Goal: Task Accomplishment & Management: Manage account settings

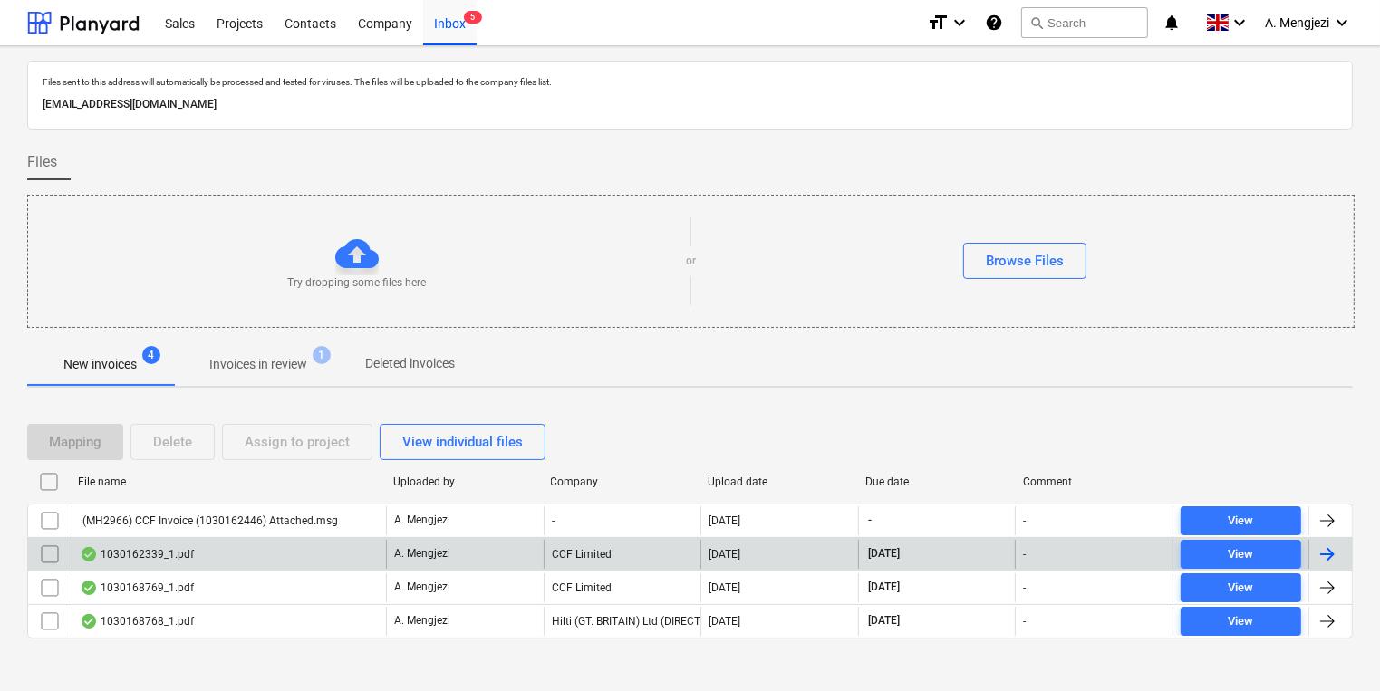
click at [313, 560] on div "1030162339_1.pdf" at bounding box center [229, 554] width 314 height 29
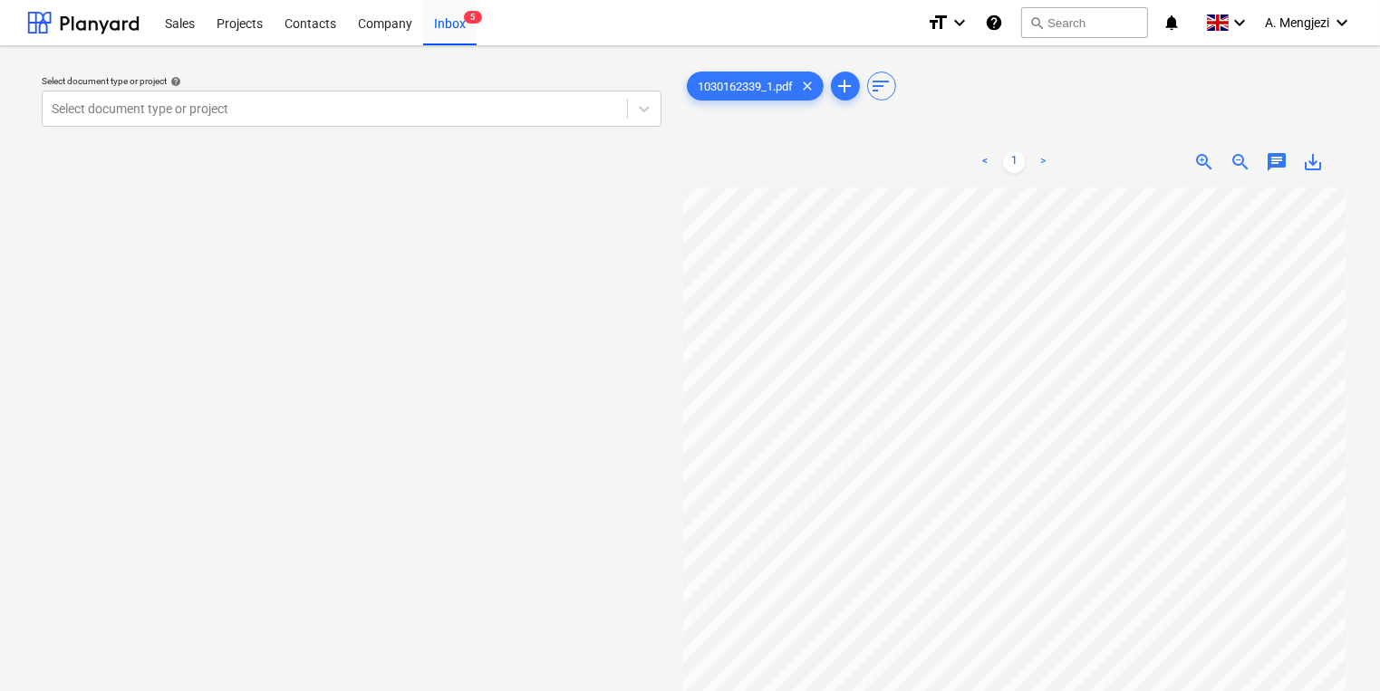
scroll to position [24, 20]
click at [188, 81] on div "Select document type or project help" at bounding box center [352, 81] width 620 height 12
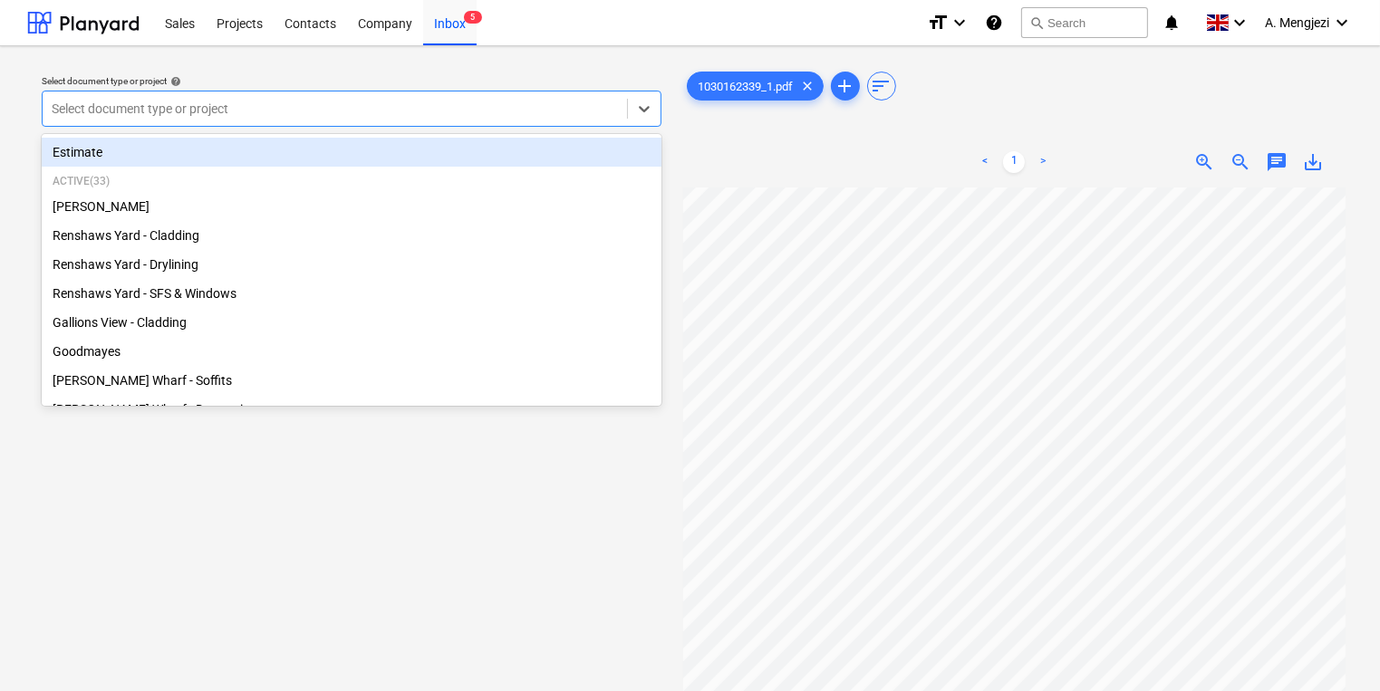
click at [194, 101] on div at bounding box center [335, 109] width 566 height 18
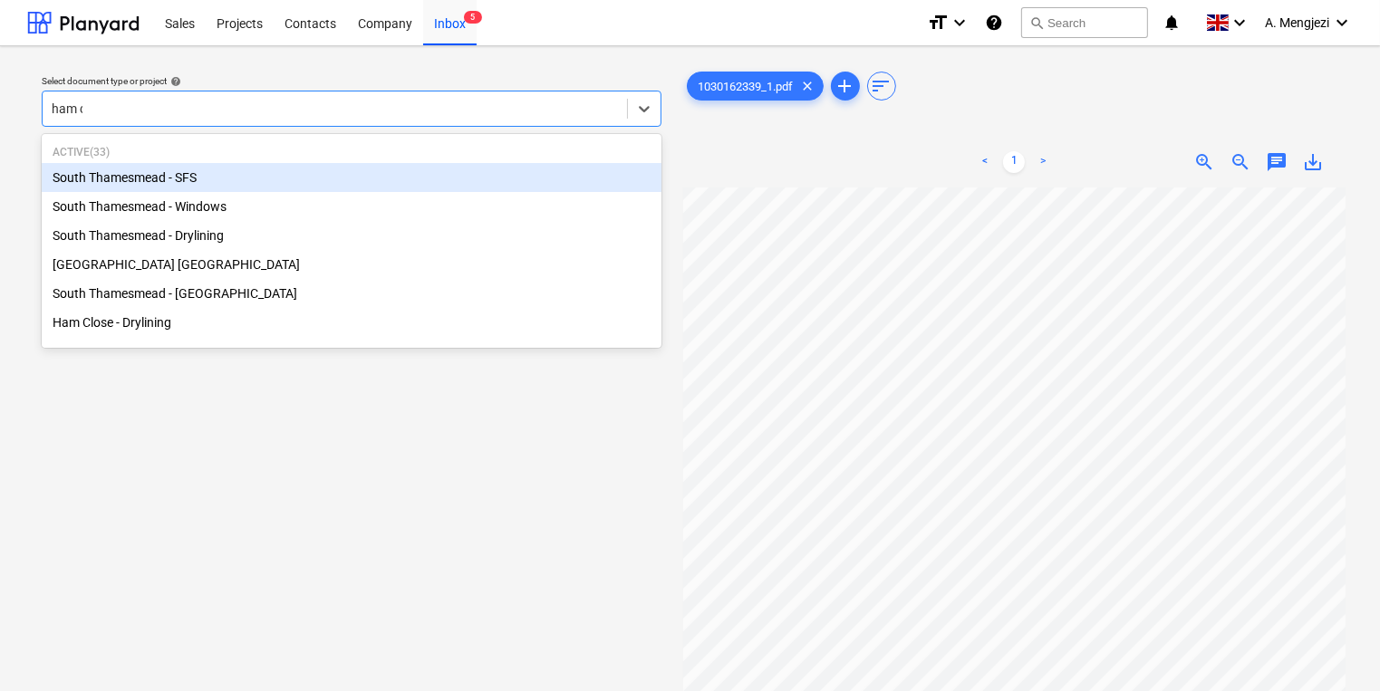
type input "[PERSON_NAME]"
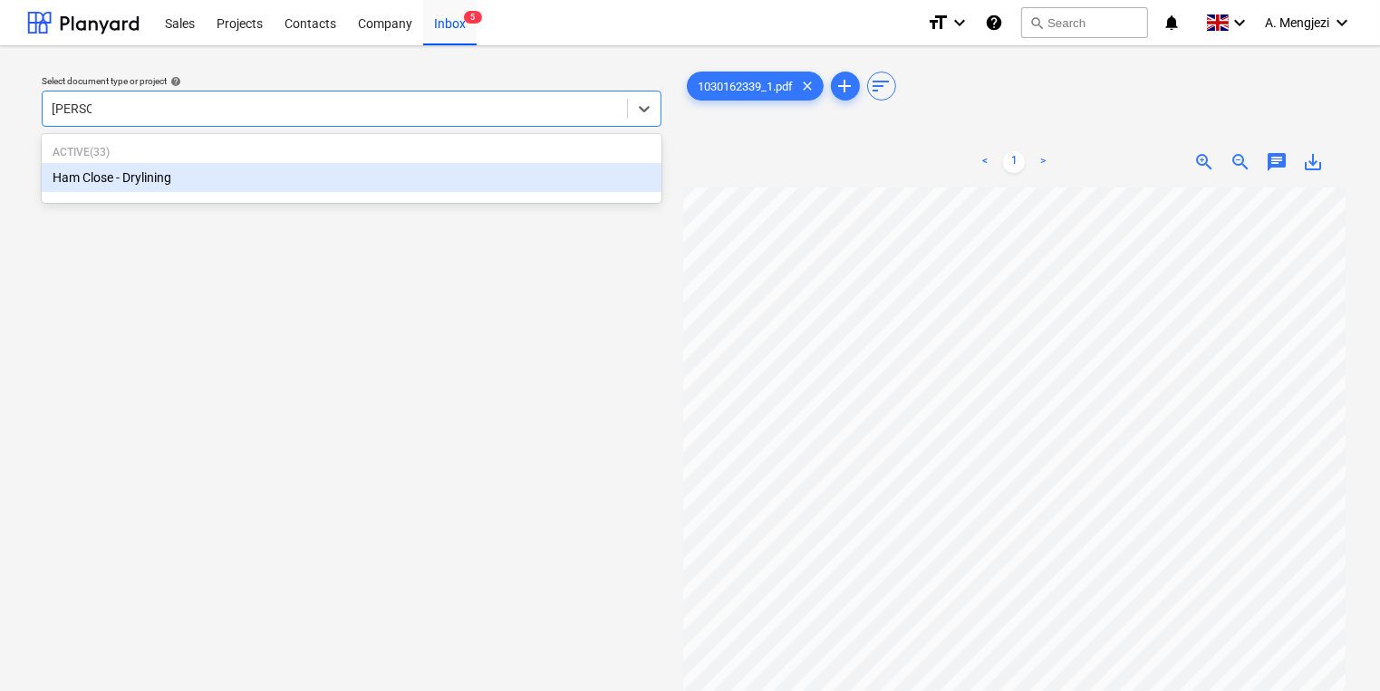
click at [319, 192] on div "Active ( 33 ) Ham Close - Drylining" at bounding box center [352, 169] width 620 height 62
click at [315, 181] on div "Ham Close - Drylining" at bounding box center [352, 177] width 620 height 29
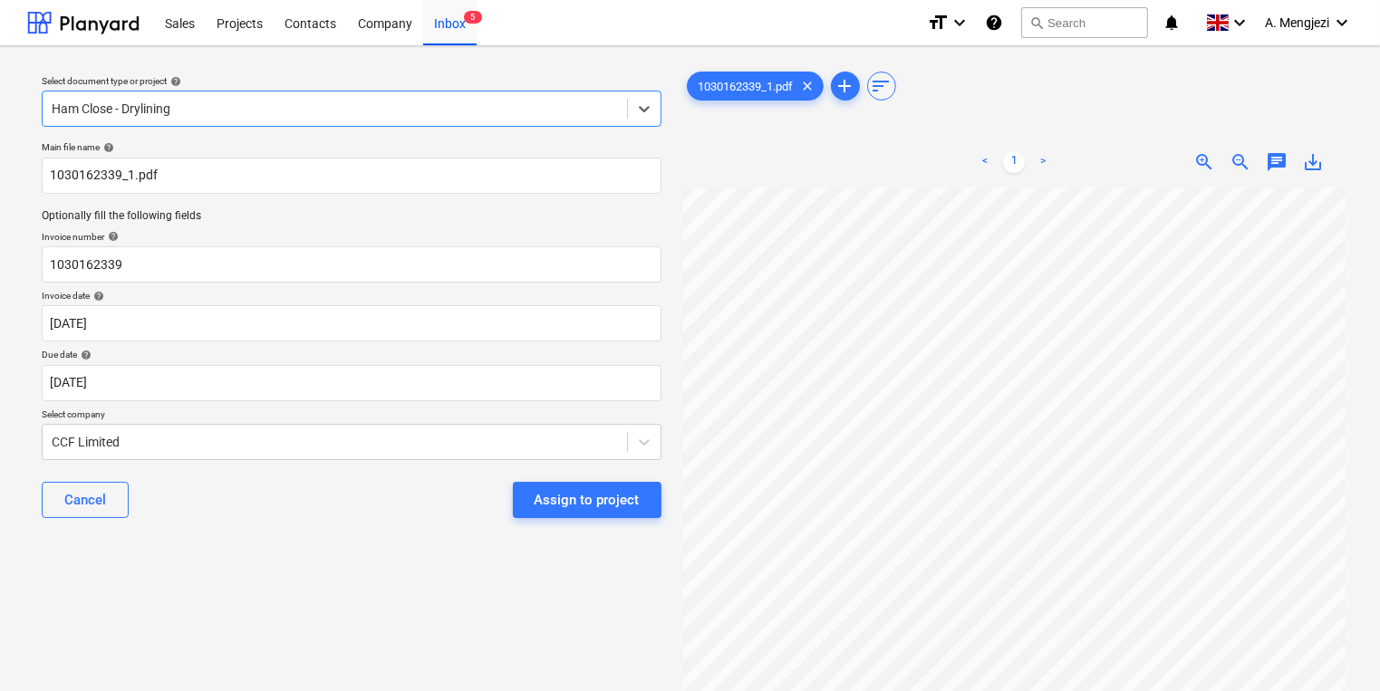
click at [357, 520] on div "Cancel Assign to project" at bounding box center [352, 500] width 620 height 65
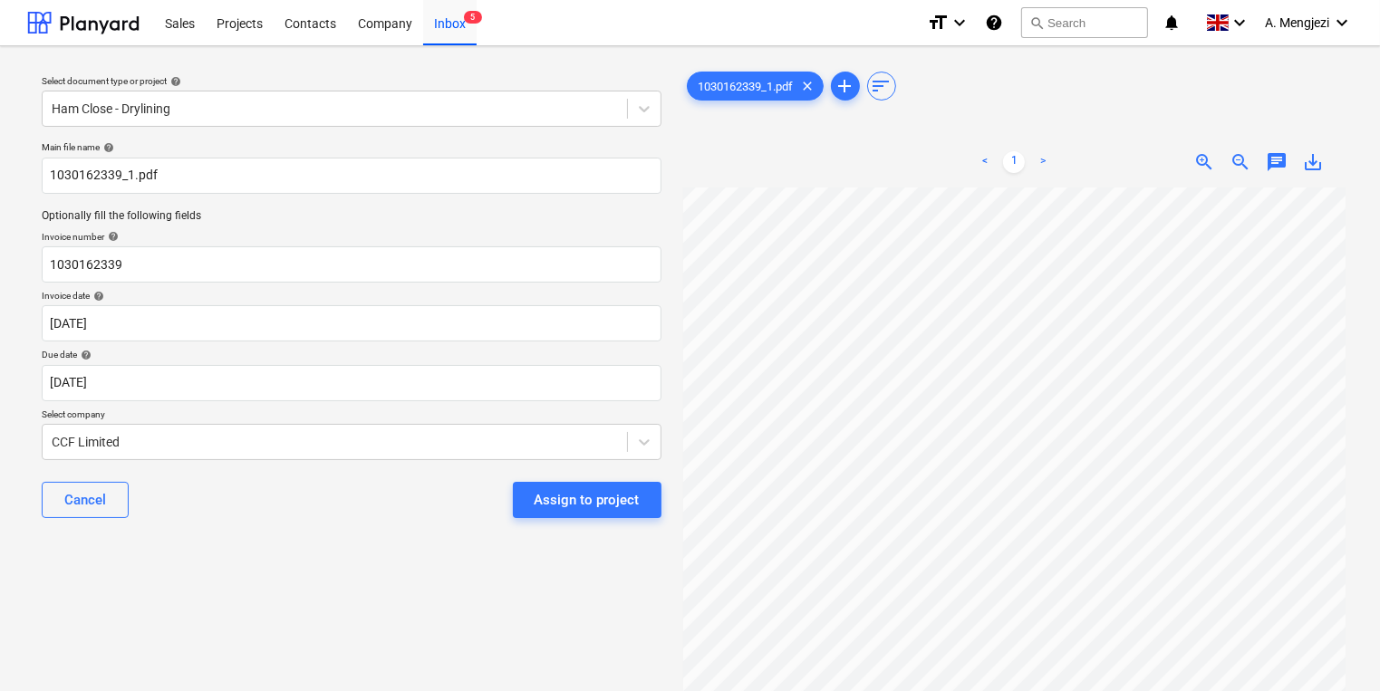
click at [569, 494] on div "Assign to project" at bounding box center [587, 500] width 105 height 24
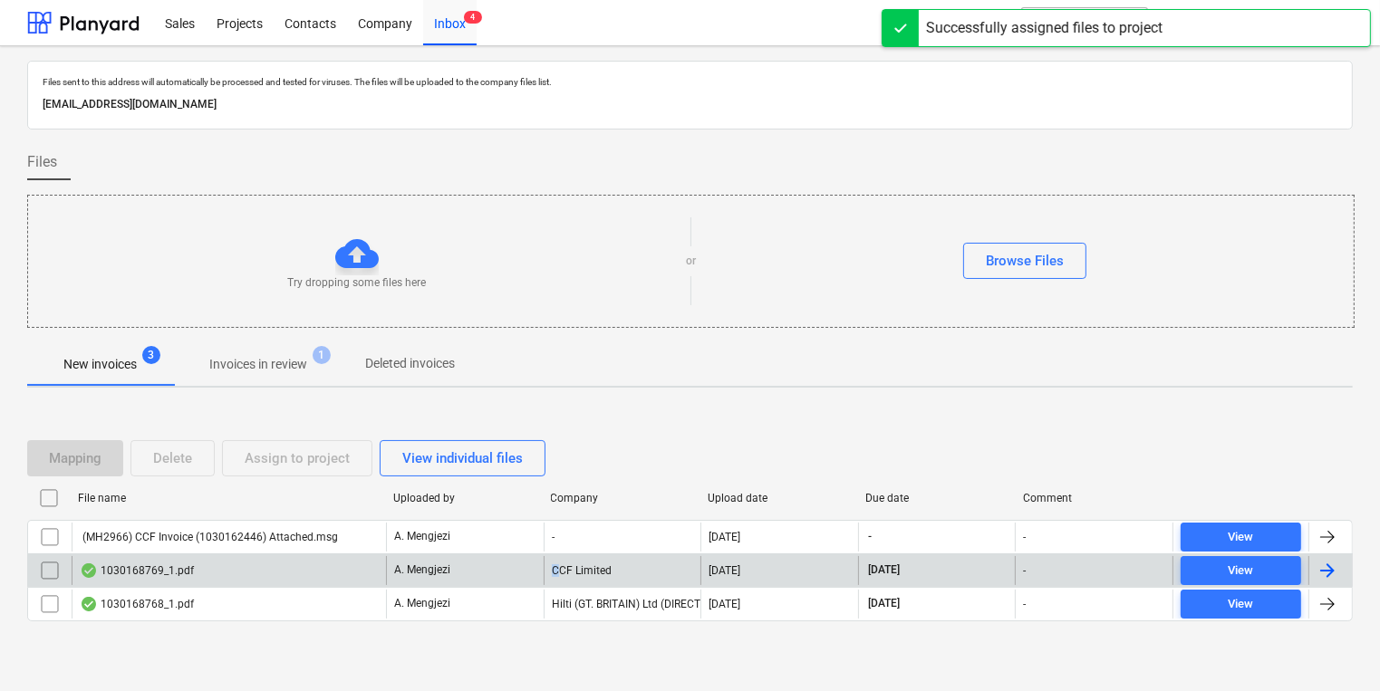
click at [556, 569] on div "CCF Limited" at bounding box center [623, 570] width 158 height 29
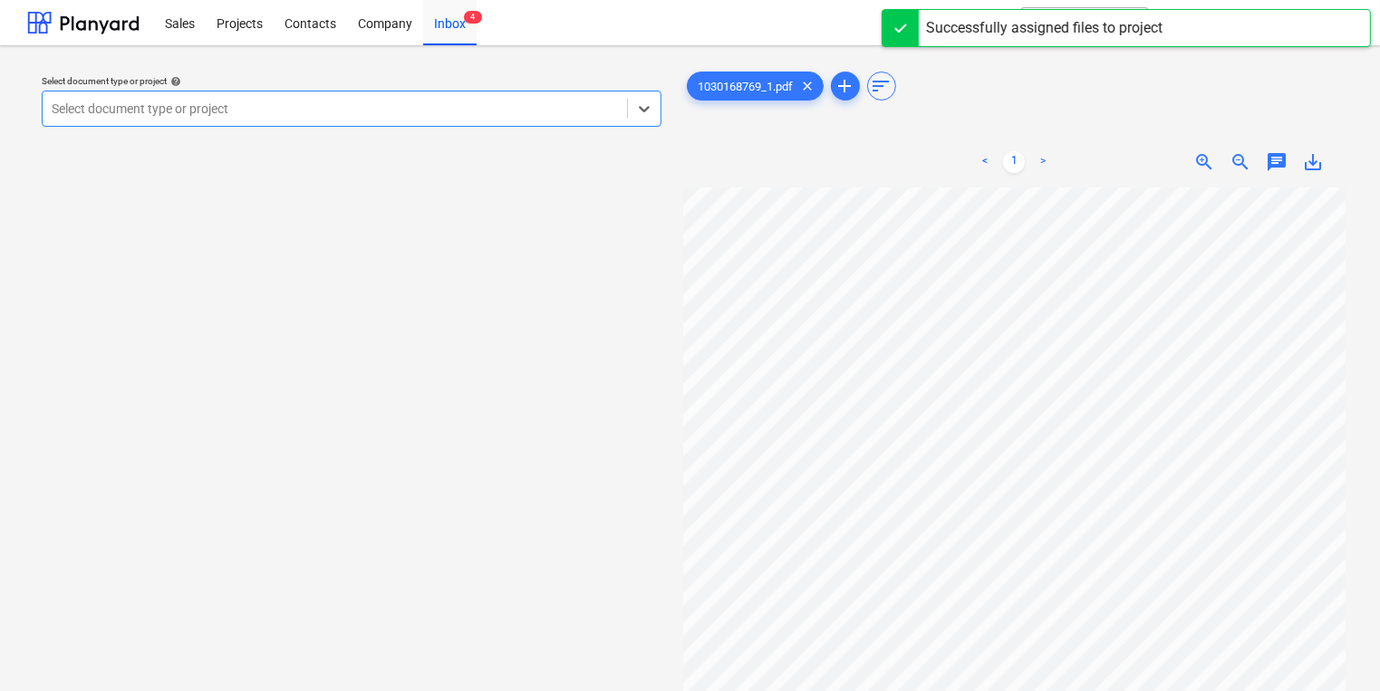
click at [449, 120] on div "Select document type or project" at bounding box center [335, 108] width 584 height 25
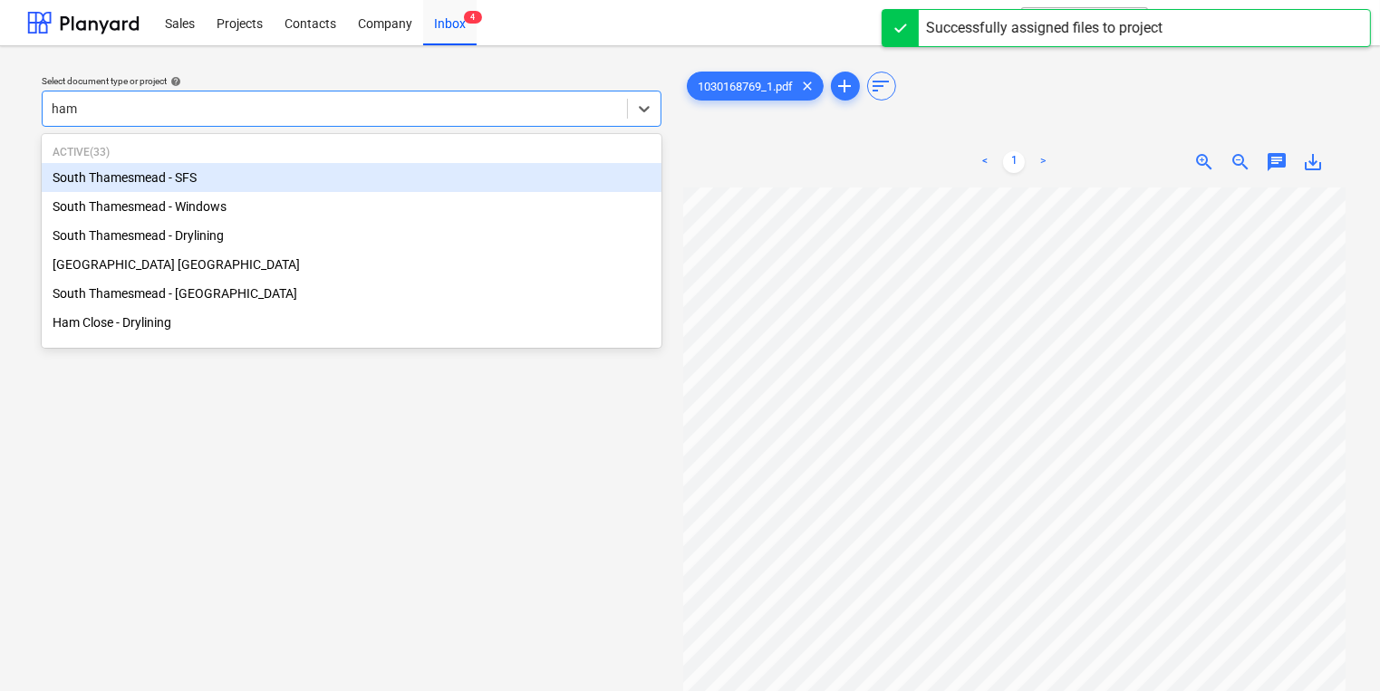
type input "ham"
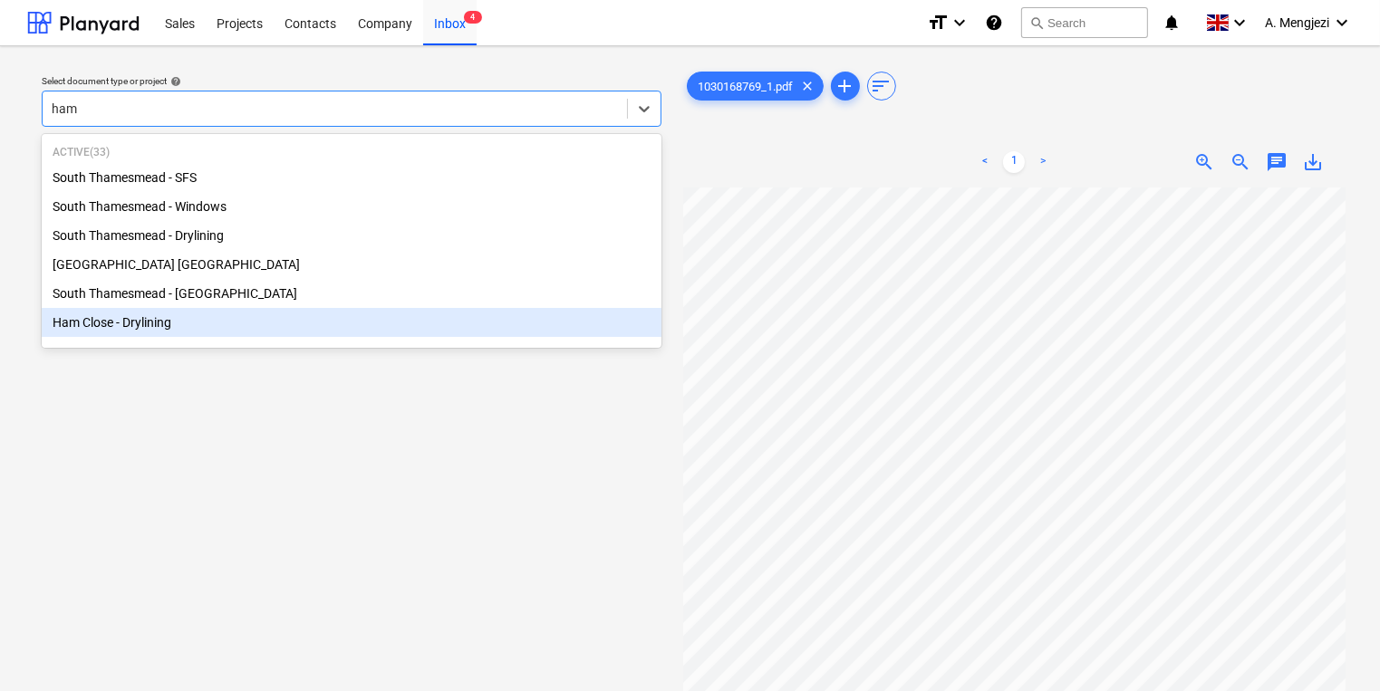
click at [201, 313] on div "Ham Close - Drylining" at bounding box center [352, 322] width 620 height 29
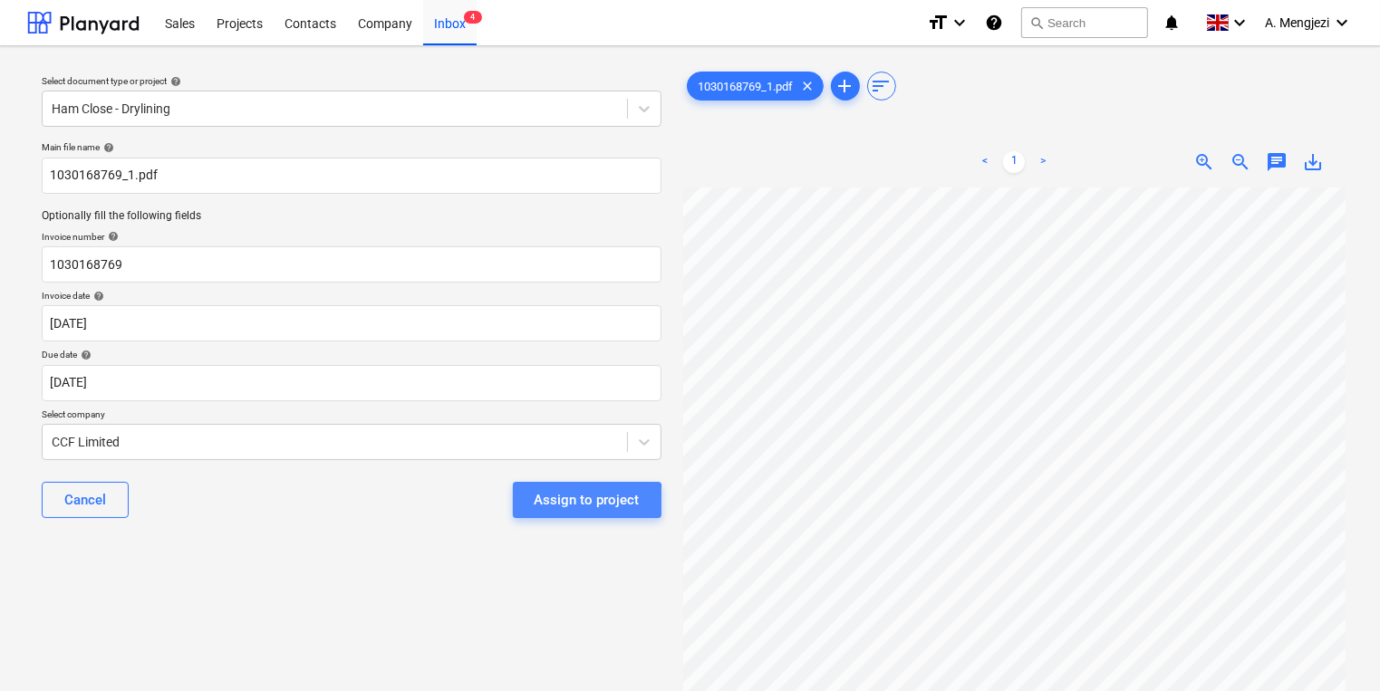
click at [588, 500] on div "Assign to project" at bounding box center [587, 500] width 105 height 24
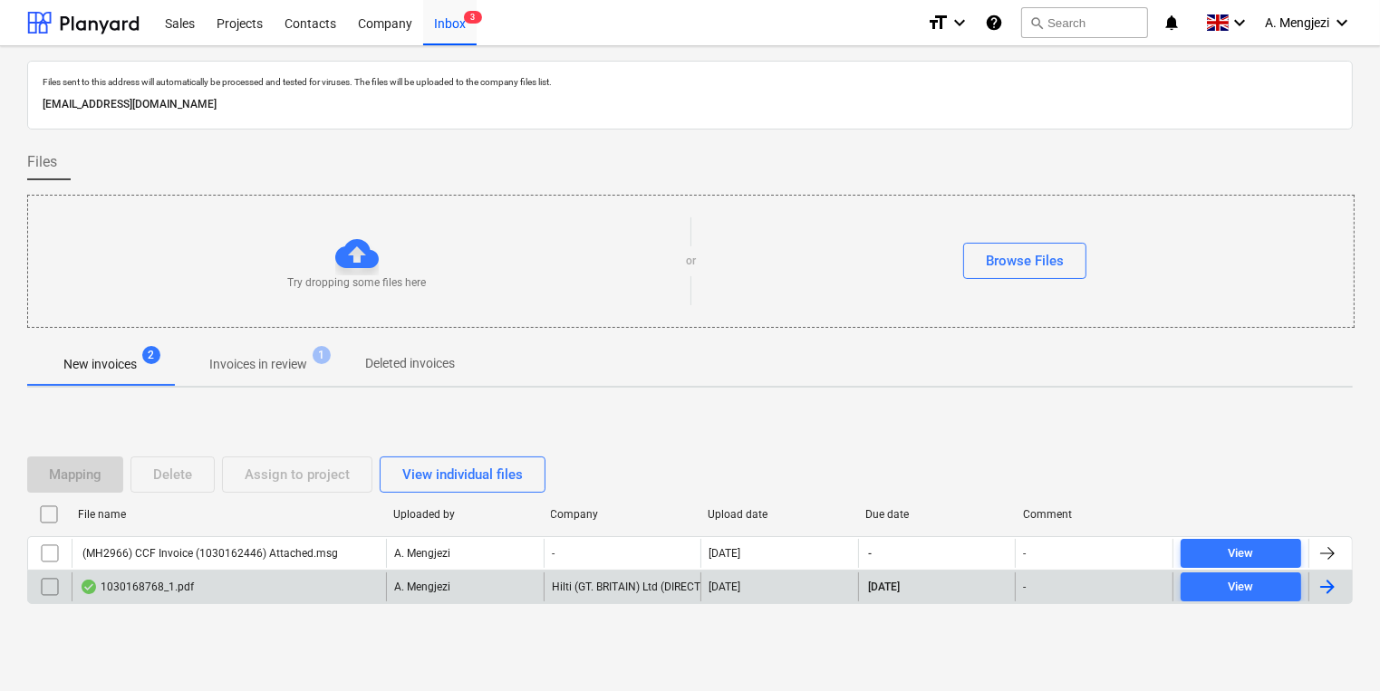
click at [424, 573] on div "A. Mengjezi" at bounding box center [465, 587] width 158 height 29
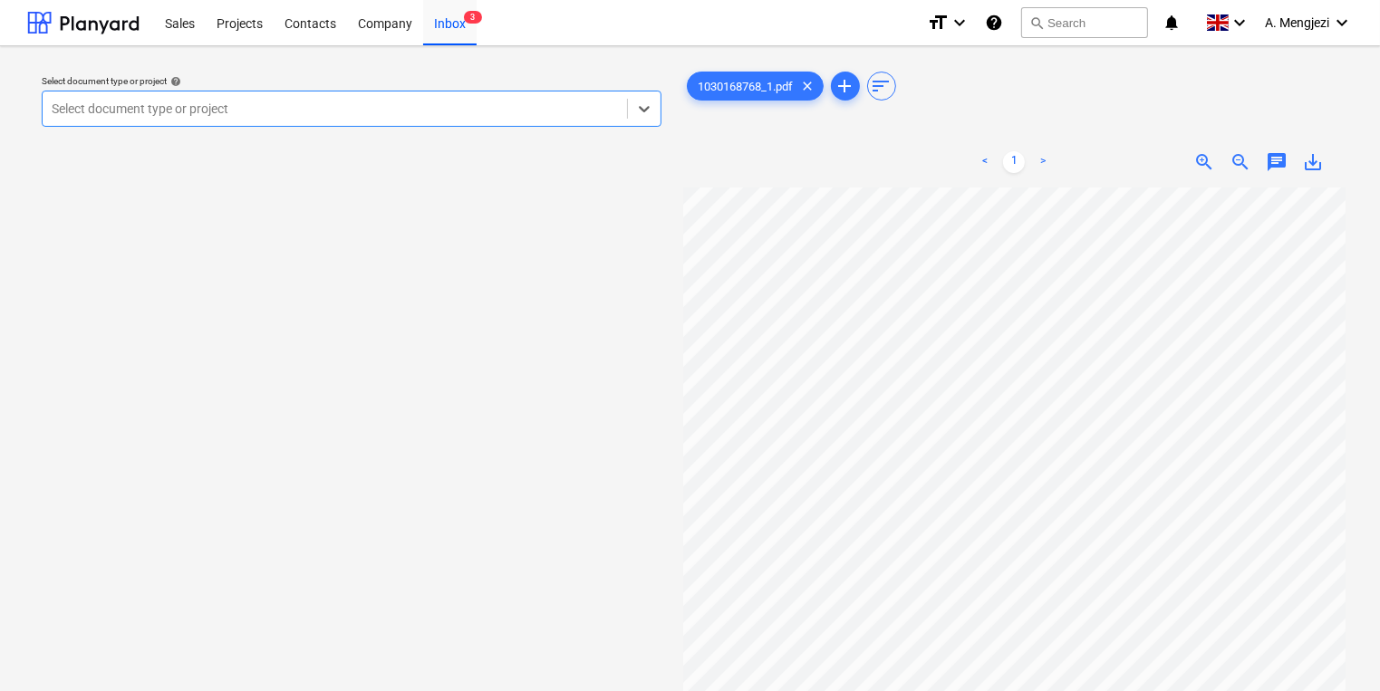
click at [377, 70] on div "Select document type or project help Select is focused ,type to refine list, pr…" at bounding box center [351, 101] width 634 height 66
click at [301, 98] on div "Select document type or project" at bounding box center [335, 108] width 584 height 25
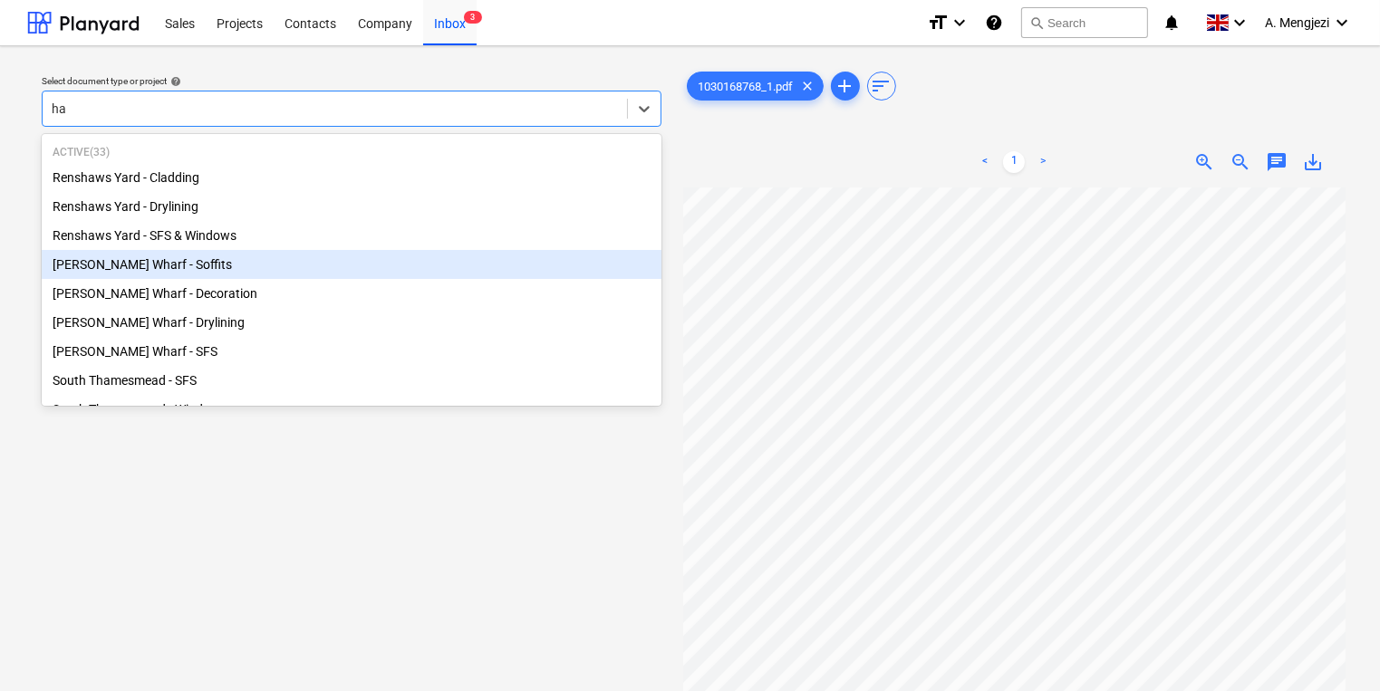
type input "ham"
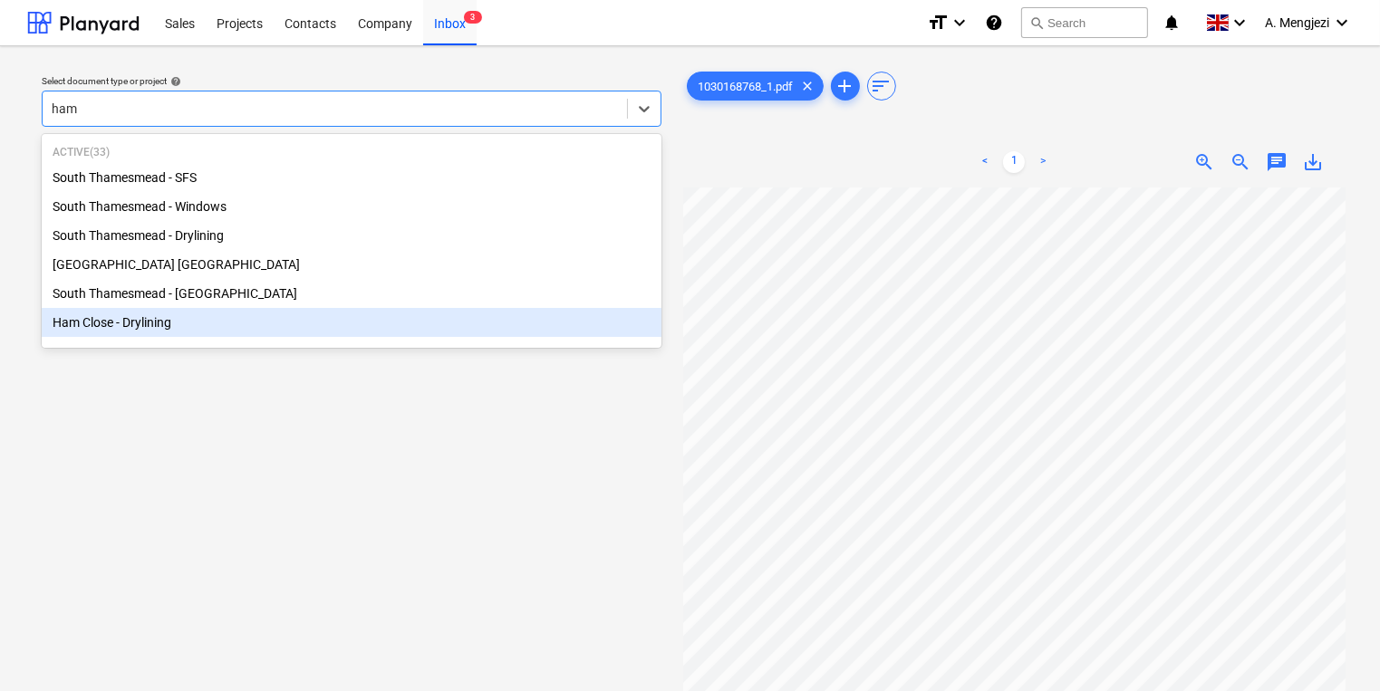
click at [270, 317] on div "Ham Close - Drylining" at bounding box center [352, 322] width 620 height 29
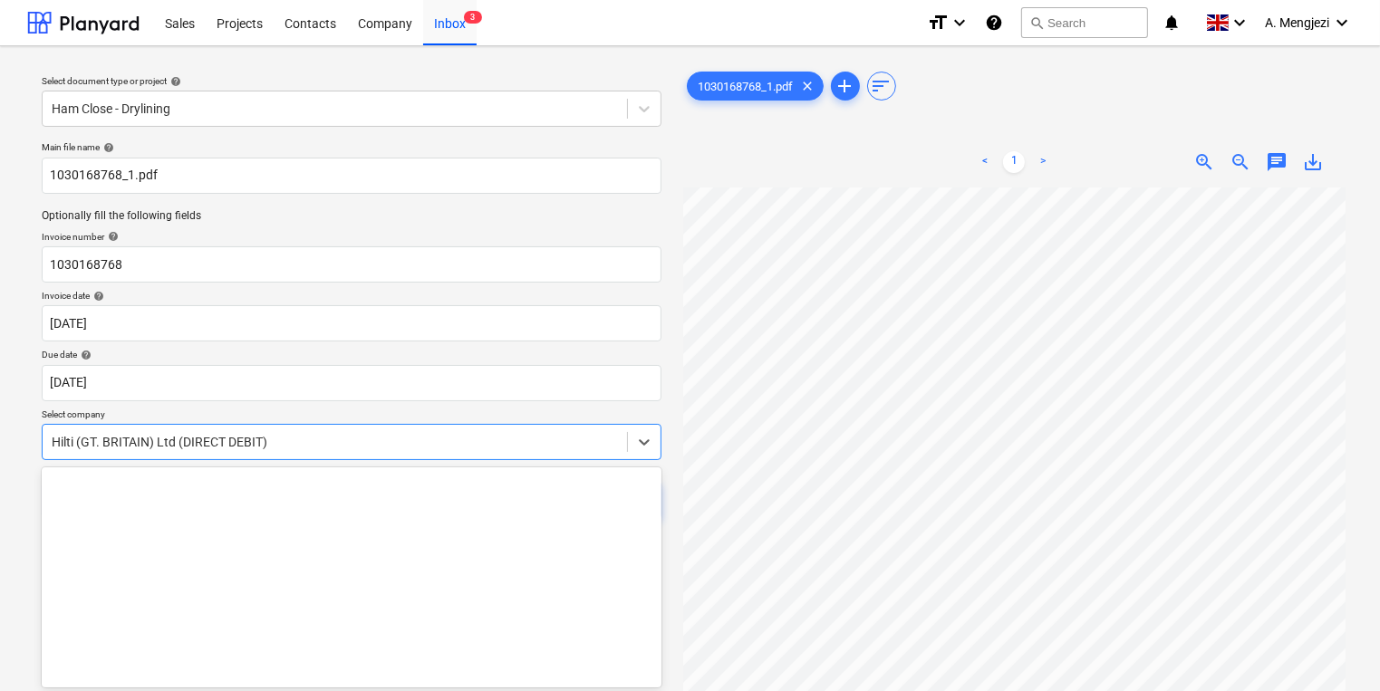
click at [254, 437] on body "Sales Projects Contacts Company Inbox 3 format_size keyboard_arrow_down help se…" at bounding box center [690, 345] width 1380 height 691
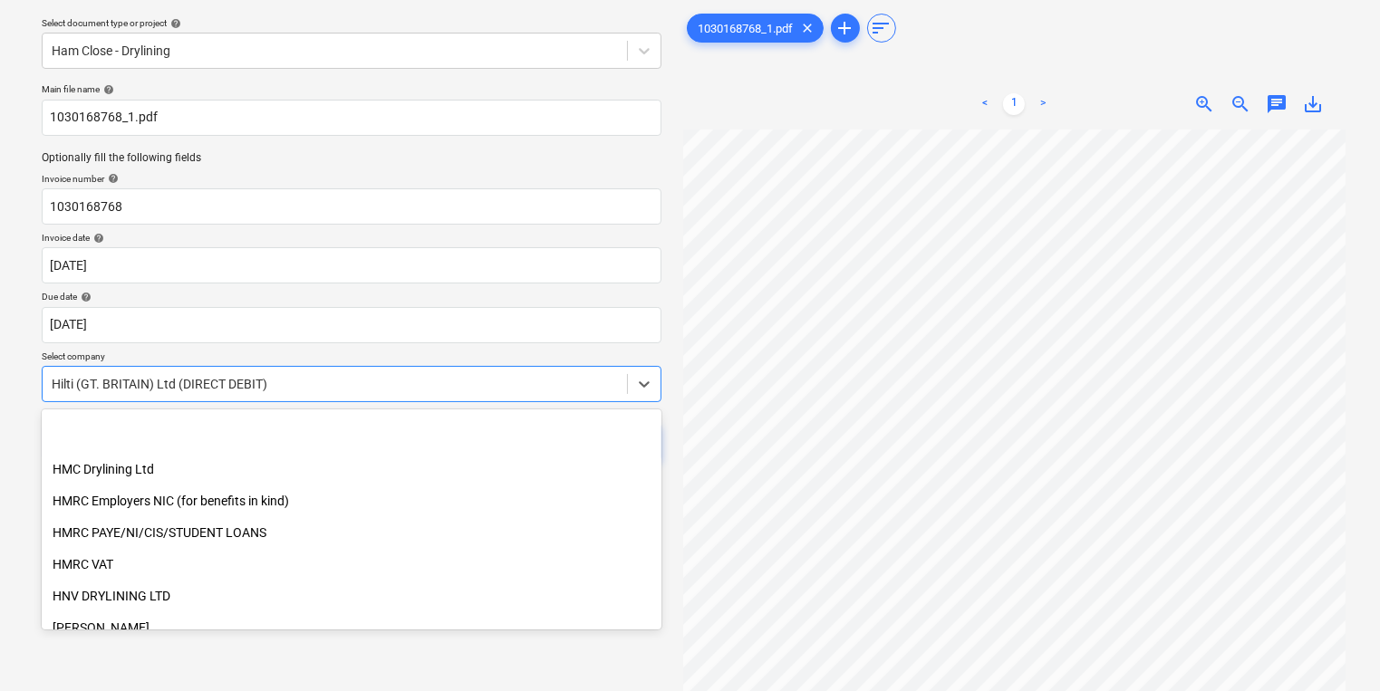
scroll to position [7131, 0]
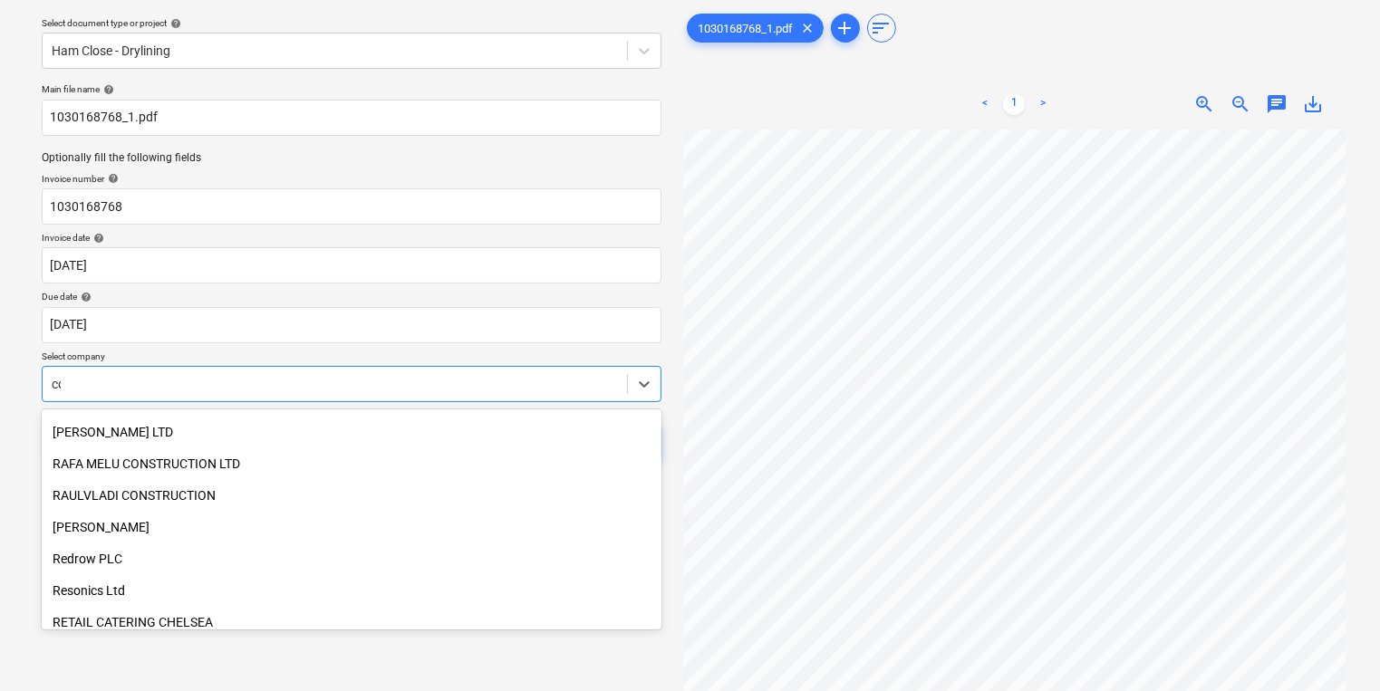
type input "ccf"
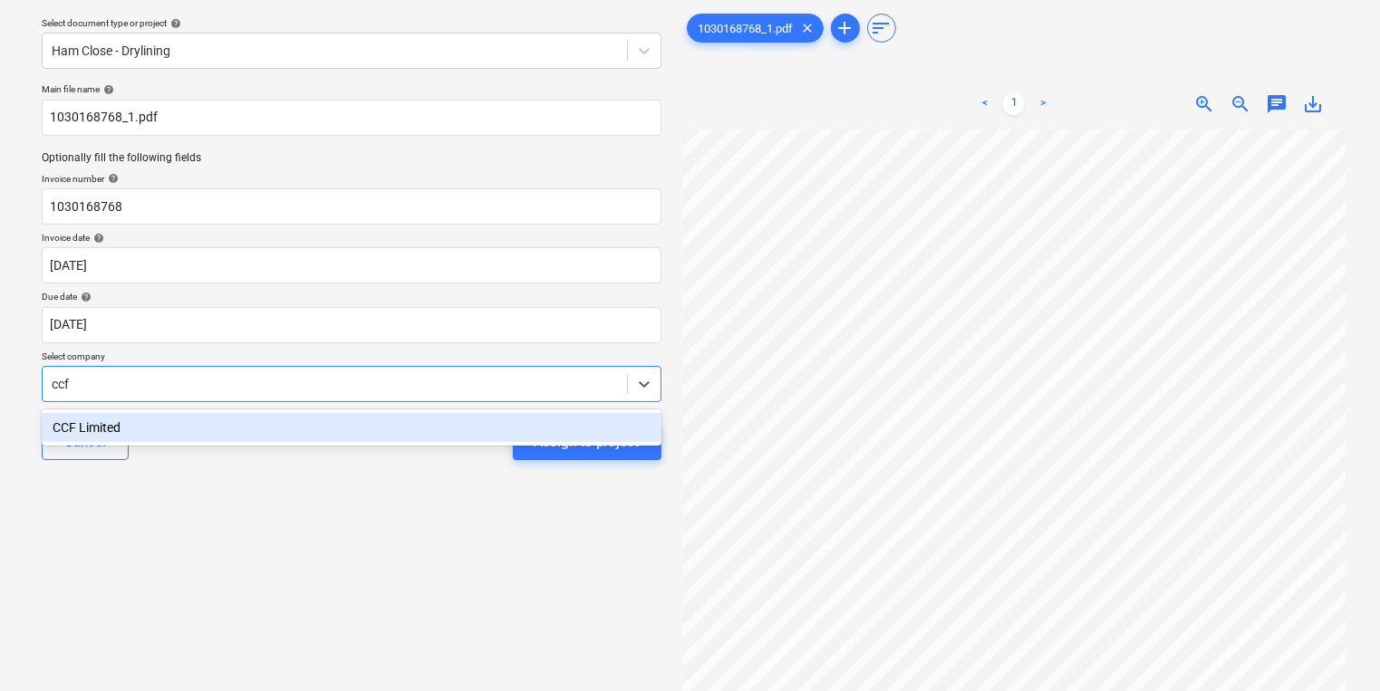
click at [186, 437] on div "CCF Limited" at bounding box center [352, 427] width 620 height 29
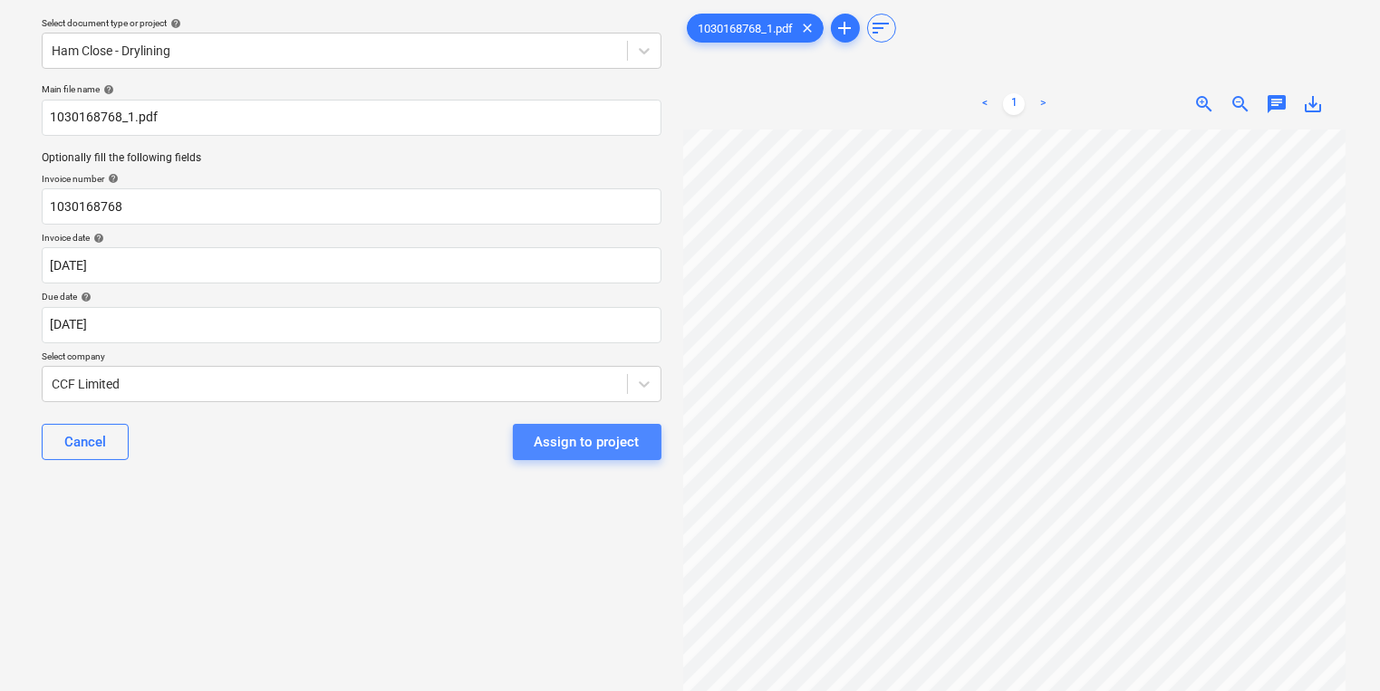
click at [637, 441] on div "Assign to project" at bounding box center [587, 442] width 105 height 24
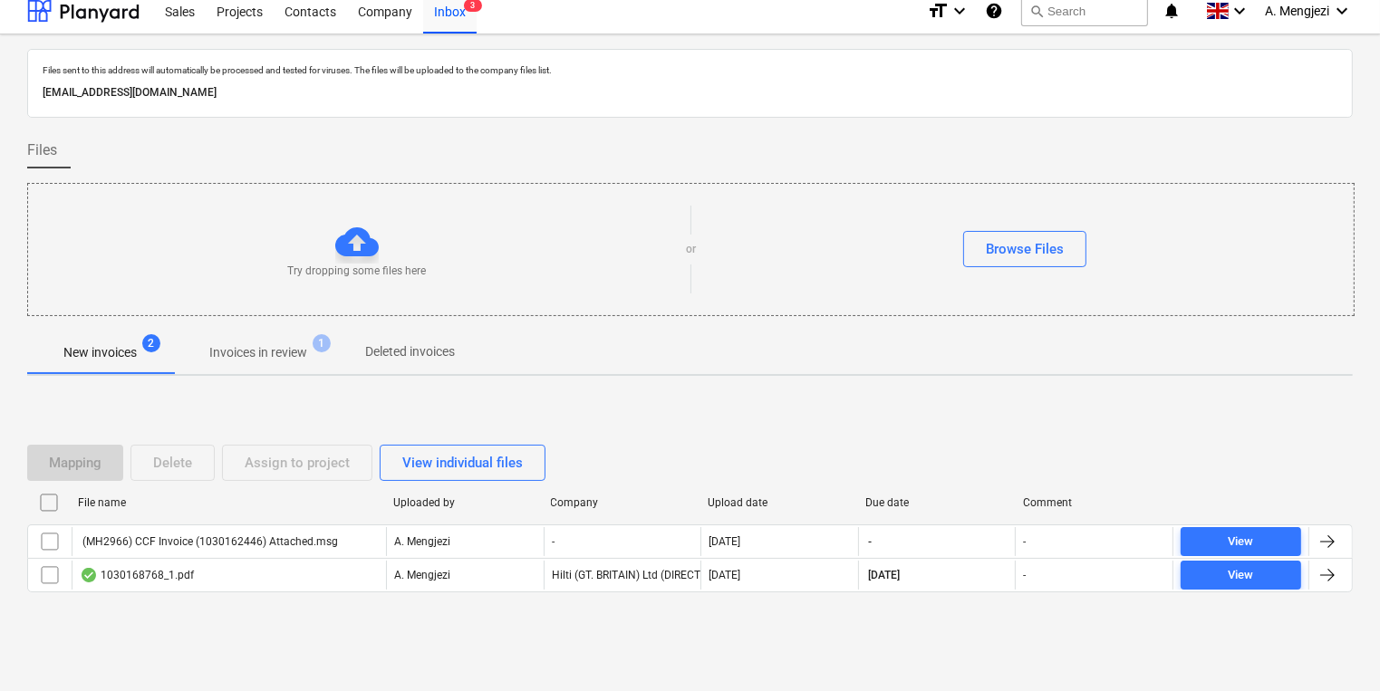
scroll to position [10, 0]
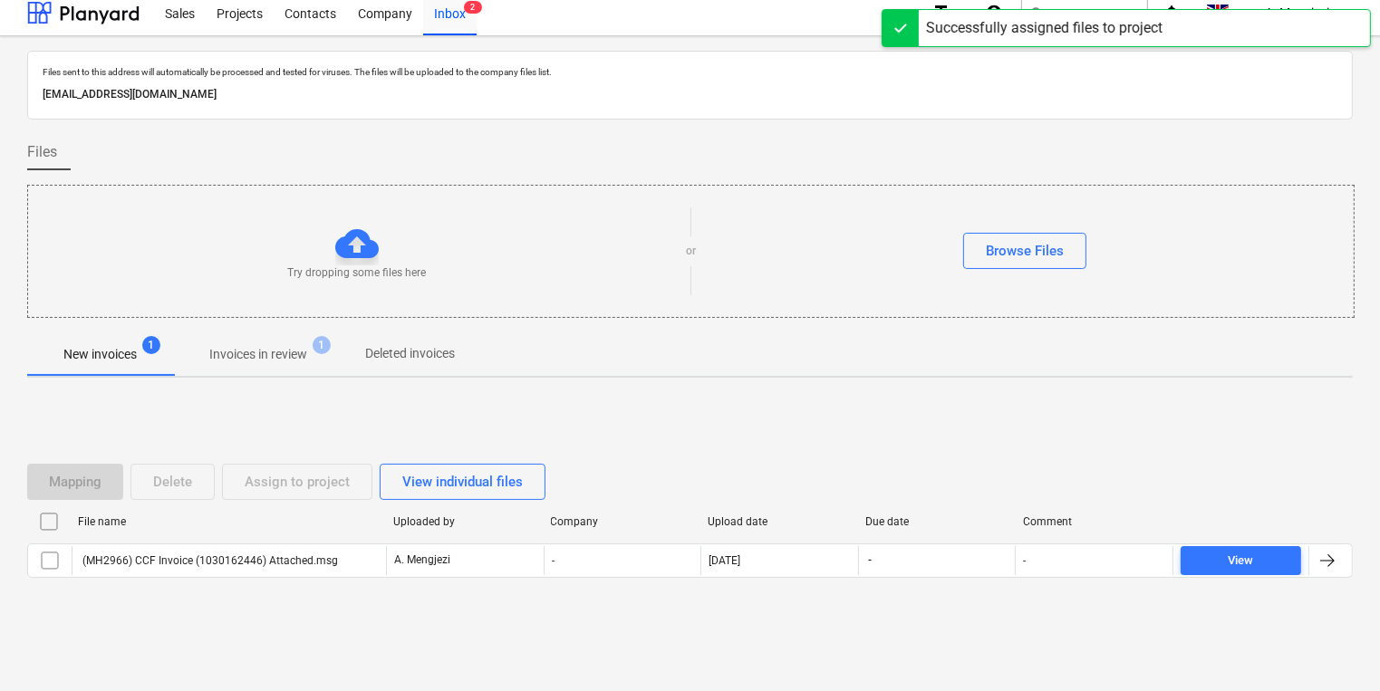
click at [330, 538] on div "File name Uploaded by Company Upload date Due date Comment" at bounding box center [690, 525] width 1326 height 36
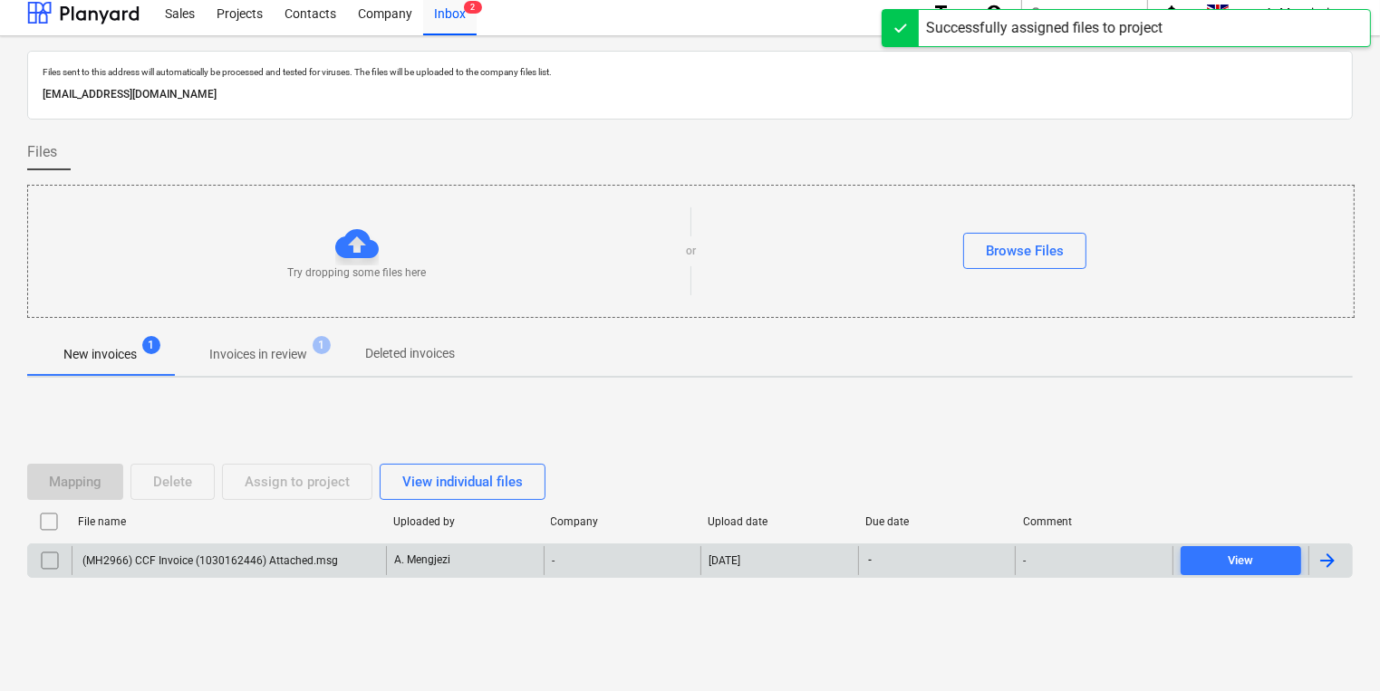
click at [328, 564] on div "(MH2966) CCF Invoice (1030162446) Attached.msg" at bounding box center [209, 560] width 258 height 13
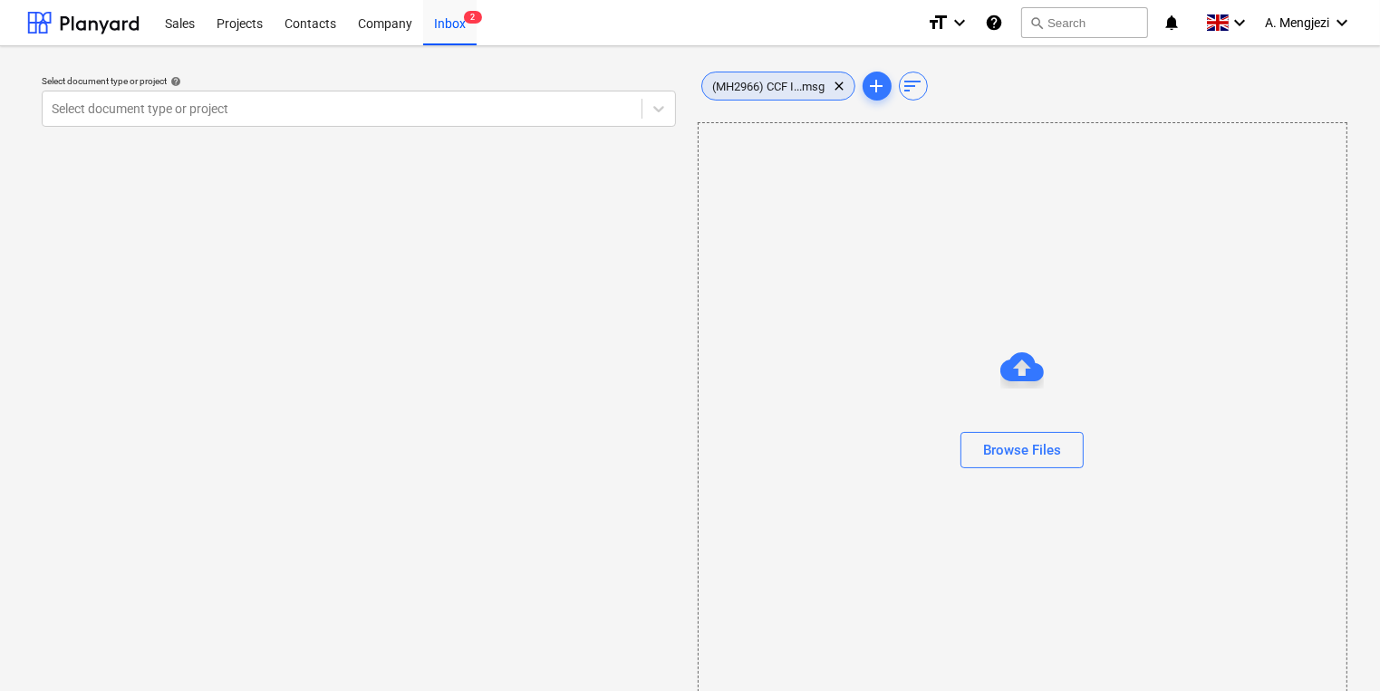
click at [823, 82] on span "(MH2966) CCF I...msg" at bounding box center [769, 87] width 134 height 14
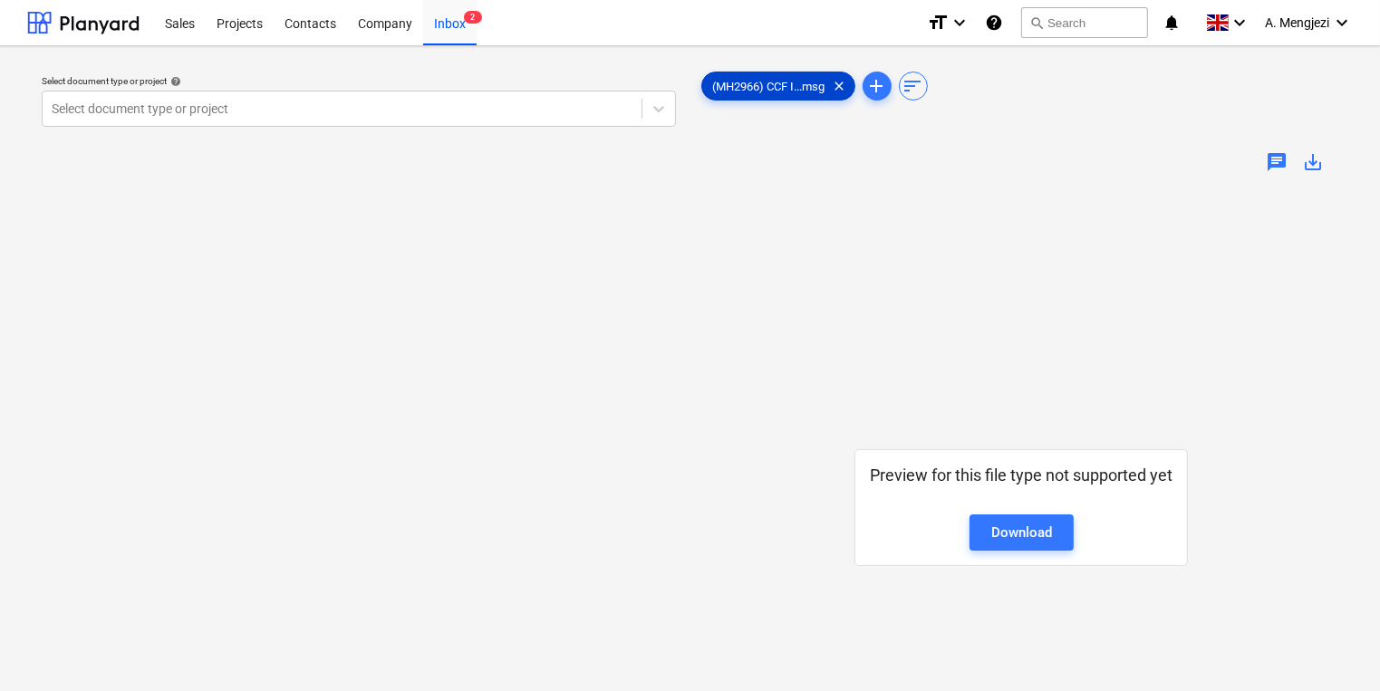
click at [819, 81] on span "(MH2966) CCF I...msg" at bounding box center [769, 87] width 134 height 14
click at [265, 18] on div "Projects" at bounding box center [240, 22] width 68 height 46
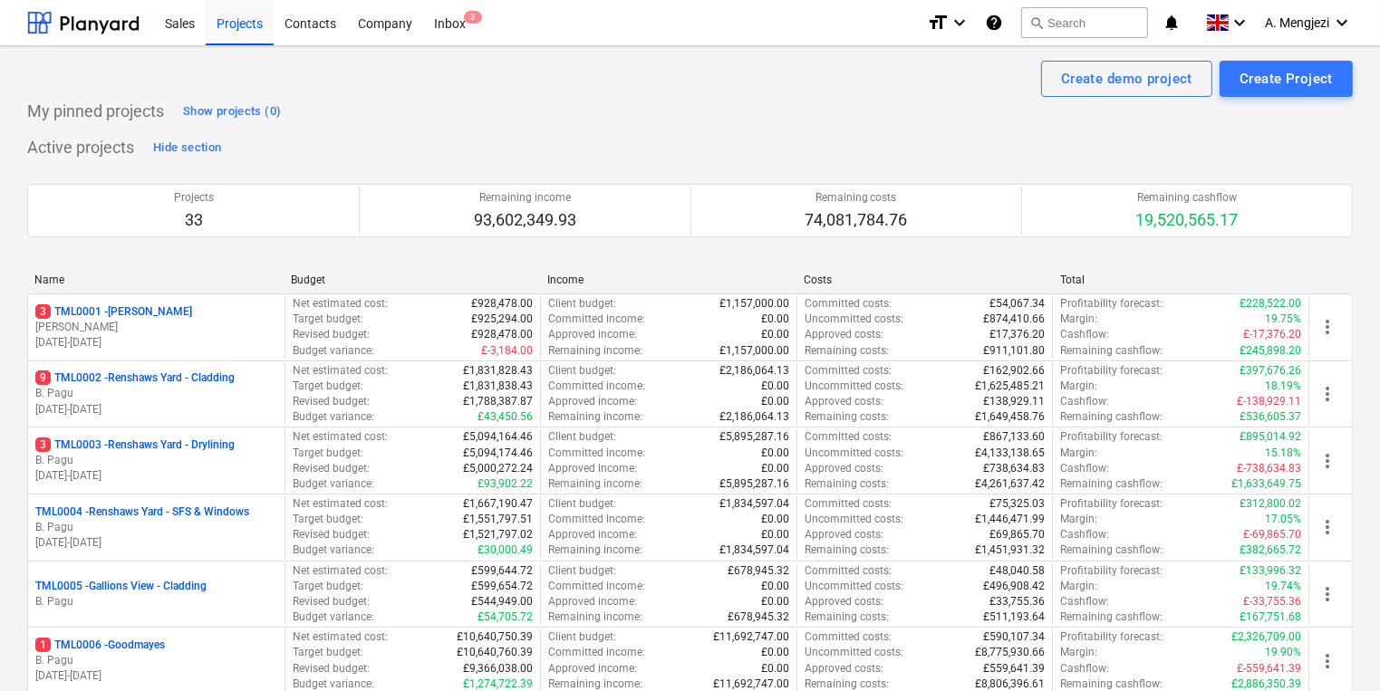
click at [454, 26] on div "Inbox 2" at bounding box center [449, 22] width 53 height 46
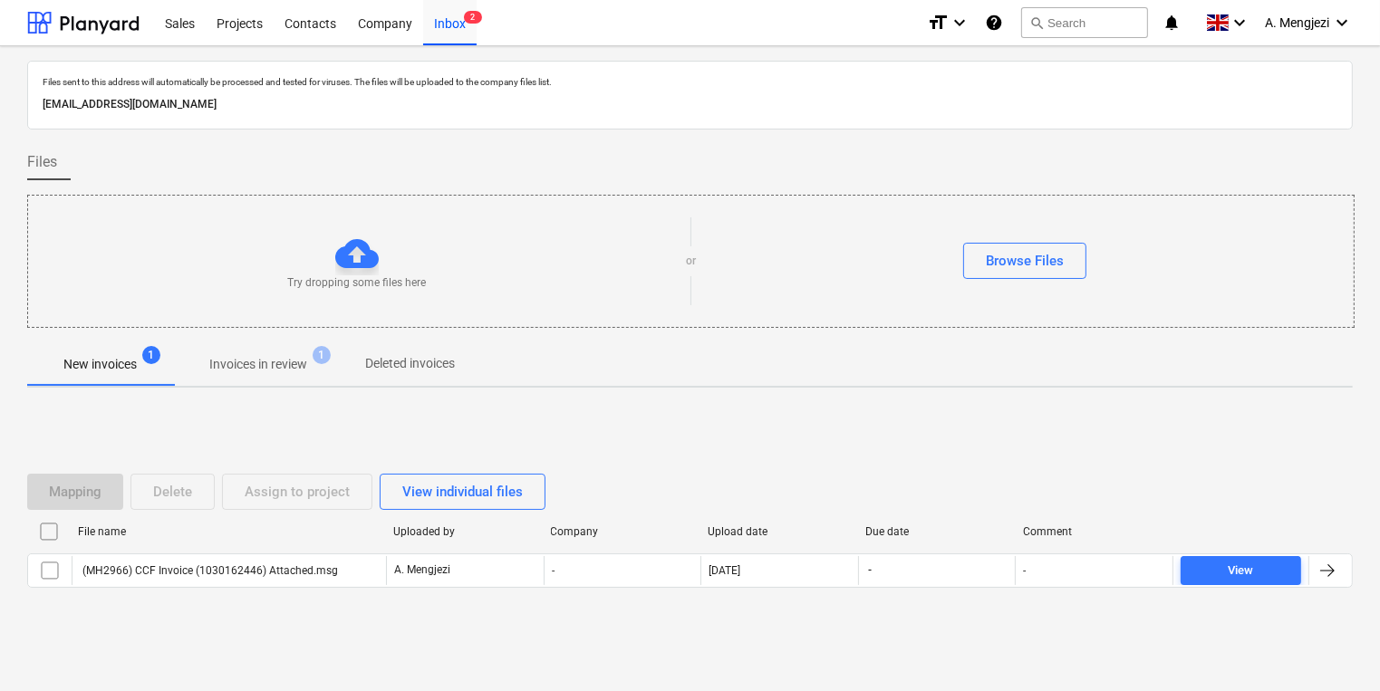
click at [288, 370] on p "Invoices in review" at bounding box center [258, 364] width 98 height 19
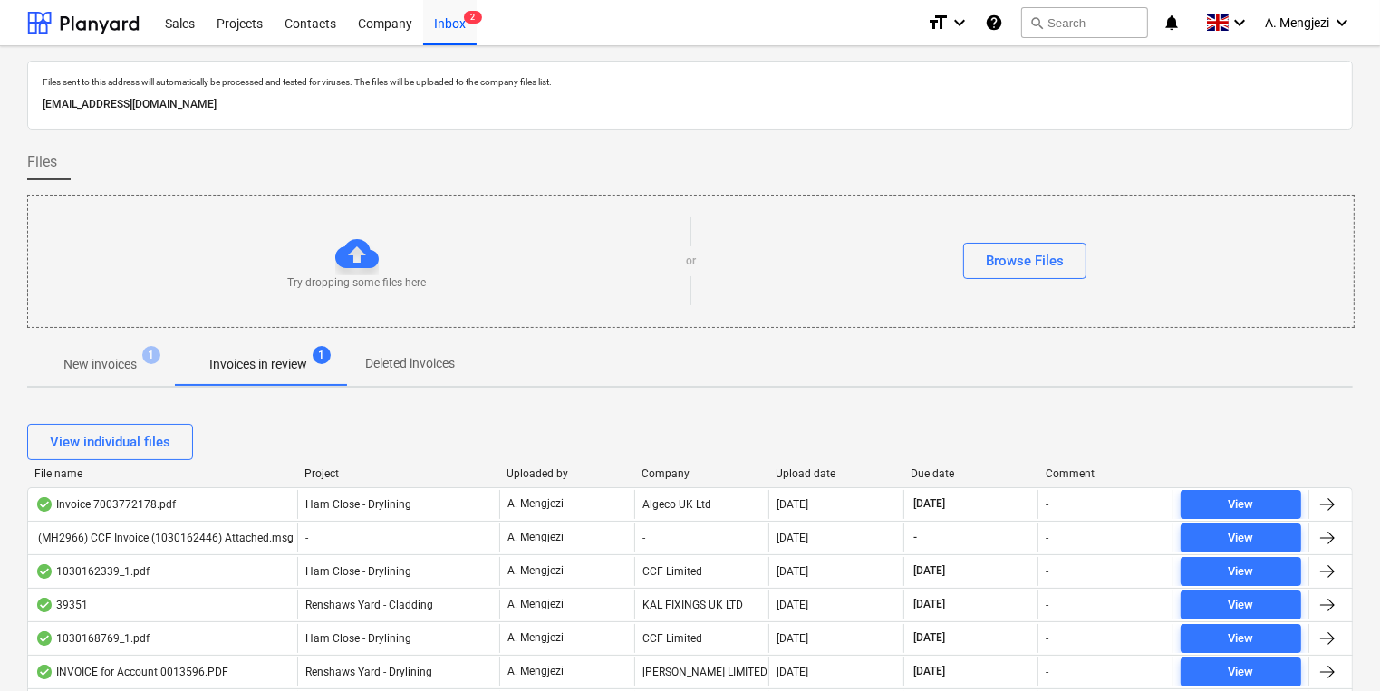
click at [670, 478] on div "Company" at bounding box center [701, 474] width 121 height 13
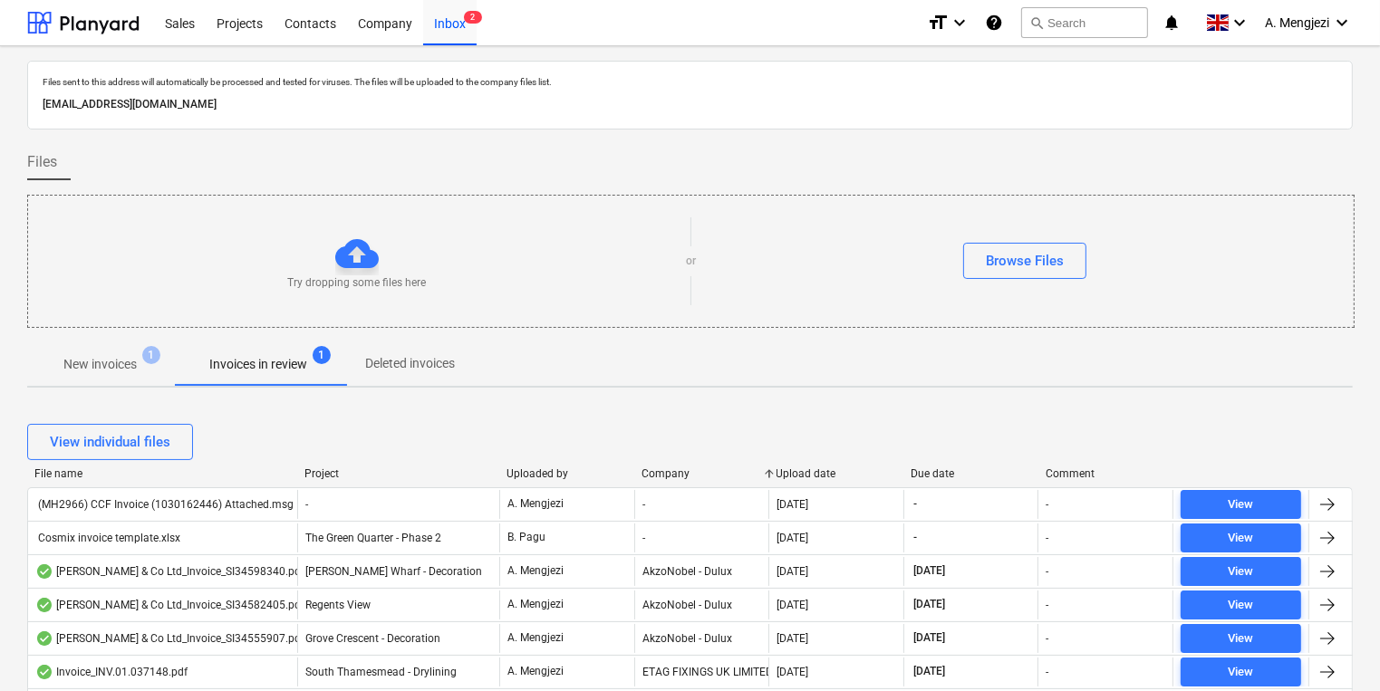
click at [314, 464] on div "View individual files" at bounding box center [690, 442] width 1326 height 51
click at [319, 465] on div "View individual files" at bounding box center [690, 442] width 1326 height 51
click at [318, 472] on div "Project" at bounding box center [398, 474] width 188 height 13
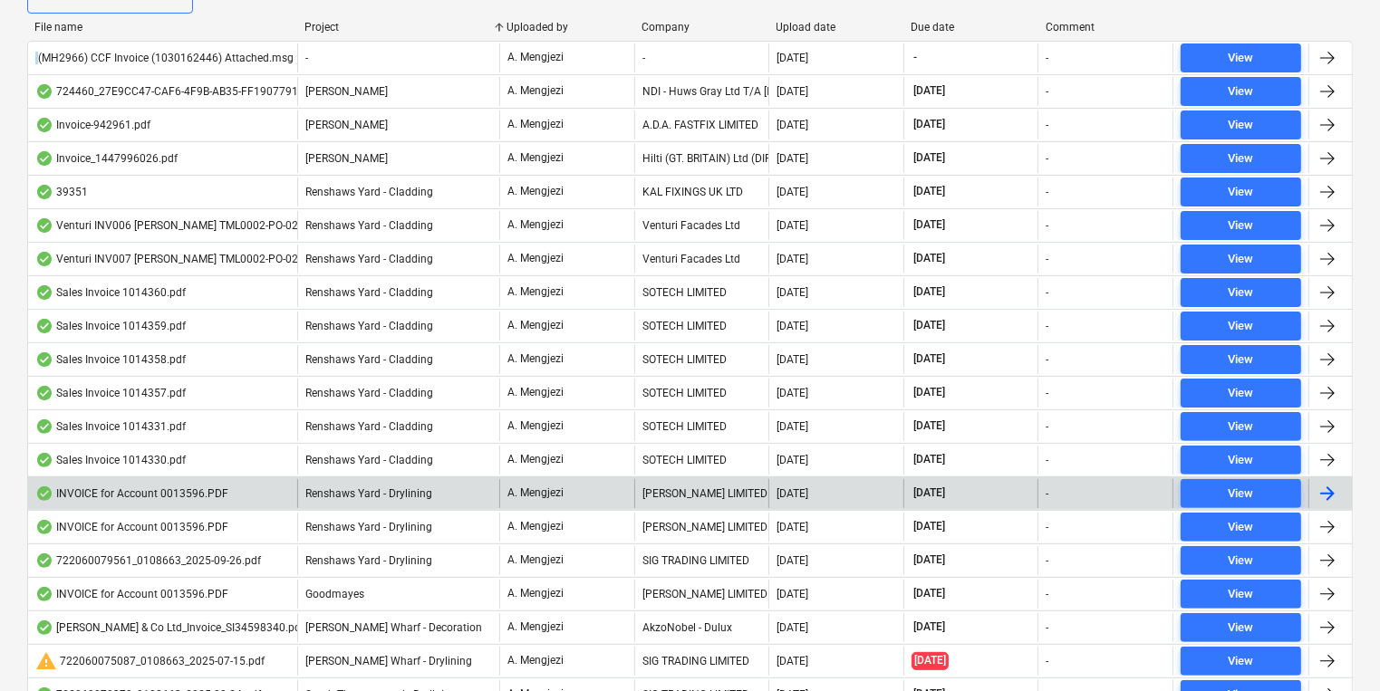
scroll to position [479, 0]
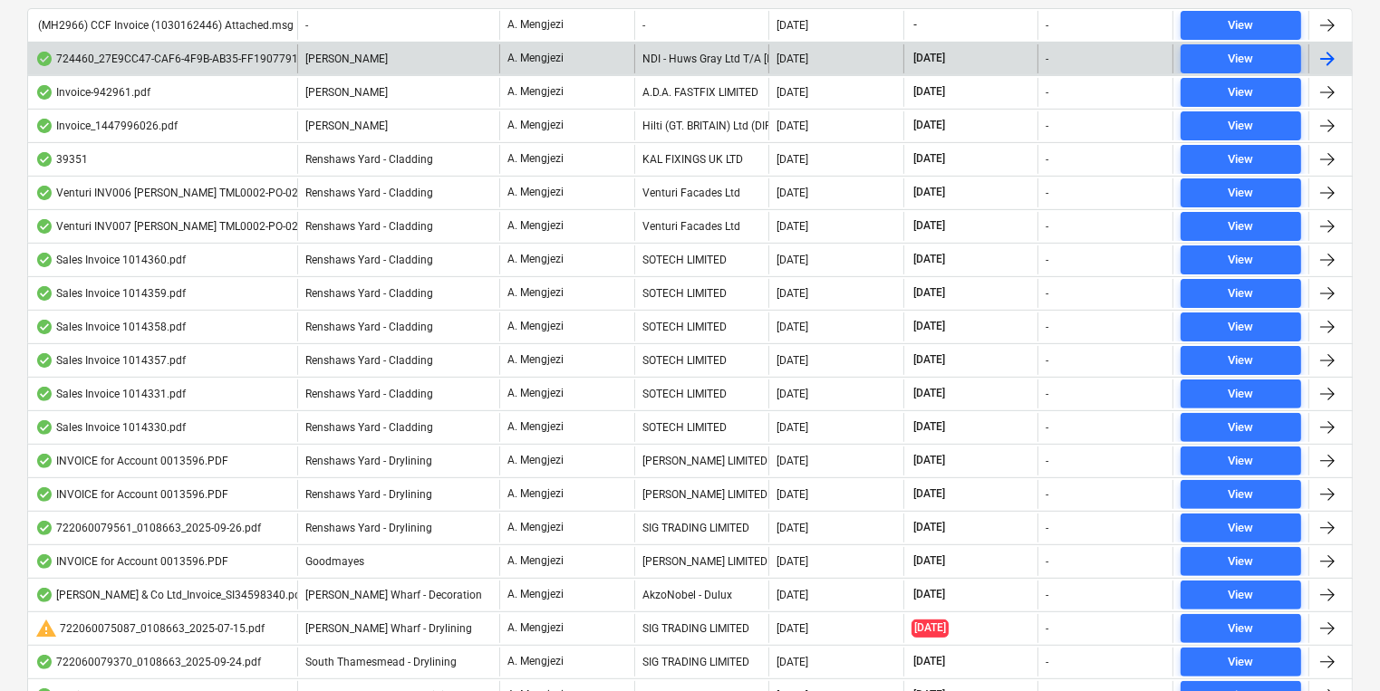
click at [284, 53] on div "724460_27E9CC47-CAF6-4F9B-AB35-FF1907791D00.PDF" at bounding box center [188, 59] width 306 height 14
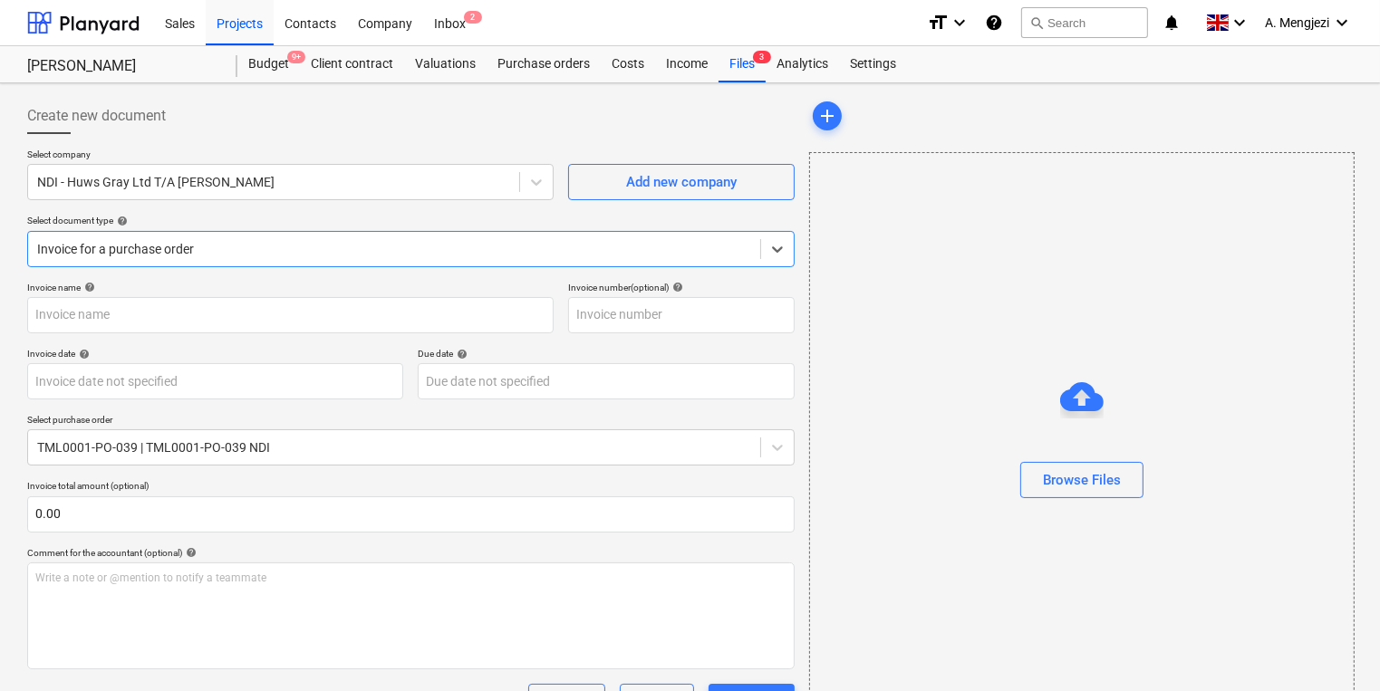
type input "724460"
type input "[DATE]"
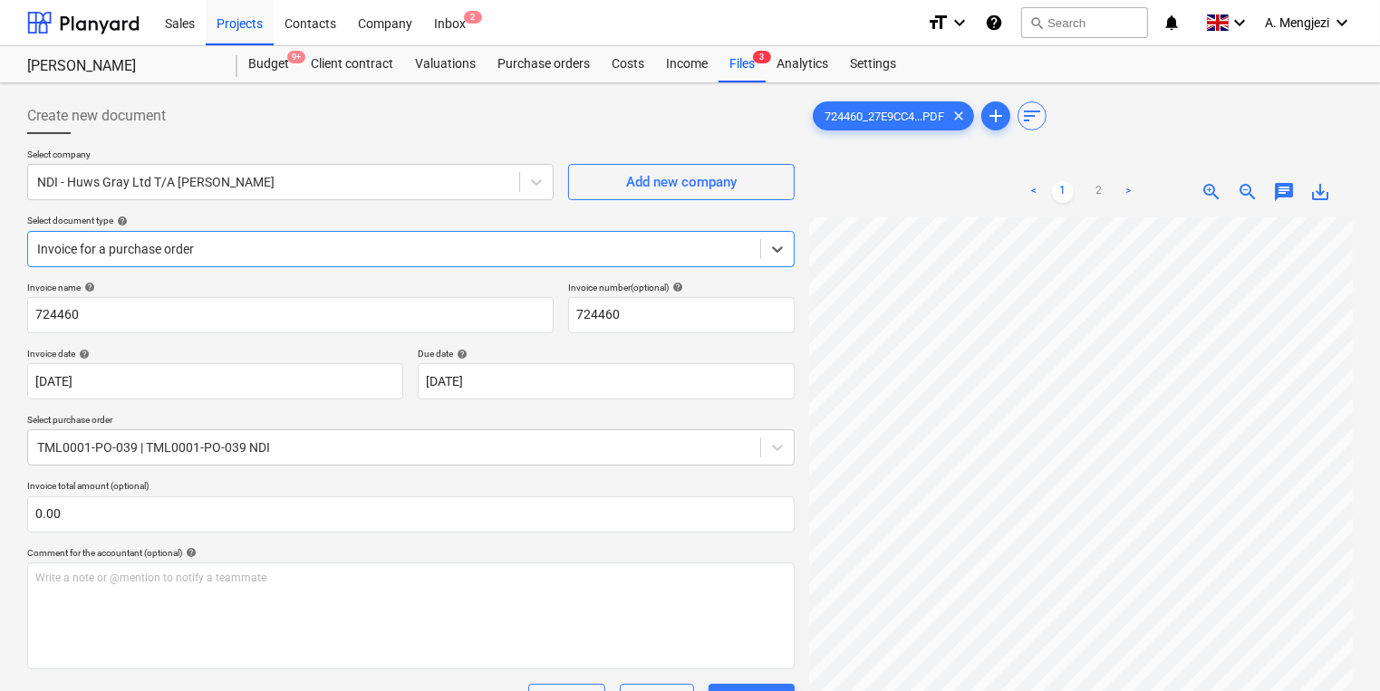
scroll to position [348, 0]
click at [765, 58] on span "3" at bounding box center [762, 57] width 18 height 13
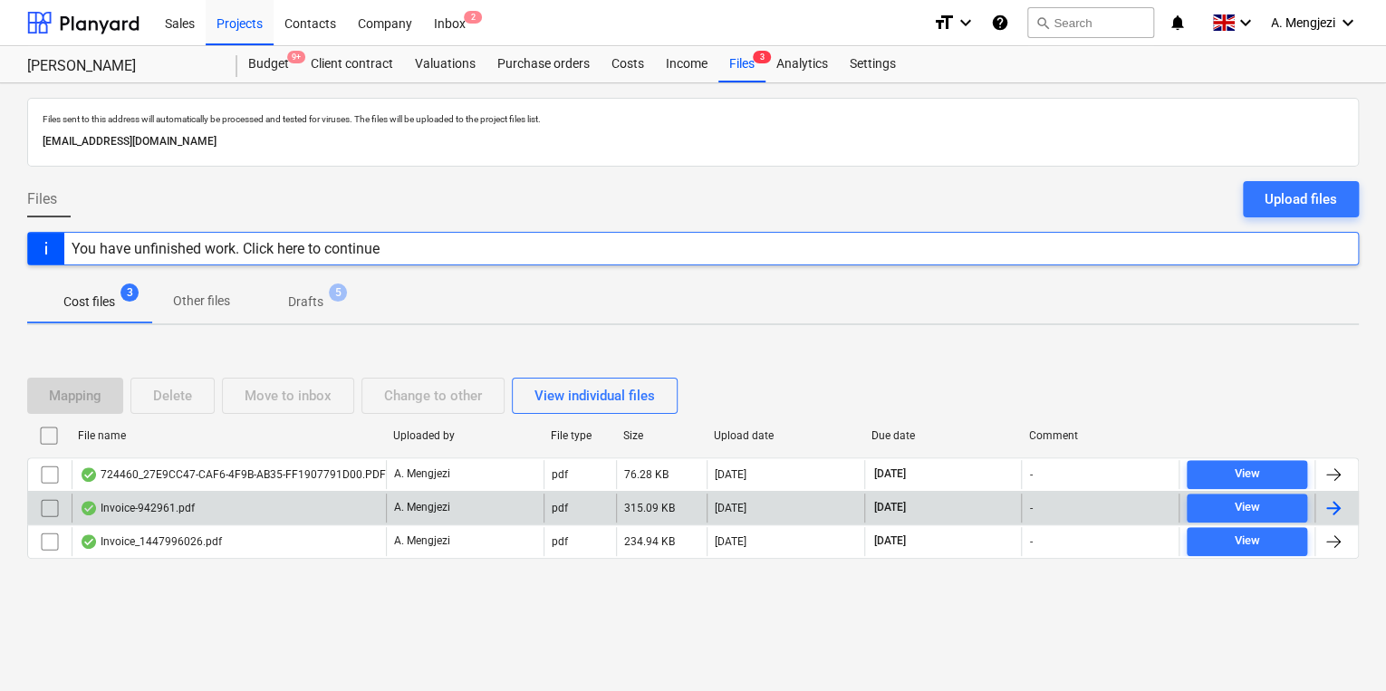
click at [160, 507] on div "Invoice-942961.pdf" at bounding box center [137, 508] width 115 height 14
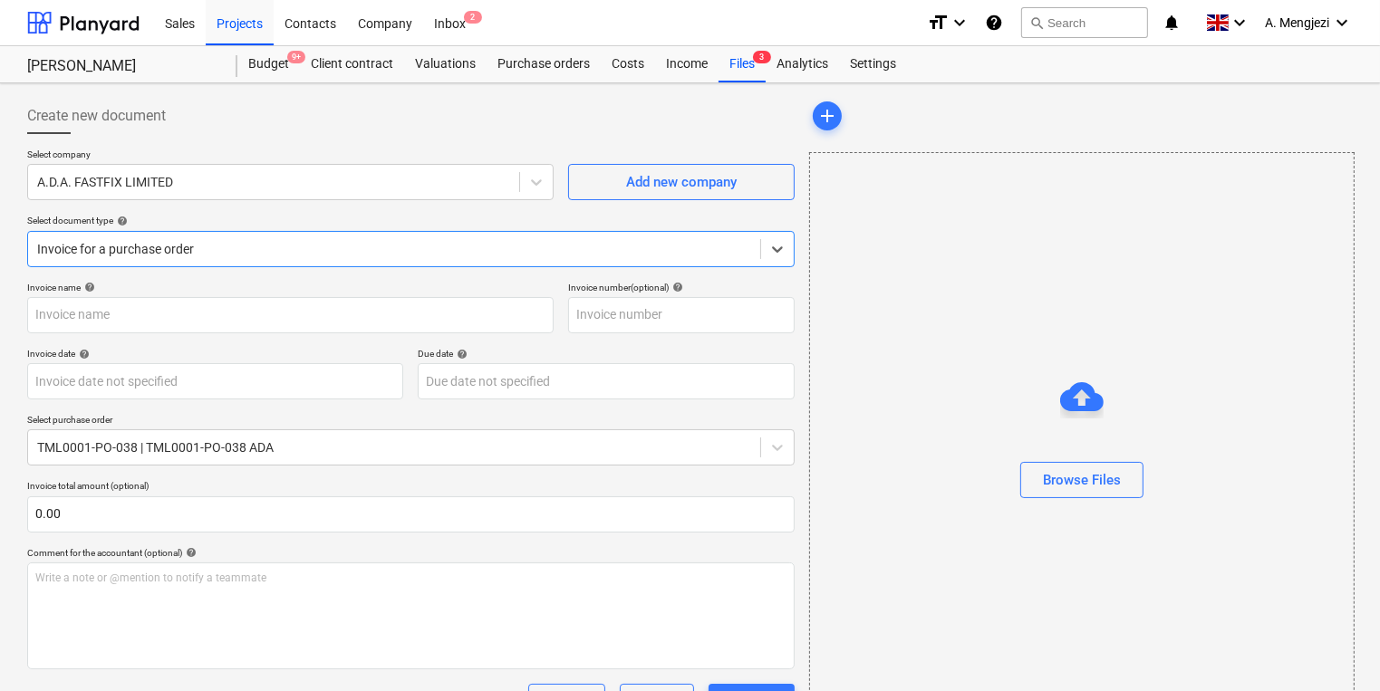
type input "942961"
type input "[DATE]"
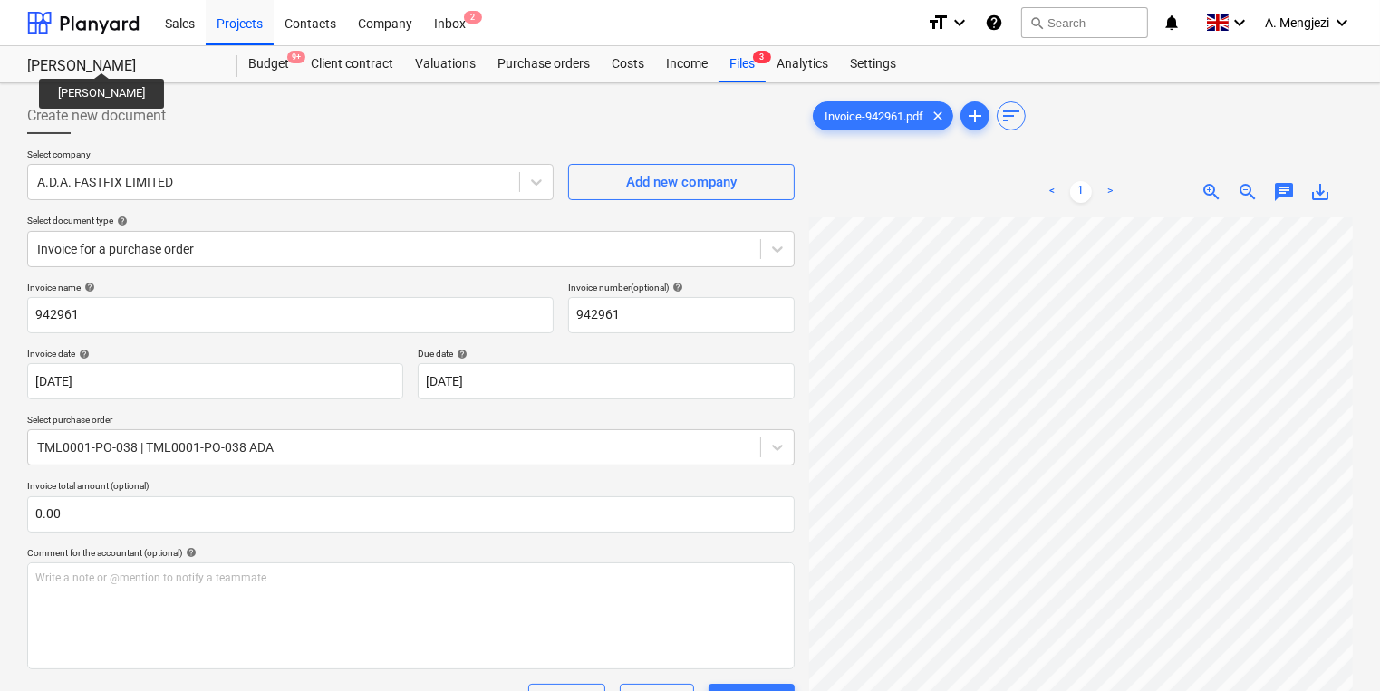
scroll to position [94, 126]
click at [745, 65] on div "Files 3" at bounding box center [741, 64] width 47 height 36
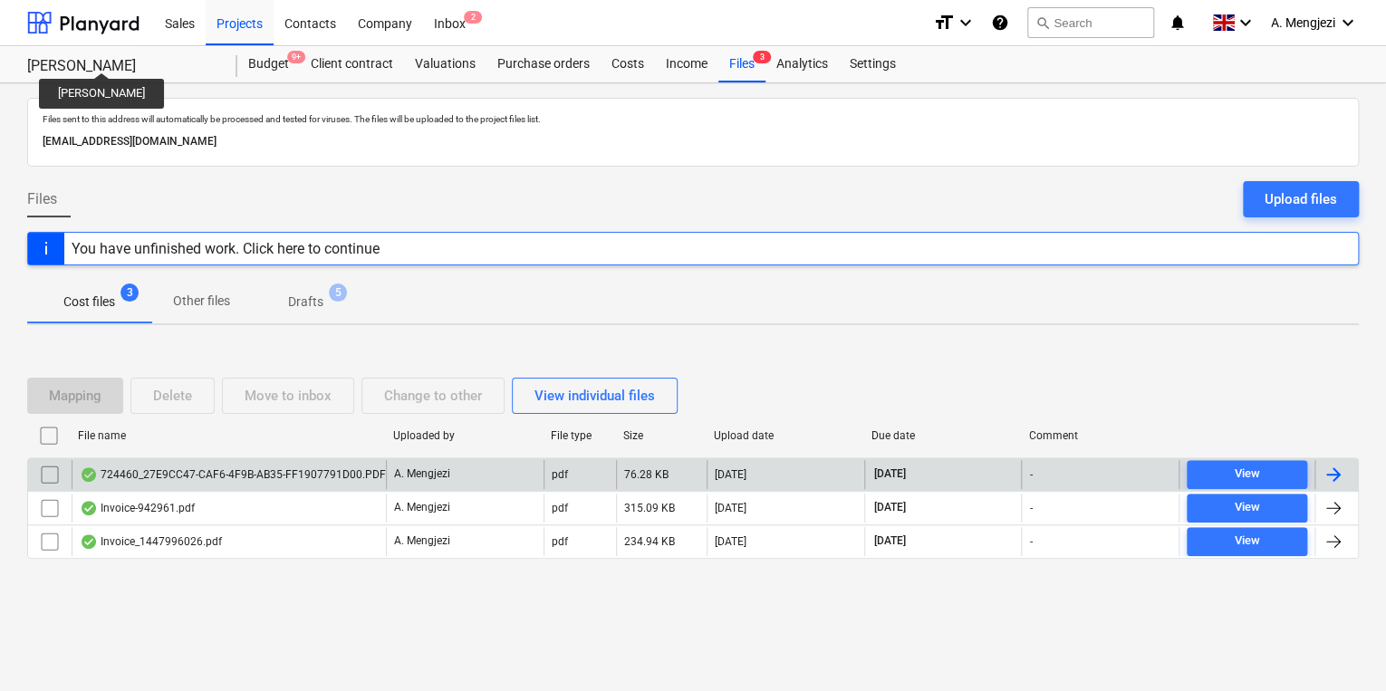
click at [245, 477] on div "724460_27E9CC47-CAF6-4F9B-AB35-FF1907791D00.PDF" at bounding box center [233, 475] width 306 height 14
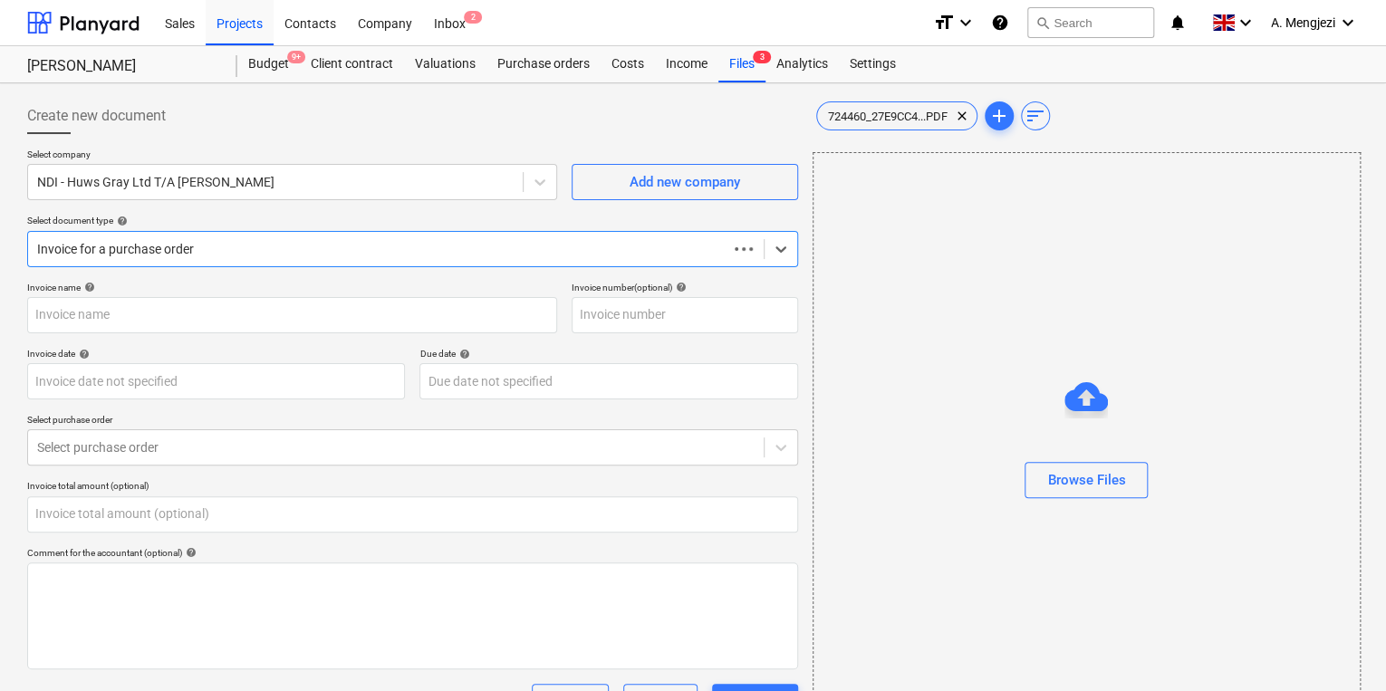
type input "724460"
type input "[DATE]"
type input "0.00"
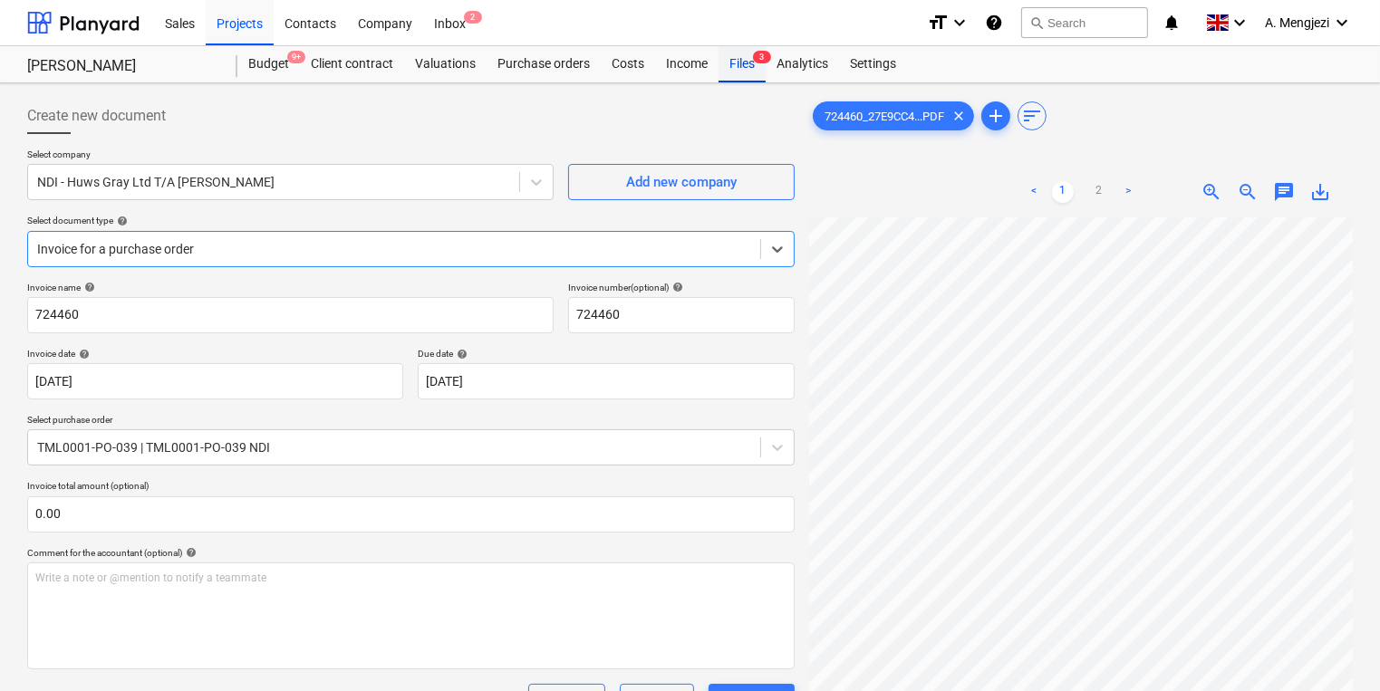
click at [729, 78] on div "Files 3" at bounding box center [741, 64] width 47 height 36
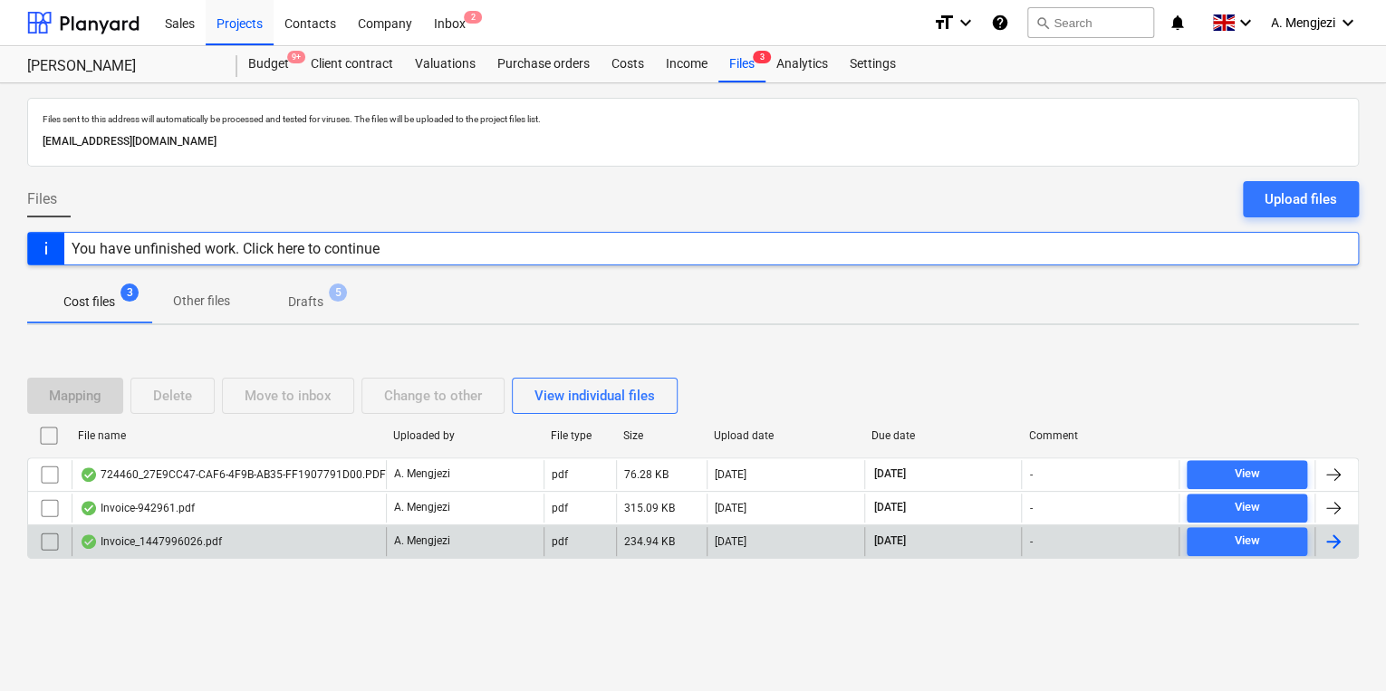
click at [224, 531] on div "Invoice_1447996026.pdf" at bounding box center [229, 541] width 314 height 29
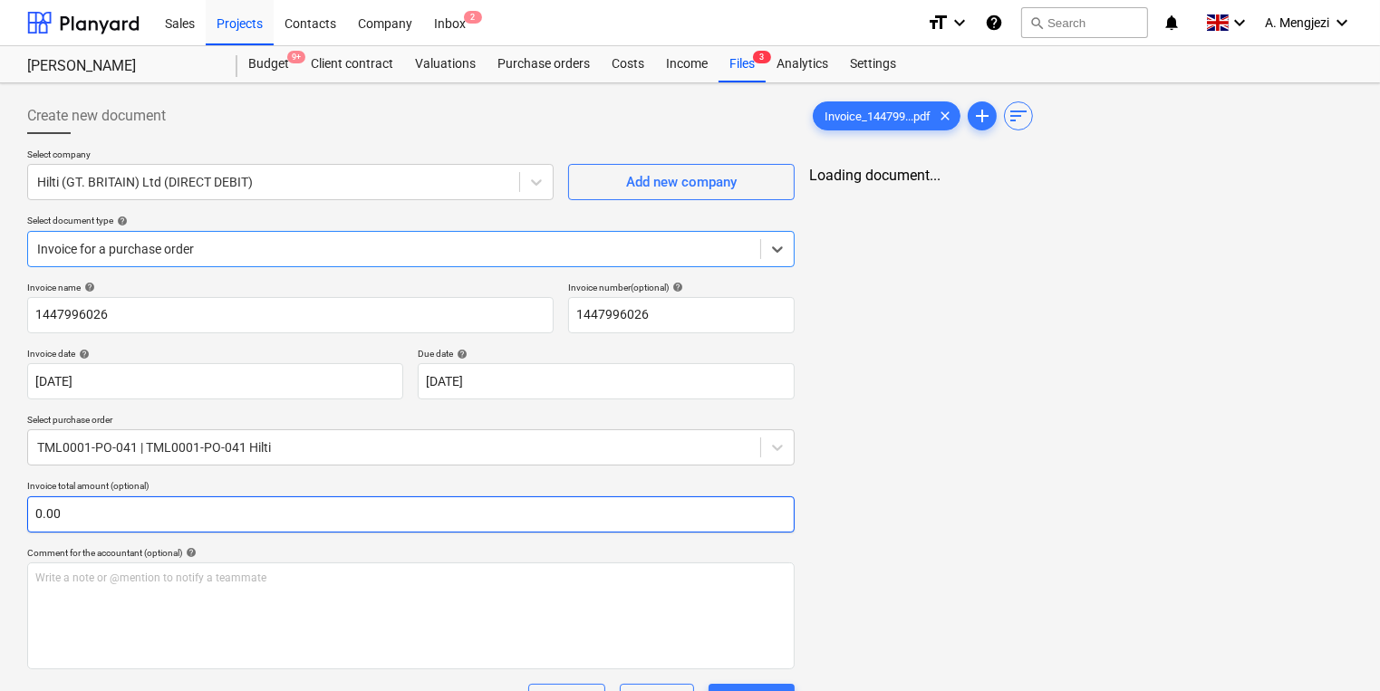
type input "1447996026"
type input "[DATE]"
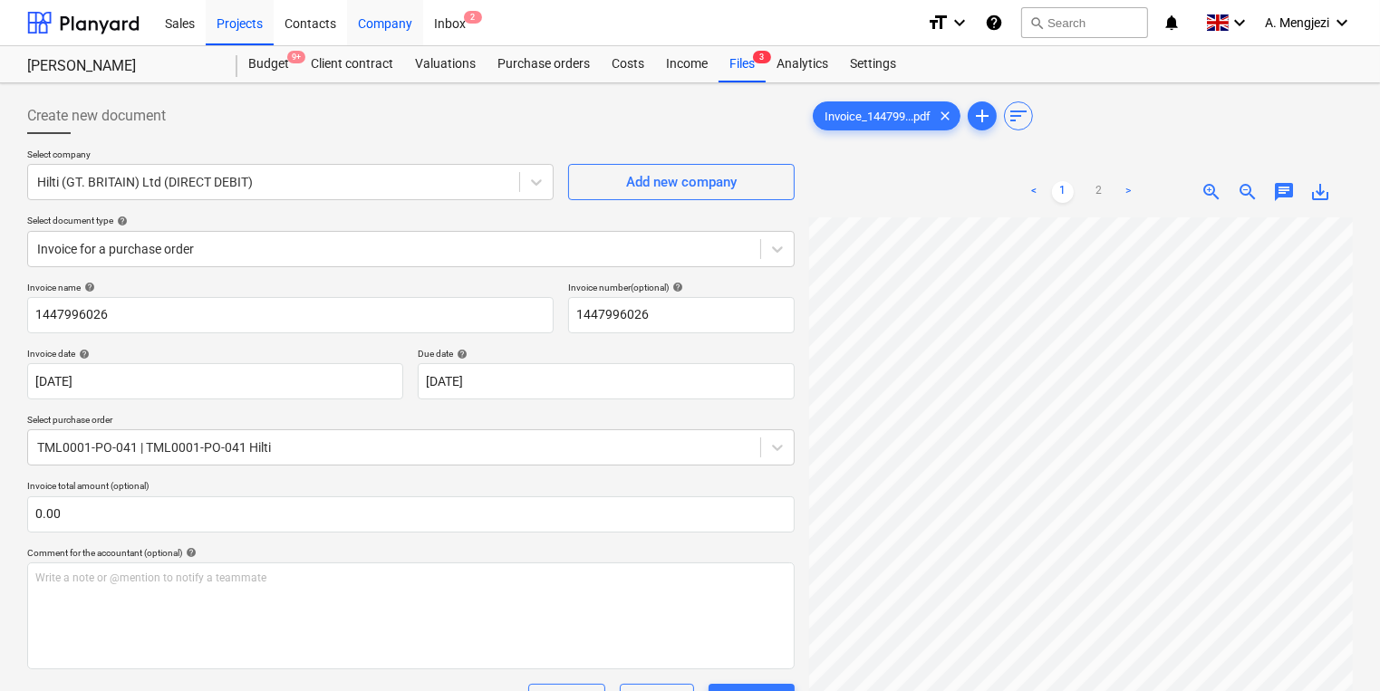
click at [419, 15] on div "Company" at bounding box center [385, 22] width 76 height 46
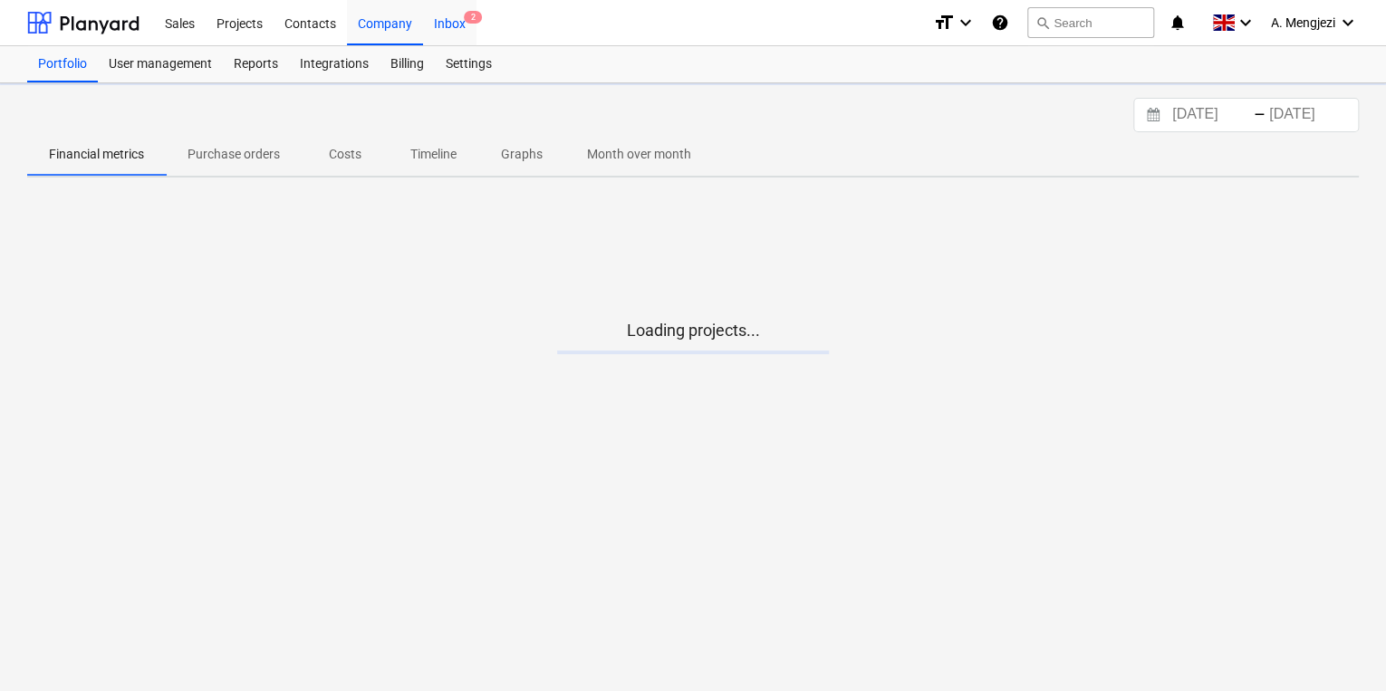
click at [433, 25] on div "Inbox 2" at bounding box center [449, 22] width 53 height 46
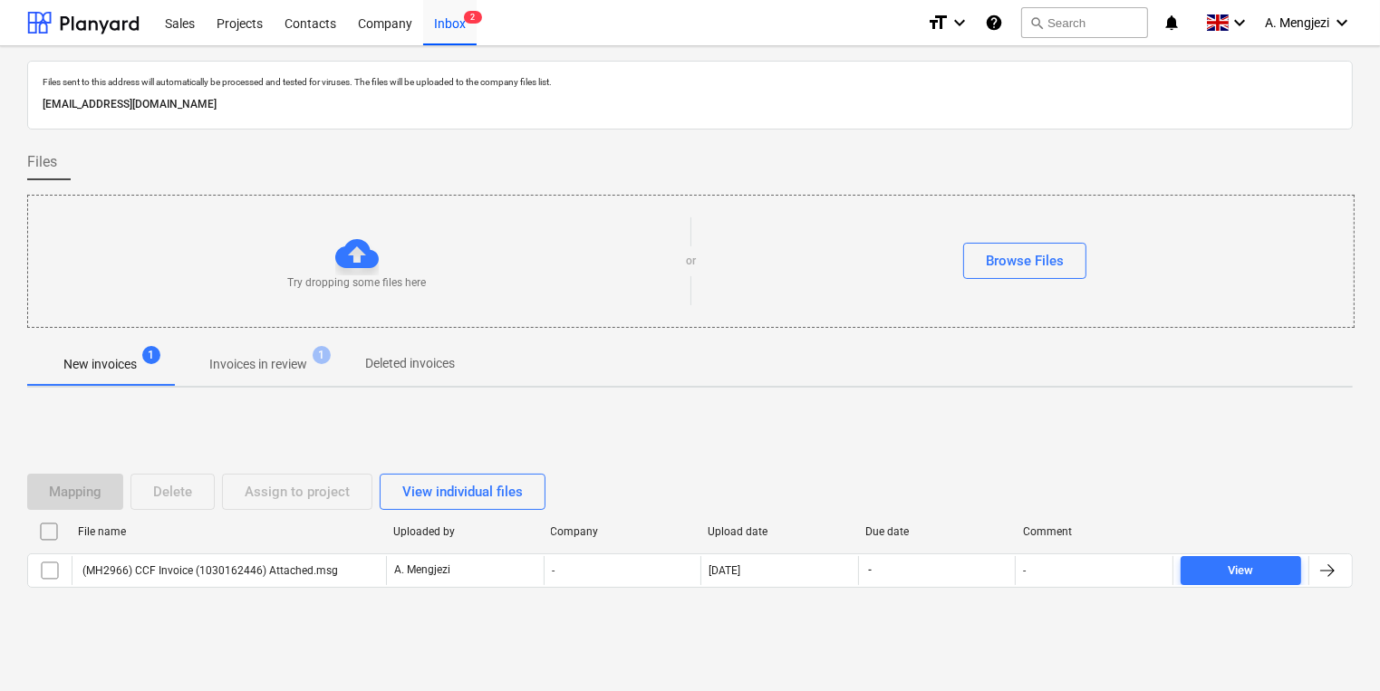
click at [221, 352] on span "Invoices in review 1" at bounding box center [258, 364] width 170 height 33
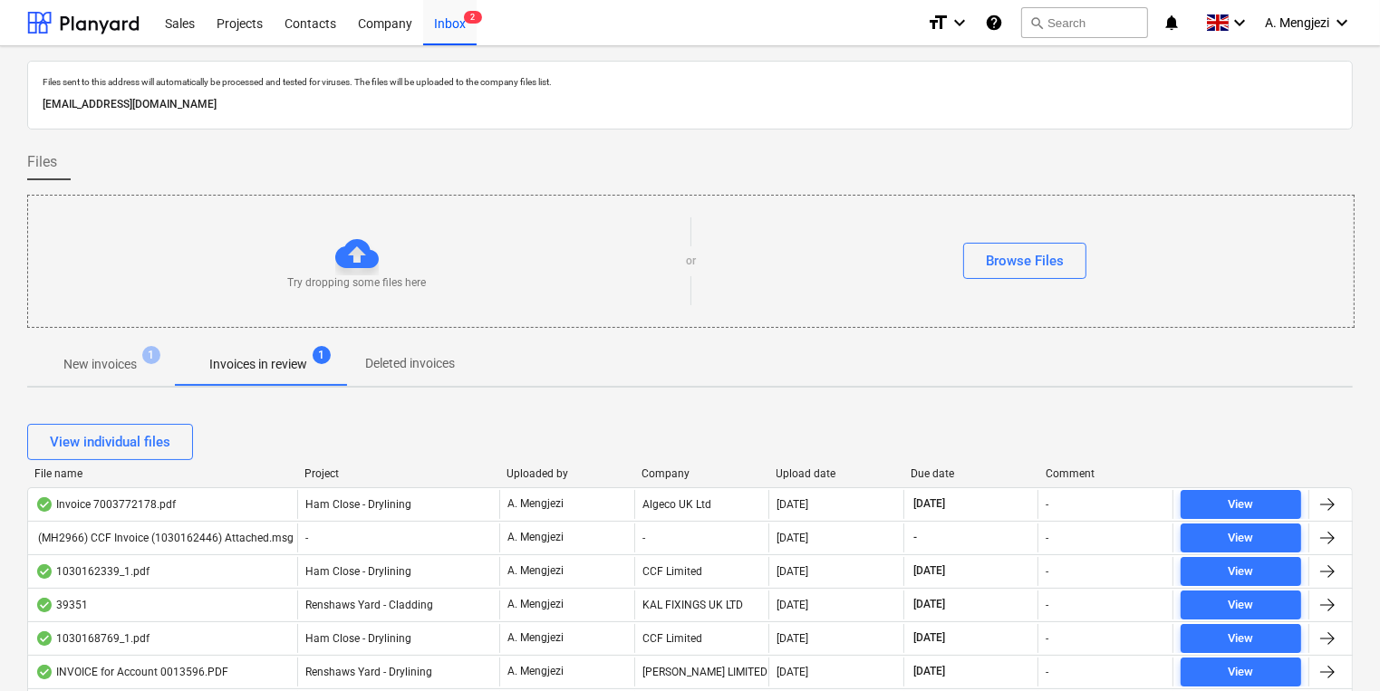
click at [334, 469] on div "Project" at bounding box center [398, 474] width 188 height 13
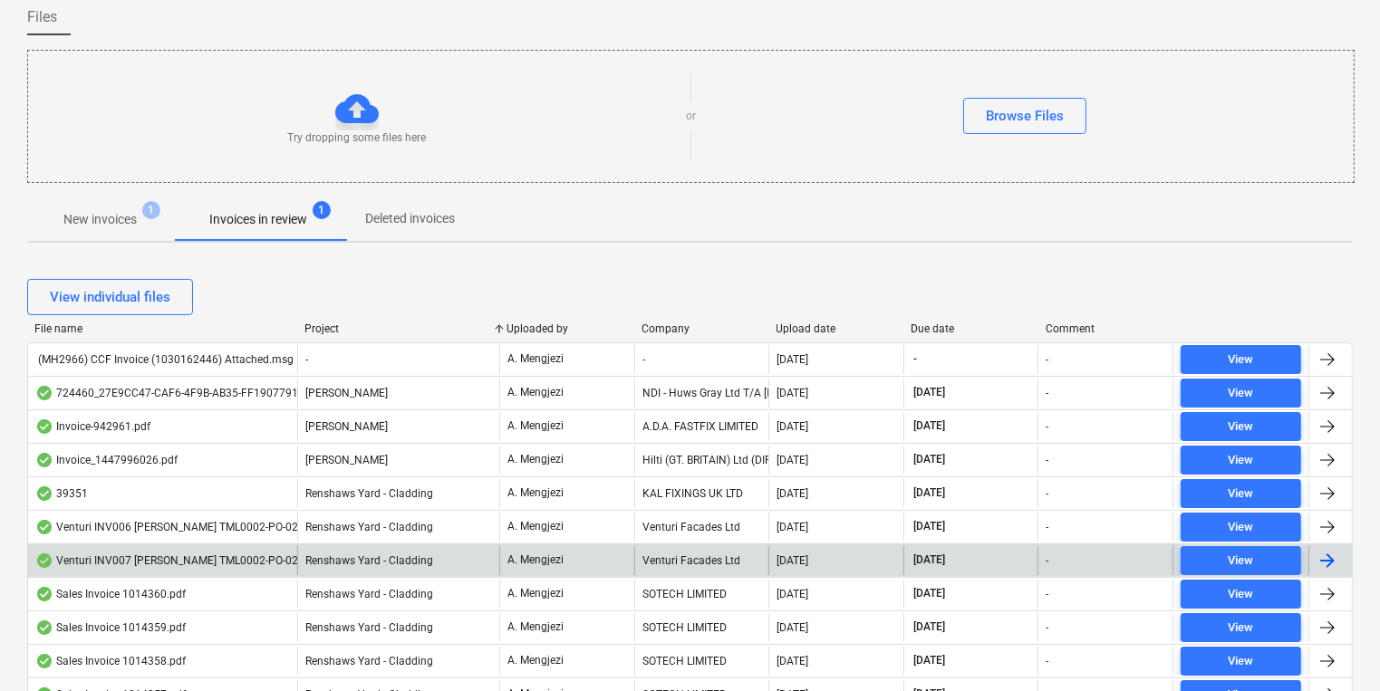
scroll to position [362, 0]
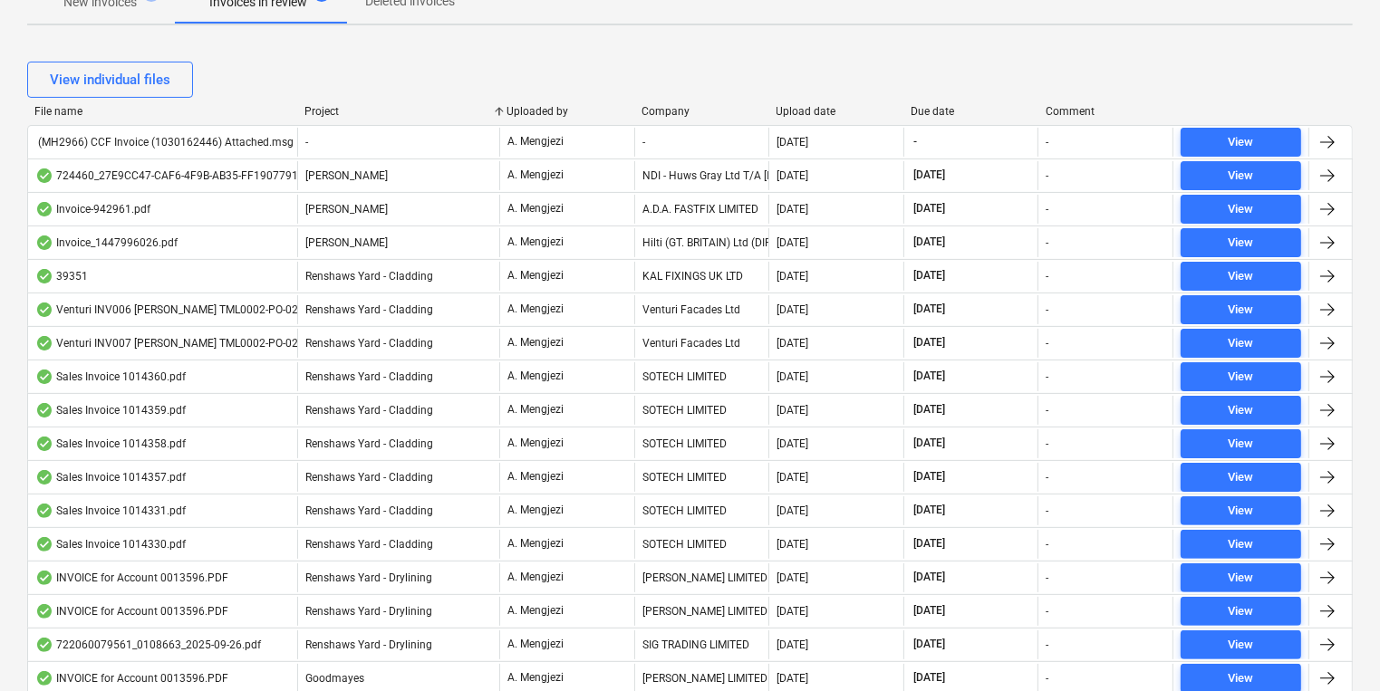
click at [638, 268] on div "KAL FIXINGS UK LTD" at bounding box center [701, 276] width 135 height 29
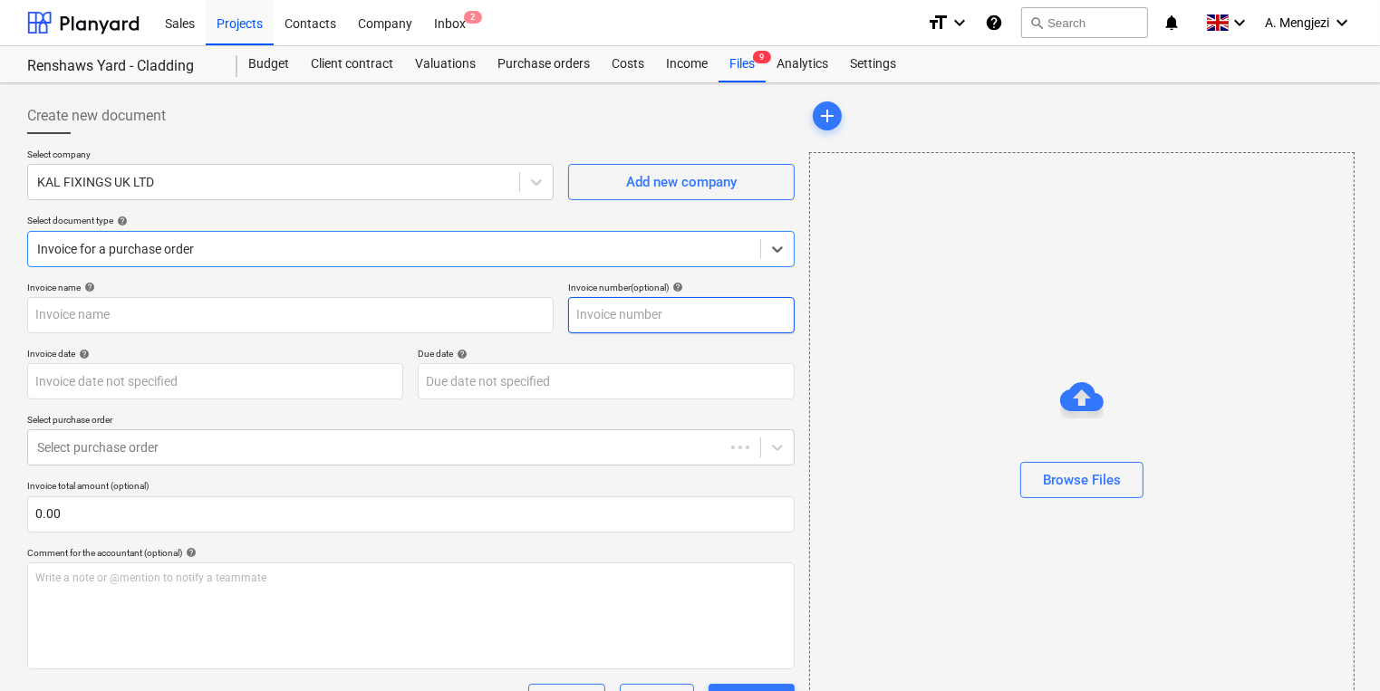
type input "39351"
type input "[DATE]"
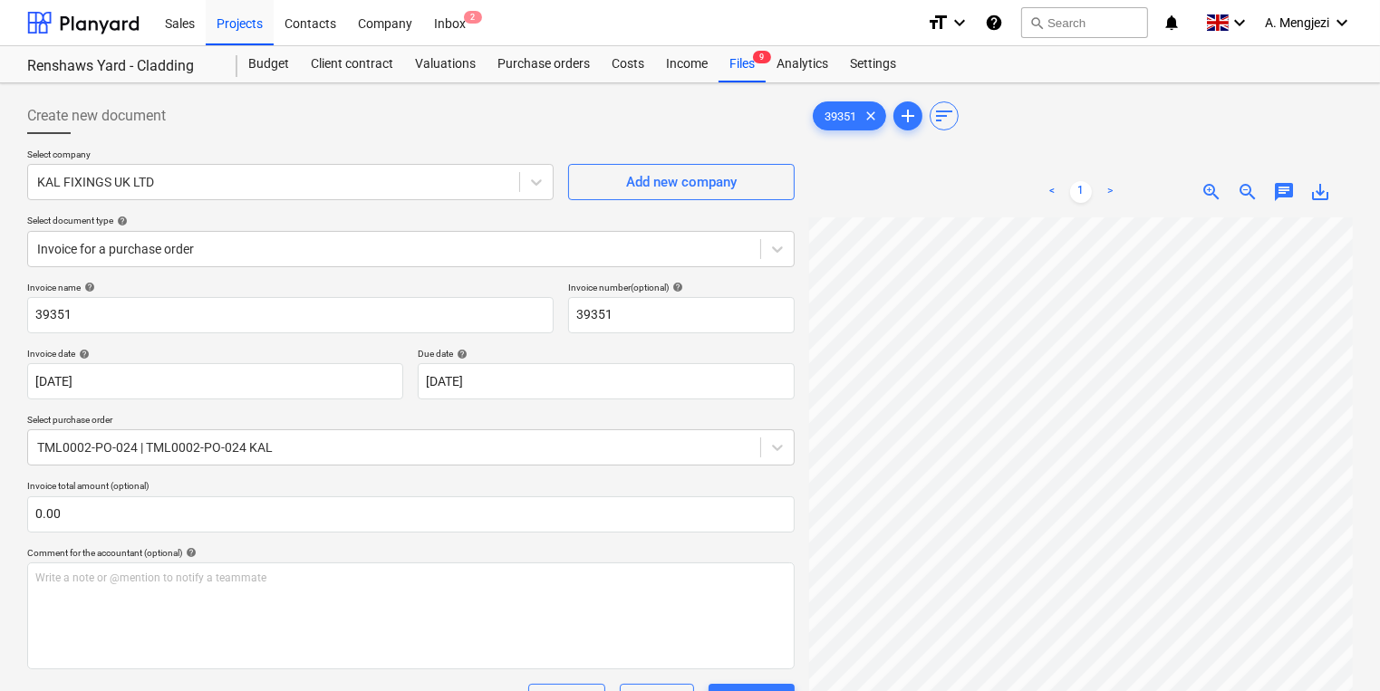
scroll to position [0, 140]
click at [752, 67] on div "Files 9" at bounding box center [741, 64] width 47 height 36
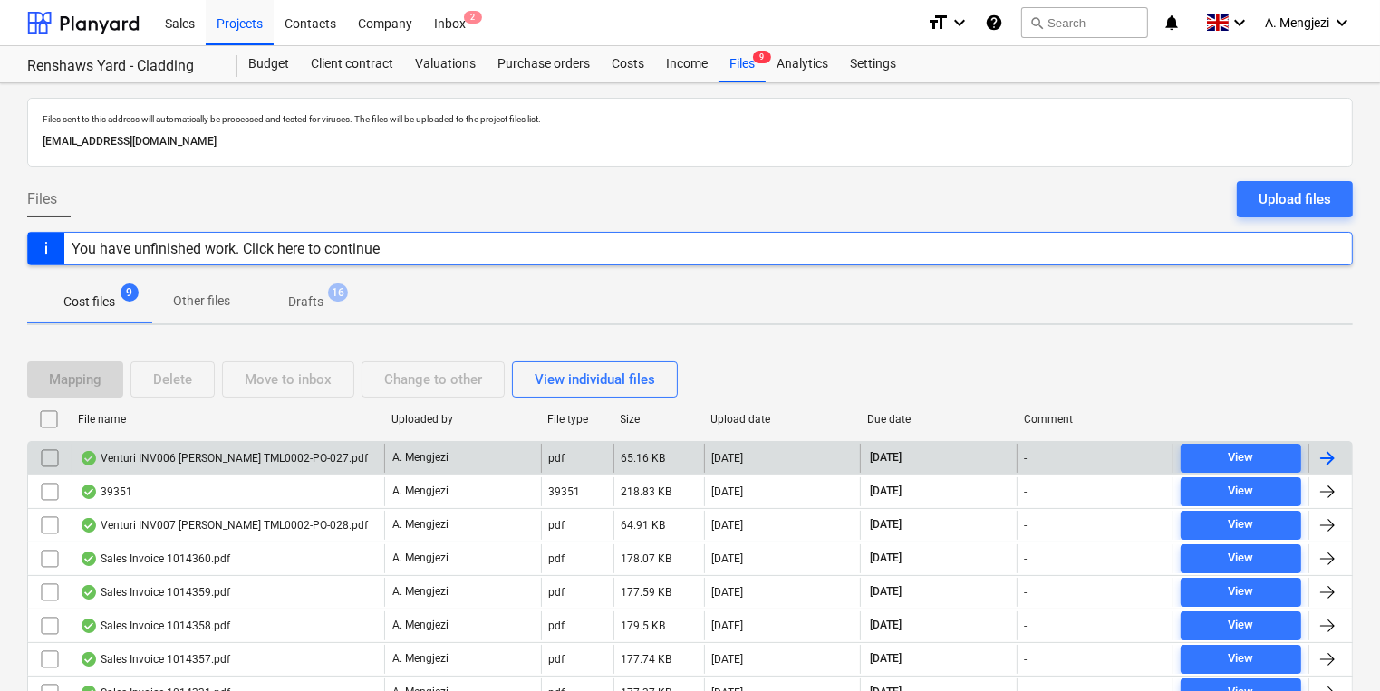
click at [439, 464] on p "A. Mengjezi" at bounding box center [420, 457] width 56 height 15
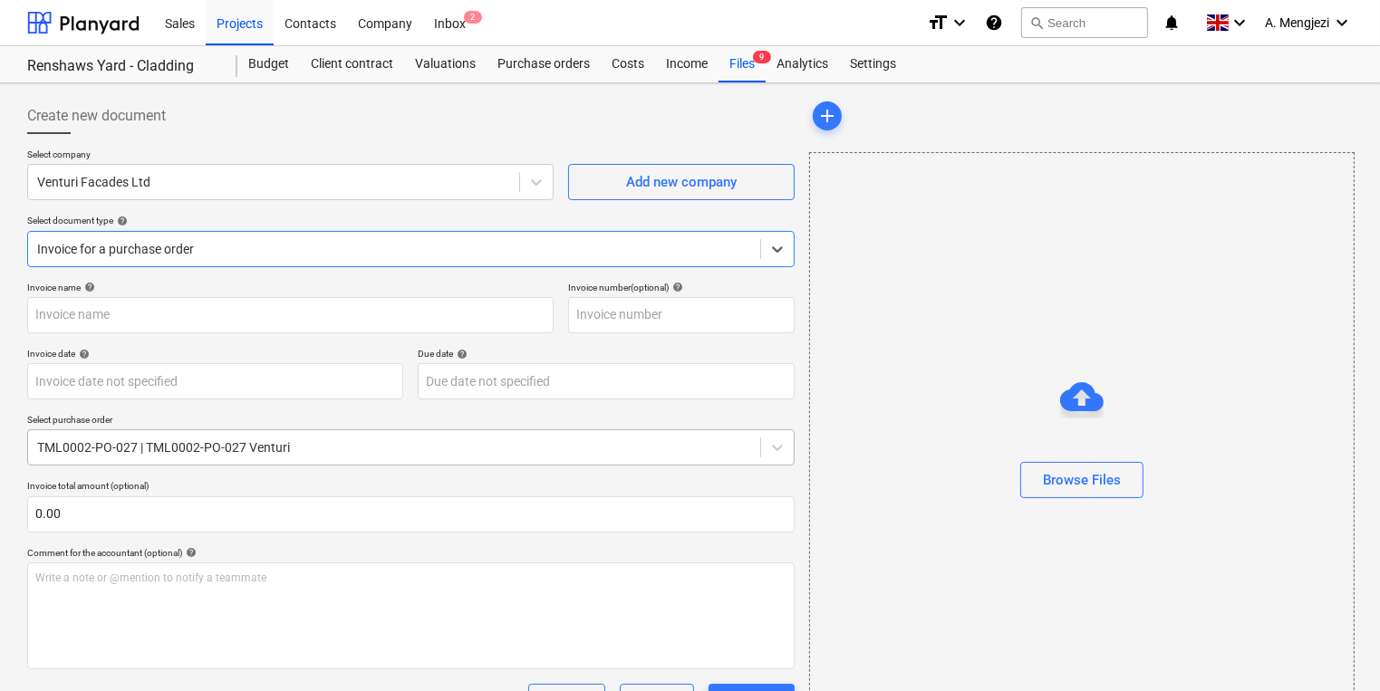
type input "6"
type input "[DATE]"
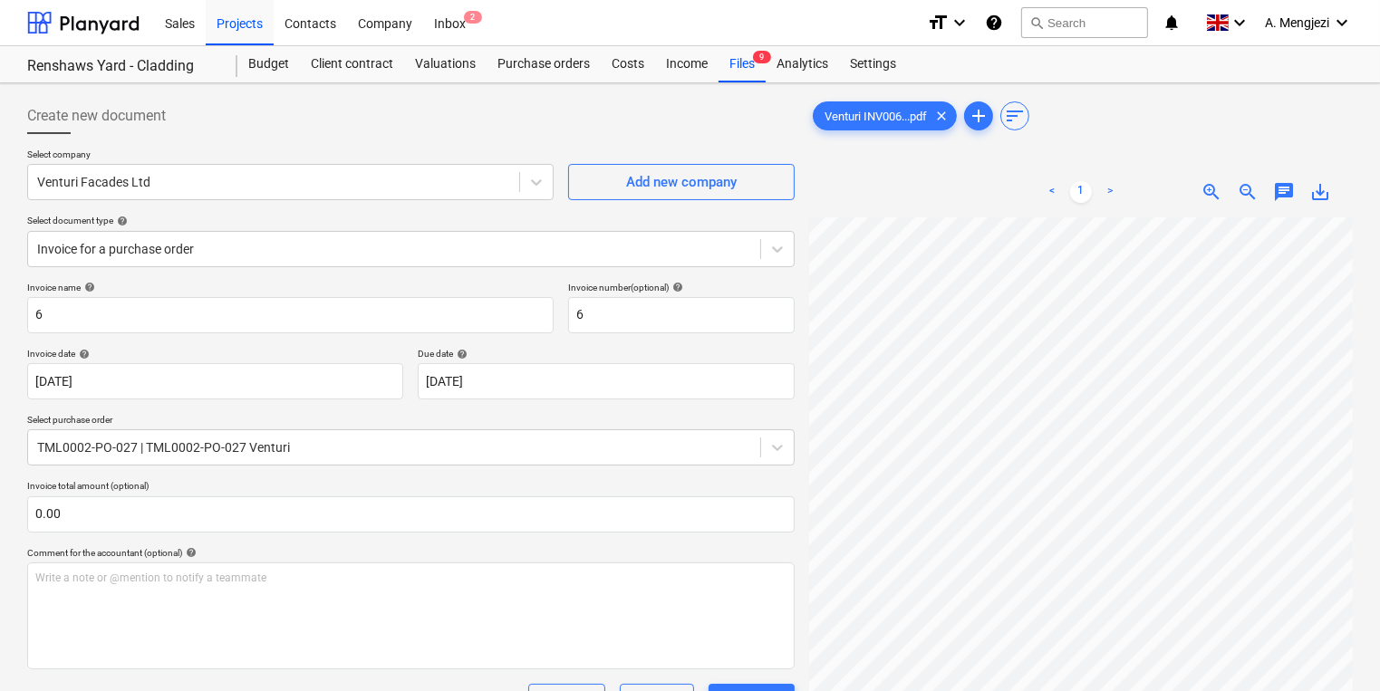
scroll to position [18, 140]
click at [732, 59] on div "Files 9" at bounding box center [741, 64] width 47 height 36
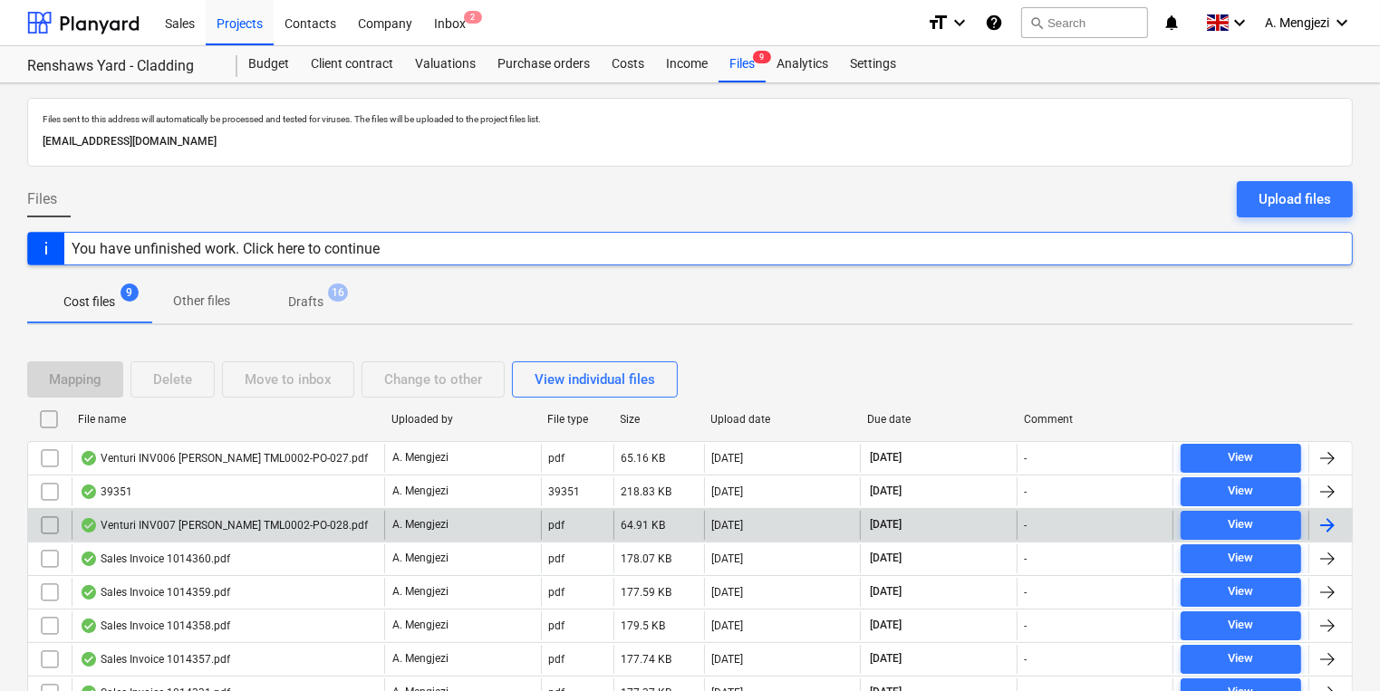
click at [515, 512] on div "A. Mengjezi" at bounding box center [462, 525] width 157 height 29
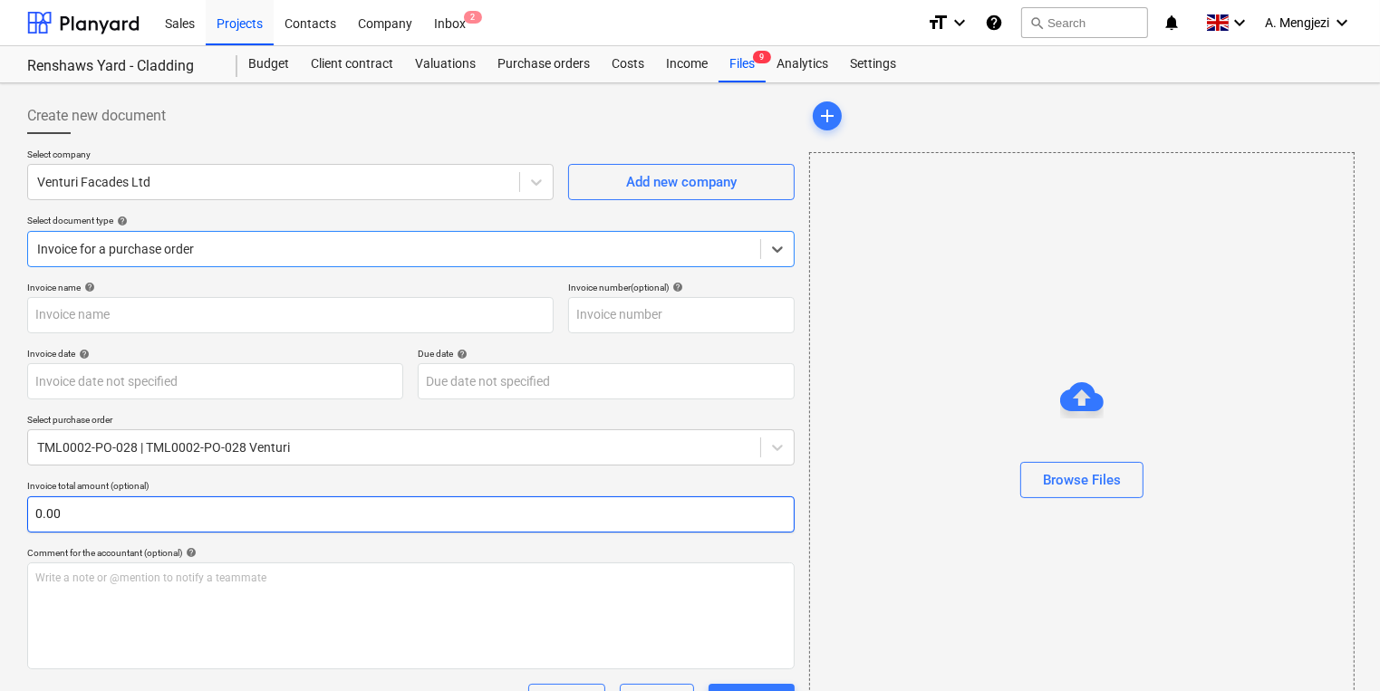
type input "7"
type input "[DATE]"
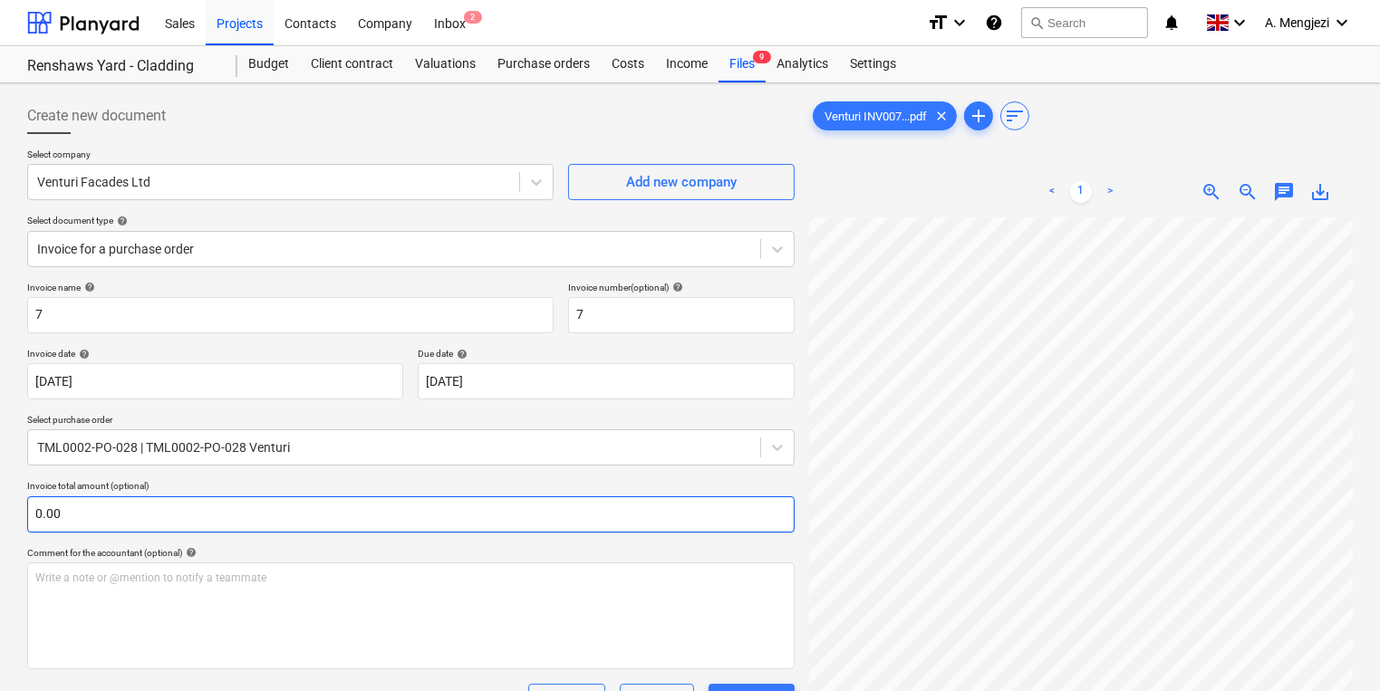
scroll to position [0, 140]
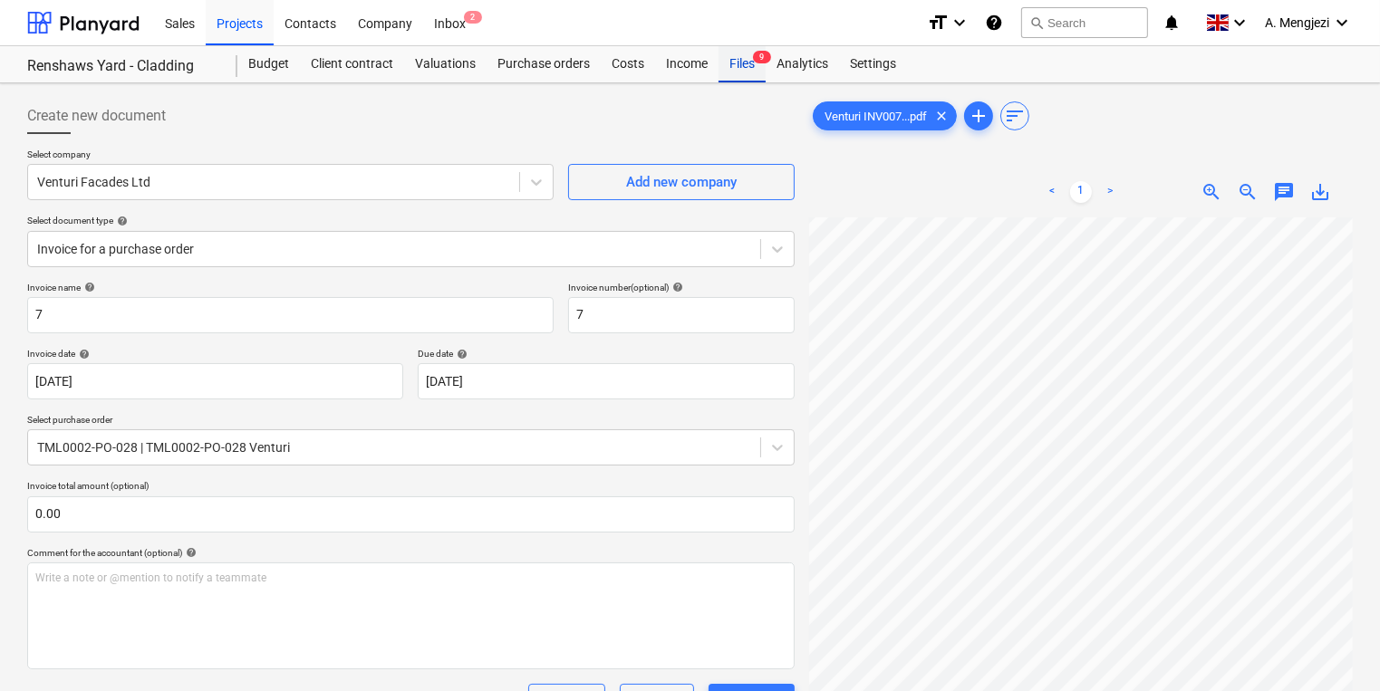
click at [731, 70] on div "Files 9" at bounding box center [741, 64] width 47 height 36
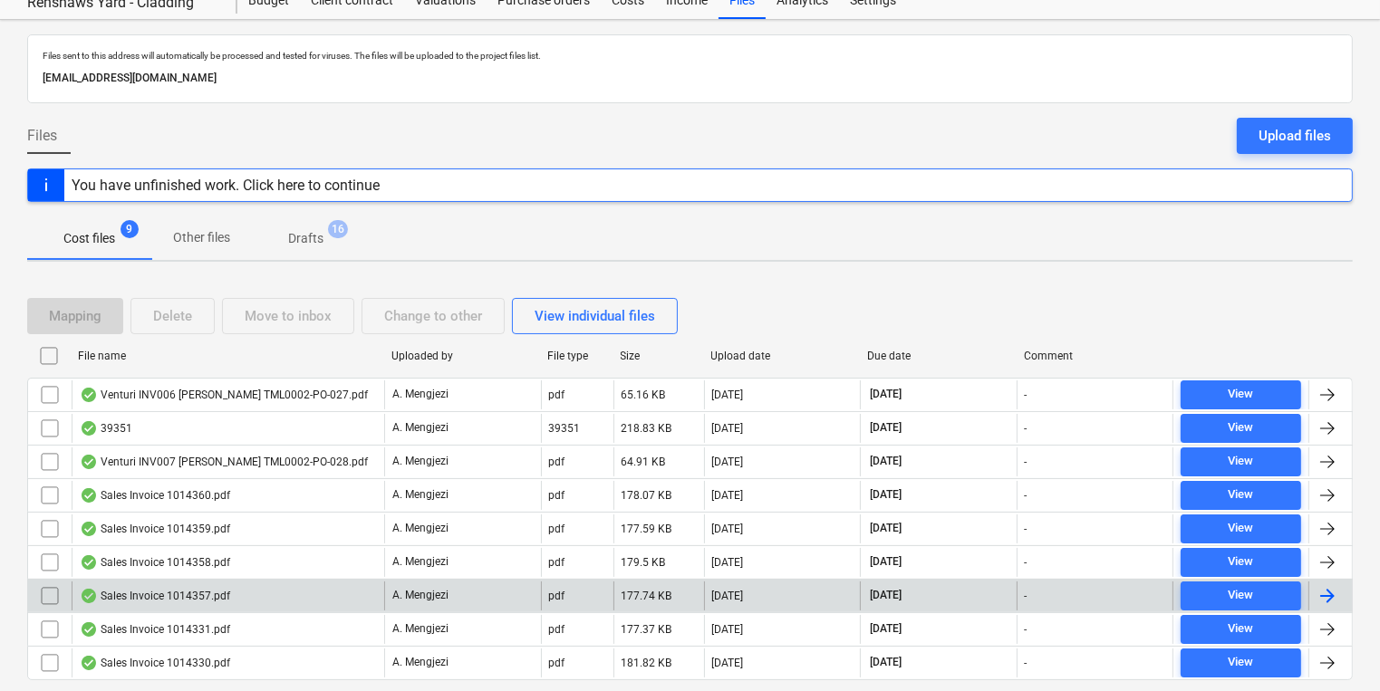
scroll to position [114, 0]
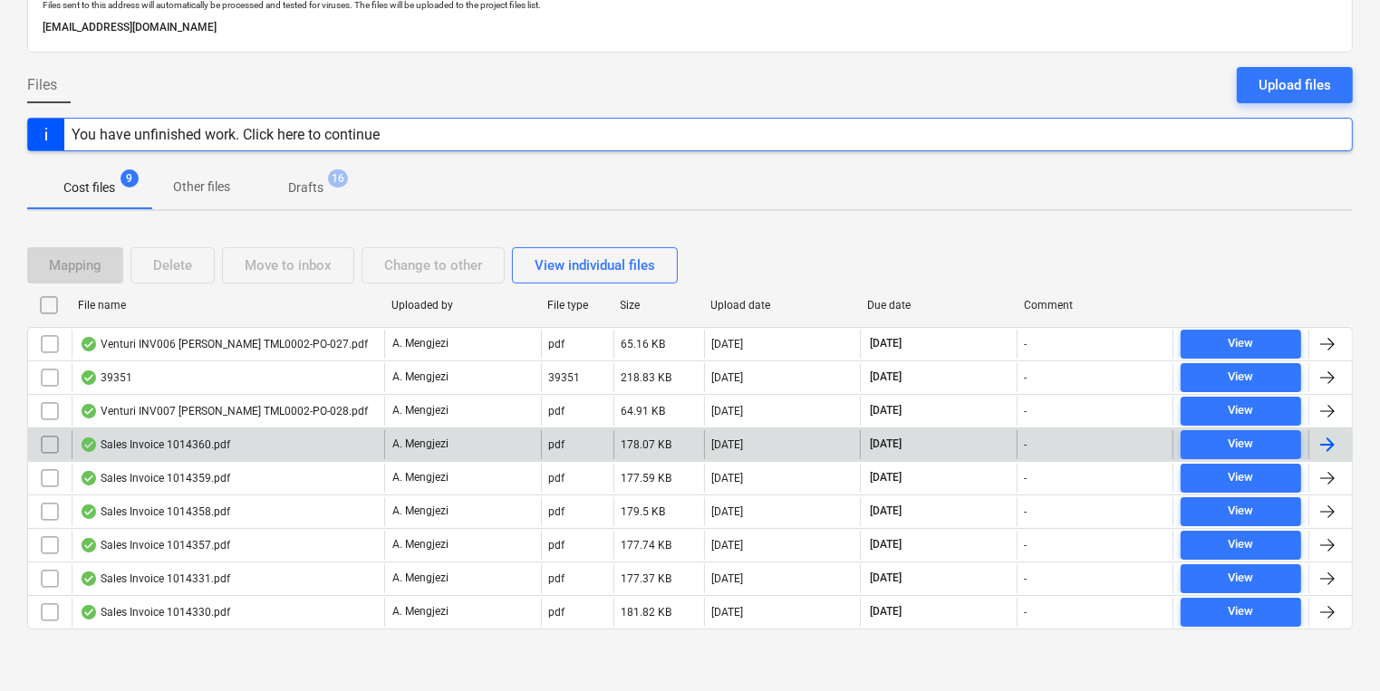
click at [217, 448] on div "Sales Invoice 1014360.pdf" at bounding box center [155, 445] width 150 height 14
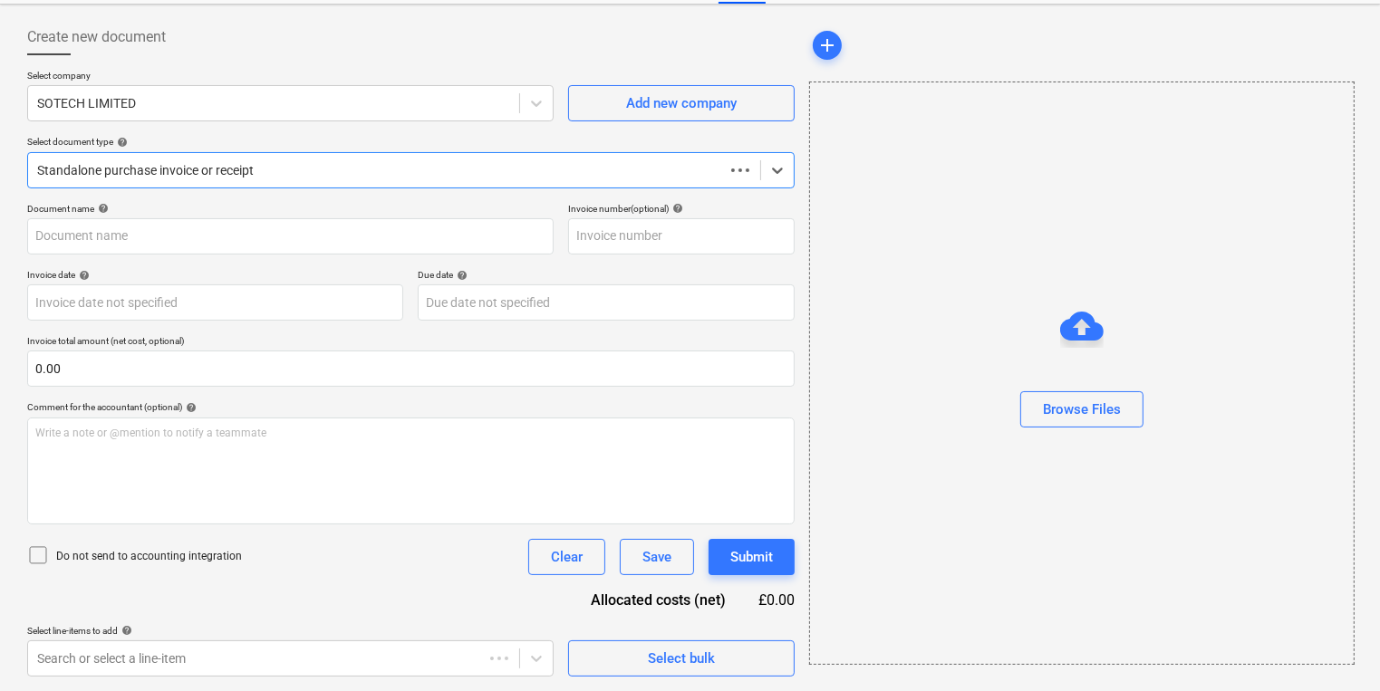
scroll to position [78, 0]
type input "1014360"
type input "[DATE]"
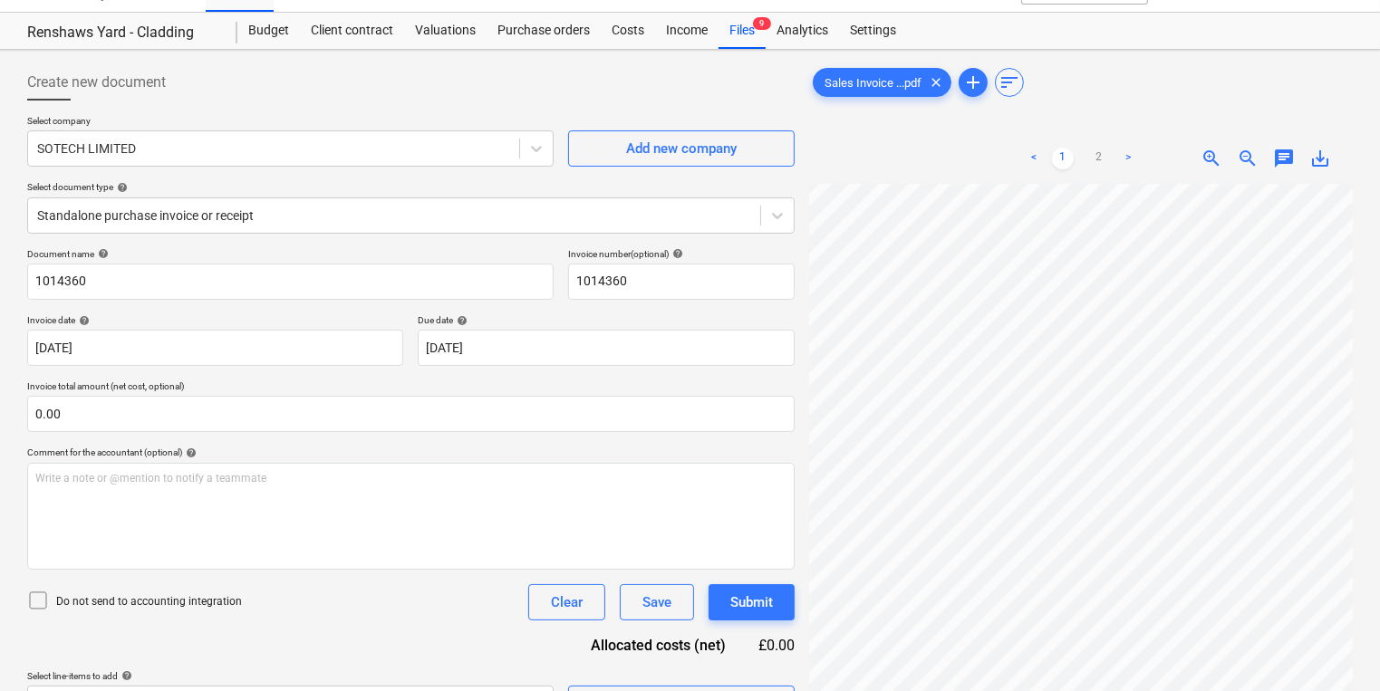
scroll to position [0, 0]
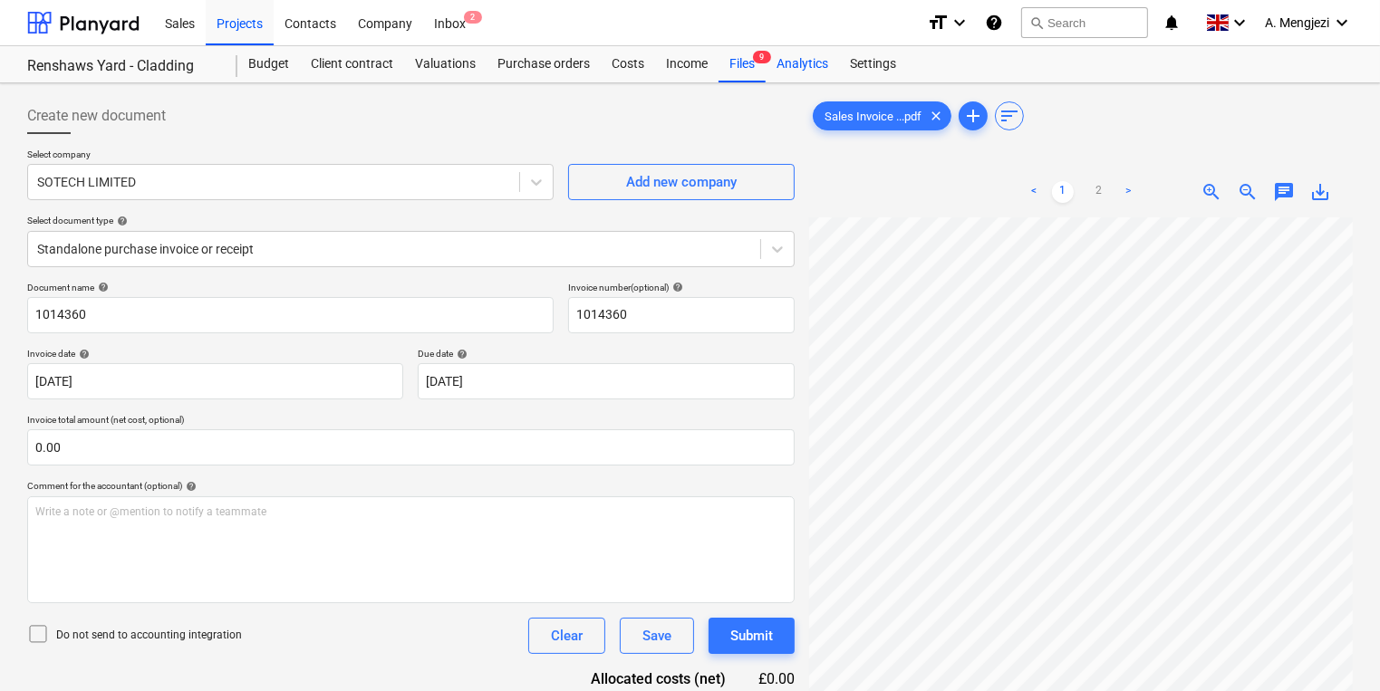
click at [767, 65] on div "Analytics" at bounding box center [802, 64] width 73 height 36
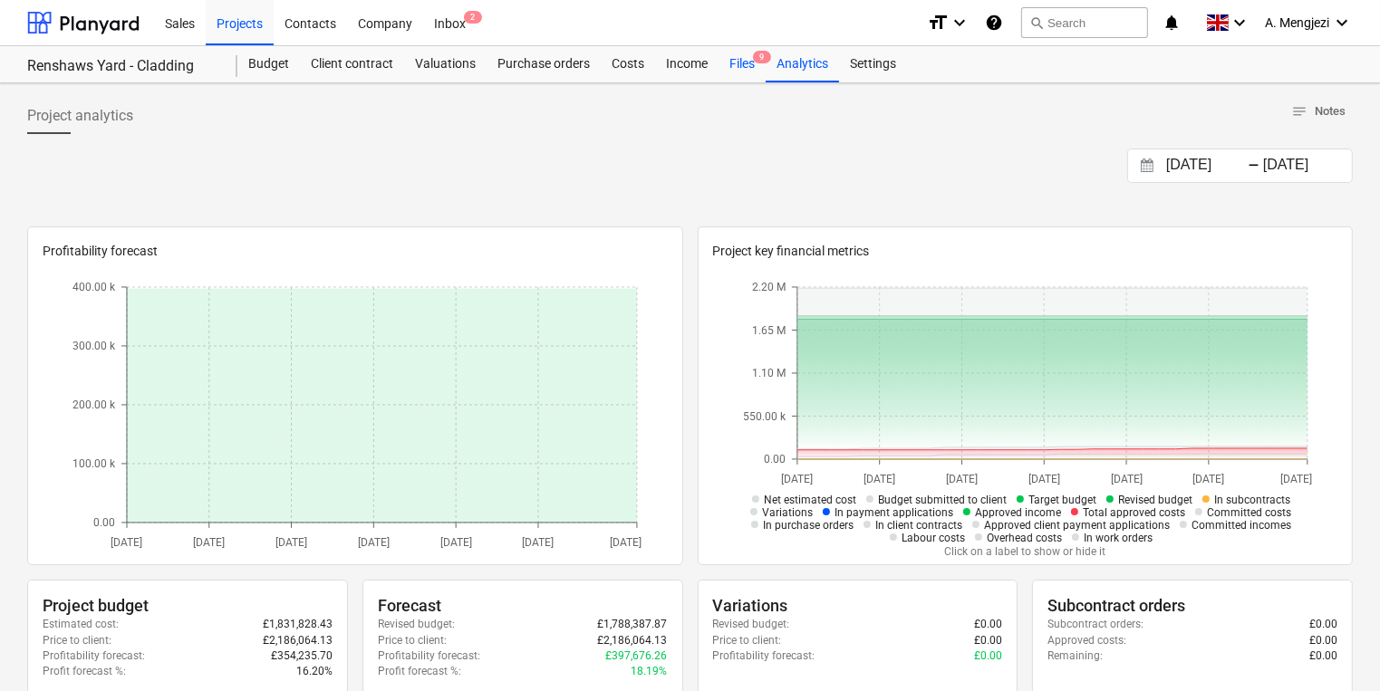
click at [749, 65] on div "Files 9" at bounding box center [741, 64] width 47 height 36
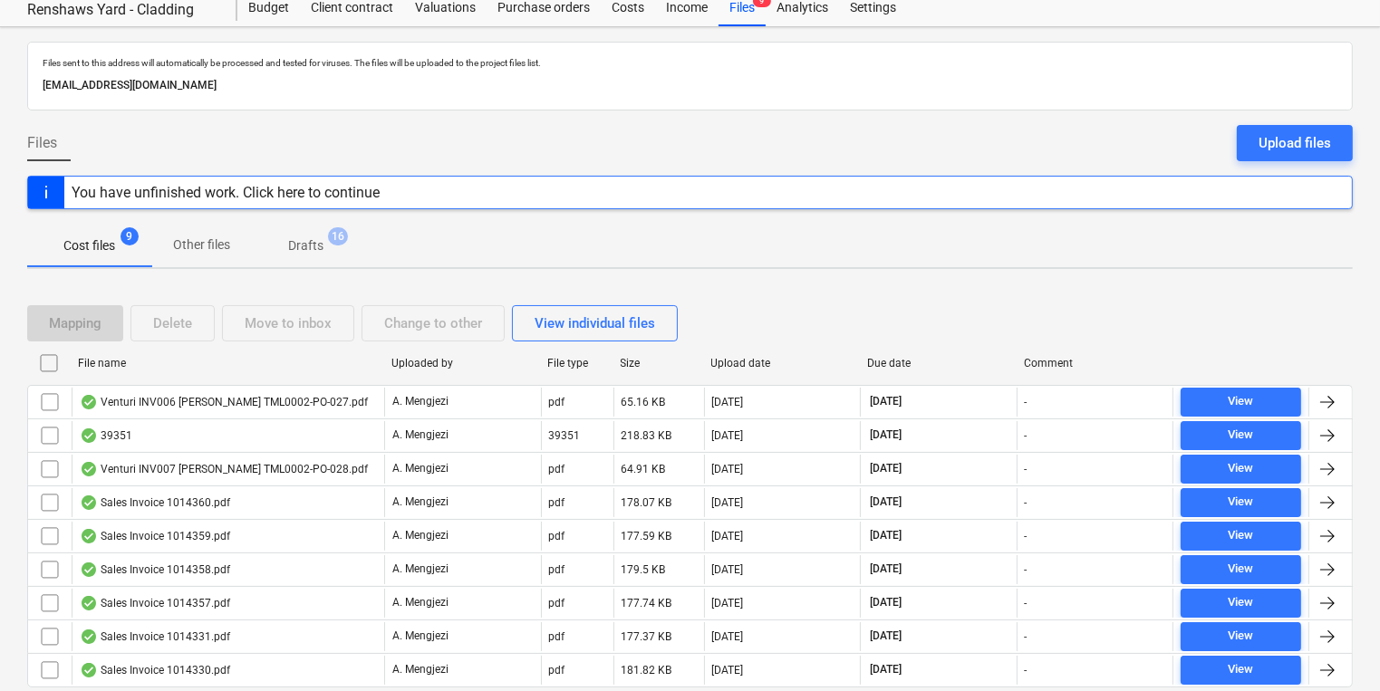
scroll to position [114, 0]
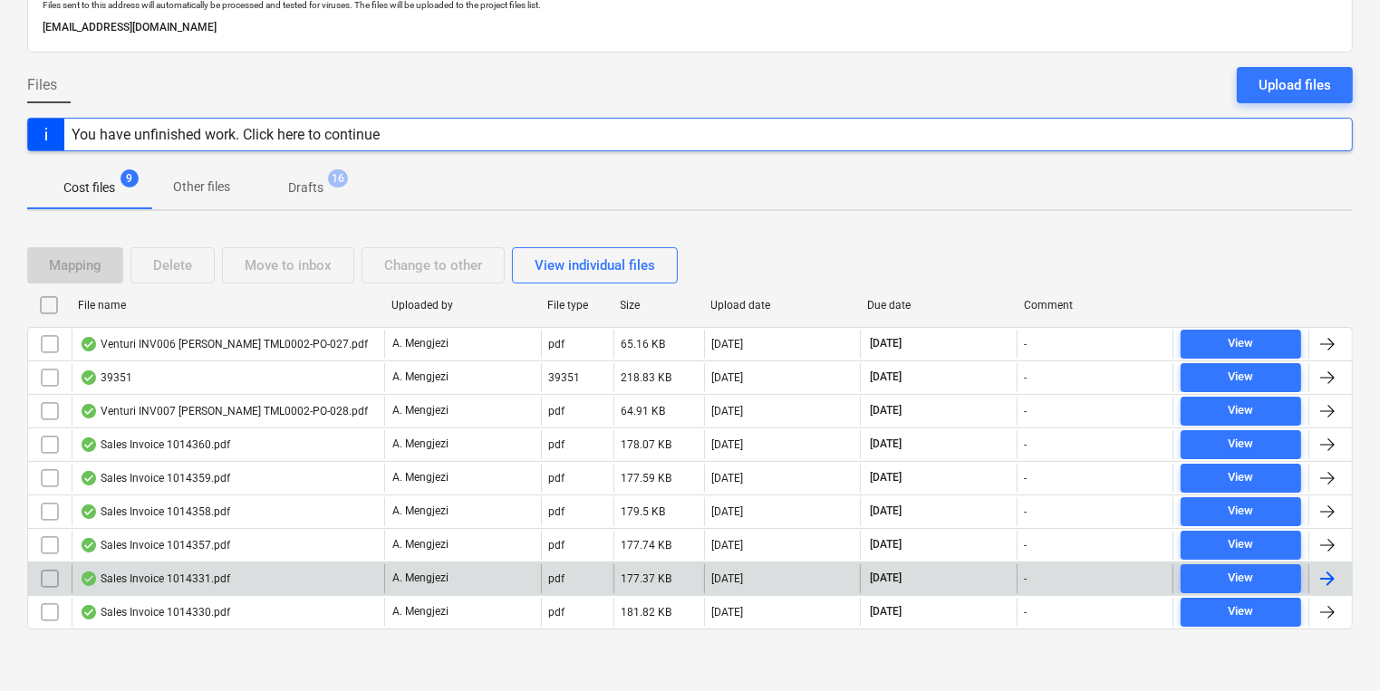
click at [333, 562] on div "Sales Invoice 1014331.pdf A. Mengjezi pdf 177.37 KB [DATE] [DATE] - View" at bounding box center [690, 579] width 1326 height 34
click at [333, 565] on div "Sales Invoice 1014331.pdf" at bounding box center [228, 578] width 313 height 29
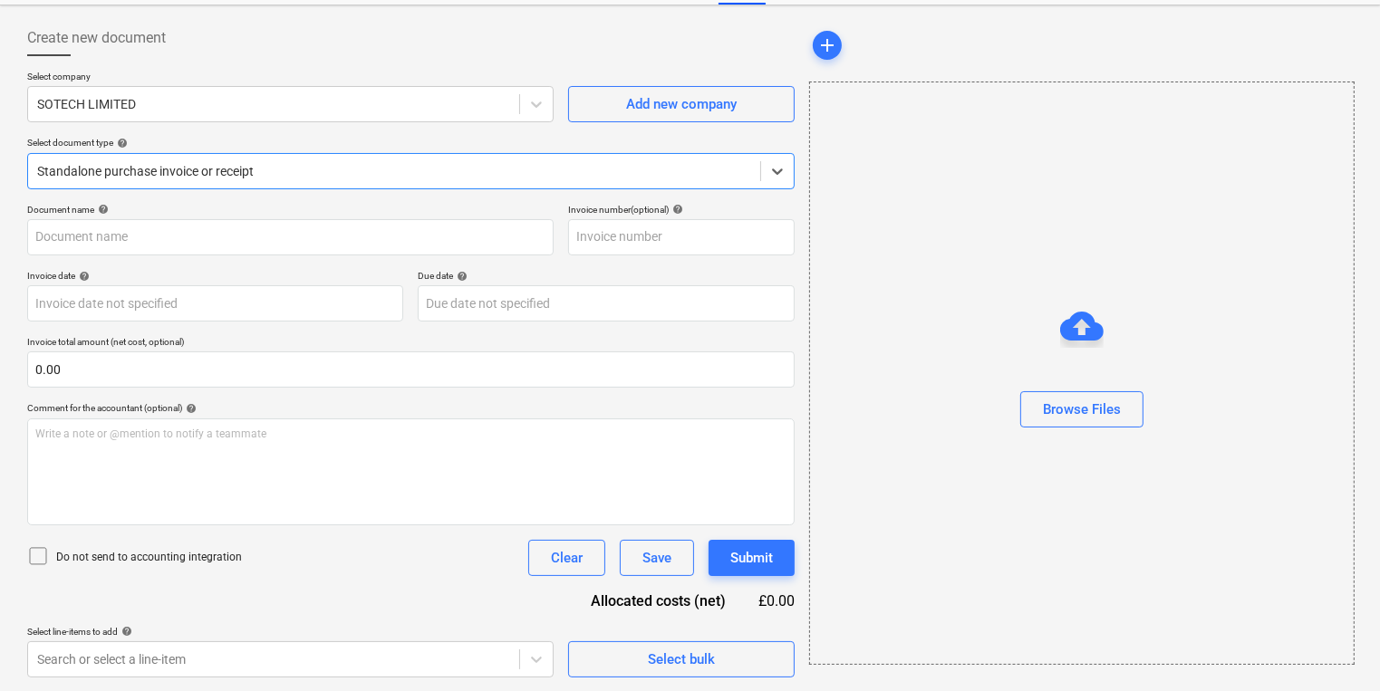
type input "1014331"
type input "[DATE]"
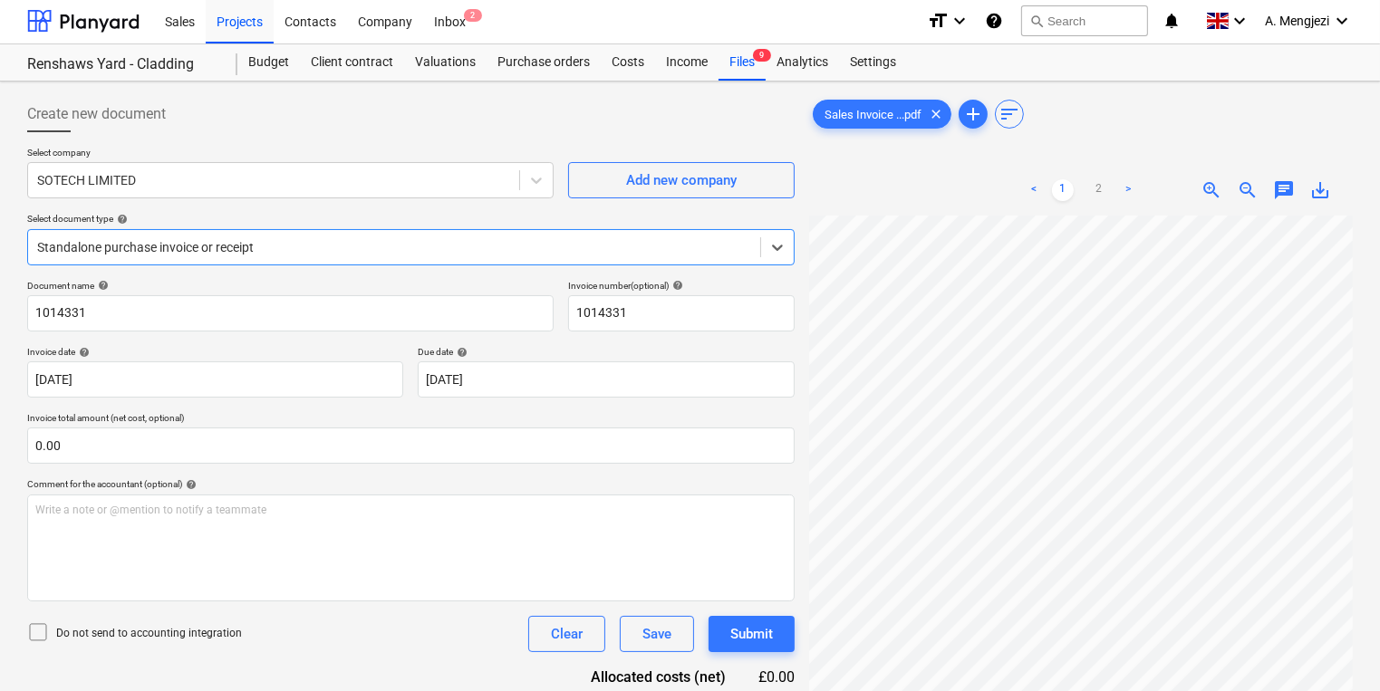
scroll to position [0, 0]
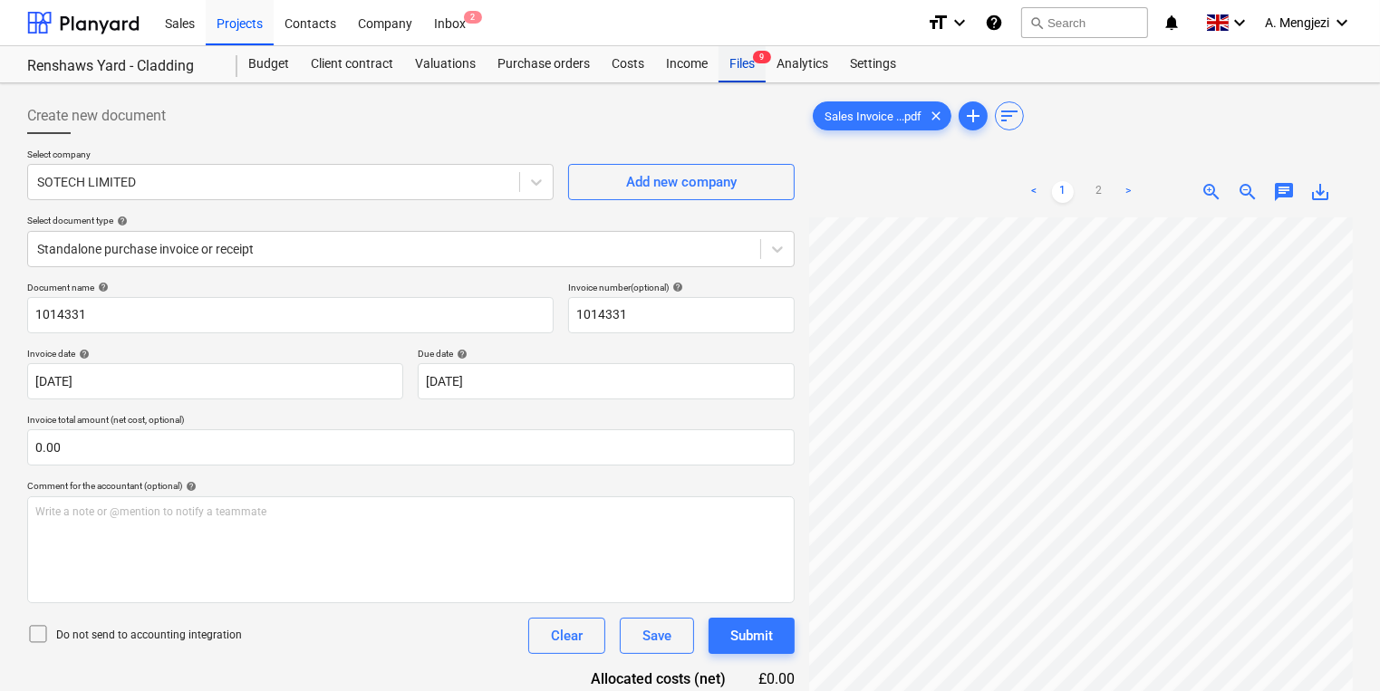
click at [732, 81] on div "Files 9" at bounding box center [741, 64] width 47 height 36
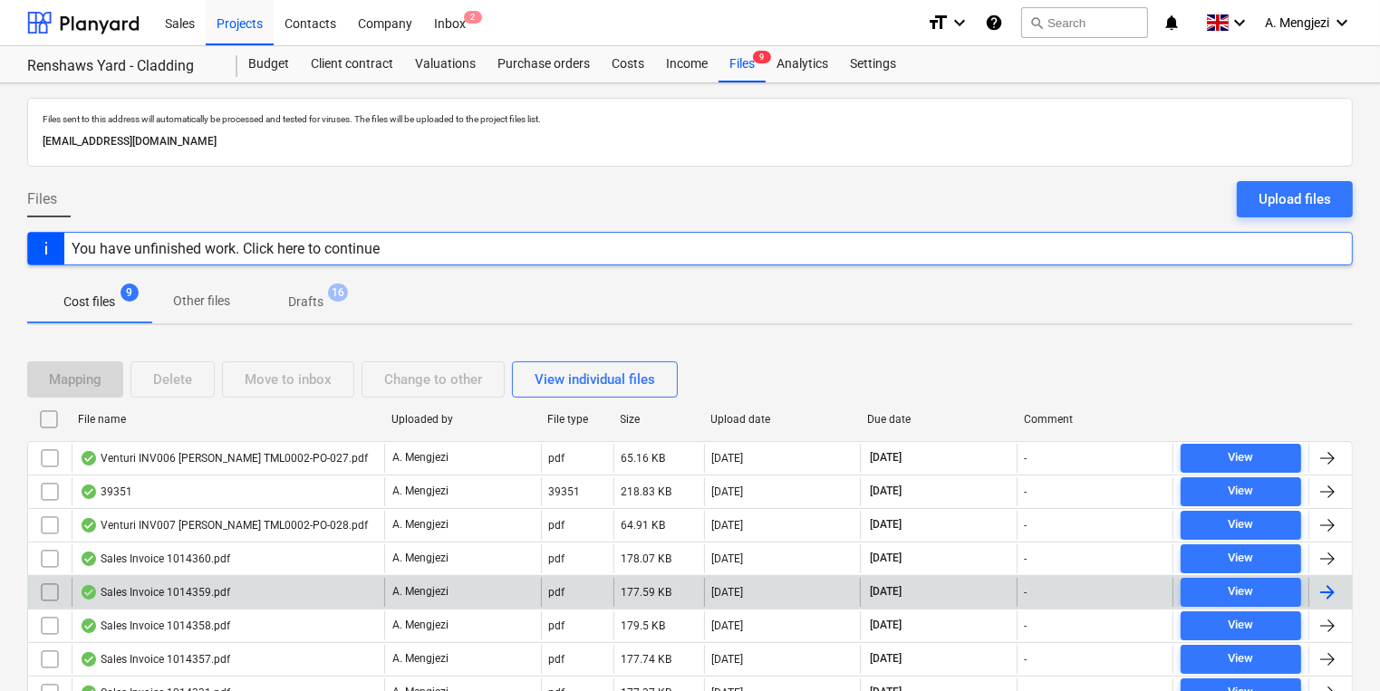
click at [300, 603] on div "Sales Invoice 1014359.pdf" at bounding box center [228, 592] width 313 height 29
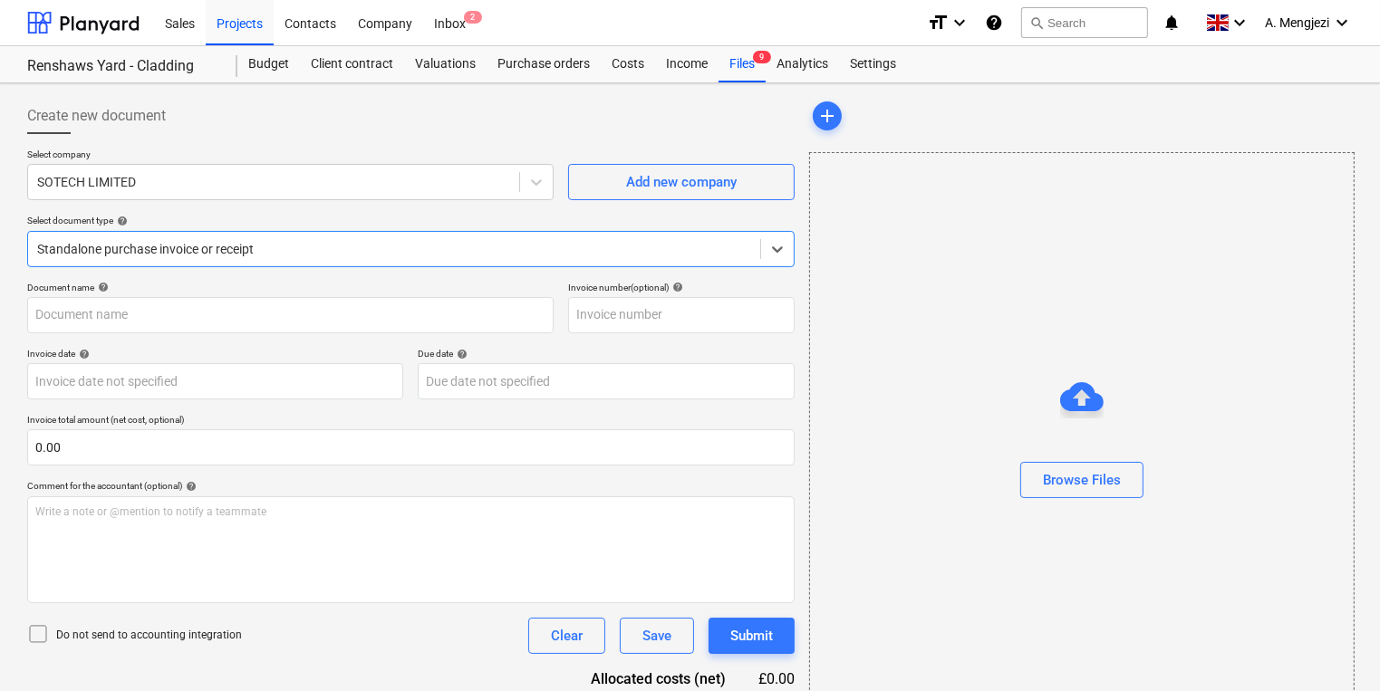
type input "1014359"
type input "[DATE]"
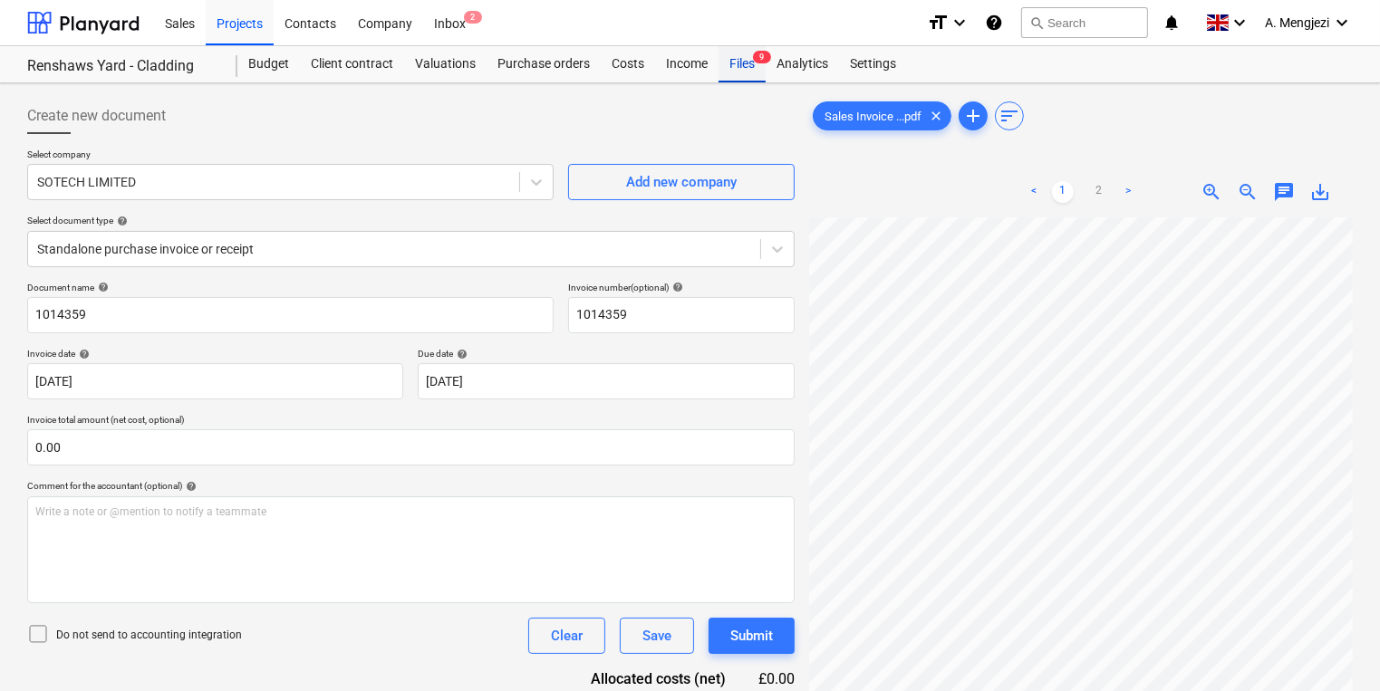
click at [737, 81] on div "Files 9" at bounding box center [741, 64] width 47 height 36
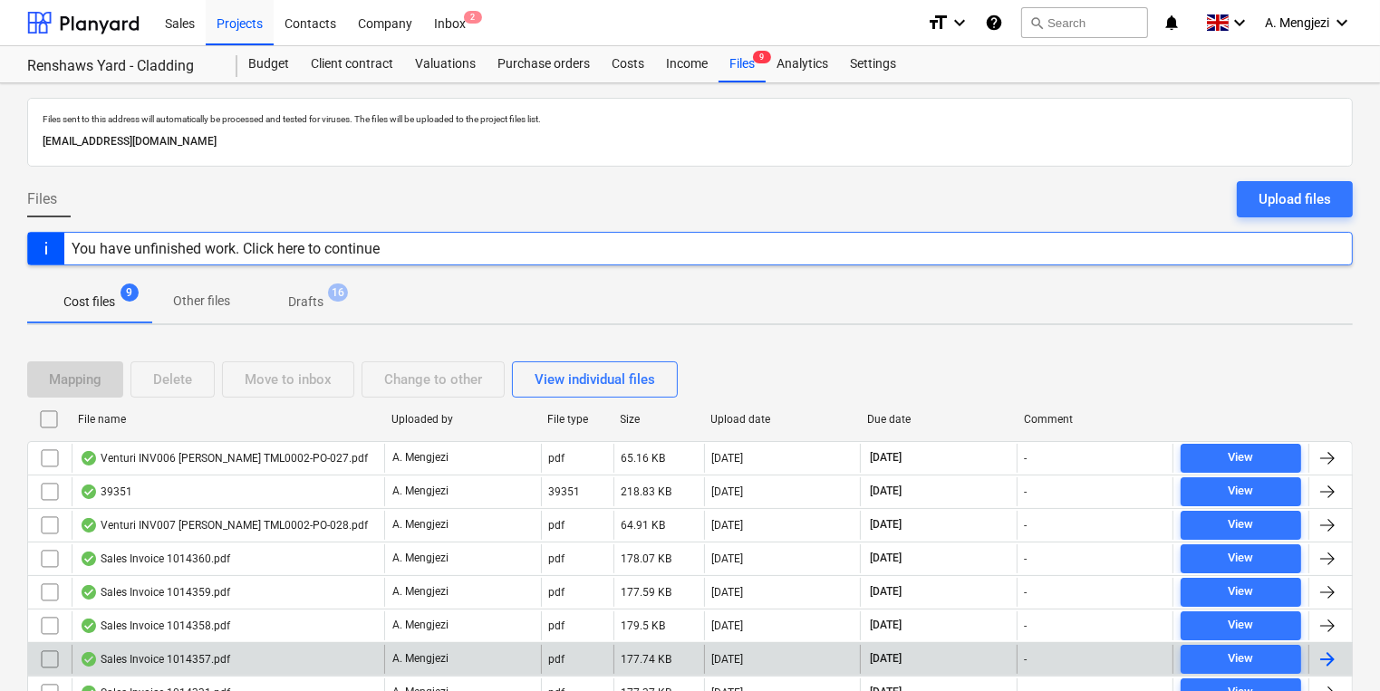
click at [306, 662] on div "Sales Invoice 1014357.pdf" at bounding box center [228, 659] width 313 height 29
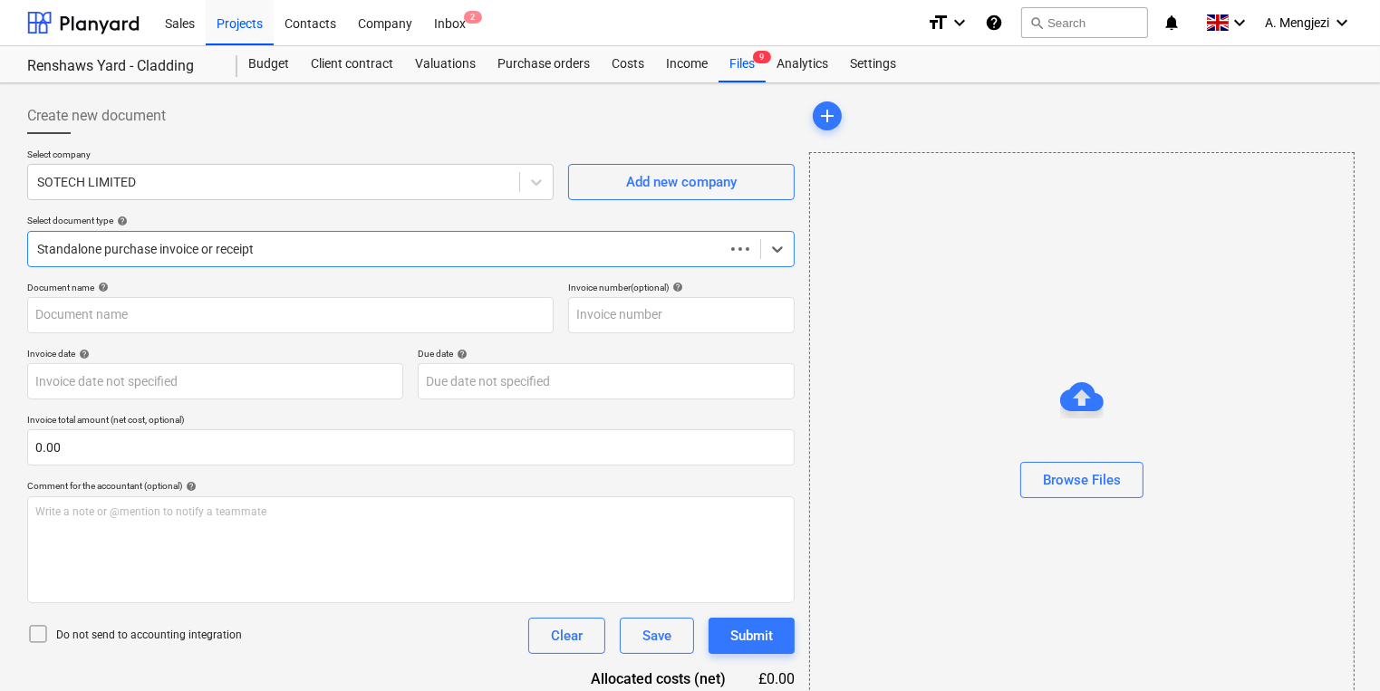
type input "1014357"
type input "[DATE]"
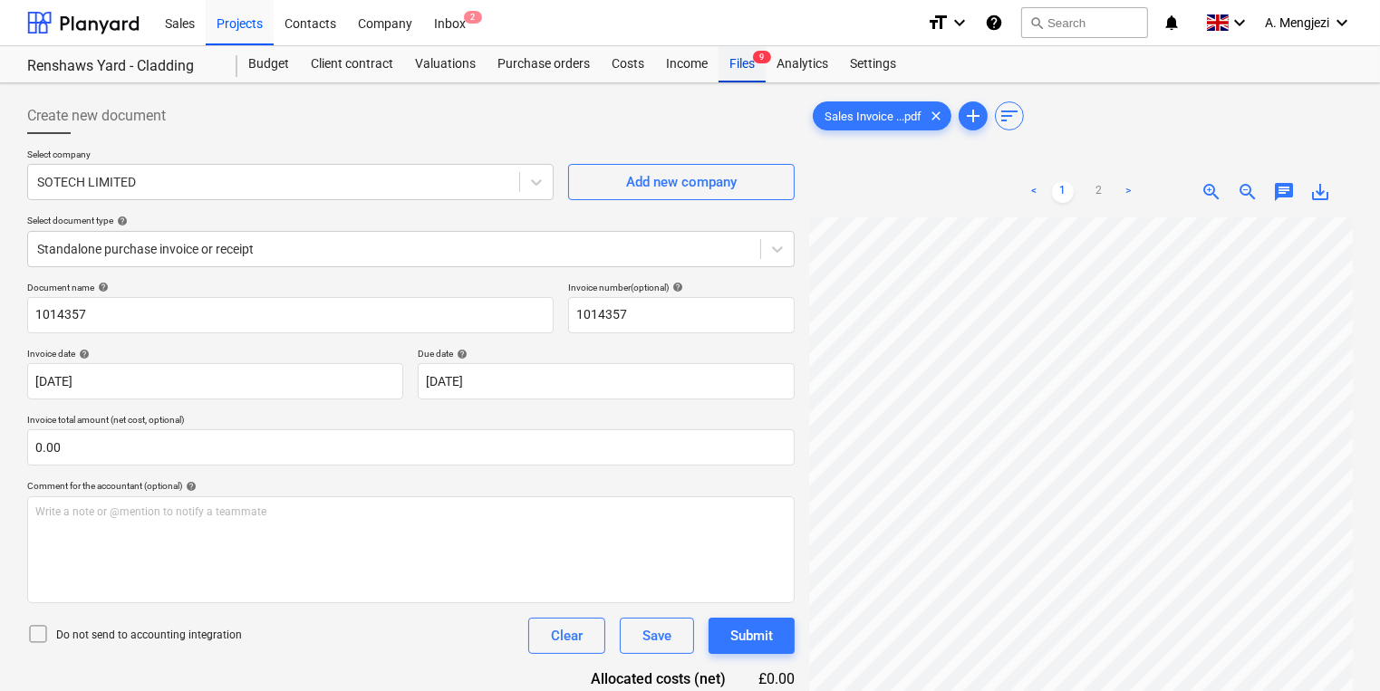
click at [719, 61] on div "Files 9" at bounding box center [741, 64] width 47 height 36
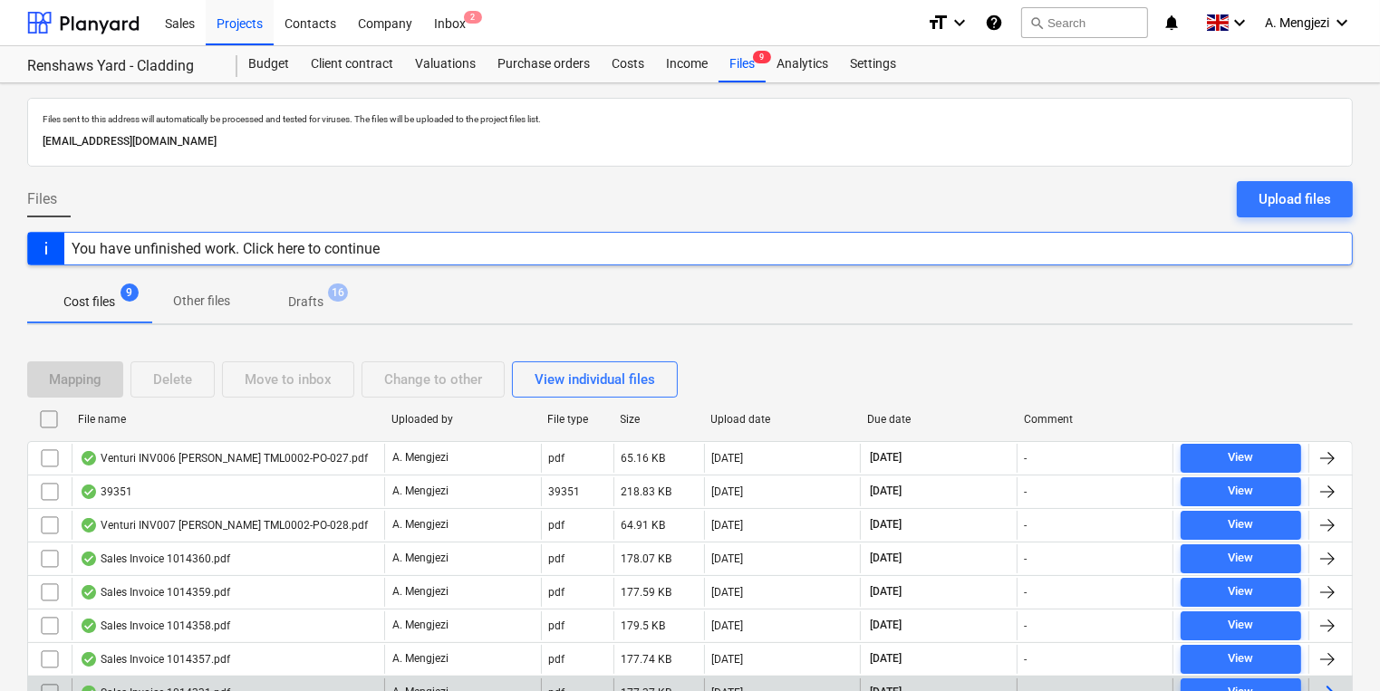
click at [275, 679] on div "Sales Invoice 1014331.pdf" at bounding box center [228, 693] width 313 height 29
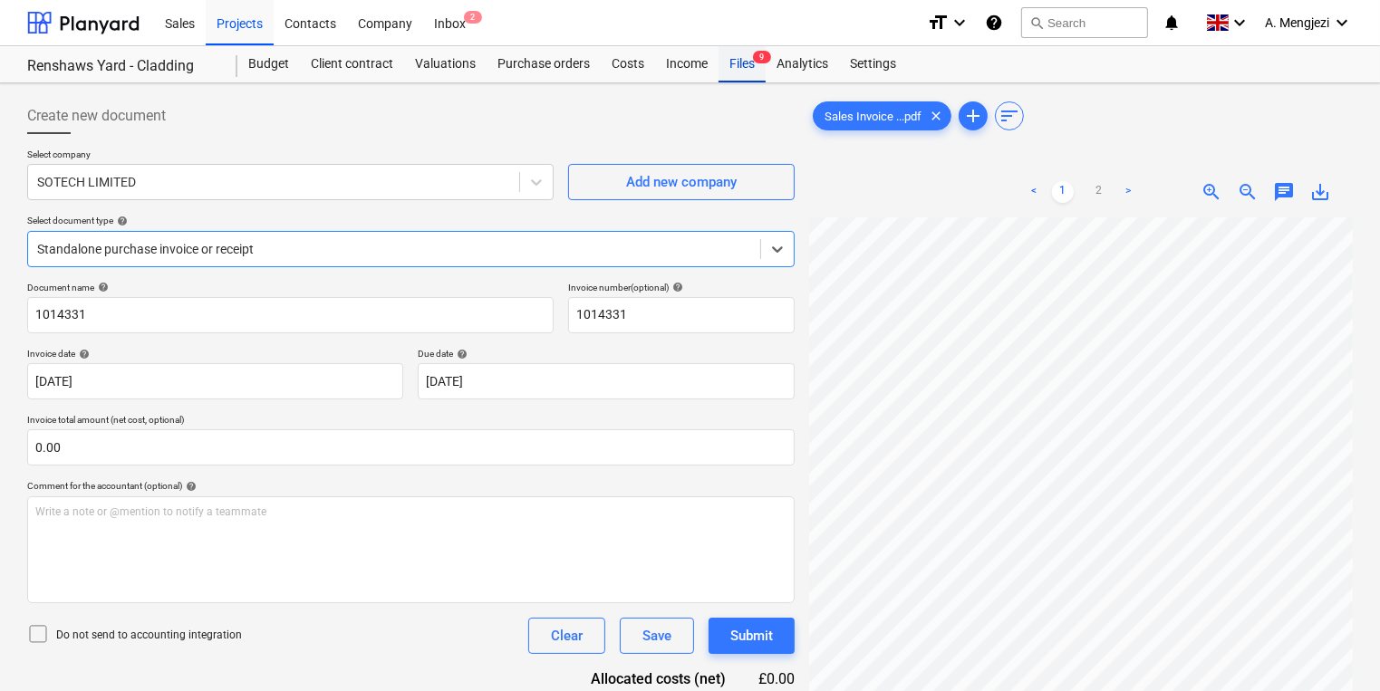
click at [754, 59] on span "9" at bounding box center [762, 57] width 18 height 13
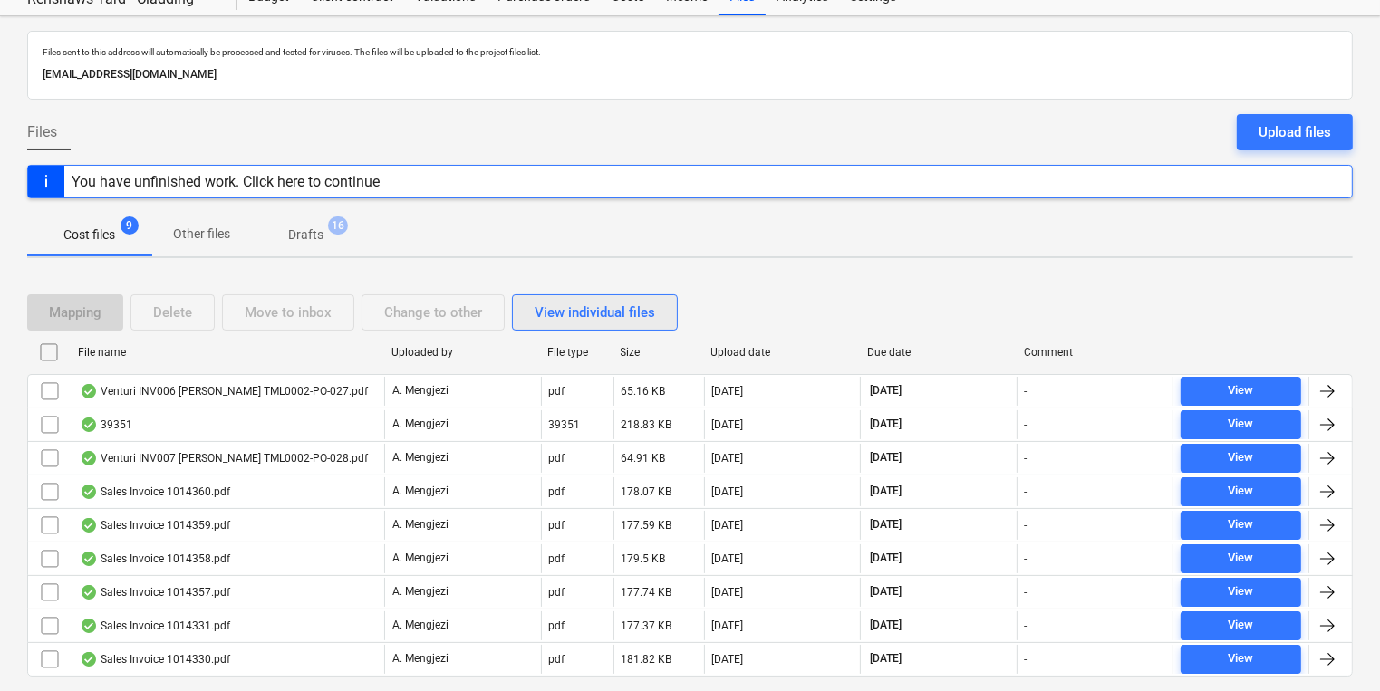
scroll to position [114, 0]
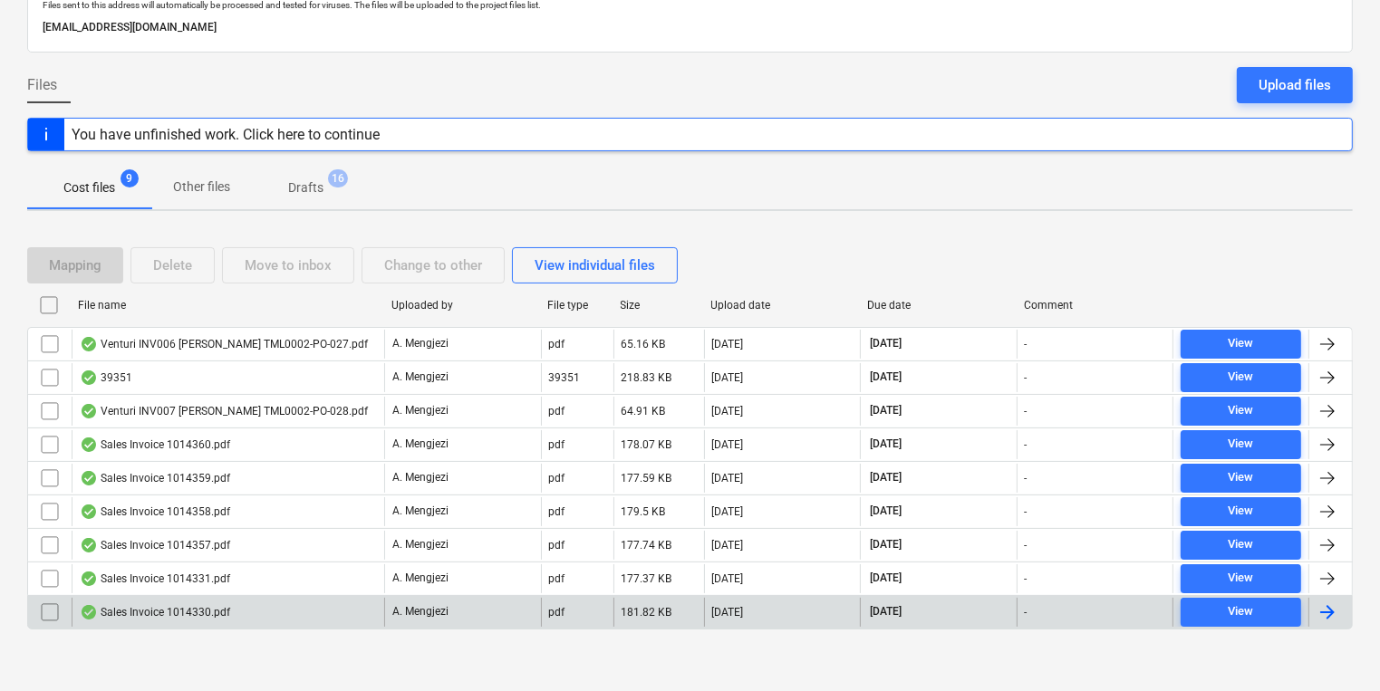
click at [492, 616] on div "A. Mengjezi" at bounding box center [462, 612] width 157 height 29
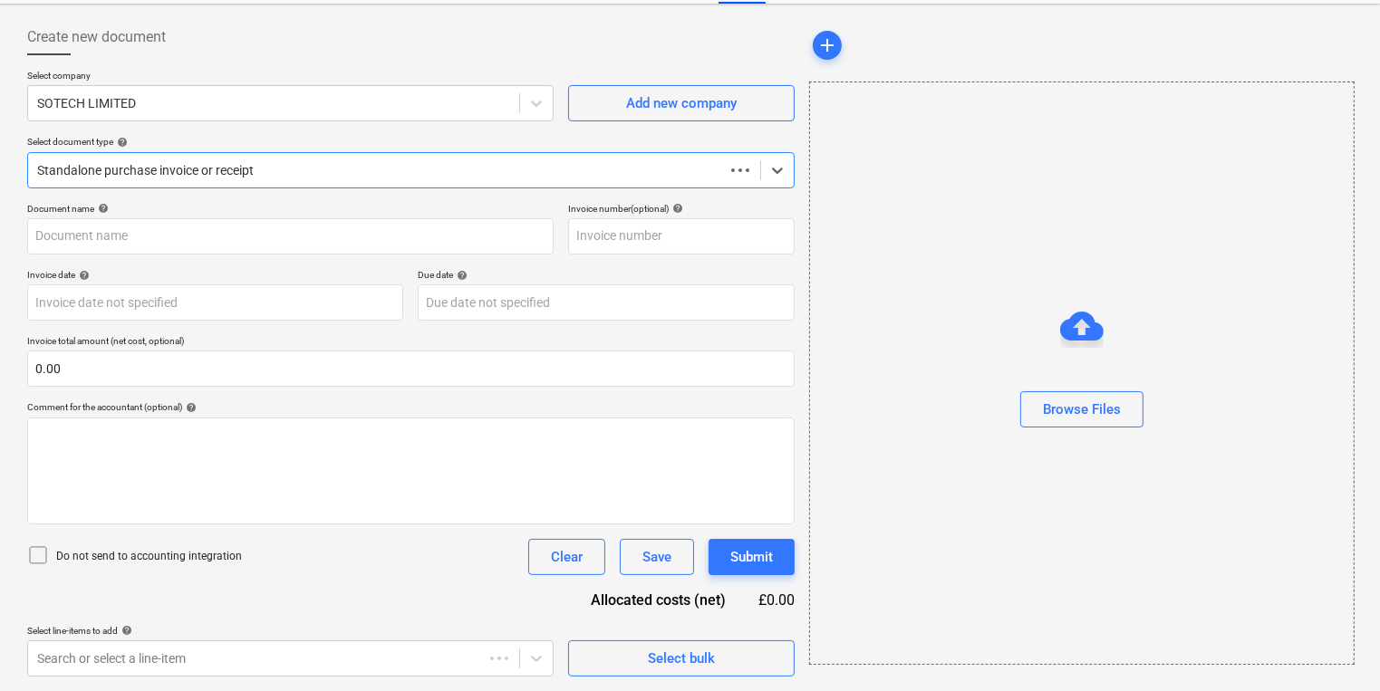
scroll to position [78, 0]
type input "1014330"
type input "[DATE]"
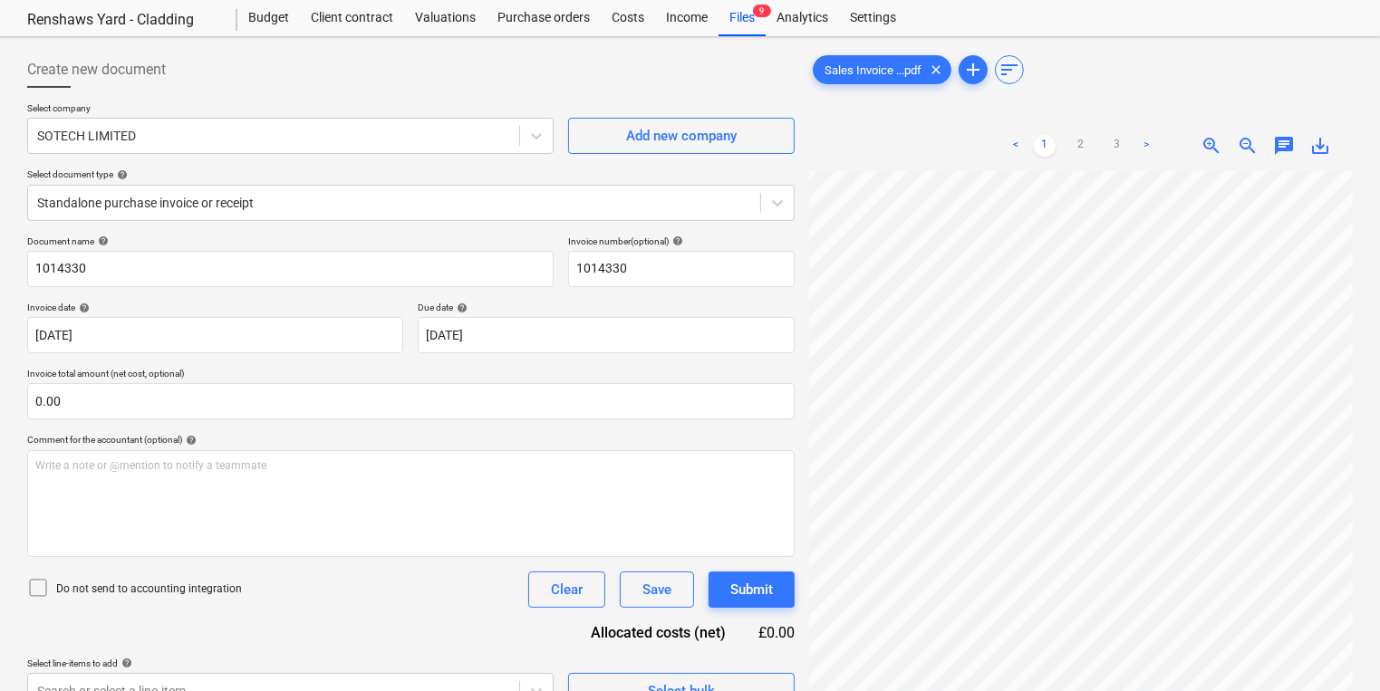
scroll to position [0, 0]
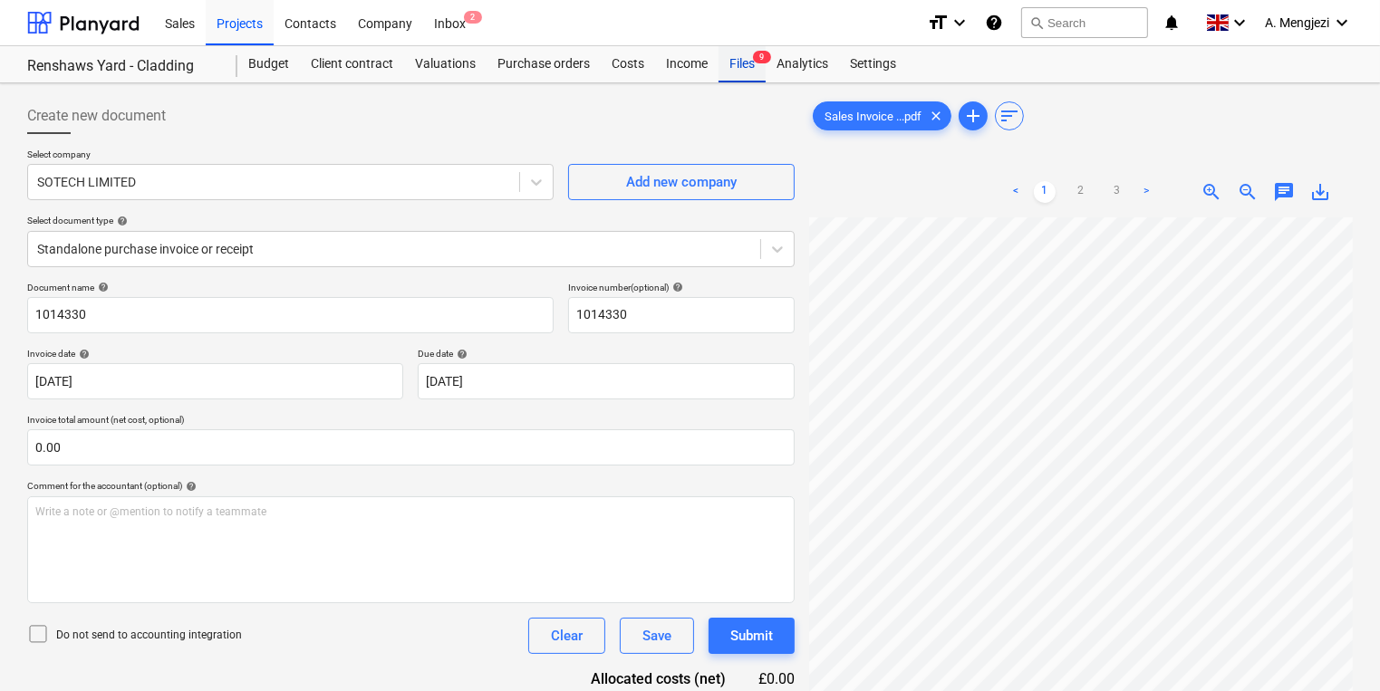
click at [754, 67] on div "Files 9" at bounding box center [741, 64] width 47 height 36
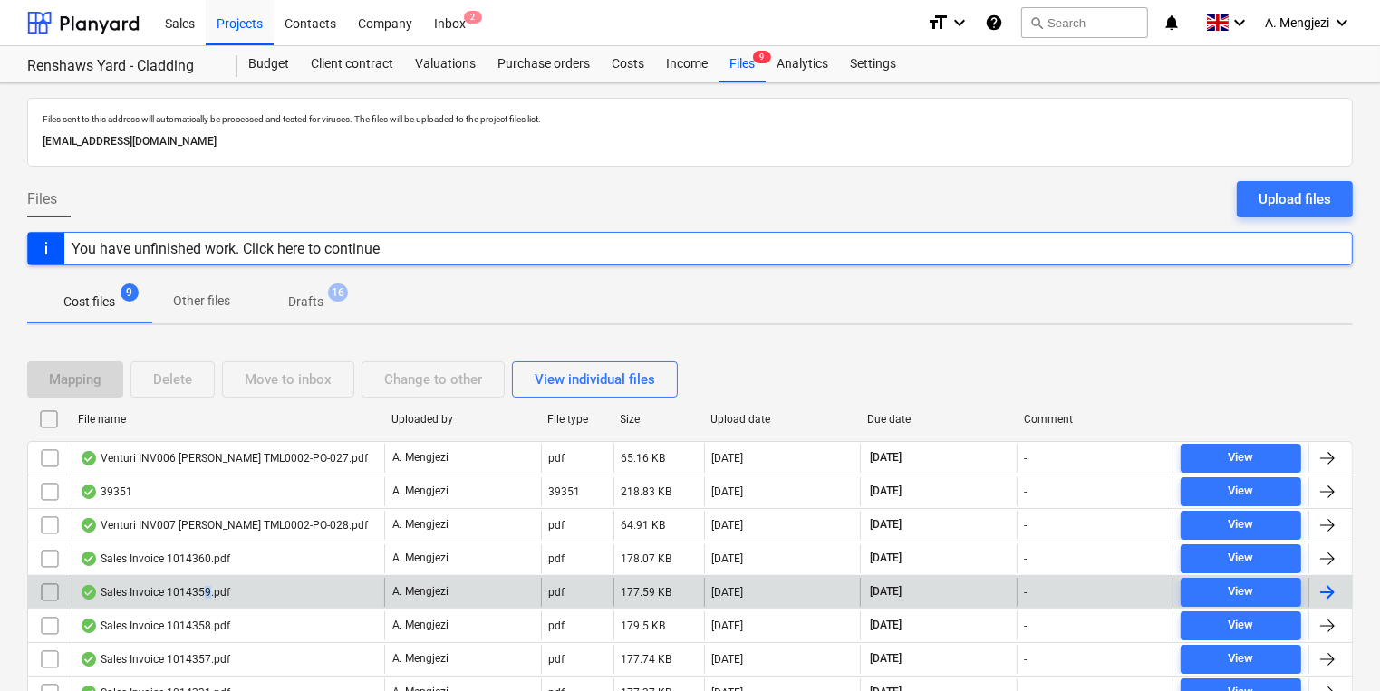
click at [207, 602] on div "Sales Invoice 1014359.pdf" at bounding box center [228, 592] width 313 height 29
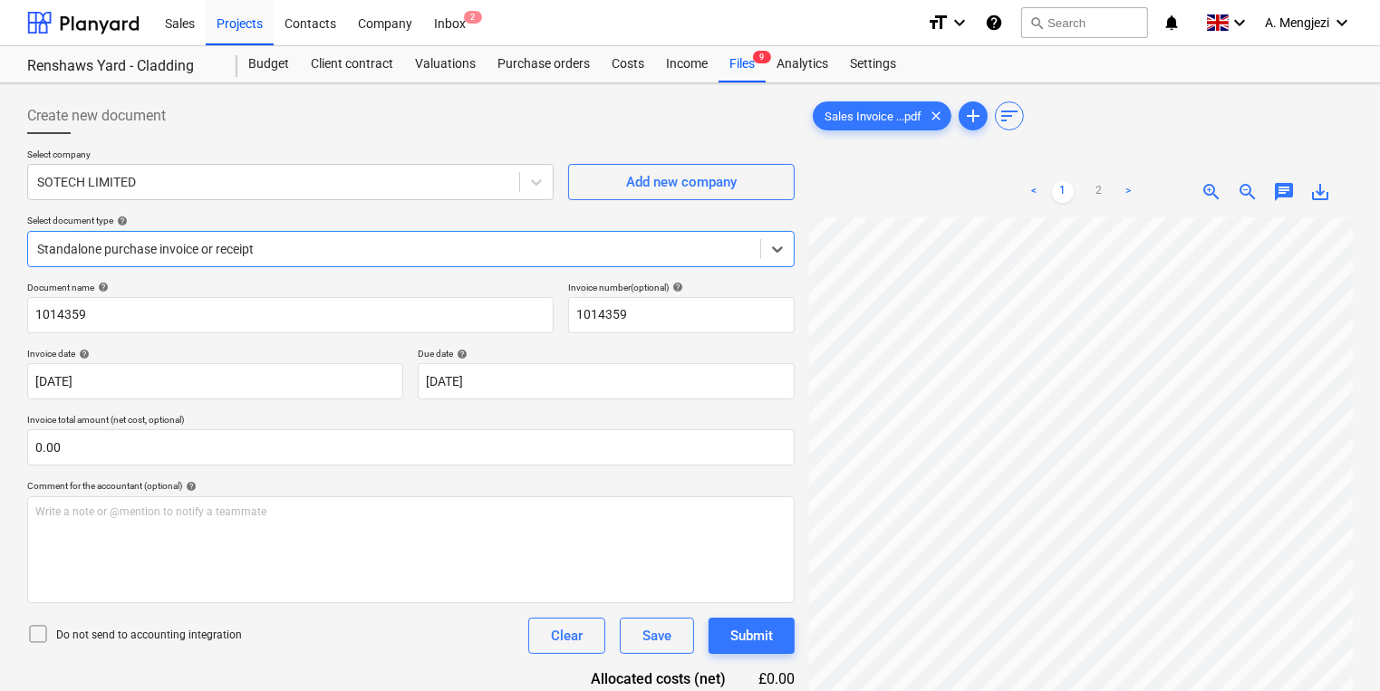
scroll to position [217, 0]
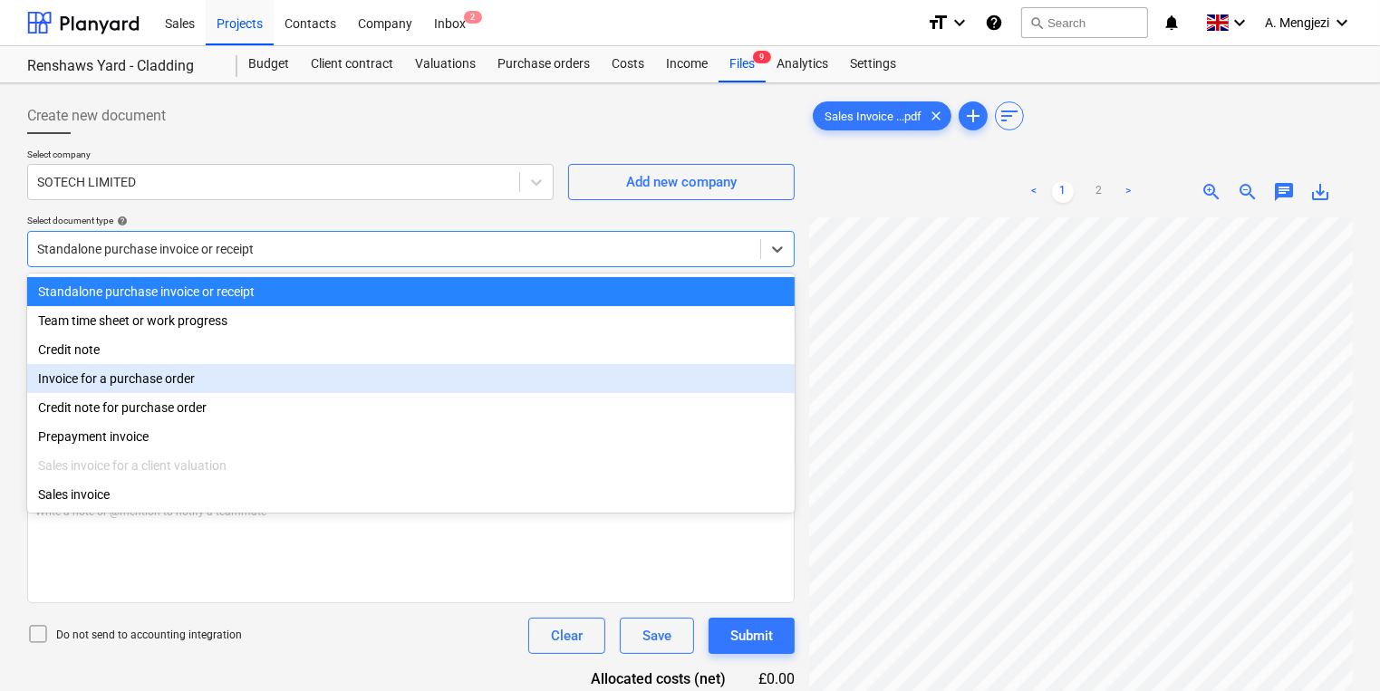
click at [834, 490] on div "Create new document Select company SOTECH LIMITED Add new company Select docume…" at bounding box center [690, 478] width 1340 height 775
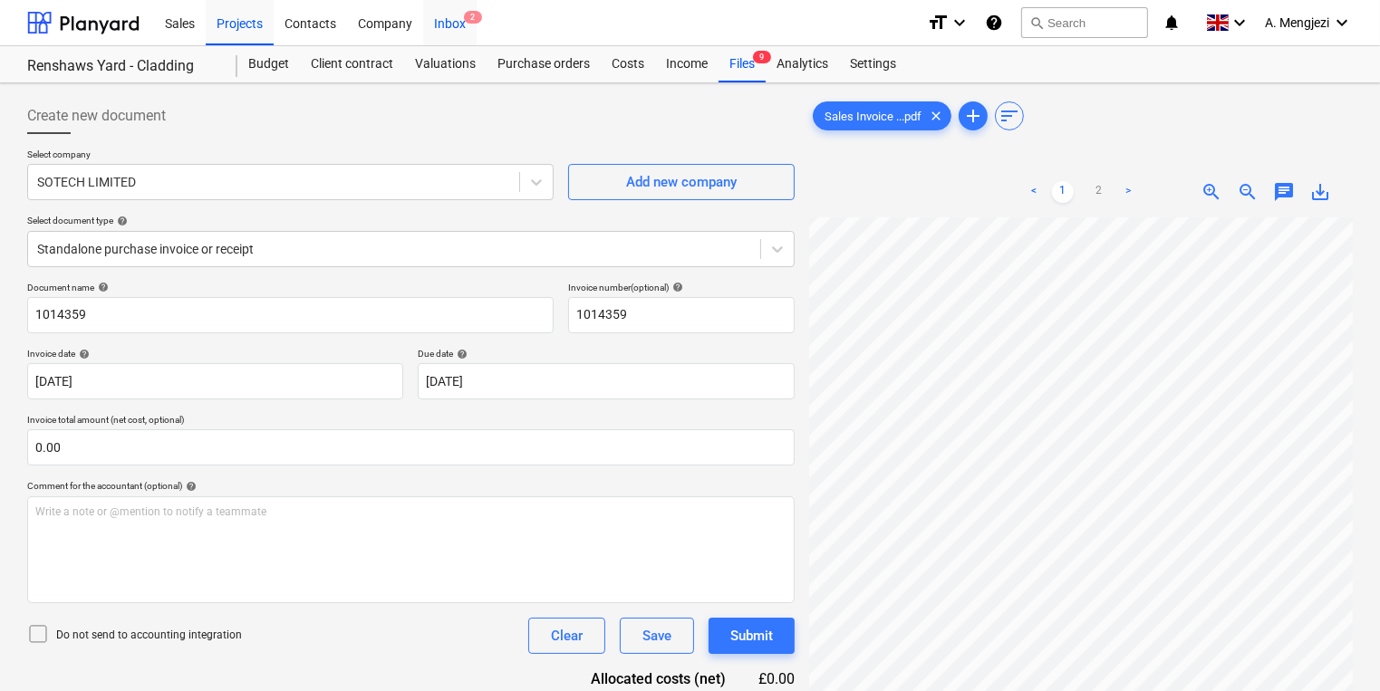
click at [464, 18] on span "2" at bounding box center [473, 17] width 18 height 13
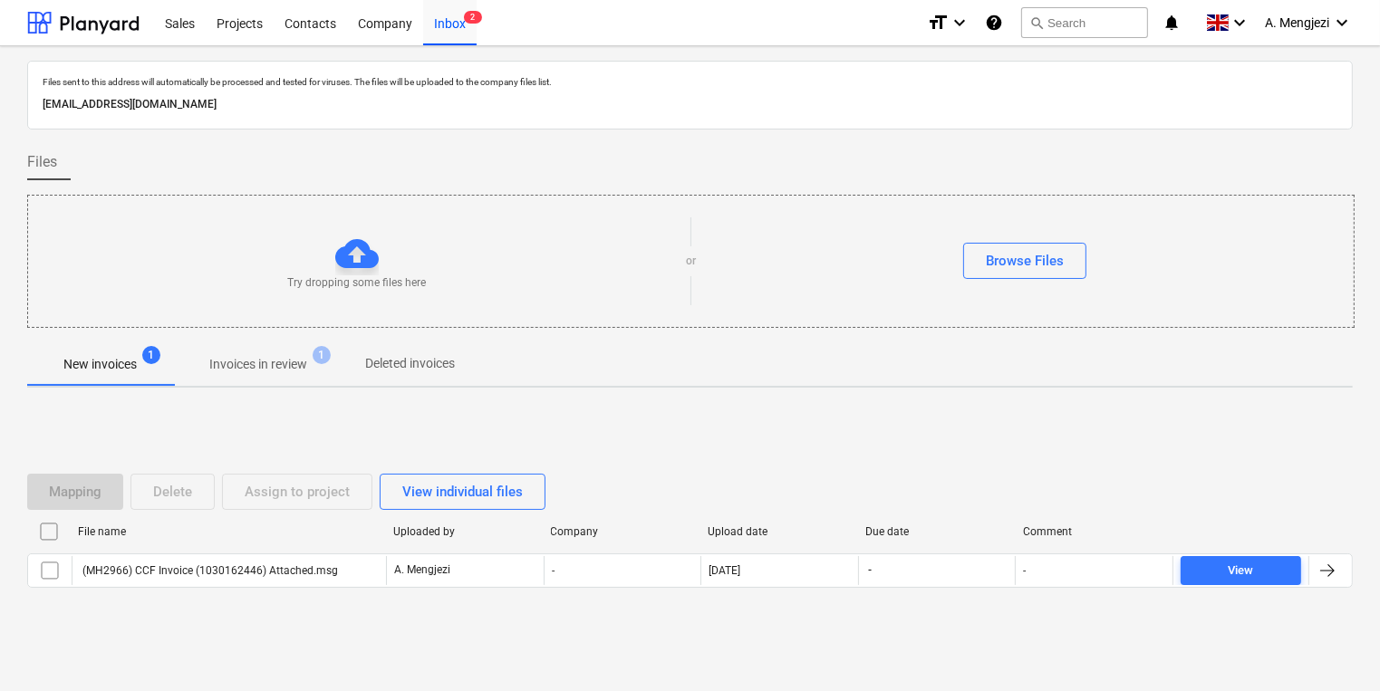
click at [254, 370] on p "Invoices in review" at bounding box center [258, 364] width 98 height 19
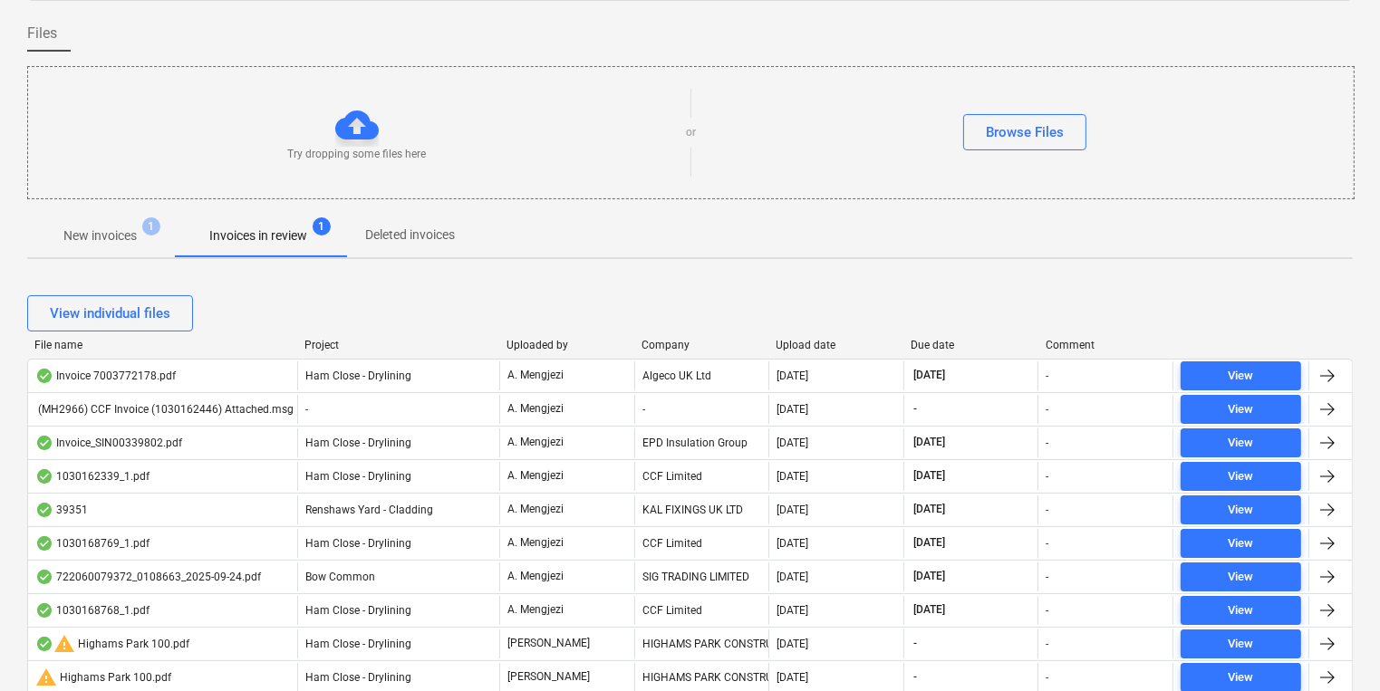
scroll to position [372, 0]
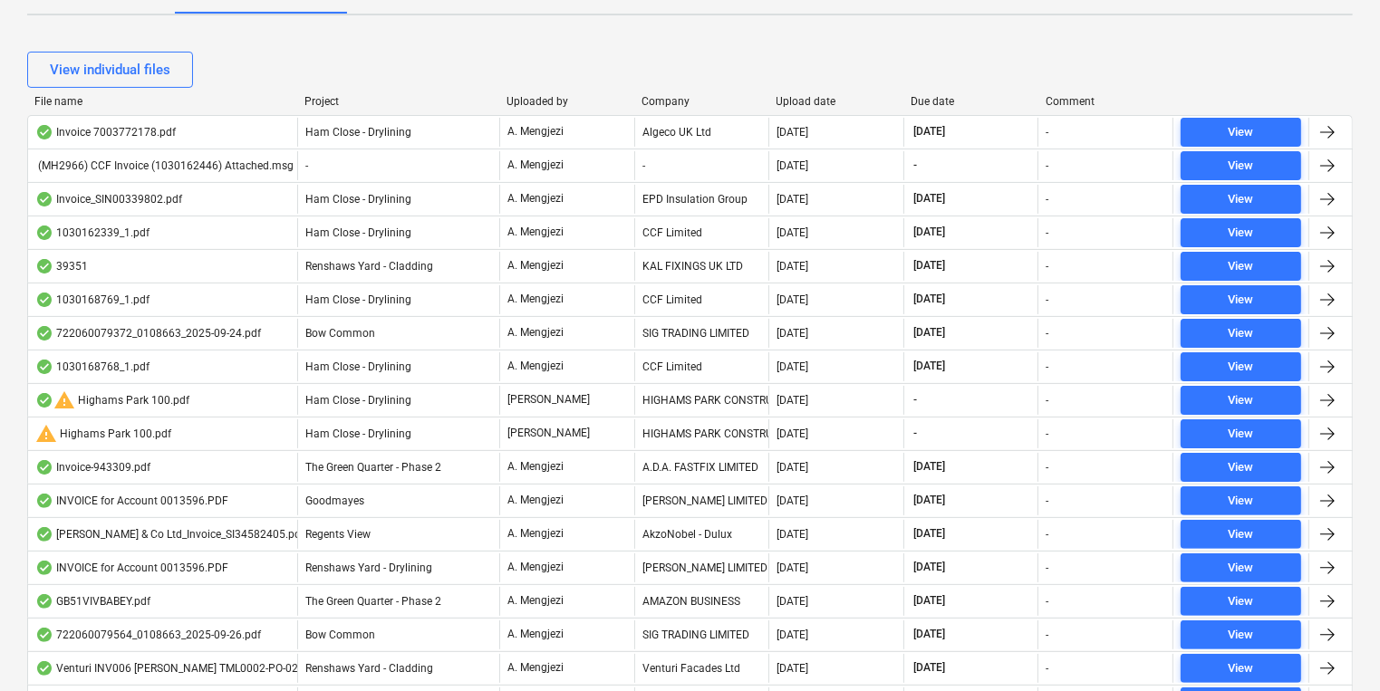
click at [313, 104] on div "Project" at bounding box center [398, 101] width 188 height 13
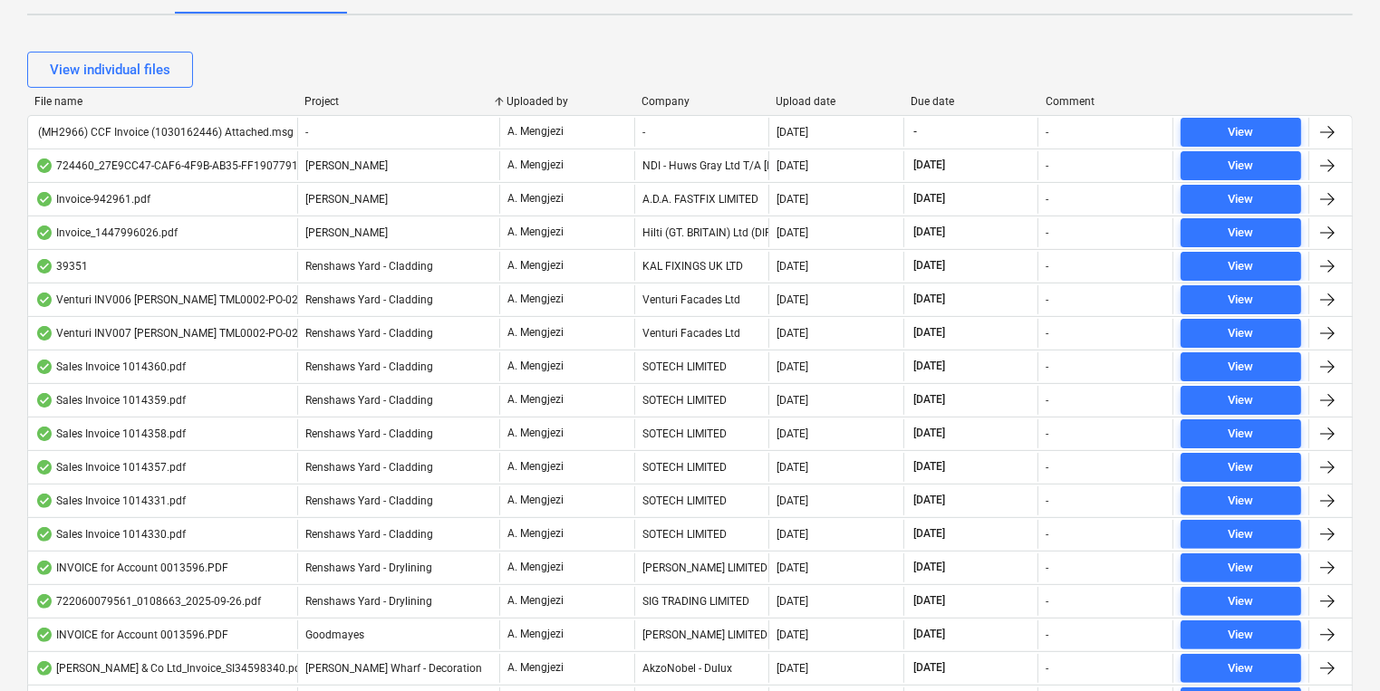
click at [310, 100] on div at bounding box center [297, 101] width 33 height 13
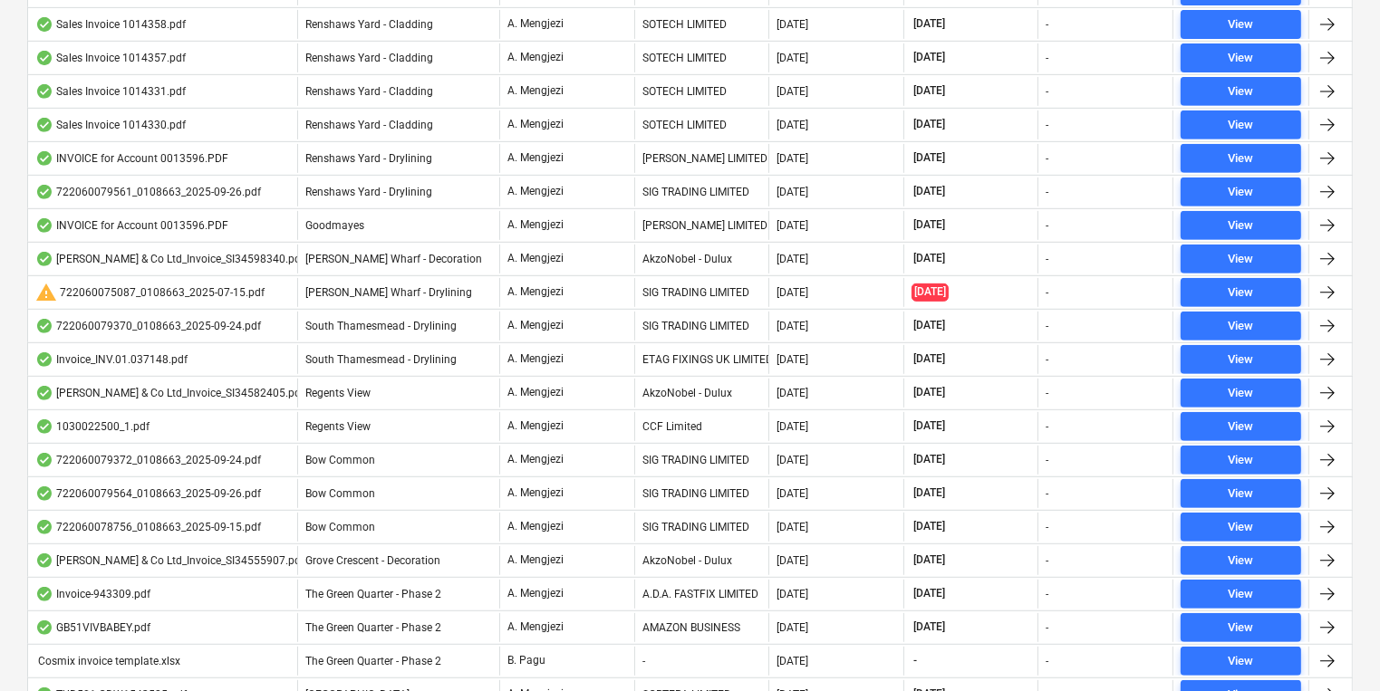
scroll to position [807, 0]
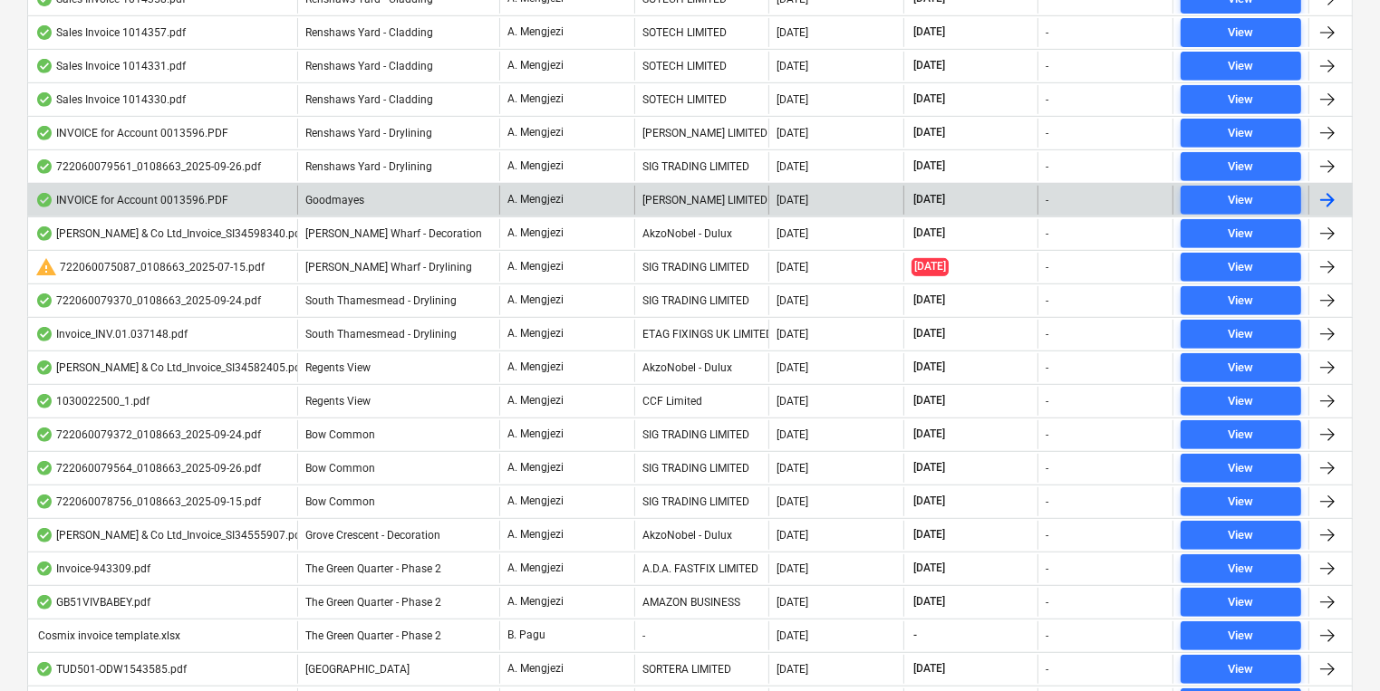
click at [574, 188] on div "A. Mengjezi" at bounding box center [566, 200] width 135 height 29
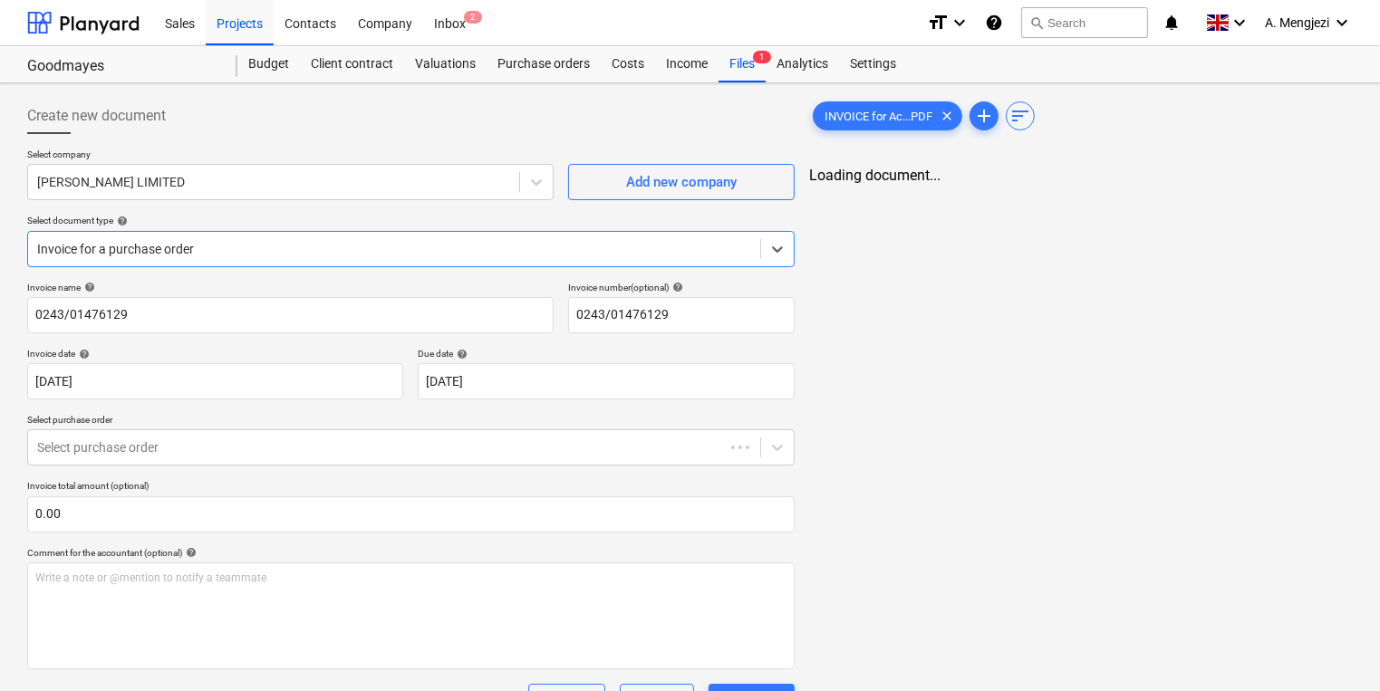
type input "0243/01476129"
type input "[DATE]"
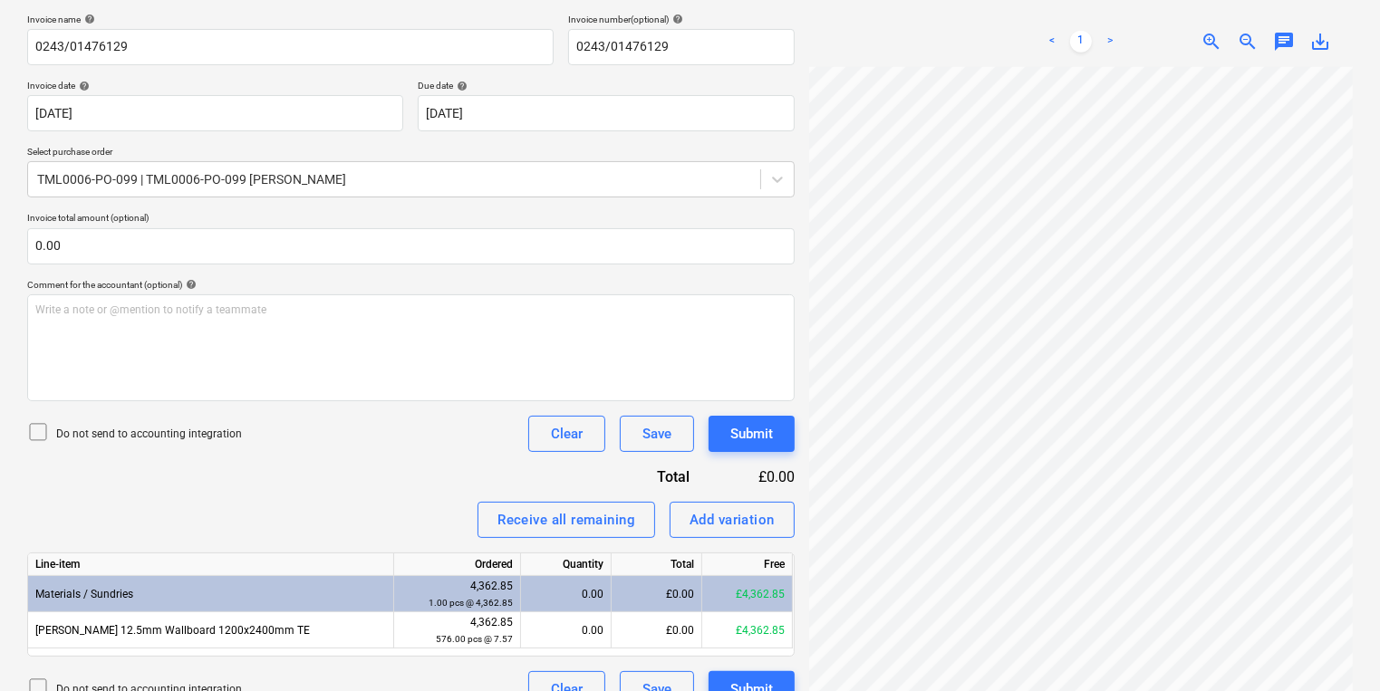
scroll to position [298, 0]
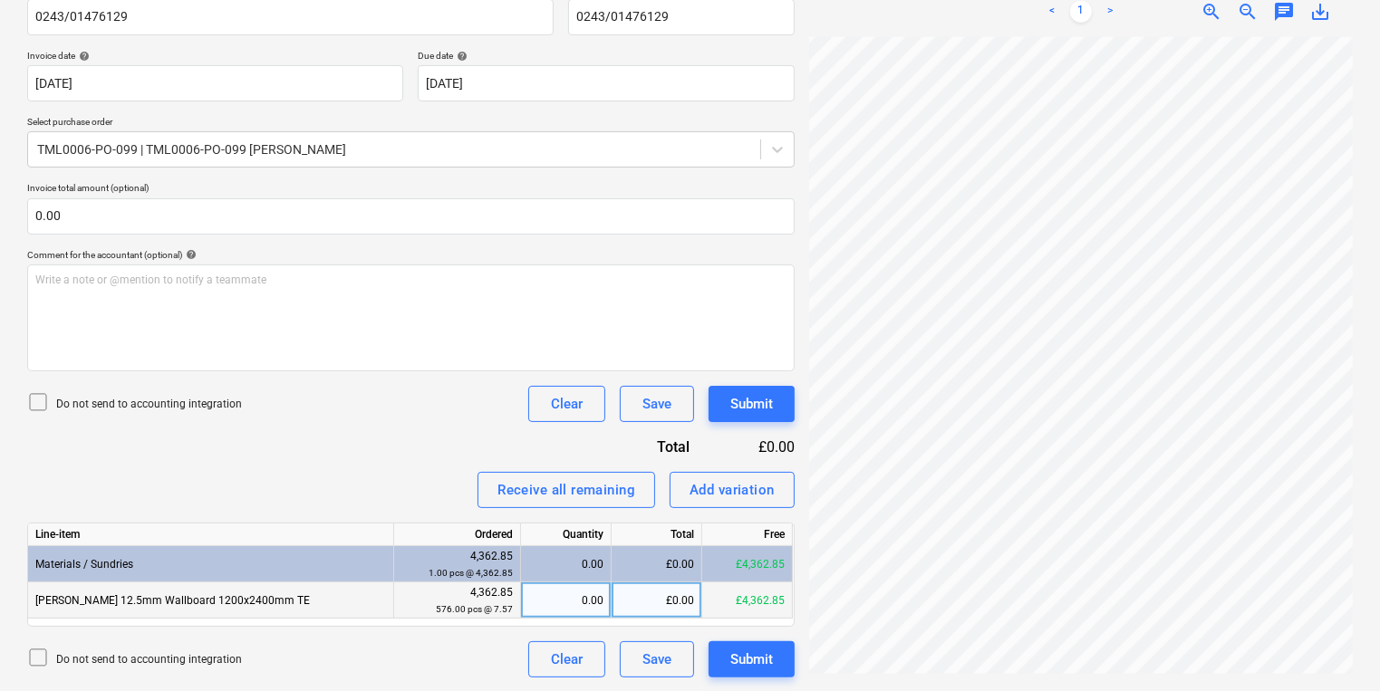
click at [576, 586] on div "0.00" at bounding box center [565, 601] width 75 height 36
type input "576"
click at [795, 222] on div "Create new document Select company [PERSON_NAME] LIMITED Add new company Select…" at bounding box center [690, 239] width 1340 height 892
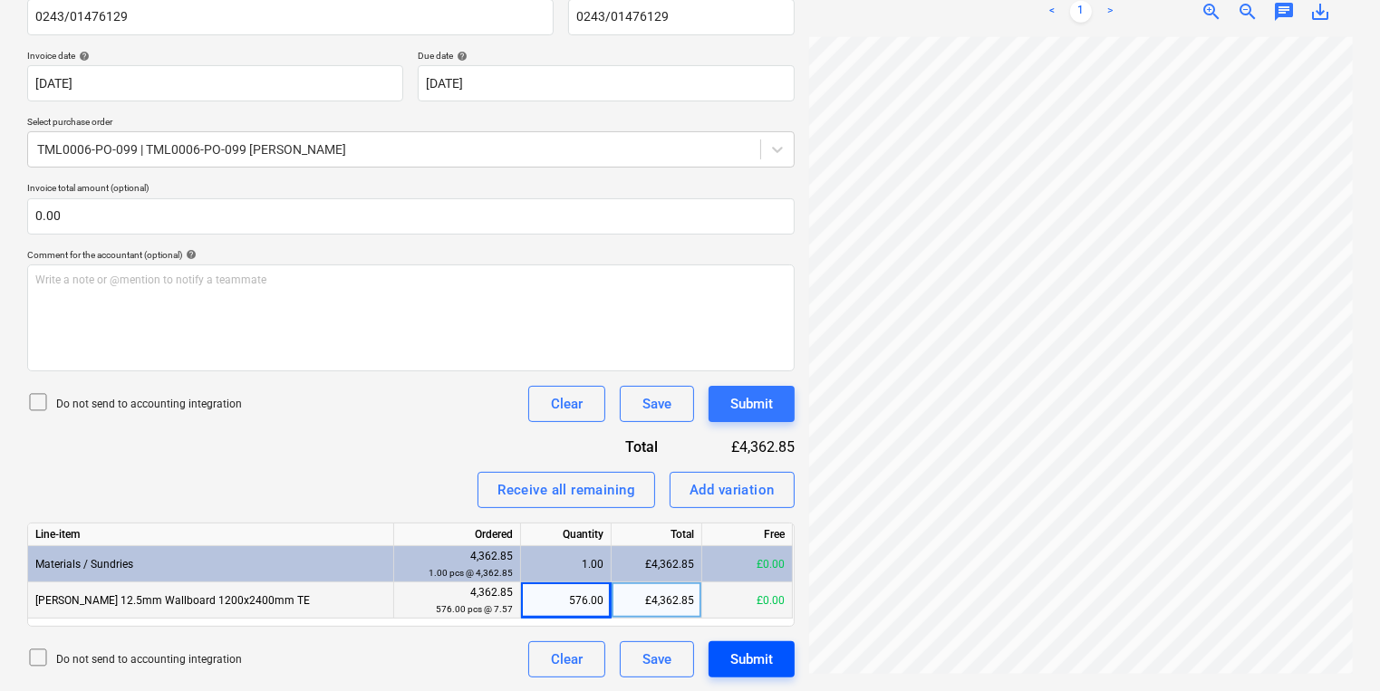
click at [770, 667] on div "Submit" at bounding box center [751, 660] width 43 height 24
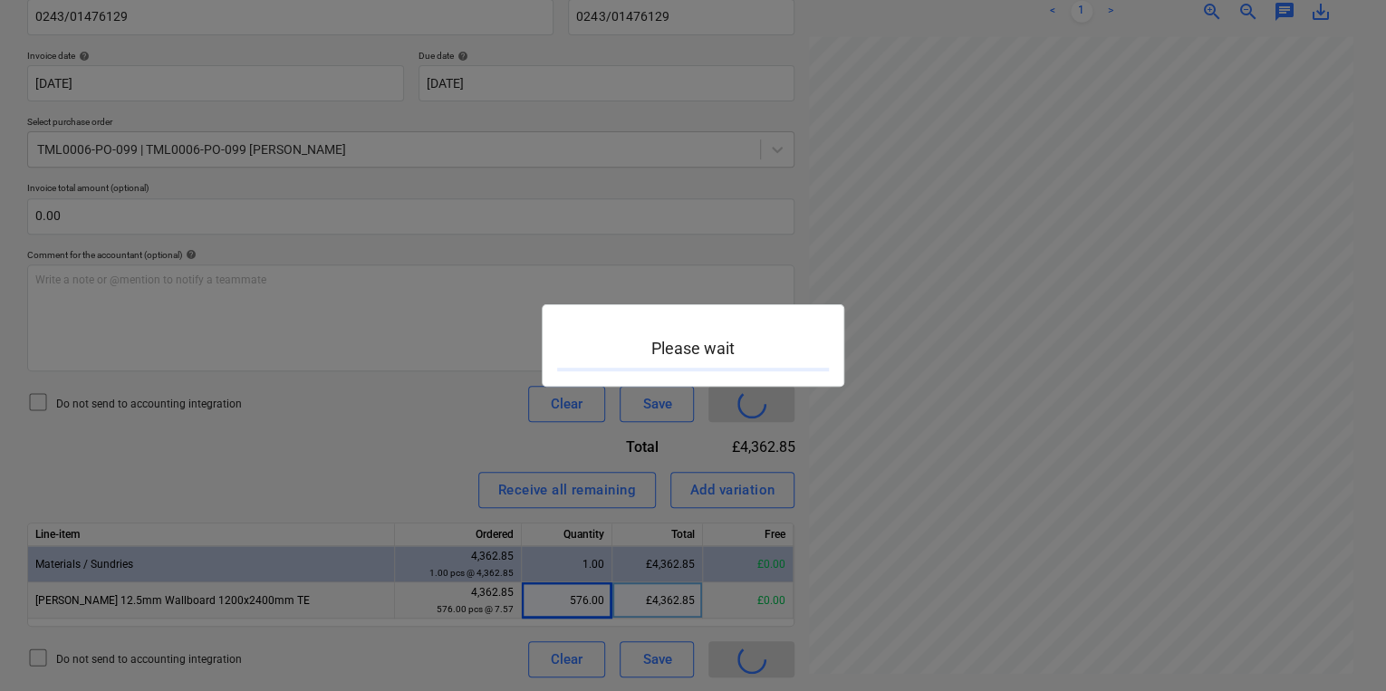
scroll to position [332, 152]
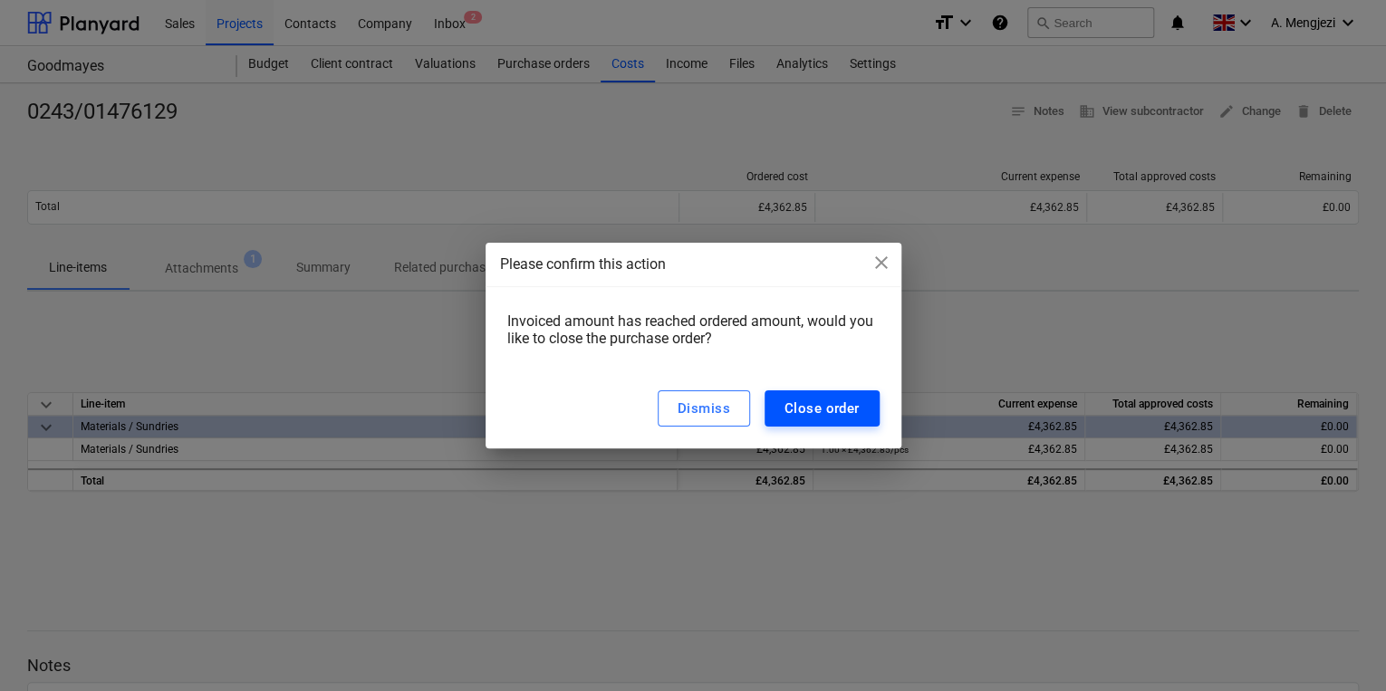
click at [853, 410] on div "Close order" at bounding box center [822, 409] width 75 height 24
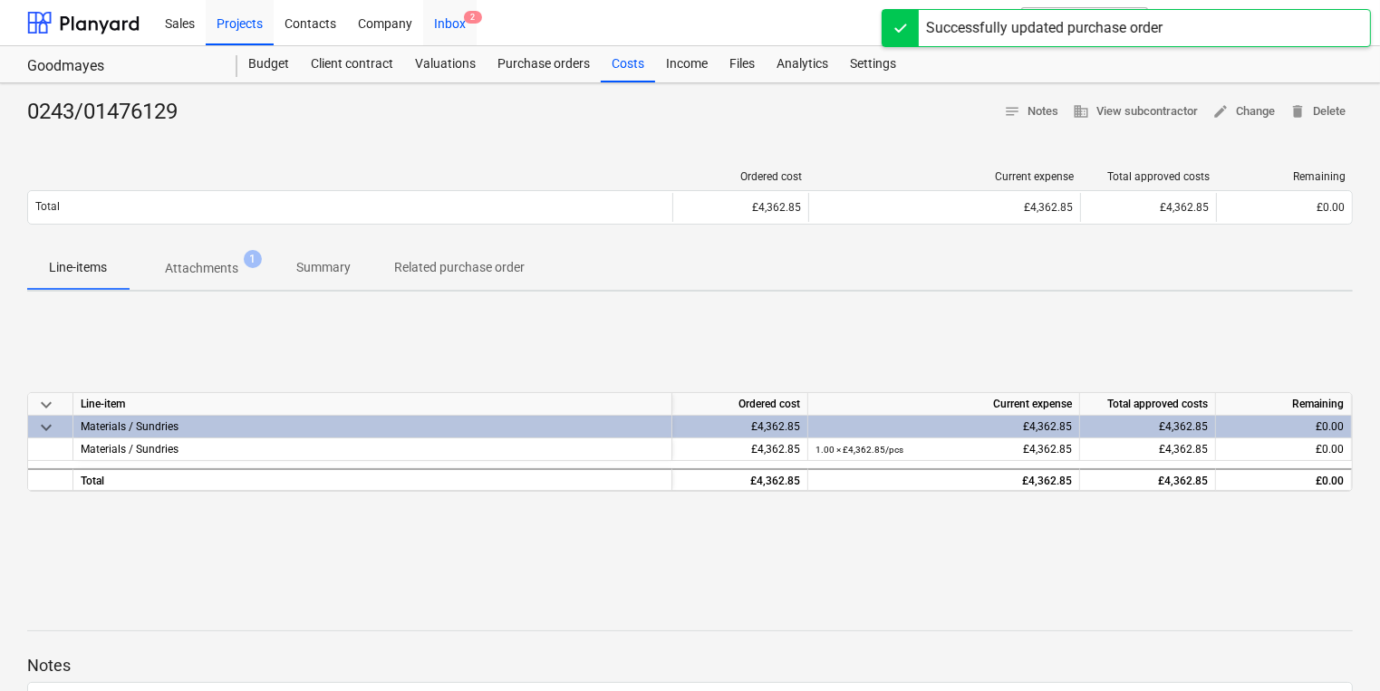
click at [449, 22] on div "Inbox 2" at bounding box center [449, 22] width 53 height 46
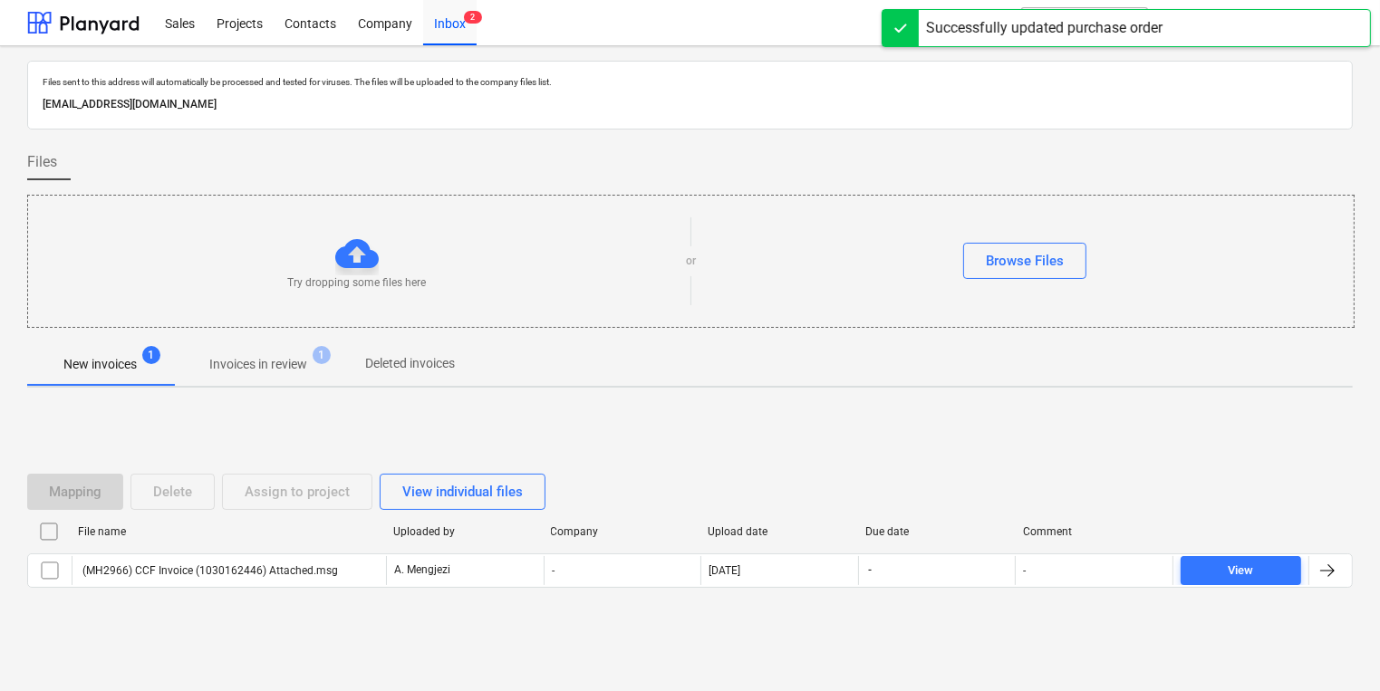
click at [308, 353] on span "Invoices in review 1" at bounding box center [258, 364] width 170 height 33
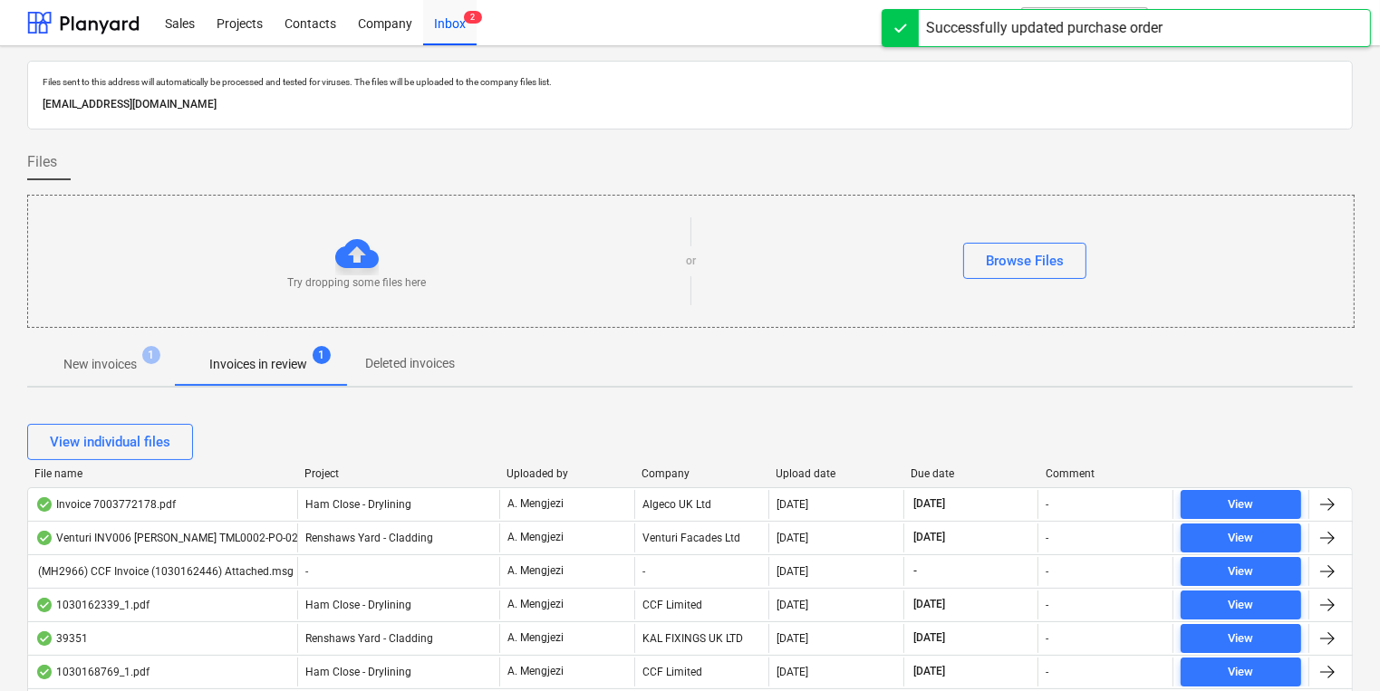
click at [326, 478] on div "Project" at bounding box center [398, 474] width 188 height 13
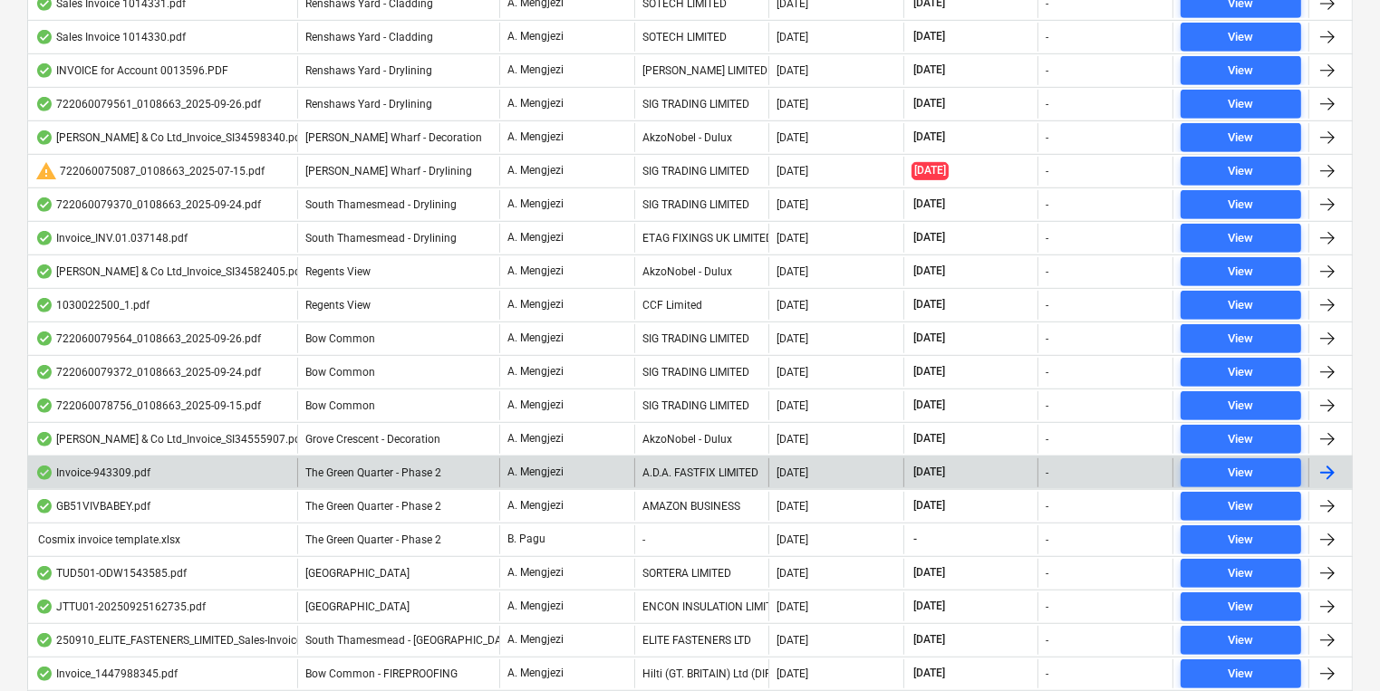
scroll to position [797, 0]
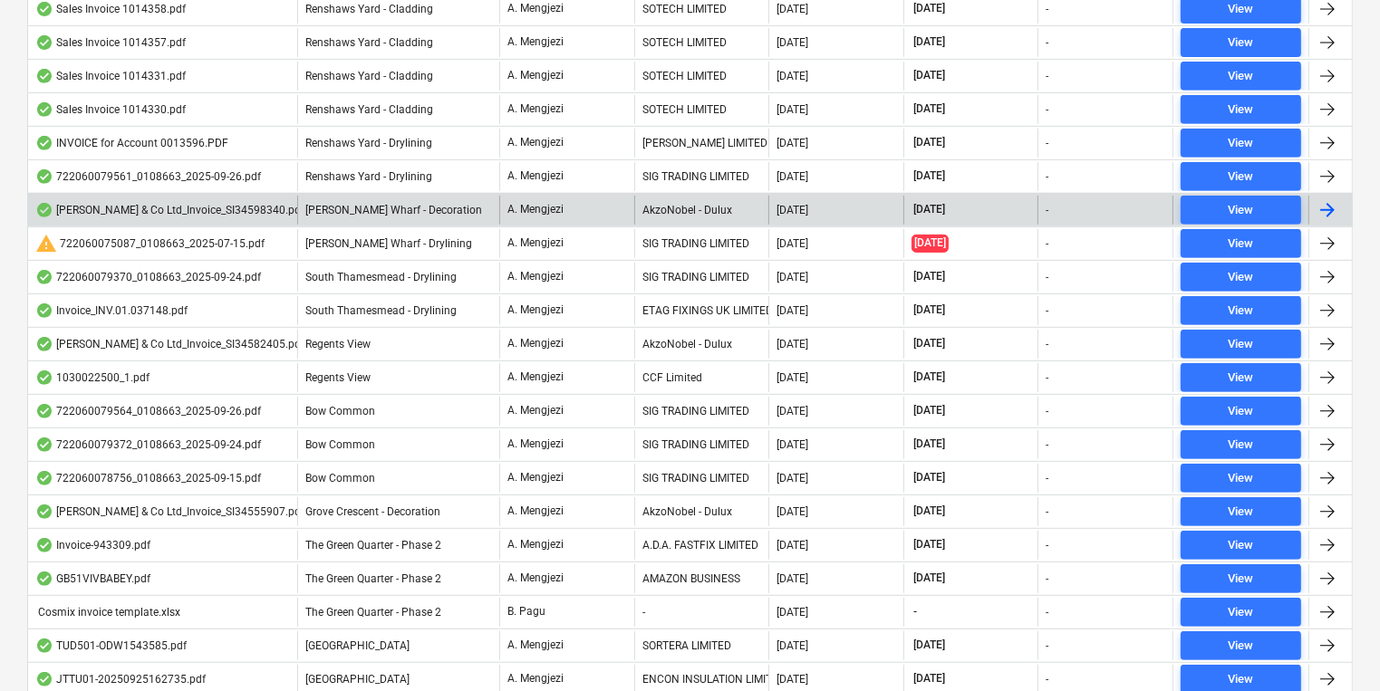
click at [413, 221] on div "[PERSON_NAME] & Co Ltd_Invoice_SI34598340.pdf [PERSON_NAME] Wharf - Decoration …" at bounding box center [690, 210] width 1326 height 34
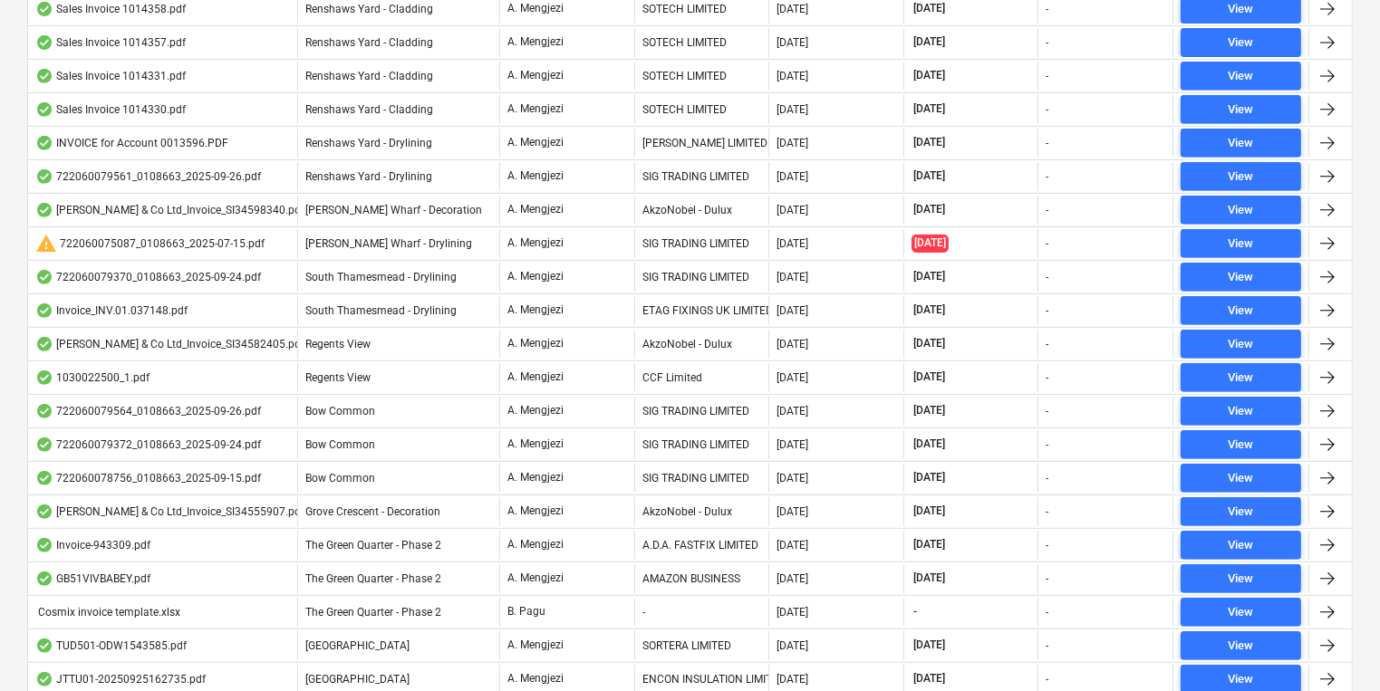
click at [573, 208] on div "A. Mengjezi" at bounding box center [566, 210] width 135 height 29
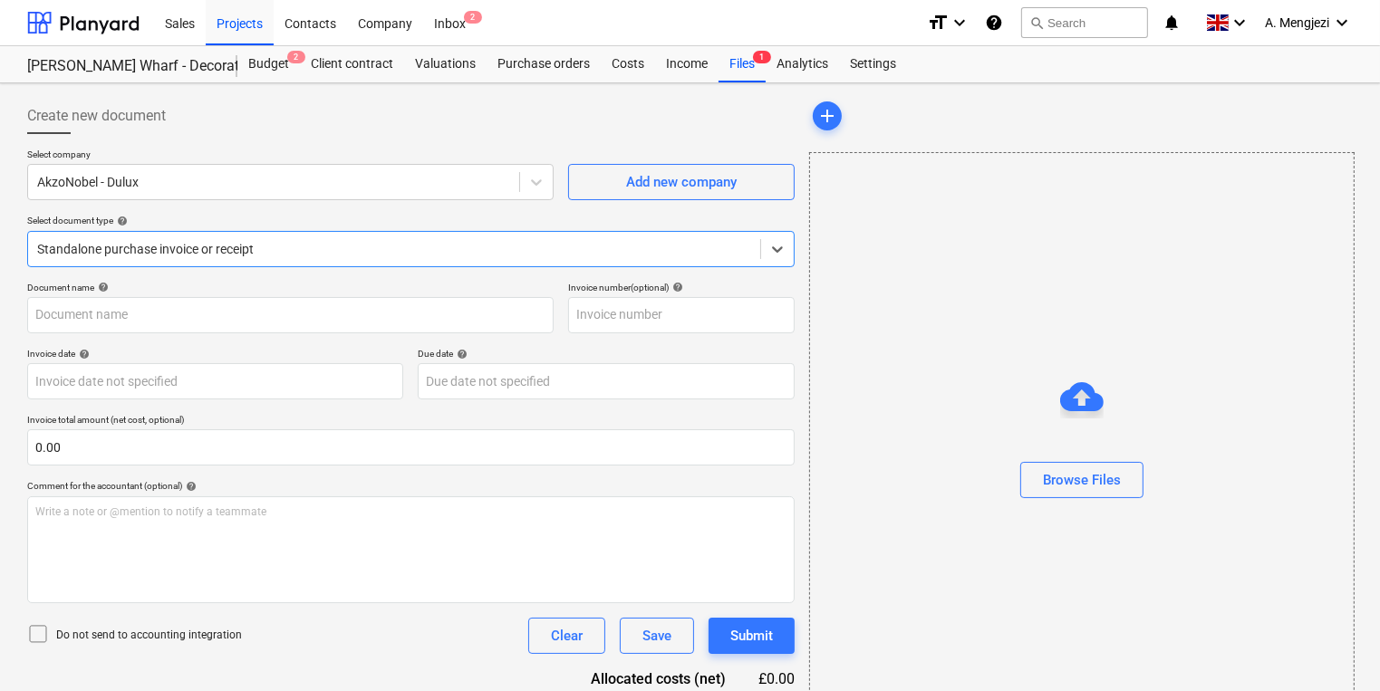
type input "S134598340"
type input "[DATE]"
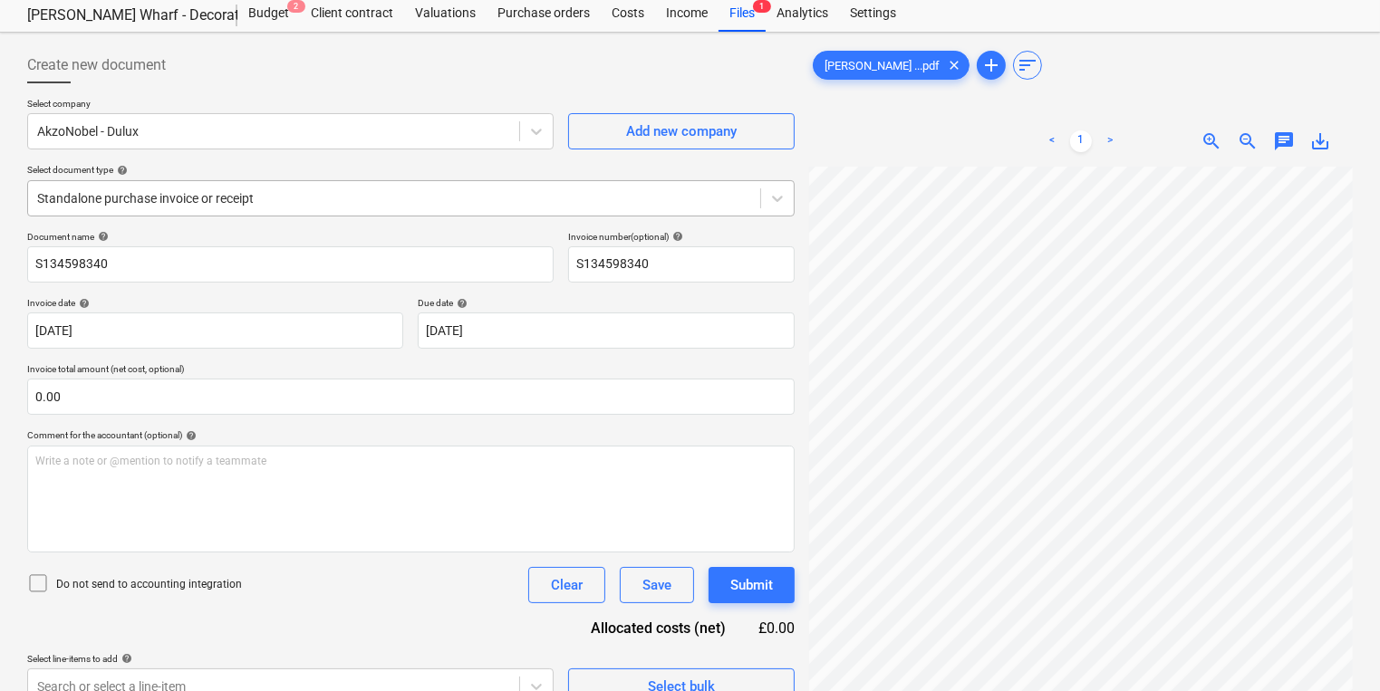
scroll to position [36, 0]
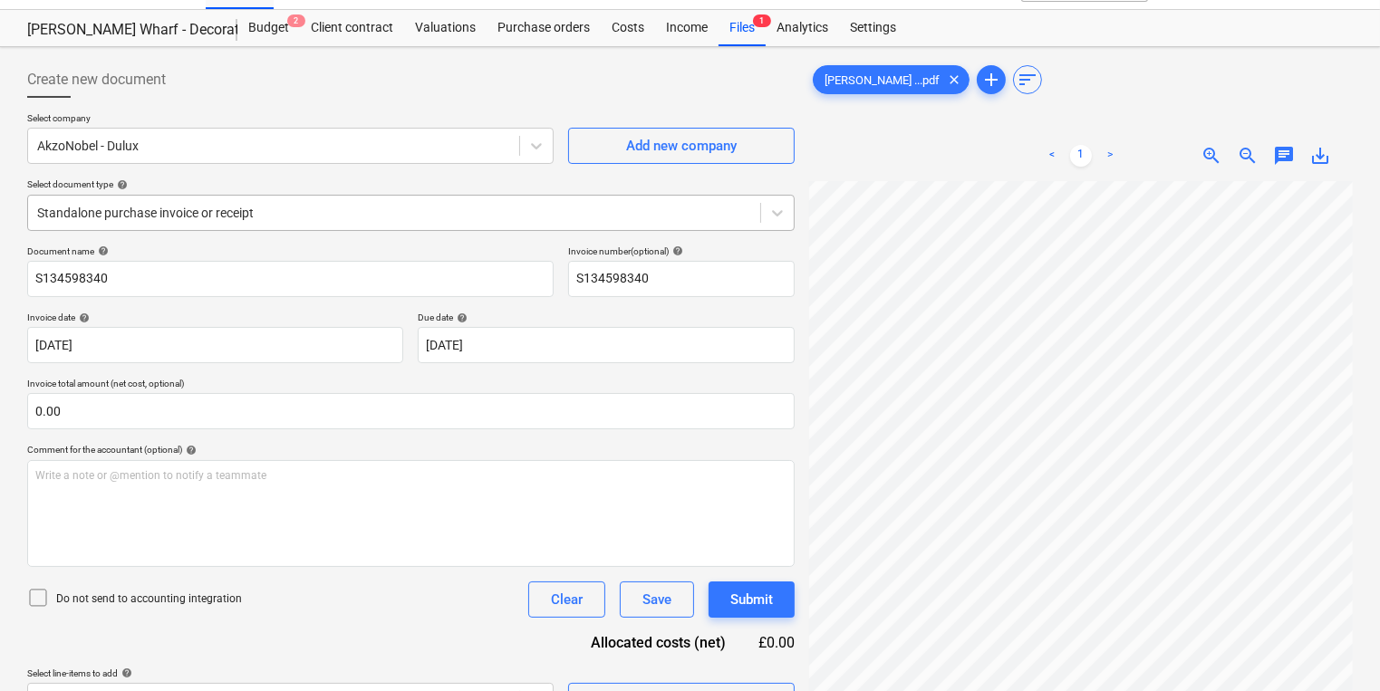
click at [450, 208] on div at bounding box center [394, 213] width 714 height 18
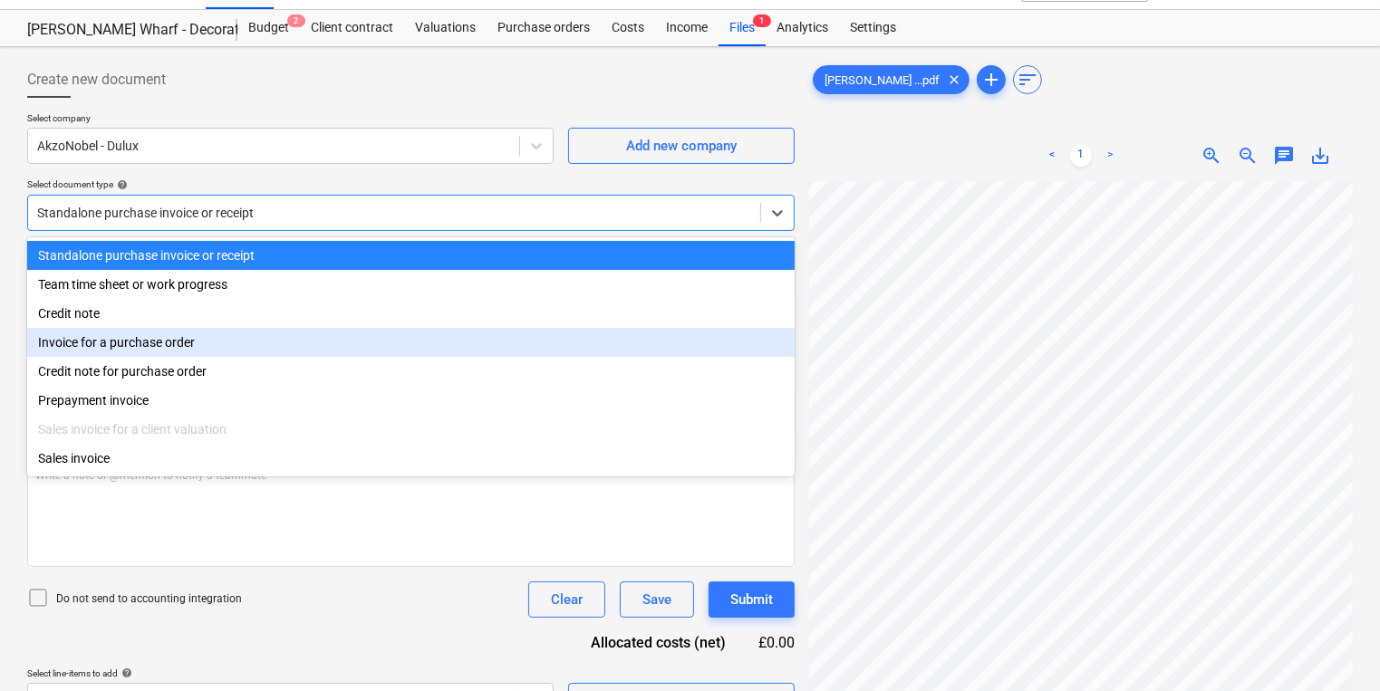
click at [400, 338] on div "Invoice for a purchase order" at bounding box center [410, 342] width 767 height 29
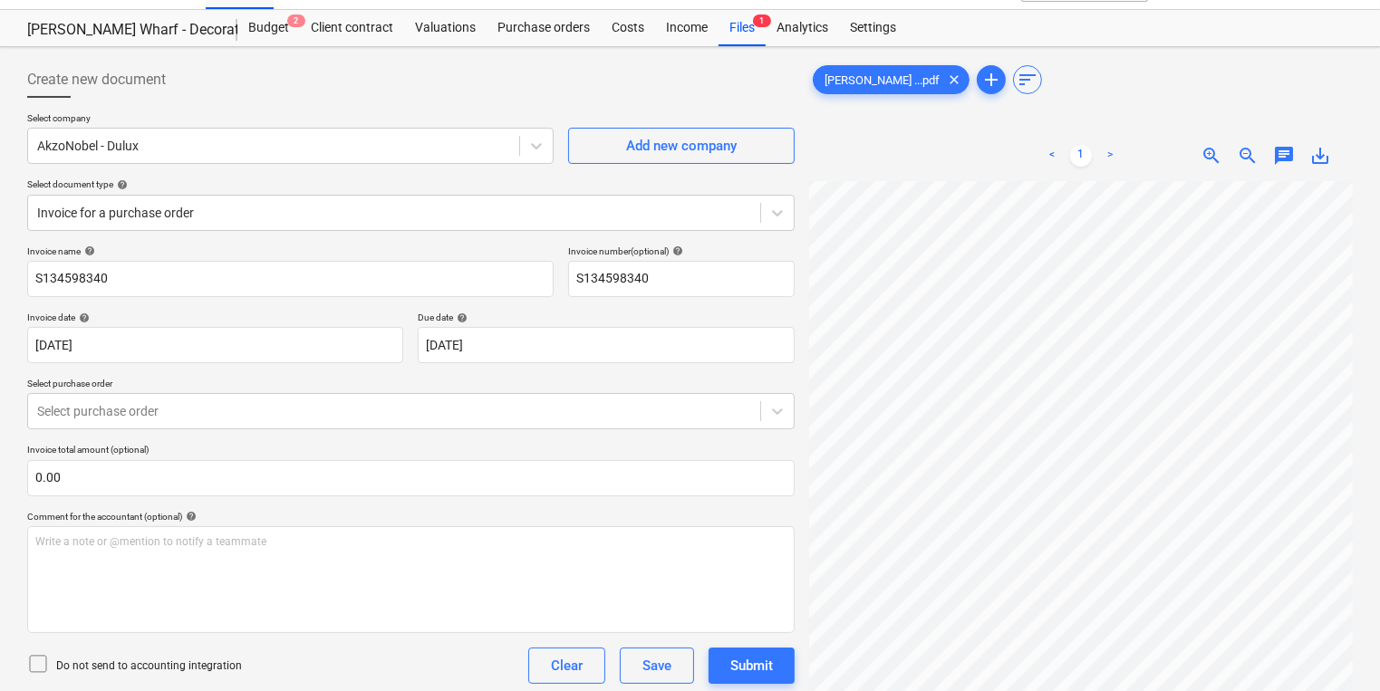
click at [355, 387] on p "Select purchase order" at bounding box center [410, 385] width 767 height 15
click at [363, 405] on div at bounding box center [394, 411] width 714 height 18
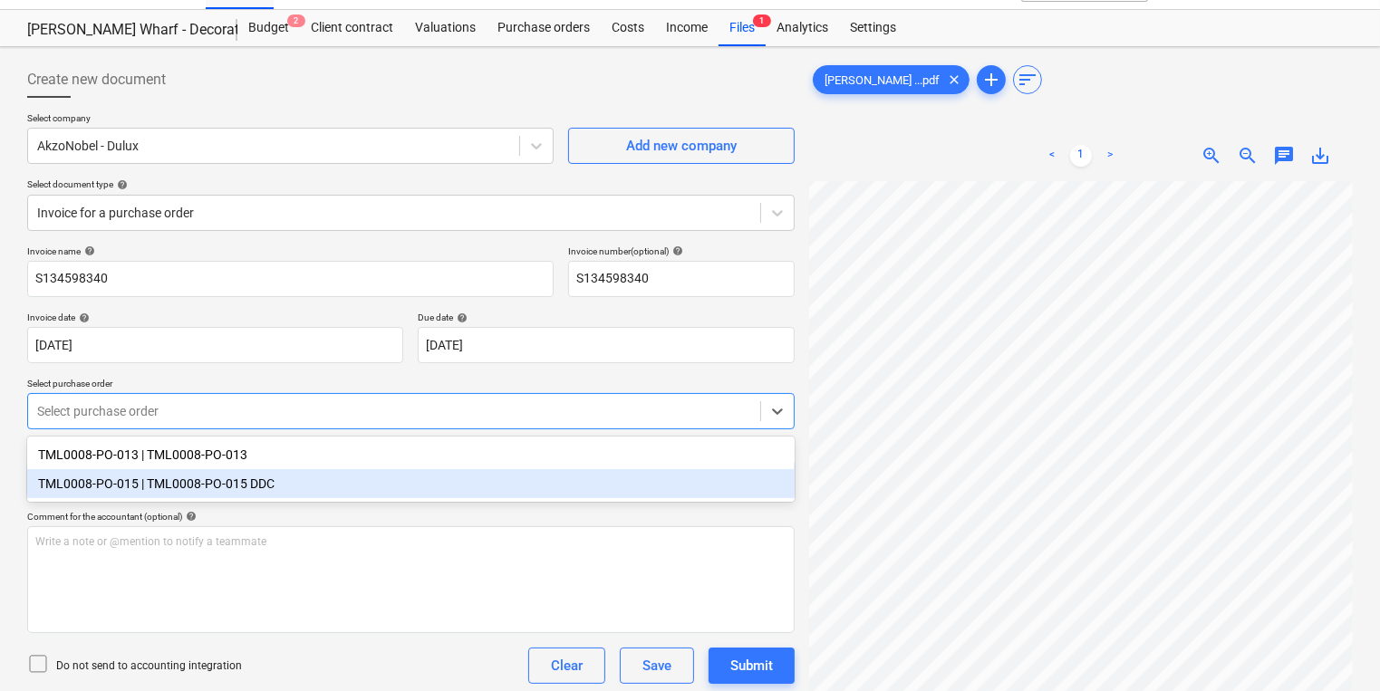
click at [276, 490] on div "TML0008-PO-015 | TML0008-PO-015 DDC" at bounding box center [410, 483] width 767 height 29
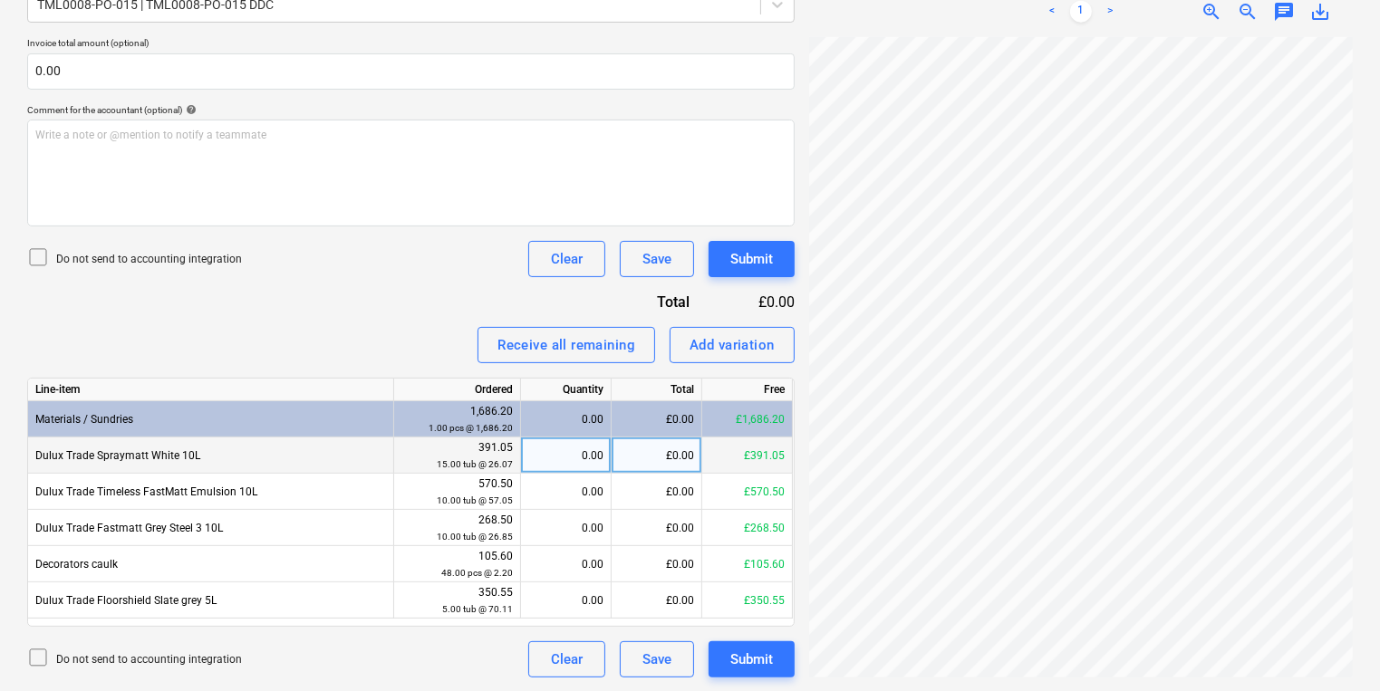
drag, startPoint x: 225, startPoint y: 459, endPoint x: 36, endPoint y: 457, distance: 188.5
click at [36, 457] on div "Dulux Trade Spraymatt White 10L" at bounding box center [211, 456] width 366 height 36
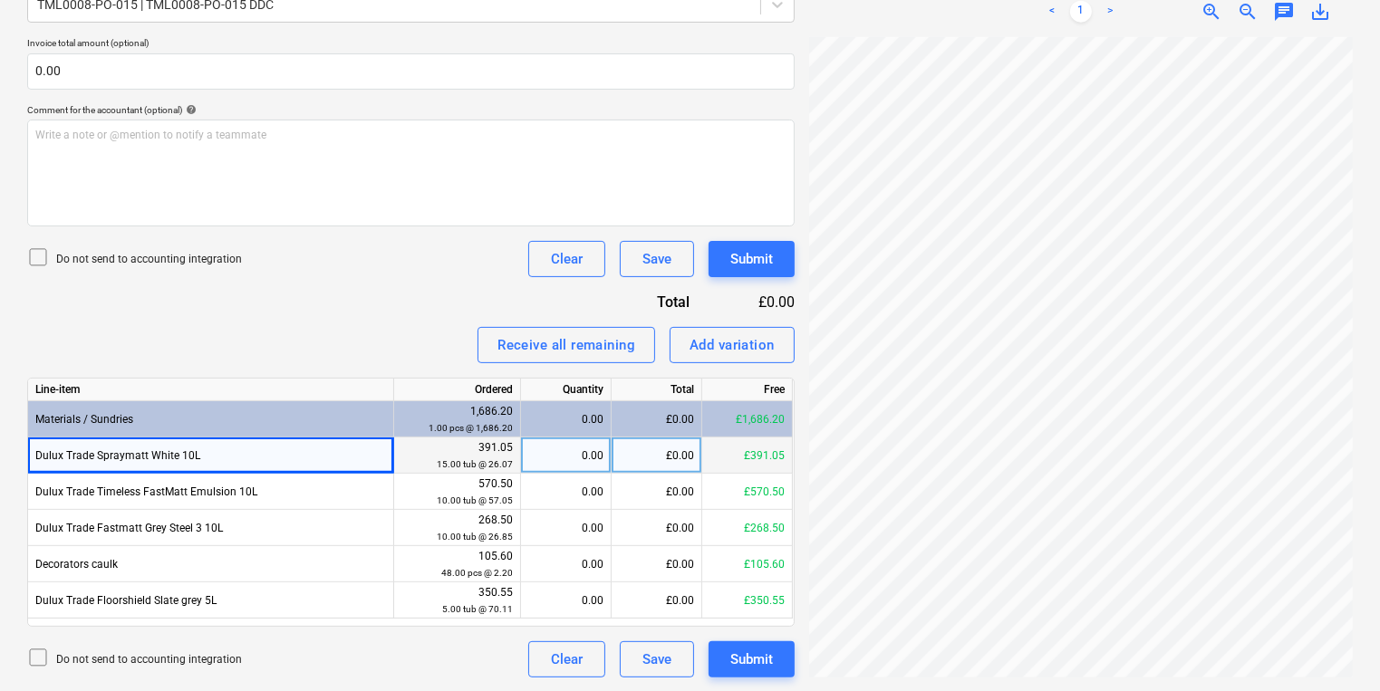
copy div "Dulux Trade Spraymatt White 10L"
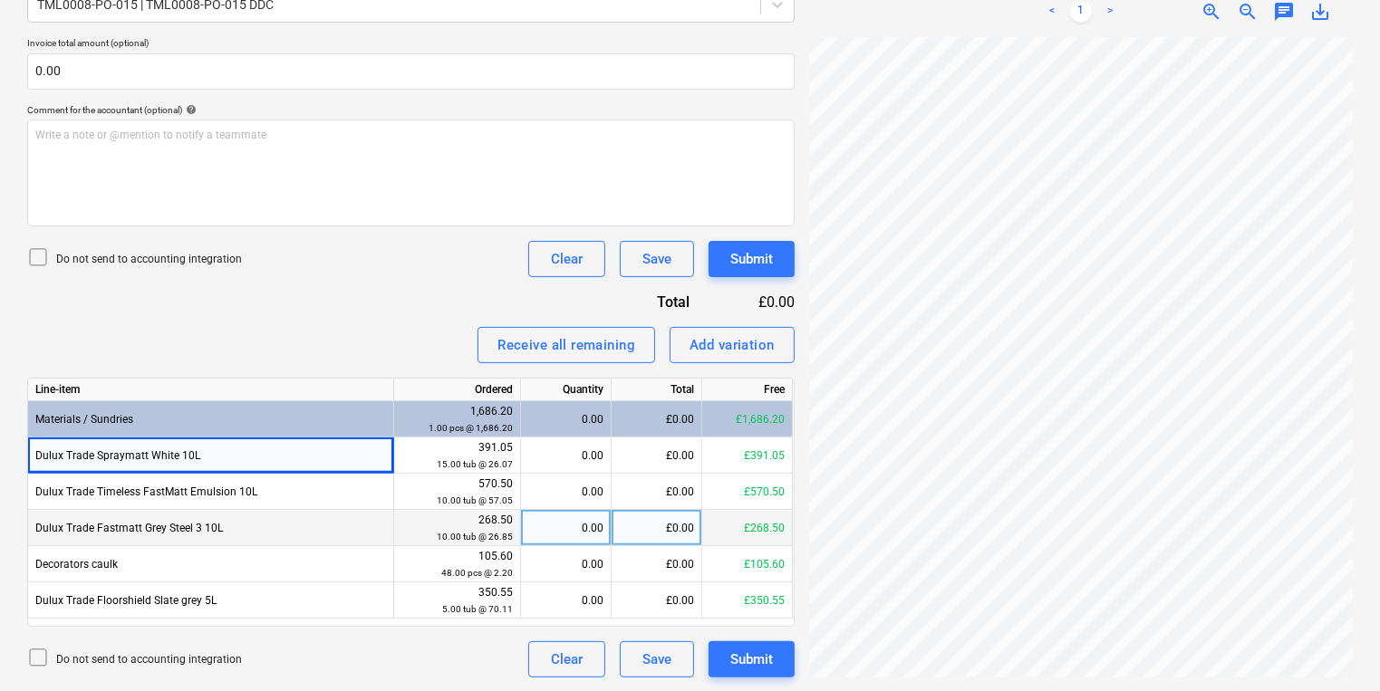
drag, startPoint x: 256, startPoint y: 526, endPoint x: 33, endPoint y: 530, distance: 223.8
click at [33, 530] on div "Dulux Trade Fastmatt Grey Steel 3 10L" at bounding box center [211, 528] width 366 height 36
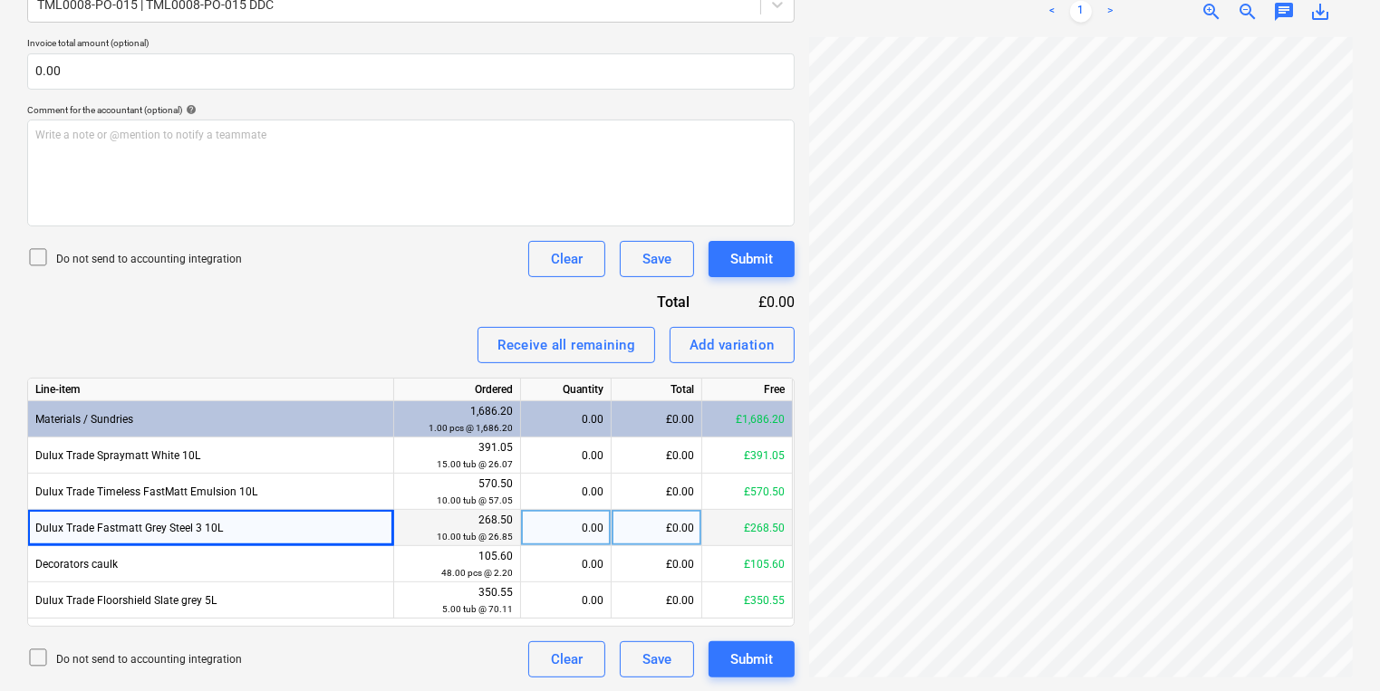
copy div "Dulux Trade Fastmatt Grey Steel 3 10L"
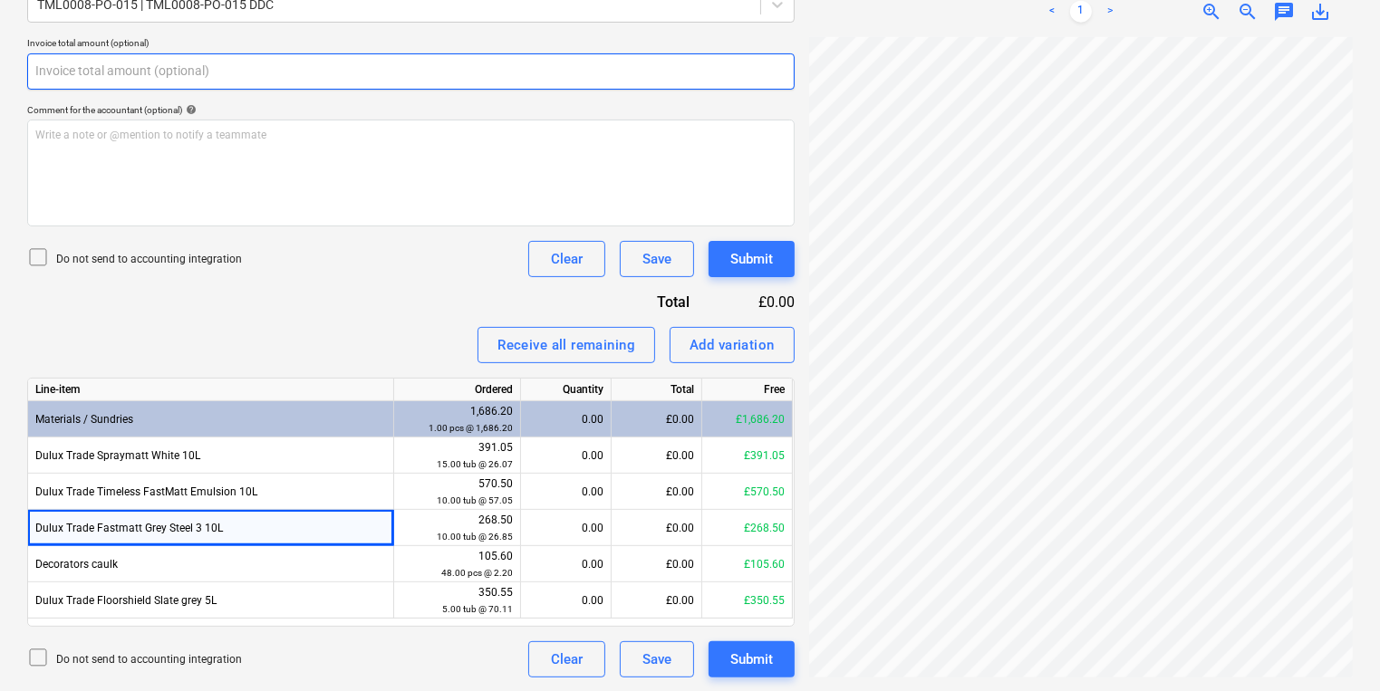
click at [738, 70] on input "text" at bounding box center [410, 71] width 767 height 36
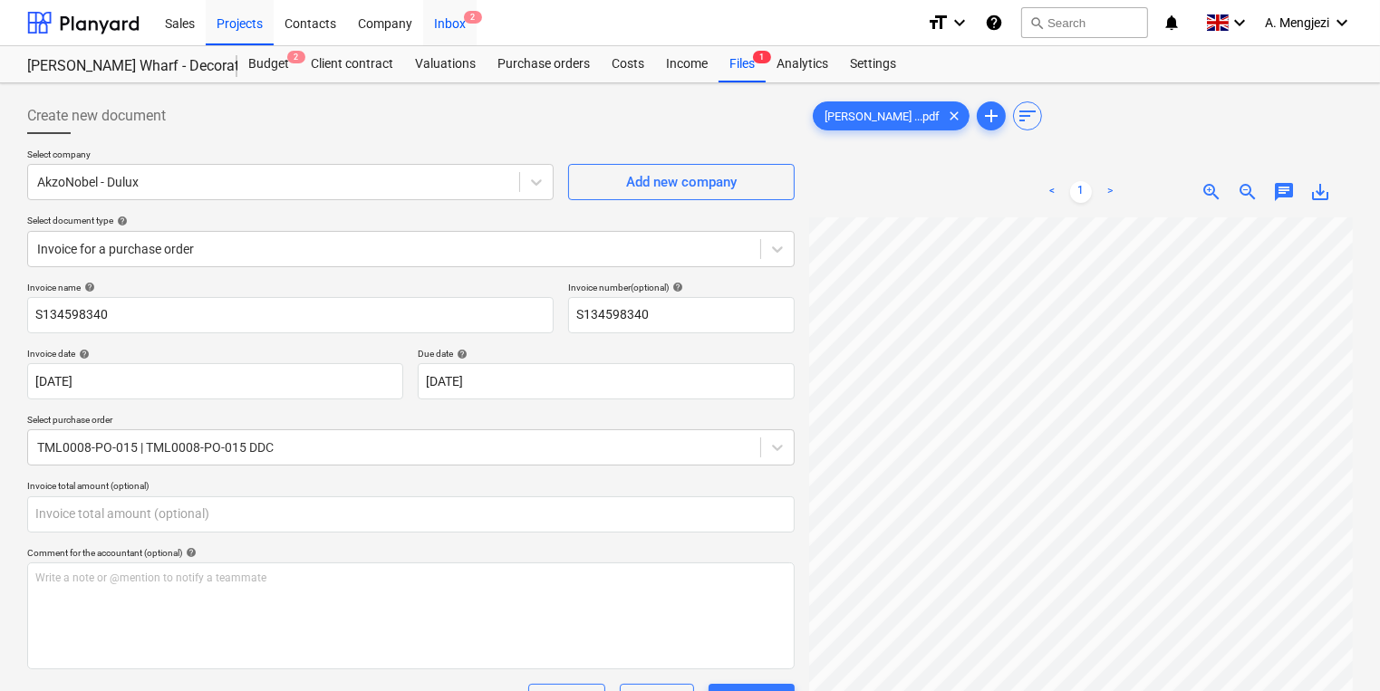
type input "0.00"
click at [476, 18] on span "2" at bounding box center [473, 17] width 18 height 13
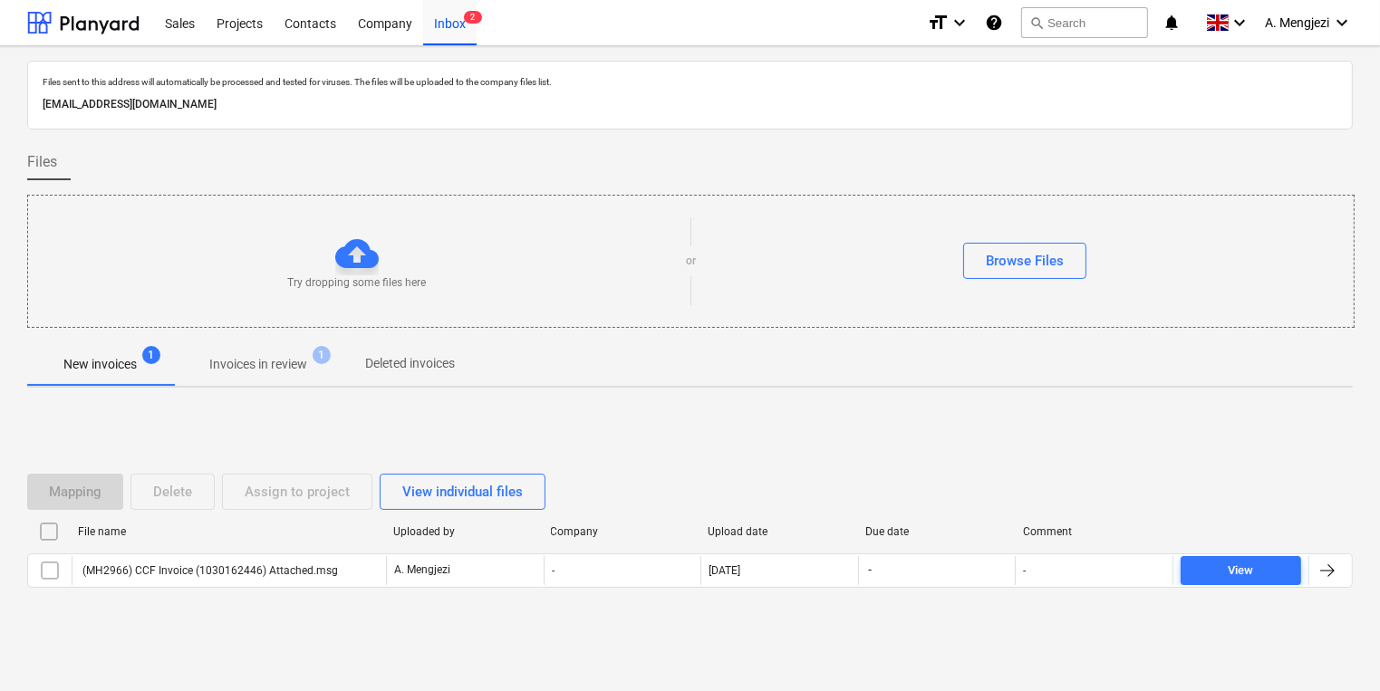
click at [304, 366] on p "Invoices in review" at bounding box center [258, 364] width 98 height 19
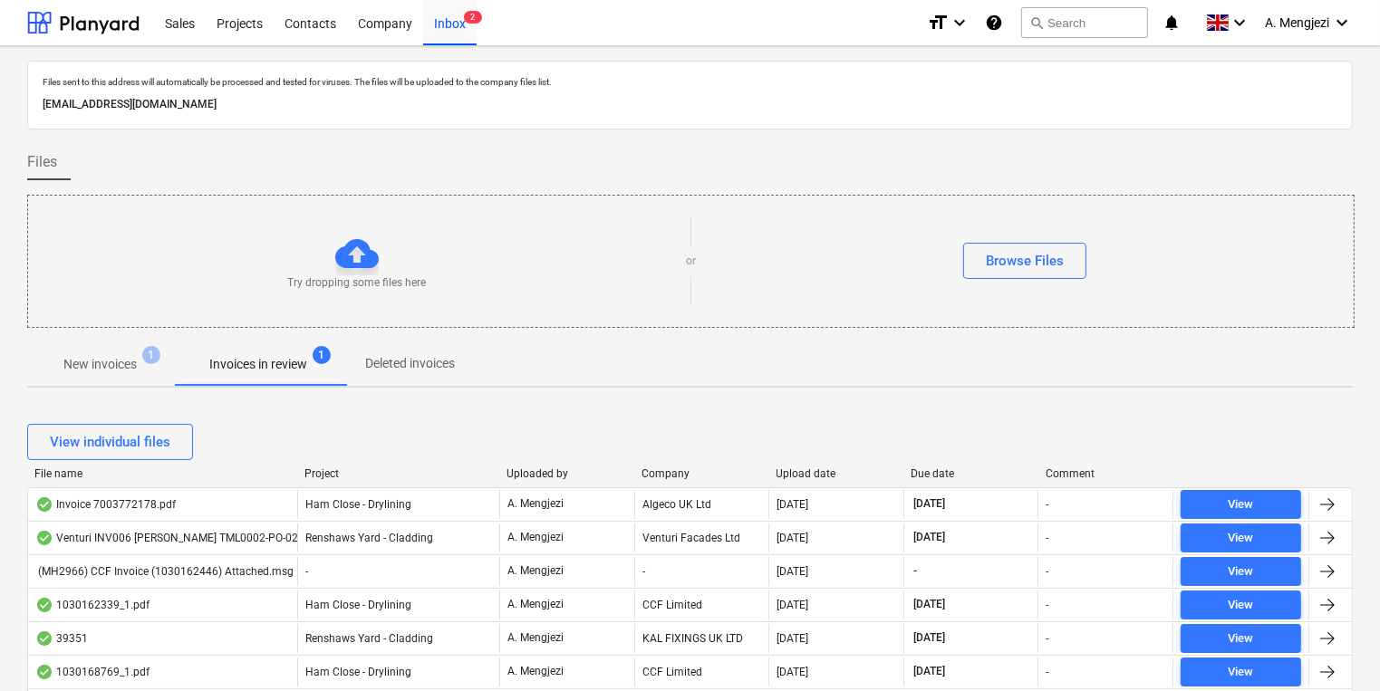
click at [337, 471] on div "Project" at bounding box center [398, 474] width 188 height 13
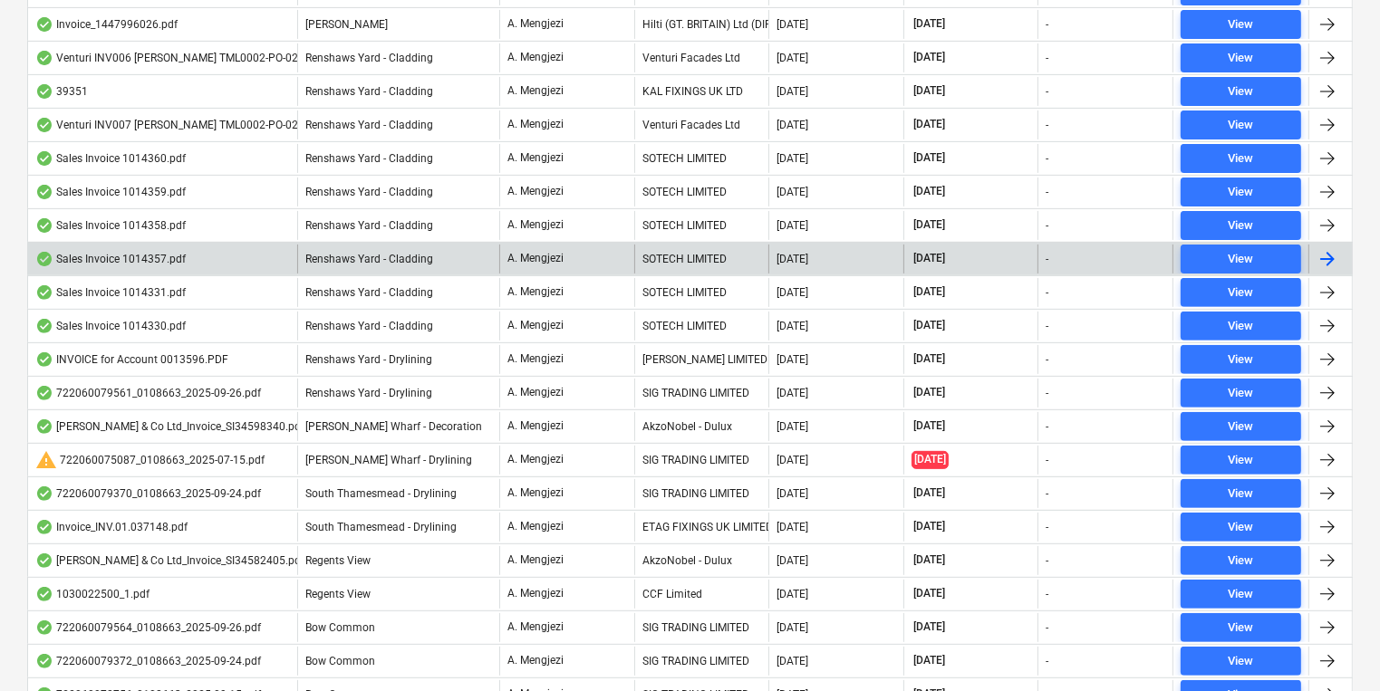
scroll to position [652, 0]
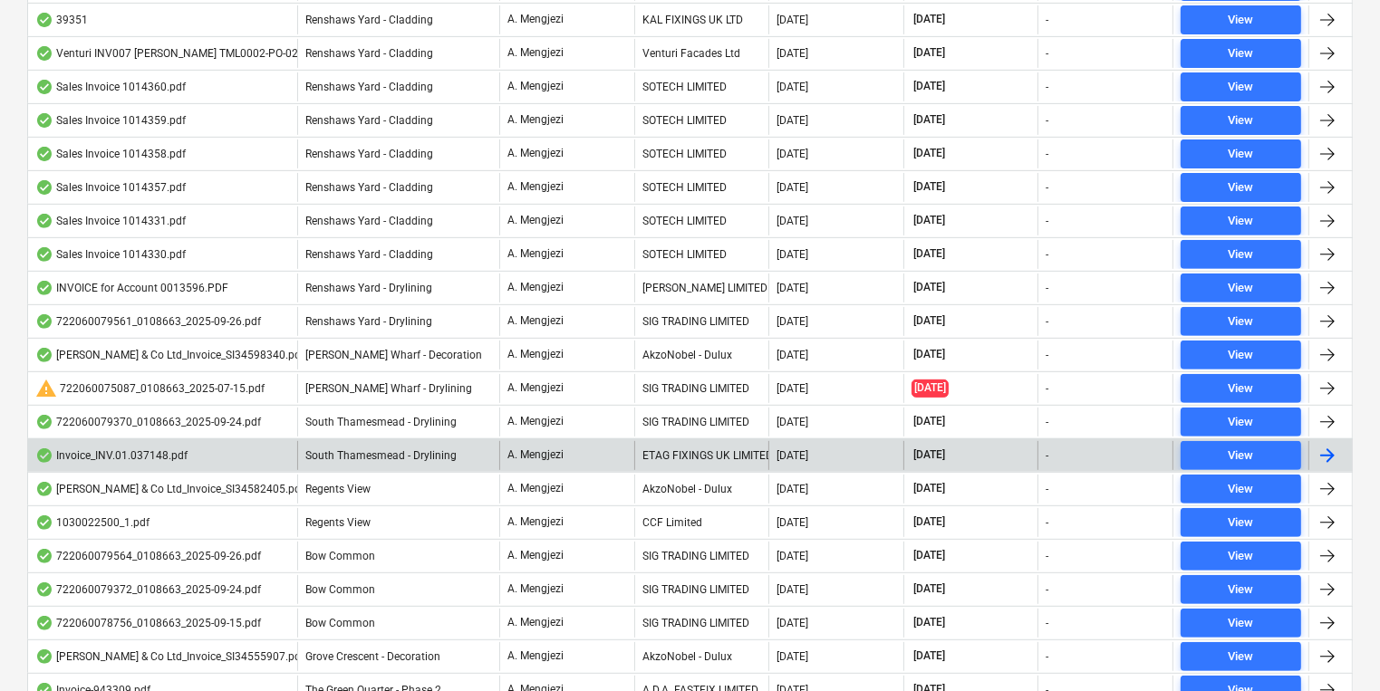
click at [376, 450] on span "South Thamesmead - Drylining" at bounding box center [380, 455] width 151 height 13
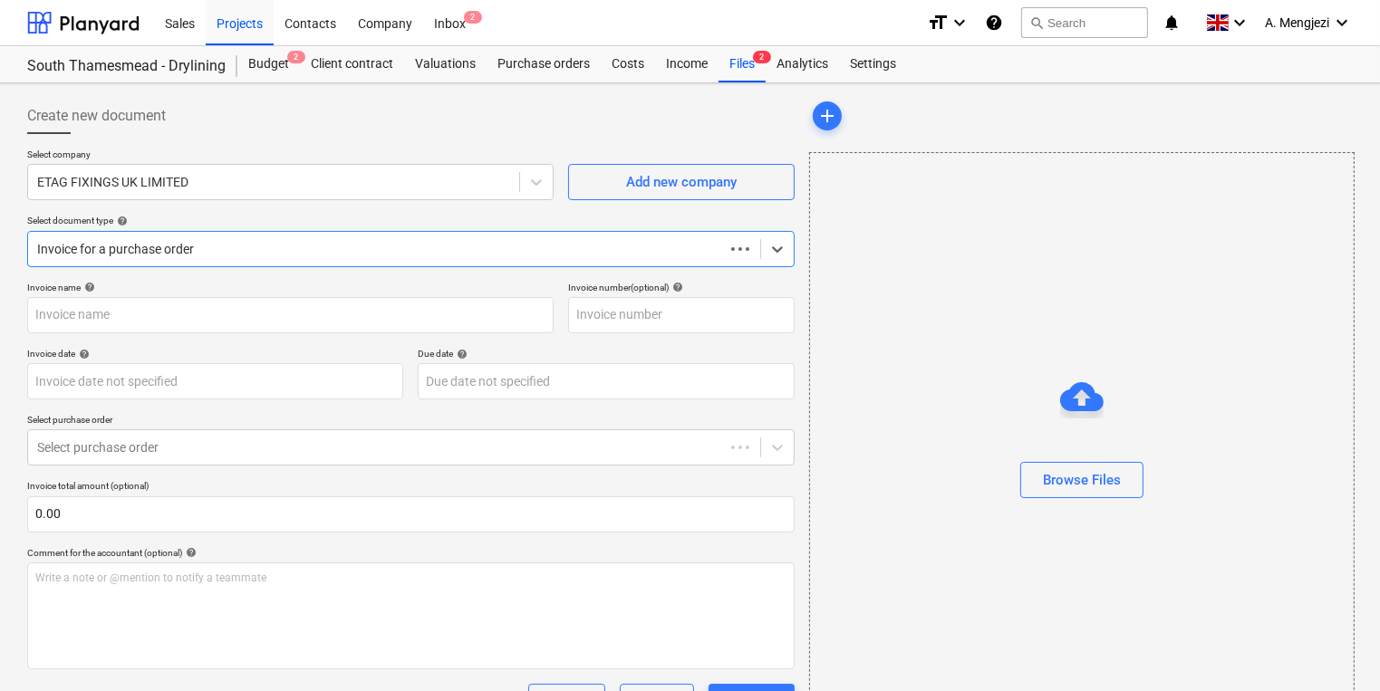
type input "INV.01.037148"
type input "[DATE]"
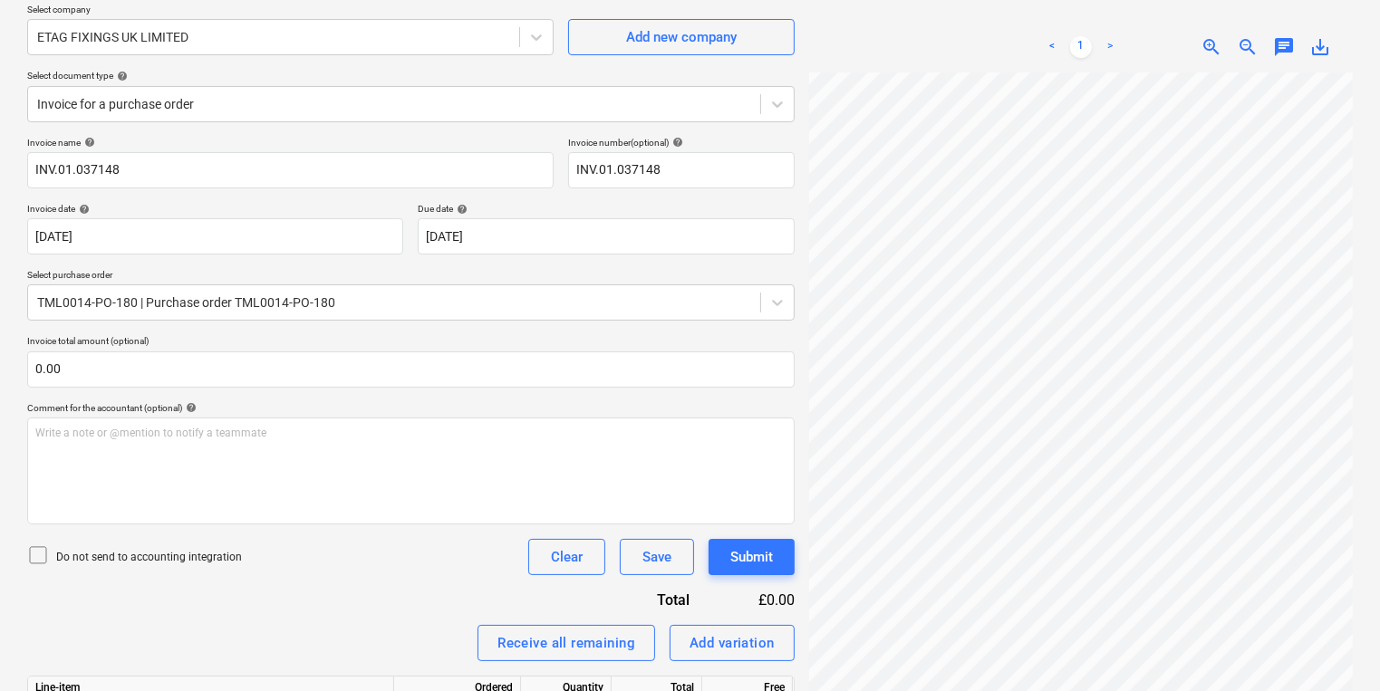
scroll to position [371, 0]
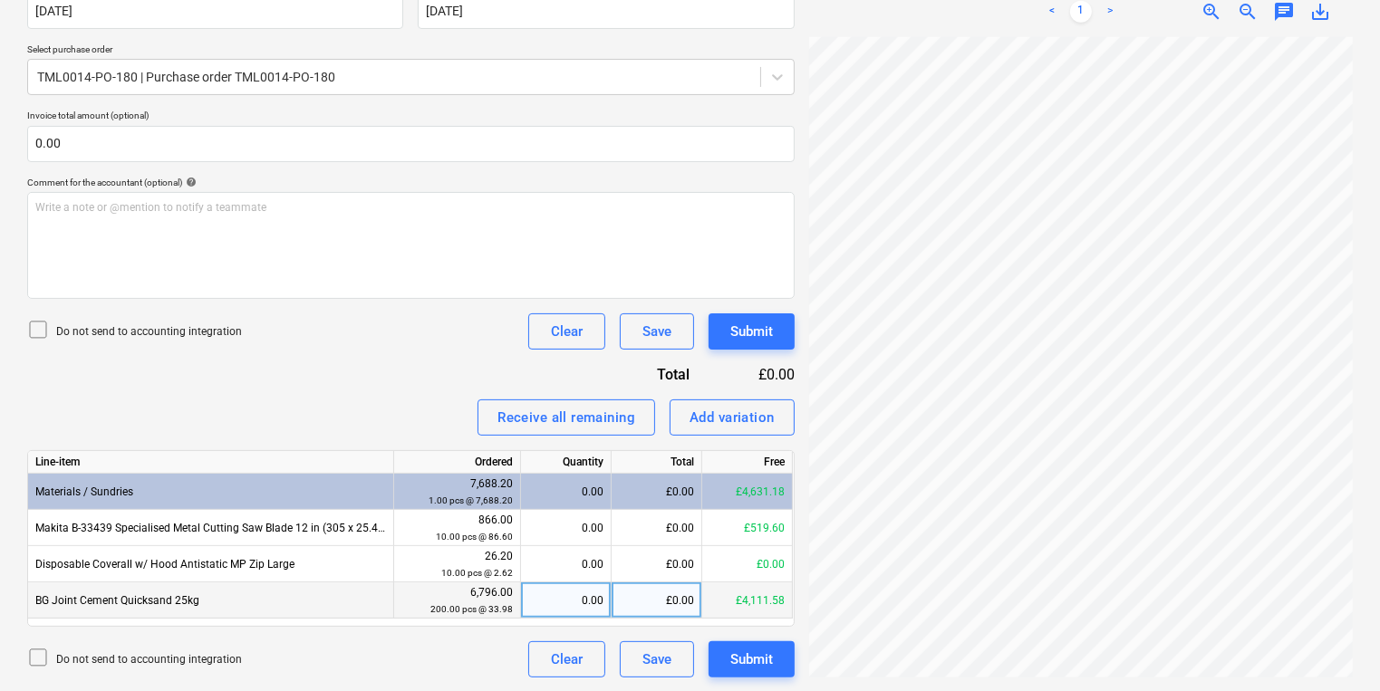
click at [536, 603] on div "0.00" at bounding box center [565, 601] width 75 height 36
click at [797, 515] on div "Create new document Select company ETAG FIXINGS UK LIMITED Add new company Sele…" at bounding box center [690, 202] width 1340 height 965
click at [797, 515] on div "Create new document Select company ETAG FIXINGS UK LIMITED Add new company Sele…" at bounding box center [411, 202] width 782 height 965
click at [795, 515] on div "Create new document Select company ETAG FIXINGS UK LIMITED Add new company Sele…" at bounding box center [411, 202] width 782 height 965
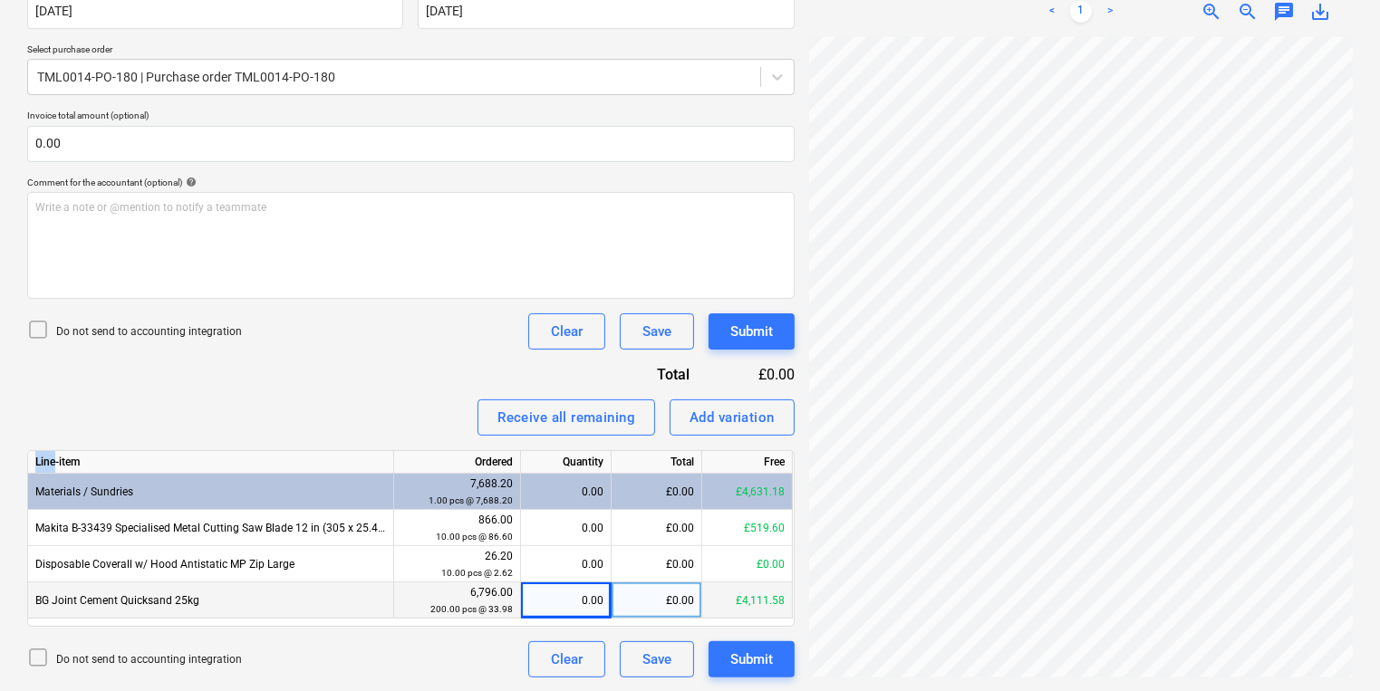
click at [795, 515] on div "Create new document Select company ETAG FIXINGS UK LIMITED Add new company Sele…" at bounding box center [411, 202] width 782 height 965
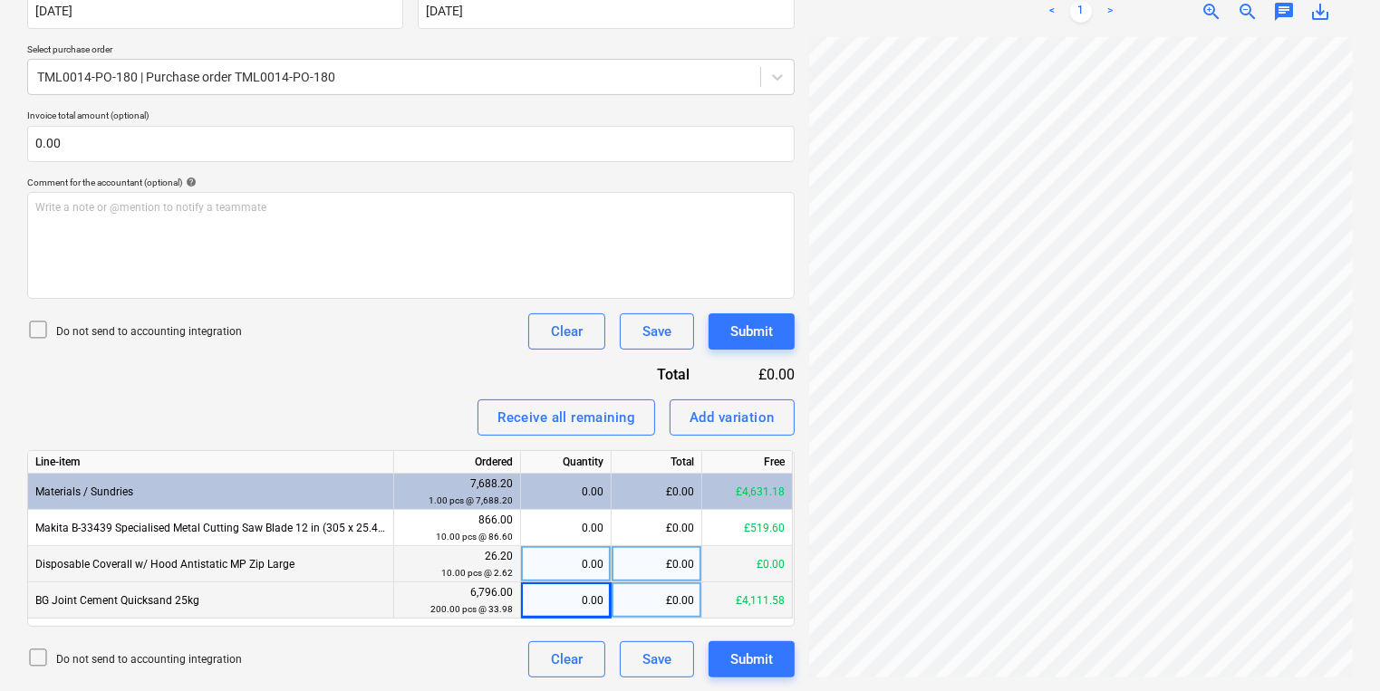
click at [763, 554] on div "Create new document Select company ETAG FIXINGS UK LIMITED Add new company Sele…" at bounding box center [690, 202] width 1340 height 965
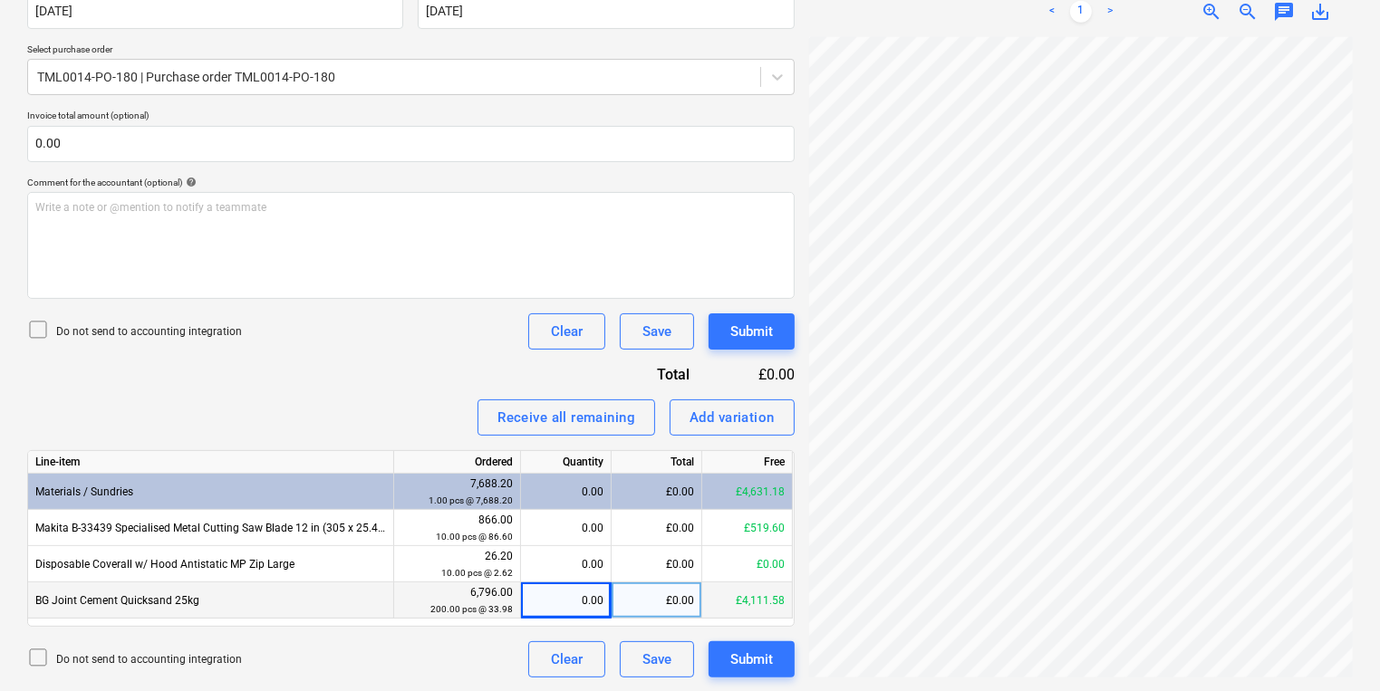
click at [652, 600] on div "£0.00" at bounding box center [657, 601] width 91 height 36
type input "339.80"
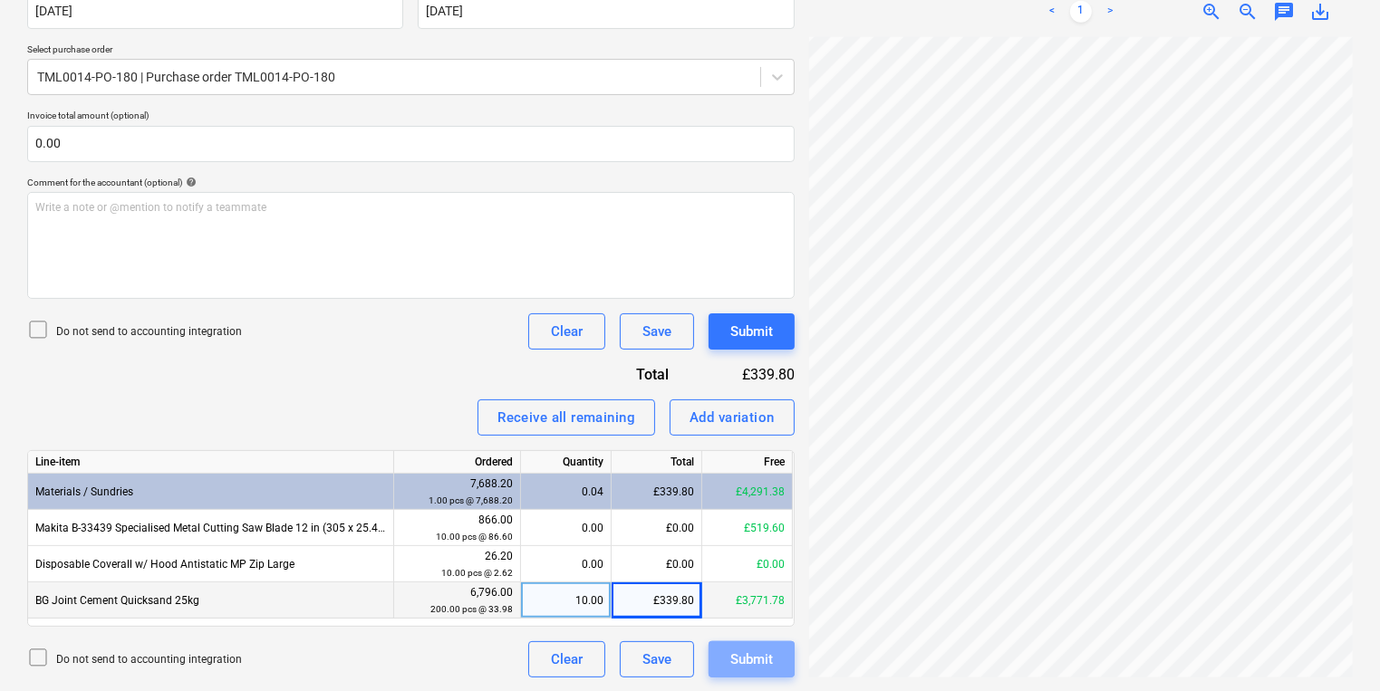
click at [755, 664] on div "Submit" at bounding box center [751, 660] width 43 height 24
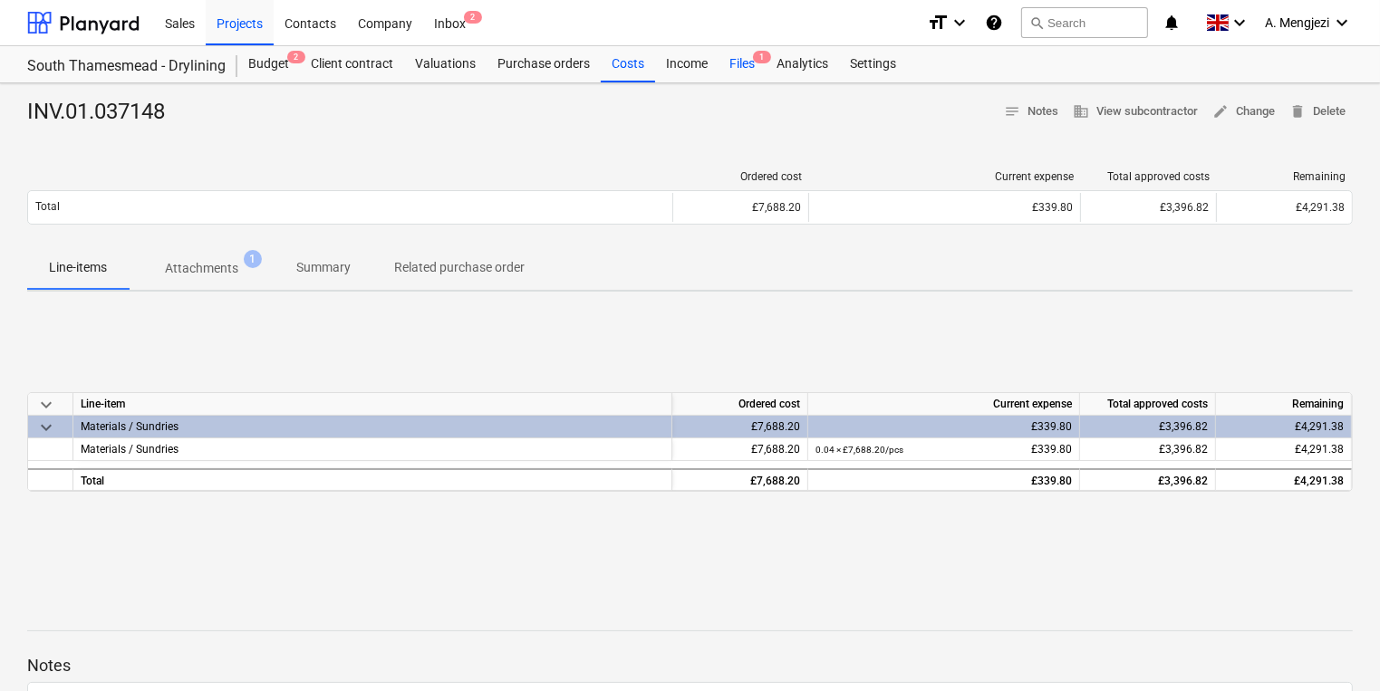
click at [753, 65] on div "Files 1" at bounding box center [741, 64] width 47 height 36
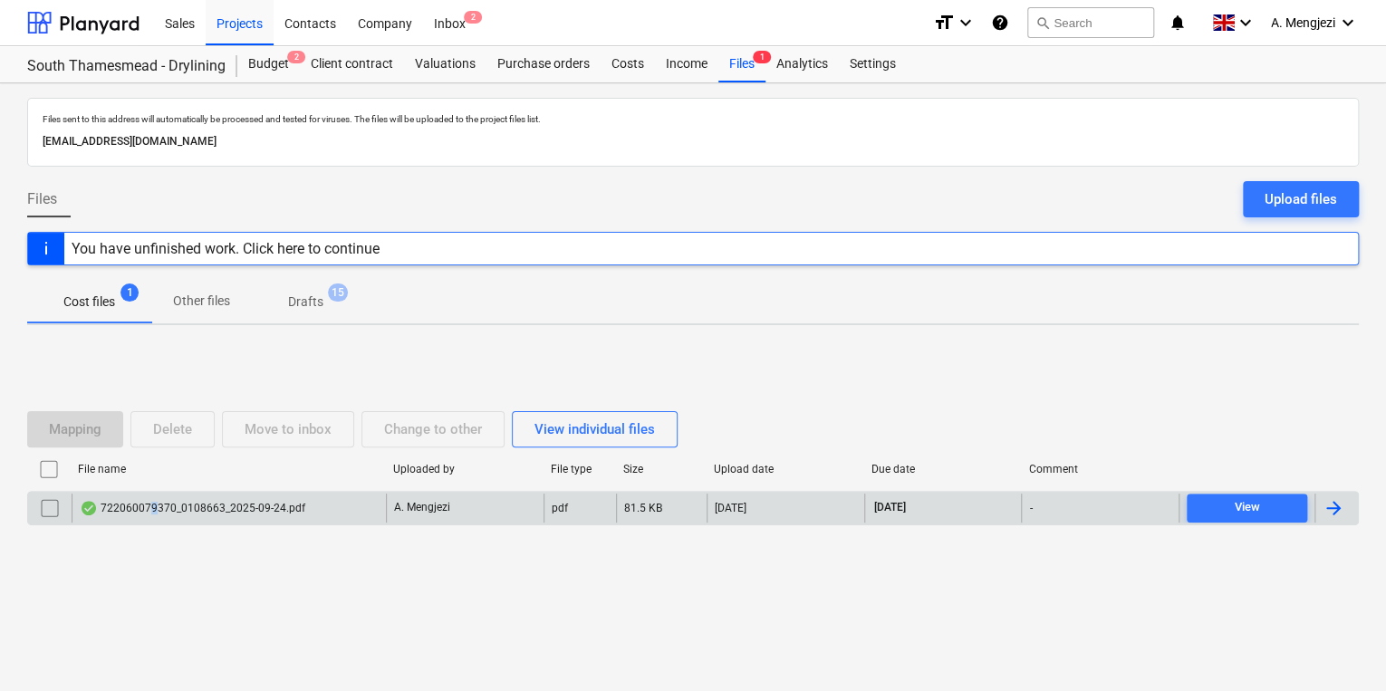
click at [154, 506] on div "722060079370_0108663_2025-09-24.pdf" at bounding box center [193, 508] width 226 height 14
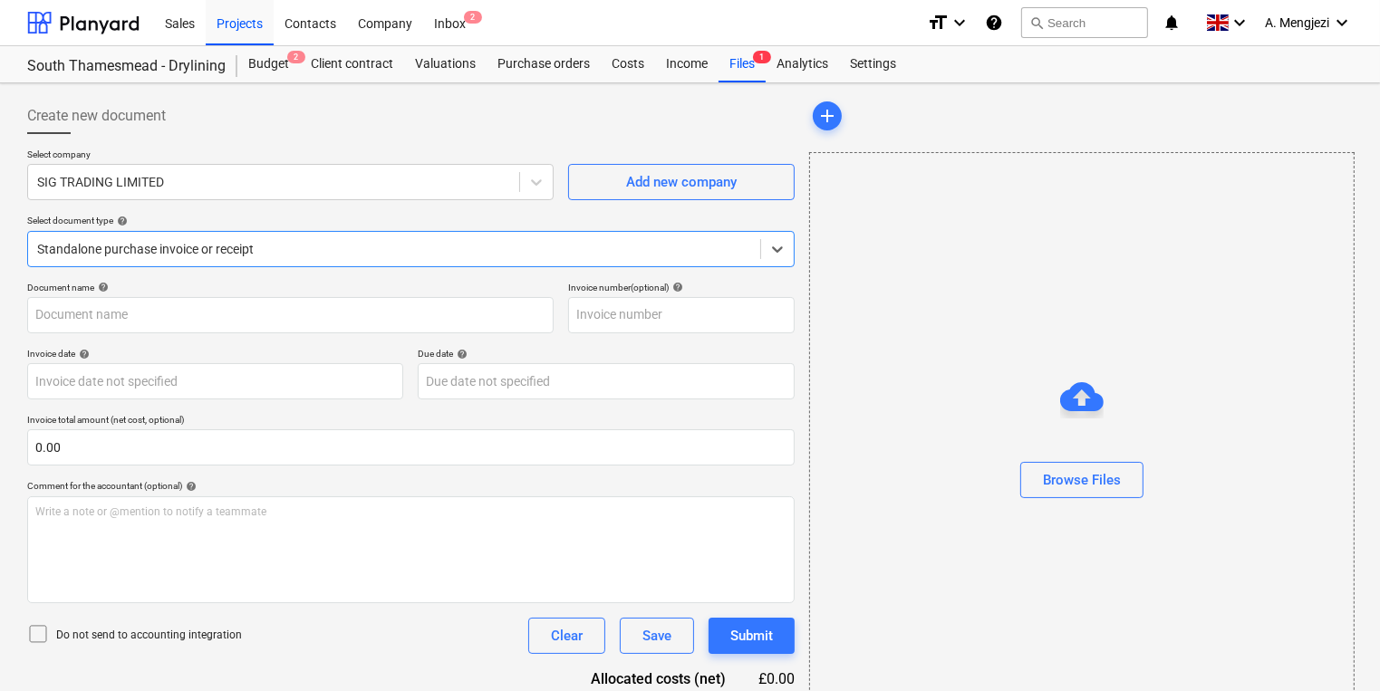
type input "722060079370"
type input "[DATE]"
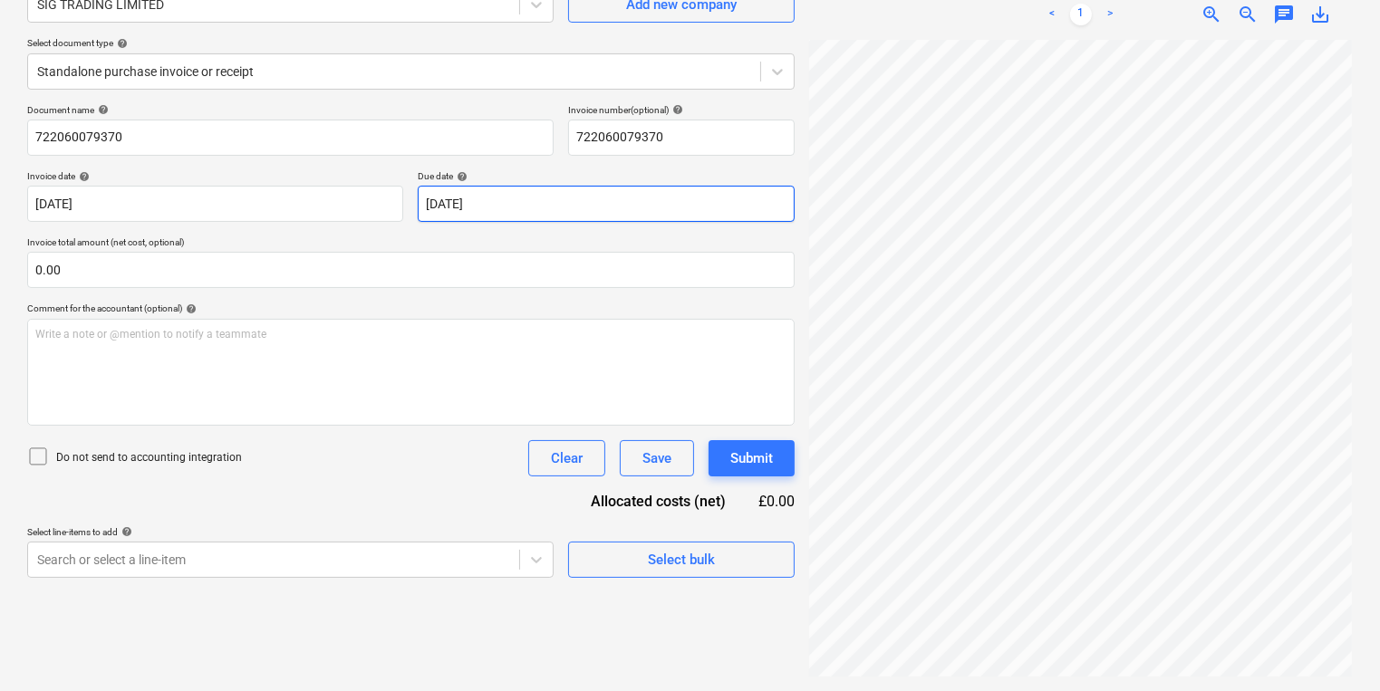
scroll to position [181, 0]
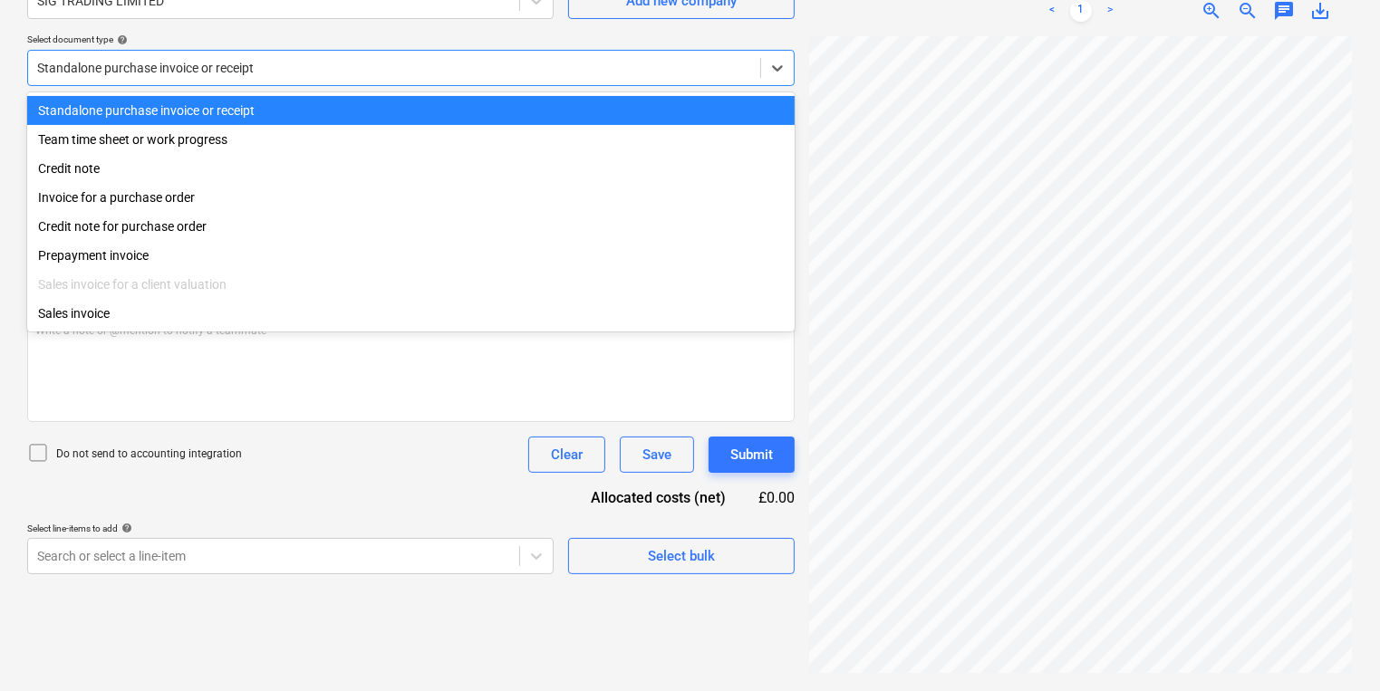
click at [484, 64] on div at bounding box center [394, 68] width 714 height 18
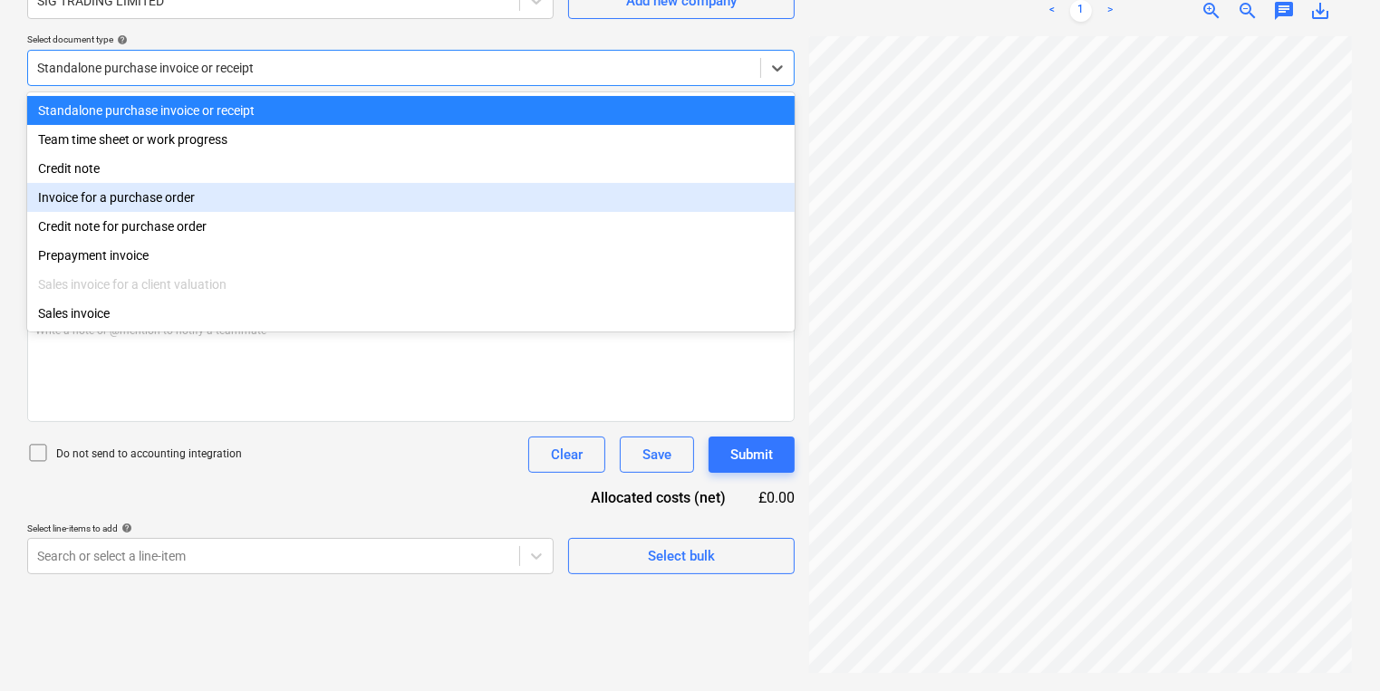
click at [476, 199] on div "Invoice for a purchase order" at bounding box center [410, 197] width 767 height 29
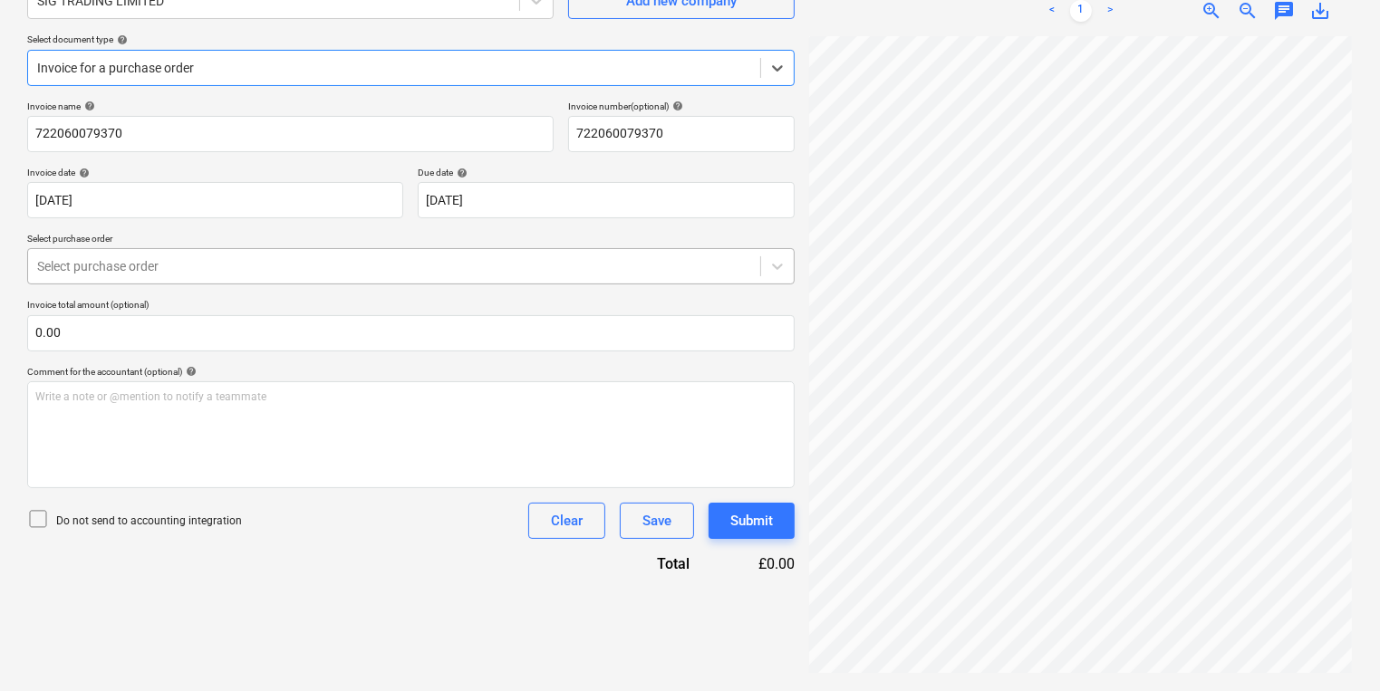
click at [475, 257] on div at bounding box center [394, 266] width 714 height 18
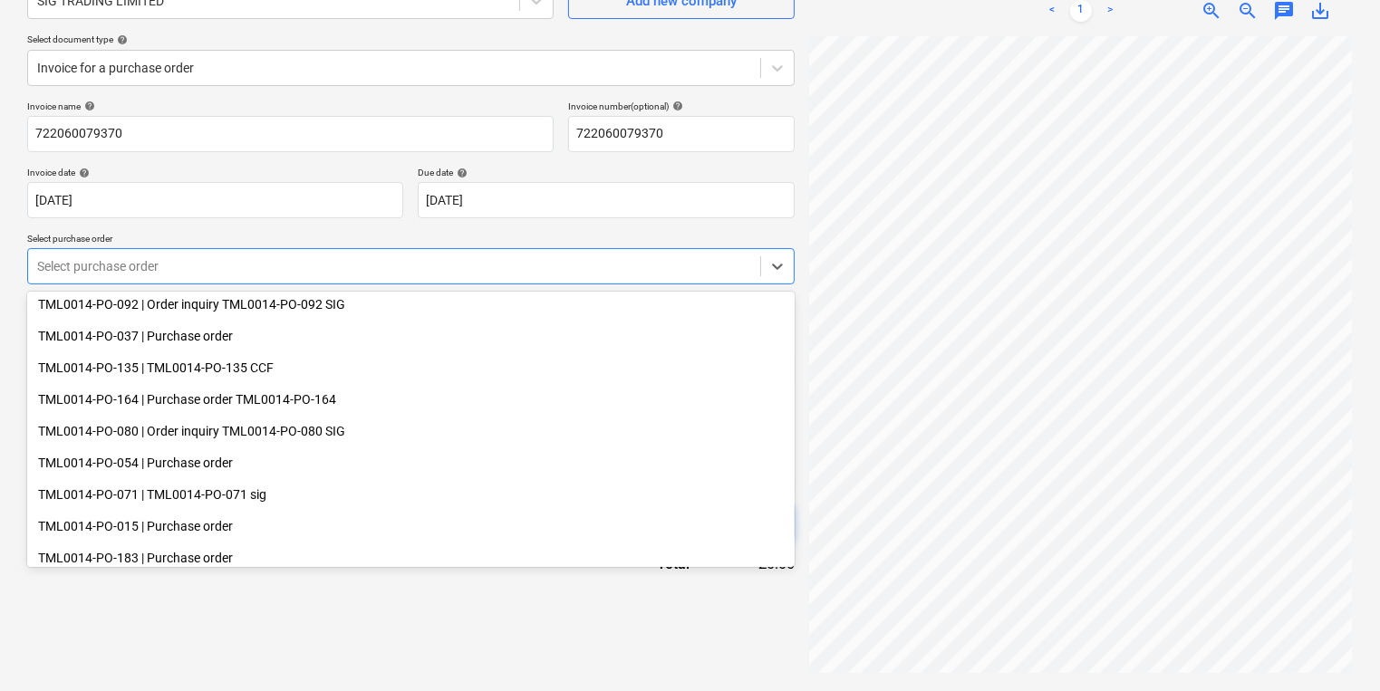
scroll to position [362, 0]
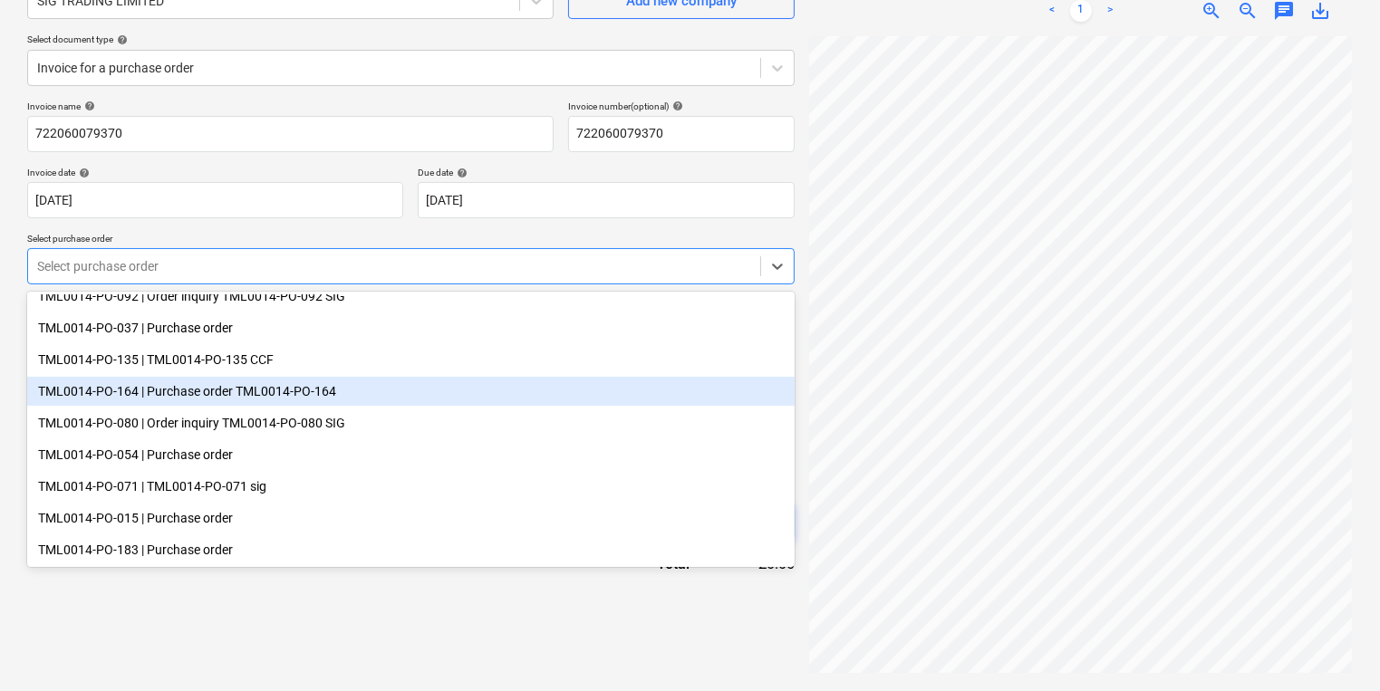
click at [411, 390] on div "TML0014-PO-164 | Purchase order TML0014-PO-164" at bounding box center [410, 391] width 767 height 29
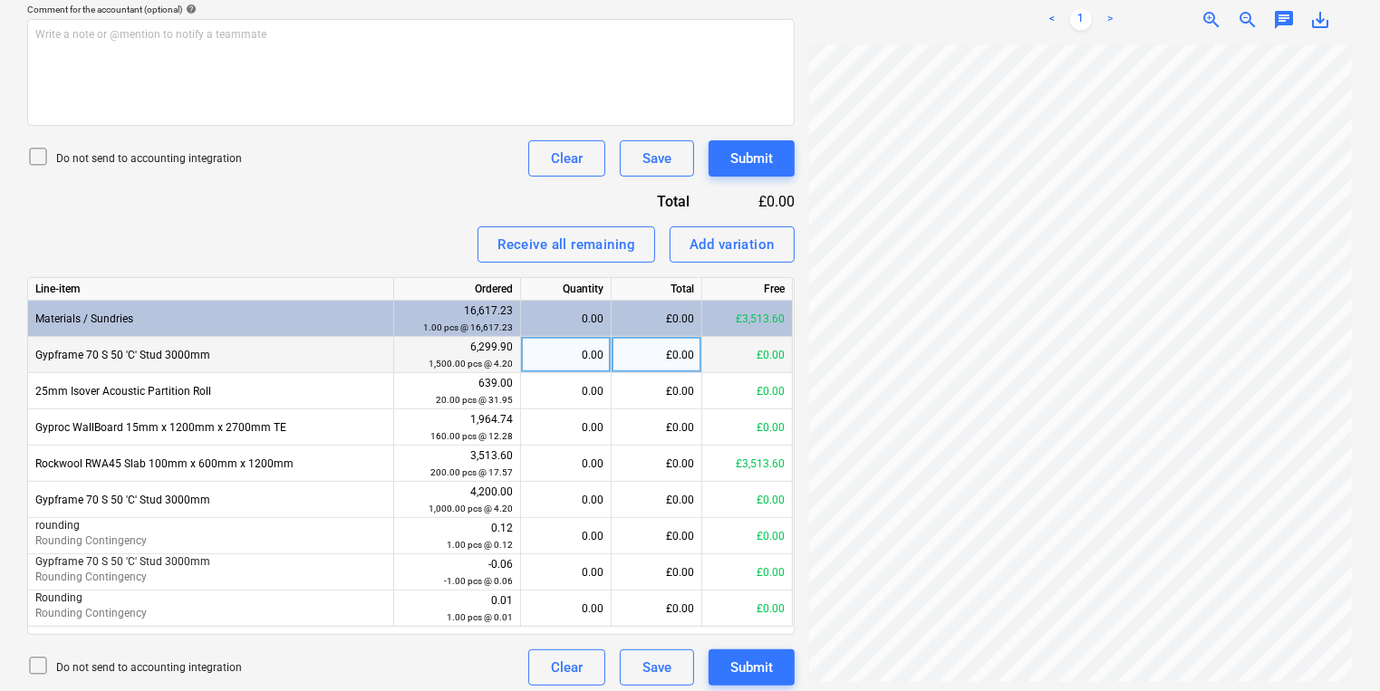
scroll to position [324, 75]
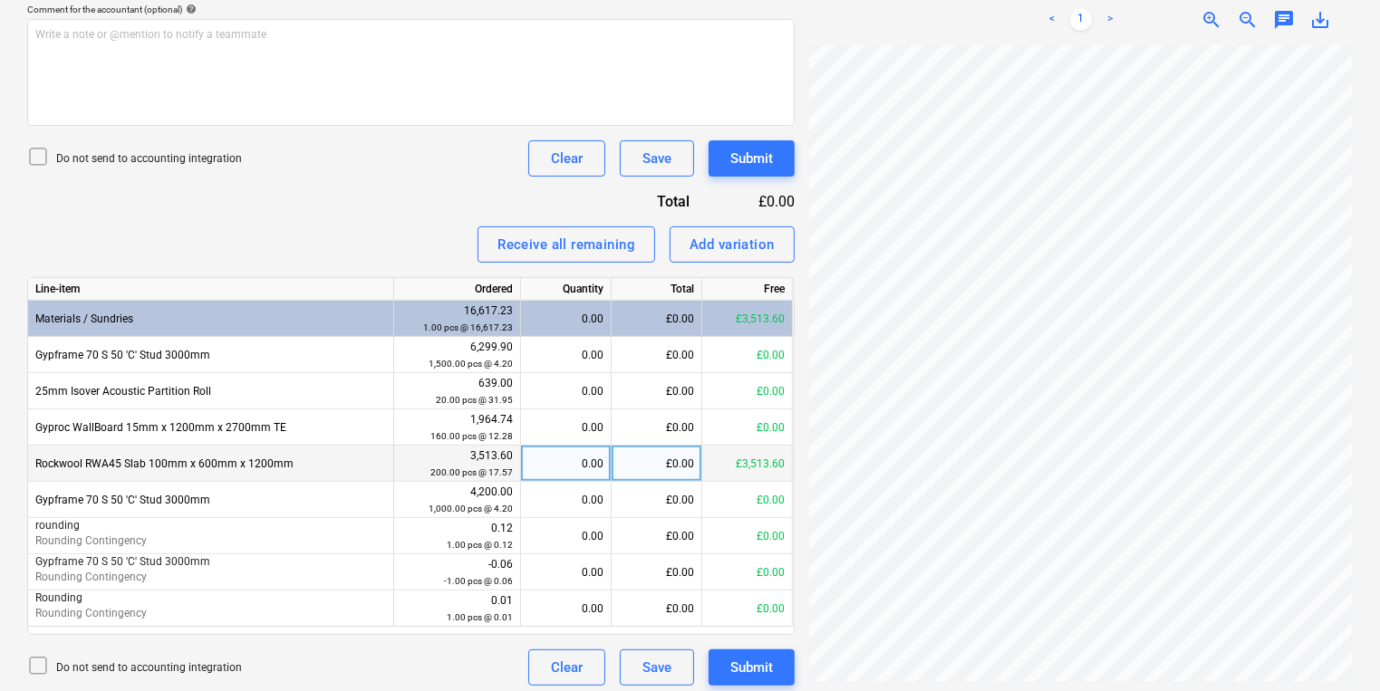
click at [576, 460] on div "0.00" at bounding box center [565, 464] width 75 height 36
type input "200"
click at [672, 464] on div "£3,513.60" at bounding box center [657, 464] width 91 height 36
type input "3657.65"
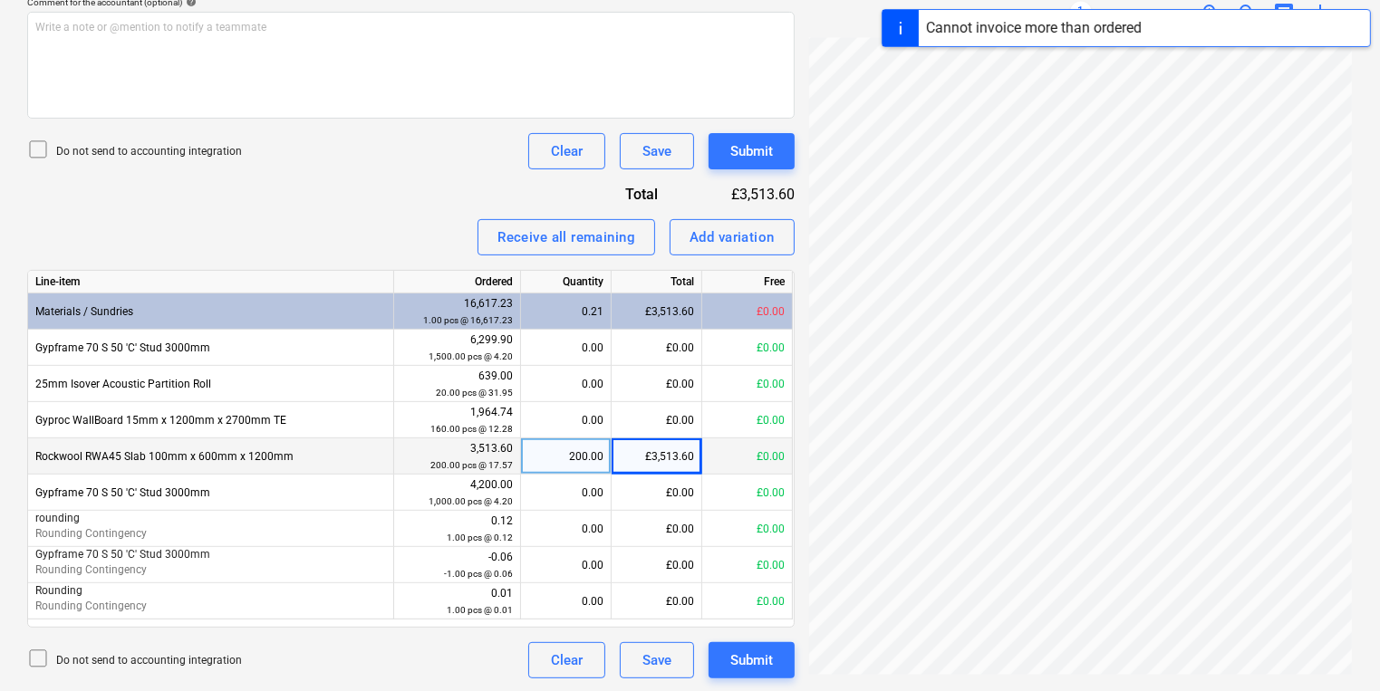
scroll to position [552, 0]
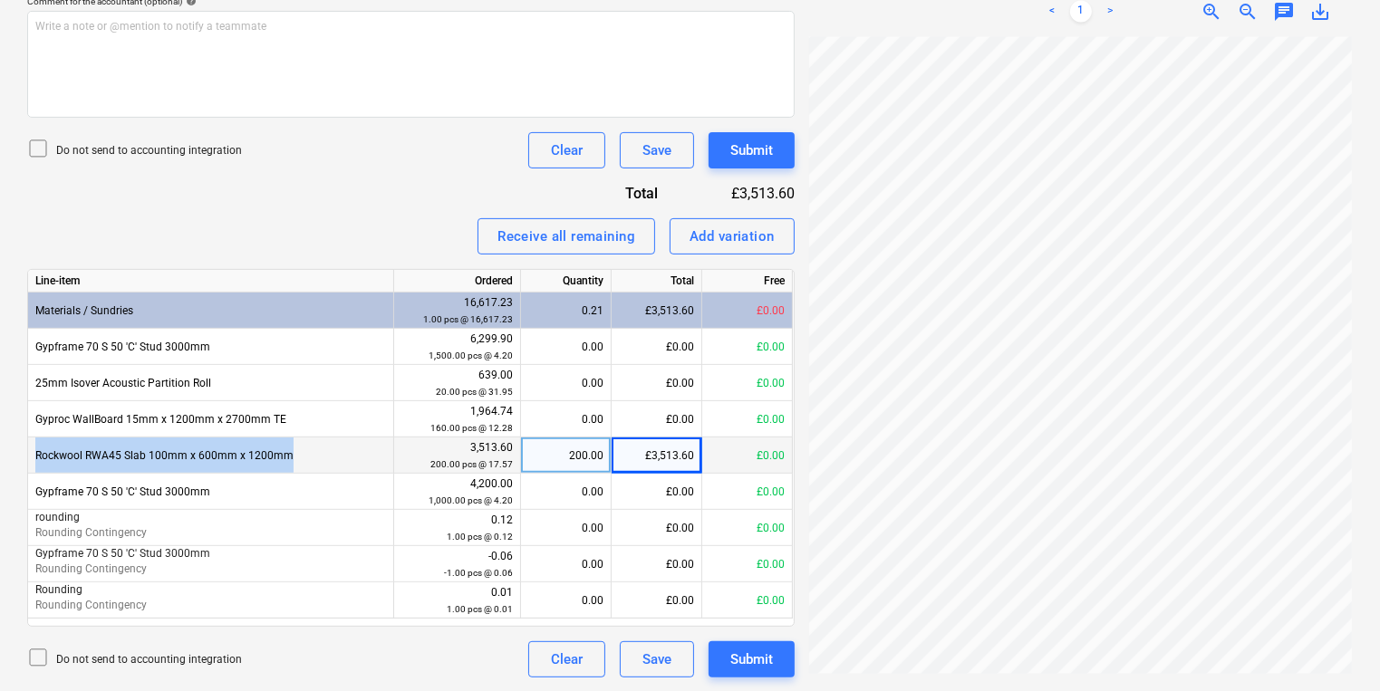
drag, startPoint x: 340, startPoint y: 453, endPoint x: 34, endPoint y: 458, distance: 305.4
click at [34, 458] on div "Rockwool RWA45 Slab 100mm x 600mm x 1200mm" at bounding box center [211, 456] width 366 height 36
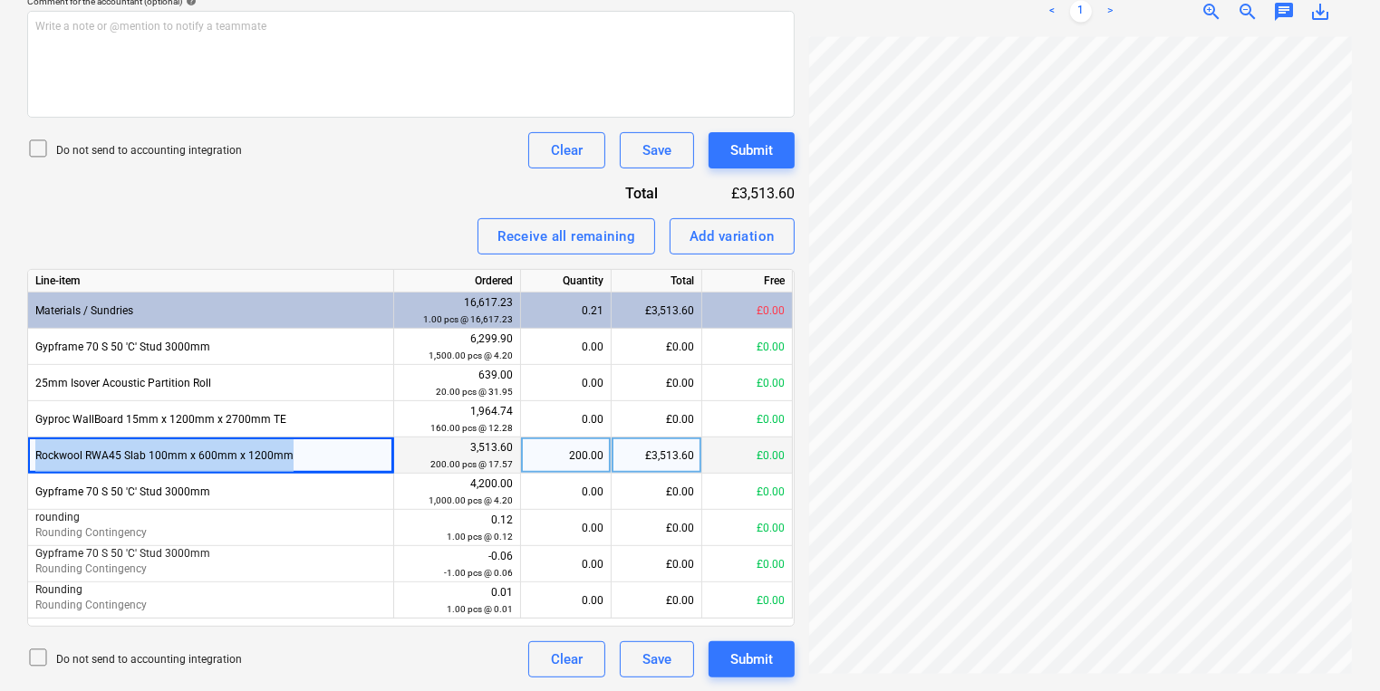
copy div "Rockwool RWA45 Slab 100mm x 600mm x 1200mm"
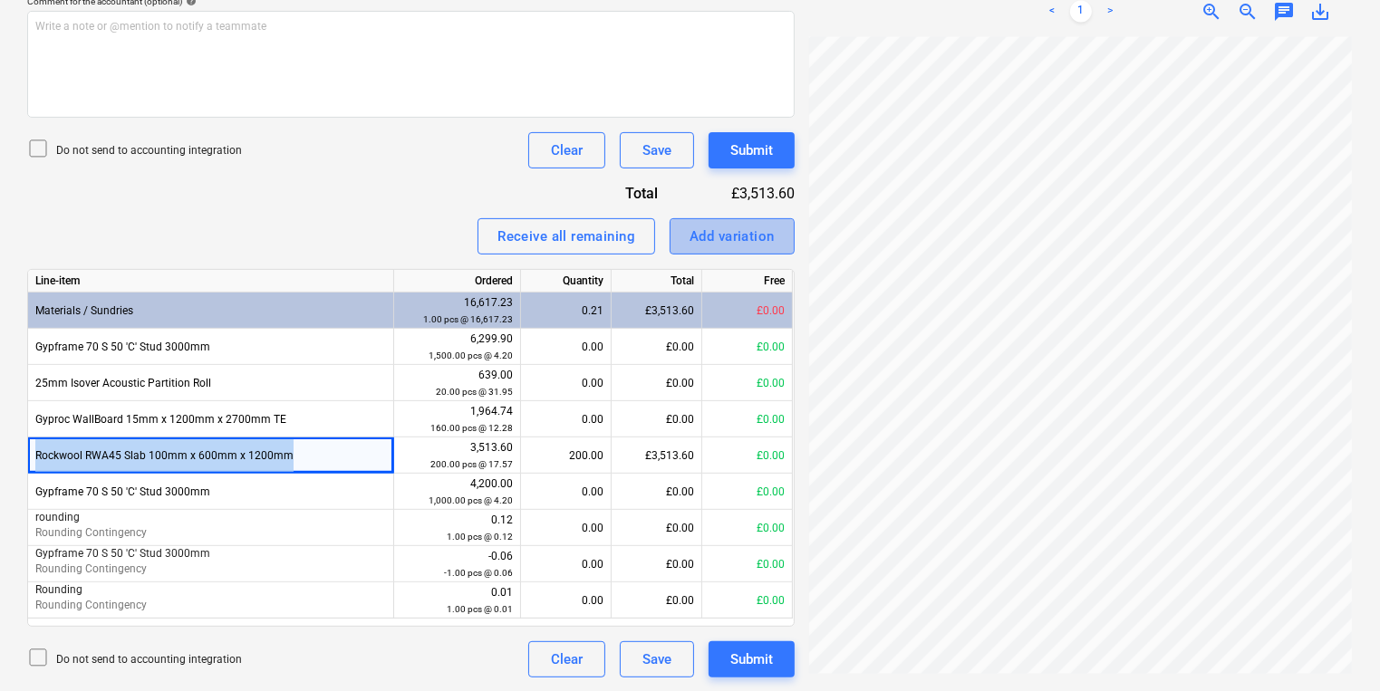
click at [729, 227] on div "Add variation" at bounding box center [731, 237] width 85 height 24
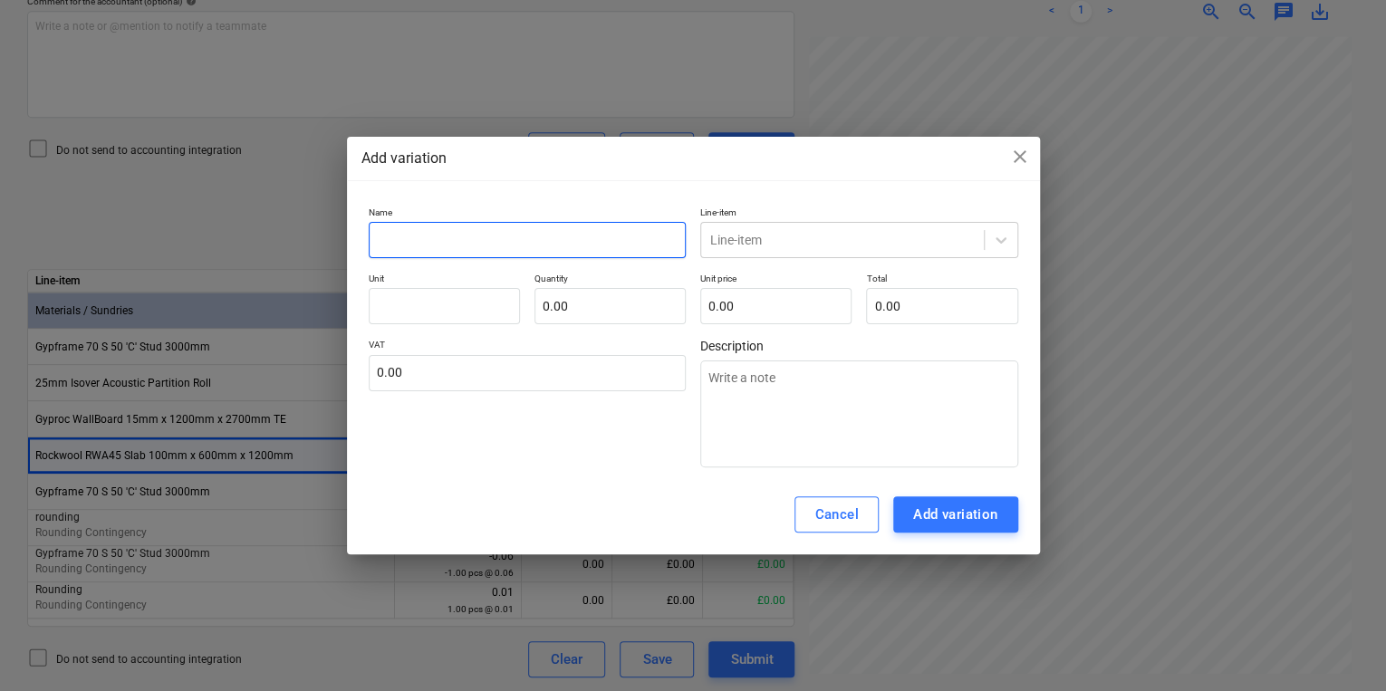
click at [522, 244] on input "text" at bounding box center [528, 240] width 318 height 36
paste input "Rockwool RWA45 Slab 100mm x 600mm x 1200mm"
type input "Rockwool RWA45 Slab 100mm x 600mm x 1200mm"
type textarea "x"
type input "Rockwool RWA45 Slab 100mm x 600mm x 1200mm"
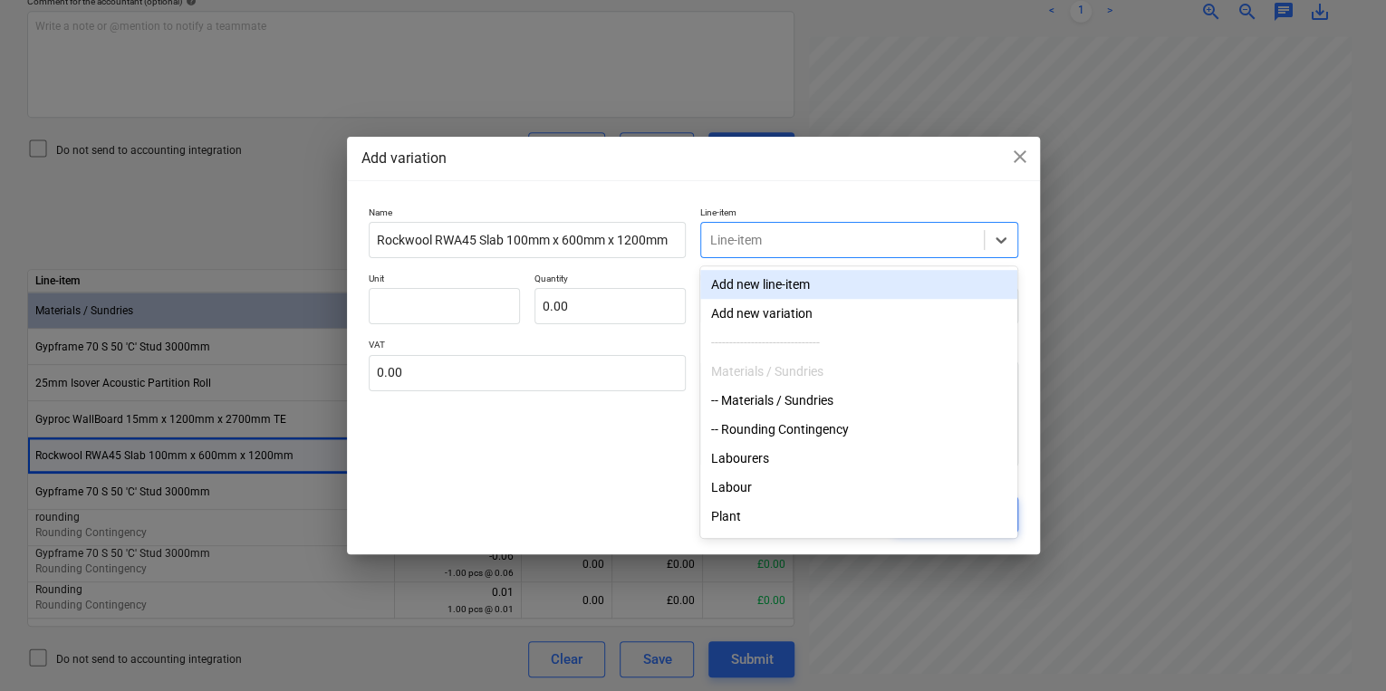
click at [731, 238] on div at bounding box center [842, 240] width 265 height 18
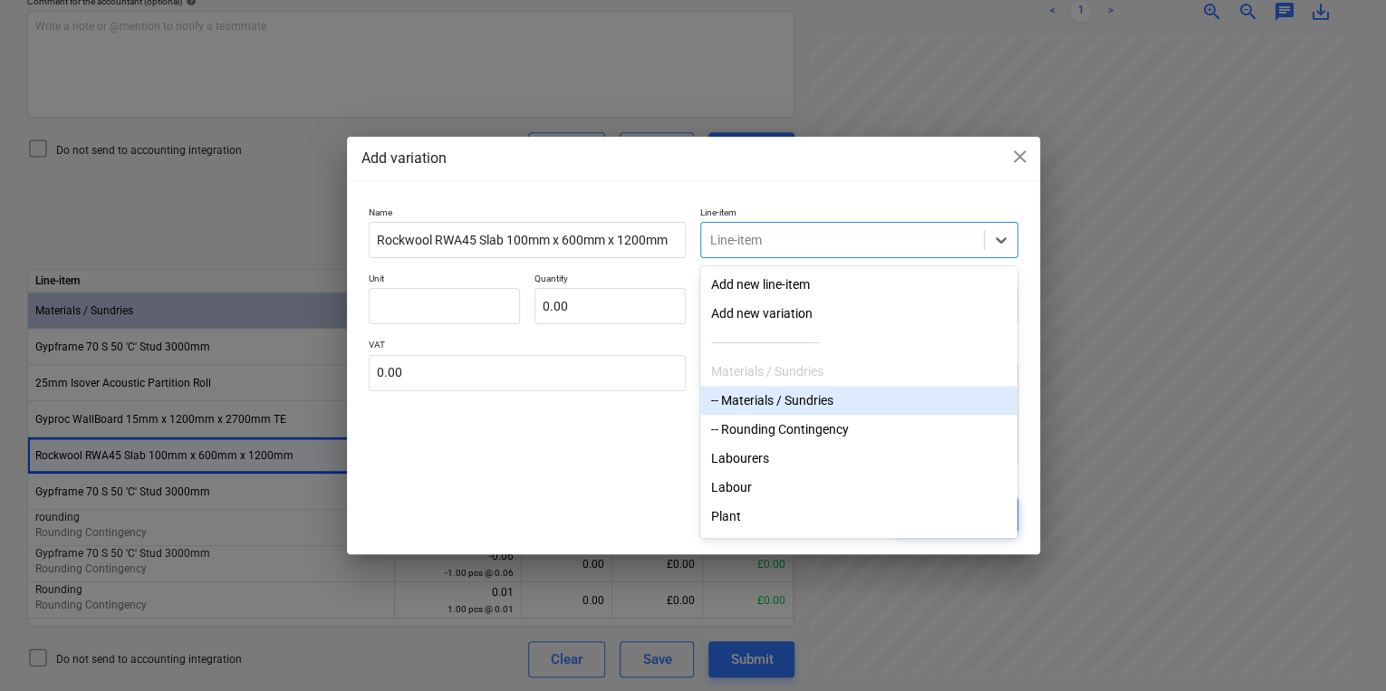
click at [774, 409] on div "-- Materials / Sundries" at bounding box center [858, 400] width 317 height 29
type textarea "x"
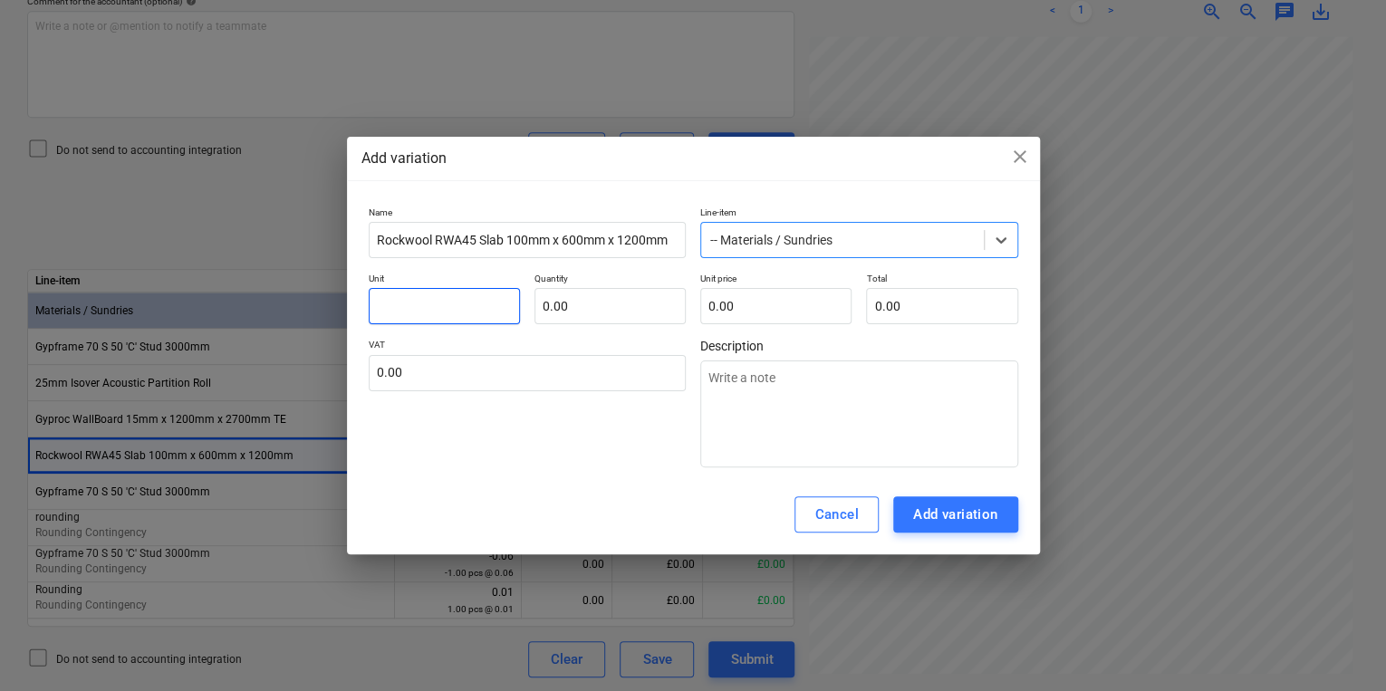
click at [490, 309] on input "text" at bounding box center [444, 306] width 151 height 36
type input "p"
type textarea "x"
type input "pc"
type textarea "x"
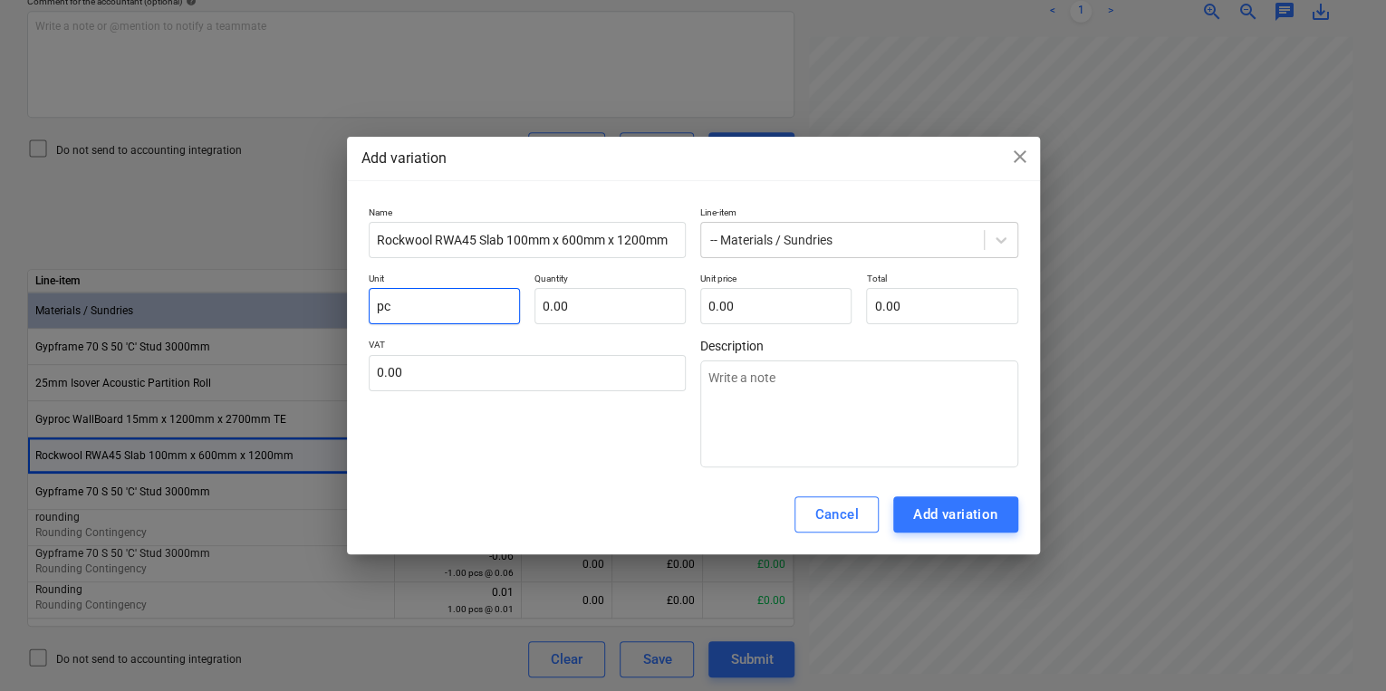
type input "pcs"
type textarea "x"
type input "pcs"
type input "1"
type textarea "x"
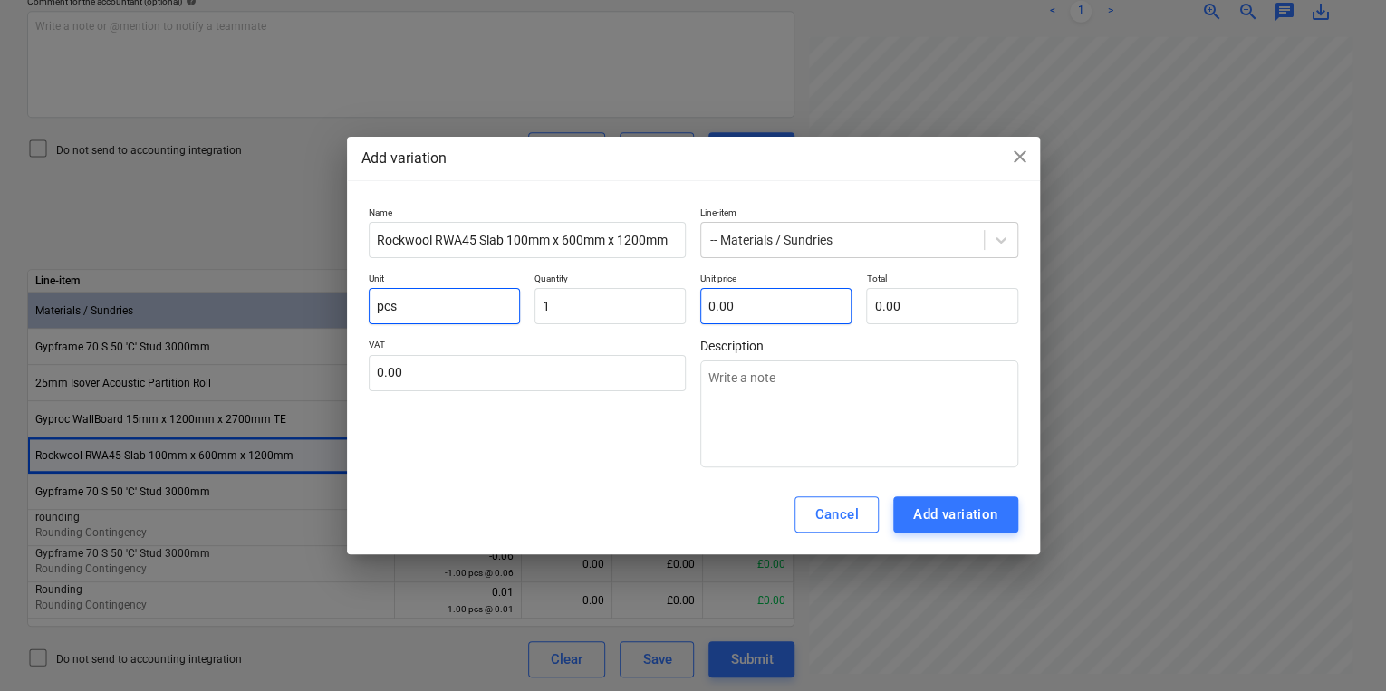
type input "1.00"
type input "1"
type textarea "x"
type input "1.00"
type input "14"
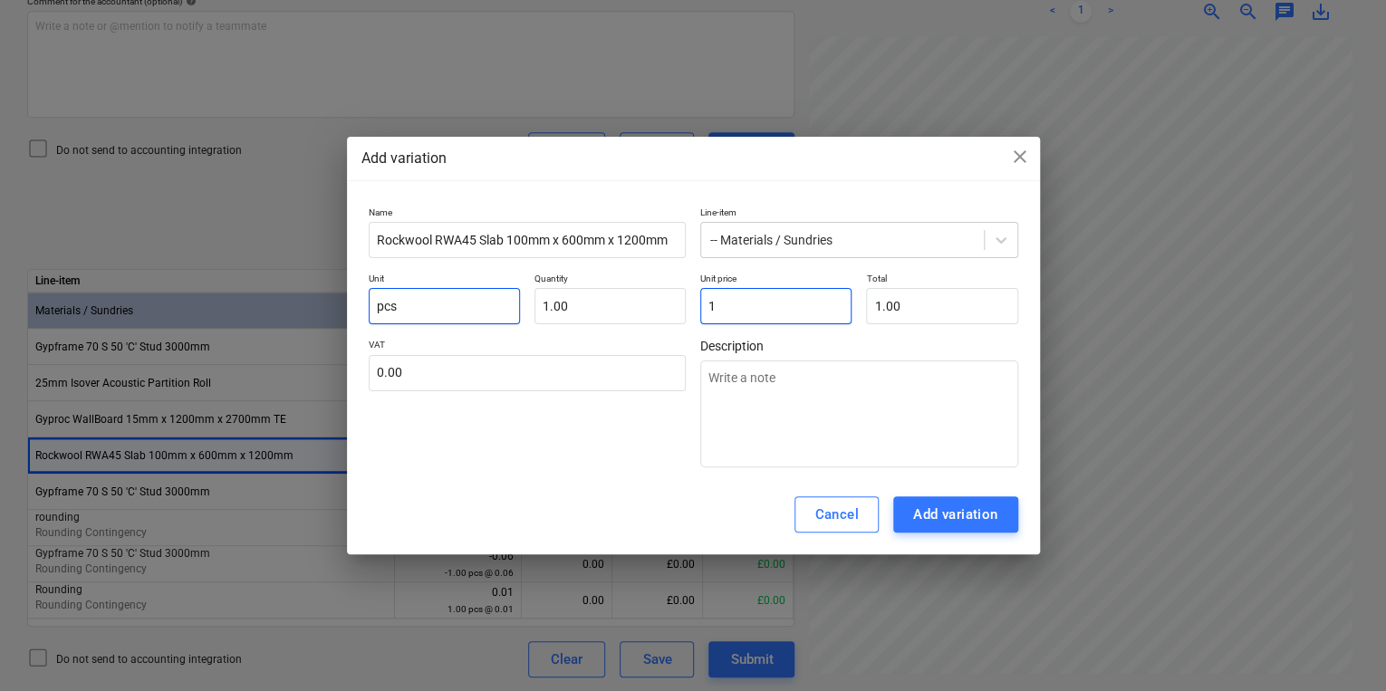
type textarea "x"
type input "14.00"
type input "144"
type textarea "x"
type input "144.00"
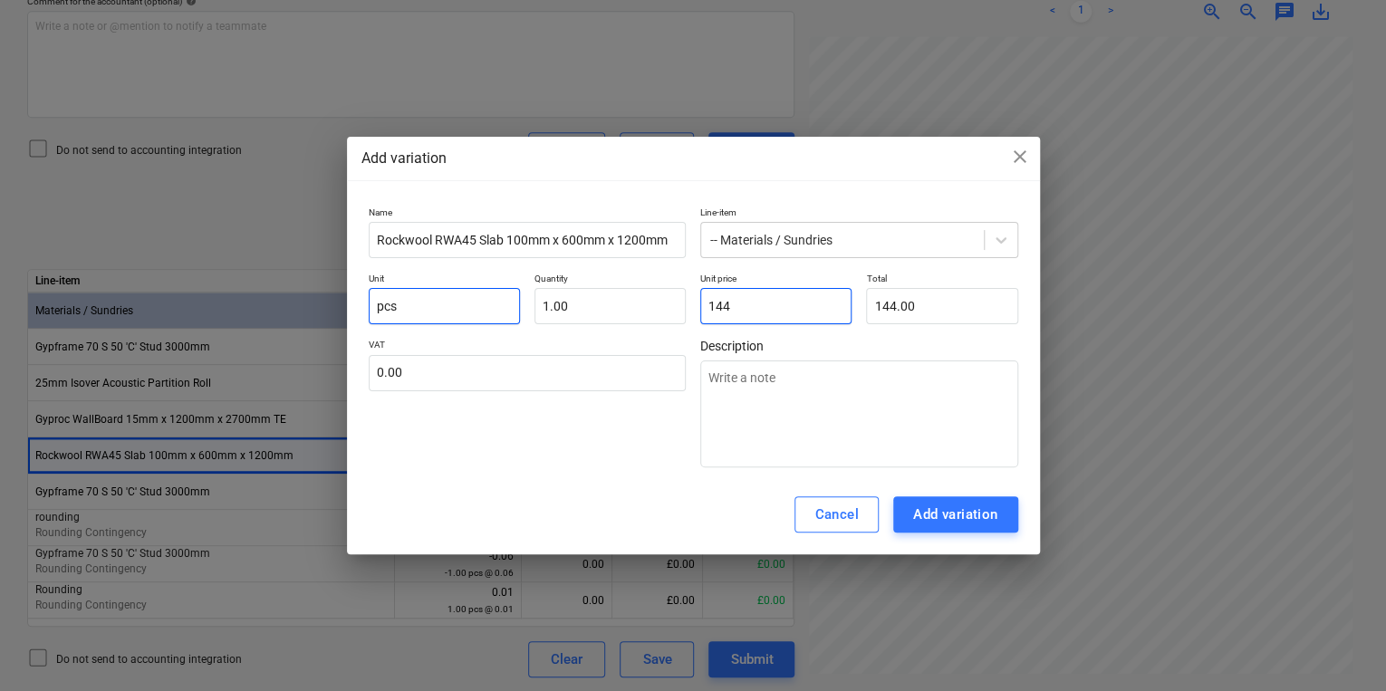
type input "144."
type textarea "x"
type input "144.0"
type textarea "x"
type input "144.05"
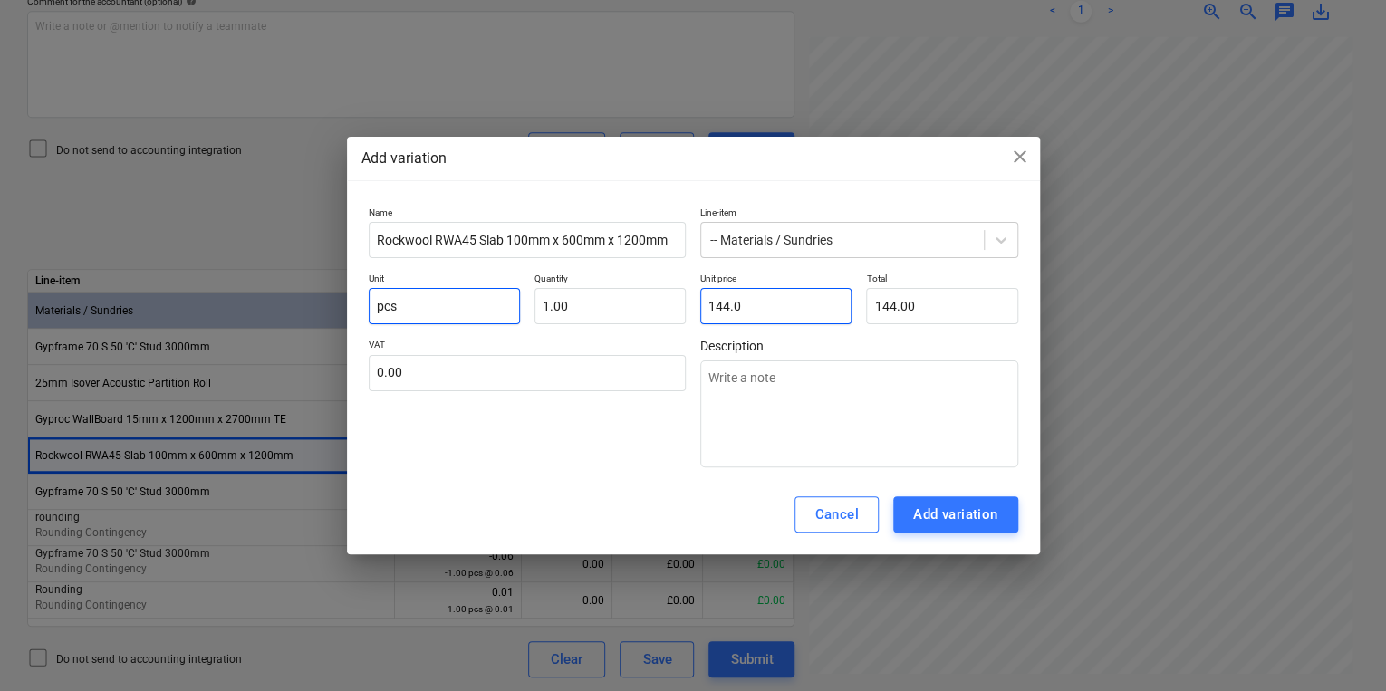
type textarea "x"
type input "144.05"
click at [964, 521] on div "Add variation" at bounding box center [955, 515] width 85 height 24
type textarea "x"
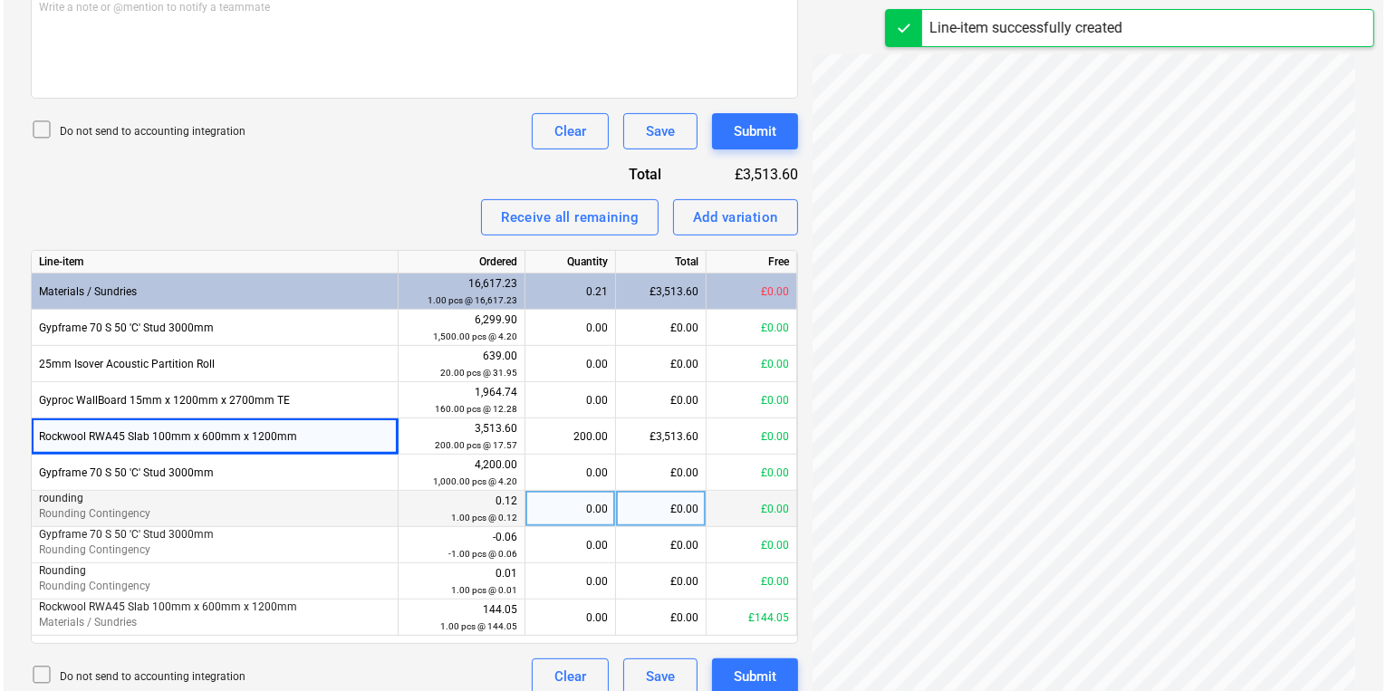
scroll to position [588, 0]
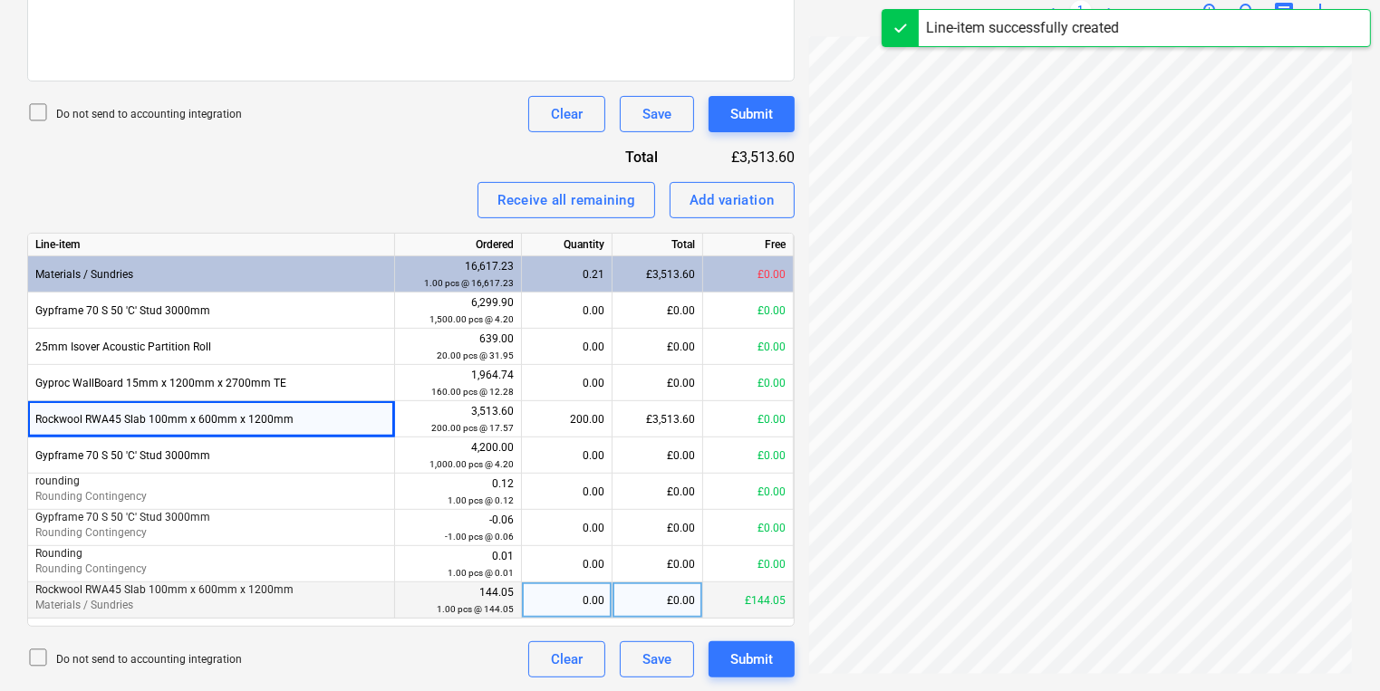
click at [546, 597] on div "0.00" at bounding box center [566, 601] width 75 height 36
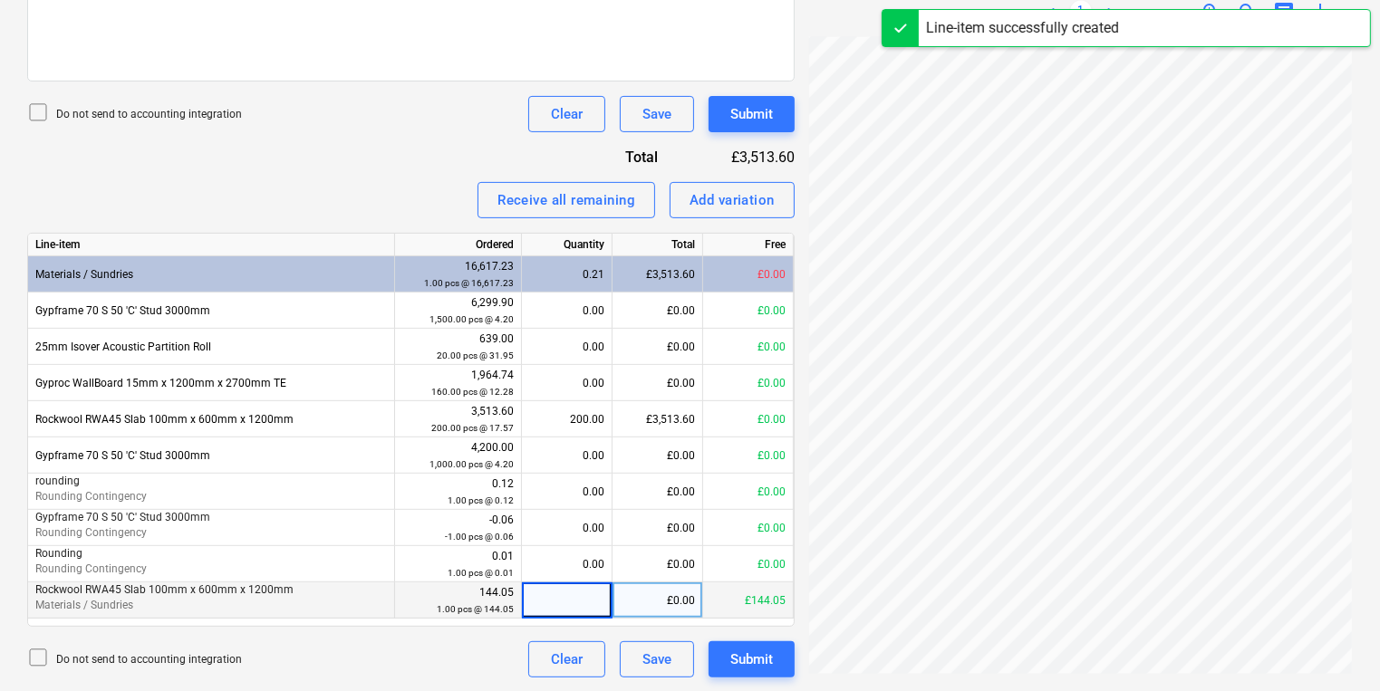
type input "1"
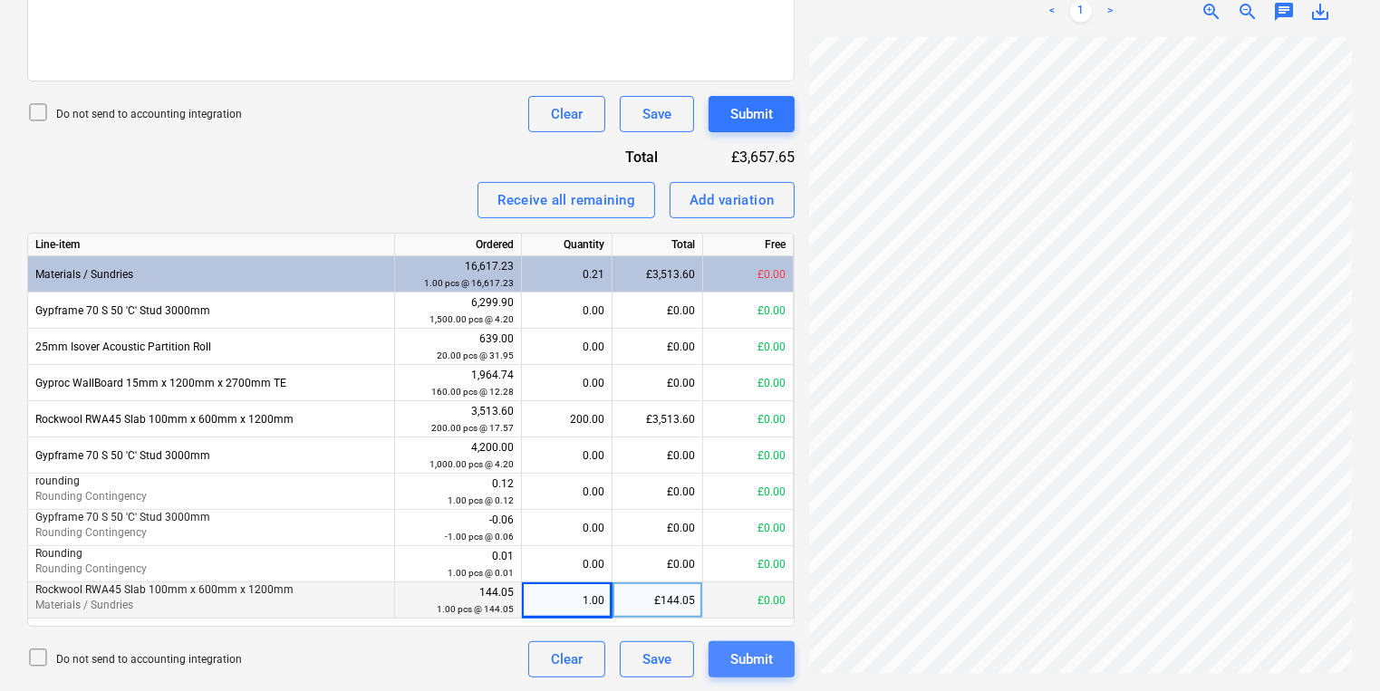
click at [790, 663] on button "Submit" at bounding box center [752, 659] width 86 height 36
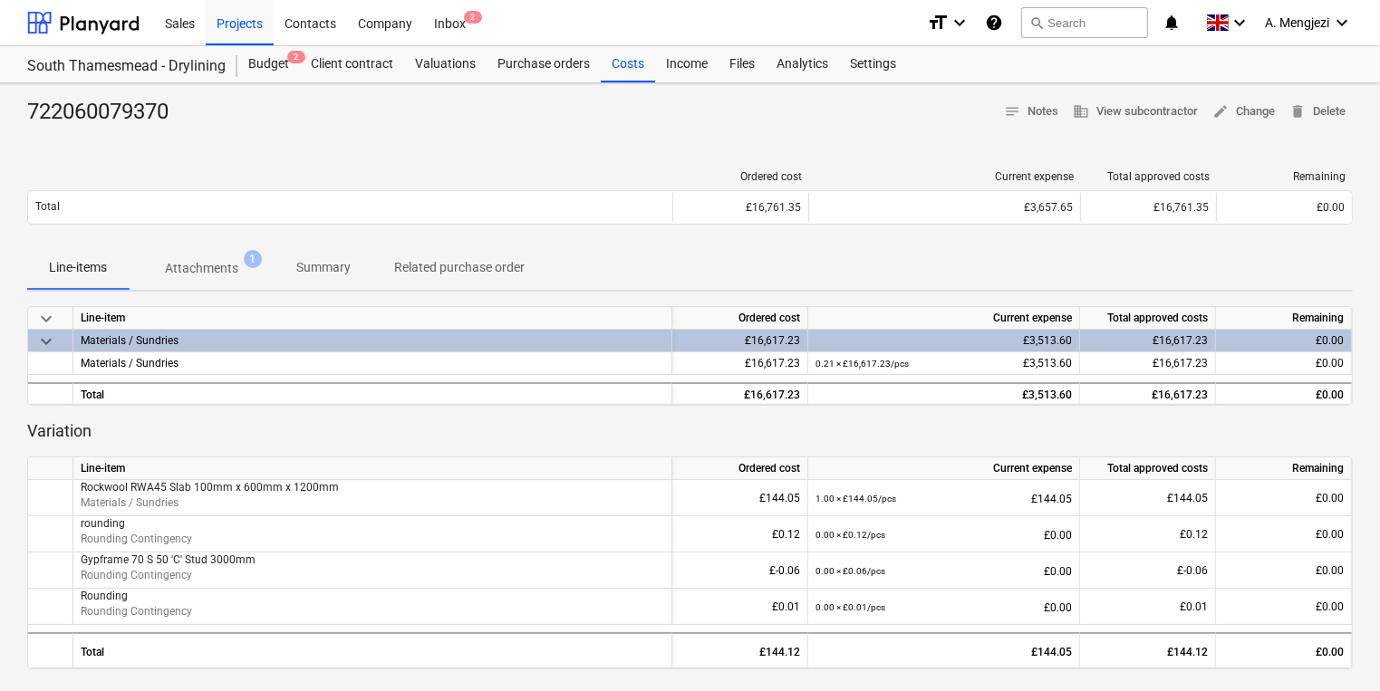
click at [728, 115] on div "722060079370 notes Notes business View subcontractor edit Change delete Delete" at bounding box center [690, 112] width 1326 height 29
click at [468, 21] on span "2" at bounding box center [473, 17] width 18 height 13
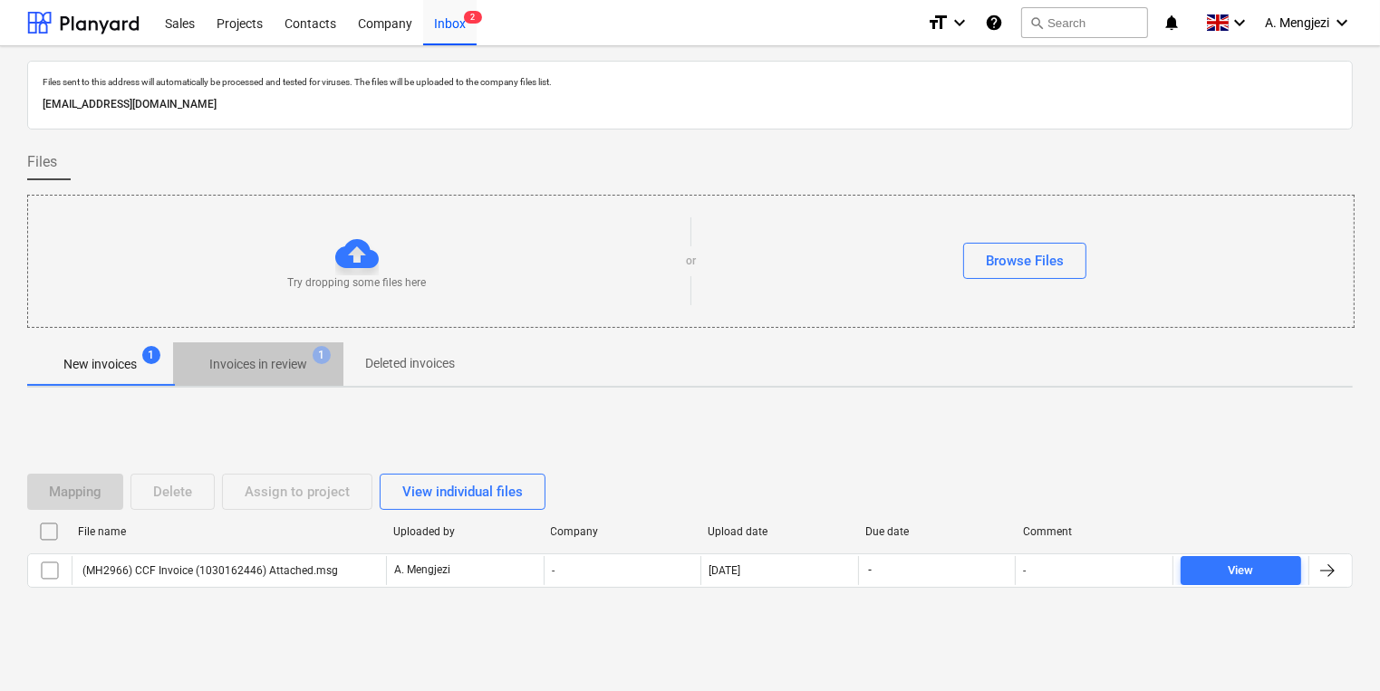
click at [263, 356] on p "Invoices in review" at bounding box center [258, 364] width 98 height 19
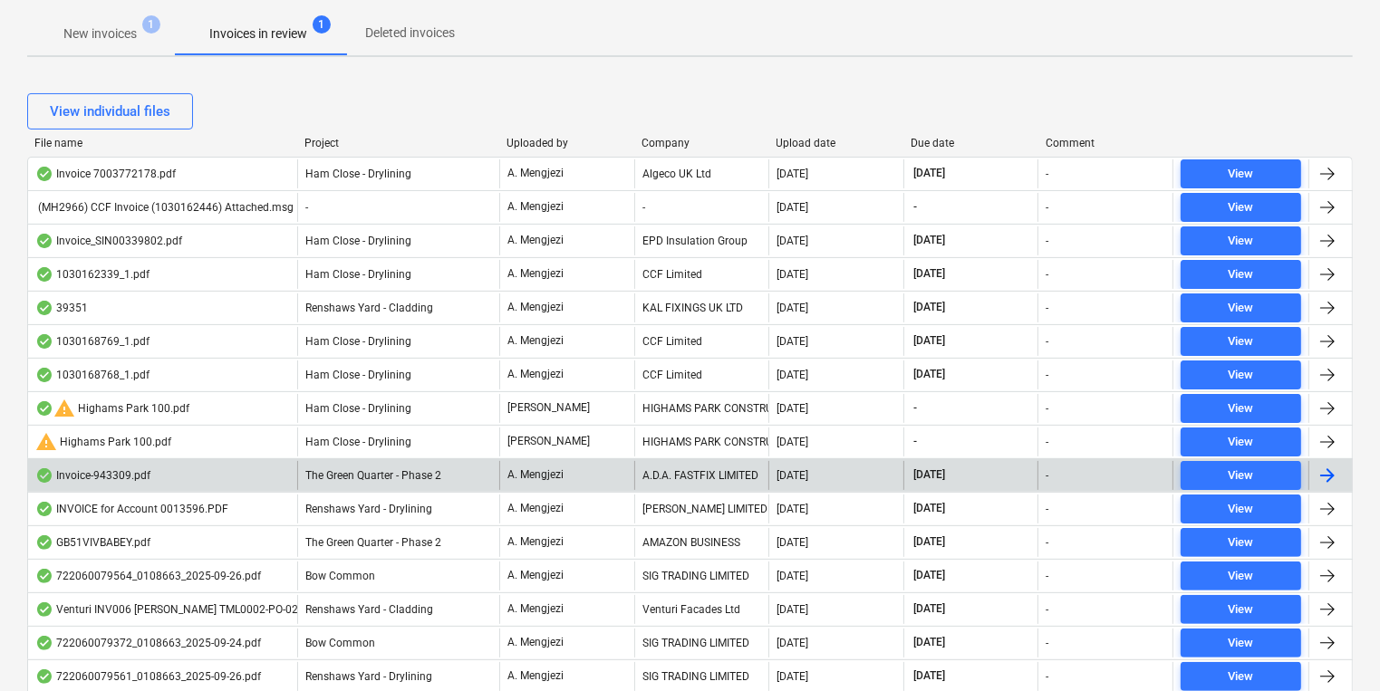
scroll to position [362, 0]
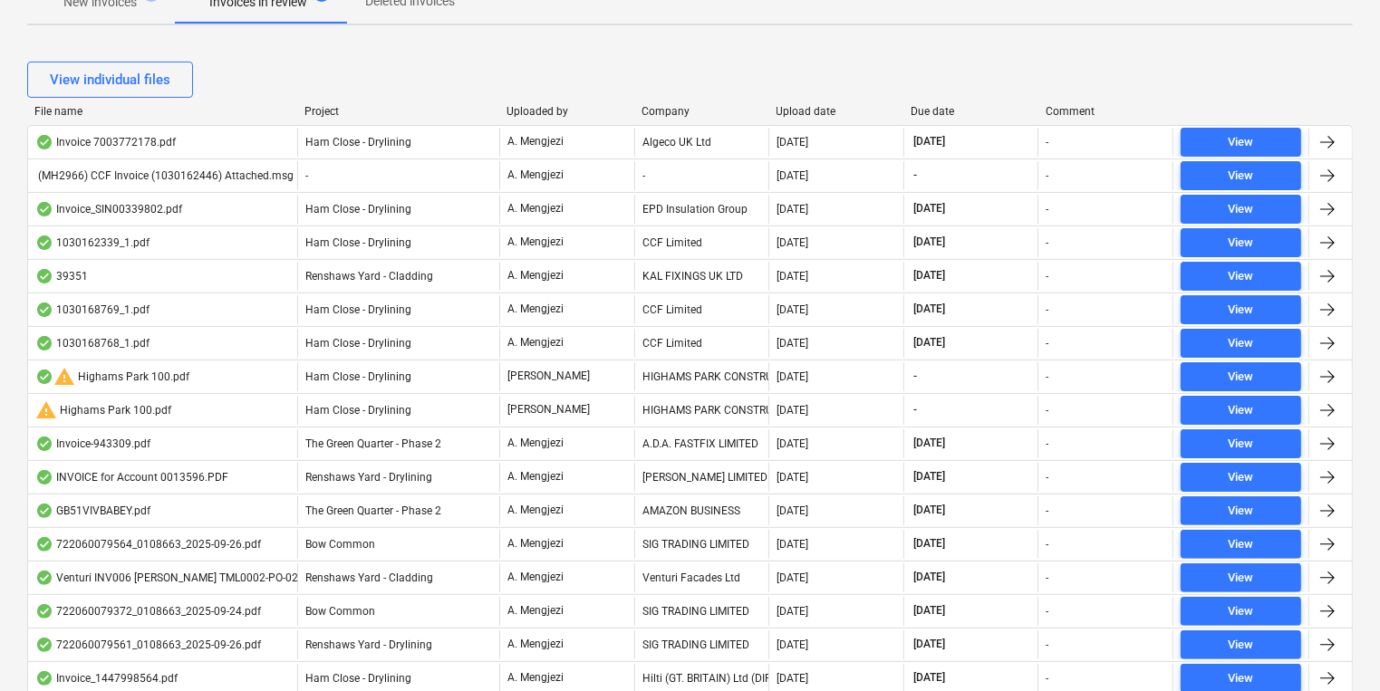
click at [326, 106] on div "Project" at bounding box center [398, 111] width 188 height 13
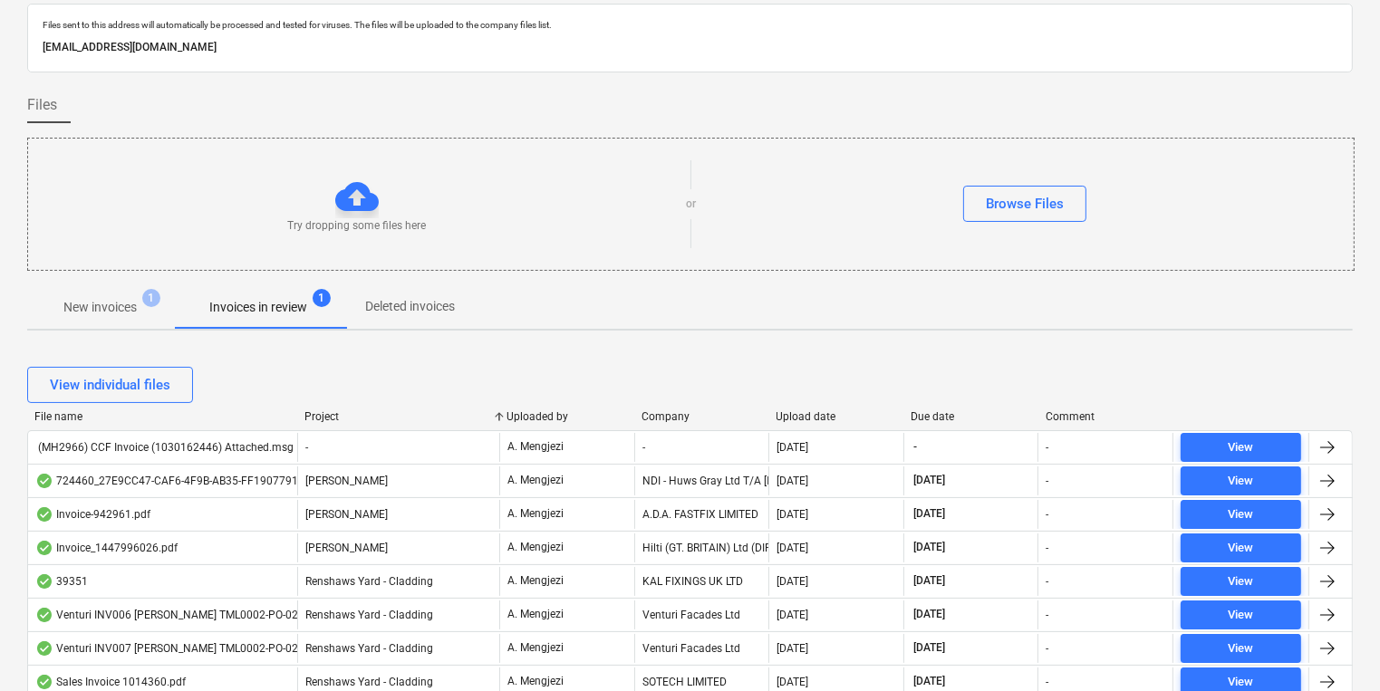
scroll to position [0, 0]
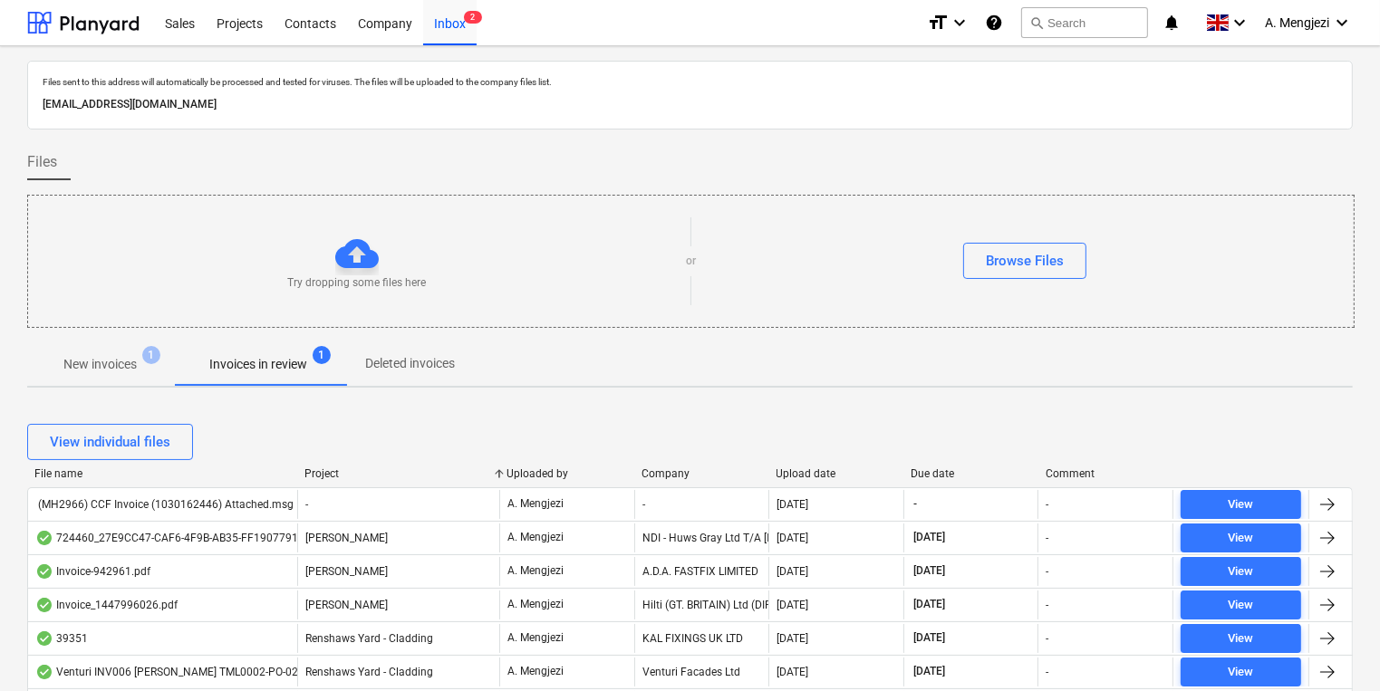
click at [162, 353] on span "New invoices 1" at bounding box center [100, 364] width 146 height 33
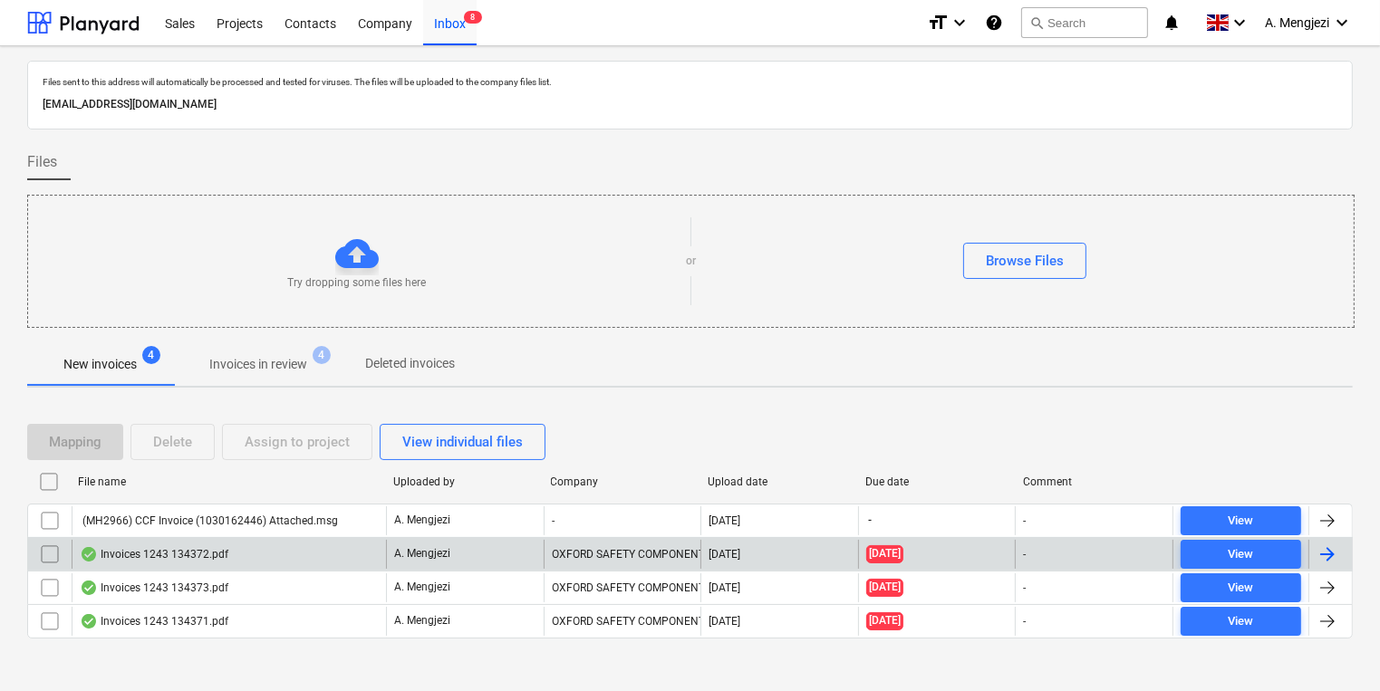
click at [384, 562] on div "Invoices 1243 134372.pdf" at bounding box center [229, 554] width 314 height 29
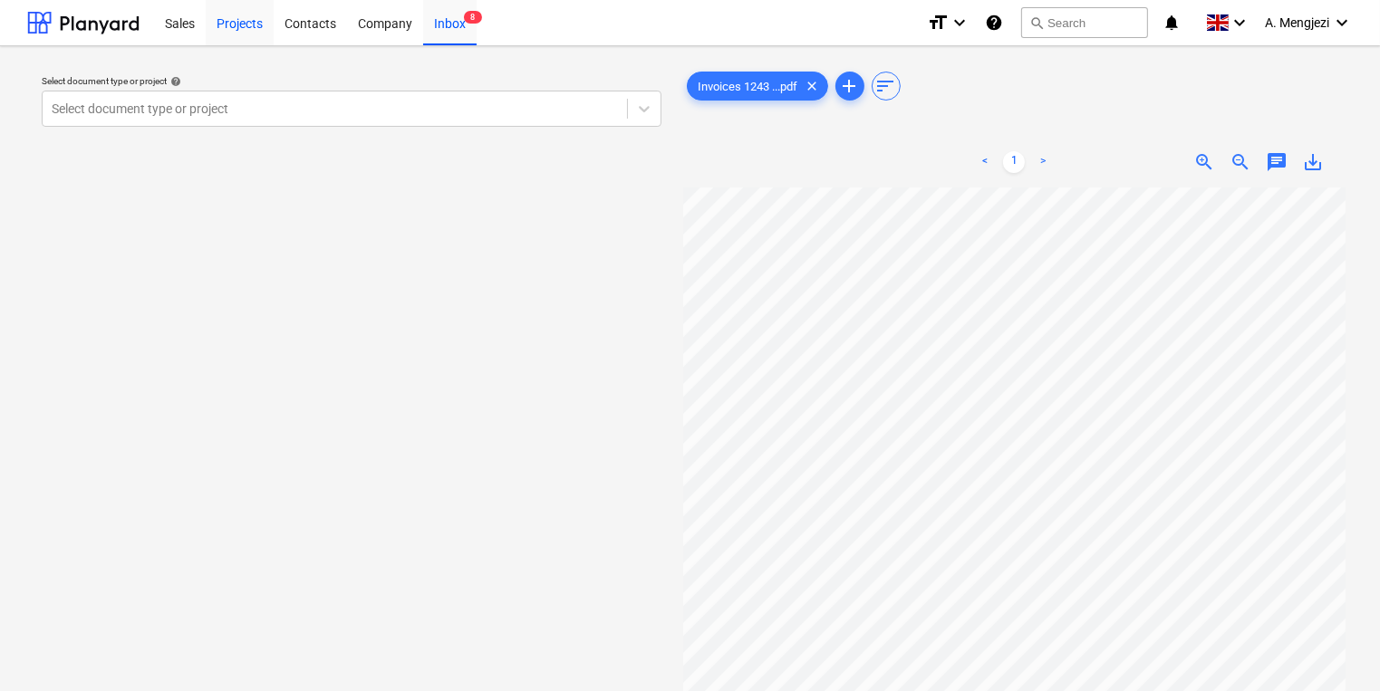
click at [233, 29] on div "Projects" at bounding box center [240, 22] width 68 height 46
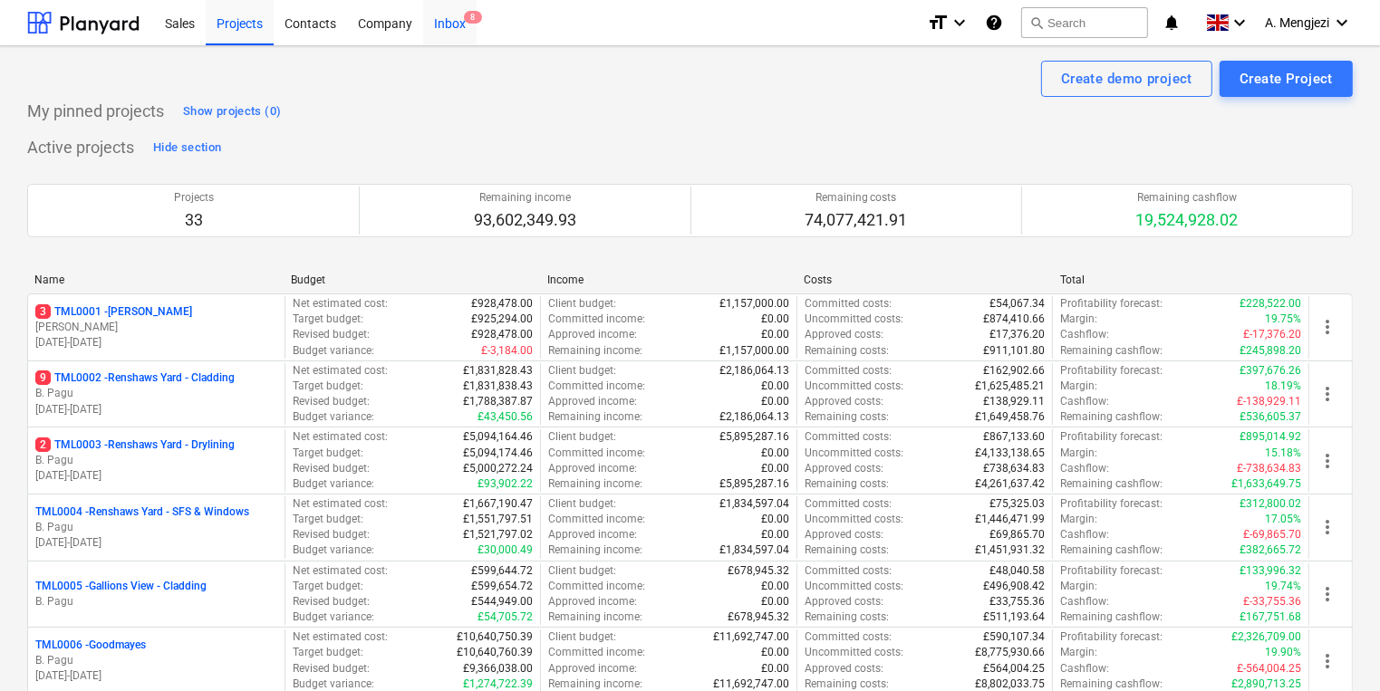
click at [455, 20] on div "Inbox 8" at bounding box center [449, 22] width 53 height 46
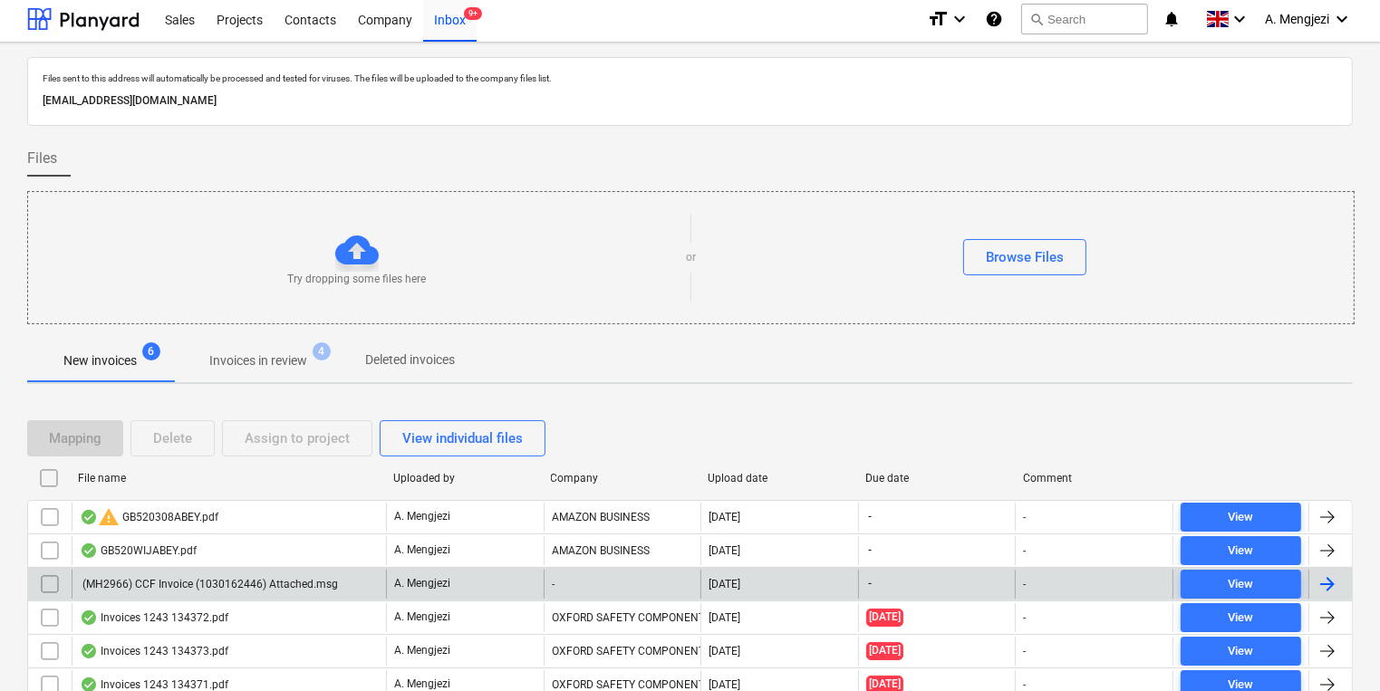
scroll to position [76, 0]
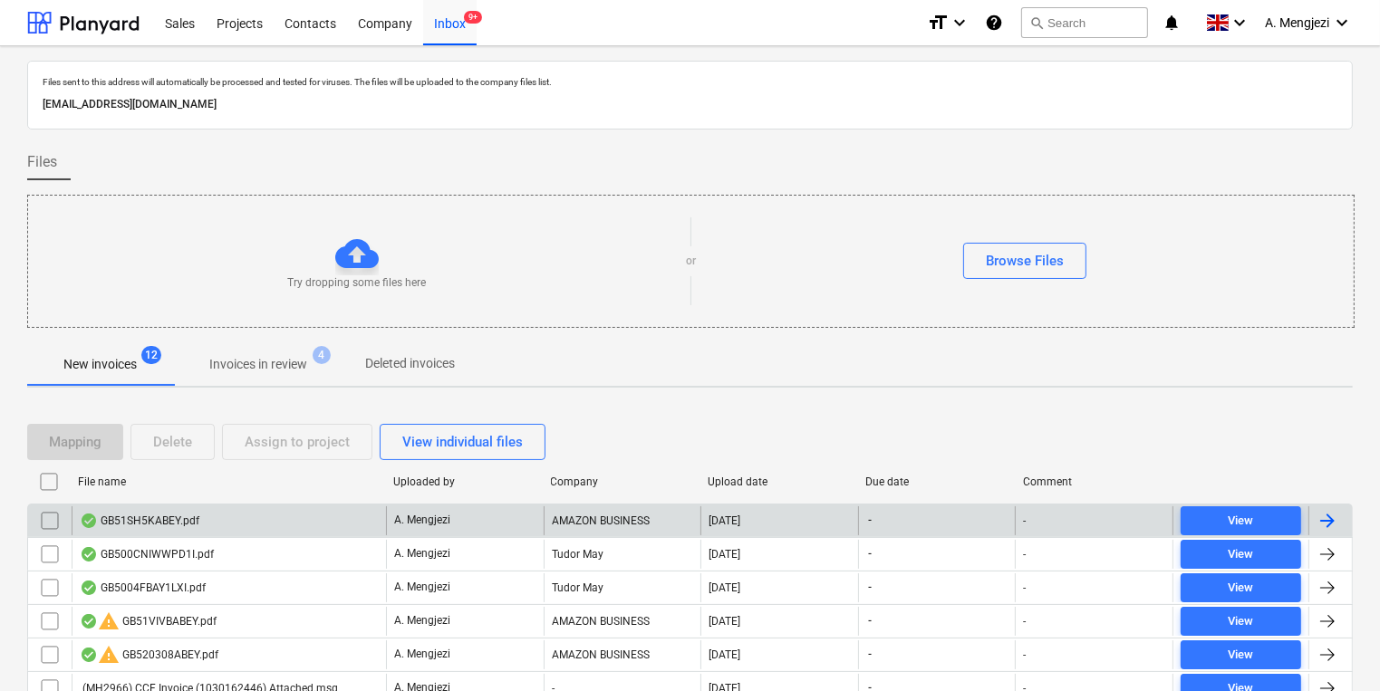
drag, startPoint x: 394, startPoint y: 83, endPoint x: 535, endPoint y: 324, distance: 279.4
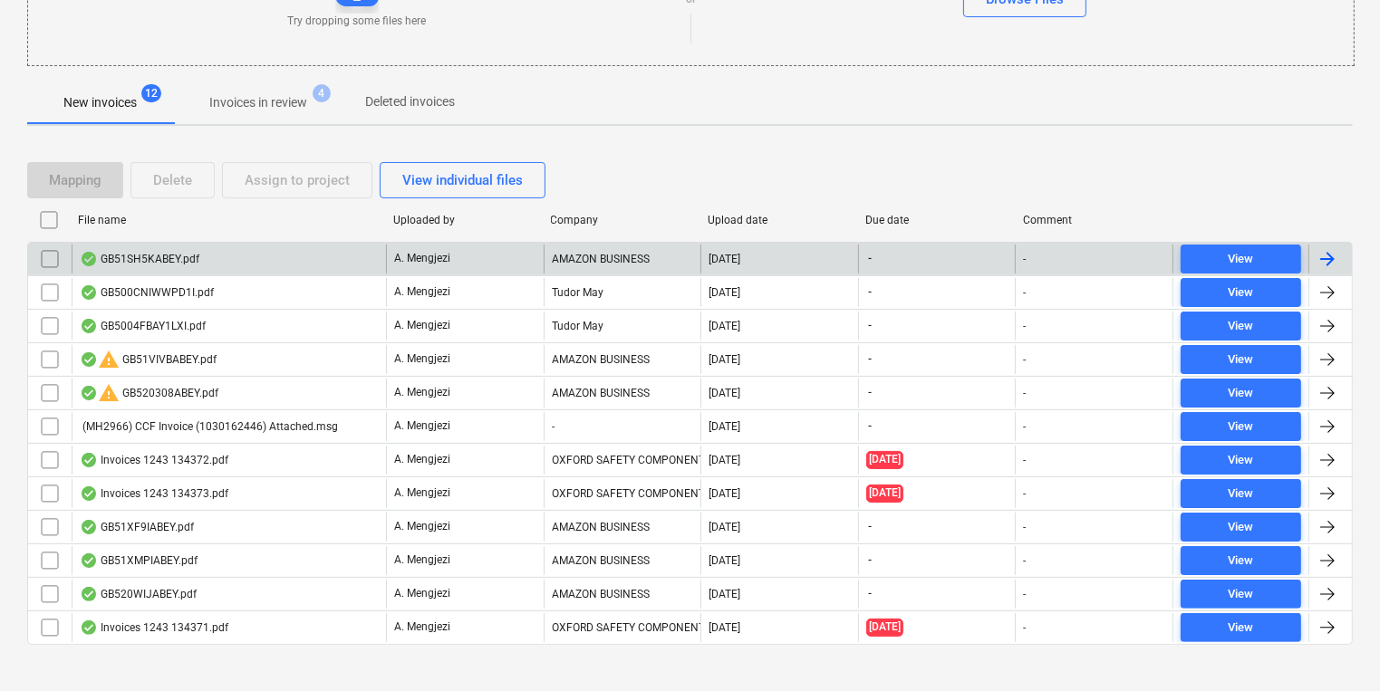
scroll to position [276, 0]
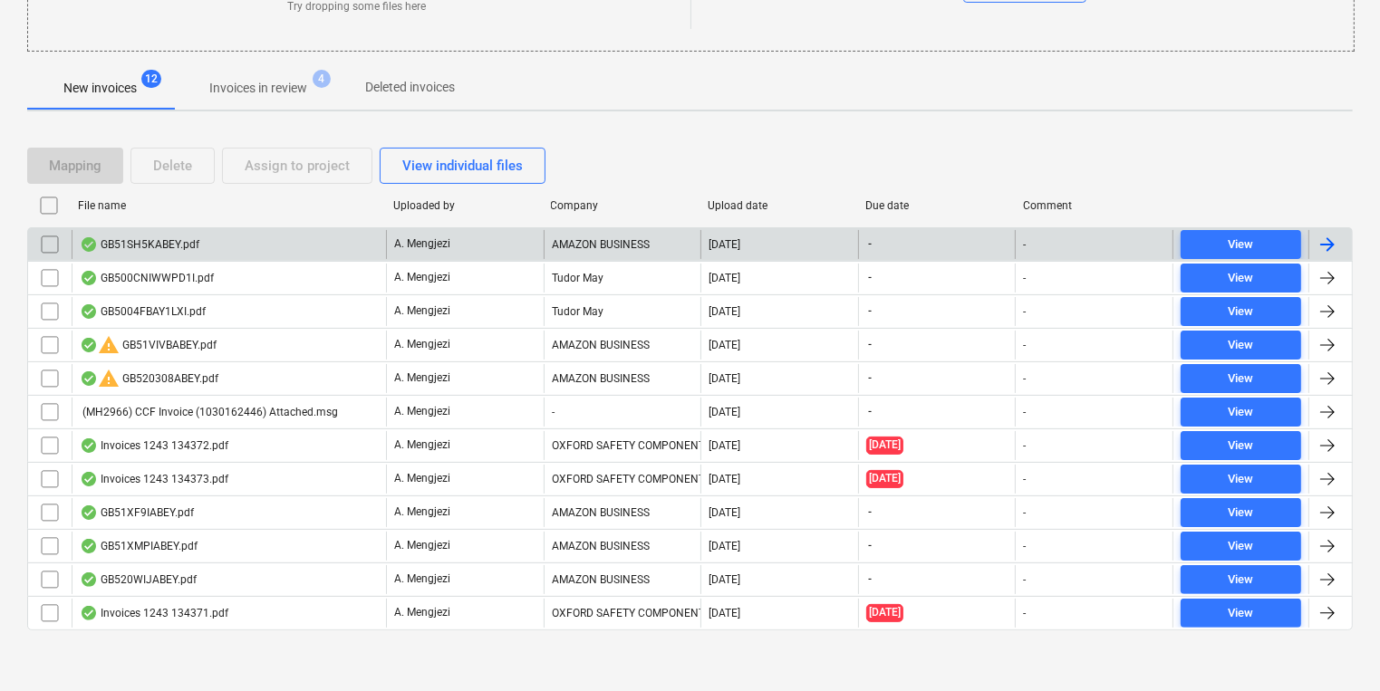
click at [378, 245] on div "GB51SH5KABEY.pdf" at bounding box center [229, 244] width 314 height 29
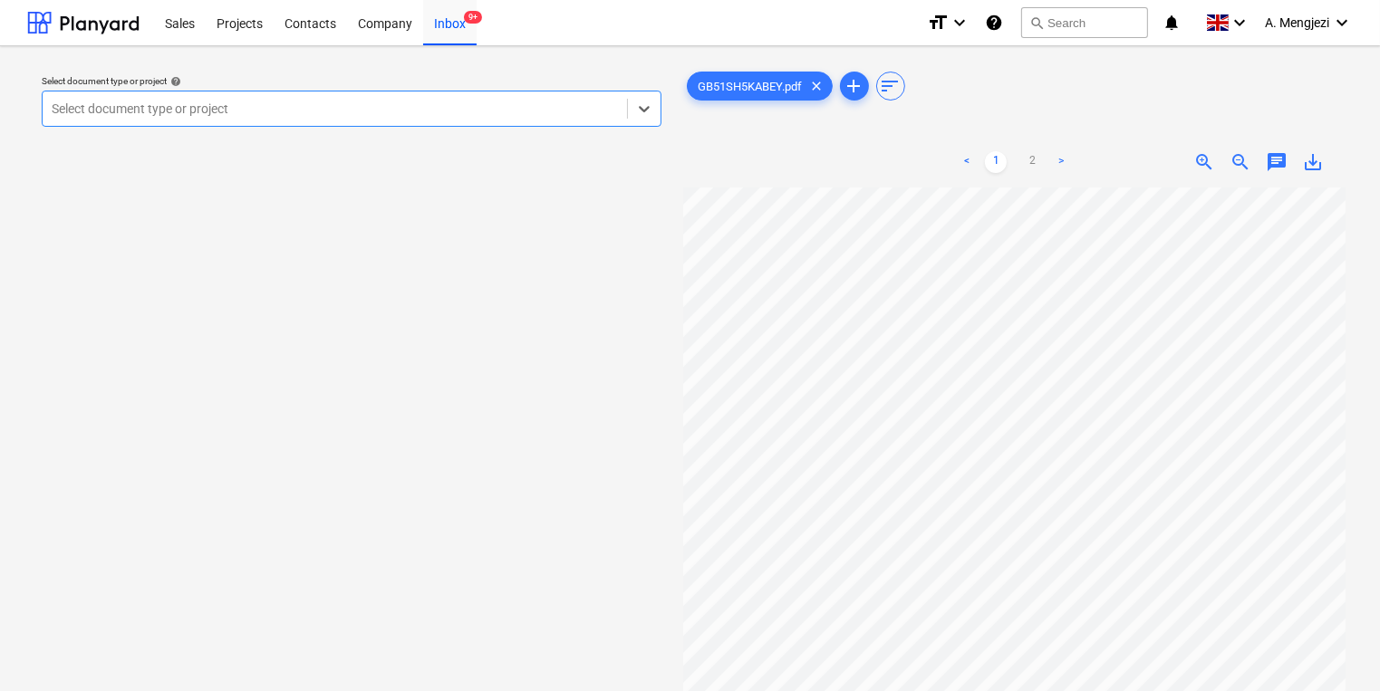
click at [527, 105] on div at bounding box center [335, 109] width 566 height 18
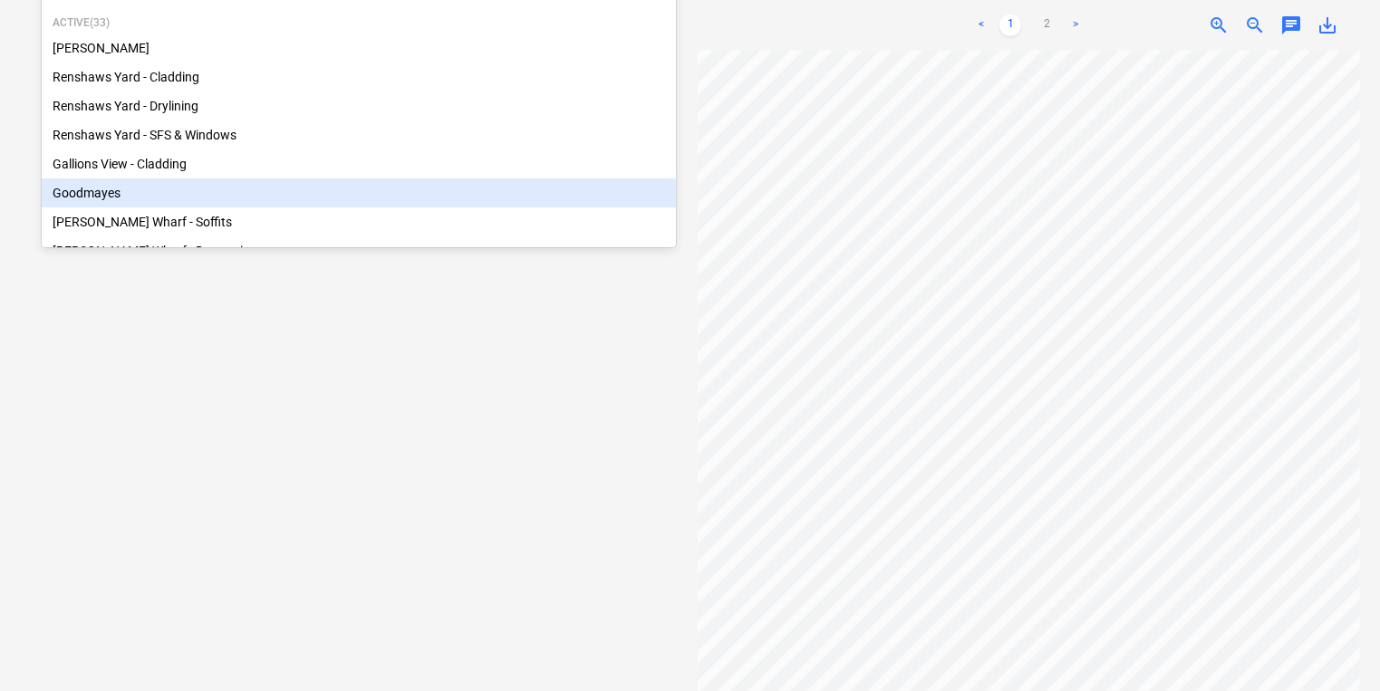
scroll to position [253, 0]
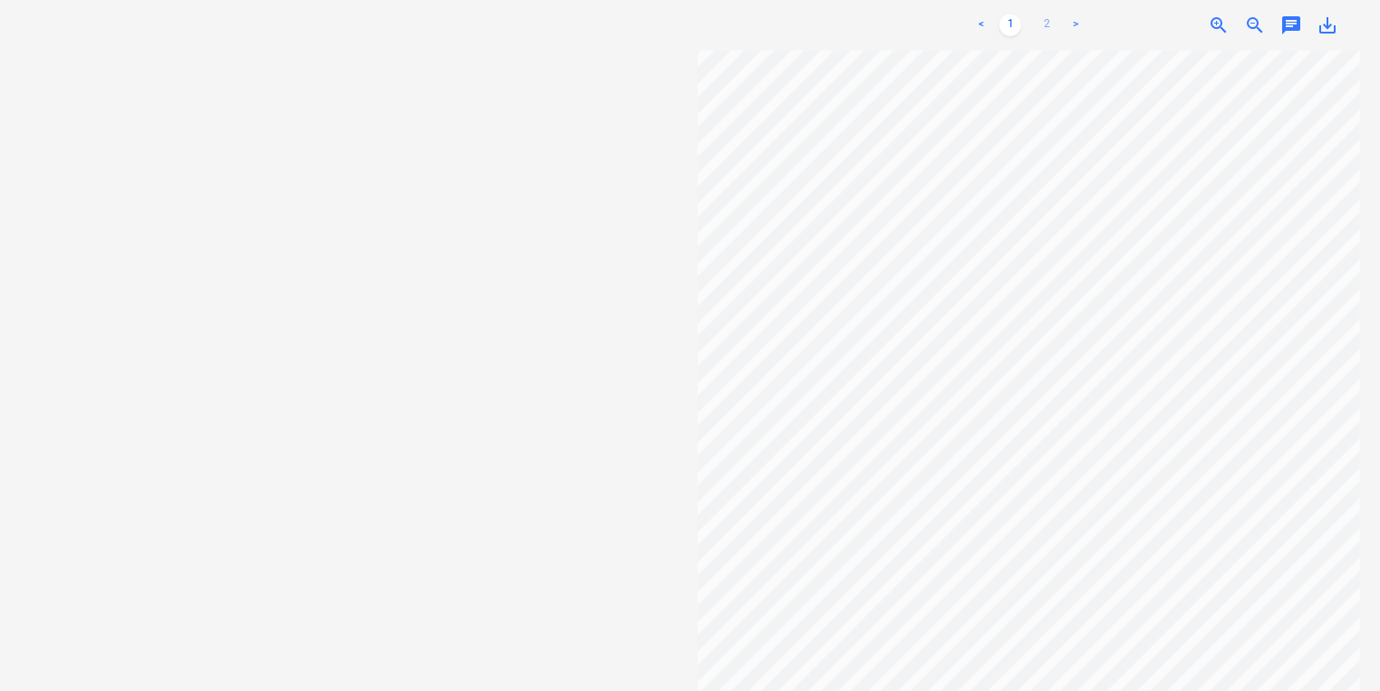
click at [1052, 14] on link "2" at bounding box center [1047, 25] width 22 height 22
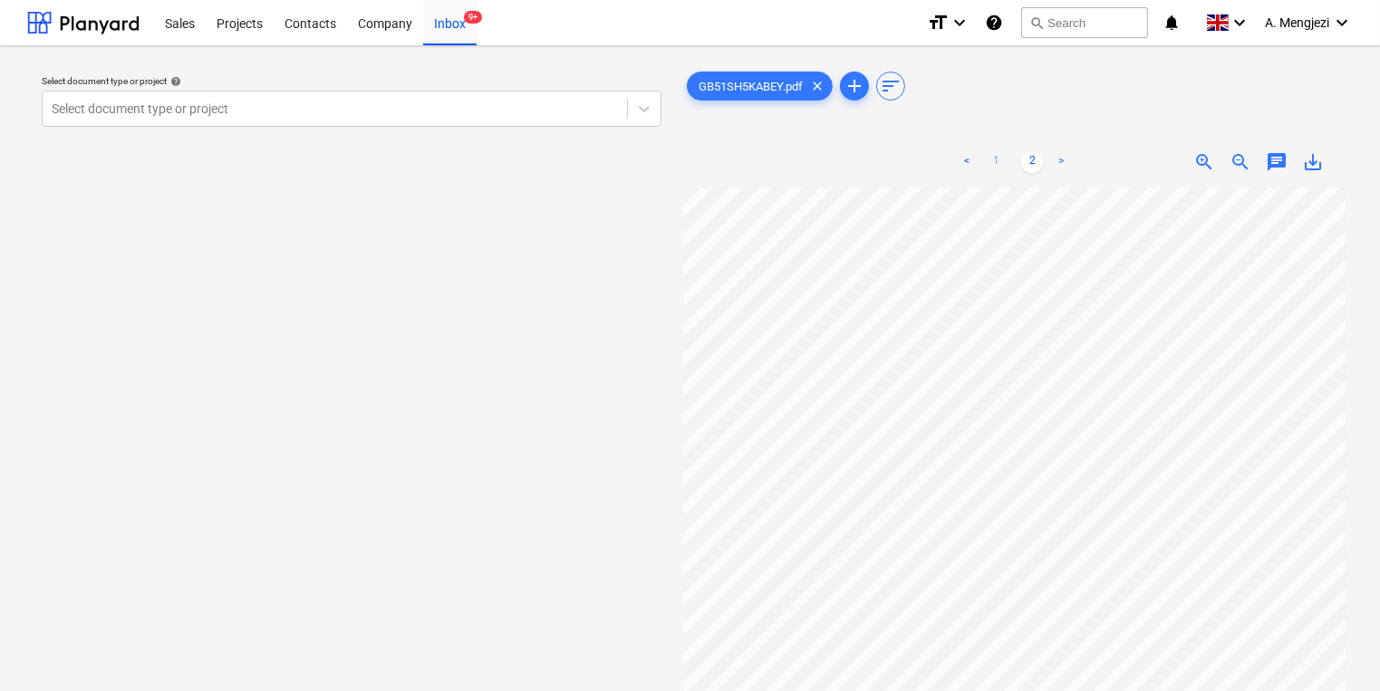
click at [990, 164] on link "1" at bounding box center [996, 162] width 22 height 22
click at [252, 123] on div "Select document type or project" at bounding box center [352, 109] width 620 height 36
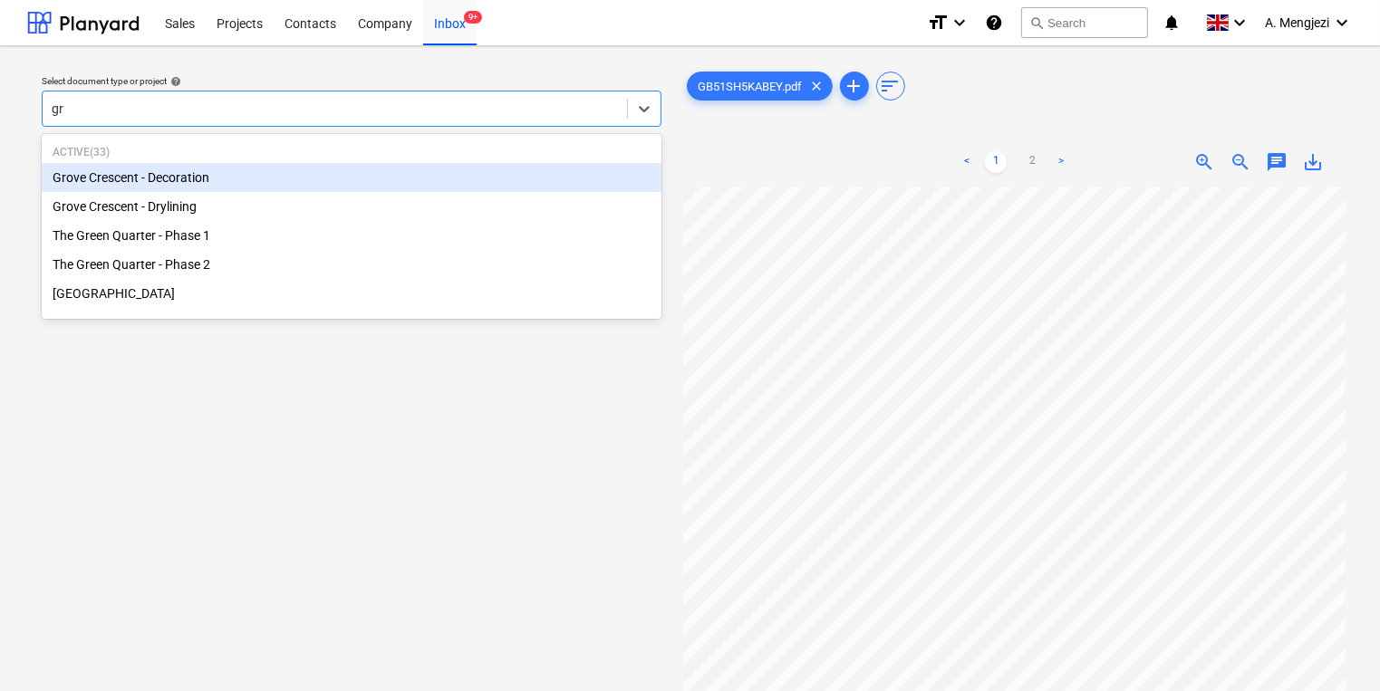
type input "gro"
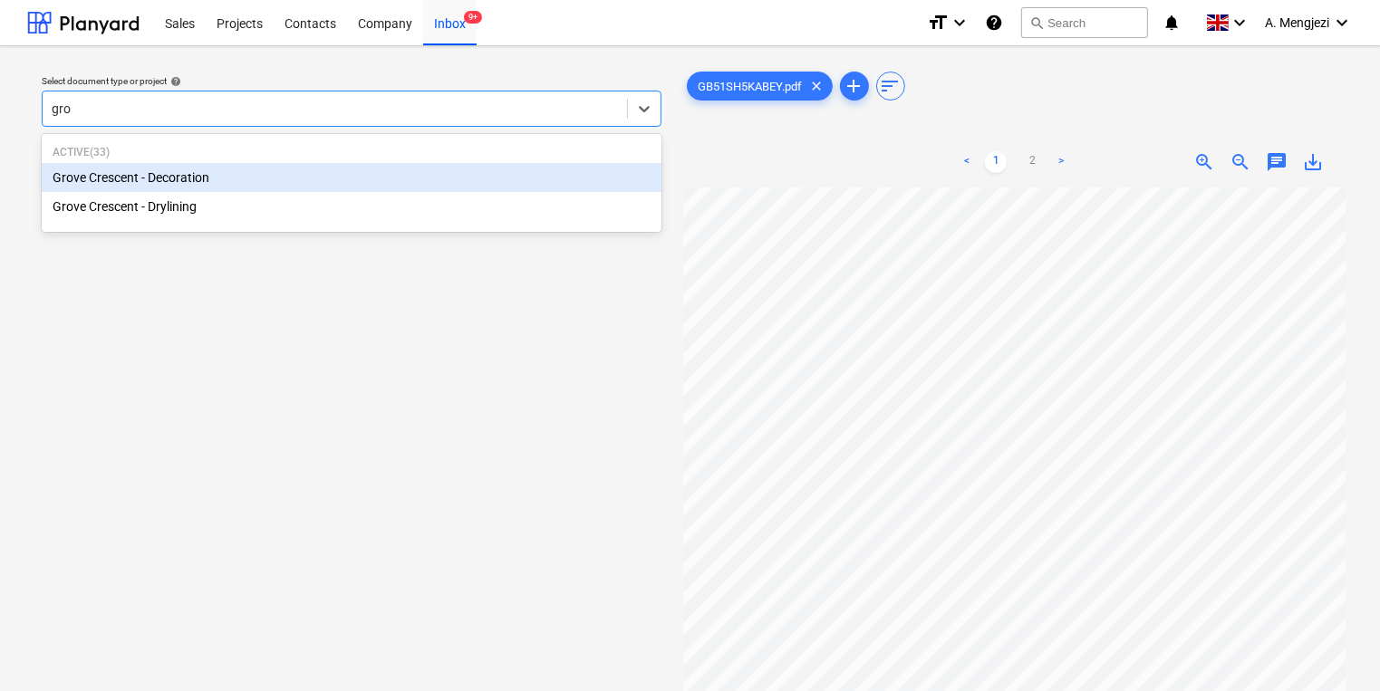
click at [227, 185] on div "Grove Crescent - Decoration" at bounding box center [352, 177] width 620 height 29
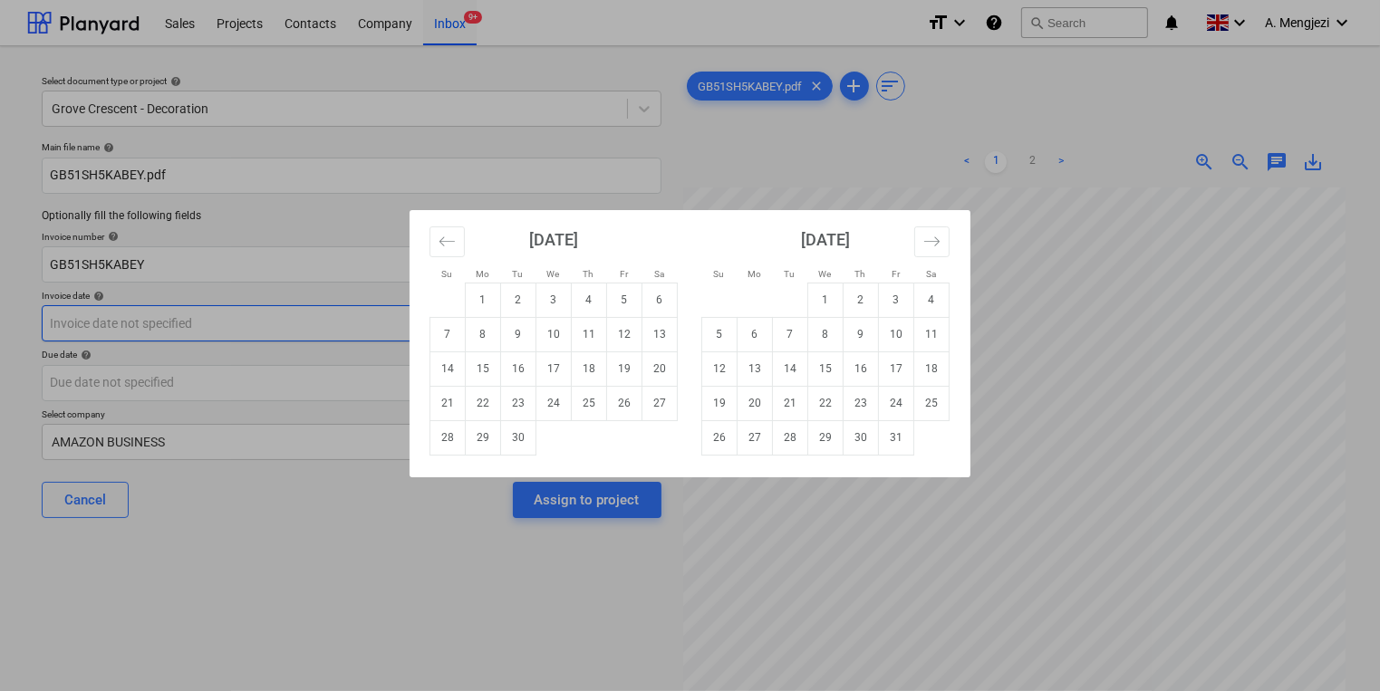
click at [340, 323] on body "Sales Projects Contacts Company Inbox 9+ format_size keyboard_arrow_down help s…" at bounding box center [690, 345] width 1380 height 691
click at [522, 296] on td "2" at bounding box center [518, 300] width 35 height 34
type input "[DATE]"
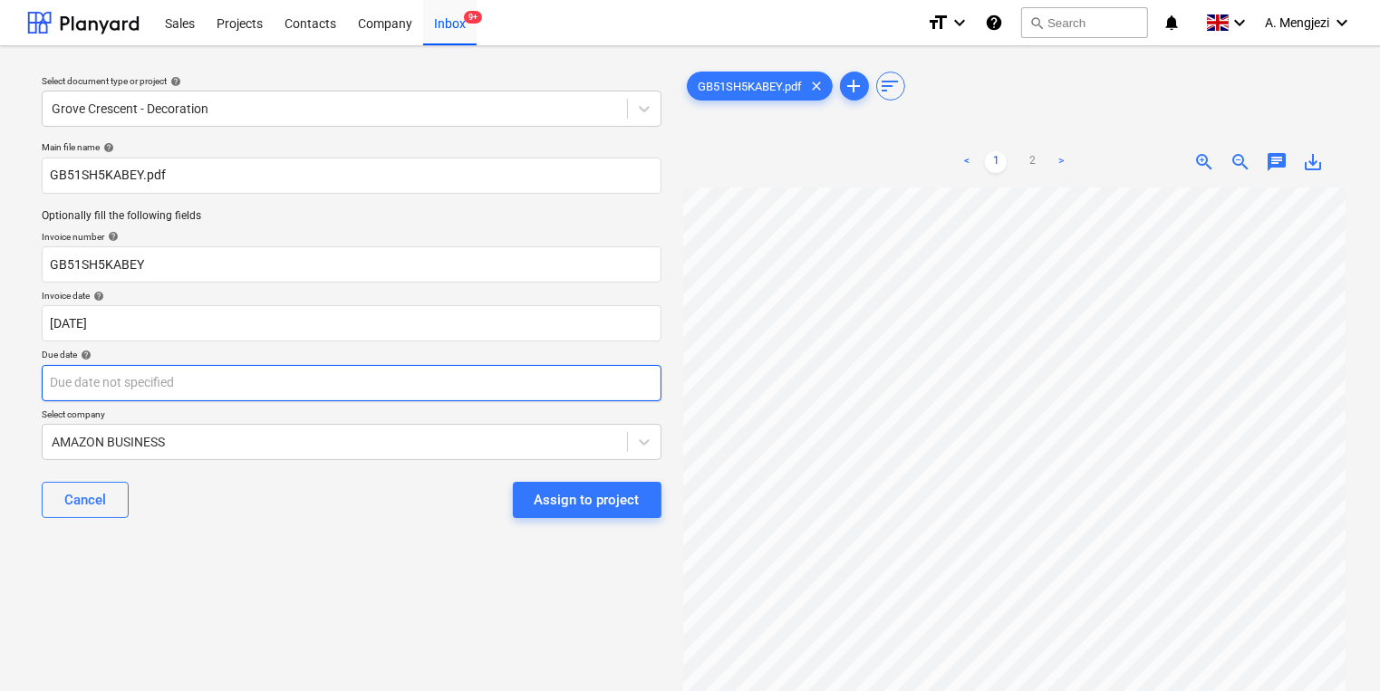
click at [534, 387] on body "Sales Projects Contacts Company Inbox 9+ format_size keyboard_arrow_down help s…" at bounding box center [690, 345] width 1380 height 691
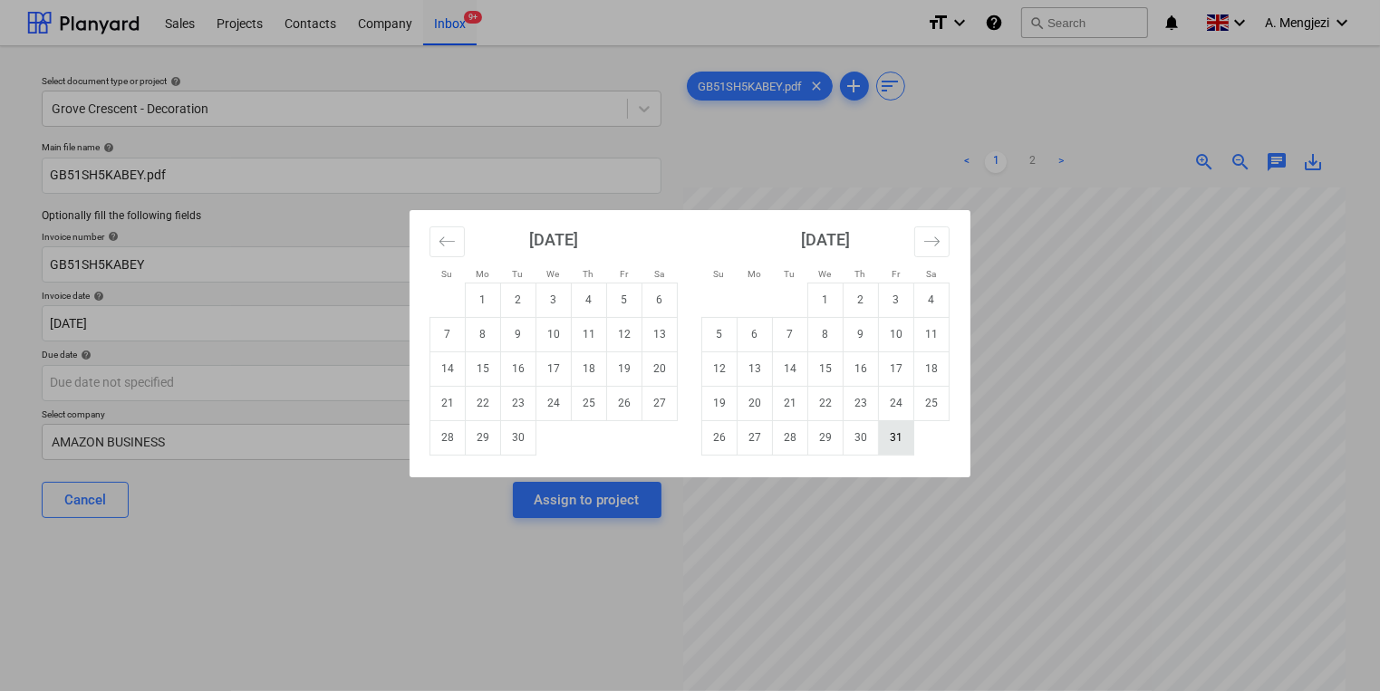
click at [888, 435] on td "31" at bounding box center [896, 437] width 35 height 34
type input "[DATE]"
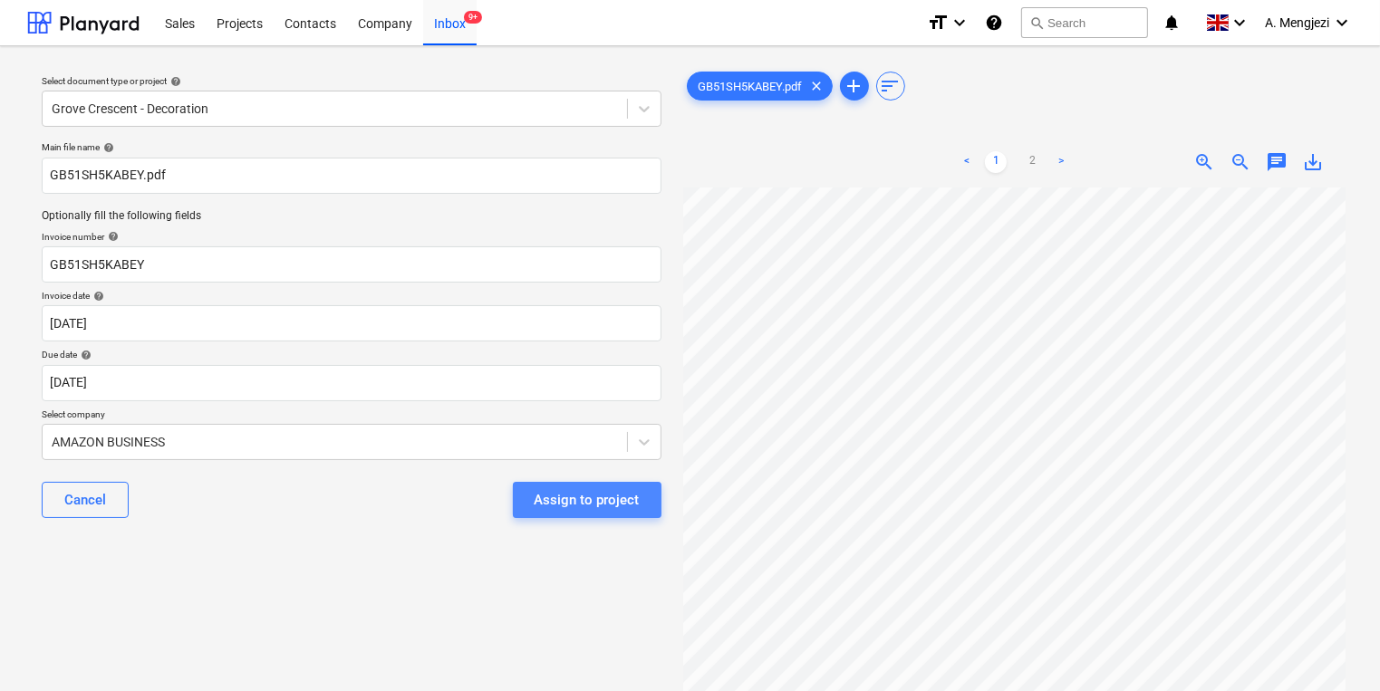
click at [652, 506] on button "Assign to project" at bounding box center [587, 500] width 149 height 36
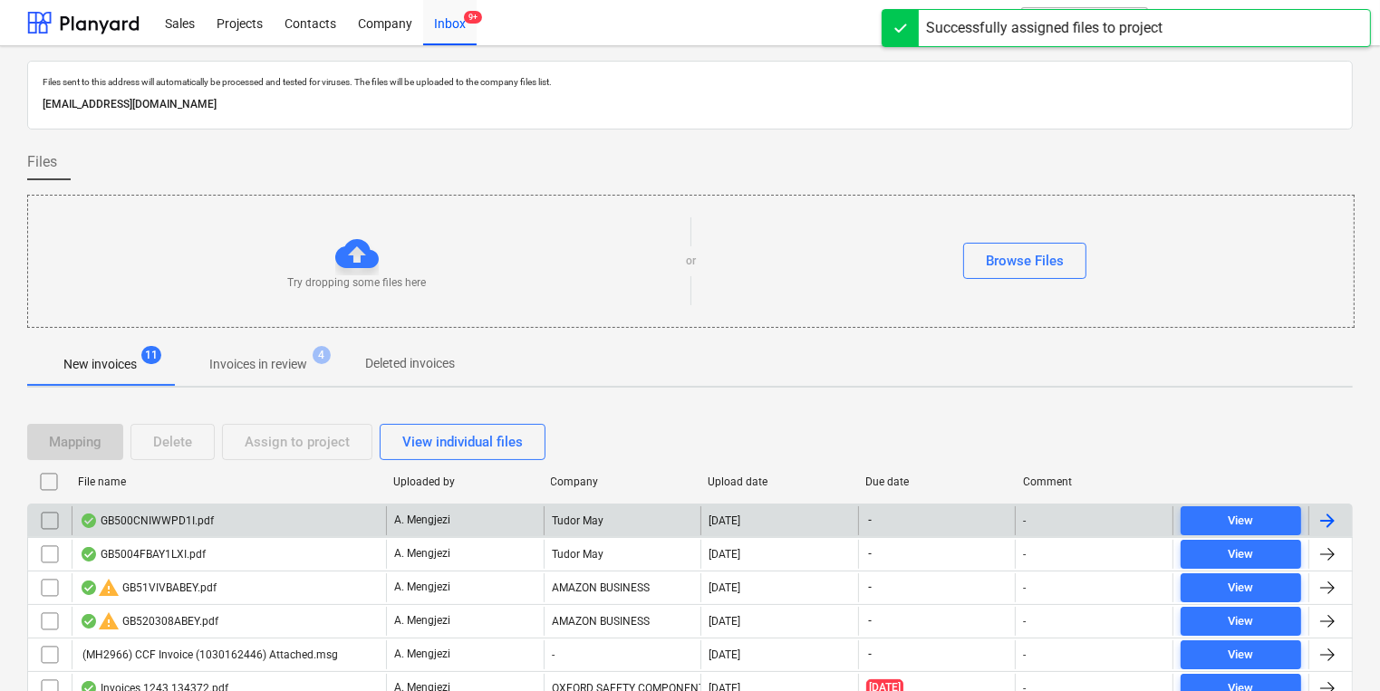
click at [640, 530] on div "Tudor May" at bounding box center [623, 520] width 158 height 29
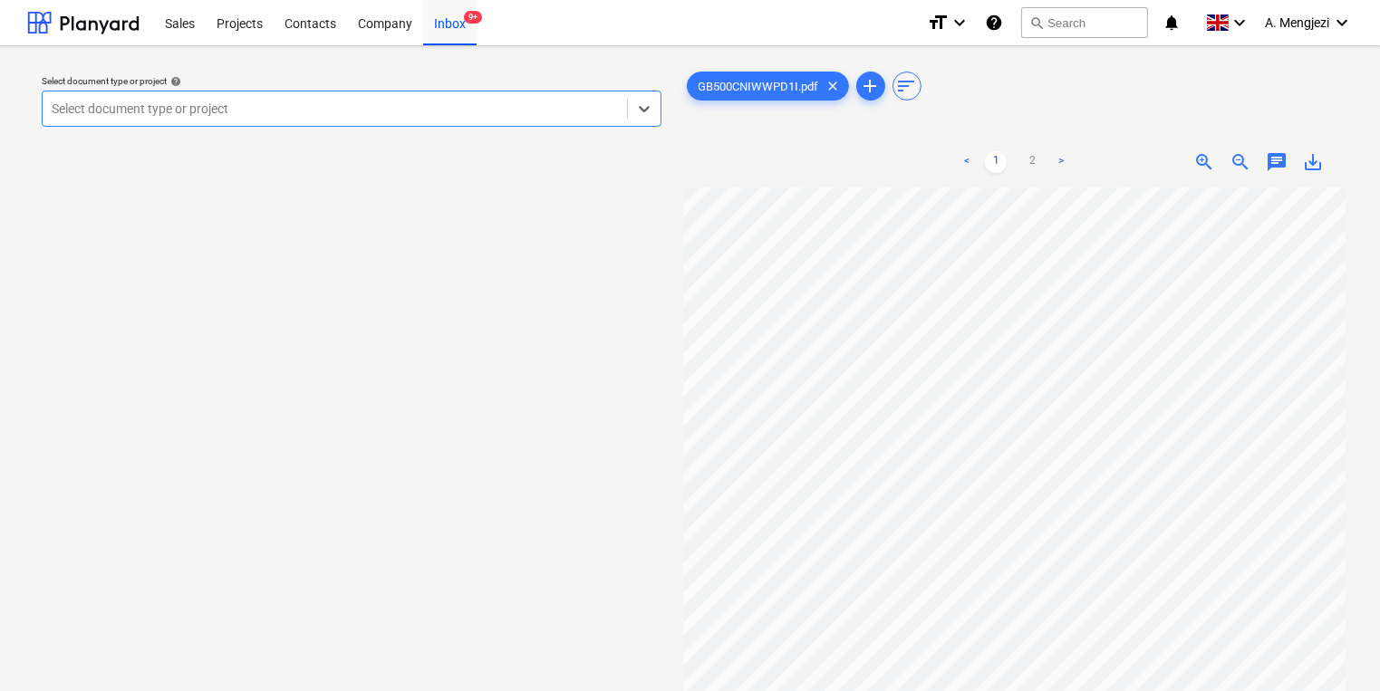
click at [397, 92] on div "Select document type or project" at bounding box center [352, 109] width 620 height 36
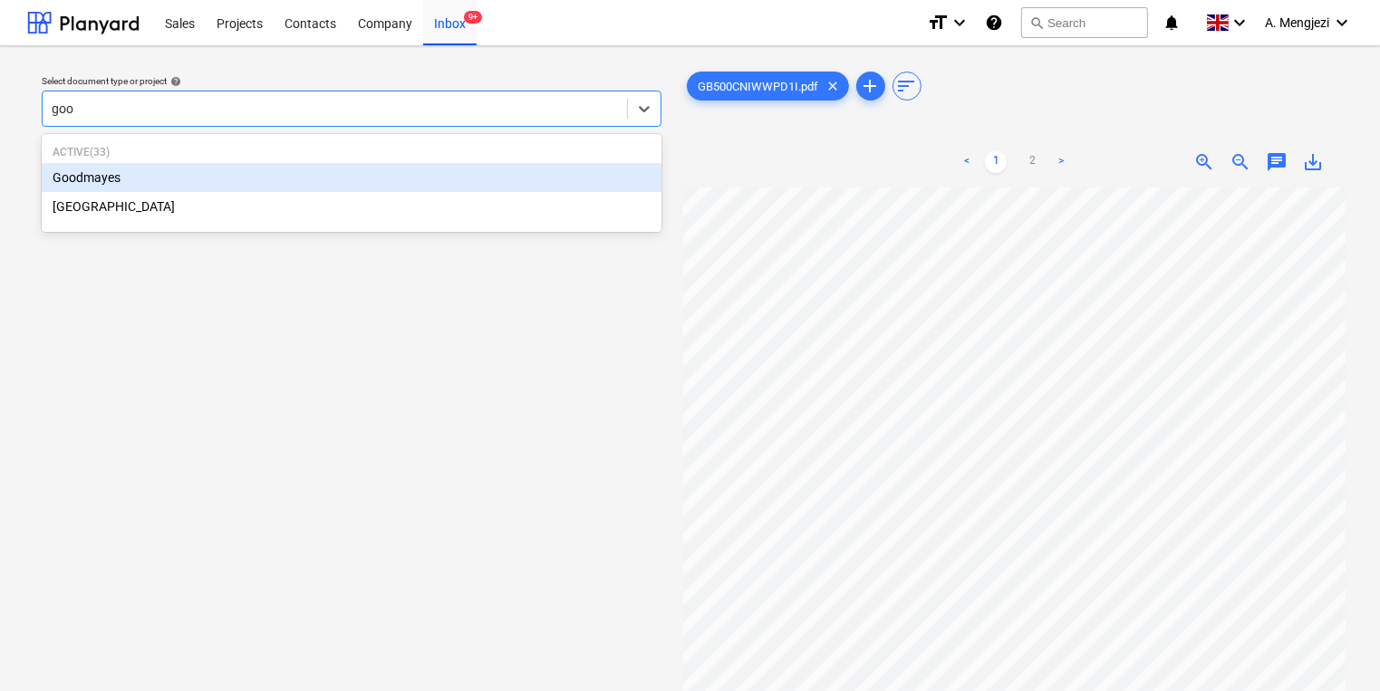
type input "good"
click at [333, 169] on div "Goodmayes" at bounding box center [352, 177] width 620 height 29
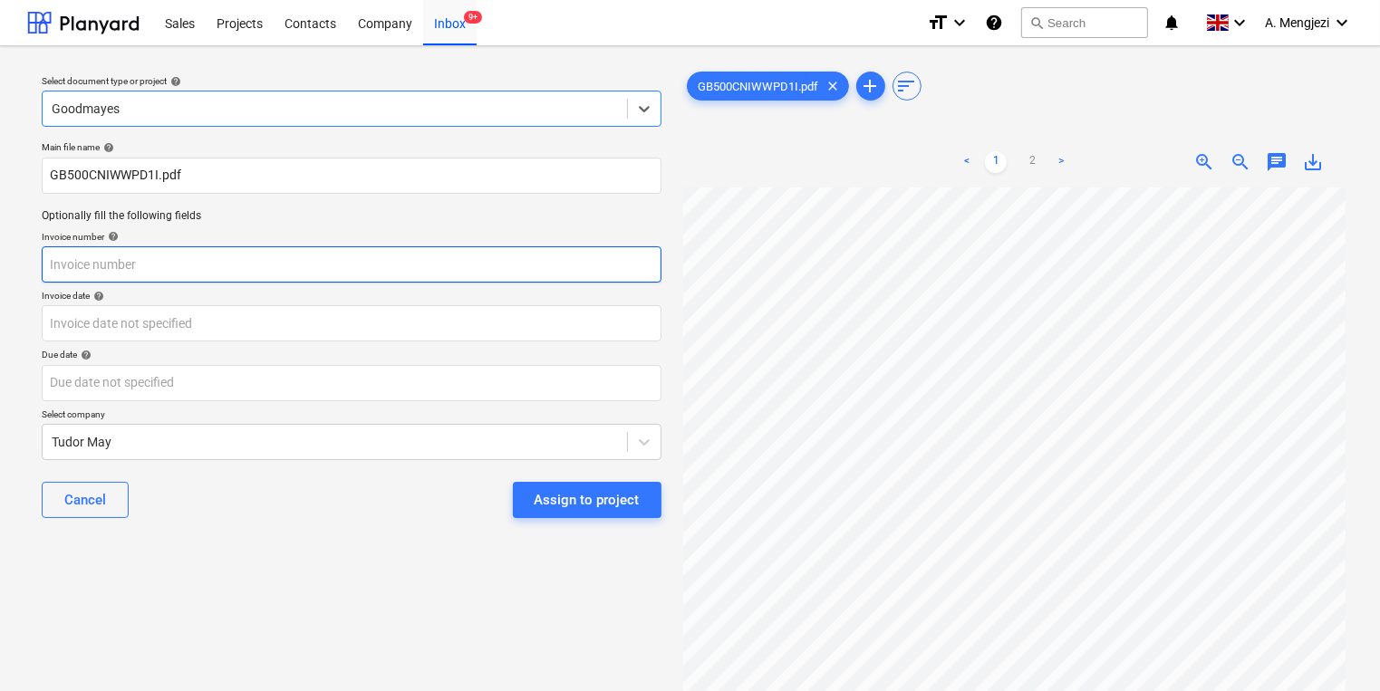
click at [310, 275] on input "text" at bounding box center [352, 264] width 620 height 36
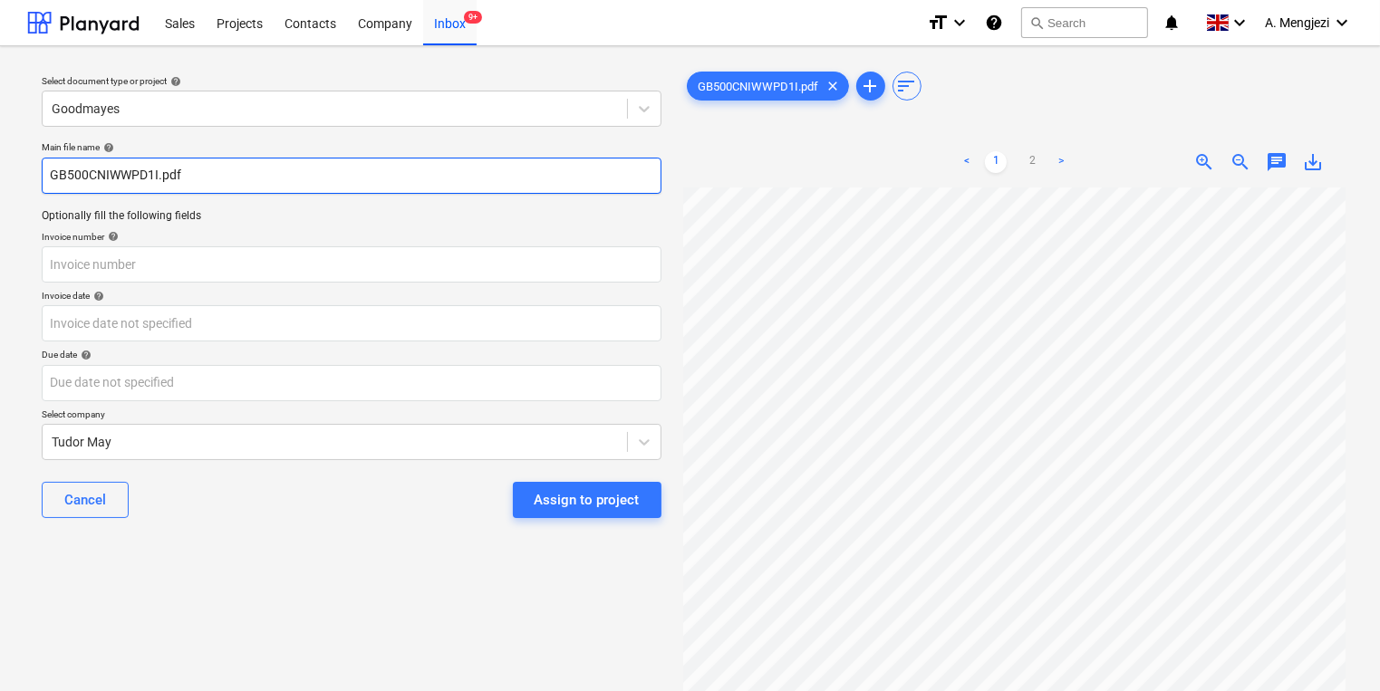
click at [153, 178] on input "GB500CNIWWPD1I.pdf" at bounding box center [352, 176] width 620 height 36
drag, startPoint x: 156, startPoint y: 178, endPoint x: 40, endPoint y: 168, distance: 116.4
click at [40, 168] on div "Main file name help GB500CNIWWPD1I.pdf Optionally fill the following fields Inv…" at bounding box center [351, 337] width 634 height 406
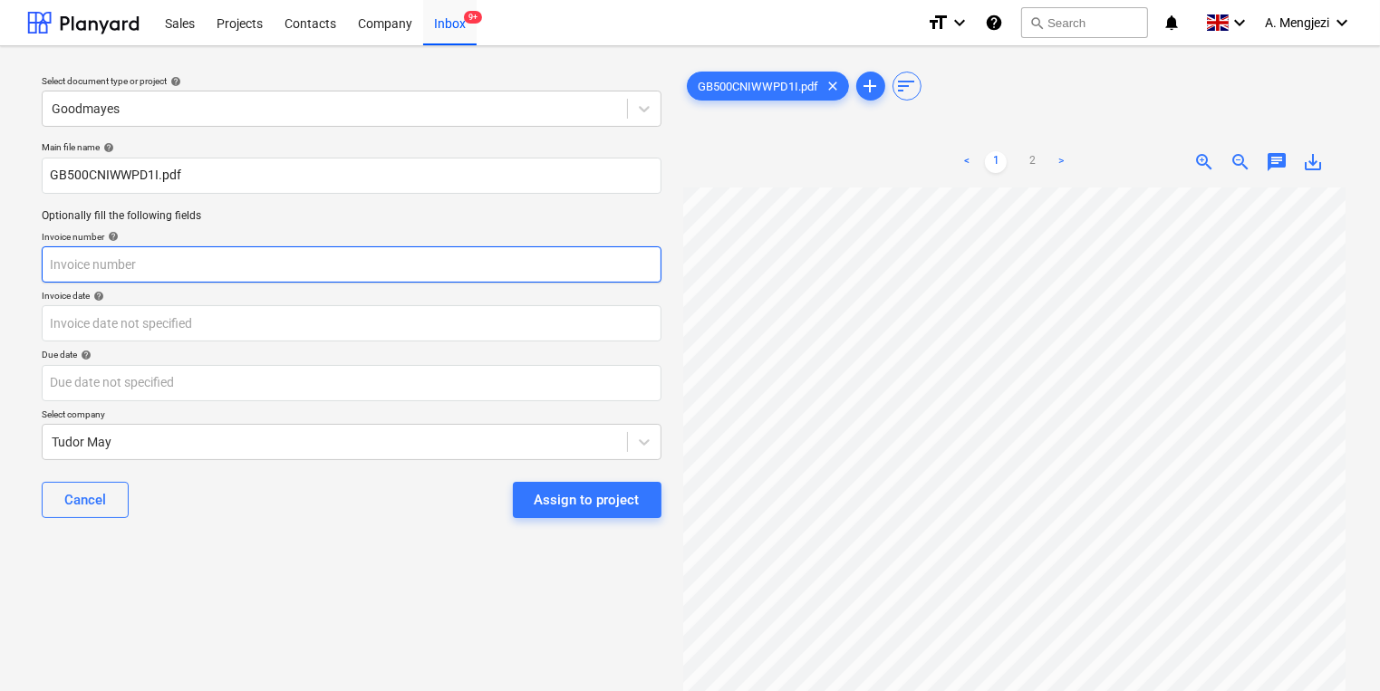
click at [115, 260] on input "text" at bounding box center [352, 264] width 620 height 36
paste input "GB500CNIWWPD1I"
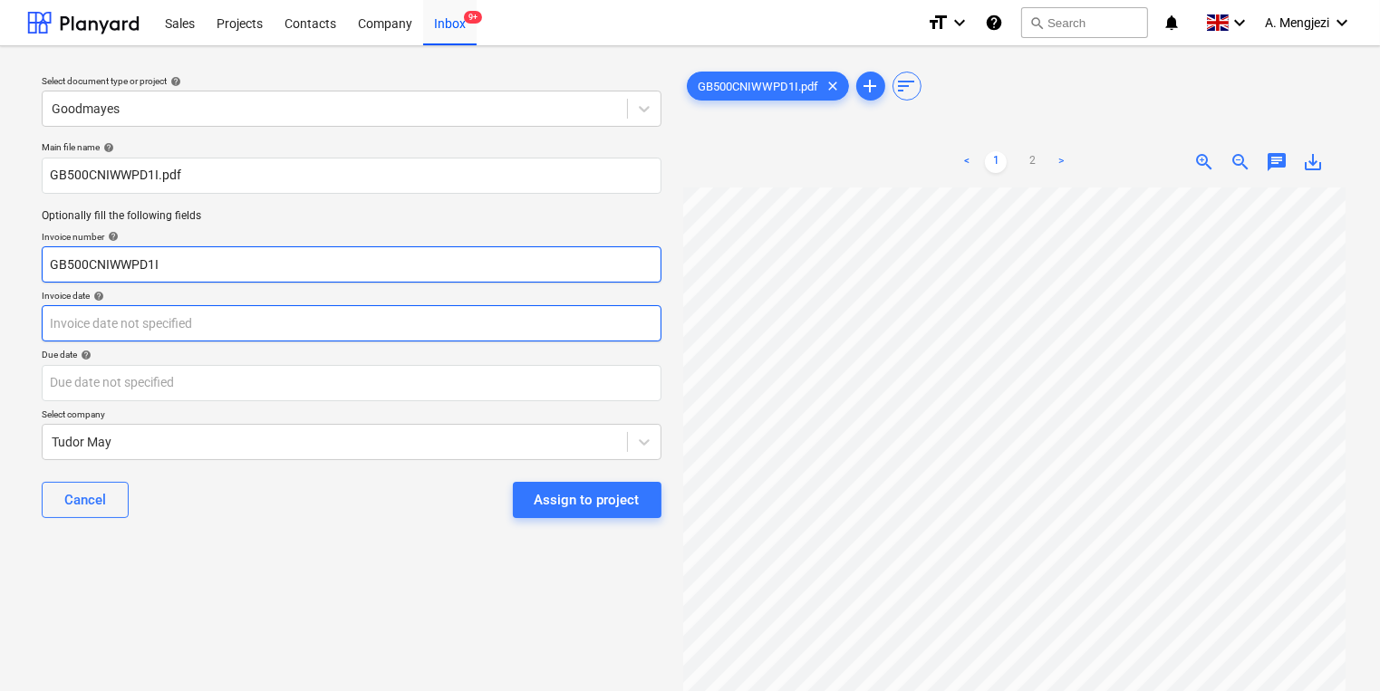
type input "GB500CNIWWPD1I"
click at [159, 315] on body "Sales Projects Contacts Company Inbox 9+ format_size keyboard_arrow_down help s…" at bounding box center [690, 345] width 1380 height 691
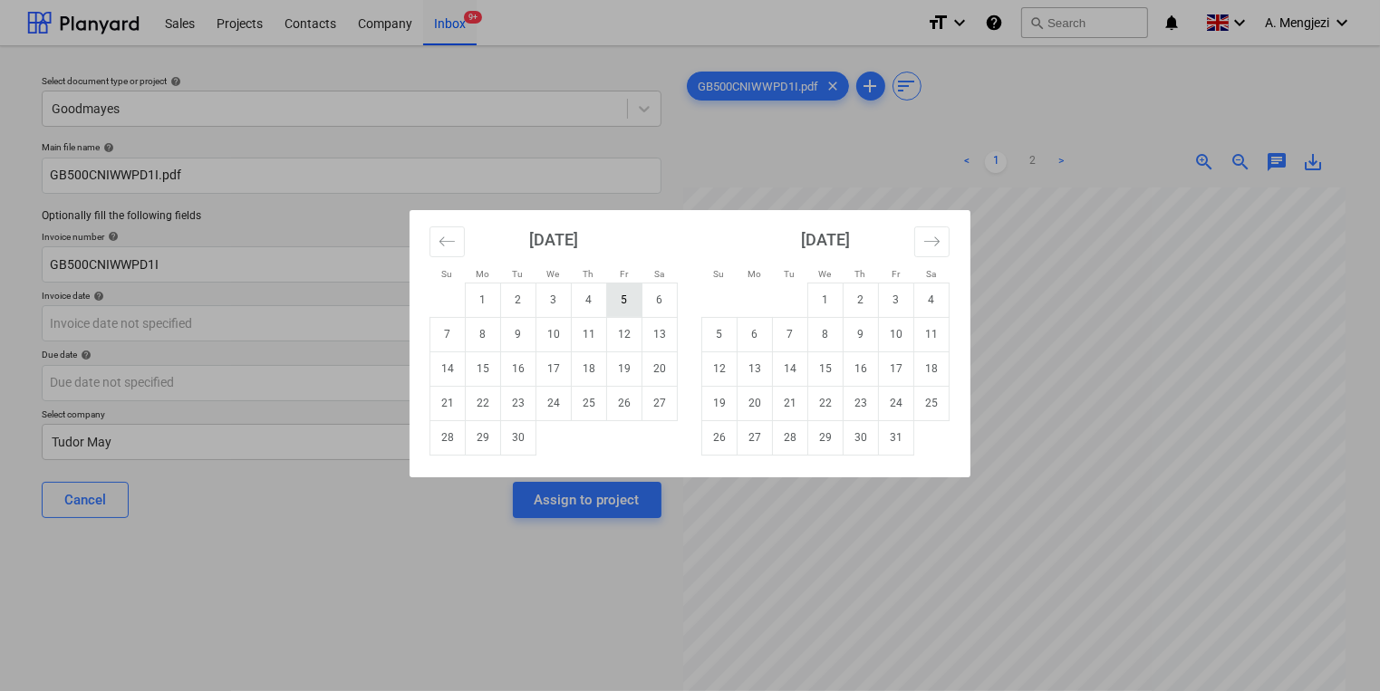
click at [611, 303] on td "5" at bounding box center [624, 300] width 35 height 34
type input "[DATE]"
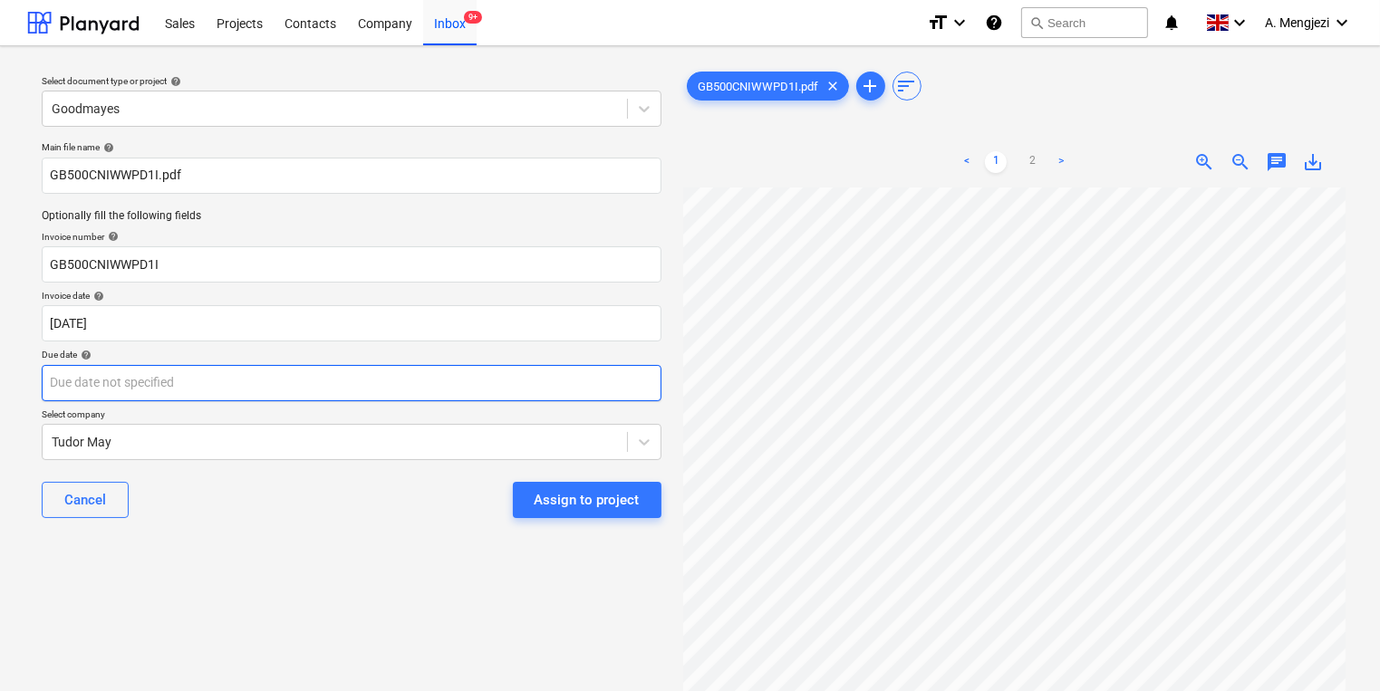
click at [565, 379] on body "Sales Projects Contacts Company Inbox 9+ format_size keyboard_arrow_down help s…" at bounding box center [690, 345] width 1380 height 691
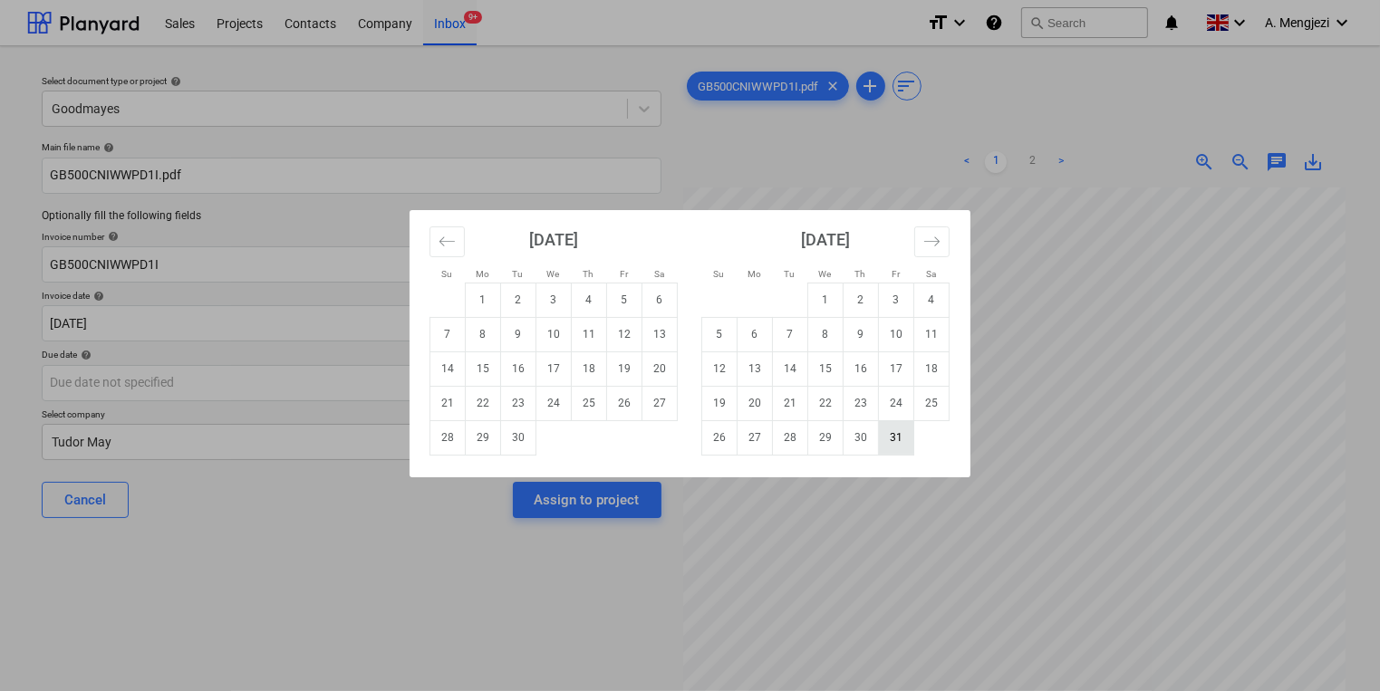
click at [886, 437] on td "31" at bounding box center [896, 437] width 35 height 34
type input "[DATE]"
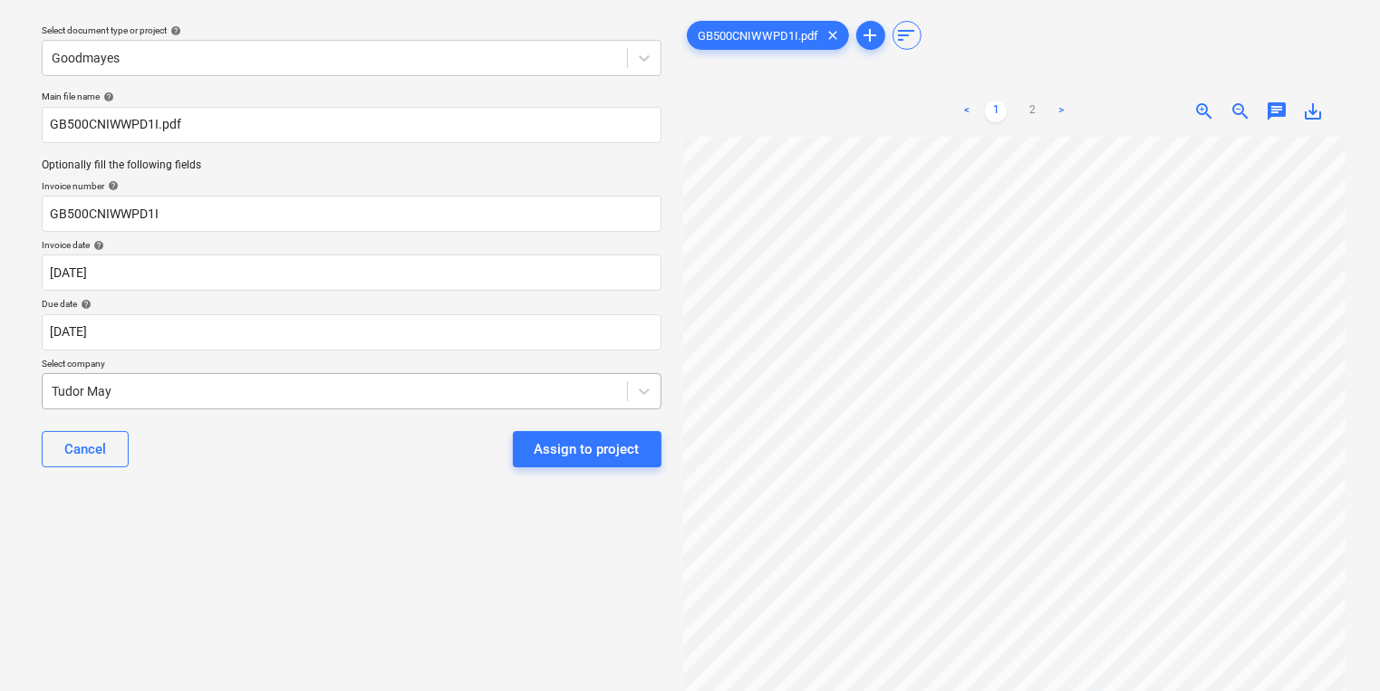
click at [526, 428] on body "Sales Projects Contacts Company Inbox 9+ format_size keyboard_arrow_down help s…" at bounding box center [690, 294] width 1380 height 691
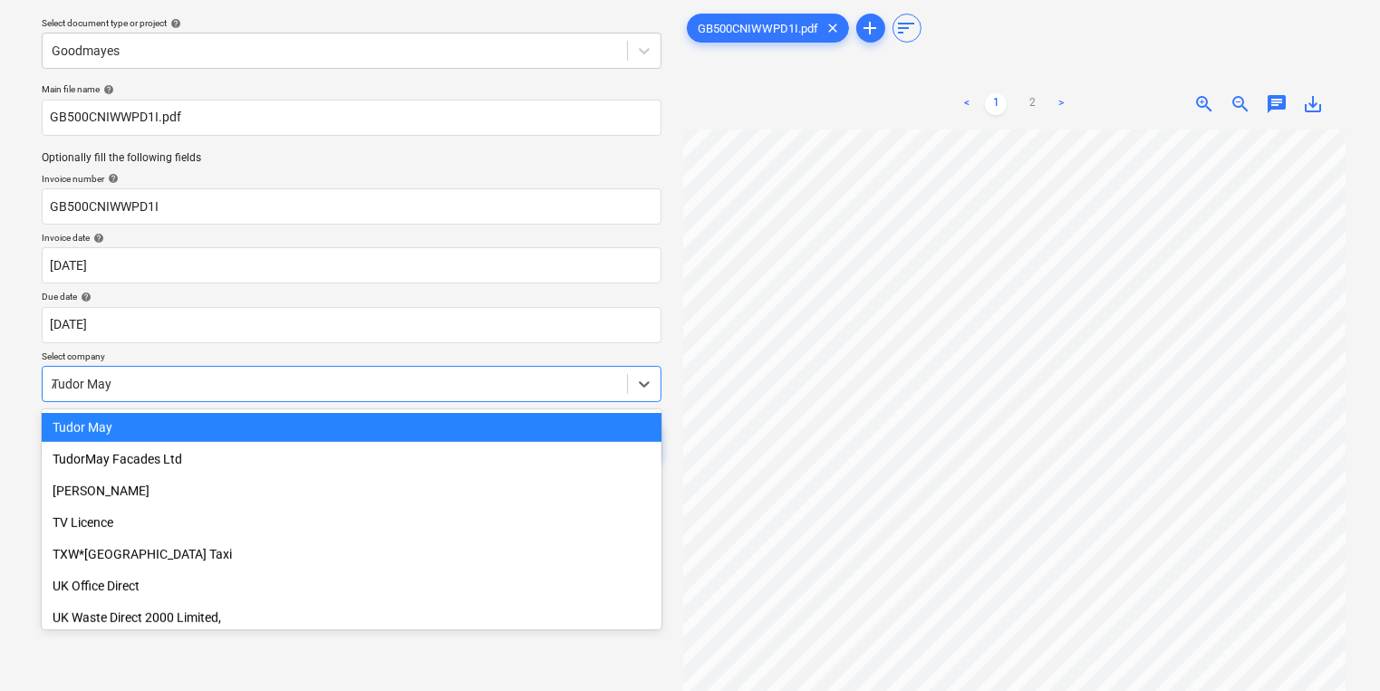
scroll to position [12055, 0]
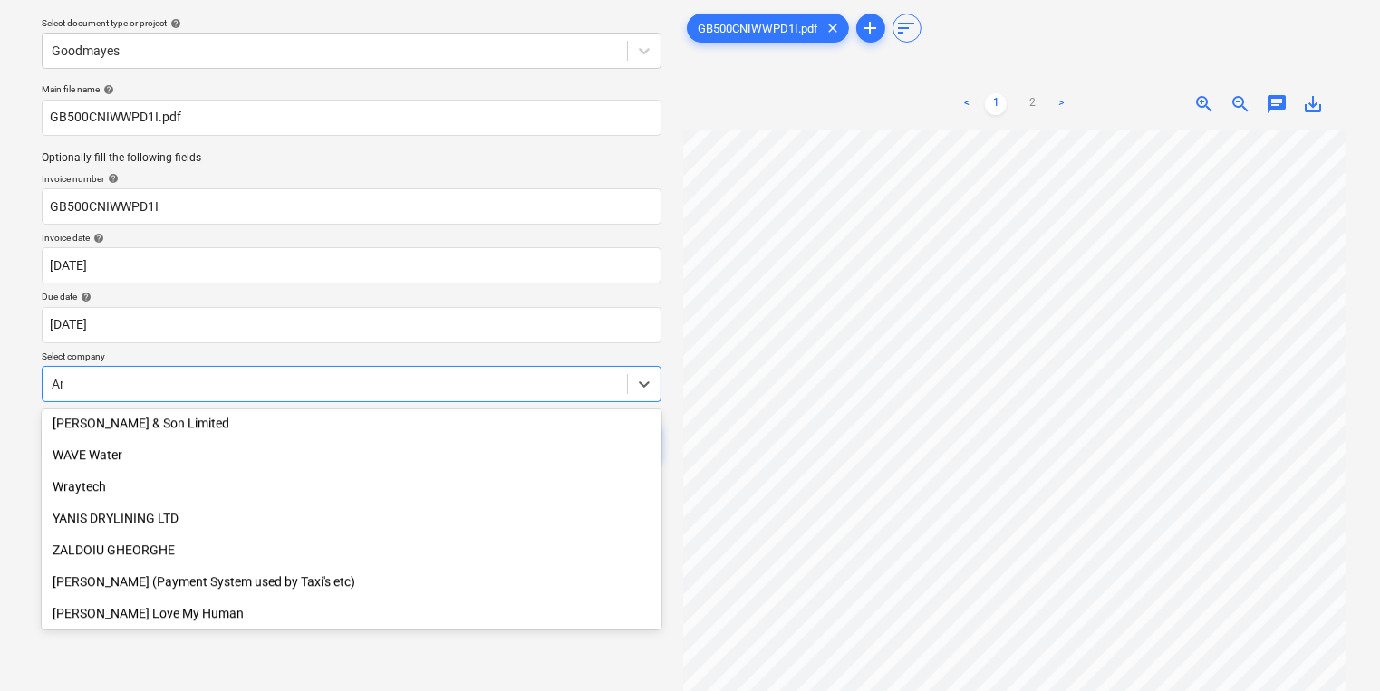
type input "Ama"
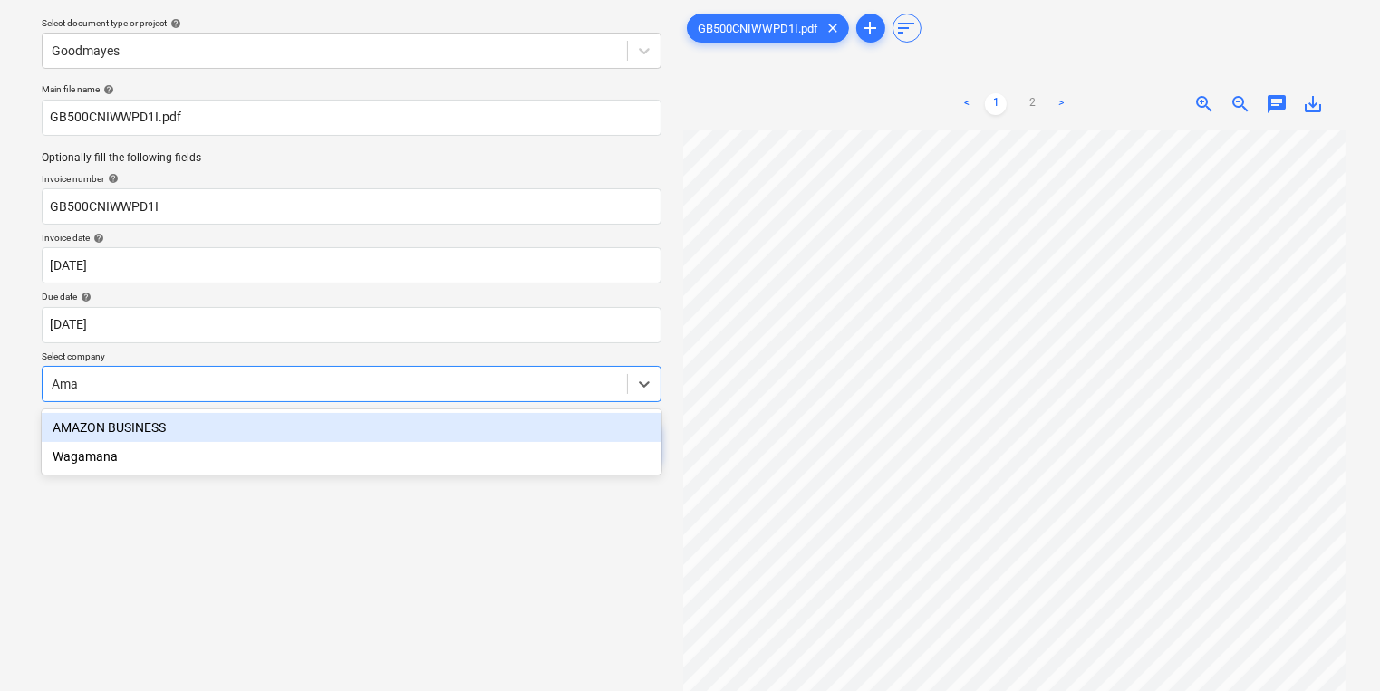
click at [526, 428] on div "AMAZON BUSINESS" at bounding box center [352, 427] width 620 height 29
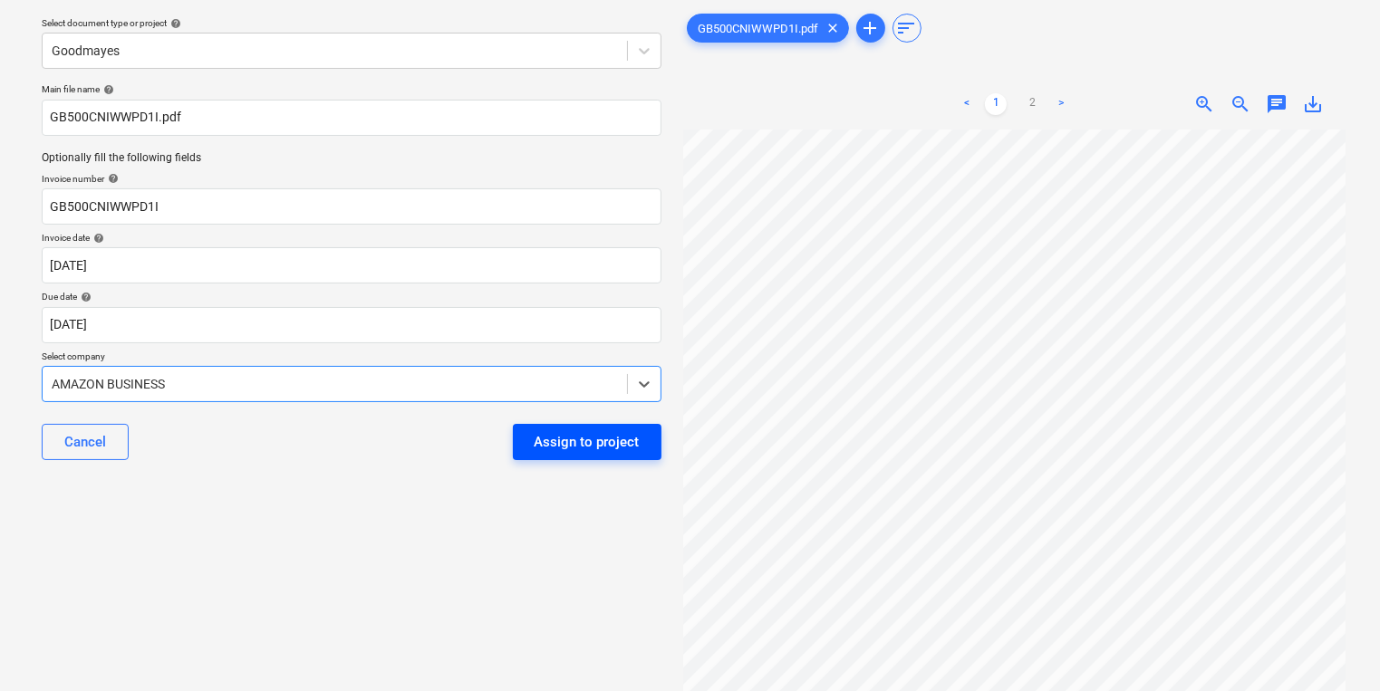
click at [535, 438] on button "Assign to project" at bounding box center [587, 442] width 149 height 36
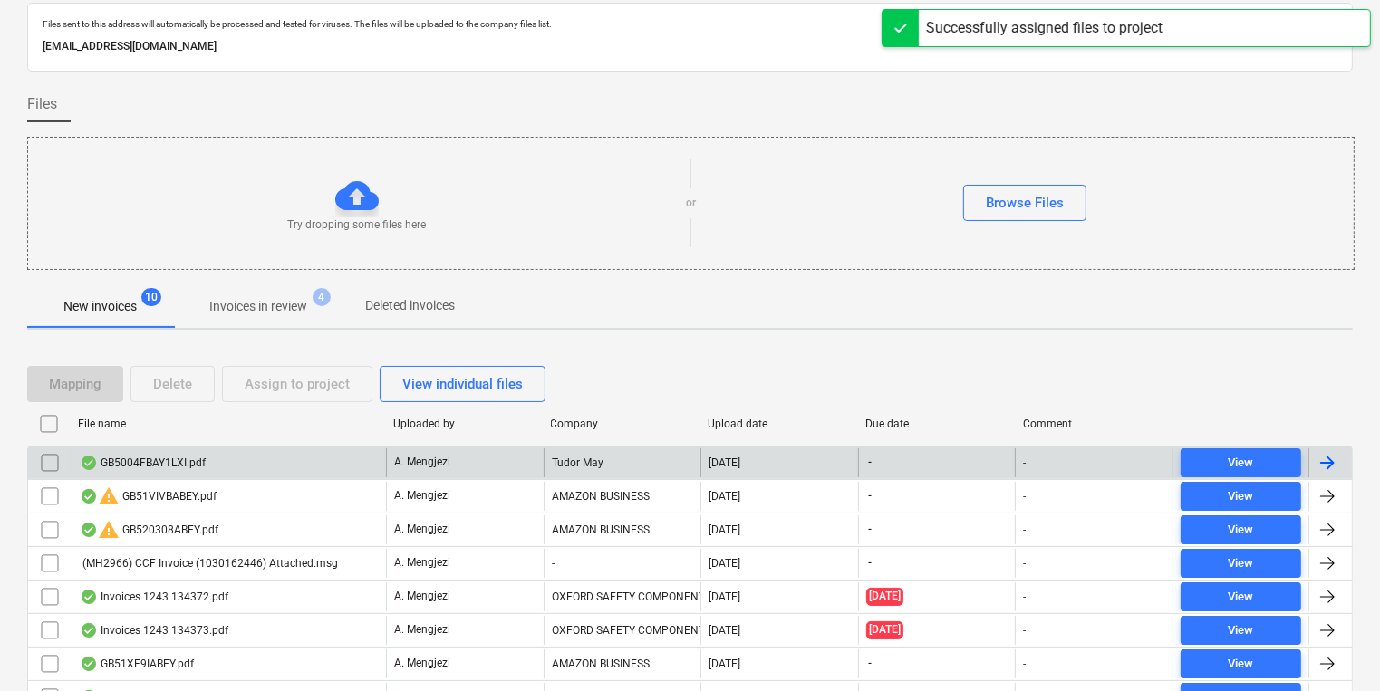
click at [562, 469] on div "Tudor May" at bounding box center [623, 462] width 158 height 29
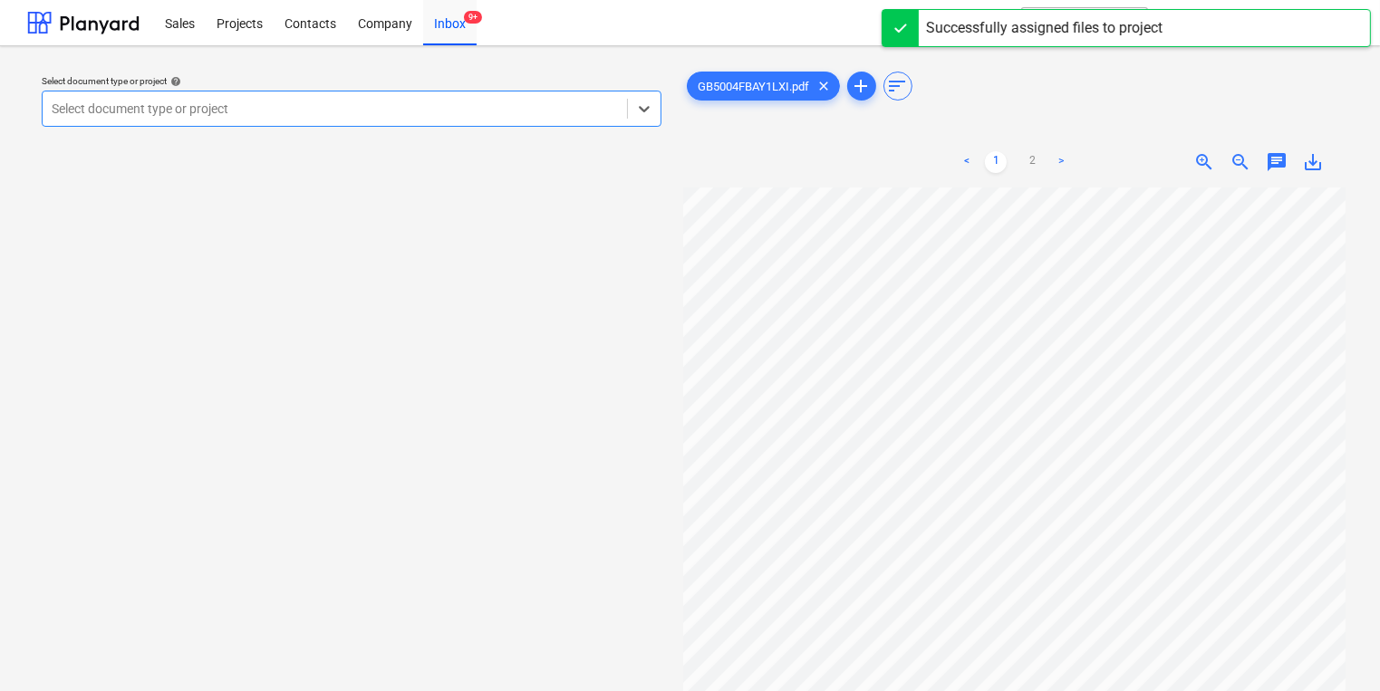
click at [576, 126] on div "Select document type or project help Select is focused ,type to refine list, pr…" at bounding box center [351, 101] width 634 height 66
click at [568, 116] on div at bounding box center [335, 109] width 566 height 18
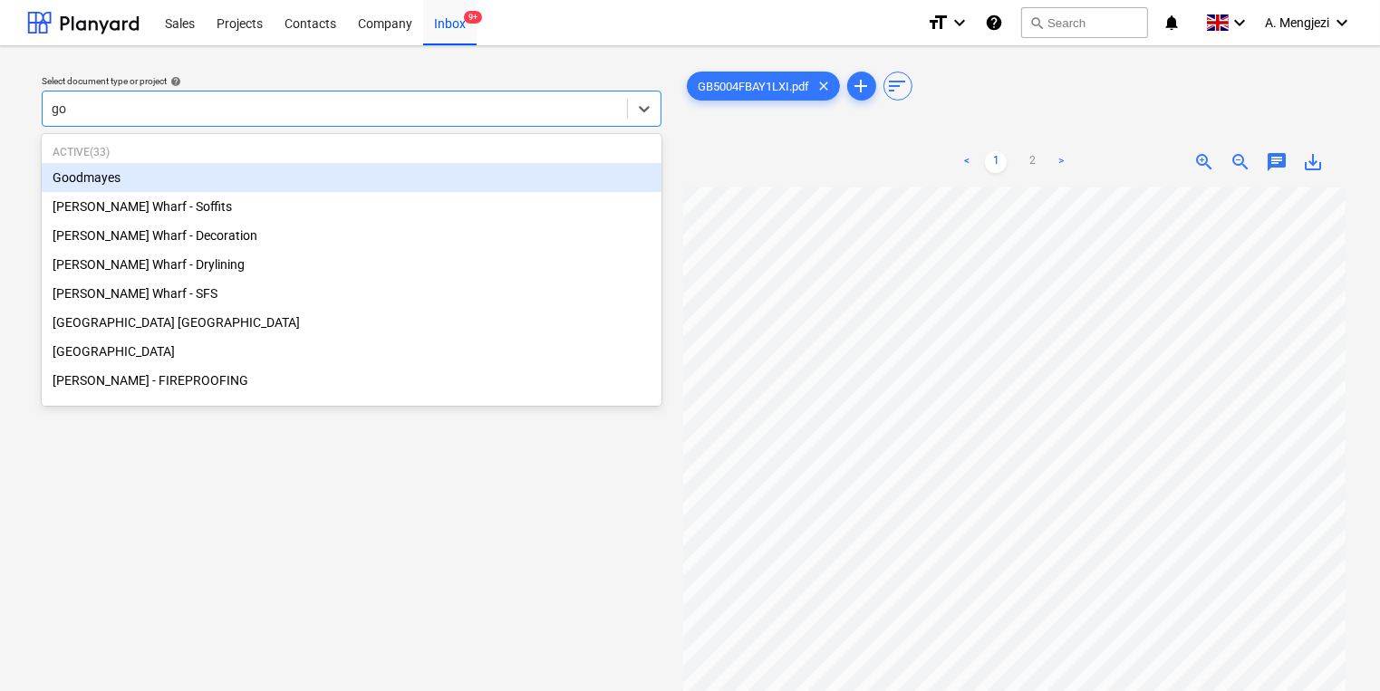
type input "goo"
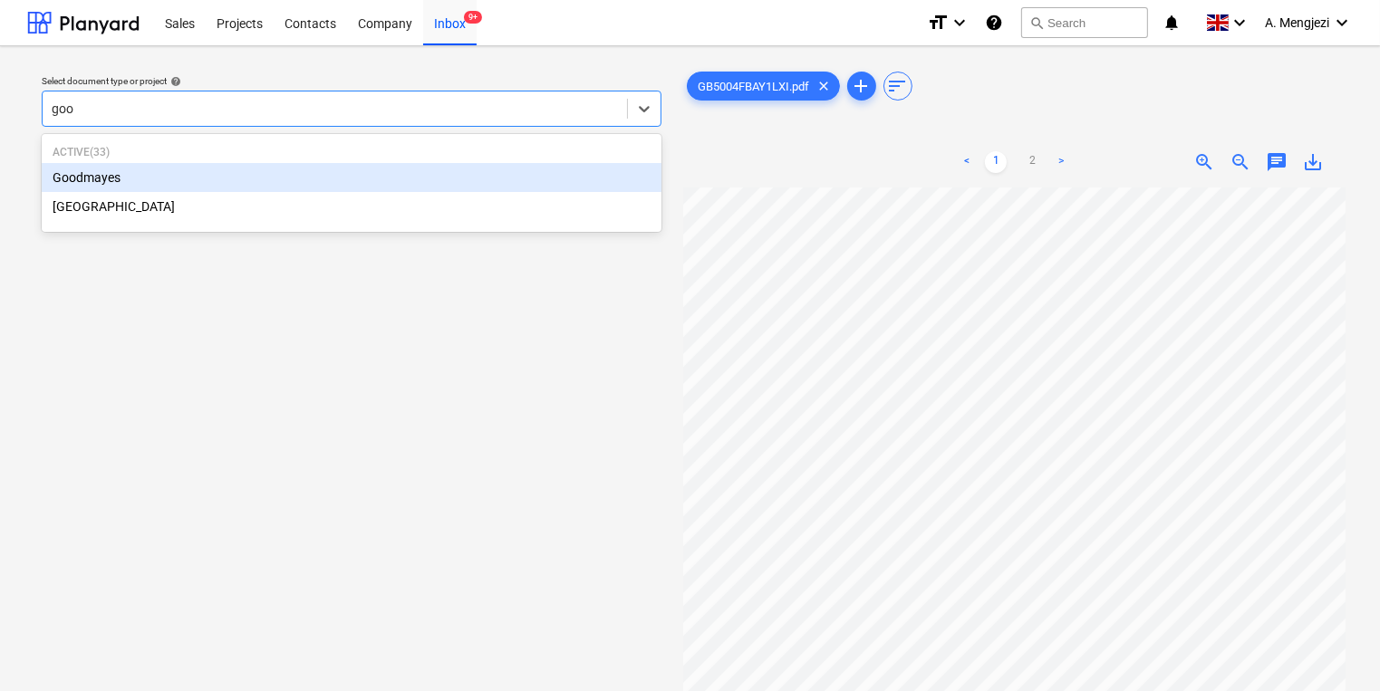
click at [410, 179] on div "Goodmayes" at bounding box center [352, 177] width 620 height 29
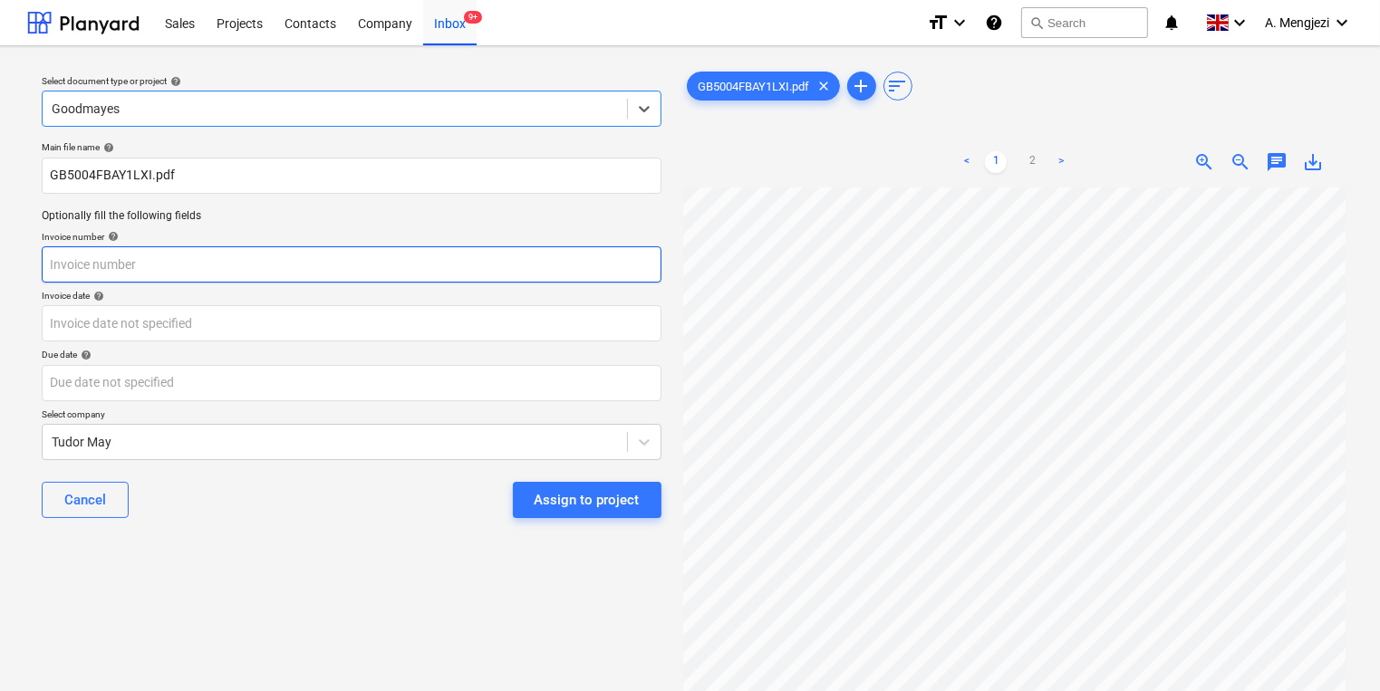
click at [383, 270] on input "text" at bounding box center [352, 264] width 620 height 36
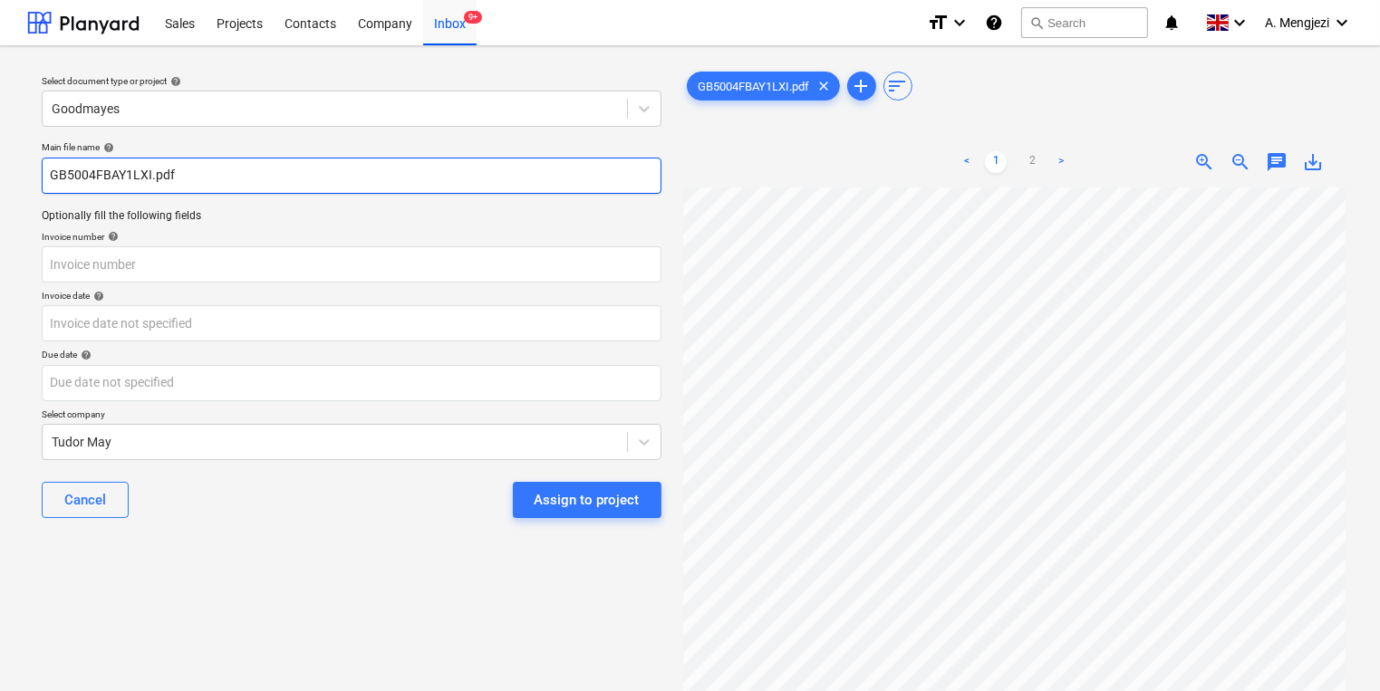
click at [140, 171] on input "GB5004FBAY1LXI.pdf" at bounding box center [352, 176] width 620 height 36
drag, startPoint x: 150, startPoint y: 176, endPoint x: 46, endPoint y: 180, distance: 104.3
click at [46, 180] on input "GB5004FBAY1LXI.pdf" at bounding box center [352, 176] width 620 height 36
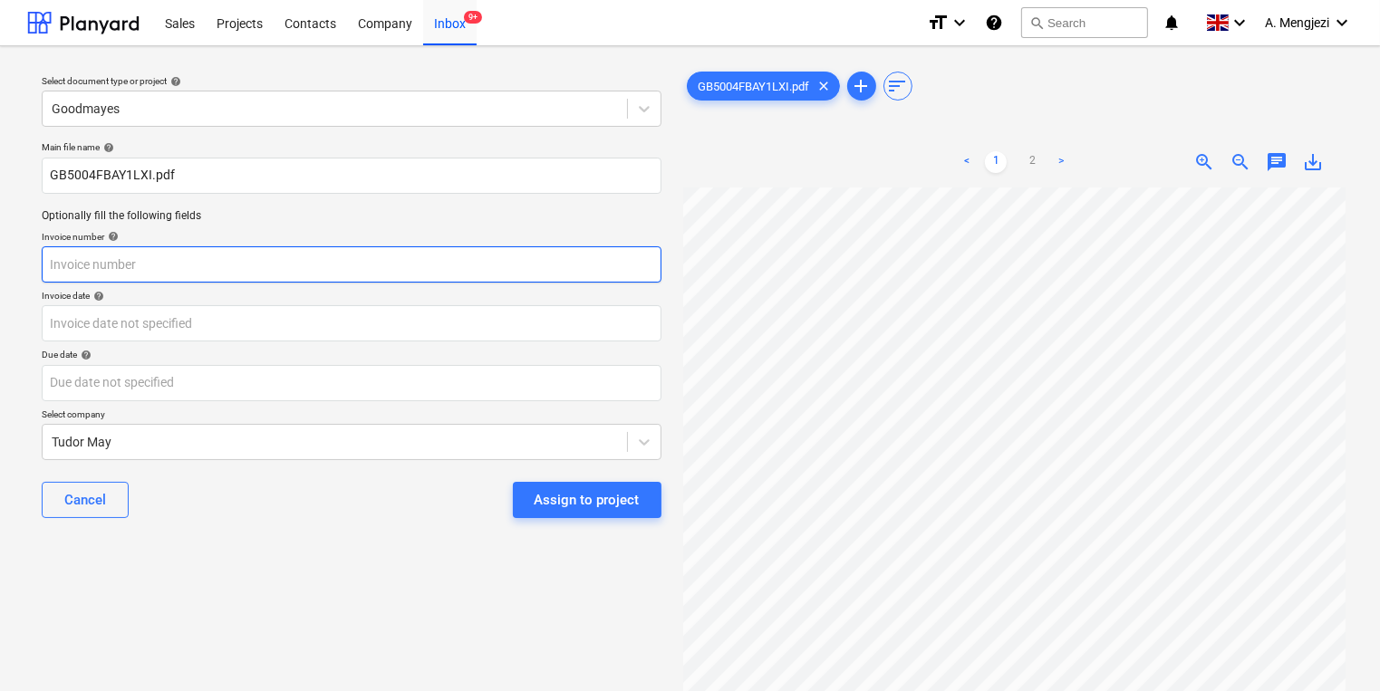
click at [95, 268] on input "text" at bounding box center [352, 264] width 620 height 36
paste input "GB5004FBAY1LXI"
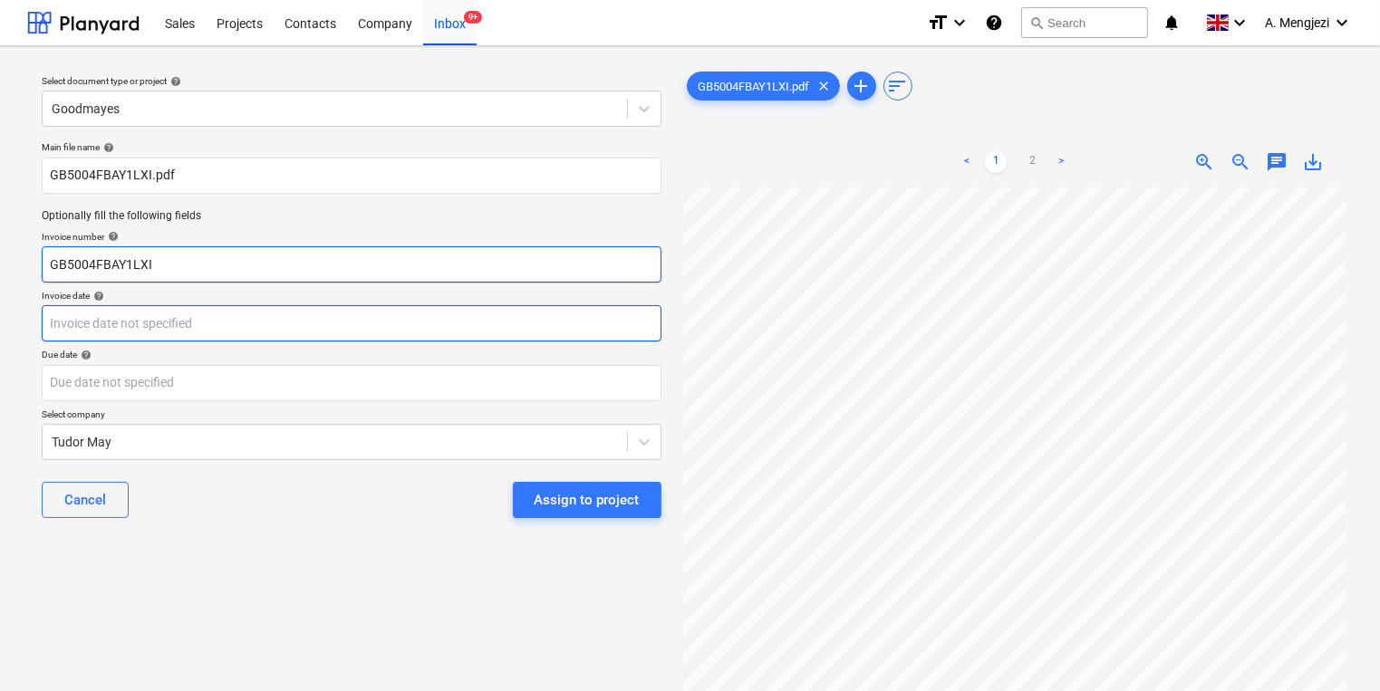
type input "GB5004FBAY1LXI"
click at [129, 313] on body "Sales Projects Contacts Company Inbox 9+ format_size keyboard_arrow_down help s…" at bounding box center [690, 345] width 1380 height 691
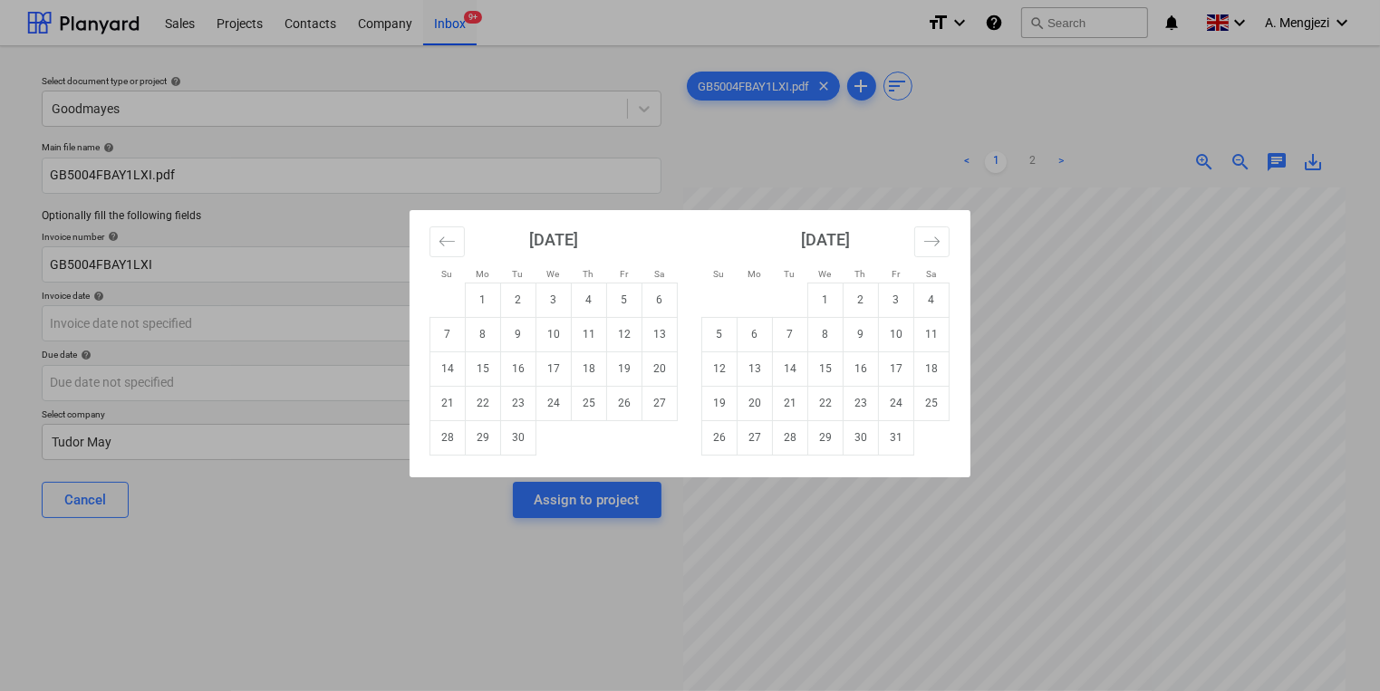
click at [471, 338] on td "8" at bounding box center [483, 334] width 35 height 34
type input "[DATE]"
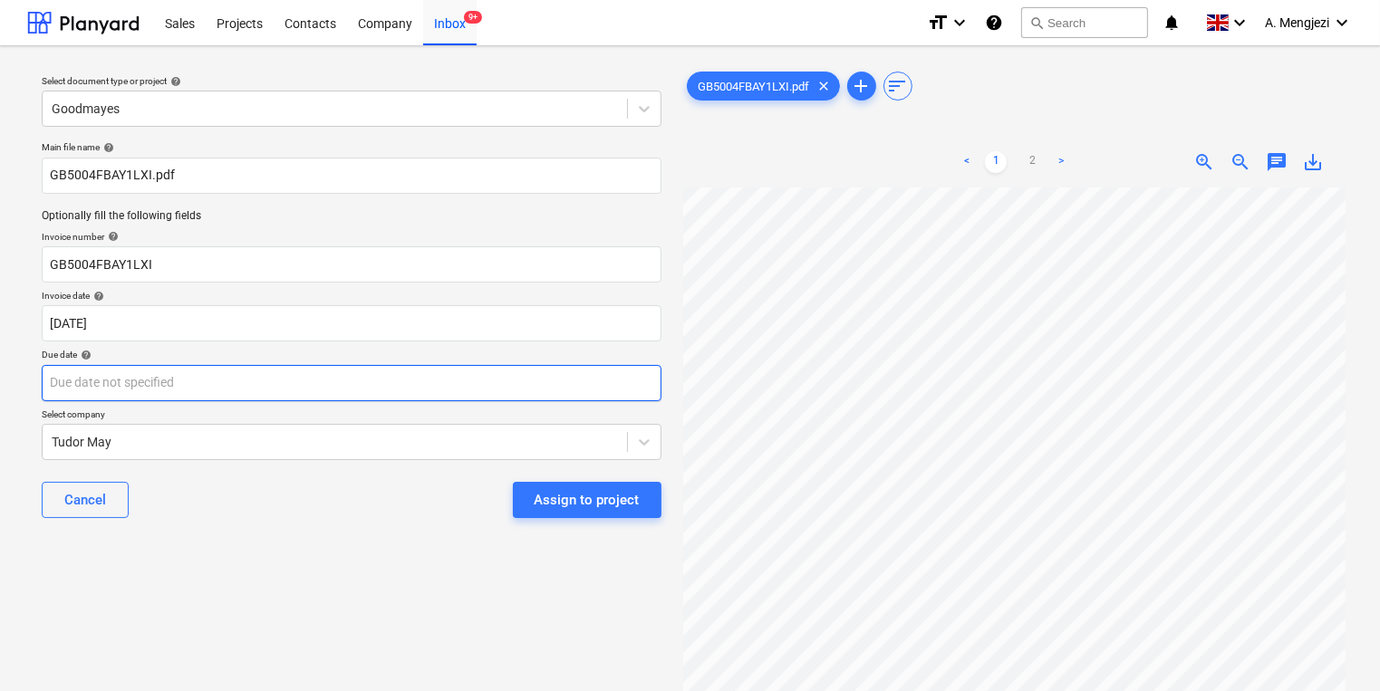
click at [489, 379] on body "Sales Projects Contacts Company Inbox 9+ format_size keyboard_arrow_down help s…" at bounding box center [690, 345] width 1380 height 691
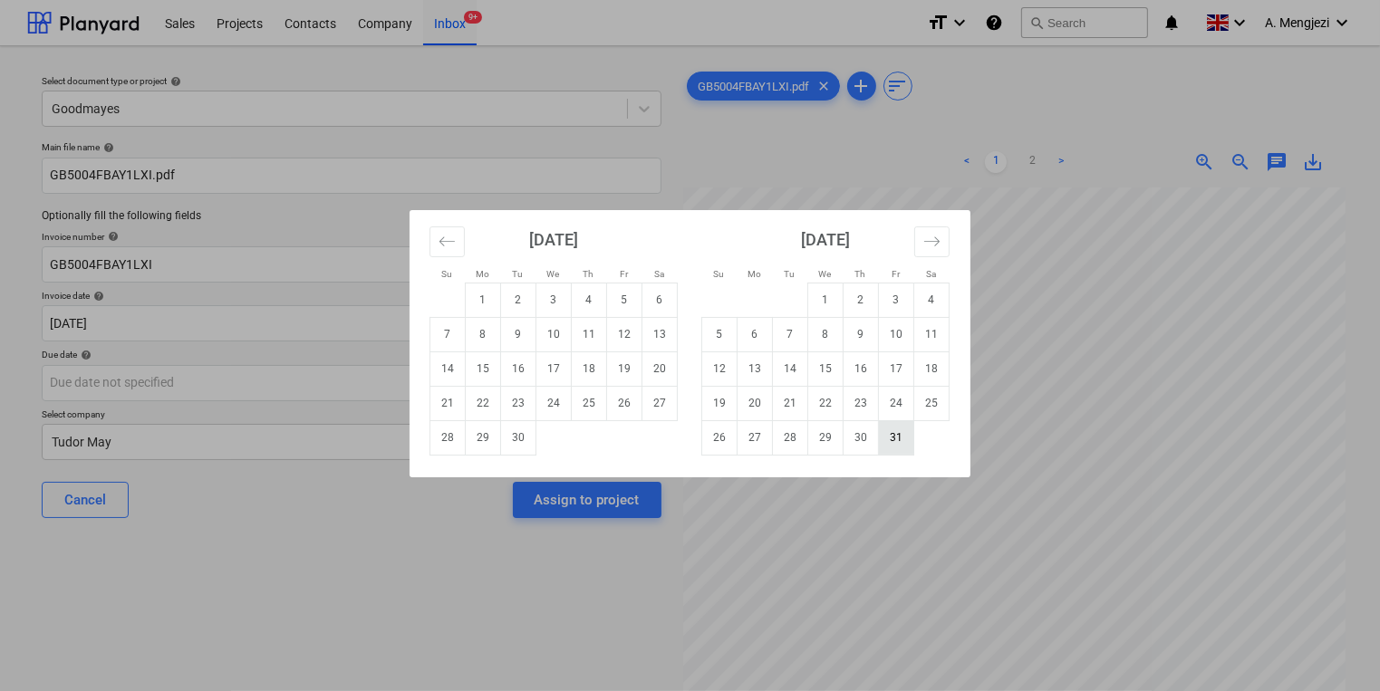
click at [891, 445] on td "31" at bounding box center [896, 437] width 35 height 34
type input "[DATE]"
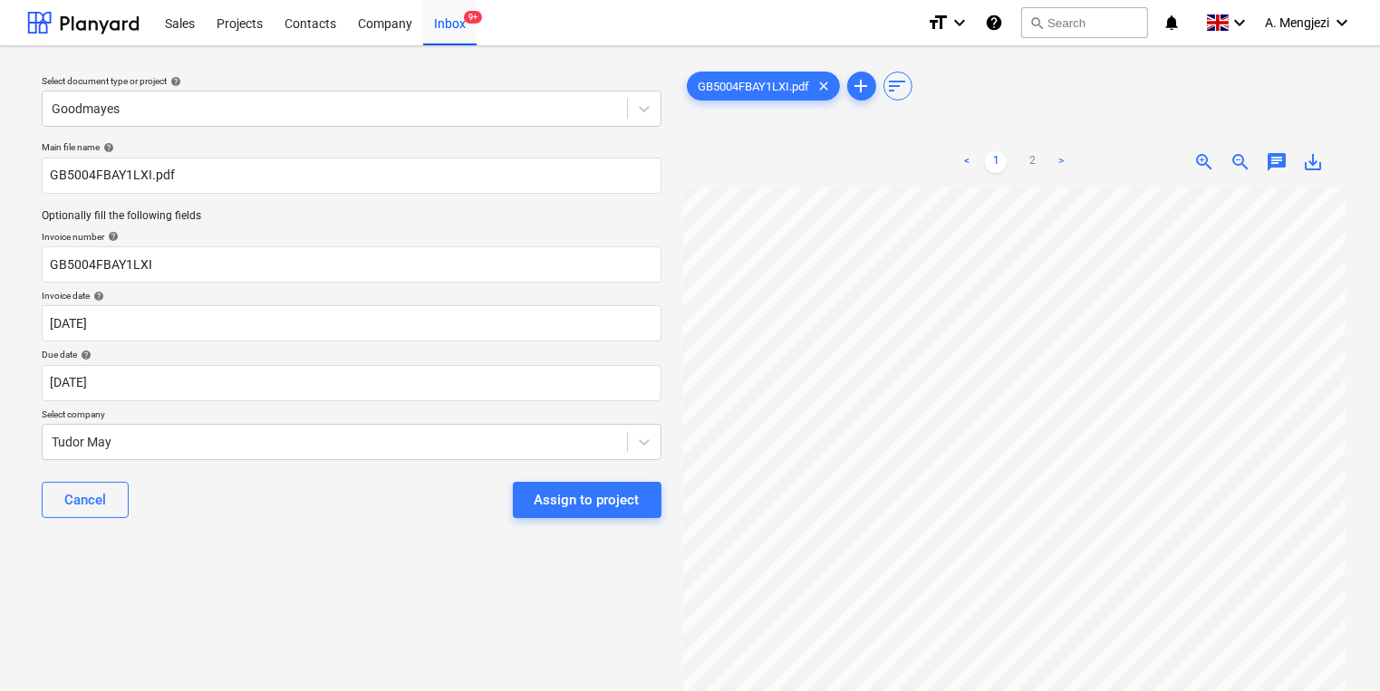
click at [476, 413] on p "Select company" at bounding box center [352, 416] width 620 height 15
click at [480, 430] on body "Sales Projects Contacts Company Inbox 9+ format_size keyboard_arrow_down help s…" at bounding box center [690, 345] width 1380 height 691
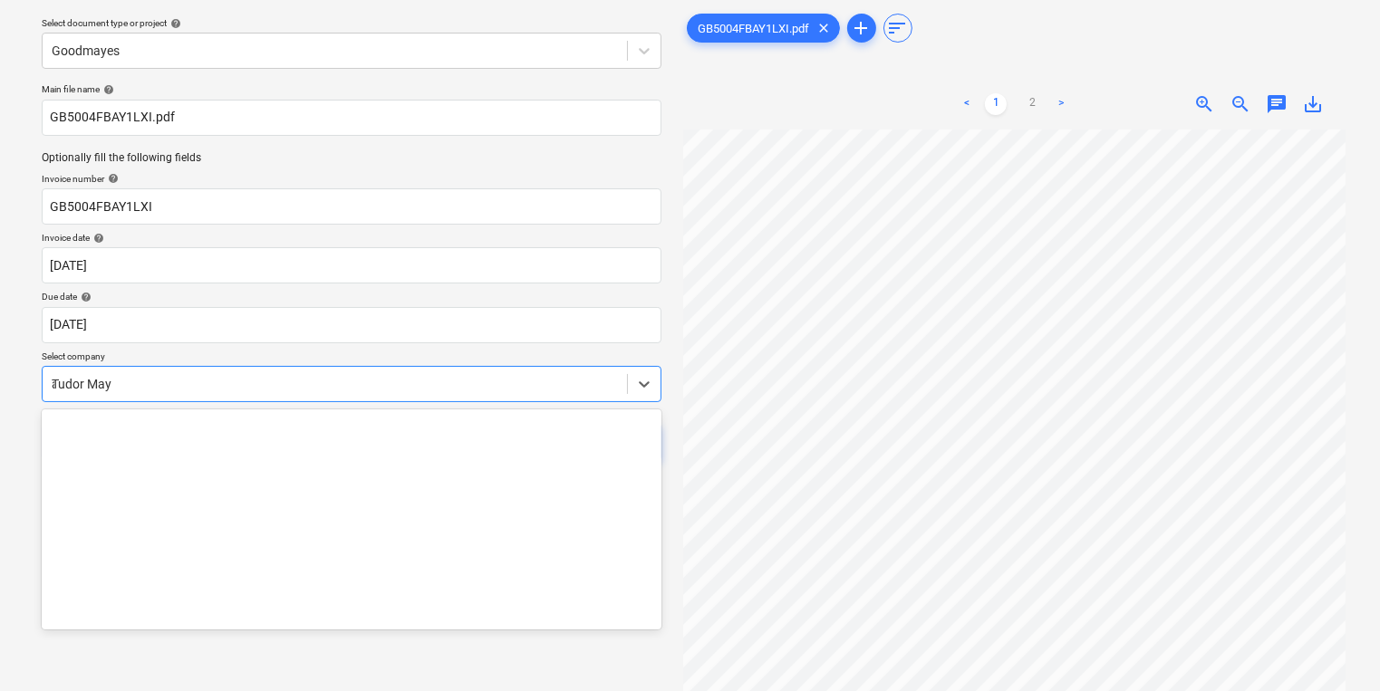
scroll to position [12055, 0]
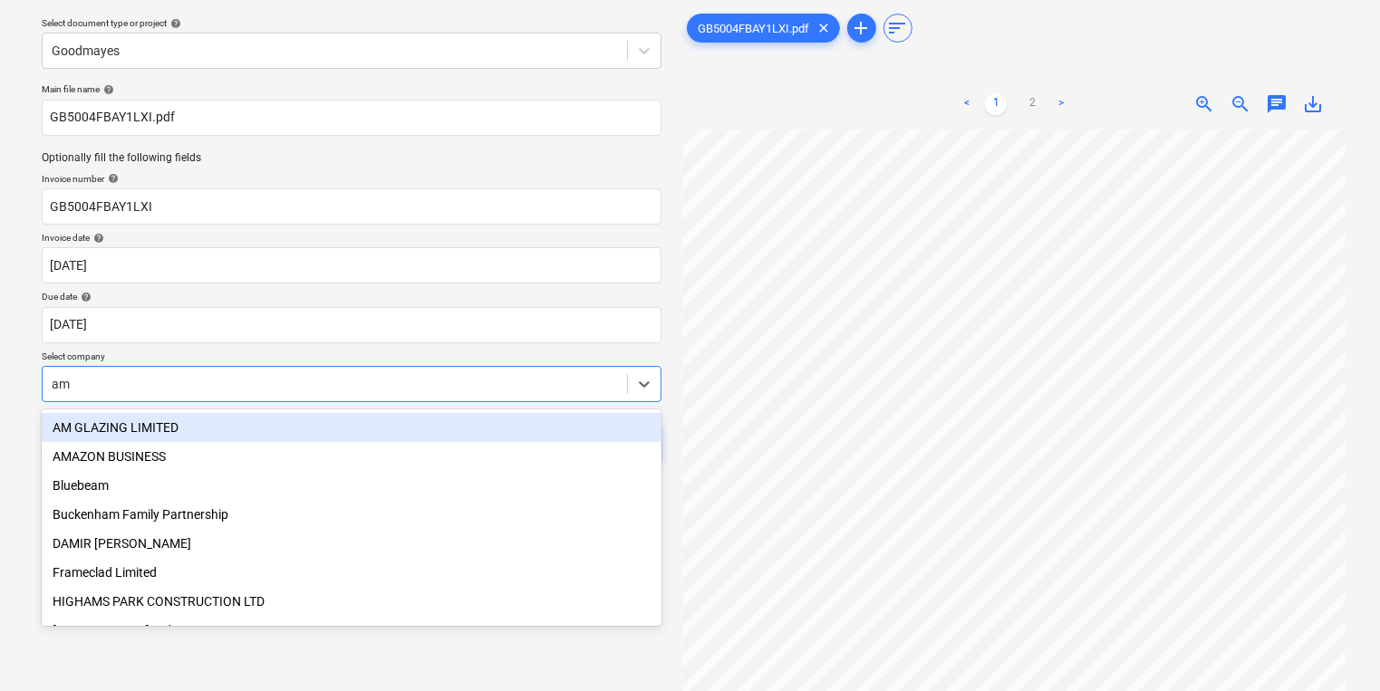
type input "ama"
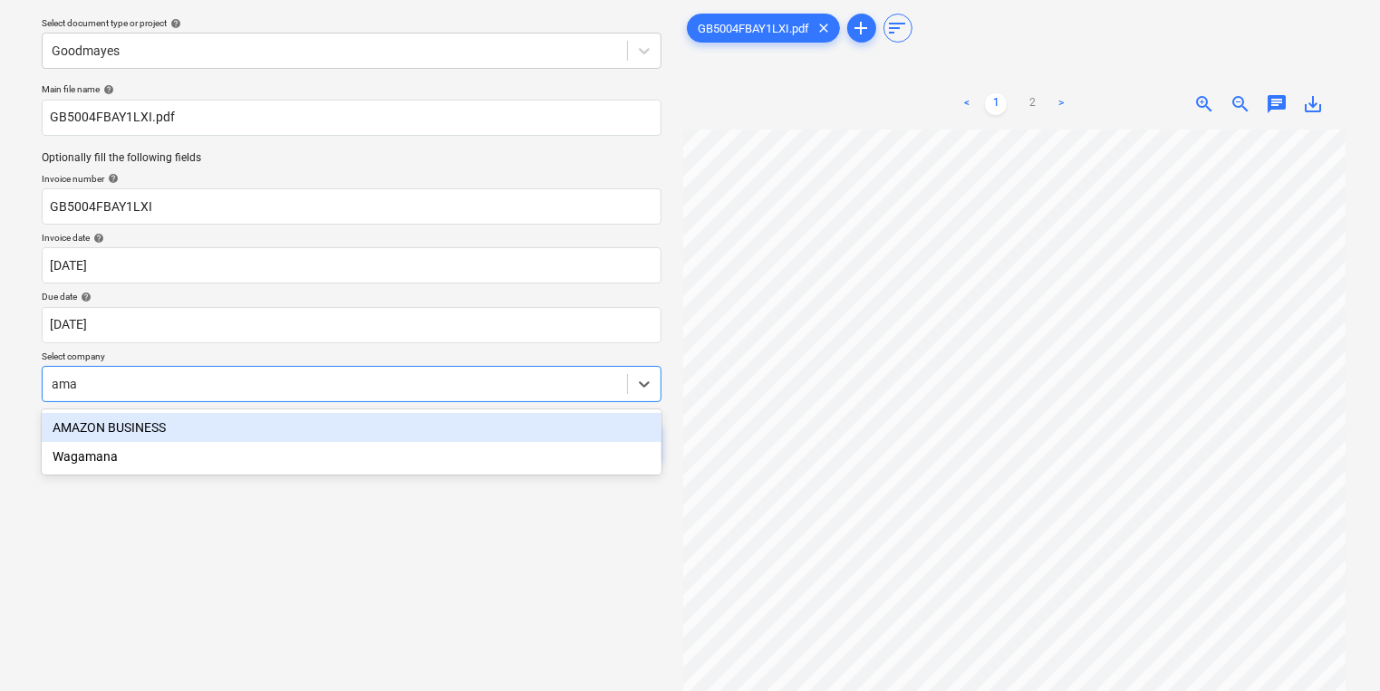
click at [437, 430] on div "AMAZON BUSINESS" at bounding box center [352, 427] width 620 height 29
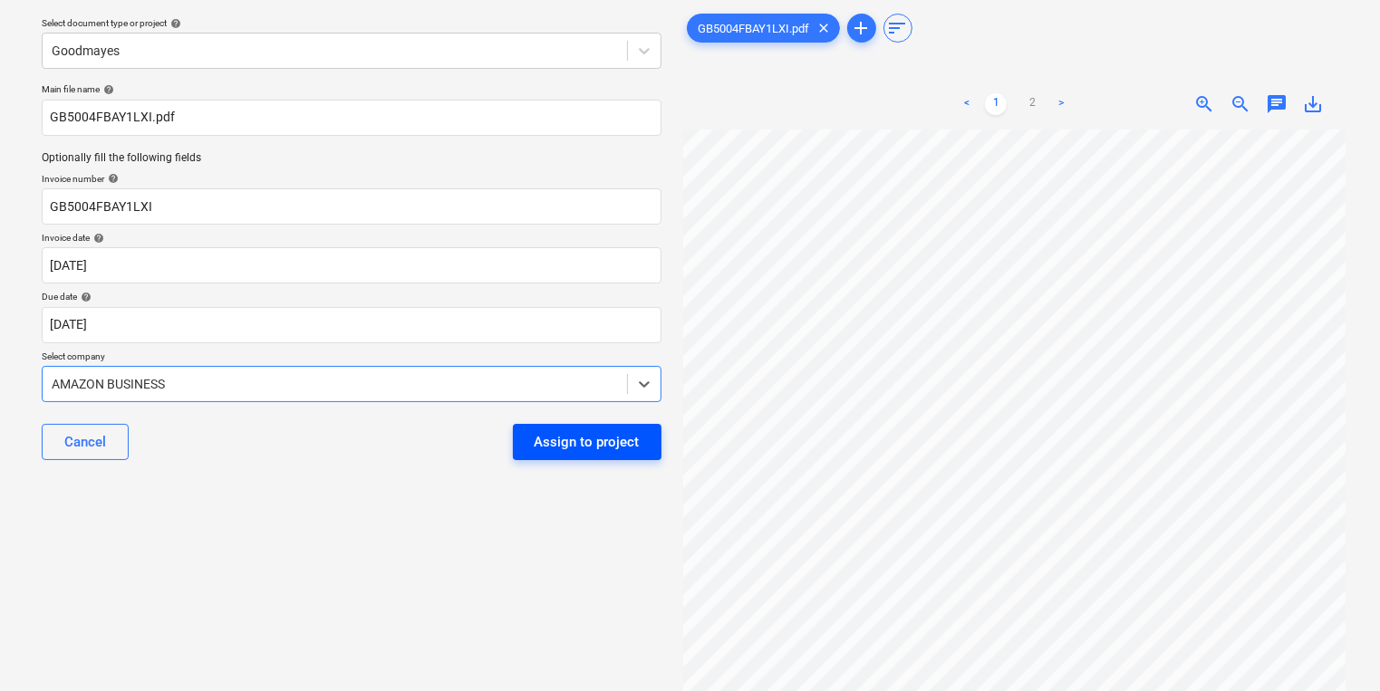
click at [610, 450] on div "Assign to project" at bounding box center [587, 442] width 105 height 24
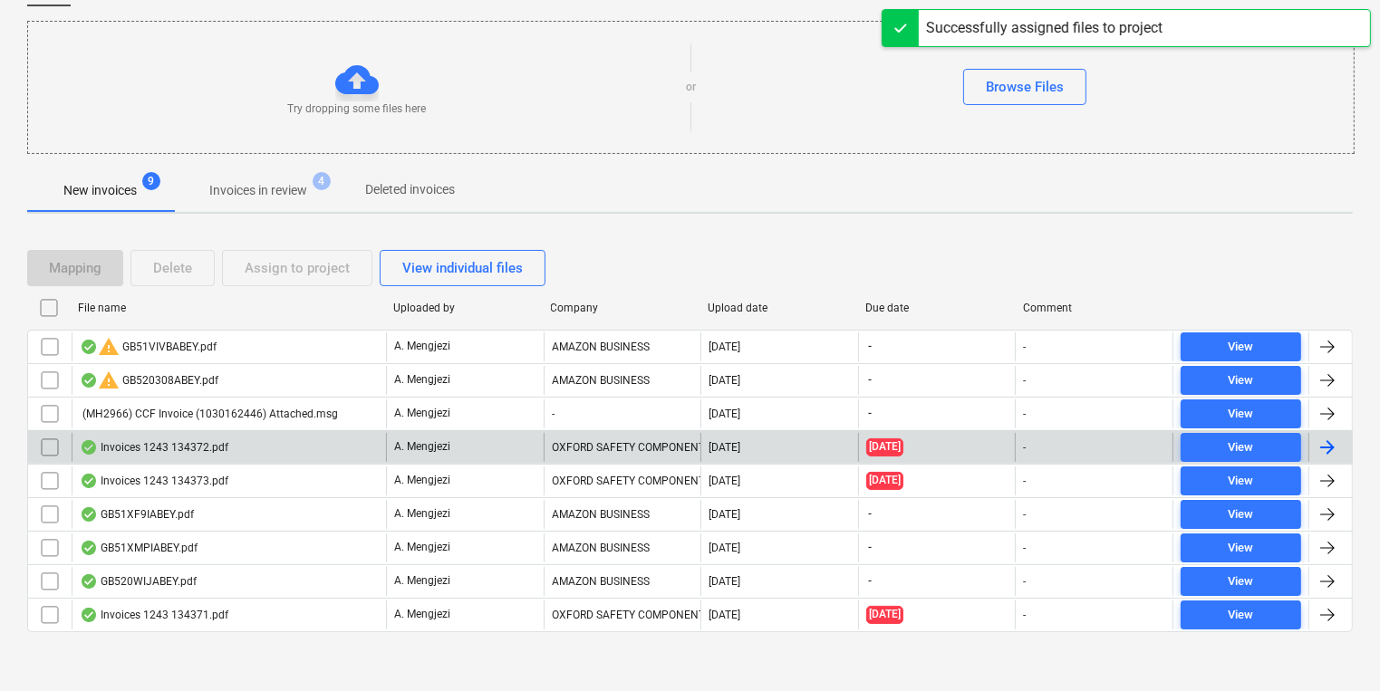
scroll to position [177, 0]
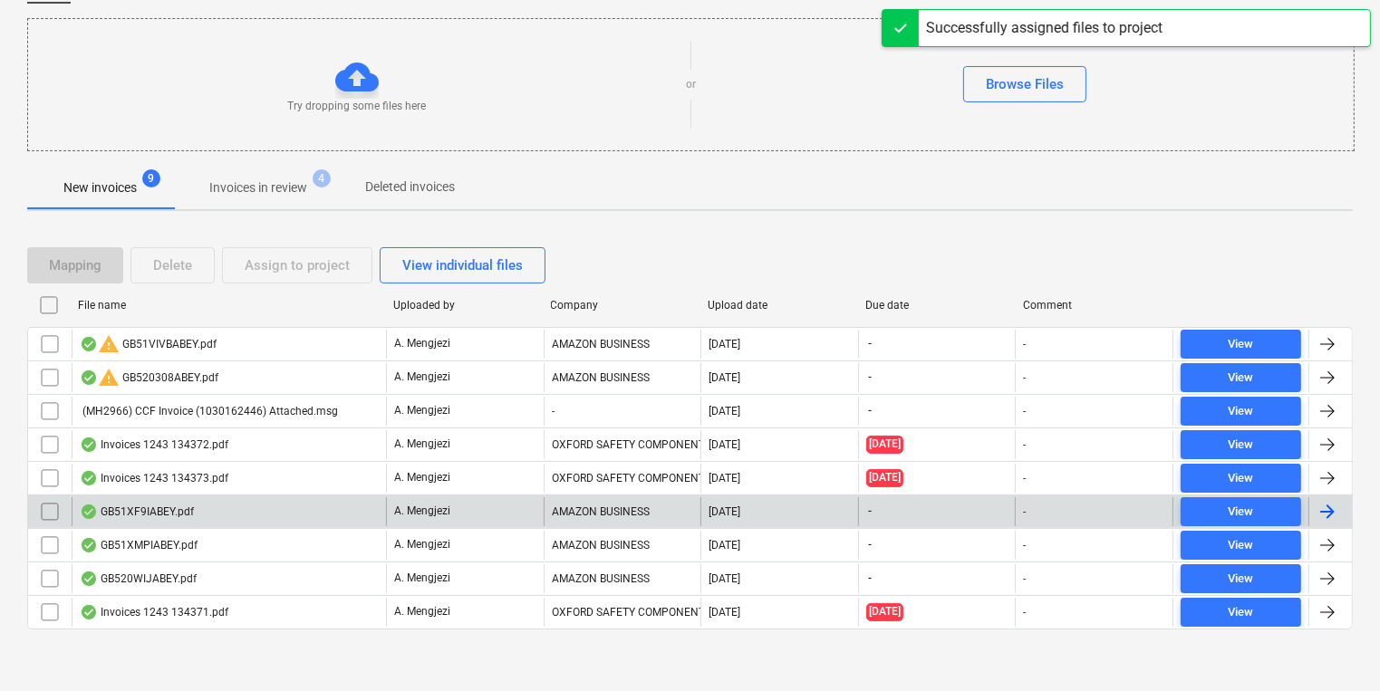
click at [399, 515] on p "A. Mengjezi" at bounding box center [422, 511] width 56 height 15
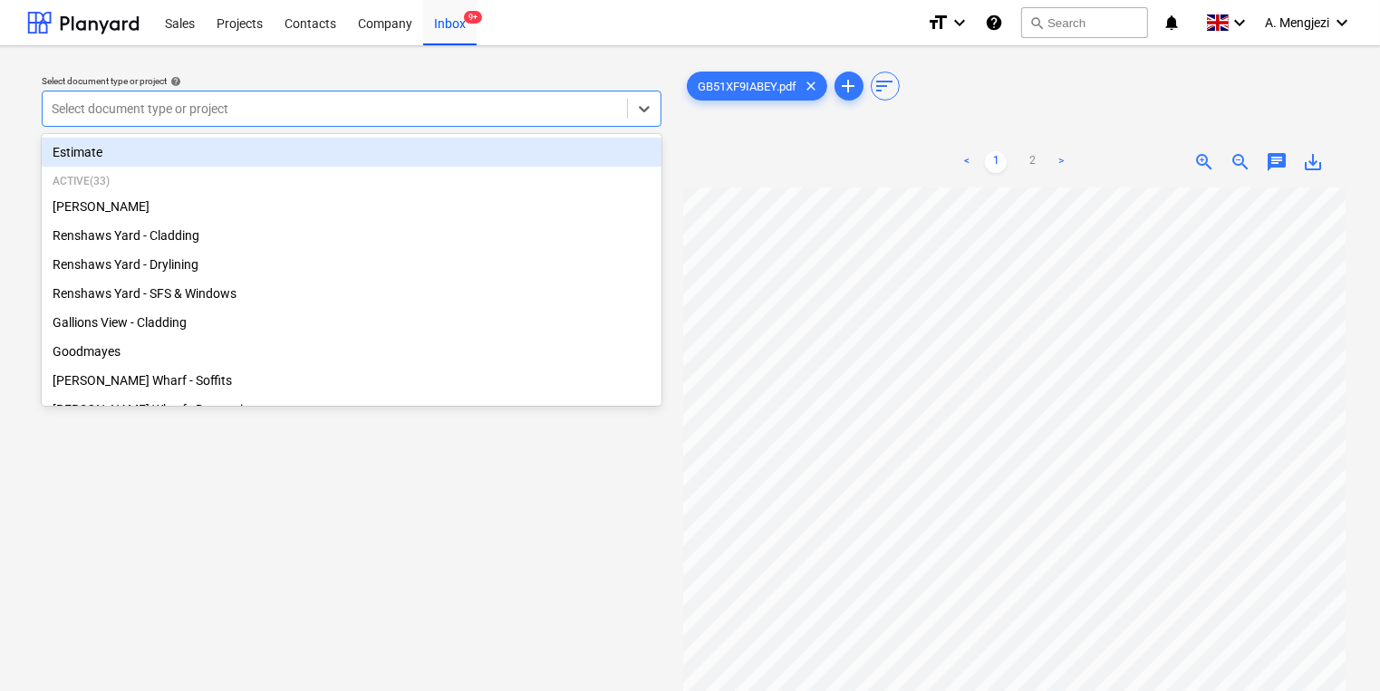
click at [549, 117] on div at bounding box center [335, 109] width 566 height 18
click at [1040, 156] on link "2" at bounding box center [1032, 162] width 22 height 22
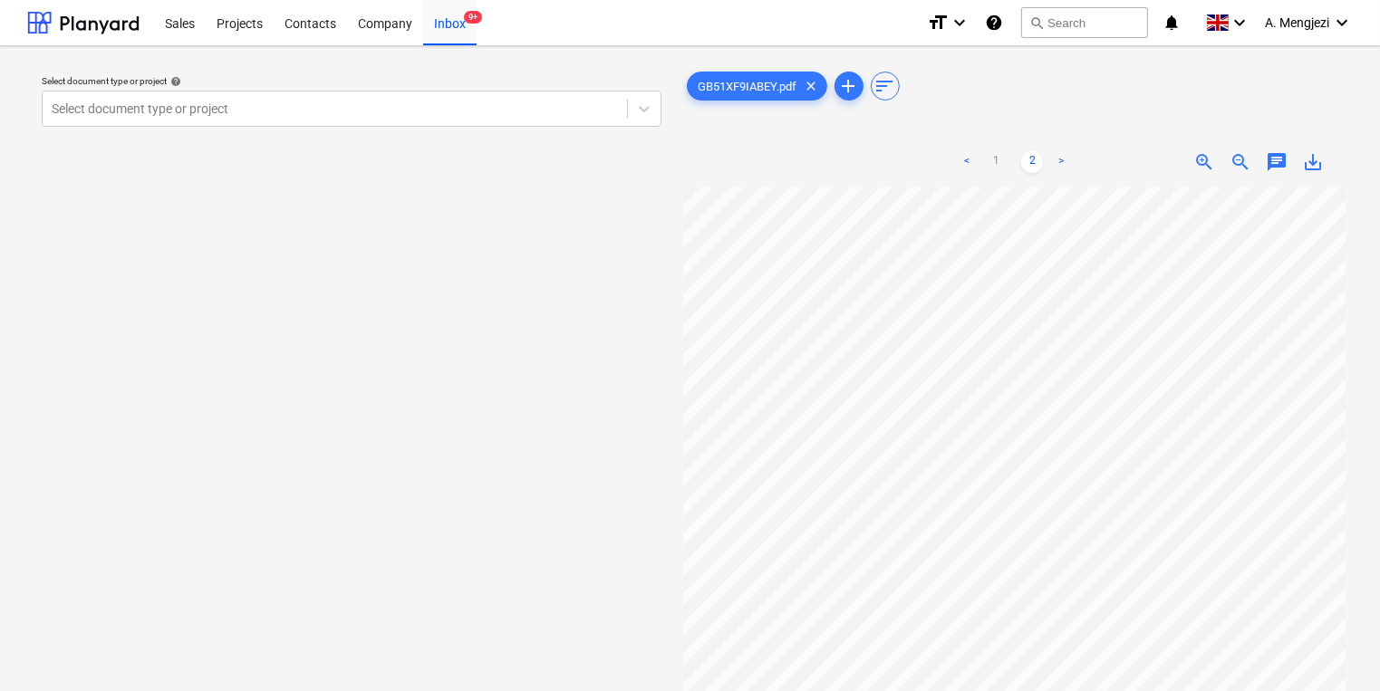
click at [1007, 149] on div "< 1 2 >" at bounding box center [1014, 162] width 211 height 51
click at [990, 167] on link "1" at bounding box center [996, 162] width 22 height 22
click at [589, 109] on div at bounding box center [335, 109] width 566 height 18
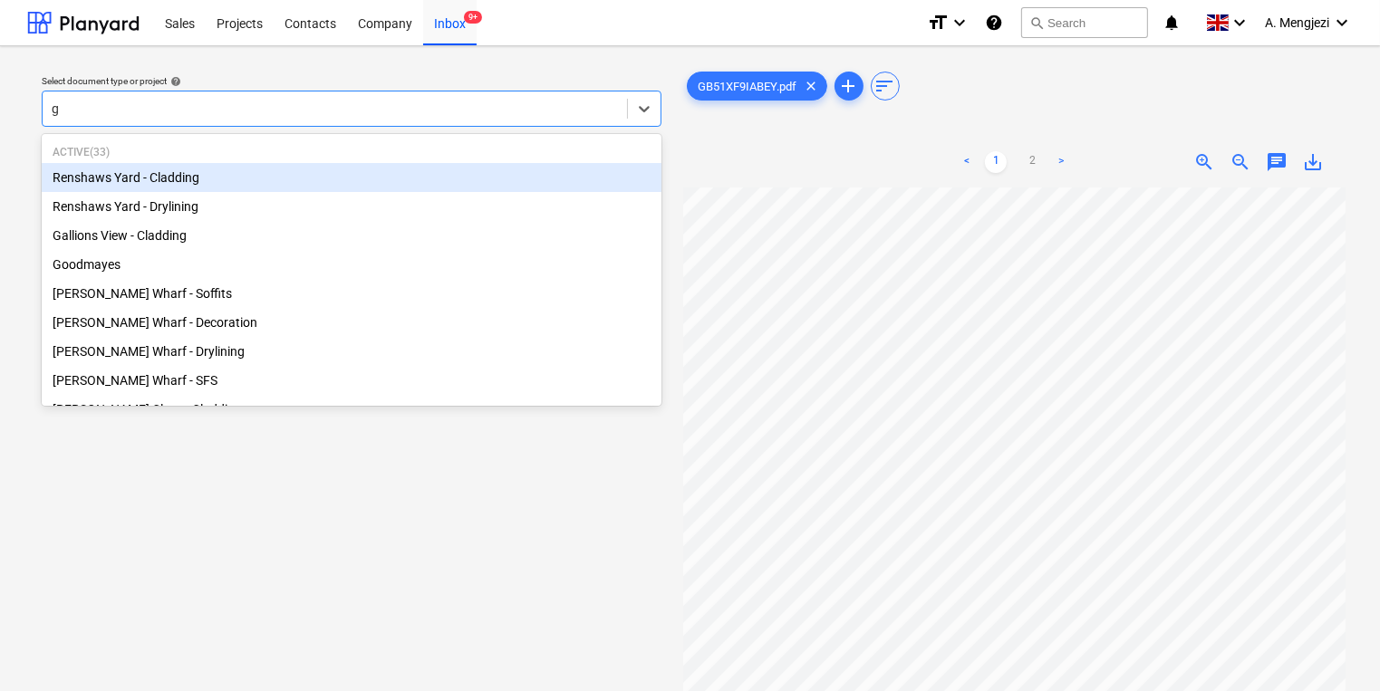
type input "gr"
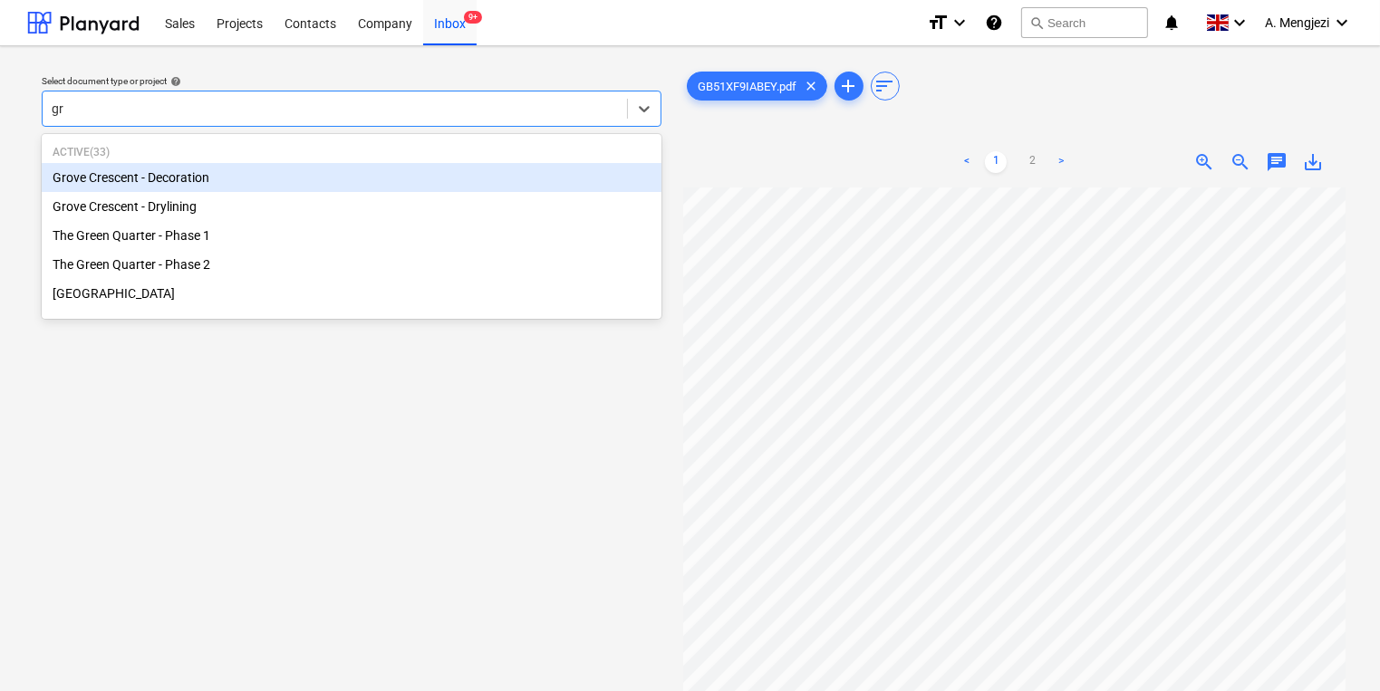
click at [355, 184] on div "Grove Crescent - Decoration" at bounding box center [352, 177] width 620 height 29
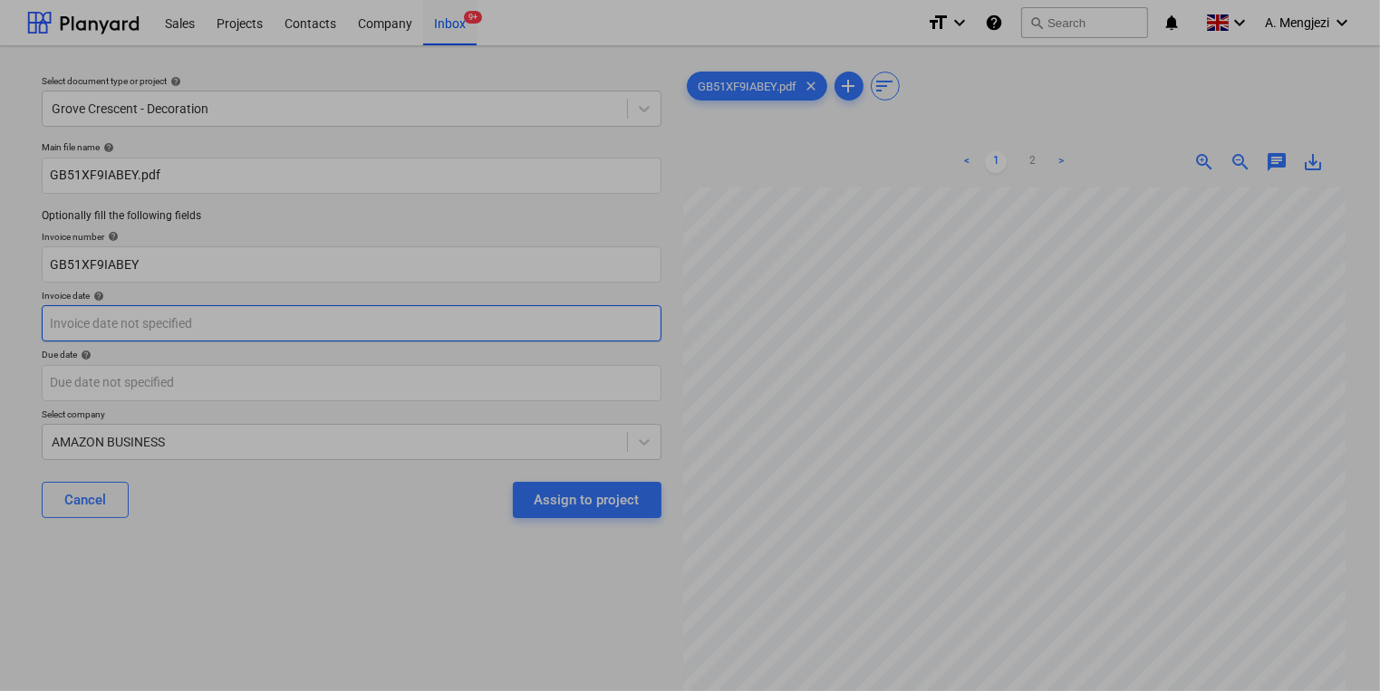
click at [180, 323] on body "Sales Projects Contacts Company Inbox 9+ format_size keyboard_arrow_down help s…" at bounding box center [690, 345] width 1380 height 691
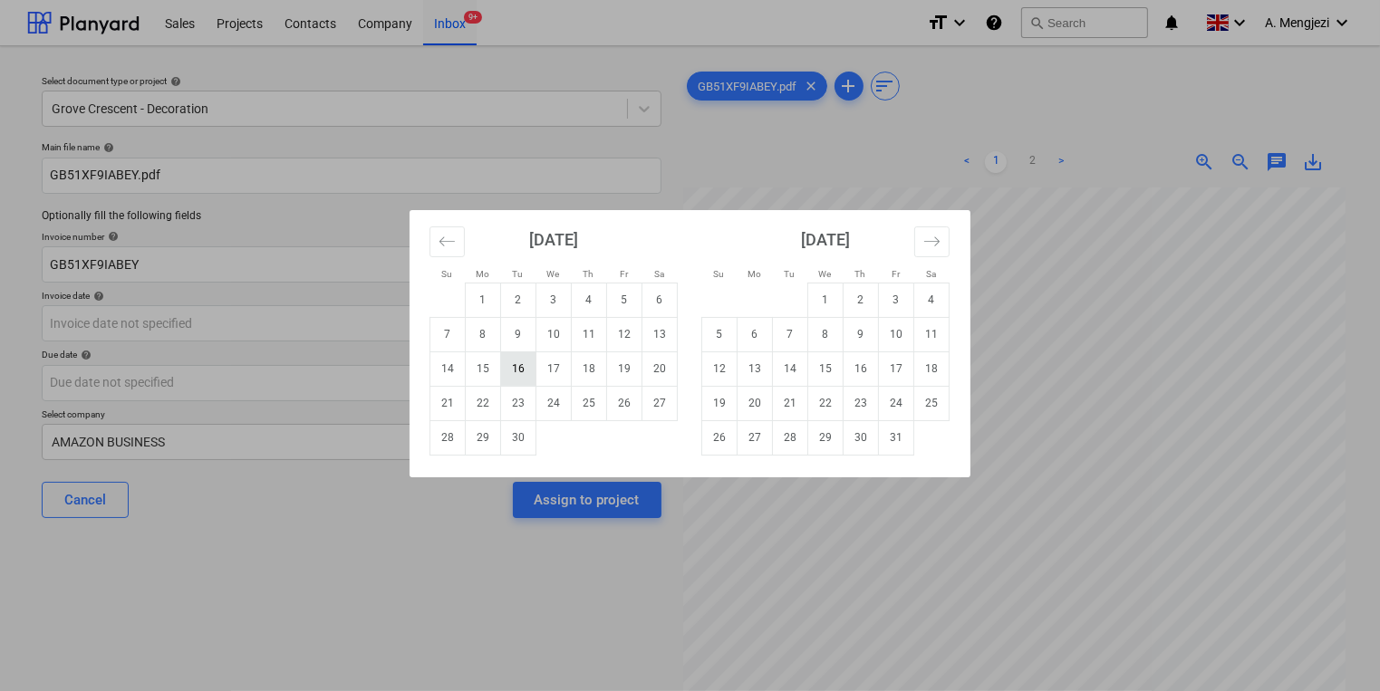
click at [526, 372] on td "16" at bounding box center [518, 369] width 35 height 34
type input "[DATE]"
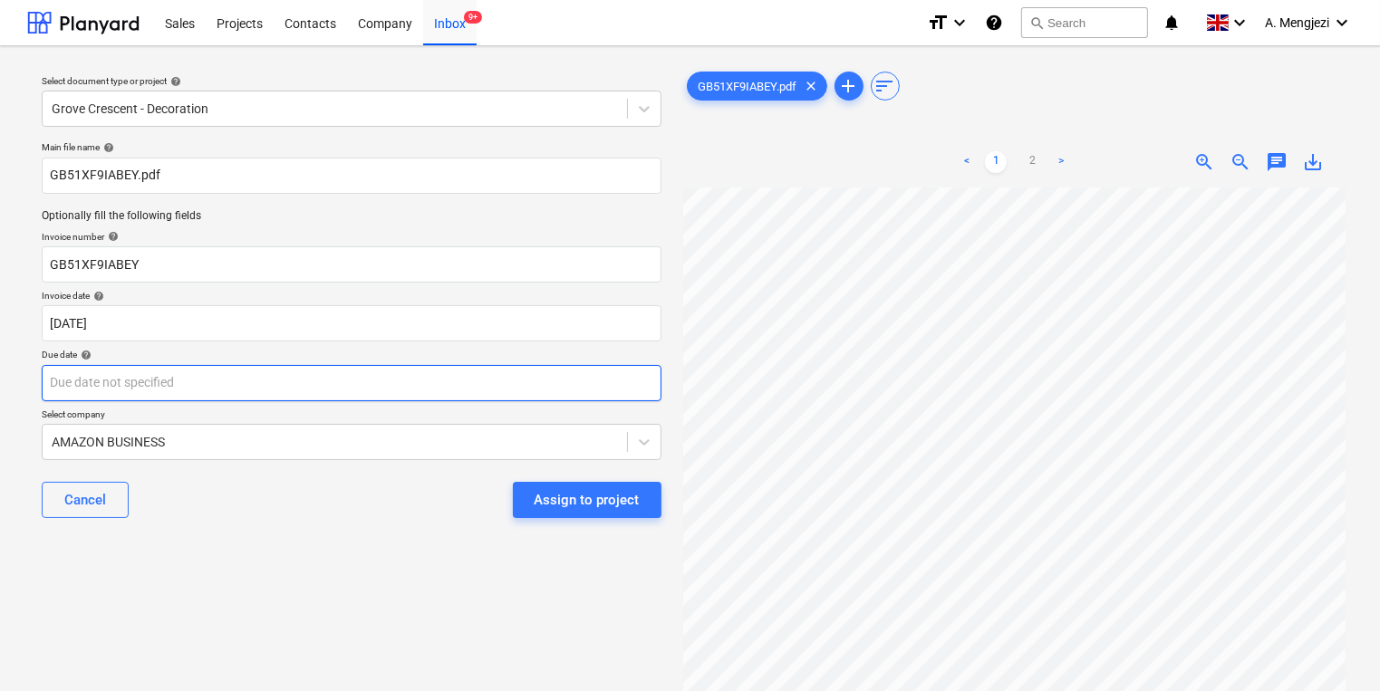
click at [526, 372] on body "Sales Projects Contacts Company Inbox 9+ format_size keyboard_arrow_down help s…" at bounding box center [690, 345] width 1380 height 691
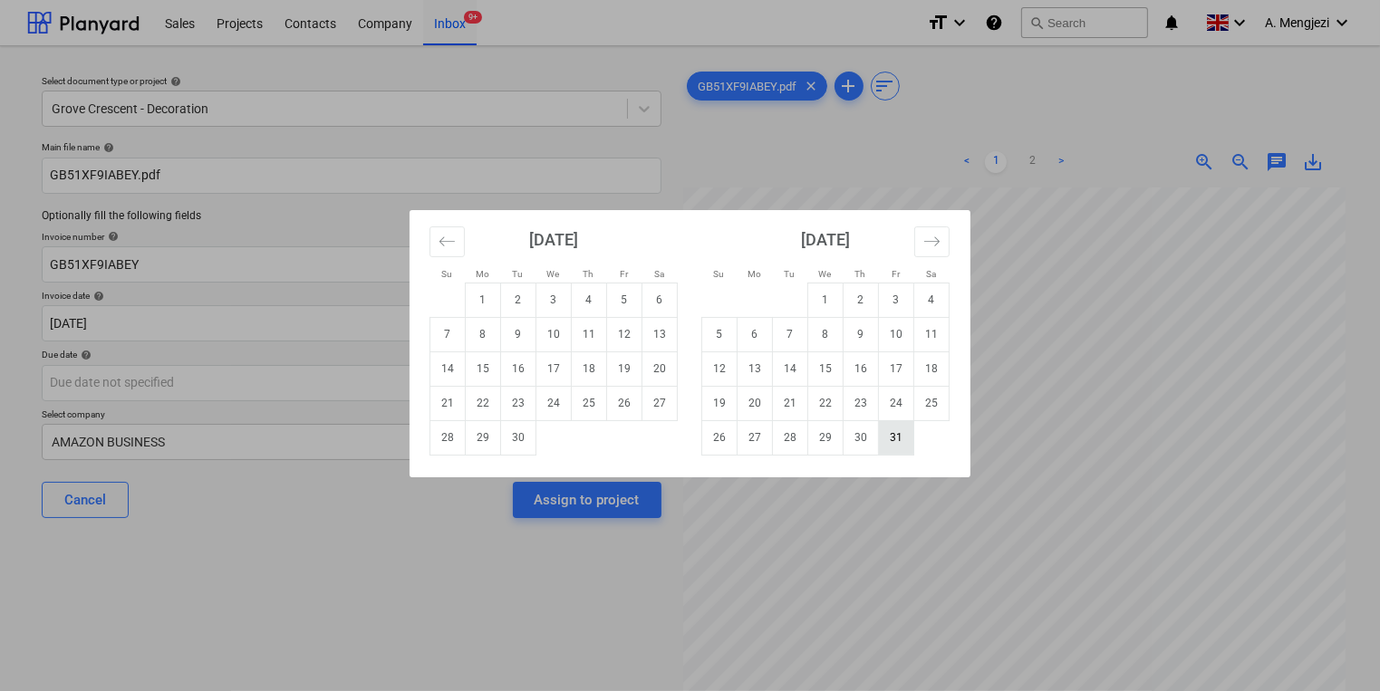
click at [901, 433] on td "31" at bounding box center [896, 437] width 35 height 34
type input "[DATE]"
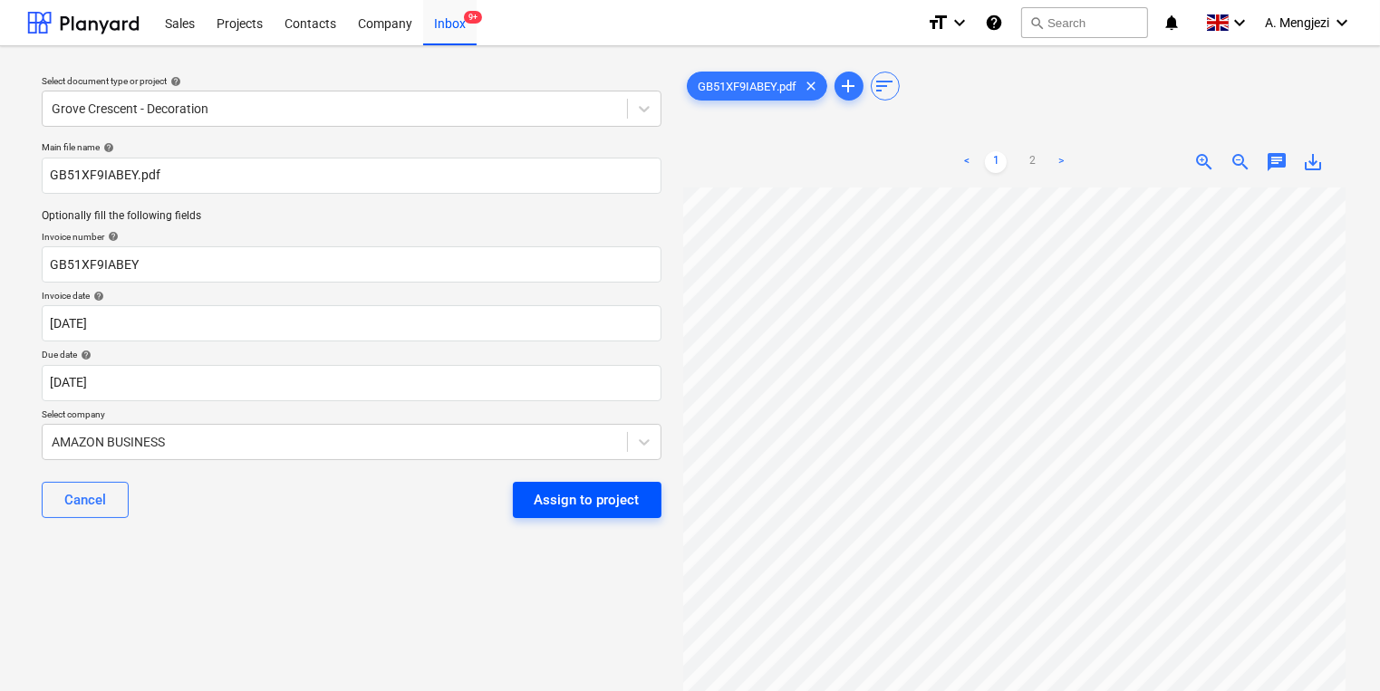
click at [630, 497] on div "Assign to project" at bounding box center [587, 500] width 105 height 24
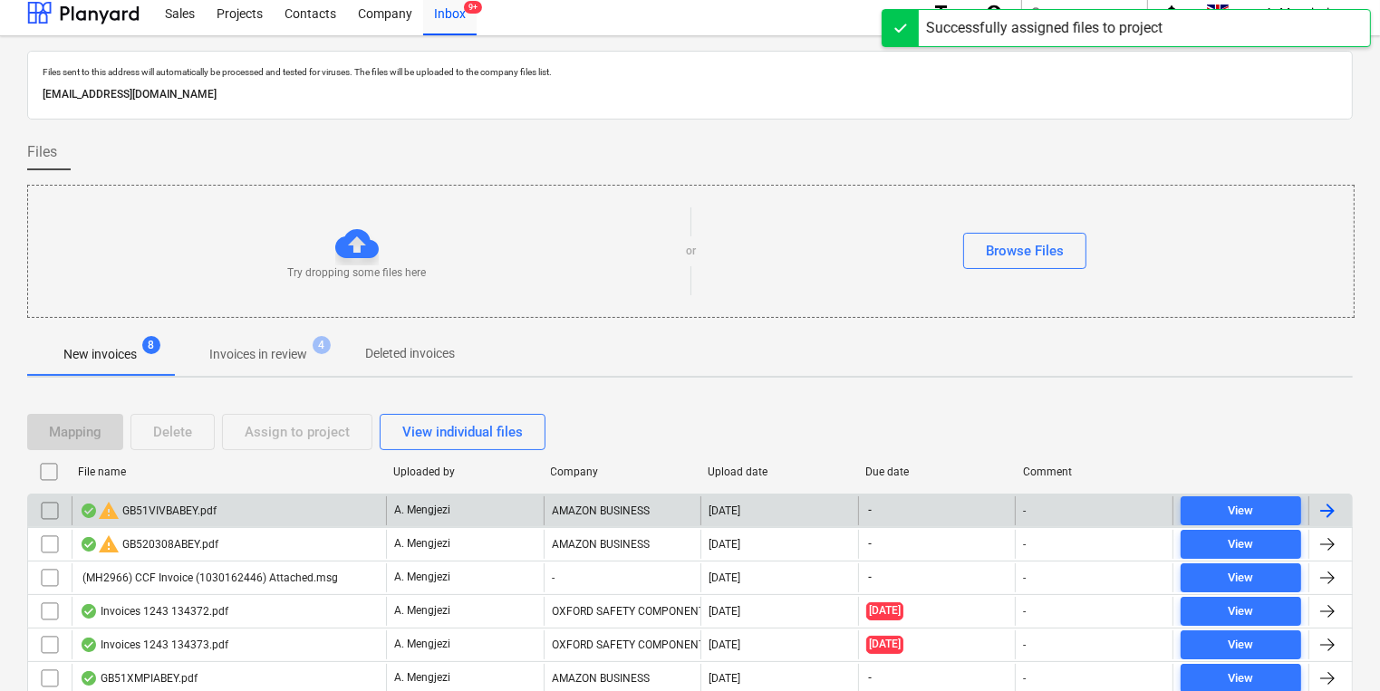
scroll to position [143, 0]
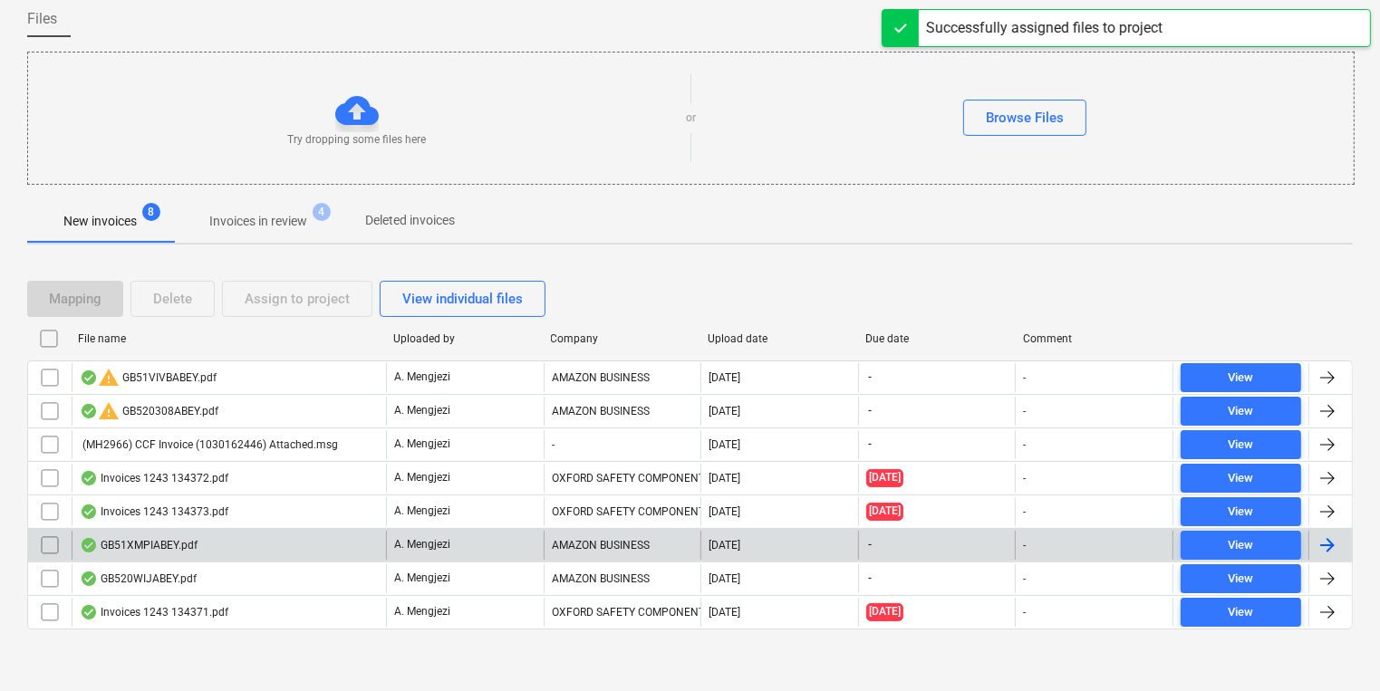
click at [344, 552] on div "GB51XMPIABEY.pdf" at bounding box center [229, 545] width 314 height 29
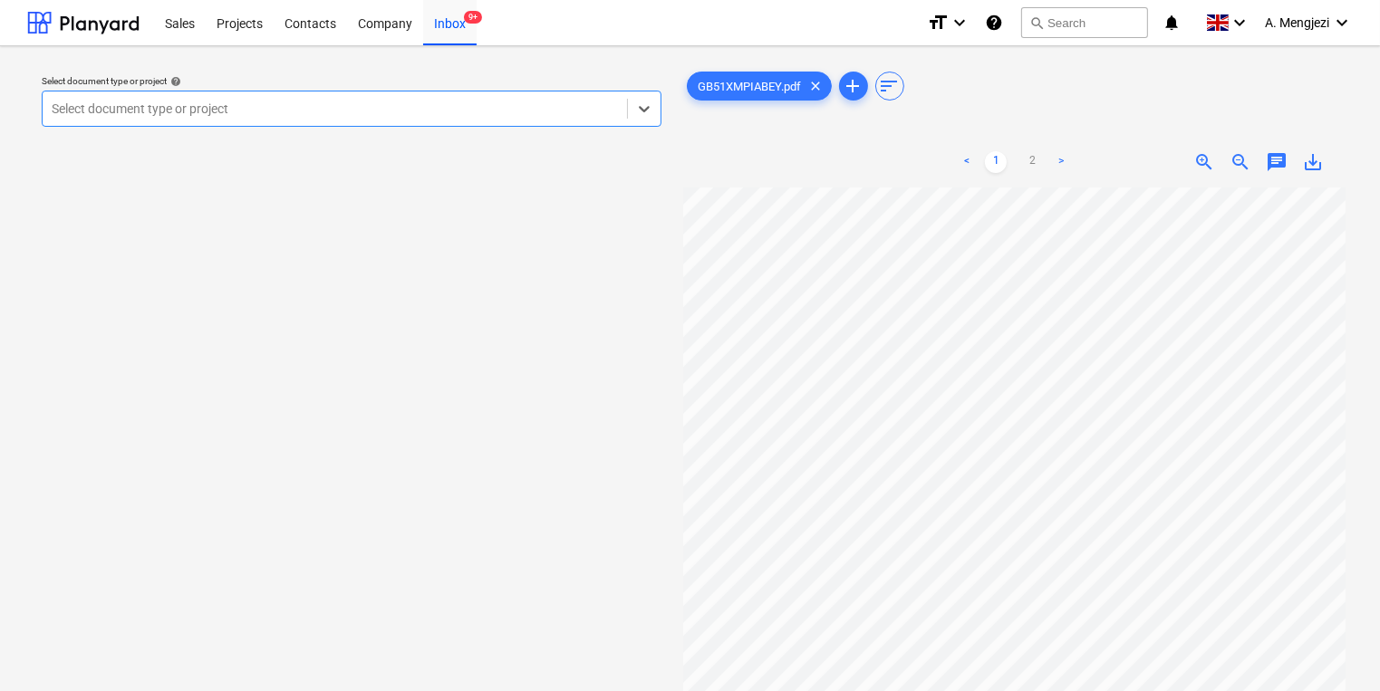
click at [419, 116] on div at bounding box center [335, 109] width 566 height 18
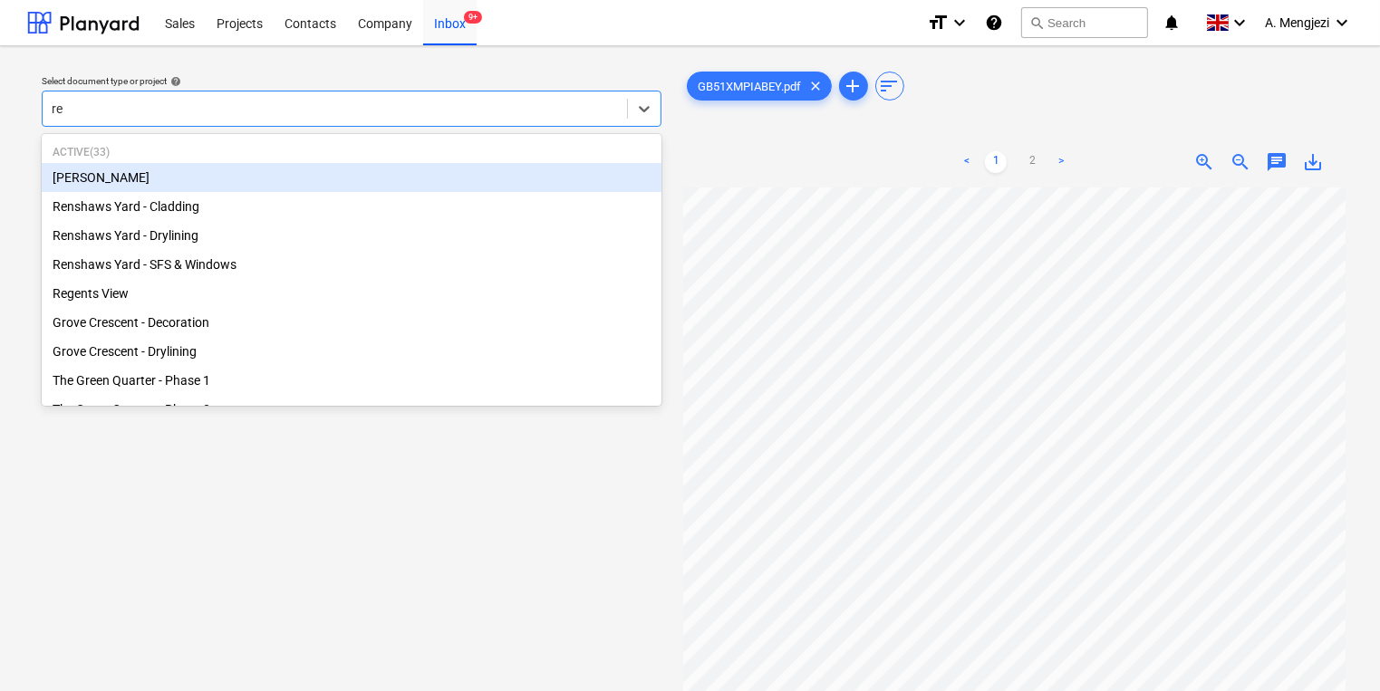
type input "ren"
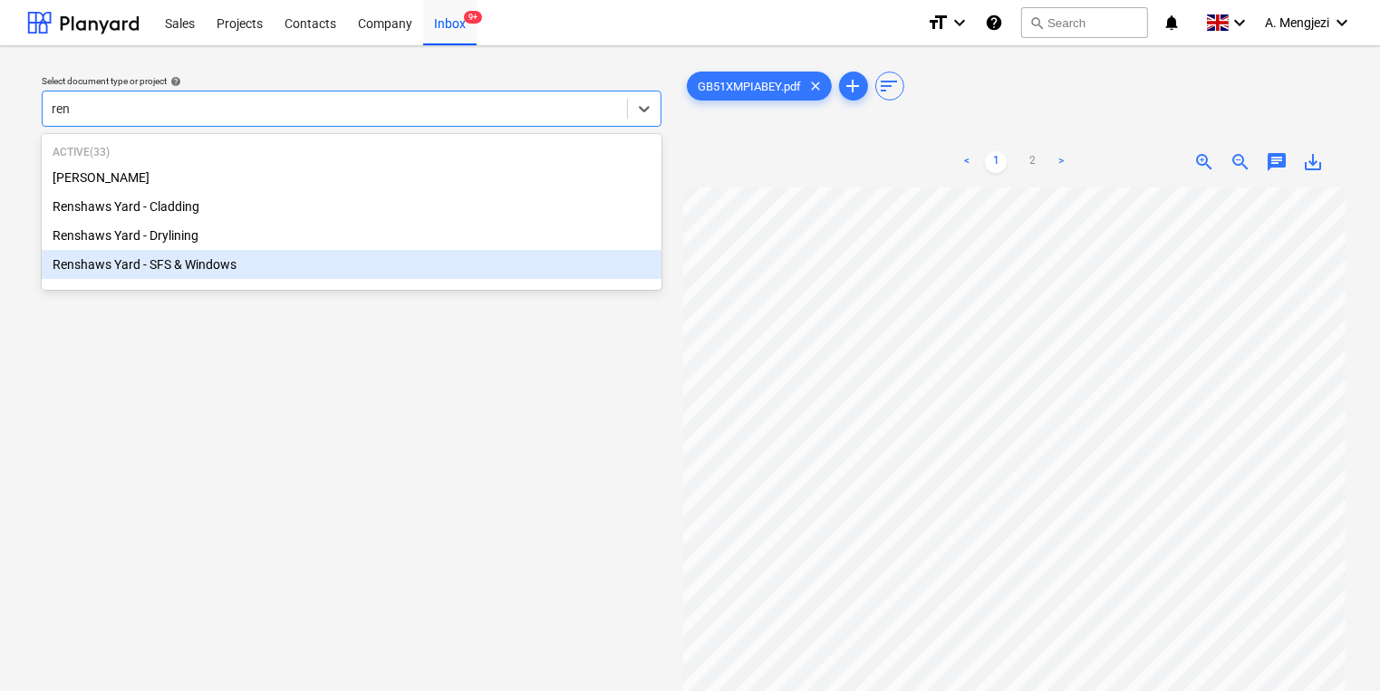
click at [512, 266] on div "Renshaws Yard - SFS & Windows" at bounding box center [352, 264] width 620 height 29
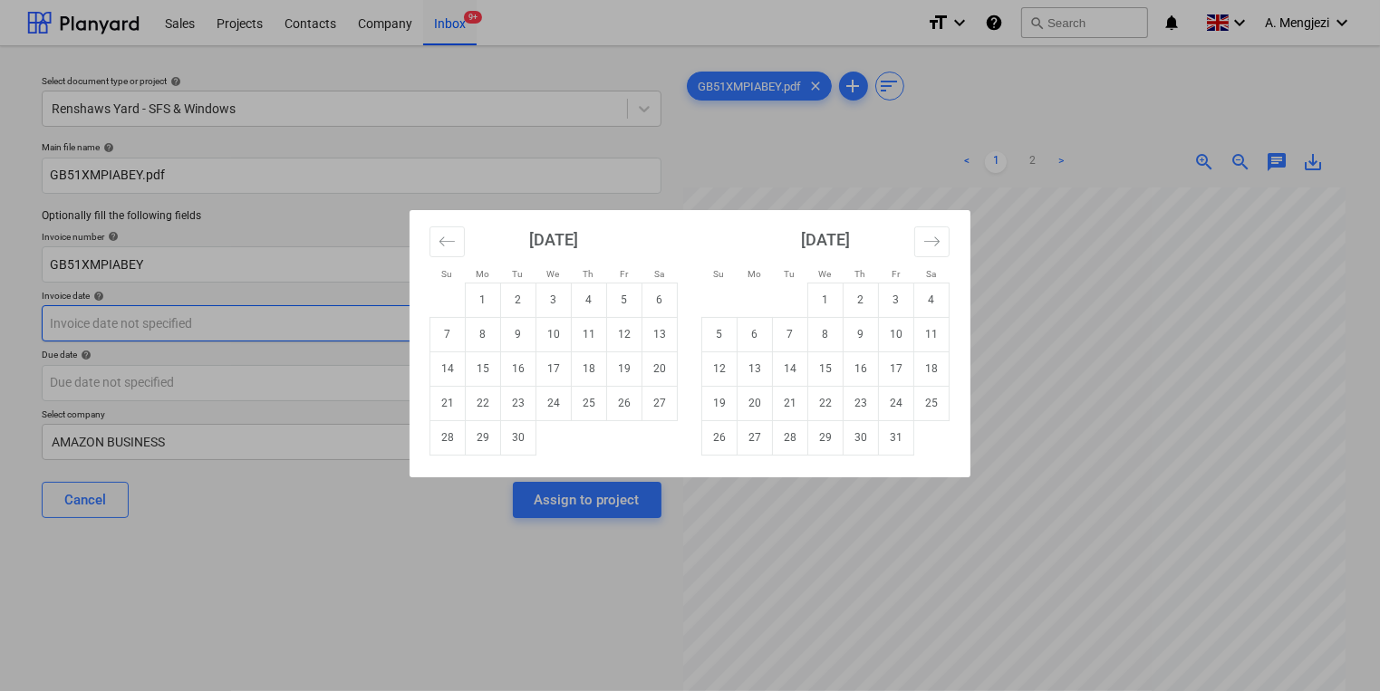
click at [490, 328] on body "Sales Projects Contacts Company Inbox 9+ format_size keyboard_arrow_down help s…" at bounding box center [690, 345] width 1380 height 691
click at [508, 363] on td "16" at bounding box center [518, 369] width 35 height 34
type input "[DATE]"
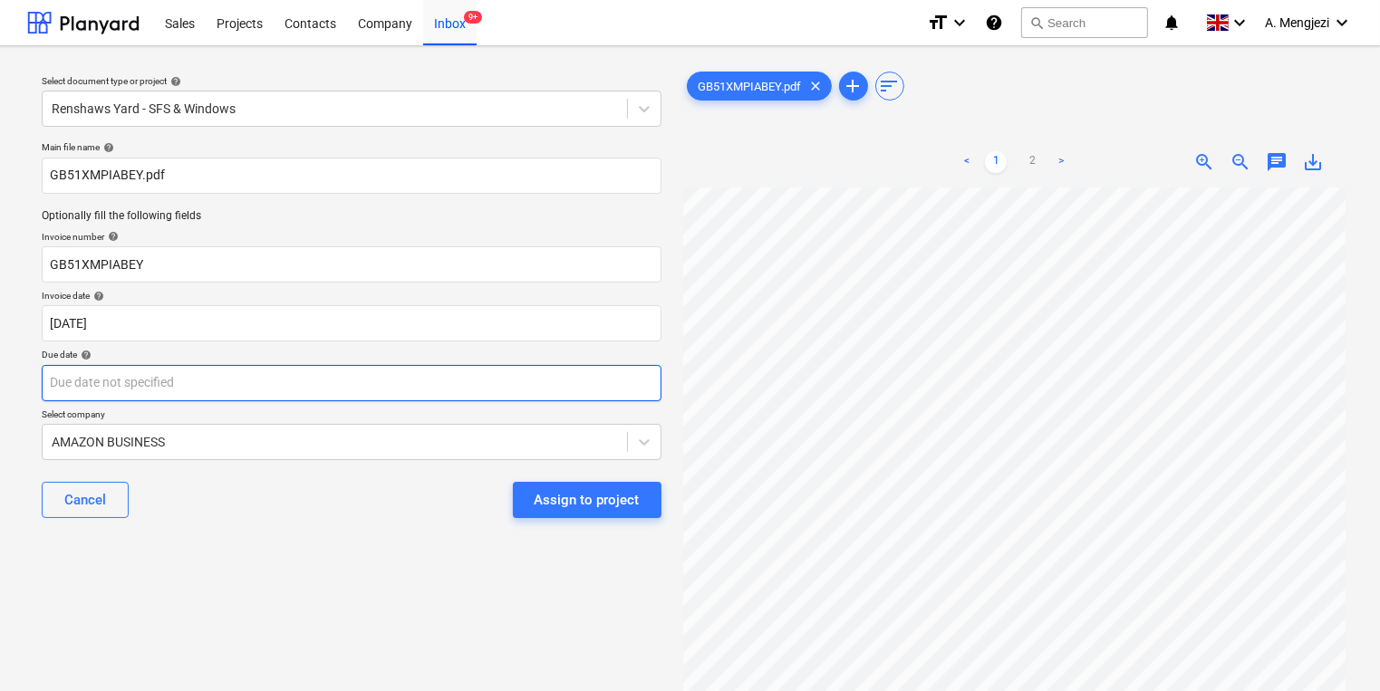
click at [507, 380] on body "Sales Projects Contacts Company Inbox 9+ format_size keyboard_arrow_down help s…" at bounding box center [690, 345] width 1380 height 691
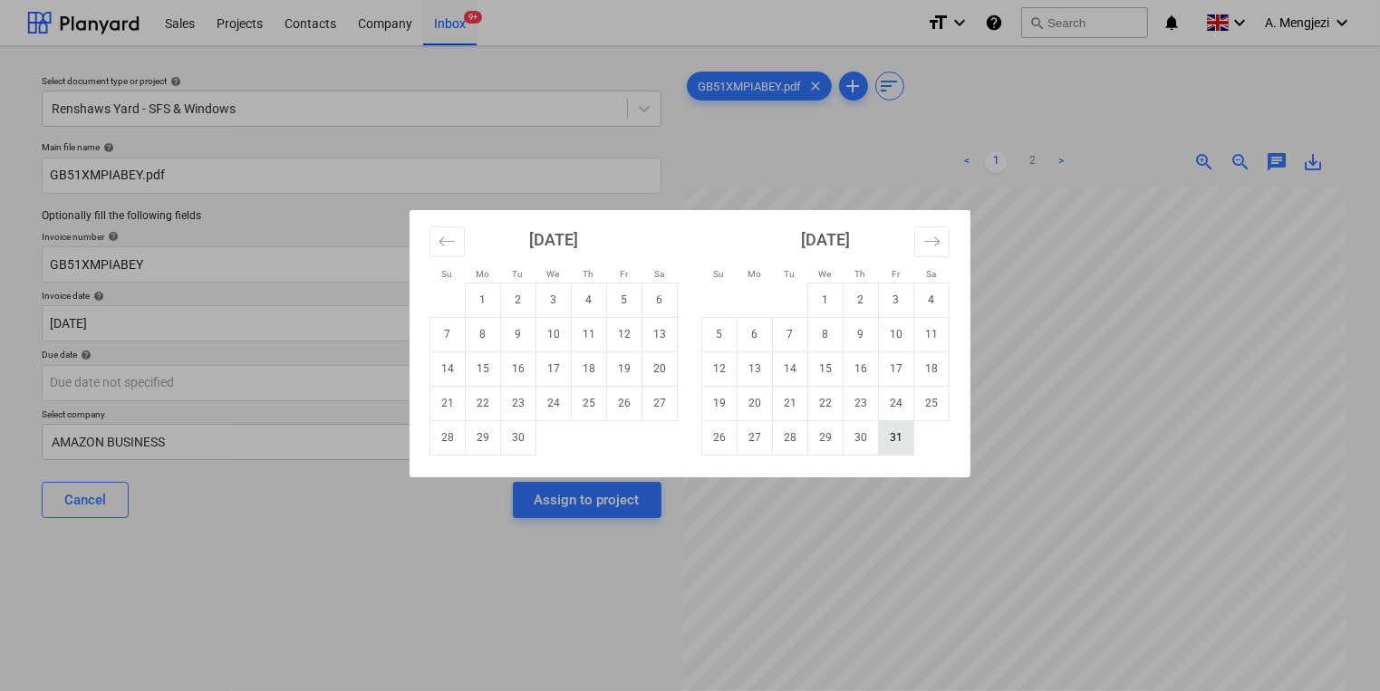
click at [897, 455] on td "31" at bounding box center [896, 437] width 35 height 34
type input "[DATE]"
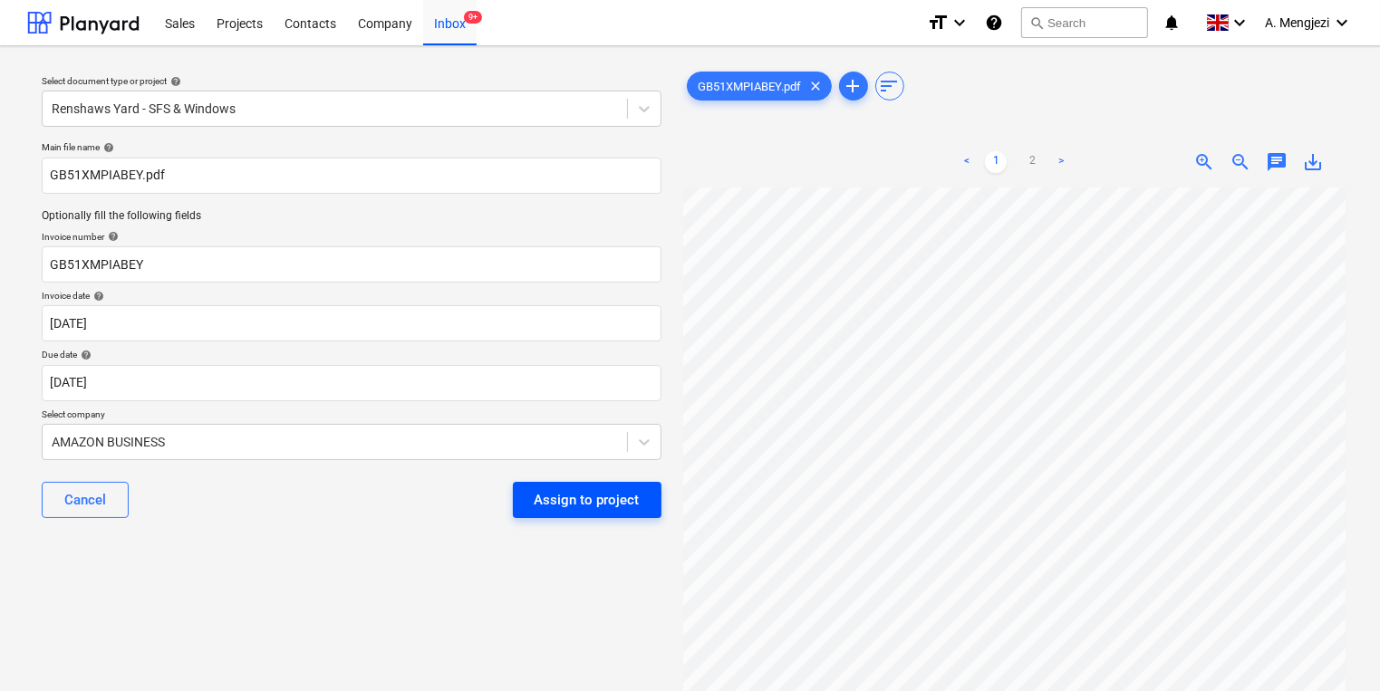
click at [646, 486] on button "Assign to project" at bounding box center [587, 500] width 149 height 36
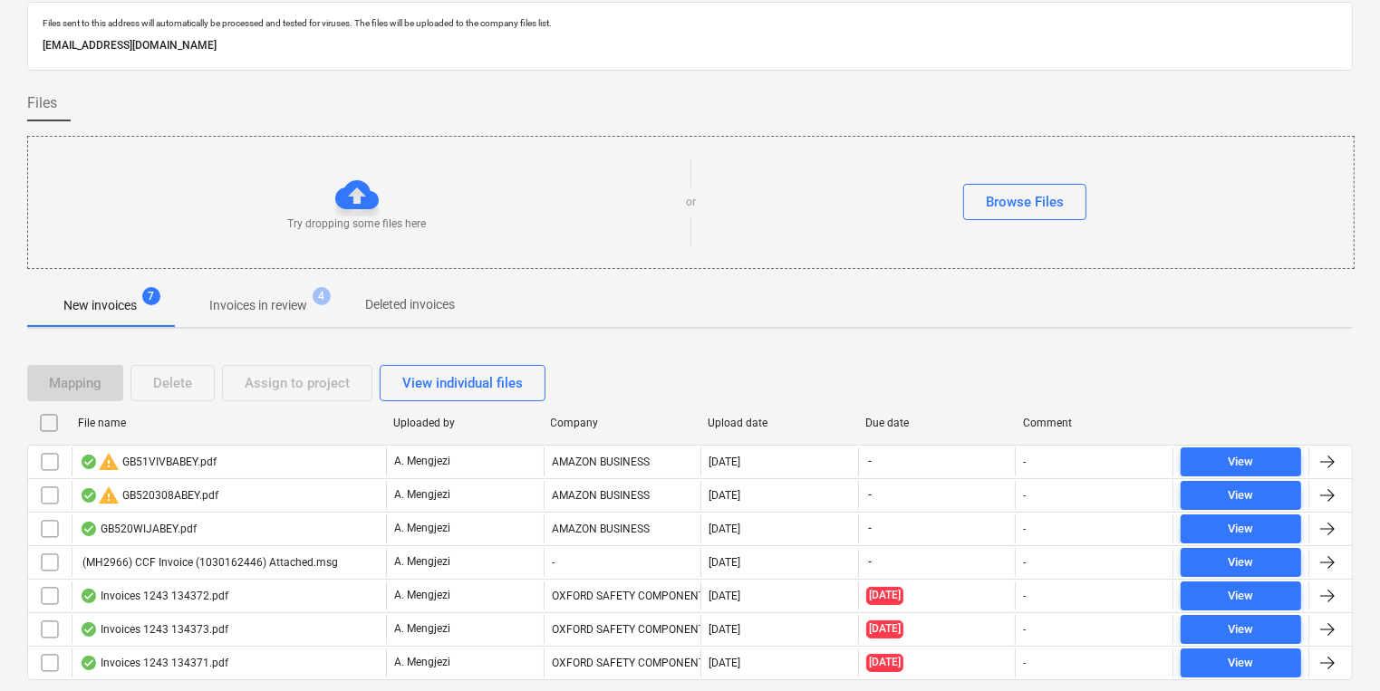
scroll to position [110, 0]
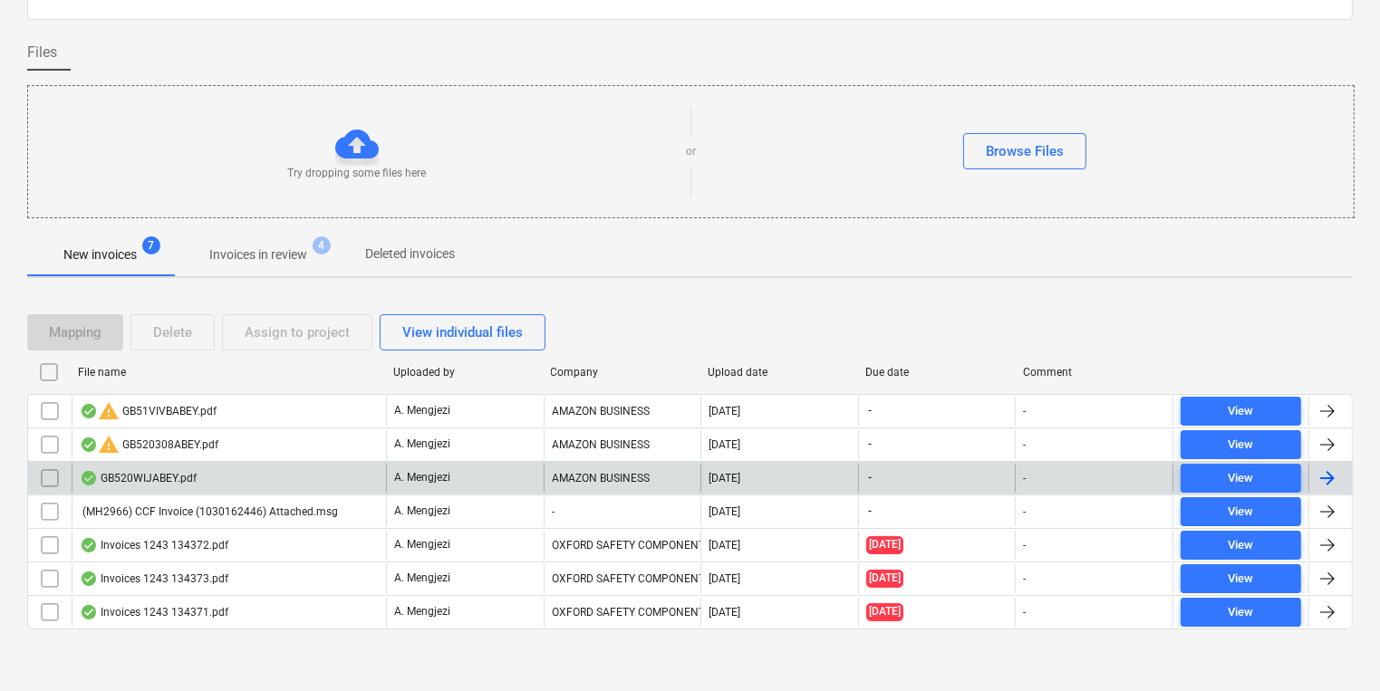
click at [319, 489] on div "GB520WIJABEY.pdf" at bounding box center [229, 478] width 314 height 29
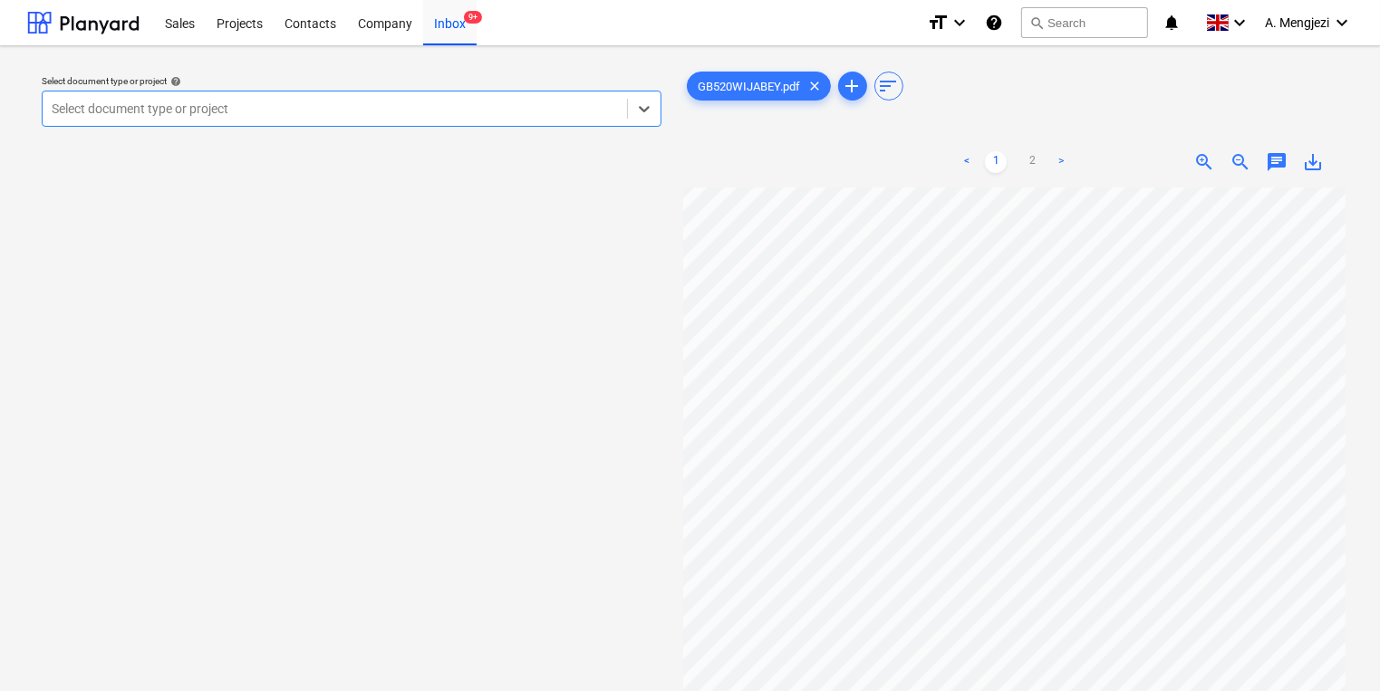
scroll to position [35, 0]
click at [1048, 174] on div "< 1 2 >" at bounding box center [1014, 162] width 211 height 51
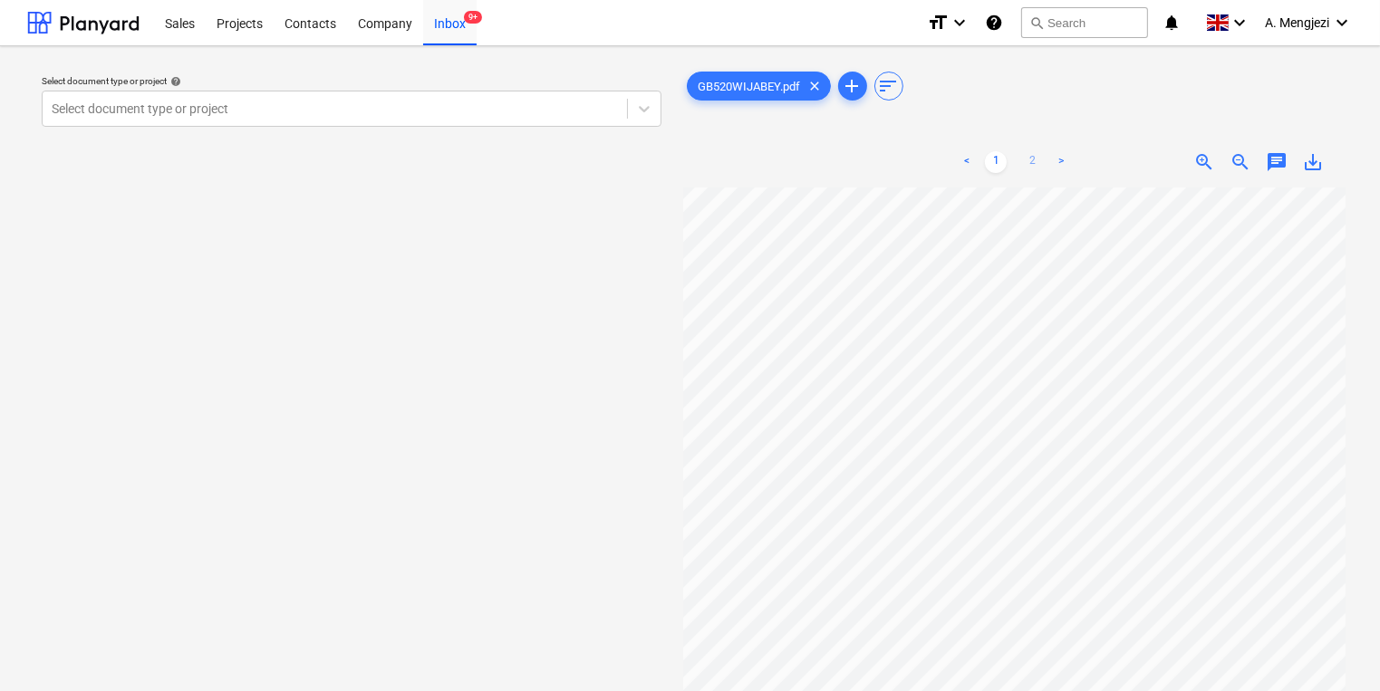
click at [1023, 156] on link "2" at bounding box center [1032, 162] width 22 height 22
click at [997, 159] on link "1" at bounding box center [996, 162] width 22 height 22
click at [991, 159] on link "1" at bounding box center [996, 162] width 22 height 22
click at [1038, 168] on link "2" at bounding box center [1032, 162] width 22 height 22
click at [1003, 155] on link "1" at bounding box center [996, 162] width 22 height 22
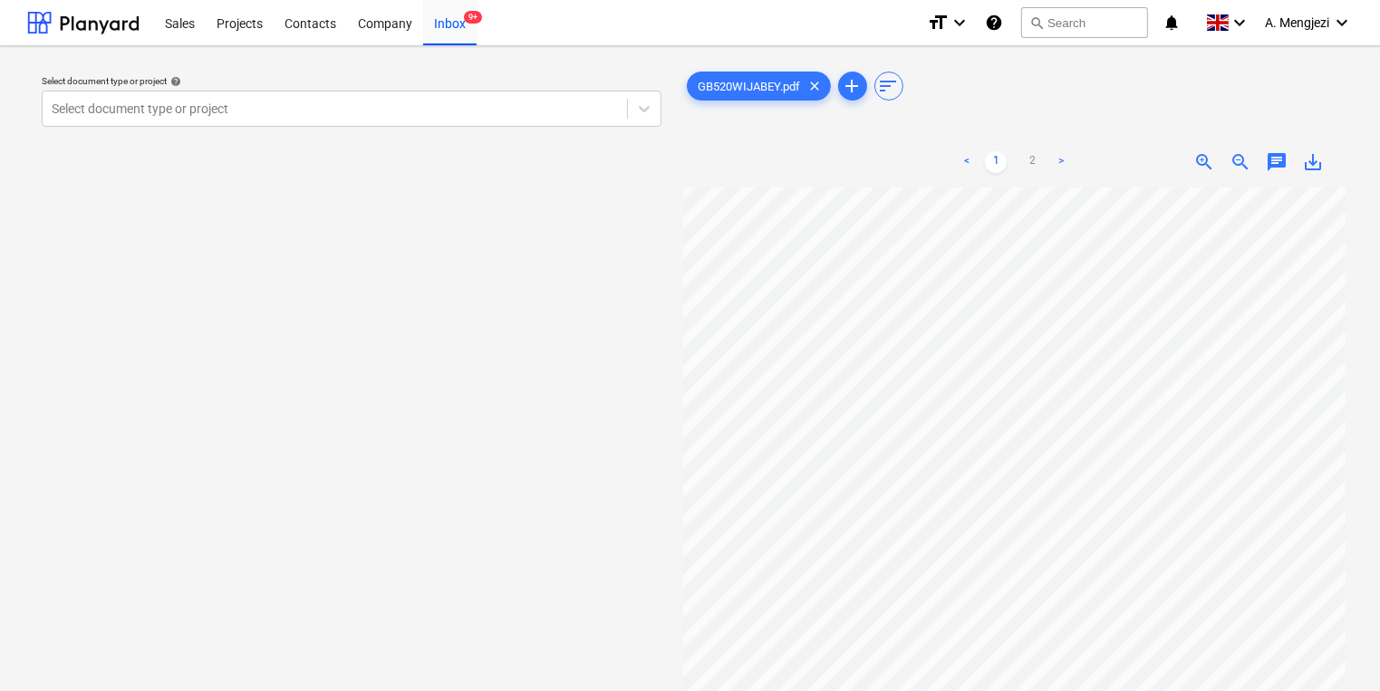
scroll to position [253, 0]
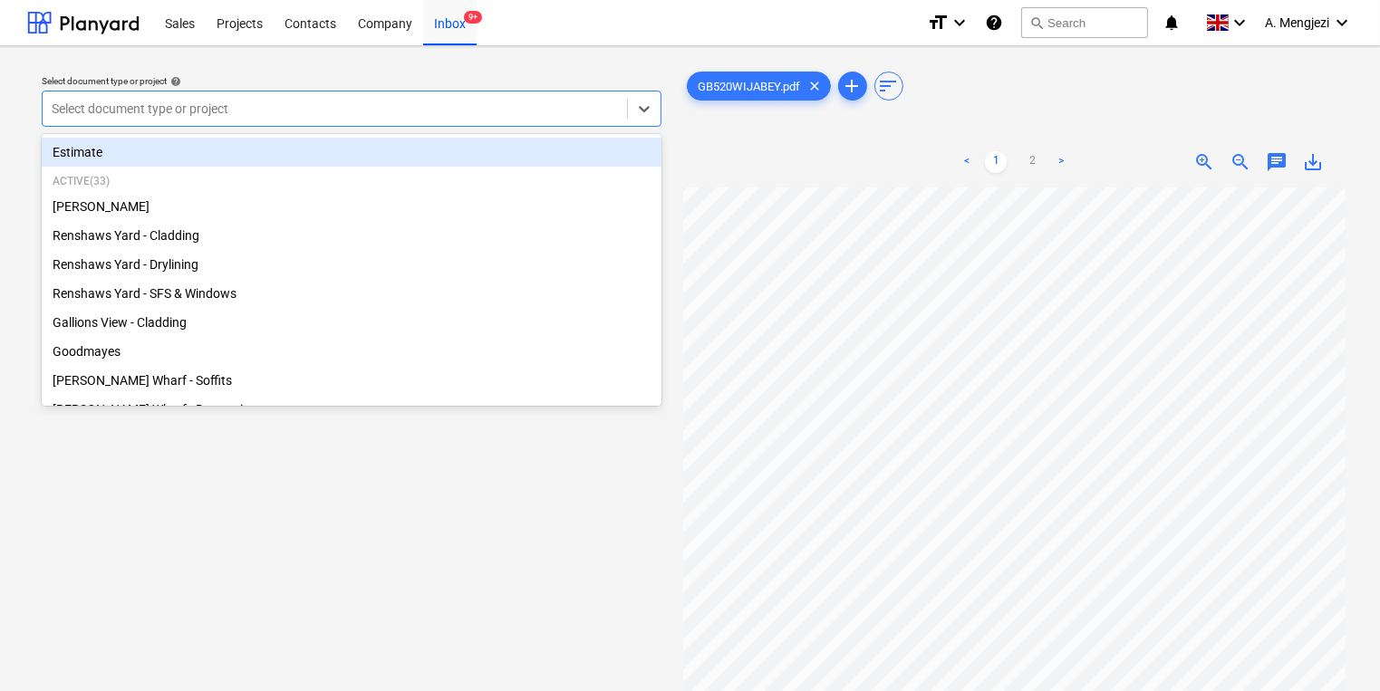
click at [239, 98] on div "Select document type or project" at bounding box center [335, 108] width 584 height 25
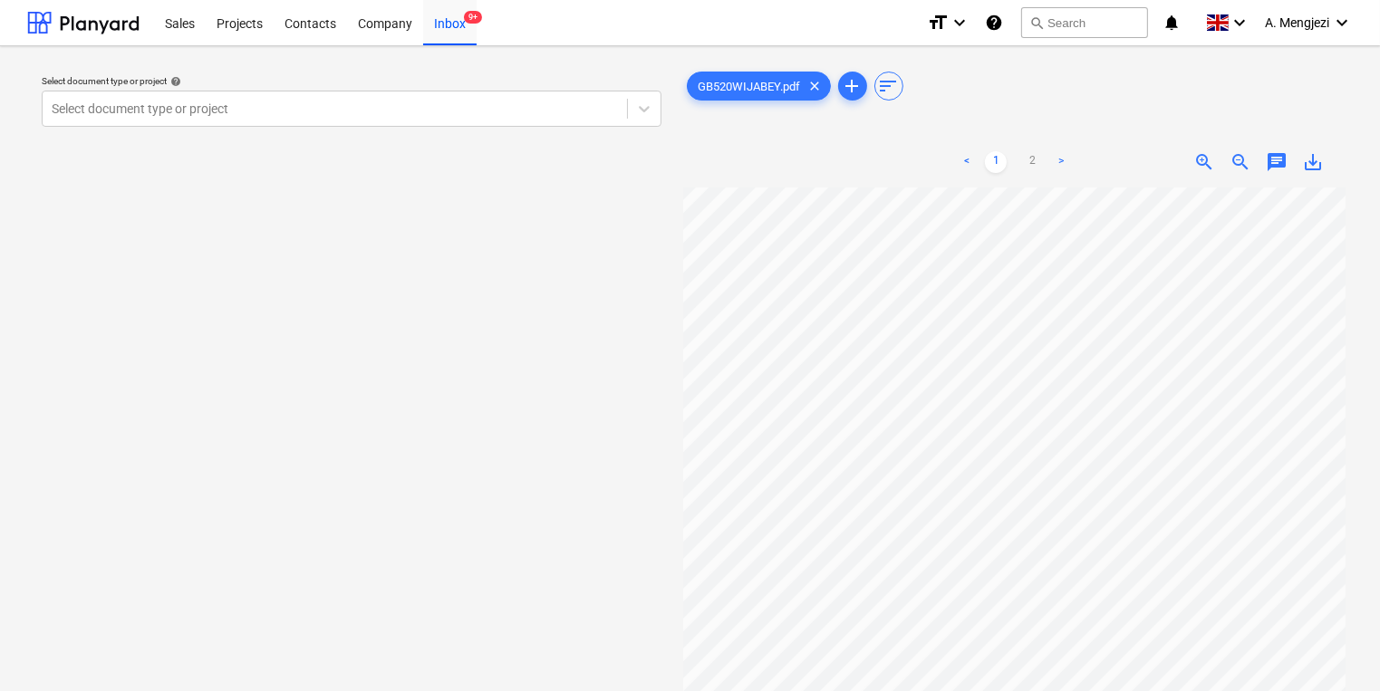
scroll to position [0, 0]
click at [1040, 156] on link "2" at bounding box center [1032, 162] width 22 height 22
click at [1007, 162] on link "1" at bounding box center [996, 162] width 22 height 22
click at [275, 116] on div at bounding box center [335, 109] width 566 height 18
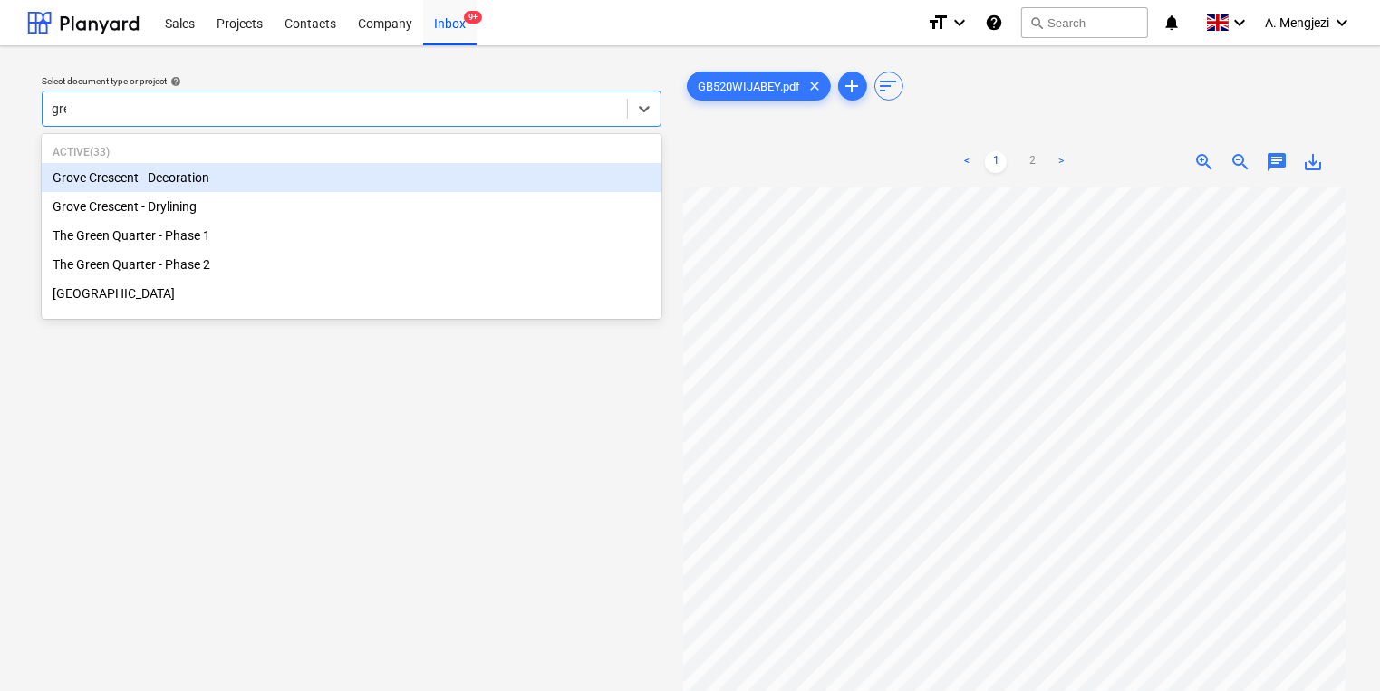
type input "gree"
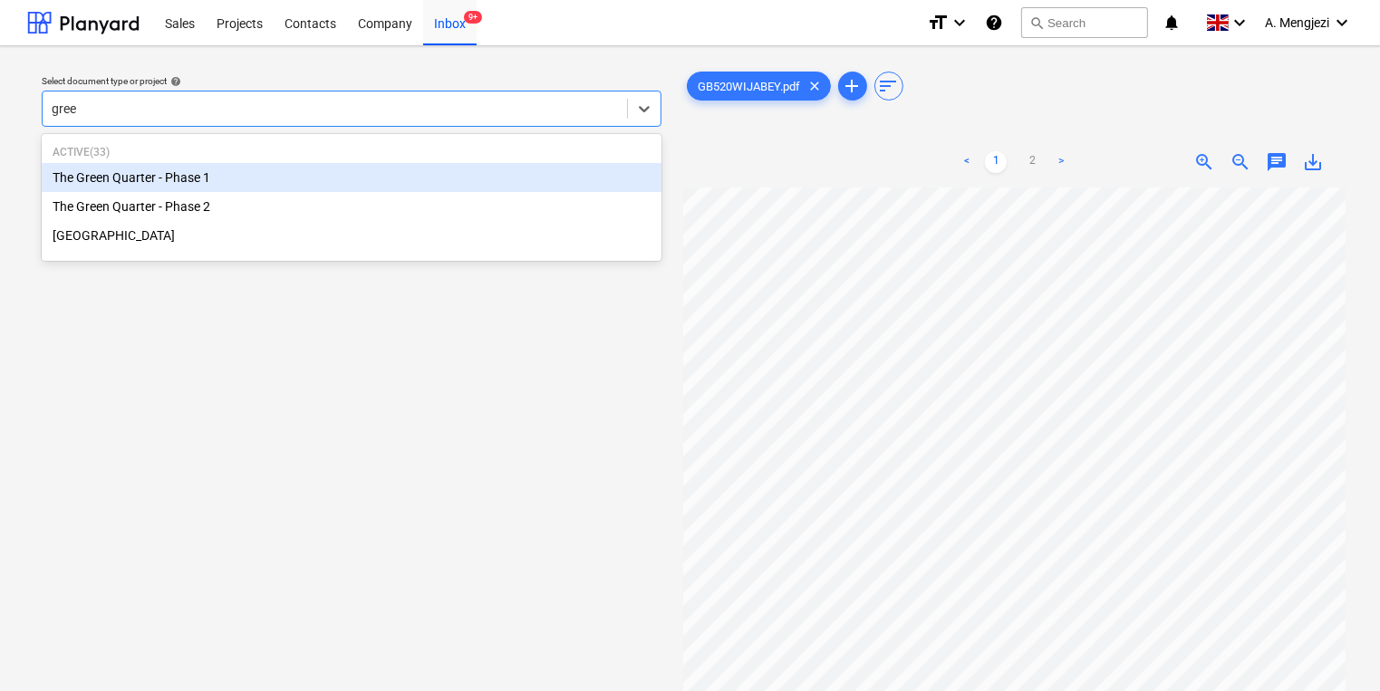
click at [388, 191] on div "The Green Quarter - Phase 1" at bounding box center [352, 177] width 620 height 29
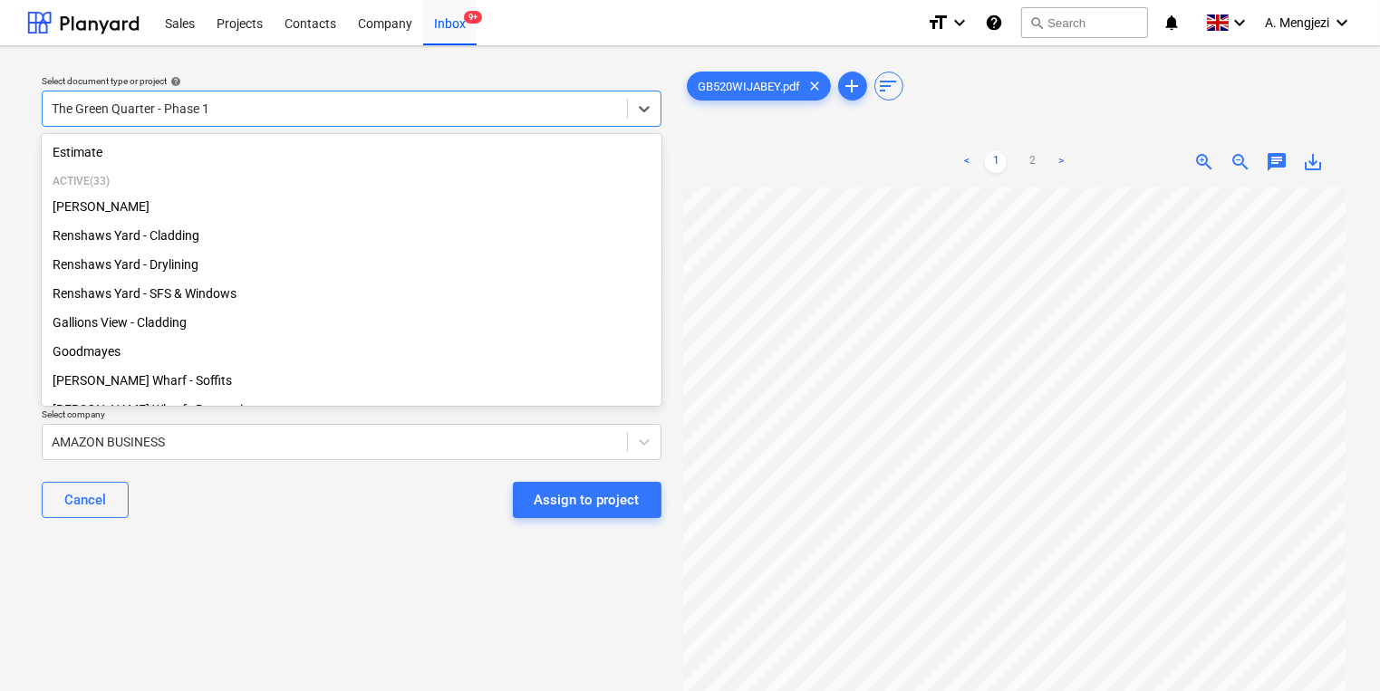
click at [279, 97] on div "The Green Quarter - Phase 1" at bounding box center [335, 108] width 584 height 25
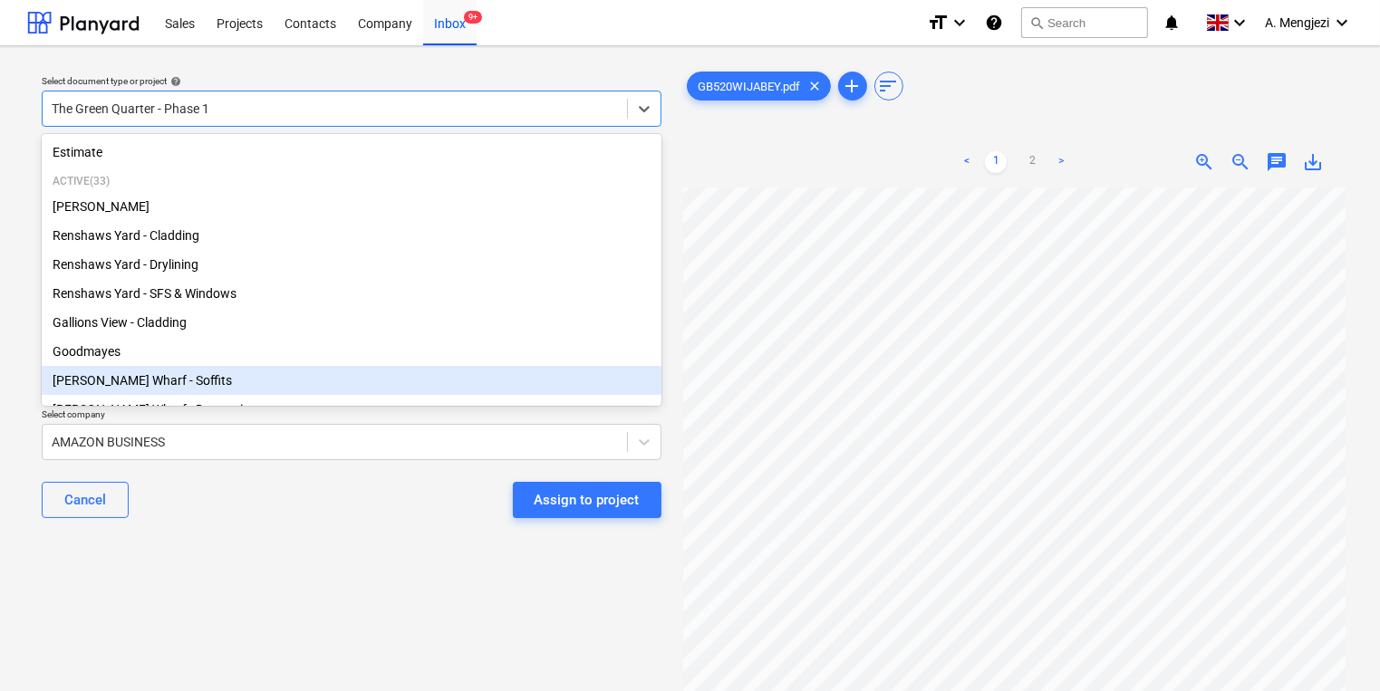
scroll to position [217, 0]
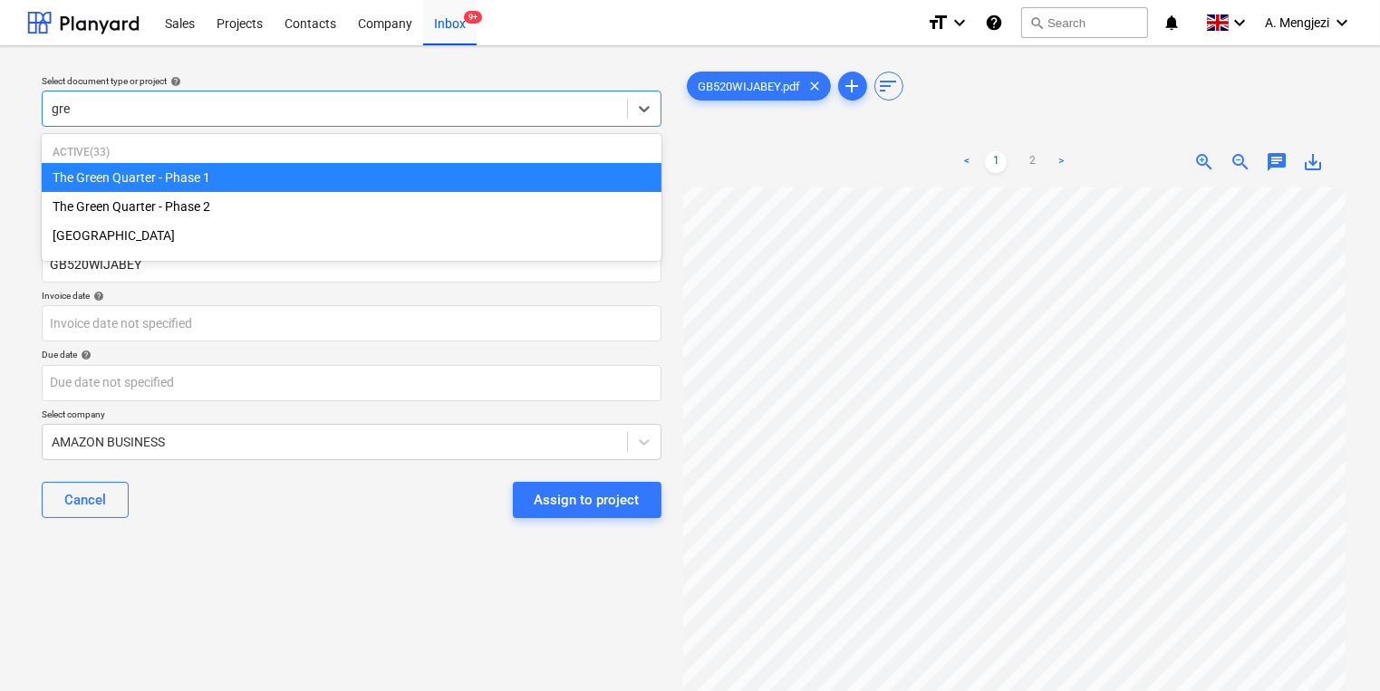
type input "gree"
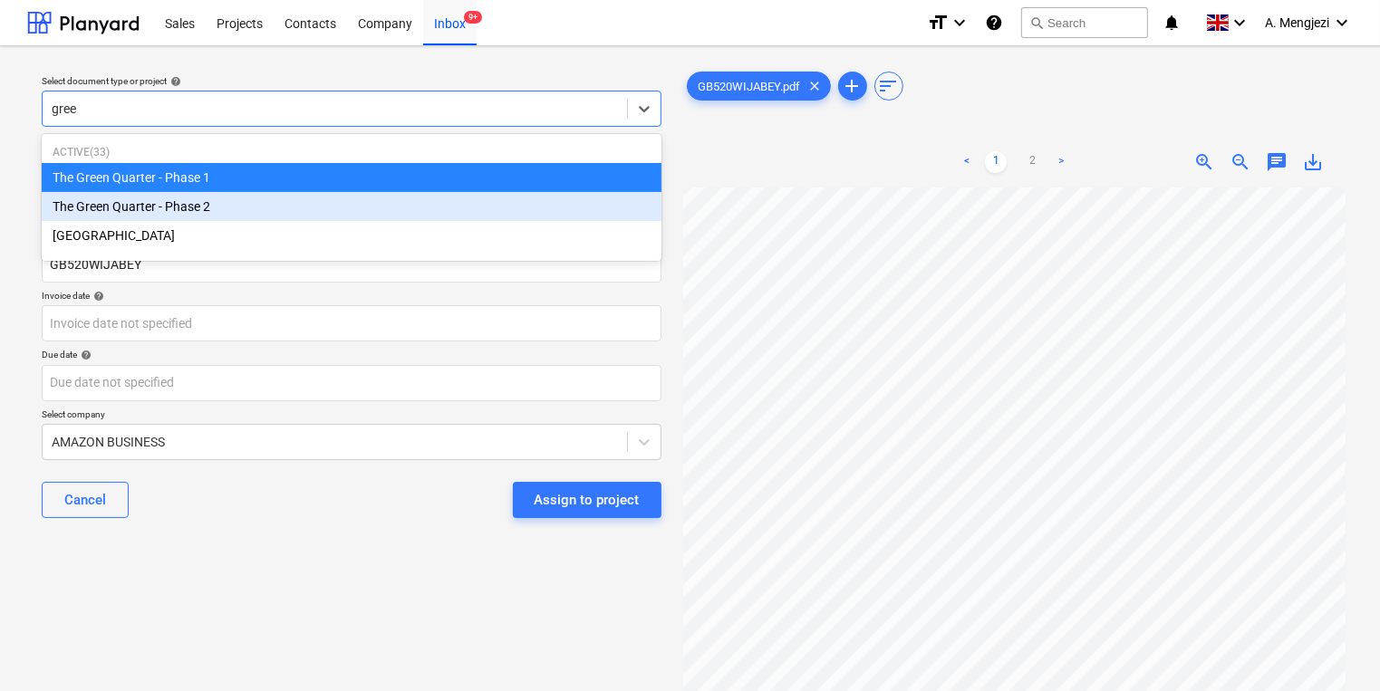
click at [337, 208] on div "The Green Quarter - Phase 2" at bounding box center [352, 206] width 620 height 29
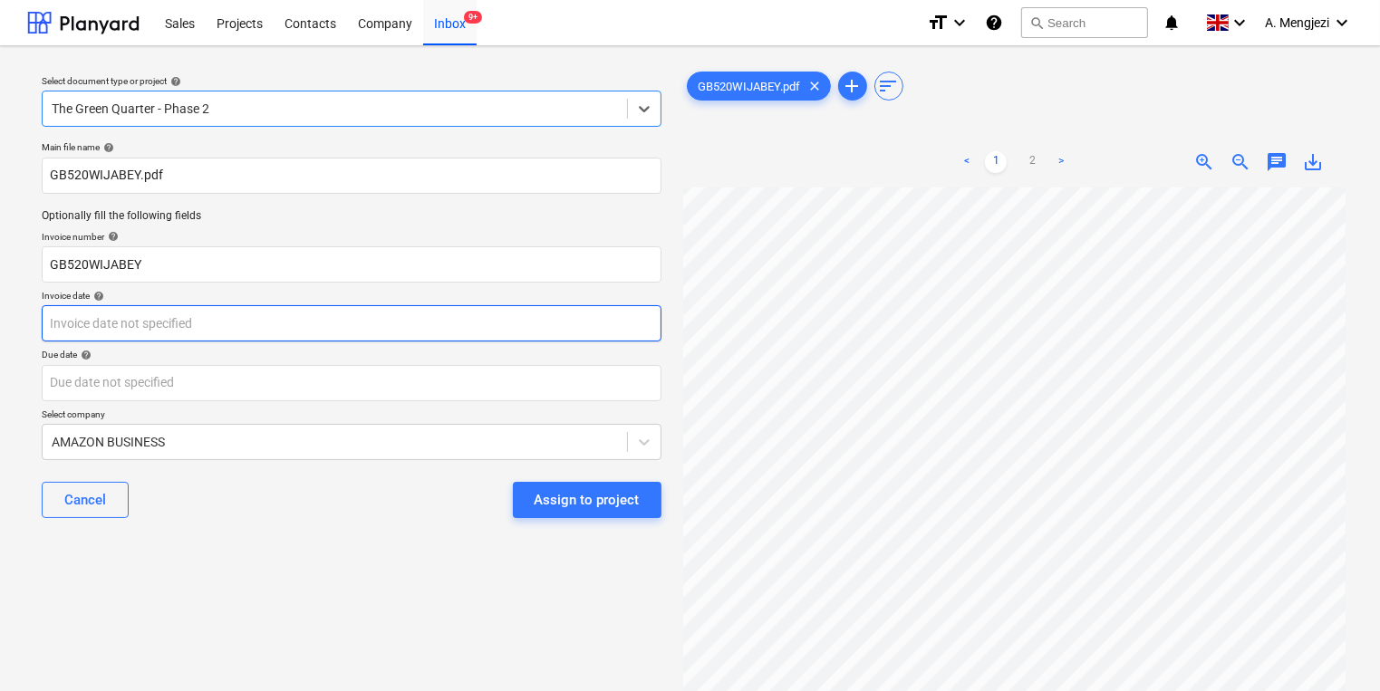
click at [279, 329] on body "Sales Projects Contacts Company Inbox 9+ format_size keyboard_arrow_down help s…" at bounding box center [690, 345] width 1380 height 691
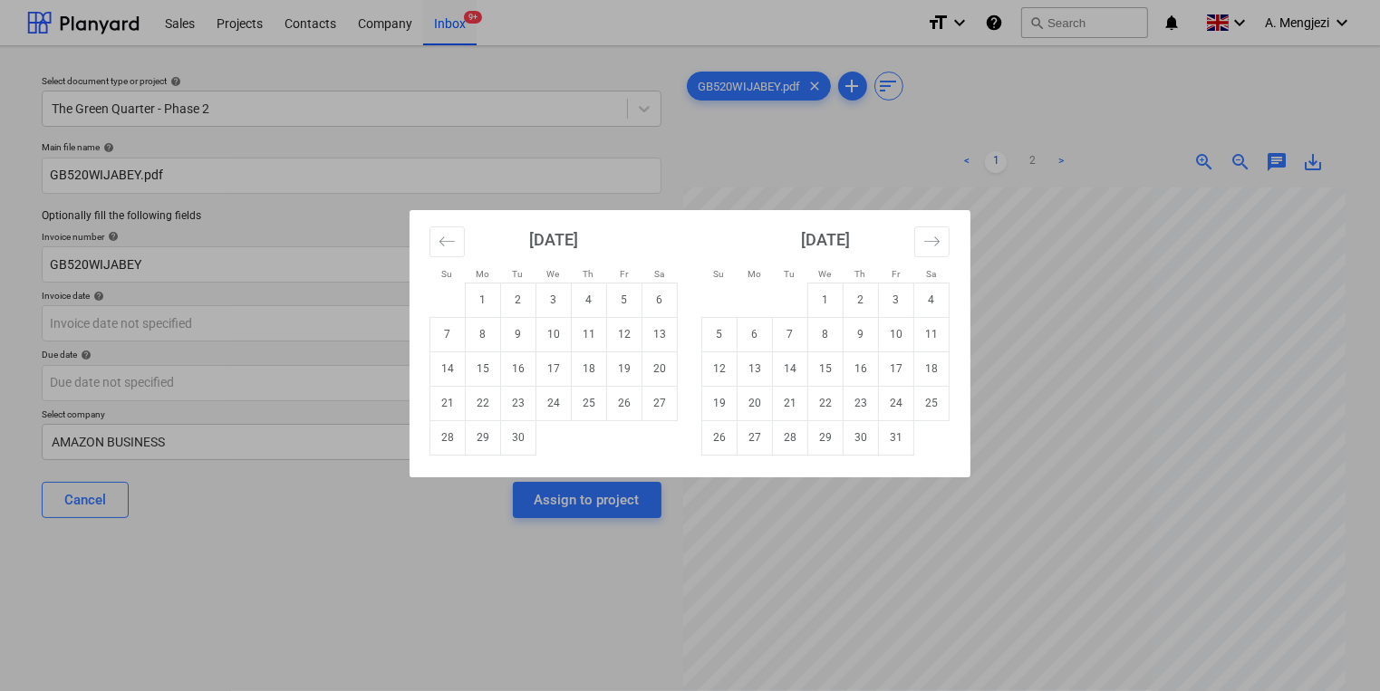
click at [272, 352] on div "Su Mo Tu We Th Fr Sa Su Mo Tu We Th Fr Sa [DATE] 1 2 3 4 5 6 7 8 9 10 11 12 13 …" at bounding box center [690, 345] width 1380 height 691
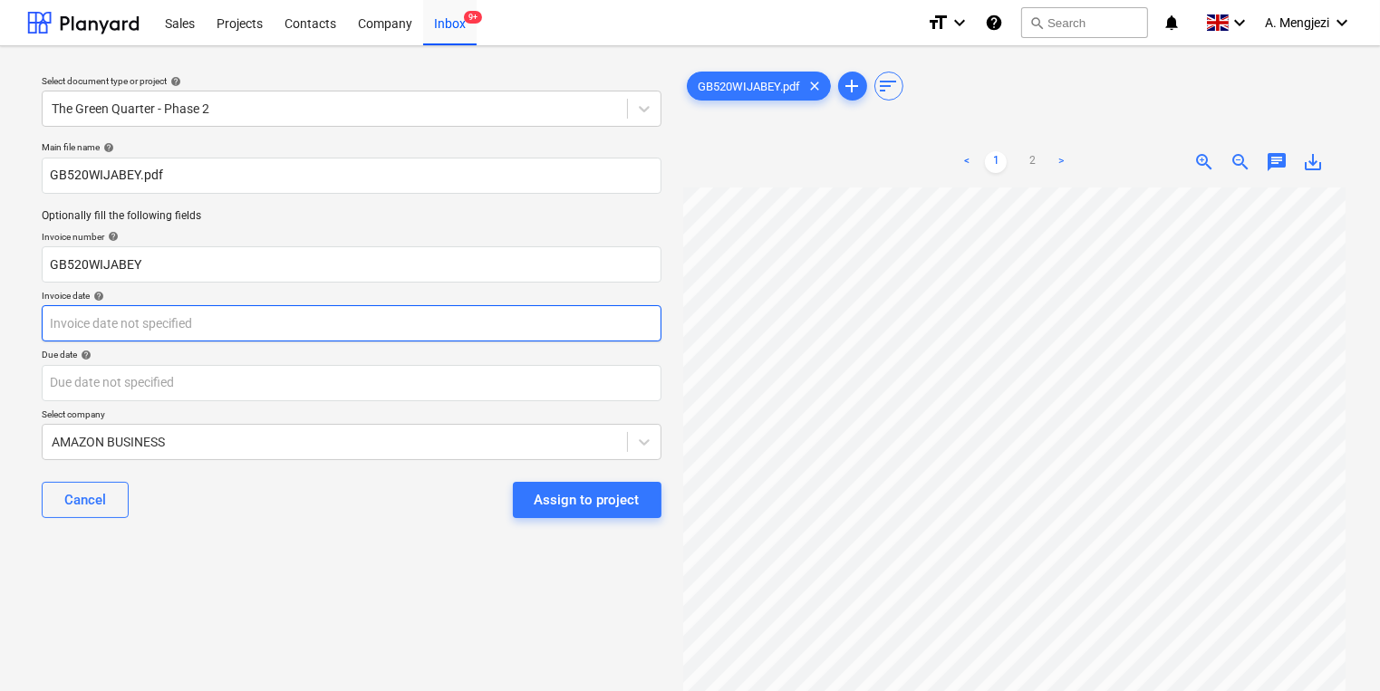
click at [583, 317] on body "Sales Projects Contacts Company Inbox 9+ format_size keyboard_arrow_down help s…" at bounding box center [690, 345] width 1380 height 691
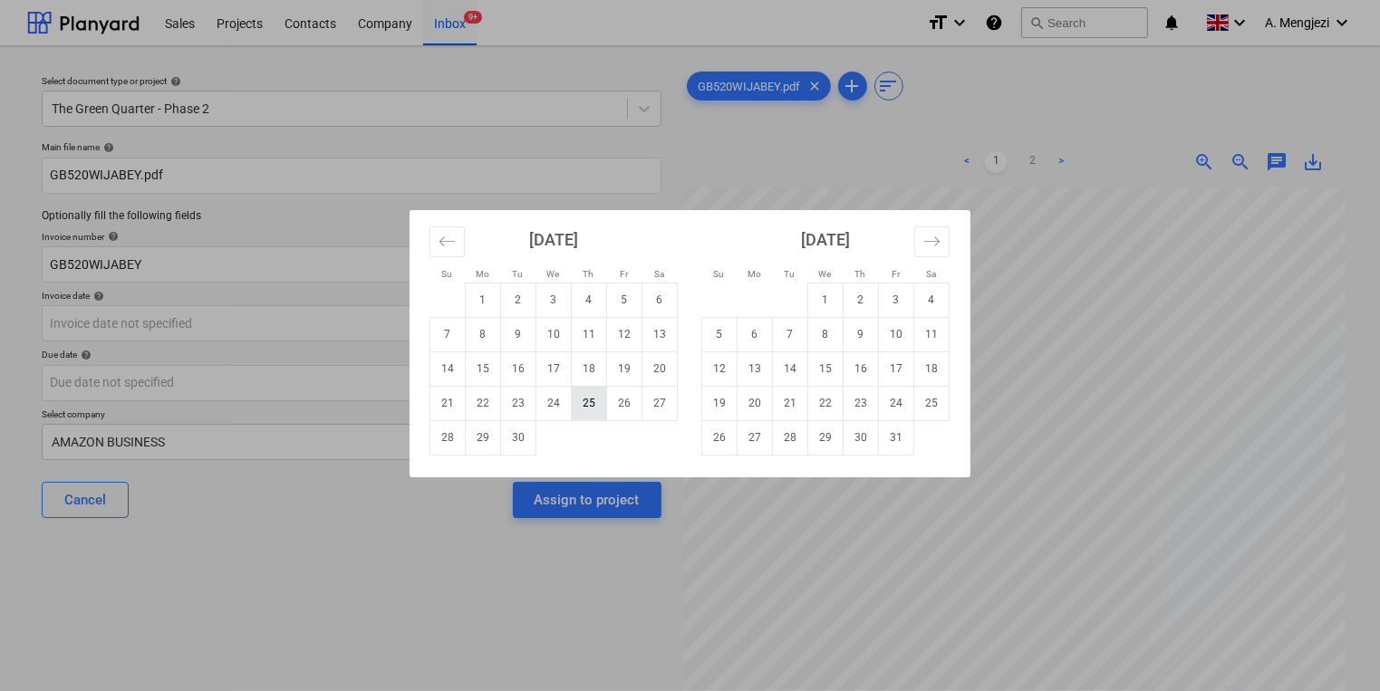
click at [591, 410] on td "25" at bounding box center [589, 403] width 35 height 34
type input "[DATE]"
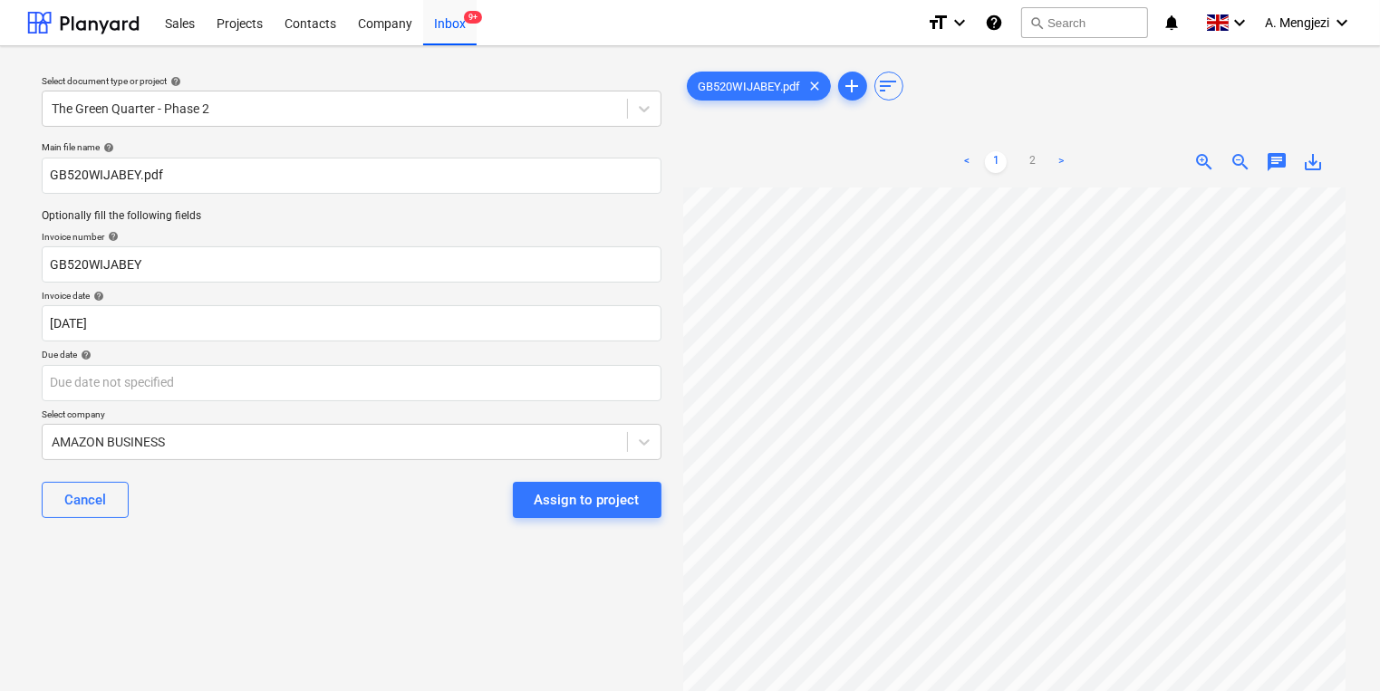
click at [586, 406] on div "Main file name help GB520WIJABEY.pdf Optionally fill the following fields Invoi…" at bounding box center [351, 337] width 634 height 406
click at [633, 405] on body "Sales Projects Contacts Company Inbox 9+ format_size keyboard_arrow_down help s…" at bounding box center [690, 345] width 1380 height 691
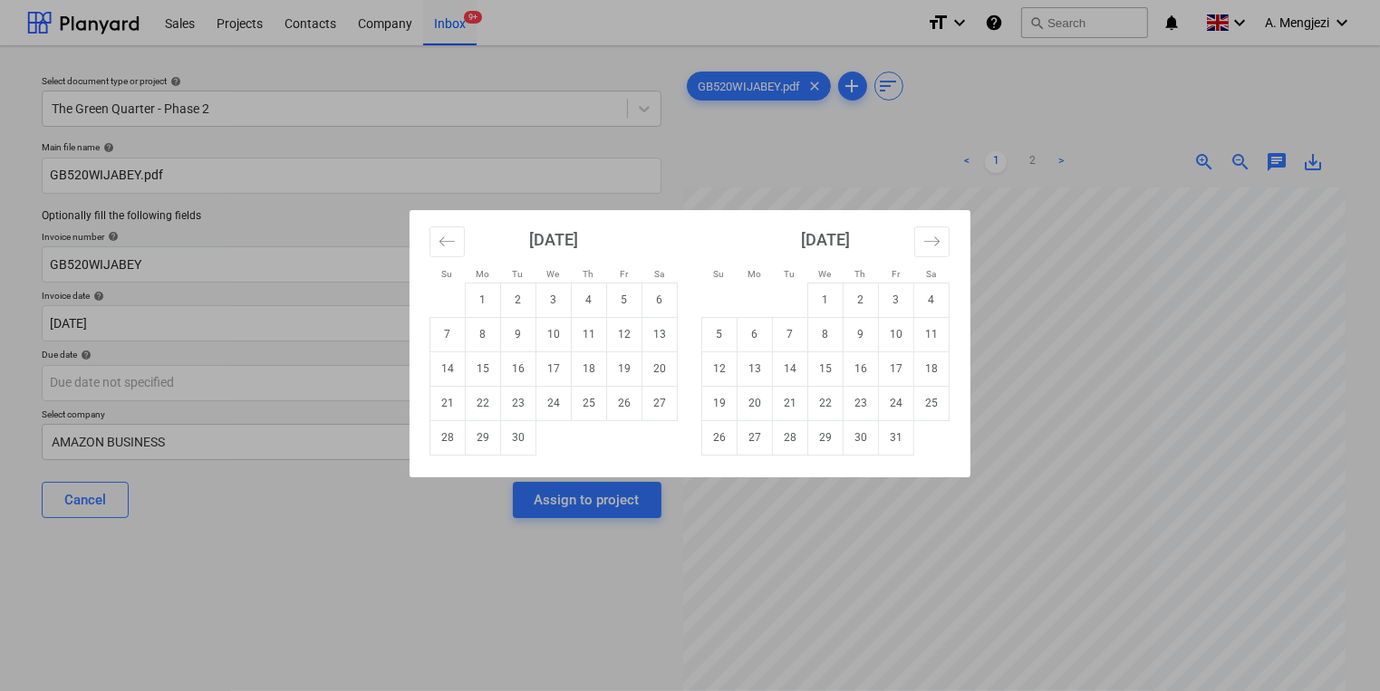
click at [914, 435] on td "Calendar" at bounding box center [931, 437] width 35 height 34
click at [904, 439] on td "31" at bounding box center [896, 437] width 35 height 34
type input "[DATE]"
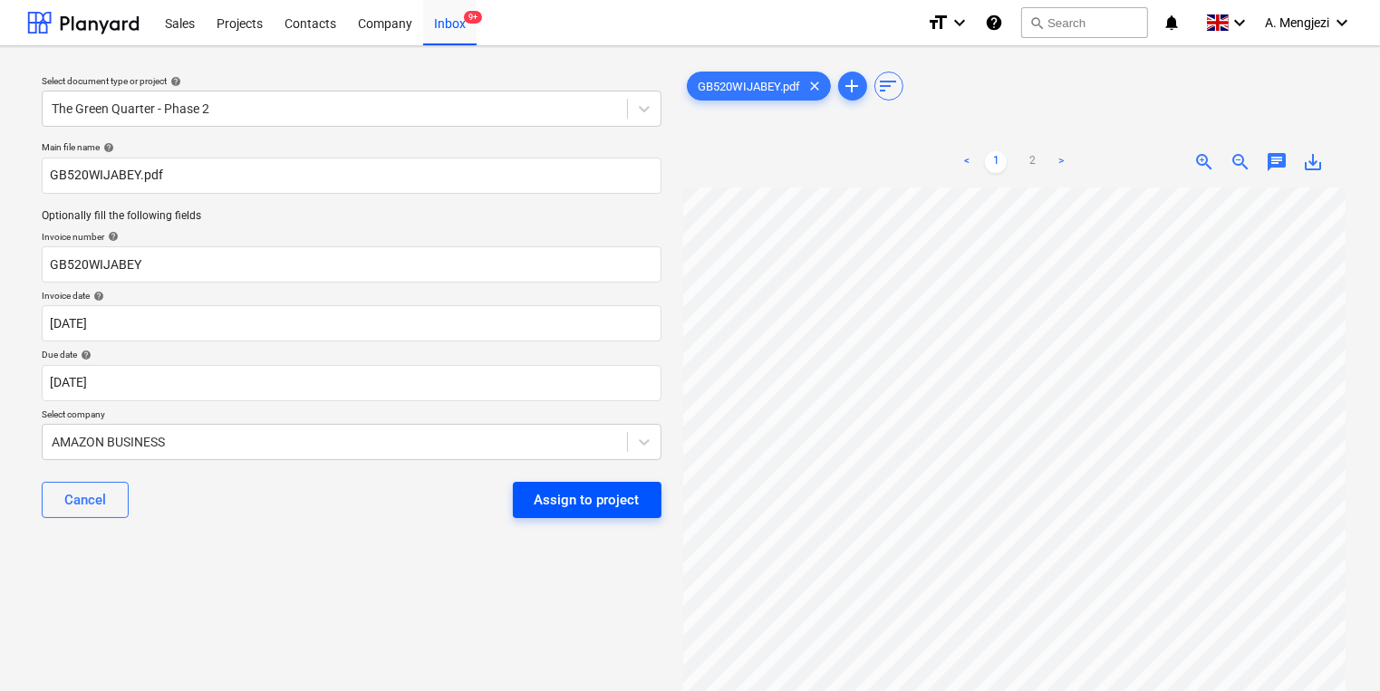
click at [527, 497] on button "Assign to project" at bounding box center [587, 500] width 149 height 36
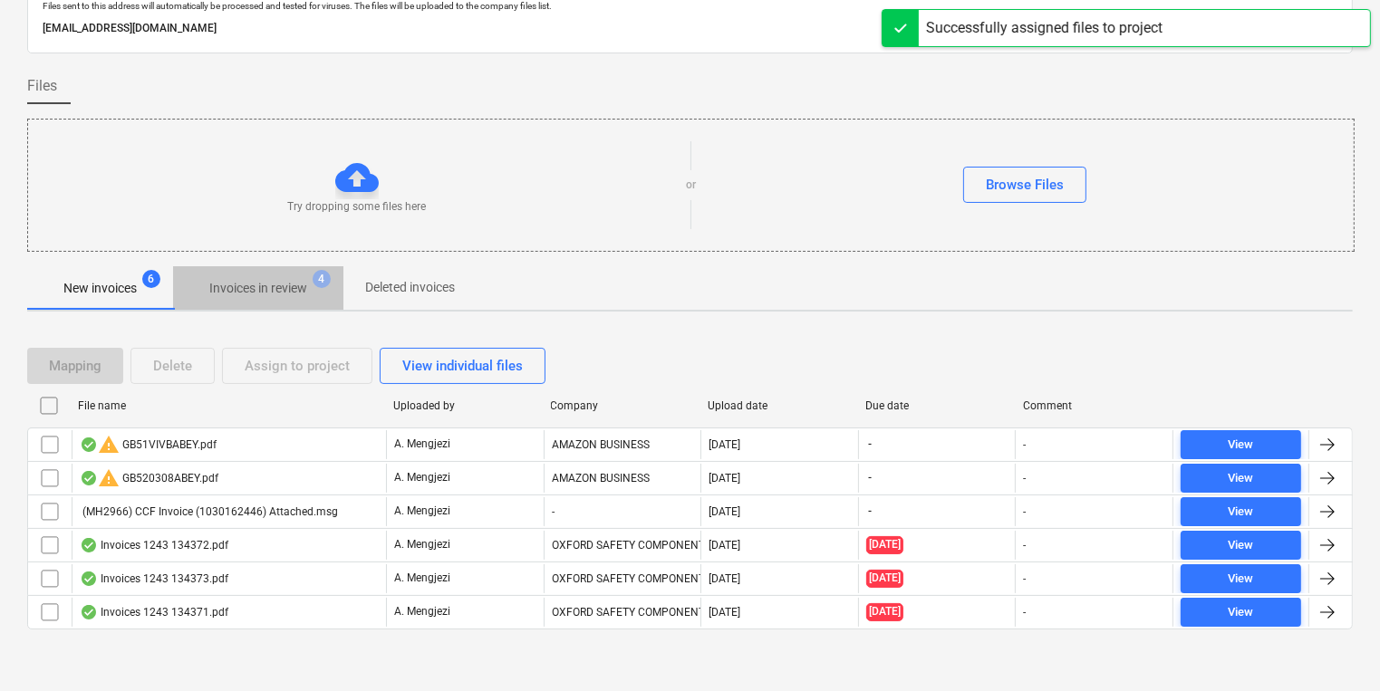
click at [265, 288] on p "Invoices in review" at bounding box center [258, 288] width 98 height 19
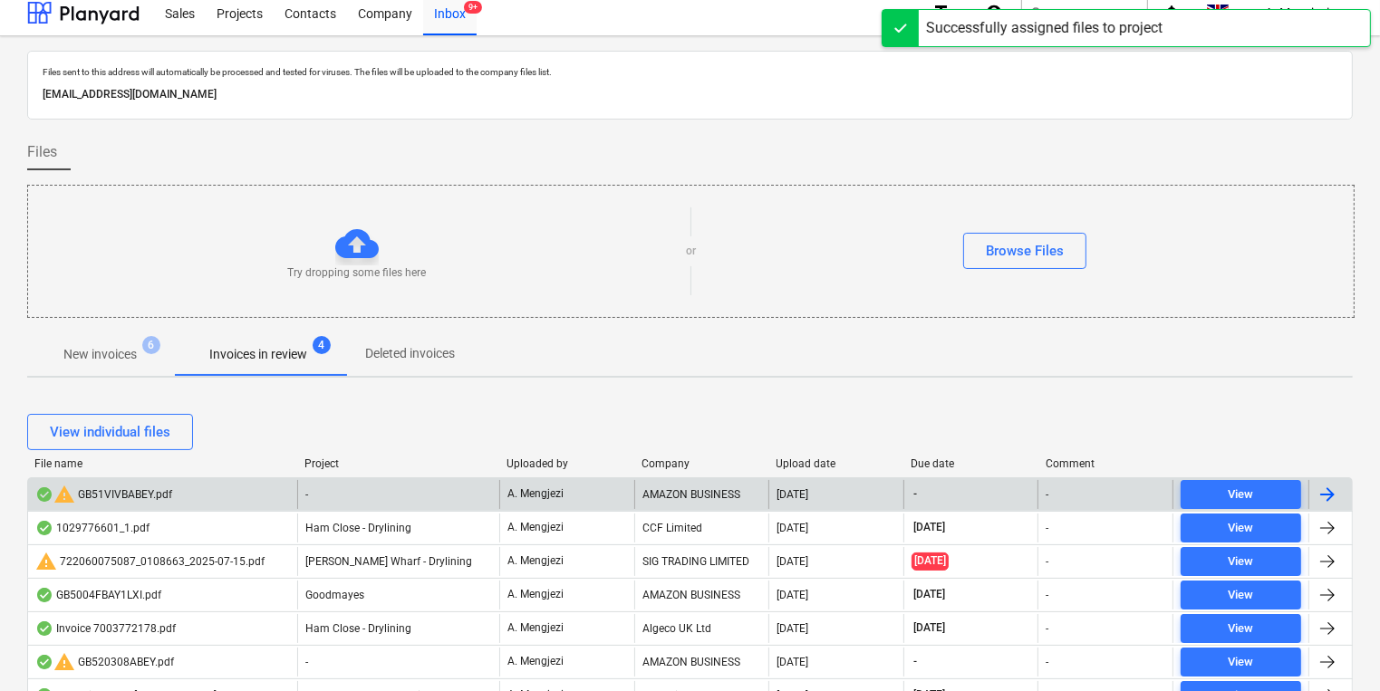
scroll to position [76, 0]
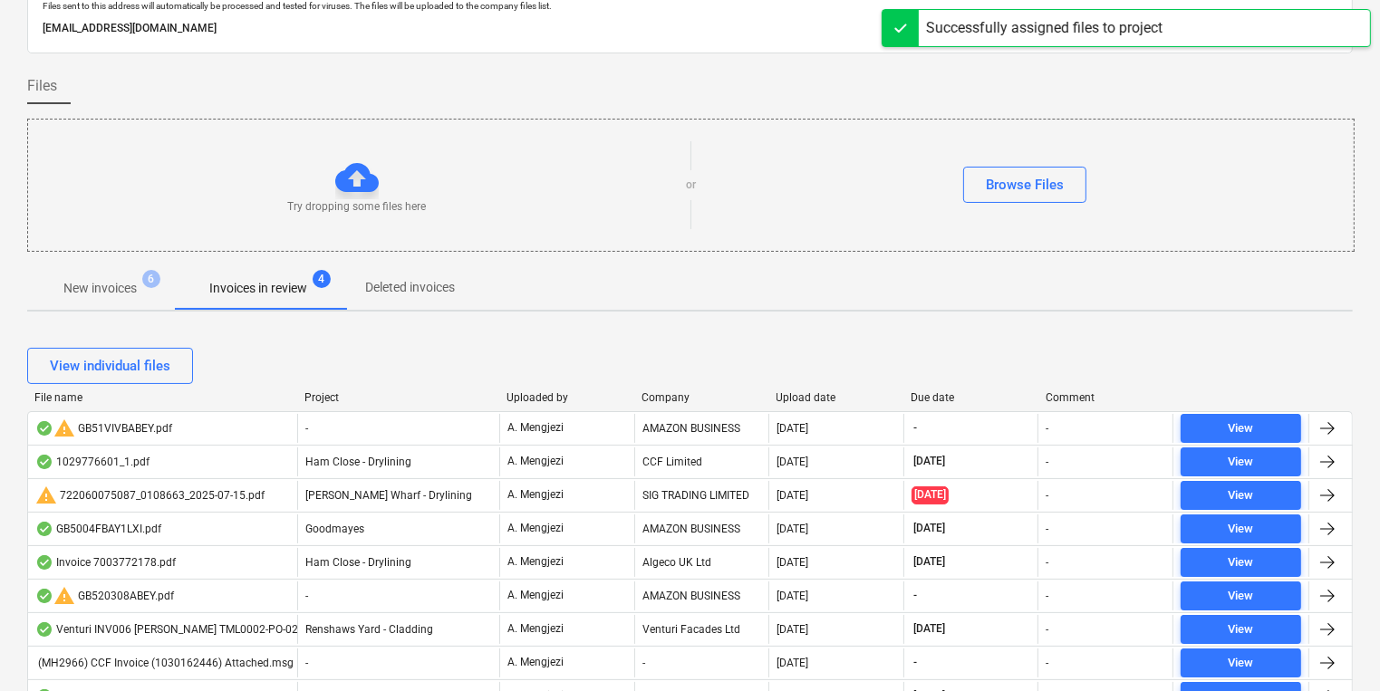
click at [663, 402] on div "Company" at bounding box center [701, 397] width 121 height 13
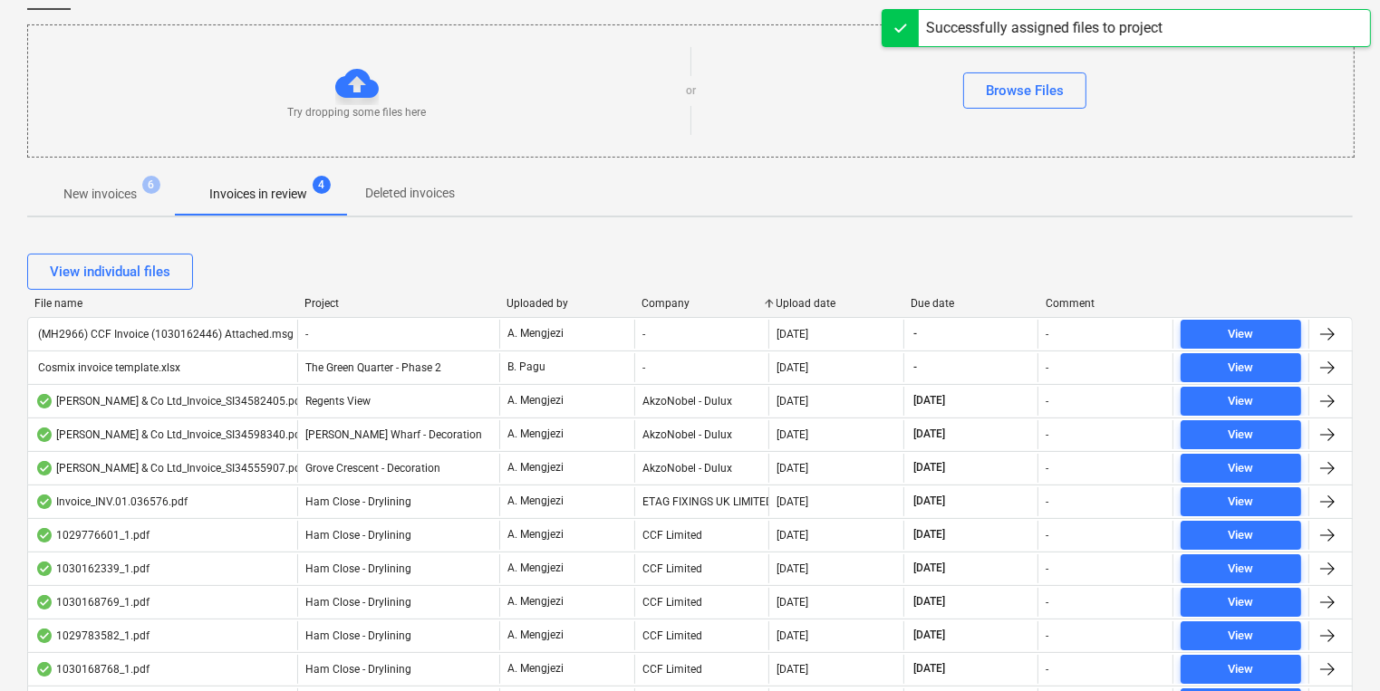
scroll to position [294, 0]
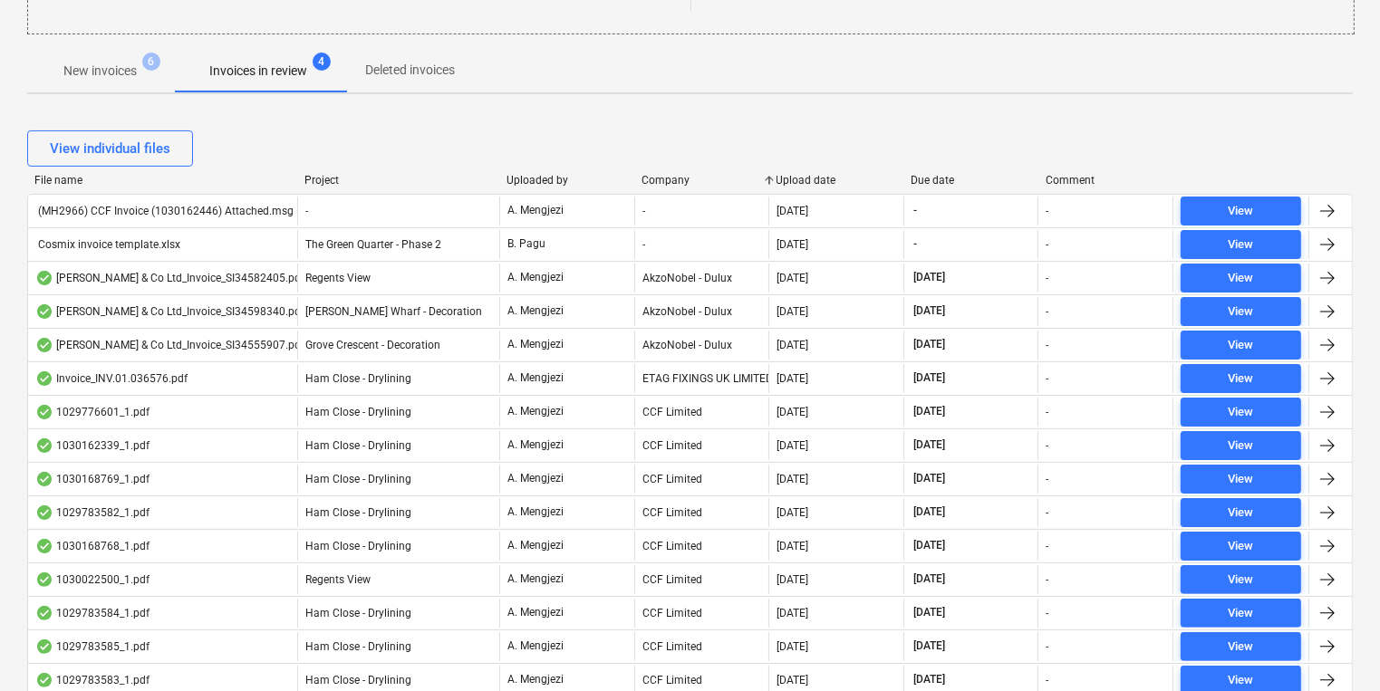
click at [666, 179] on div "Company" at bounding box center [701, 180] width 121 height 13
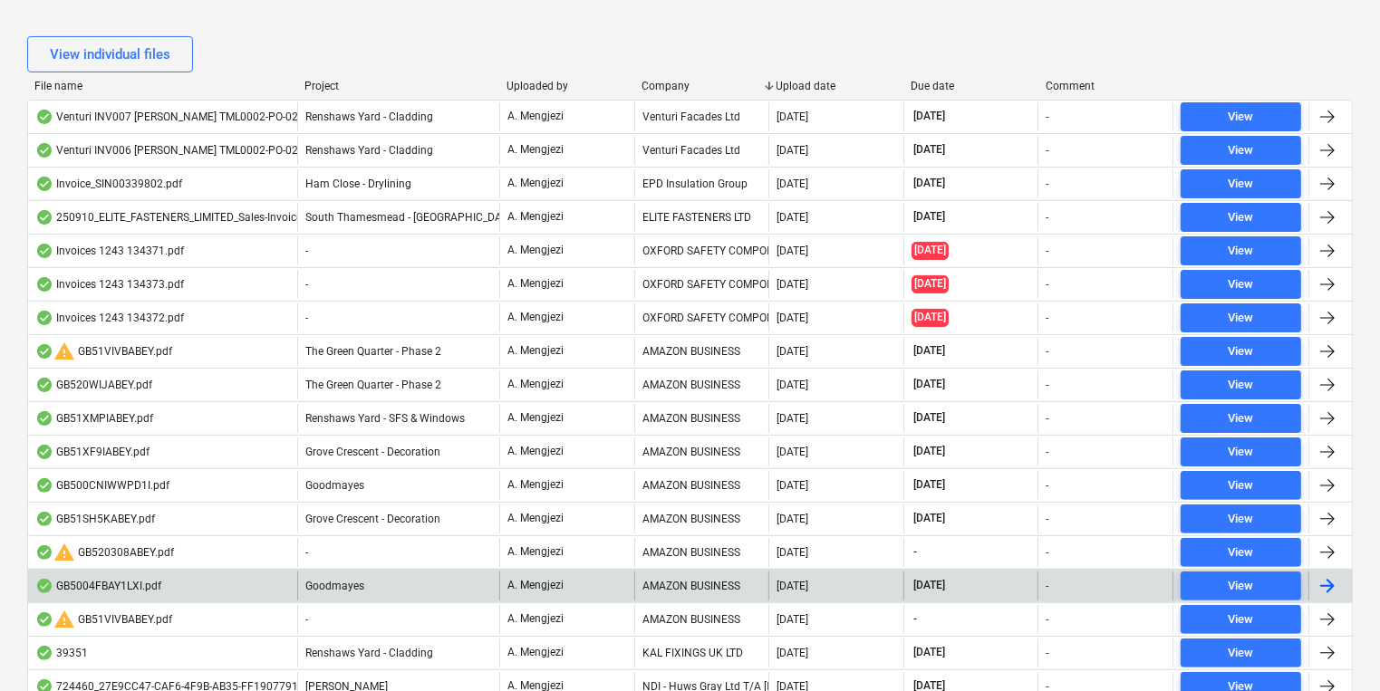
scroll to position [511, 0]
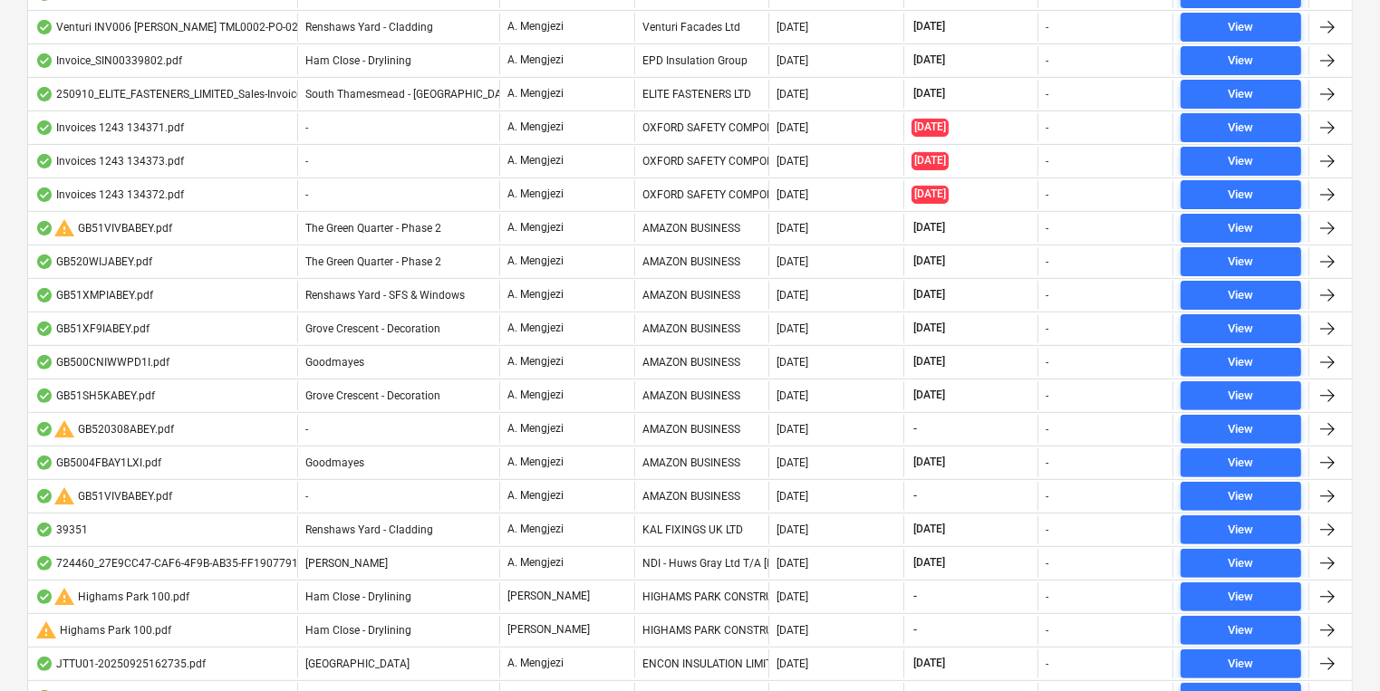
click at [709, 230] on div "AMAZON BUSINESS" at bounding box center [701, 228] width 135 height 29
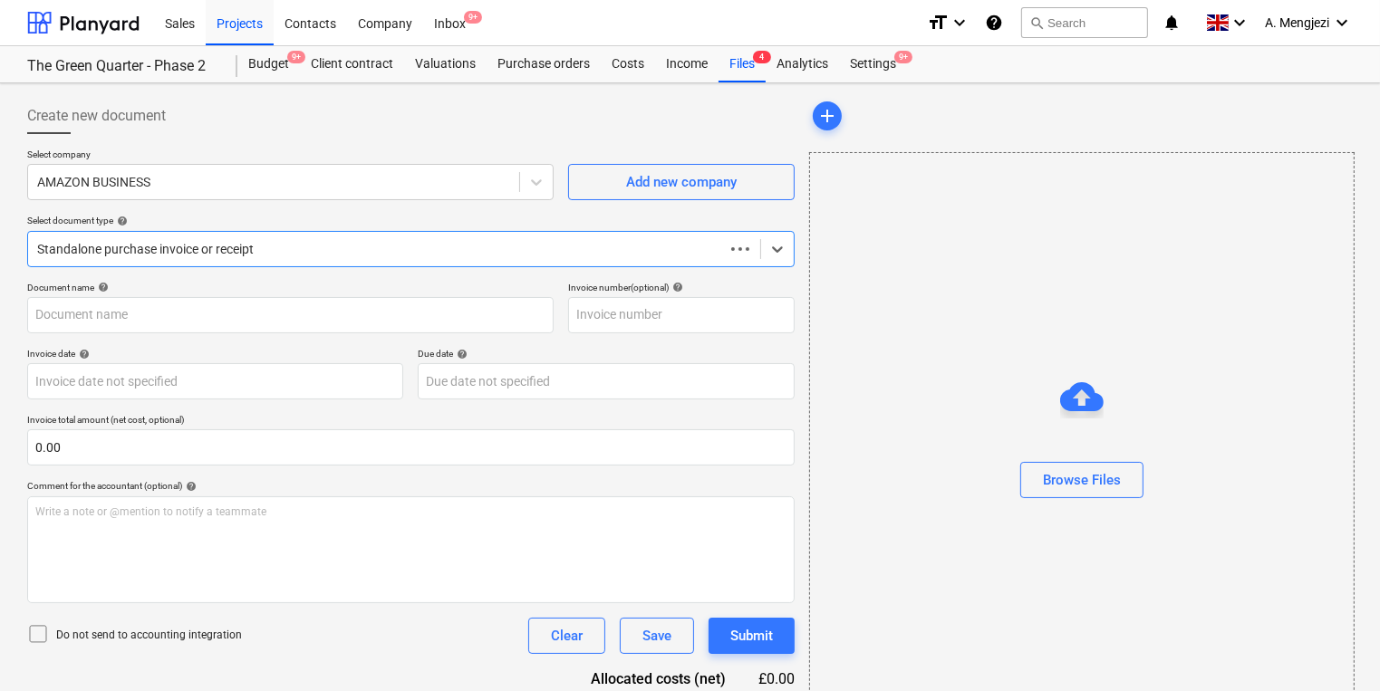
type input "GB51VIVBABEY"
type input "[DATE]"
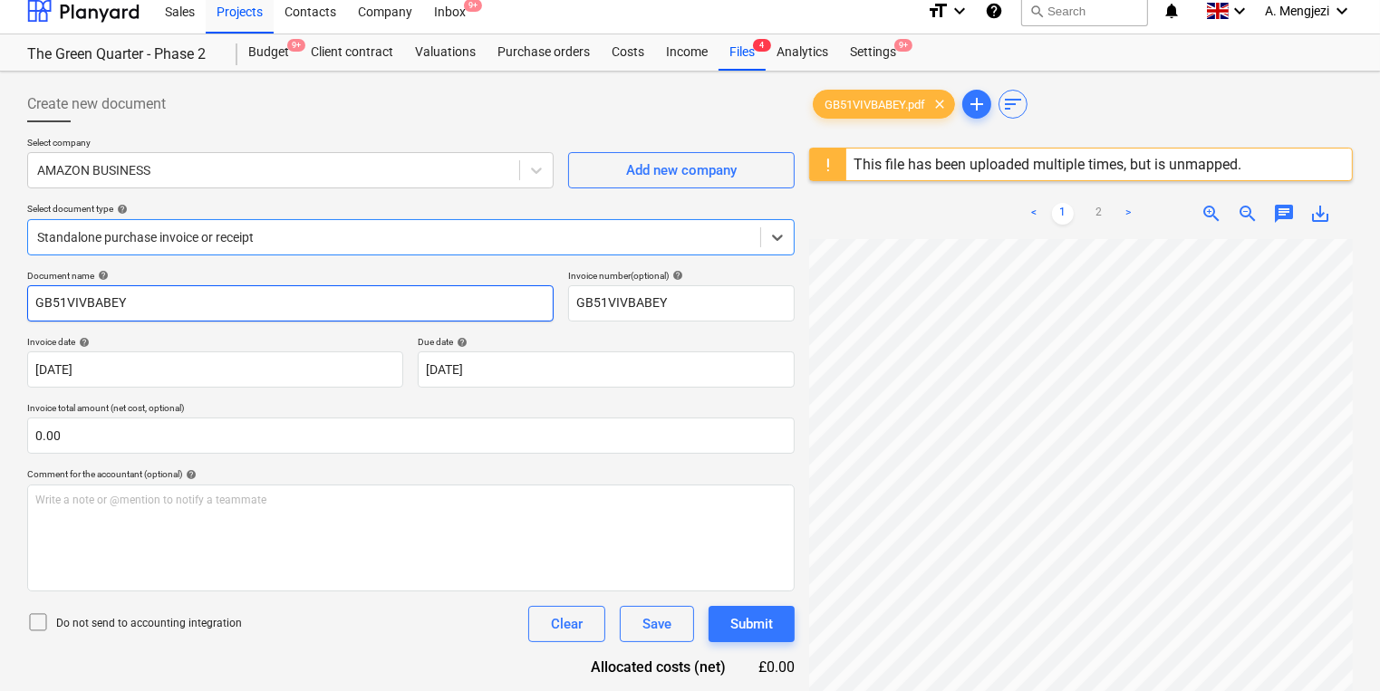
scroll to position [214, 0]
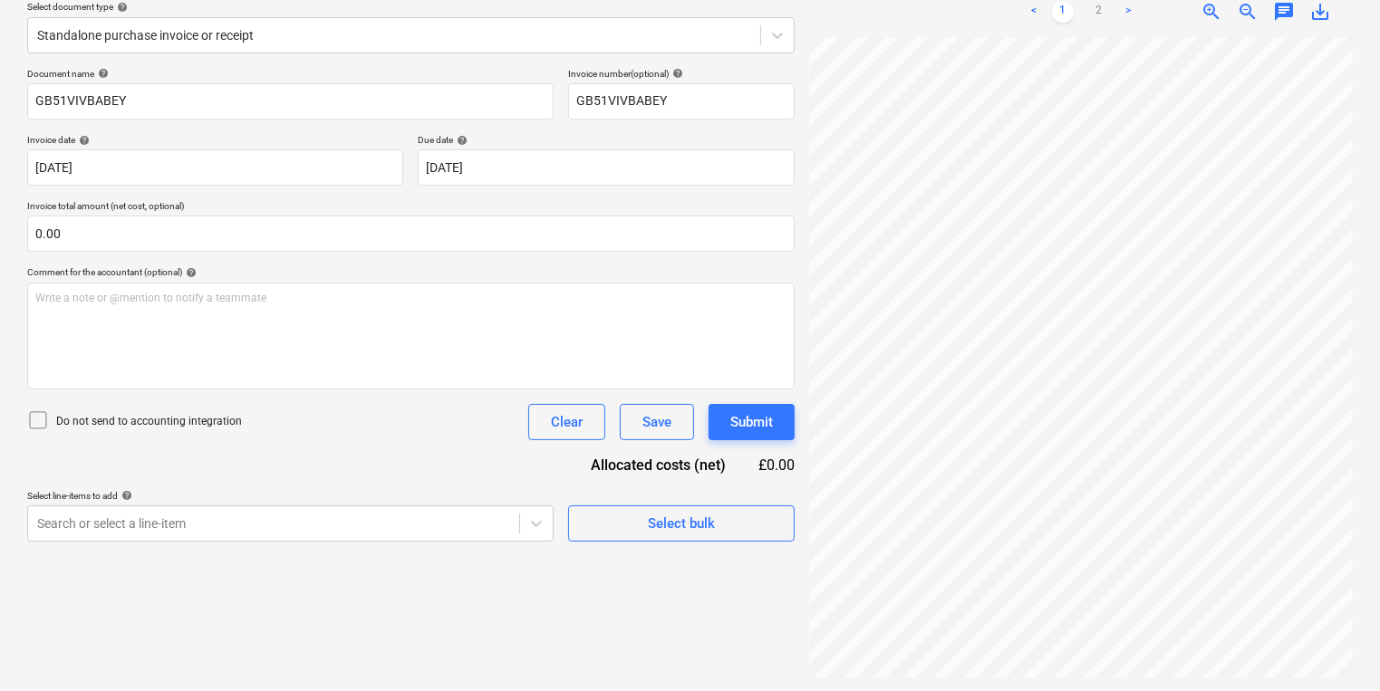
click at [237, 486] on div "Document name help GB51VIVBABEY Invoice number (optional) help GB51VIVBABEY Inv…" at bounding box center [410, 305] width 767 height 474
click at [260, 477] on body "Sales Projects Contacts Company Inbox 9+ format_size keyboard_arrow_down help s…" at bounding box center [690, 131] width 1380 height 691
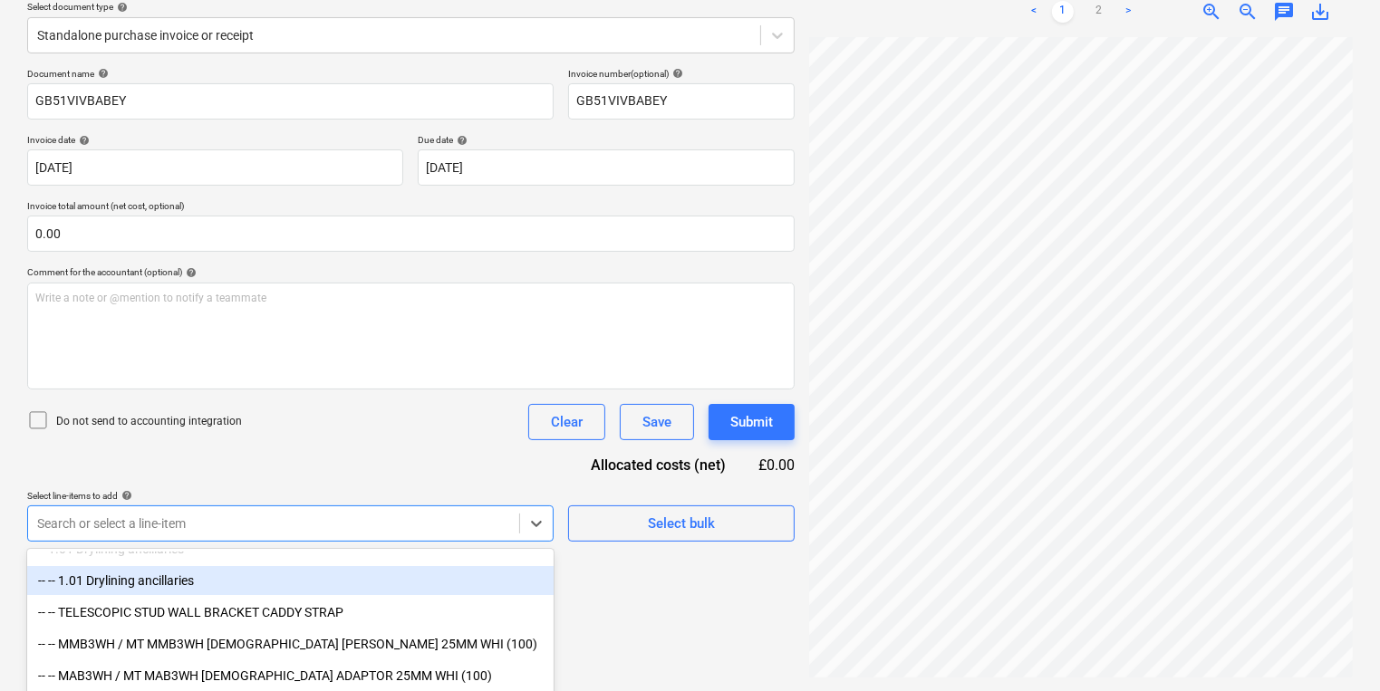
click at [659, 389] on div "Document name help GB51VIVBABEY Invoice number (optional) help GB51VIVBABEY Inv…" at bounding box center [410, 305] width 767 height 474
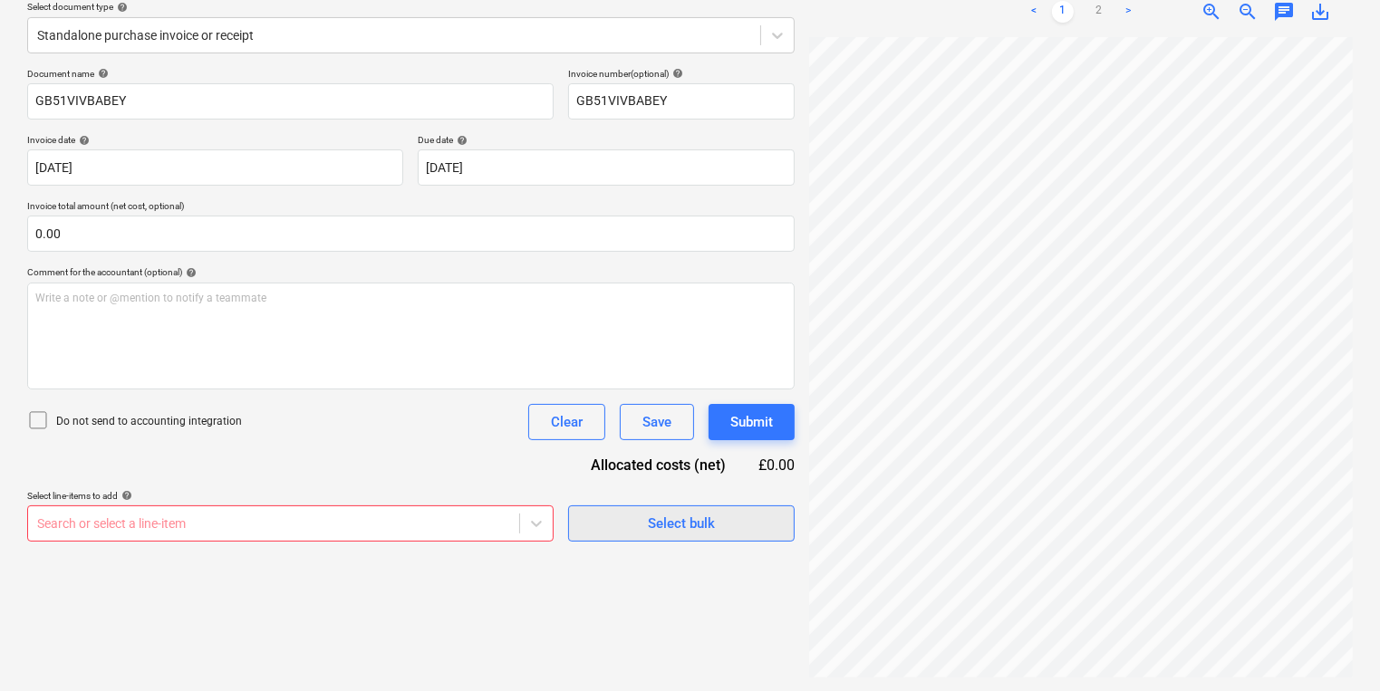
click at [638, 529] on span "Select bulk" at bounding box center [681, 524] width 181 height 24
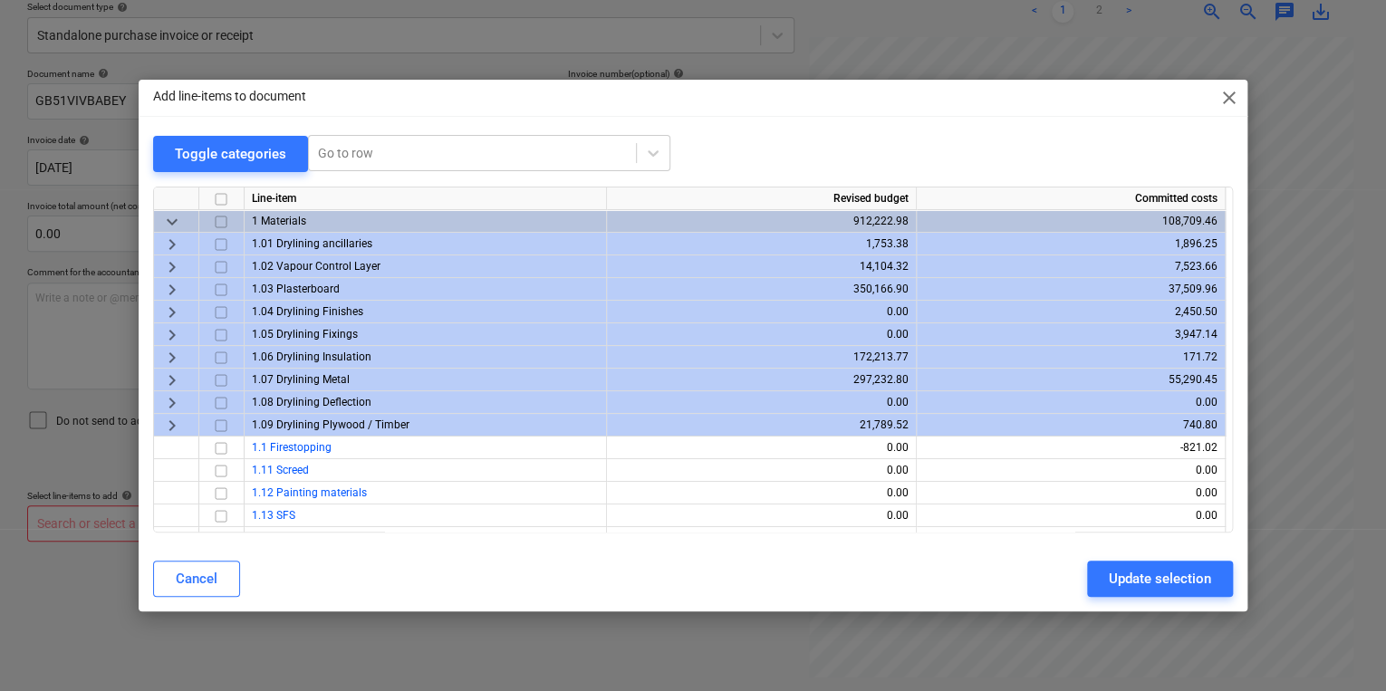
click at [314, 221] on div "1 Materials" at bounding box center [426, 221] width 362 height 23
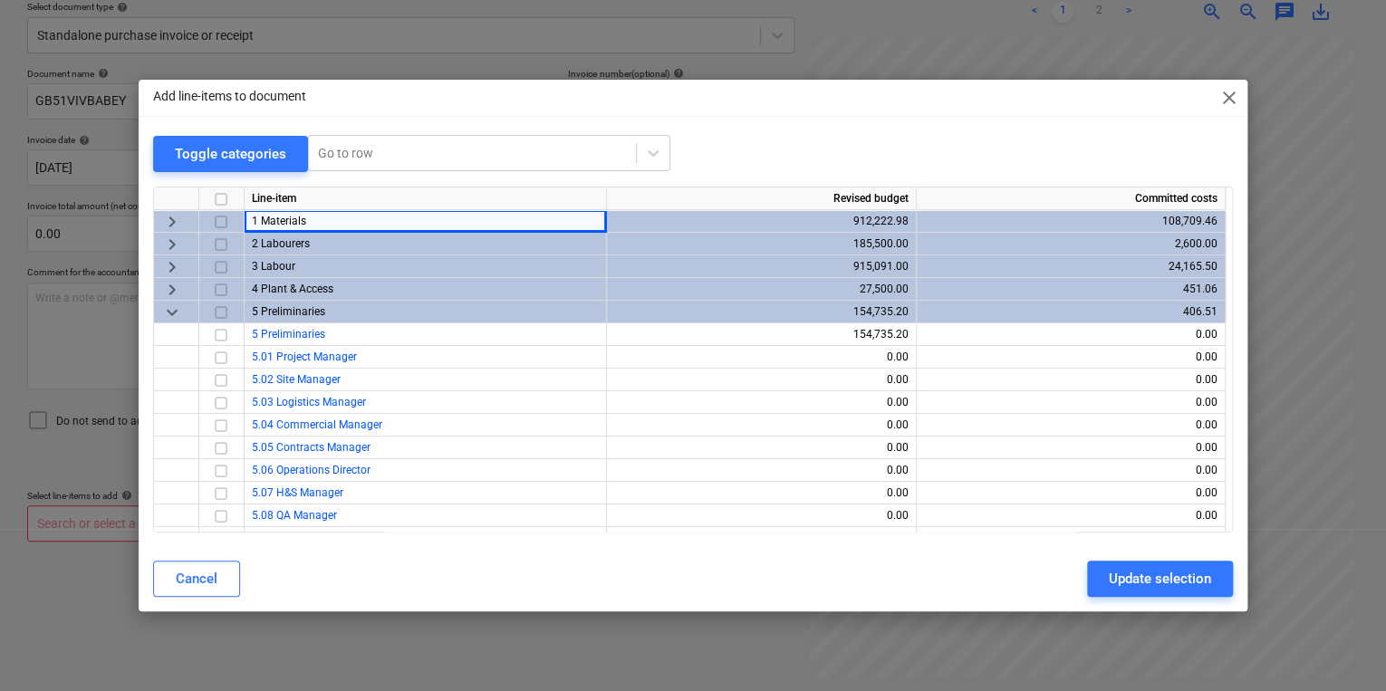
click at [221, 223] on input "checkbox" at bounding box center [221, 221] width 22 height 22
click at [1125, 577] on div "Update selection" at bounding box center [1160, 579] width 102 height 24
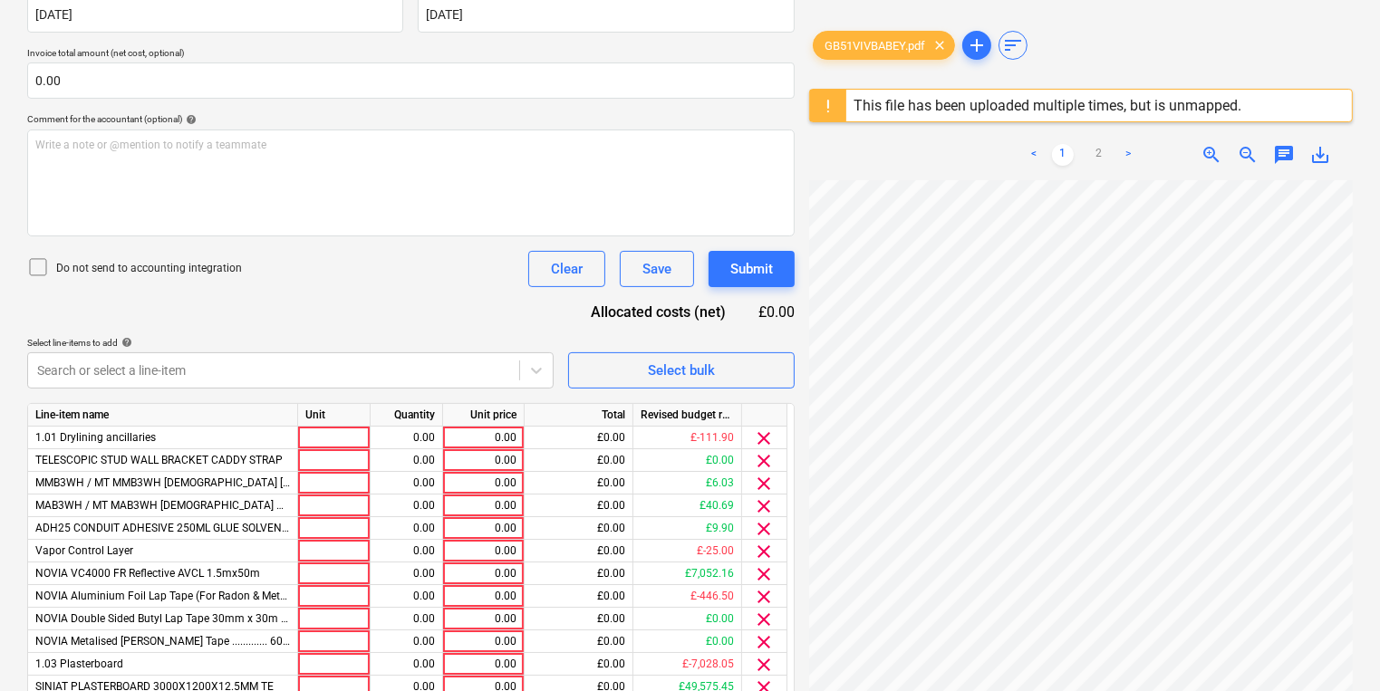
scroll to position [359, 0]
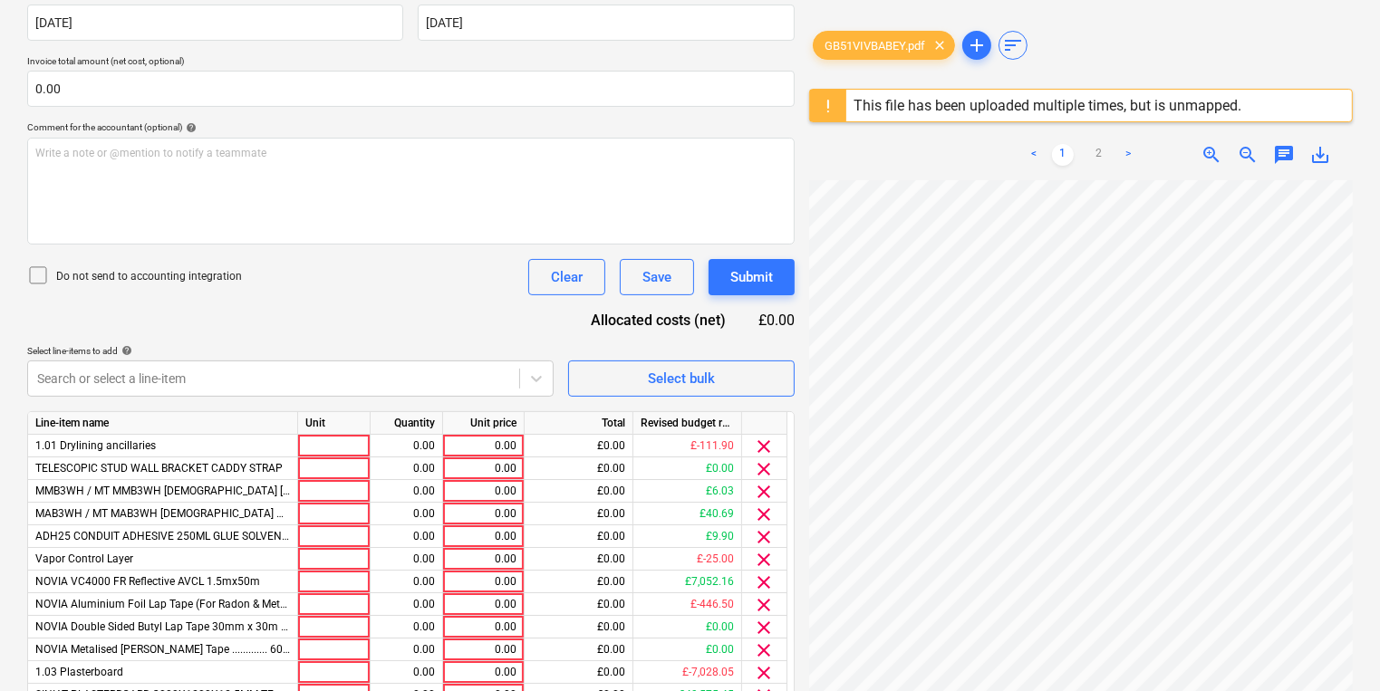
click at [1094, 170] on div "< 1 2 >" at bounding box center [1080, 155] width 171 height 51
click at [1088, 150] on link "2" at bounding box center [1099, 155] width 22 height 22
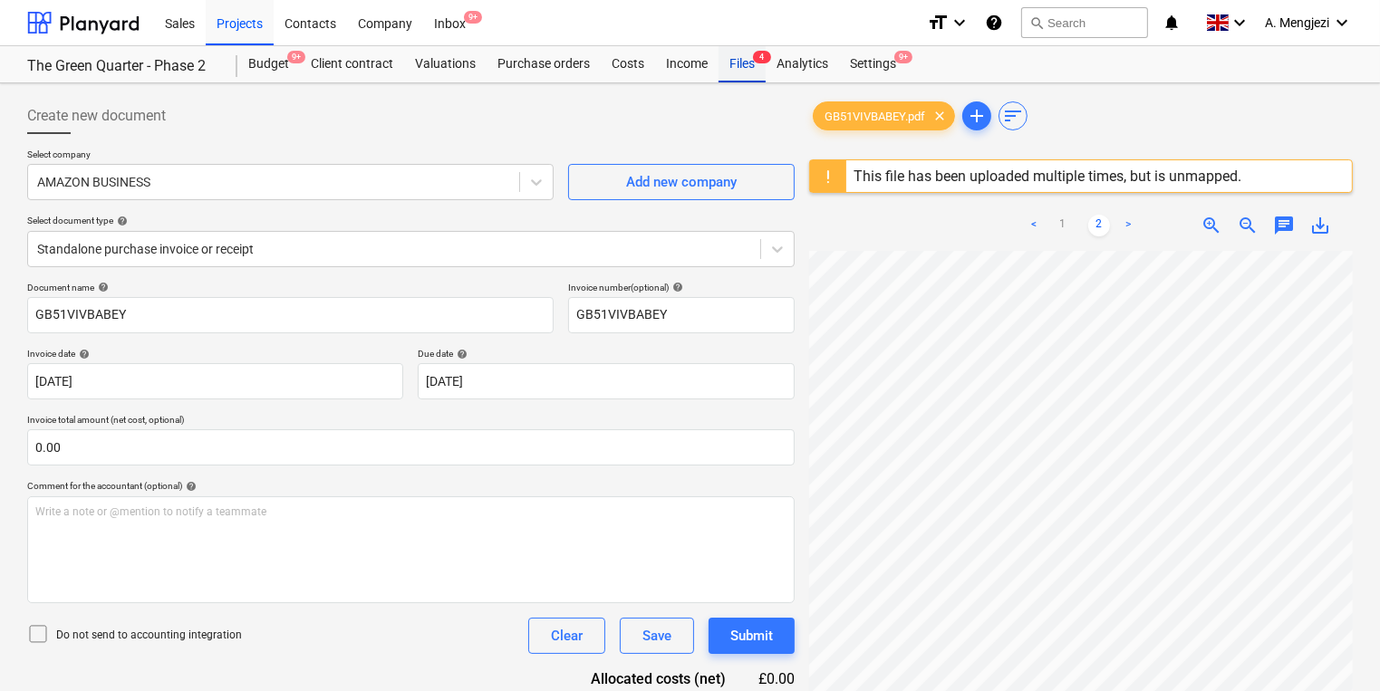
click at [763, 79] on div "Files 4" at bounding box center [741, 64] width 47 height 36
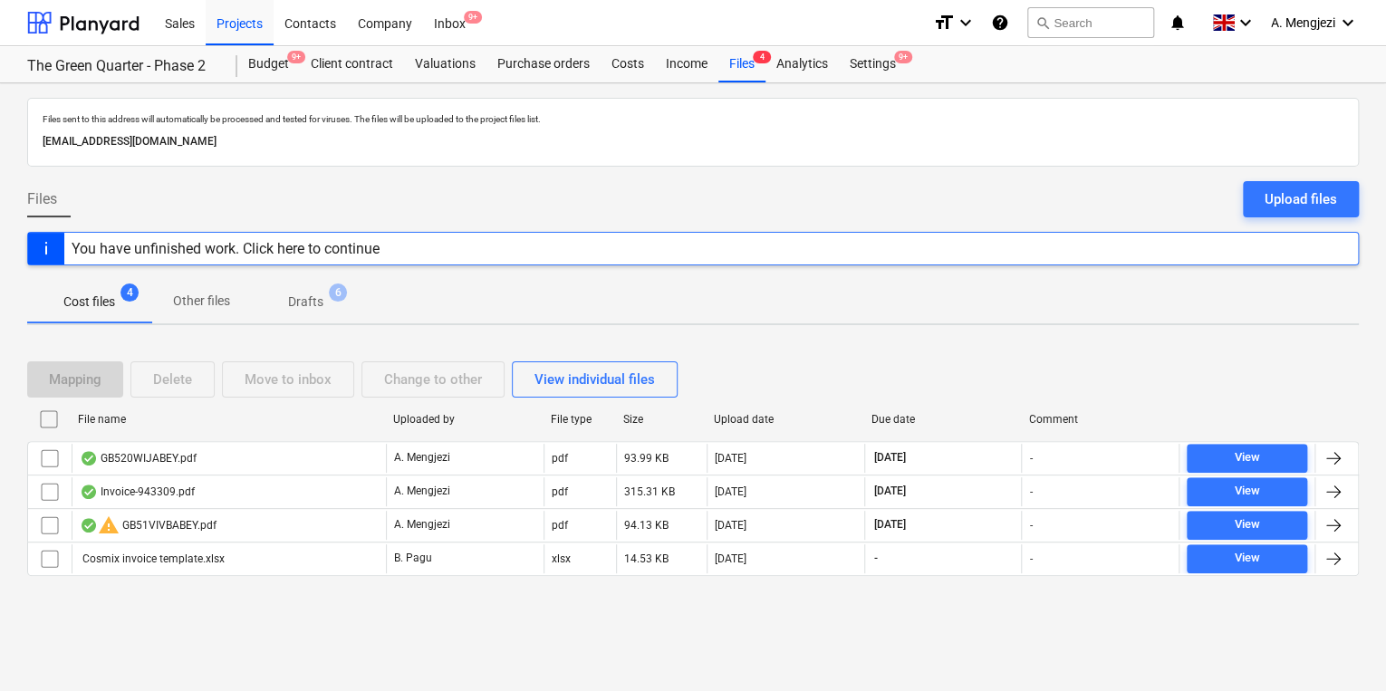
click at [478, 28] on div "Sales Projects Contacts Company Inbox 9+" at bounding box center [536, 22] width 765 height 45
click at [474, 25] on div "Inbox 9+" at bounding box center [449, 22] width 53 height 46
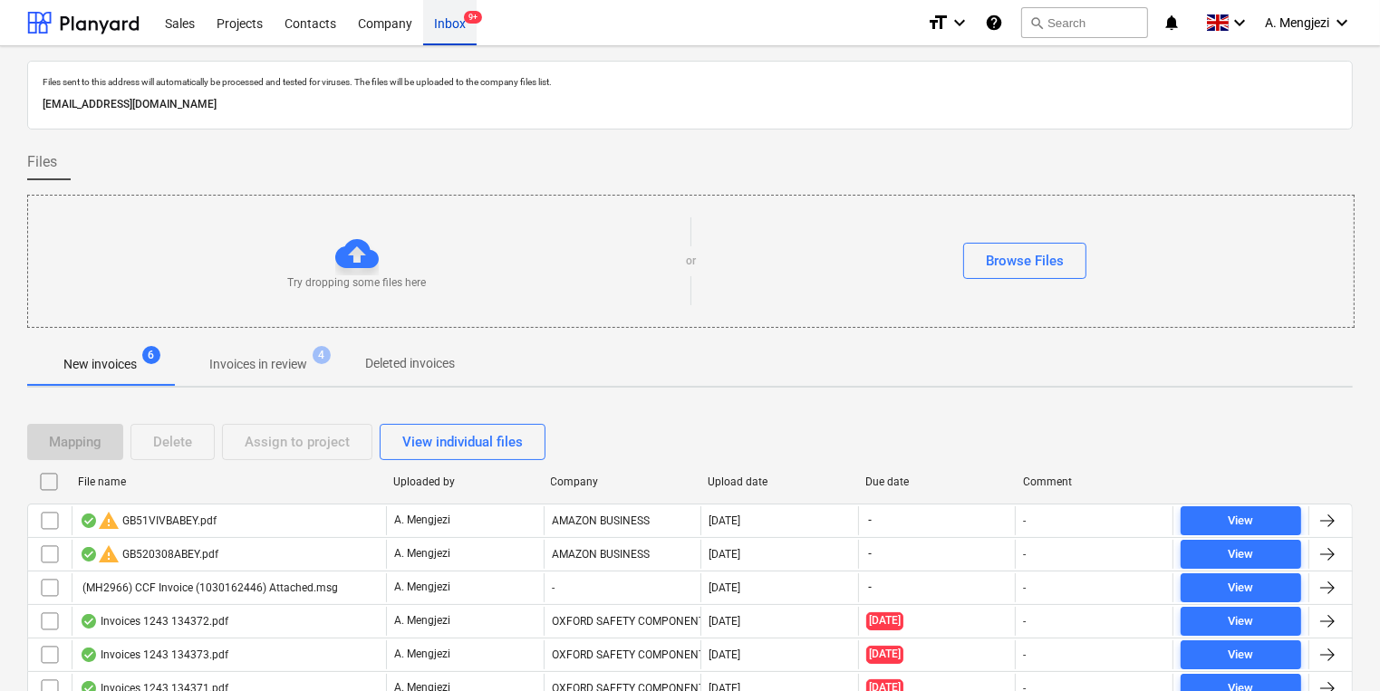
click at [442, 34] on div "Inbox 9+" at bounding box center [449, 22] width 53 height 46
click at [286, 352] on span "Invoices in review 4" at bounding box center [258, 364] width 170 height 33
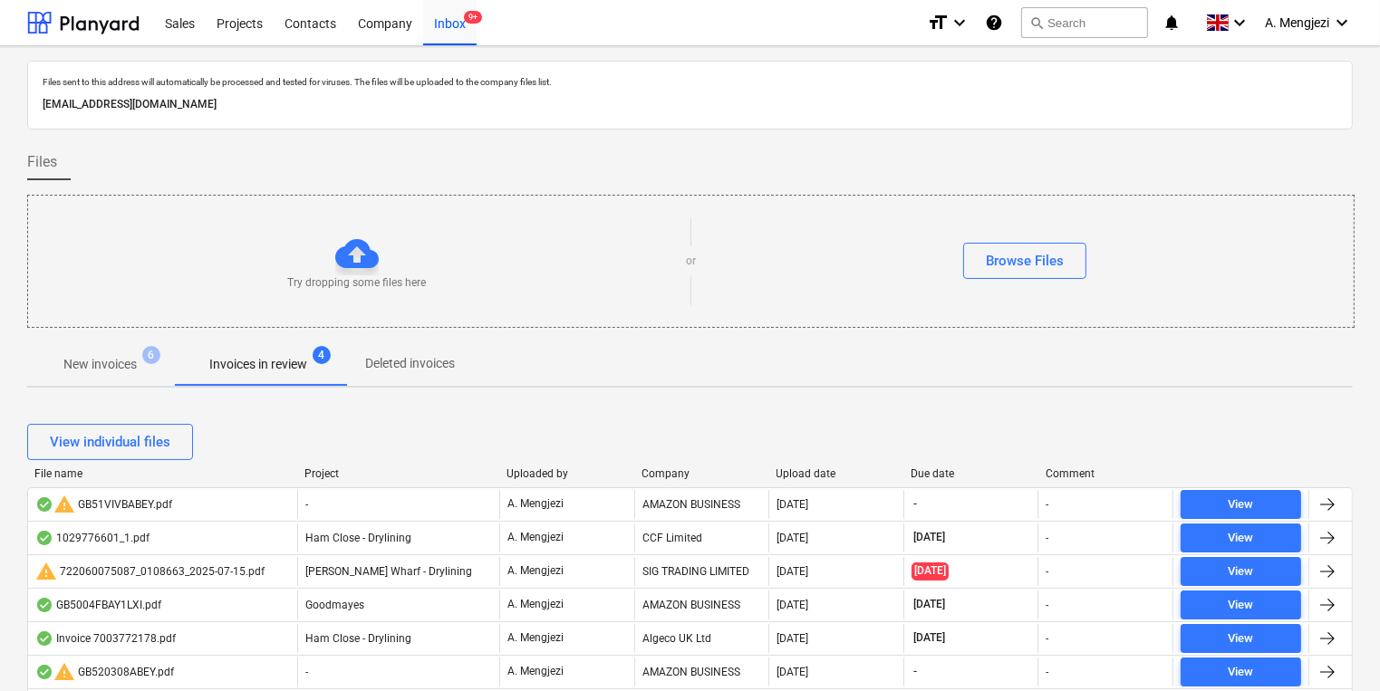
click at [647, 475] on div at bounding box center [634, 474] width 33 height 13
click at [657, 470] on div "Company" at bounding box center [701, 474] width 121 height 13
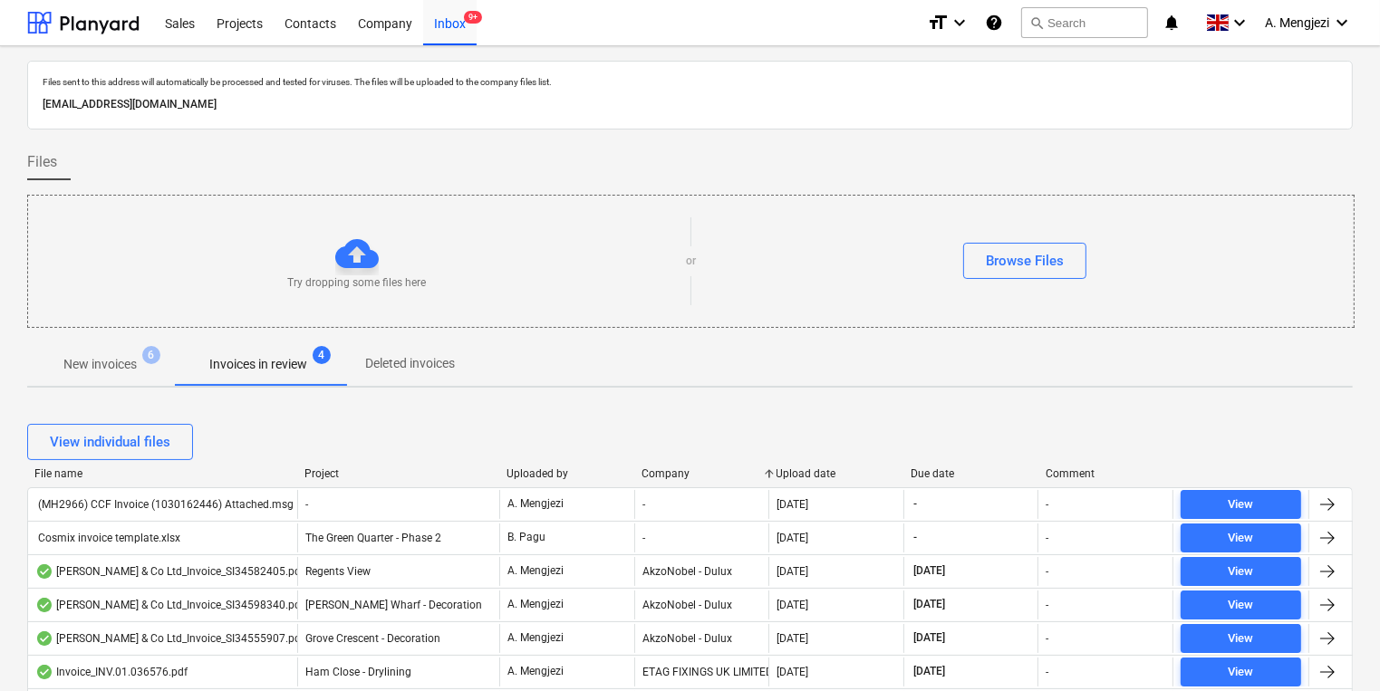
click at [657, 470] on div "Company" at bounding box center [701, 474] width 121 height 13
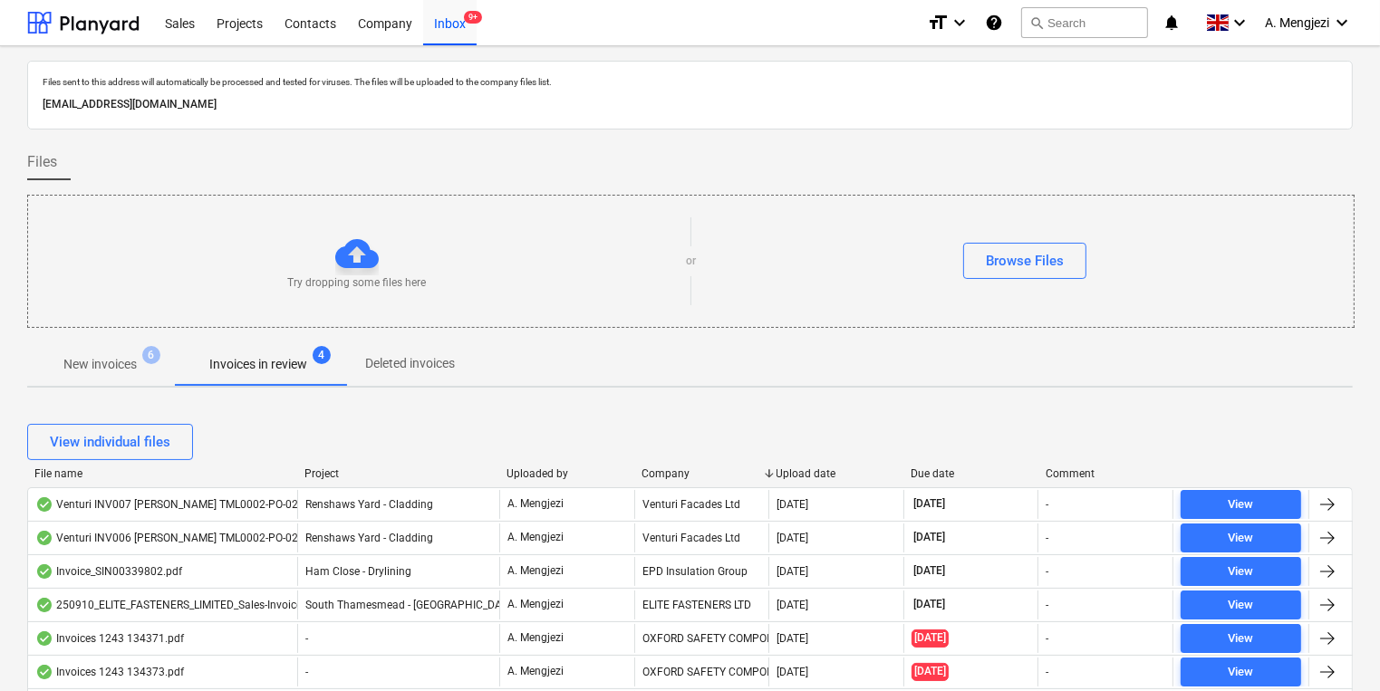
click at [660, 470] on div "Company" at bounding box center [701, 474] width 121 height 13
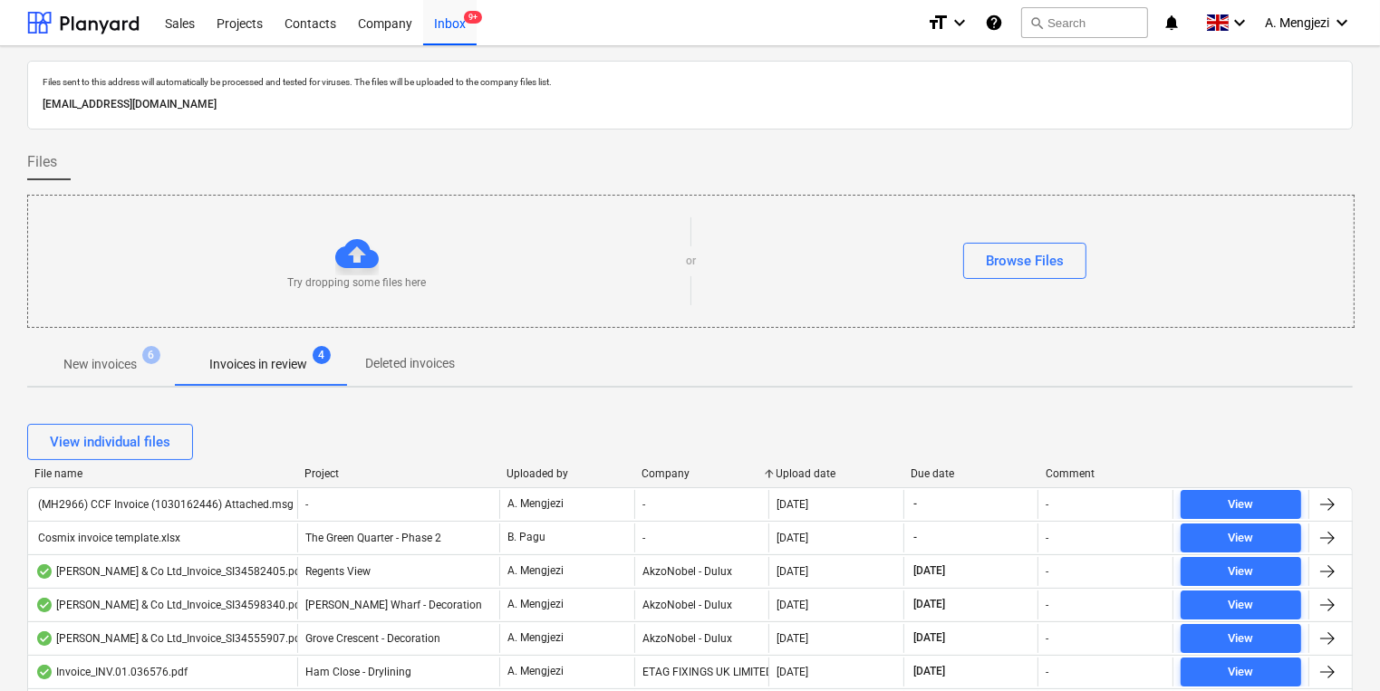
click at [660, 470] on div "Company" at bounding box center [701, 474] width 121 height 13
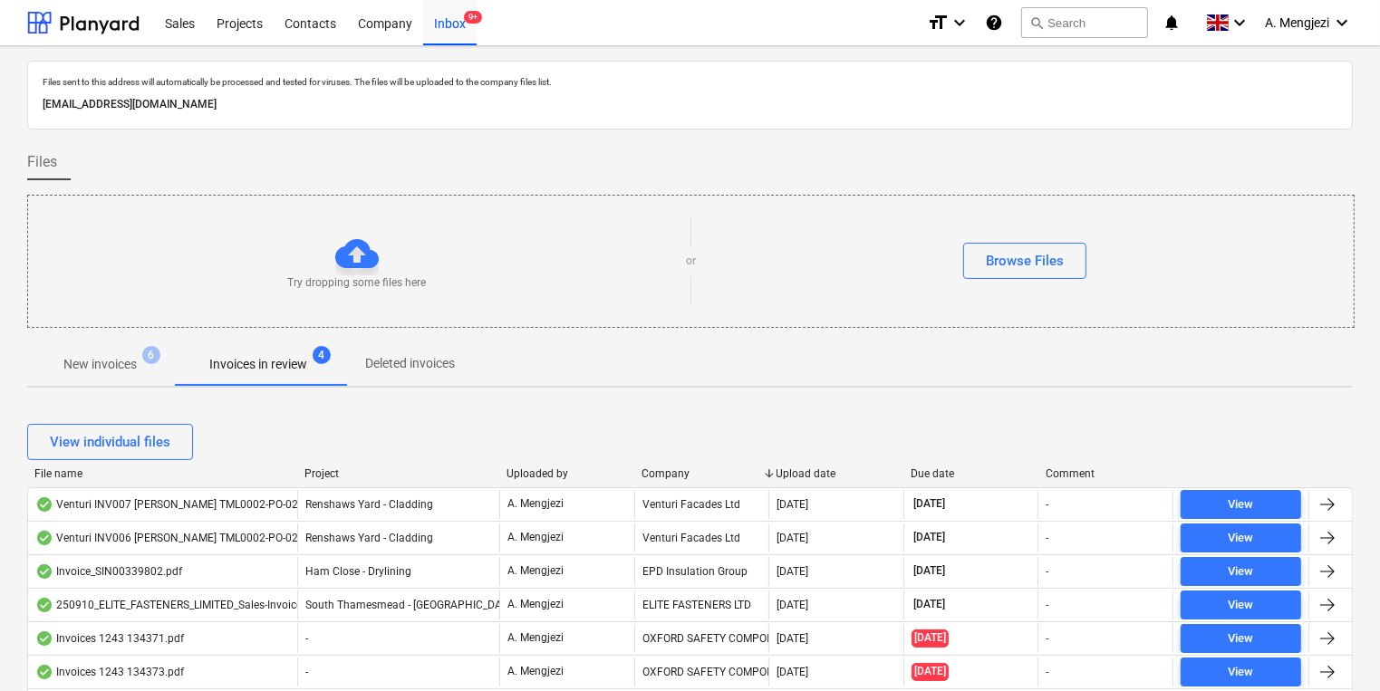
click at [660, 470] on div "Company" at bounding box center [701, 474] width 121 height 13
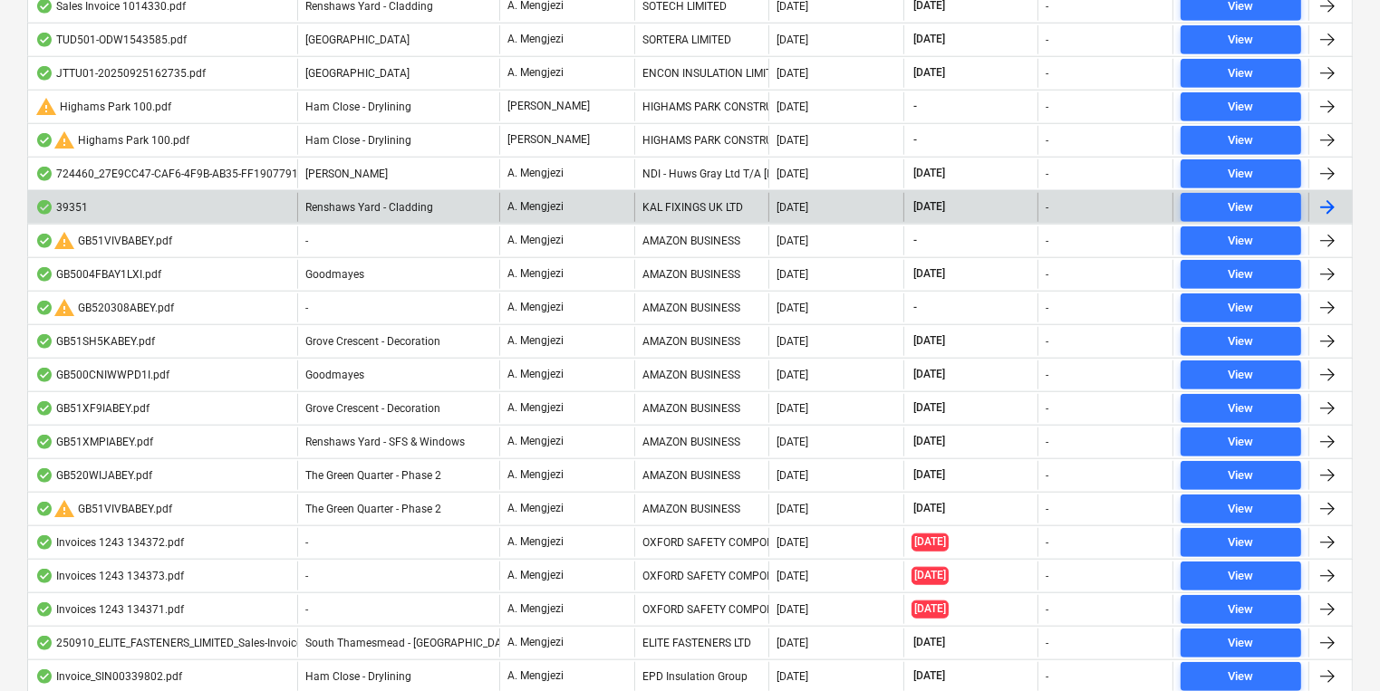
scroll to position [1583, 0]
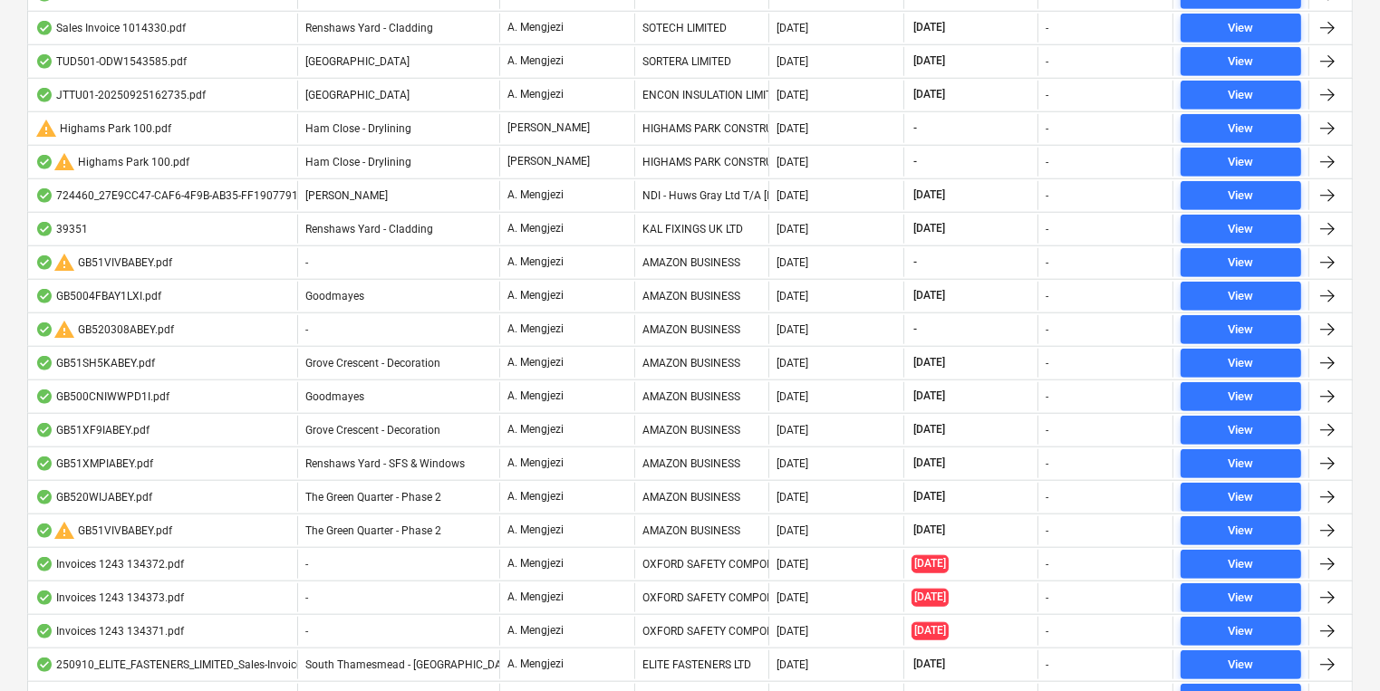
click at [637, 289] on div "AMAZON BUSINESS" at bounding box center [701, 296] width 135 height 29
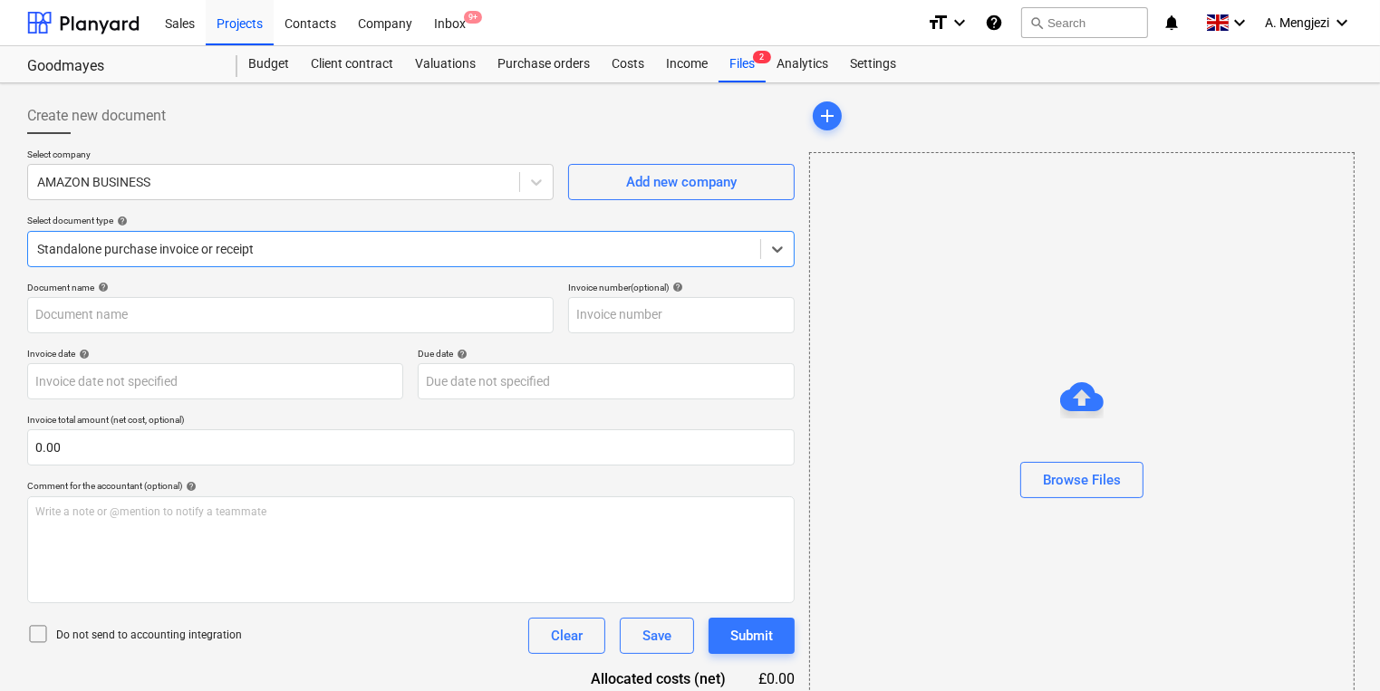
type input "GB5004FBAY1LXI"
type input "[DATE]"
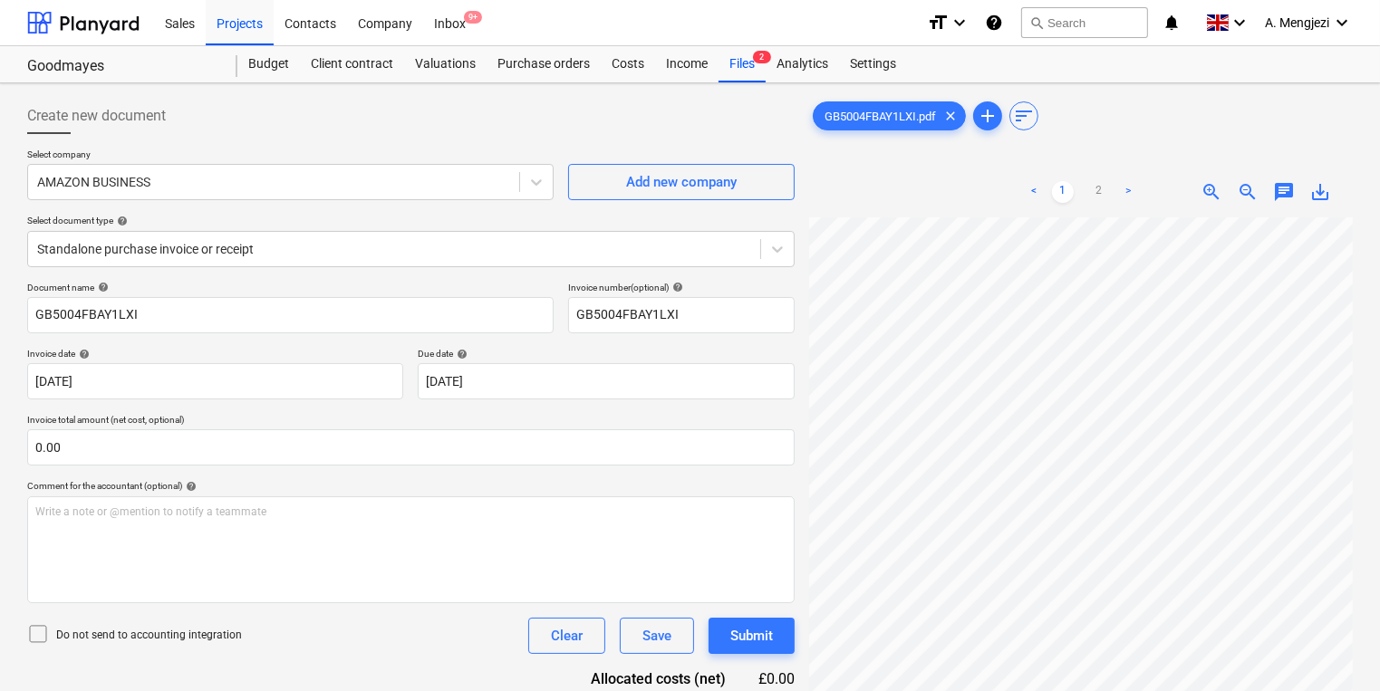
scroll to position [181, 0]
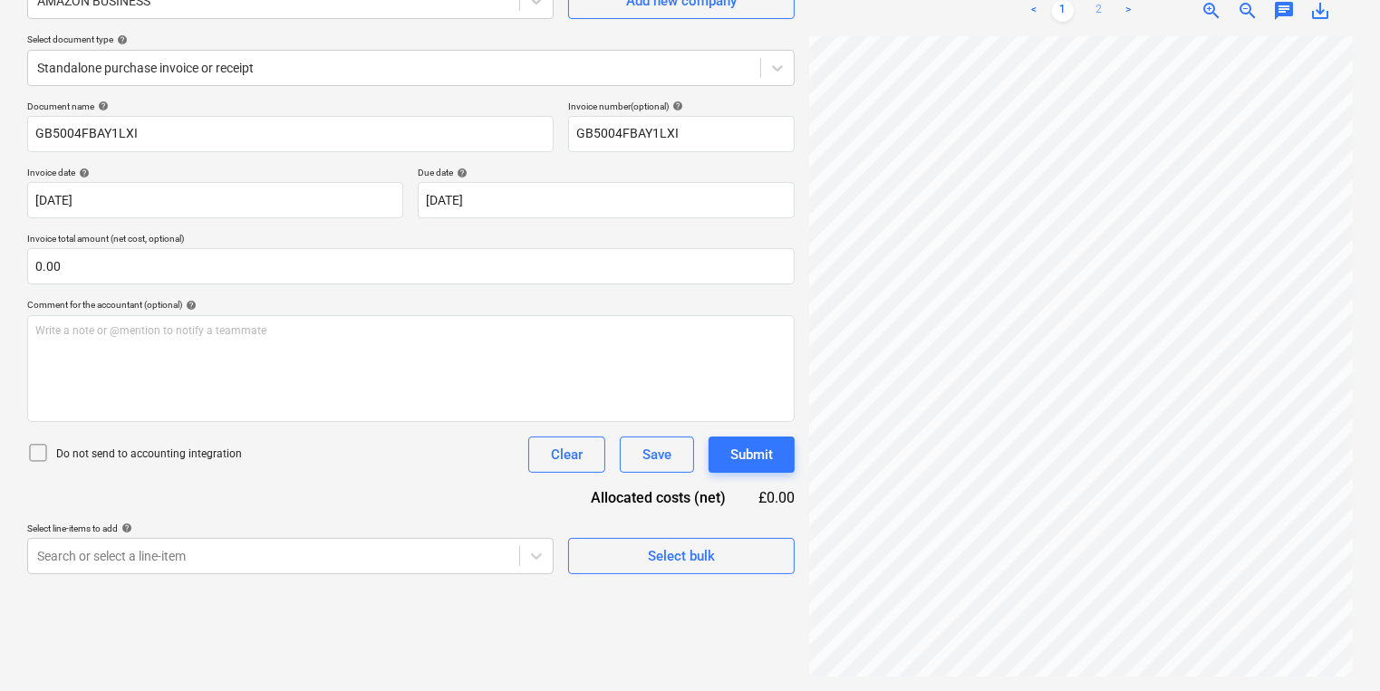
click at [1103, 13] on link "2" at bounding box center [1099, 11] width 22 height 22
click at [627, 558] on span "Select bulk" at bounding box center [681, 557] width 181 height 24
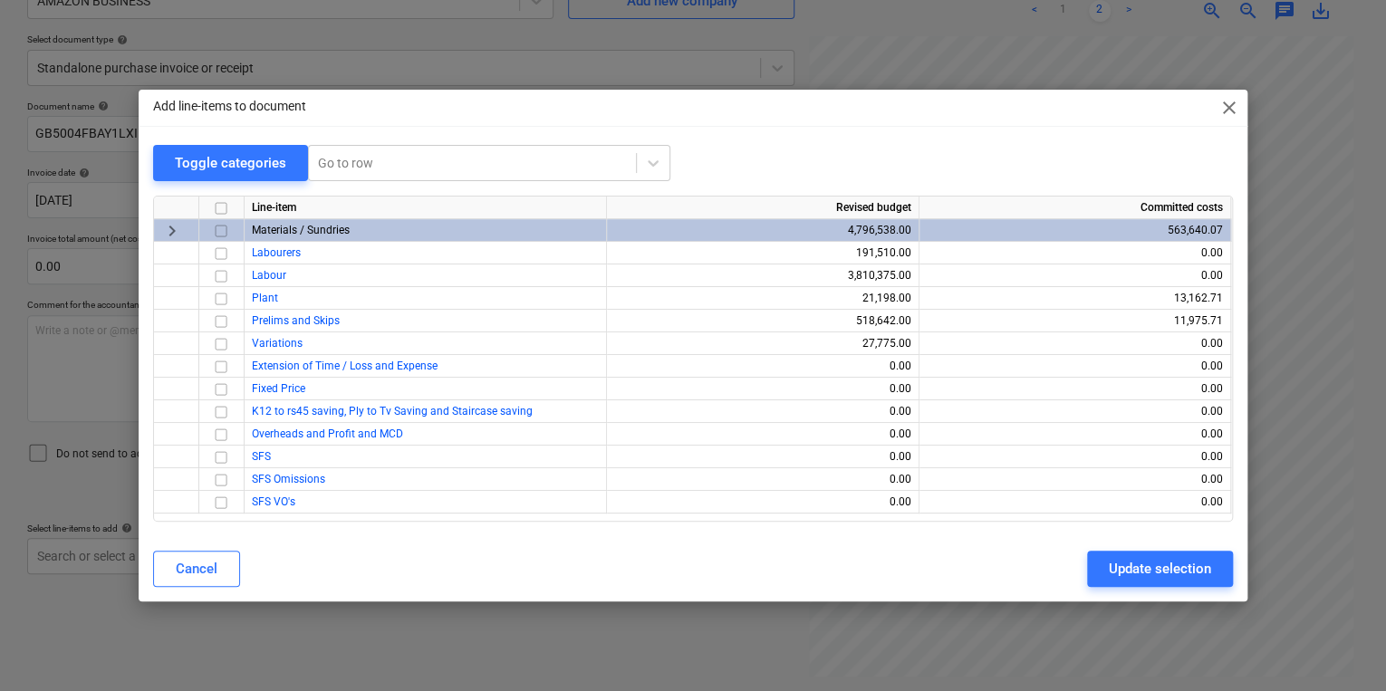
click at [1232, 104] on span "close" at bounding box center [1230, 108] width 22 height 22
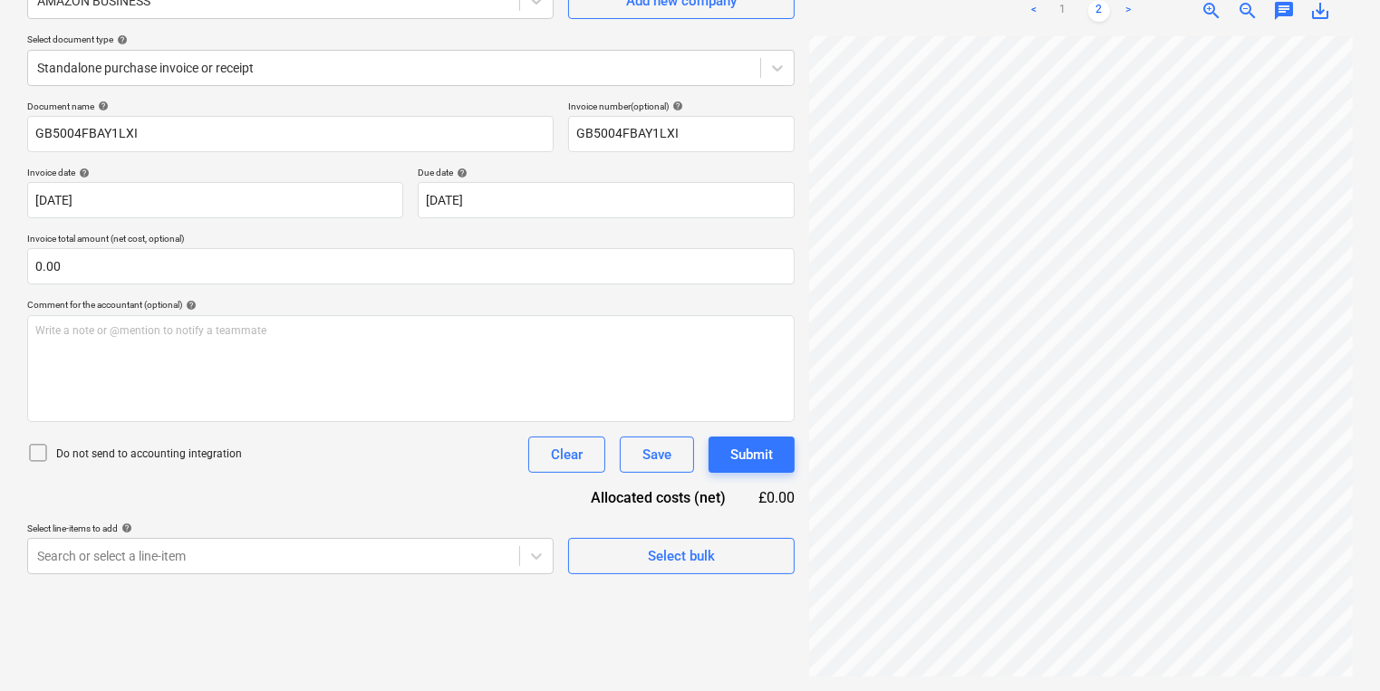
scroll to position [4, 40]
click at [766, 562] on span "Select bulk" at bounding box center [681, 557] width 181 height 24
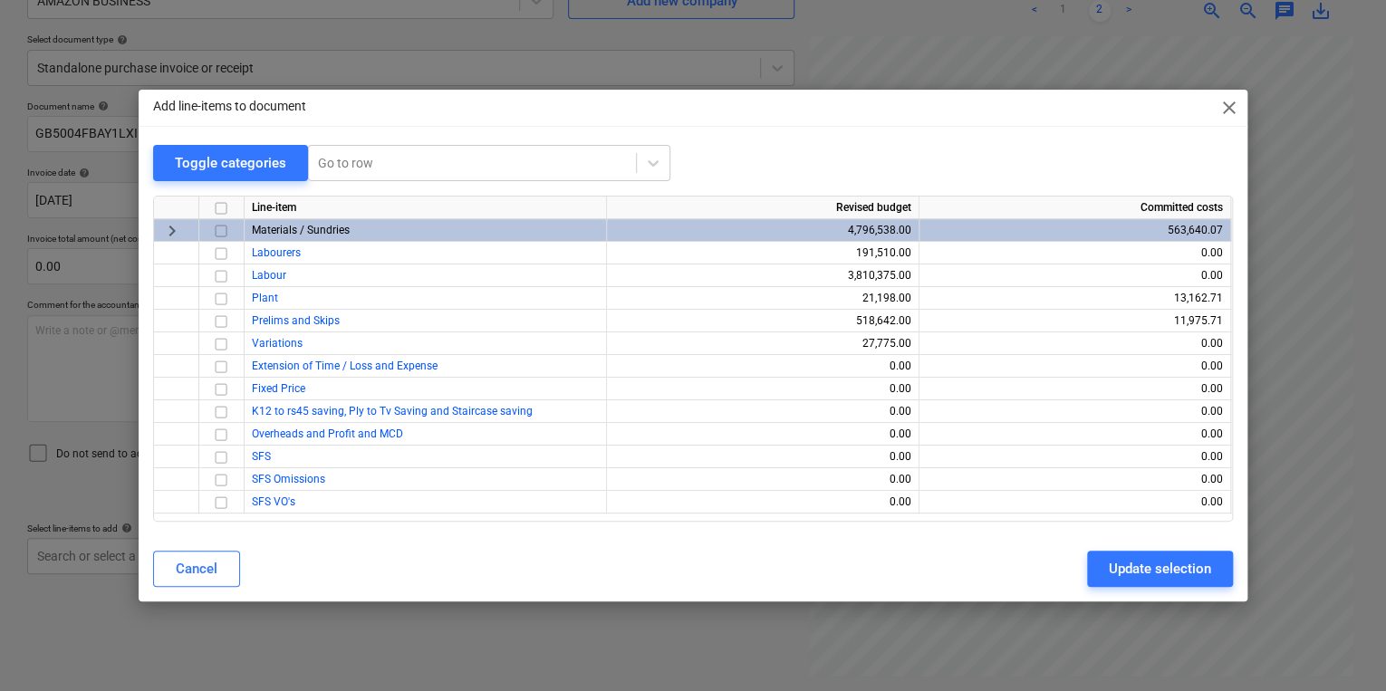
click at [224, 229] on input "checkbox" at bounding box center [221, 231] width 22 height 22
click at [1205, 578] on div "Update selection" at bounding box center [1160, 569] width 102 height 24
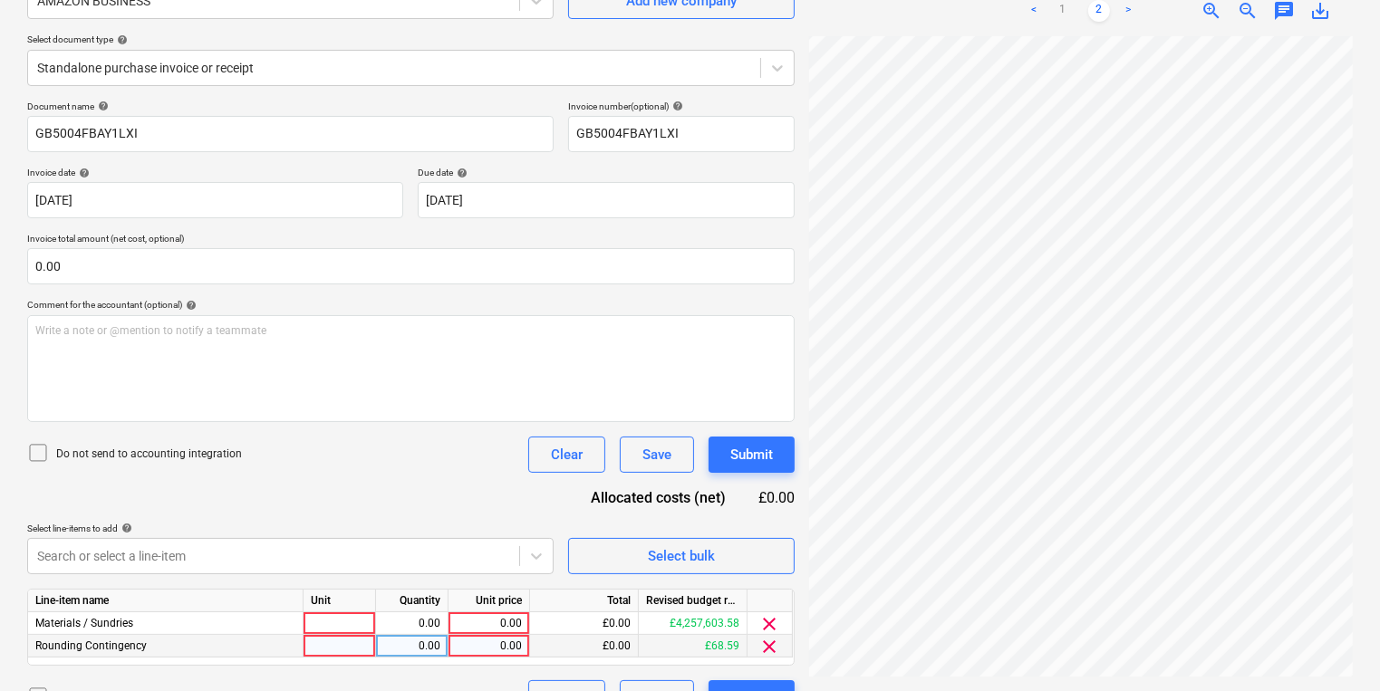
click at [764, 642] on span "clear" at bounding box center [770, 647] width 22 height 22
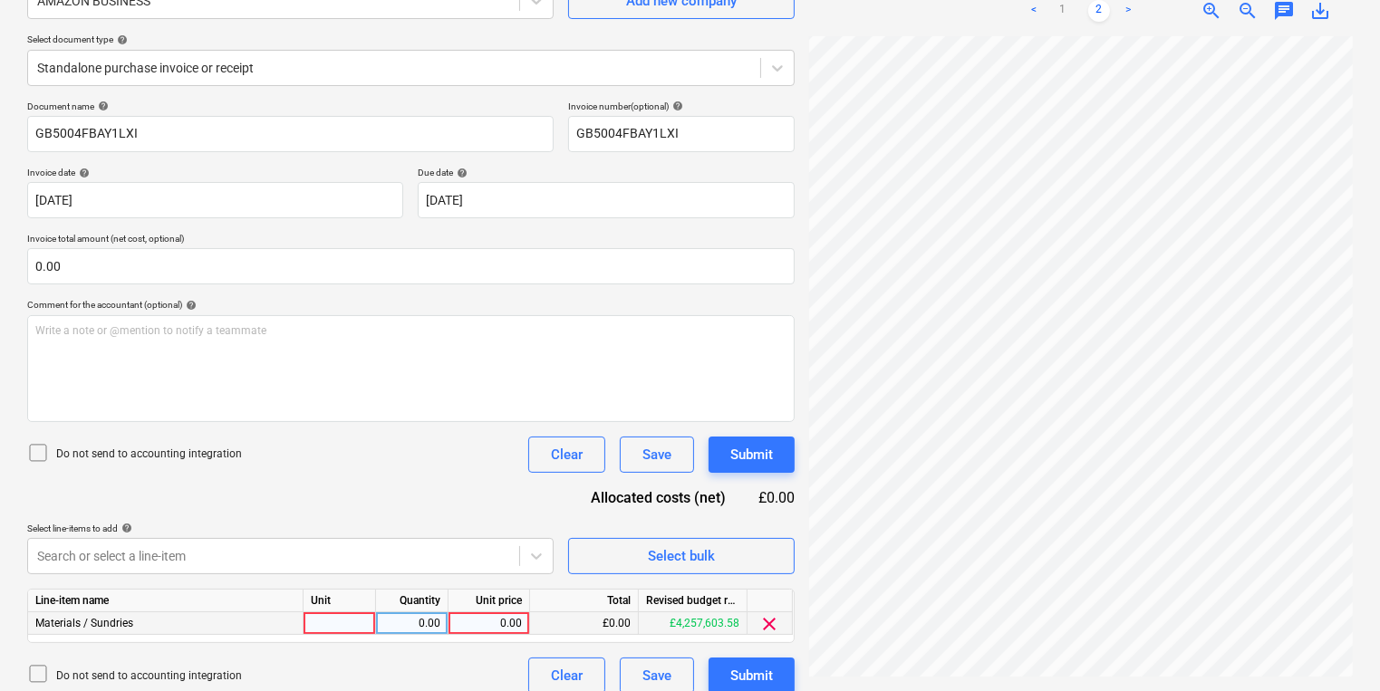
click at [321, 626] on div at bounding box center [340, 623] width 72 height 23
type input "pcs"
click at [502, 631] on div "0.00" at bounding box center [489, 623] width 66 height 23
type input "41.04"
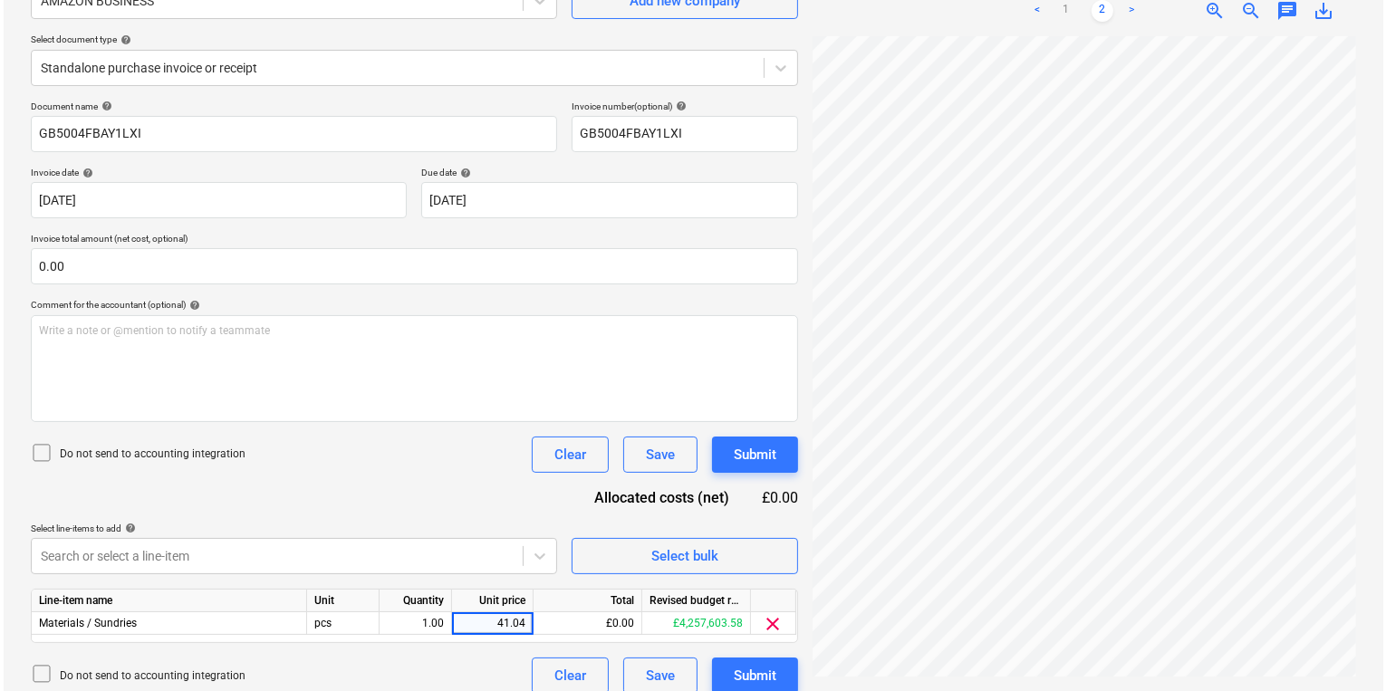
scroll to position [22, 136]
click at [783, 665] on button "Submit" at bounding box center [752, 676] width 86 height 36
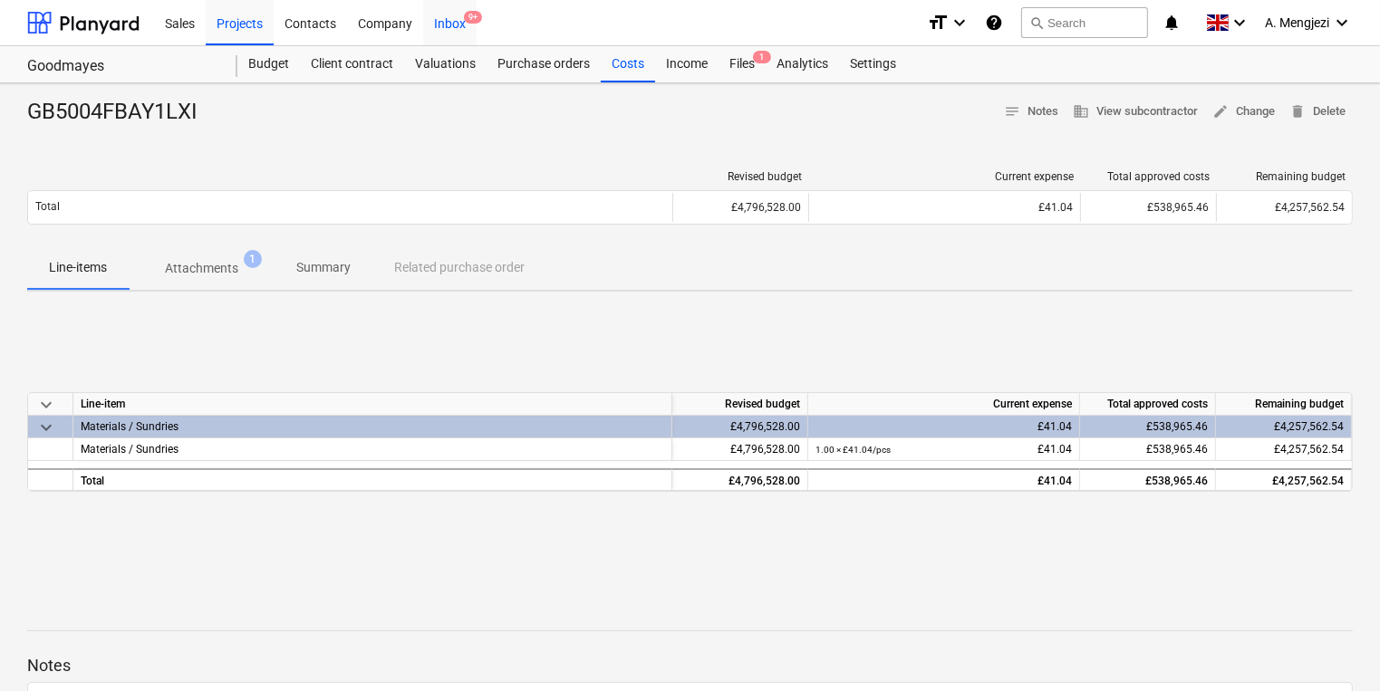
click at [461, 23] on div "Inbox 9+" at bounding box center [449, 22] width 53 height 46
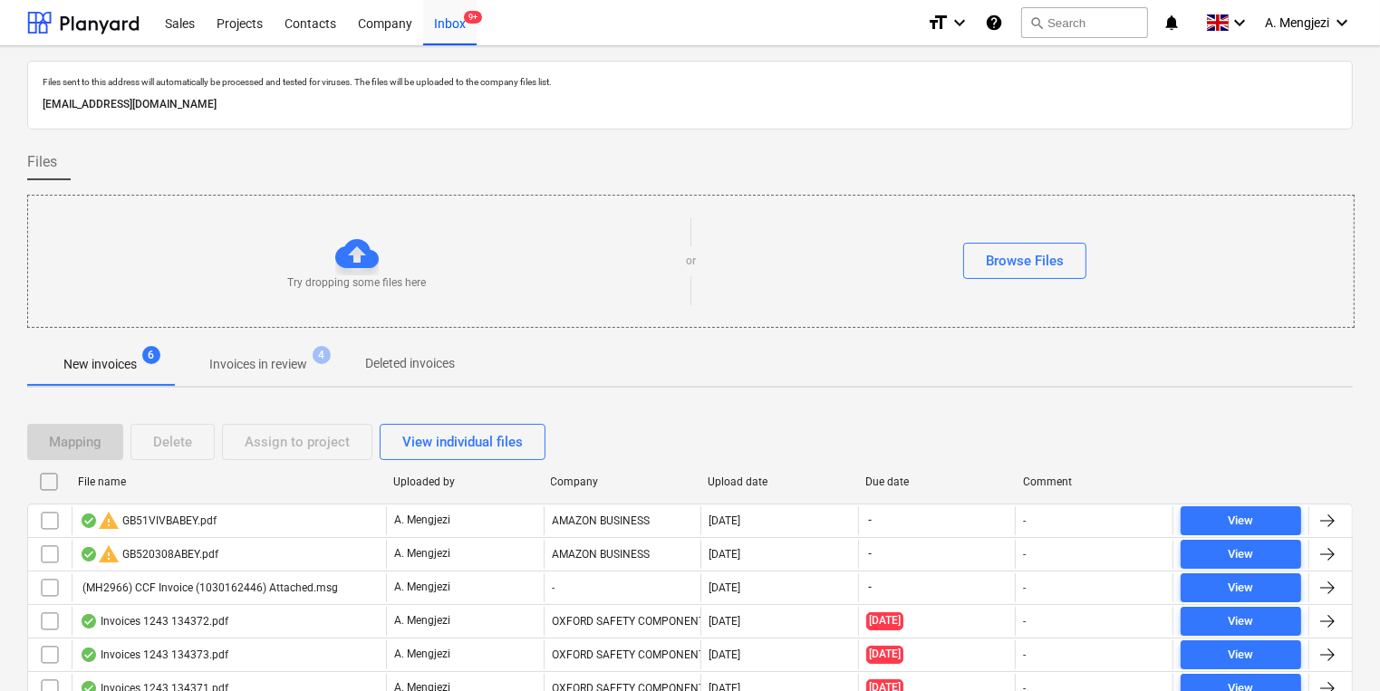
click at [268, 349] on span "Invoices in review 4" at bounding box center [258, 364] width 170 height 33
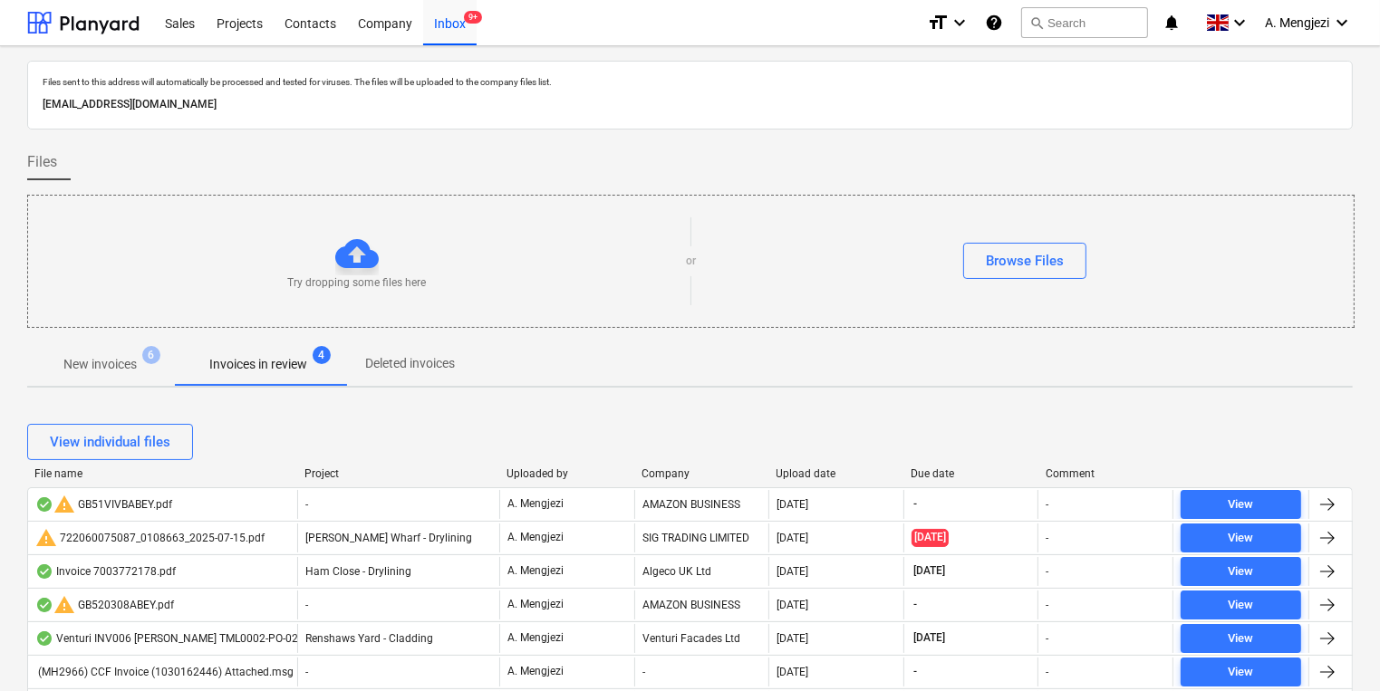
click at [689, 477] on div "Company" at bounding box center [701, 474] width 121 height 13
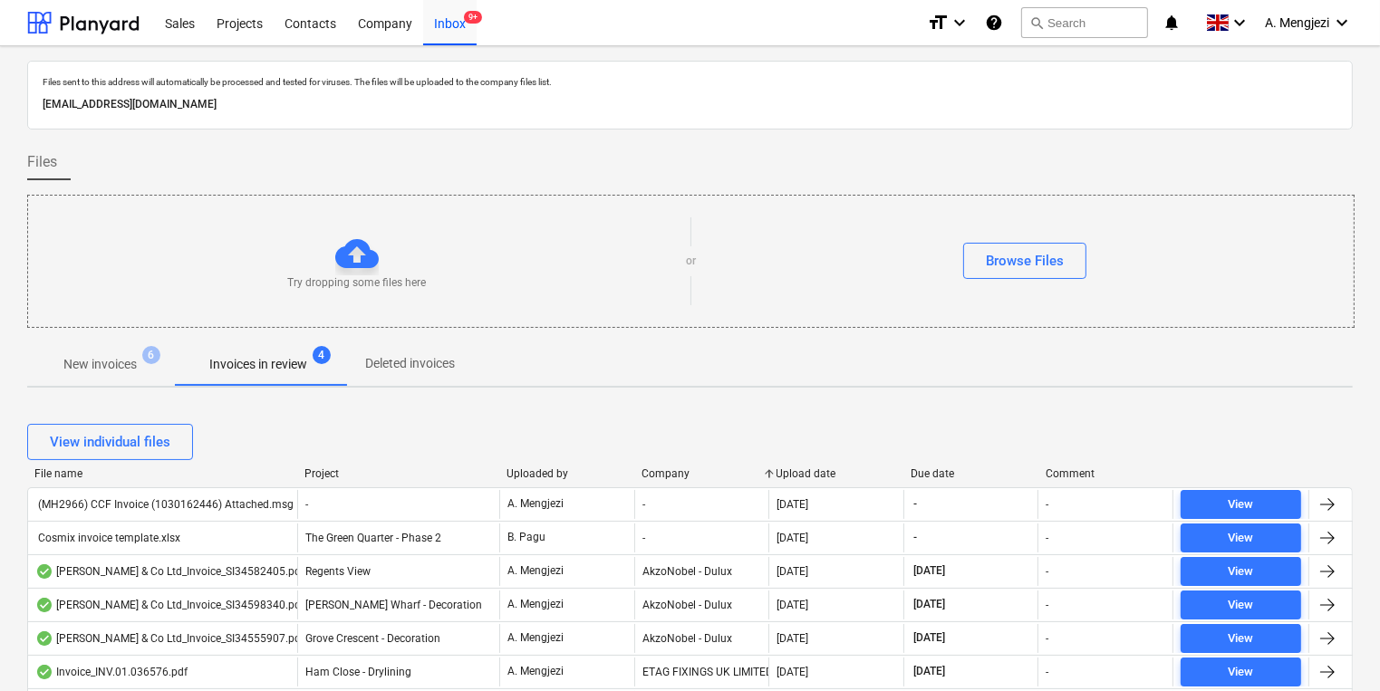
click at [689, 477] on div "Company" at bounding box center [701, 474] width 121 height 13
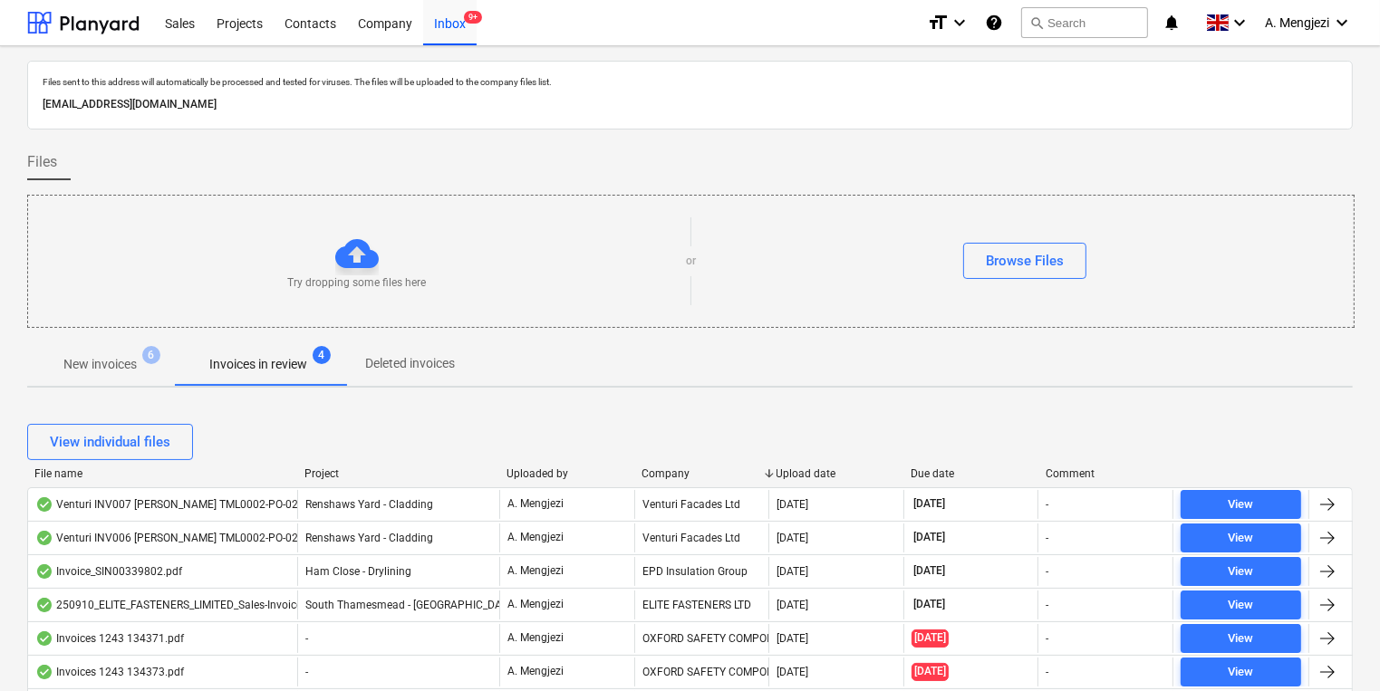
click at [803, 470] on div "Upload date" at bounding box center [836, 474] width 121 height 13
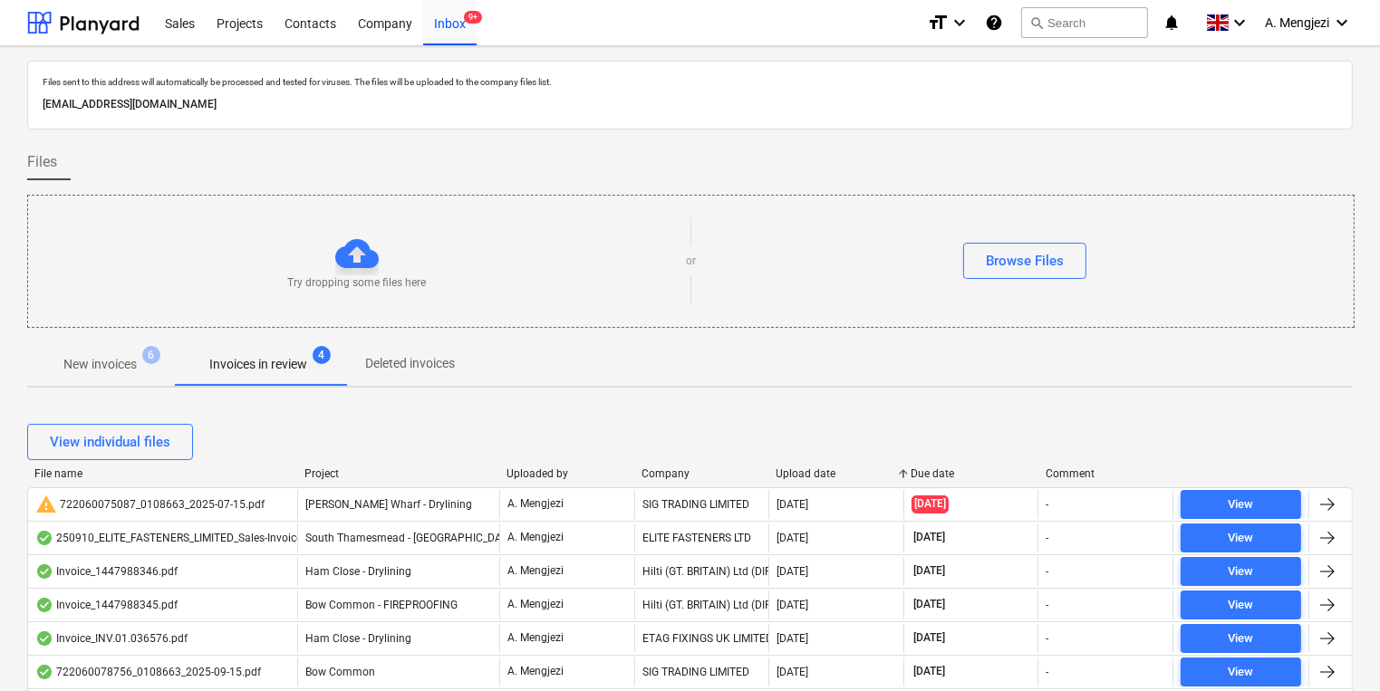
click at [803, 470] on div "Upload date" at bounding box center [836, 474] width 121 height 13
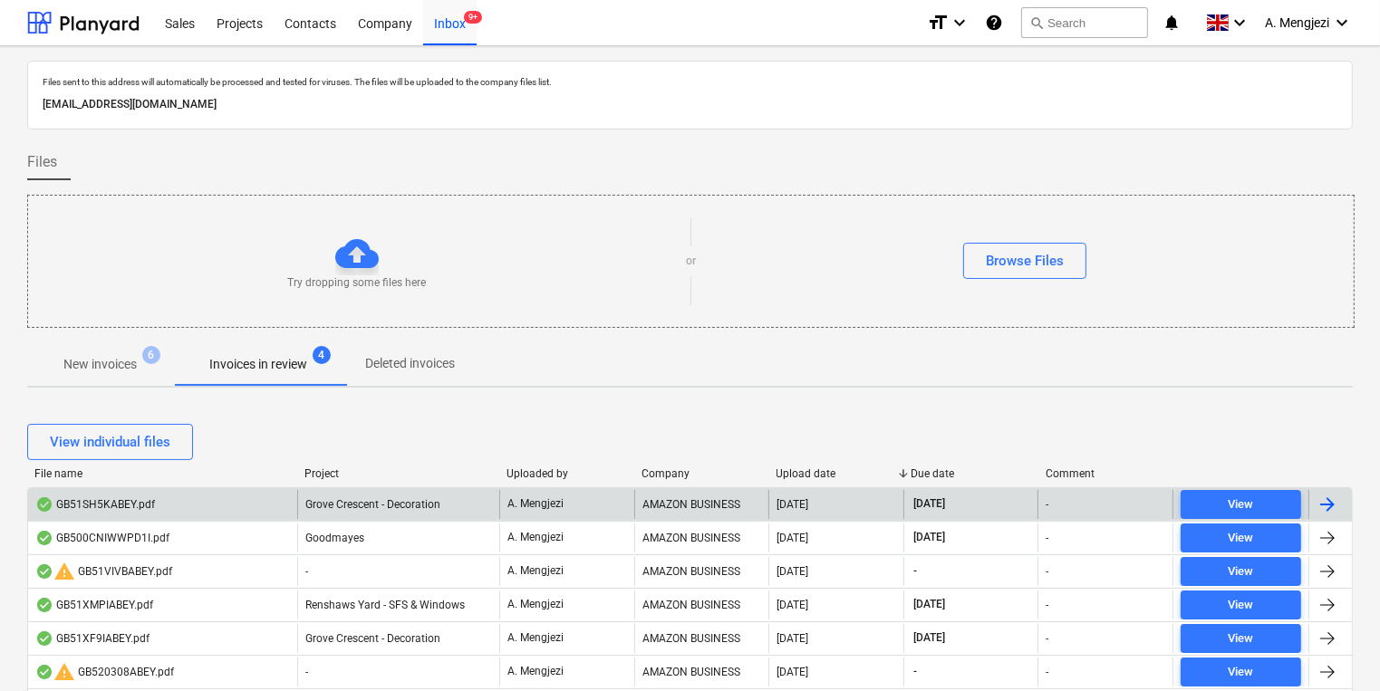
click at [634, 498] on div "AMAZON BUSINESS" at bounding box center [701, 504] width 135 height 29
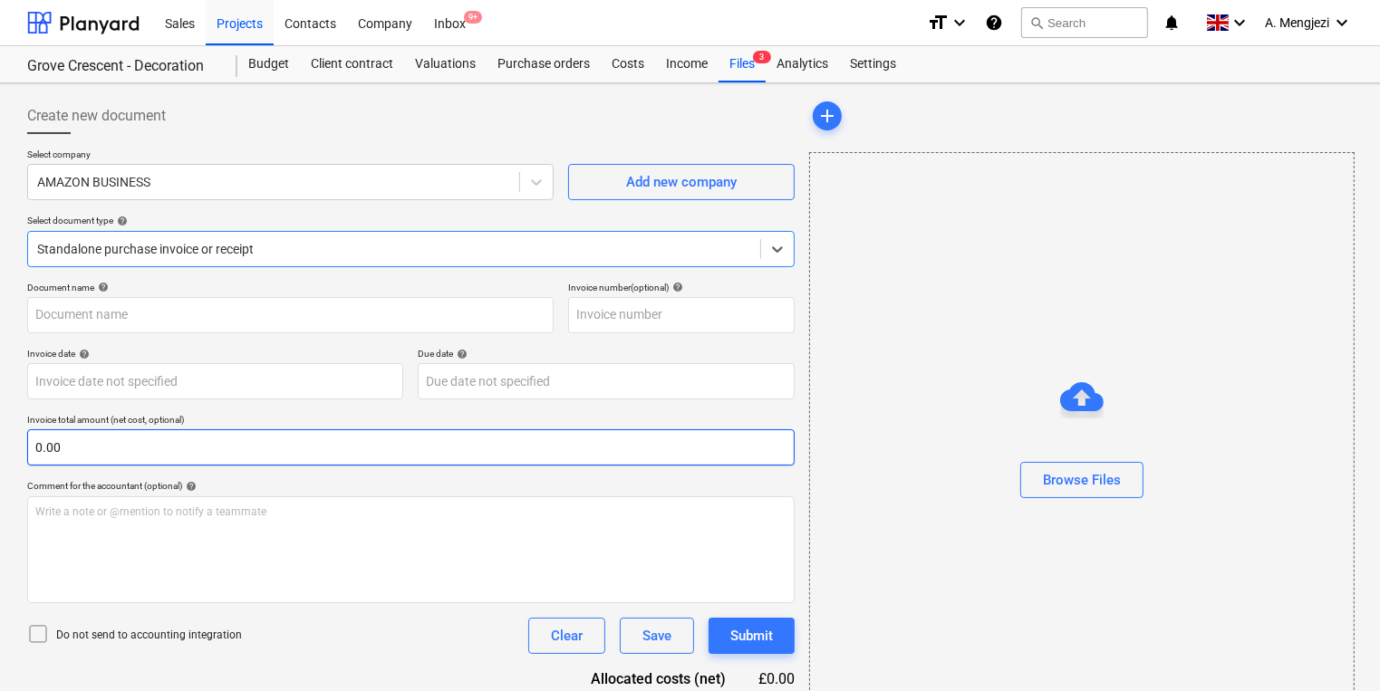
type input "GB51SH5KABEY"
type input "[DATE]"
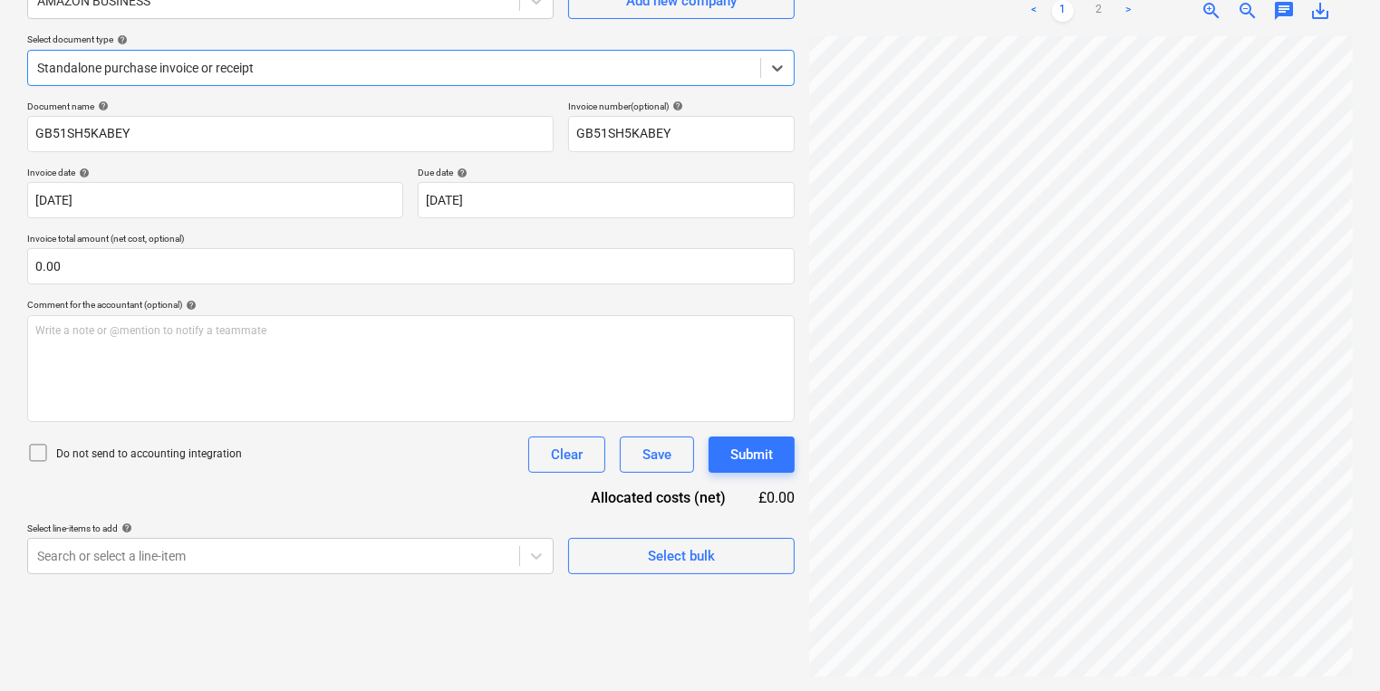
scroll to position [290, 0]
click at [1097, 17] on link "2" at bounding box center [1099, 11] width 22 height 22
click at [633, 566] on span "Select bulk" at bounding box center [681, 557] width 181 height 24
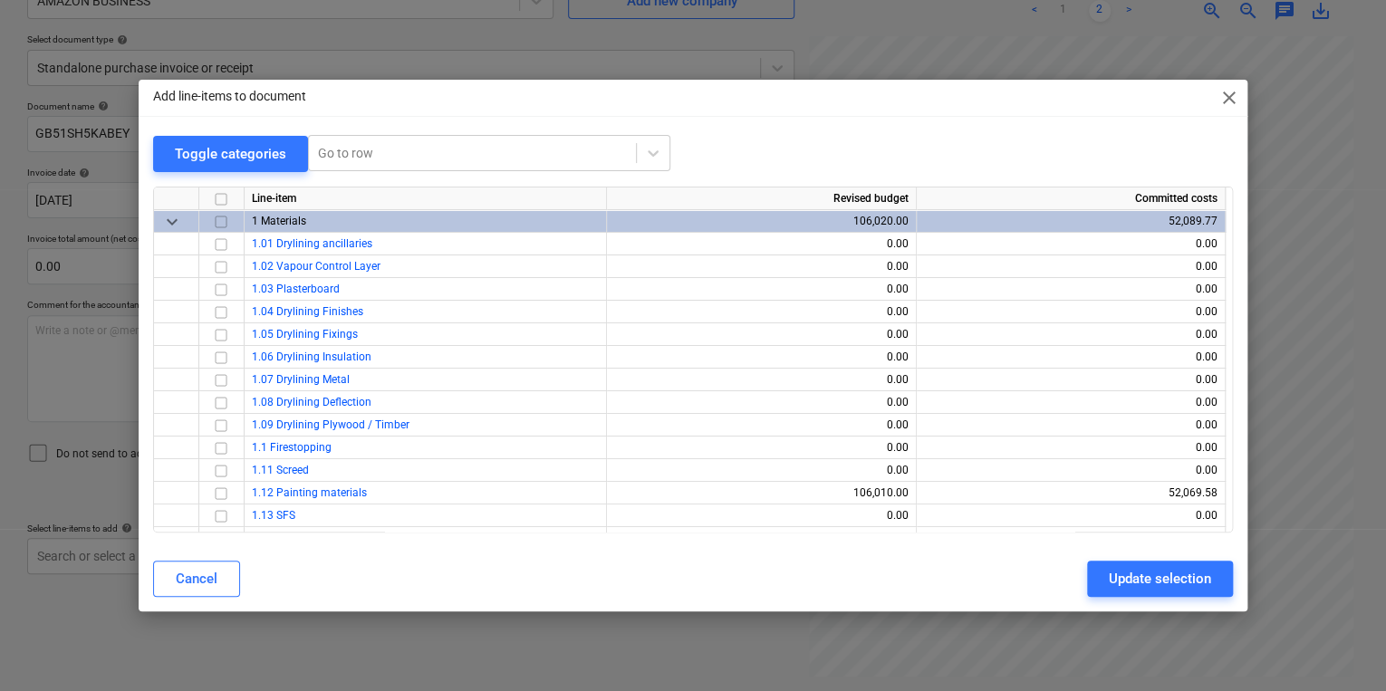
click at [228, 217] on input "checkbox" at bounding box center [221, 221] width 22 height 22
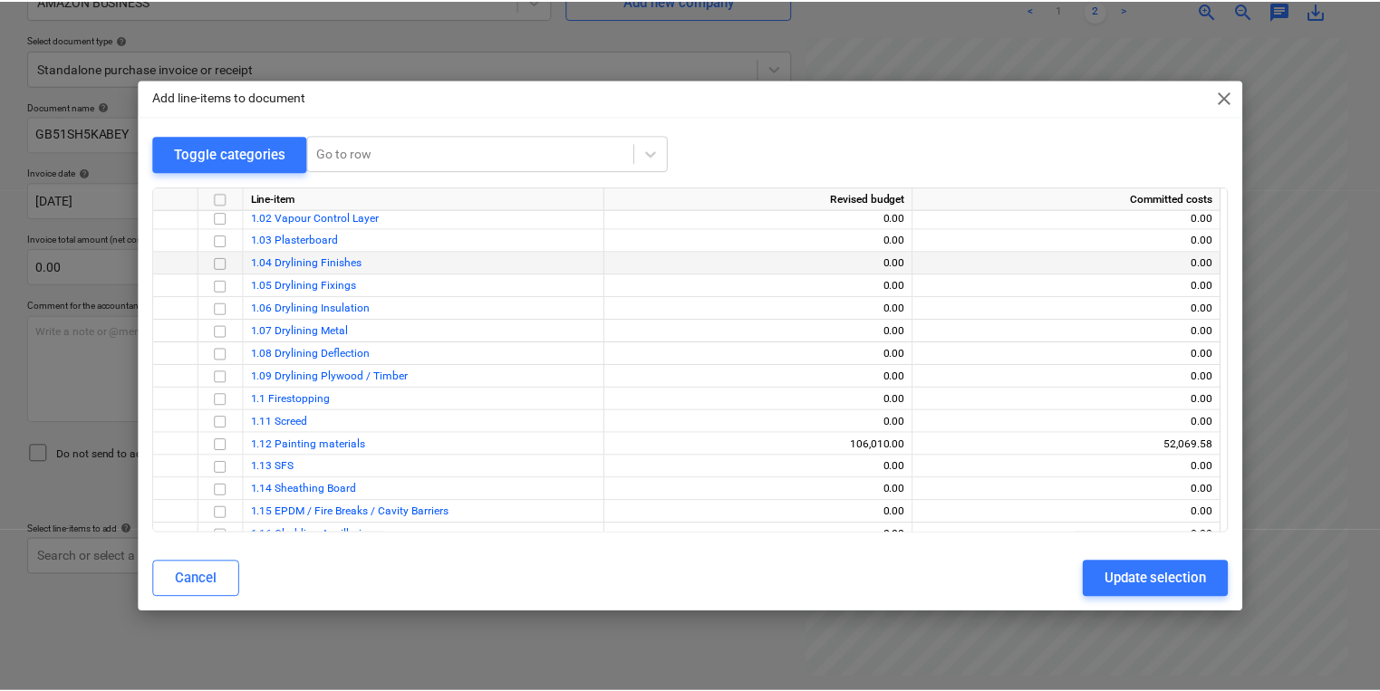
scroll to position [72, 0]
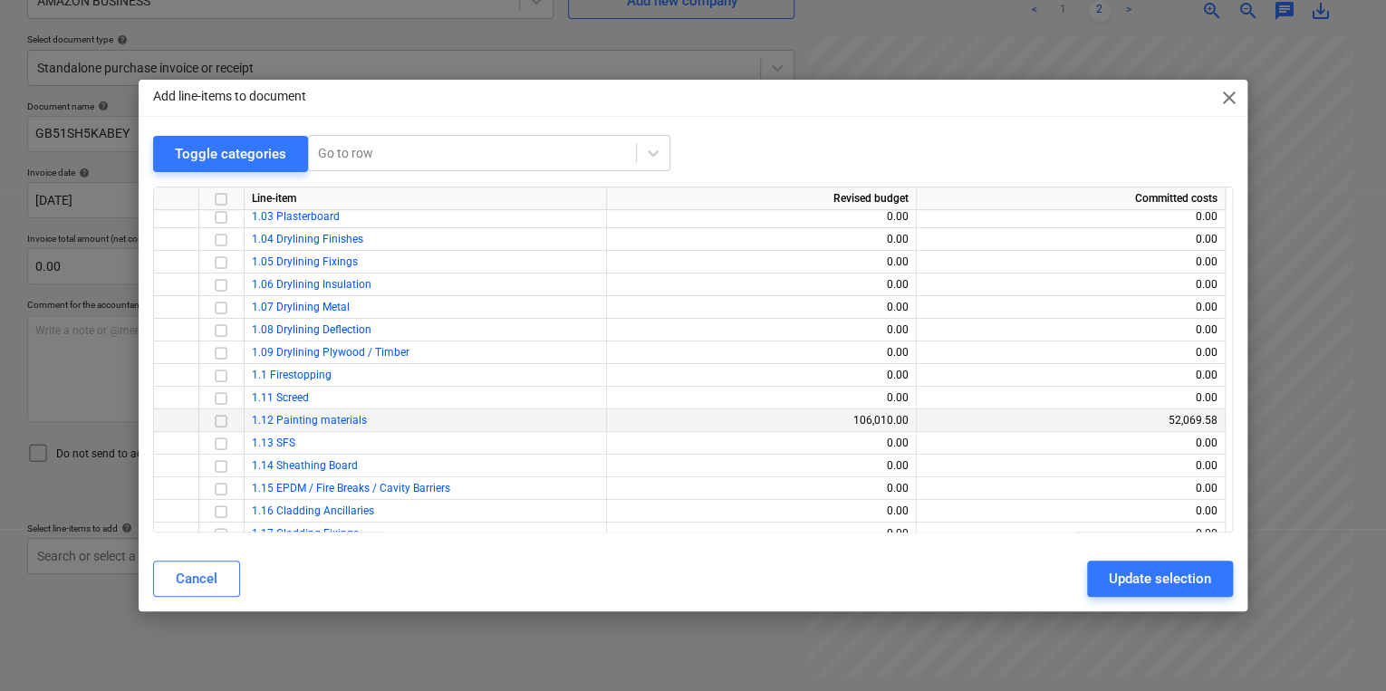
click at [224, 423] on input "checkbox" at bounding box center [221, 421] width 22 height 22
click at [1200, 599] on div "Cancel Update selection" at bounding box center [693, 579] width 1102 height 51
click at [1185, 582] on div "Update selection" at bounding box center [1160, 579] width 102 height 24
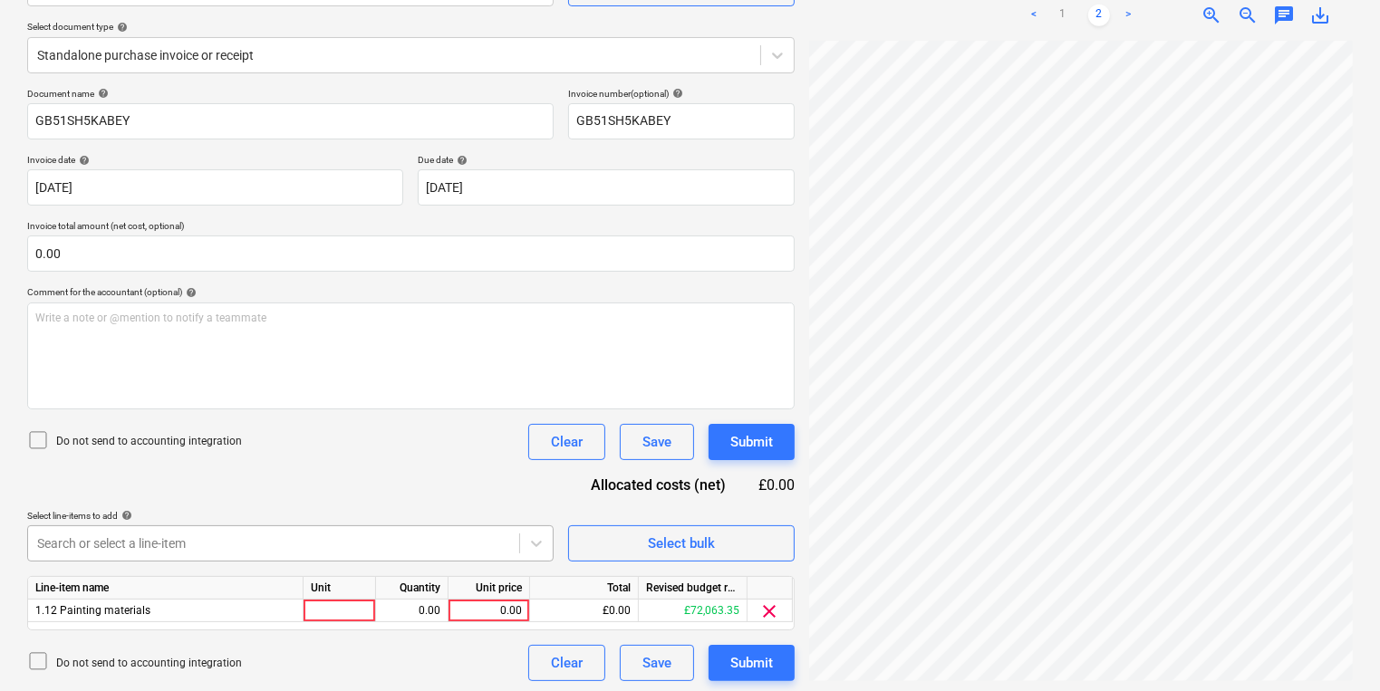
scroll to position [198, 0]
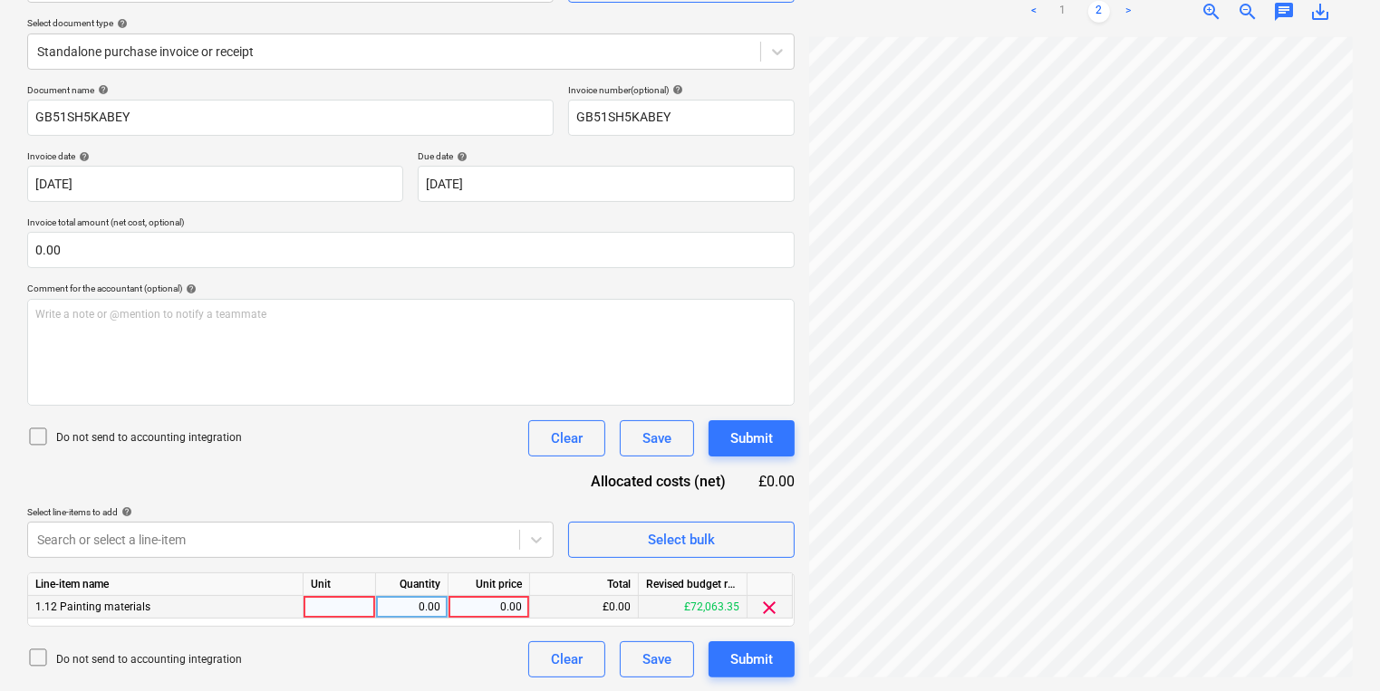
click at [342, 612] on div at bounding box center [340, 607] width 72 height 23
type input "pcs"
click at [492, 623] on div "Line-item name Unit Quantity Unit price Total Revised budget remaining 1.12 Pai…" at bounding box center [410, 600] width 767 height 54
click at [486, 618] on div "Line-item name Unit Quantity Unit price Total Revised budget remaining 1.12 Pai…" at bounding box center [410, 600] width 767 height 54
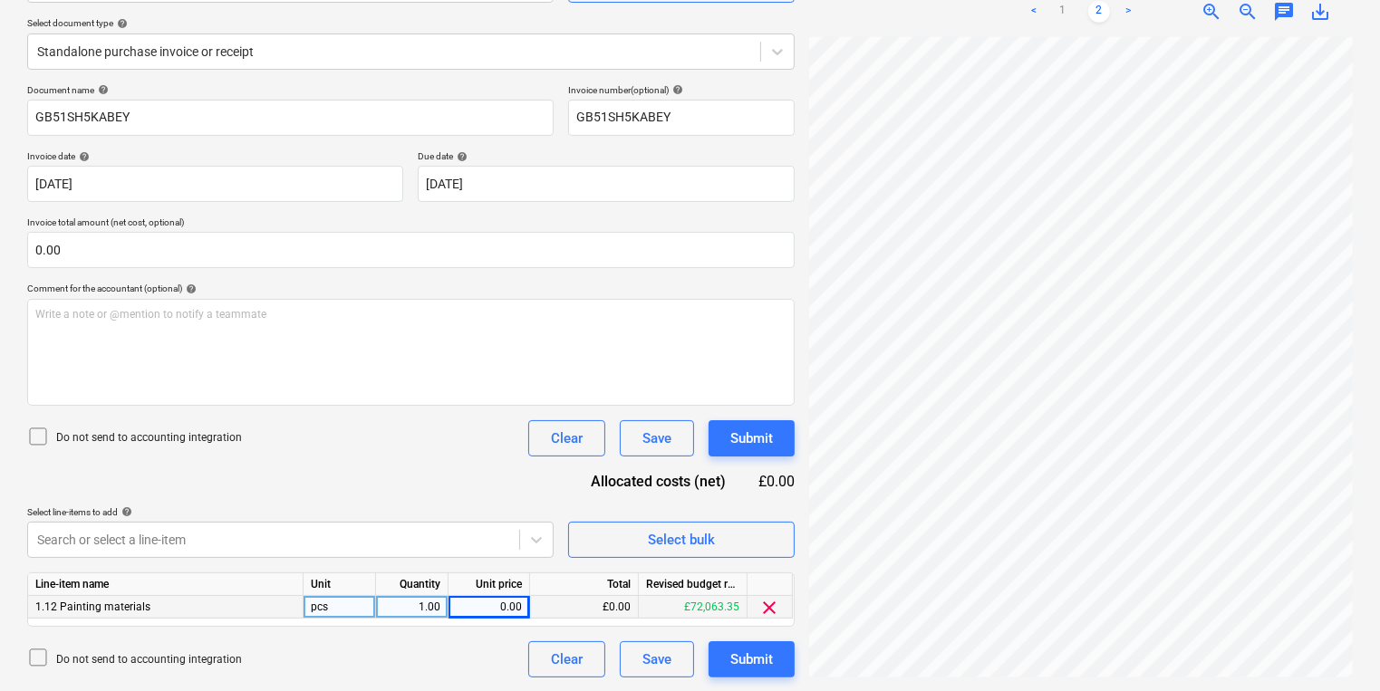
click at [485, 612] on div "0.00" at bounding box center [489, 607] width 66 height 23
type input "191.80"
click at [769, 665] on div "Submit" at bounding box center [751, 660] width 43 height 24
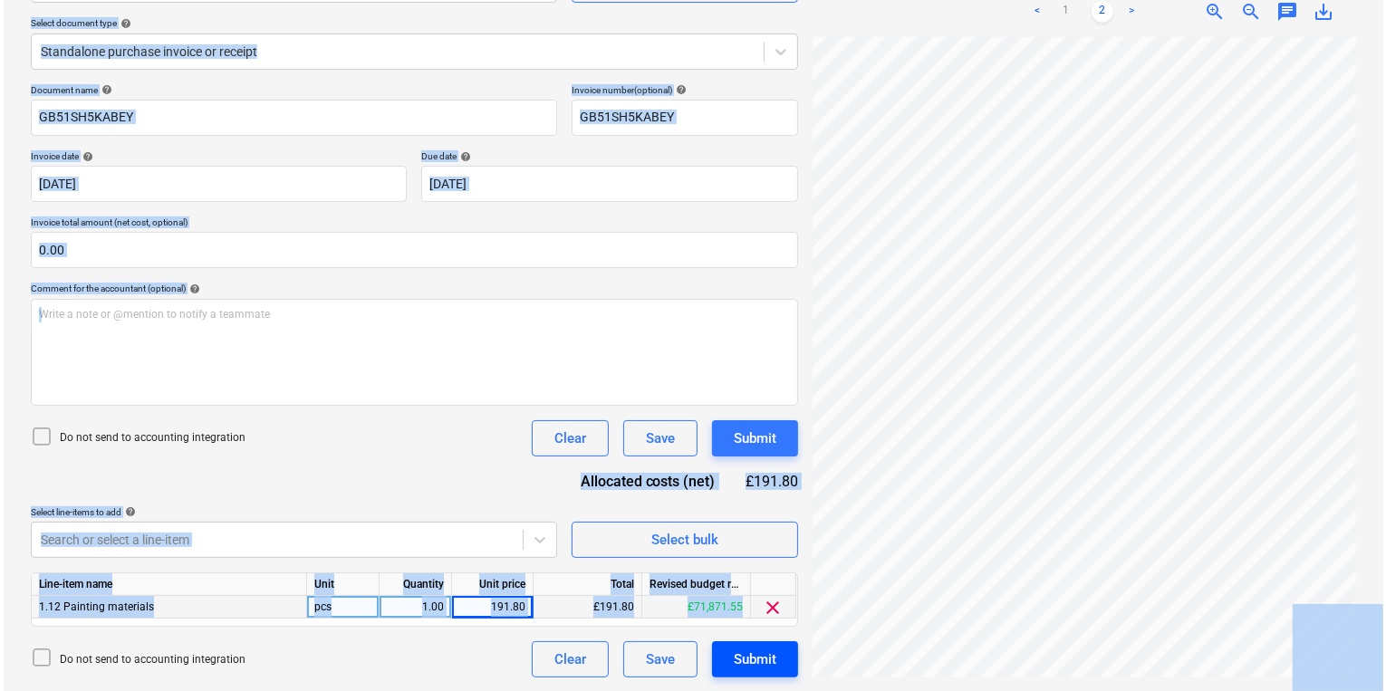
scroll to position [5, 139]
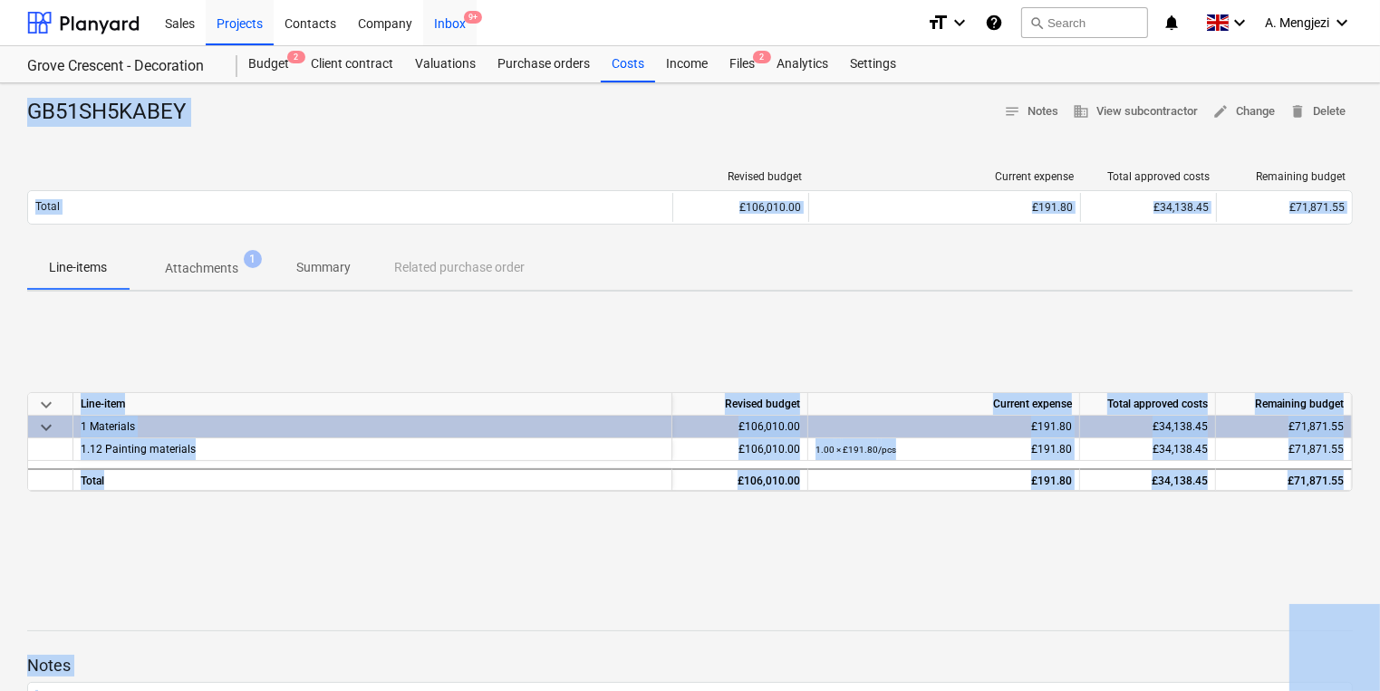
click at [459, 23] on div "Inbox 9+" at bounding box center [449, 22] width 53 height 46
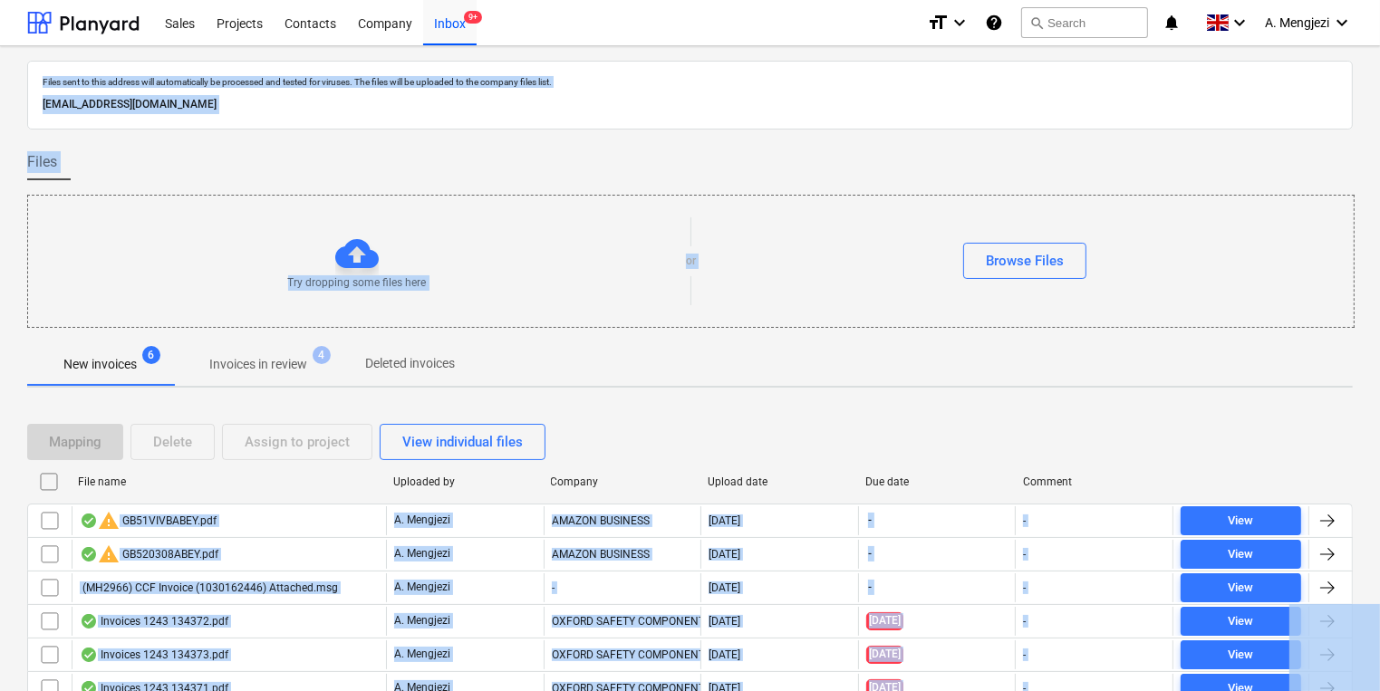
click at [236, 362] on p "Invoices in review" at bounding box center [258, 364] width 98 height 19
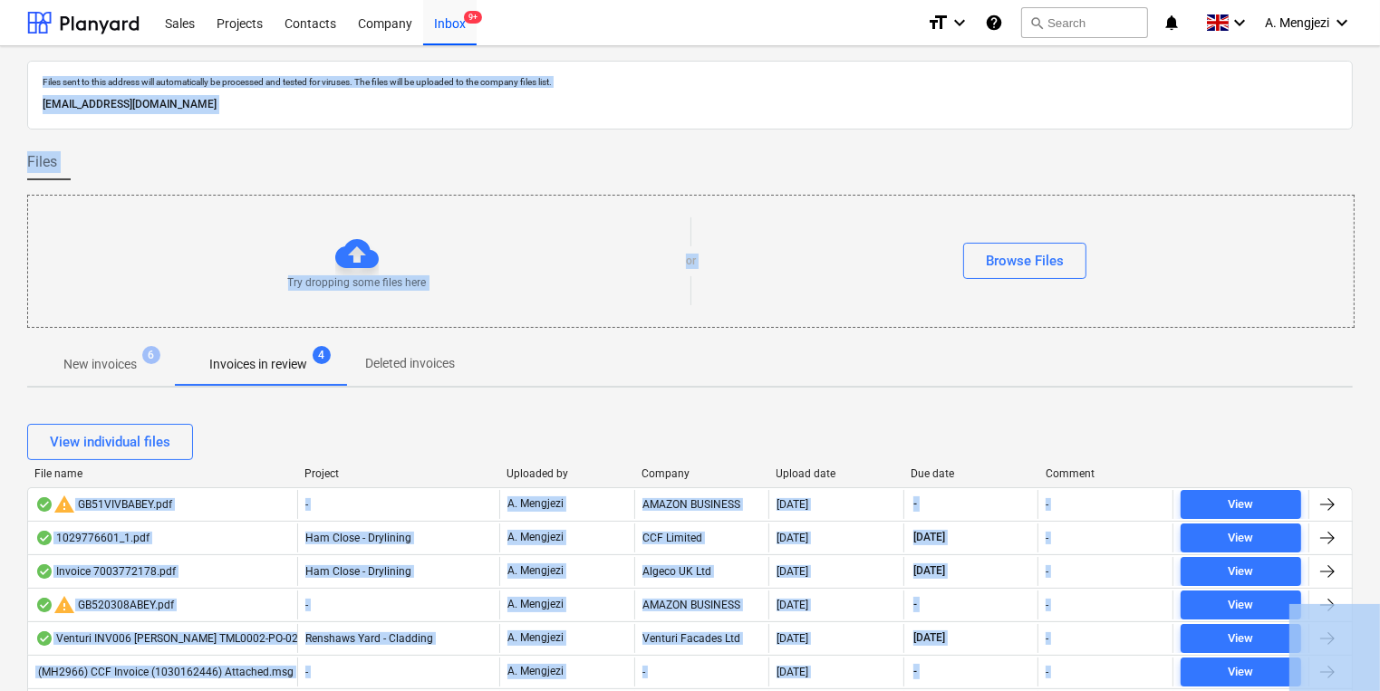
click at [808, 482] on div "File name Project Uploaded by Company Upload date Due date Comment" at bounding box center [690, 478] width 1326 height 20
click at [808, 473] on div "Upload date" at bounding box center [836, 474] width 121 height 13
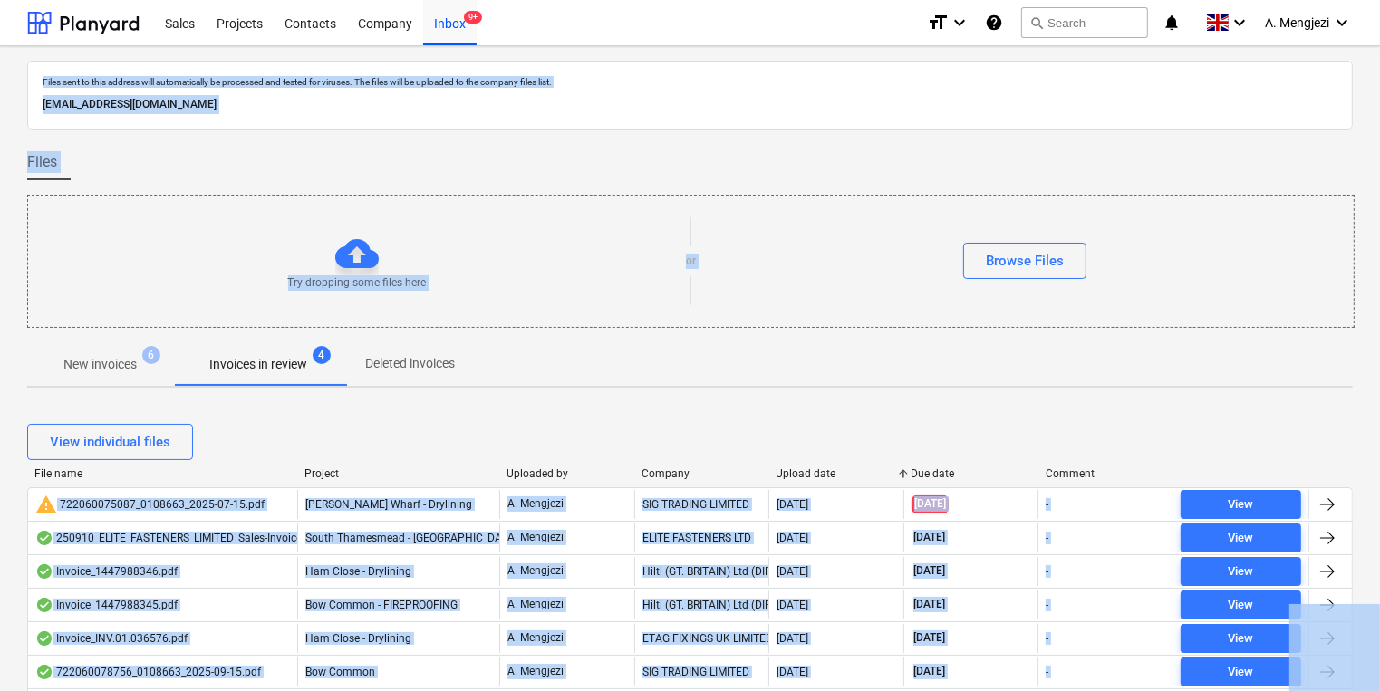
click at [808, 473] on div "Upload date" at bounding box center [836, 474] width 121 height 13
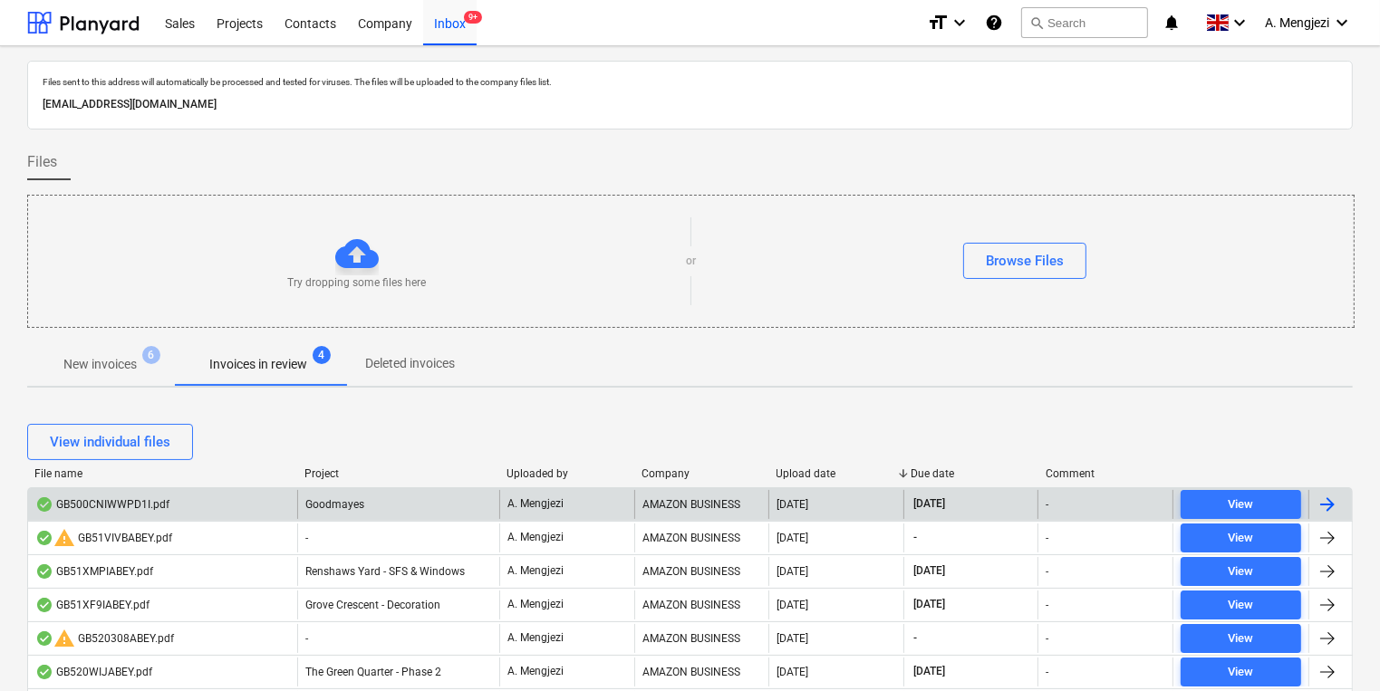
click at [782, 514] on div "[DATE]" at bounding box center [835, 504] width 135 height 29
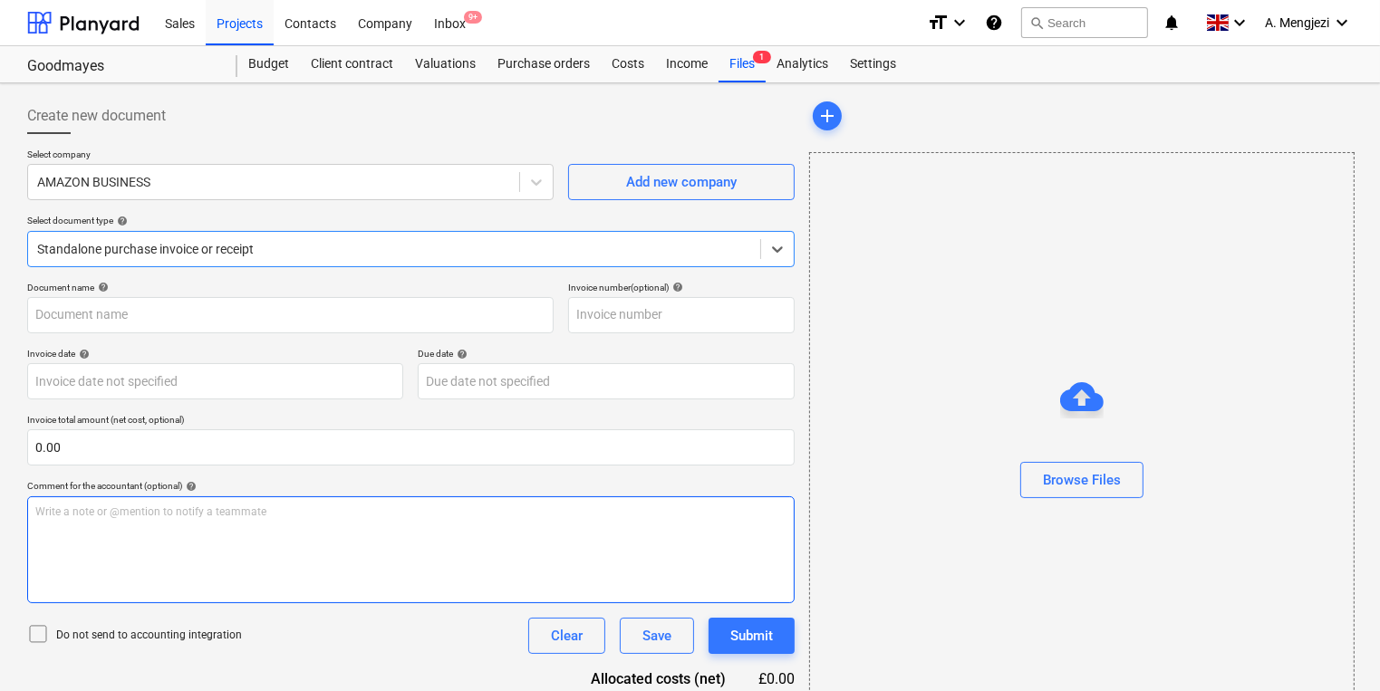
type input "GB500CNIWWPD1I"
type input "[DATE]"
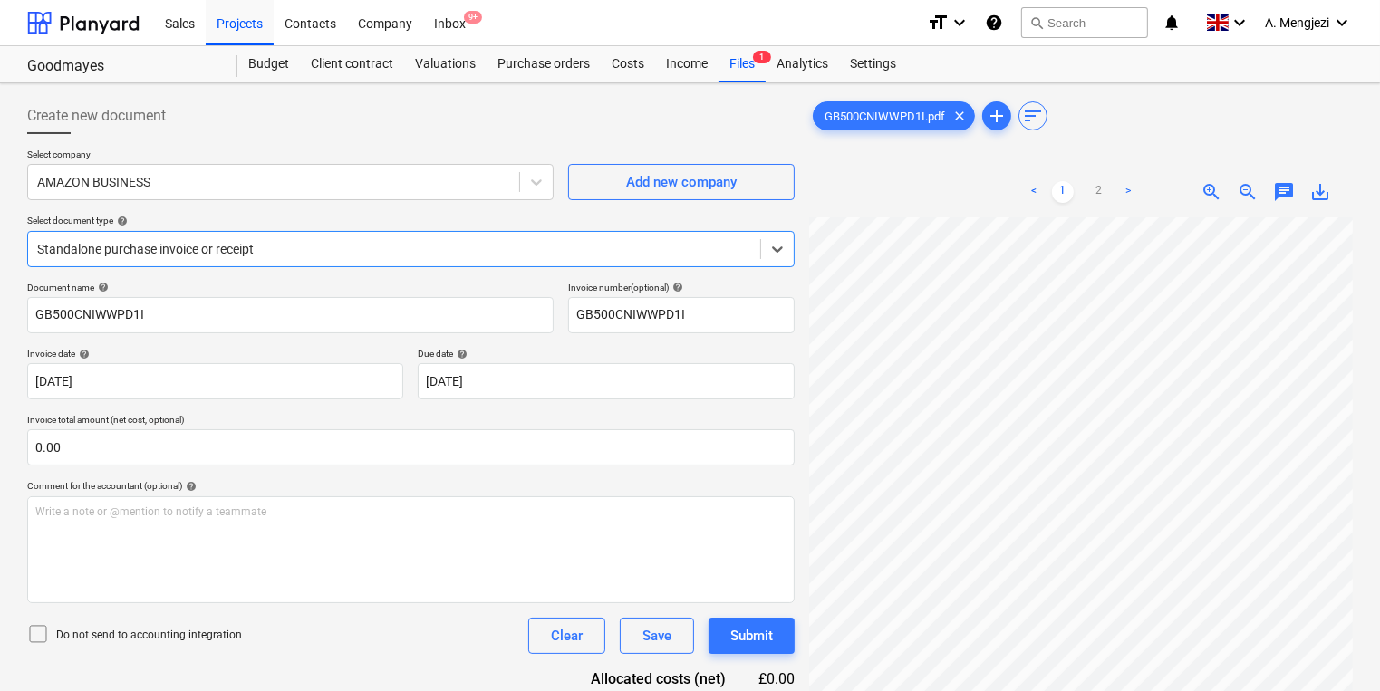
scroll to position [290, 0]
click at [1097, 197] on link "2" at bounding box center [1099, 192] width 22 height 22
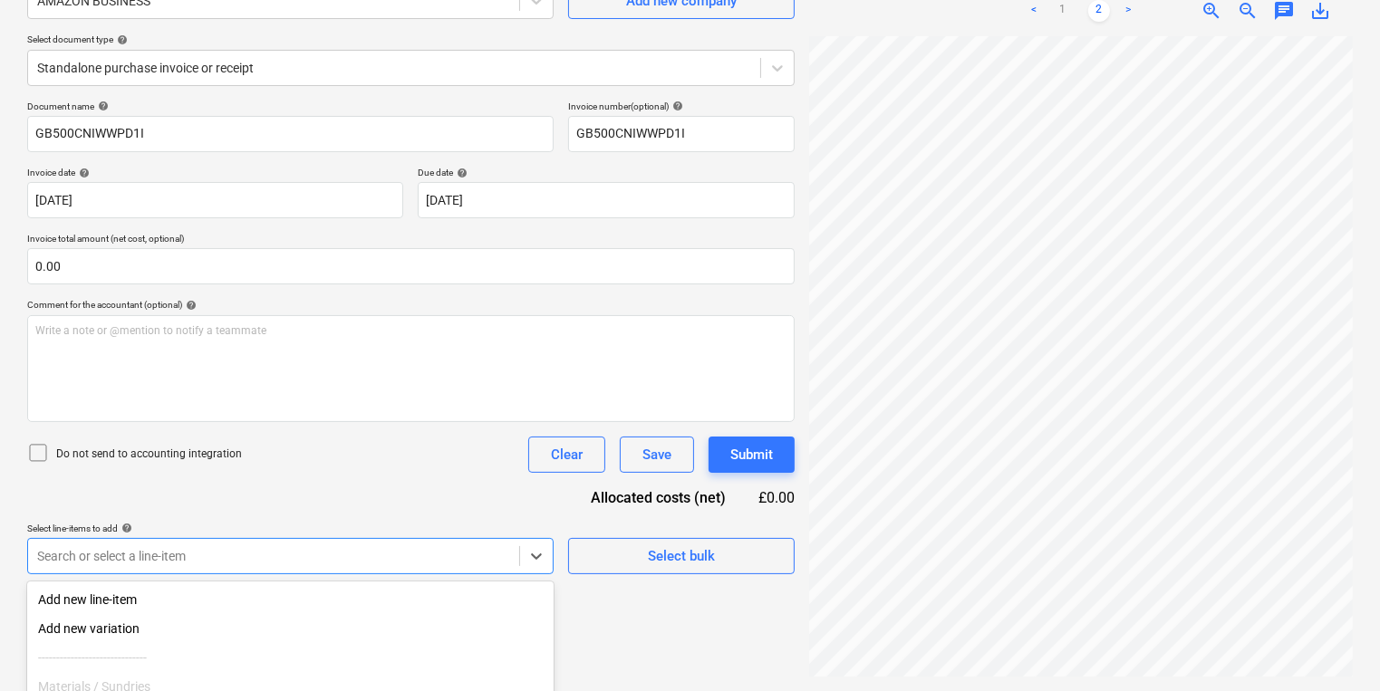
click at [373, 510] on body "Sales Projects Contacts Company Inbox 9+ format_size keyboard_arrow_down help s…" at bounding box center [690, 164] width 1380 height 691
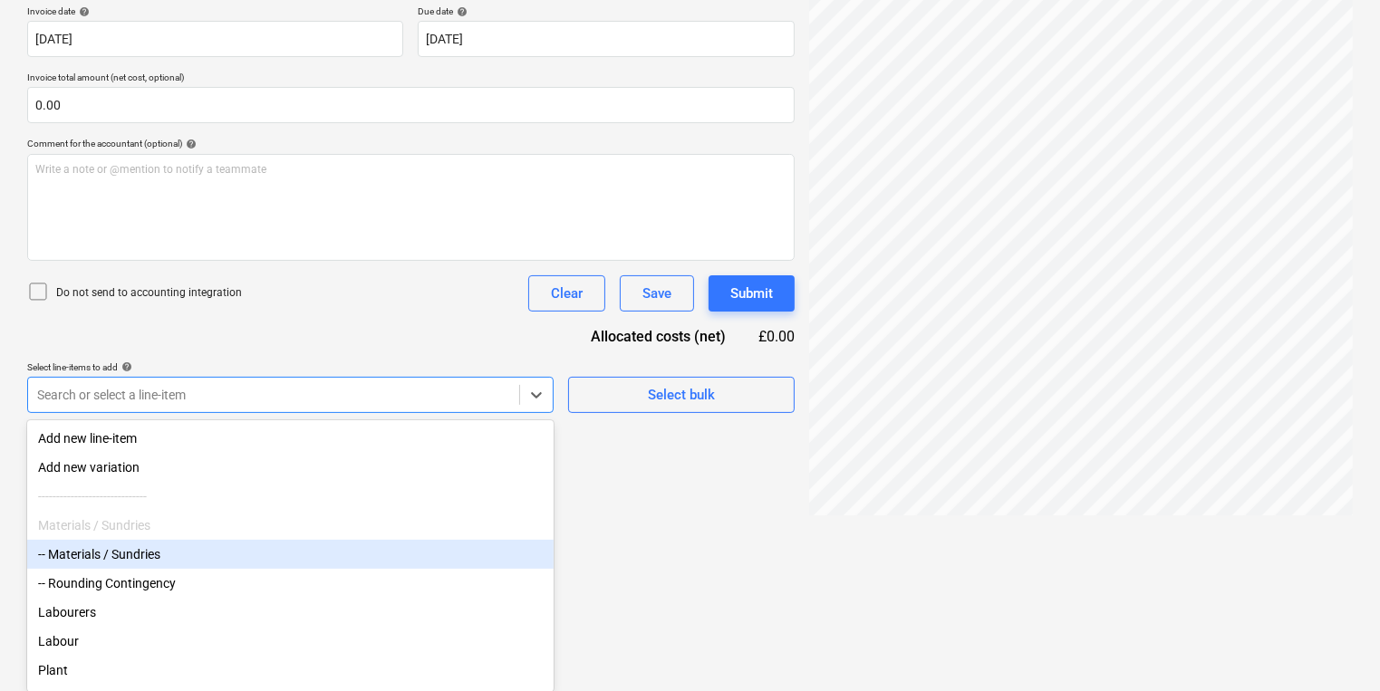
click at [259, 547] on div "-- Materials / Sundries" at bounding box center [290, 554] width 526 height 29
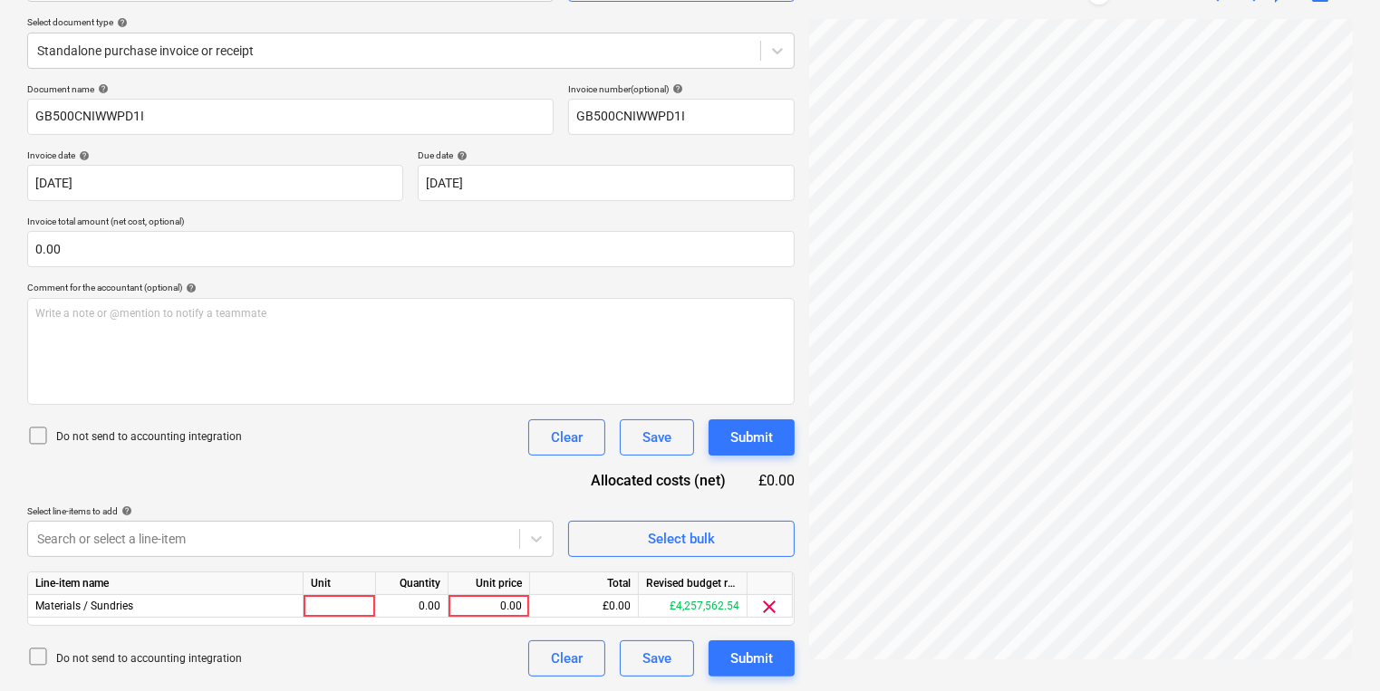
scroll to position [198, 0]
click at [367, 268] on div "Document name help GB500CNIWWPD1I Invoice number (optional) help GB500CNIWWPD1I…" at bounding box center [410, 380] width 767 height 593
click at [362, 593] on div "Unit" at bounding box center [340, 585] width 72 height 23
click at [362, 600] on div at bounding box center [340, 607] width 72 height 23
type input "pcs"
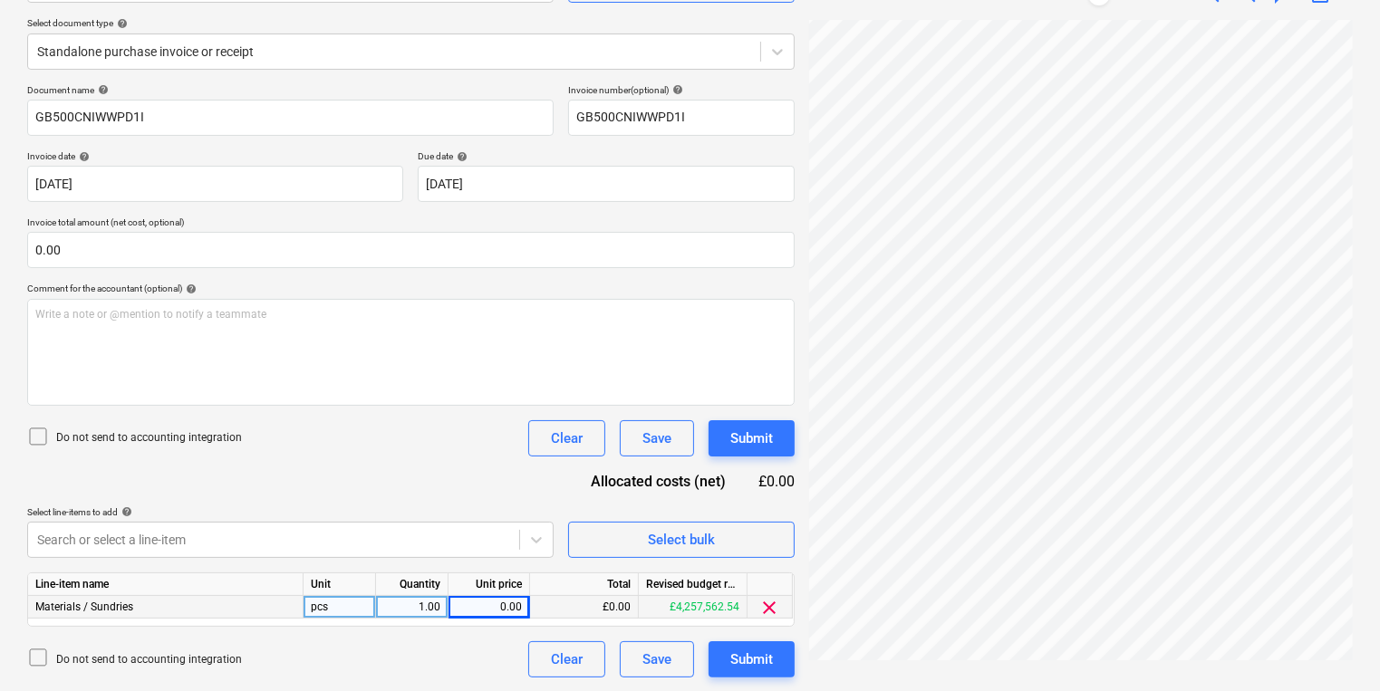
scroll to position [45, 140]
click at [482, 612] on div "0.00" at bounding box center [489, 607] width 66 height 23
type input "9.16"
click at [757, 667] on div "Submit" at bounding box center [751, 660] width 43 height 24
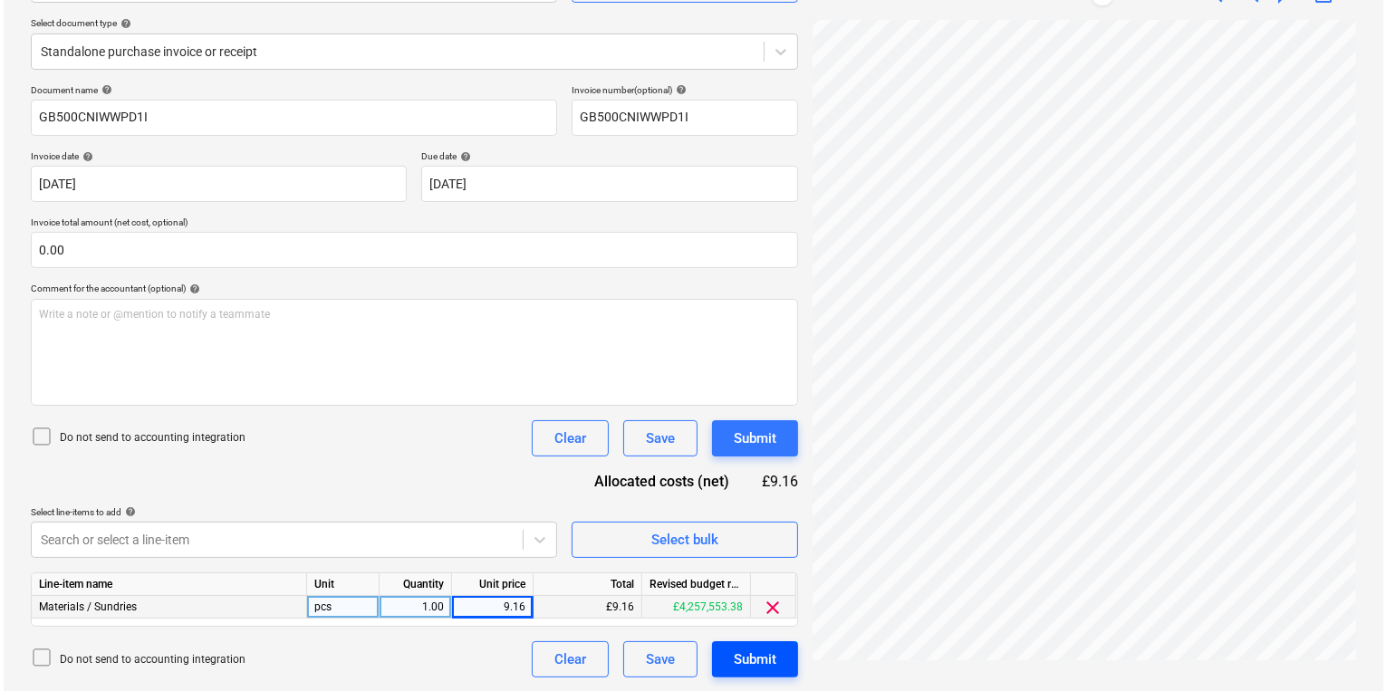
scroll to position [0, 139]
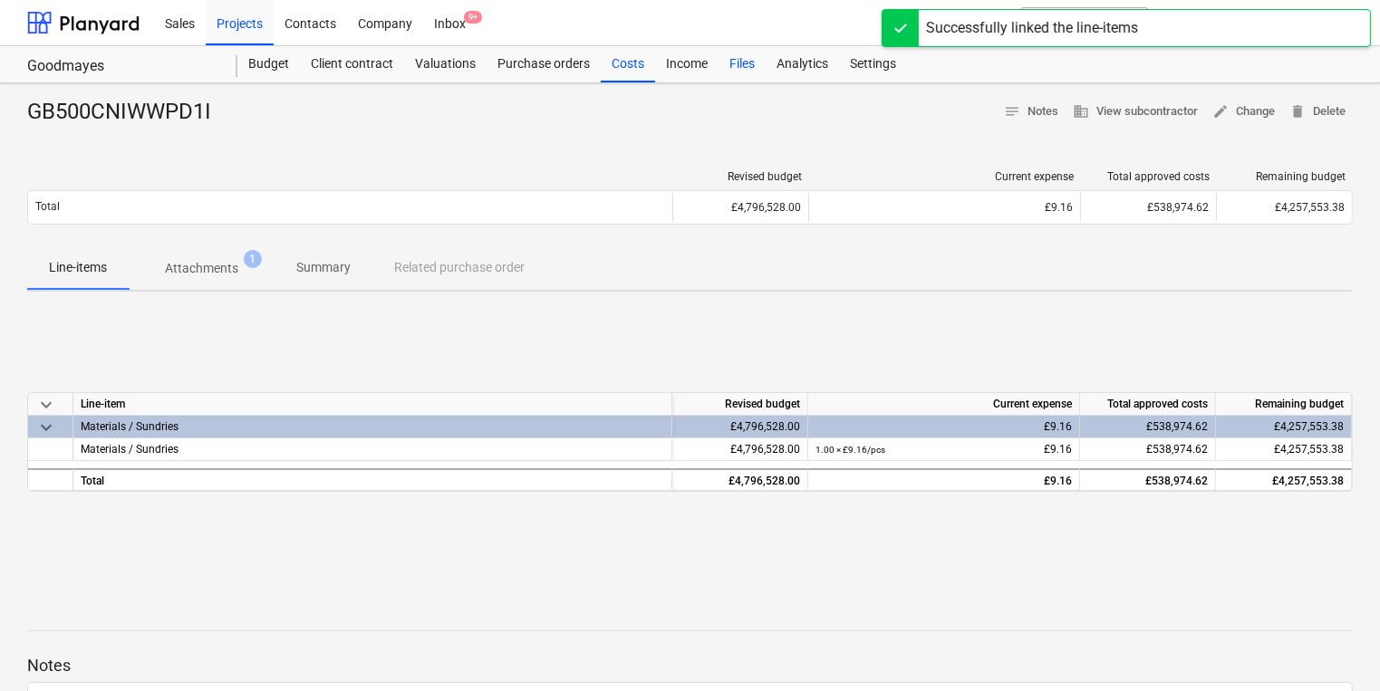
click at [750, 65] on div "Files" at bounding box center [741, 64] width 47 height 36
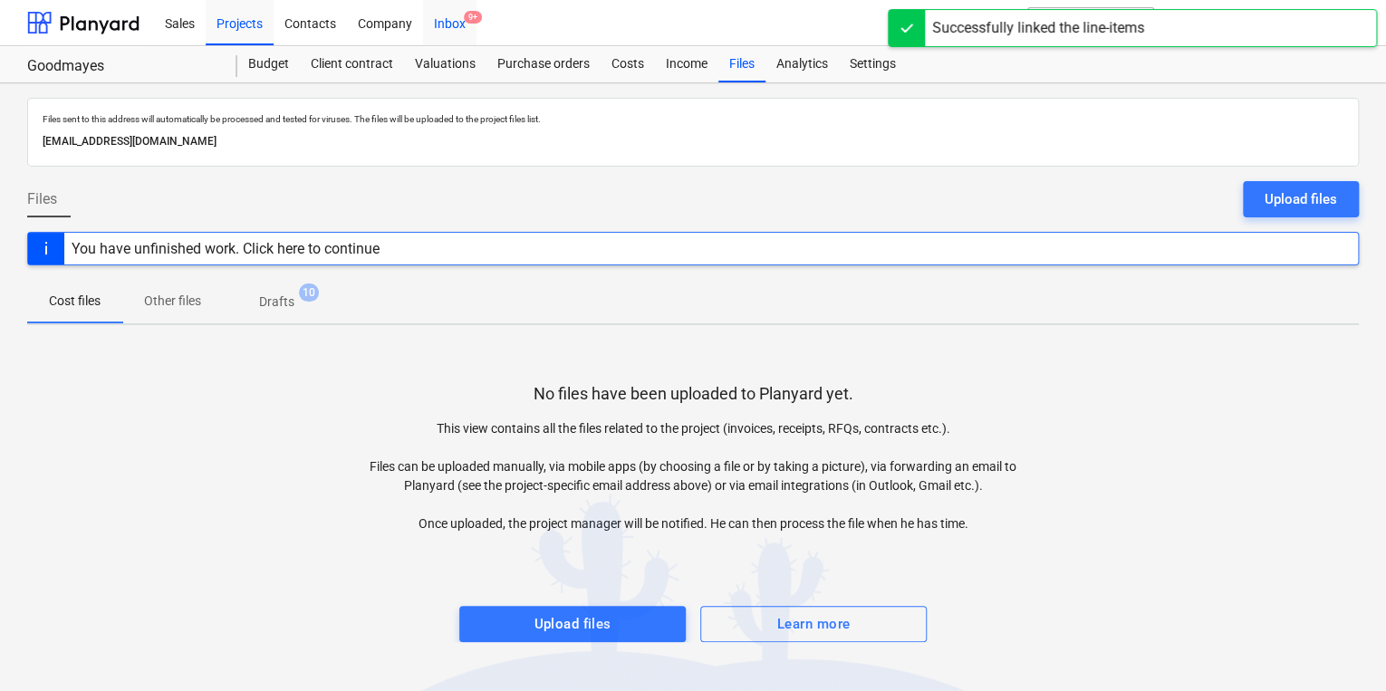
click at [456, 22] on div "Inbox 9+" at bounding box center [449, 22] width 53 height 46
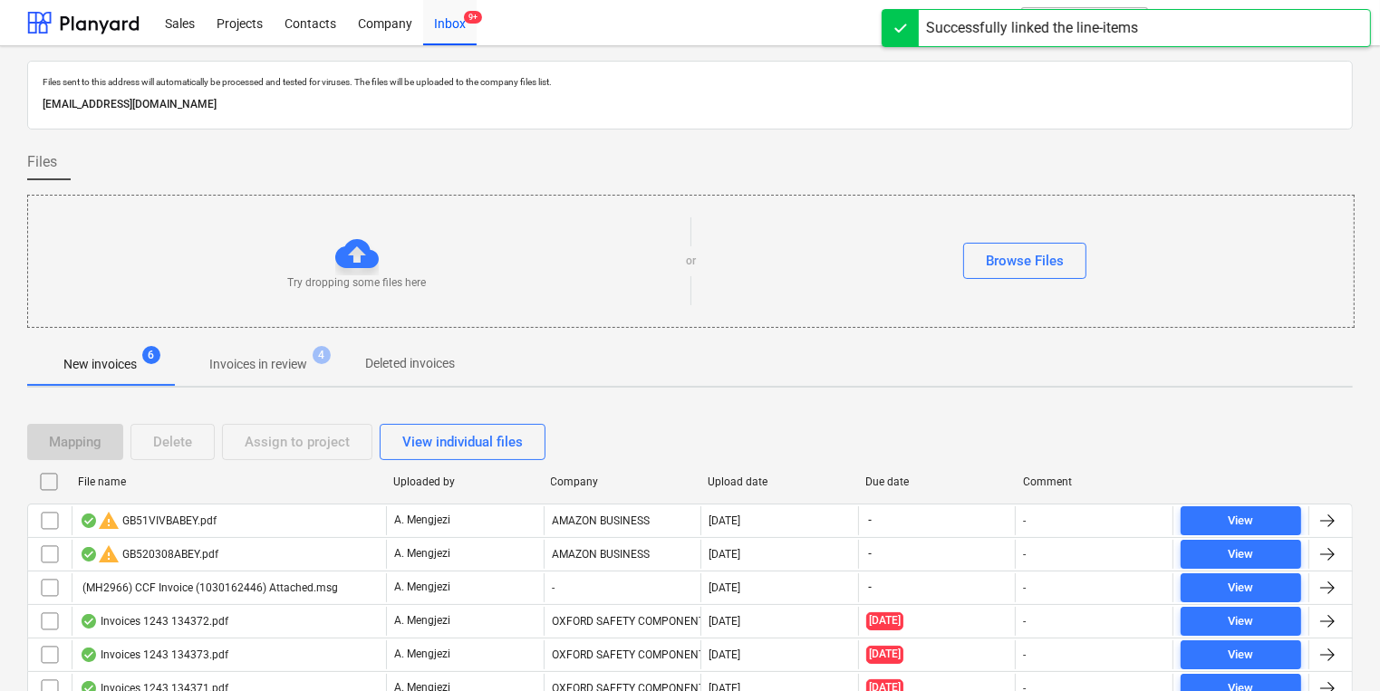
click at [291, 353] on span "Invoices in review 4" at bounding box center [258, 364] width 170 height 33
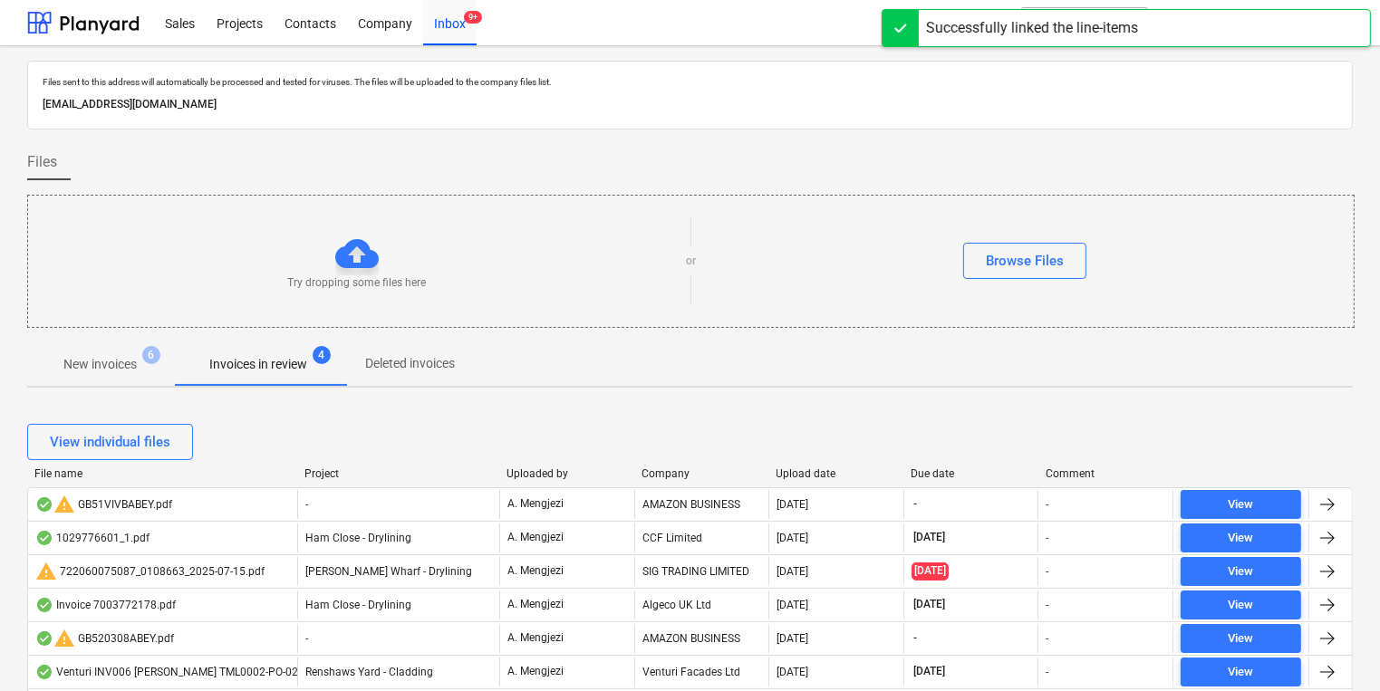
click at [800, 471] on div "Upload date" at bounding box center [836, 474] width 121 height 13
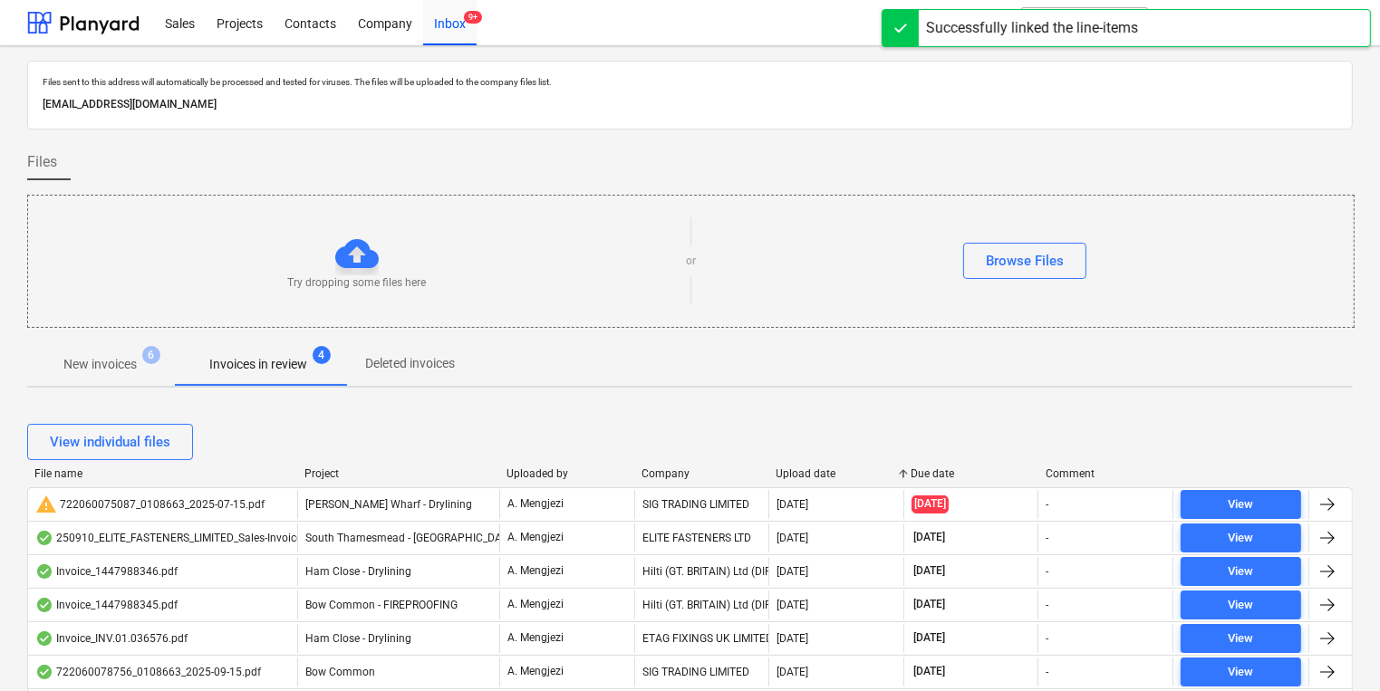
click at [800, 471] on div "Upload date" at bounding box center [836, 474] width 121 height 13
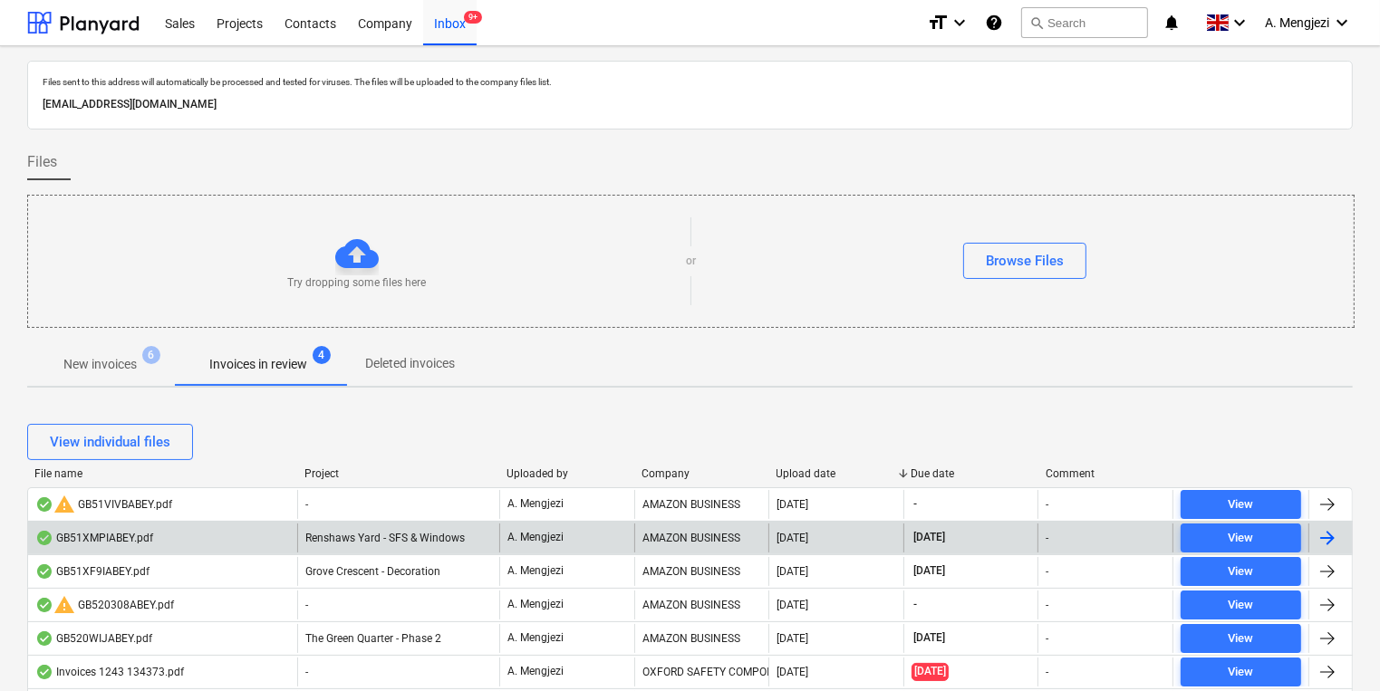
click at [770, 527] on div "[DATE]" at bounding box center [835, 538] width 135 height 29
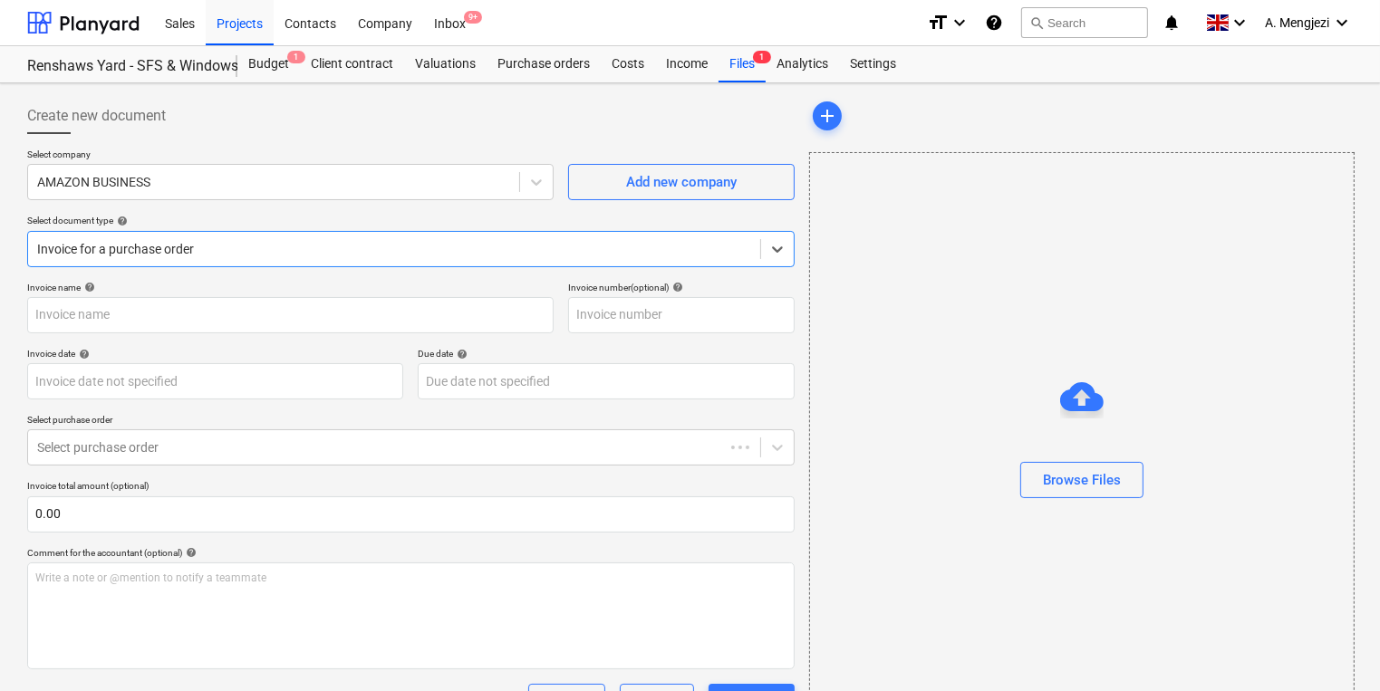
type input "GB51XMPIABEY"
type input "[DATE]"
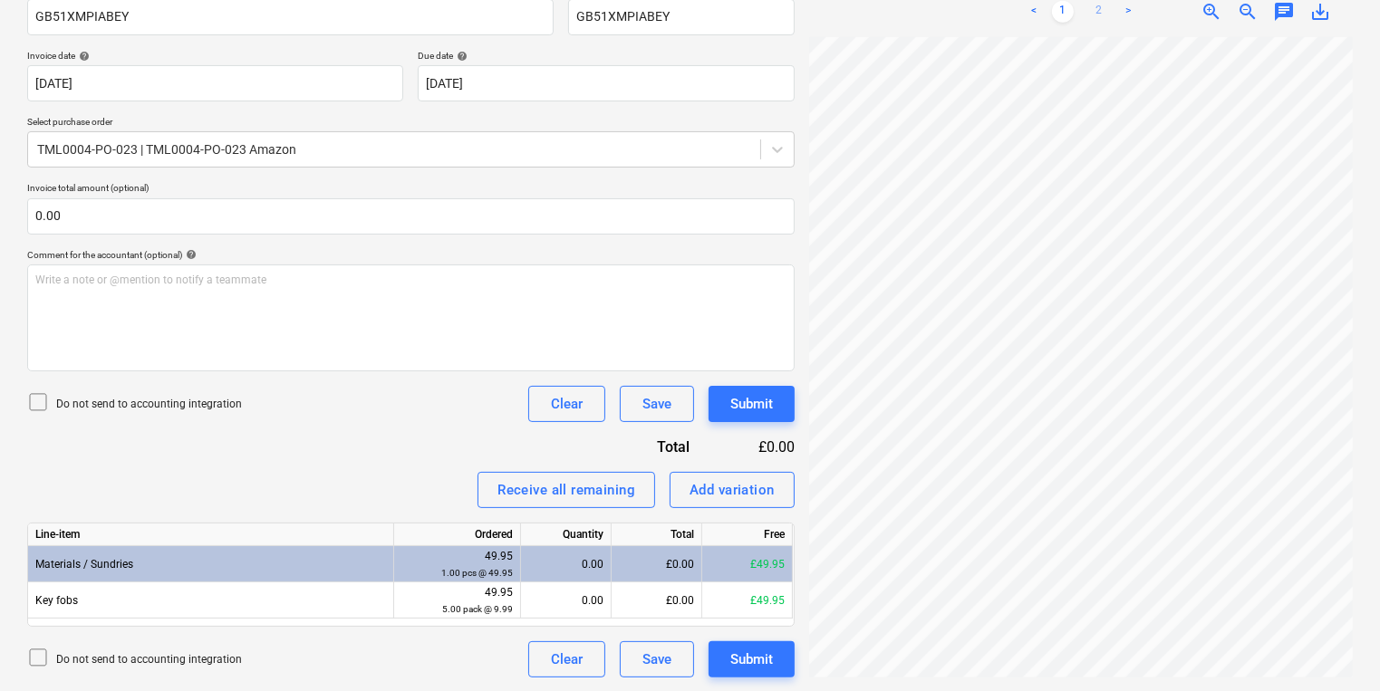
click at [1105, 11] on link "2" at bounding box center [1099, 12] width 22 height 22
click at [634, 428] on div "Create new document Select company AMAZON BUSINESS Add new company Select docum…" at bounding box center [690, 239] width 1340 height 892
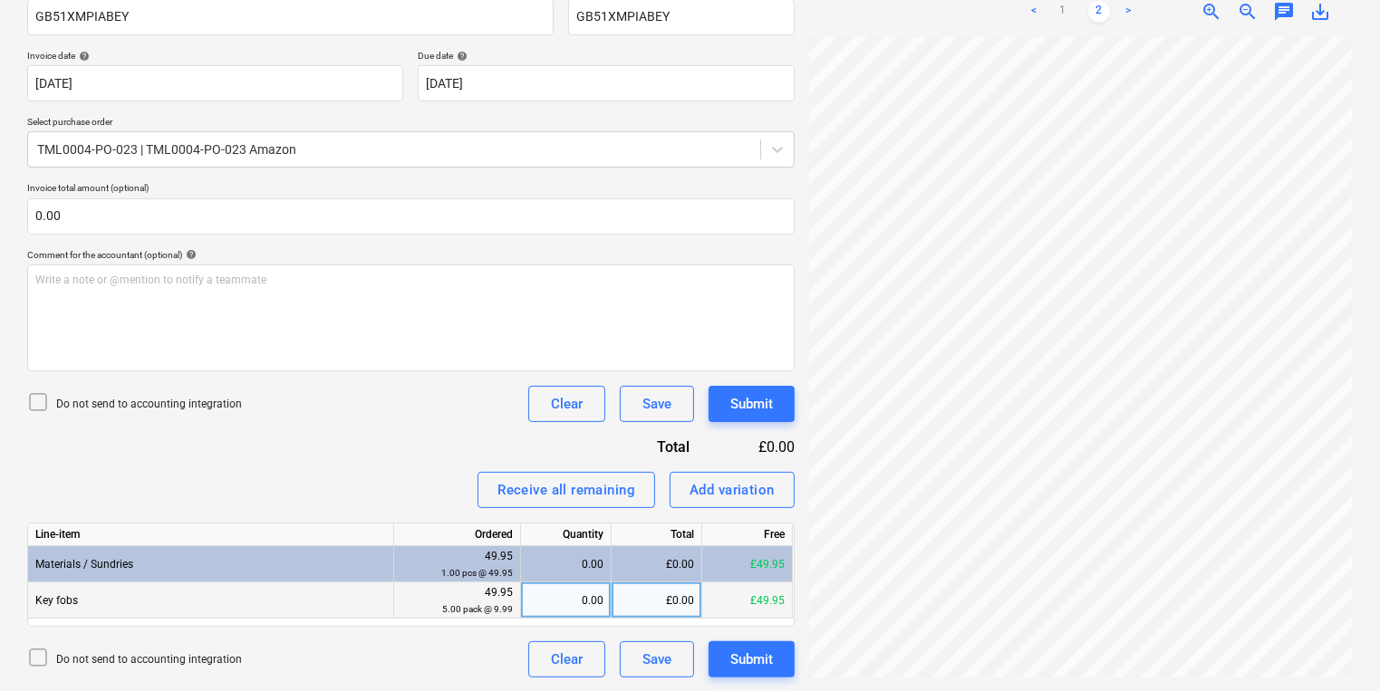
click at [599, 601] on div "0.00" at bounding box center [565, 601] width 75 height 36
type input "5"
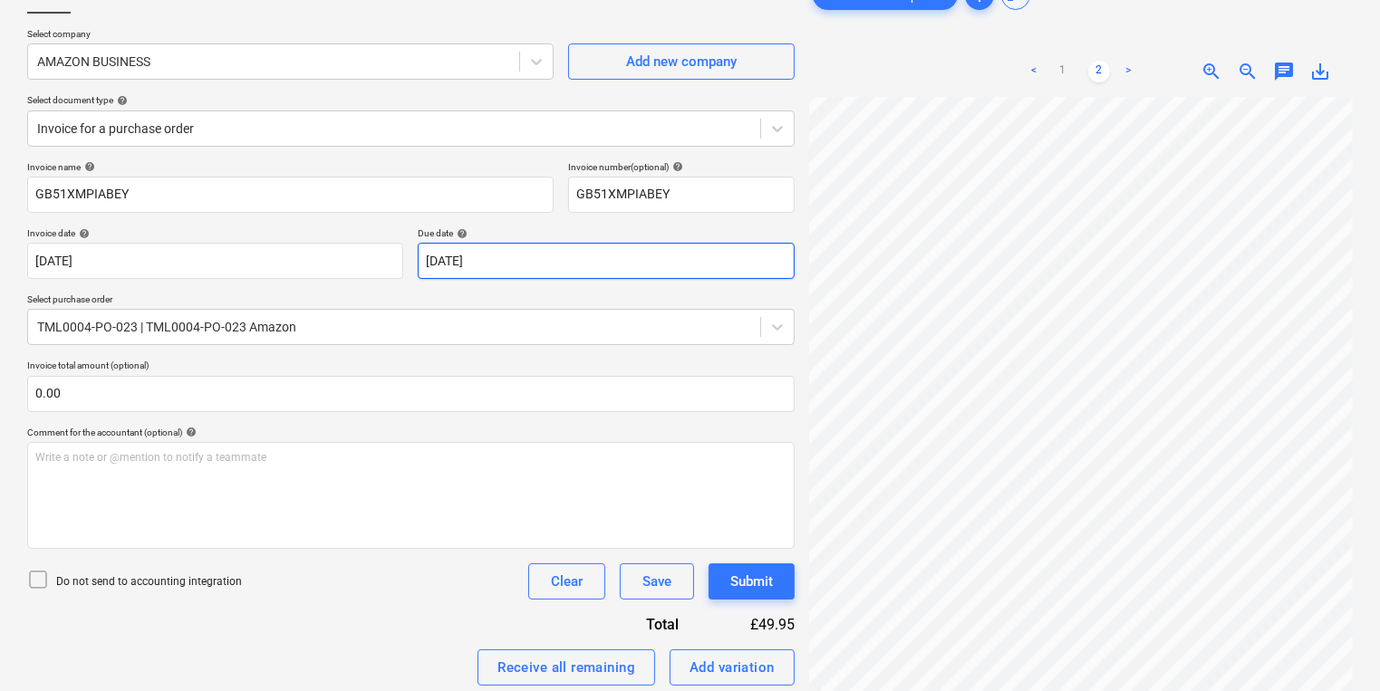
scroll to position [0, 0]
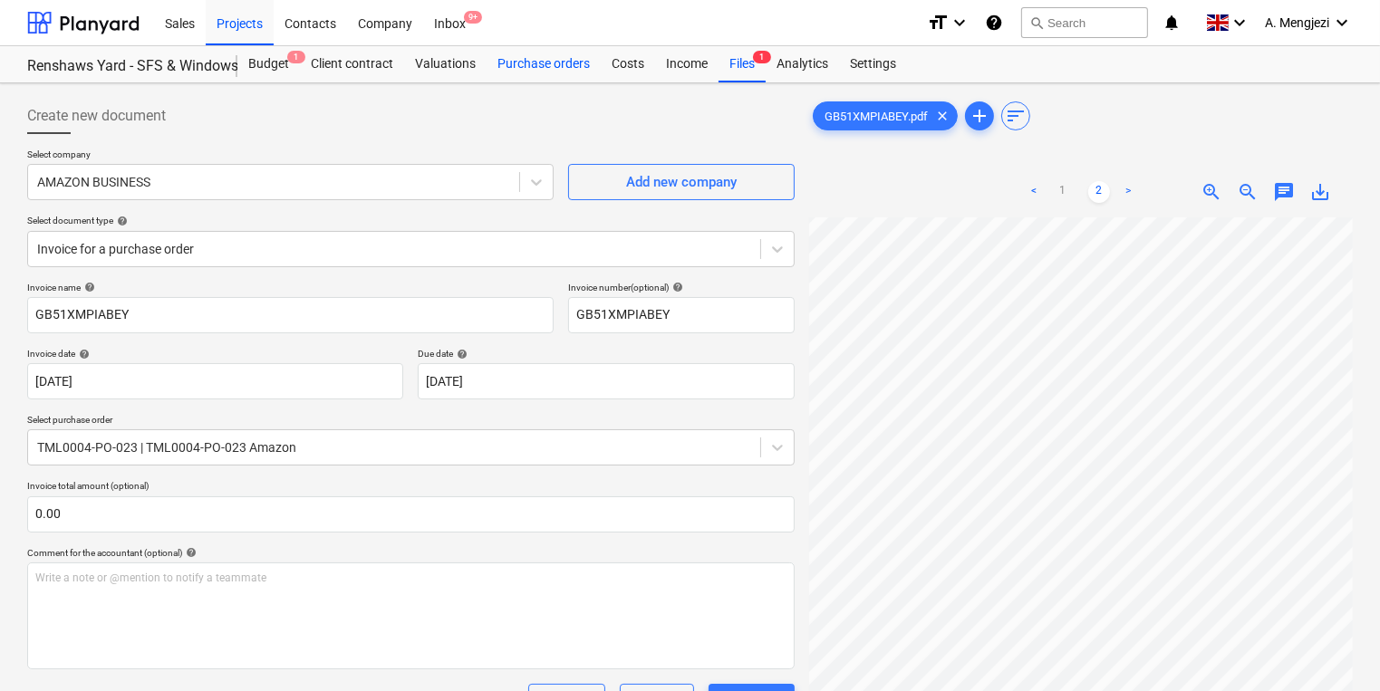
click at [539, 50] on div "Purchase orders" at bounding box center [544, 64] width 114 height 36
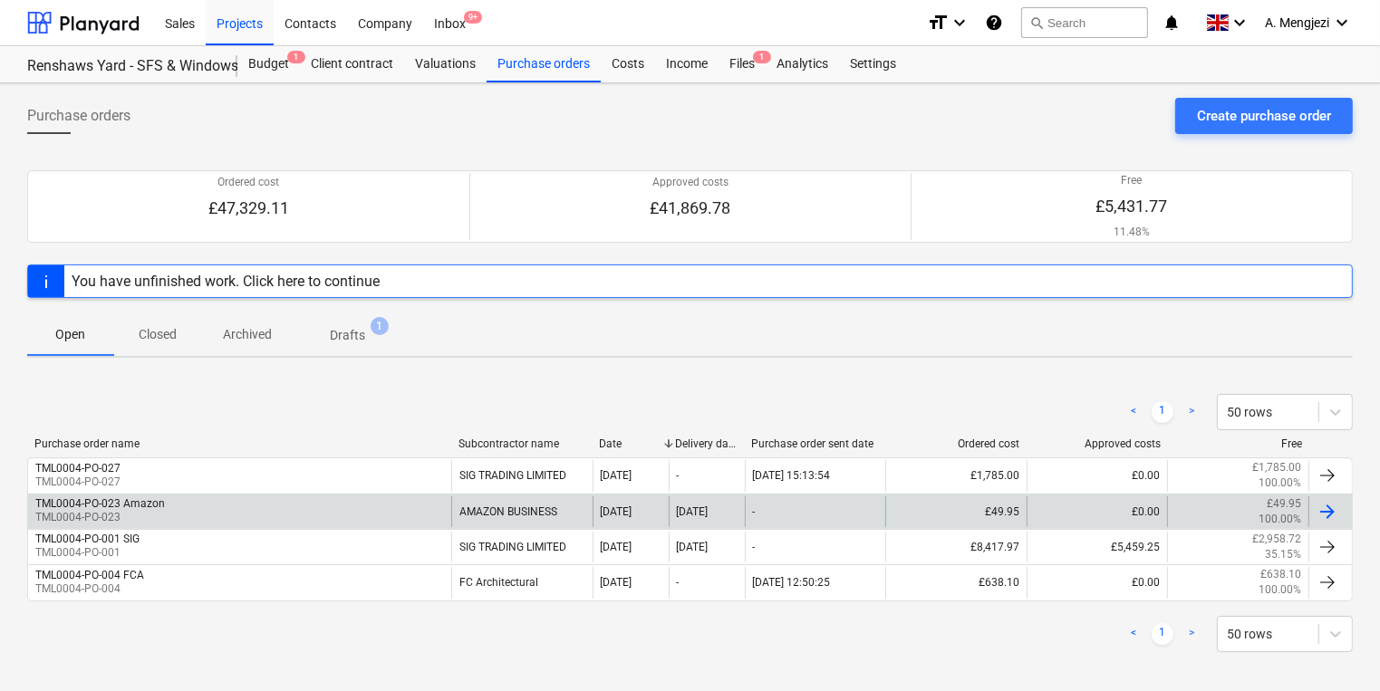
click at [151, 507] on div "TML0004-PO-023 Amazon" at bounding box center [100, 503] width 130 height 13
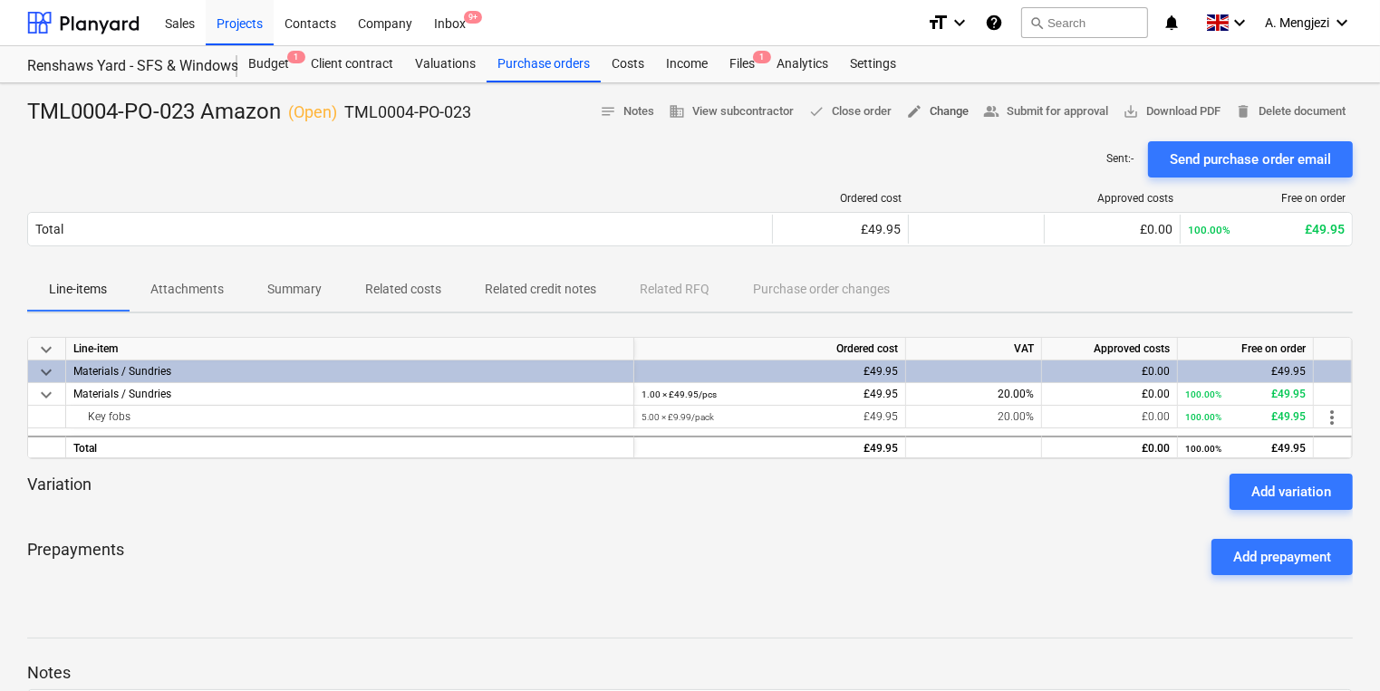
click at [964, 106] on button "edit Change" at bounding box center [937, 112] width 77 height 28
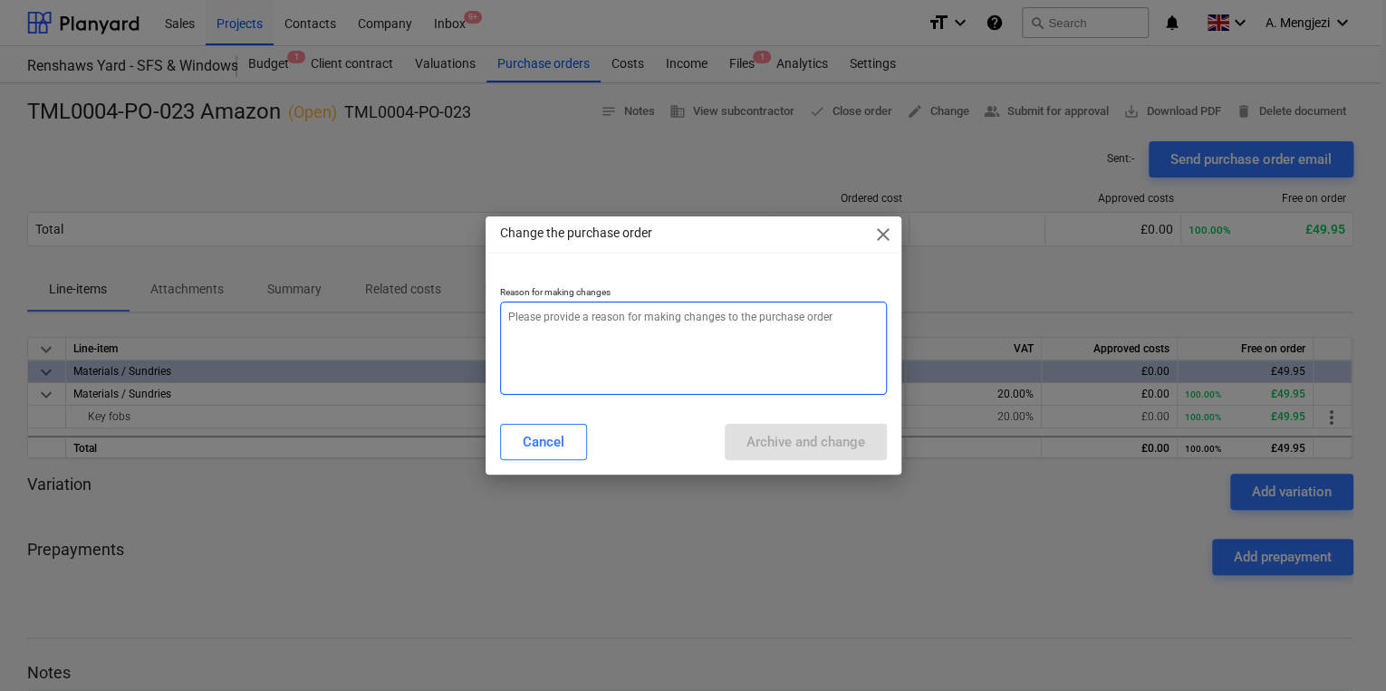
click at [714, 335] on textarea at bounding box center [693, 348] width 387 height 93
type textarea "x"
type textarea "p"
type textarea "x"
type textarea "pr"
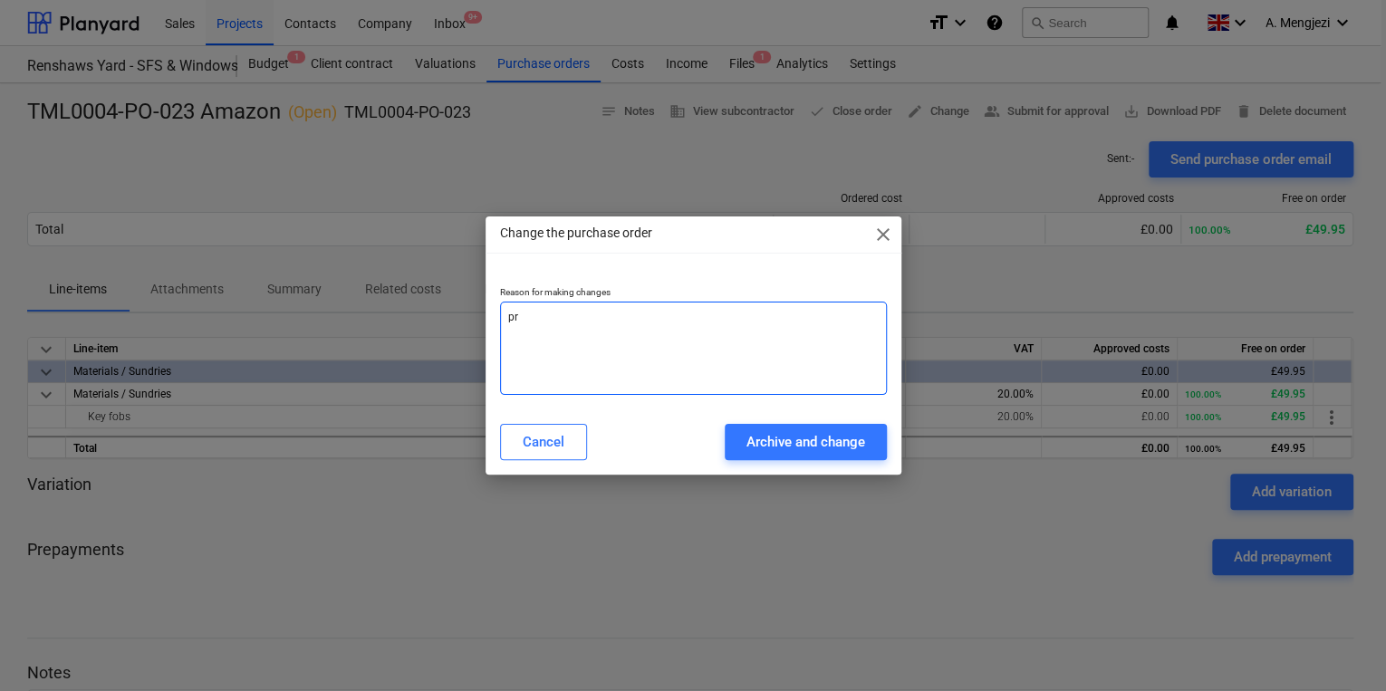
type textarea "x"
type textarea "pri"
type textarea "x"
type textarea "pric"
type textarea "x"
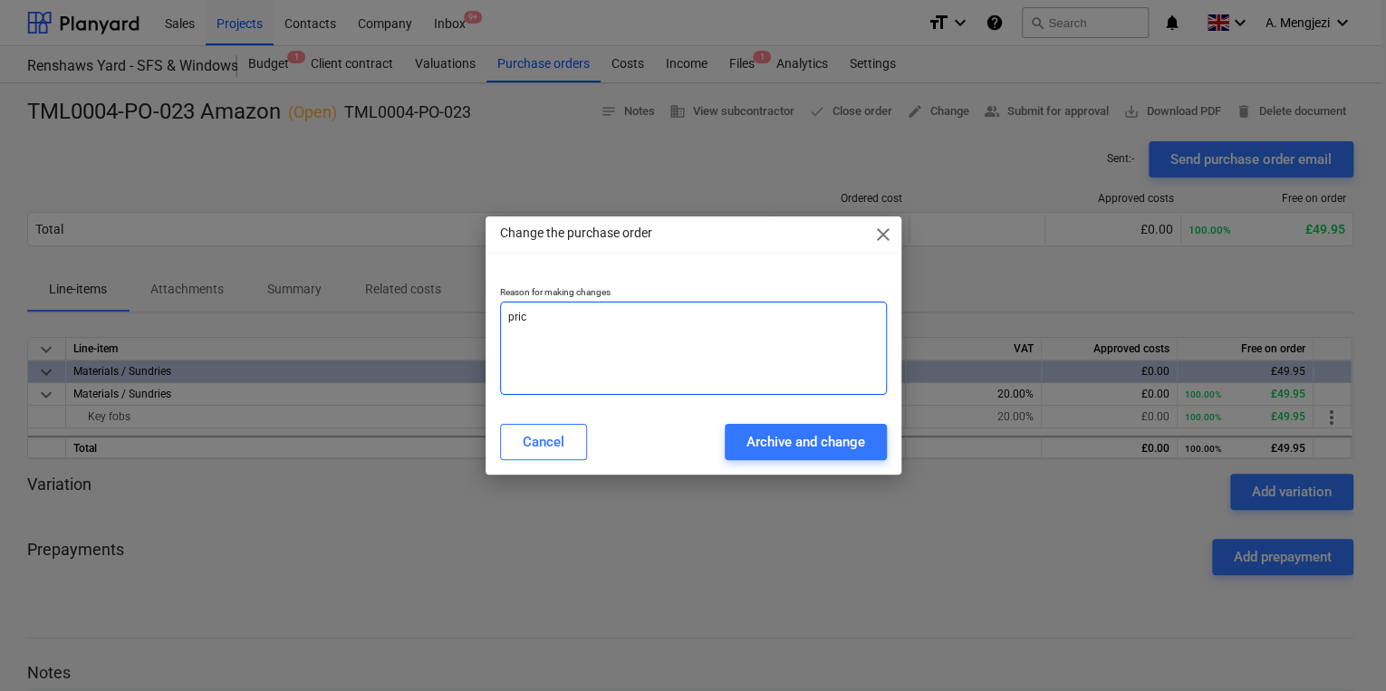
type textarea "price"
type textarea "x"
type textarea "price4"
type textarea "x"
type textarea "price4"
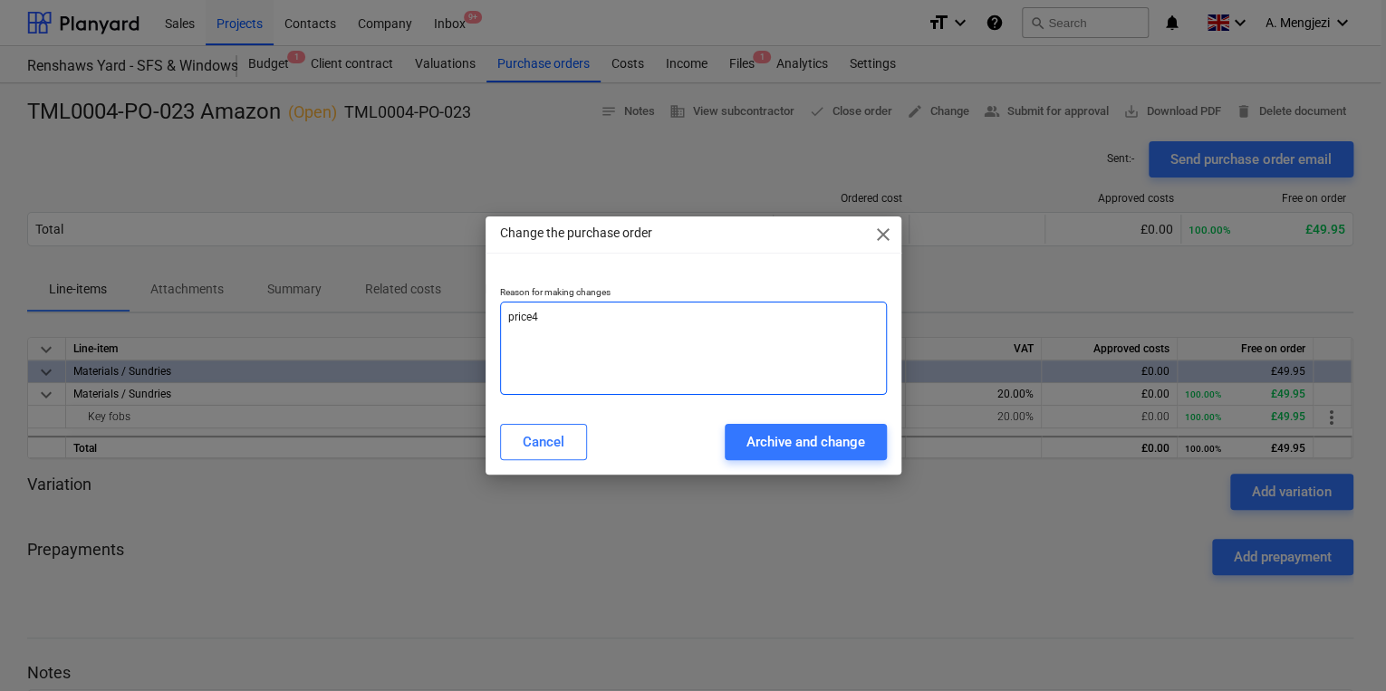
type textarea "x"
type textarea "price4 c"
type textarea "x"
type textarea "price4"
type textarea "x"
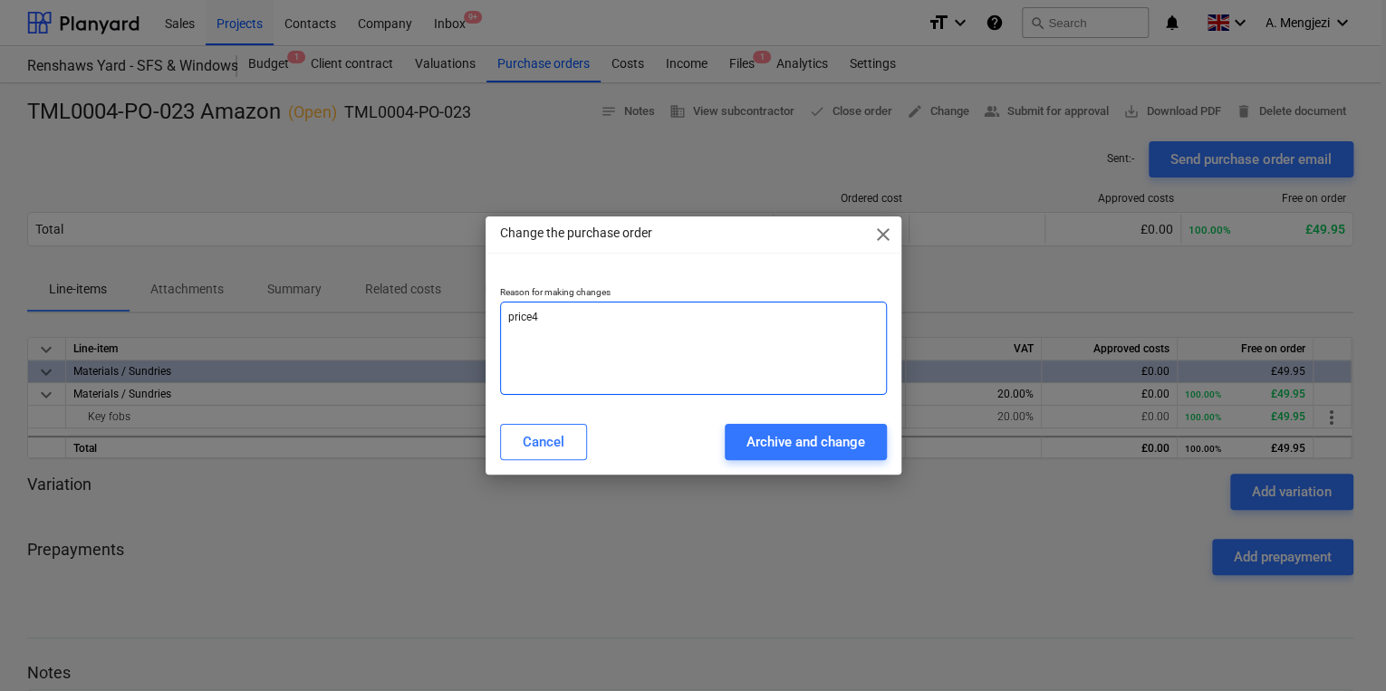
type textarea "price4"
type textarea "x"
type textarea "price"
type textarea "x"
type textarea "price"
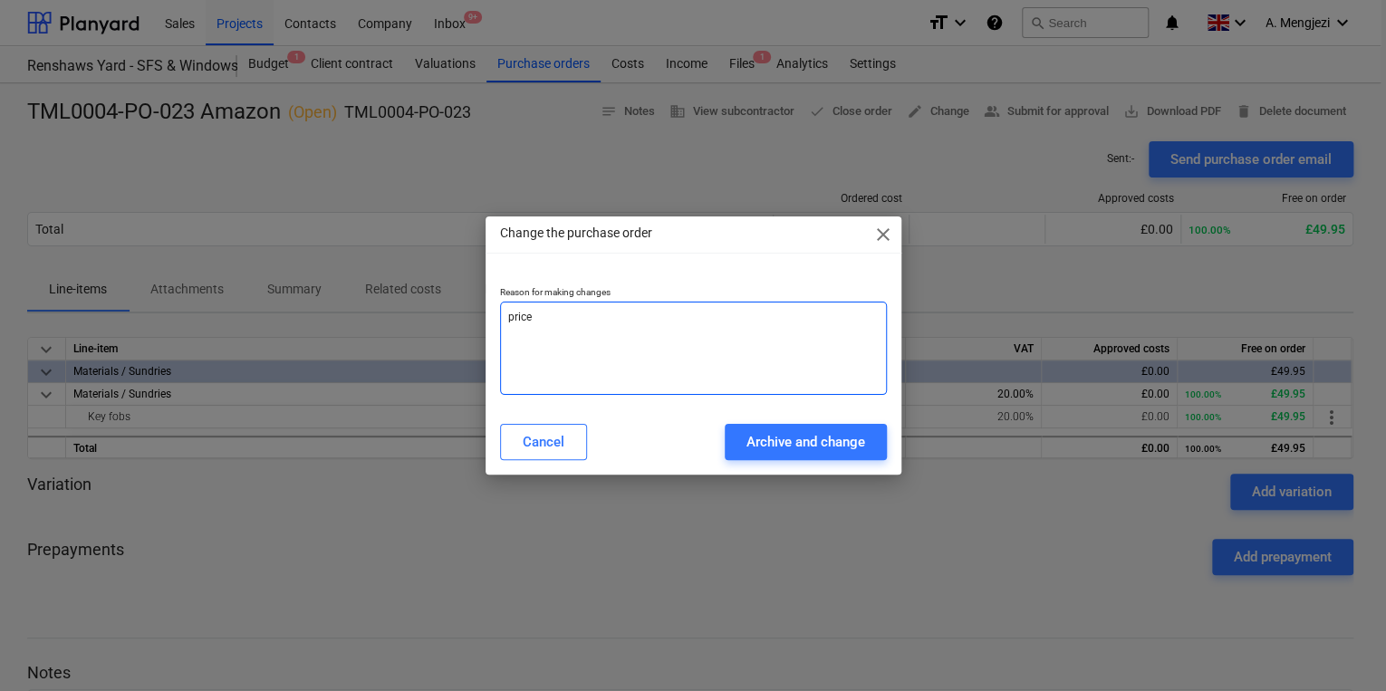
type textarea "x"
type textarea "price c"
type textarea "x"
type textarea "price ch"
type textarea "x"
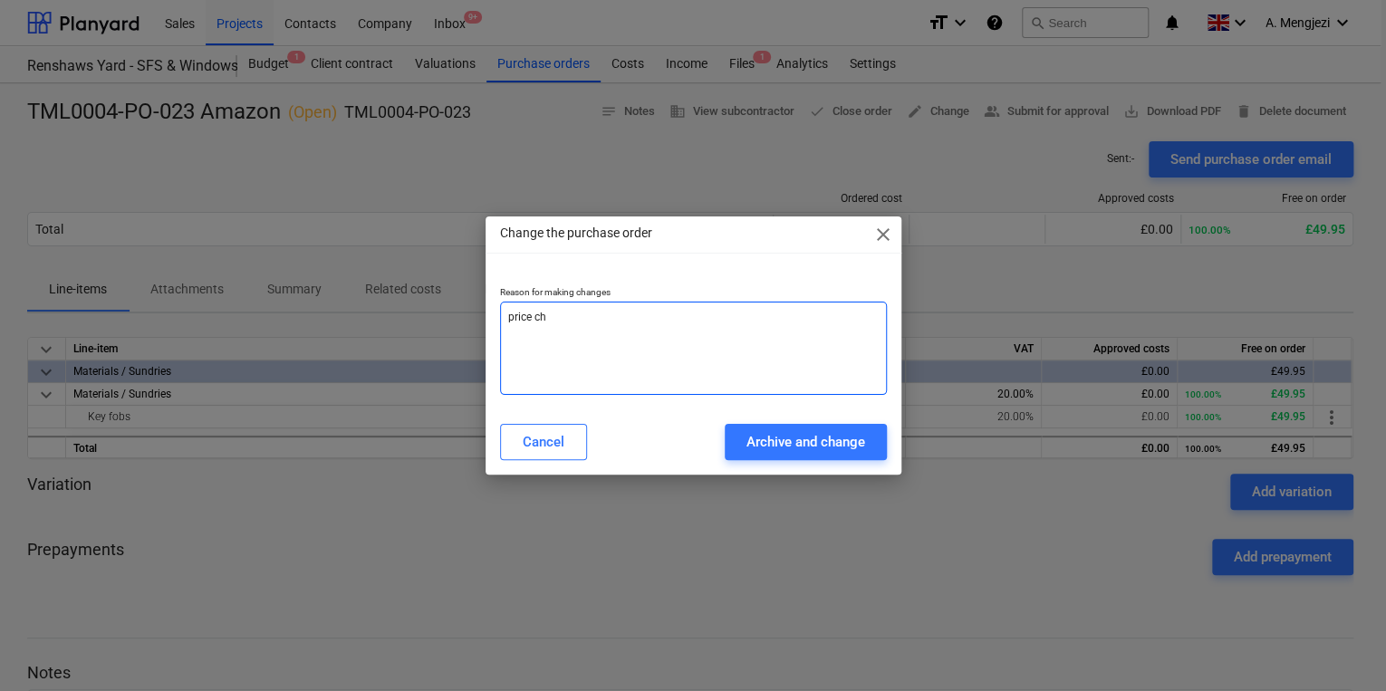
type textarea "price cha"
type textarea "x"
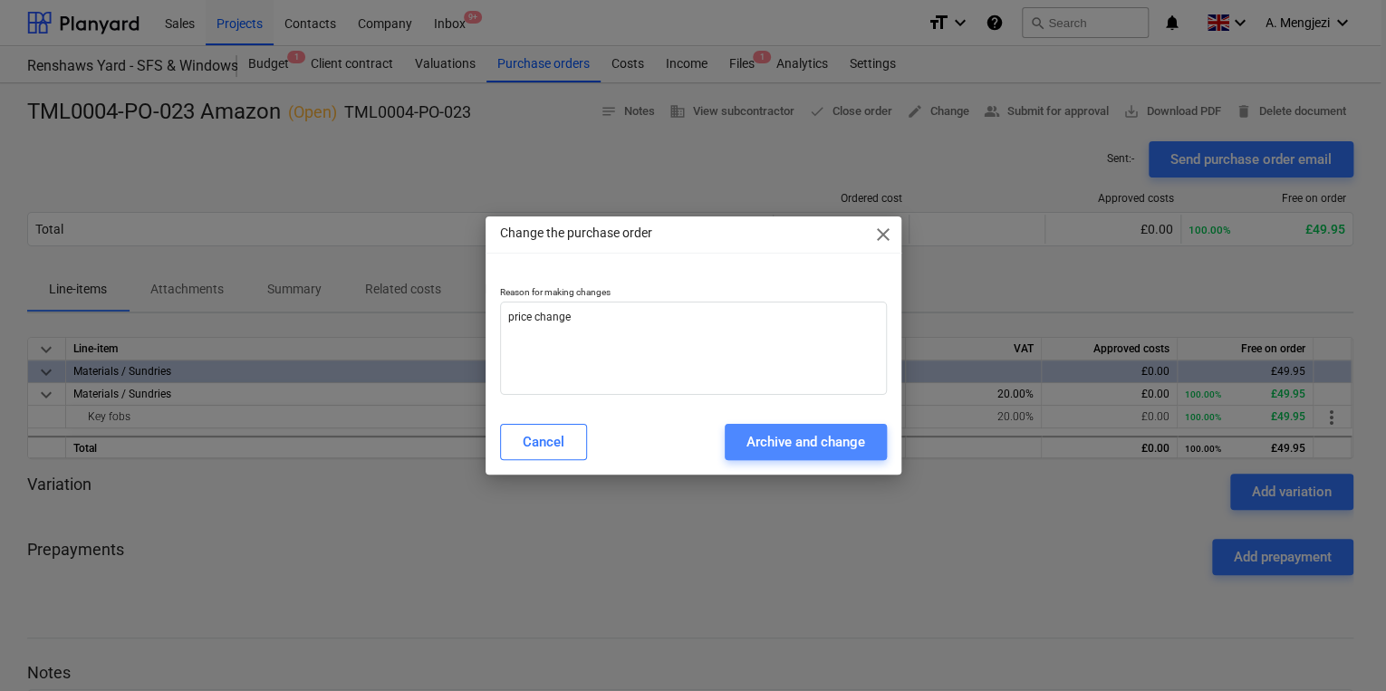
click at [737, 436] on button "Archive and change" at bounding box center [806, 442] width 162 height 36
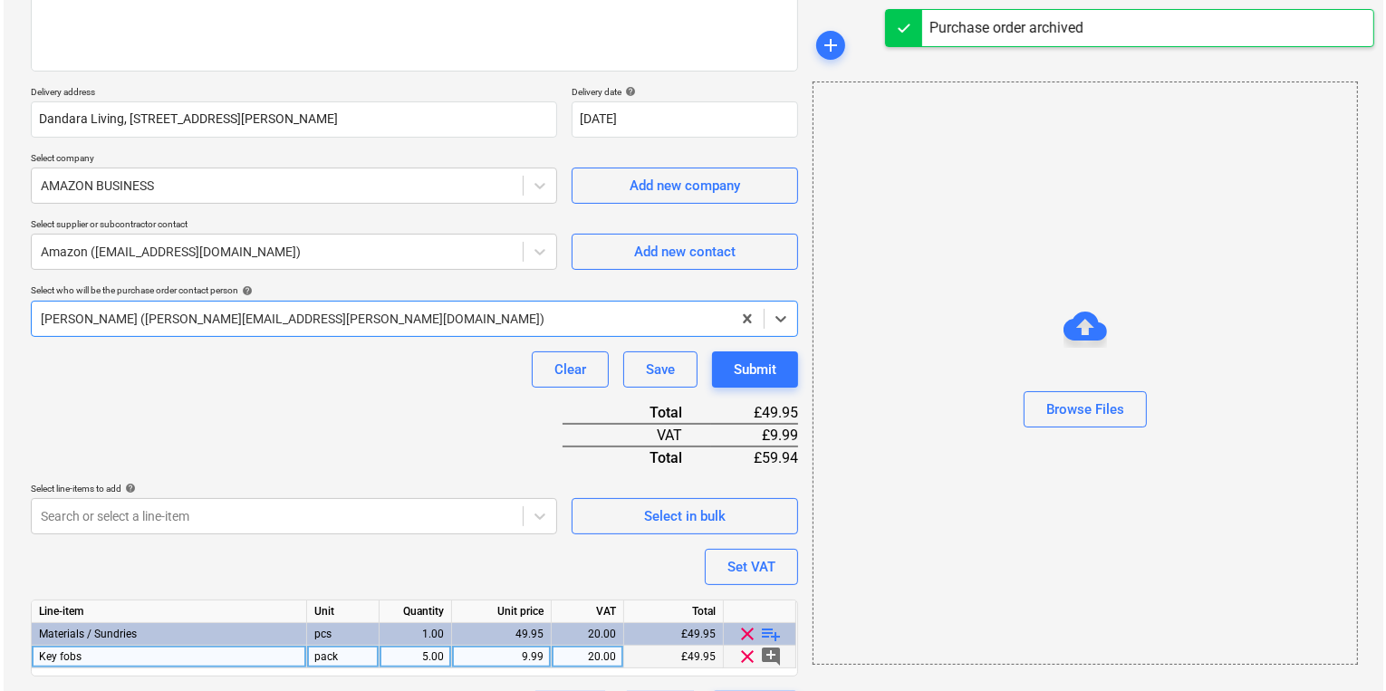
scroll to position [302, 0]
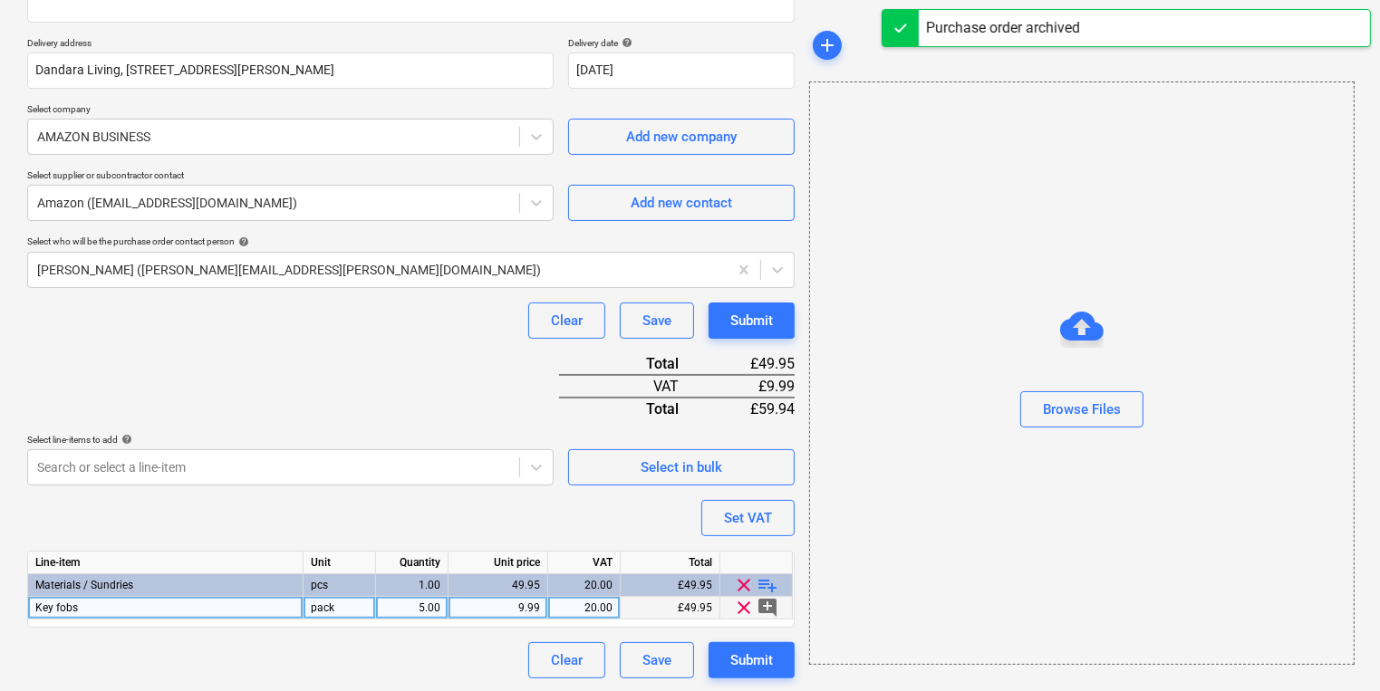
click at [522, 602] on div "9.99" at bounding box center [498, 608] width 84 height 23
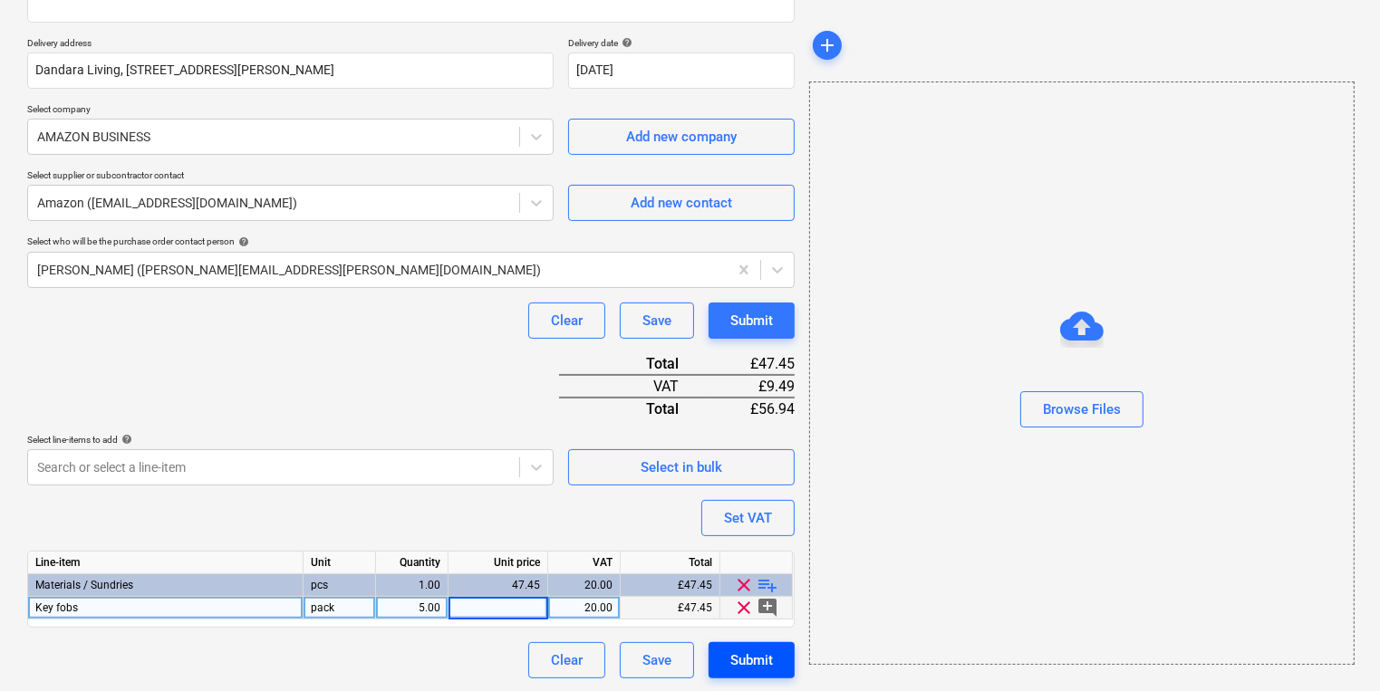
click at [768, 645] on button "Submit" at bounding box center [752, 660] width 86 height 36
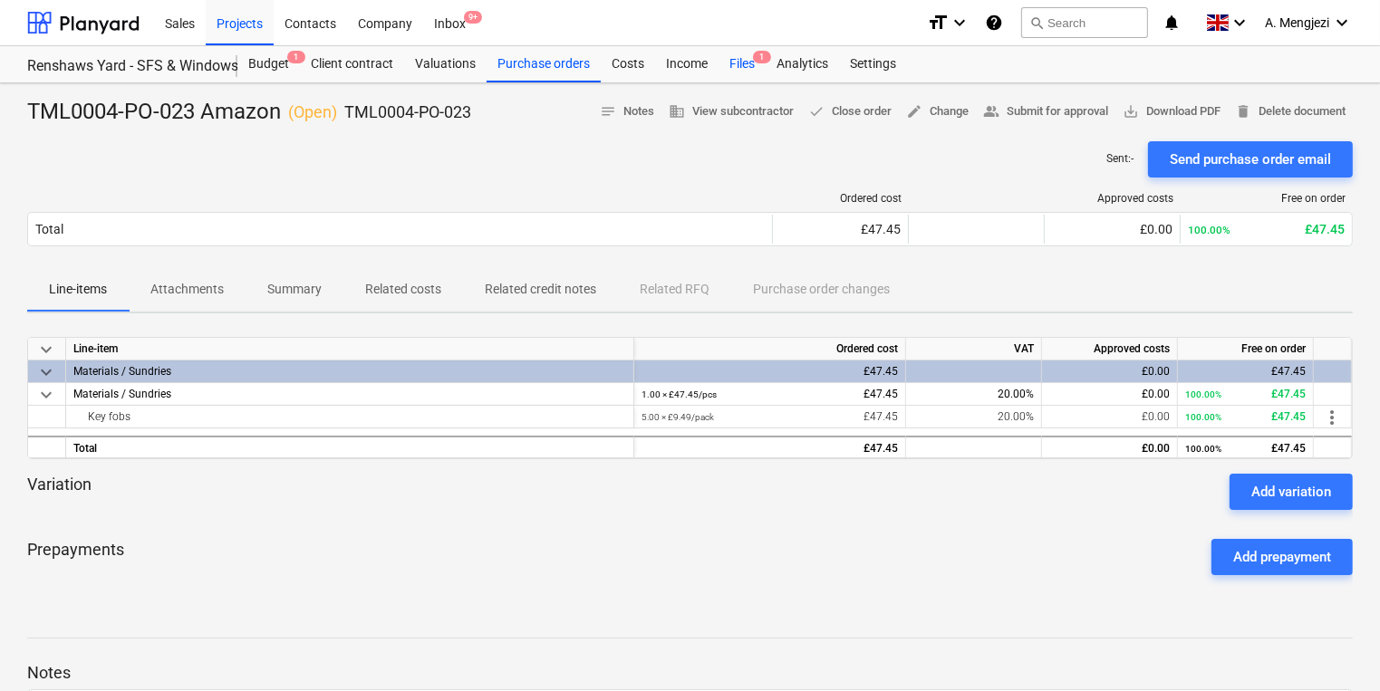
click at [737, 59] on div "Files 1" at bounding box center [741, 64] width 47 height 36
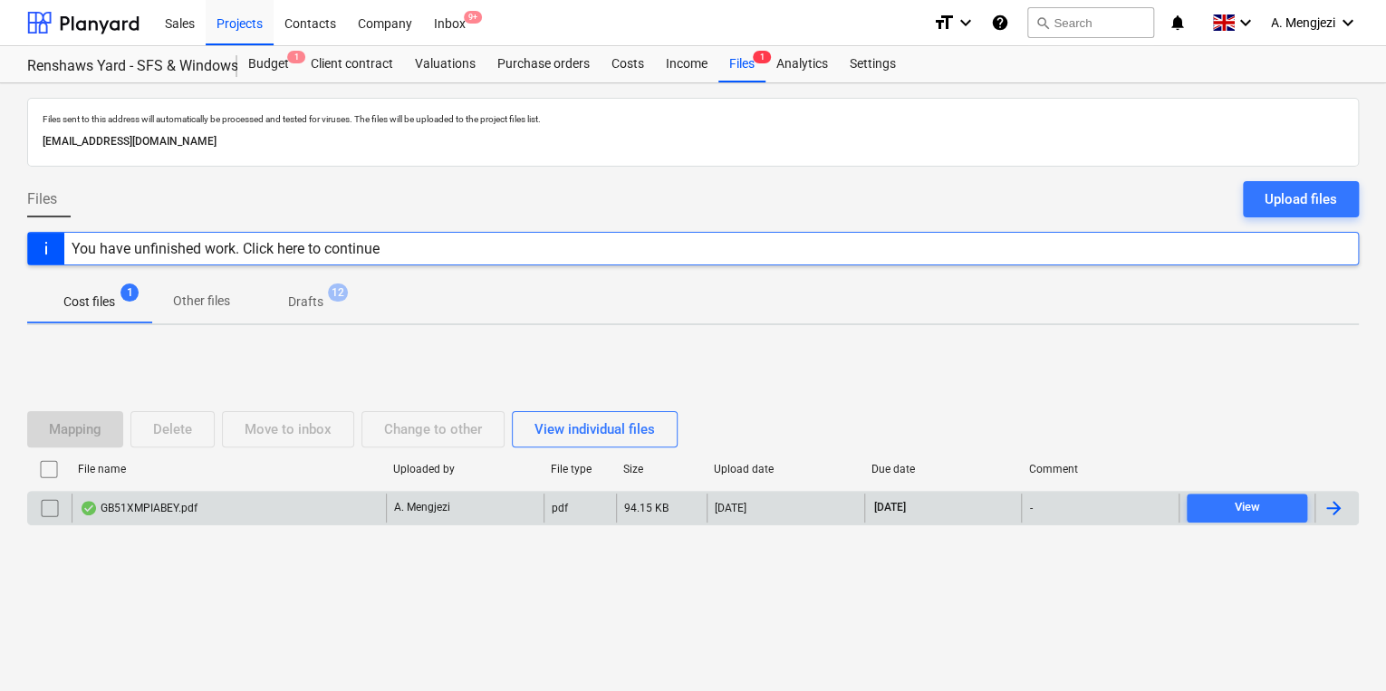
click at [251, 516] on div "GB51XMPIABEY.pdf" at bounding box center [229, 508] width 314 height 29
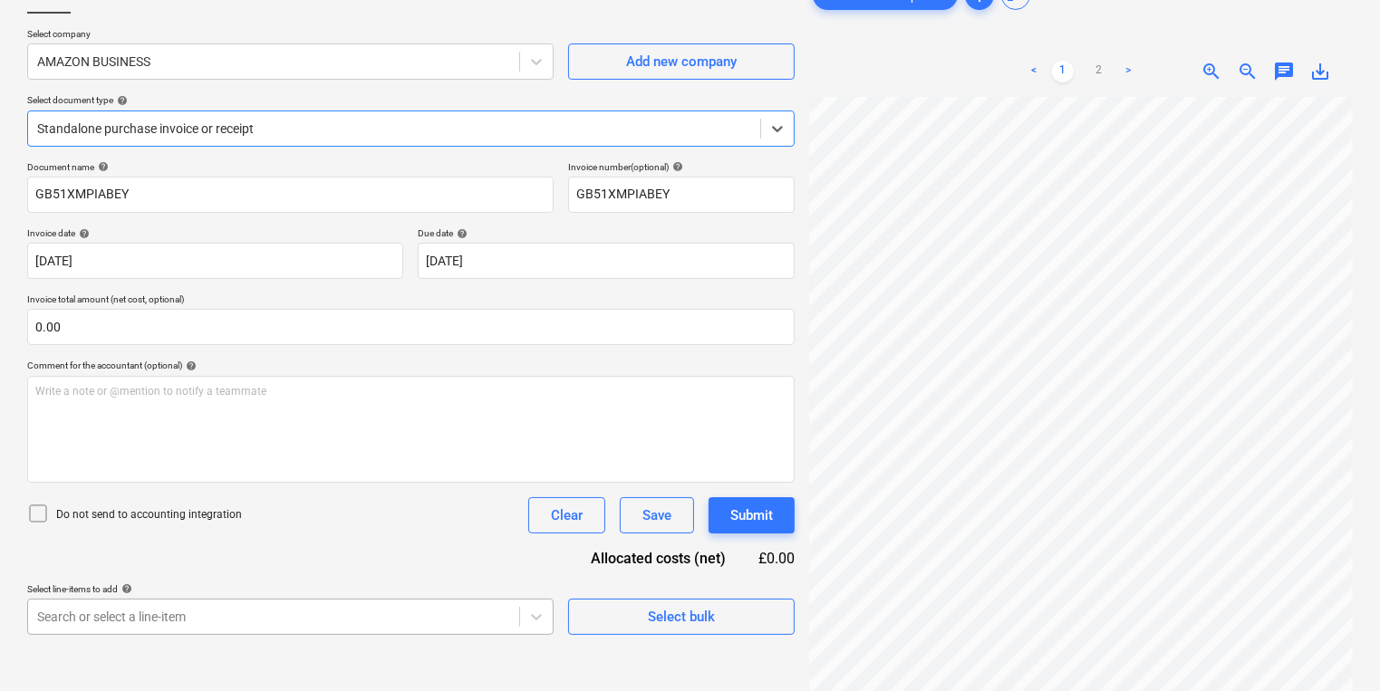
scroll to position [181, 0]
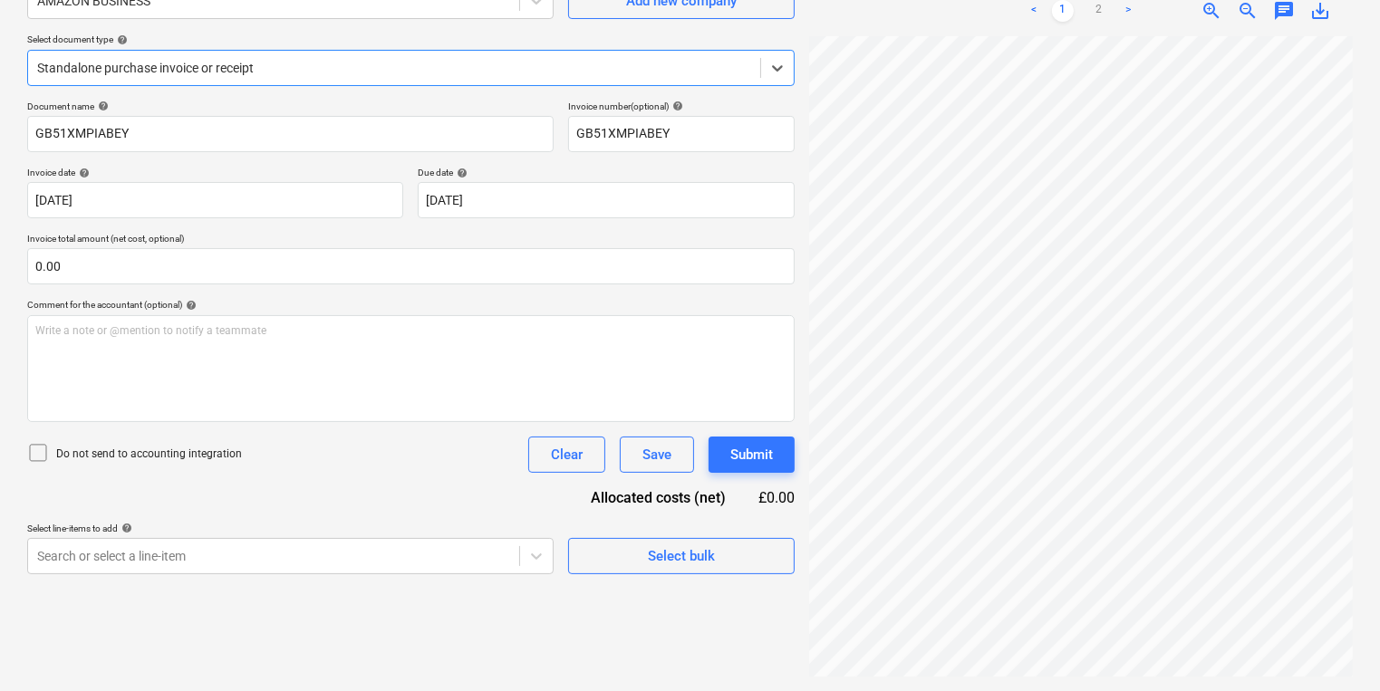
click at [558, 55] on div "Standalone purchase invoice or receipt" at bounding box center [394, 67] width 732 height 25
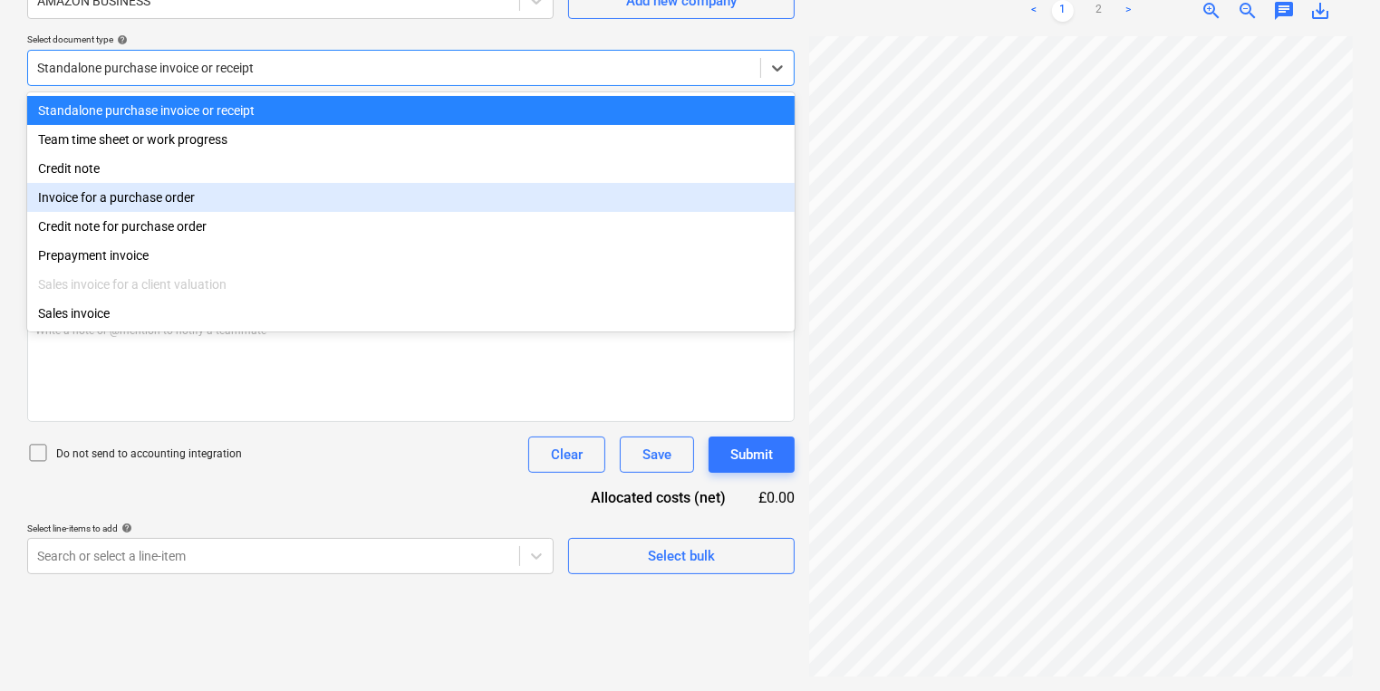
click at [514, 207] on div "Invoice for a purchase order" at bounding box center [410, 197] width 767 height 29
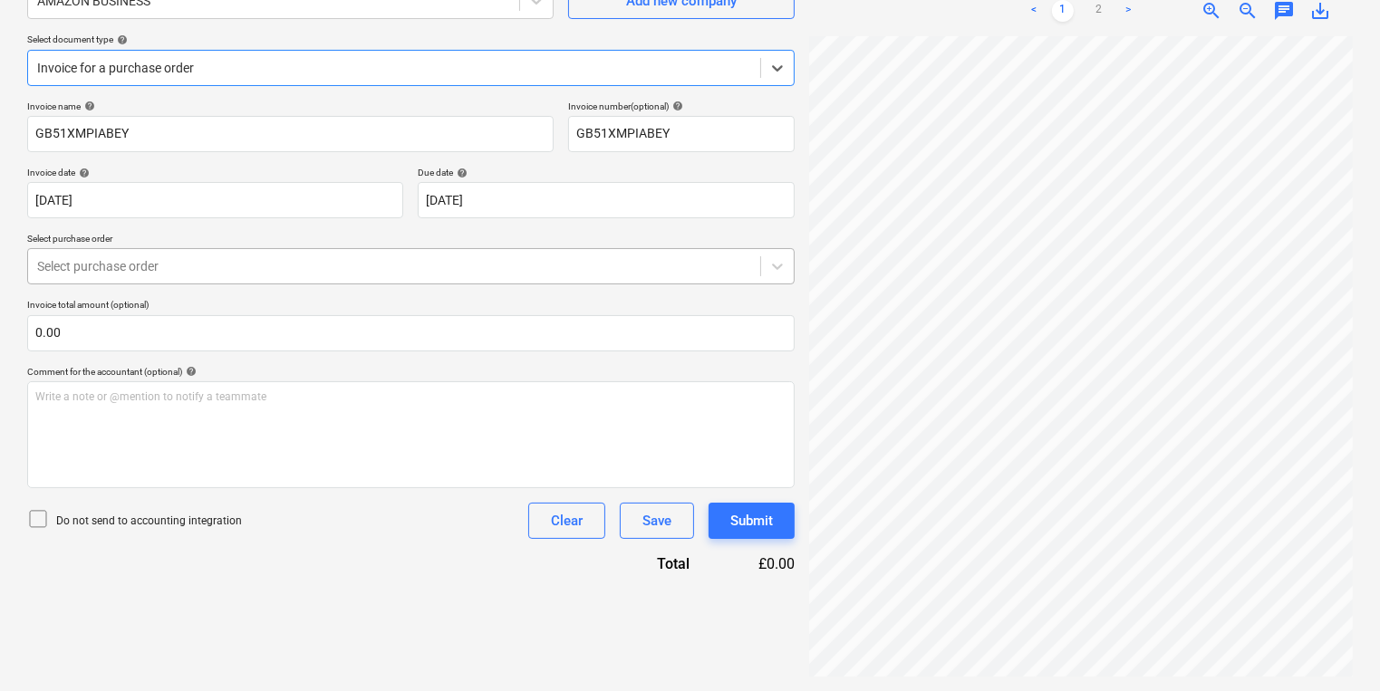
click at [471, 258] on div at bounding box center [394, 266] width 714 height 18
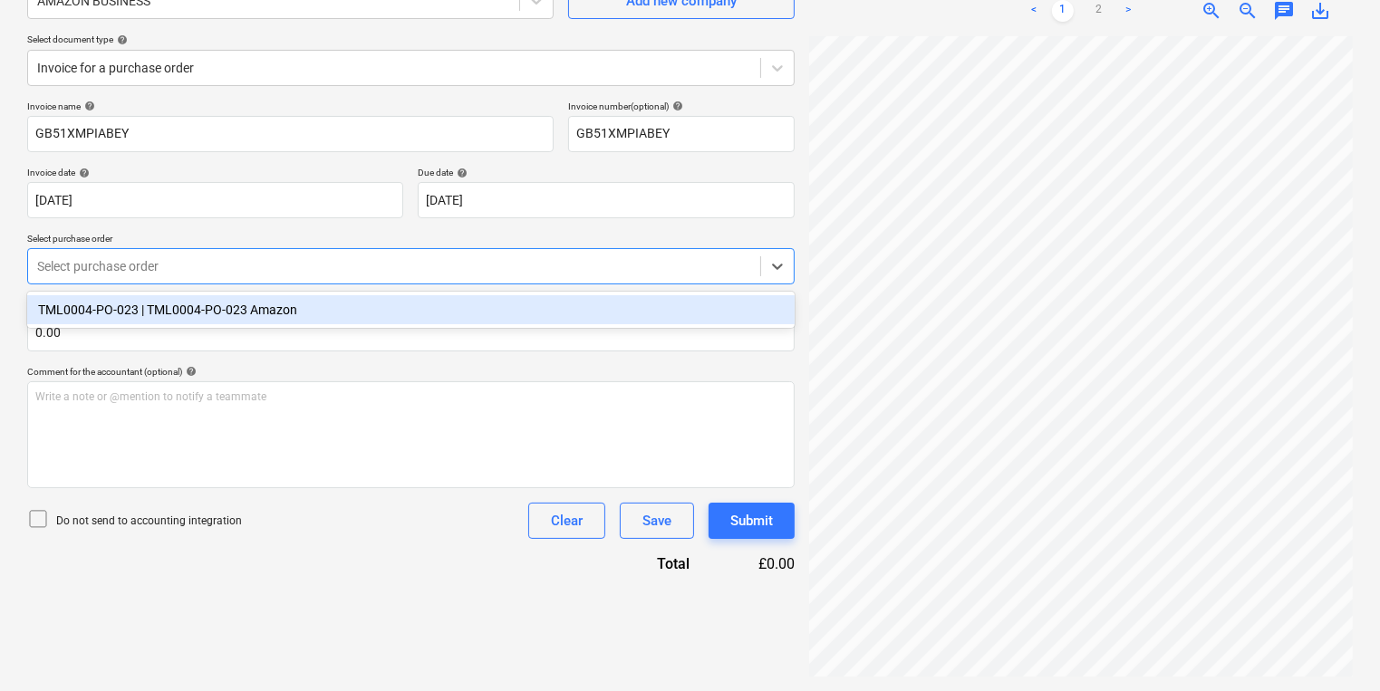
click at [469, 294] on div "TML0004-PO-023 | TML0004-PO-023 Amazon" at bounding box center [410, 310] width 767 height 36
click at [469, 300] on div "TML0004-PO-023 | TML0004-PO-023 Amazon" at bounding box center [410, 309] width 767 height 29
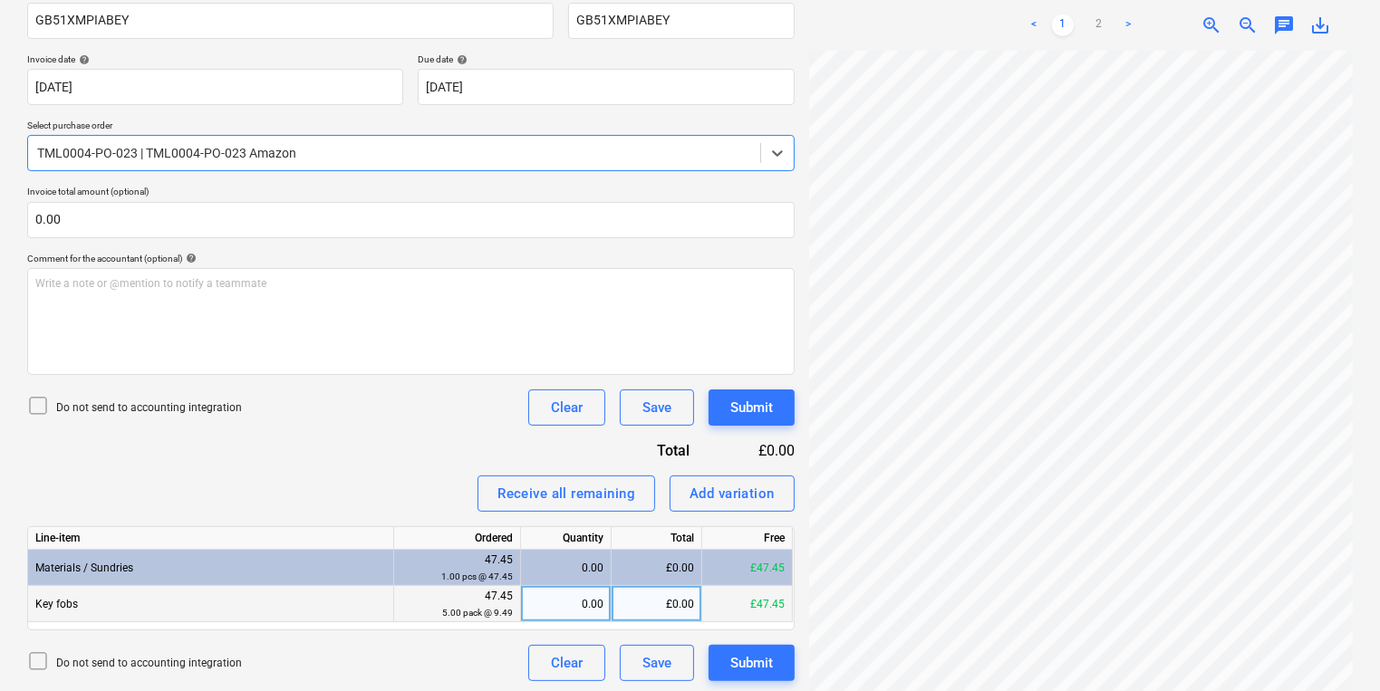
scroll to position [298, 0]
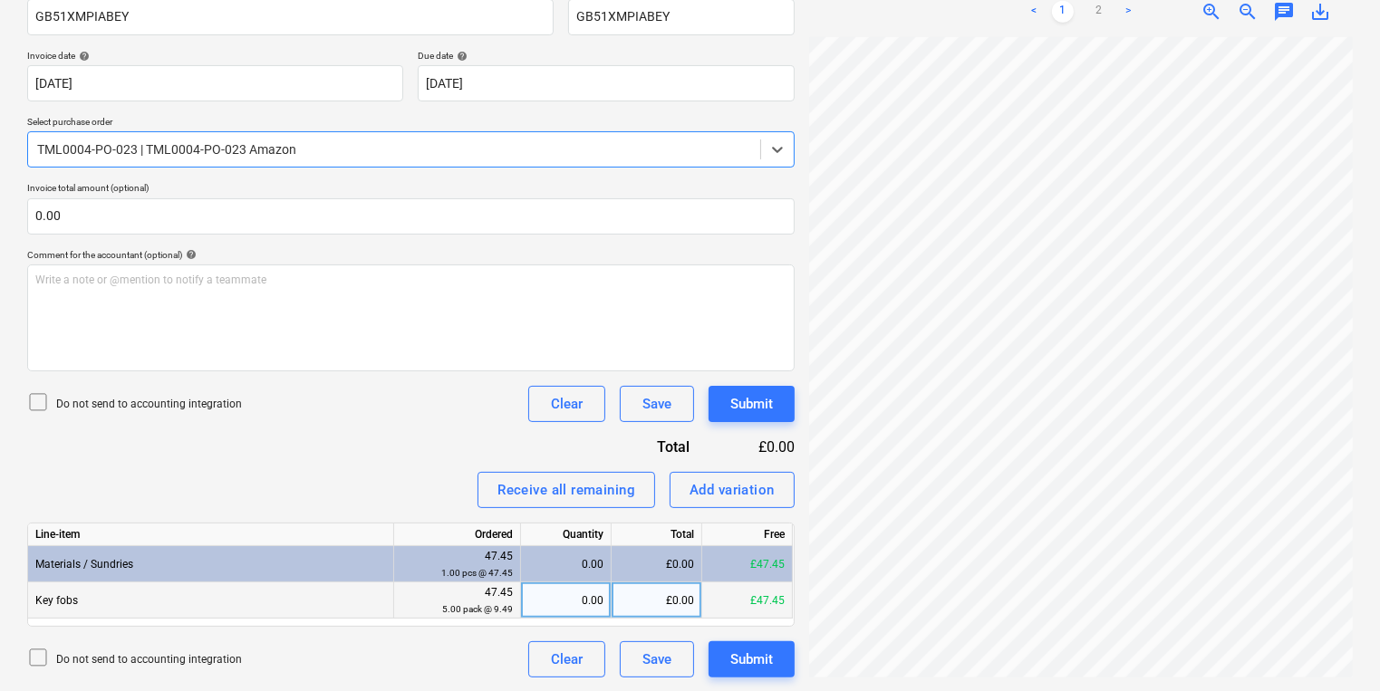
click at [551, 588] on div "0.00" at bounding box center [565, 601] width 75 height 36
click at [1100, 10] on link "2" at bounding box center [1099, 12] width 22 height 22
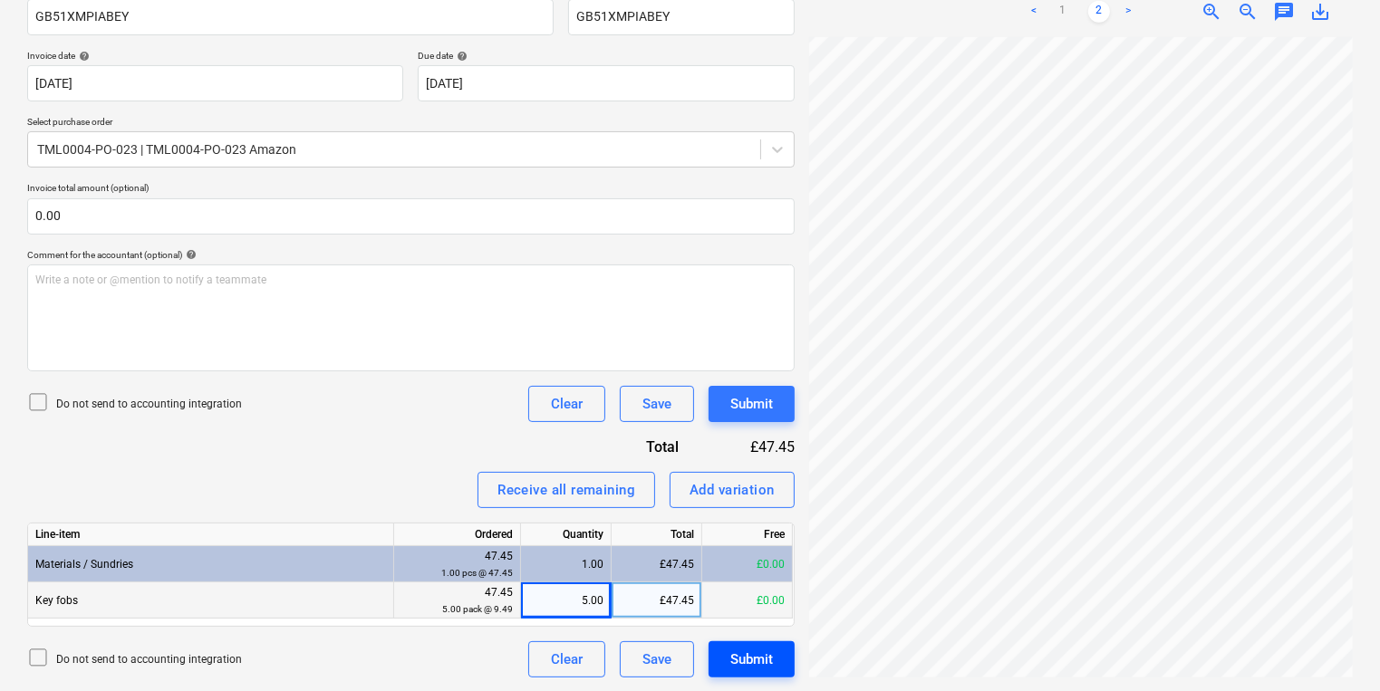
click at [760, 659] on div "Submit" at bounding box center [751, 660] width 43 height 24
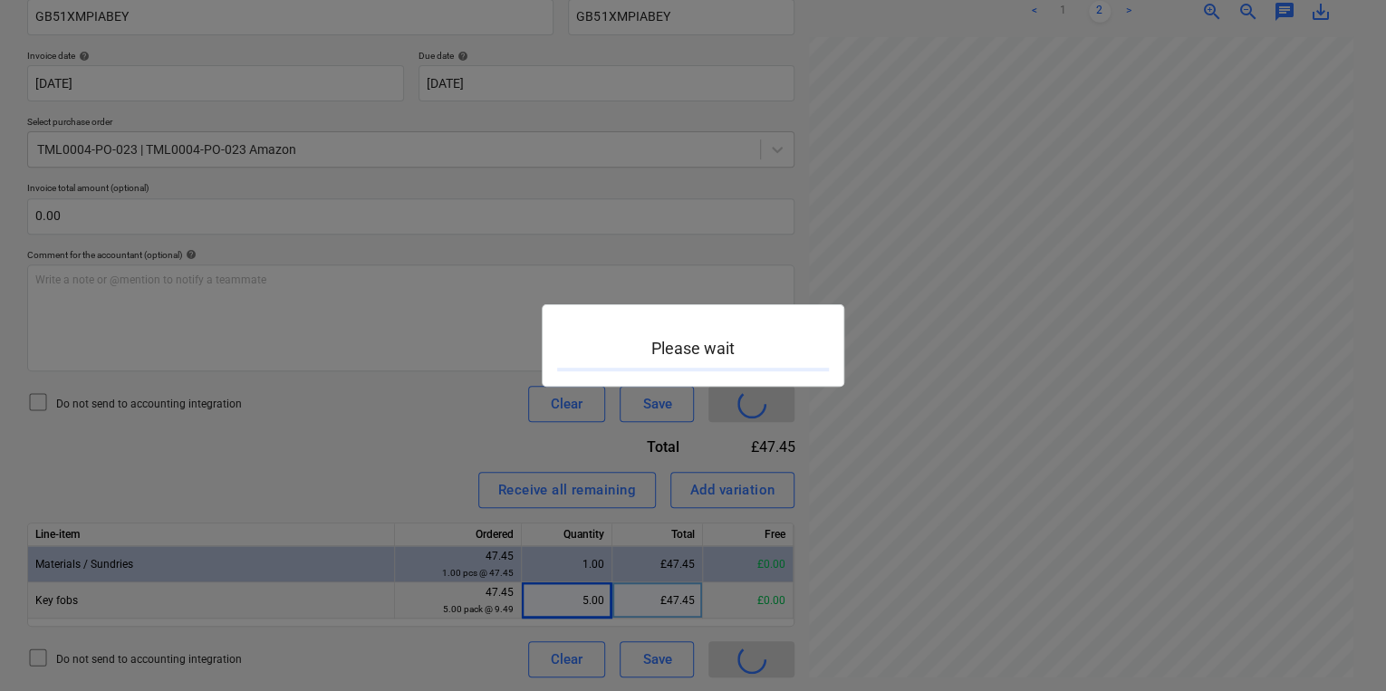
scroll to position [0, 139]
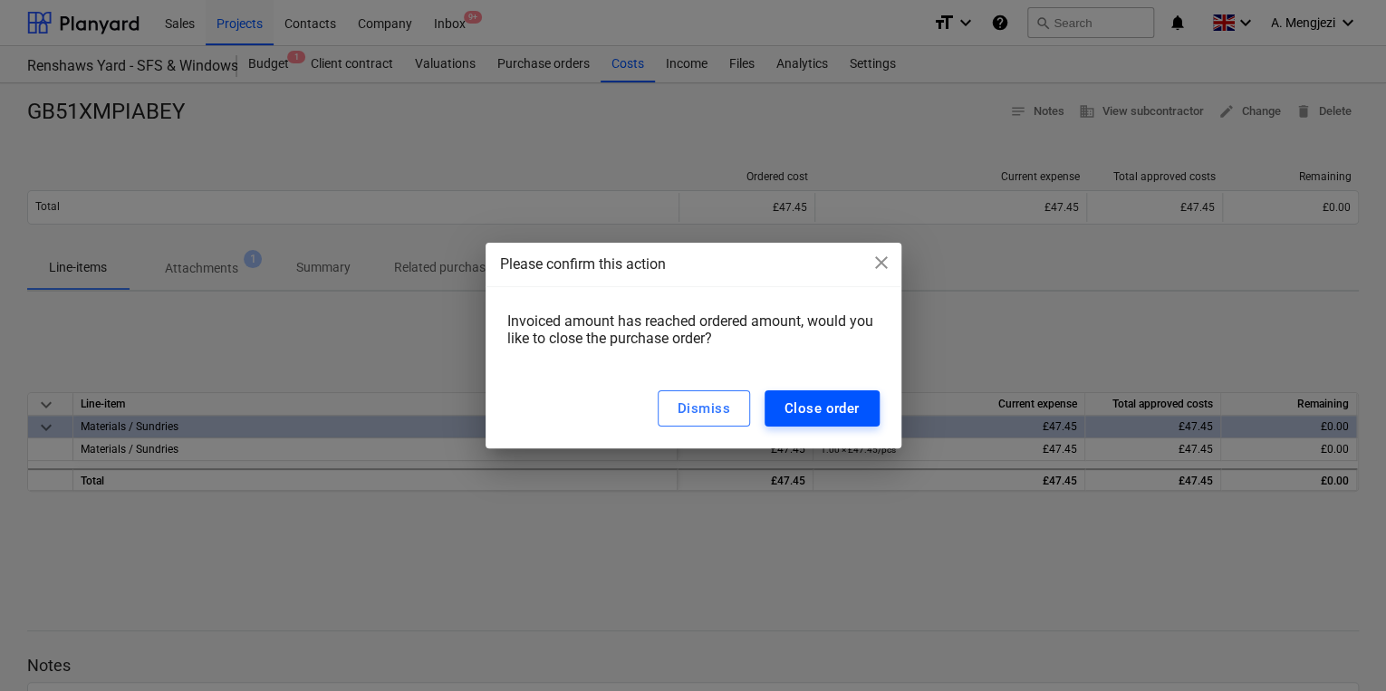
click at [826, 402] on div "Close order" at bounding box center [822, 409] width 75 height 24
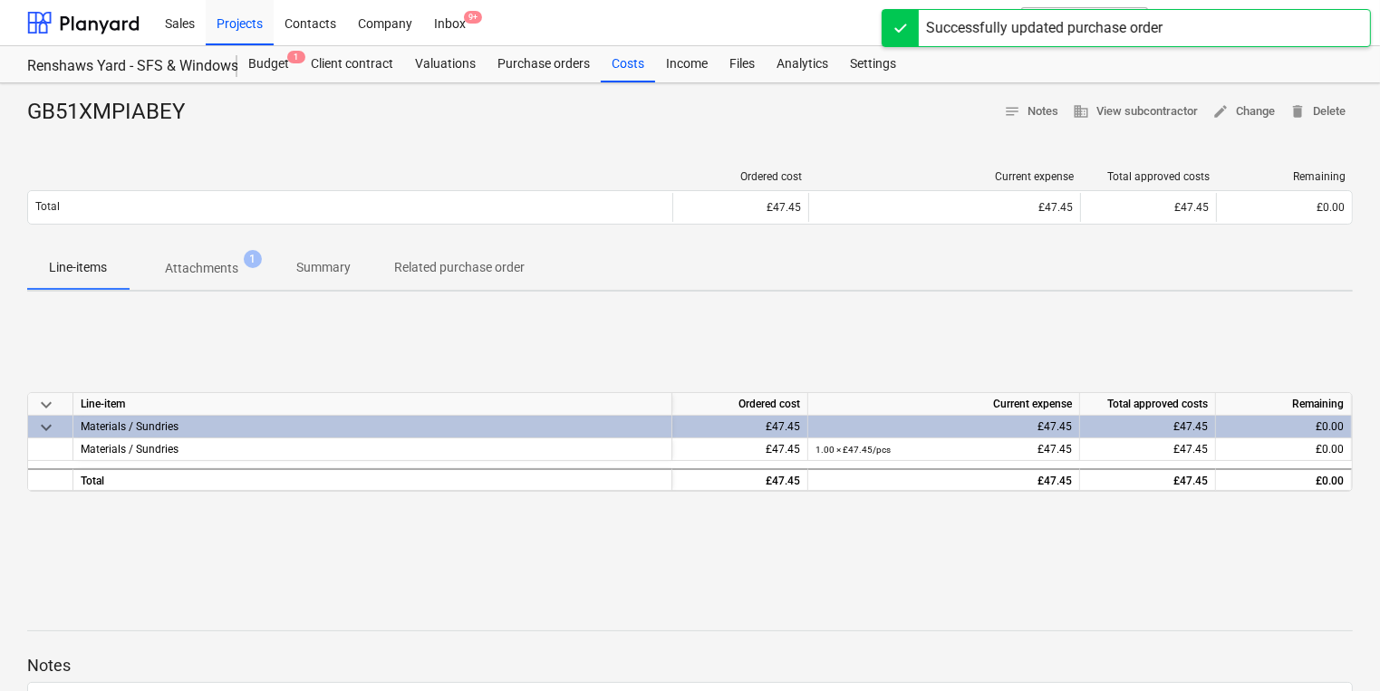
click at [525, 44] on div "Sales Projects Contacts Company Inbox 9+" at bounding box center [533, 22] width 758 height 45
click at [490, 26] on div "Sales Projects Contacts Company Inbox 9+" at bounding box center [533, 22] width 758 height 45
click at [450, 30] on div "Inbox 9+" at bounding box center [449, 22] width 53 height 46
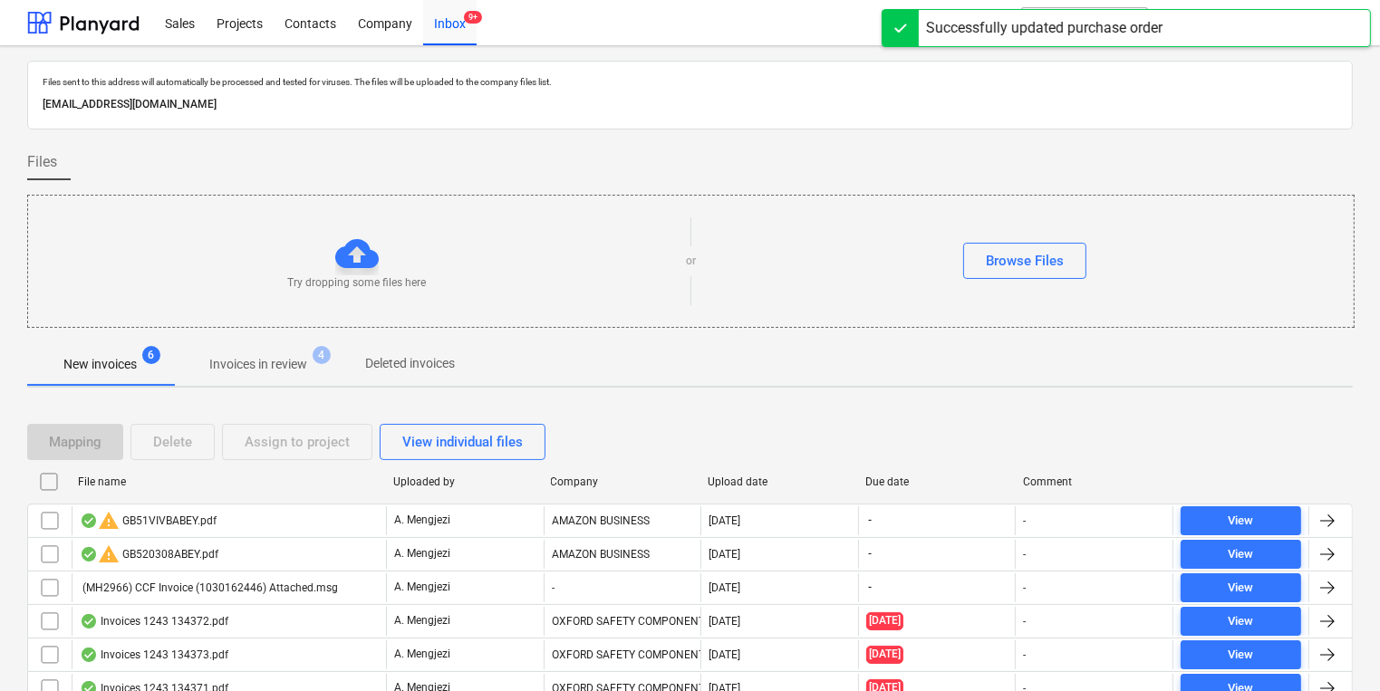
click at [281, 371] on p "Invoices in review" at bounding box center [258, 364] width 98 height 19
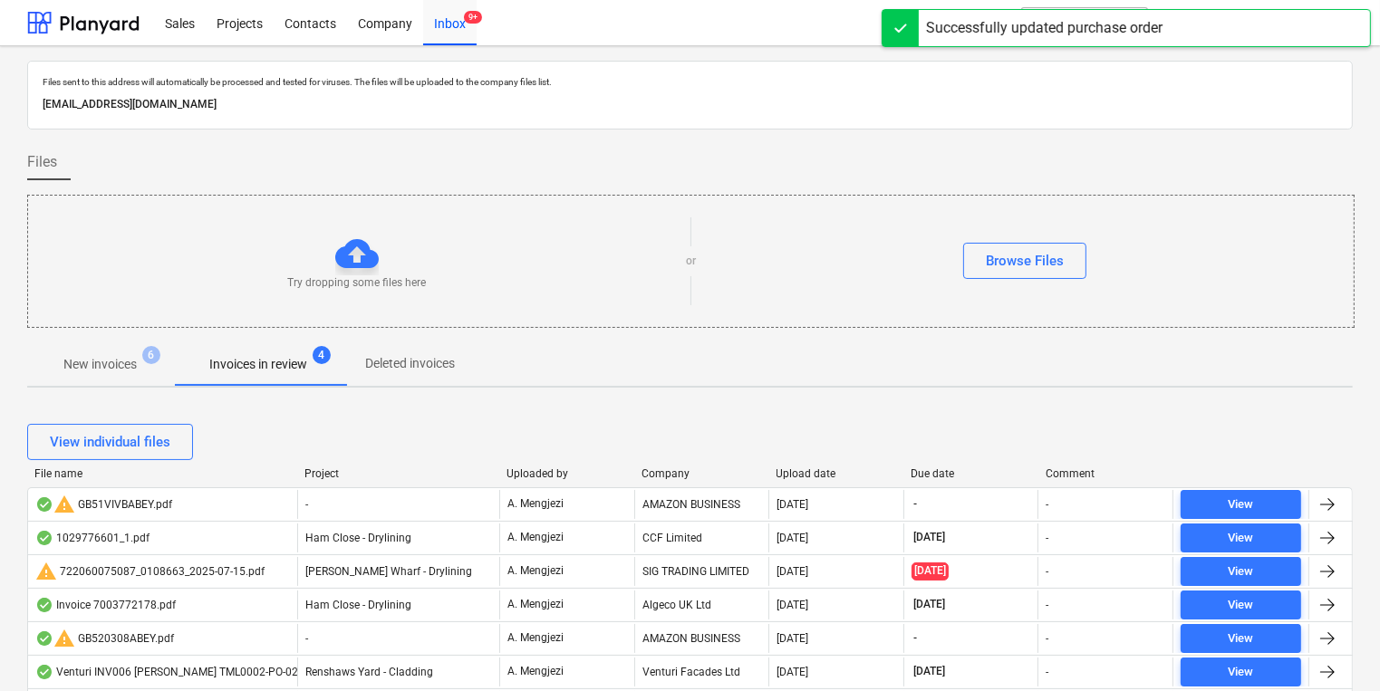
click at [680, 468] on div "Company" at bounding box center [701, 474] width 121 height 13
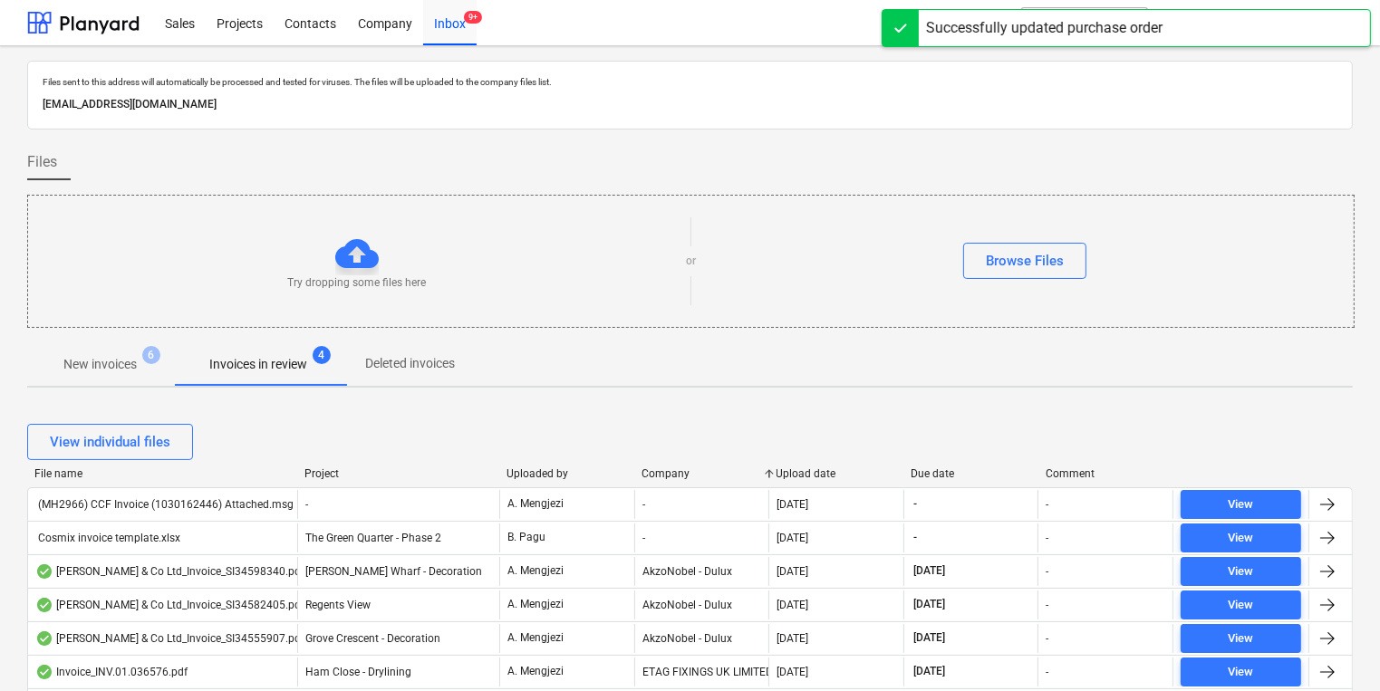
click at [808, 460] on div "View individual files" at bounding box center [690, 442] width 1326 height 51
click at [809, 468] on div "Upload date" at bounding box center [836, 474] width 121 height 13
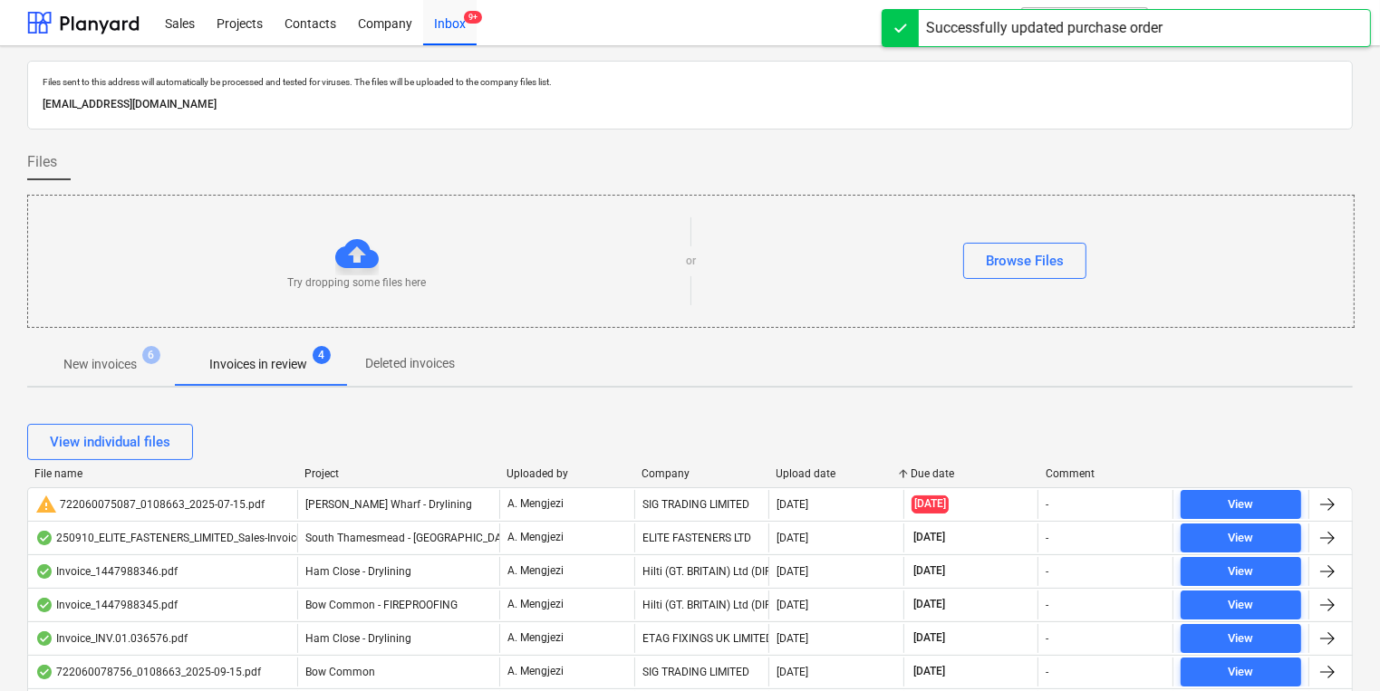
click at [809, 468] on div "Upload date" at bounding box center [836, 474] width 121 height 13
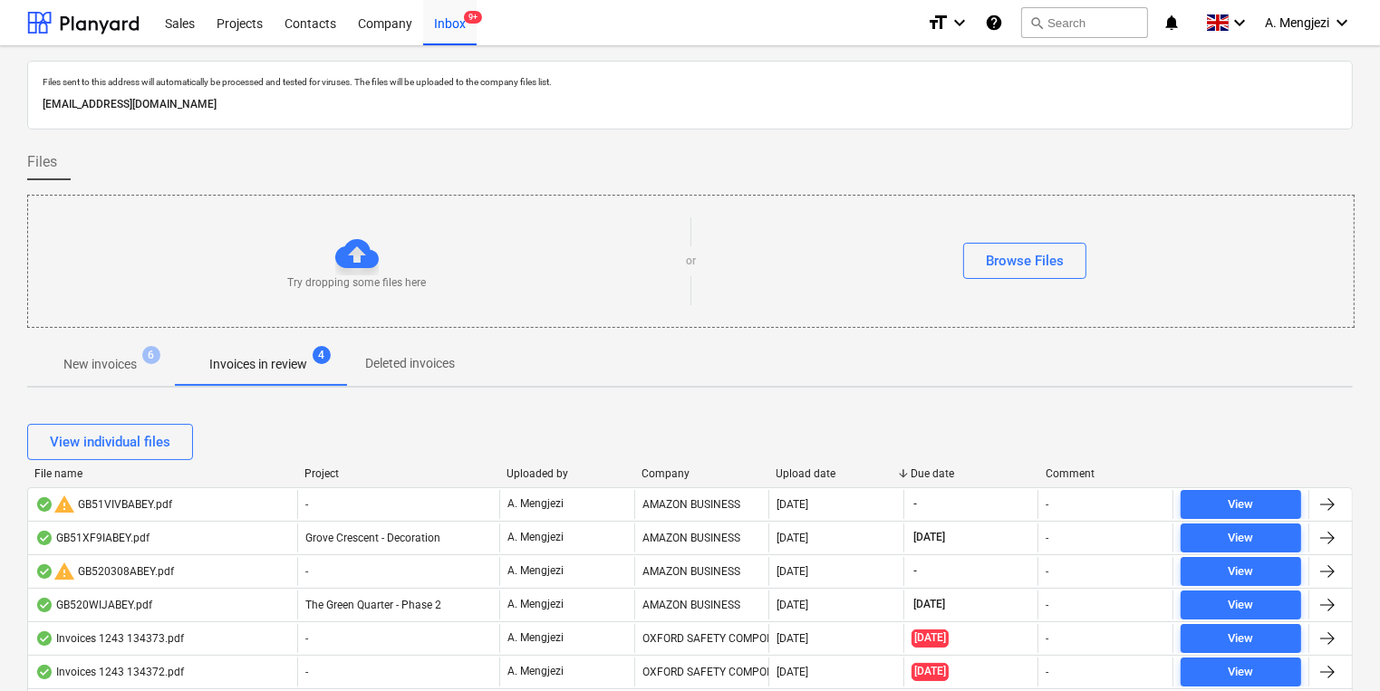
scroll to position [217, 0]
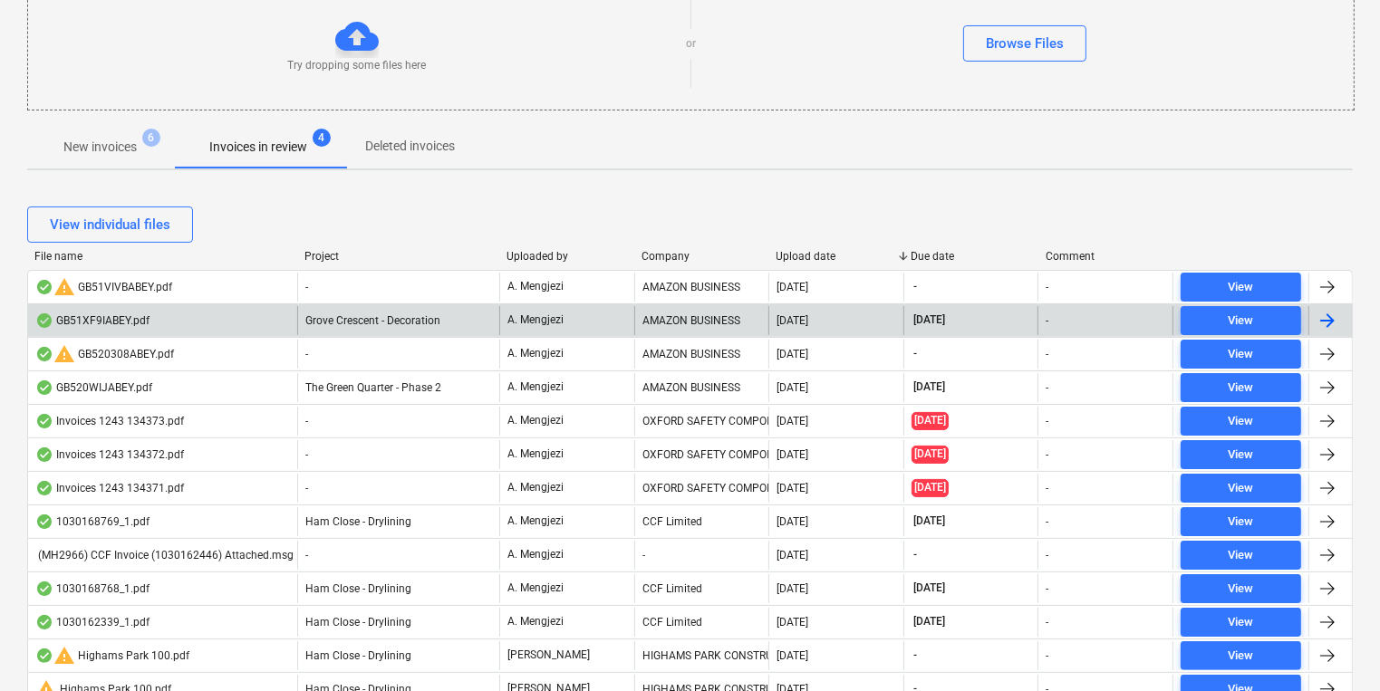
click at [569, 328] on div "A. Mengjezi" at bounding box center [566, 320] width 135 height 29
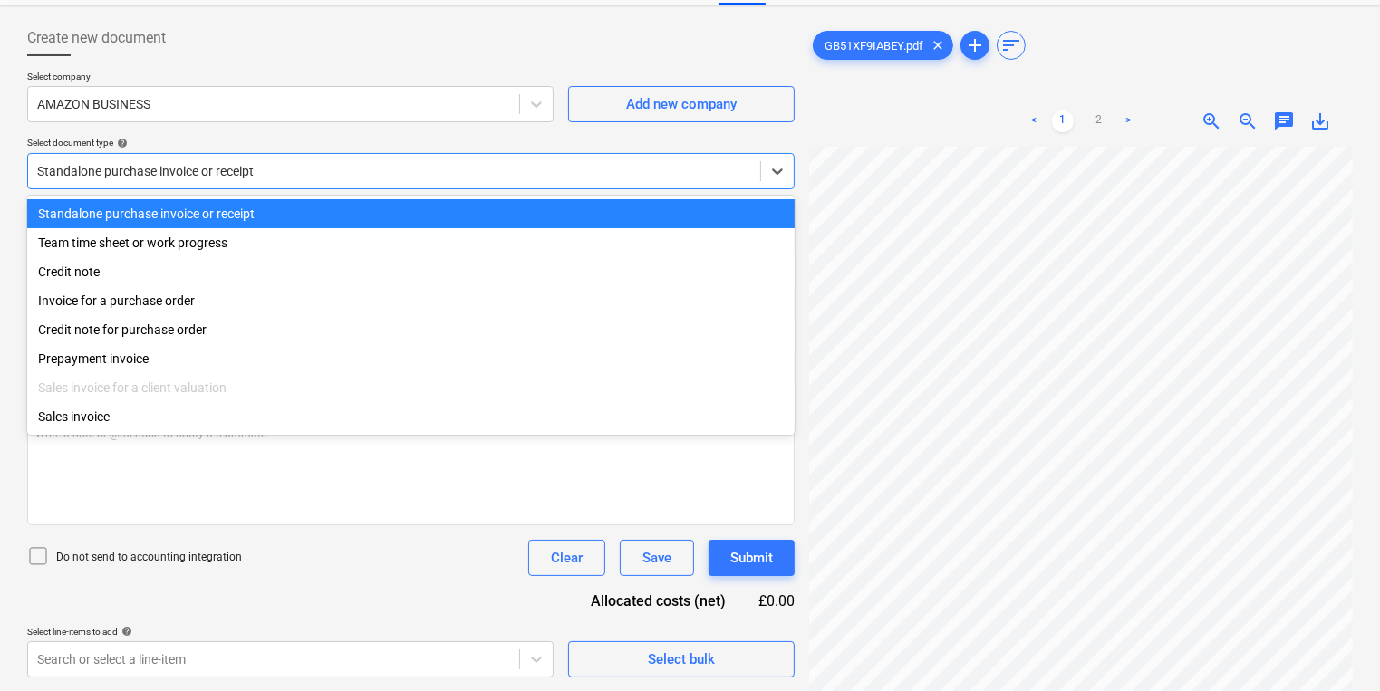
click at [367, 185] on div "Standalone purchase invoice or receipt" at bounding box center [410, 171] width 767 height 36
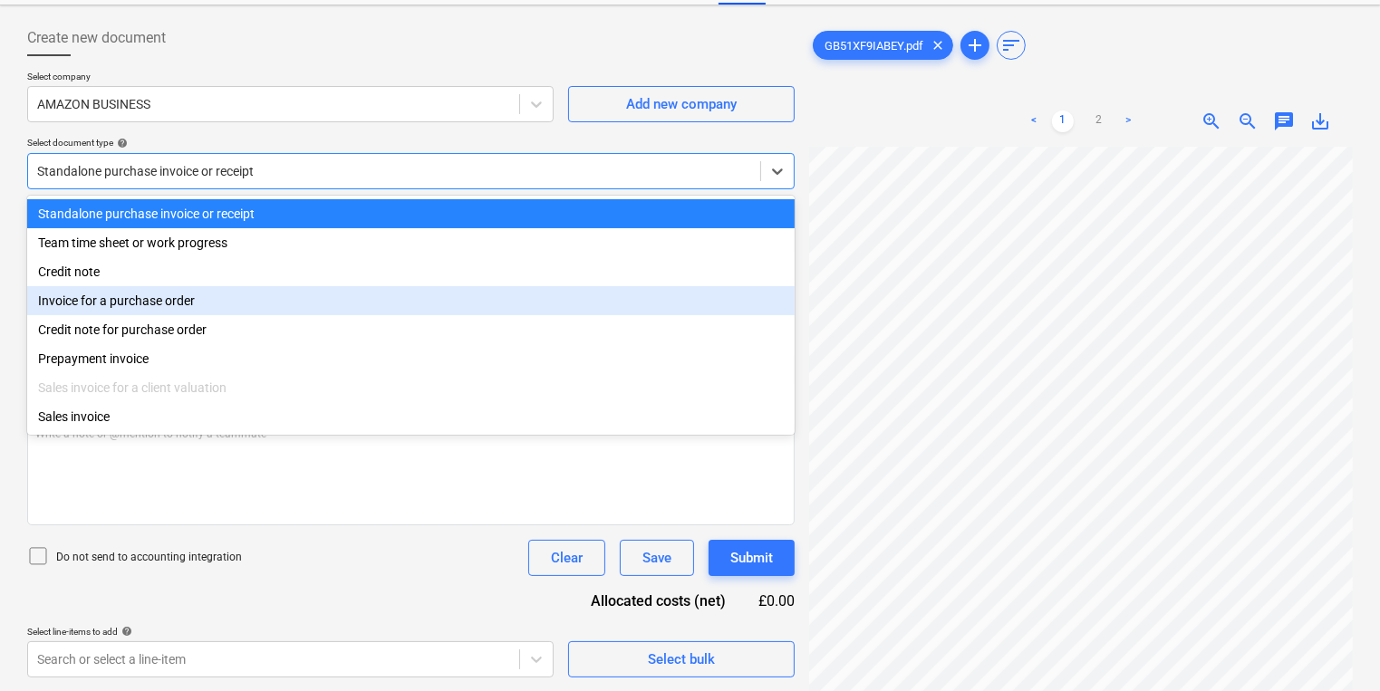
click at [400, 297] on div "Invoice for a purchase order" at bounding box center [410, 300] width 767 height 29
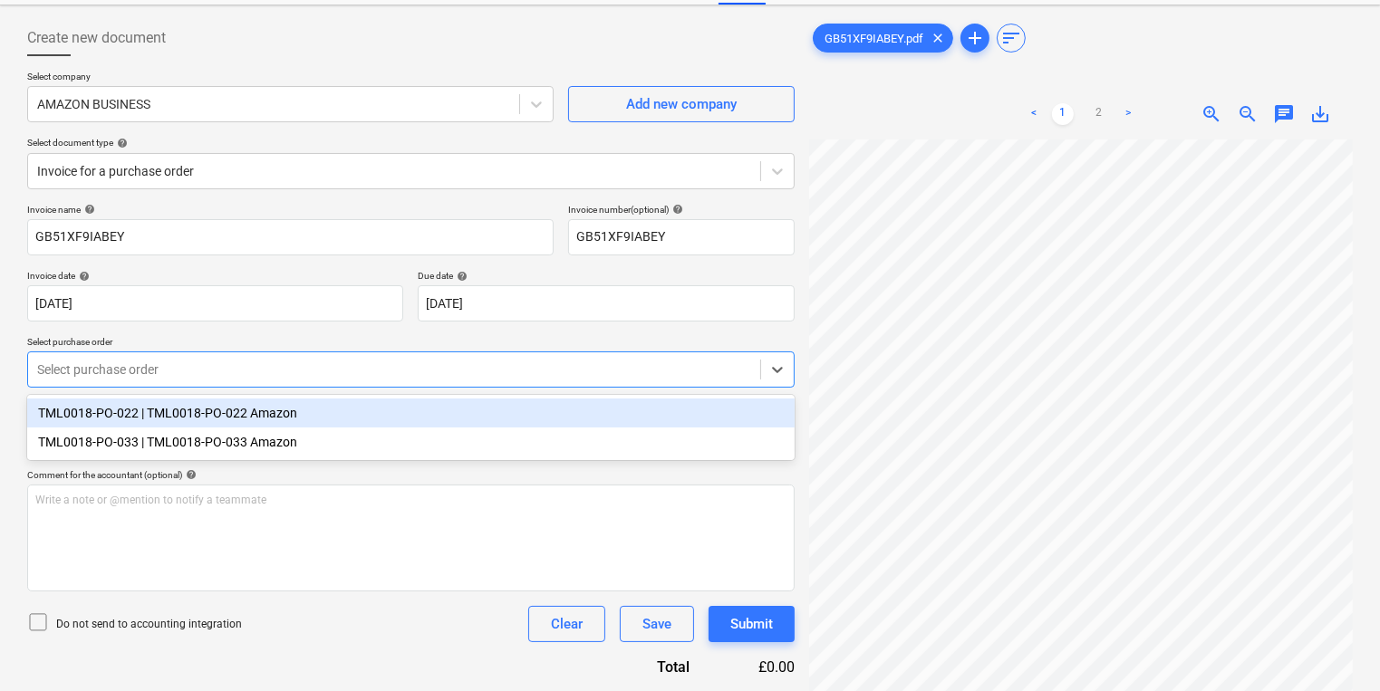
click at [434, 366] on div at bounding box center [394, 370] width 714 height 18
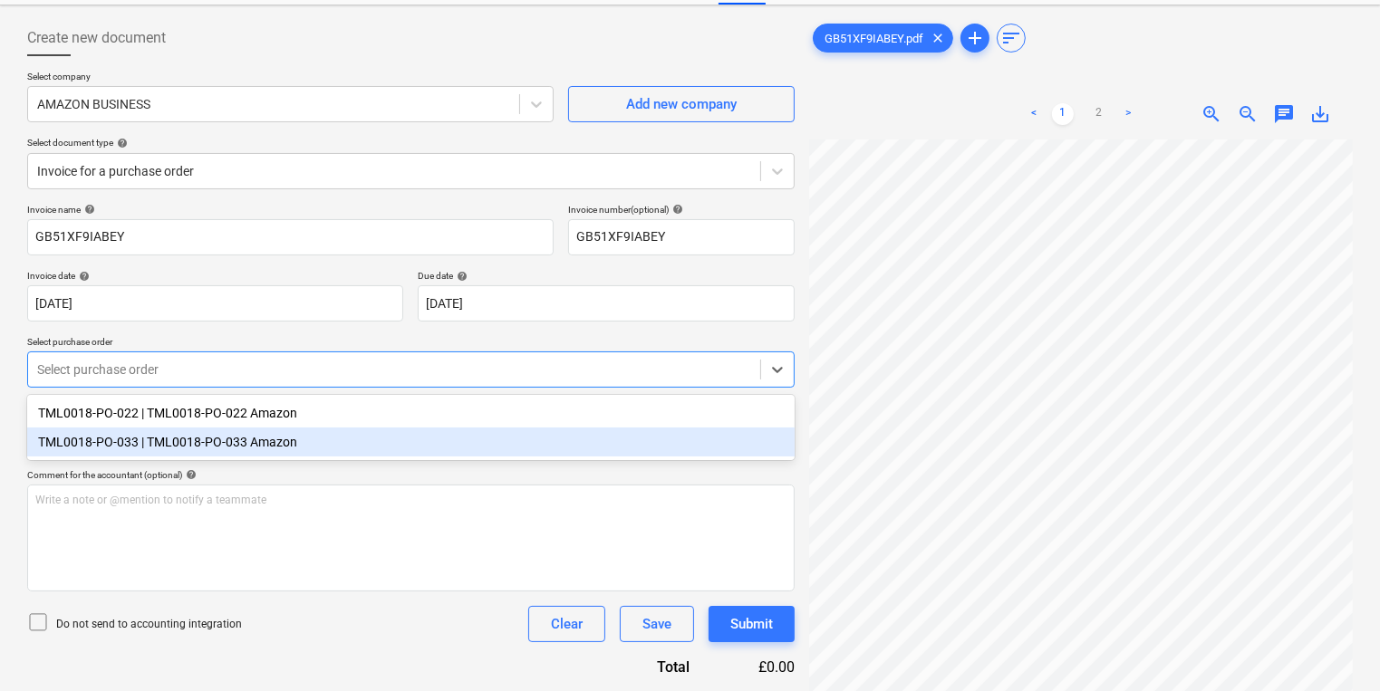
click at [482, 464] on div "Invoice name help GB51XF9IABEY Invoice number (optional) help GB51XF9IABEY Invo…" at bounding box center [410, 441] width 767 height 474
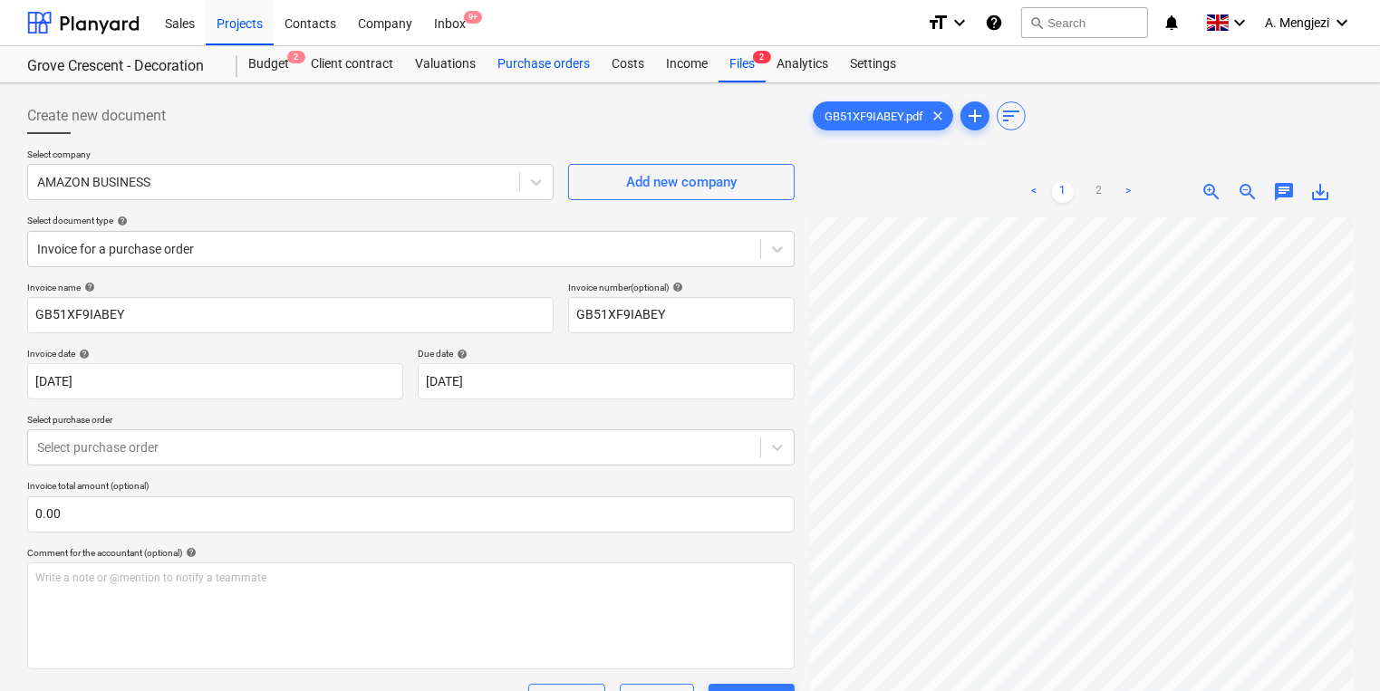
click at [551, 55] on div "Purchase orders" at bounding box center [544, 64] width 114 height 36
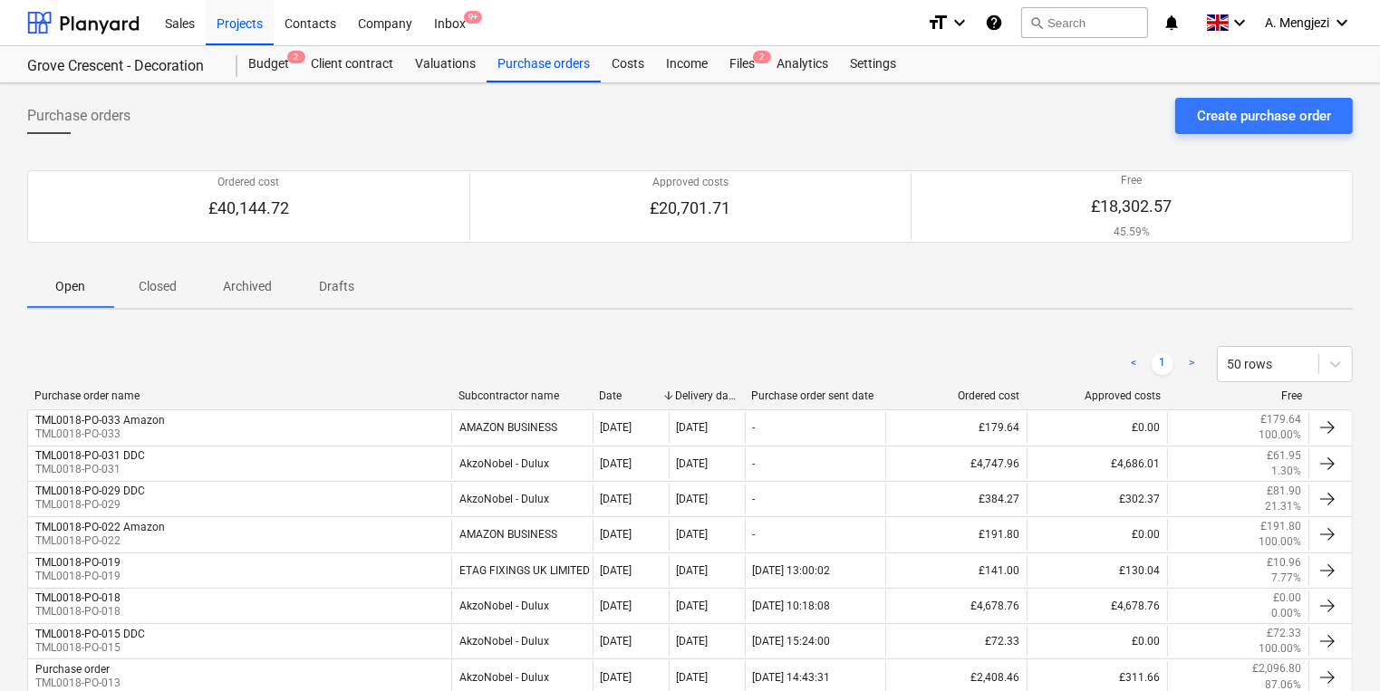
click at [148, 278] on p "Closed" at bounding box center [157, 286] width 43 height 19
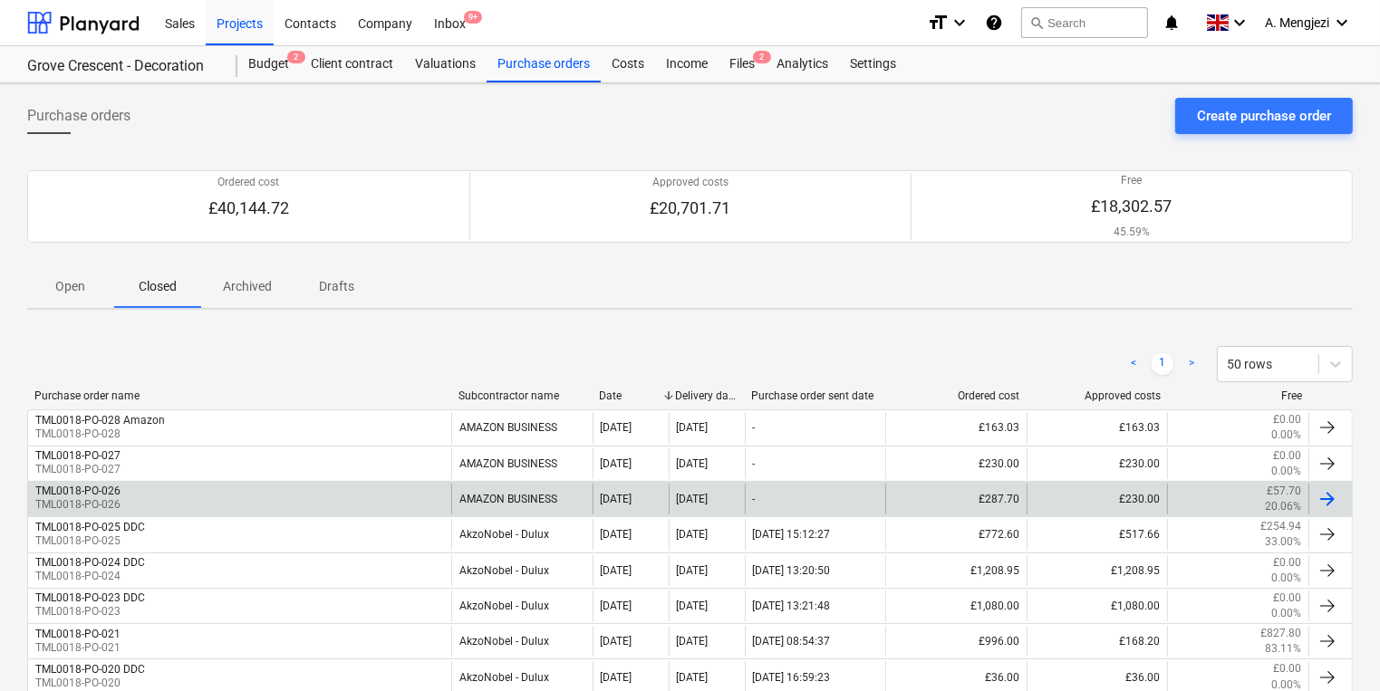
click at [130, 494] on div "TML0018-PO-026 TML0018-PO-026" at bounding box center [239, 499] width 423 height 31
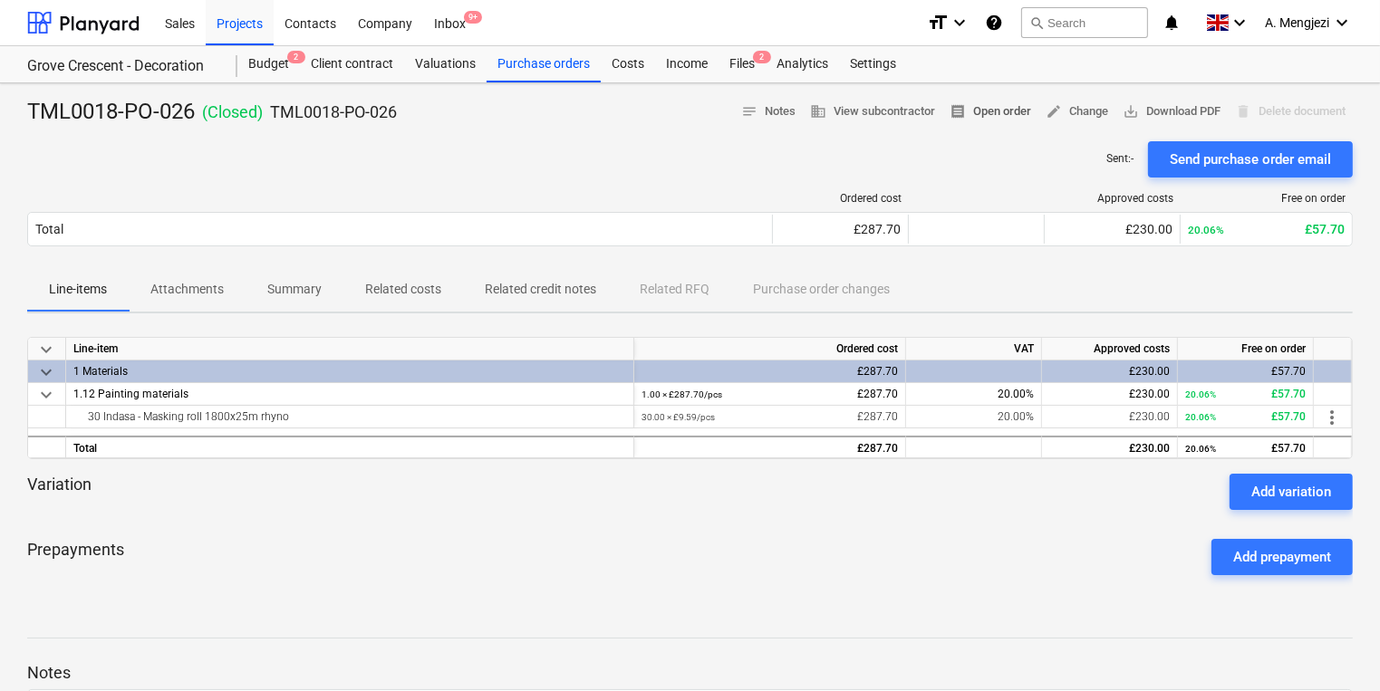
click at [960, 101] on span "receipt Open order" at bounding box center [991, 111] width 82 height 21
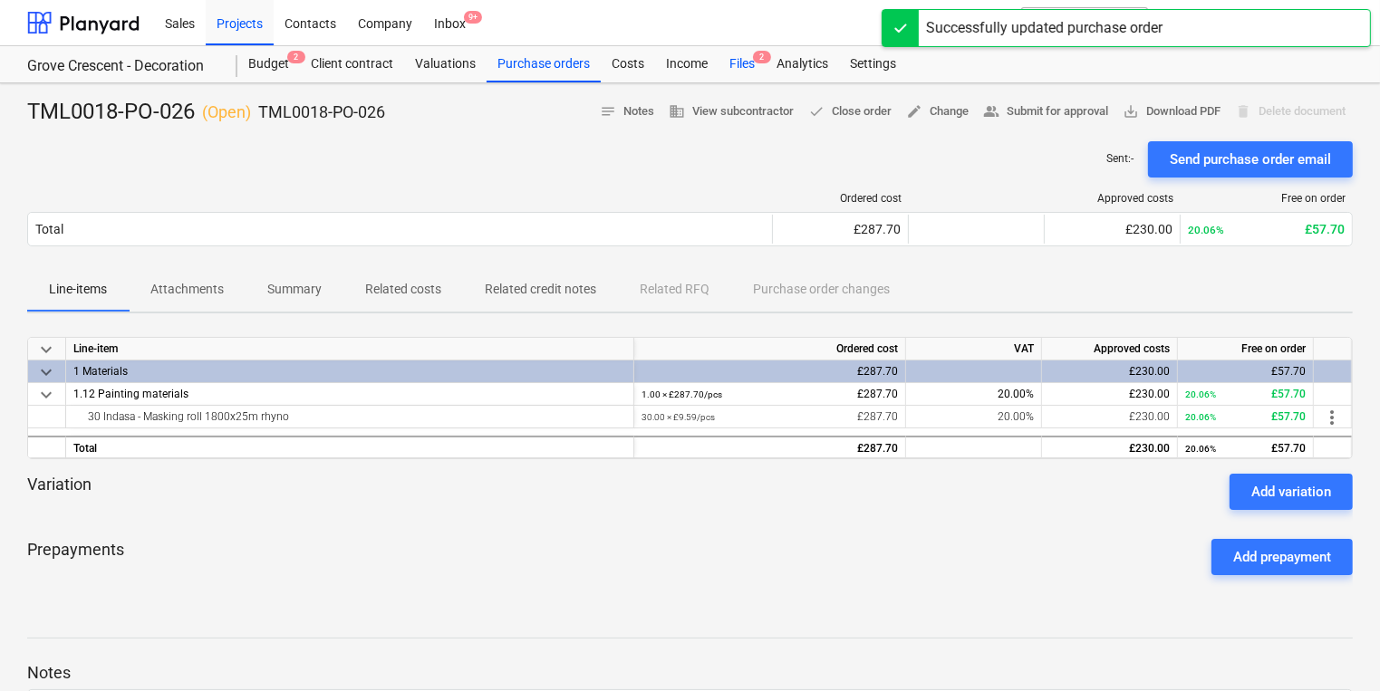
click at [734, 65] on div "Files 2" at bounding box center [741, 64] width 47 height 36
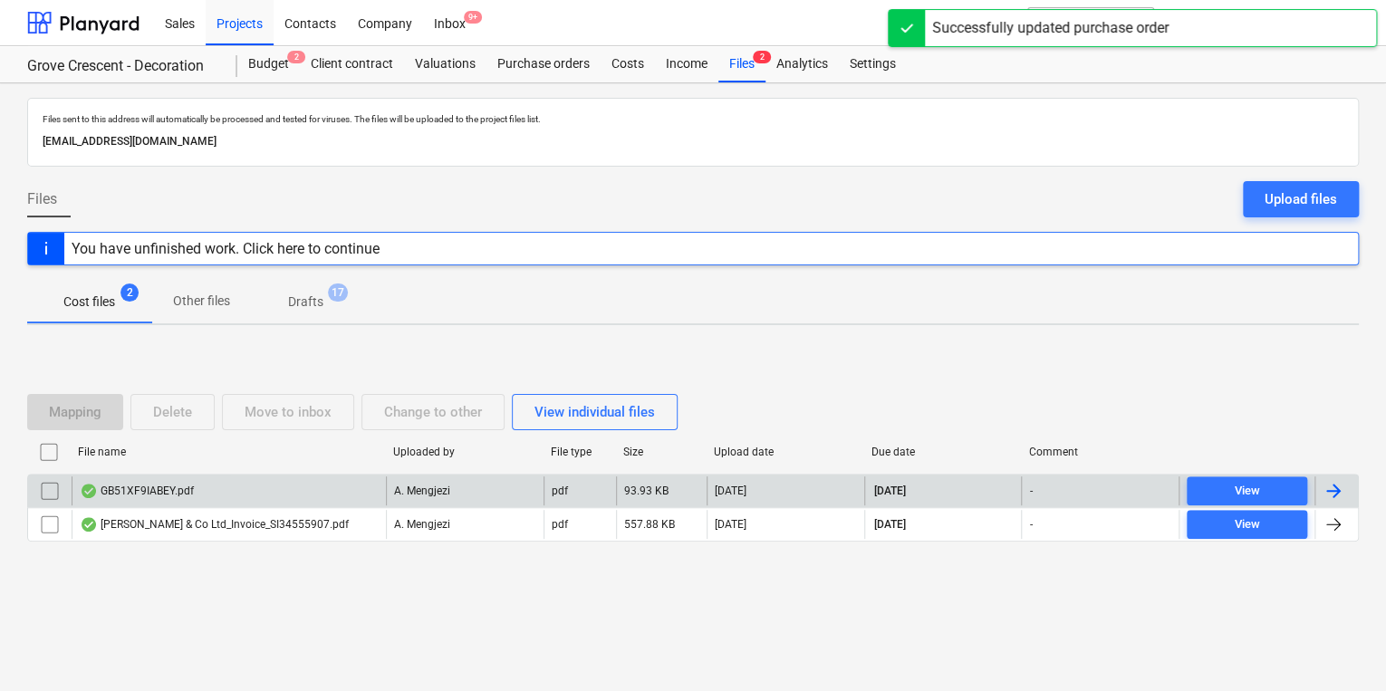
click at [581, 483] on div "pdf" at bounding box center [580, 491] width 72 height 29
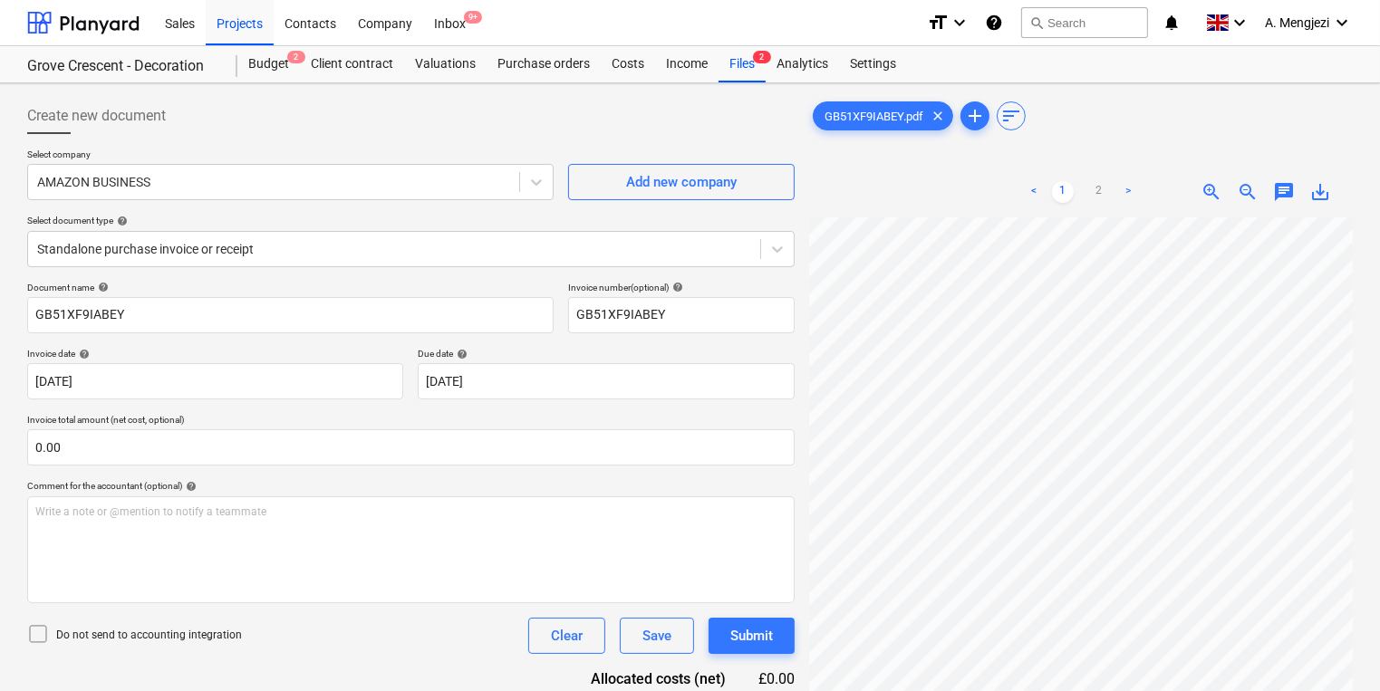
click at [550, 268] on div "Select company AMAZON BUSINESS Add new company Select document type help Standa…" at bounding box center [410, 215] width 767 height 133
click at [549, 259] on div "Standalone purchase invoice or receipt" at bounding box center [394, 248] width 732 height 25
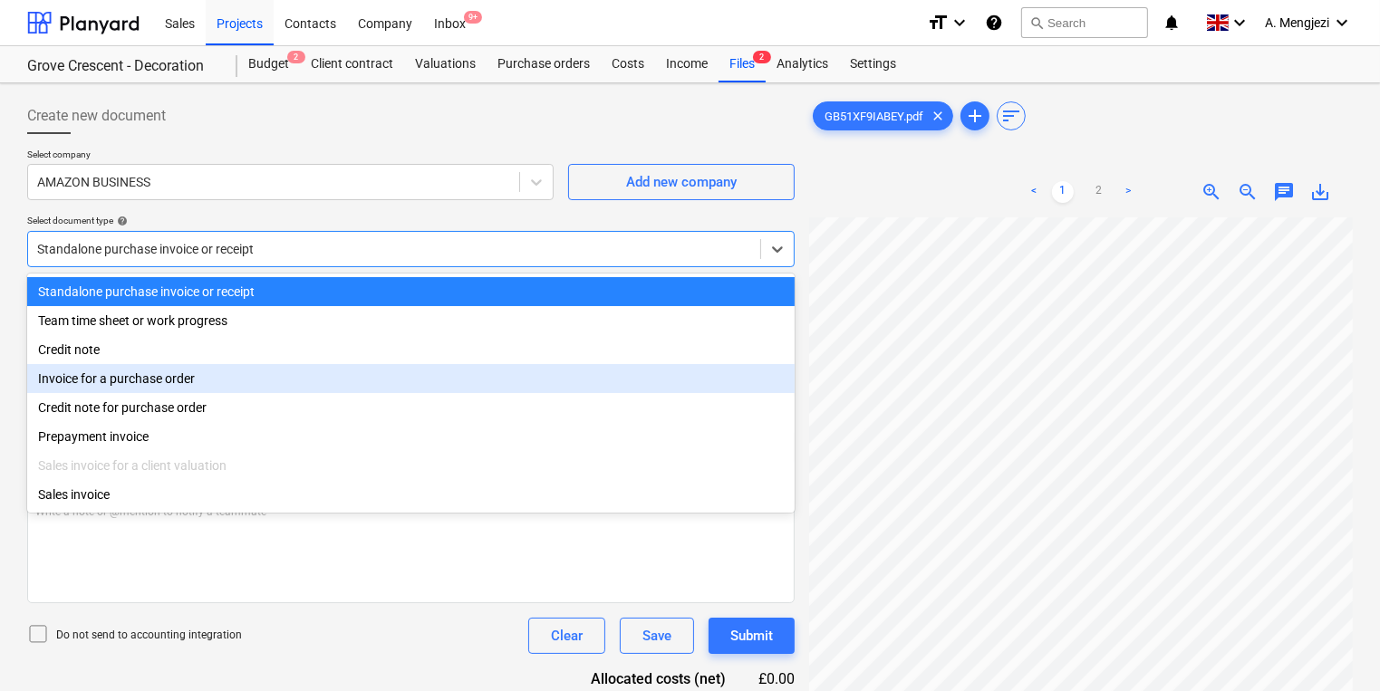
click at [576, 379] on div "Invoice for a purchase order" at bounding box center [410, 378] width 767 height 29
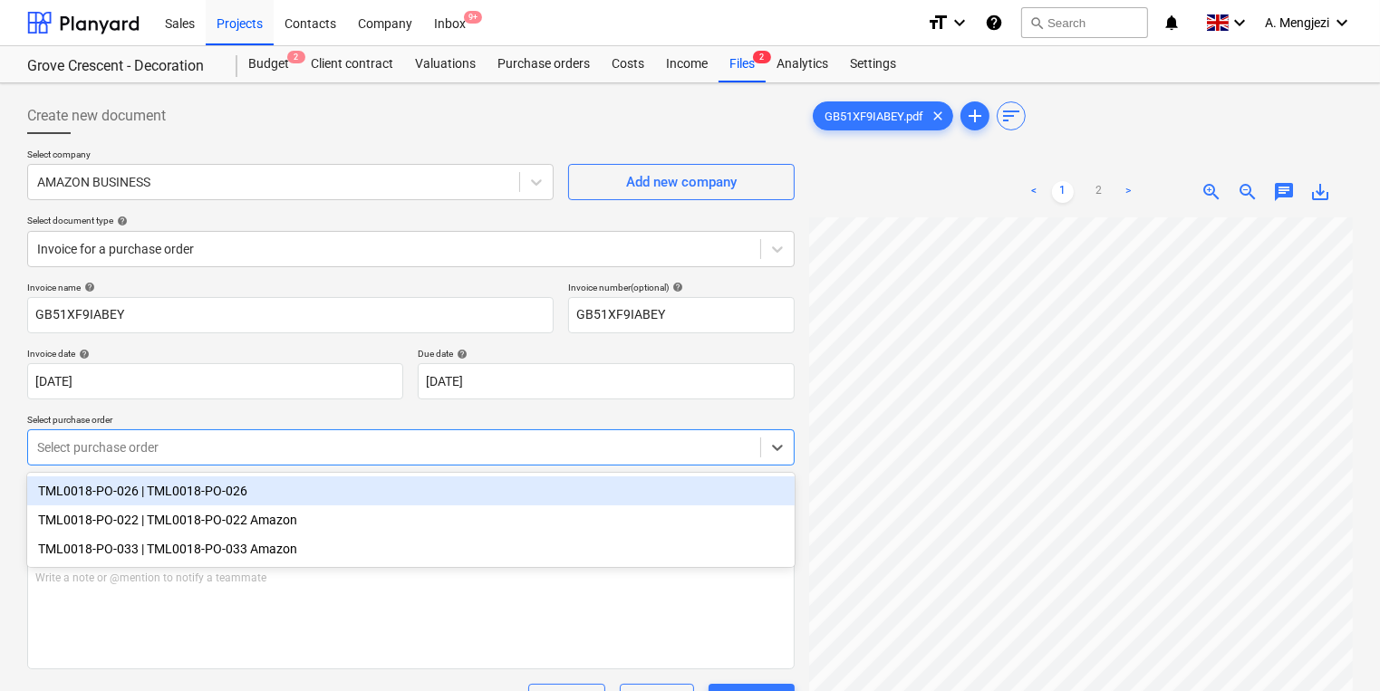
click at [569, 449] on div at bounding box center [394, 448] width 714 height 18
click at [555, 493] on div "TML0018-PO-026 | TML0018-PO-026" at bounding box center [410, 491] width 767 height 29
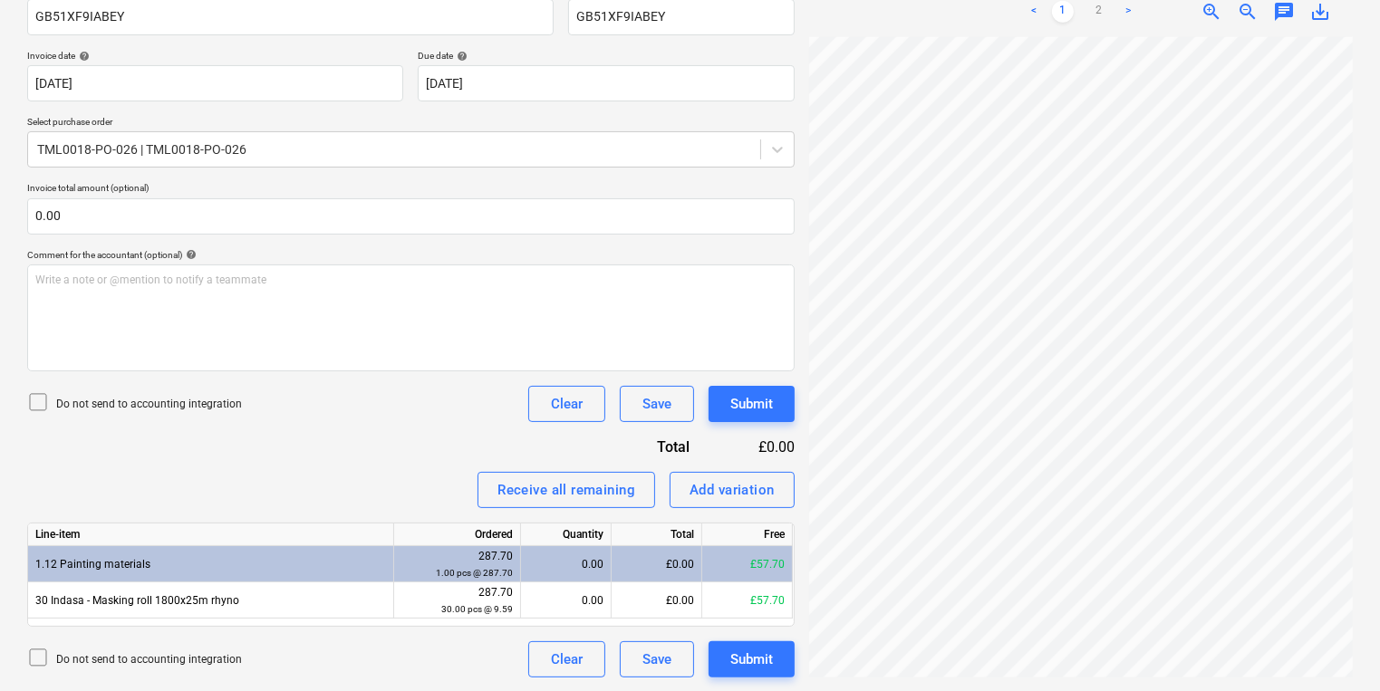
scroll to position [111, 140]
click at [1098, 9] on link "2" at bounding box center [1099, 12] width 22 height 22
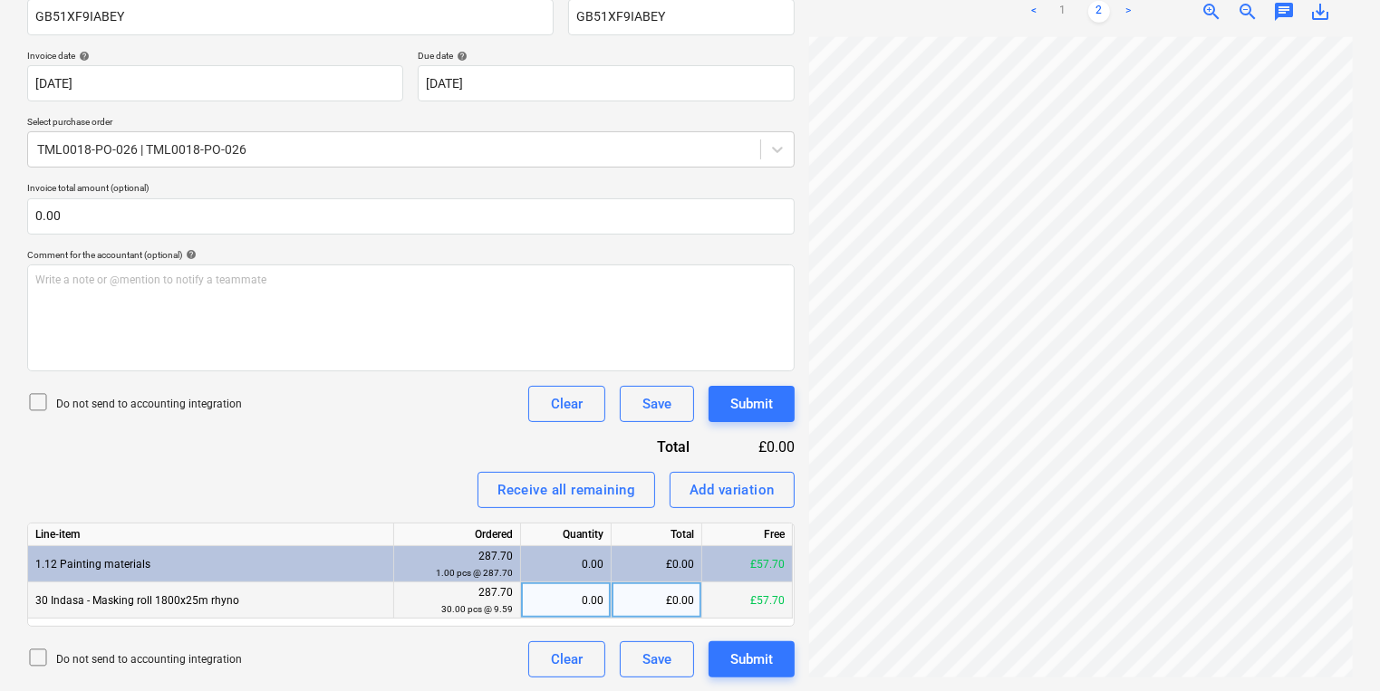
scroll to position [0, 140]
click at [568, 599] on div "0.00" at bounding box center [565, 601] width 75 height 36
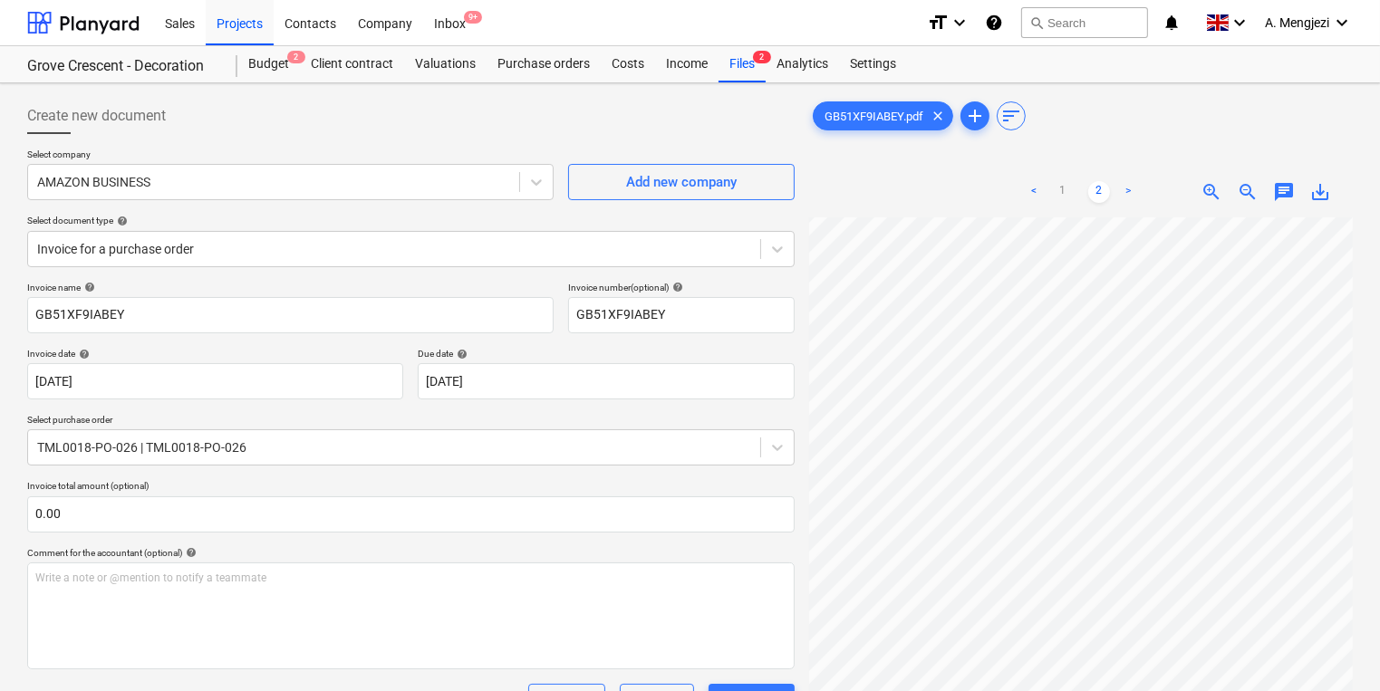
scroll to position [0, 0]
click at [1065, 190] on link "1" at bounding box center [1063, 192] width 22 height 22
click at [488, 149] on p "Select company" at bounding box center [290, 156] width 526 height 15
click at [362, 233] on div "Select document type help Invoice for a purchase order" at bounding box center [410, 241] width 767 height 52
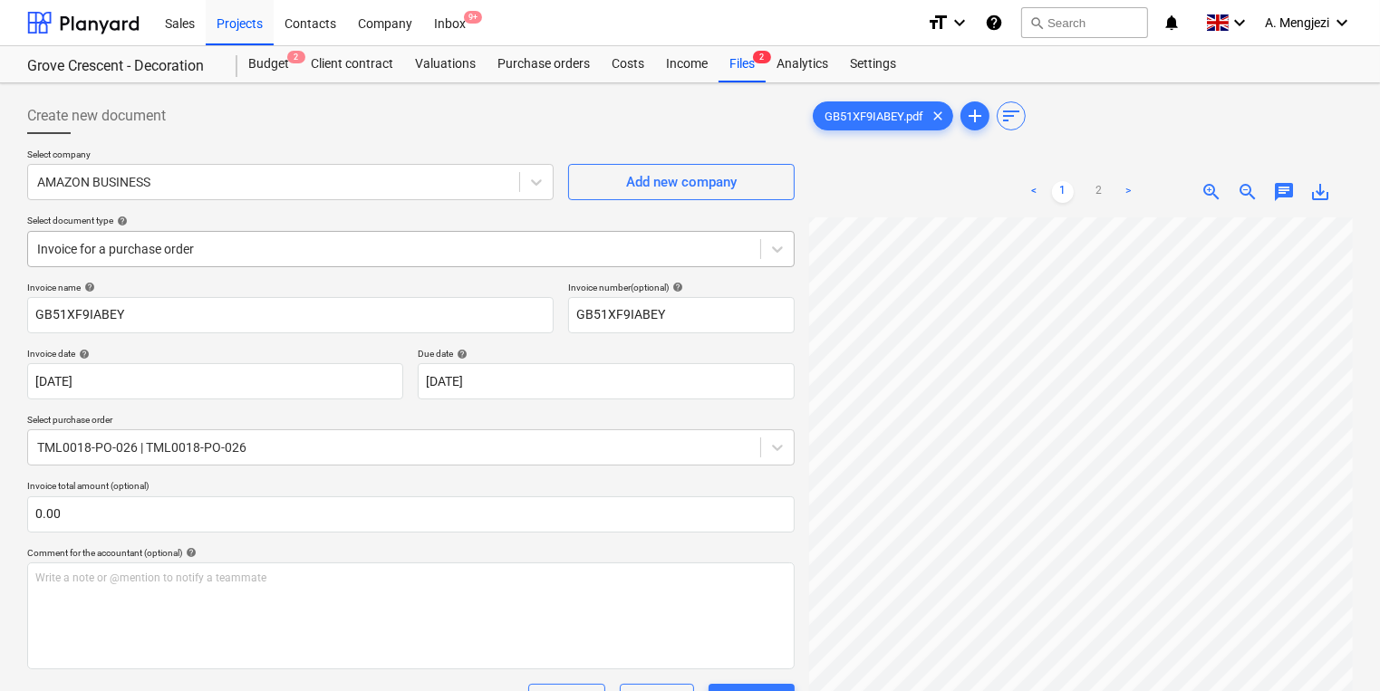
drag, startPoint x: 362, startPoint y: 233, endPoint x: 374, endPoint y: 256, distance: 25.5
click at [374, 255] on div at bounding box center [394, 249] width 714 height 18
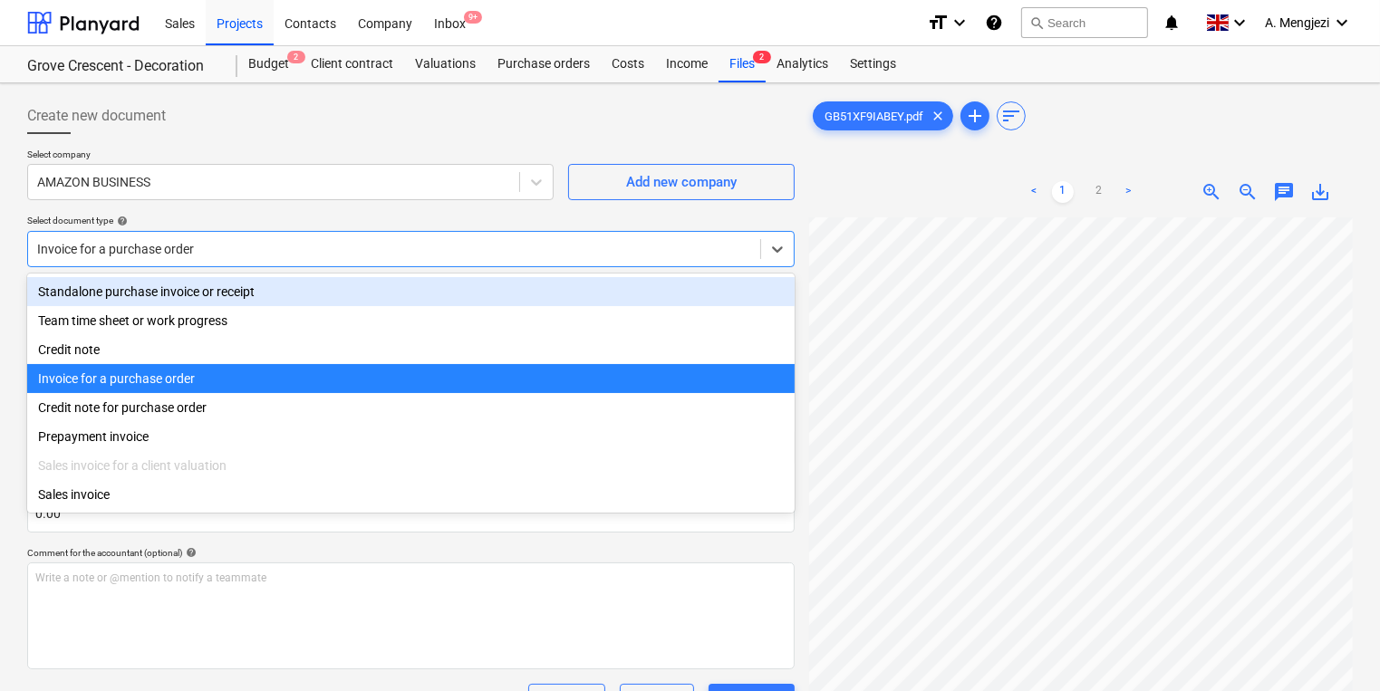
click at [354, 297] on div "Standalone purchase invoice or receipt" at bounding box center [410, 291] width 767 height 29
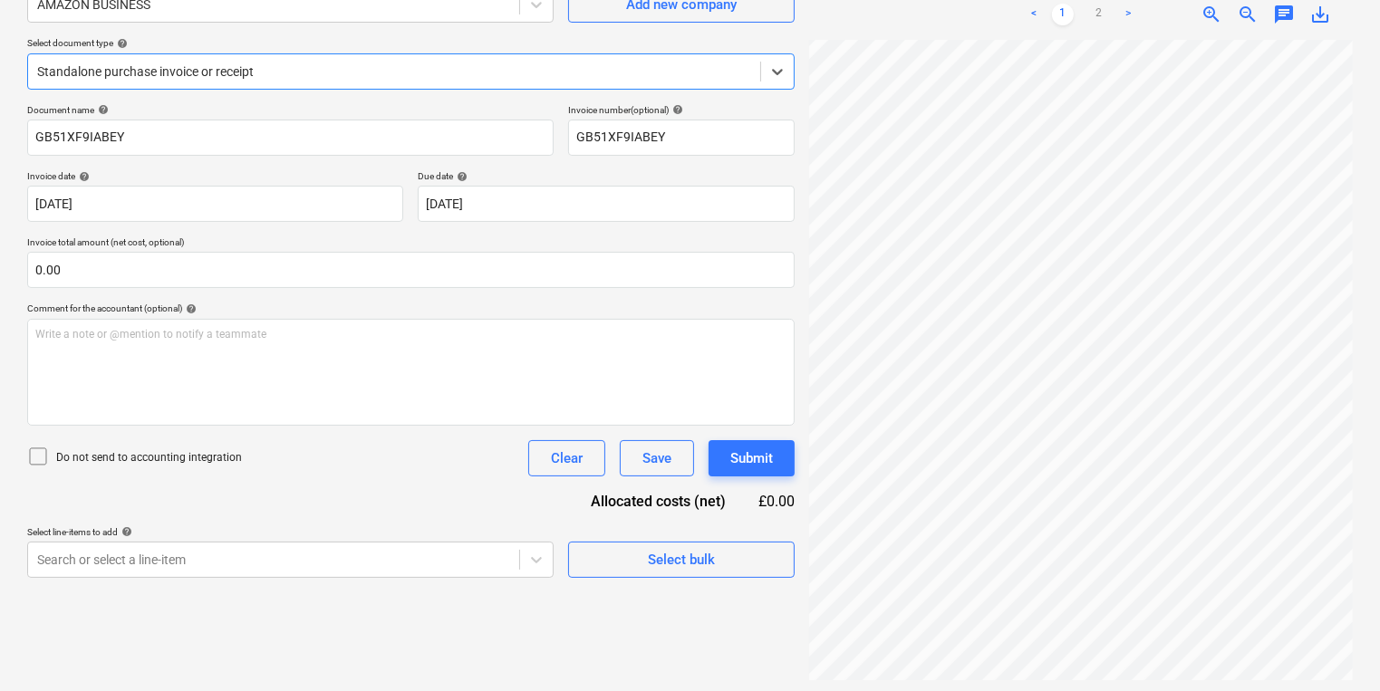
scroll to position [181, 0]
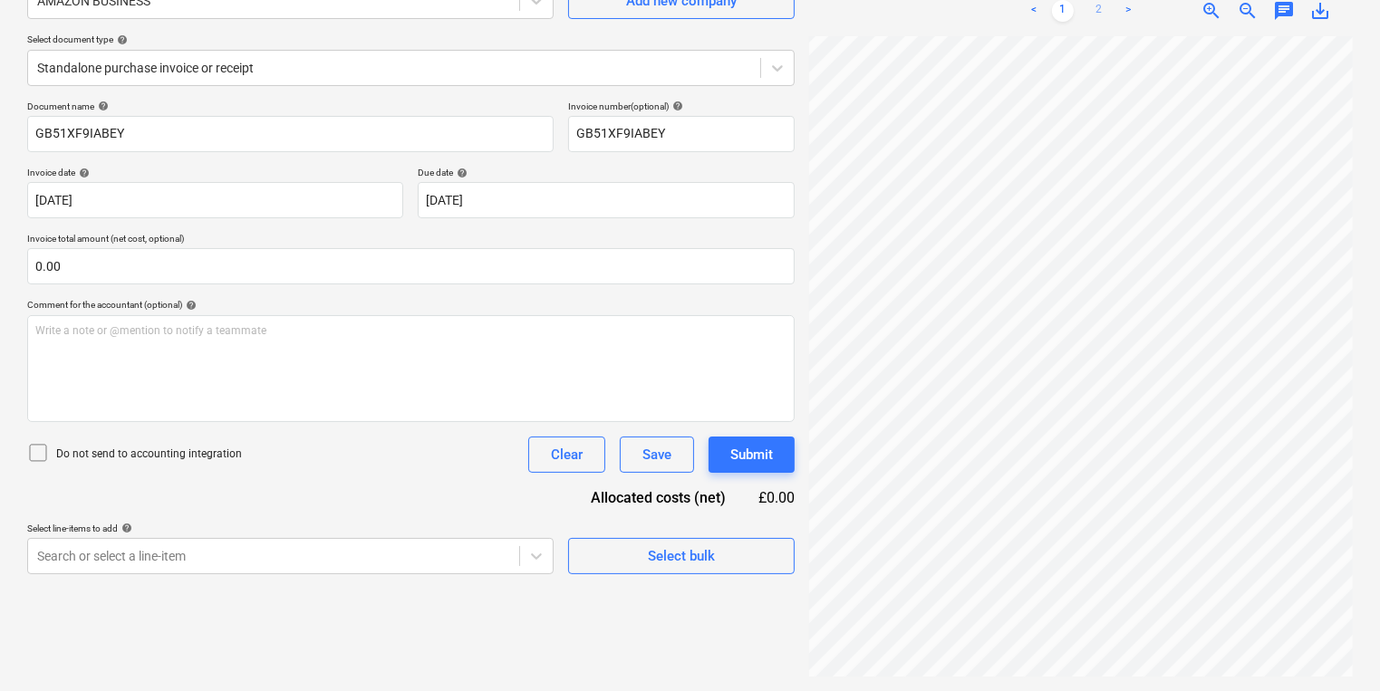
click at [1099, 11] on link "2" at bounding box center [1099, 11] width 22 height 22
click at [1066, 3] on link "1" at bounding box center [1063, 11] width 22 height 22
click at [319, 510] on body "Sales Projects Contacts Company Inbox 9+ format_size keyboard_arrow_down help s…" at bounding box center [690, 164] width 1380 height 691
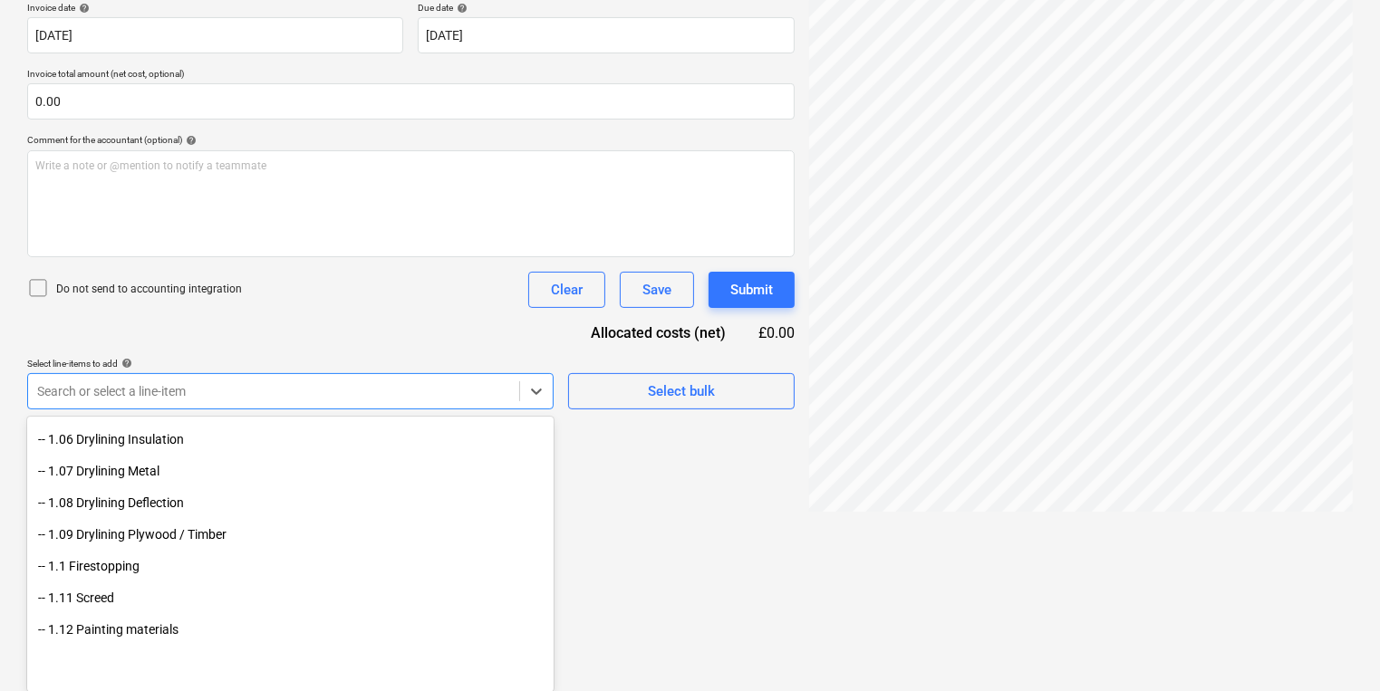
scroll to position [290, 0]
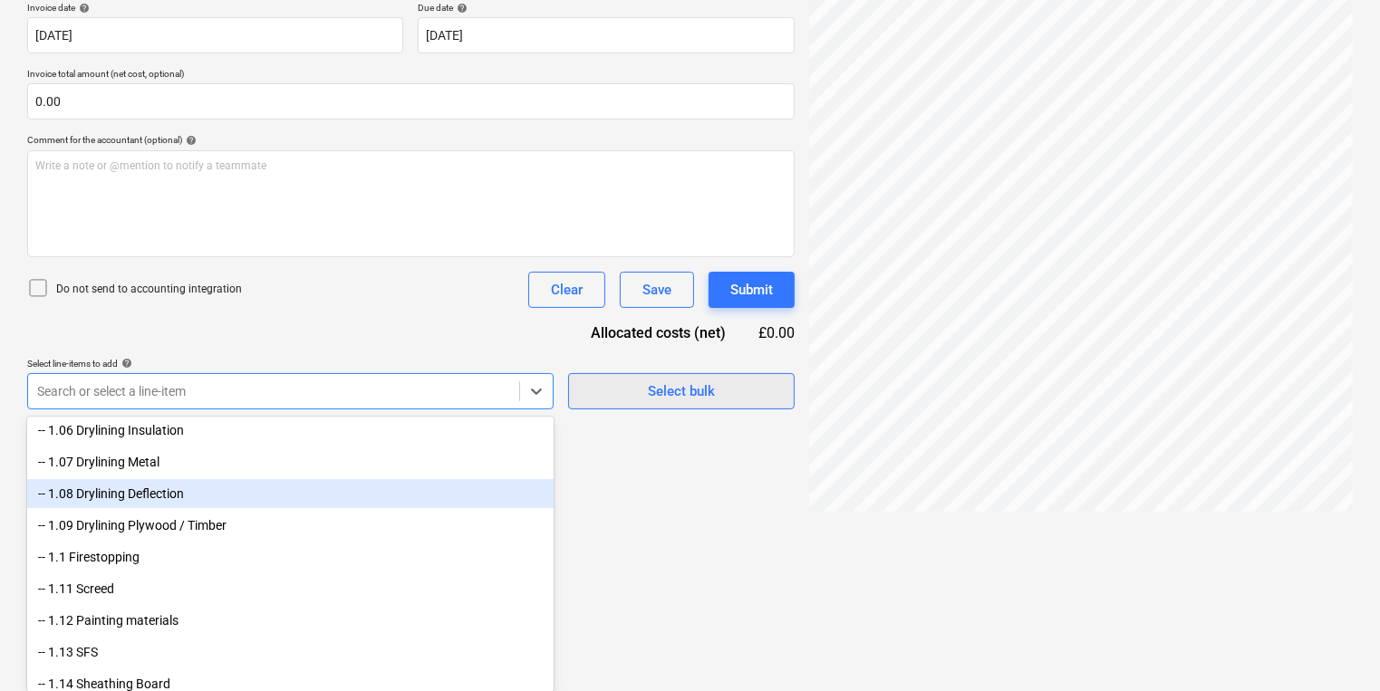
click at [673, 396] on div "Document name help GB51XF9IABEY Invoice number (optional) help GB51XF9IABEY Inv…" at bounding box center [410, 173] width 767 height 474
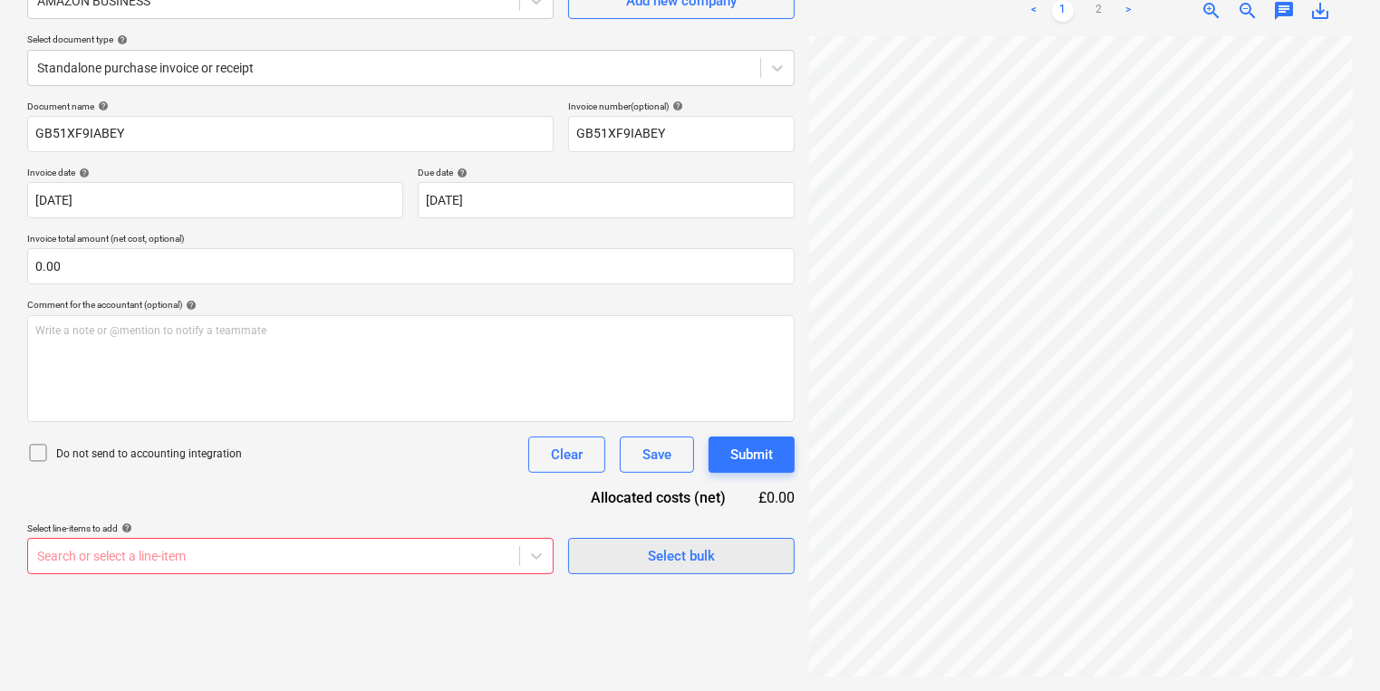
click at [637, 554] on span "Select bulk" at bounding box center [681, 557] width 181 height 24
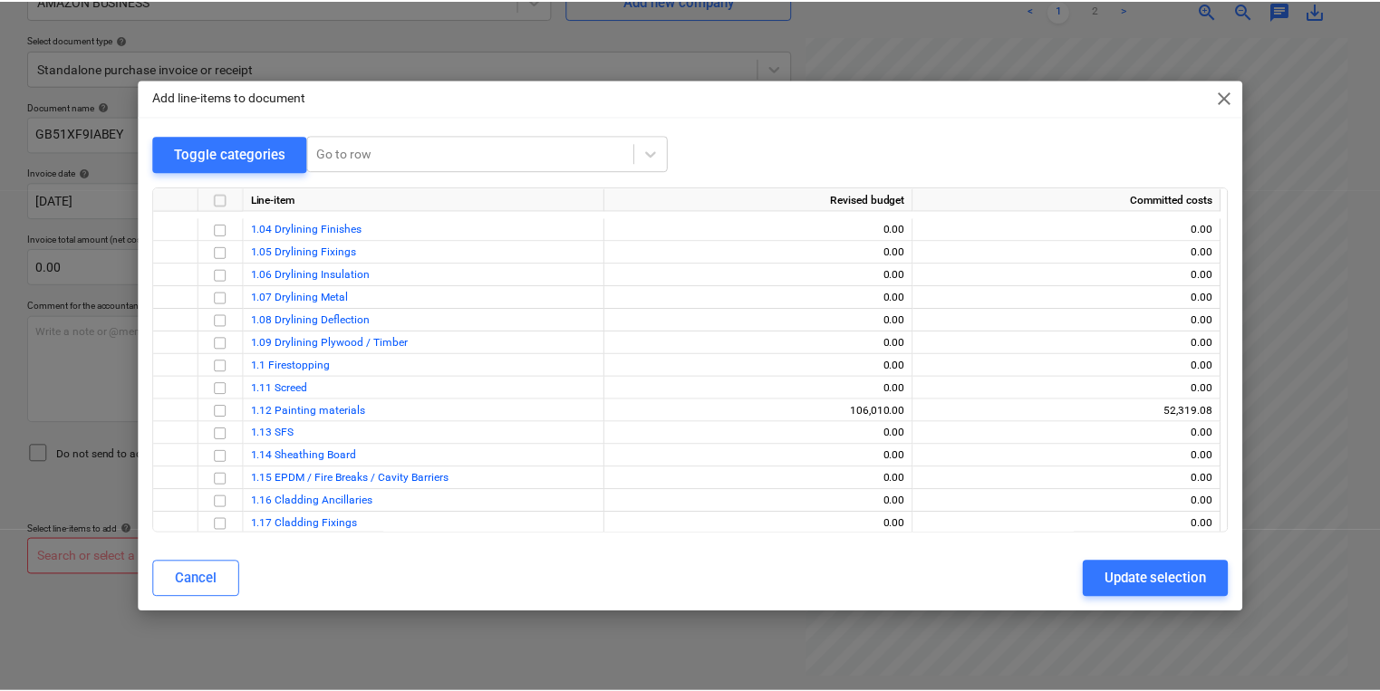
scroll to position [217, 0]
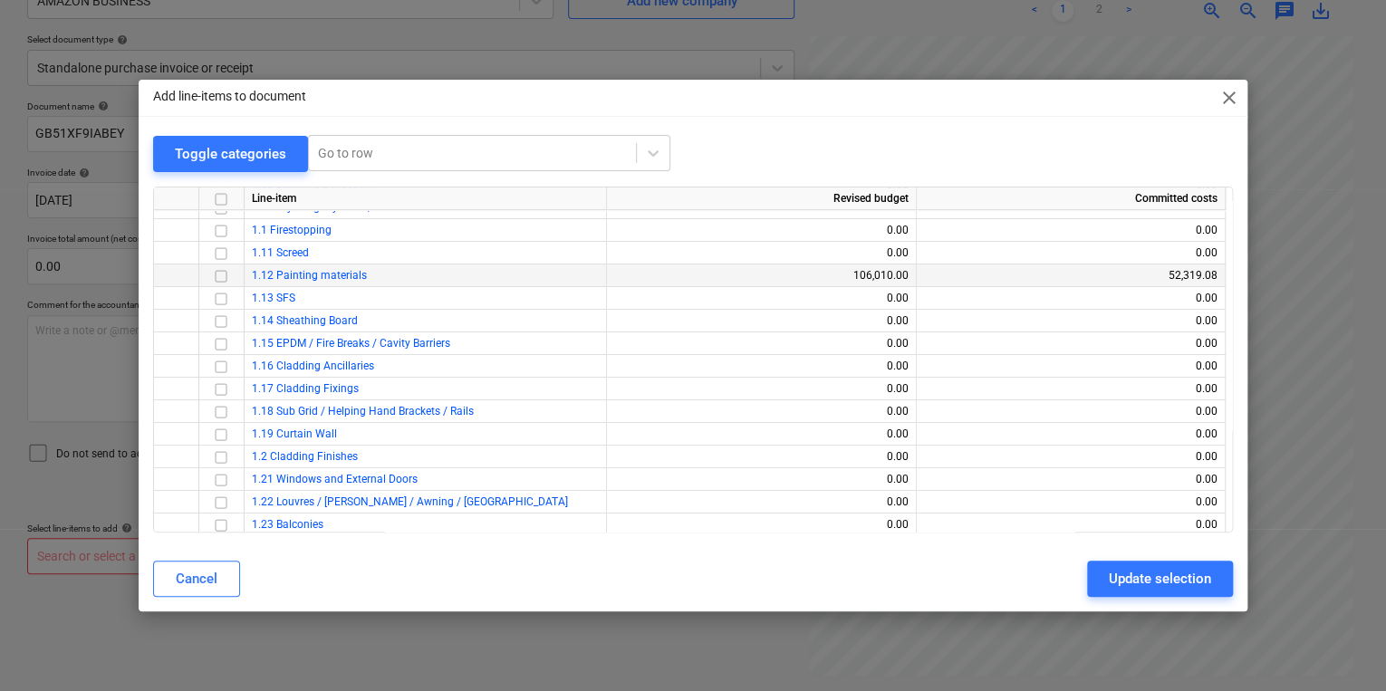
click at [219, 275] on input "checkbox" at bounding box center [221, 276] width 22 height 22
click at [1104, 576] on button "Update selection" at bounding box center [1160, 579] width 146 height 36
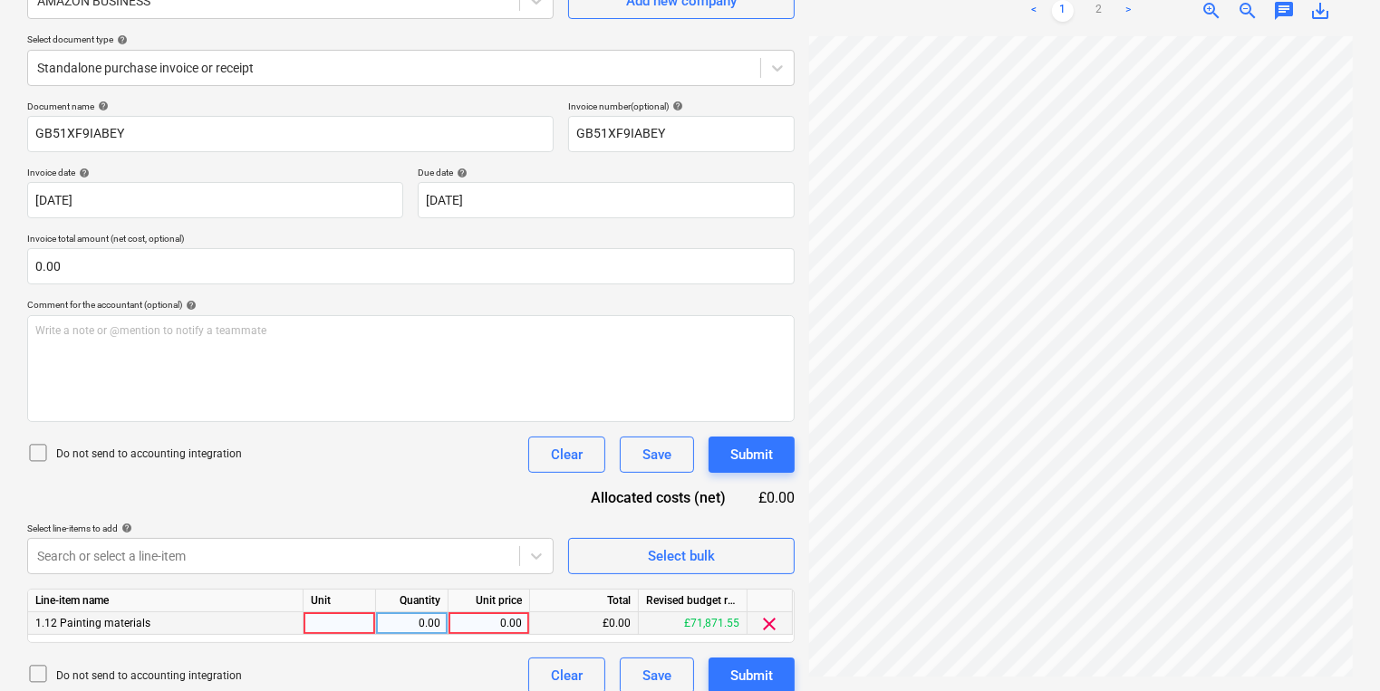
click at [337, 628] on div at bounding box center [340, 623] width 72 height 23
click at [439, 625] on div "1.00" at bounding box center [411, 623] width 57 height 23
click at [1104, 2] on link "2" at bounding box center [1099, 11] width 22 height 22
click at [507, 623] on div "0.00" at bounding box center [489, 623] width 66 height 23
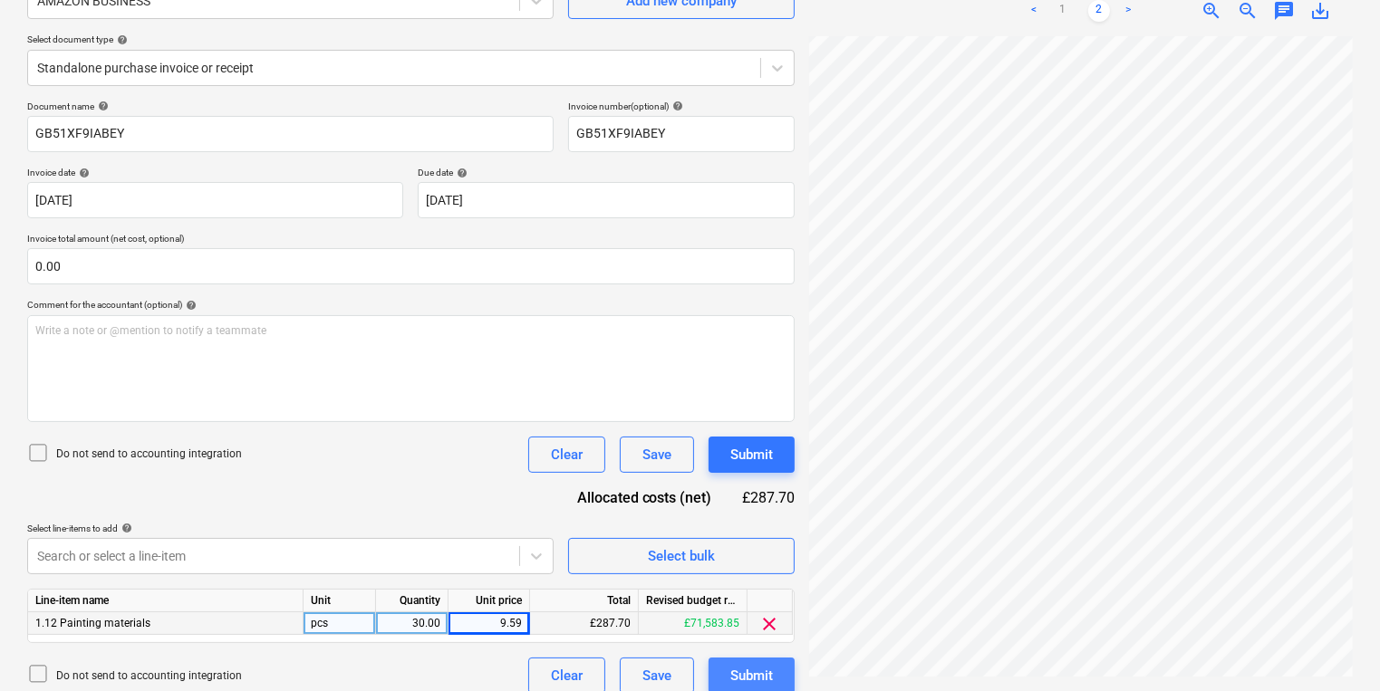
click at [732, 683] on div "Submit" at bounding box center [751, 676] width 43 height 24
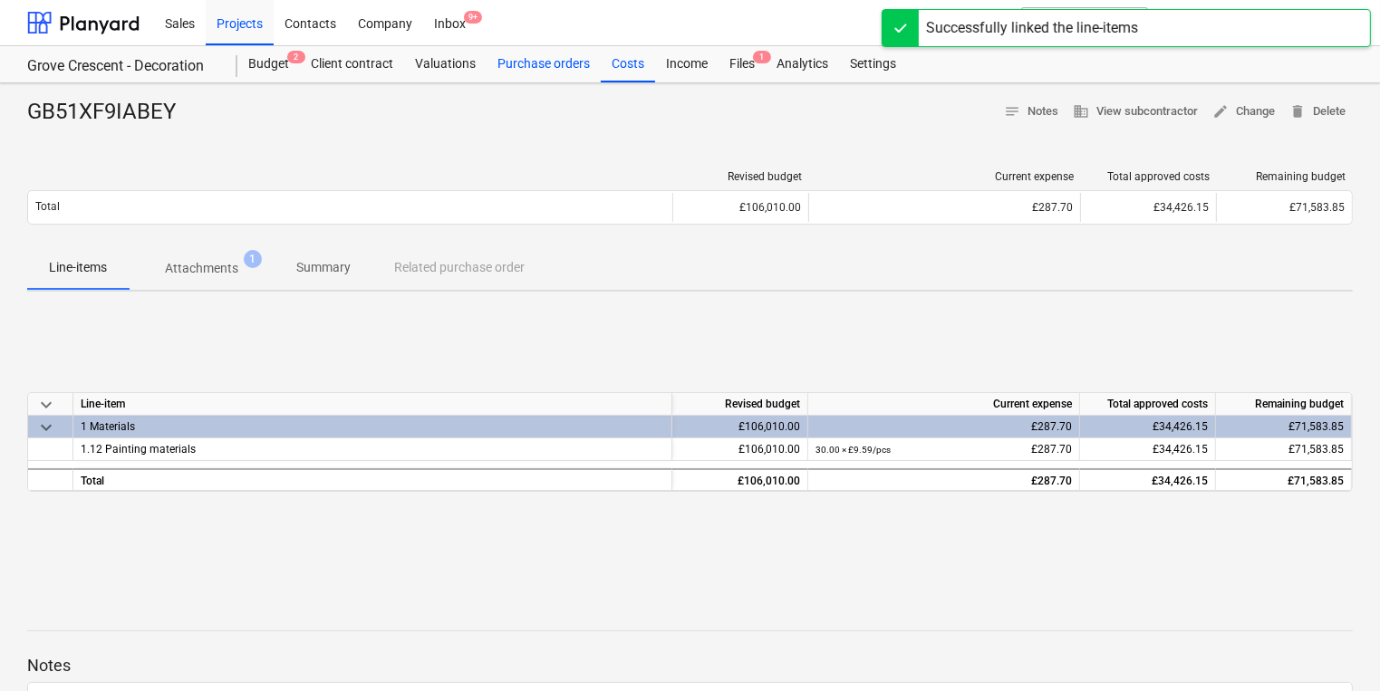
click at [562, 65] on div "Purchase orders" at bounding box center [544, 64] width 114 height 36
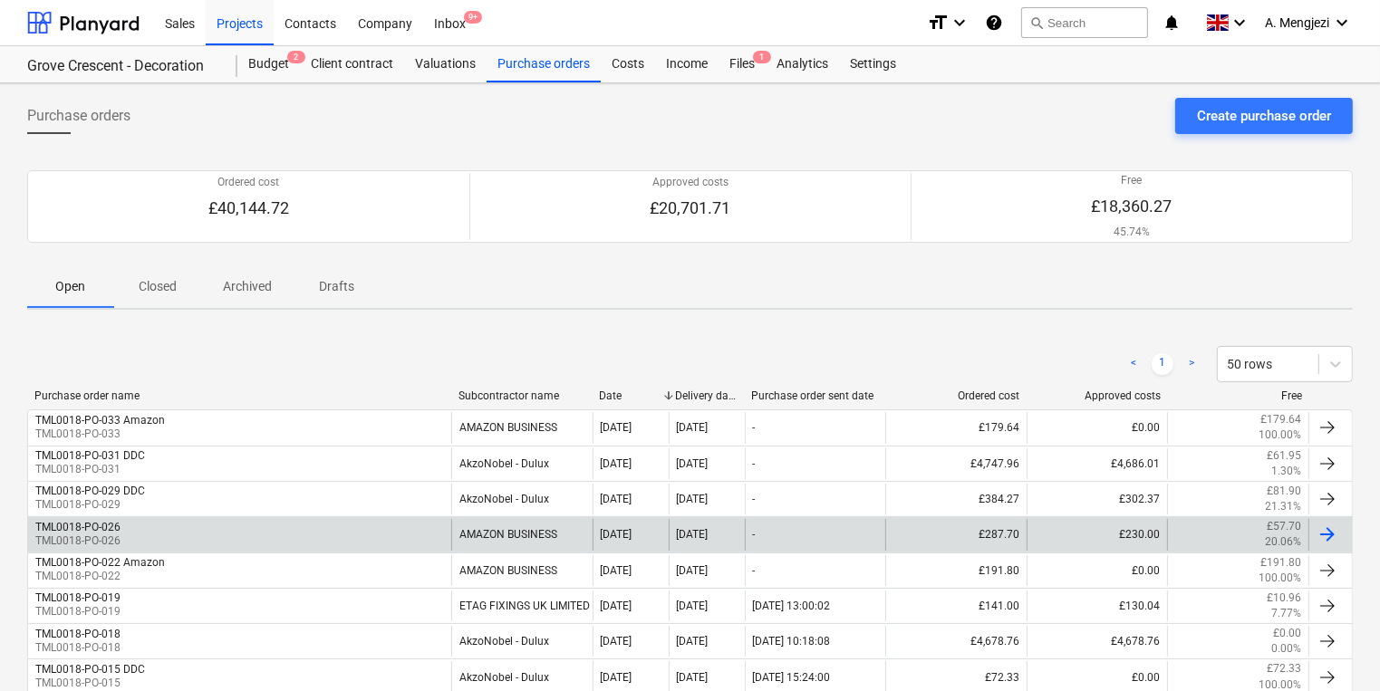
click at [343, 527] on div "TML0018-PO-026 TML0018-PO-026" at bounding box center [239, 534] width 423 height 31
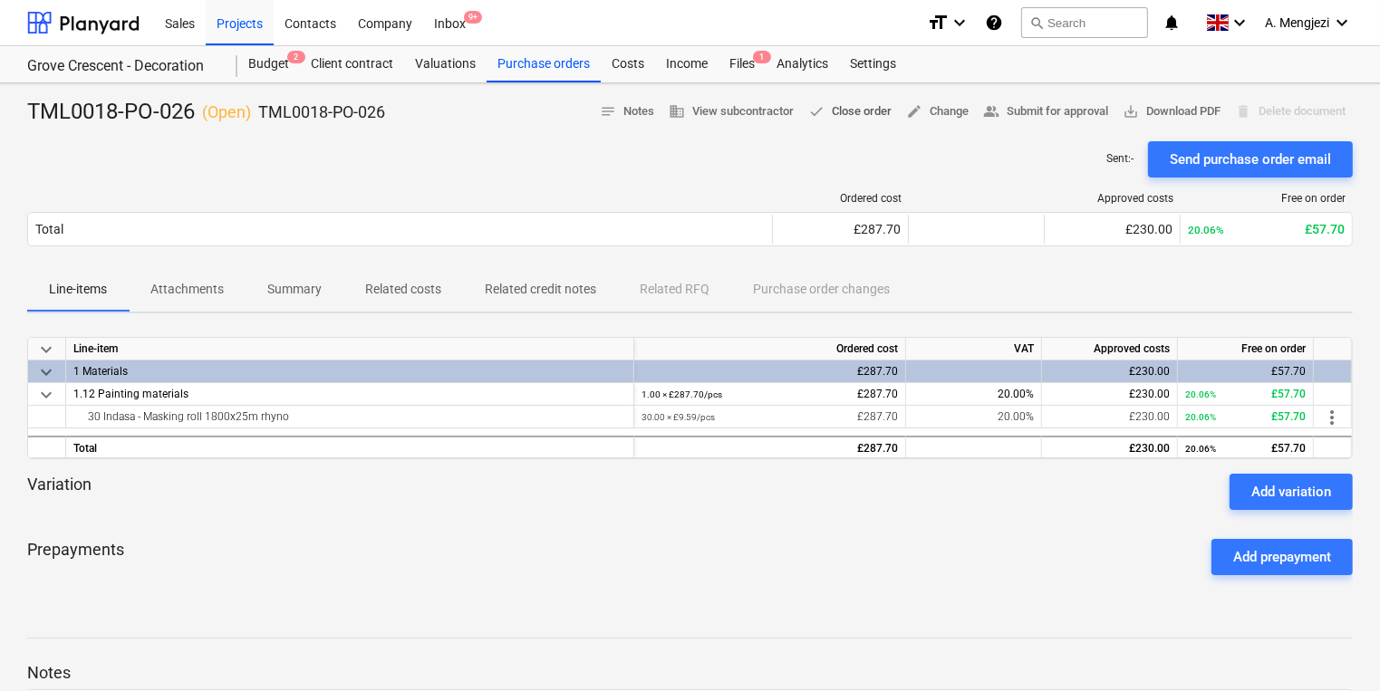
click at [843, 101] on span "done Close order" at bounding box center [849, 111] width 83 height 21
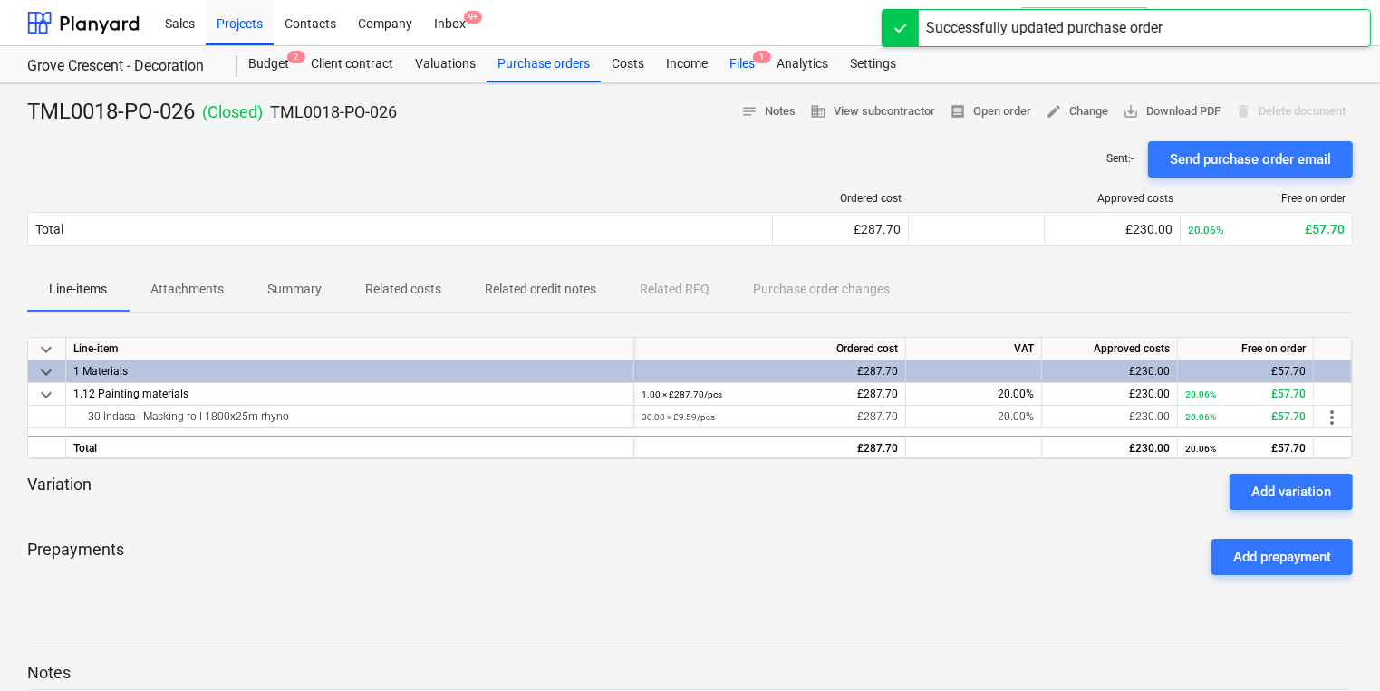
click at [733, 69] on div "Files 1" at bounding box center [741, 64] width 47 height 36
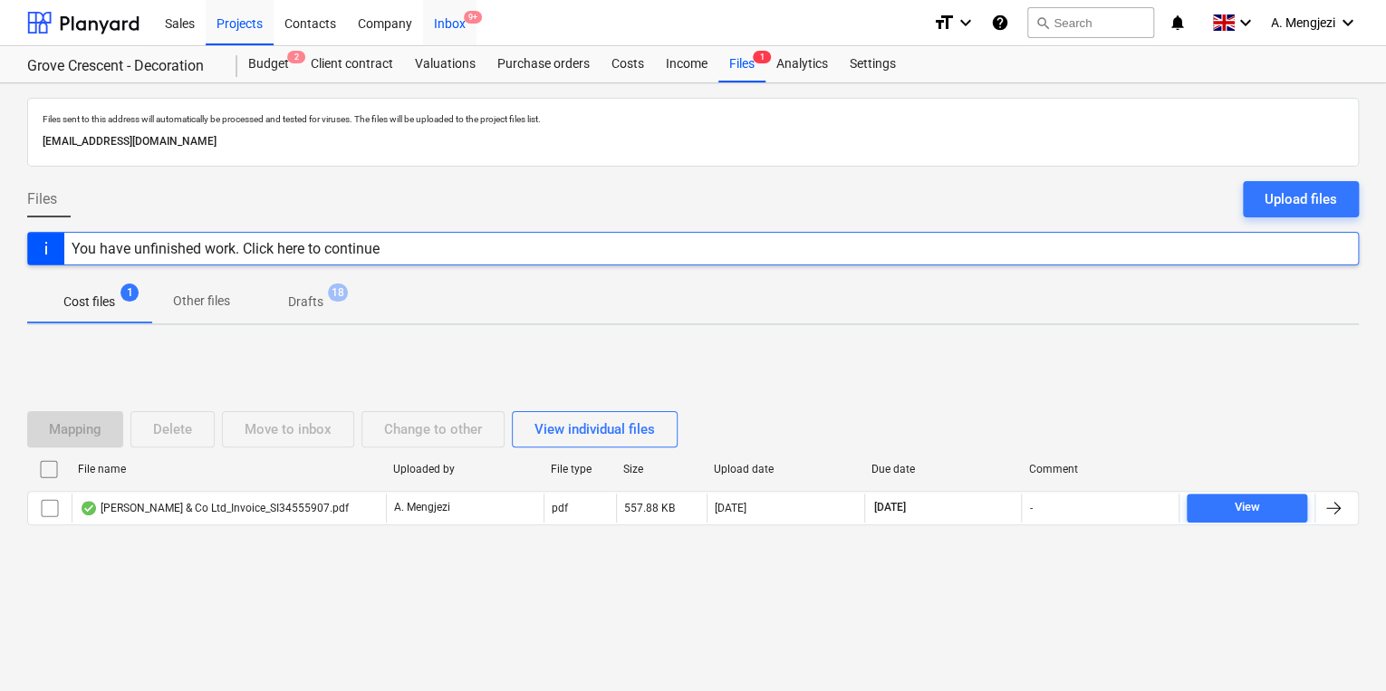
click at [425, 24] on div "Inbox 9+" at bounding box center [449, 22] width 53 height 46
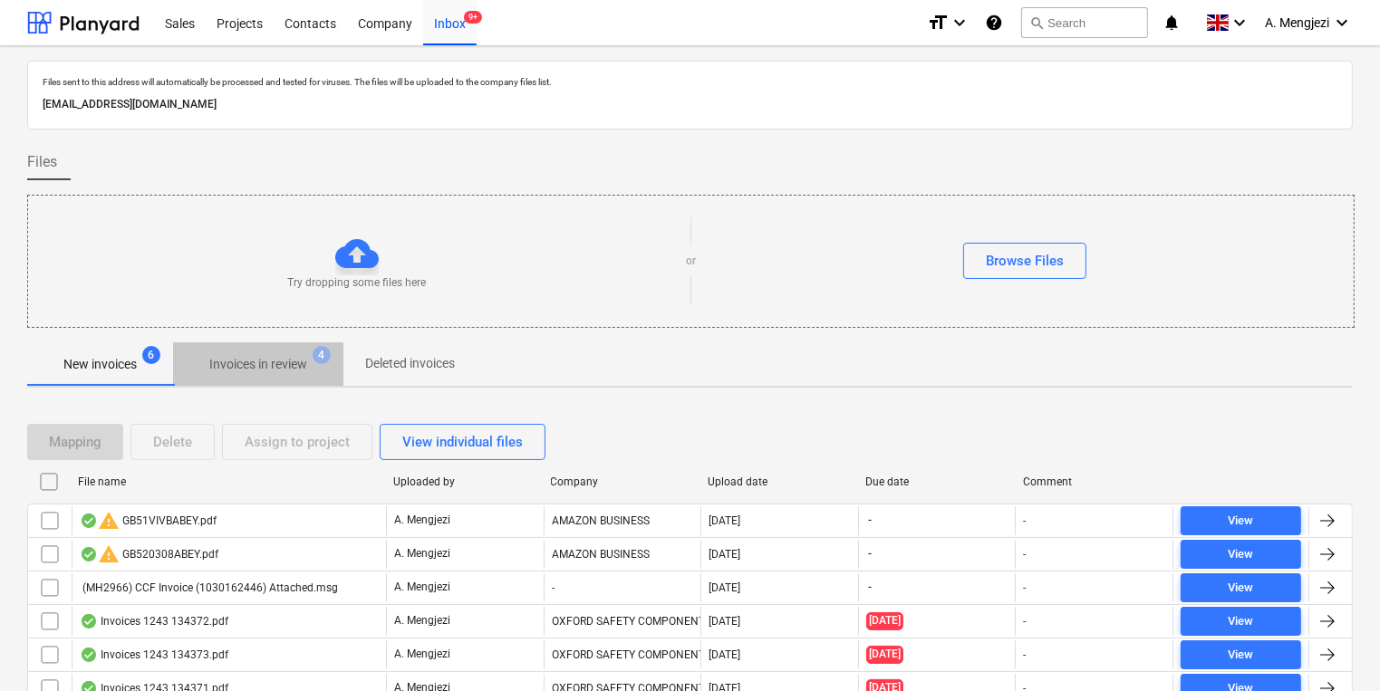
click at [284, 379] on span "Invoices in review 4" at bounding box center [258, 364] width 170 height 33
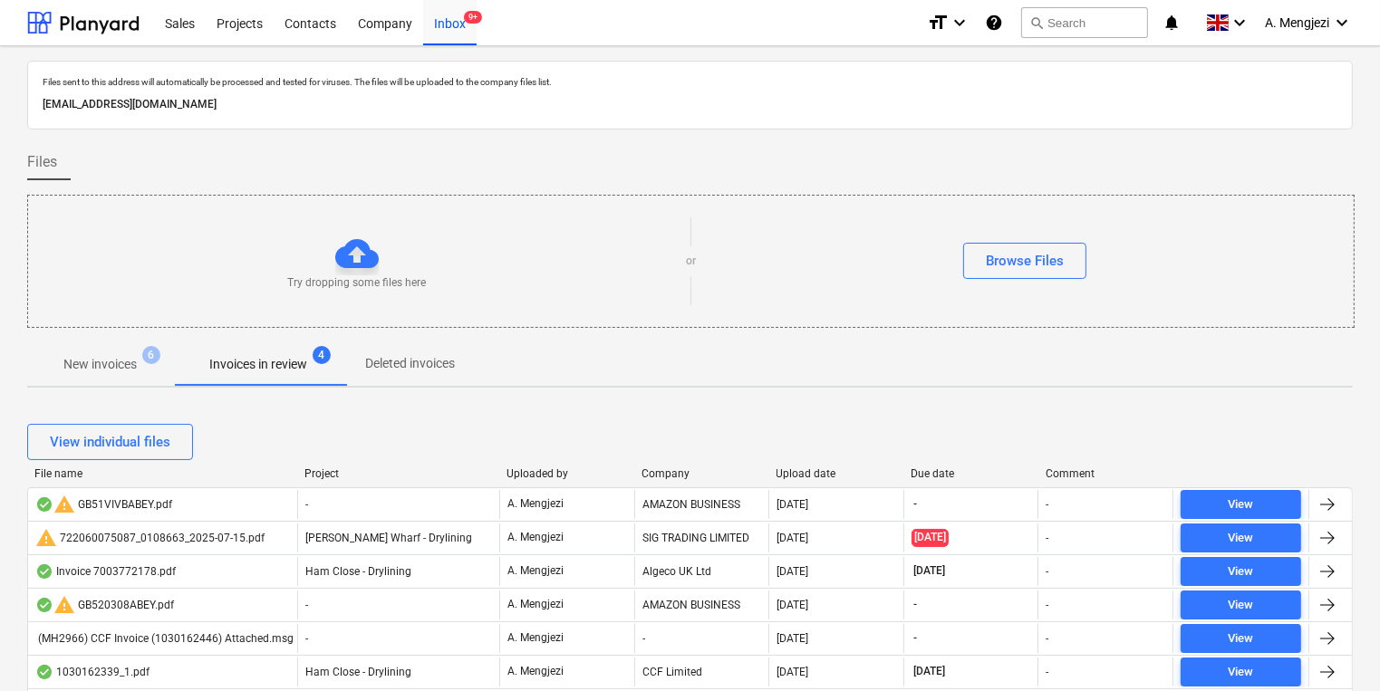
click at [782, 472] on div at bounding box center [769, 474] width 33 height 13
click at [797, 473] on div "Upload date" at bounding box center [836, 474] width 121 height 13
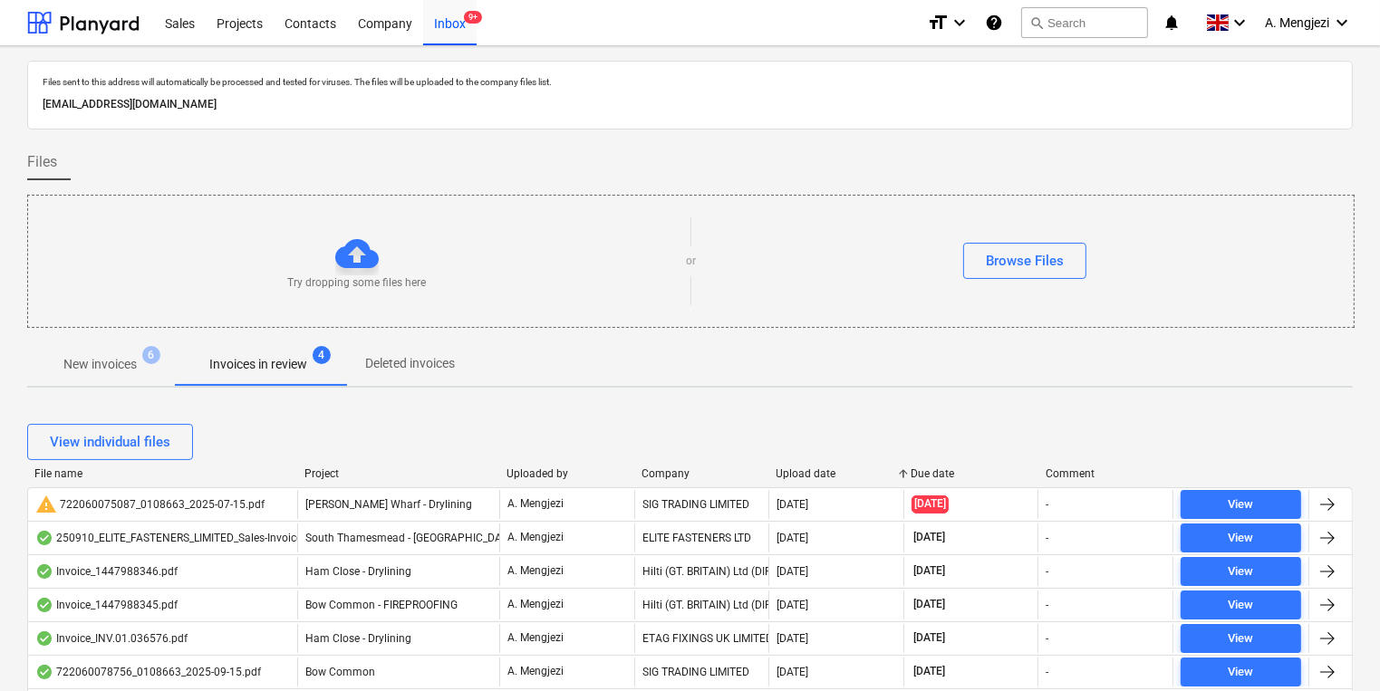
click at [797, 473] on div "Upload date" at bounding box center [836, 474] width 121 height 13
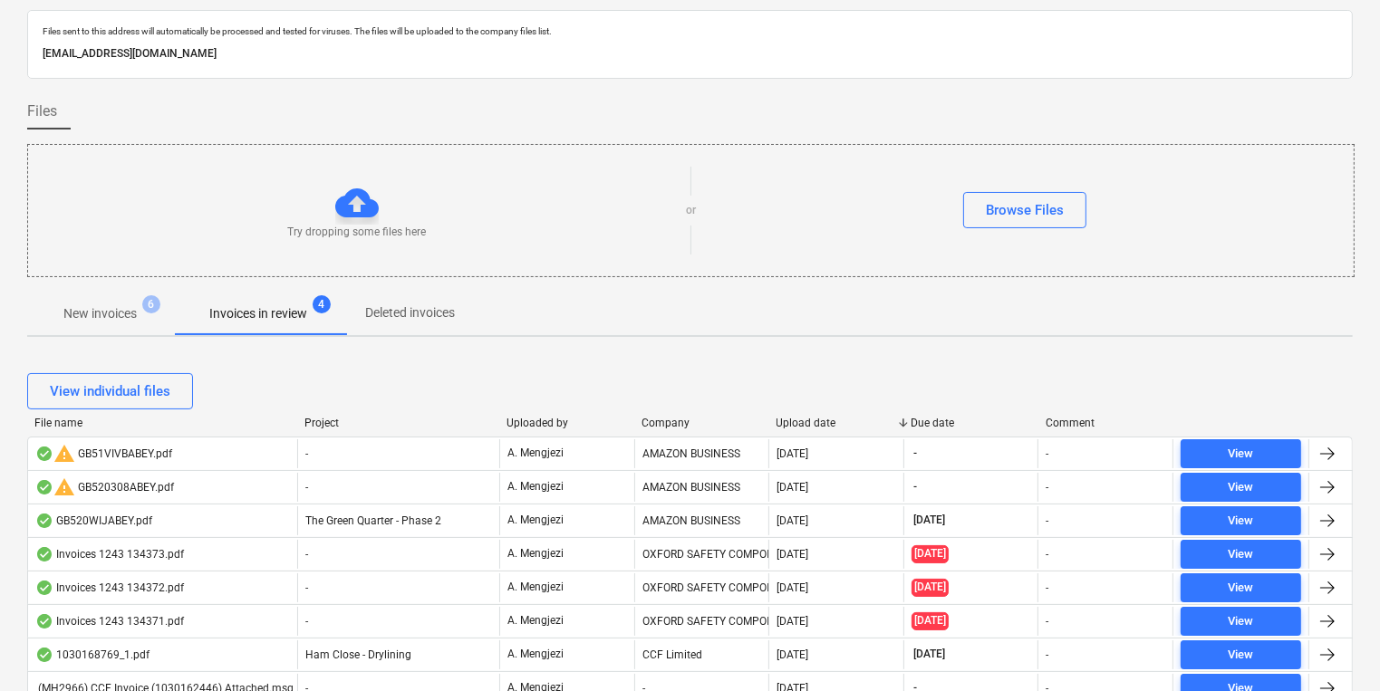
scroll to position [72, 0]
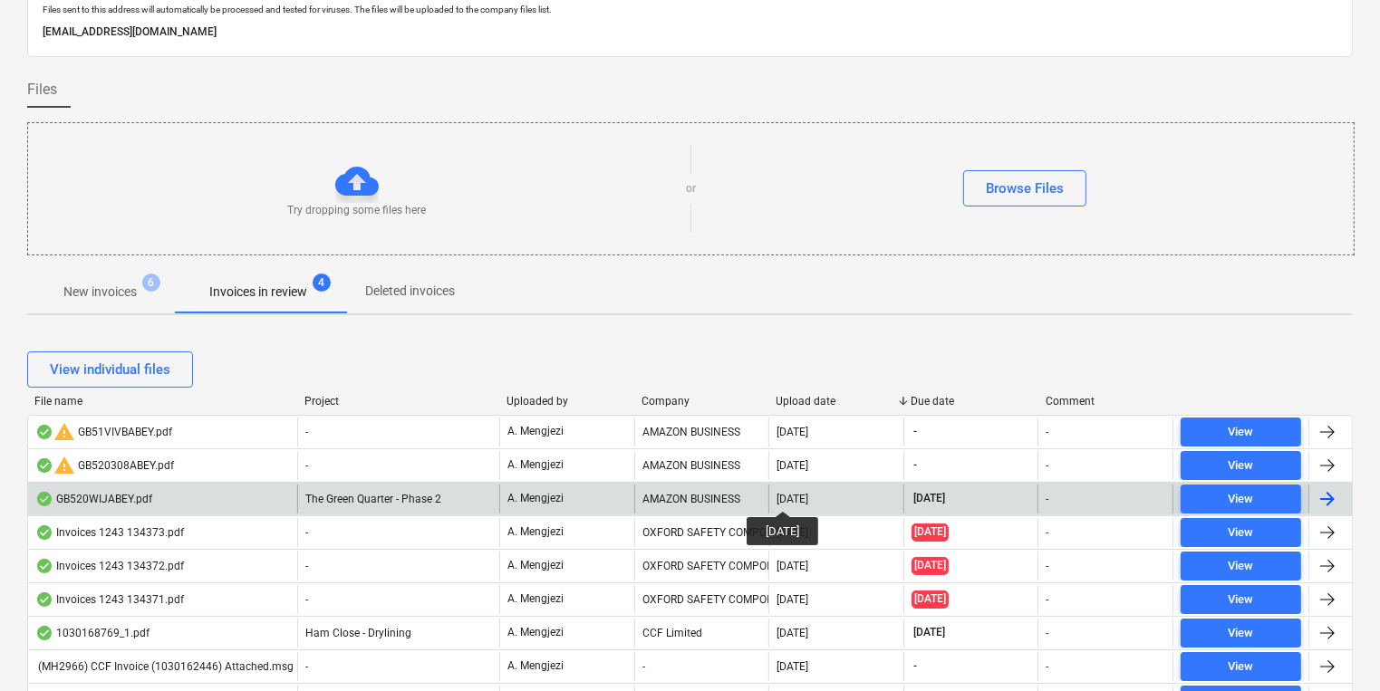
click at [795, 495] on div "[DATE]" at bounding box center [792, 499] width 32 height 13
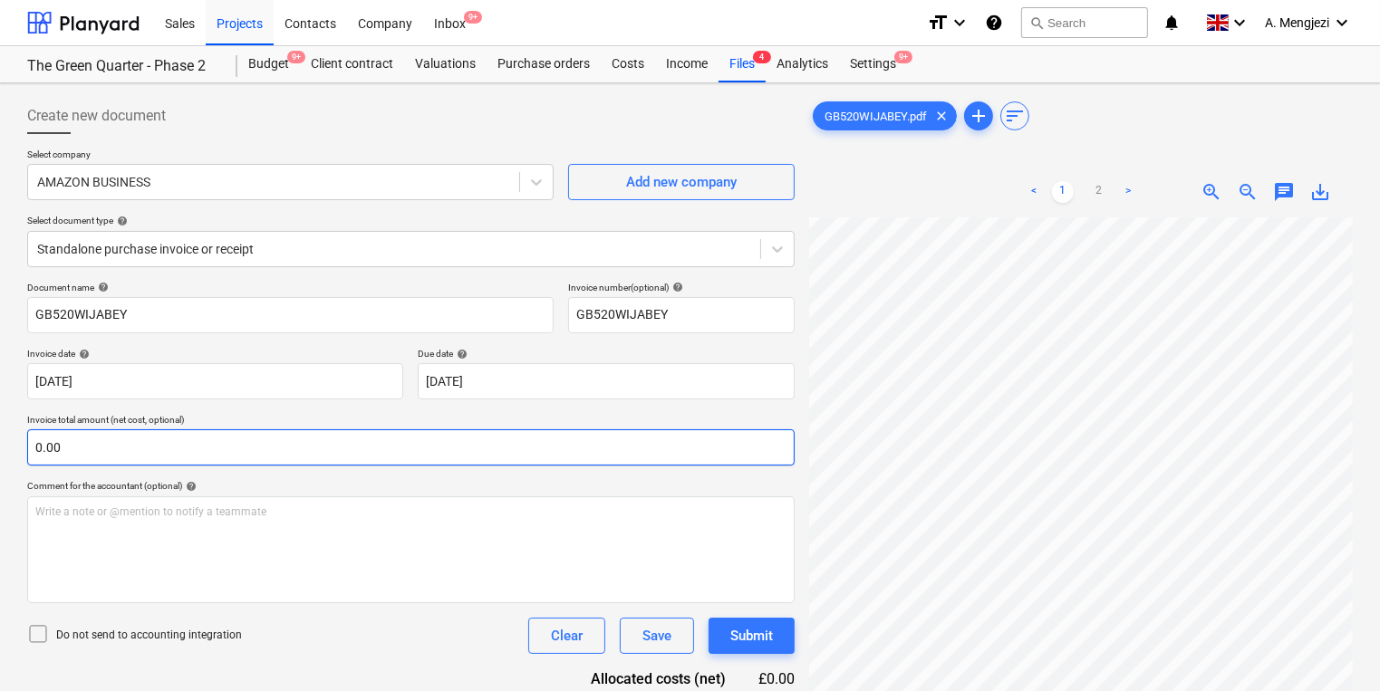
scroll to position [238, 25]
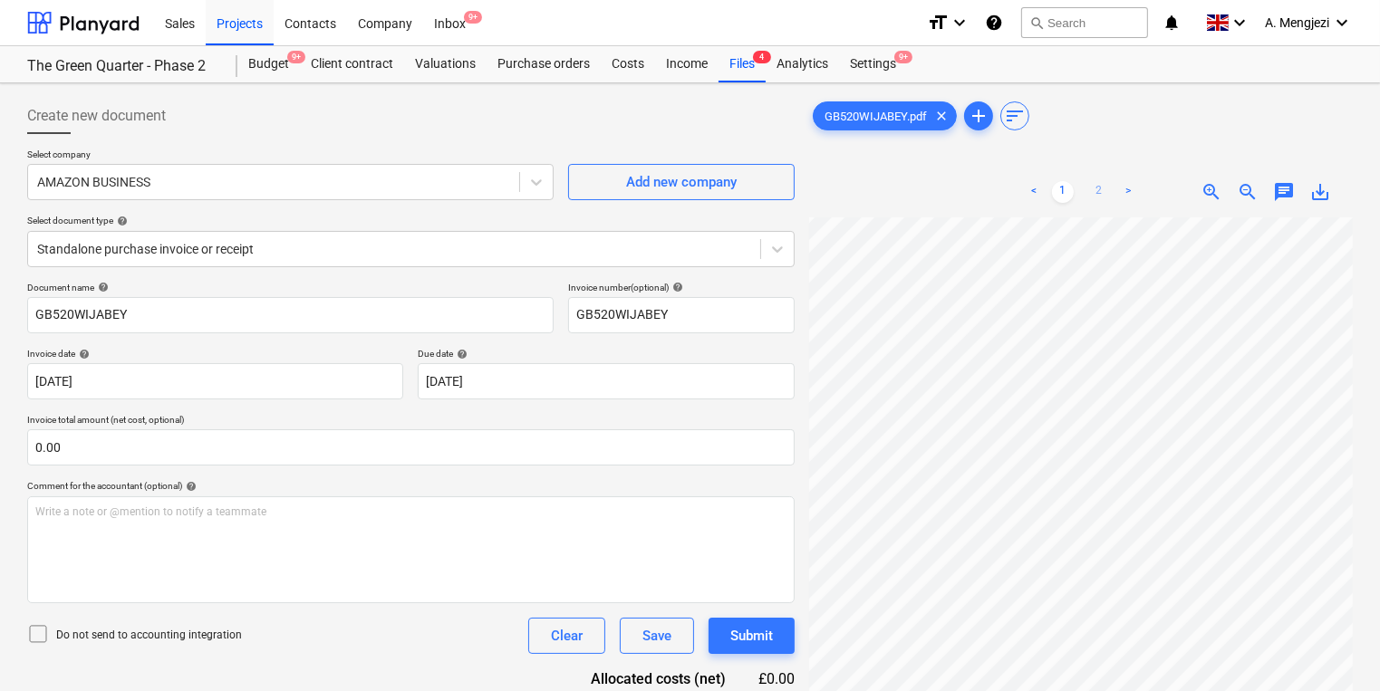
click at [1103, 198] on link "2" at bounding box center [1099, 192] width 22 height 22
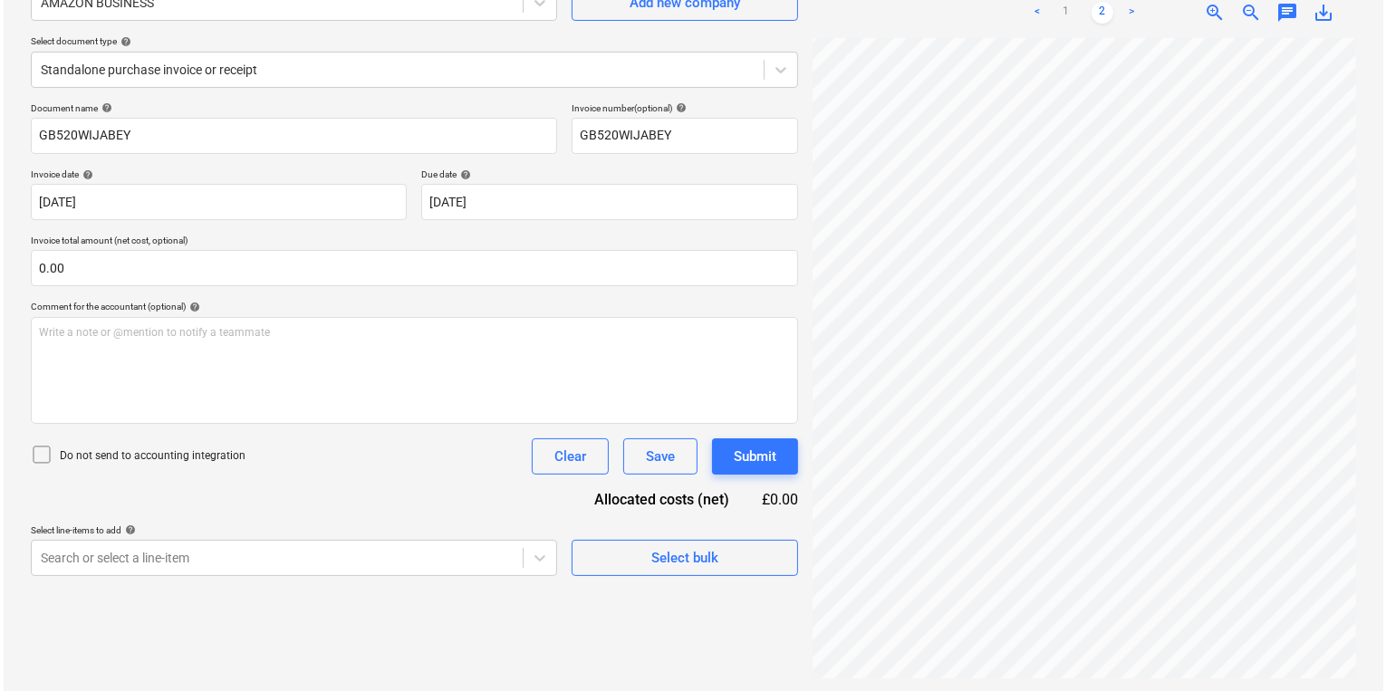
scroll to position [181, 0]
click at [728, 547] on span "Select bulk" at bounding box center [681, 557] width 181 height 24
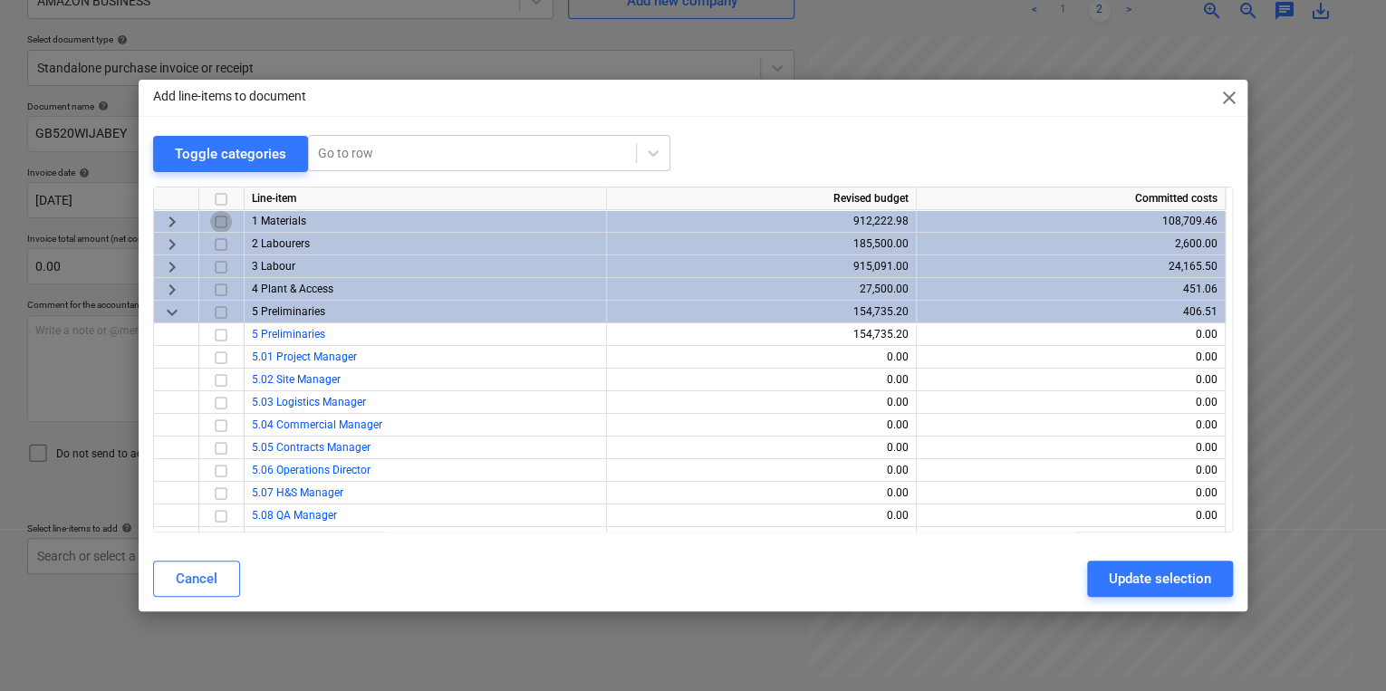
click at [227, 217] on input "checkbox" at bounding box center [221, 221] width 22 height 22
click at [1174, 558] on div "Cancel Update selection" at bounding box center [693, 579] width 1102 height 51
click at [1189, 580] on div "Update selection" at bounding box center [1160, 579] width 102 height 24
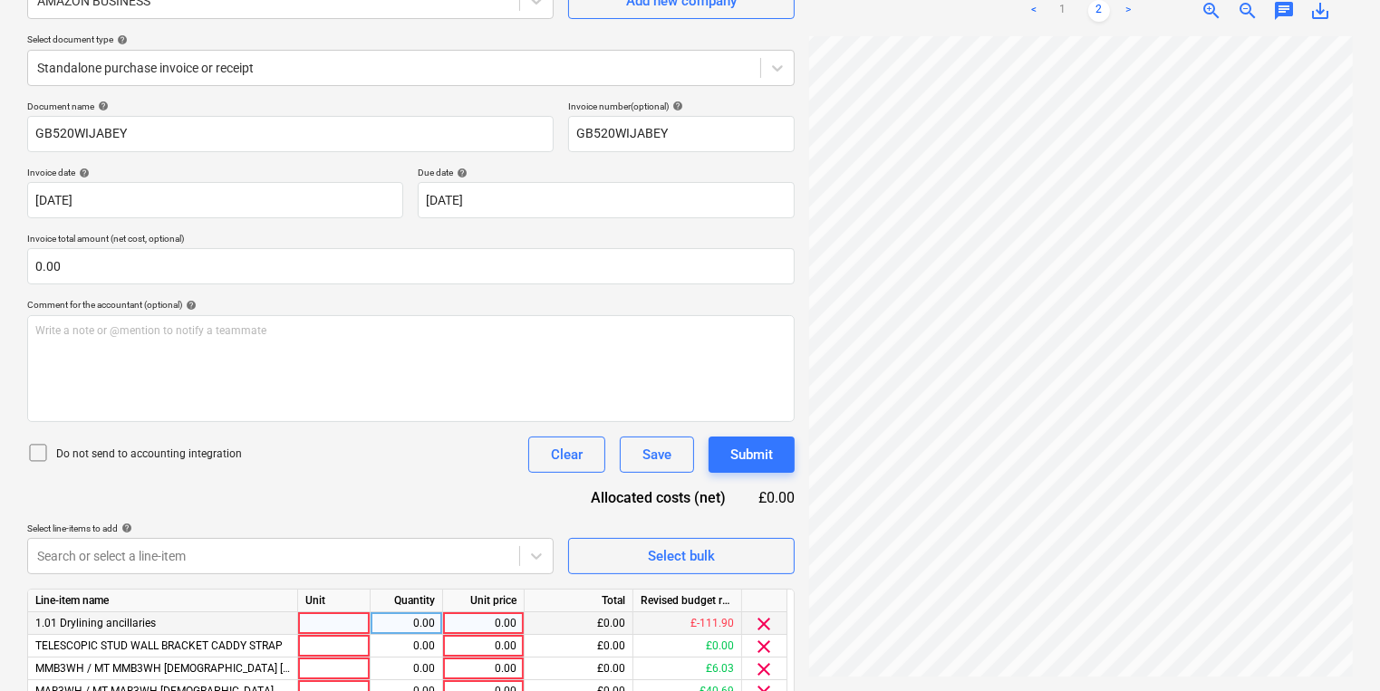
click at [768, 622] on span "clear" at bounding box center [765, 624] width 22 height 22
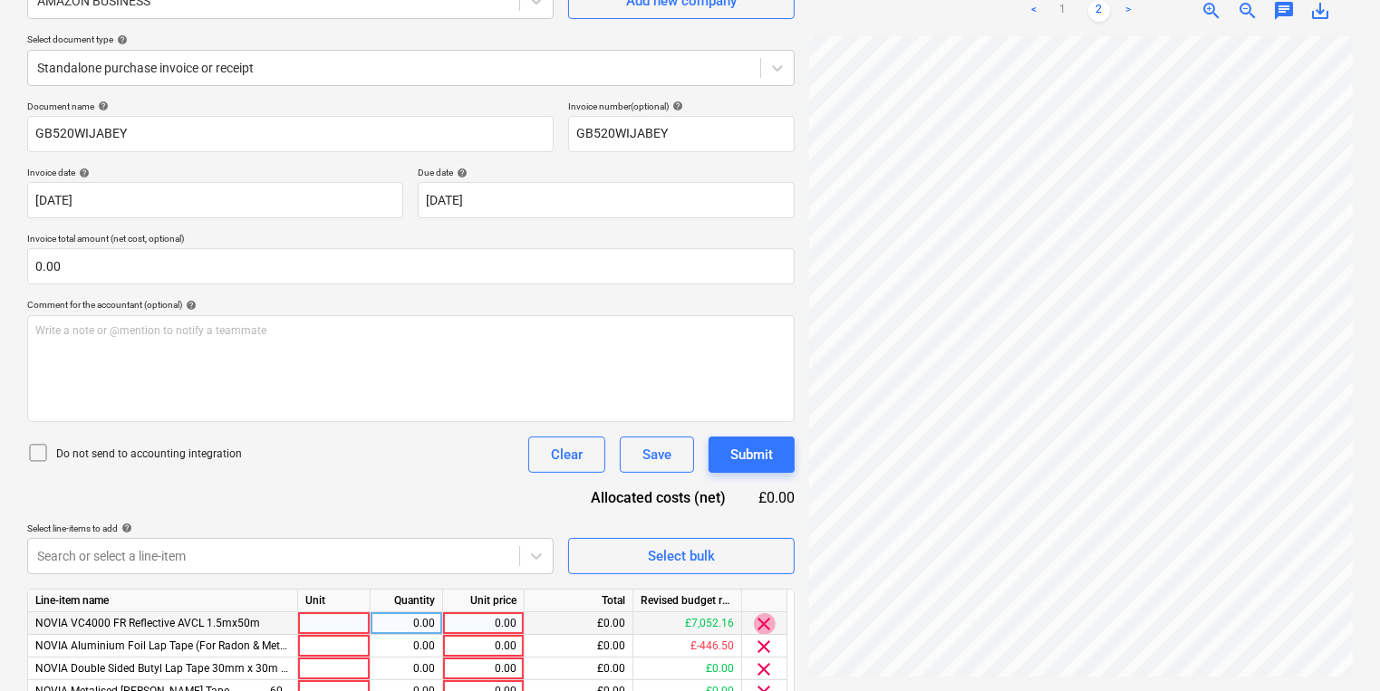
click at [768, 622] on span "clear" at bounding box center [765, 624] width 22 height 22
click at [767, 625] on span "clear" at bounding box center [765, 624] width 22 height 22
click at [765, 627] on span "clear" at bounding box center [765, 624] width 22 height 22
click at [703, 561] on div "Select bulk" at bounding box center [681, 557] width 67 height 24
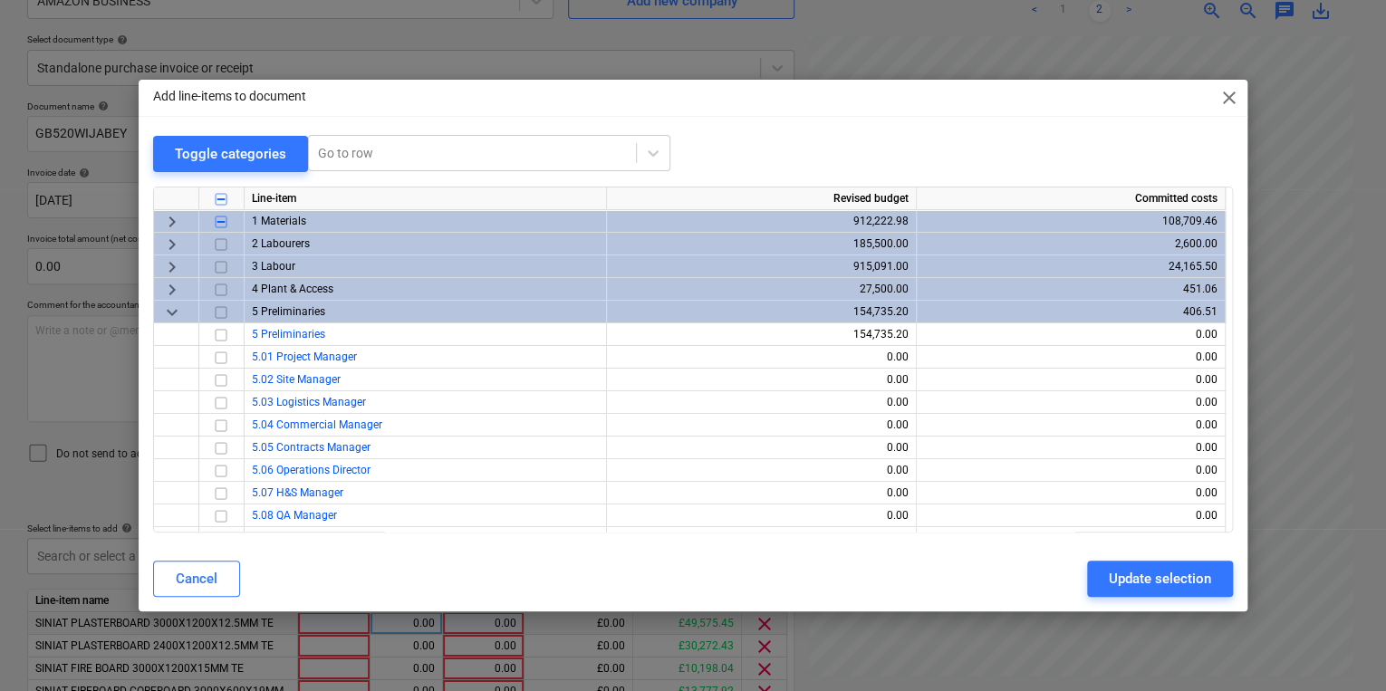
drag, startPoint x: 241, startPoint y: 197, endPoint x: 239, endPoint y: 219, distance: 22.7
click at [239, 219] on div "Line-item Revised budget Committed costs keyboard_arrow_right 1 Materials 912,2…" at bounding box center [693, 360] width 1080 height 346
drag, startPoint x: 239, startPoint y: 219, endPoint x: 217, endPoint y: 215, distance: 22.2
click at [217, 215] on input "checkbox" at bounding box center [221, 221] width 22 height 22
click at [219, 225] on input "checkbox" at bounding box center [221, 221] width 22 height 22
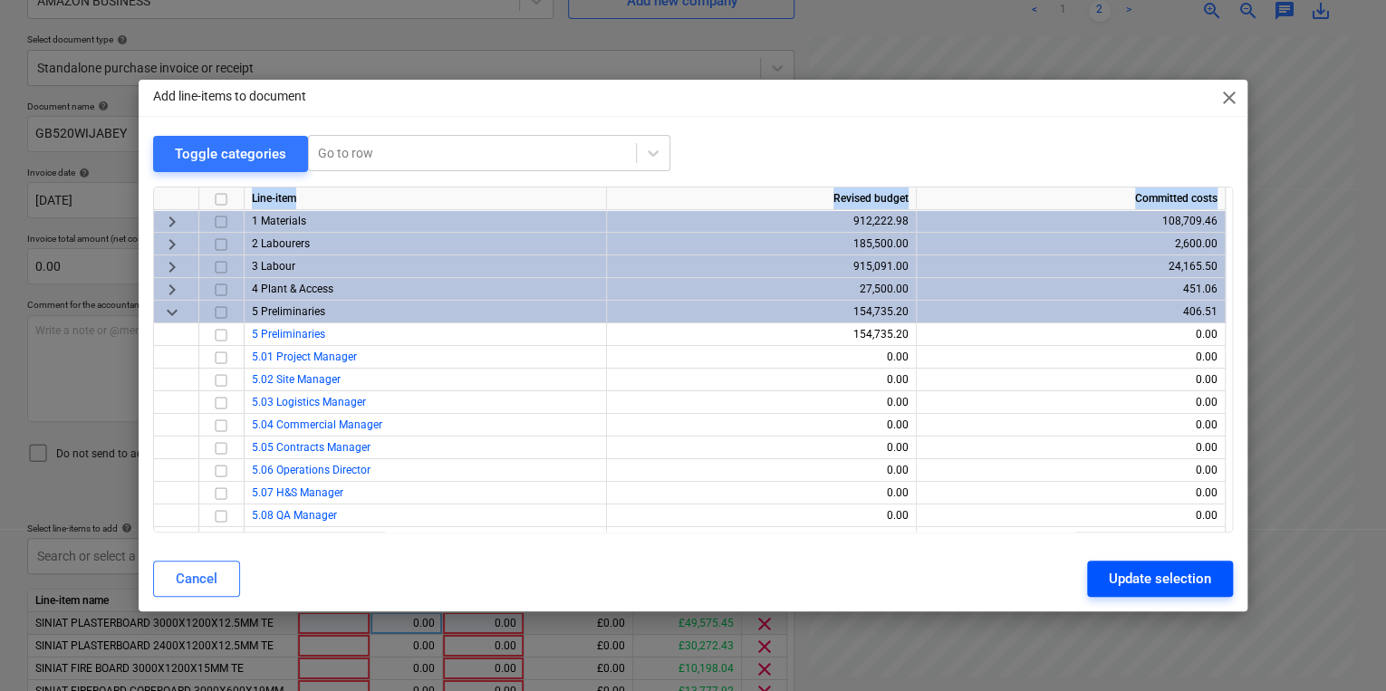
click at [1222, 585] on button "Update selection" at bounding box center [1160, 579] width 146 height 36
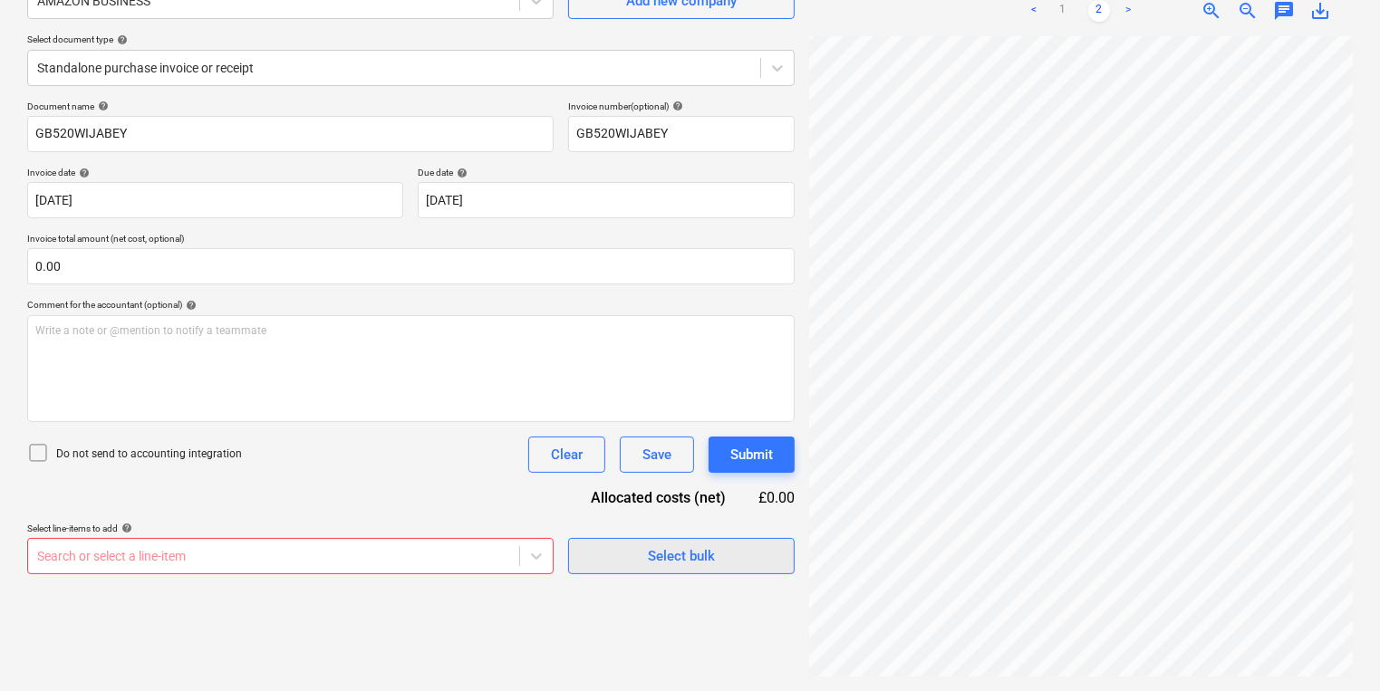
click at [667, 545] on div "Select bulk" at bounding box center [681, 557] width 67 height 24
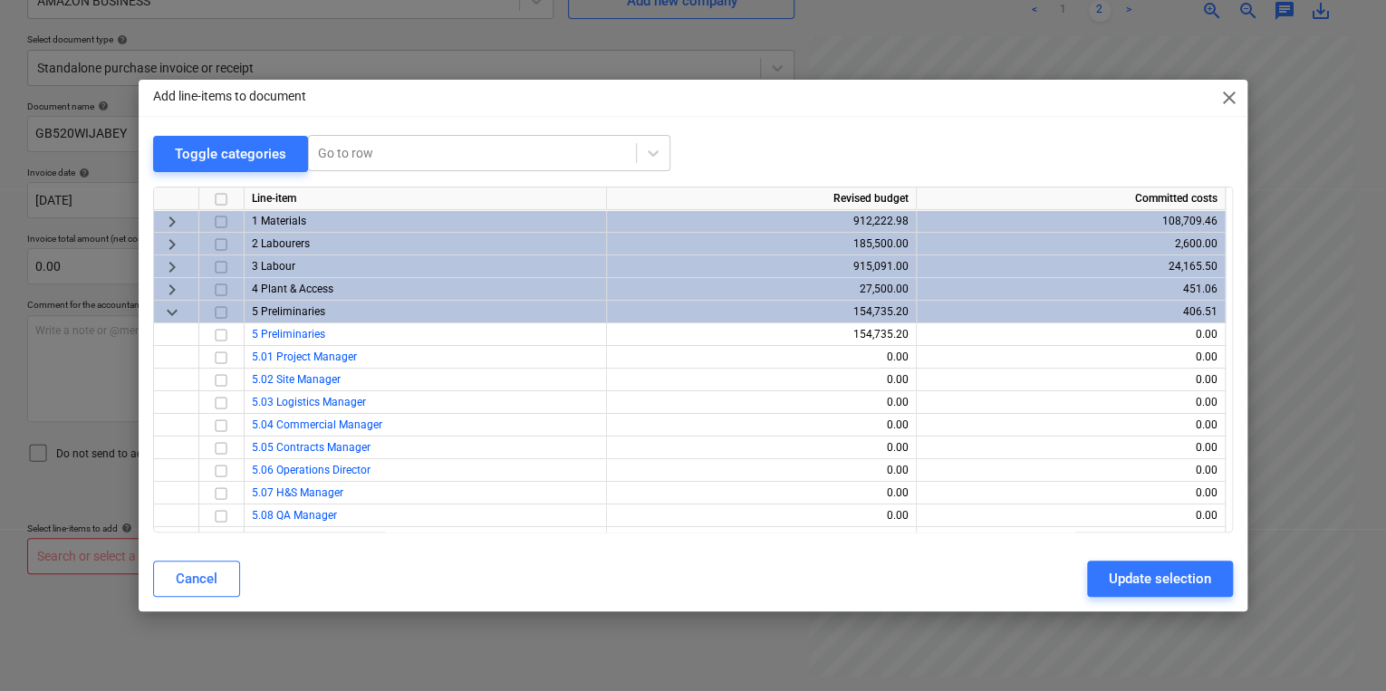
click at [170, 223] on span "keyboard_arrow_right" at bounding box center [172, 221] width 22 height 22
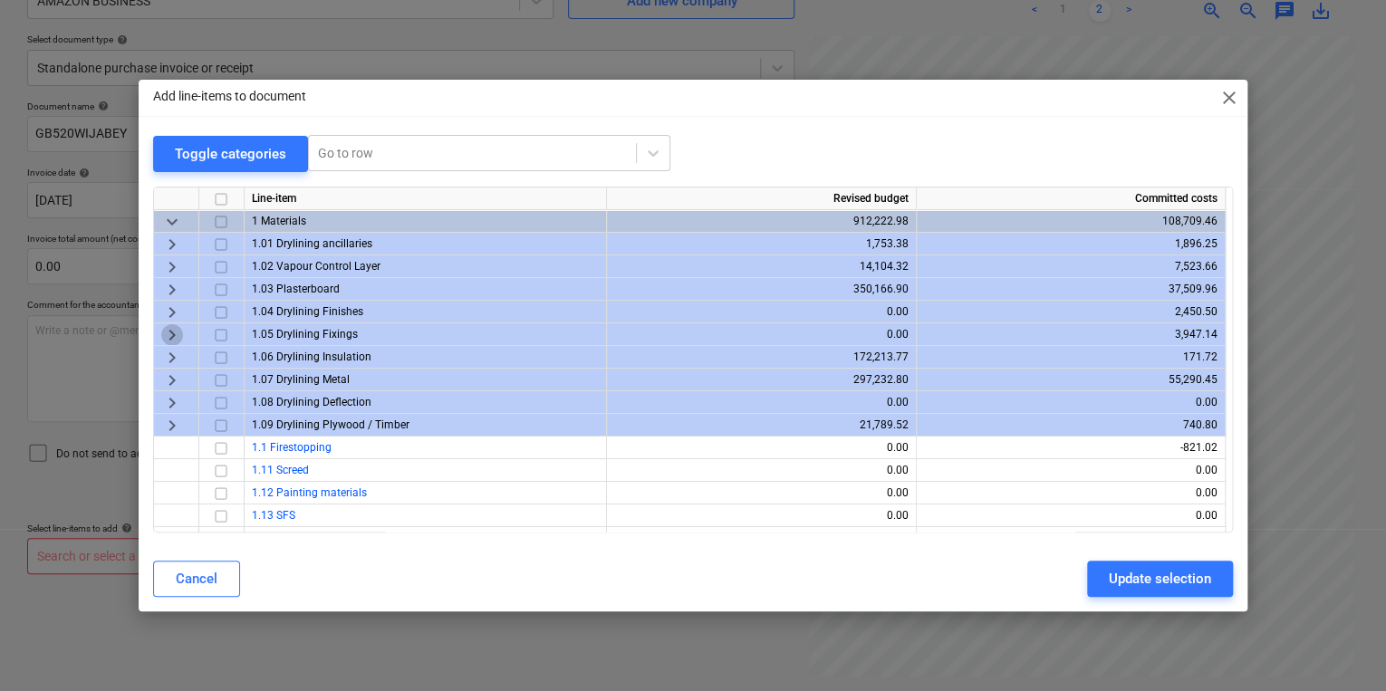
click at [161, 335] on span "keyboard_arrow_right" at bounding box center [172, 334] width 22 height 22
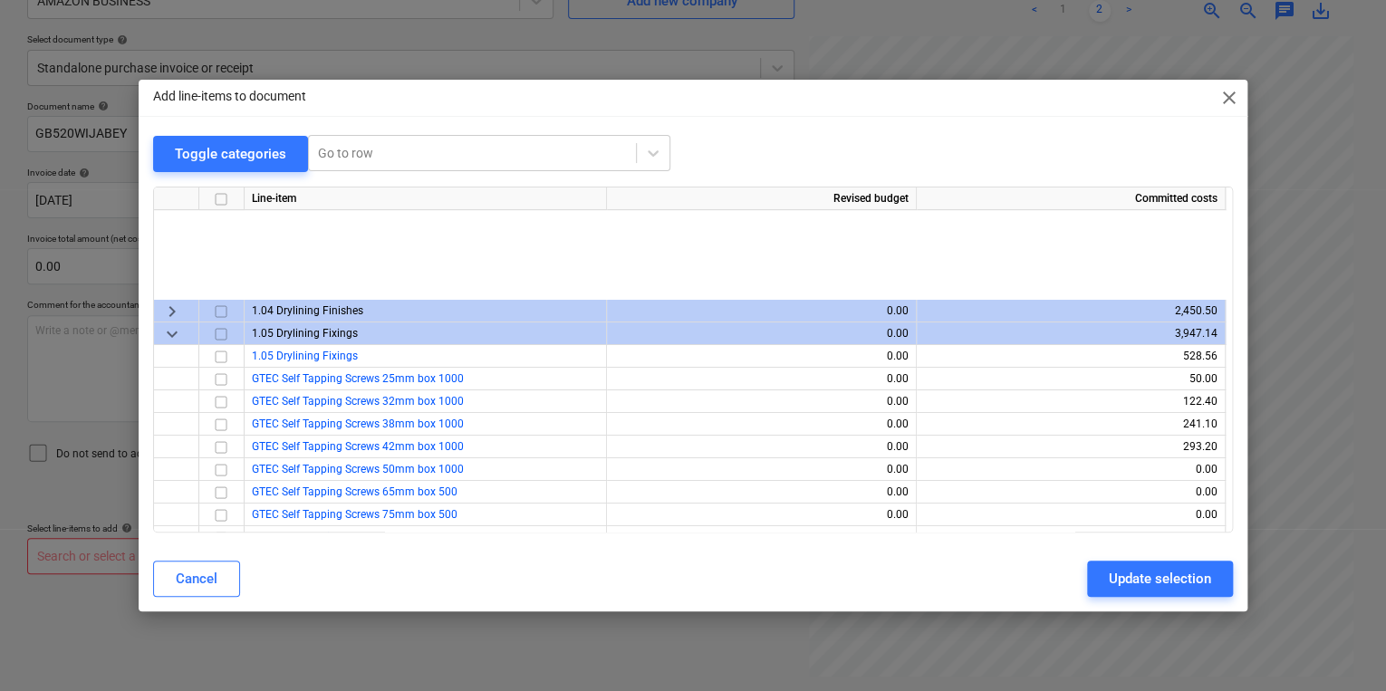
scroll to position [0, 0]
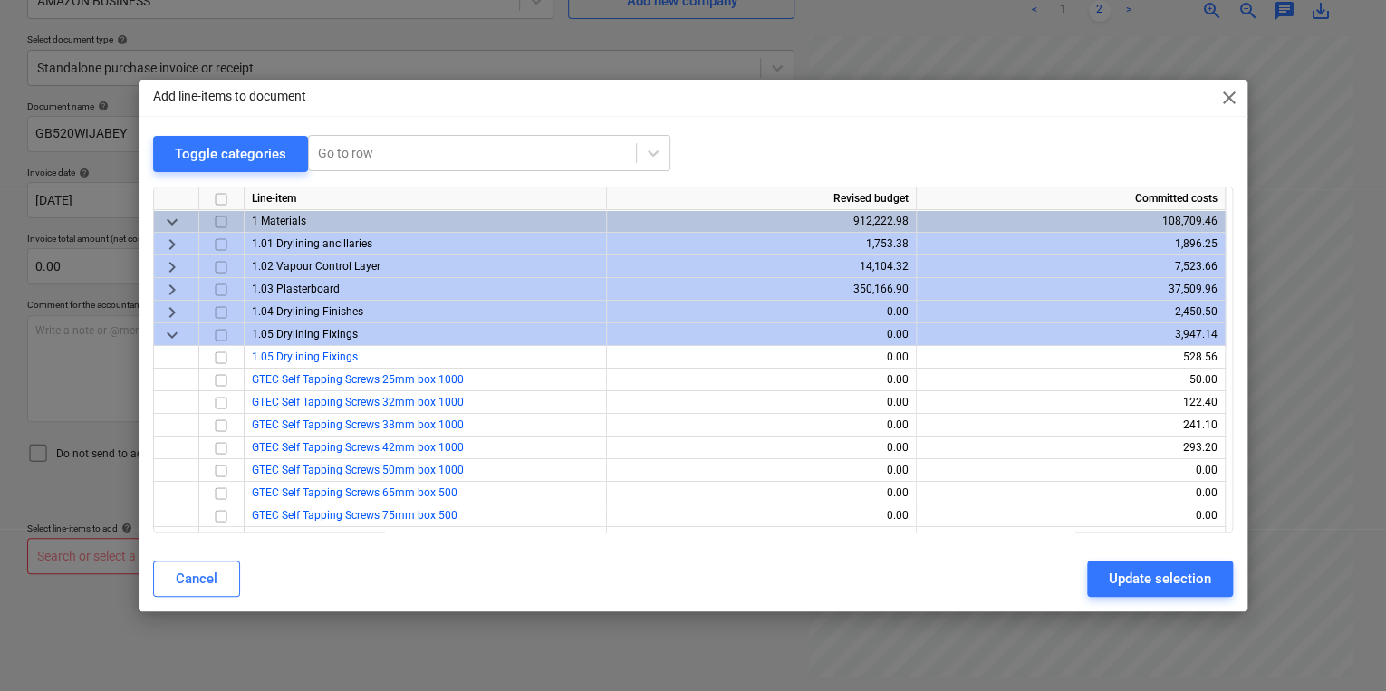
click at [169, 334] on span "keyboard_arrow_down" at bounding box center [172, 334] width 22 height 22
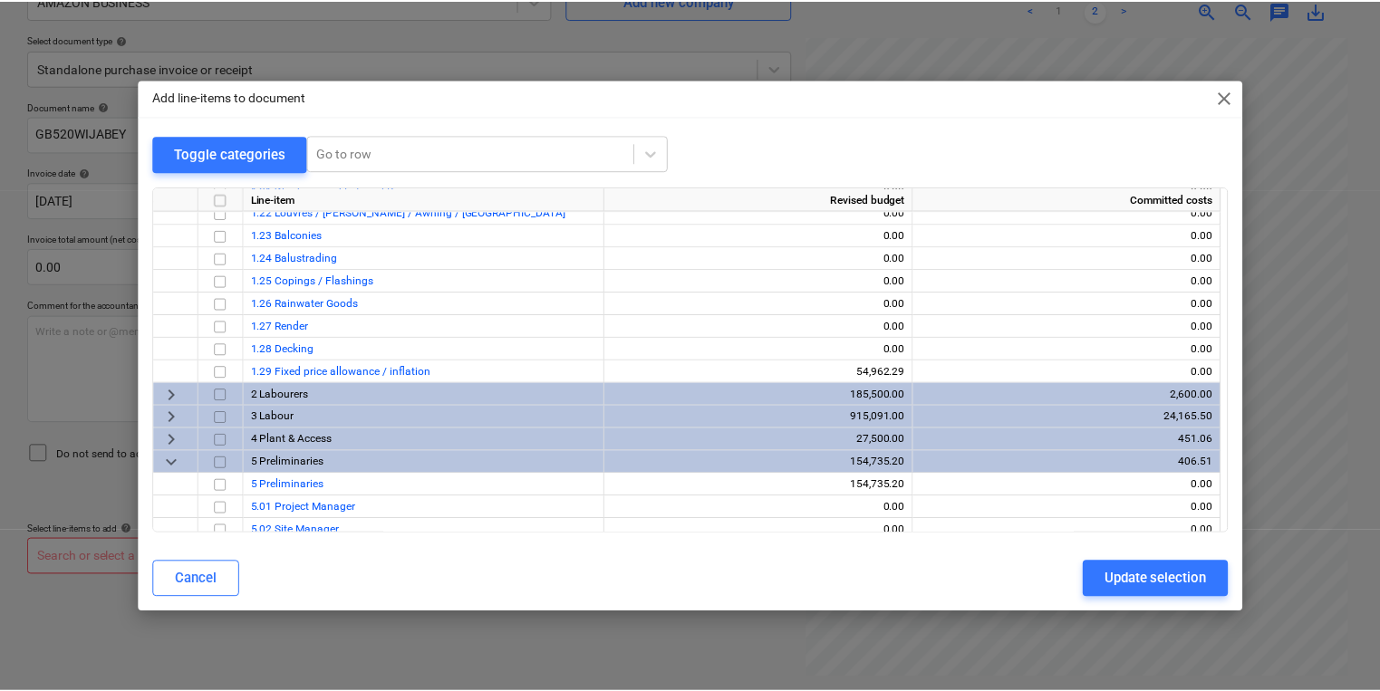
scroll to position [435, 0]
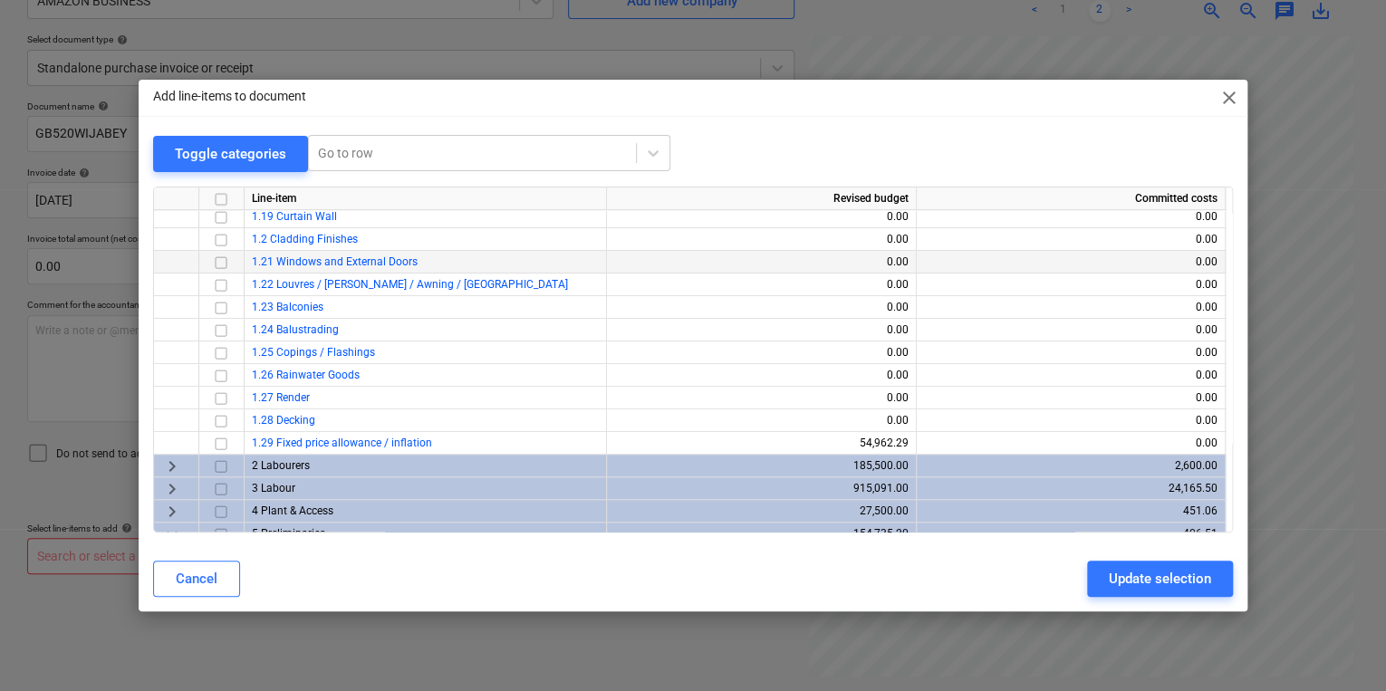
click at [218, 260] on input "checkbox" at bounding box center [221, 262] width 22 height 22
click at [1182, 584] on div "Update selection" at bounding box center [1160, 579] width 102 height 24
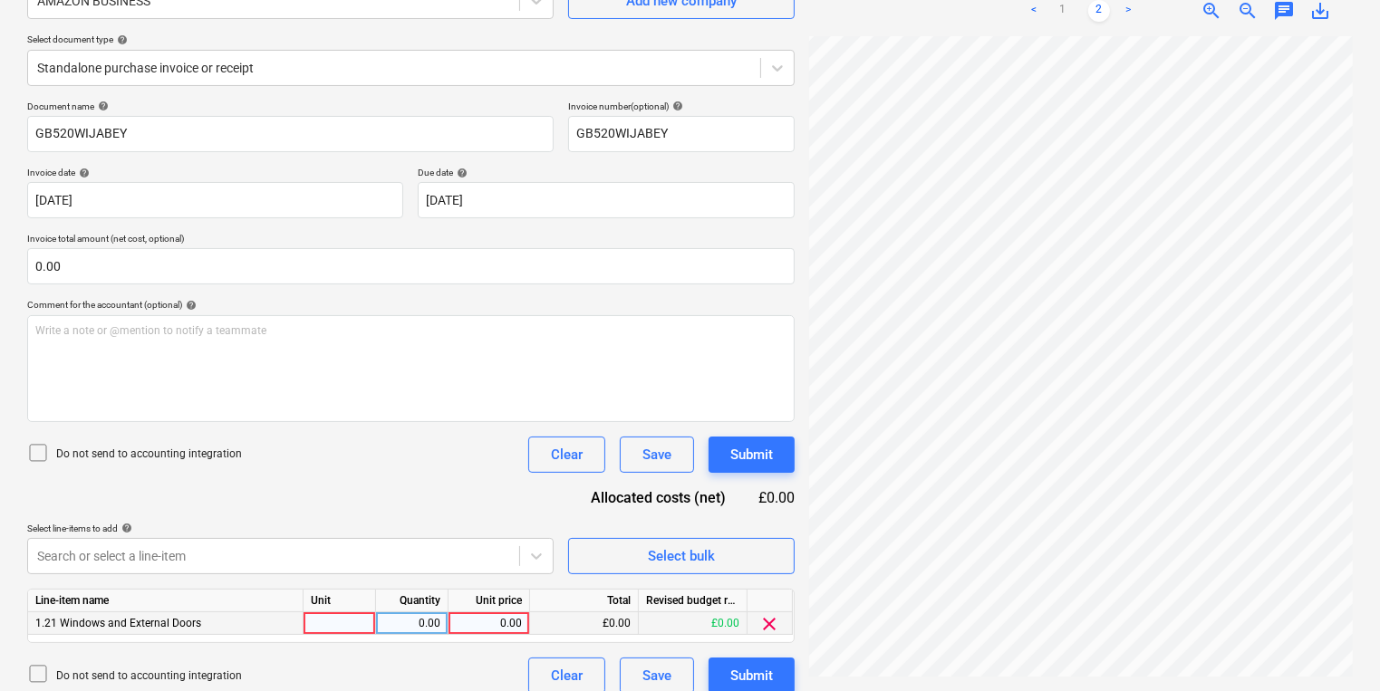
click at [351, 622] on div at bounding box center [340, 623] width 72 height 23
click at [767, 681] on div "Submit" at bounding box center [751, 676] width 43 height 24
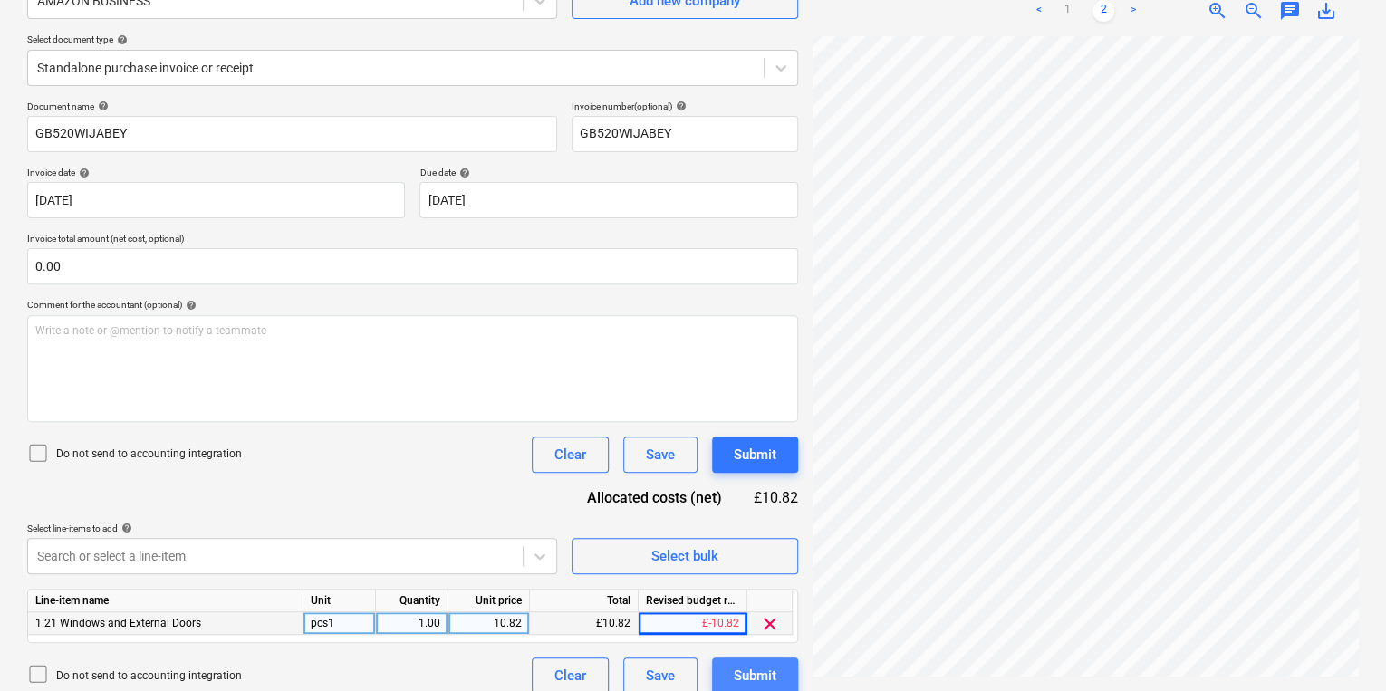
scroll to position [29, 139]
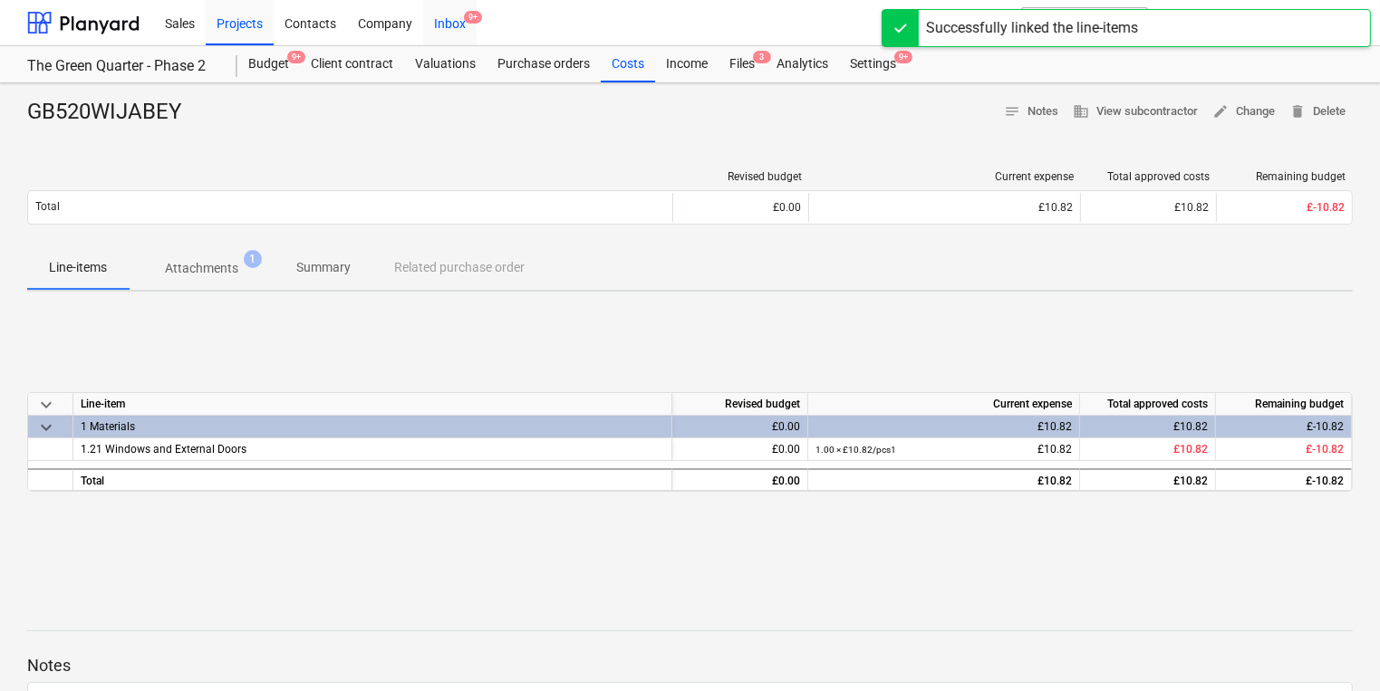
click at [458, 24] on div "Inbox 9+" at bounding box center [449, 22] width 53 height 46
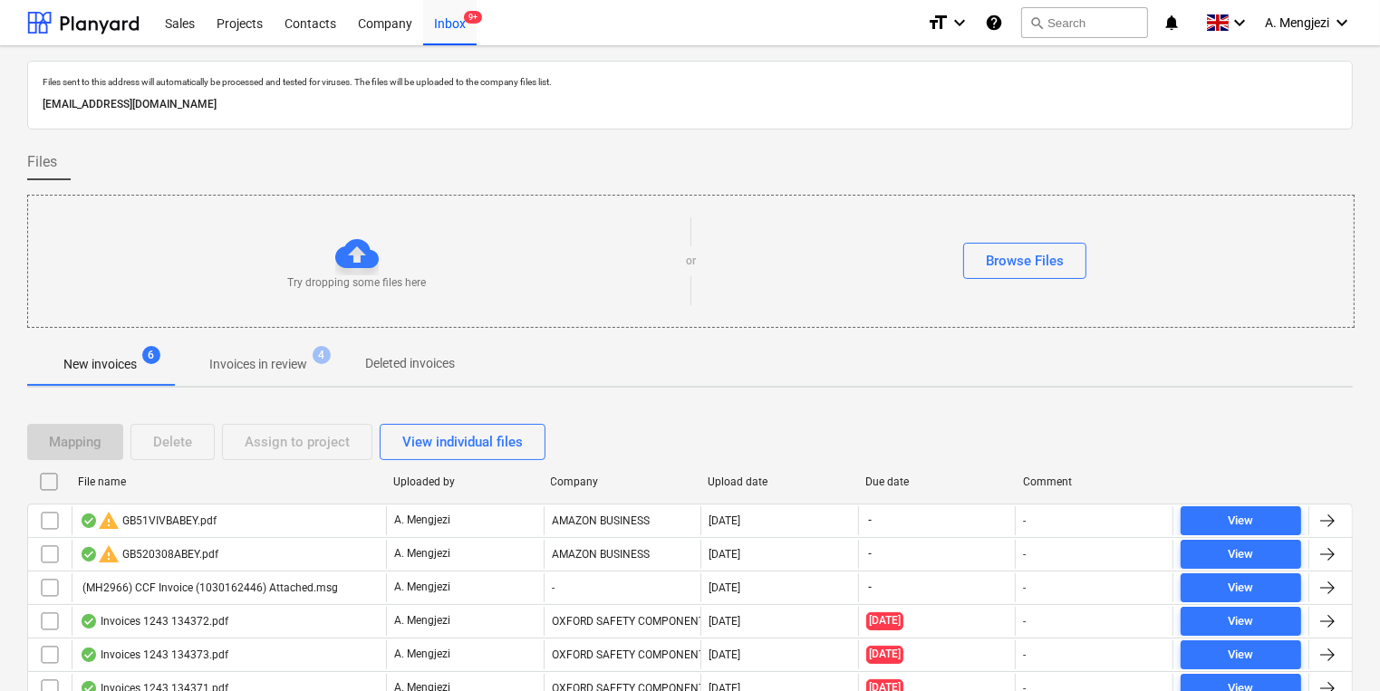
click at [282, 366] on p "Invoices in review" at bounding box center [258, 364] width 98 height 19
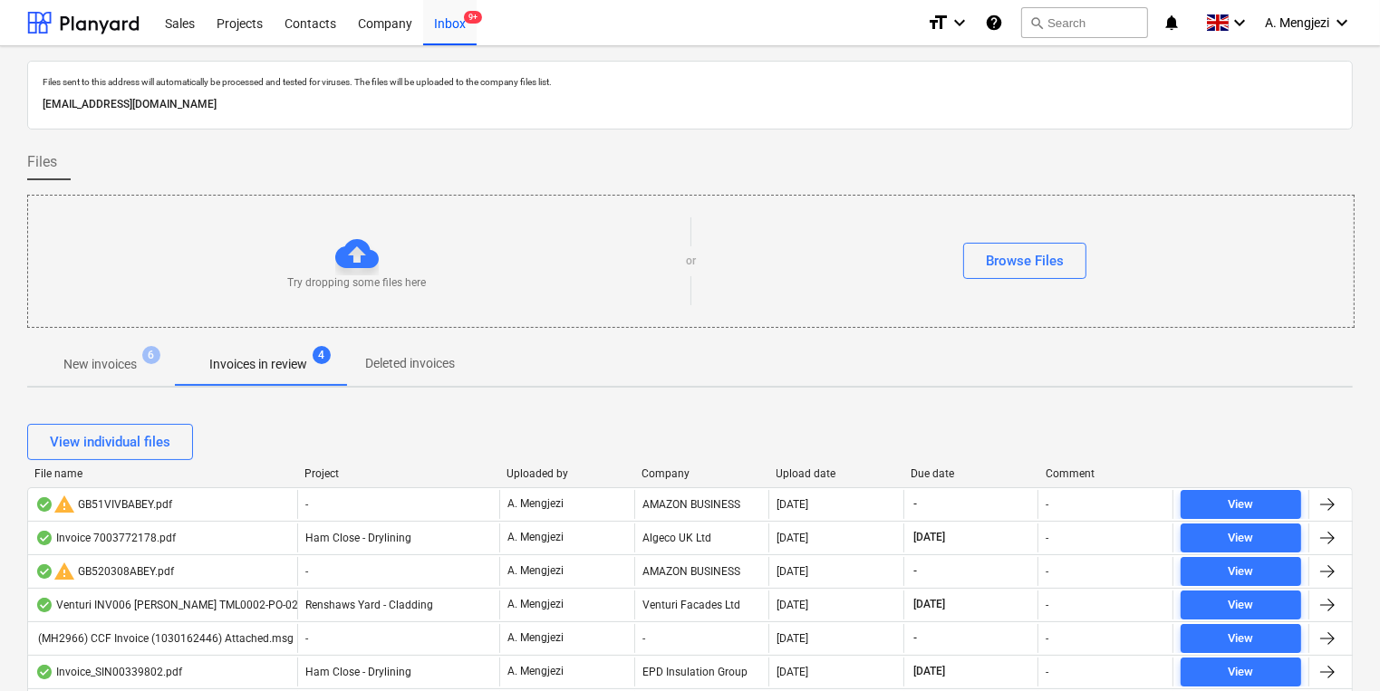
click at [828, 477] on div "Upload date" at bounding box center [836, 474] width 121 height 13
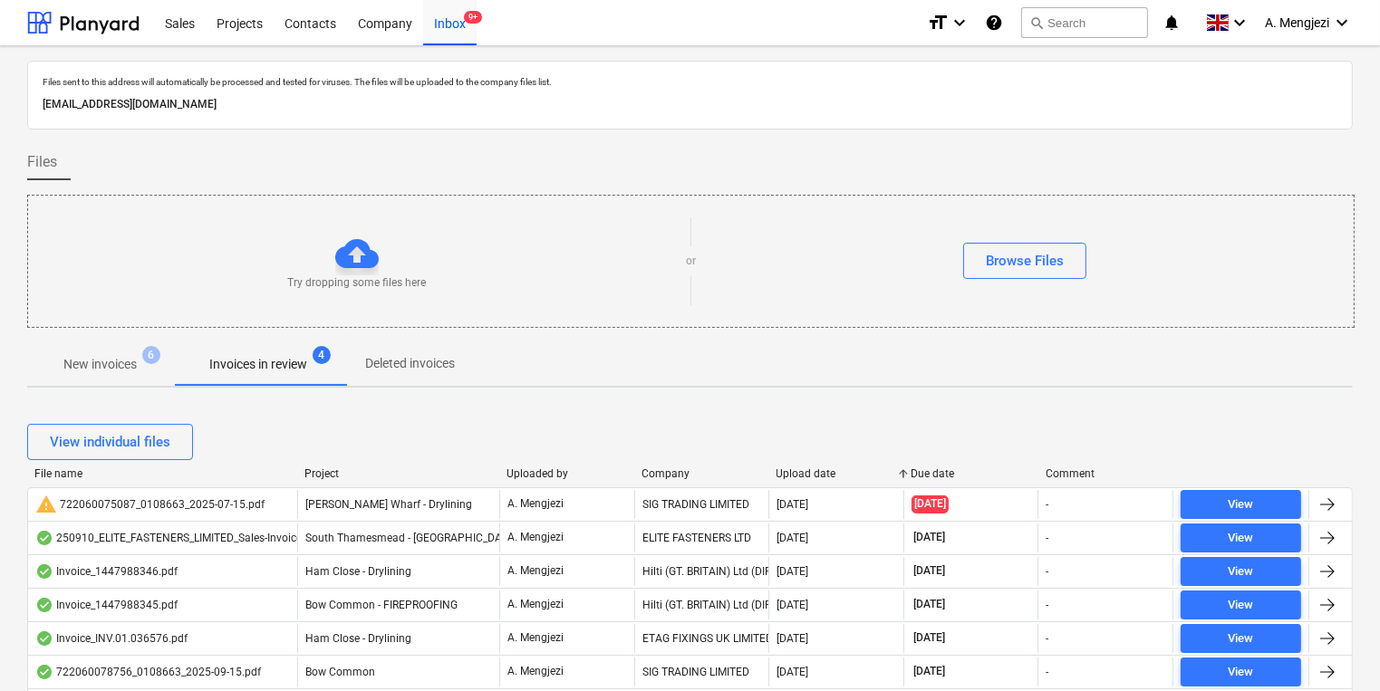
click at [816, 471] on div "Upload date" at bounding box center [836, 474] width 121 height 13
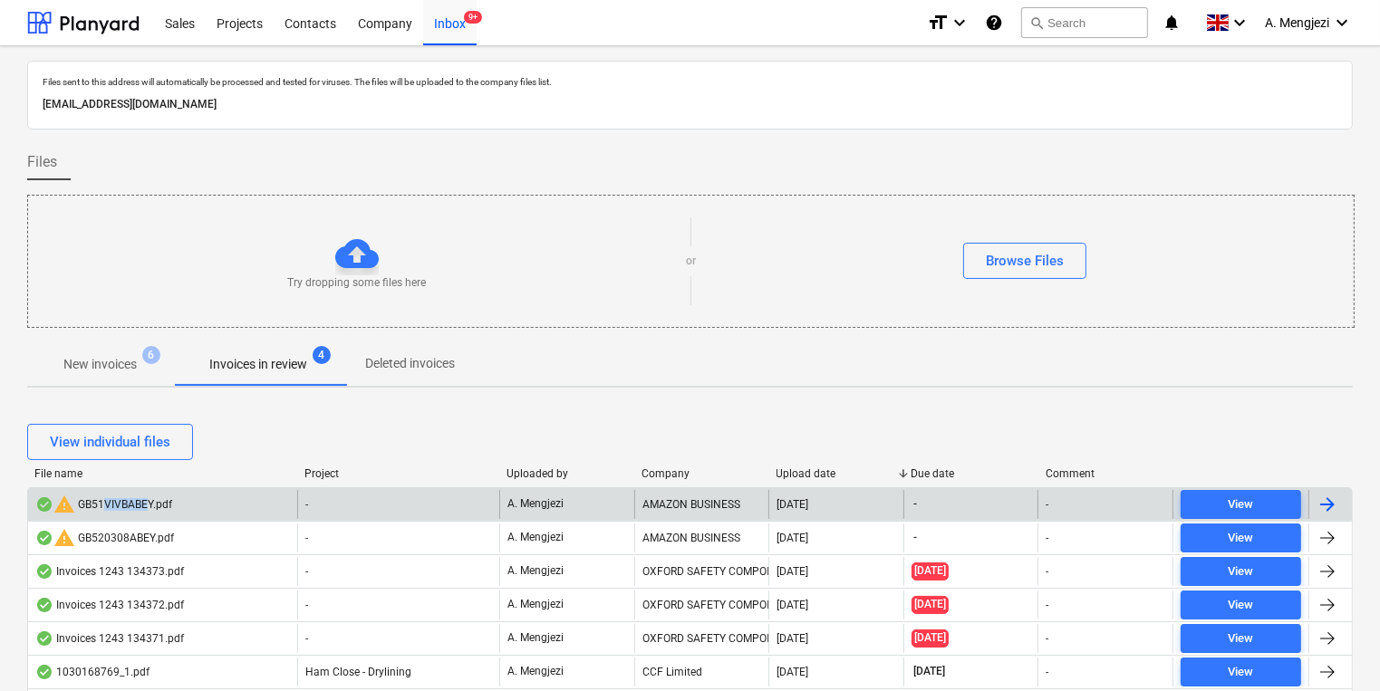
drag, startPoint x: 136, startPoint y: 505, endPoint x: 101, endPoint y: 511, distance: 35.0
click at [101, 511] on div "warning GB51VIVBABEY.pdf" at bounding box center [103, 505] width 137 height 22
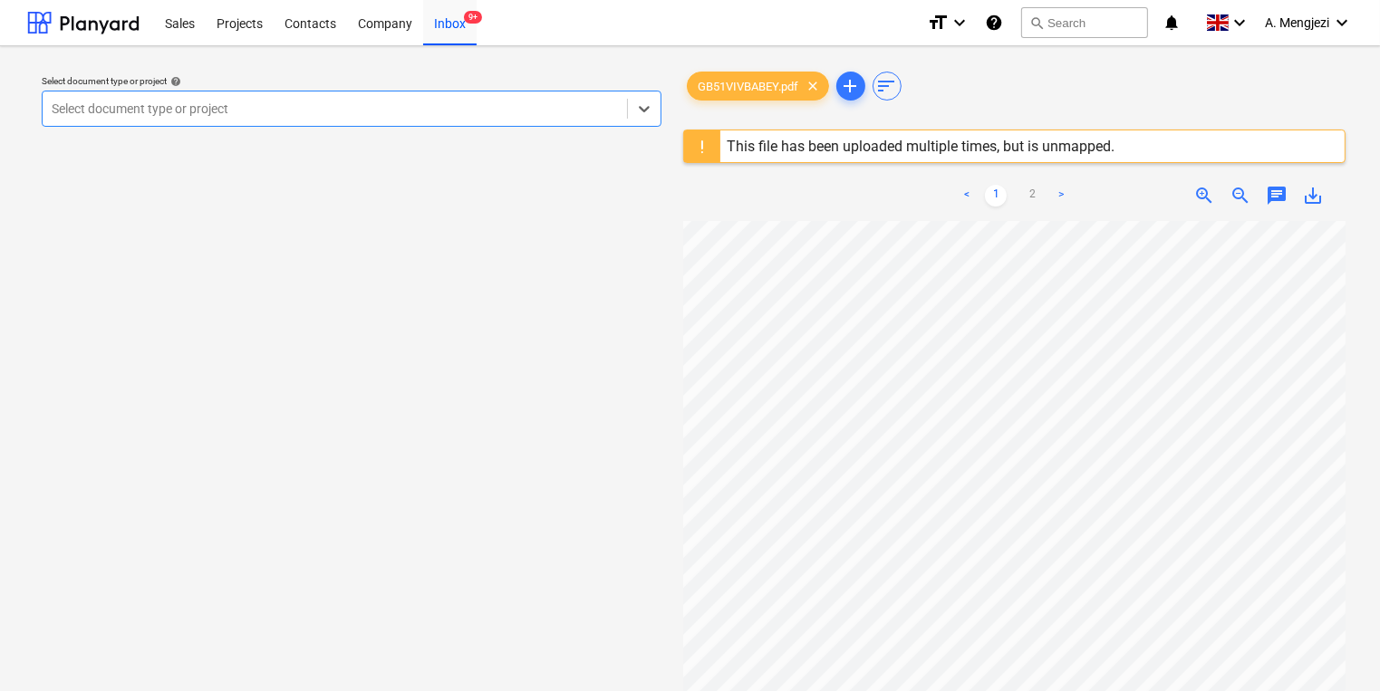
scroll to position [72, 0]
click at [204, 104] on div at bounding box center [335, 109] width 566 height 18
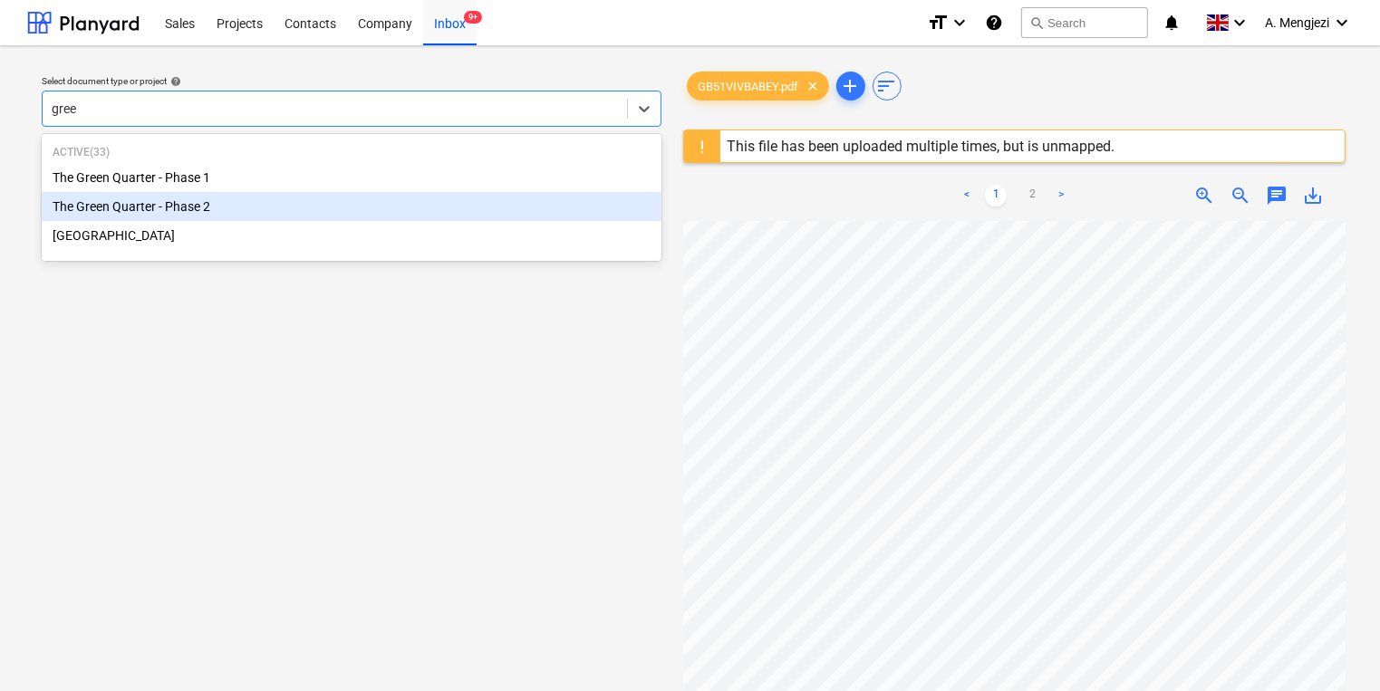
click at [261, 195] on div "The Green Quarter - Phase 2" at bounding box center [352, 206] width 620 height 29
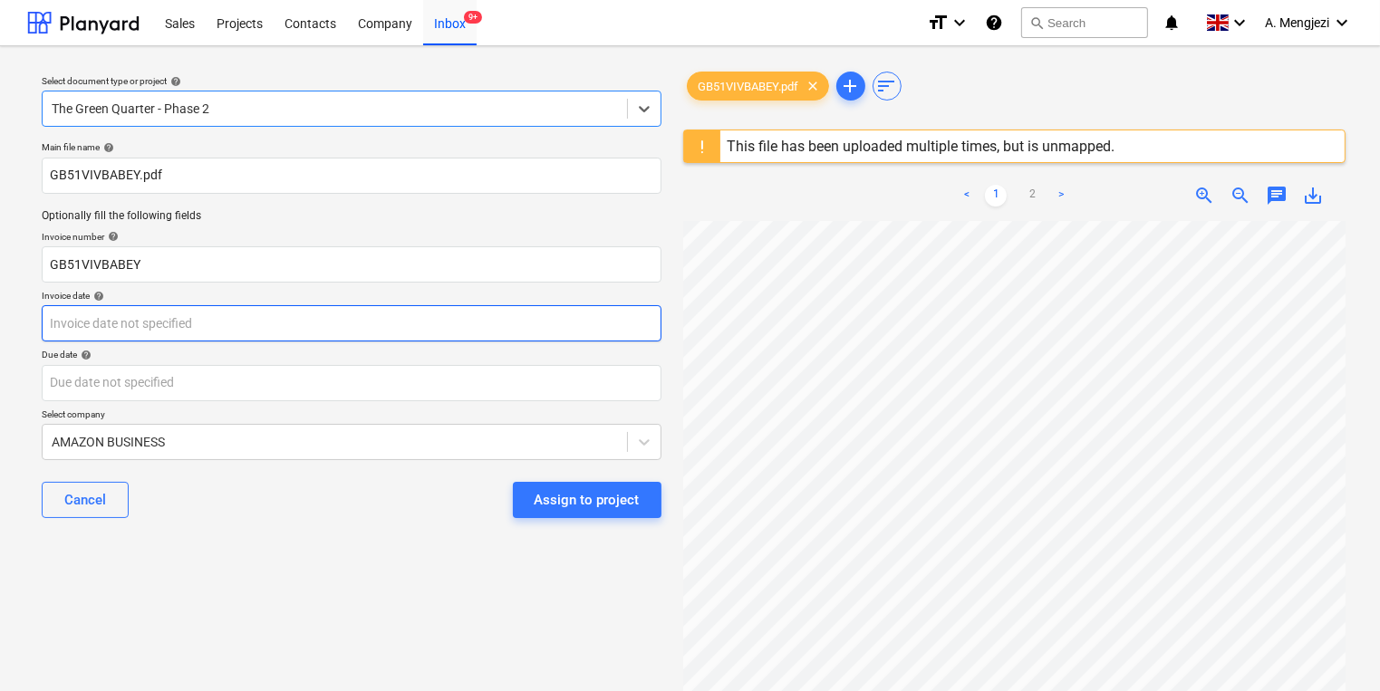
click at [591, 333] on body "Sales Projects Contacts Company Inbox 9+ format_size keyboard_arrow_down help s…" at bounding box center [690, 345] width 1380 height 691
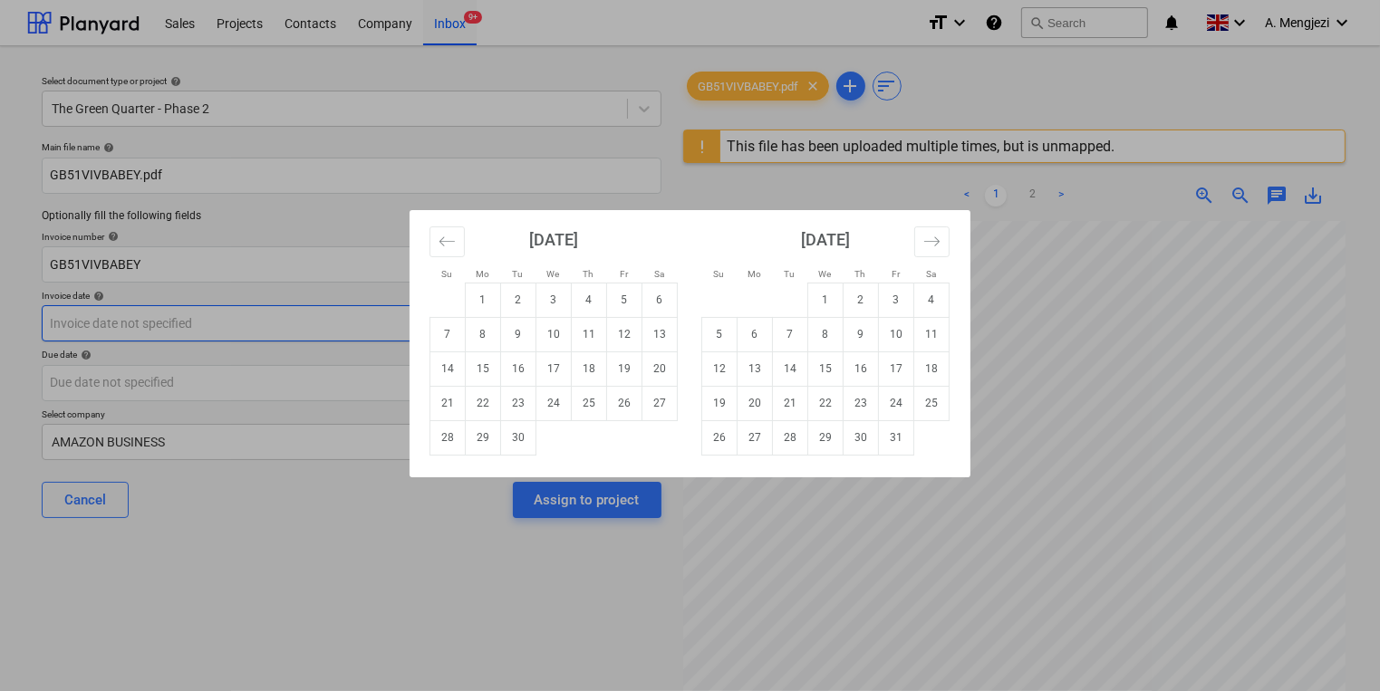
click at [551, 333] on td "10" at bounding box center [553, 334] width 35 height 34
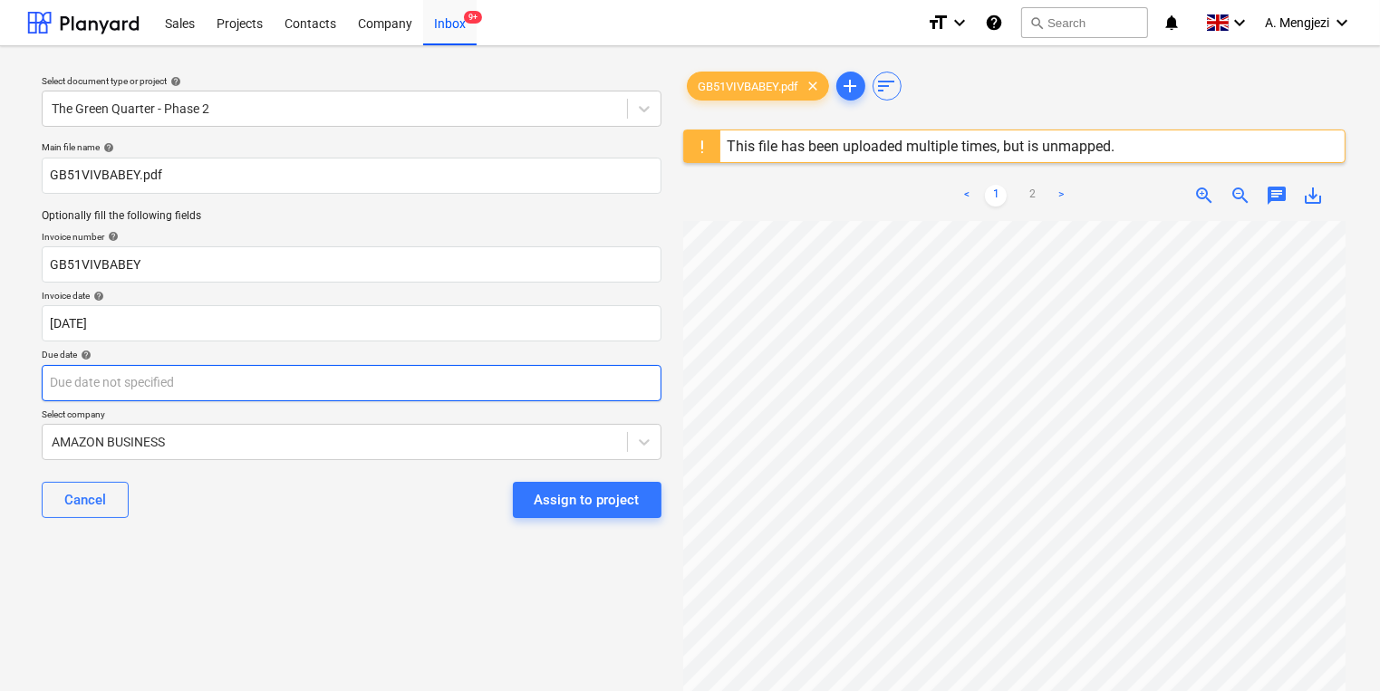
click at [558, 388] on body "Sales Projects Contacts Company Inbox 9+ format_size keyboard_arrow_down help s…" at bounding box center [690, 345] width 1380 height 691
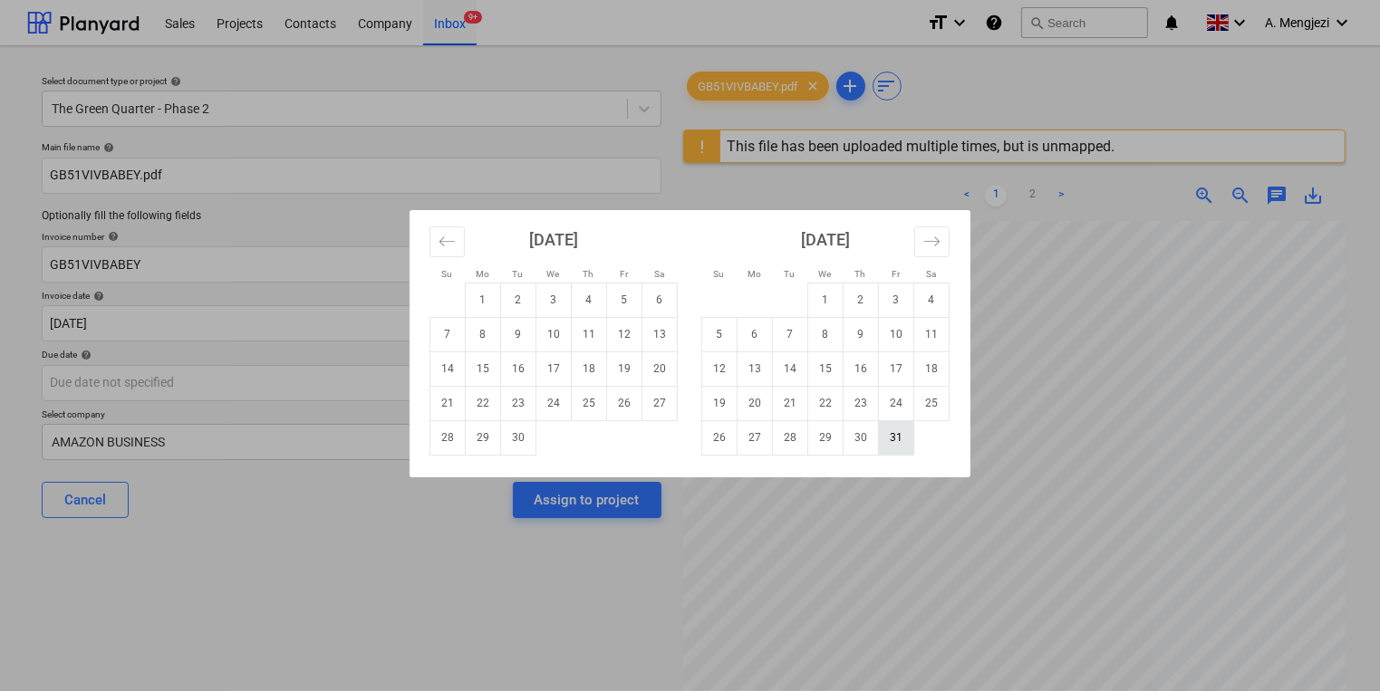
click at [885, 436] on td "31" at bounding box center [896, 437] width 35 height 34
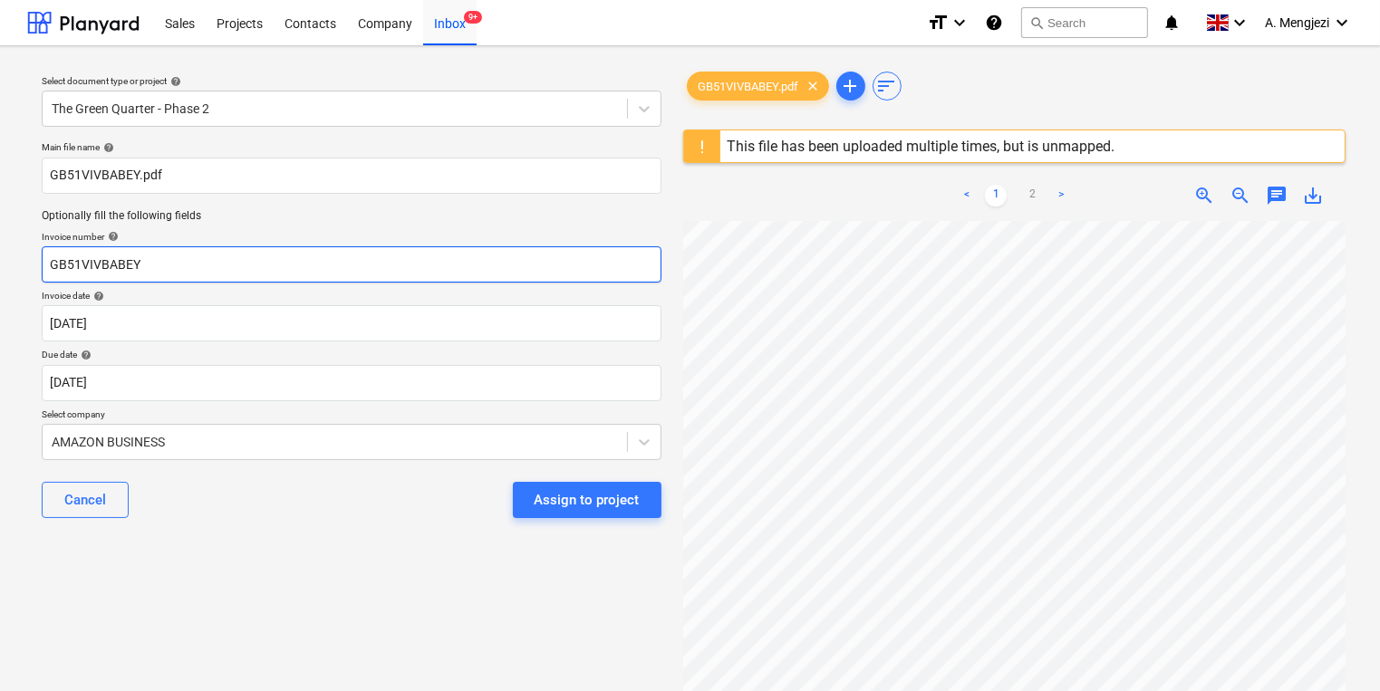
drag, startPoint x: 159, startPoint y: 255, endPoint x: 43, endPoint y: 256, distance: 116.0
click at [43, 256] on input "GB51VIVBABEY" at bounding box center [352, 264] width 620 height 36
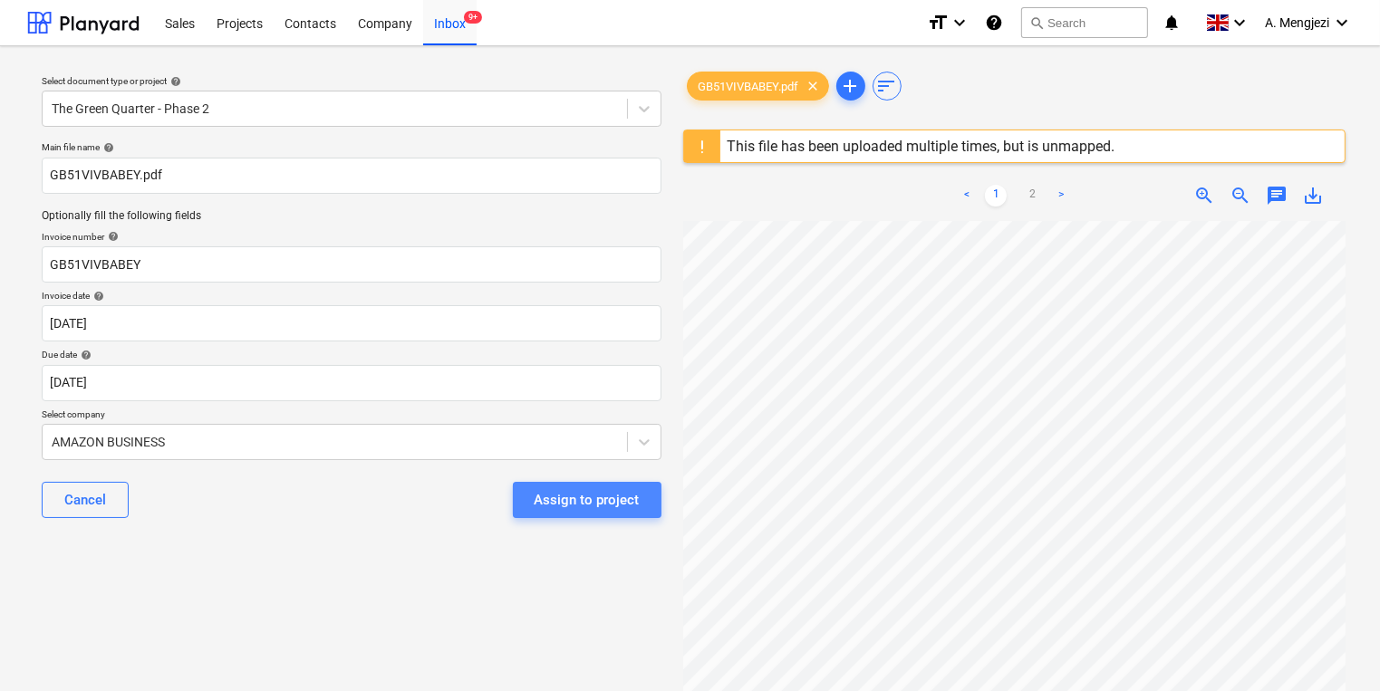
click at [616, 503] on div "Assign to project" at bounding box center [587, 500] width 105 height 24
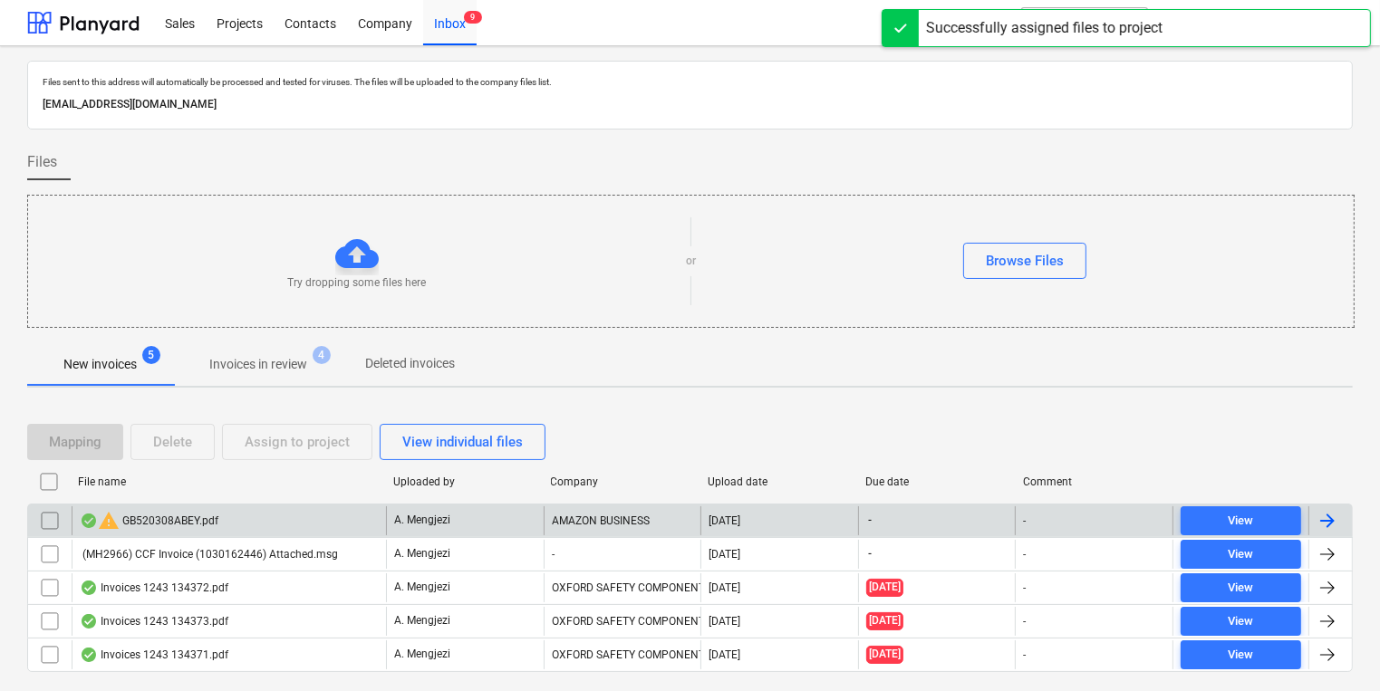
click at [497, 522] on div "A. Mengjezi" at bounding box center [465, 520] width 158 height 29
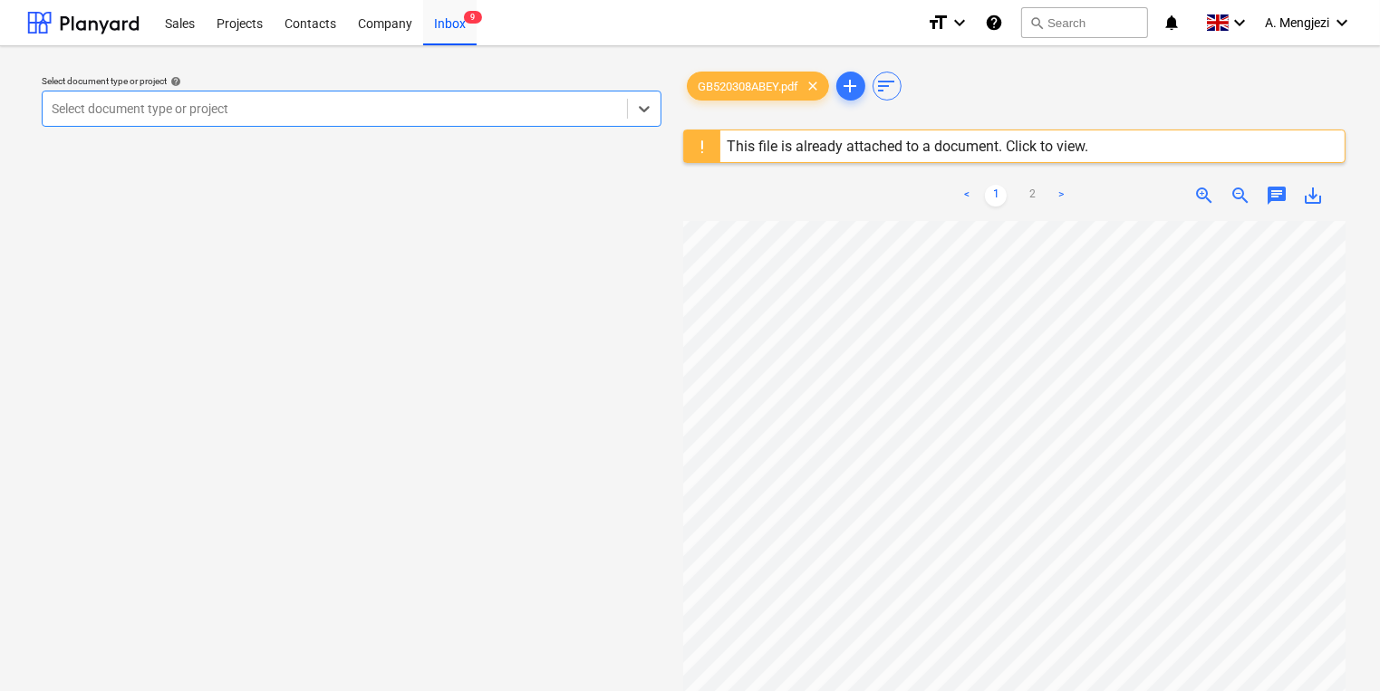
scroll to position [145, 0]
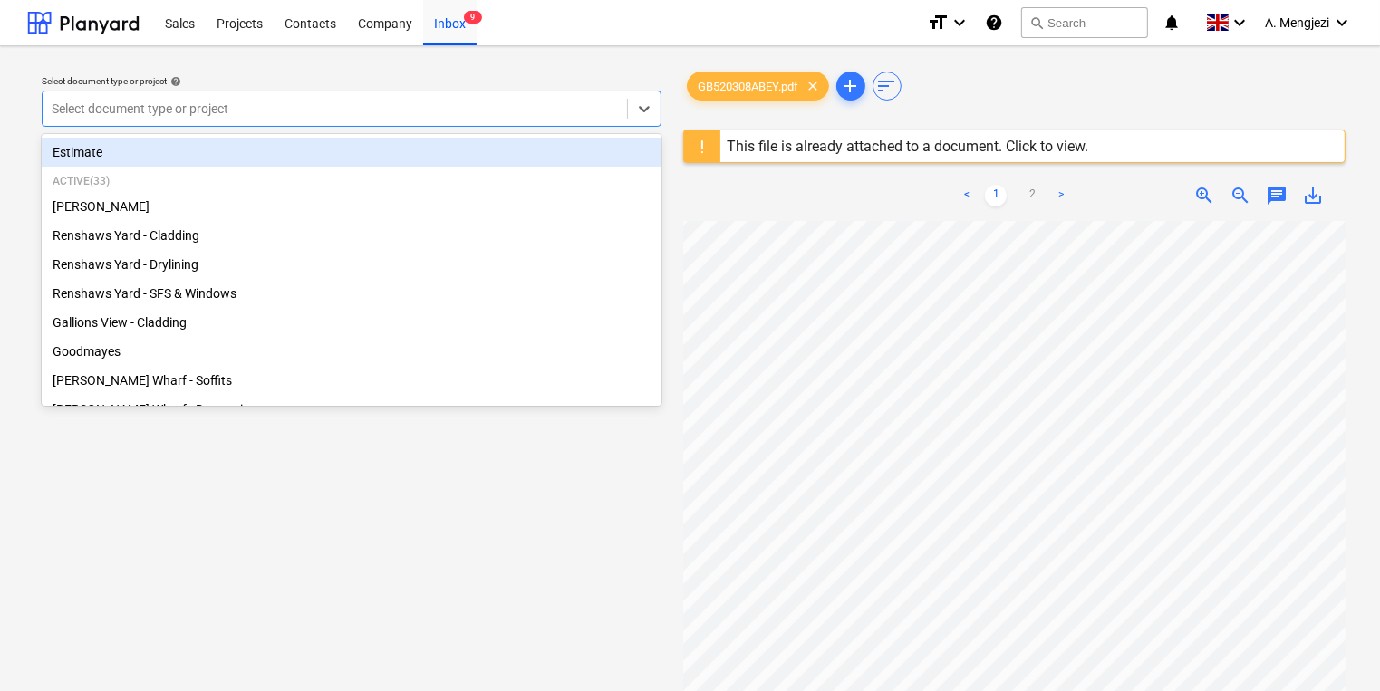
click at [250, 111] on div at bounding box center [335, 109] width 566 height 18
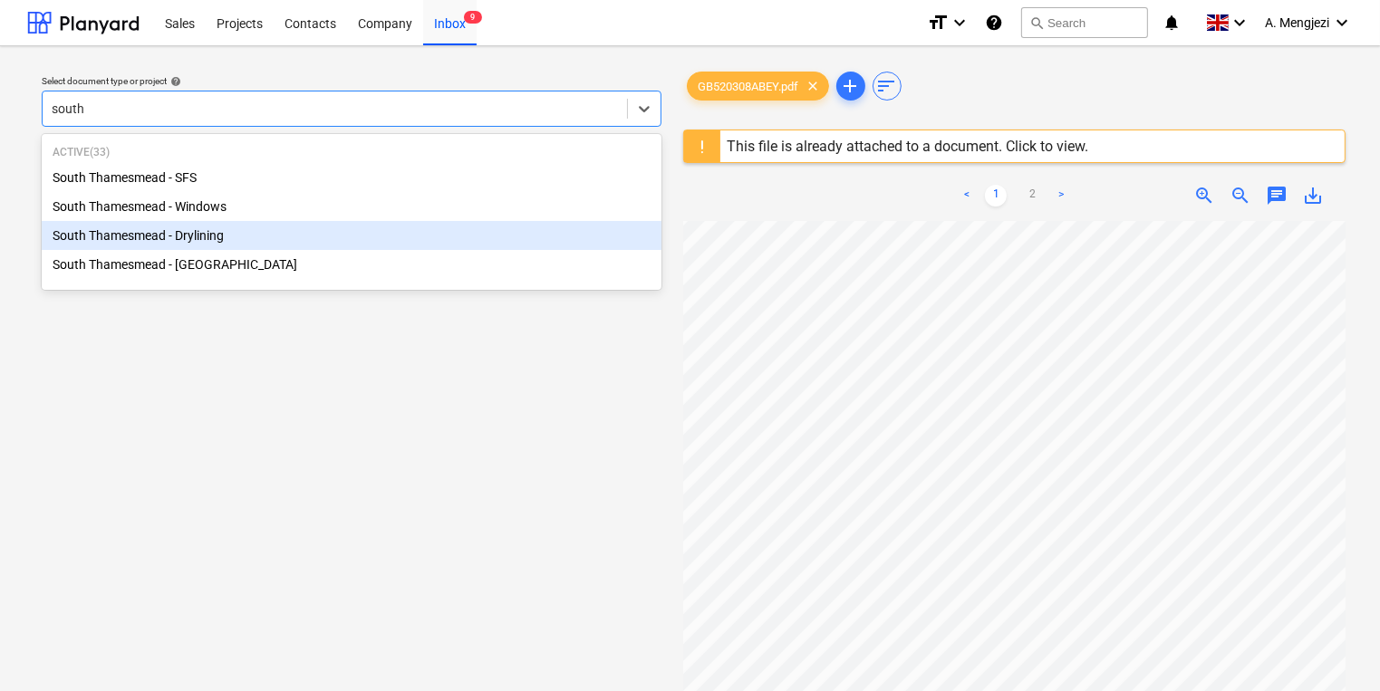
click at [315, 250] on div "South Thamesmead - Drylining" at bounding box center [352, 235] width 620 height 29
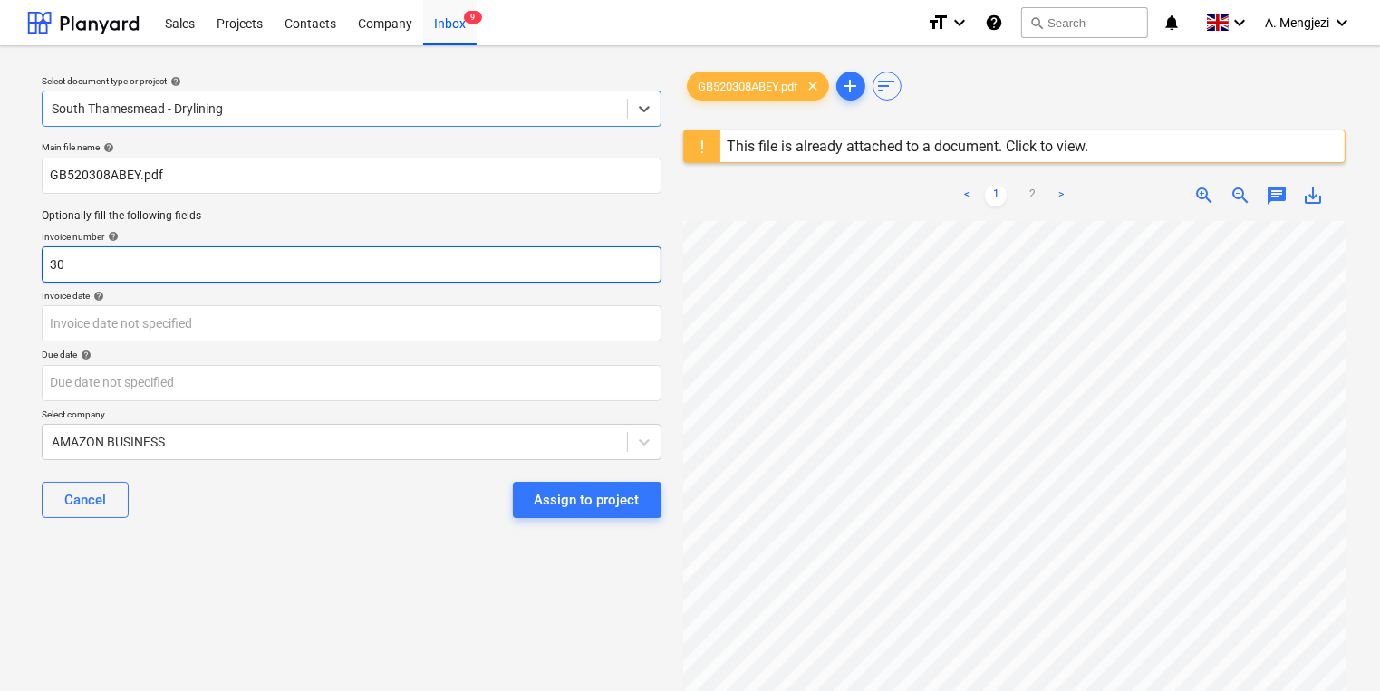
drag, startPoint x: 363, startPoint y: 256, endPoint x: 125, endPoint y: 255, distance: 238.3
click at [206, 255] on input "30" at bounding box center [352, 264] width 620 height 36
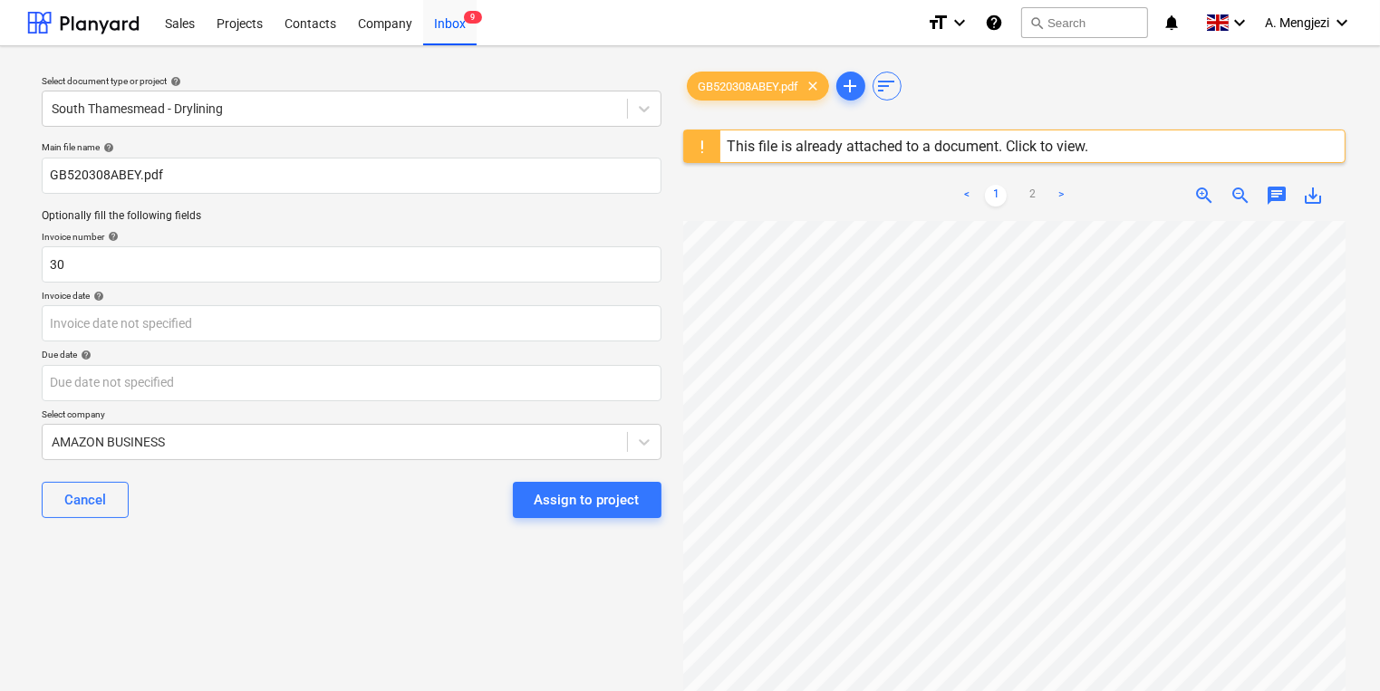
scroll to position [141, 20]
click at [196, 264] on input "30" at bounding box center [352, 264] width 620 height 36
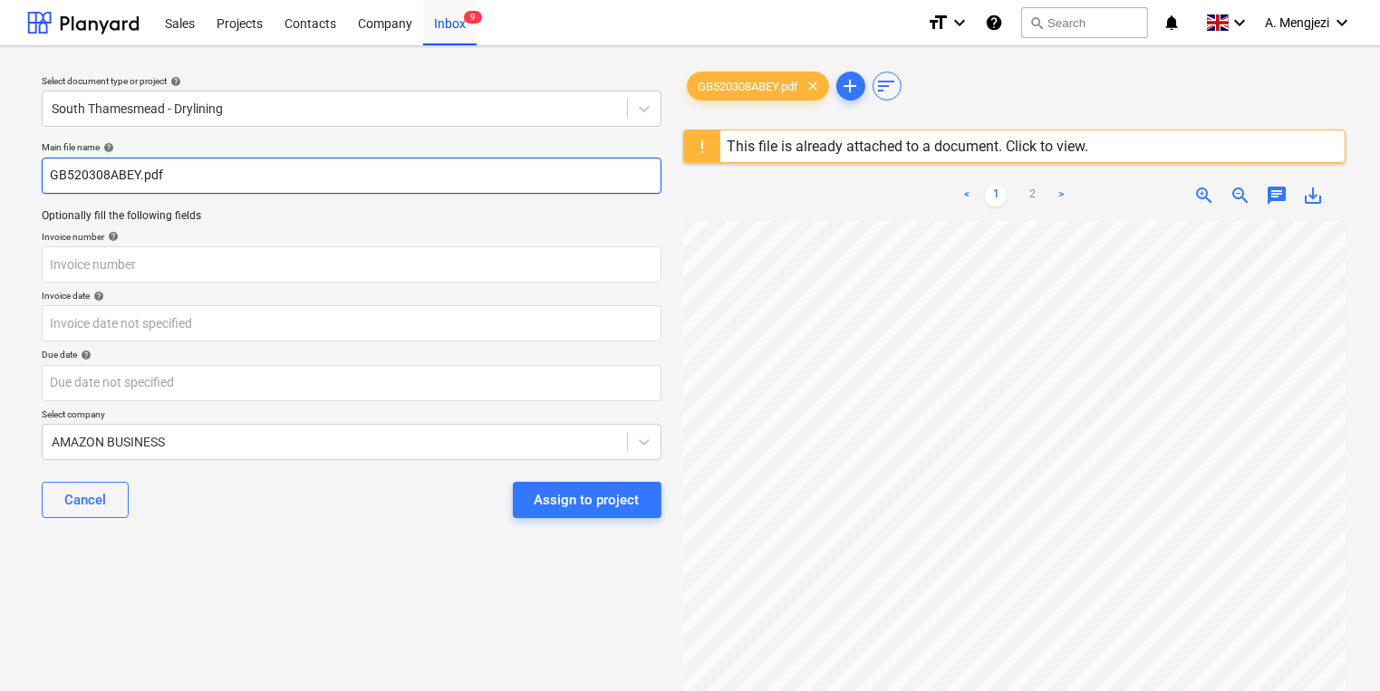
click at [101, 173] on input "GB520308ABEY.pdf" at bounding box center [352, 176] width 620 height 36
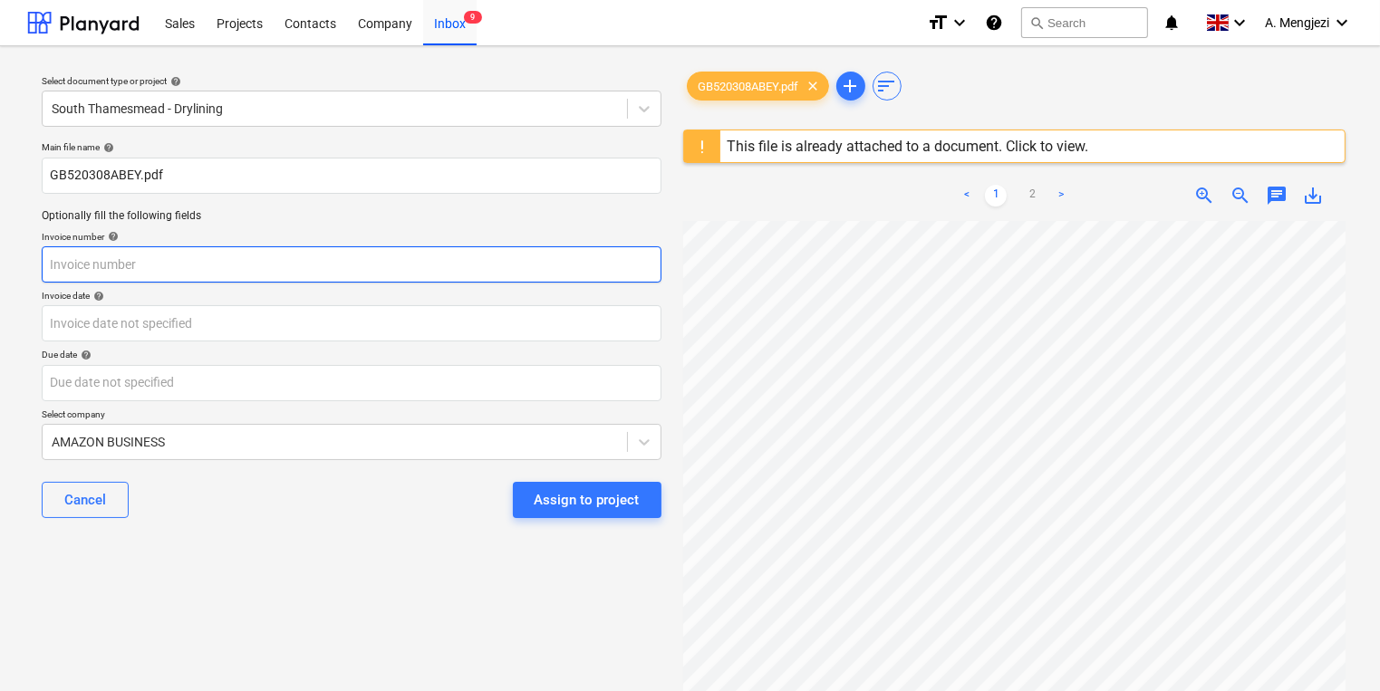
click at [189, 265] on input "text" at bounding box center [352, 264] width 620 height 36
paste input "GB520308ABEY"
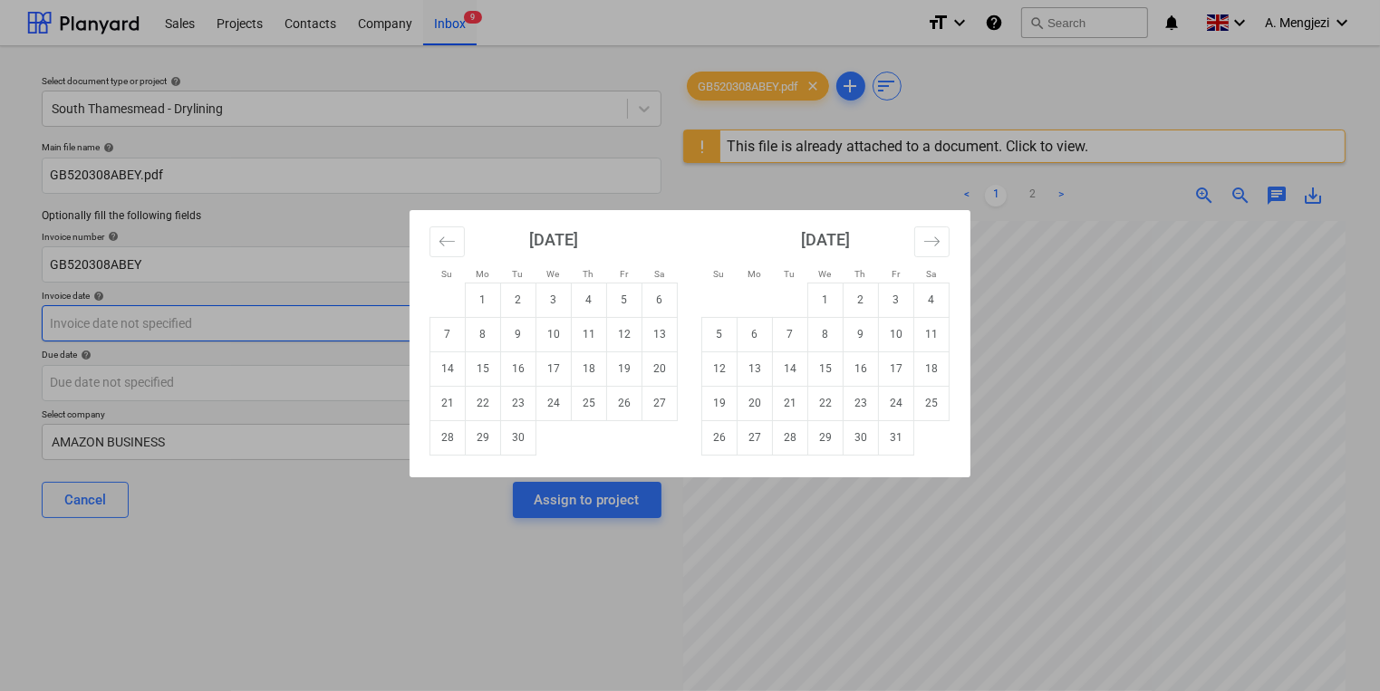
click at [273, 327] on body "Sales Projects Contacts Company Inbox 9 format_size keyboard_arrow_down help se…" at bounding box center [690, 345] width 1380 height 691
click at [527, 406] on td "23" at bounding box center [518, 403] width 35 height 34
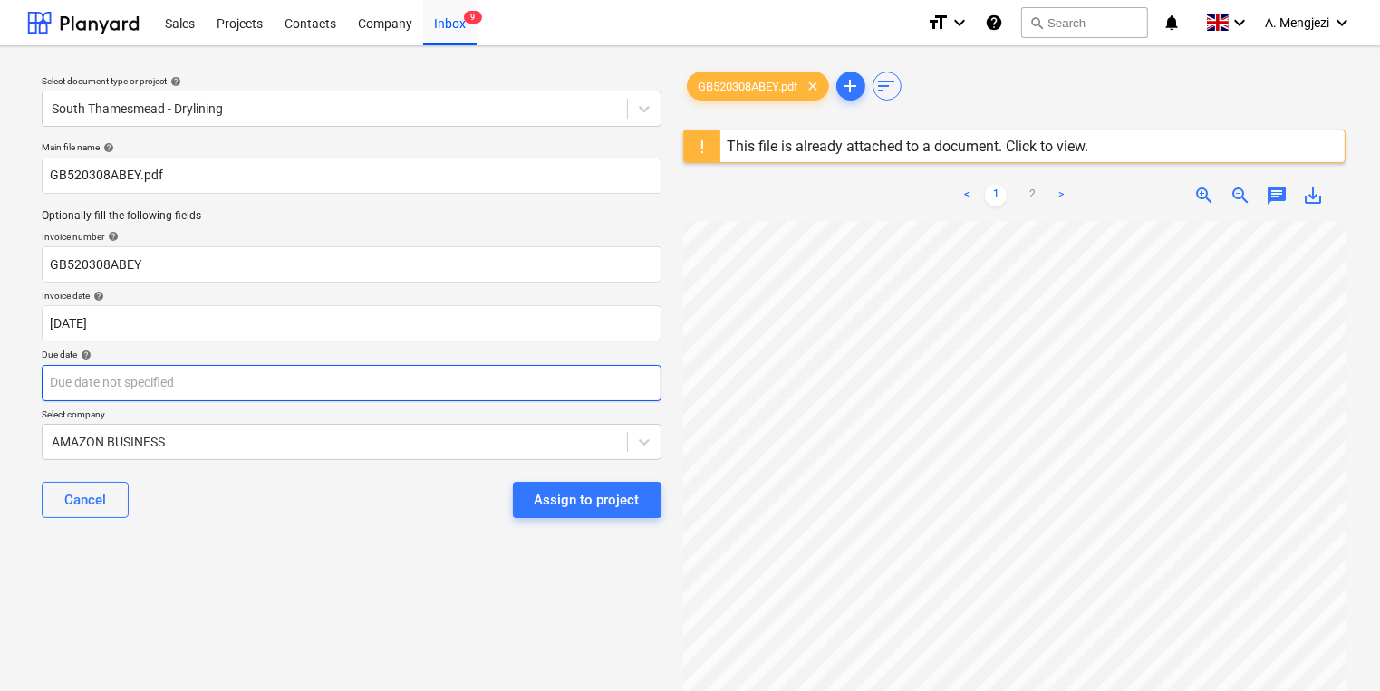
click at [515, 392] on body "Sales Projects Contacts Company Inbox 9 format_size keyboard_arrow_down help se…" at bounding box center [690, 345] width 1380 height 691
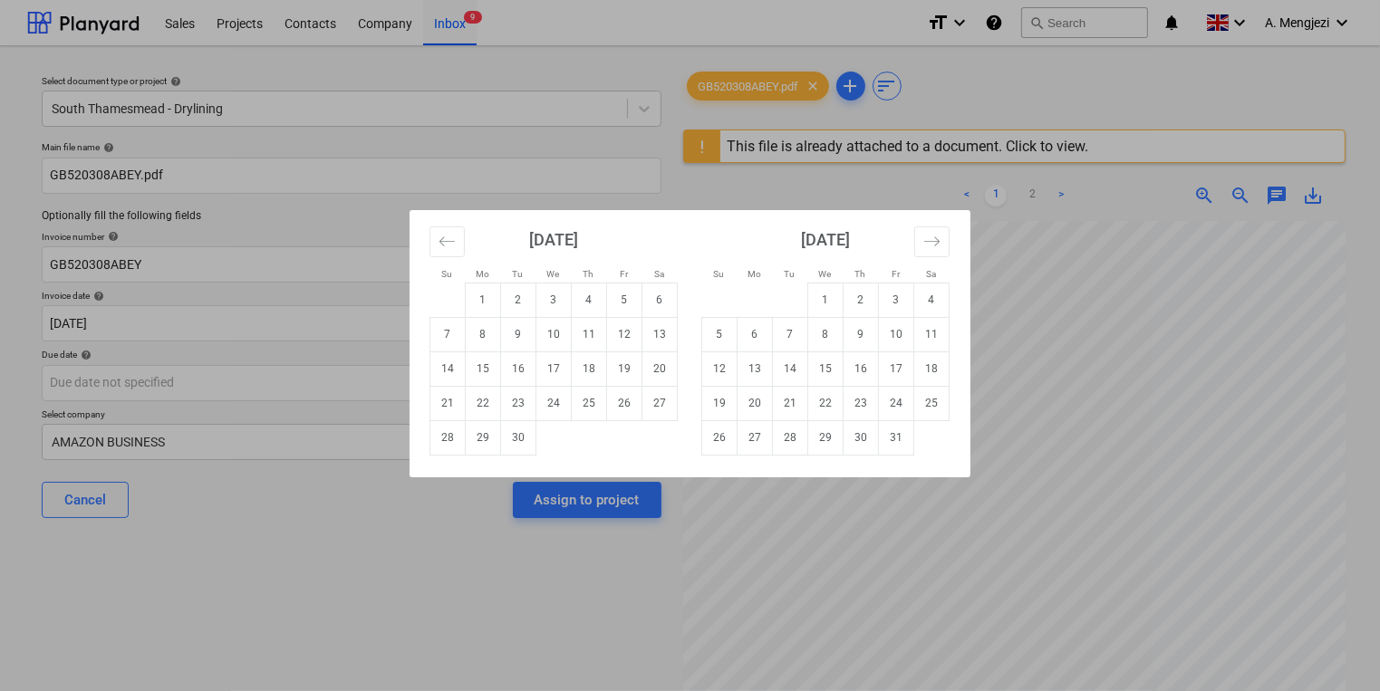
click at [914, 440] on td "Calendar" at bounding box center [931, 437] width 35 height 34
click at [910, 439] on td "31" at bounding box center [896, 437] width 35 height 34
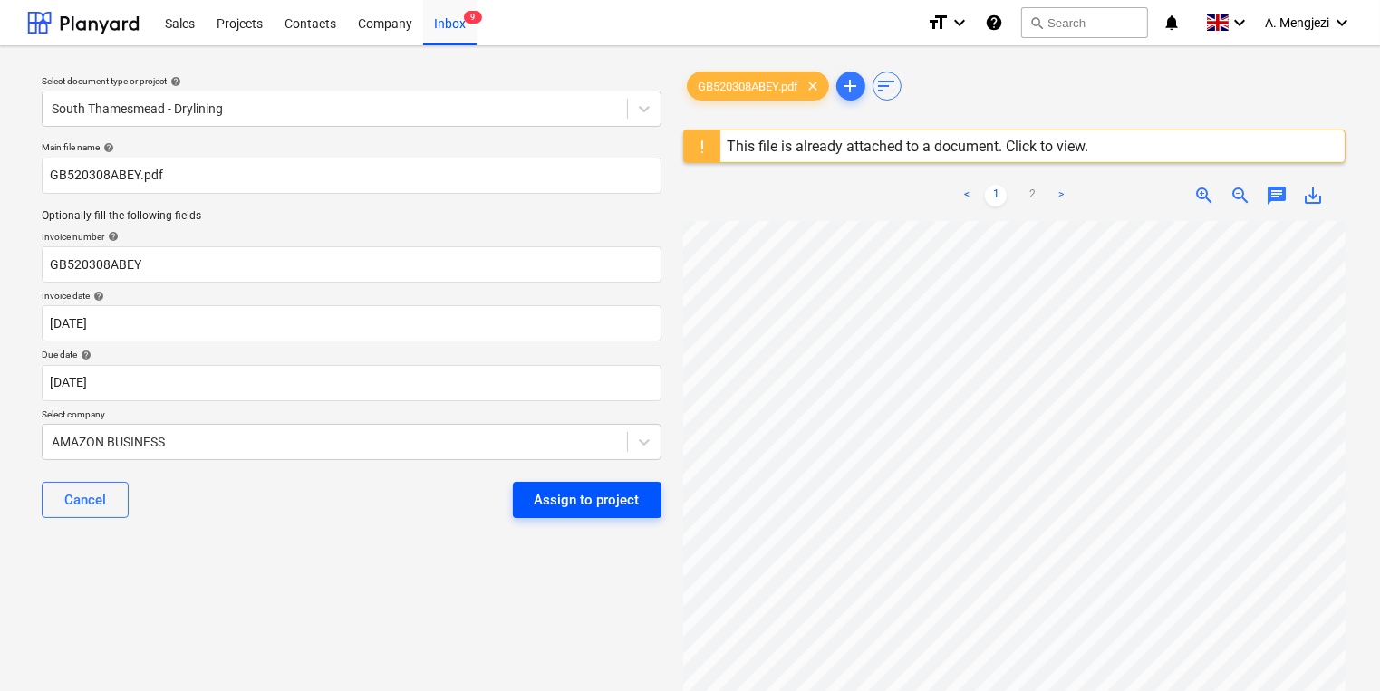
click at [535, 485] on div "Cancel Assign to project" at bounding box center [352, 500] width 620 height 65
click at [539, 493] on div "Assign to project" at bounding box center [587, 500] width 105 height 24
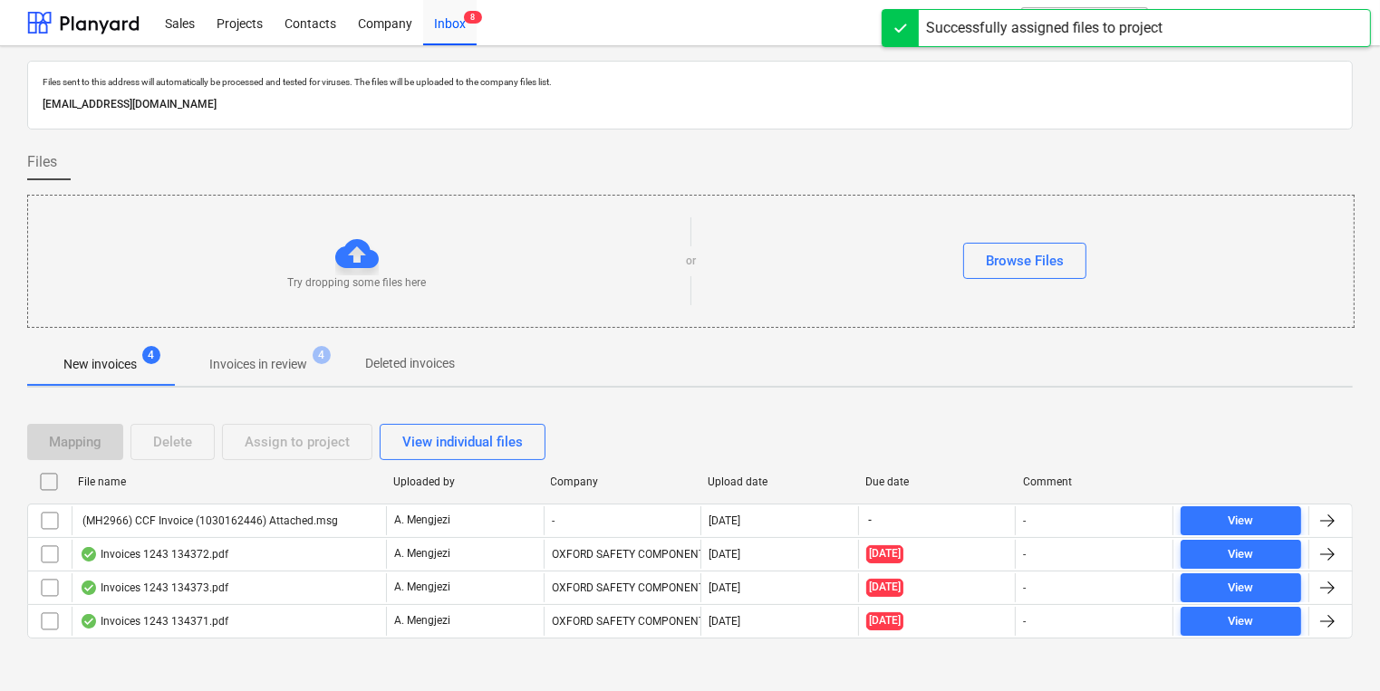
click at [274, 395] on div "Files sent to this address will automatically be processed and tested for virus…" at bounding box center [690, 368] width 1326 height 614
click at [277, 391] on div "Files sent to this address will automatically be processed and tested for virus…" at bounding box center [690, 368] width 1326 height 614
click at [303, 366] on p "Invoices in review" at bounding box center [258, 364] width 98 height 19
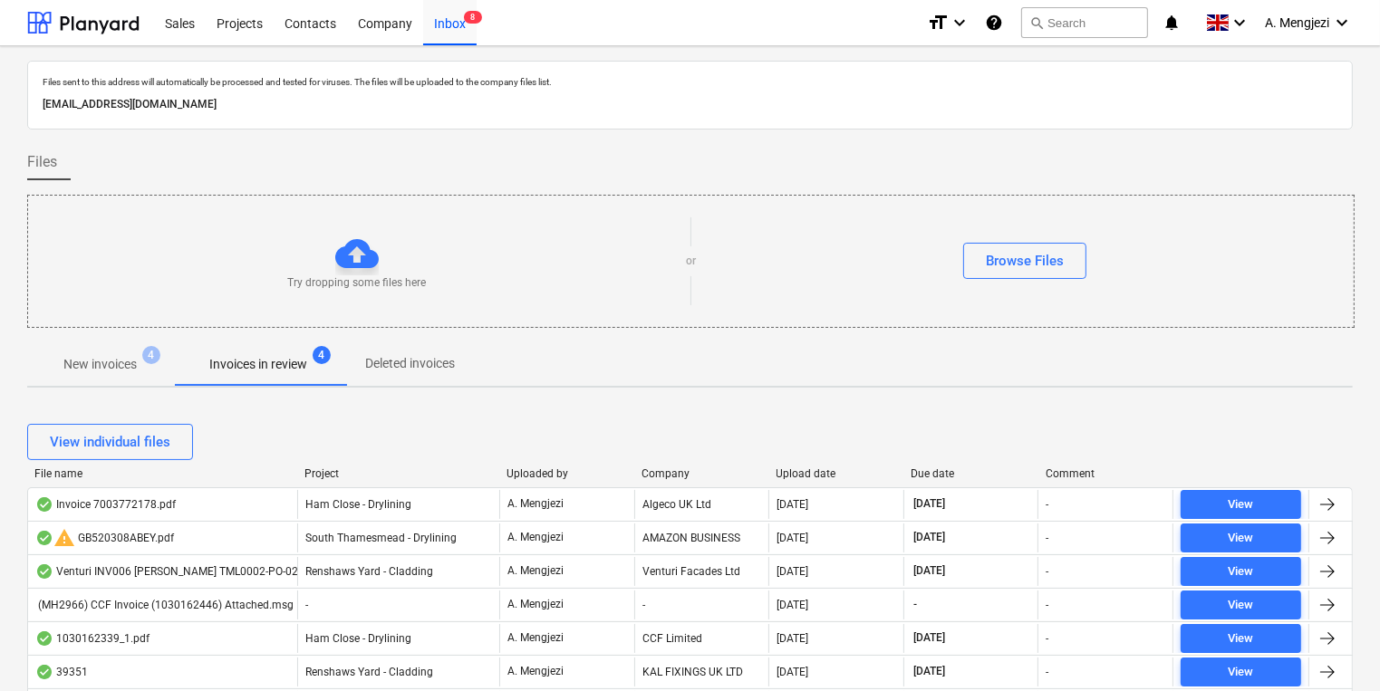
click at [792, 475] on div "Upload date" at bounding box center [836, 474] width 121 height 13
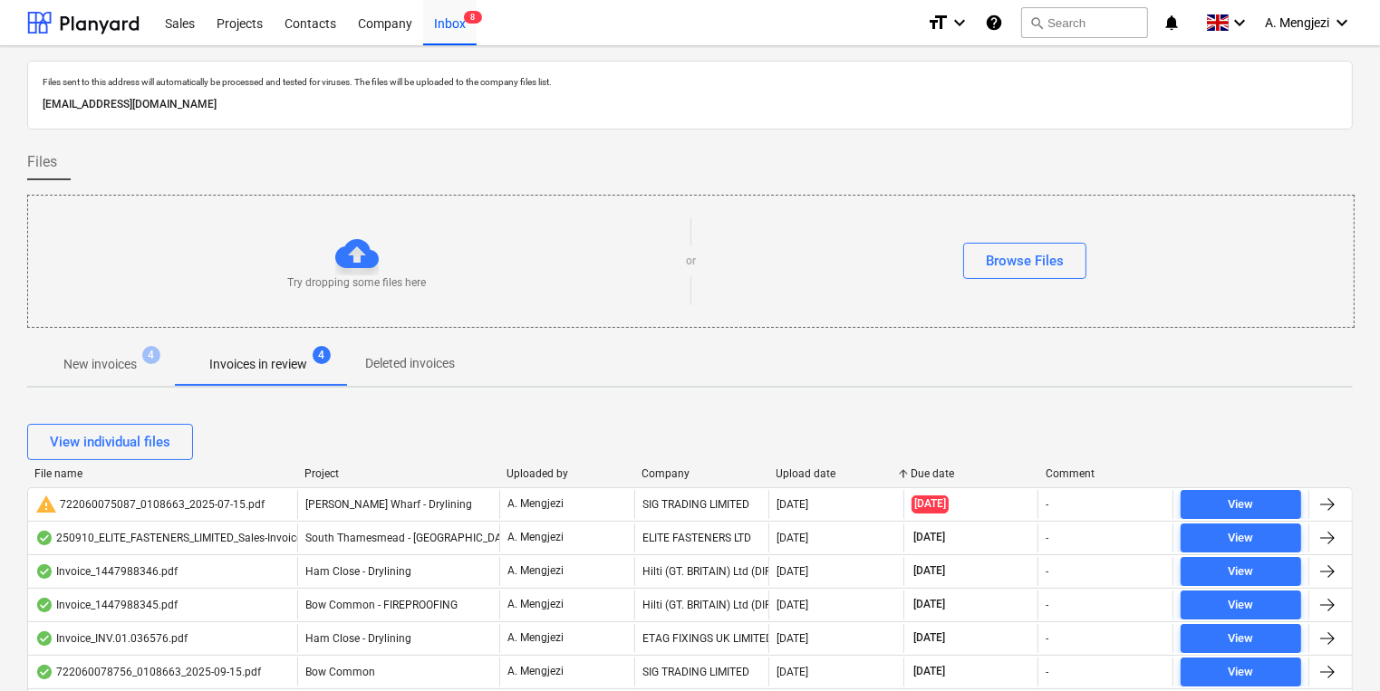
click at [792, 475] on div "Upload date" at bounding box center [836, 474] width 121 height 13
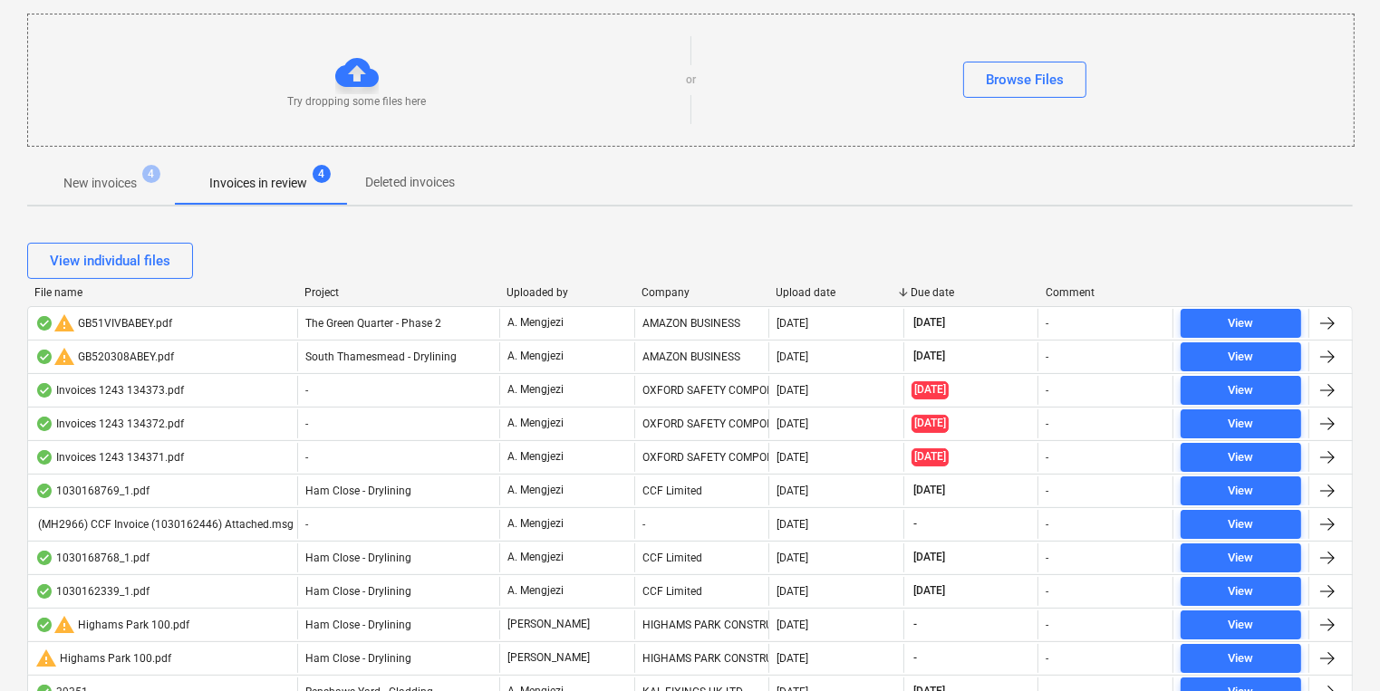
scroll to position [217, 0]
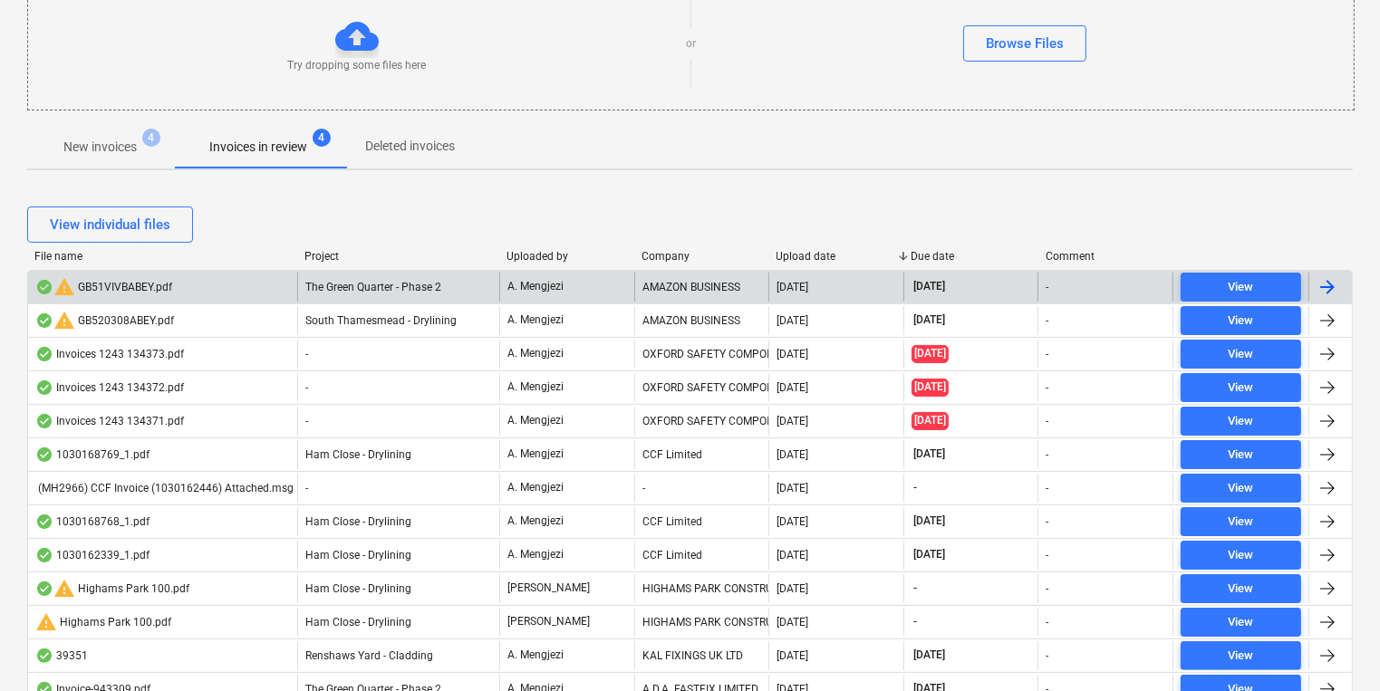
click at [609, 287] on div "A. Mengjezi" at bounding box center [566, 287] width 135 height 29
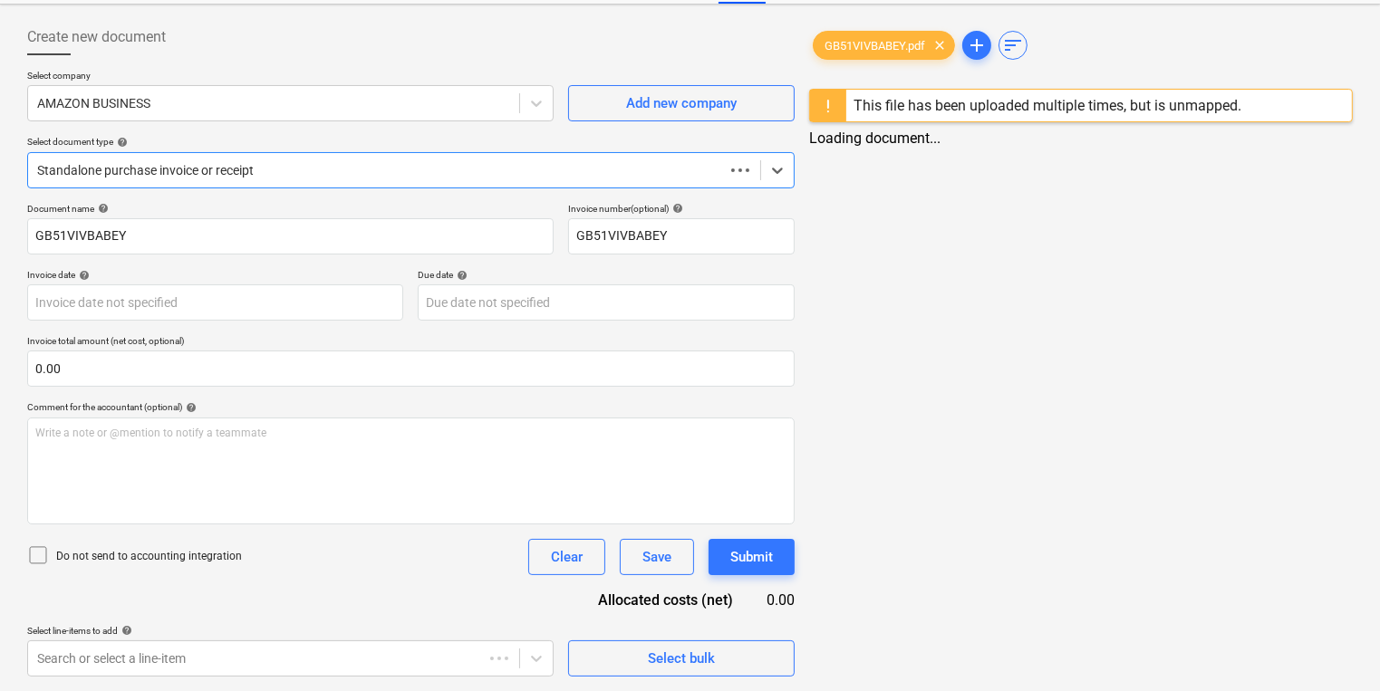
scroll to position [78, 0]
click at [867, 42] on span "GB51VIVBABEY.pdf" at bounding box center [875, 46] width 122 height 14
click at [1095, 152] on link "2" at bounding box center [1099, 155] width 22 height 22
click at [410, 634] on div "Select line-items to add help" at bounding box center [290, 632] width 526 height 12
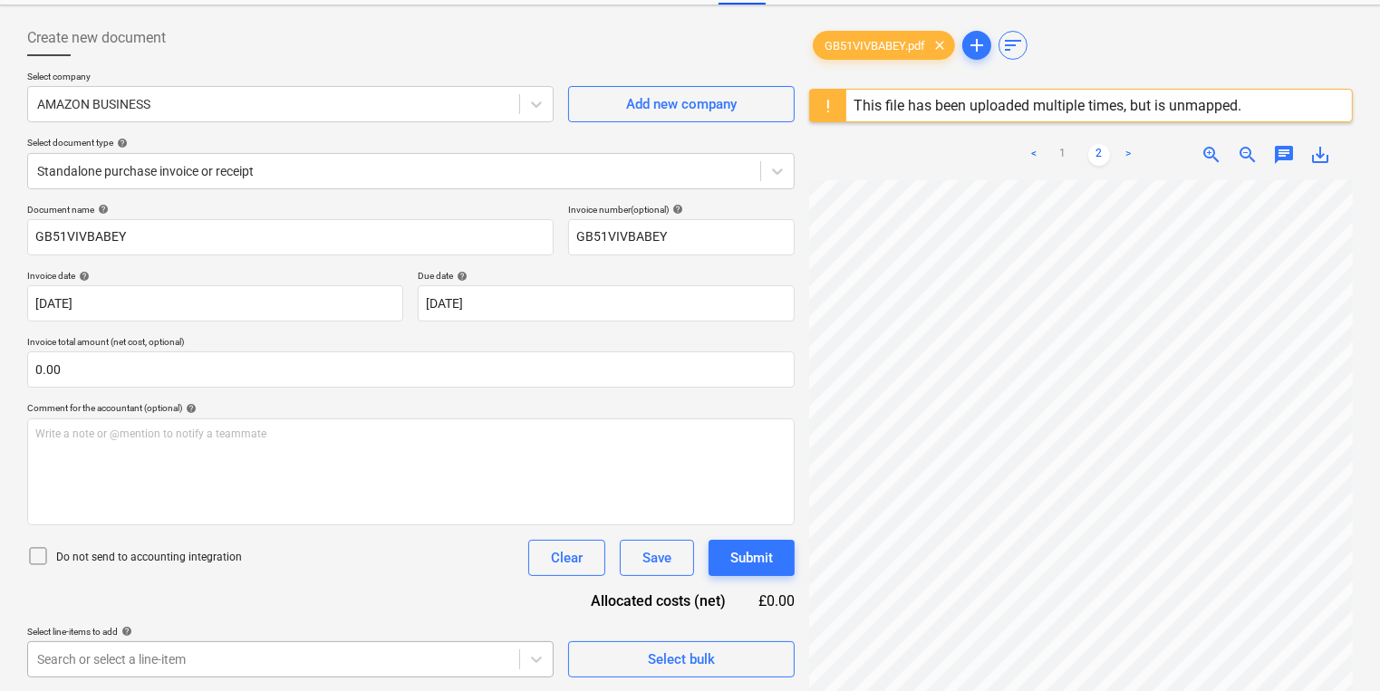
click at [394, 613] on body "Sales Projects Contacts Company Inbox 8 format_size keyboard_arrow_down help se…" at bounding box center [690, 267] width 1380 height 691
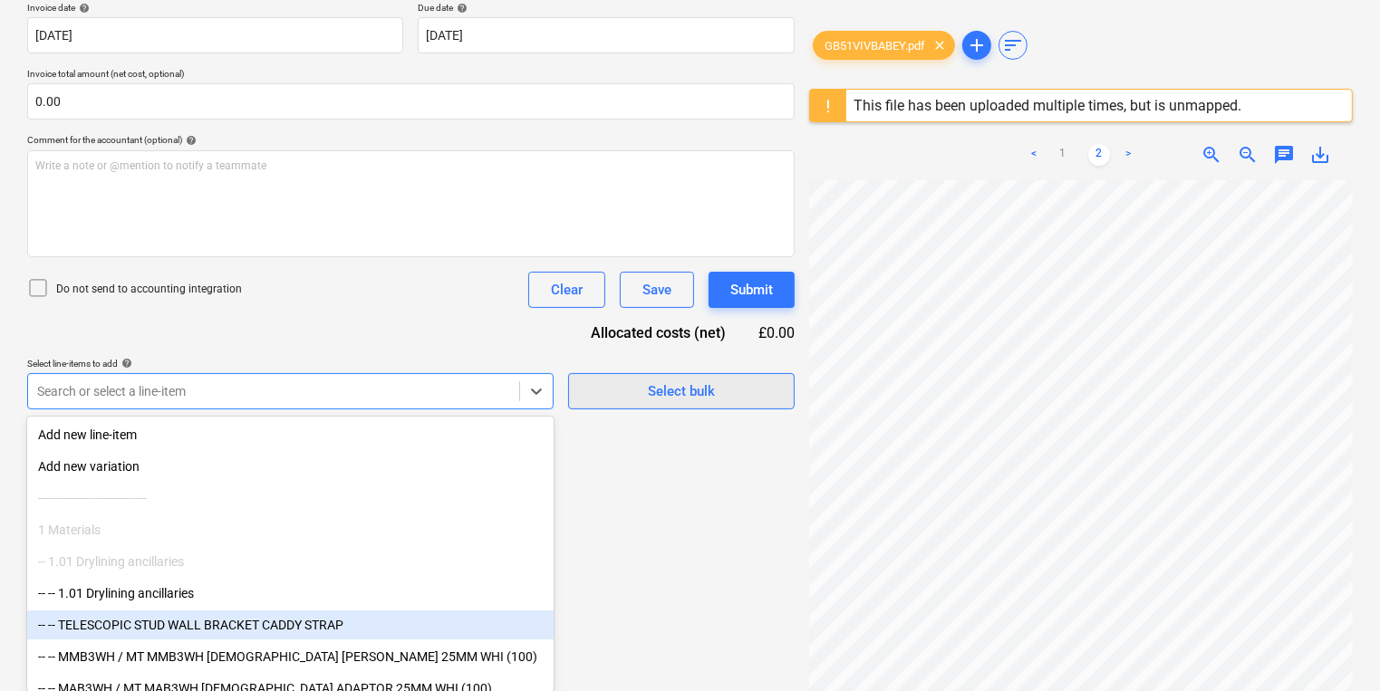
click at [670, 406] on div "Document name help GB51VIVBABEY Invoice number (optional) help GB51VIVBABEY Inv…" at bounding box center [410, 173] width 767 height 474
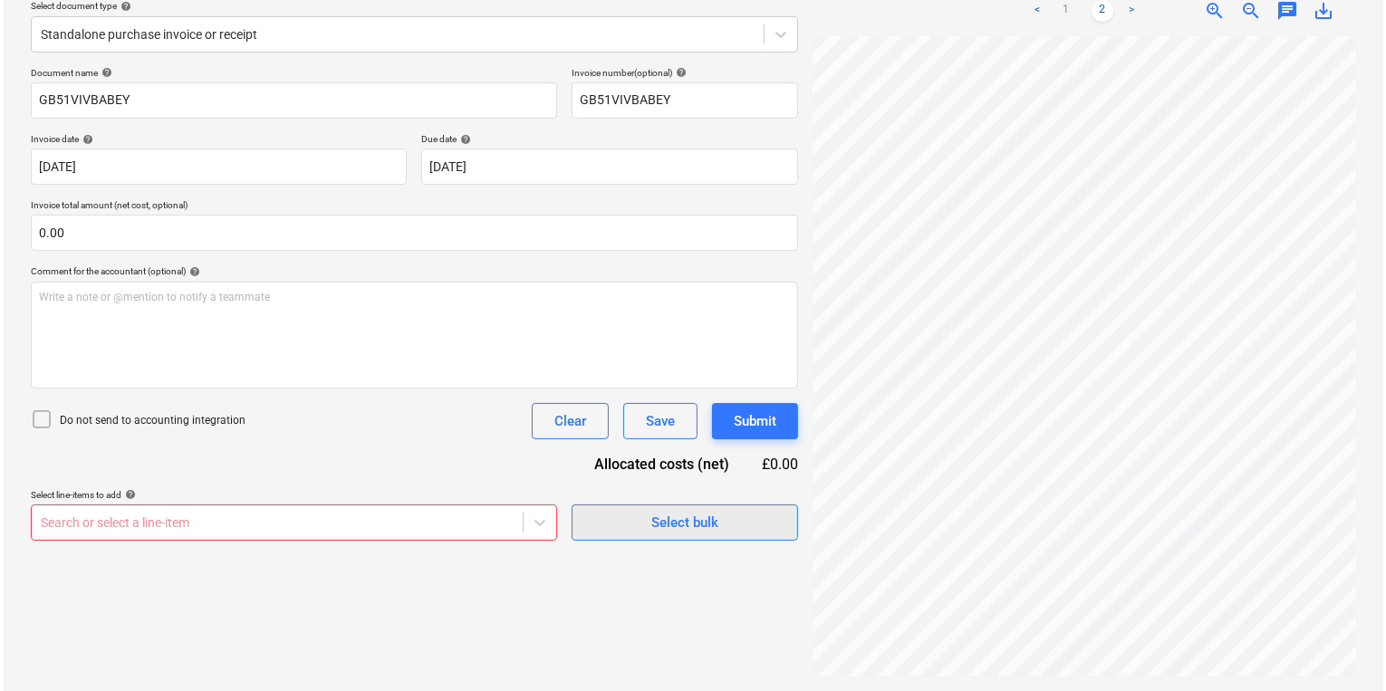
scroll to position [214, 0]
click at [688, 533] on div "Select bulk" at bounding box center [681, 524] width 67 height 24
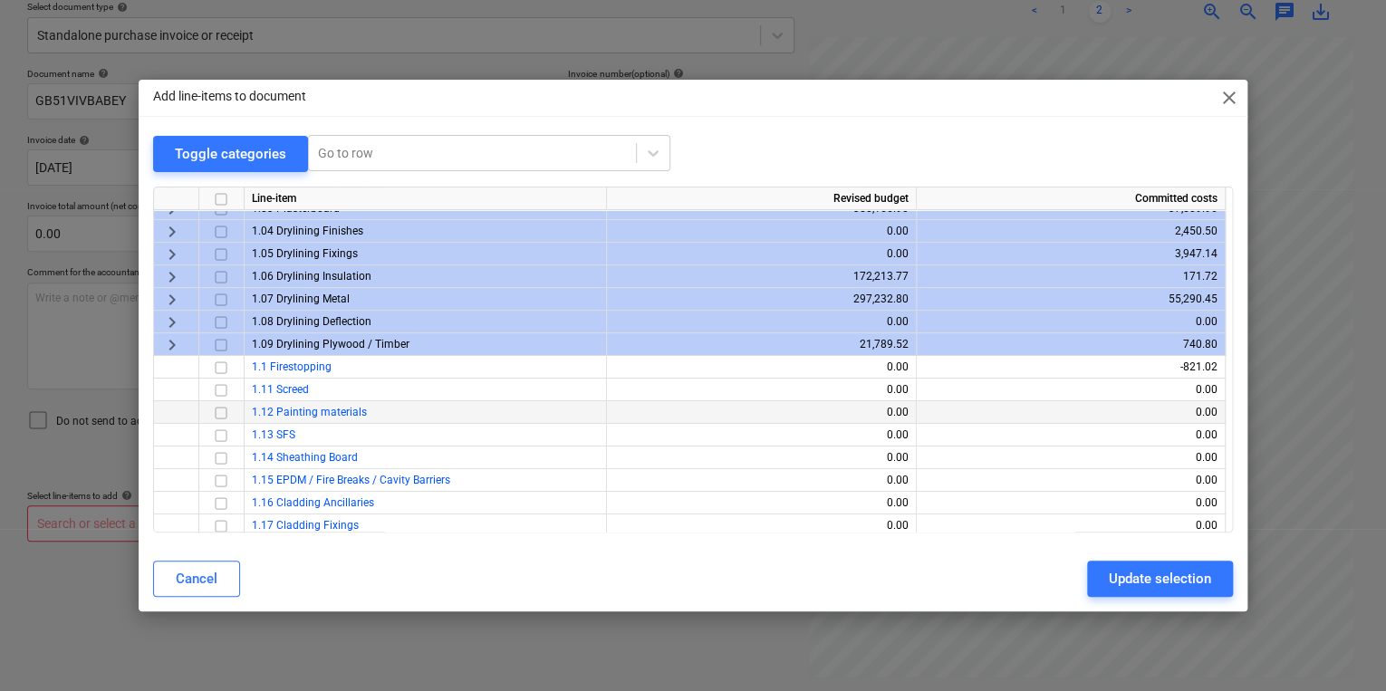
scroll to position [72, 0]
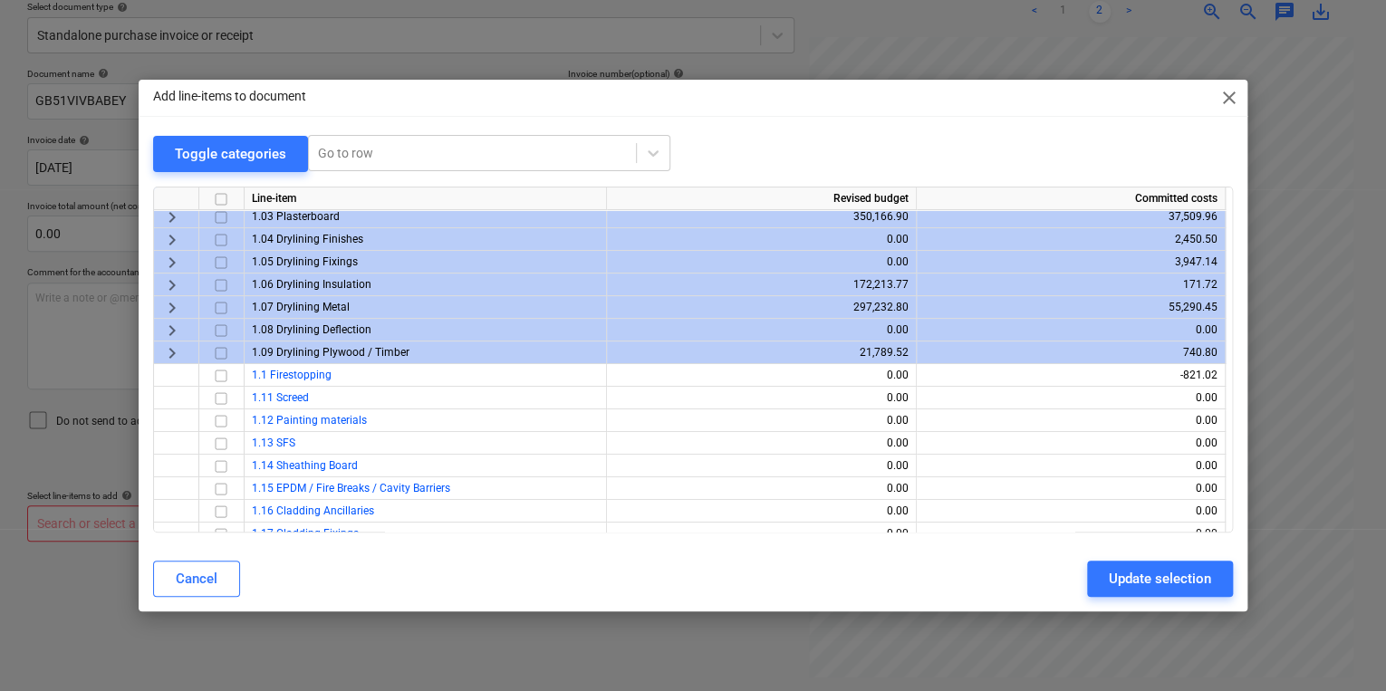
click at [171, 348] on span "keyboard_arrow_right" at bounding box center [172, 353] width 22 height 22
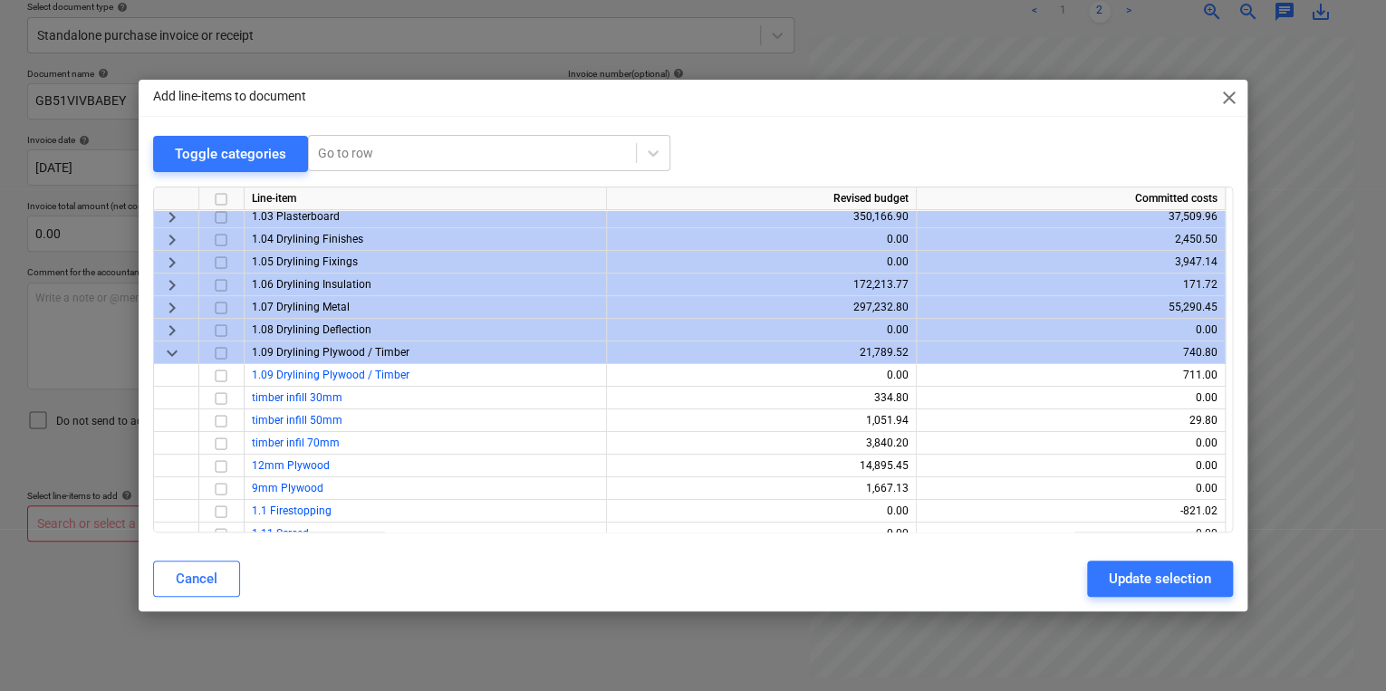
click at [171, 348] on span "keyboard_arrow_down" at bounding box center [172, 353] width 22 height 22
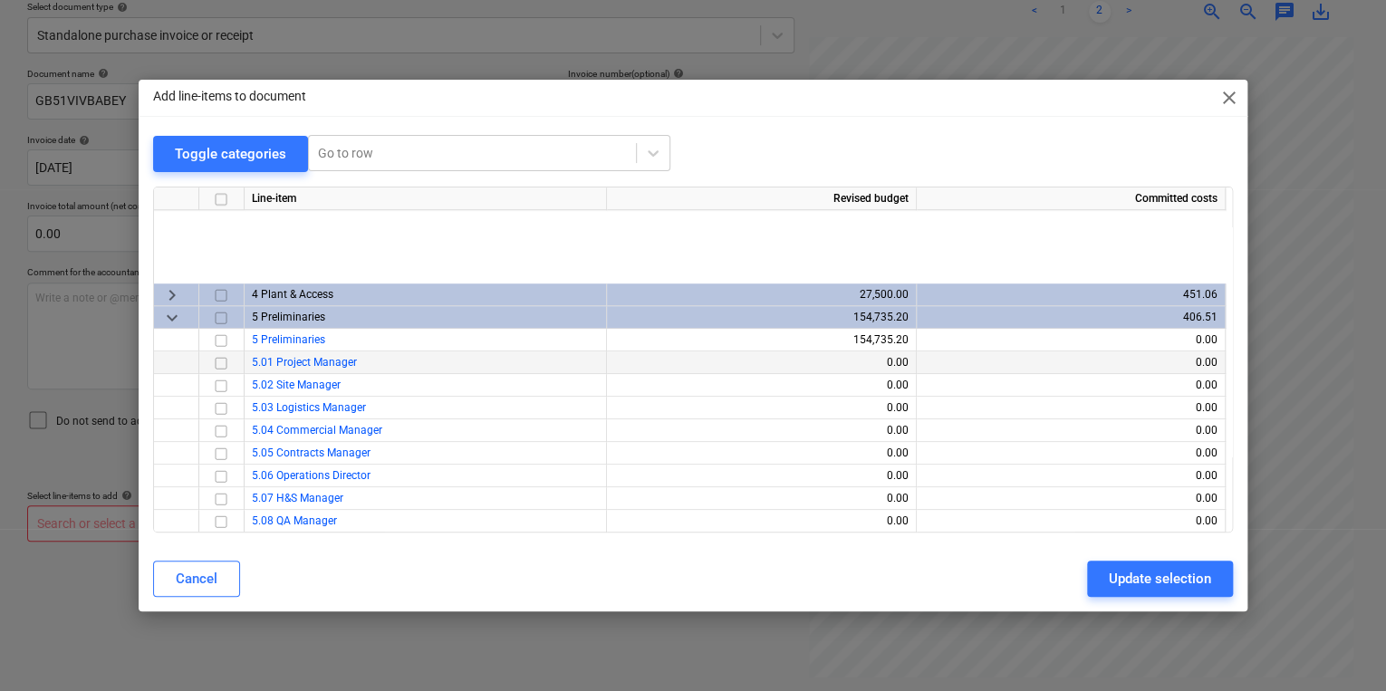
scroll to position [870, 0]
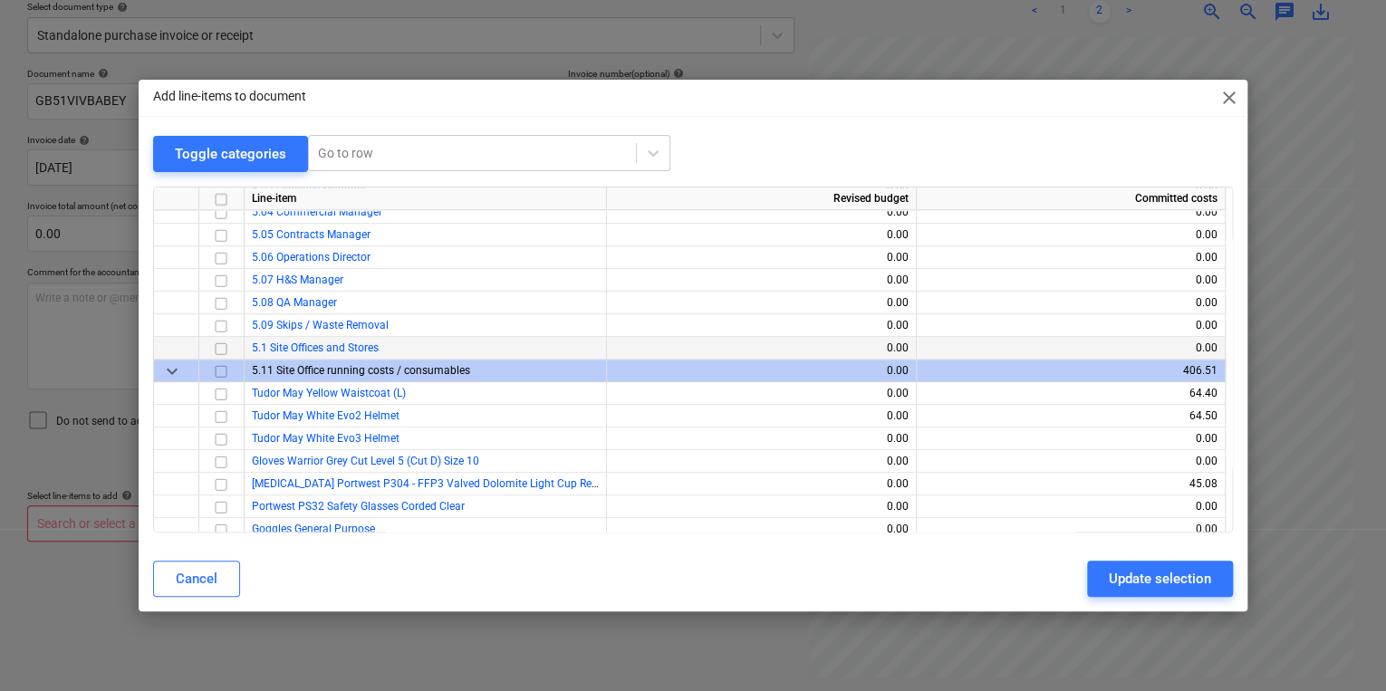
click at [218, 346] on input "checkbox" at bounding box center [221, 348] width 22 height 22
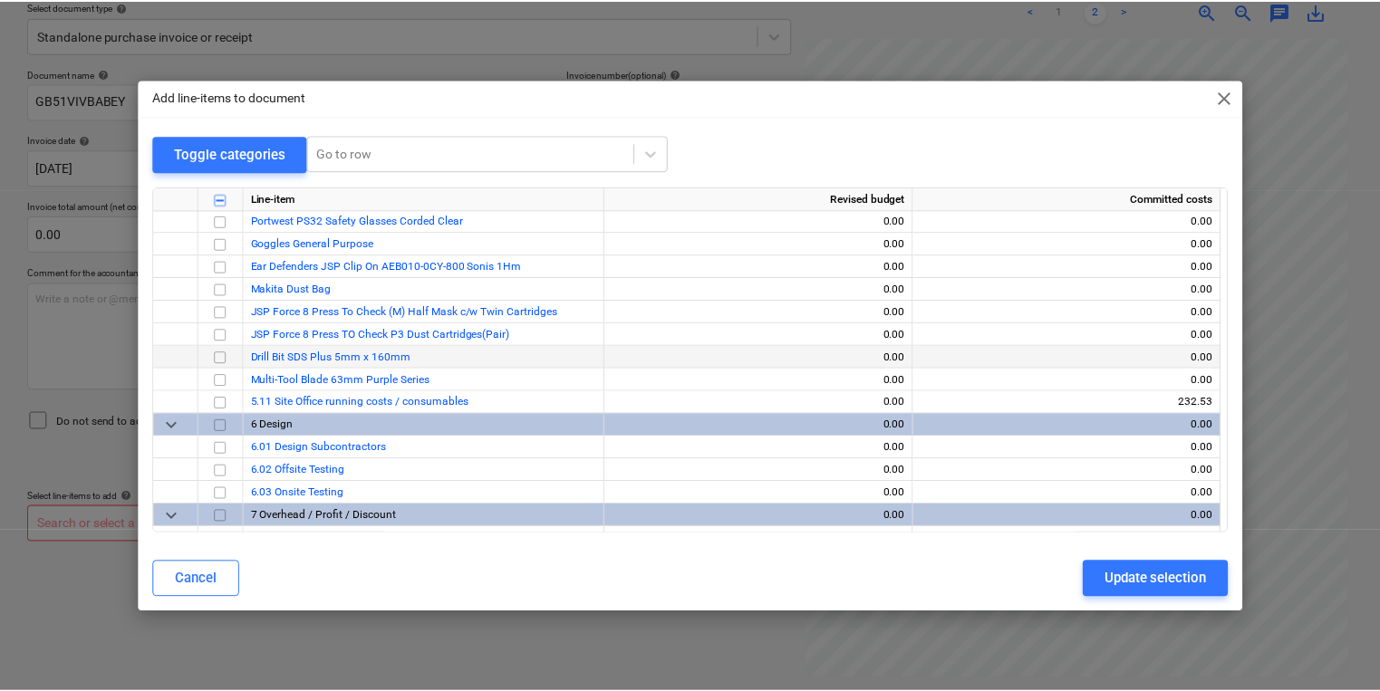
scroll to position [1264, 0]
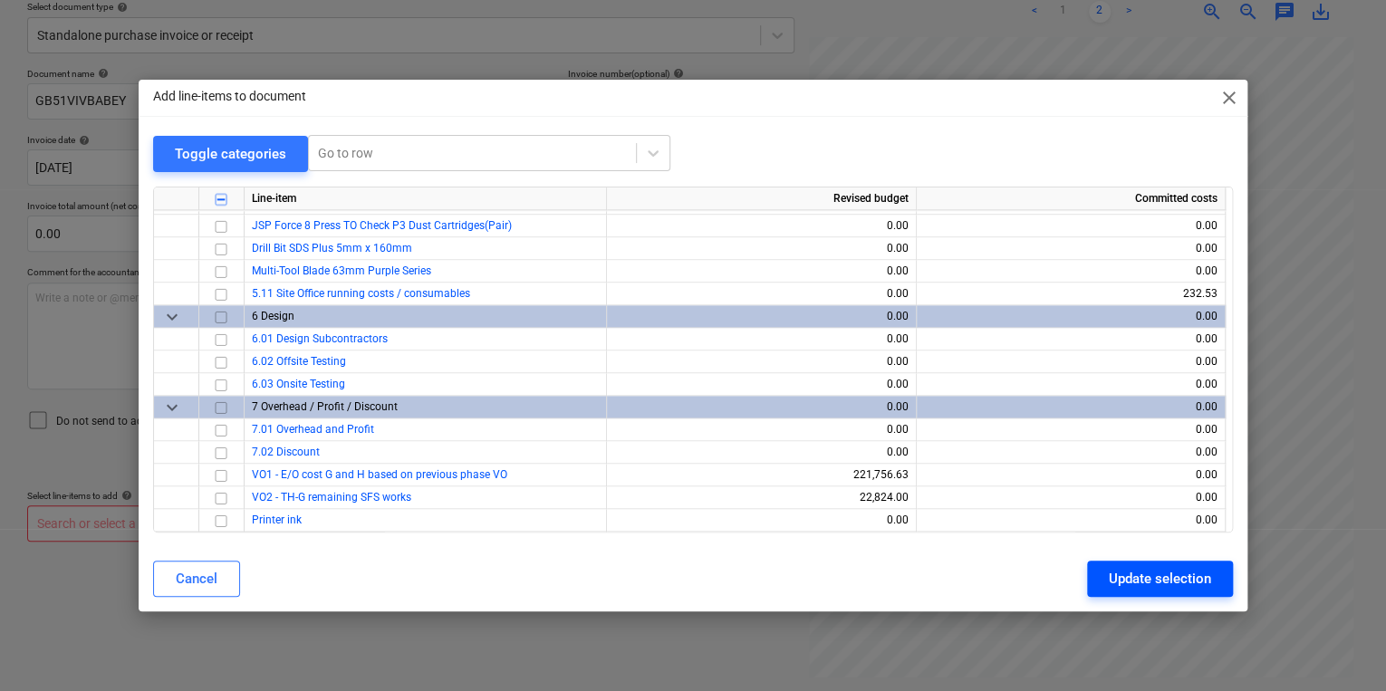
click at [1174, 582] on div "Update selection" at bounding box center [1160, 579] width 102 height 24
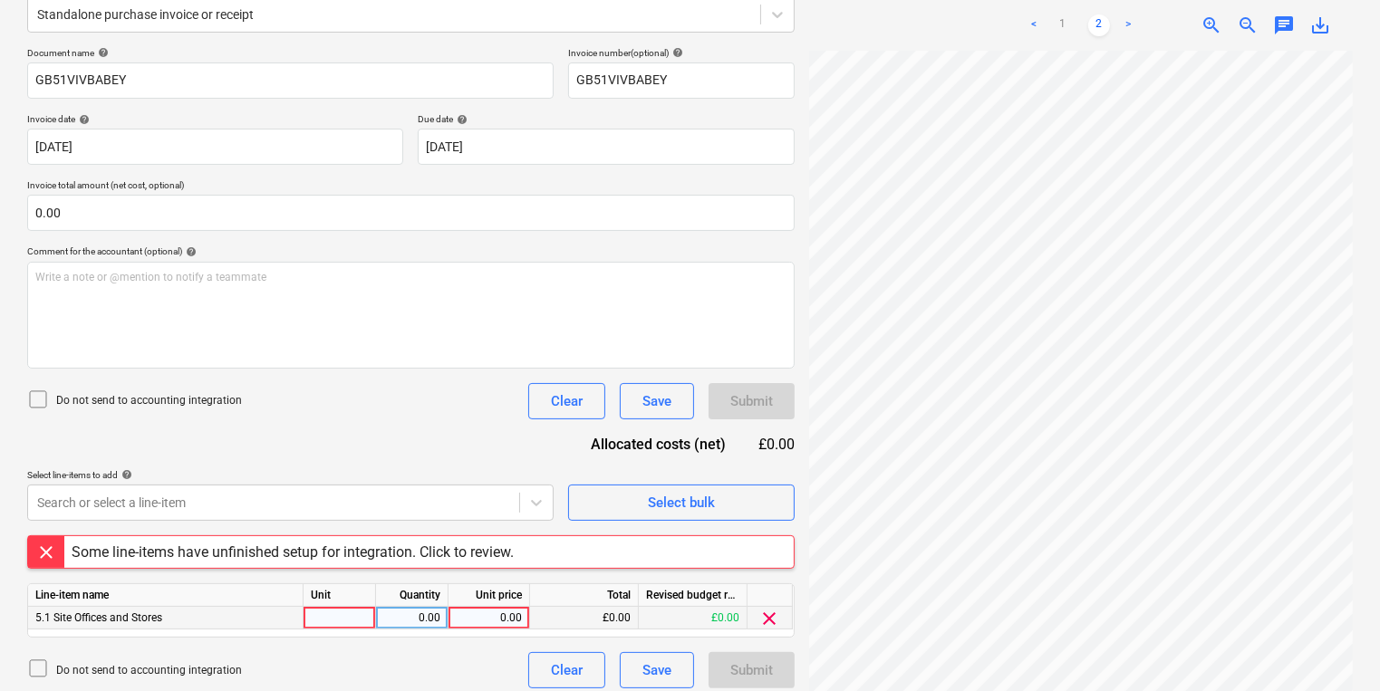
scroll to position [246, 0]
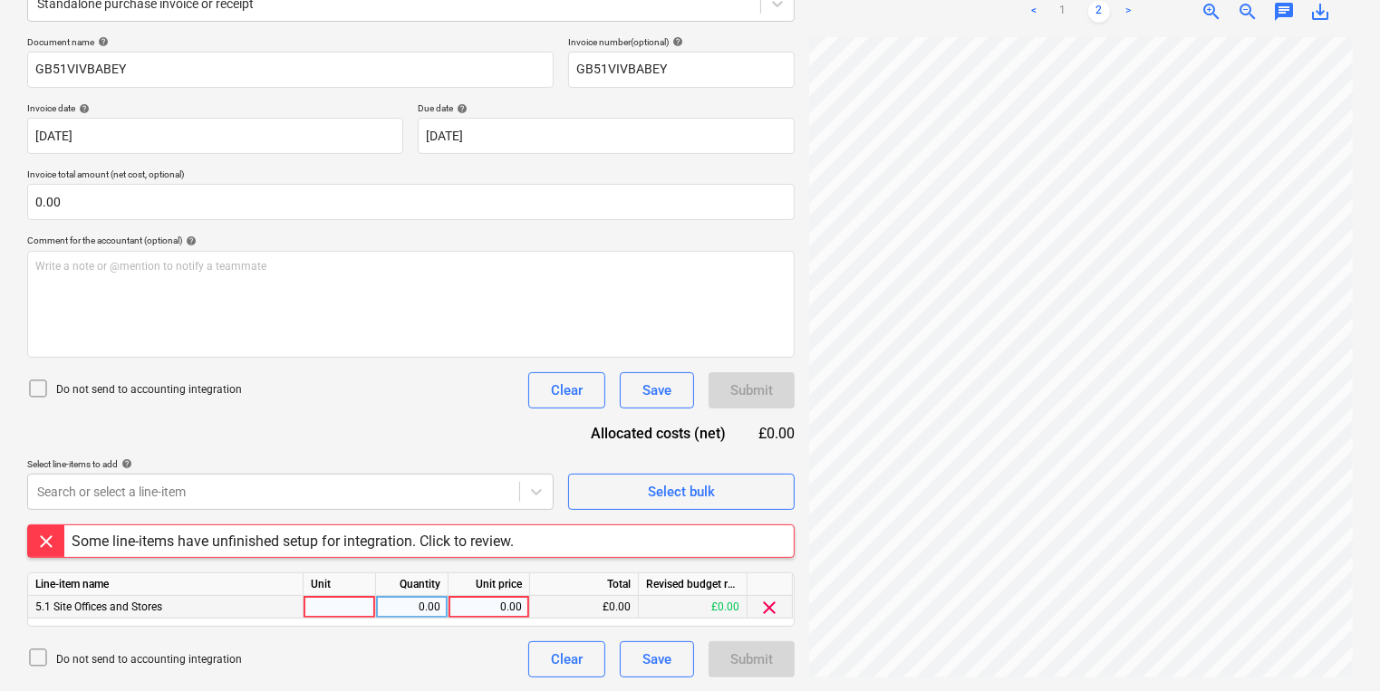
click at [341, 602] on div at bounding box center [340, 607] width 72 height 23
click at [771, 600] on span "clear" at bounding box center [770, 608] width 22 height 22
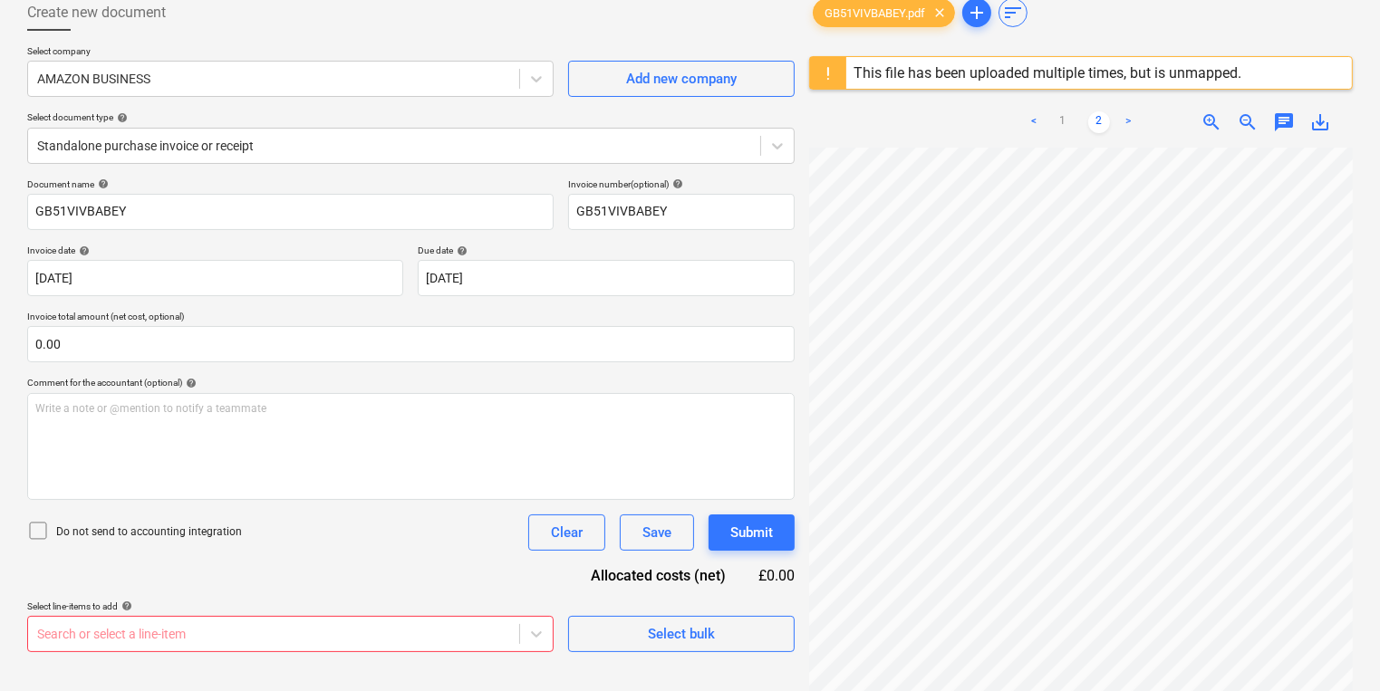
scroll to position [214, 0]
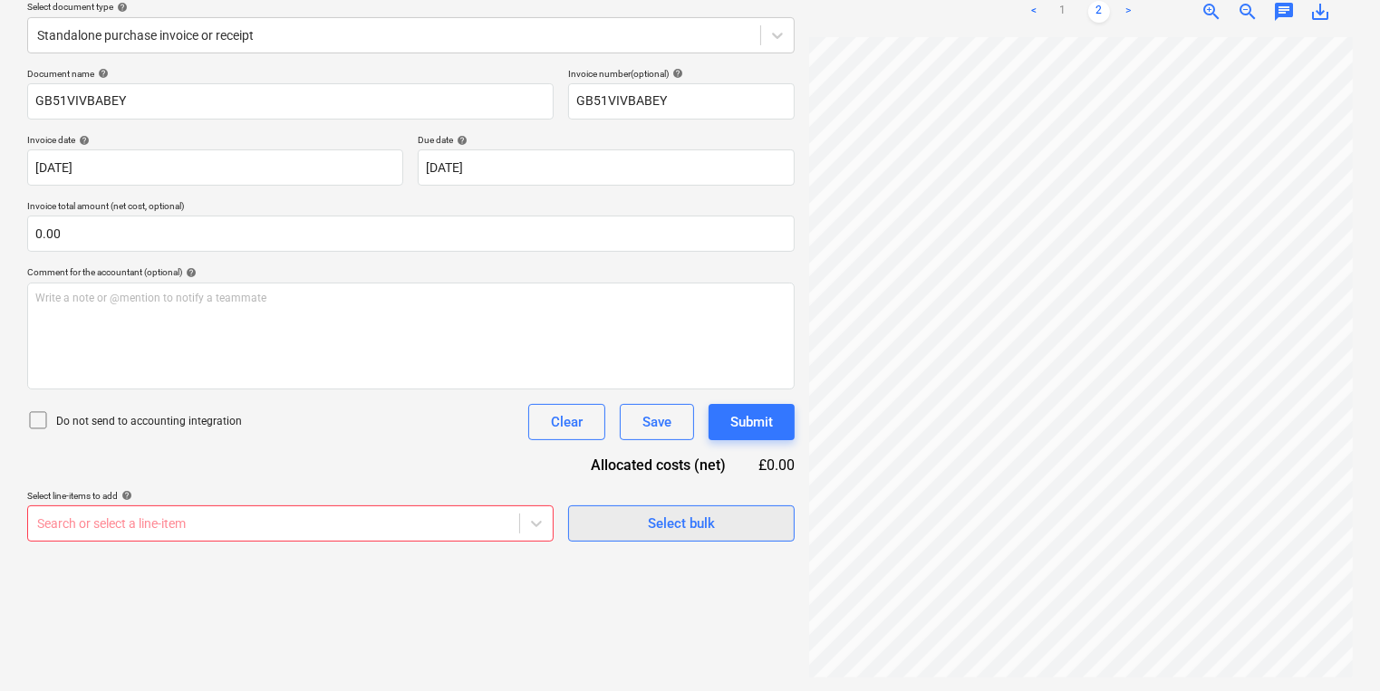
click at [730, 527] on span "Select bulk" at bounding box center [681, 524] width 181 height 24
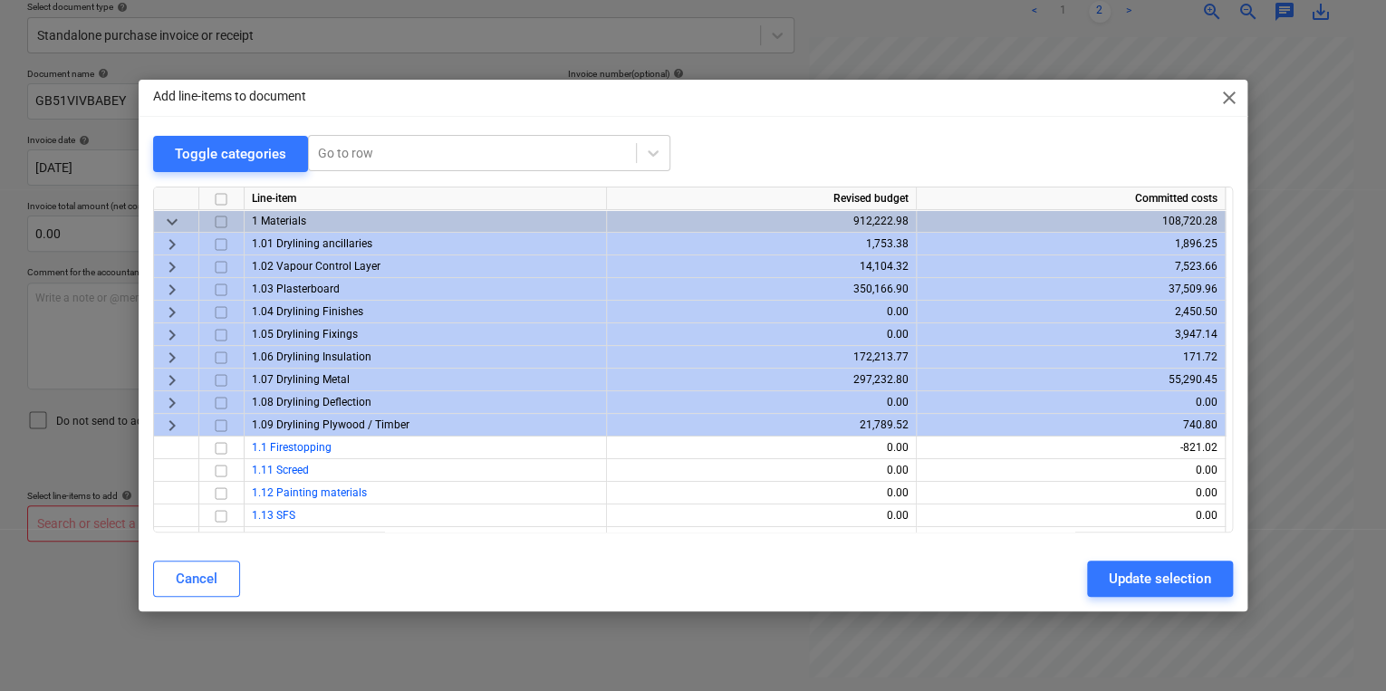
click at [217, 225] on input "checkbox" at bounding box center [221, 221] width 22 height 22
click at [216, 217] on input "checkbox" at bounding box center [221, 221] width 22 height 22
click at [187, 219] on div "keyboard_arrow_down" at bounding box center [176, 221] width 45 height 23
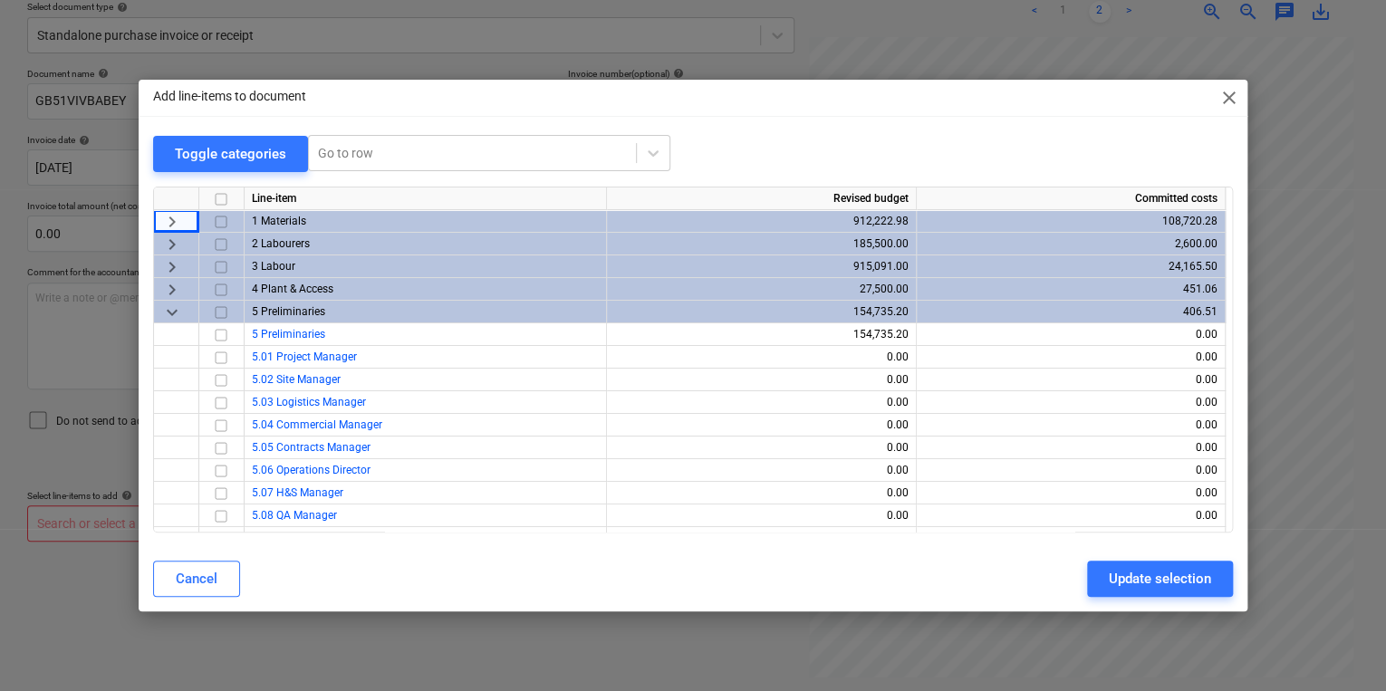
click at [219, 223] on input "checkbox" at bounding box center [221, 221] width 22 height 22
click at [1212, 565] on button "Update selection" at bounding box center [1160, 579] width 146 height 36
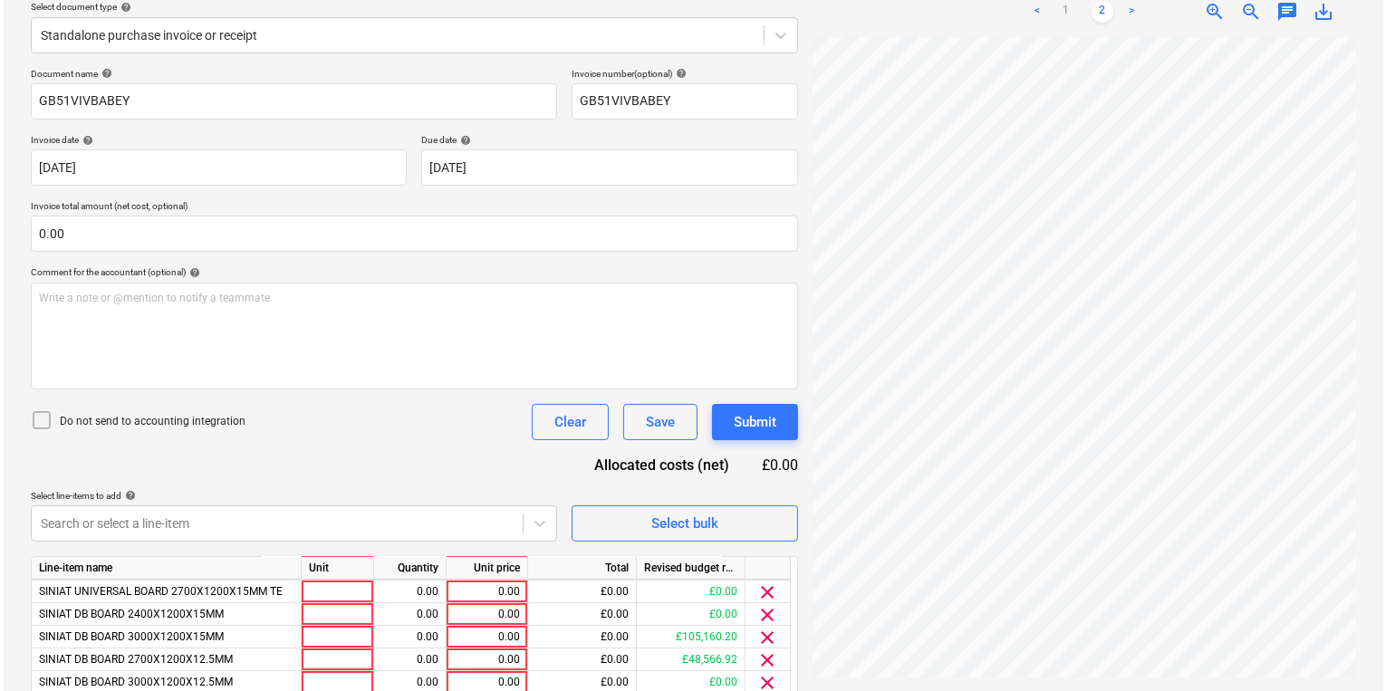
scroll to position [362, 0]
click at [717, 524] on span "Select bulk" at bounding box center [681, 524] width 181 height 24
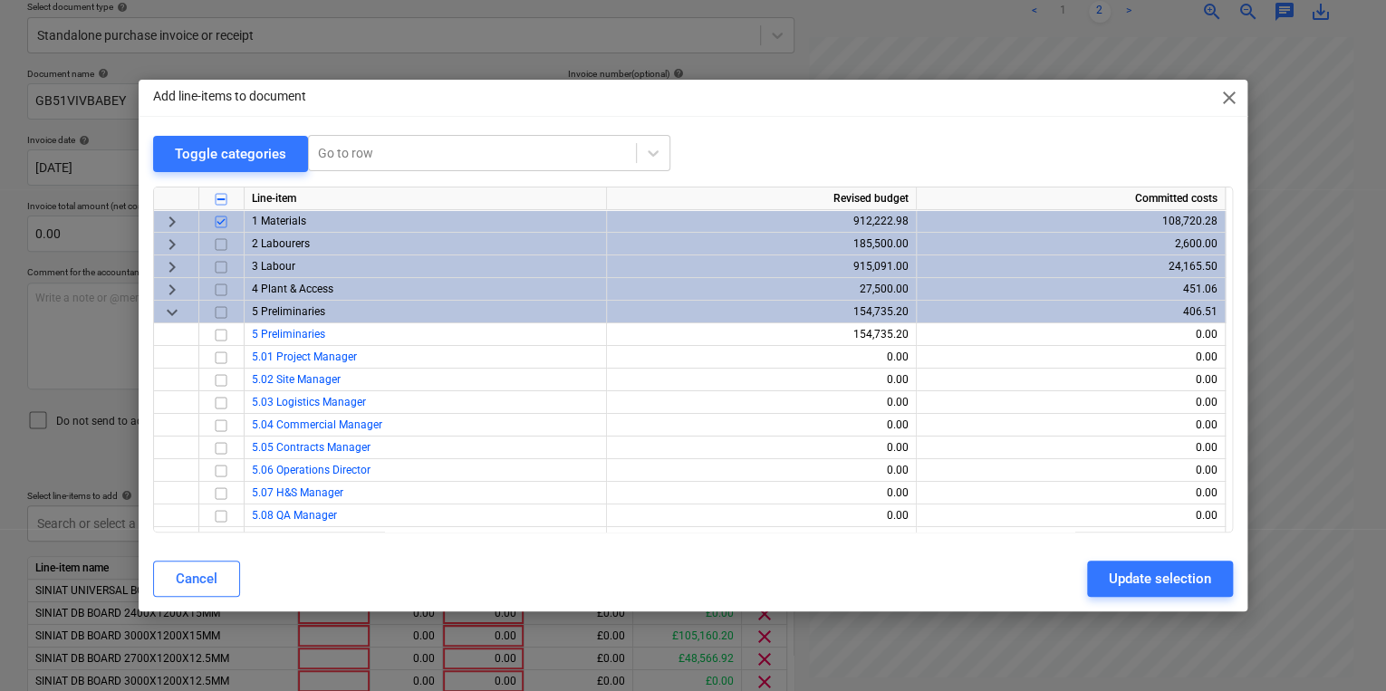
click at [215, 219] on input "checkbox" at bounding box center [221, 221] width 22 height 22
click at [165, 222] on span "keyboard_arrow_right" at bounding box center [172, 221] width 22 height 22
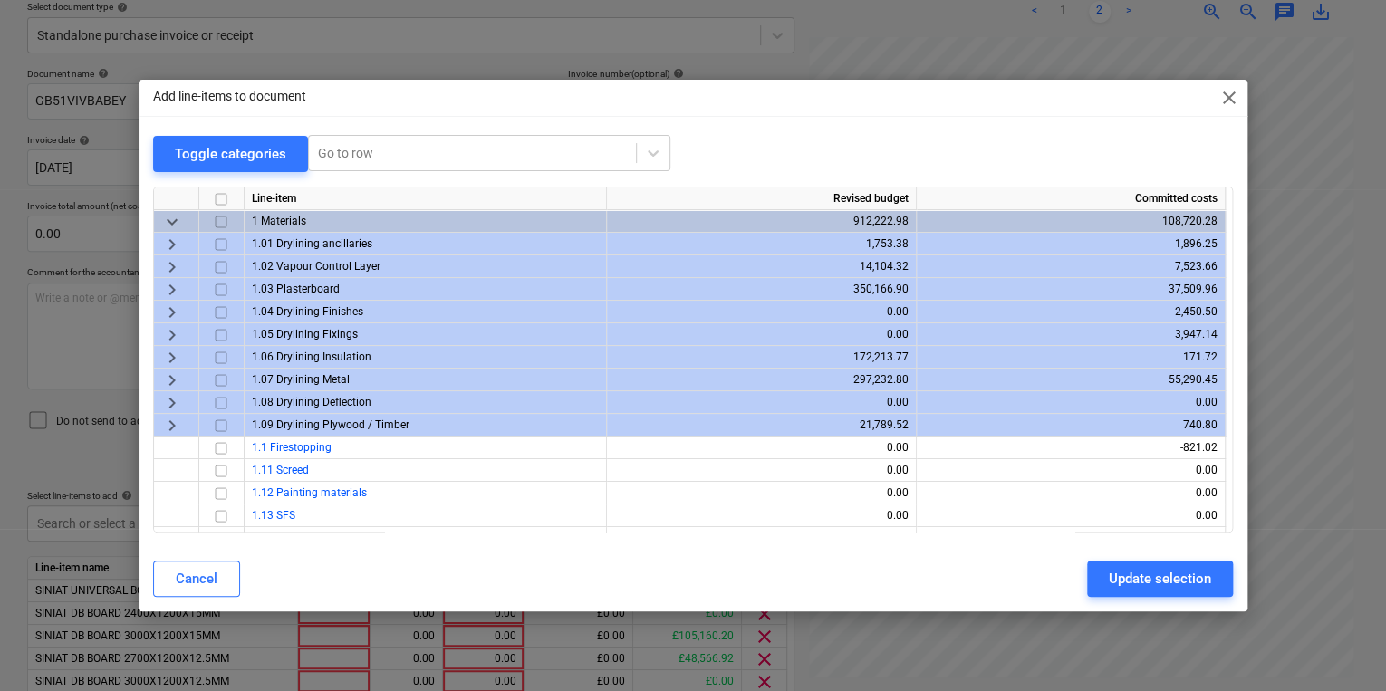
click at [167, 207] on div "Line-item Revised budget Committed costs keyboard_arrow_down 1 Materials 912,22…" at bounding box center [693, 360] width 1080 height 346
click at [167, 218] on span "keyboard_arrow_down" at bounding box center [172, 221] width 22 height 22
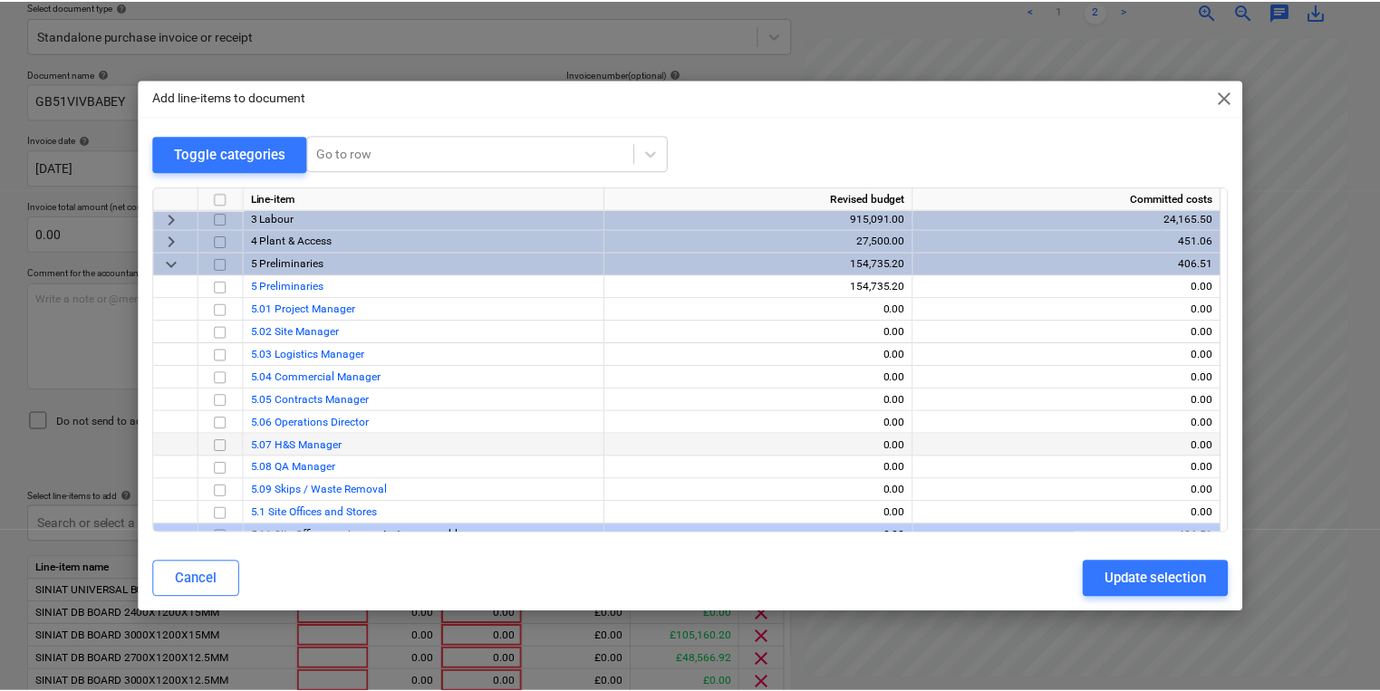
scroll to position [145, 0]
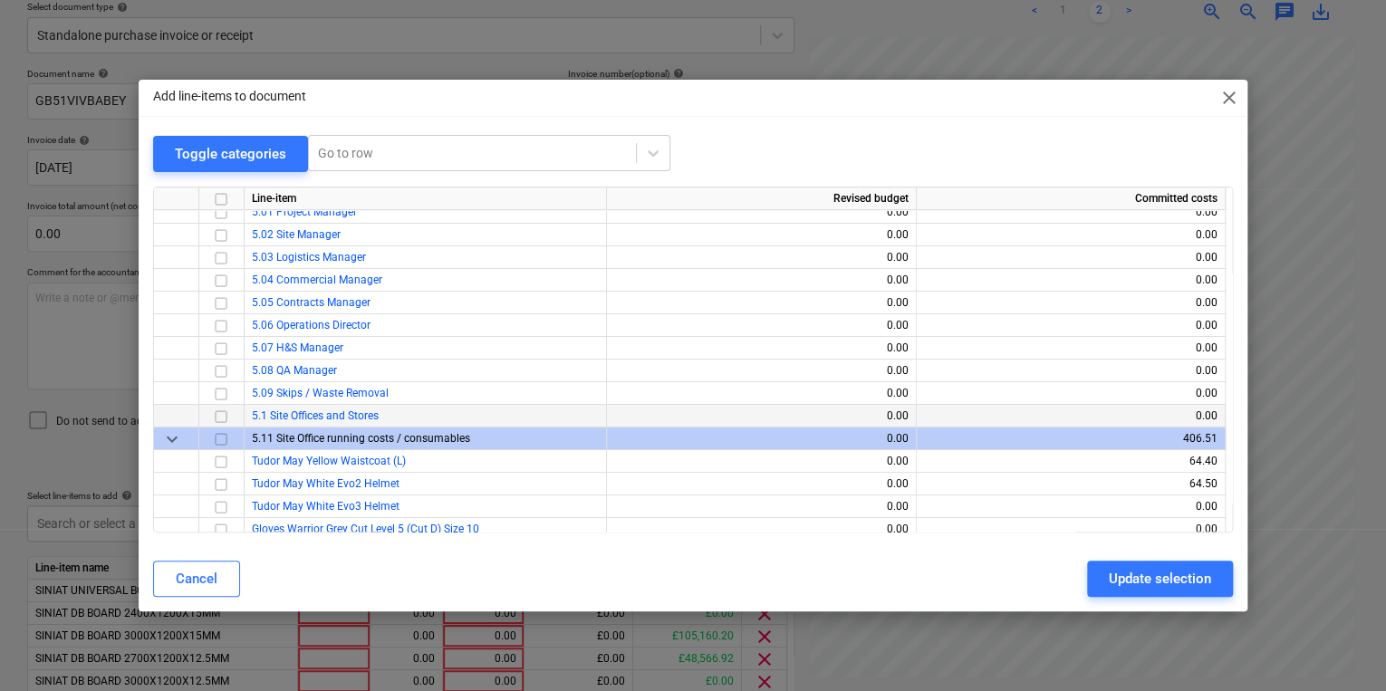
click at [225, 418] on input "checkbox" at bounding box center [221, 416] width 22 height 22
click at [1142, 571] on div "Update selection" at bounding box center [1160, 579] width 102 height 24
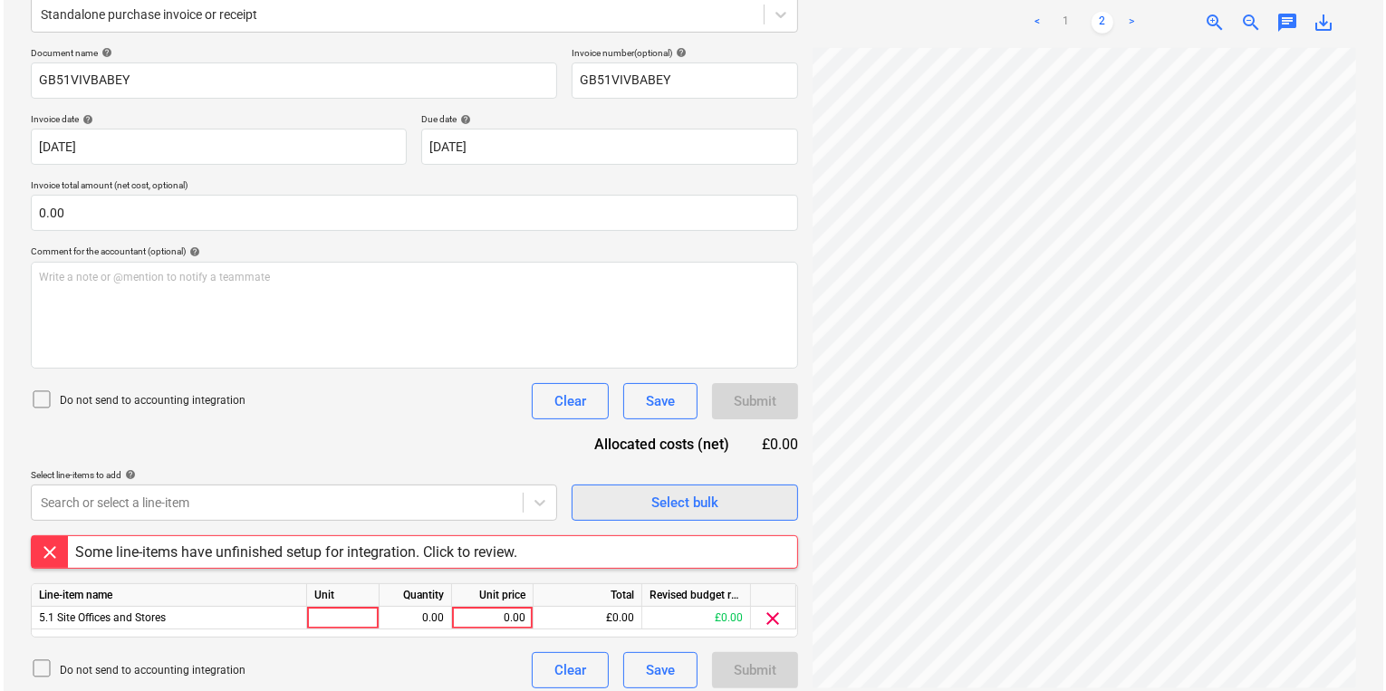
scroll to position [246, 0]
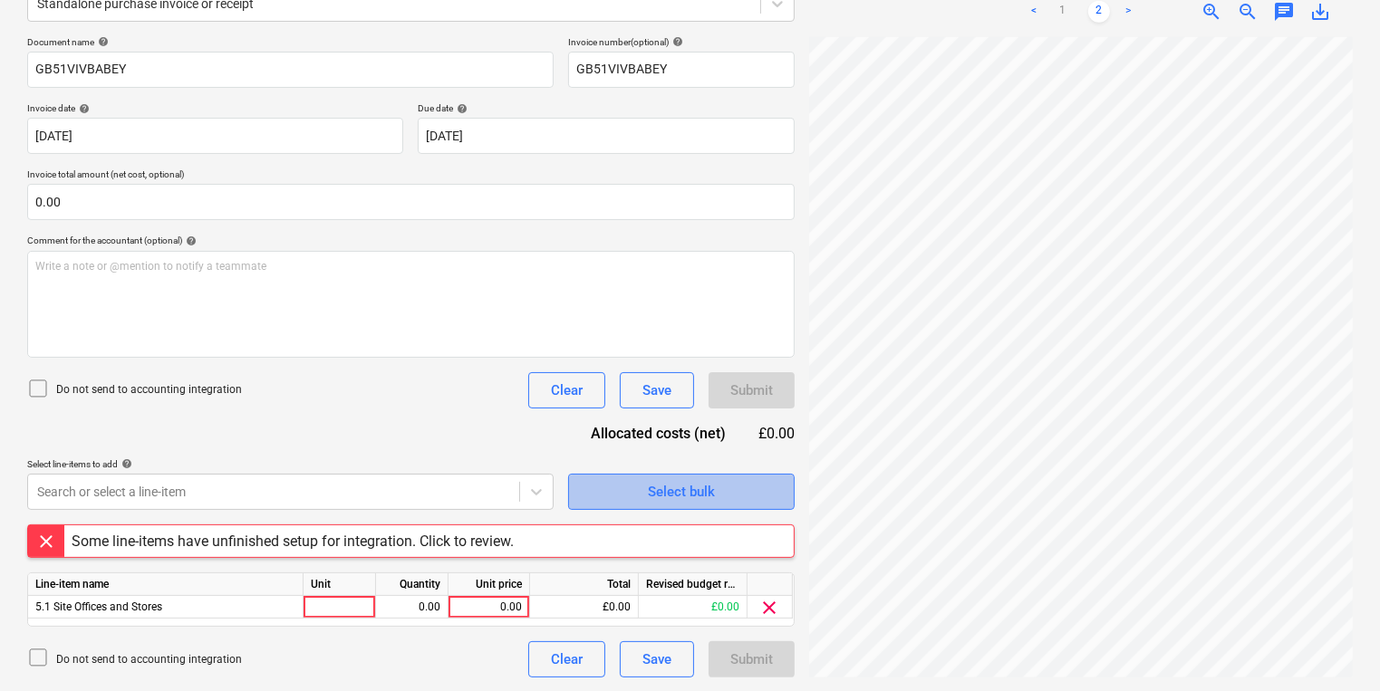
click at [662, 500] on div "Select bulk" at bounding box center [681, 492] width 67 height 24
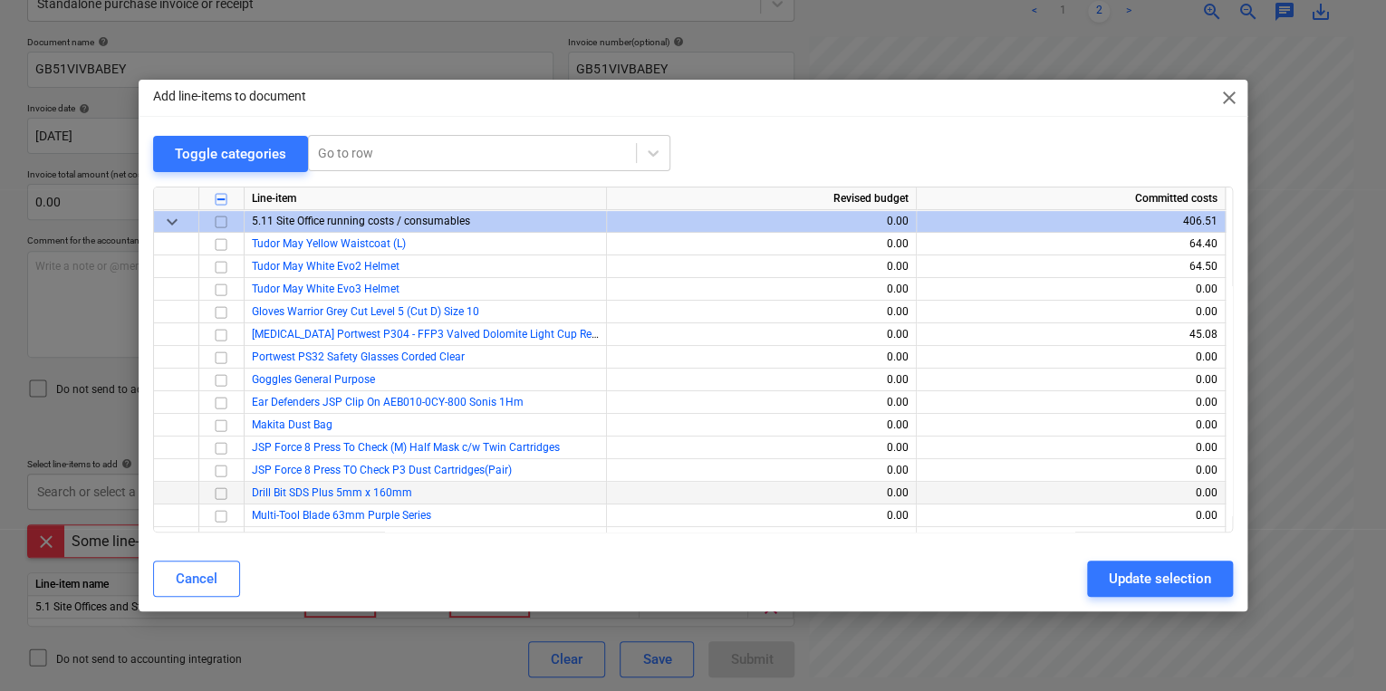
scroll to position [217, 0]
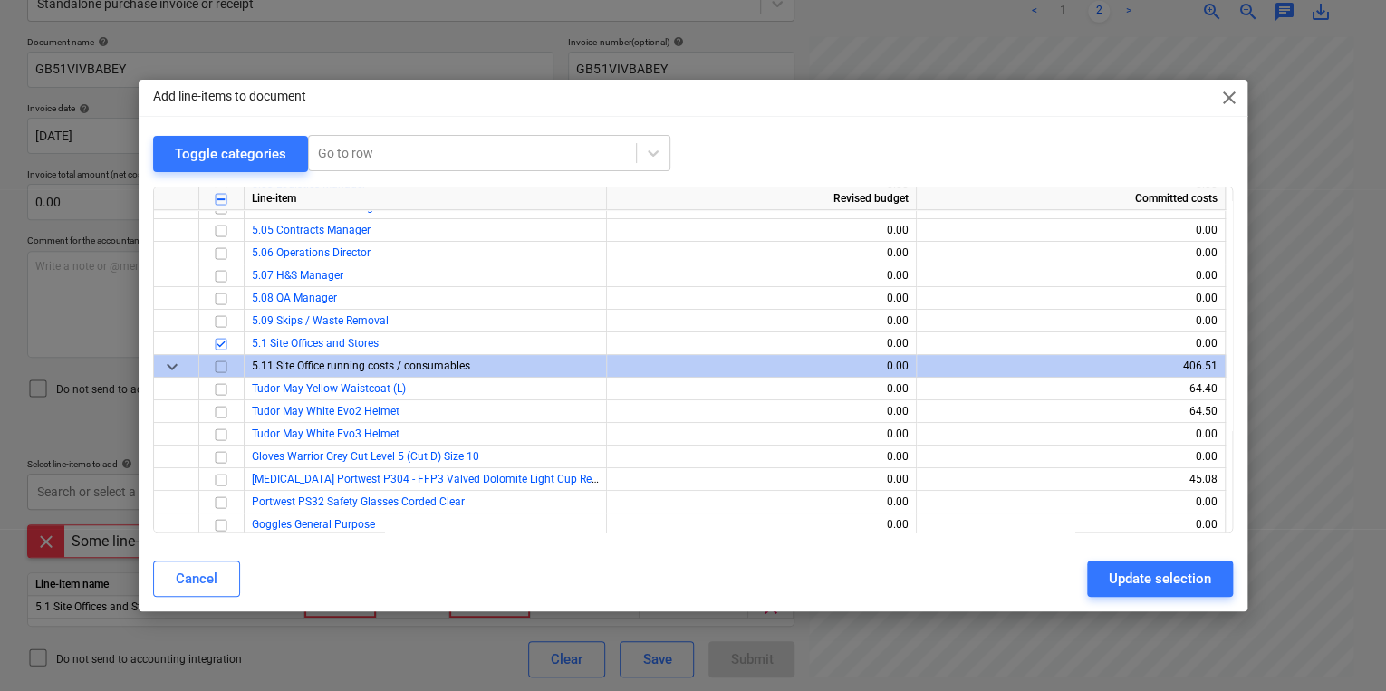
click at [219, 363] on input "checkbox" at bounding box center [221, 366] width 22 height 22
click at [222, 347] on input "checkbox" at bounding box center [221, 344] width 22 height 22
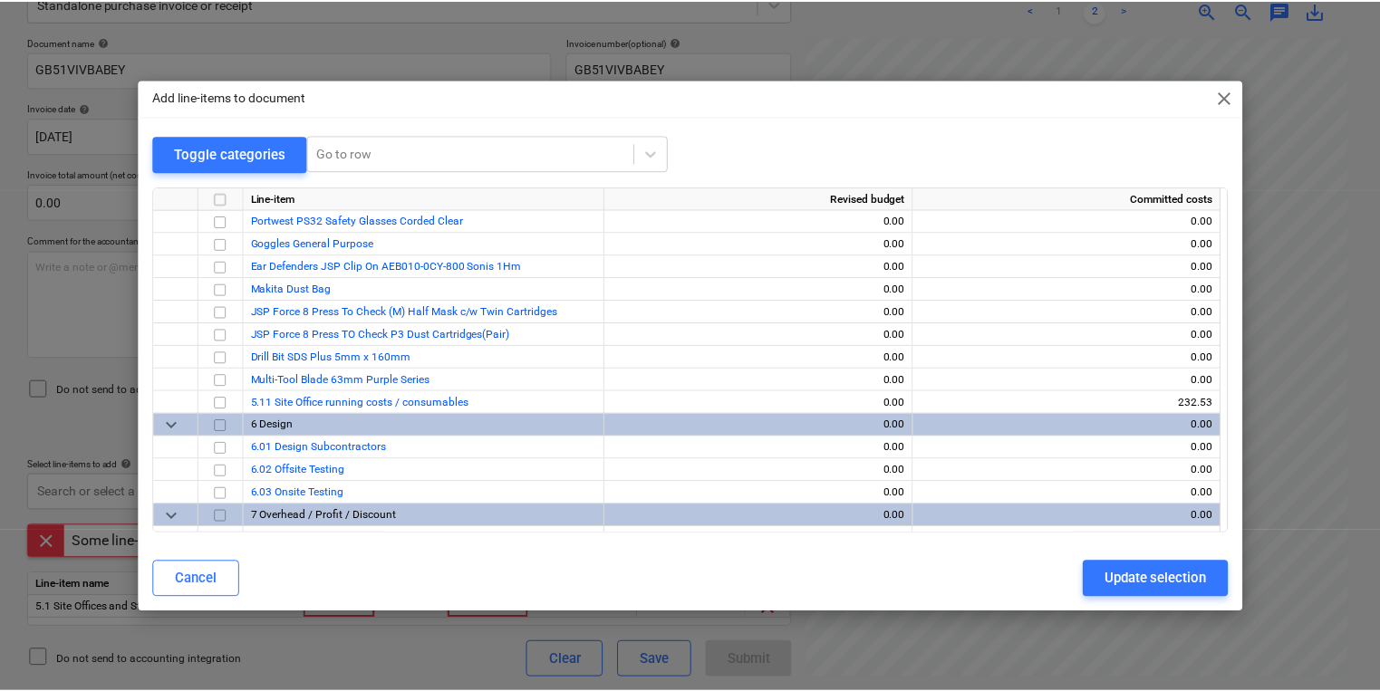
scroll to position [507, 0]
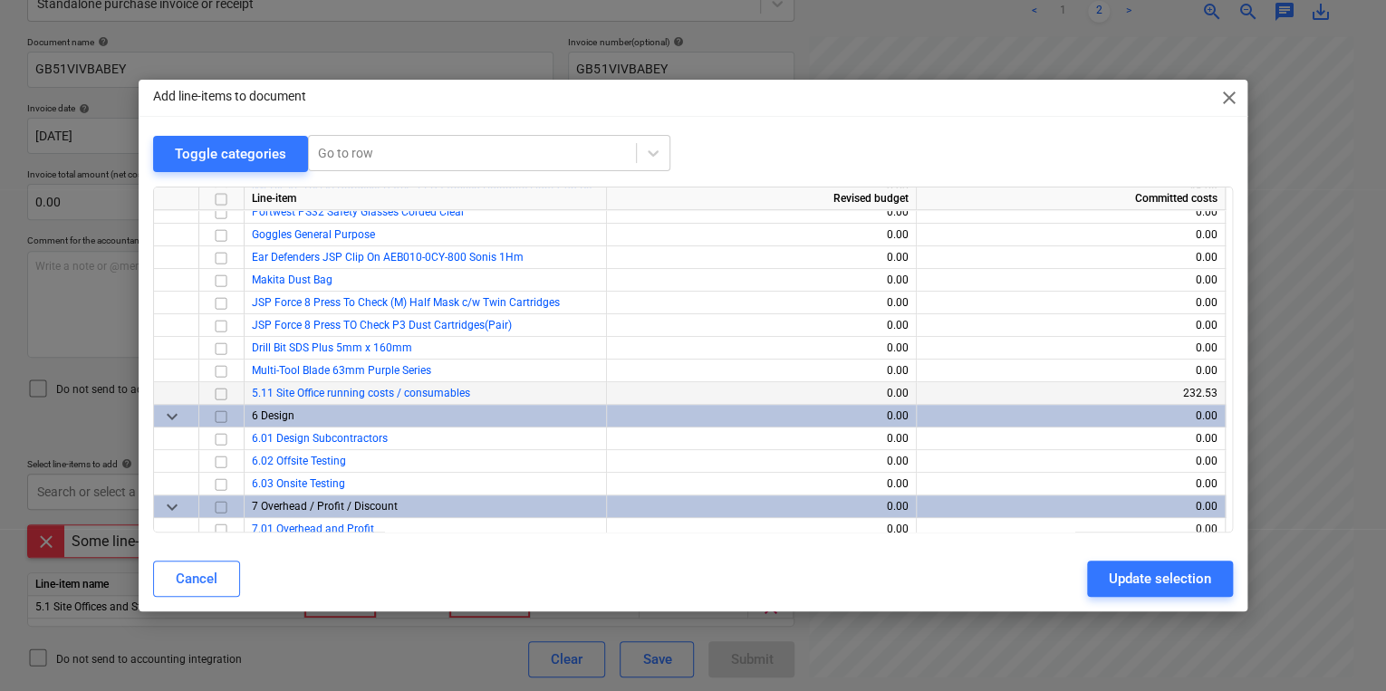
click at [222, 389] on input "checkbox" at bounding box center [221, 393] width 22 height 22
click at [1104, 581] on button "Update selection" at bounding box center [1160, 579] width 146 height 36
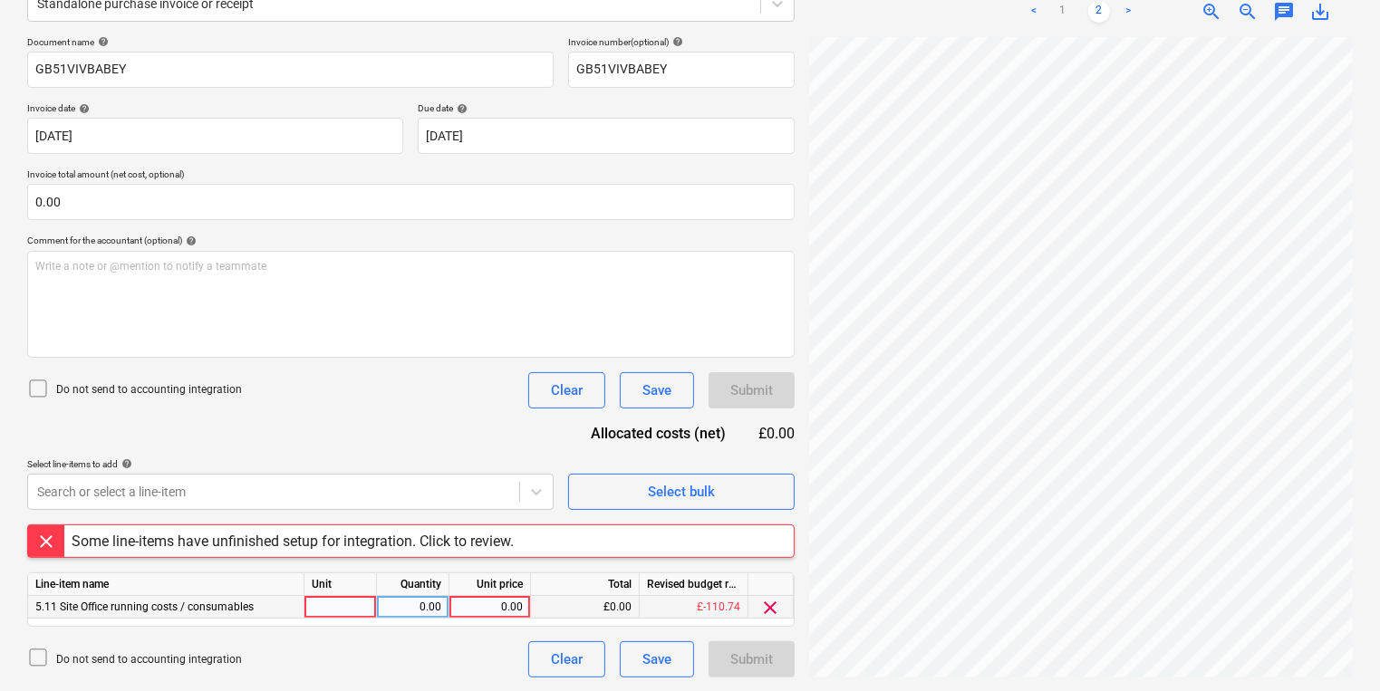
click at [354, 596] on div at bounding box center [340, 607] width 72 height 23
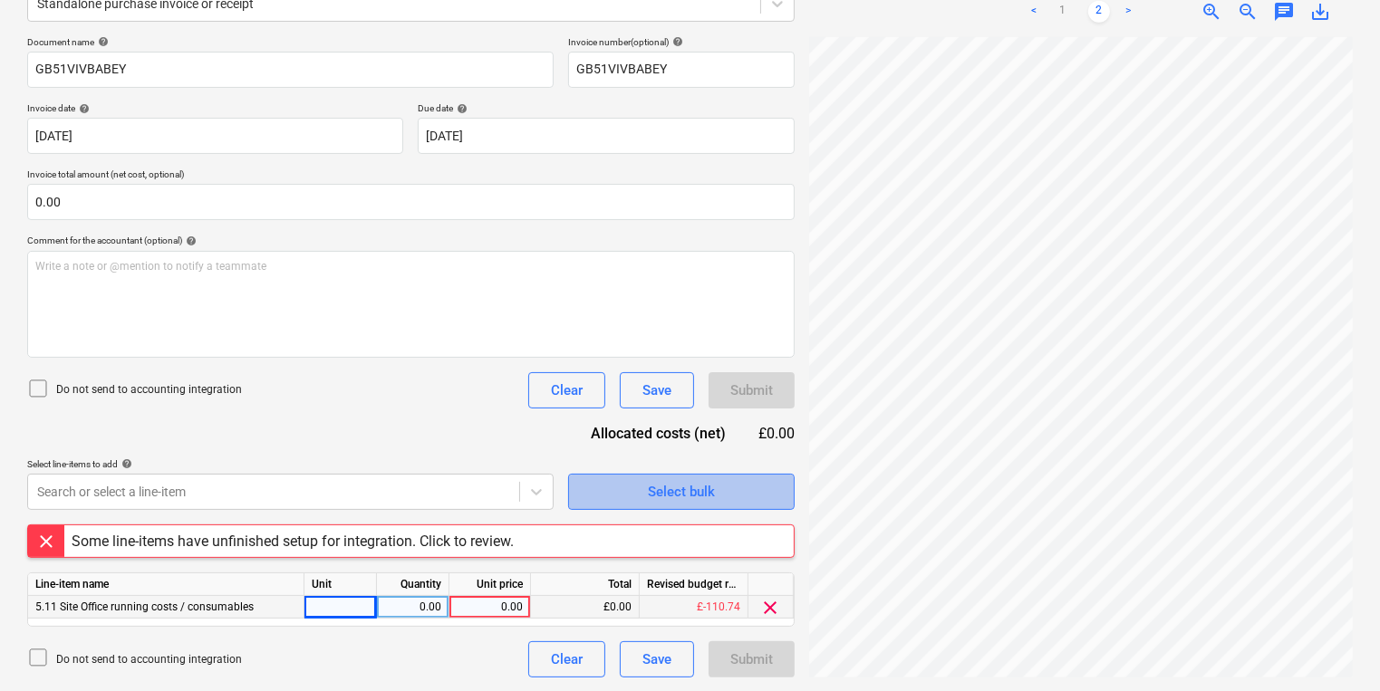
click at [587, 491] on button "Select bulk" at bounding box center [681, 492] width 227 height 36
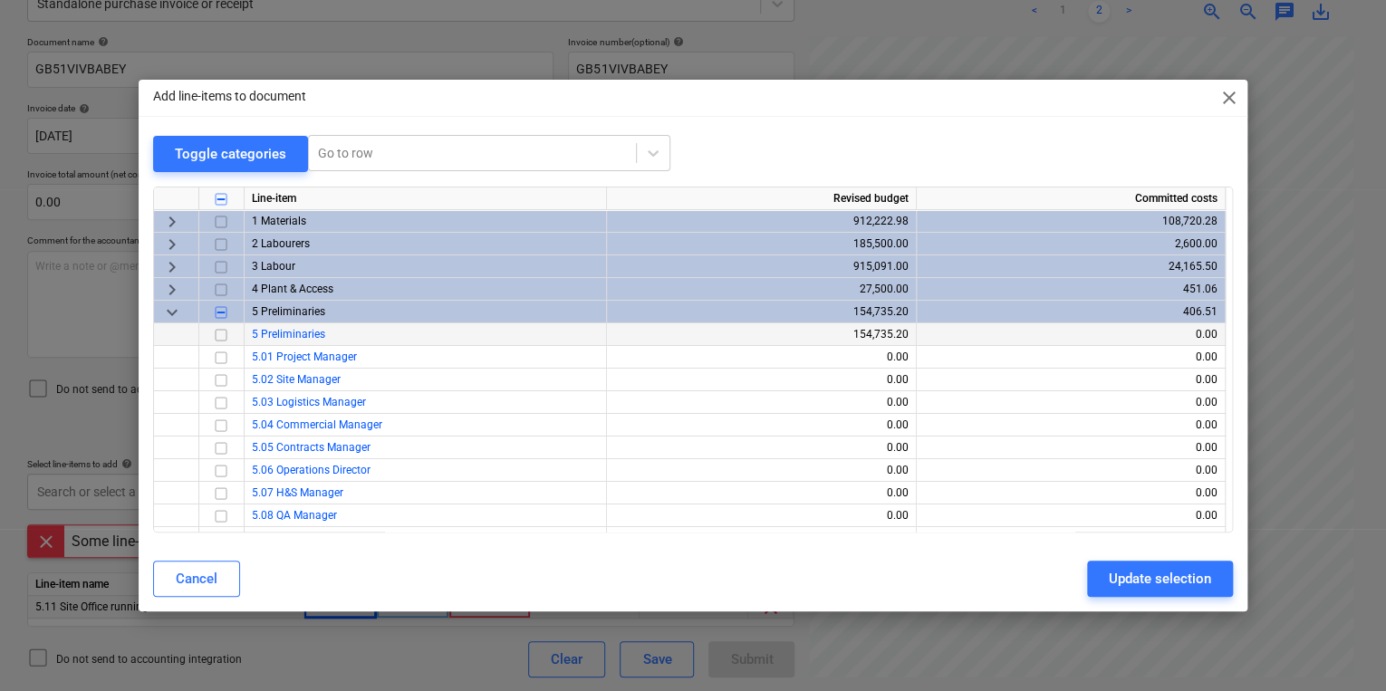
click at [254, 334] on span "5 Preliminaries" at bounding box center [288, 334] width 73 height 13
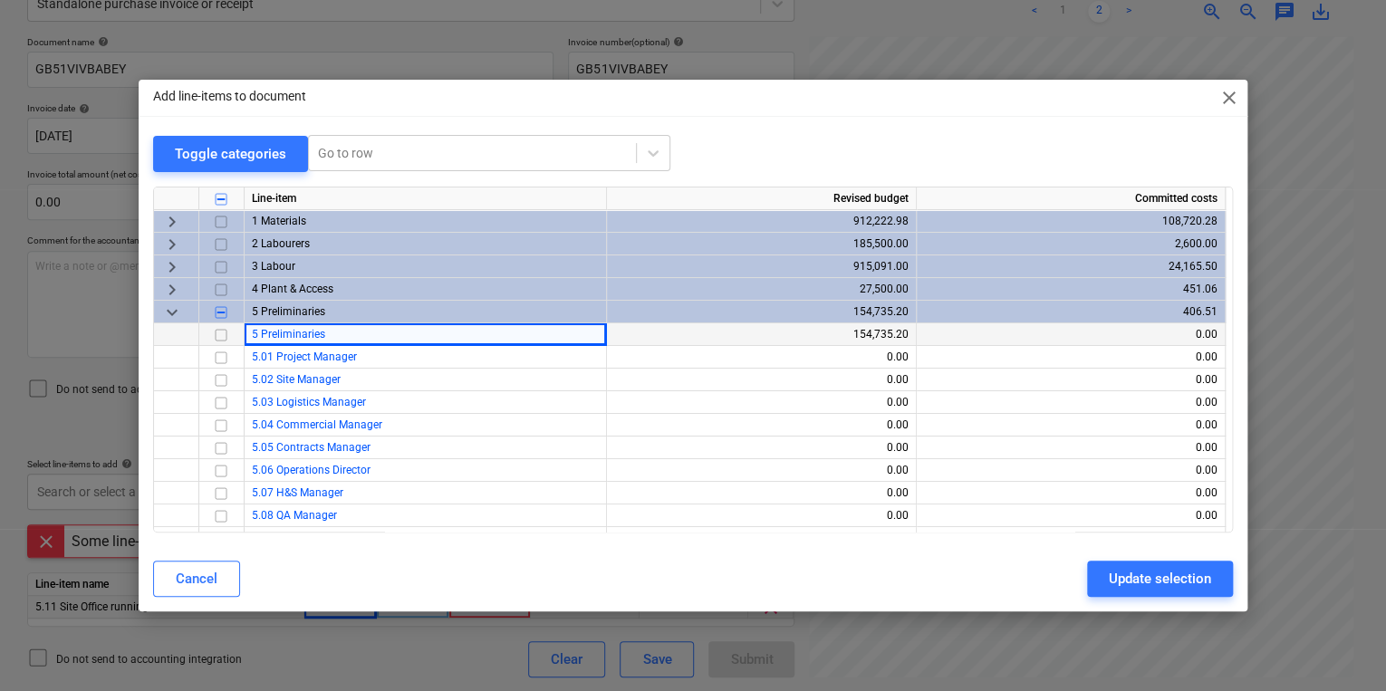
click at [219, 341] on input "checkbox" at bounding box center [221, 334] width 22 height 22
click at [1210, 591] on button "Update selection" at bounding box center [1160, 579] width 146 height 36
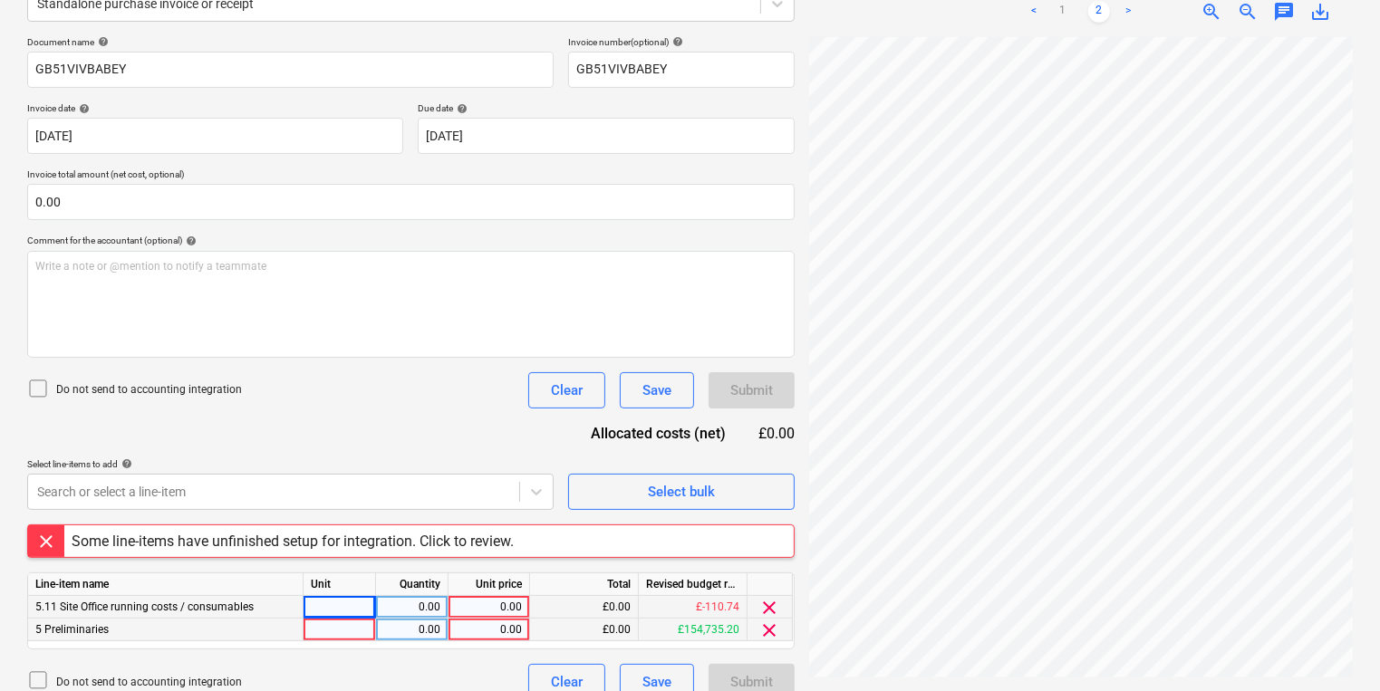
click at [782, 627] on div "clear" at bounding box center [769, 630] width 45 height 23
click at [778, 627] on span "clear" at bounding box center [770, 631] width 22 height 22
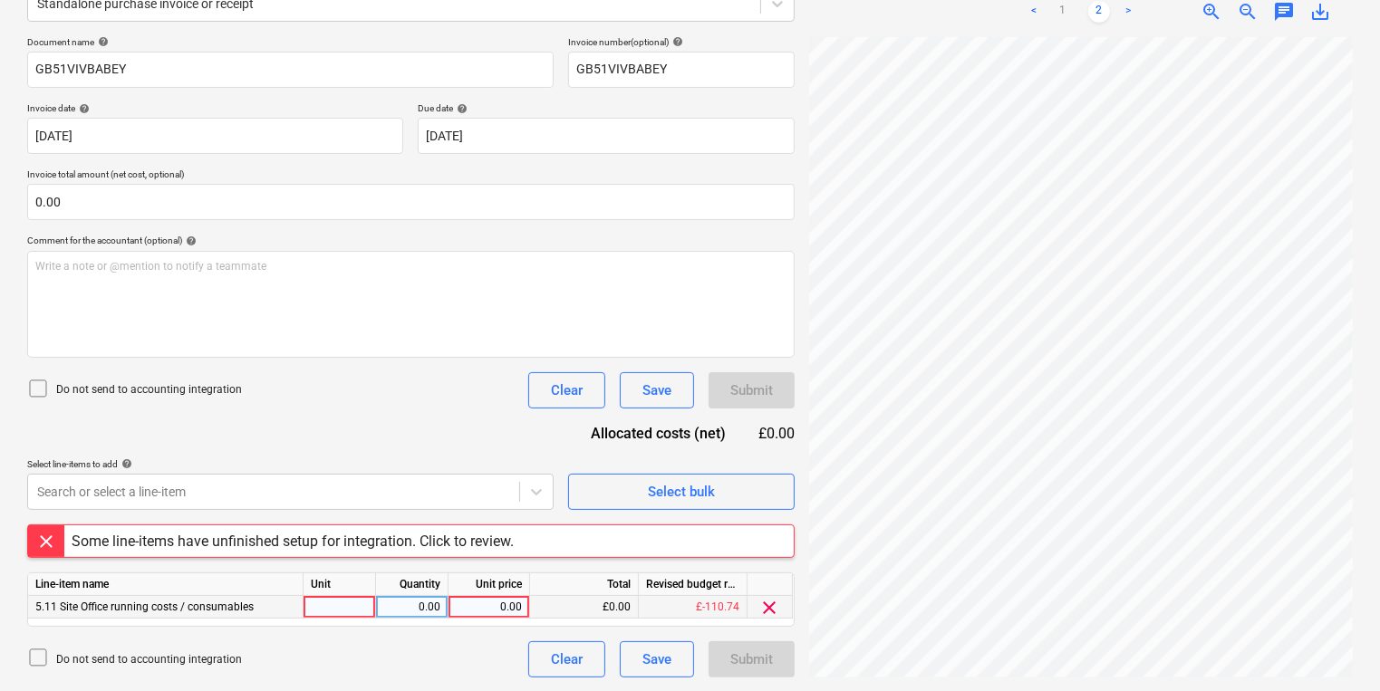
click at [362, 603] on div at bounding box center [340, 607] width 72 height 23
click at [778, 477] on button "Select bulk" at bounding box center [681, 492] width 227 height 36
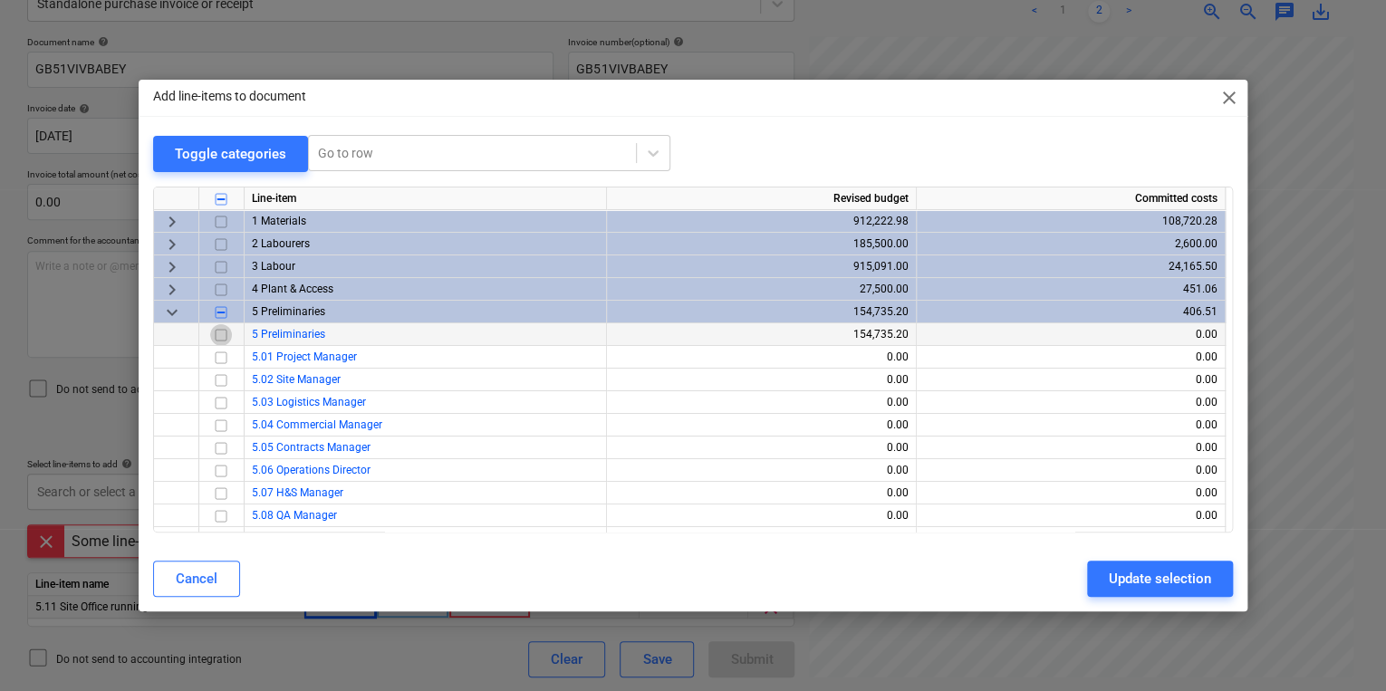
click at [225, 337] on input "checkbox" at bounding box center [221, 334] width 22 height 22
click at [1208, 583] on div "Update selection" at bounding box center [1160, 579] width 102 height 24
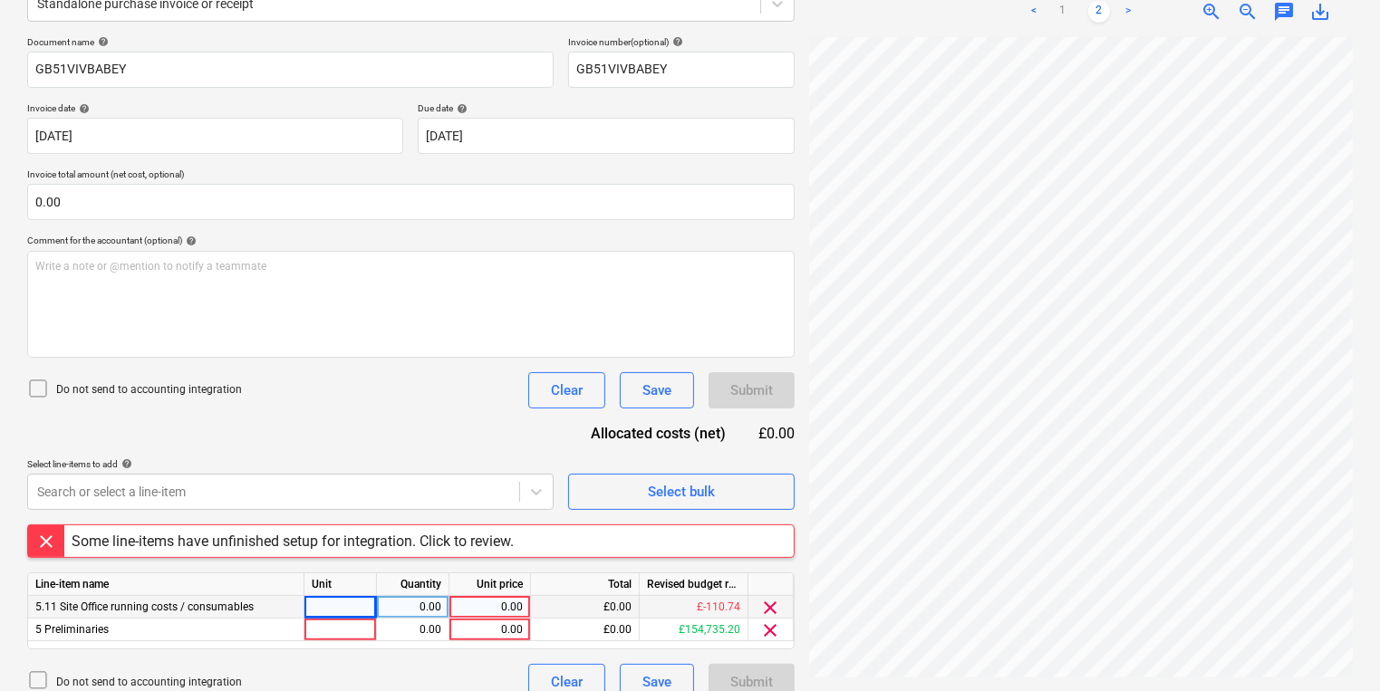
click at [772, 607] on span "clear" at bounding box center [771, 608] width 22 height 22
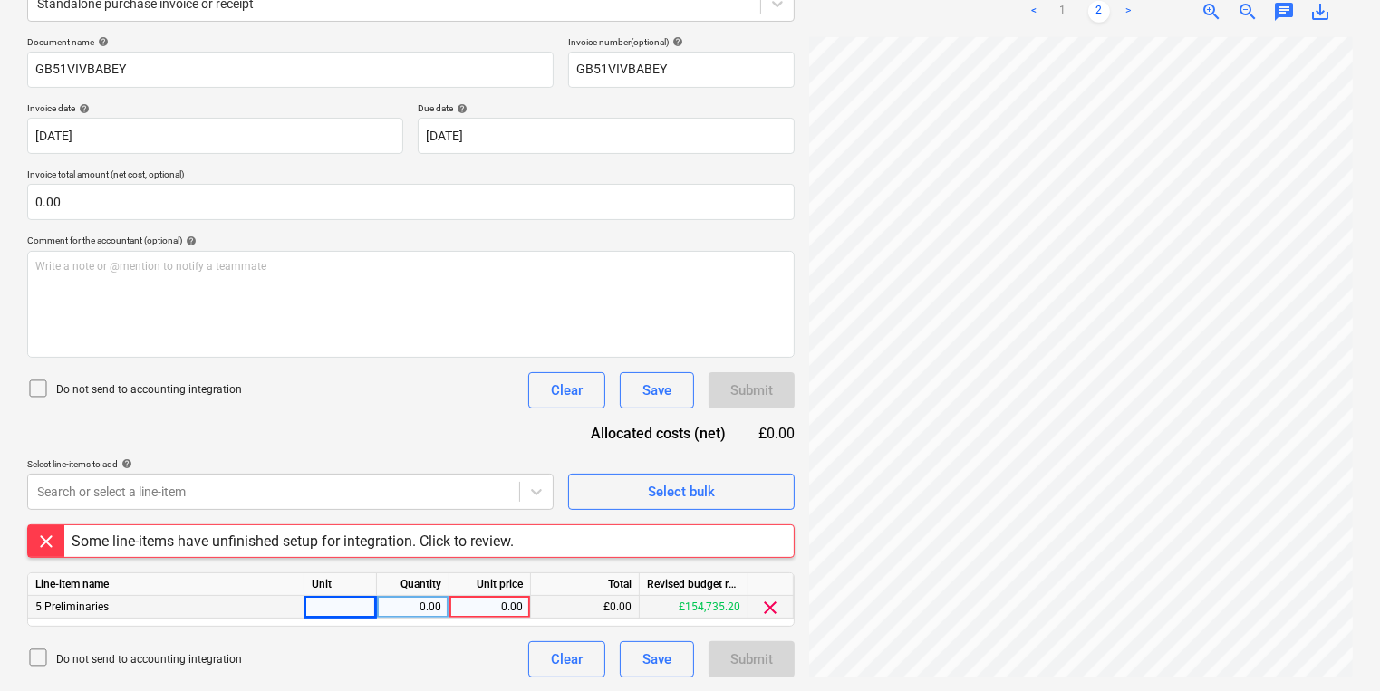
click at [339, 614] on div at bounding box center [340, 607] width 72 height 23
click at [359, 474] on div "Search or select a line-item" at bounding box center [290, 492] width 526 height 36
click at [50, 540] on div at bounding box center [46, 542] width 36 height 32
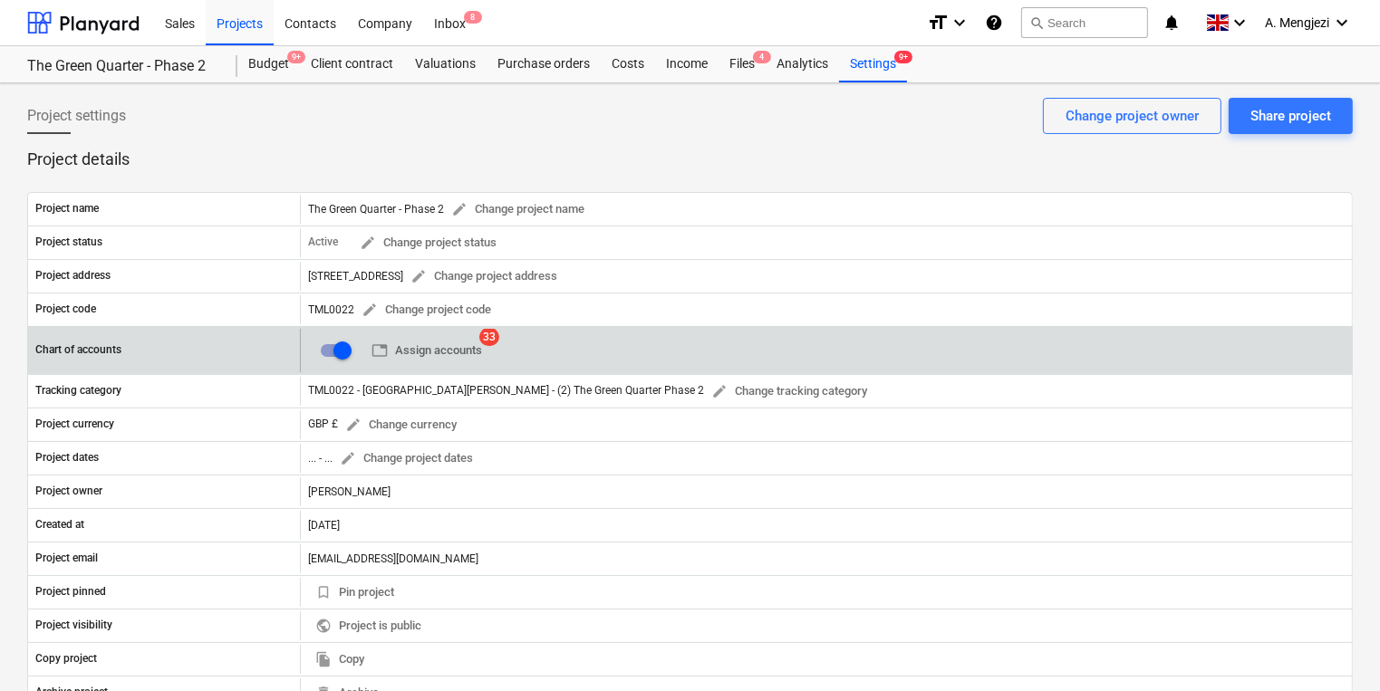
click at [435, 333] on div "table Assign accounts 33" at bounding box center [398, 350] width 181 height 43
click at [473, 337] on button "table Assign accounts" at bounding box center [426, 351] width 125 height 28
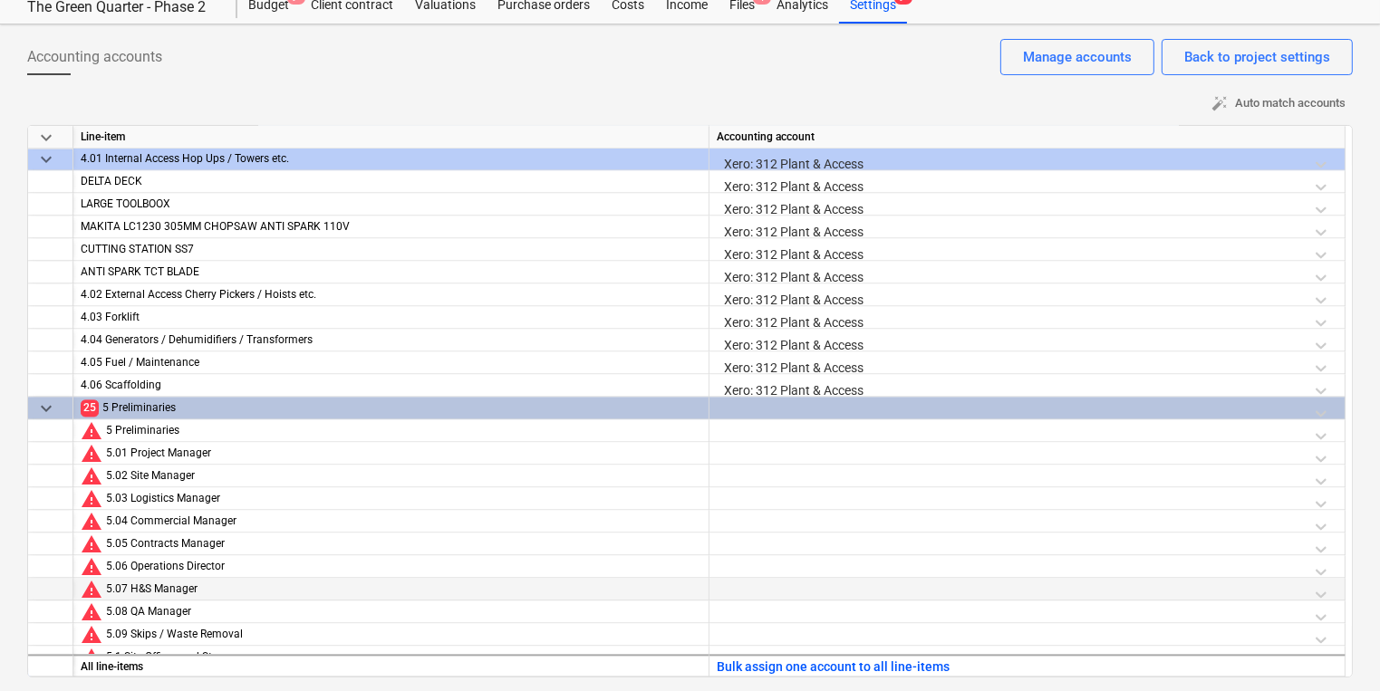
scroll to position [3874, 0]
click at [81, 402] on span "25" at bounding box center [90, 408] width 18 height 17
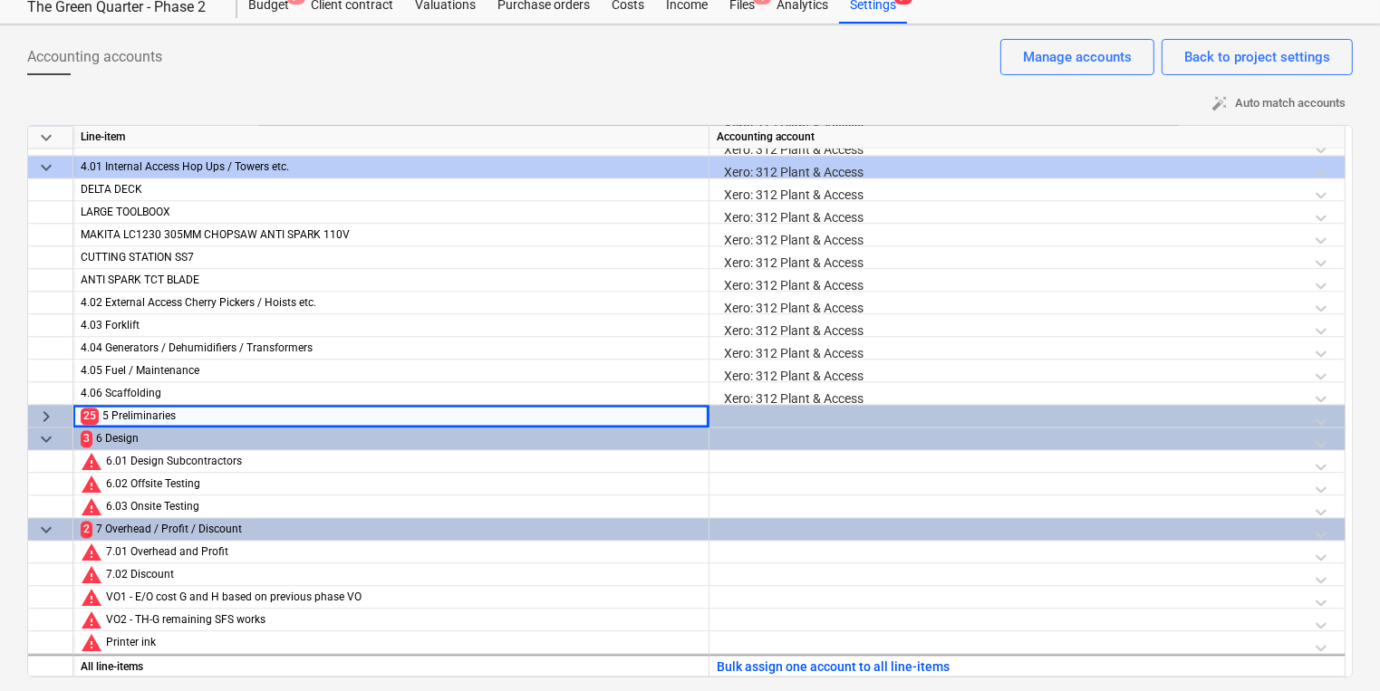
scroll to position [3865, 0]
click at [89, 442] on span "3" at bounding box center [87, 439] width 12 height 17
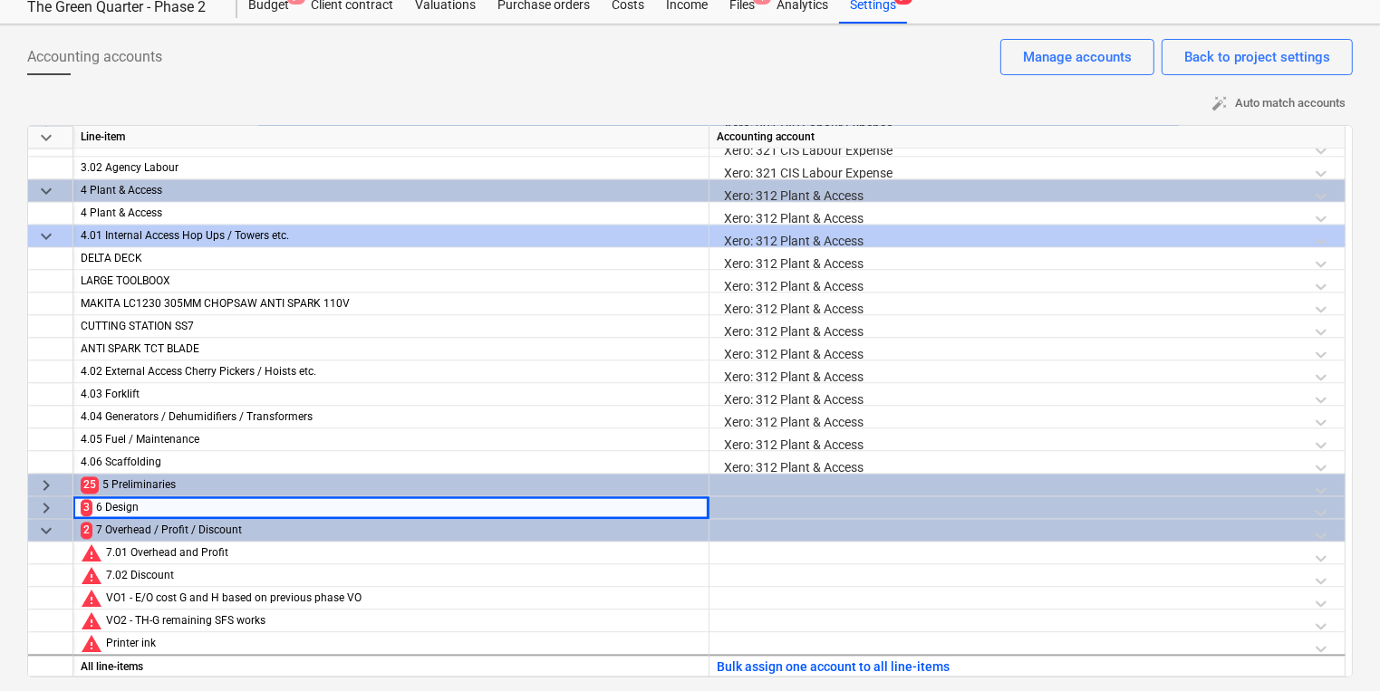
click at [38, 526] on span "keyboard_arrow_down" at bounding box center [46, 531] width 22 height 22
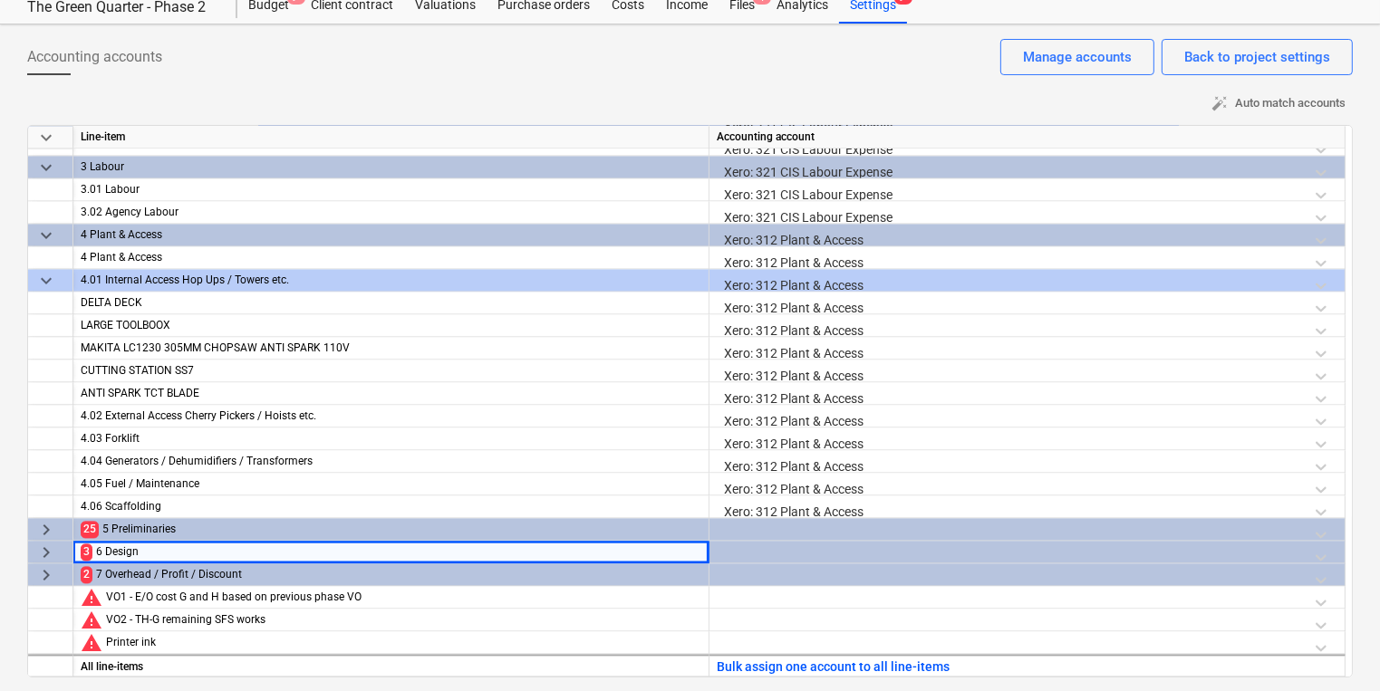
scroll to position [3752, 0]
click at [38, 576] on span "keyboard_arrow_right" at bounding box center [46, 576] width 22 height 22
click at [39, 576] on span "keyboard_arrow_down" at bounding box center [46, 576] width 22 height 22
click at [946, 522] on div at bounding box center [1027, 535] width 621 height 32
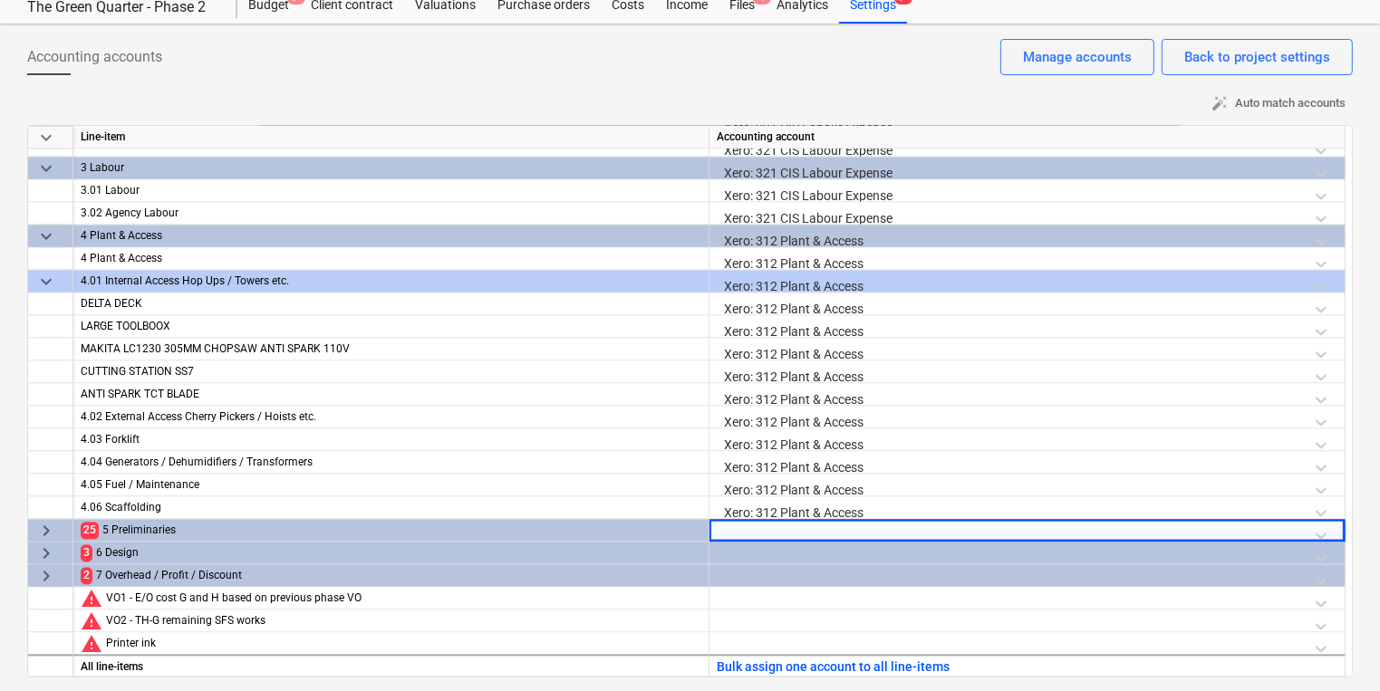
click at [907, 554] on div at bounding box center [1027, 558] width 621 height 32
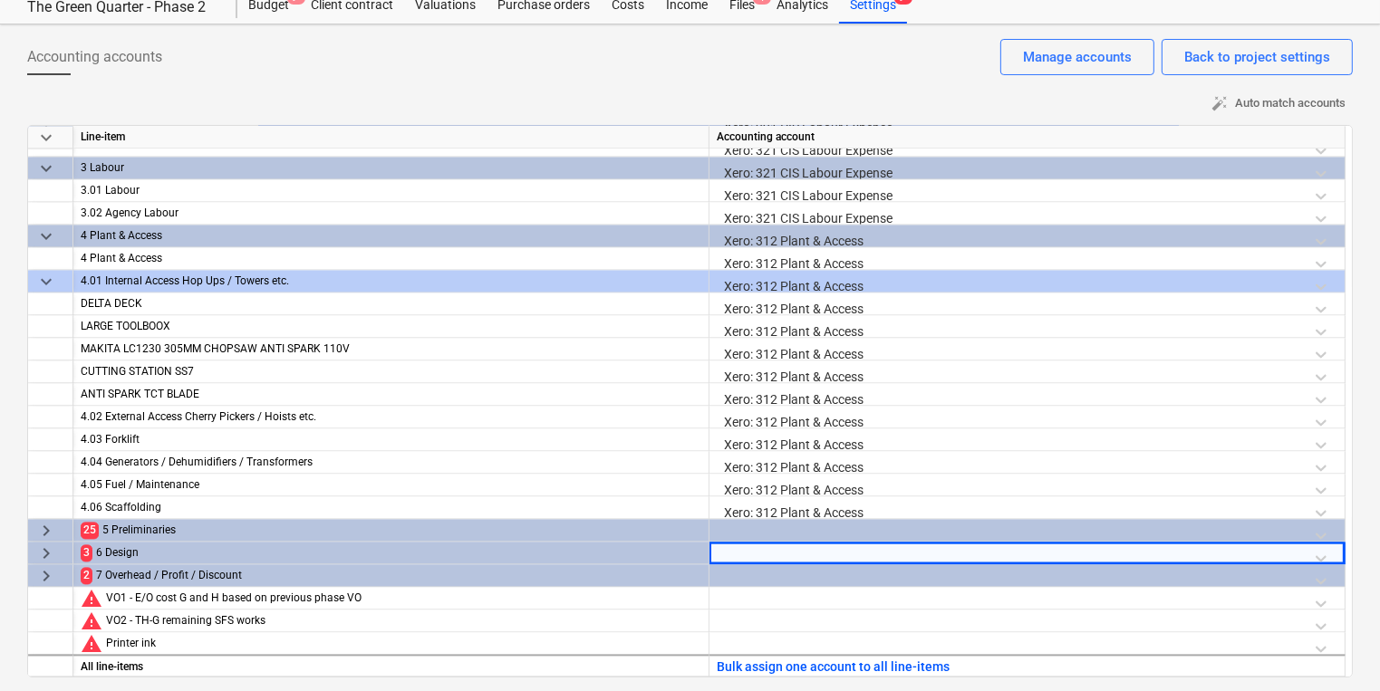
click at [819, 574] on div at bounding box center [1027, 580] width 621 height 32
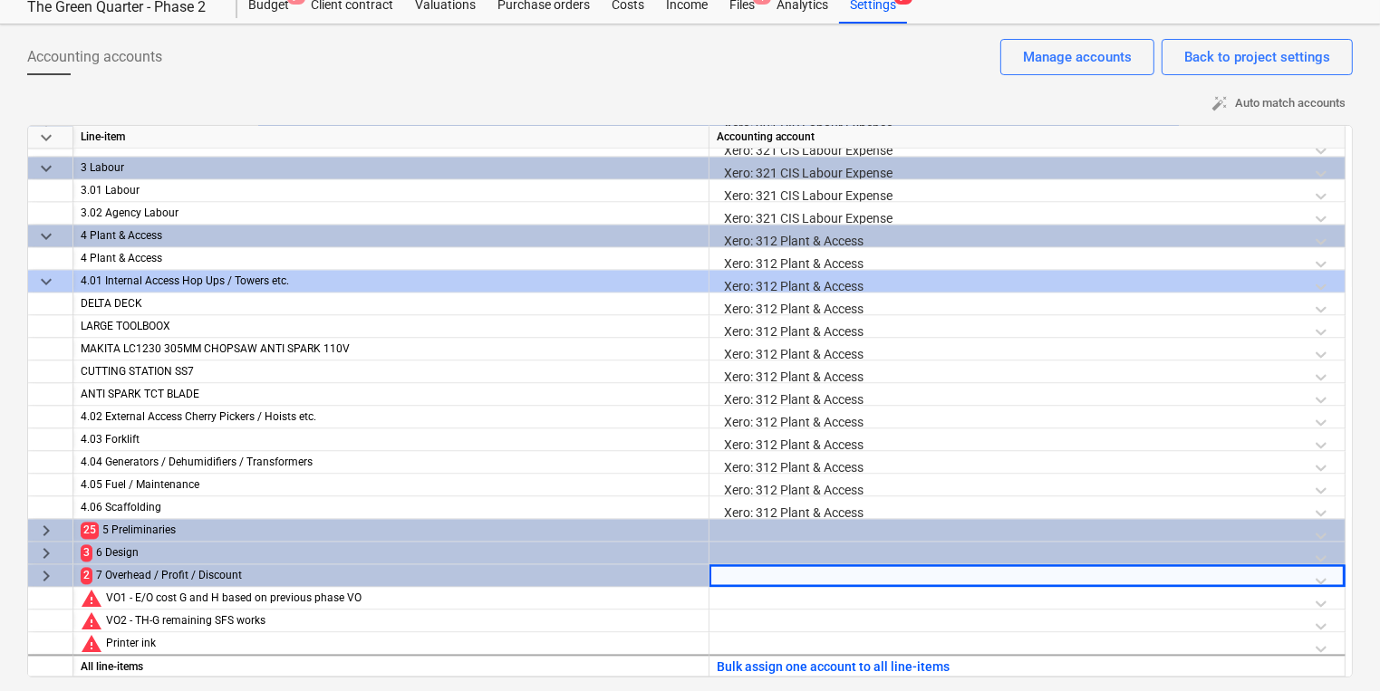
click at [757, 519] on div at bounding box center [1027, 535] width 621 height 32
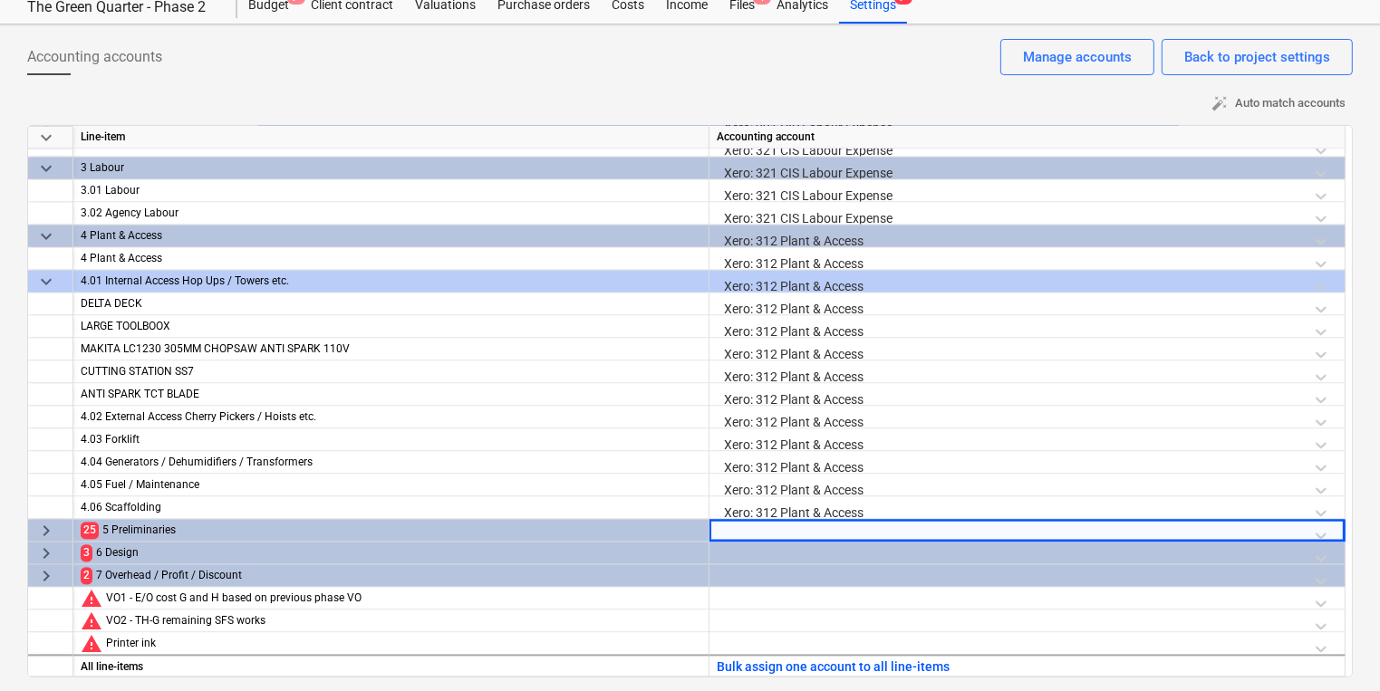
scroll to position [199, 0]
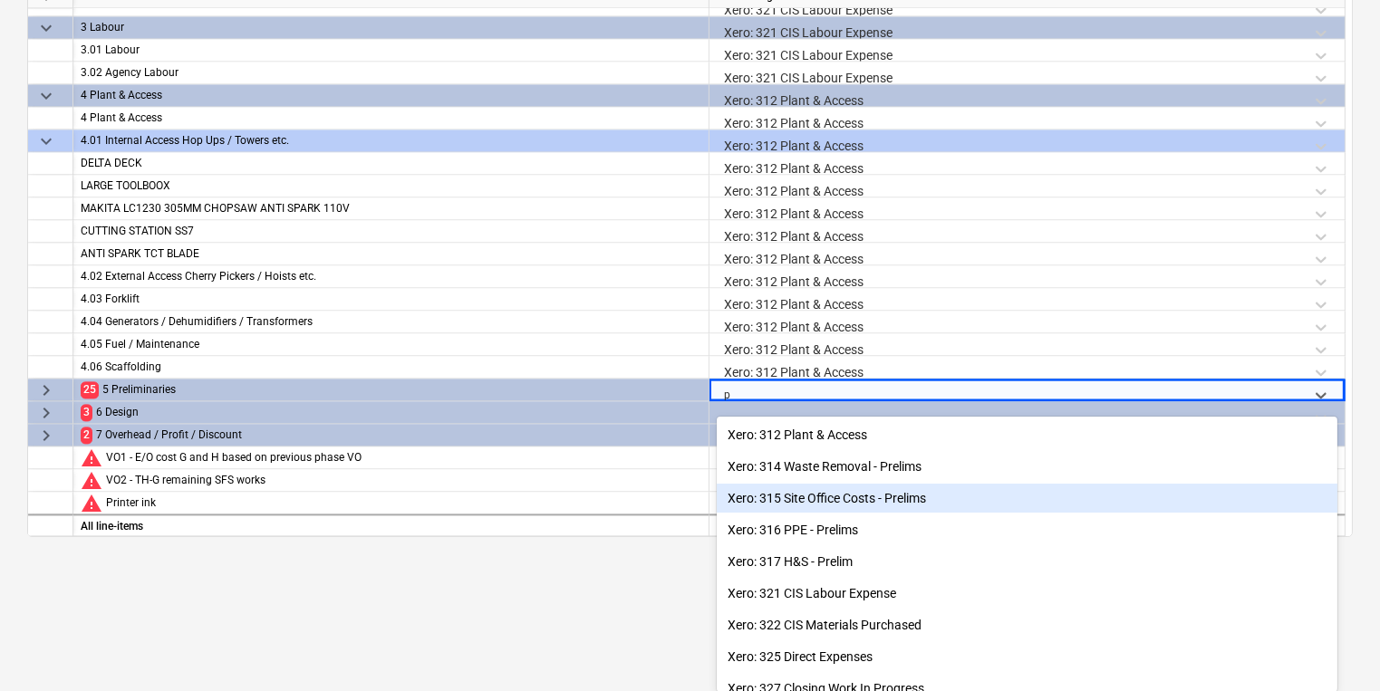
click at [768, 496] on div "Xero: 315 Site Office Costs - Prelims" at bounding box center [1027, 498] width 621 height 29
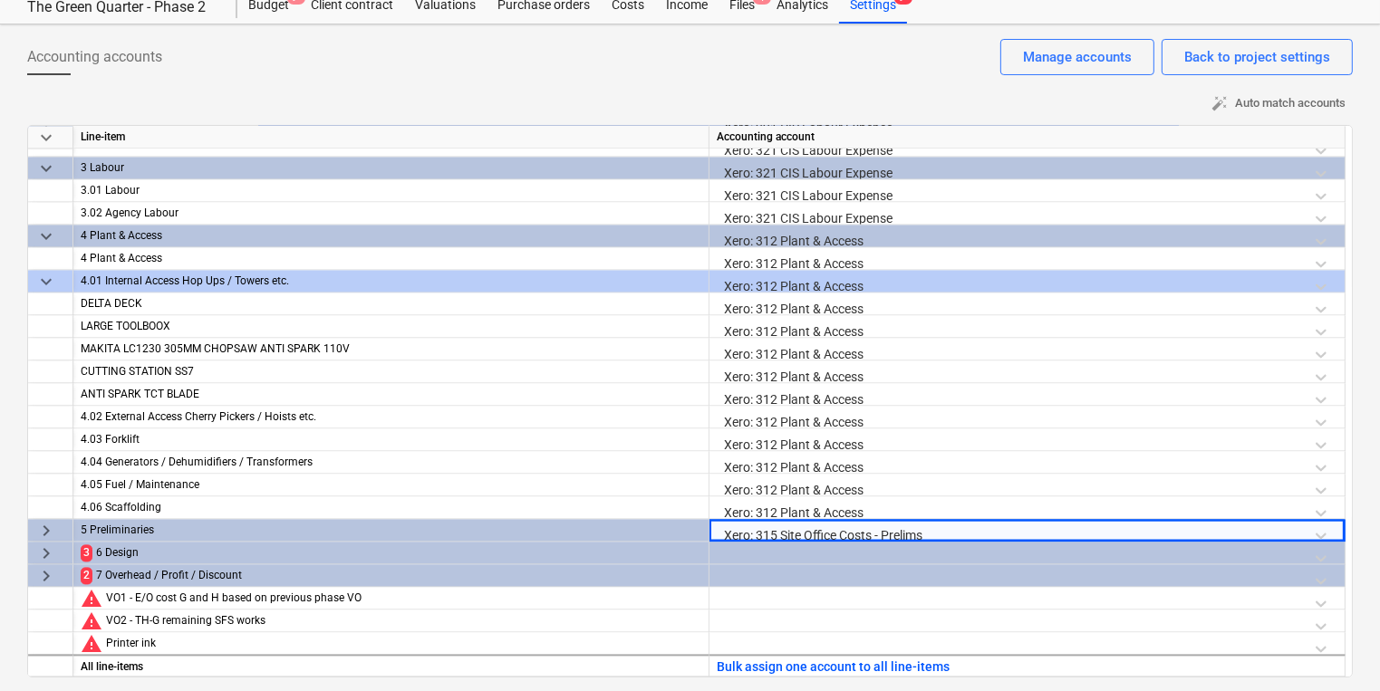
click at [776, 551] on div at bounding box center [1027, 558] width 621 height 32
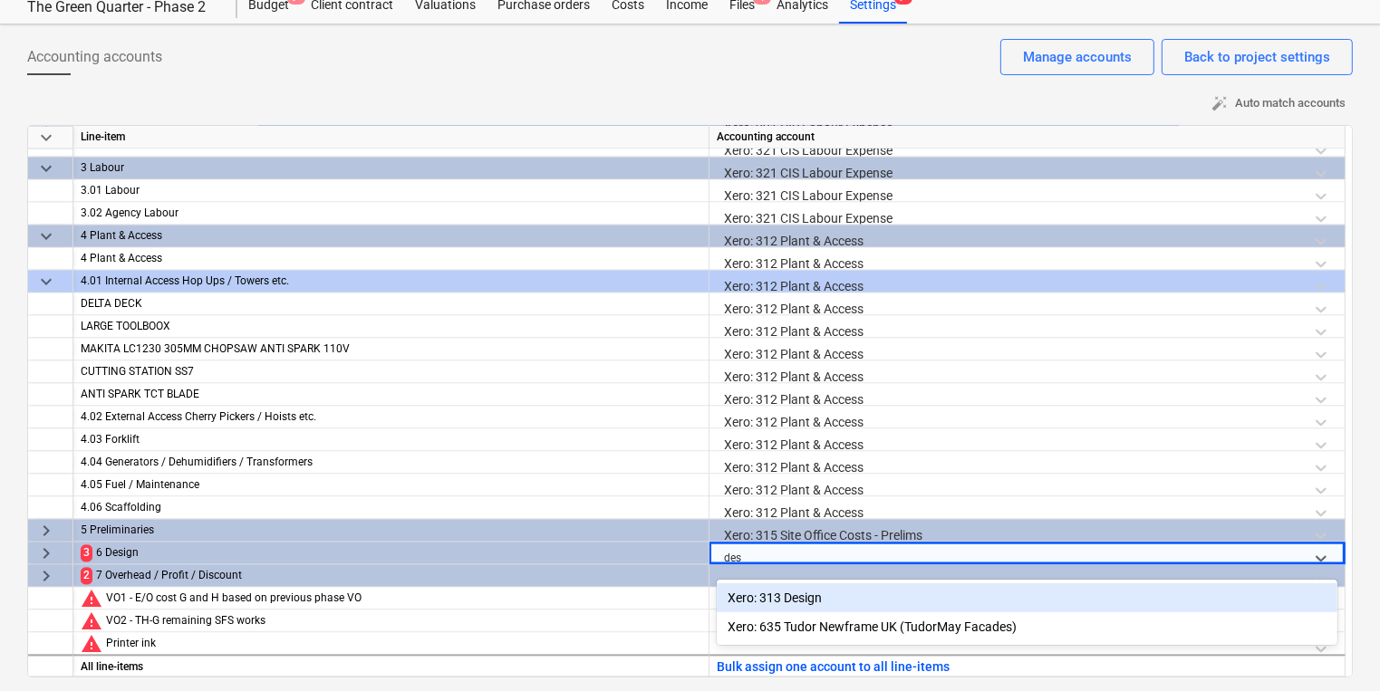
click at [814, 587] on div "Xero: 313 Design" at bounding box center [1027, 597] width 621 height 29
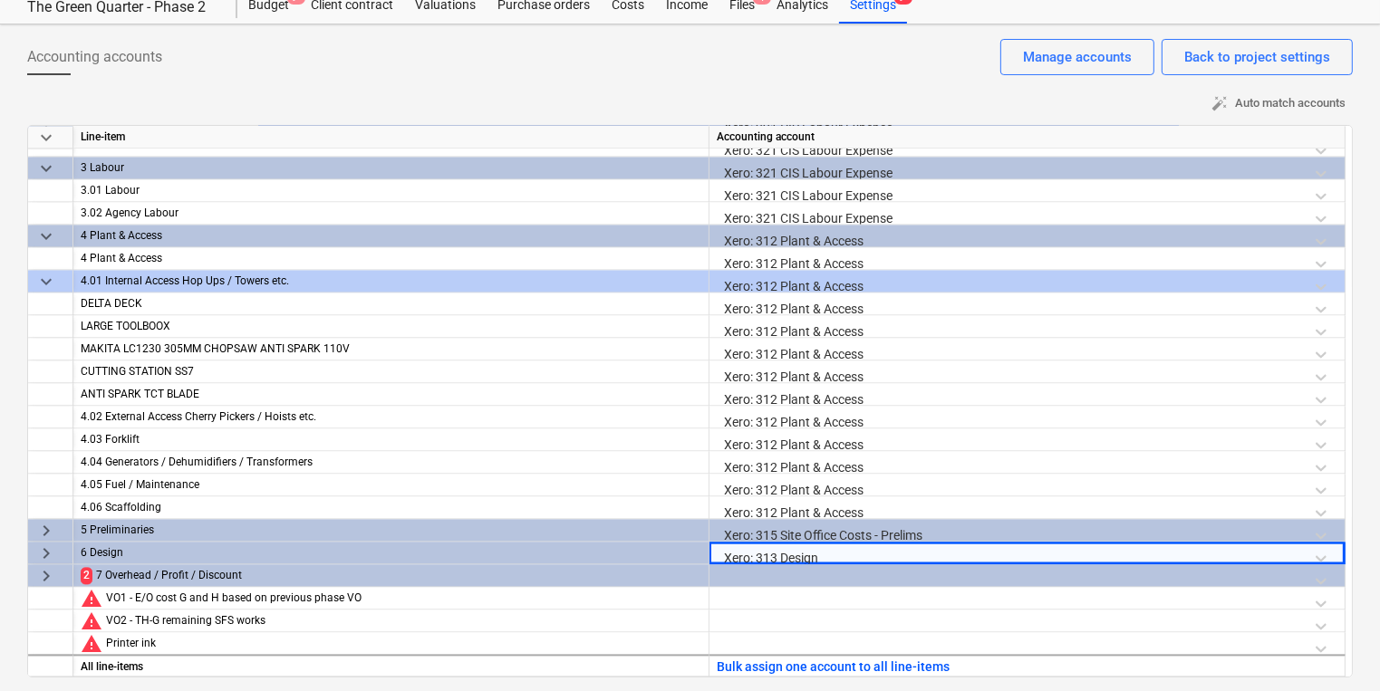
click at [817, 558] on div "Xero: 313 Design" at bounding box center [1027, 558] width 621 height 32
click at [817, 565] on div at bounding box center [1027, 580] width 621 height 32
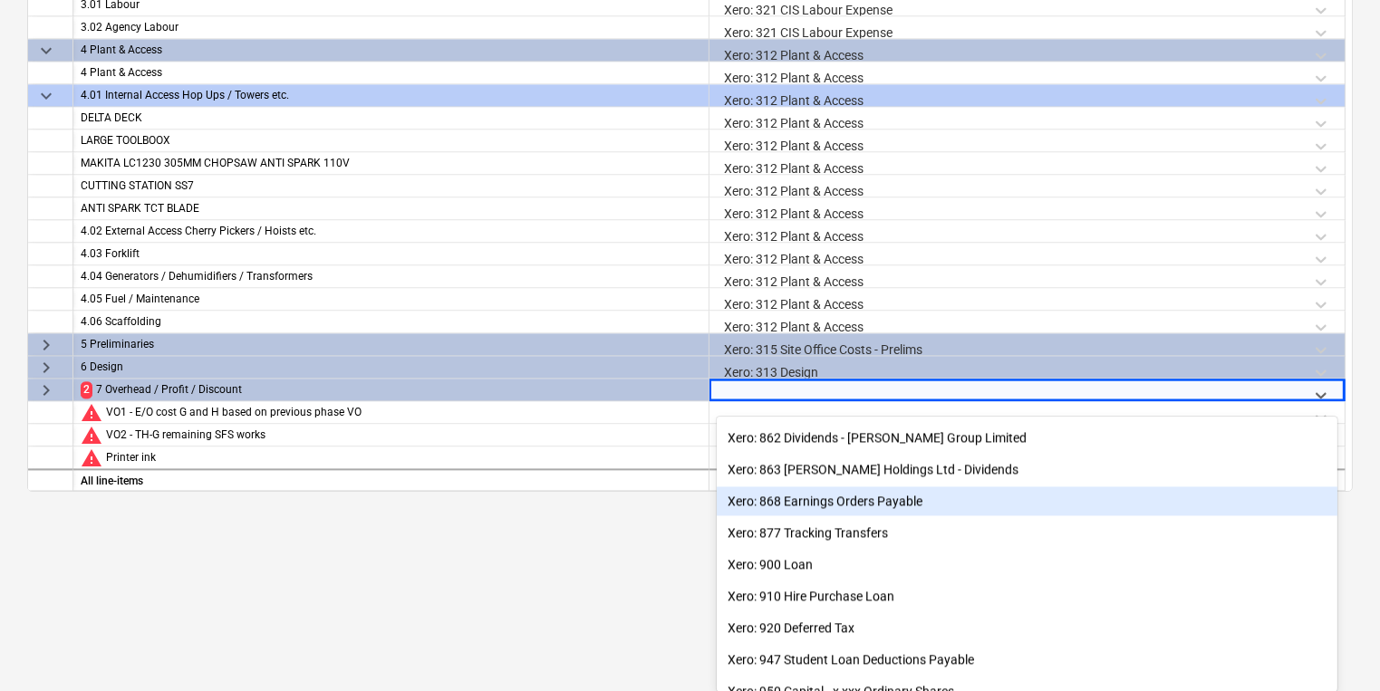
scroll to position [4204, 0]
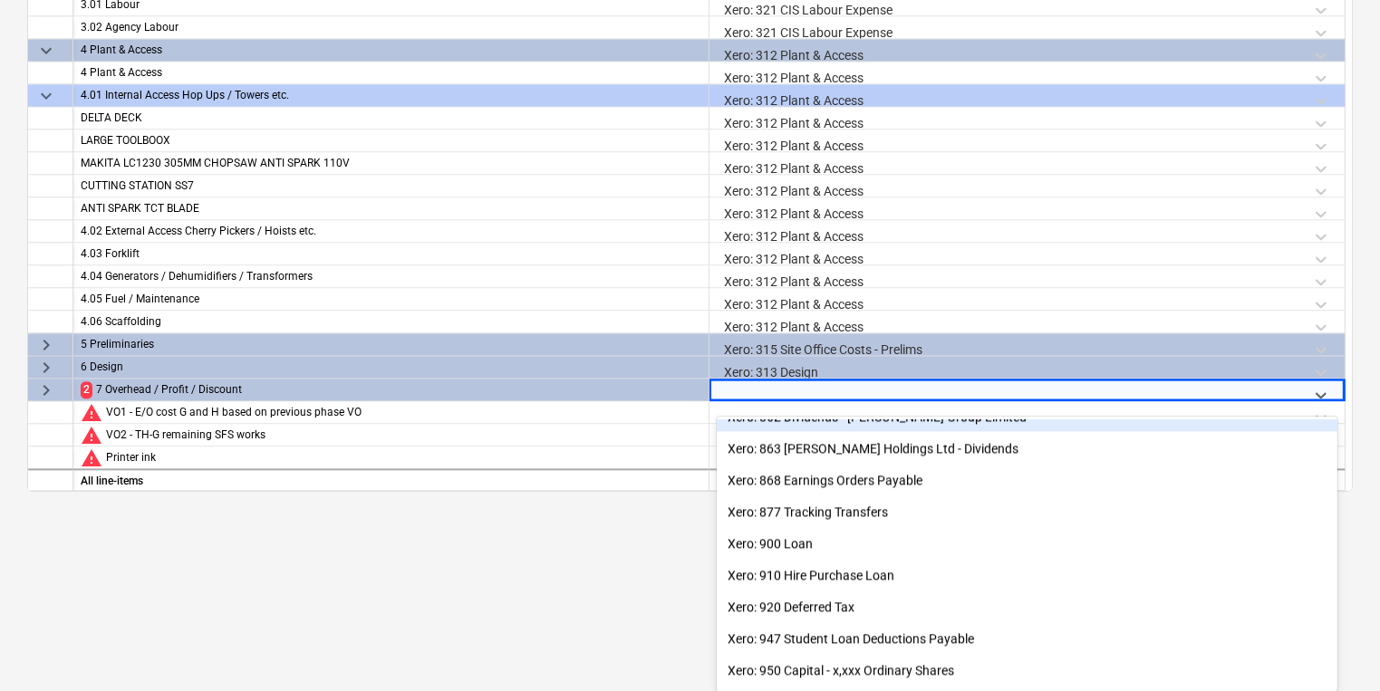
click at [745, 391] on div "keyboard_arrow_down Line-item Accounting account 1.27 Render Xero: 311 Material…" at bounding box center [690, 215] width 1326 height 553
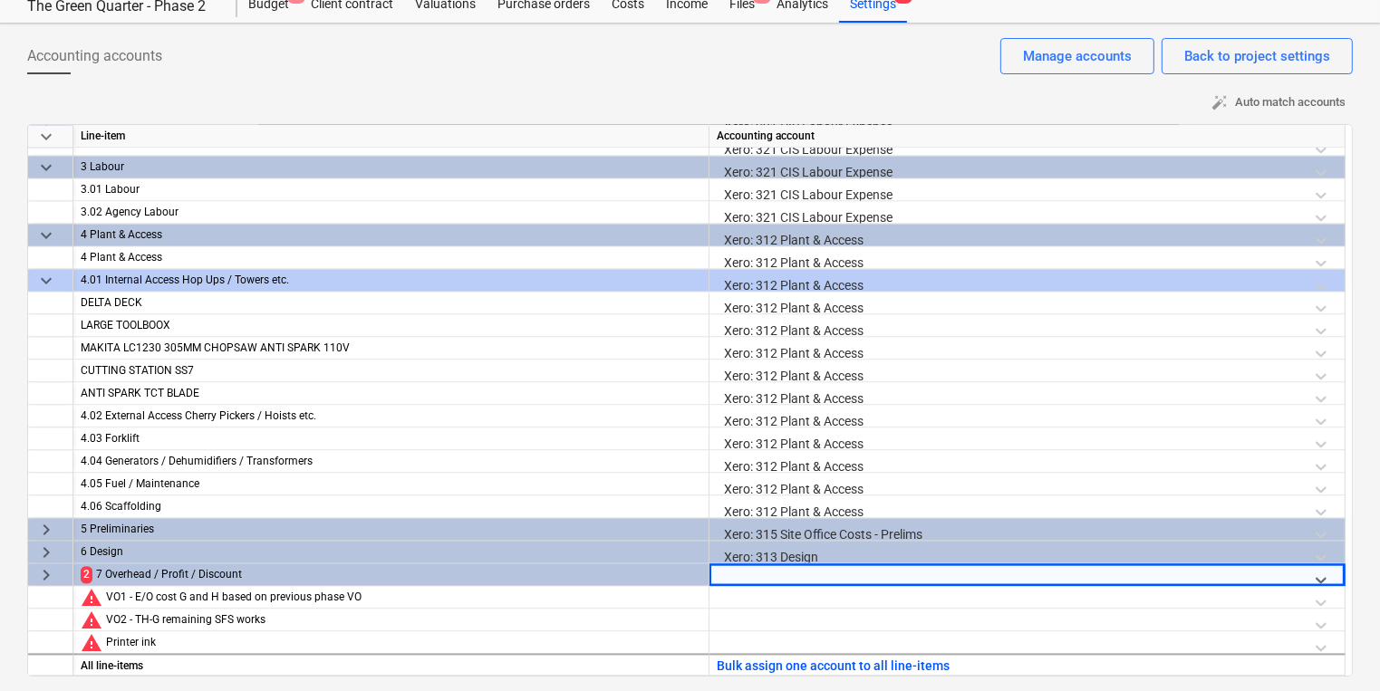
scroll to position [59, 0]
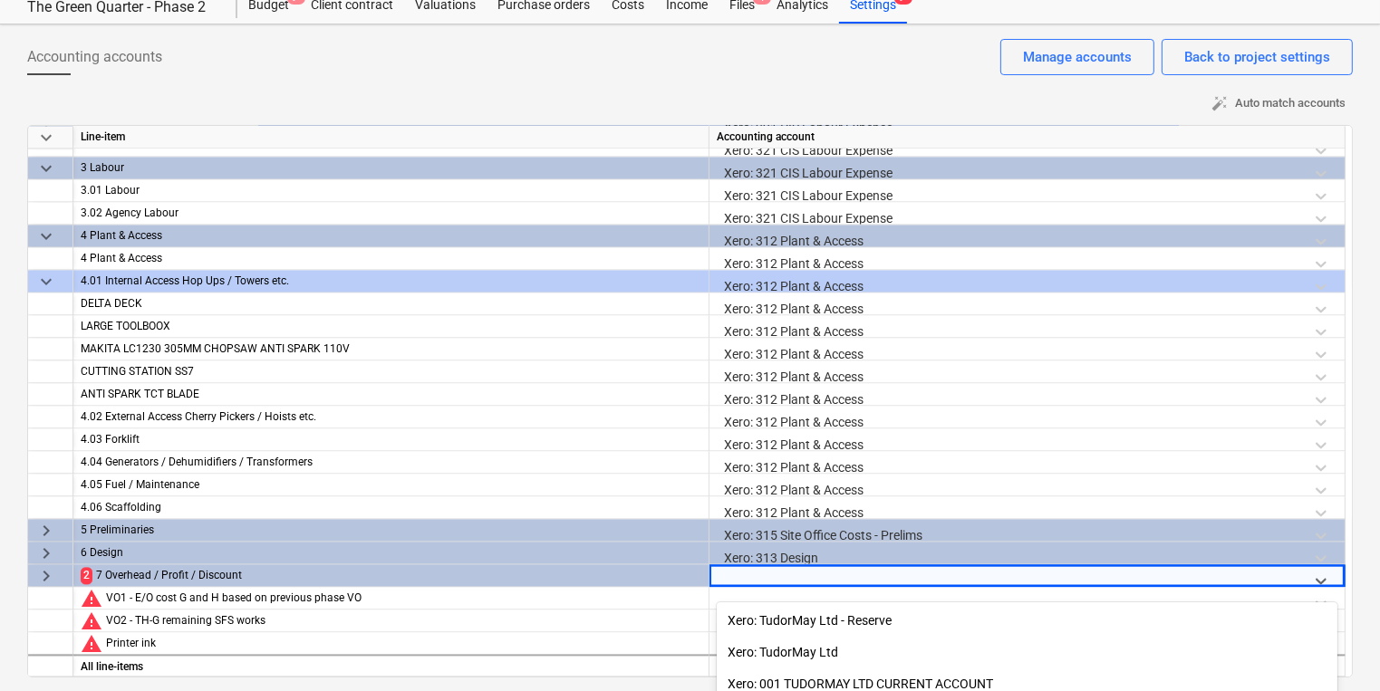
click at [738, 580] on body "Sales Projects Contacts Company Inbox 8 format_size keyboard_arrow_down help se…" at bounding box center [690, 286] width 1380 height 691
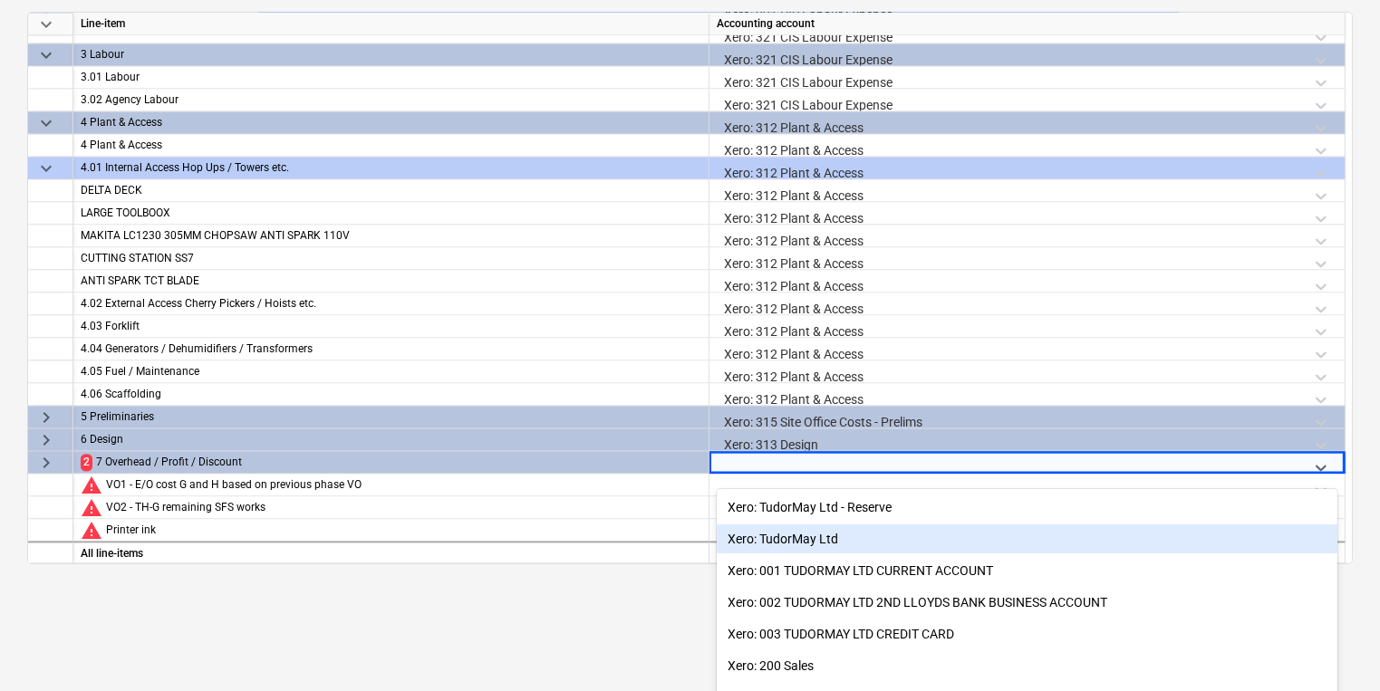
click at [857, 536] on div "Xero: TudorMay Ltd" at bounding box center [1027, 539] width 621 height 29
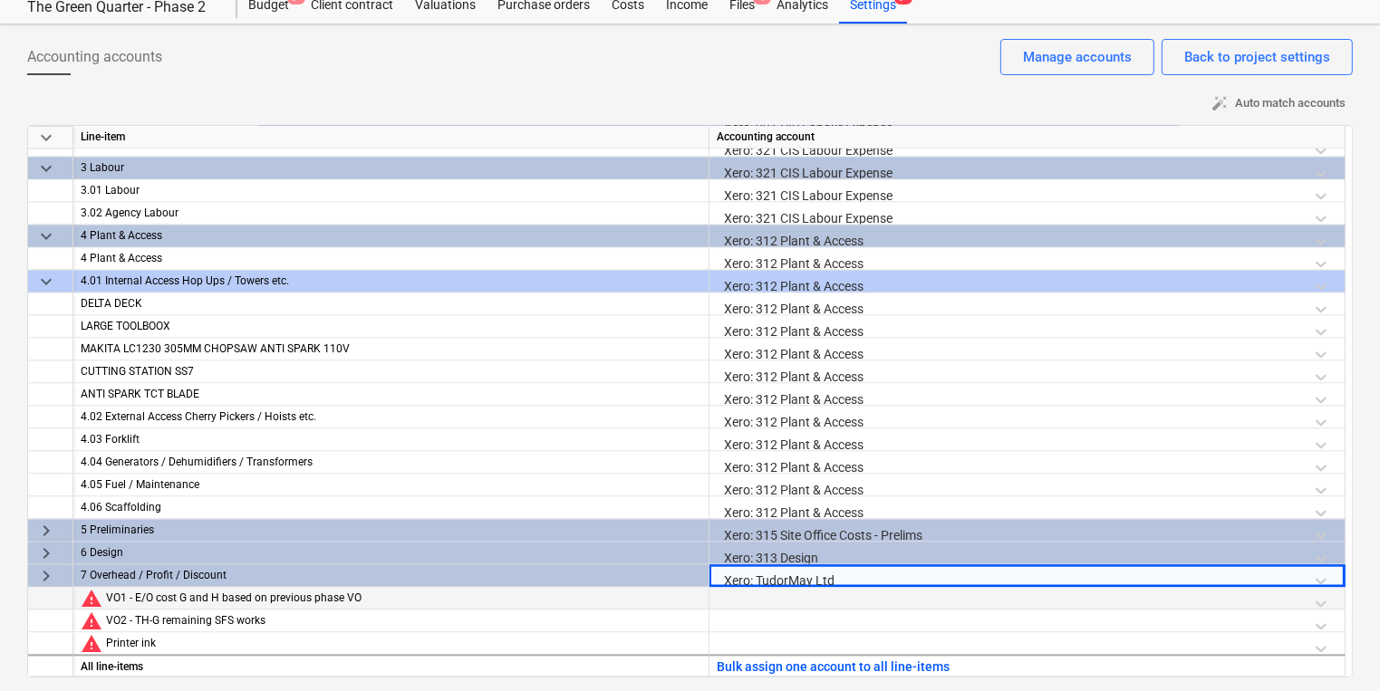
click at [852, 590] on div at bounding box center [1027, 603] width 621 height 32
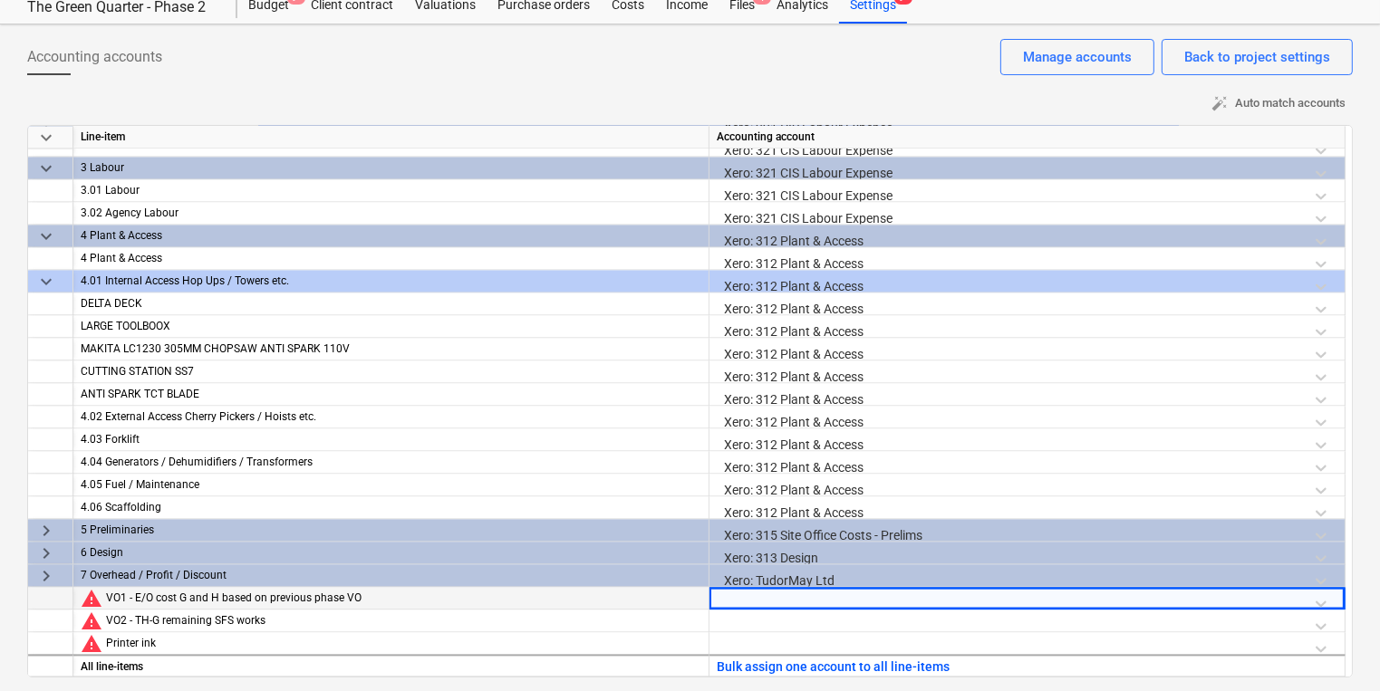
click at [852, 590] on div at bounding box center [1027, 603] width 621 height 32
click at [832, 620] on div at bounding box center [1027, 626] width 621 height 32
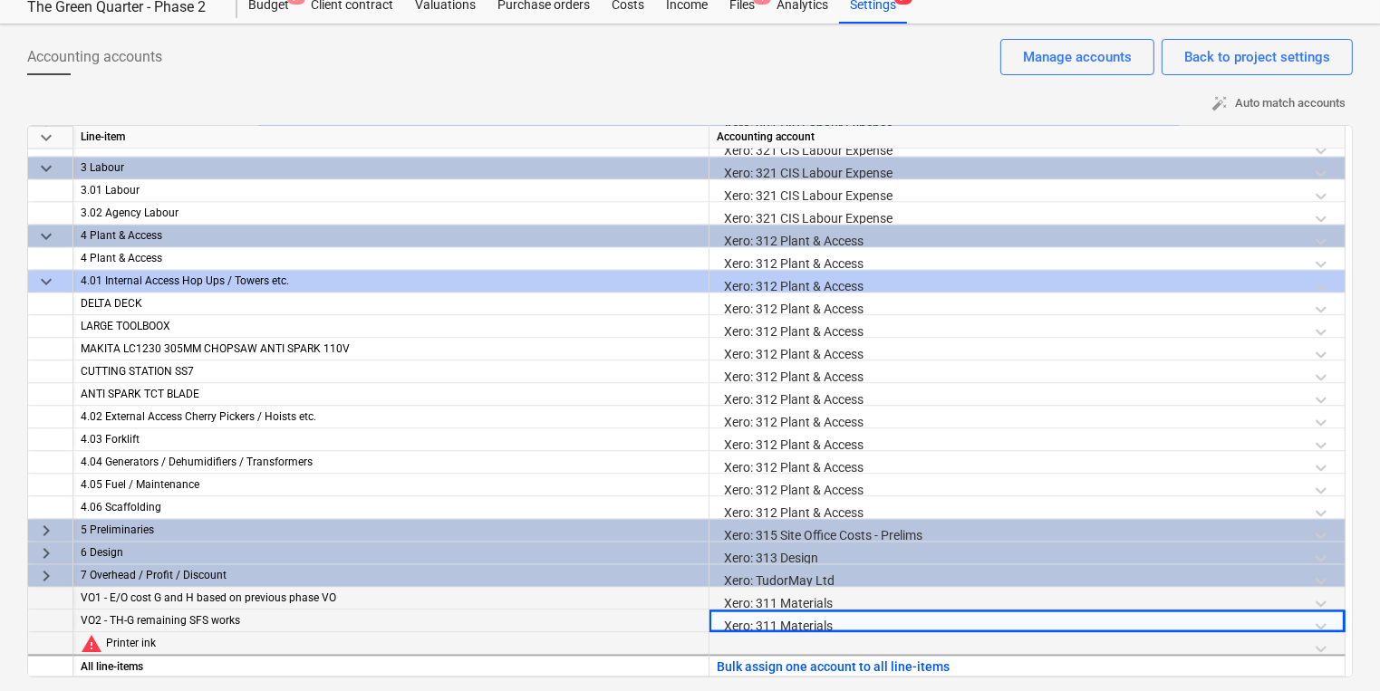
click at [830, 641] on div at bounding box center [1027, 648] width 621 height 32
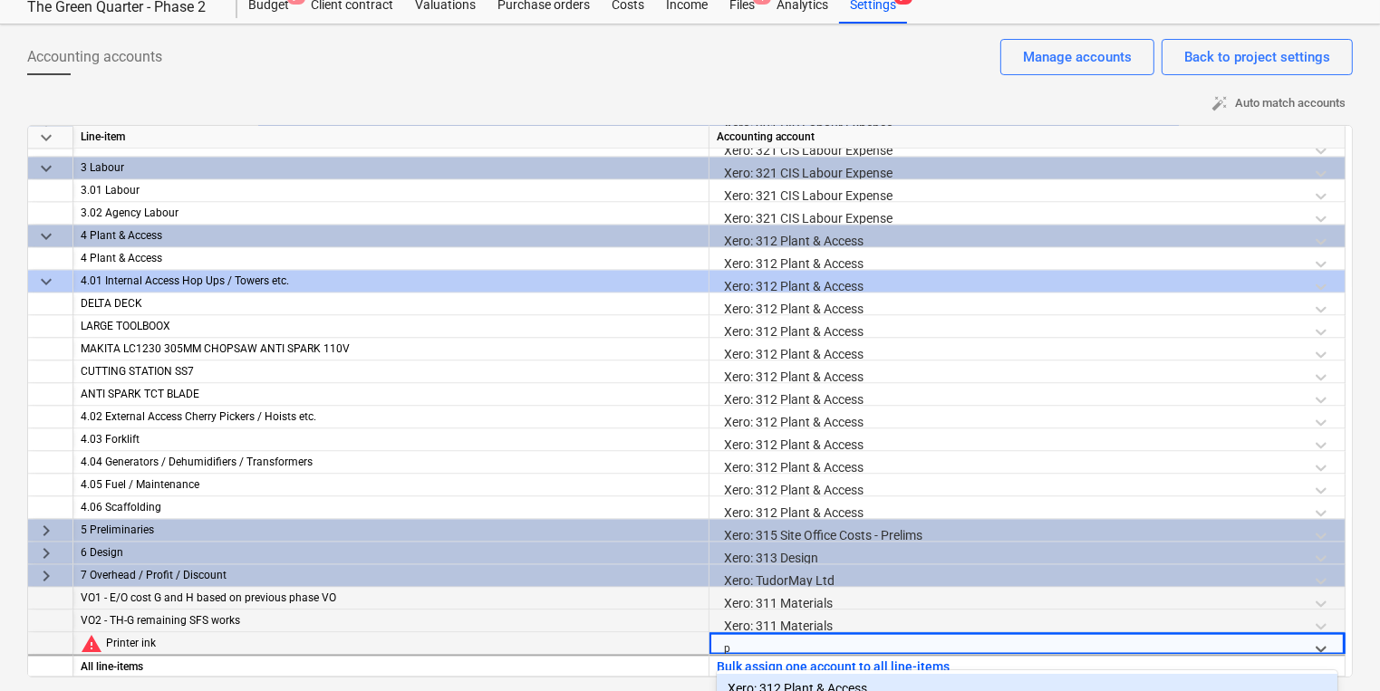
scroll to position [313, 0]
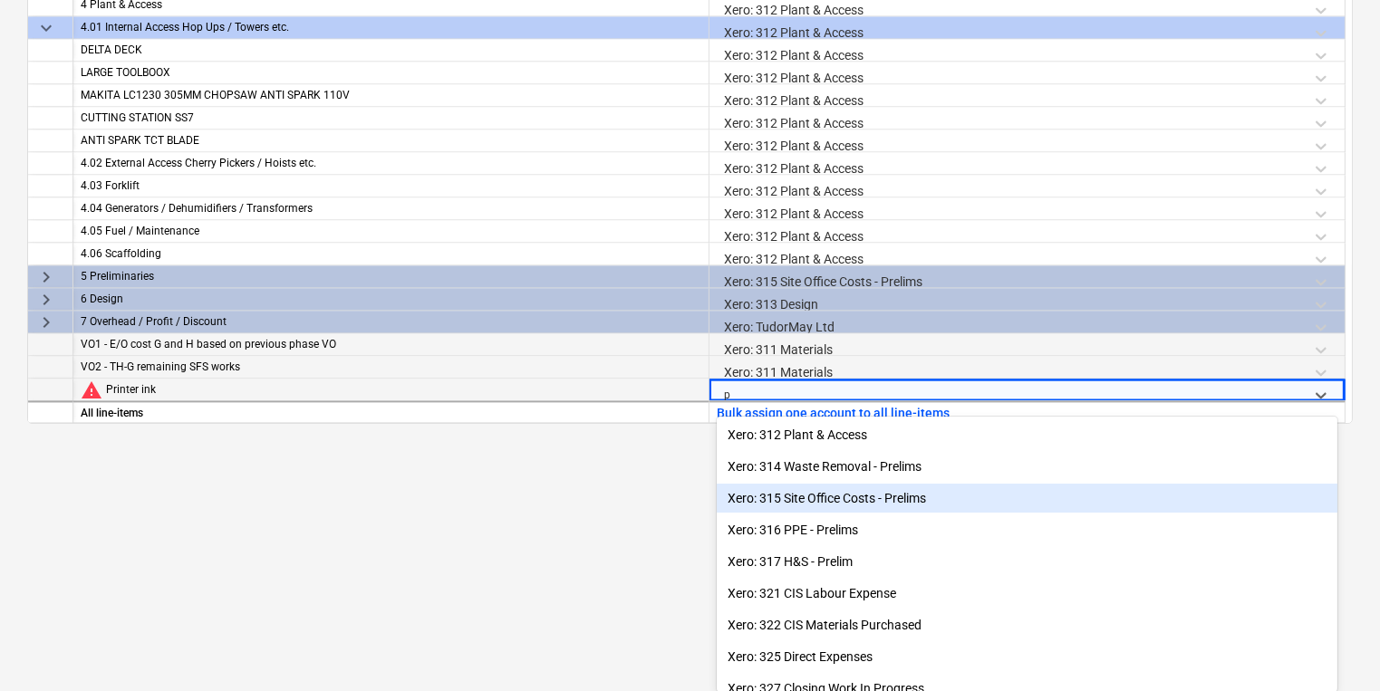
drag, startPoint x: 834, startPoint y: 484, endPoint x: 845, endPoint y: 503, distance: 21.9
click at [845, 503] on div "Xero: 315 Site Office Costs - Prelims" at bounding box center [1027, 498] width 621 height 29
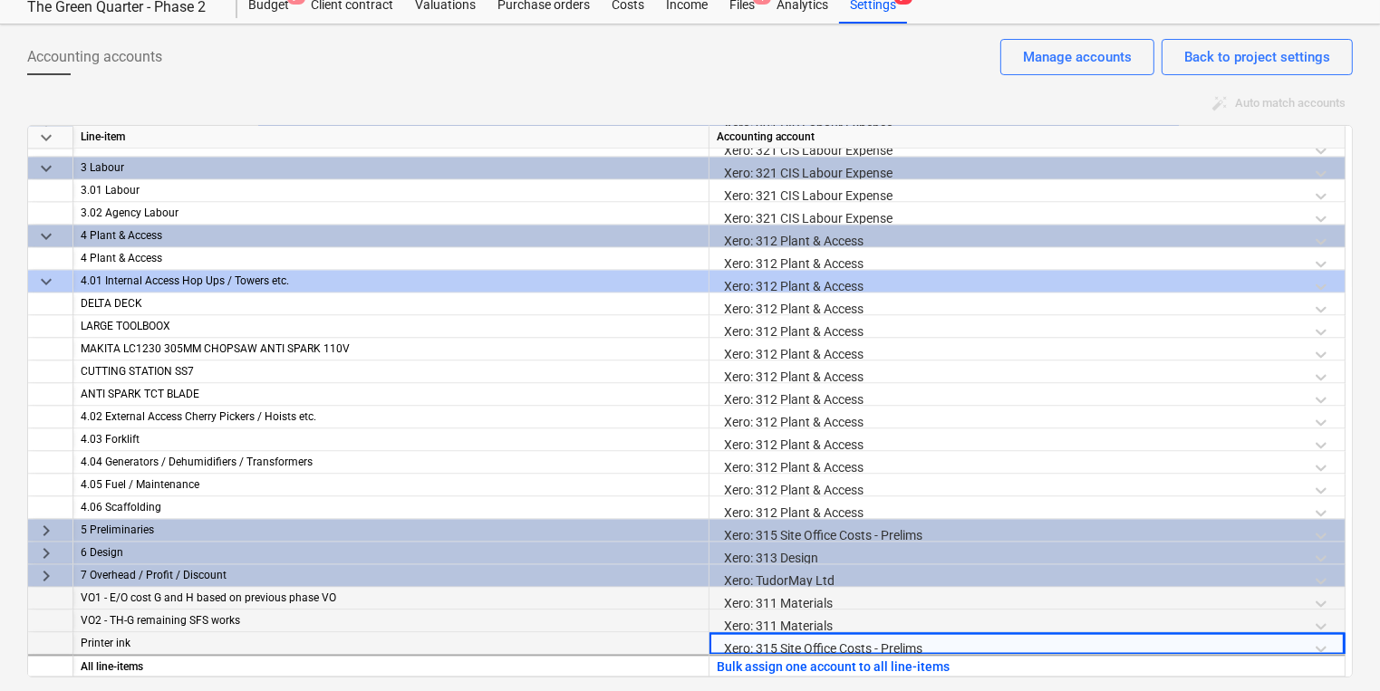
click at [837, 570] on div "Xero: TudorMay Ltd" at bounding box center [1027, 580] width 621 height 32
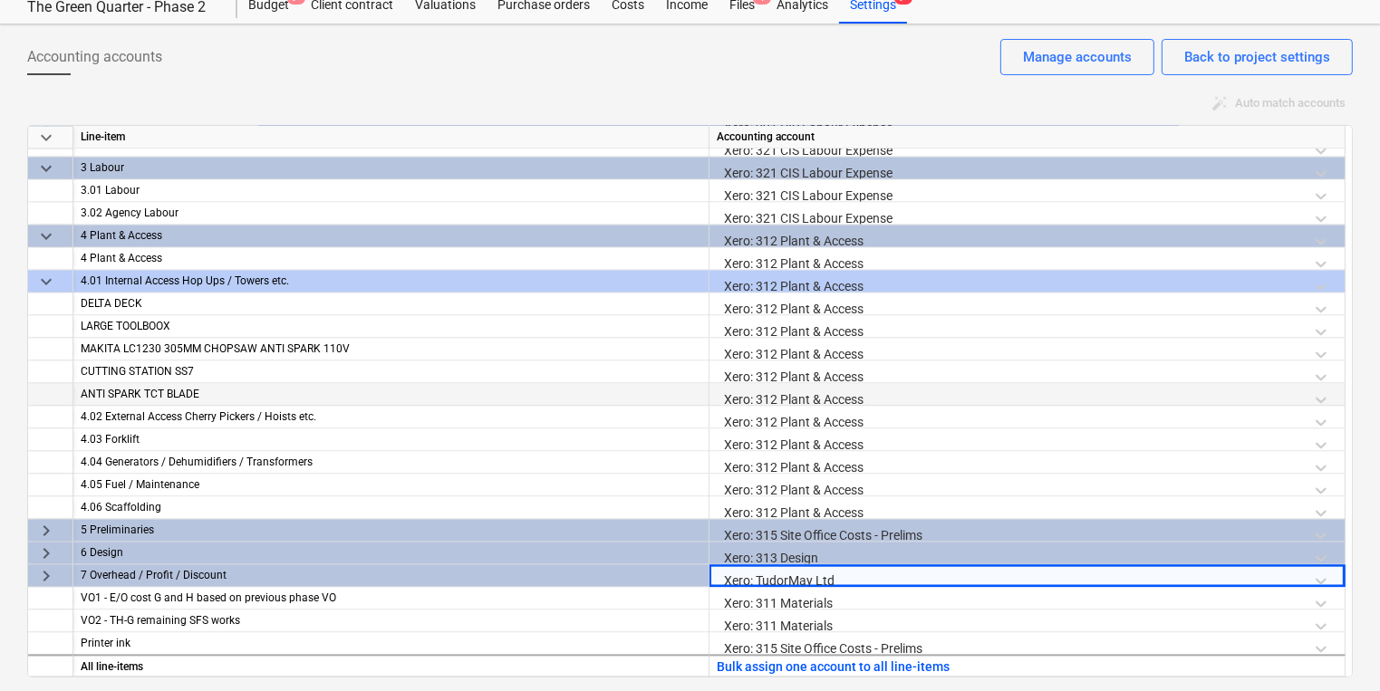
click at [1029, 400] on div "Xero: 312 Plant & Access" at bounding box center [1027, 399] width 621 height 32
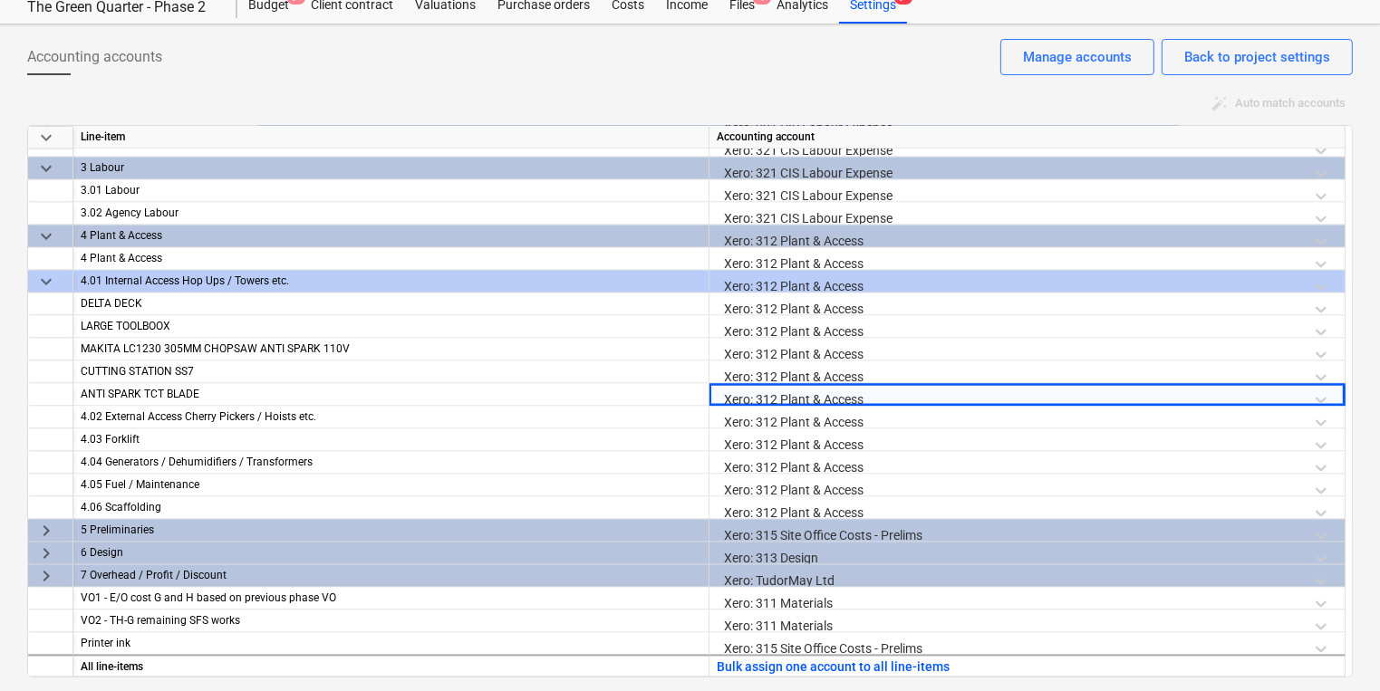
click at [516, 93] on div "auto_fix_high Auto match accounts" at bounding box center [690, 104] width 1326 height 28
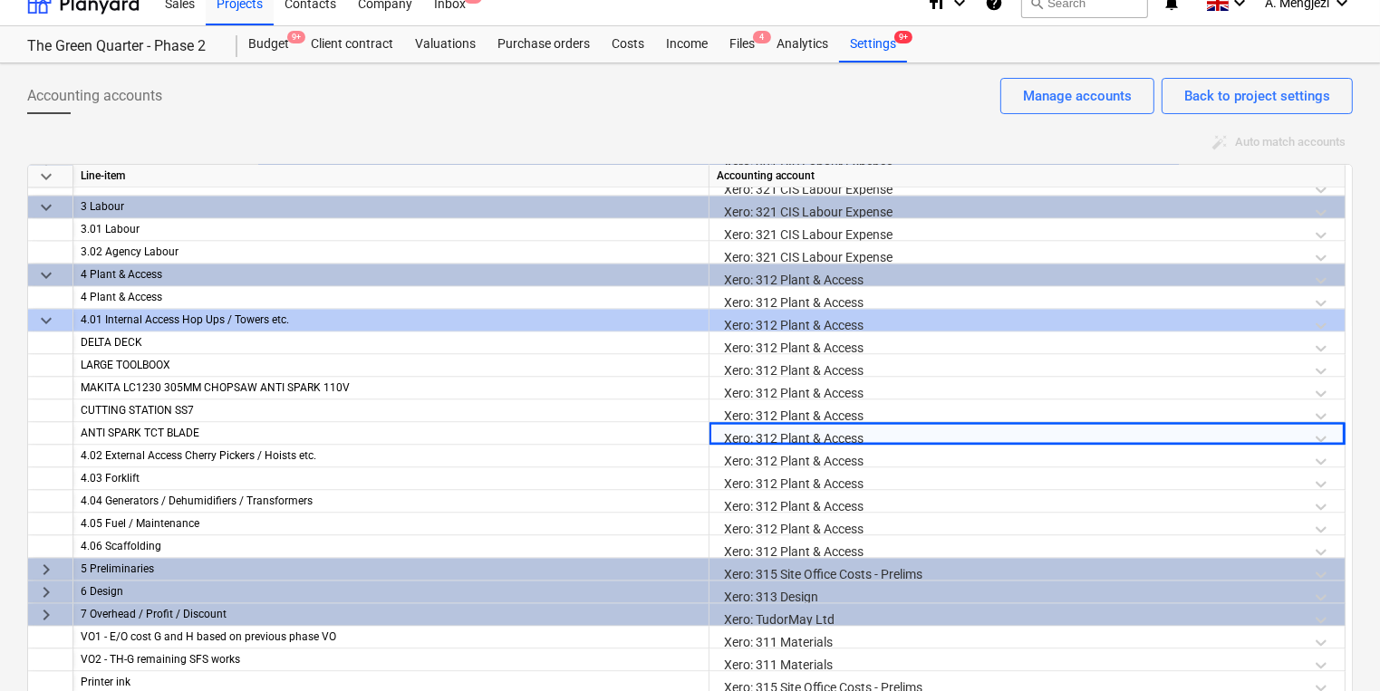
scroll to position [0, 0]
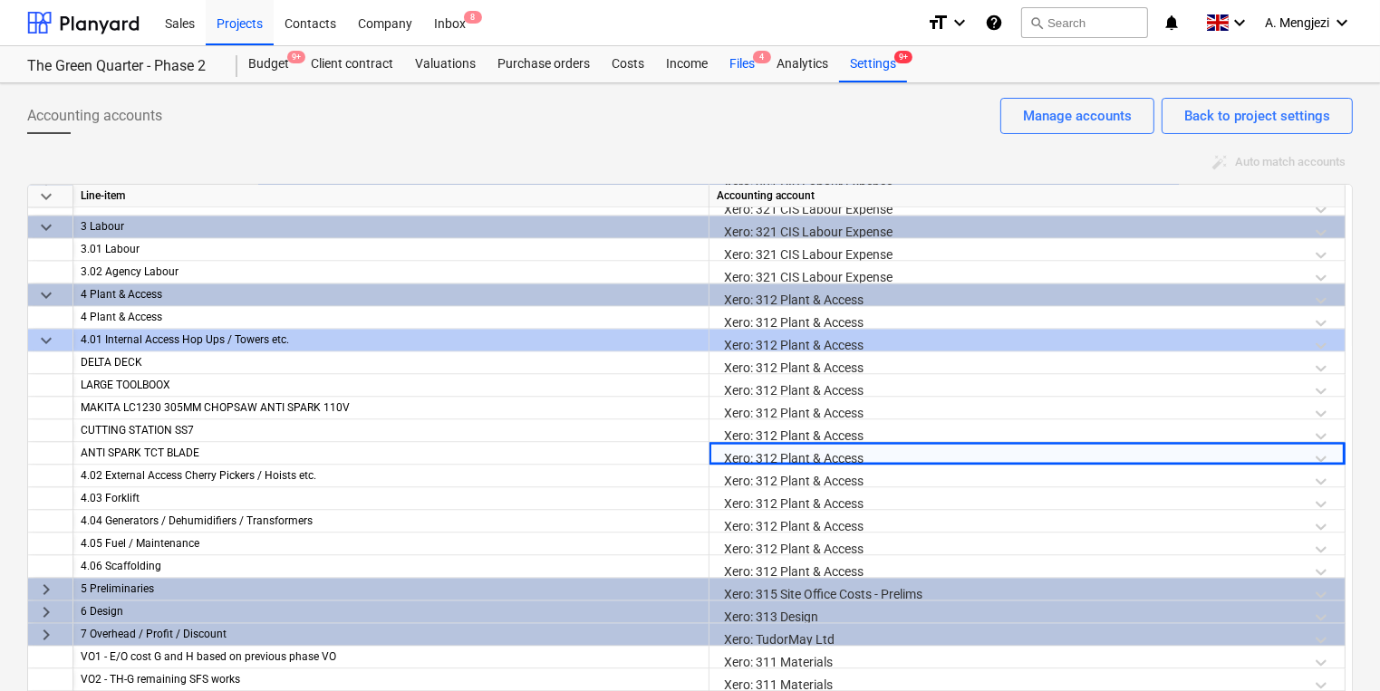
click at [747, 63] on div "Files 4" at bounding box center [741, 64] width 47 height 36
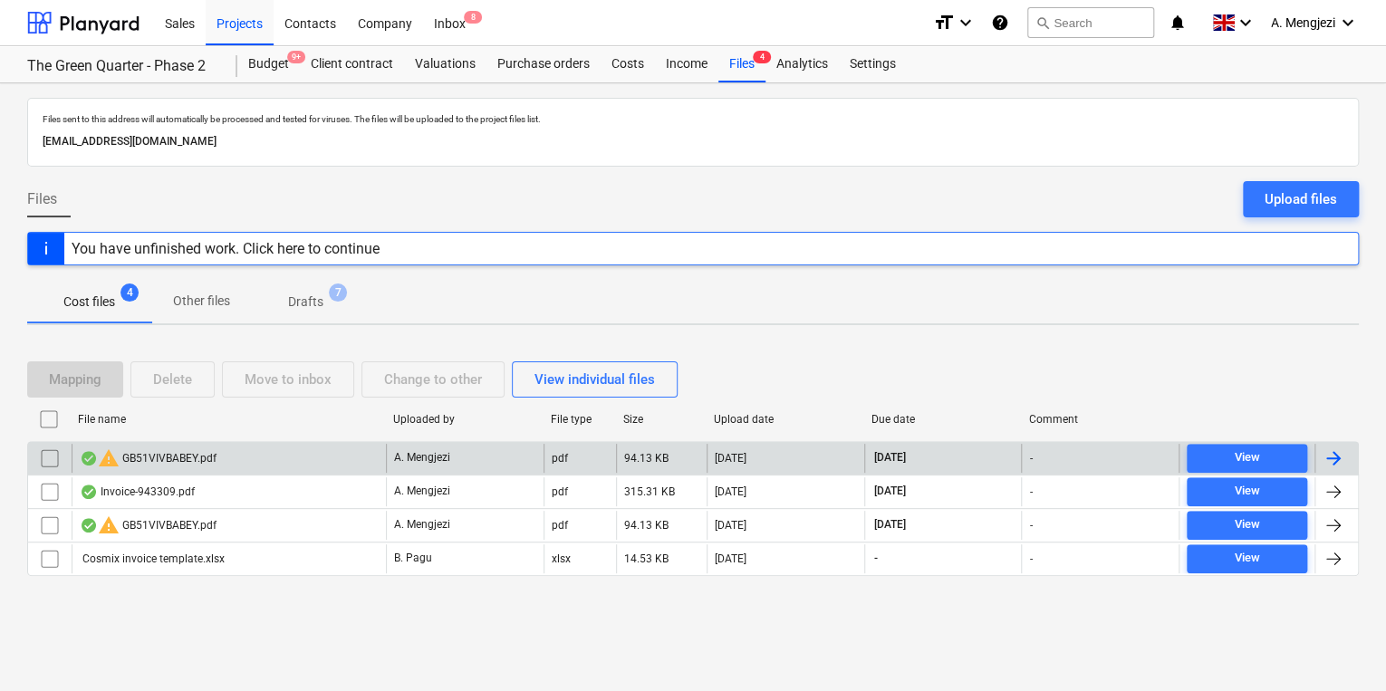
click at [309, 457] on div "warning GB51VIVBABEY.pdf" at bounding box center [229, 458] width 314 height 29
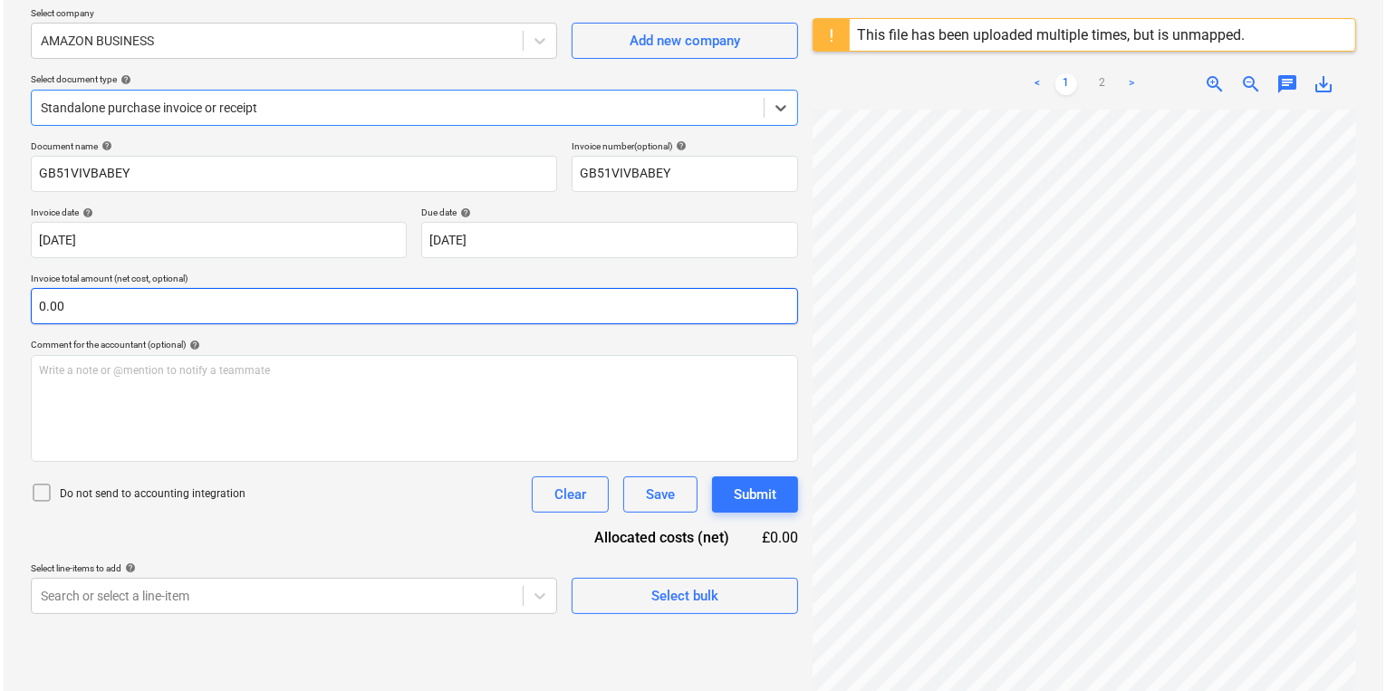
scroll to position [214, 0]
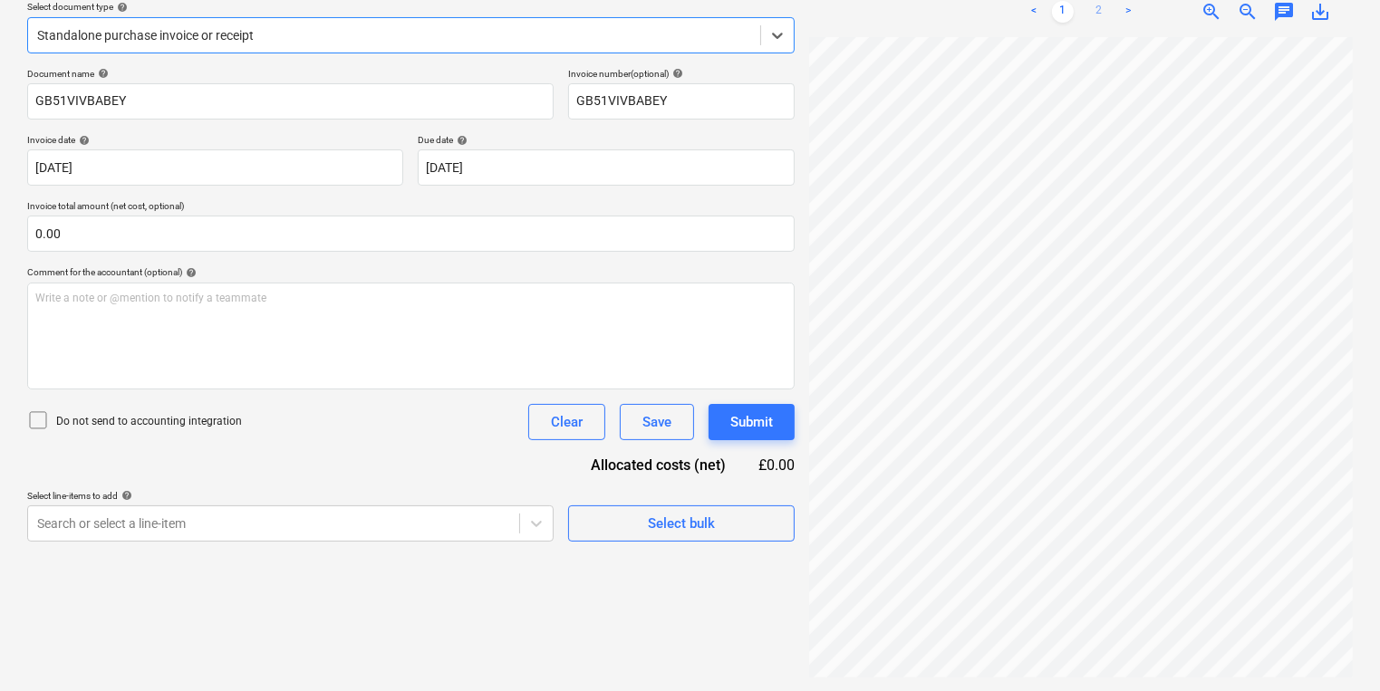
click at [1104, 10] on link "2" at bounding box center [1099, 12] width 22 height 22
click at [776, 506] on button "Select bulk" at bounding box center [681, 524] width 227 height 36
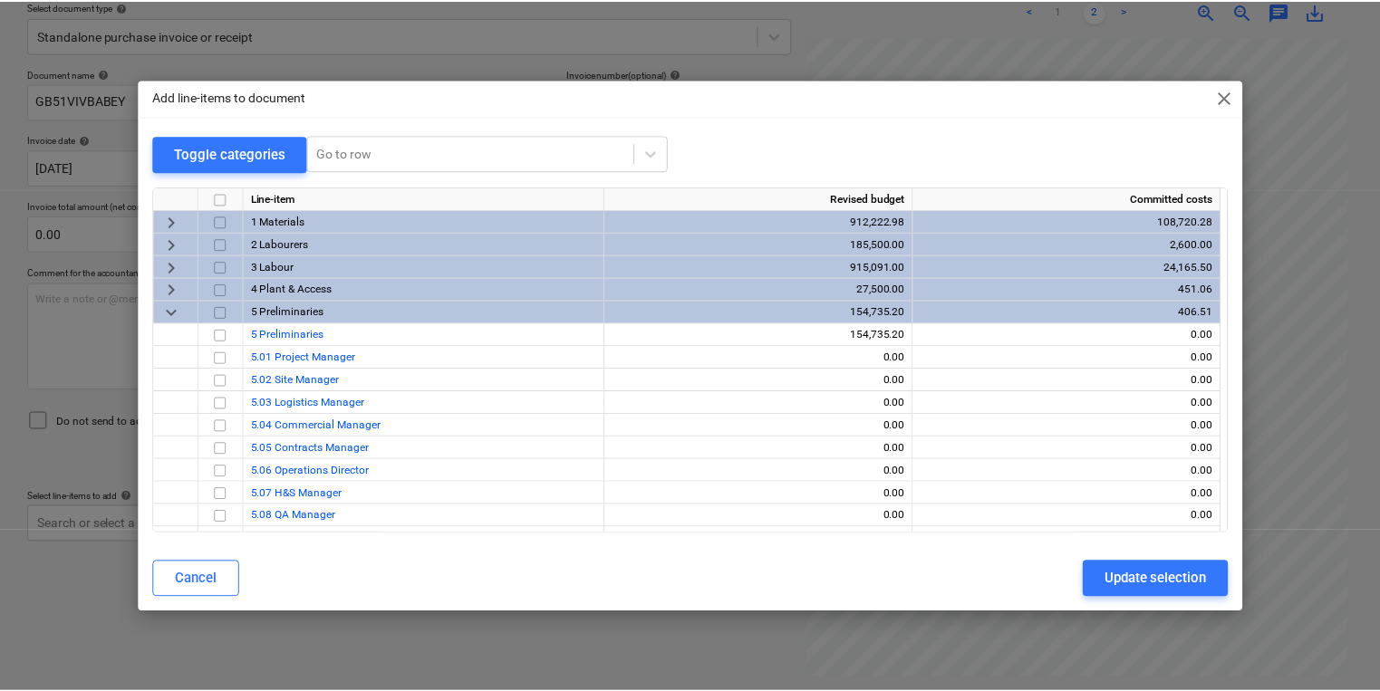
scroll to position [72, 0]
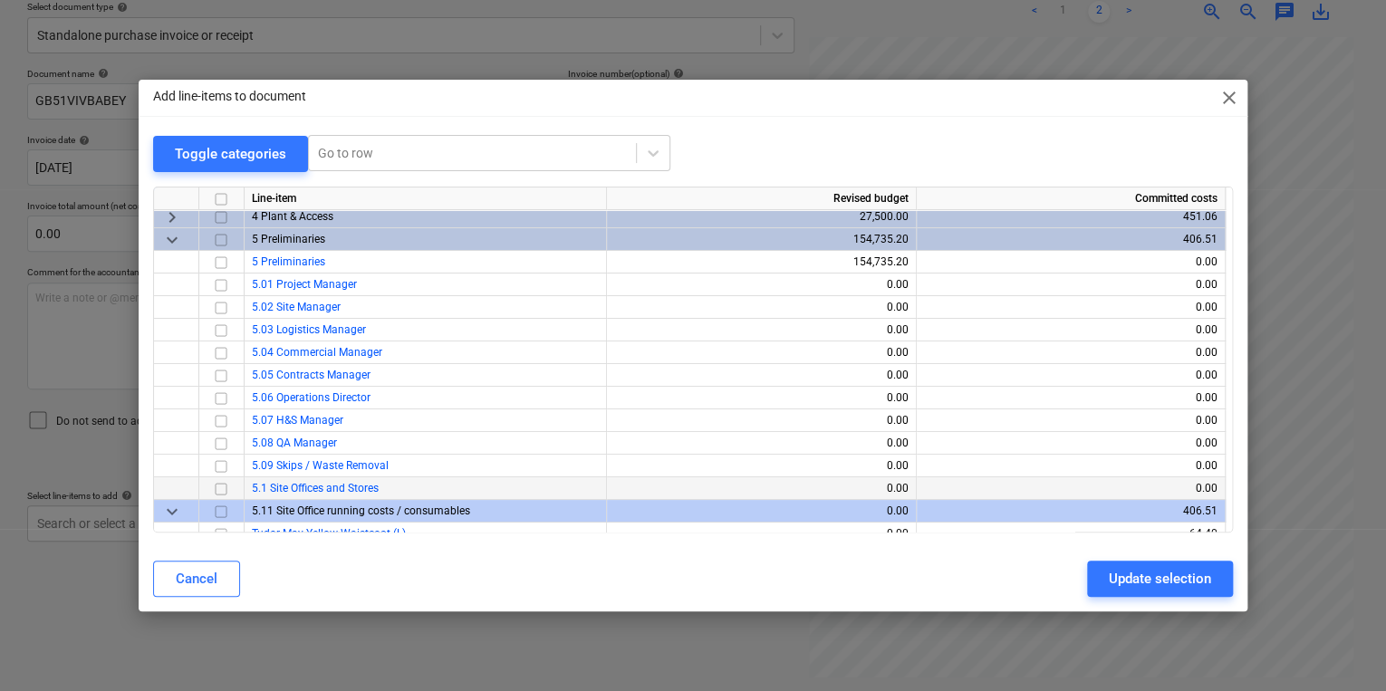
click at [217, 493] on input "checkbox" at bounding box center [221, 488] width 22 height 22
click at [217, 489] on input "checkbox" at bounding box center [221, 488] width 22 height 22
click at [1113, 597] on button "Update selection" at bounding box center [1160, 579] width 146 height 36
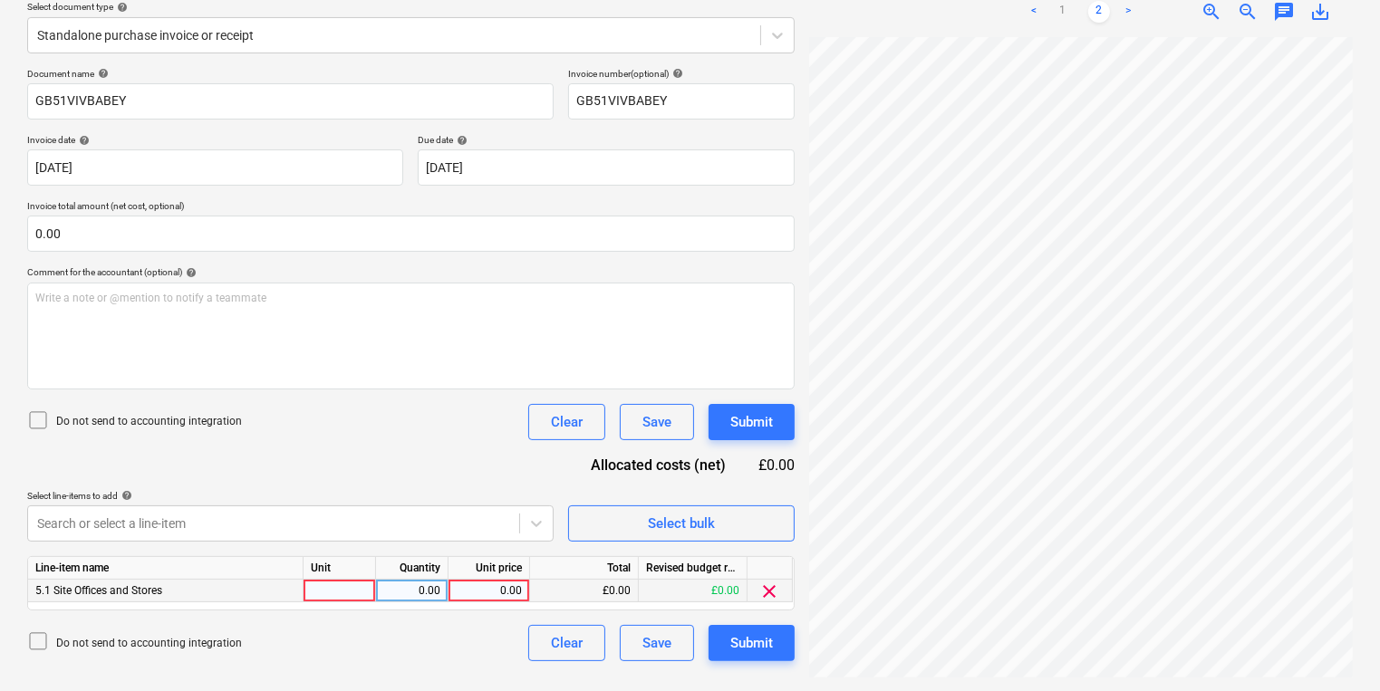
click at [372, 592] on div at bounding box center [340, 591] width 72 height 23
click at [618, 497] on div "Create new document Select company AMAZON BUSINESS Add new company Select docum…" at bounding box center [690, 281] width 1340 height 808
click at [753, 641] on div "Submit" at bounding box center [751, 644] width 43 height 24
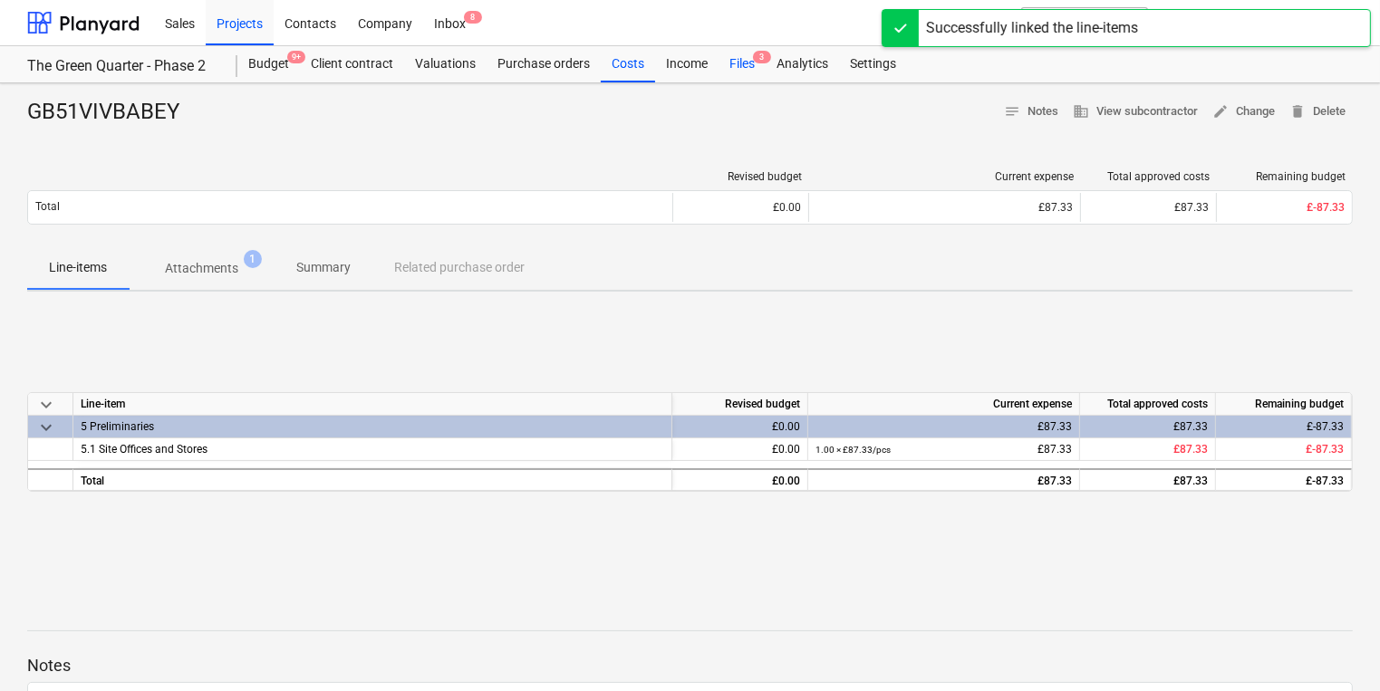
click at [728, 53] on div "Files 3" at bounding box center [741, 64] width 47 height 36
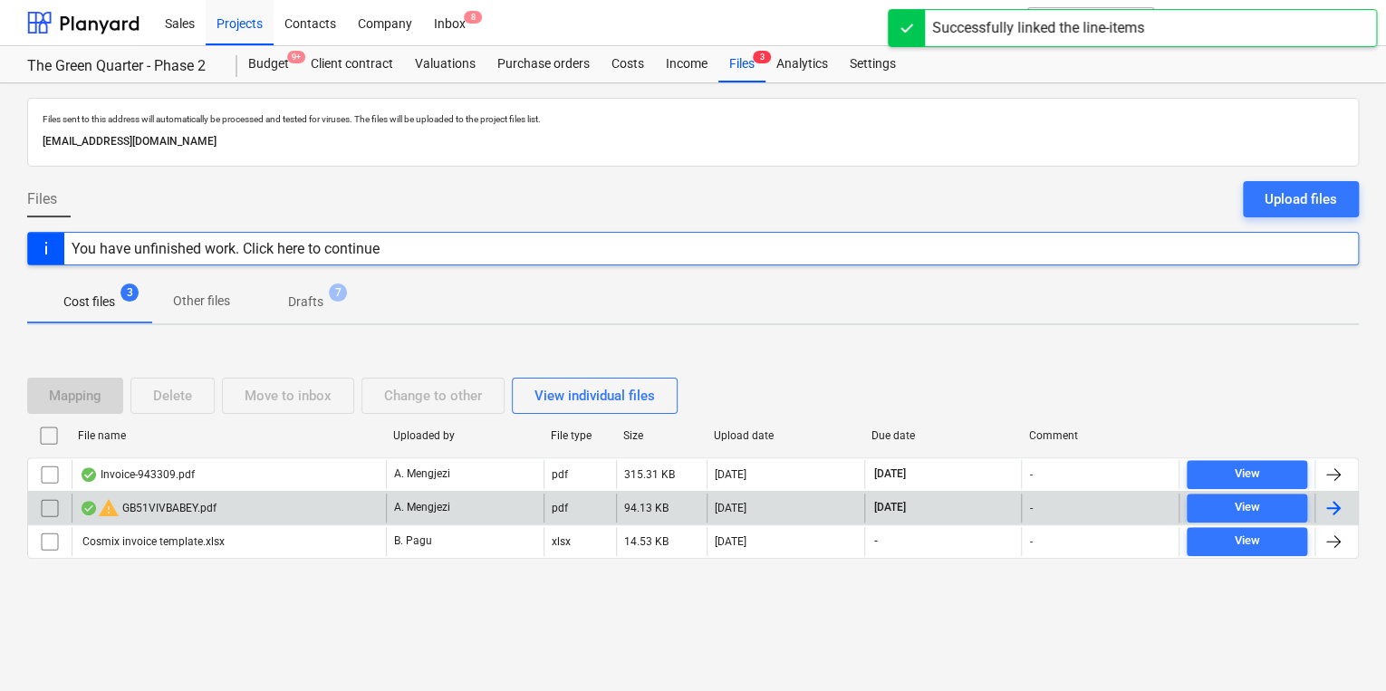
click at [329, 518] on div "warning GB51VIVBABEY.pdf" at bounding box center [229, 508] width 314 height 29
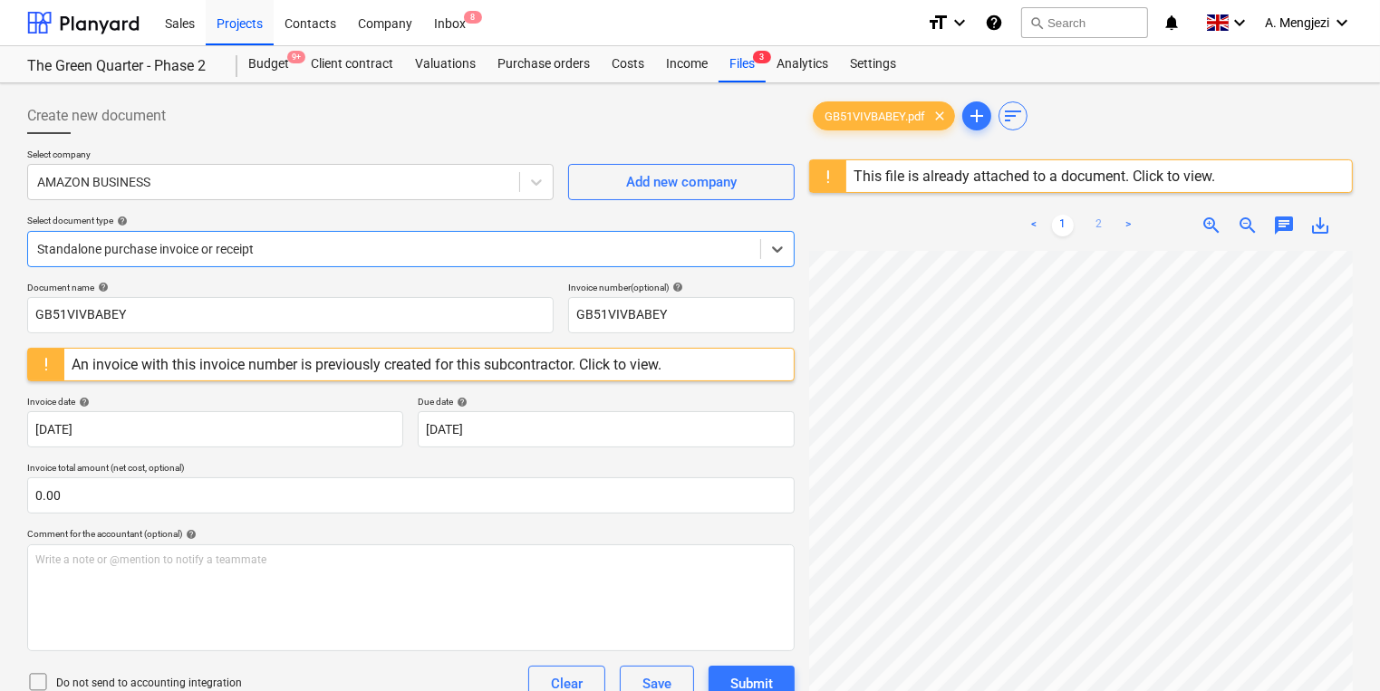
click at [1105, 229] on link "2" at bounding box center [1099, 226] width 22 height 22
click at [721, 67] on div "Files 3" at bounding box center [741, 64] width 47 height 36
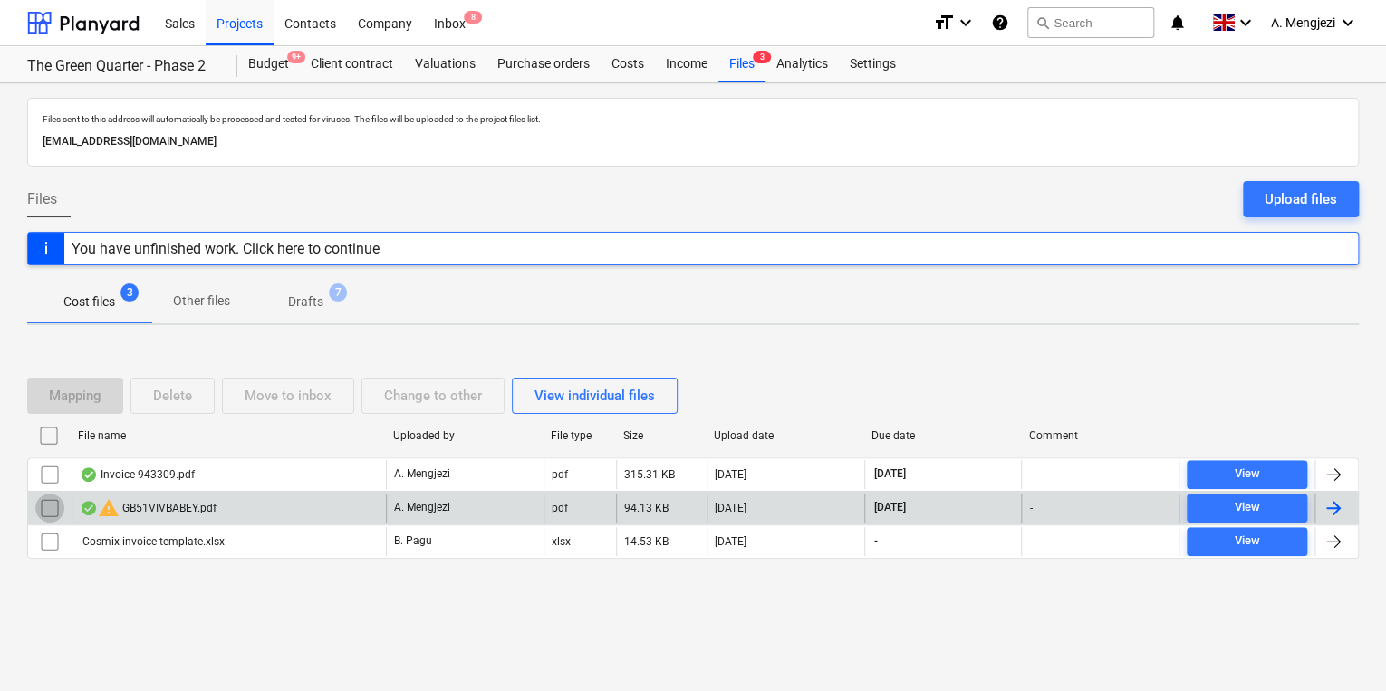
click at [51, 516] on input "checkbox" at bounding box center [49, 508] width 29 height 29
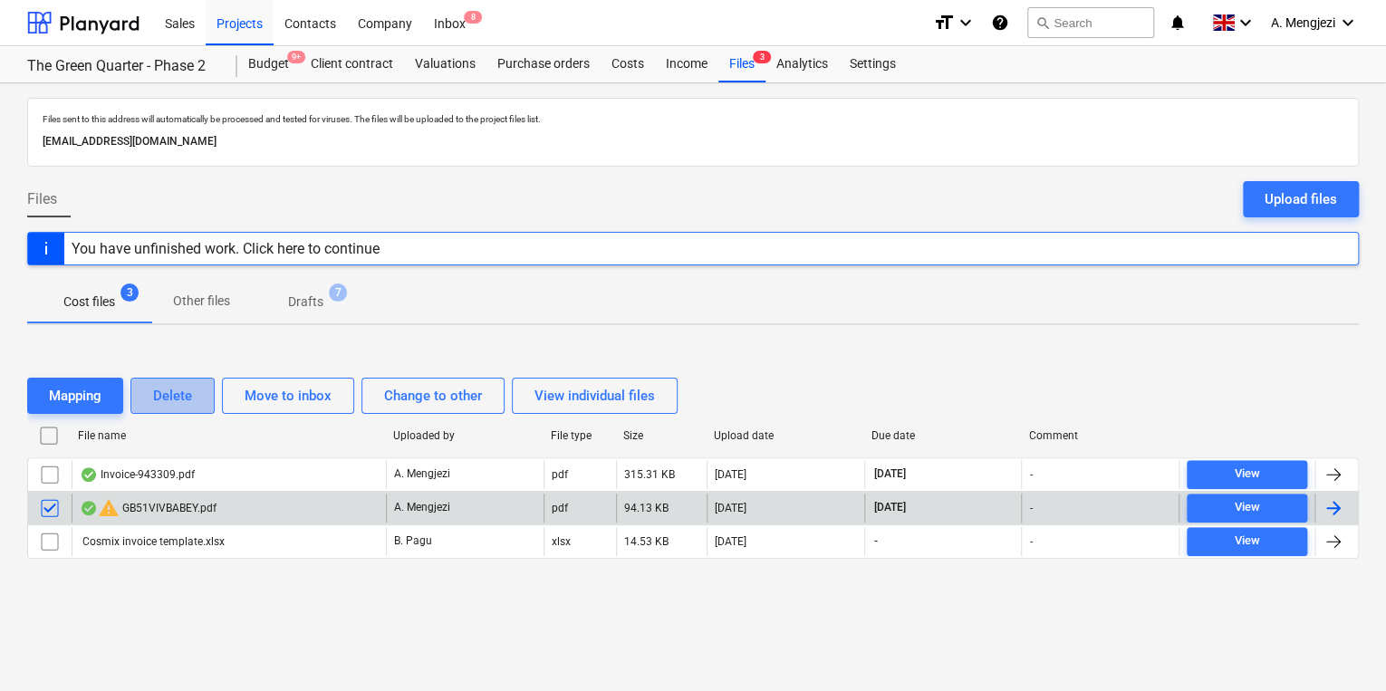
click at [183, 384] on div "Delete" at bounding box center [172, 396] width 39 height 24
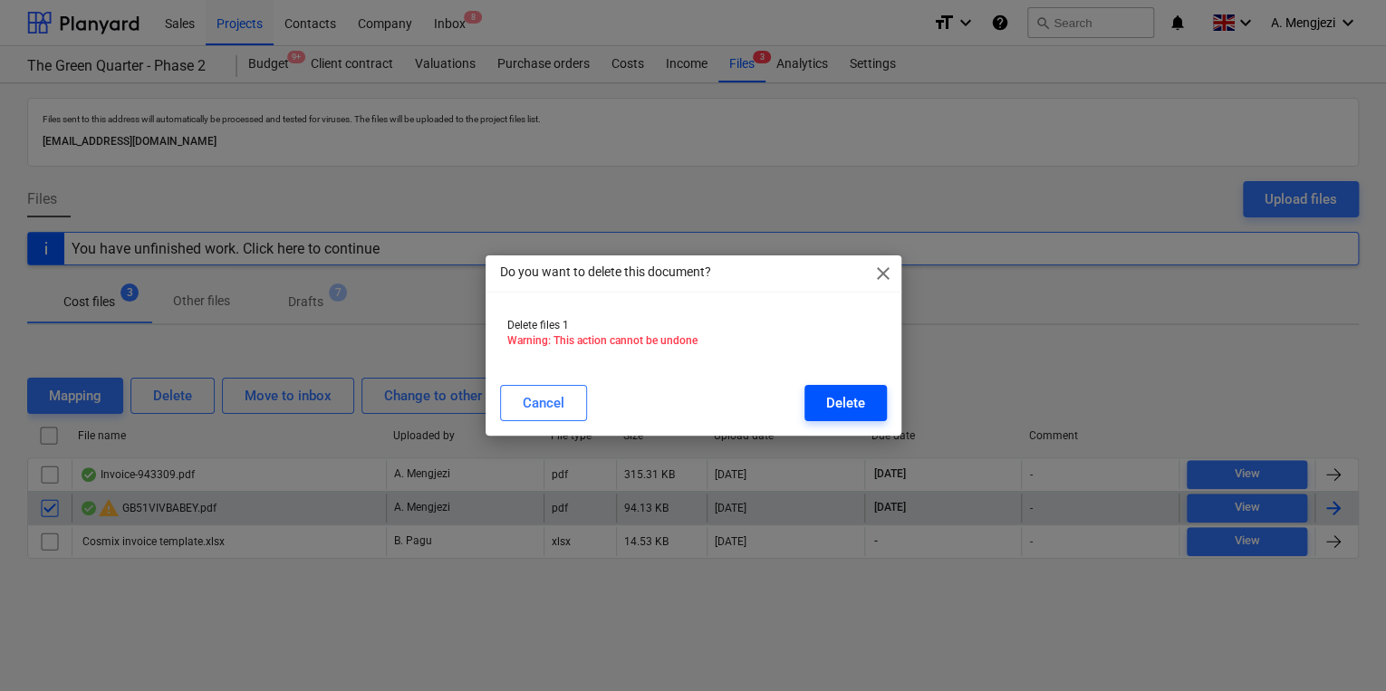
click at [855, 402] on div "Delete" at bounding box center [845, 403] width 39 height 24
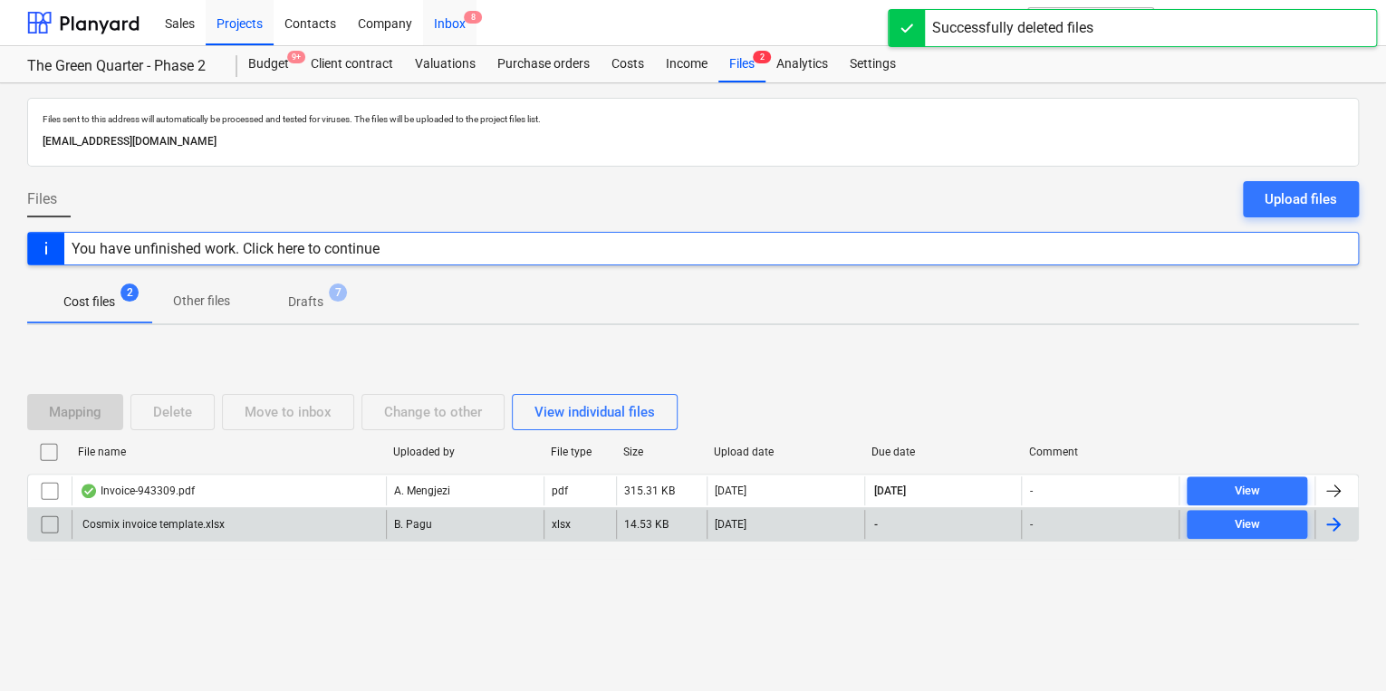
click at [457, 5] on div "Inbox 8" at bounding box center [449, 22] width 53 height 46
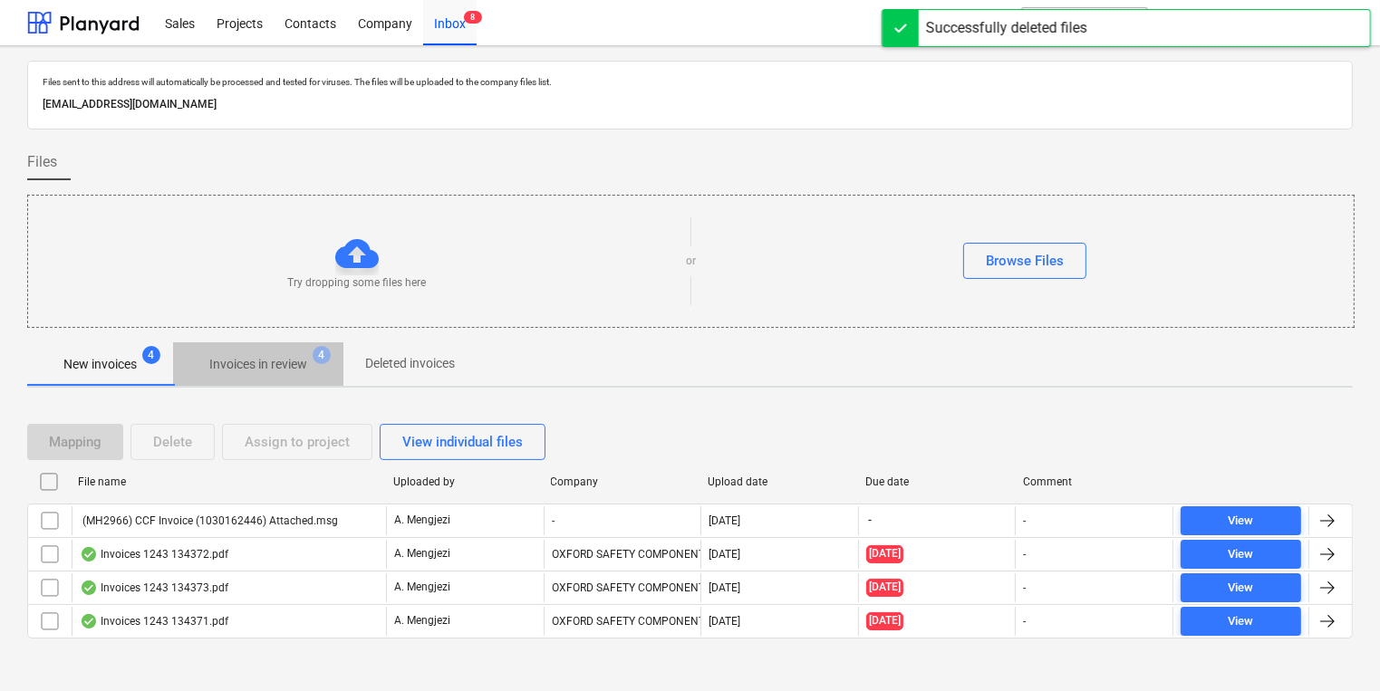
click at [296, 368] on p "Invoices in review" at bounding box center [258, 364] width 98 height 19
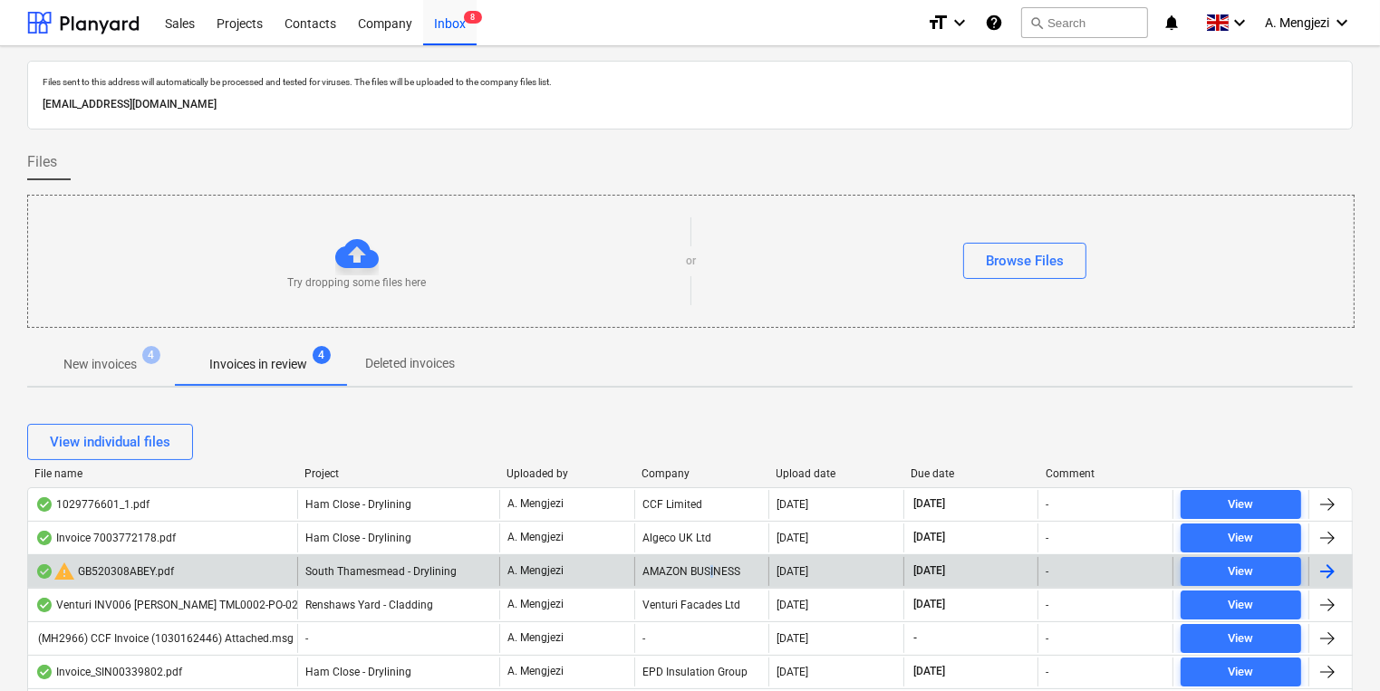
click at [715, 567] on div "AMAZON BUSINESS" at bounding box center [701, 571] width 135 height 29
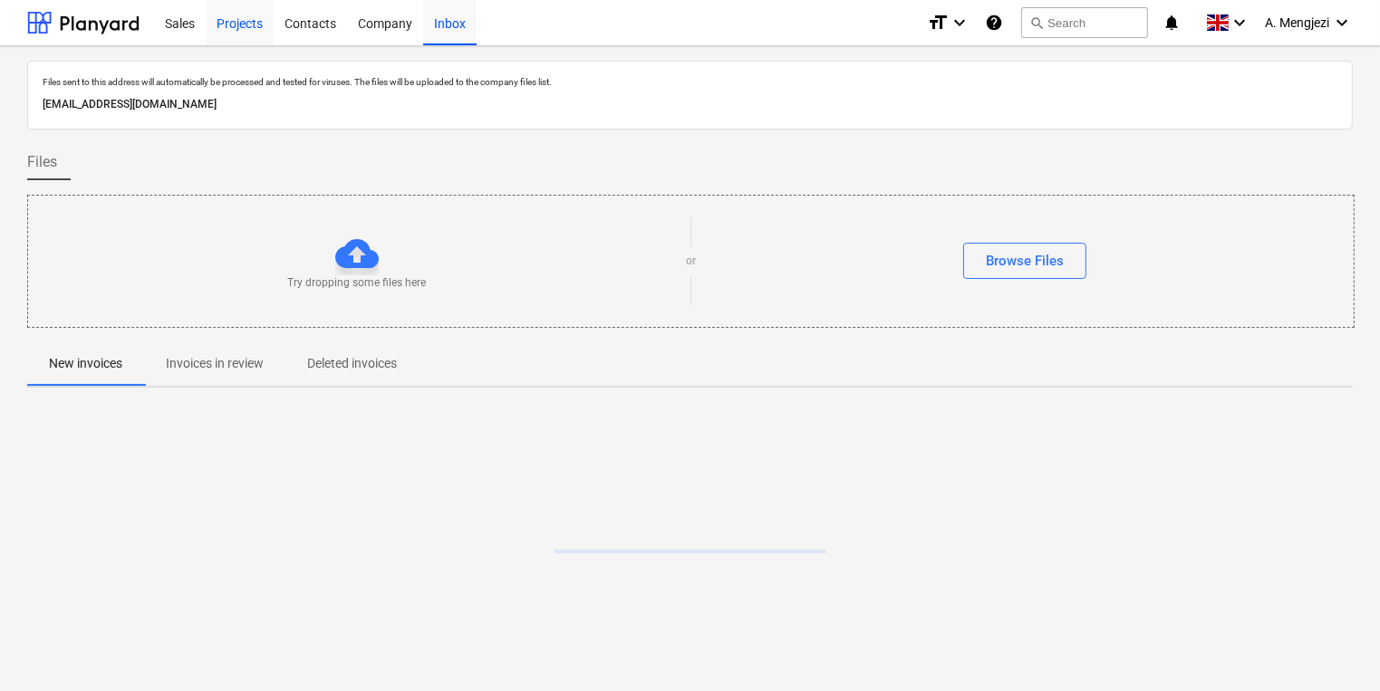
click at [256, 21] on div "Projects" at bounding box center [240, 22] width 68 height 46
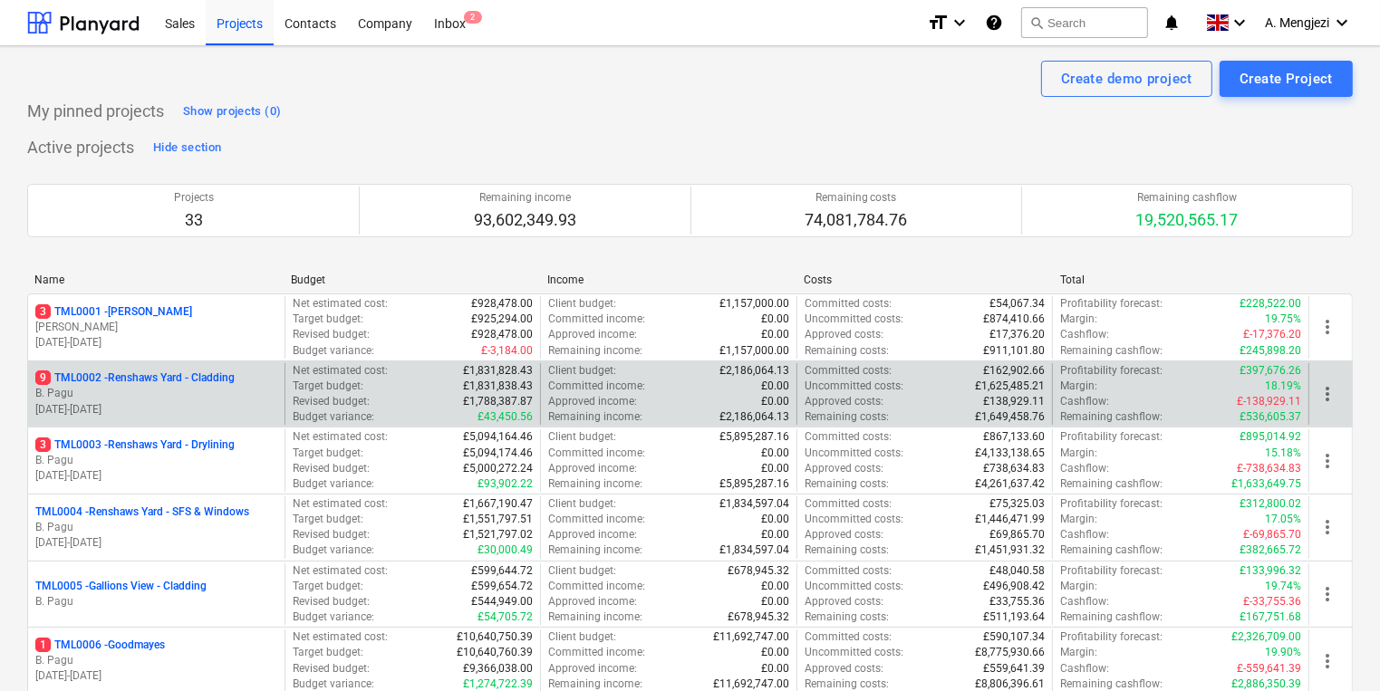
click at [190, 380] on p "9 TML0002 - Renshaws Yard - Cladding" at bounding box center [134, 378] width 199 height 15
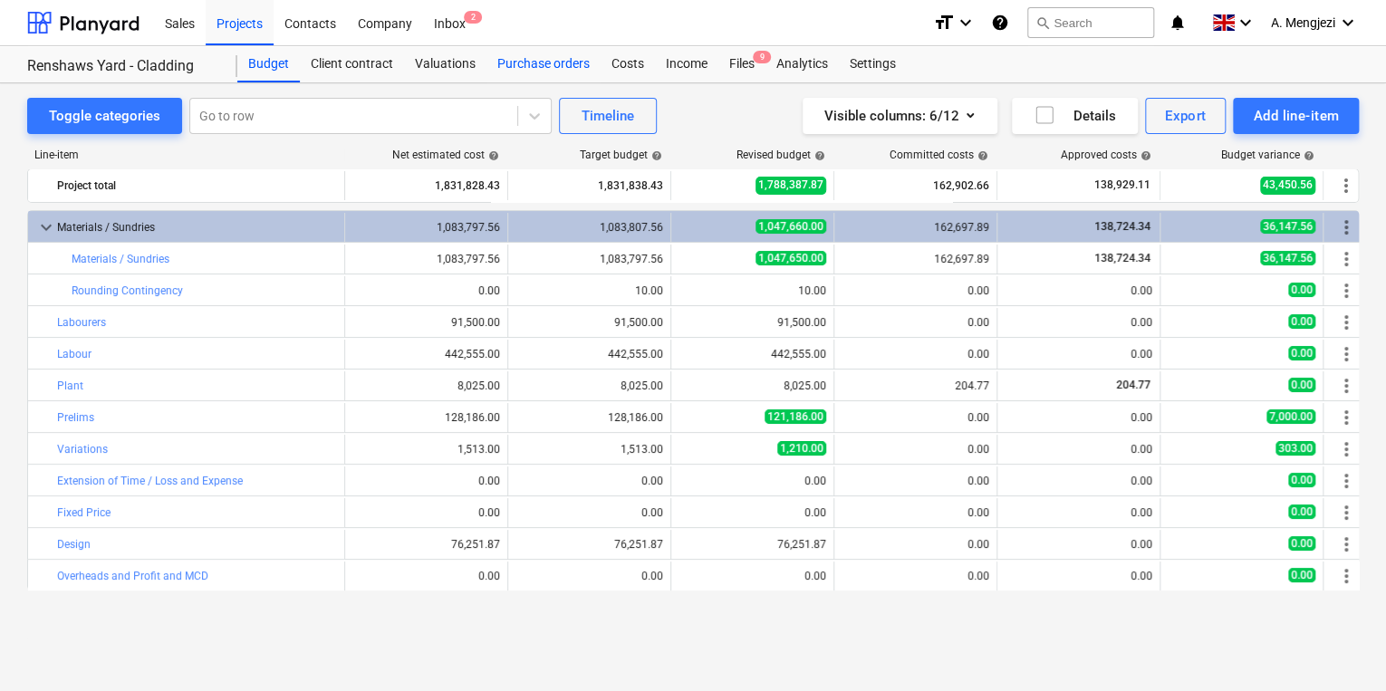
click at [500, 56] on div "Purchase orders" at bounding box center [544, 64] width 114 height 36
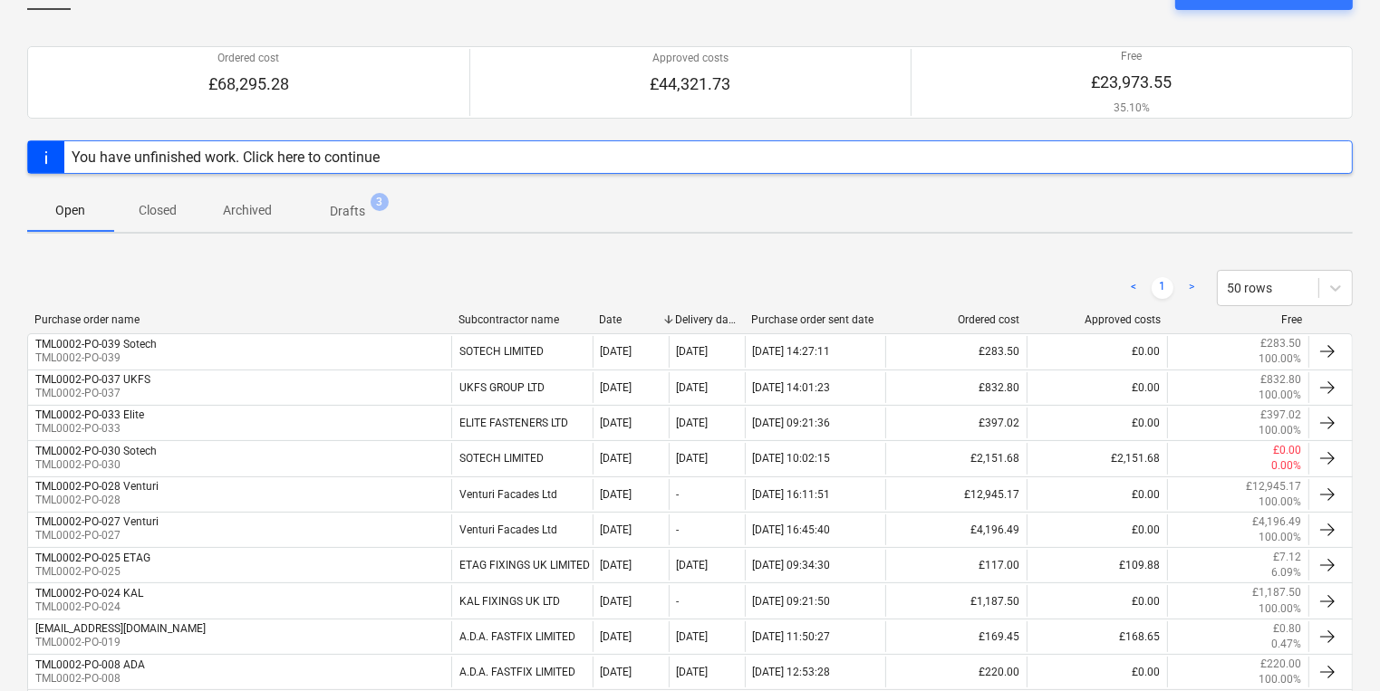
scroll to position [293, 0]
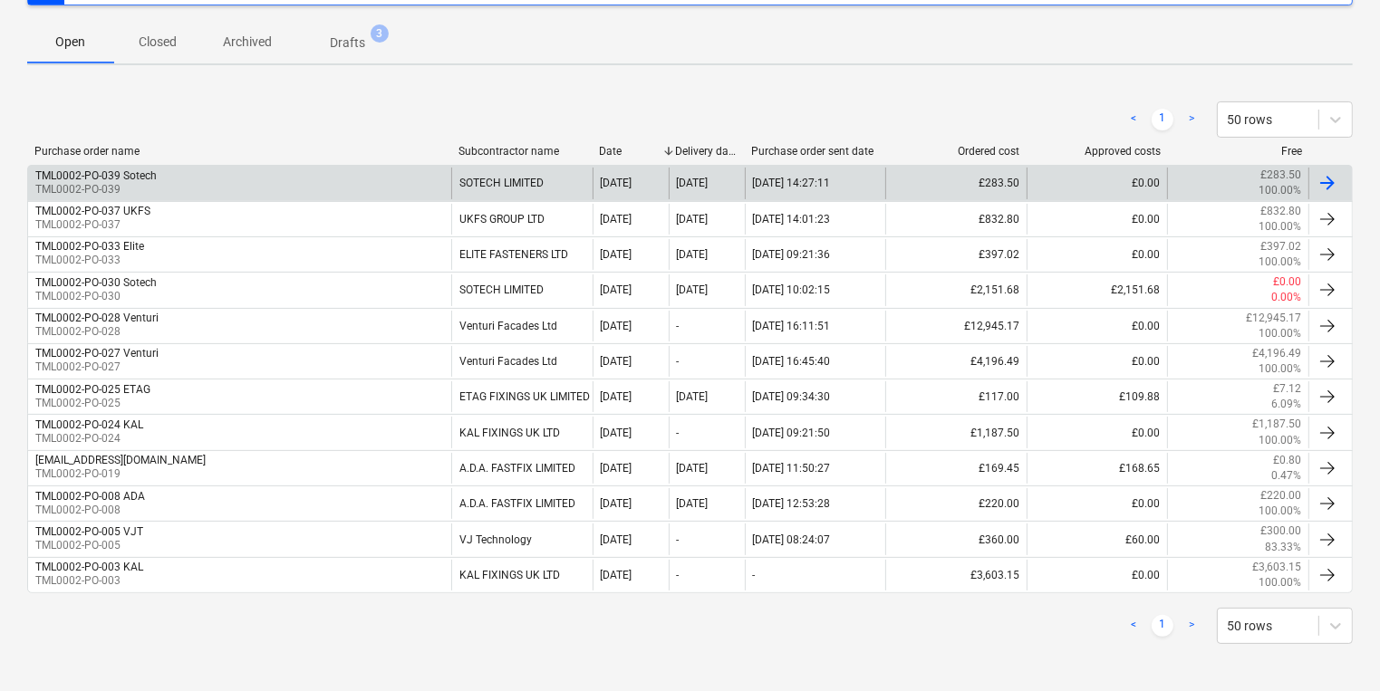
click at [244, 185] on div "TML0002-PO-039 Sotech TML0002-PO-039" at bounding box center [239, 183] width 423 height 31
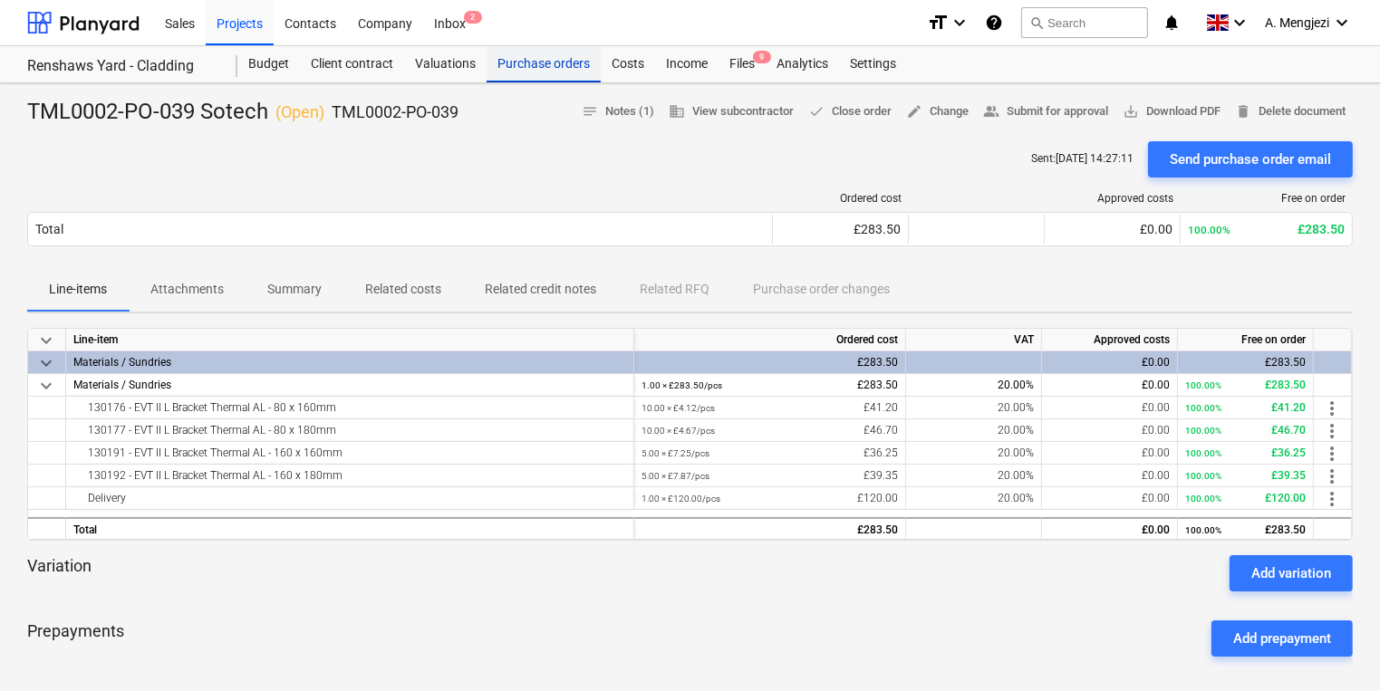
click at [558, 72] on div "Purchase orders" at bounding box center [544, 64] width 114 height 36
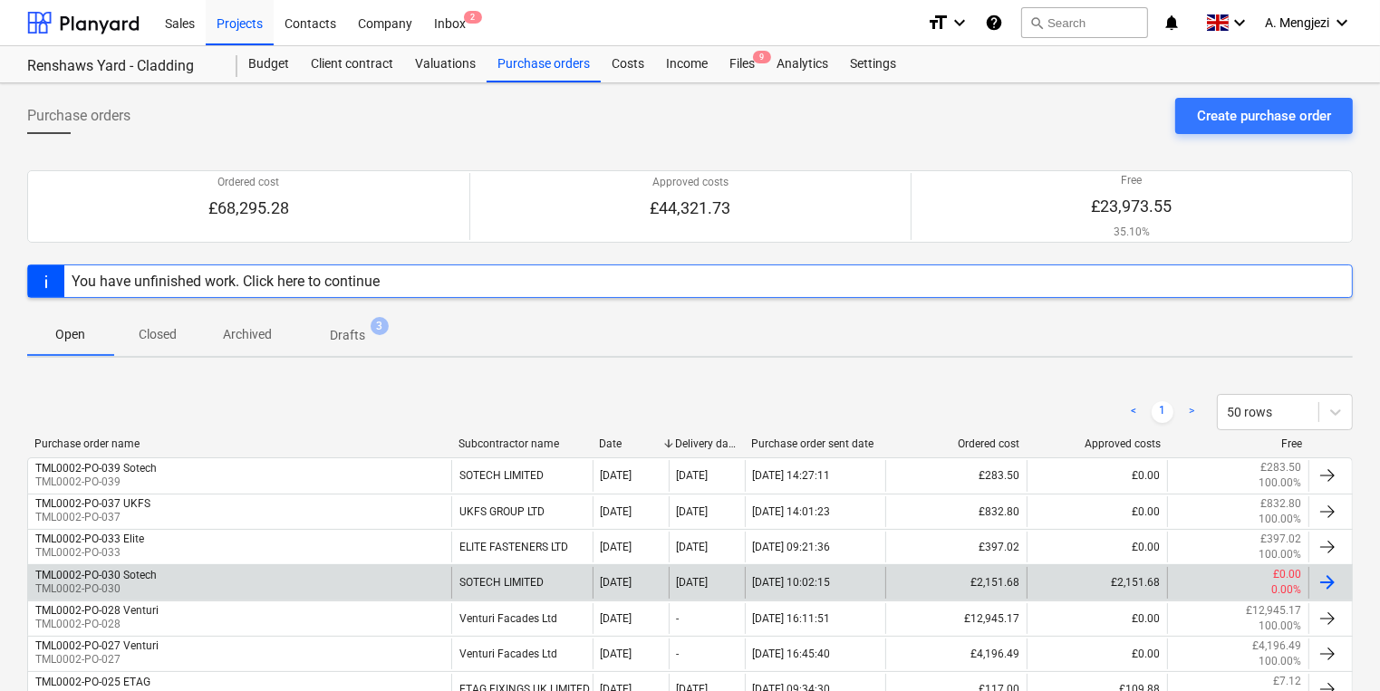
click at [171, 569] on div "TML0002-PO-030 Sotech TML0002-PO-030" at bounding box center [239, 582] width 423 height 31
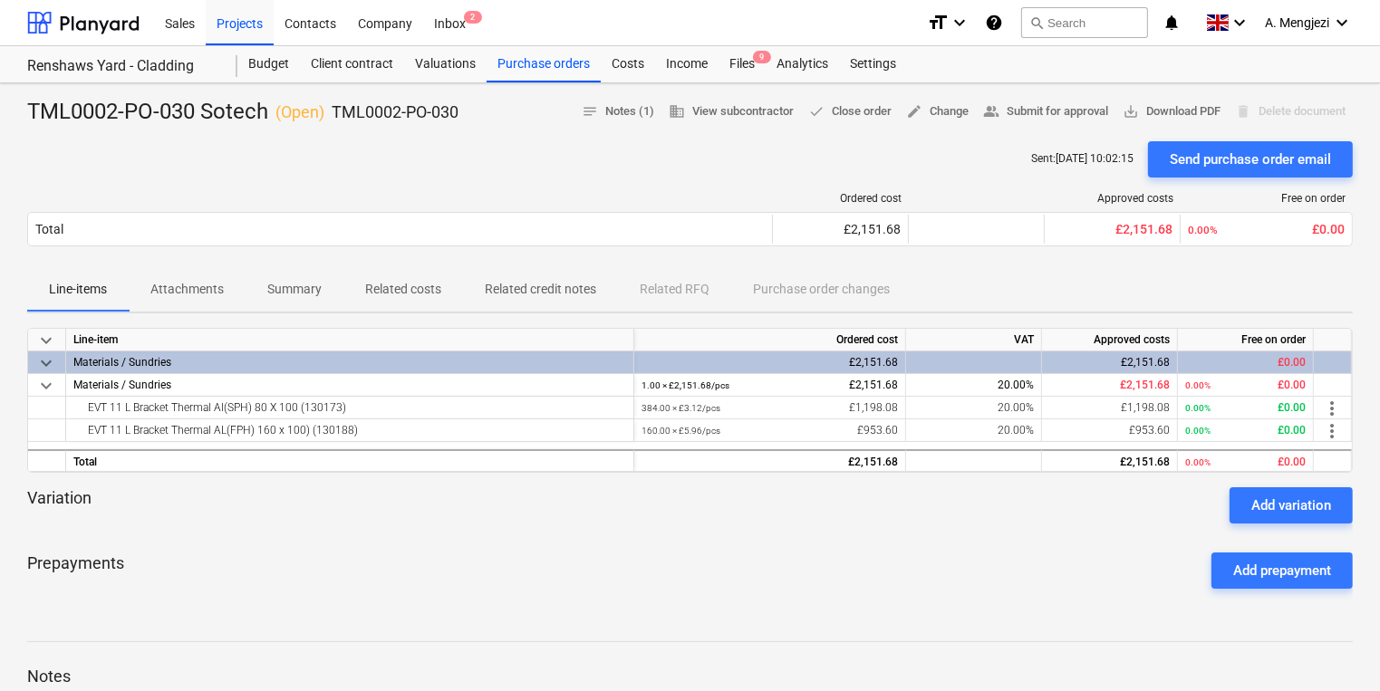
drag, startPoint x: 362, startPoint y: 146, endPoint x: 373, endPoint y: 144, distance: 11.0
click at [371, 146] on div "Sent : 16.09.2025 10:02:15 Send purchase order email" at bounding box center [690, 159] width 1326 height 36
click at [747, 54] on div "Files 9" at bounding box center [741, 64] width 47 height 36
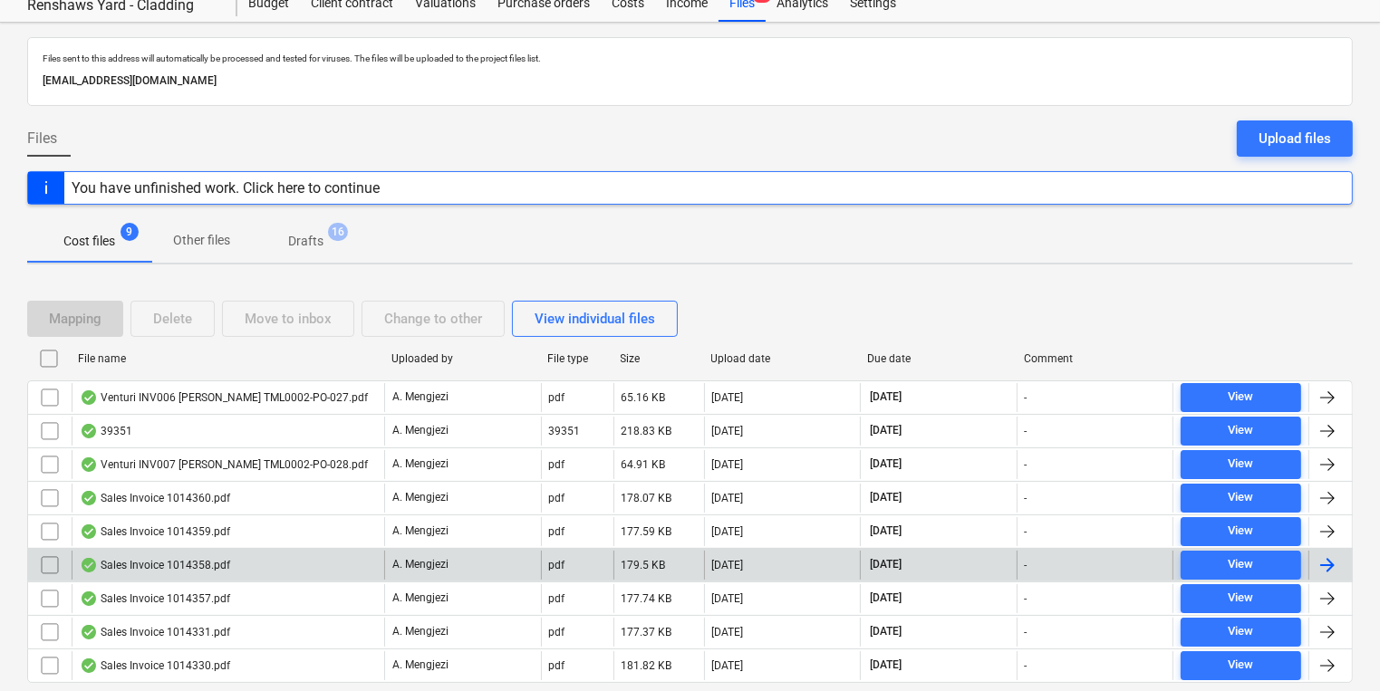
scroll to position [114, 0]
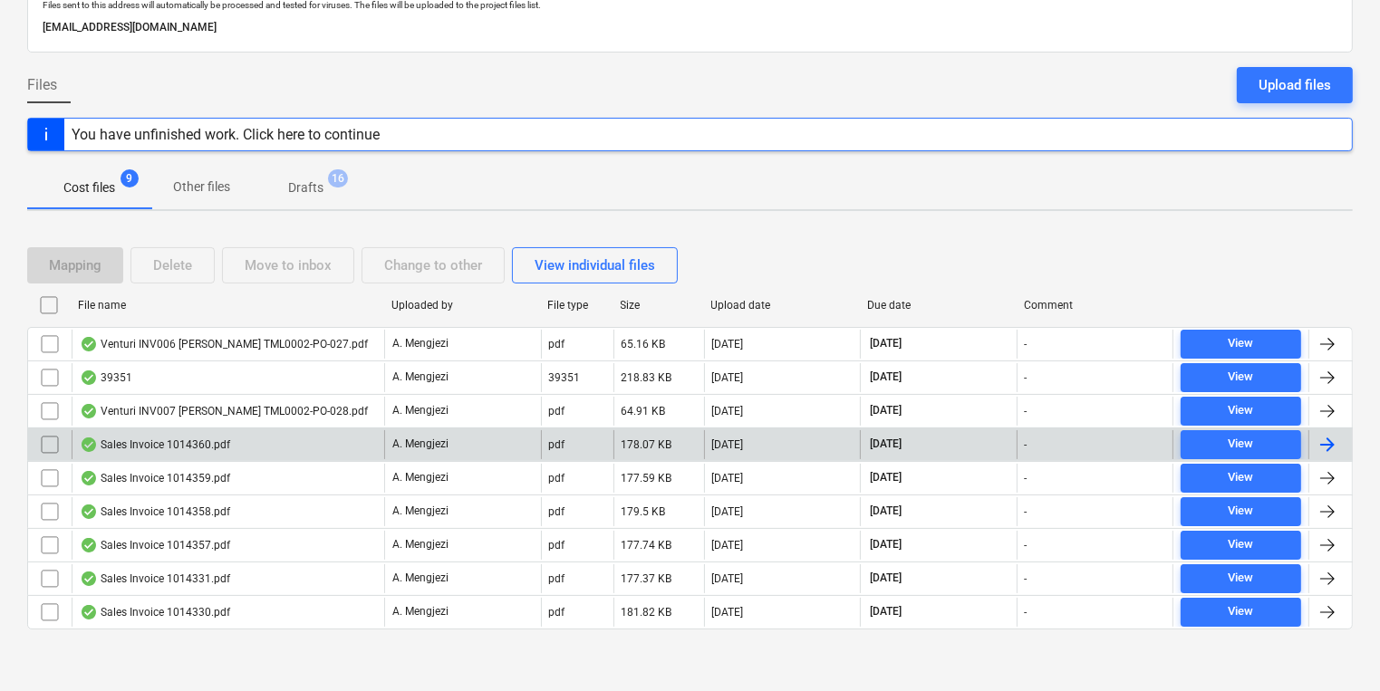
click at [194, 446] on div "Sales Invoice 1014360.pdf" at bounding box center [155, 445] width 150 height 14
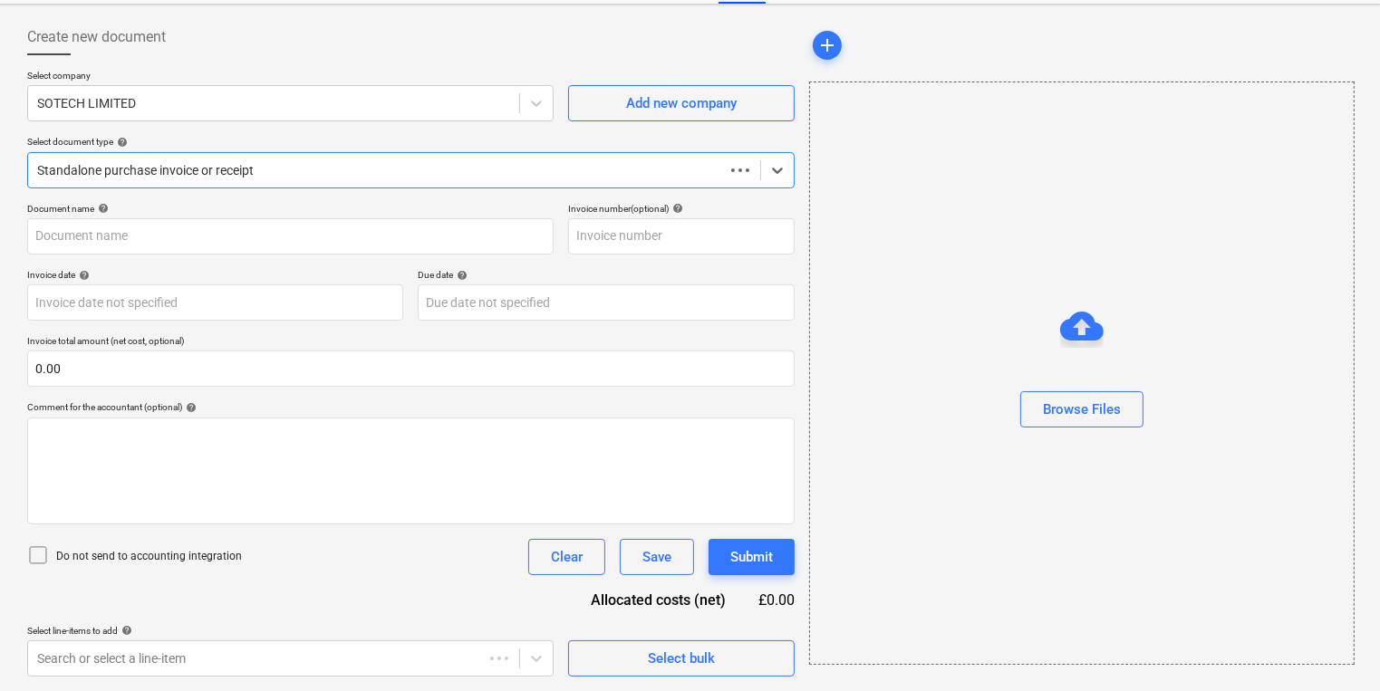
scroll to position [78, 0]
type input "1014360"
type input "[DATE]"
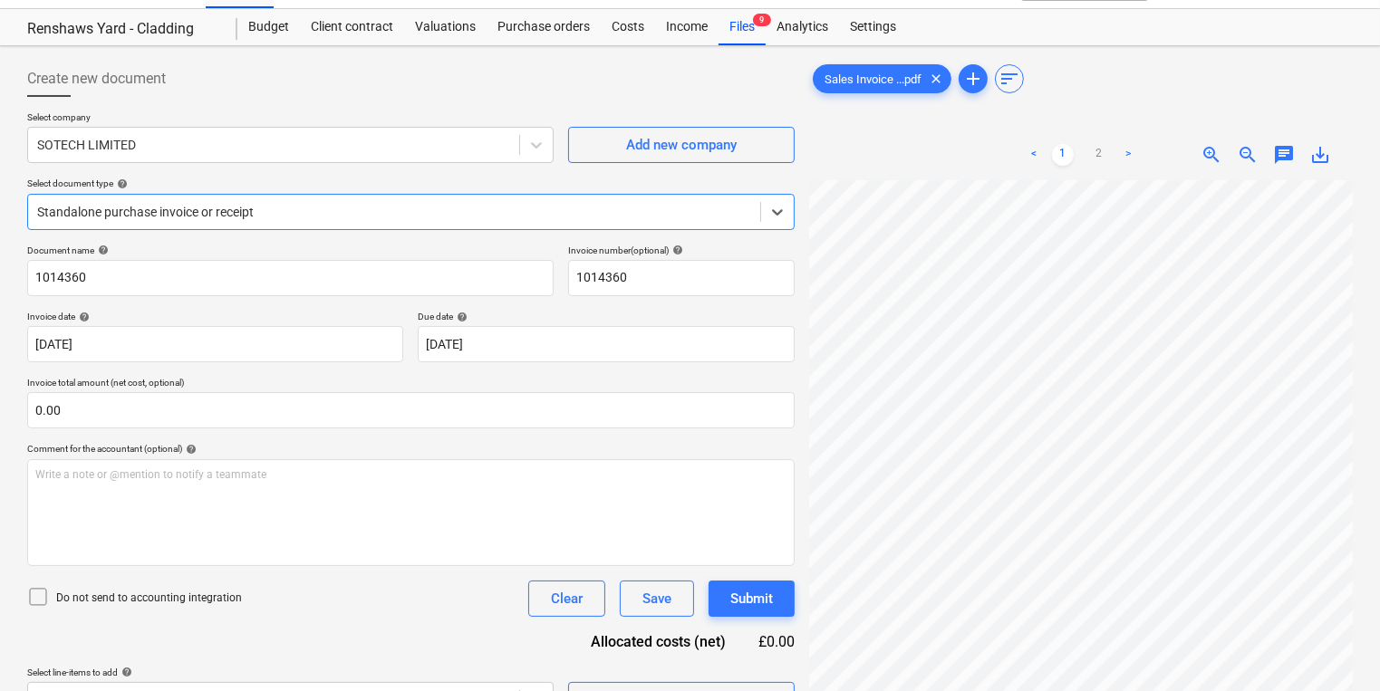
scroll to position [0, 0]
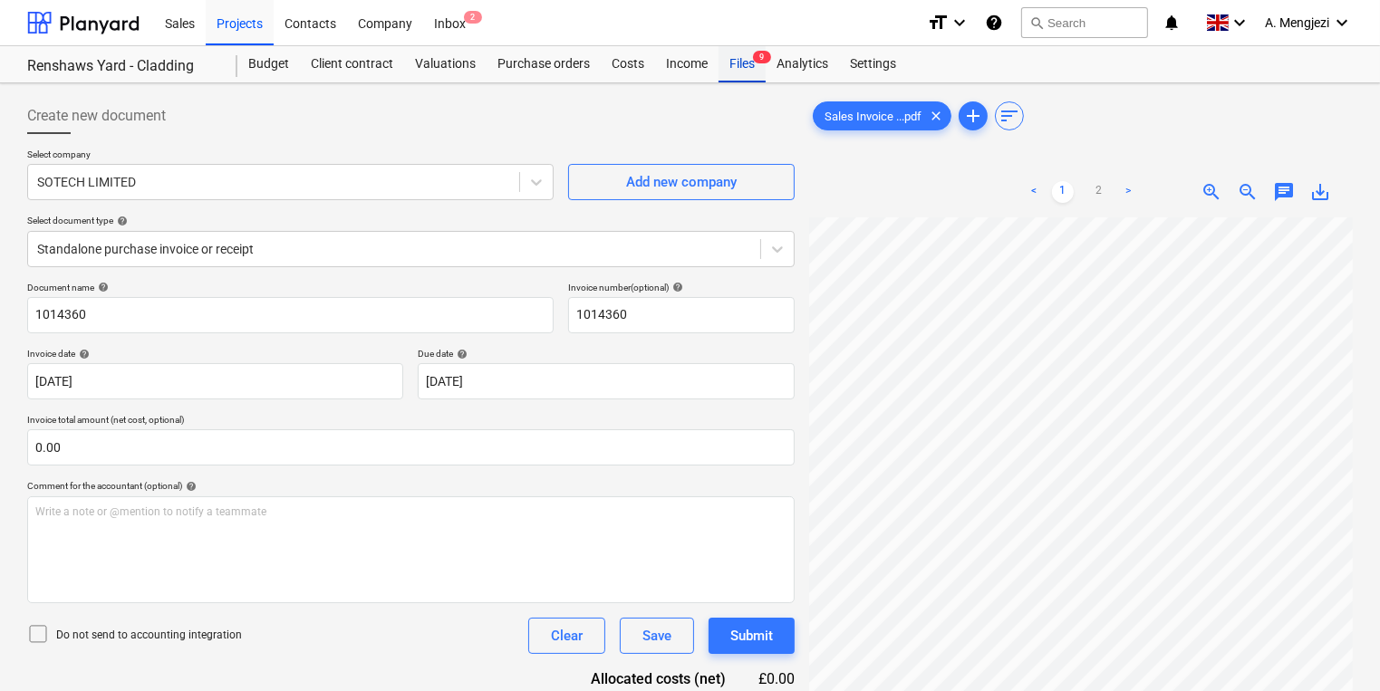
click at [734, 62] on div "Files 9" at bounding box center [741, 64] width 47 height 36
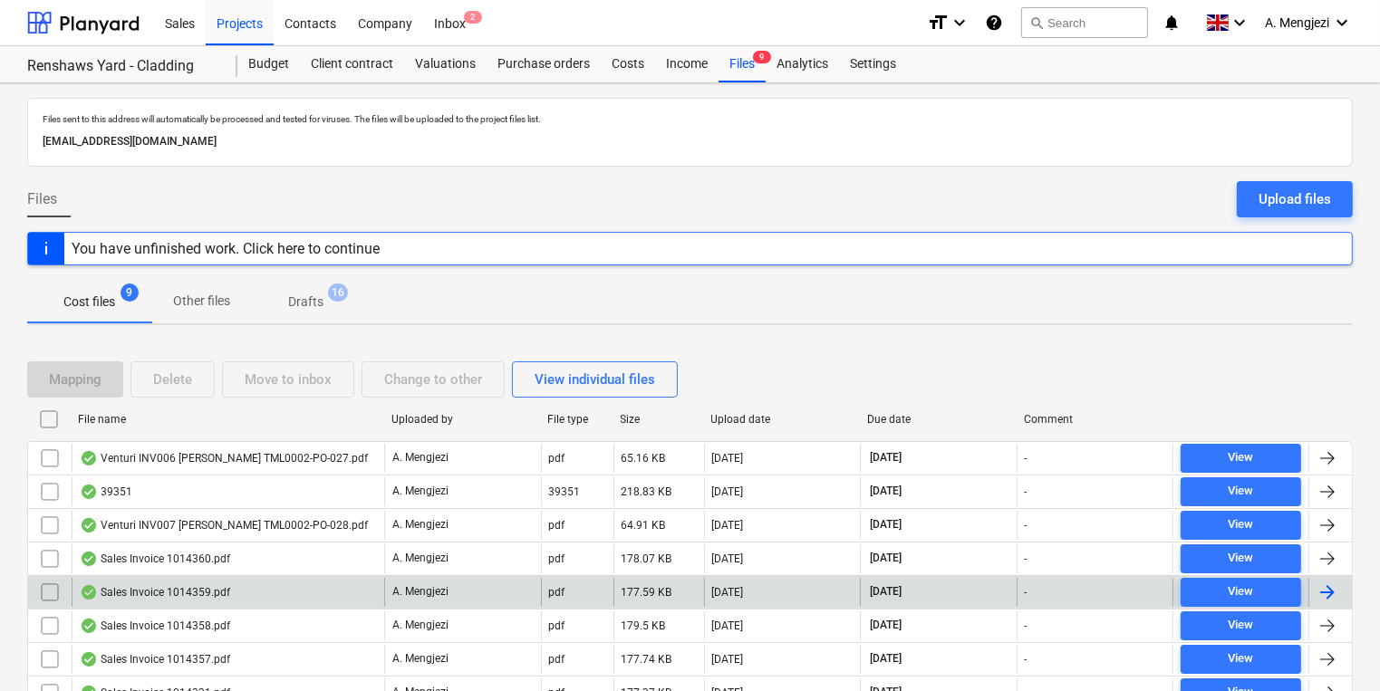
click at [457, 578] on div "A. Mengjezi" at bounding box center [462, 592] width 157 height 29
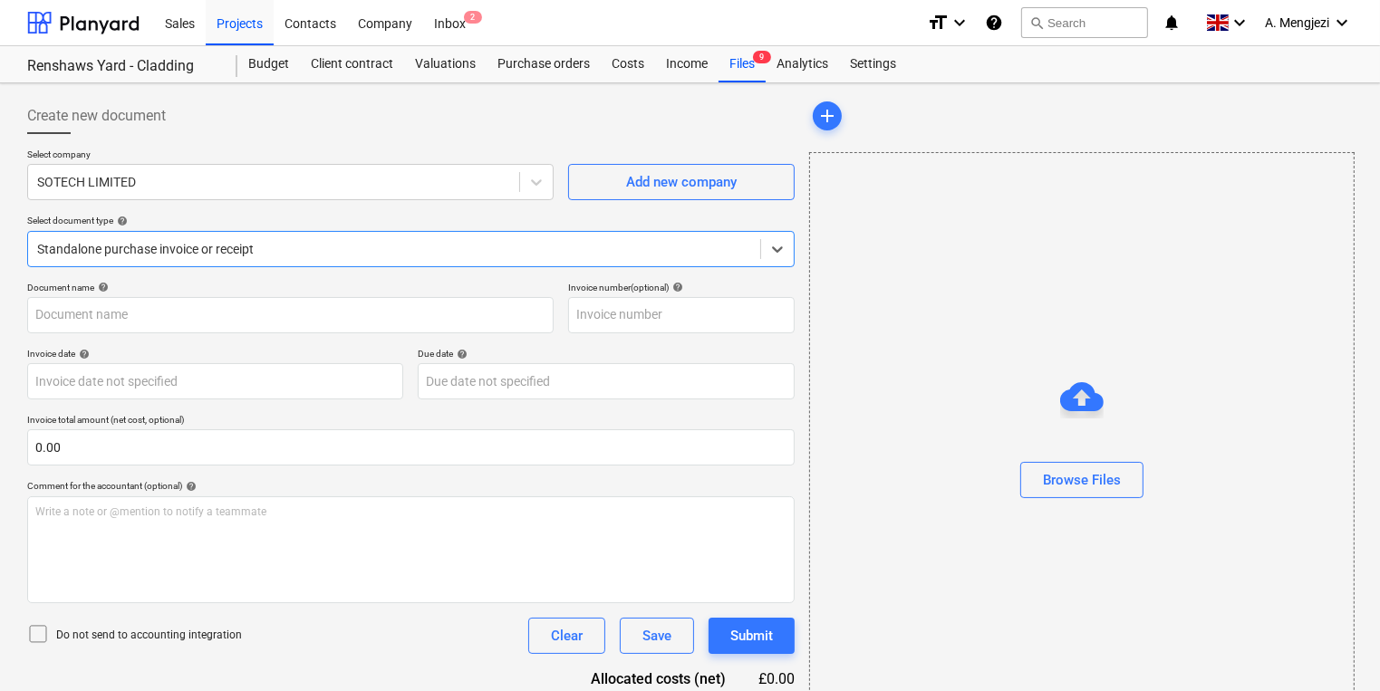
type input "1014359"
type input "[DATE]"
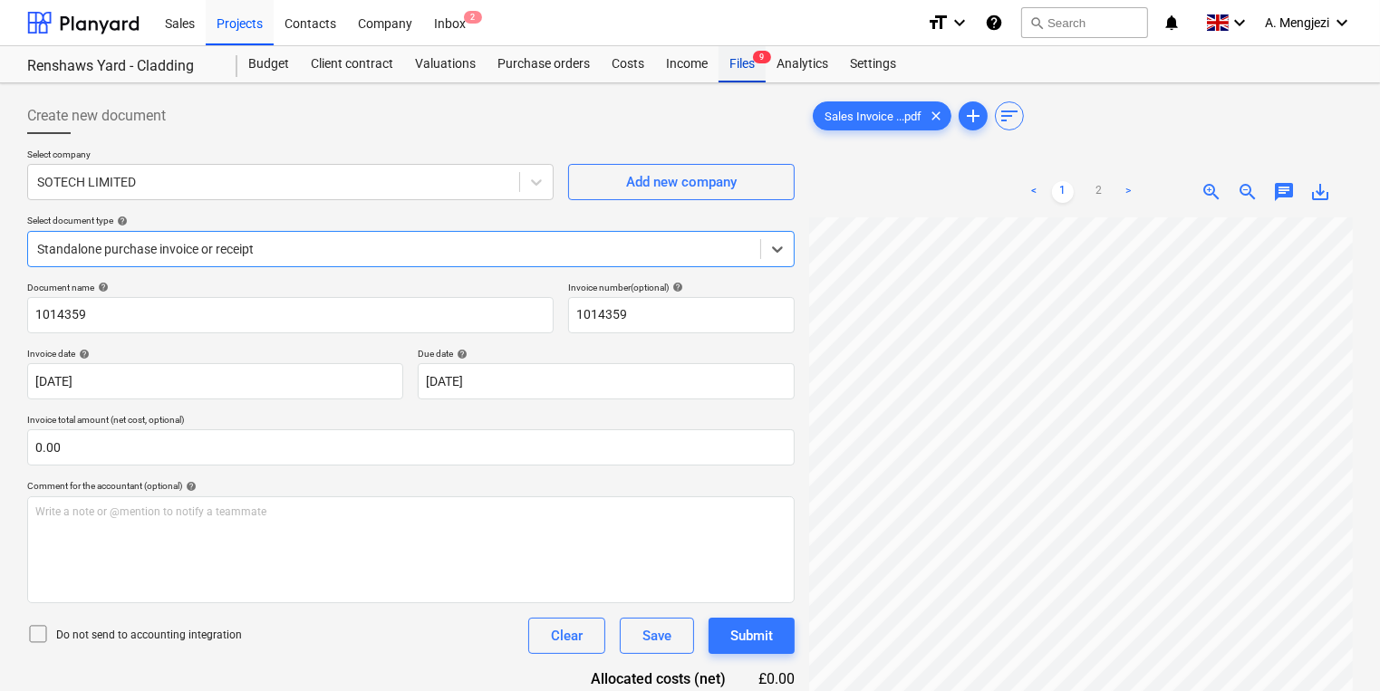
click at [743, 72] on div "Files 9" at bounding box center [741, 64] width 47 height 36
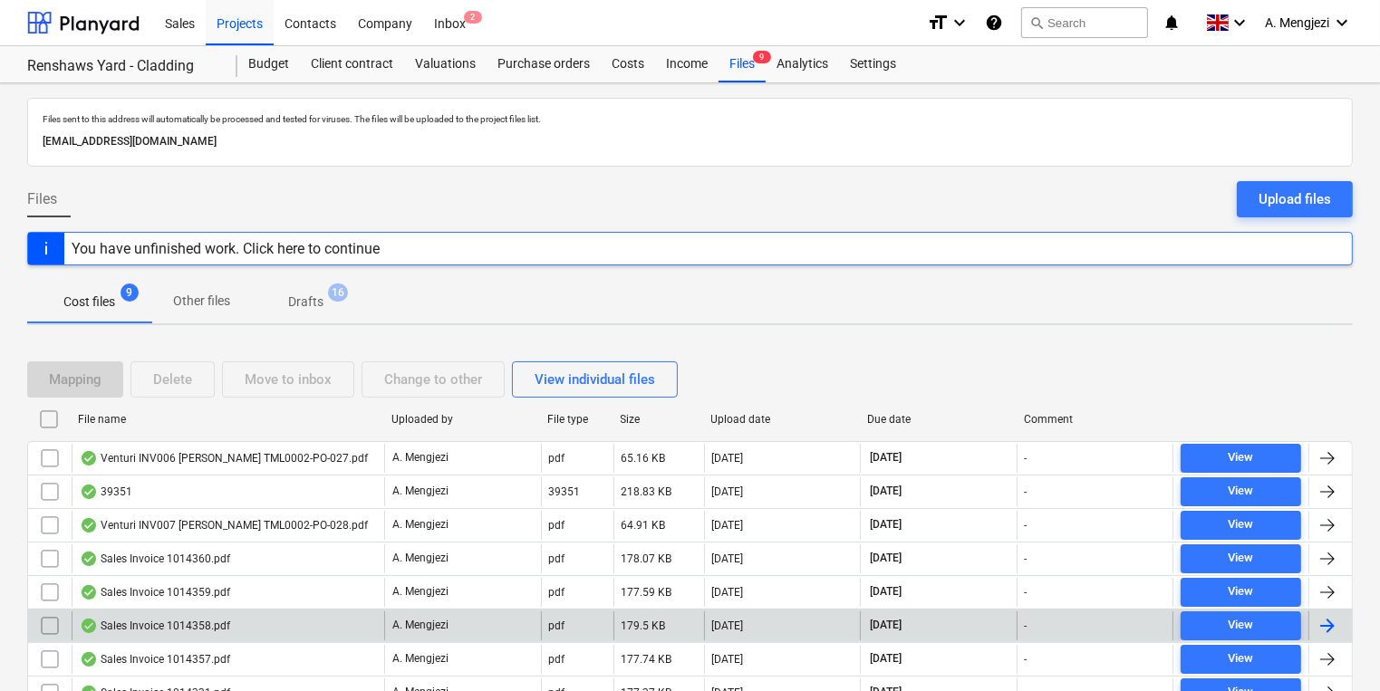
click at [383, 632] on div "Sales Invoice 1014358.pdf" at bounding box center [228, 626] width 313 height 29
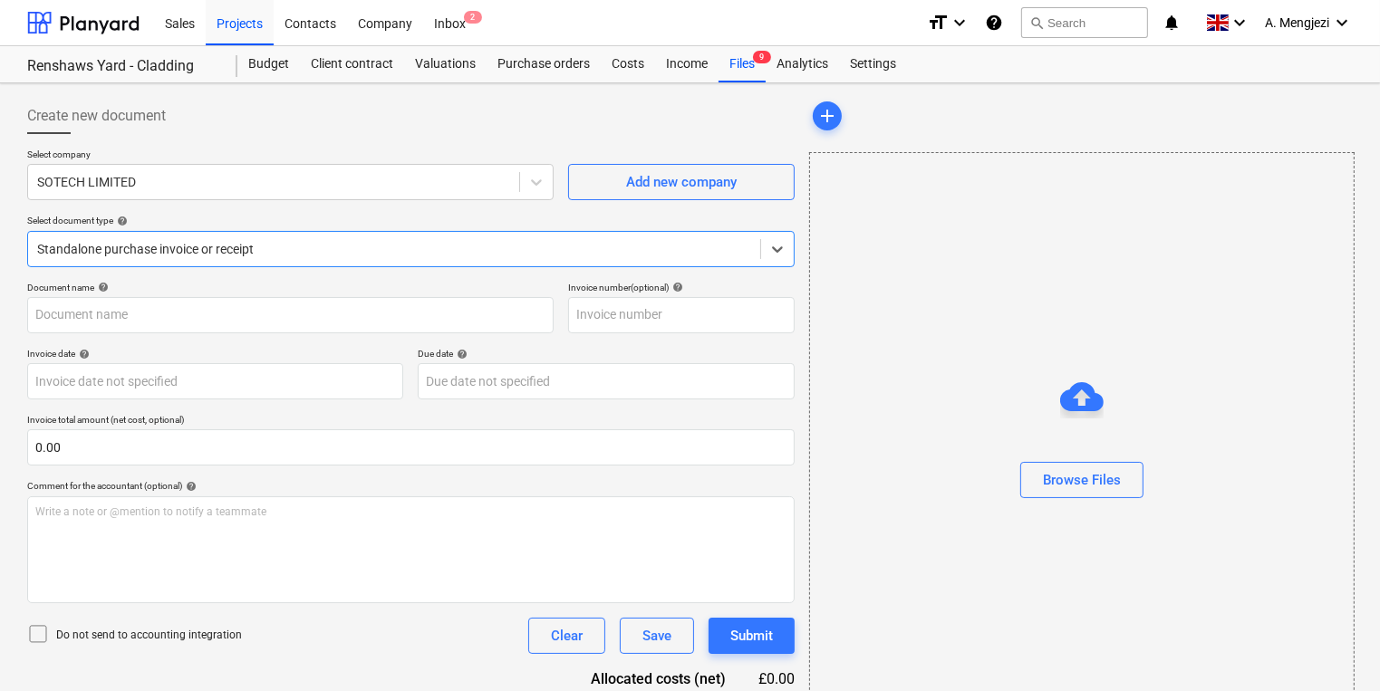
type input "1014358"
type input "[DATE]"
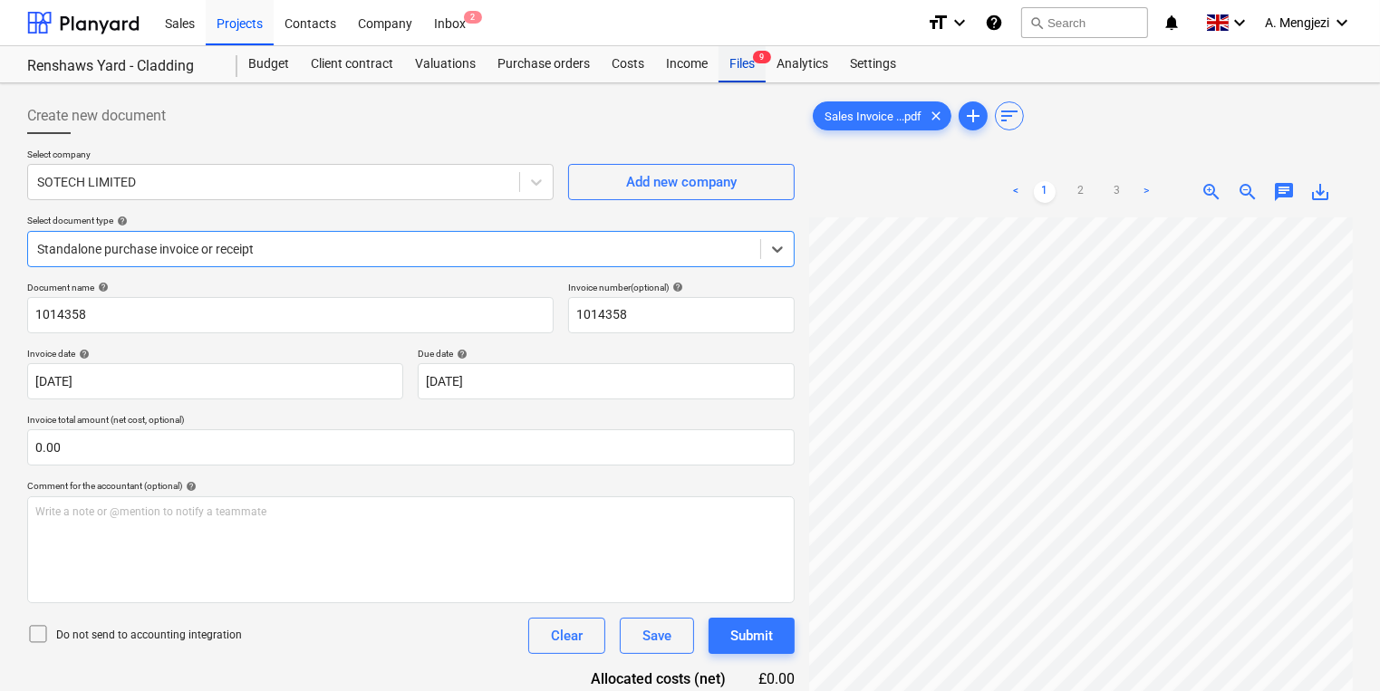
click at [741, 72] on div "Files 9" at bounding box center [741, 64] width 47 height 36
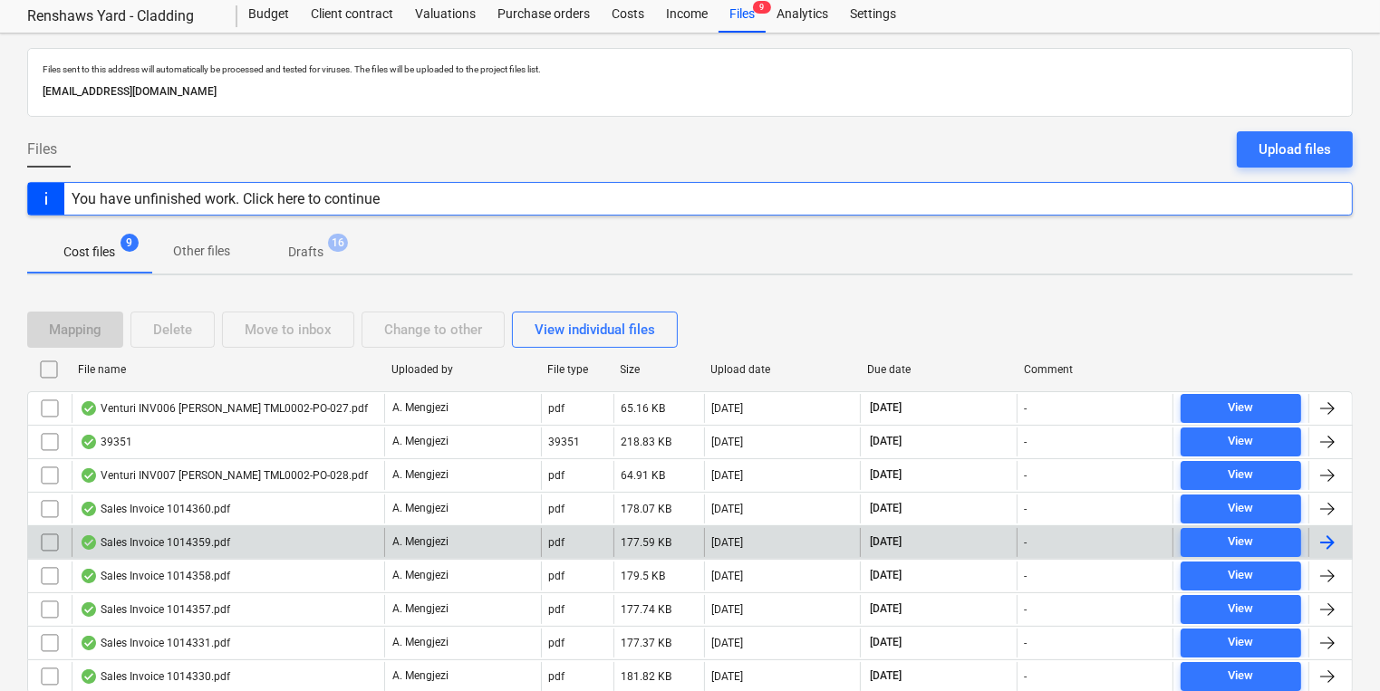
scroll to position [114, 0]
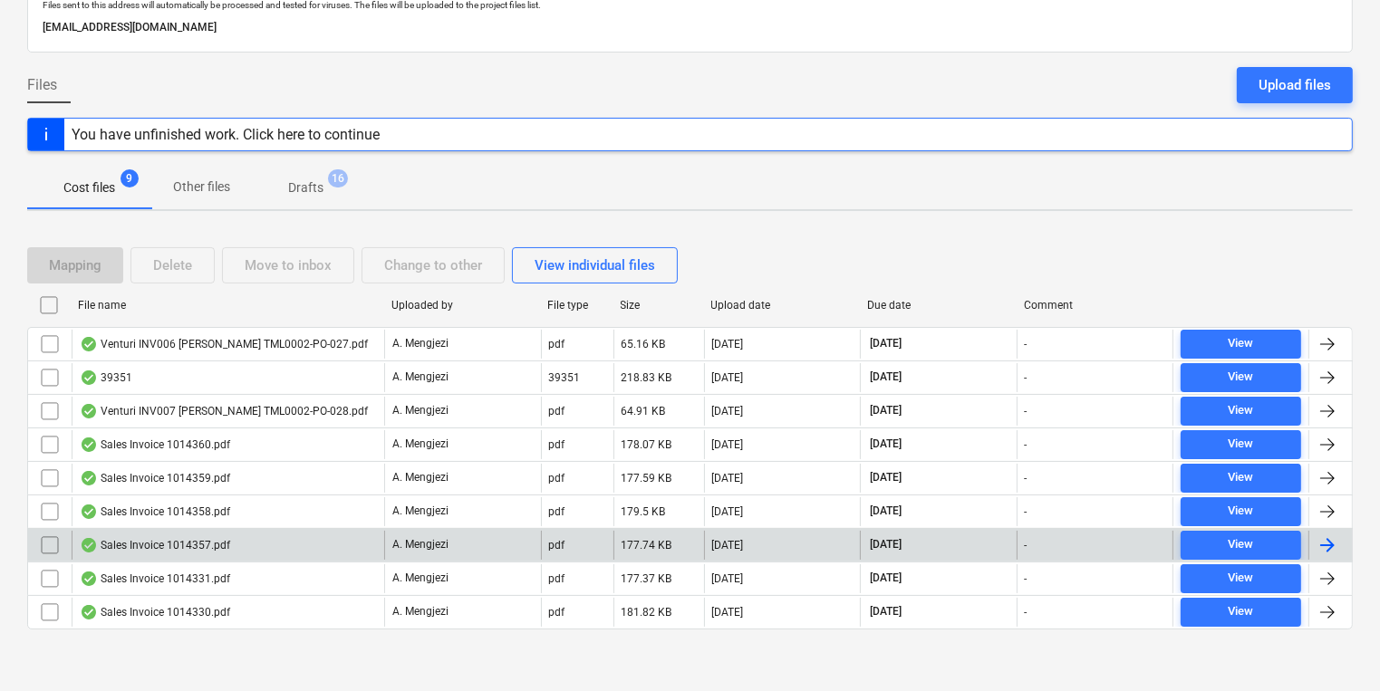
click at [265, 536] on div "Sales Invoice 1014357.pdf" at bounding box center [228, 545] width 313 height 29
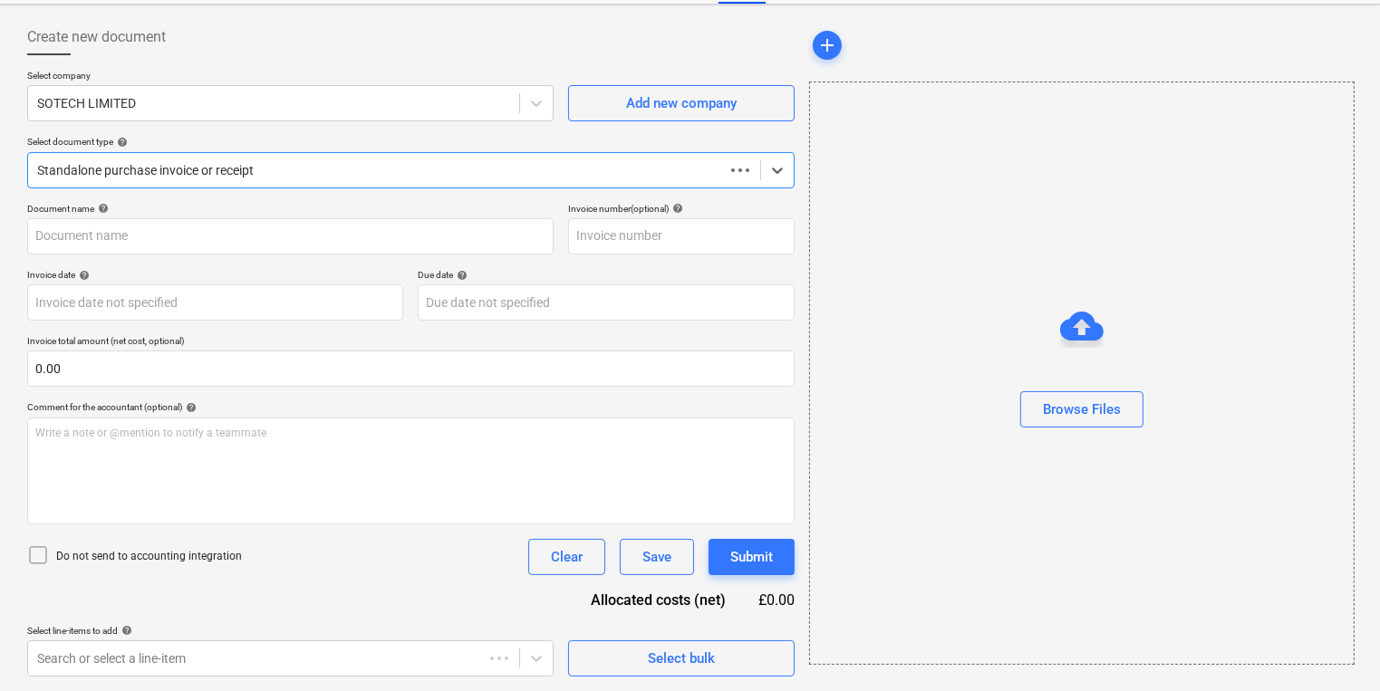
scroll to position [78, 0]
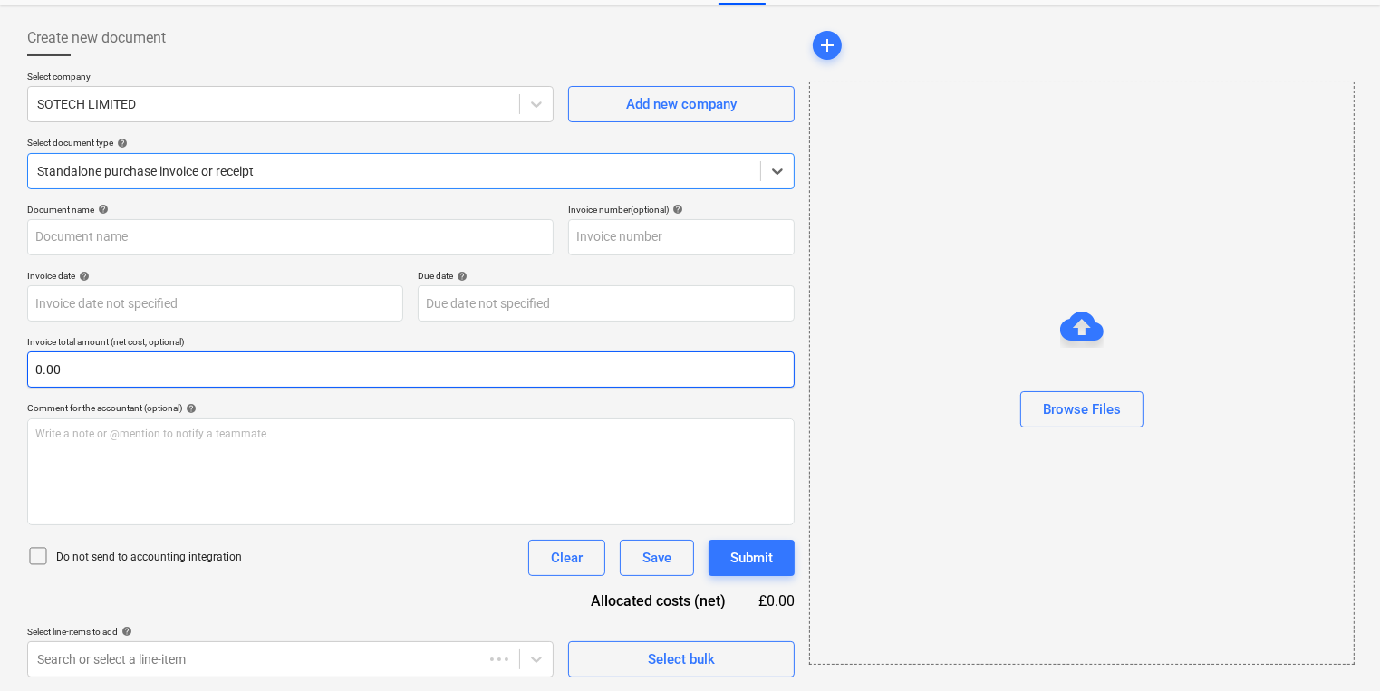
type input "1014357"
type input "[DATE]"
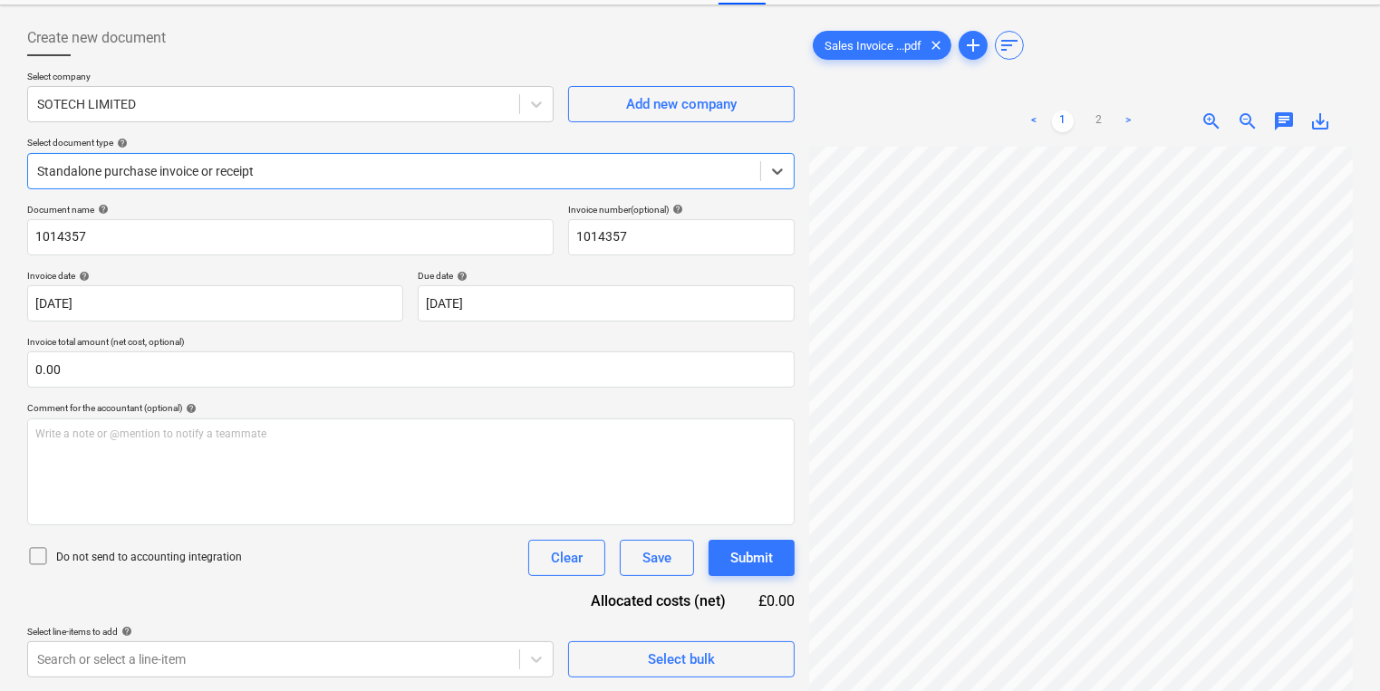
scroll to position [5, 0]
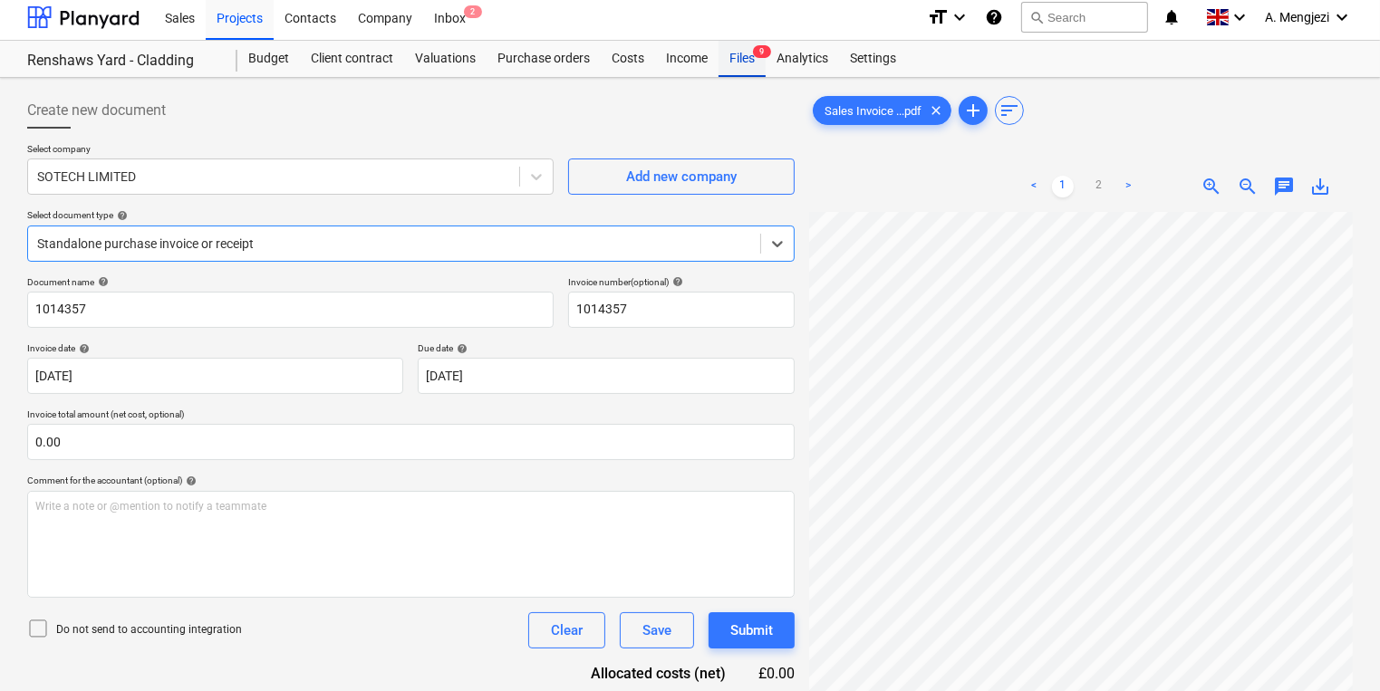
click at [730, 63] on div "Files 9" at bounding box center [741, 59] width 47 height 36
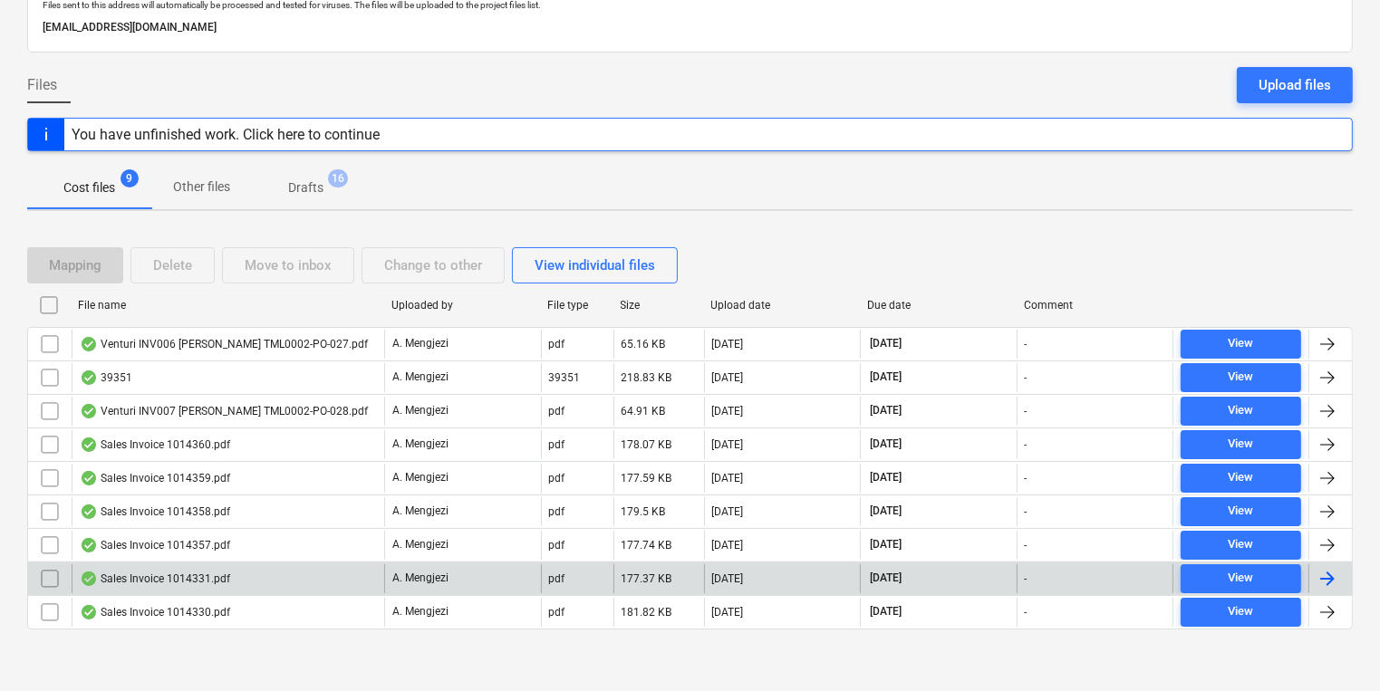
click at [353, 587] on div "Sales Invoice 1014331.pdf" at bounding box center [228, 578] width 313 height 29
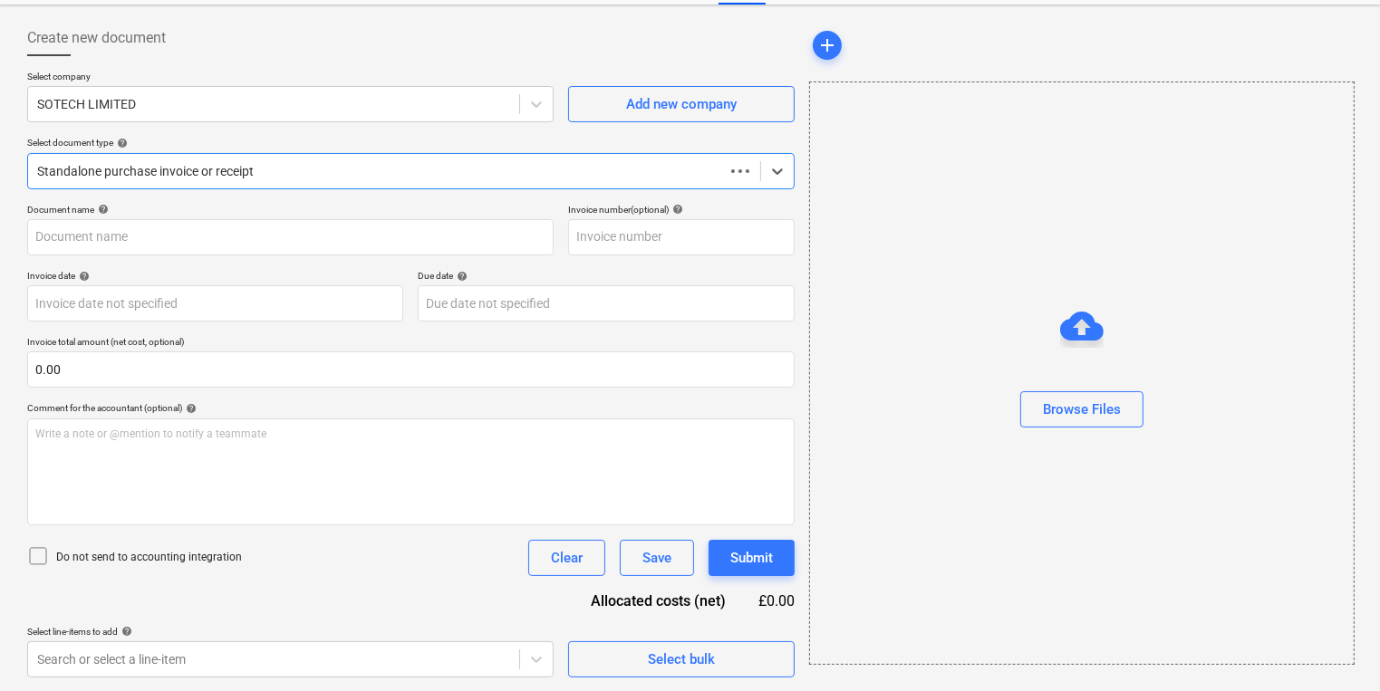
type input "1014331"
type input "[DATE]"
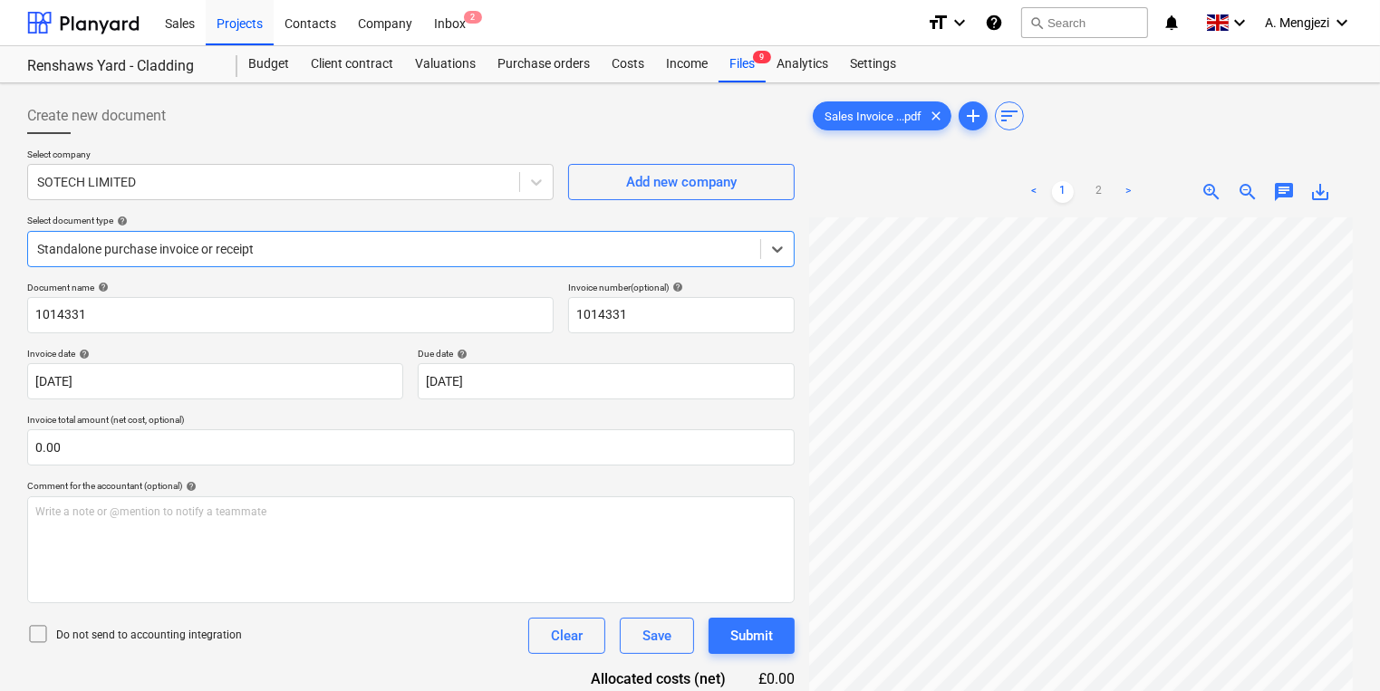
scroll to position [0, 0]
click at [756, 67] on div "Files 9" at bounding box center [741, 64] width 47 height 36
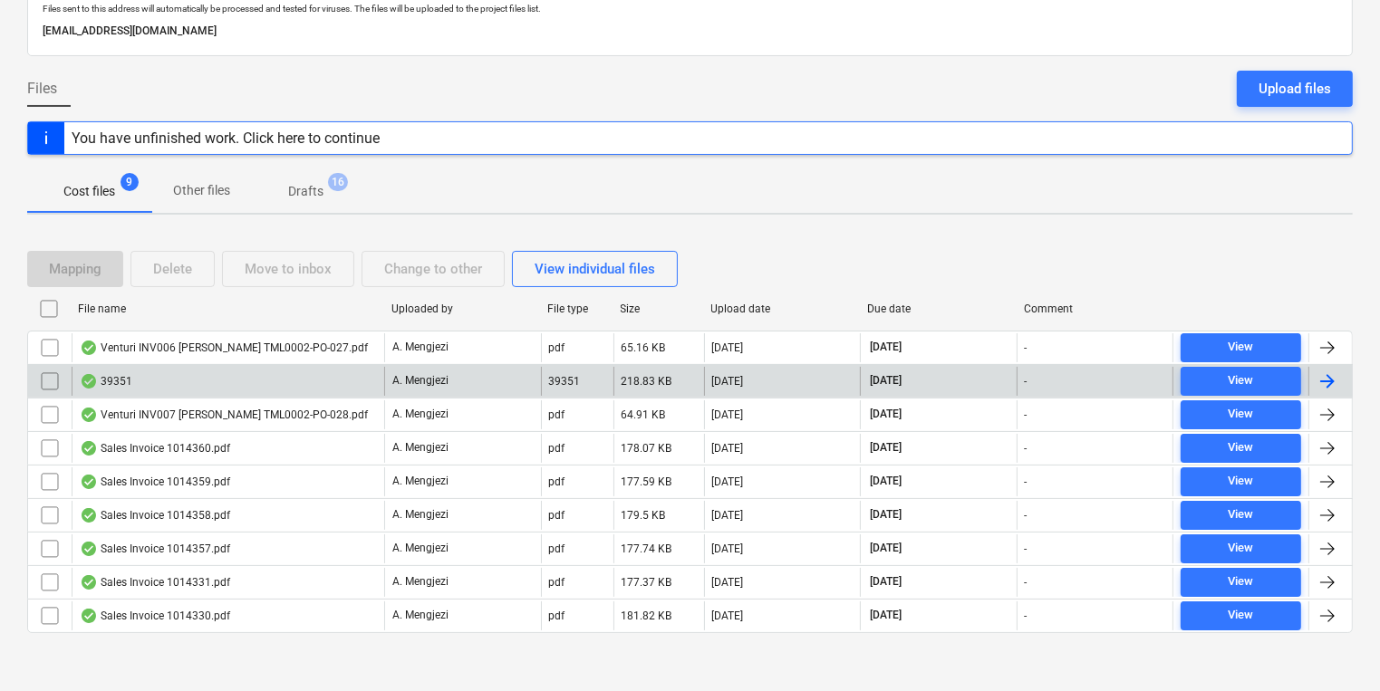
scroll to position [114, 0]
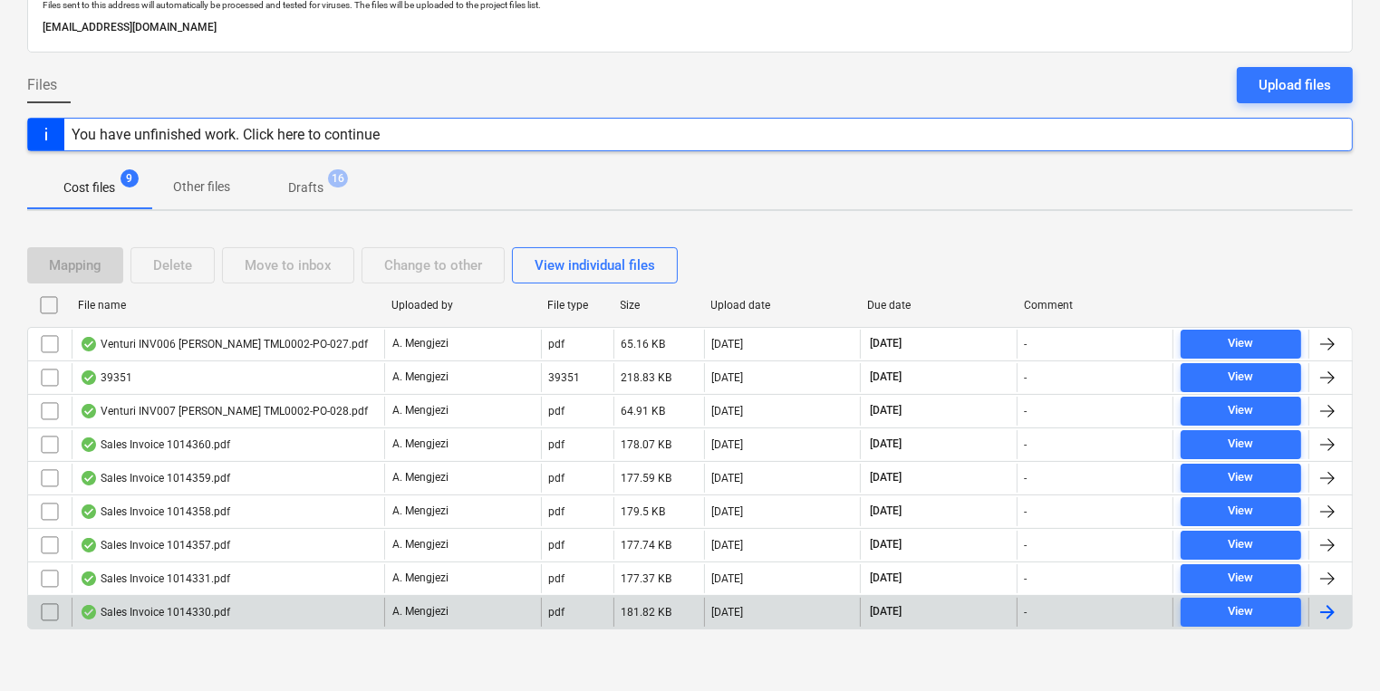
click at [236, 618] on div "Sales Invoice 1014330.pdf" at bounding box center [228, 612] width 313 height 29
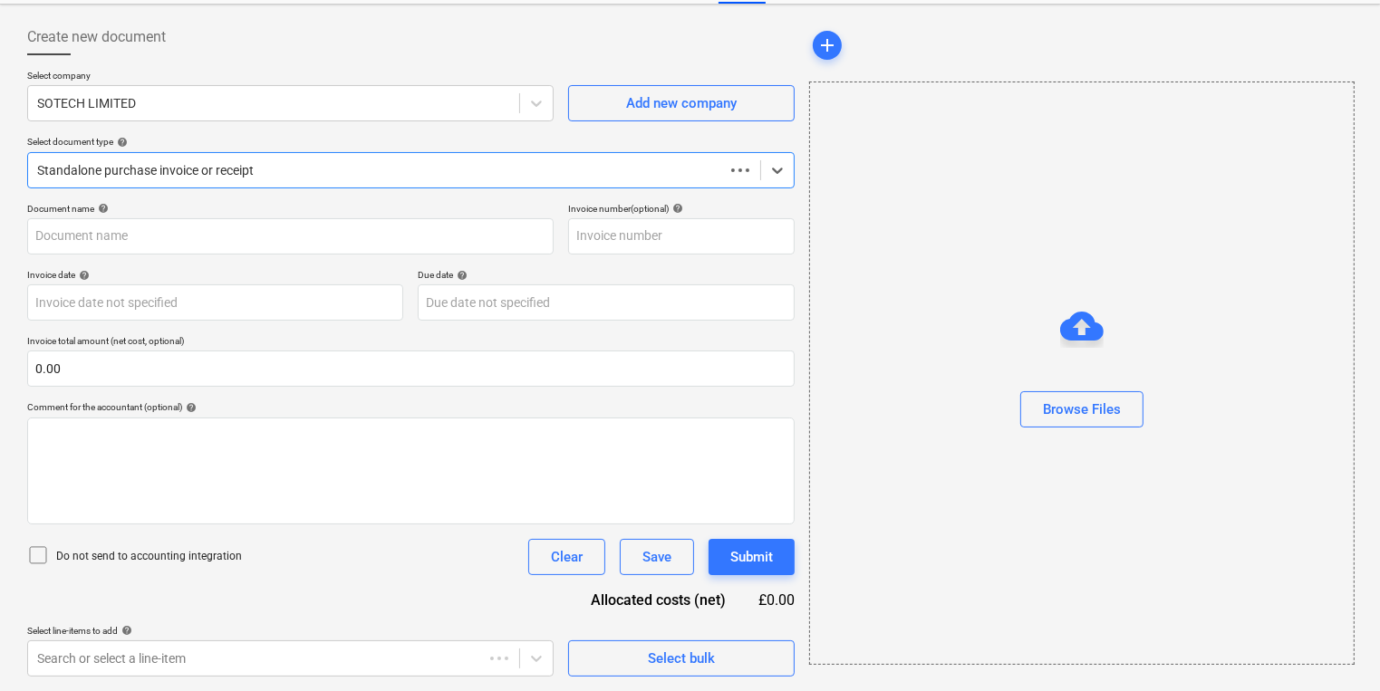
scroll to position [78, 0]
type input "1014330"
type input "[DATE]"
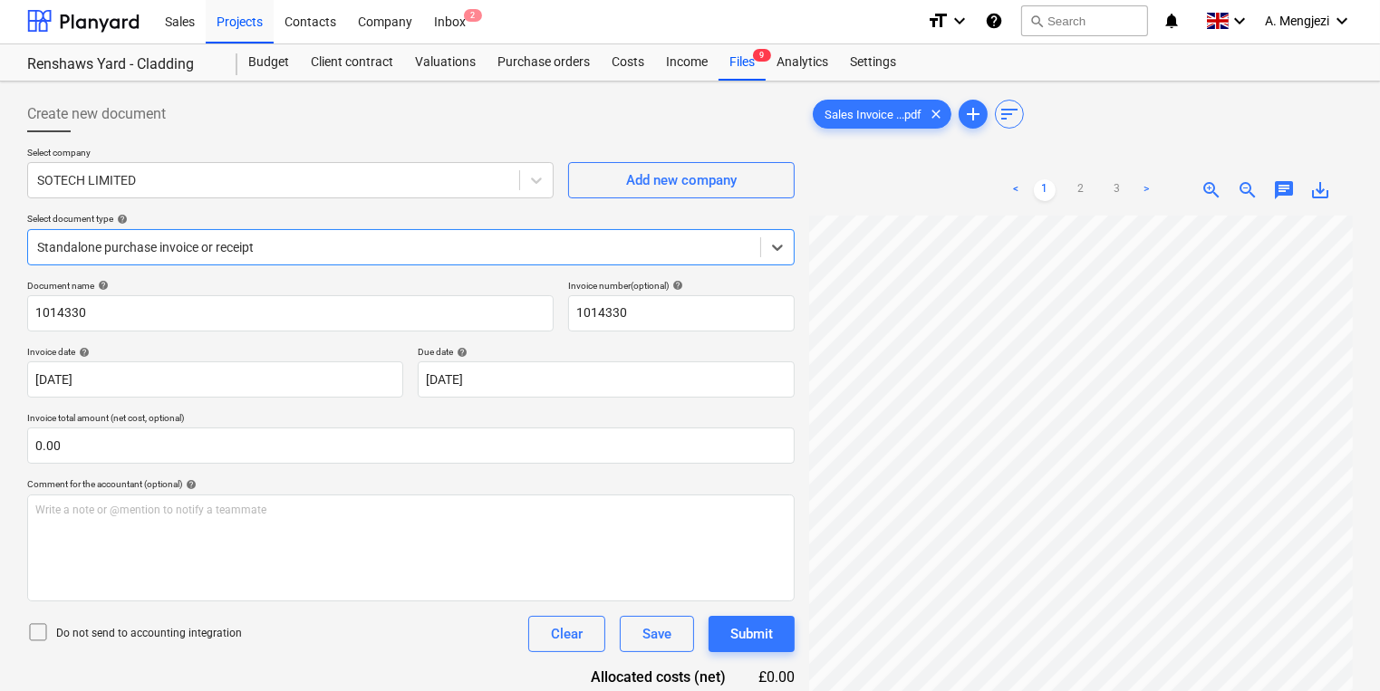
scroll to position [0, 0]
click at [731, 80] on div "Files 9" at bounding box center [741, 64] width 47 height 36
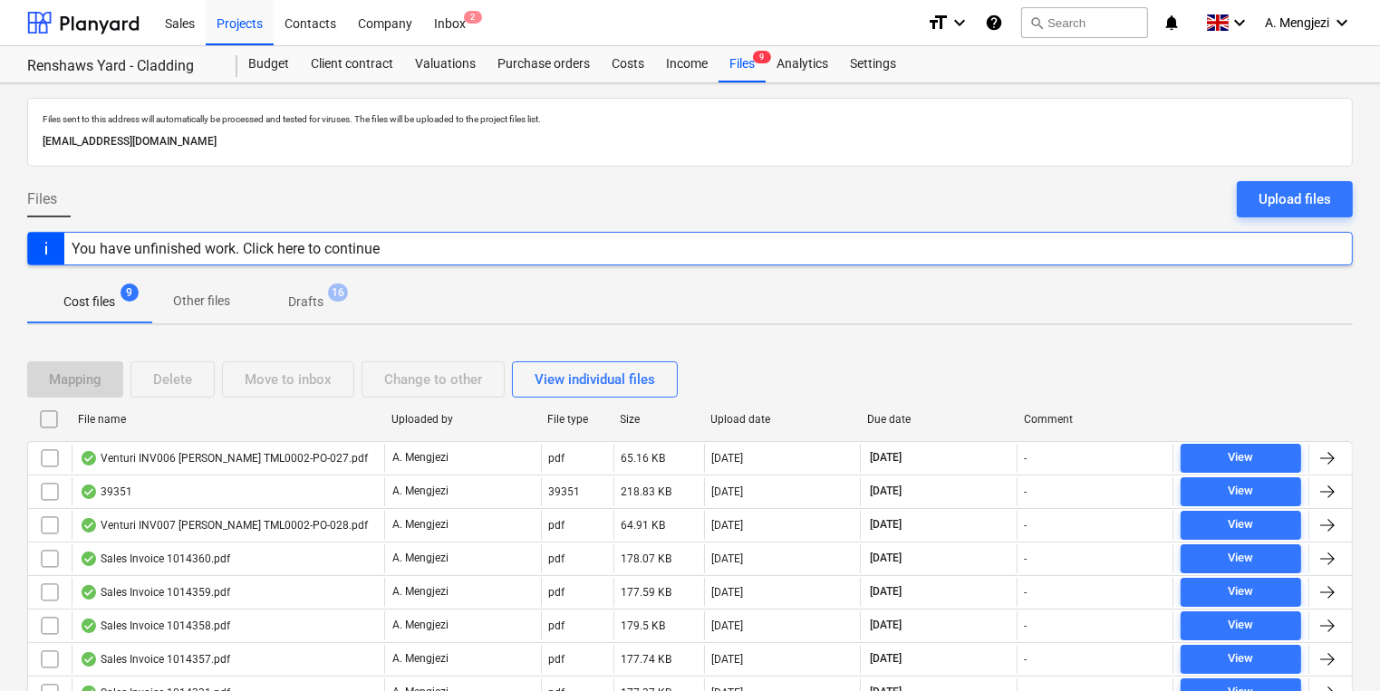
click at [716, 333] on div "Files sent to this address will automatically be processed and tested for virus…" at bounding box center [690, 446] width 1380 height 726
click at [526, 65] on div "Purchase orders" at bounding box center [544, 64] width 114 height 36
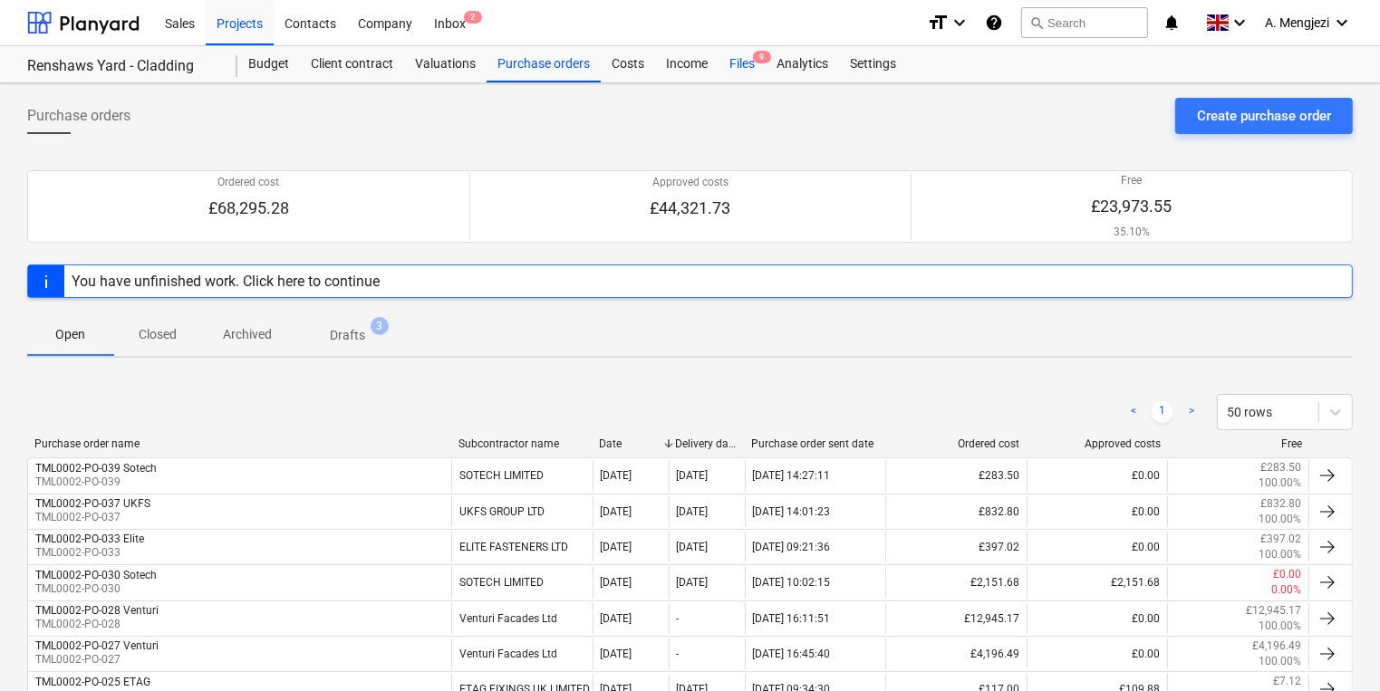
click at [751, 66] on div "Files 9" at bounding box center [741, 64] width 47 height 36
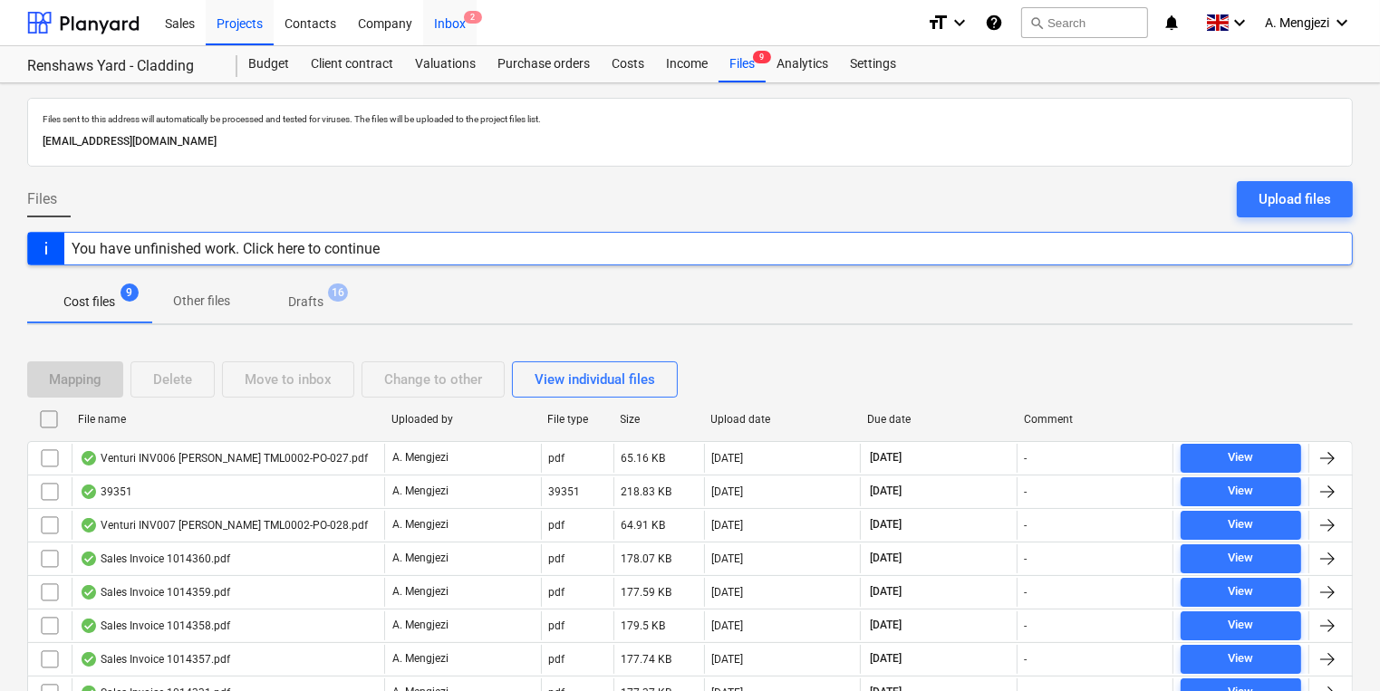
click at [473, 27] on div "Inbox 2" at bounding box center [449, 22] width 53 height 46
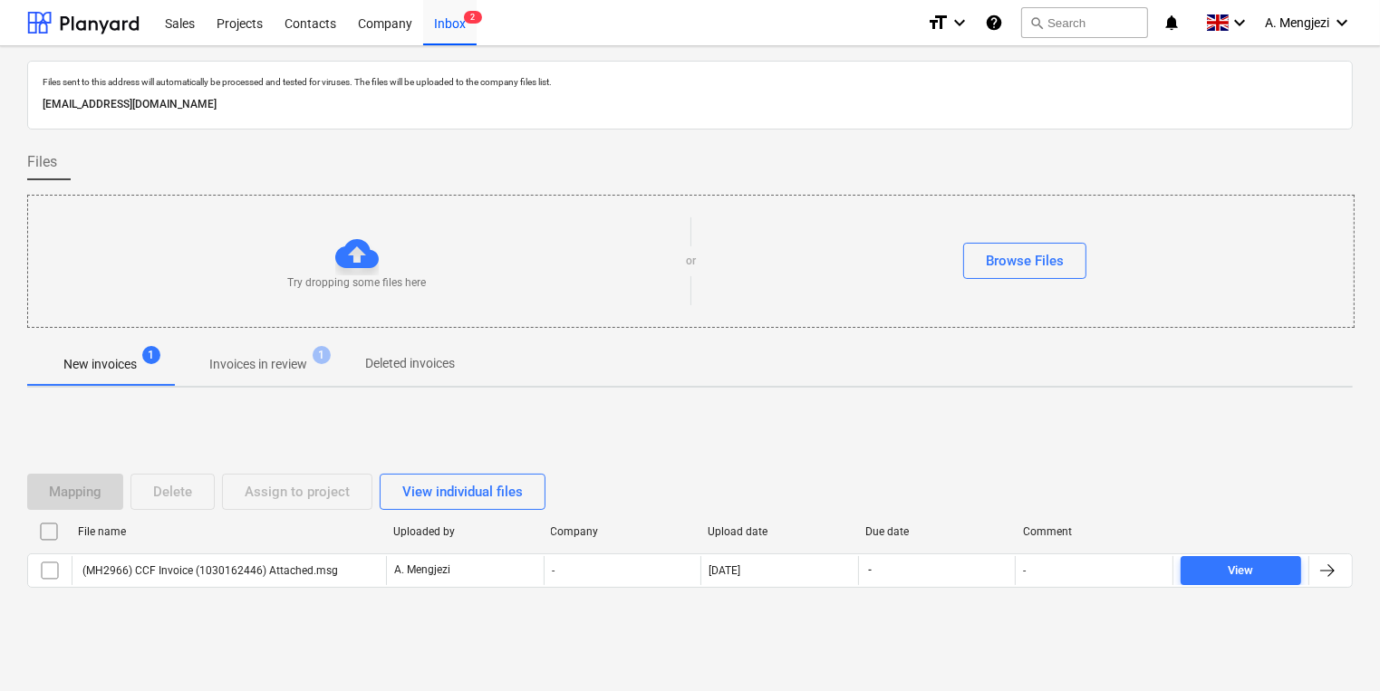
click at [319, 361] on span "1" at bounding box center [322, 355] width 18 height 18
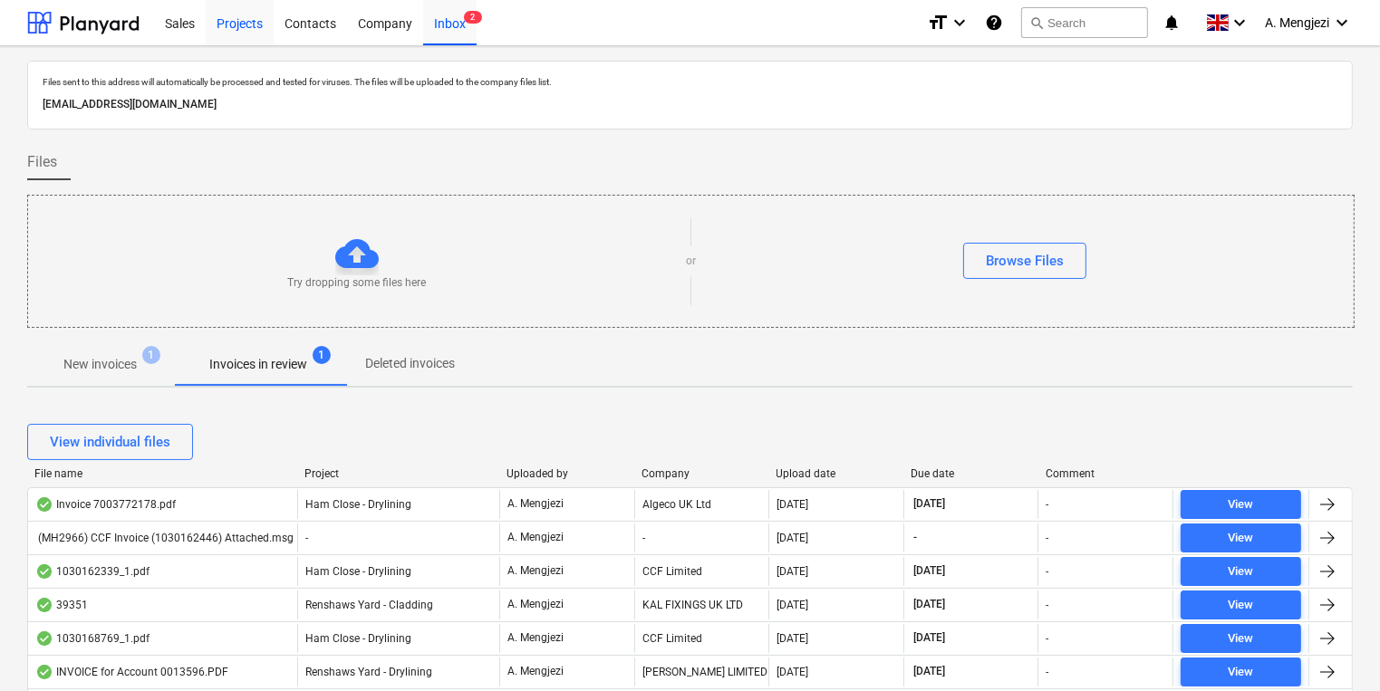
click at [239, 26] on div "Projects" at bounding box center [240, 22] width 68 height 46
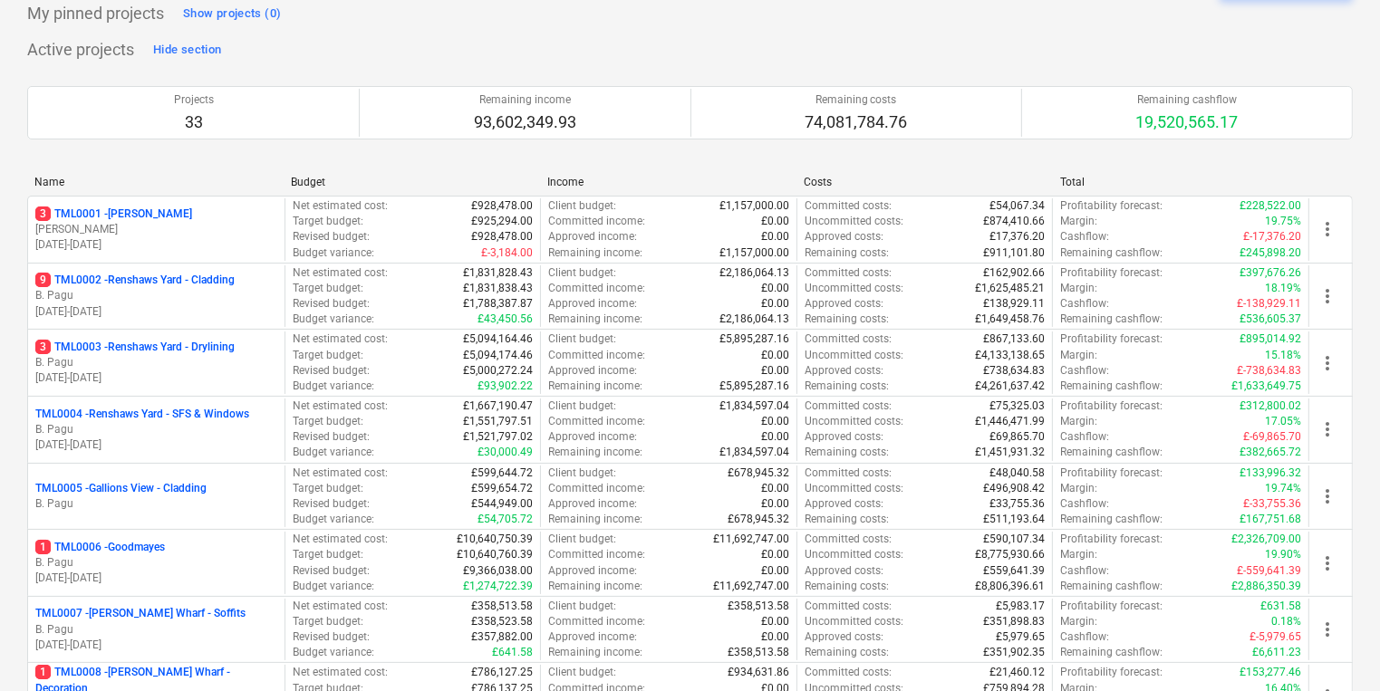
scroll to position [217, 0]
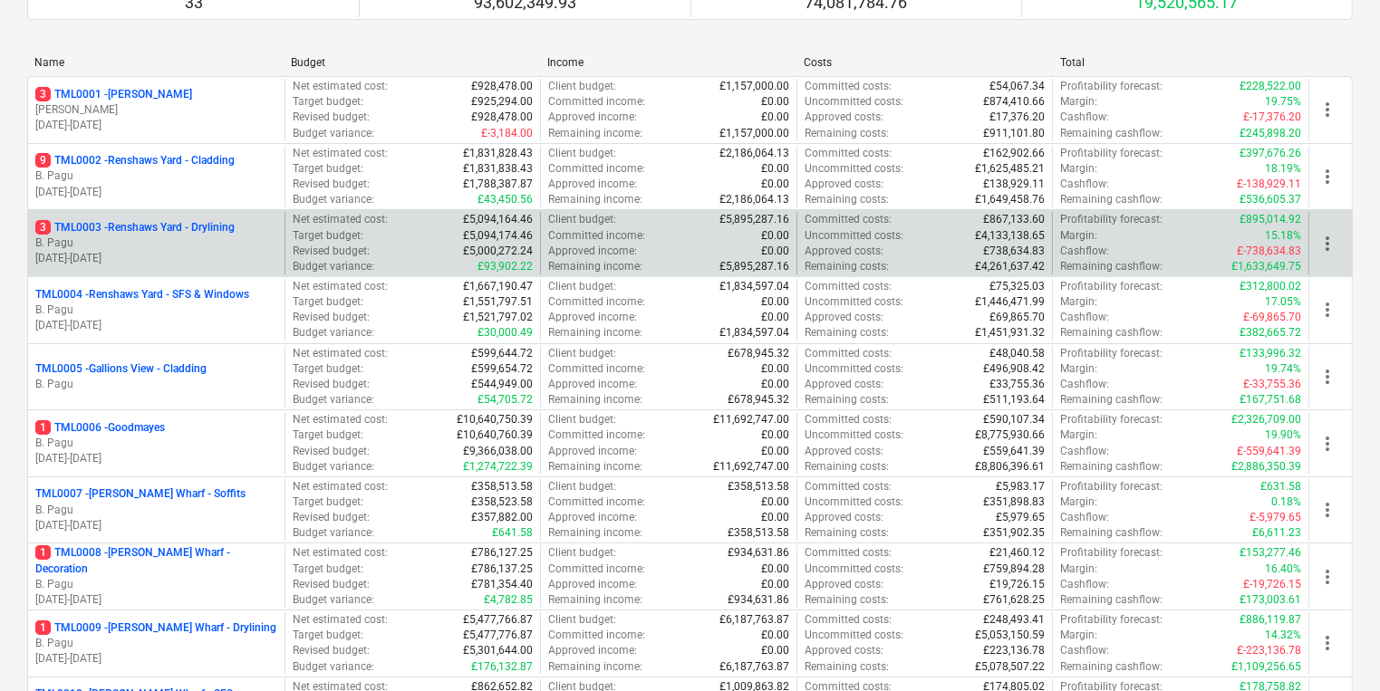
click at [259, 225] on div "3 TML0003 - Renshaws Yard - Drylining" at bounding box center [156, 227] width 242 height 15
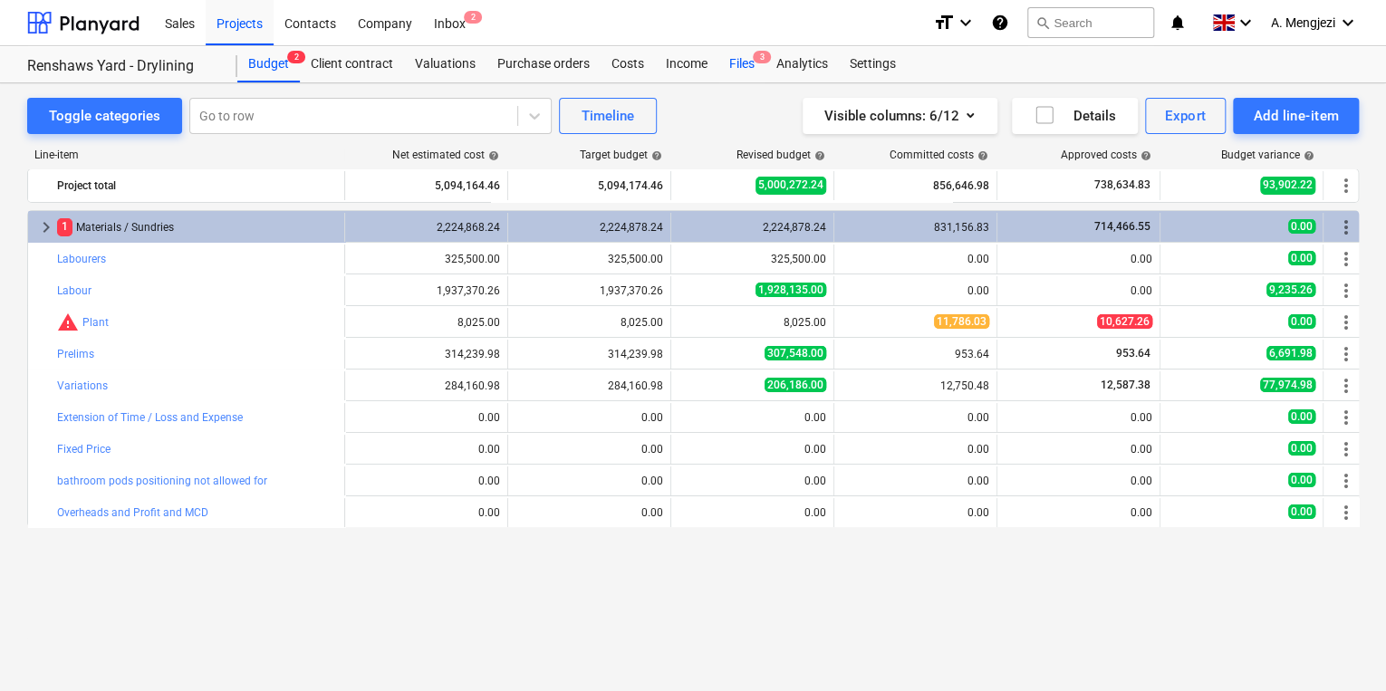
click at [742, 54] on div "Files 3" at bounding box center [741, 64] width 47 height 36
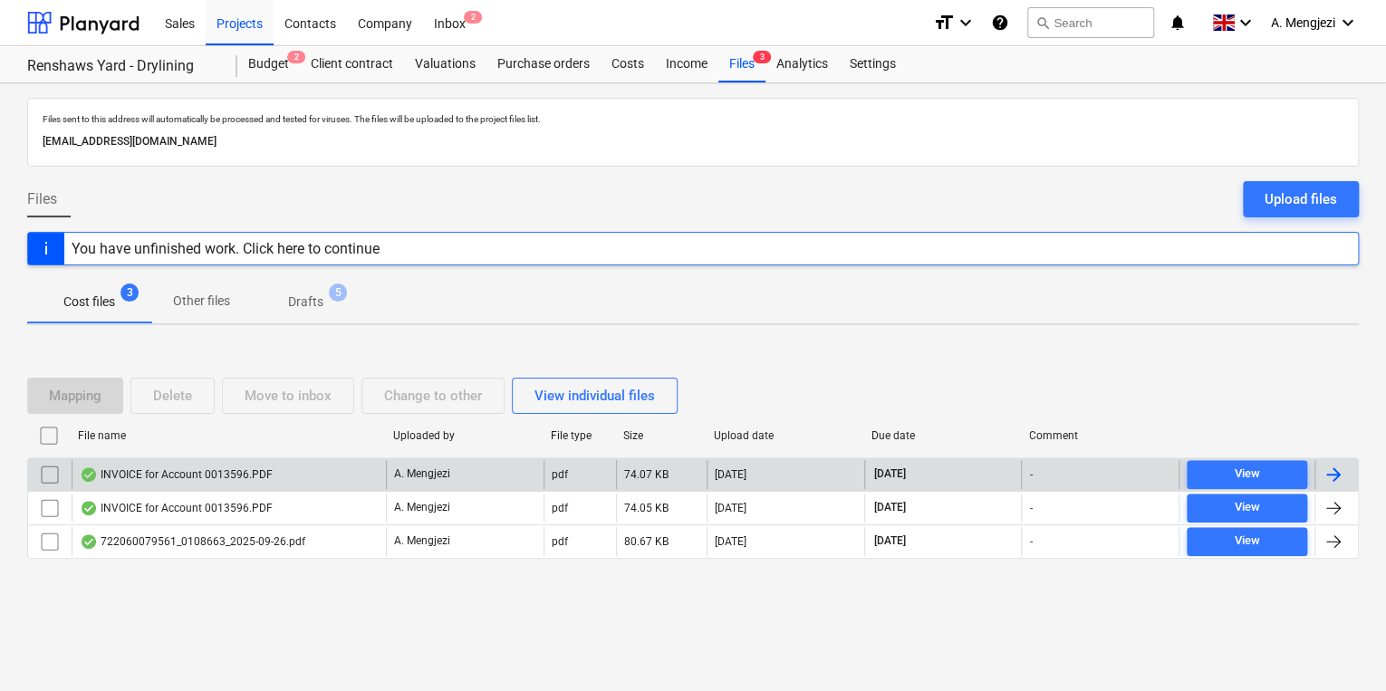
click at [139, 472] on div "INVOICE for Account 0013596.PDF" at bounding box center [176, 475] width 193 height 14
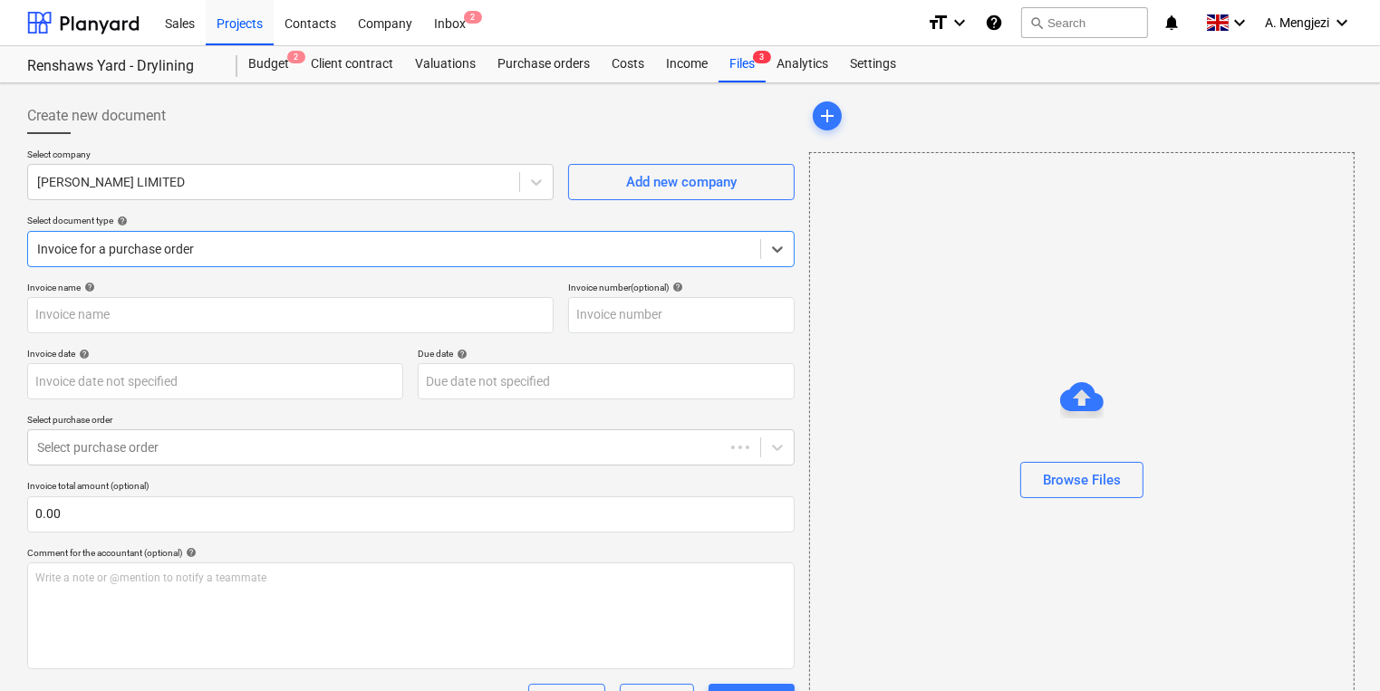
type input "0243/01478801"
type input "[DATE]"
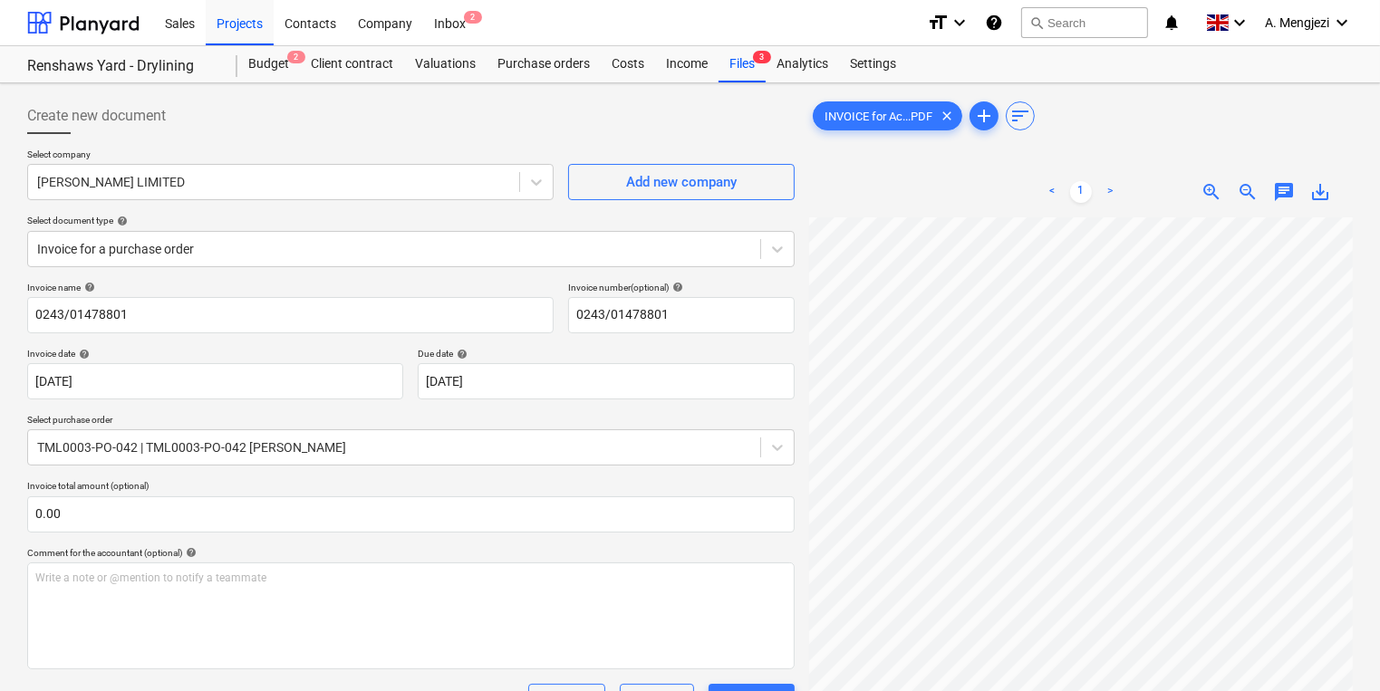
scroll to position [36, 47]
click at [746, 52] on div "Files 3" at bounding box center [741, 64] width 47 height 36
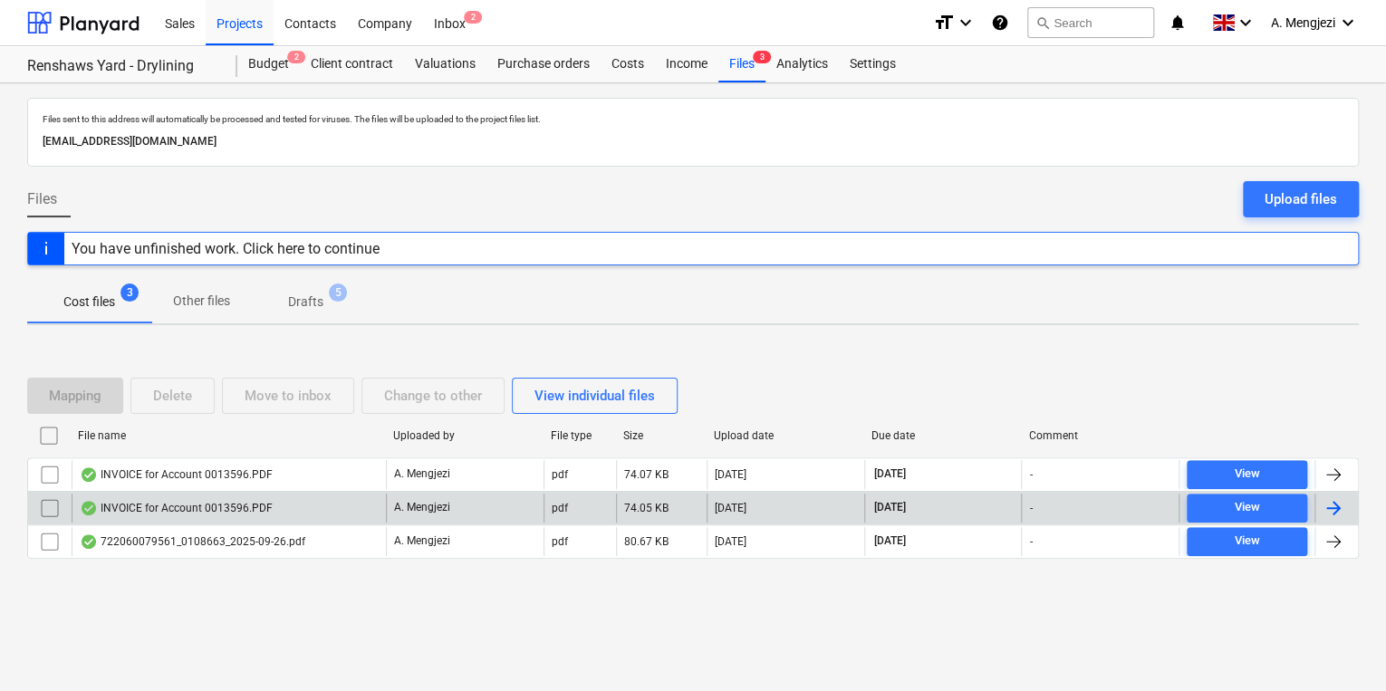
click at [137, 520] on div "INVOICE for Account 0013596.PDF" at bounding box center [229, 508] width 314 height 29
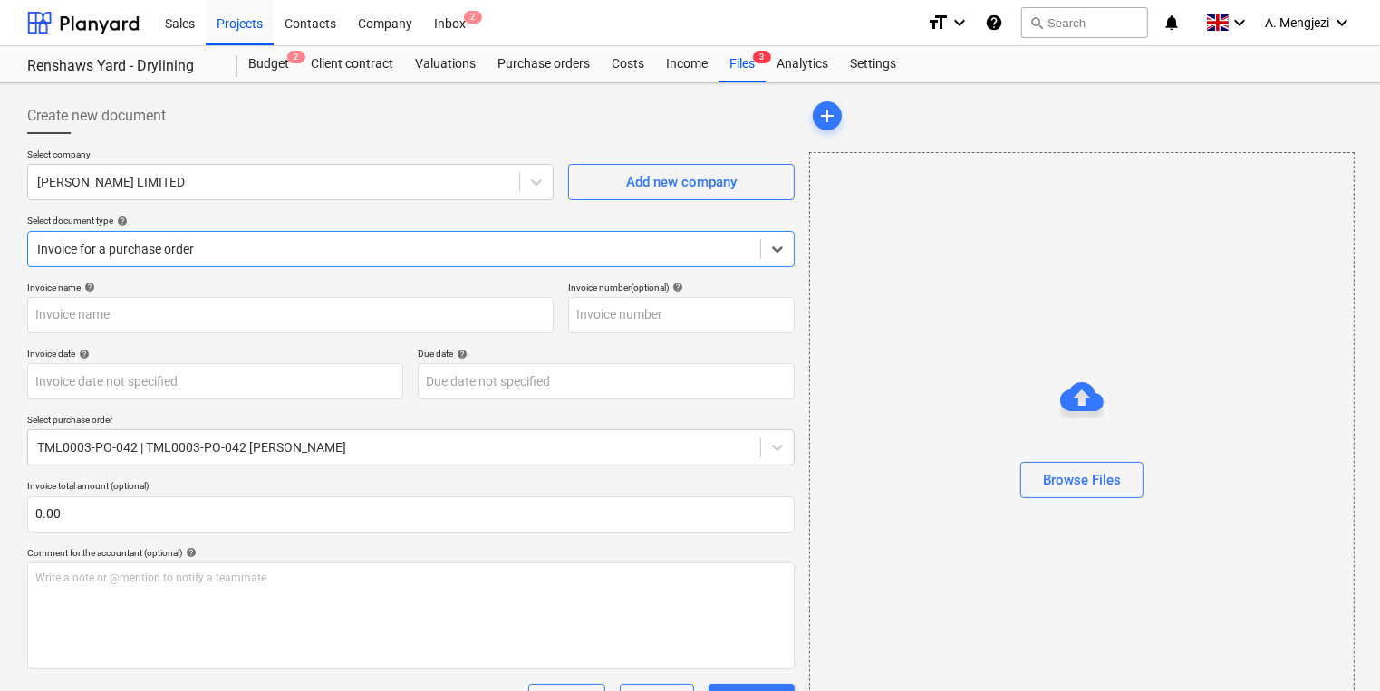
type input "0243/01478806"
type input "[DATE]"
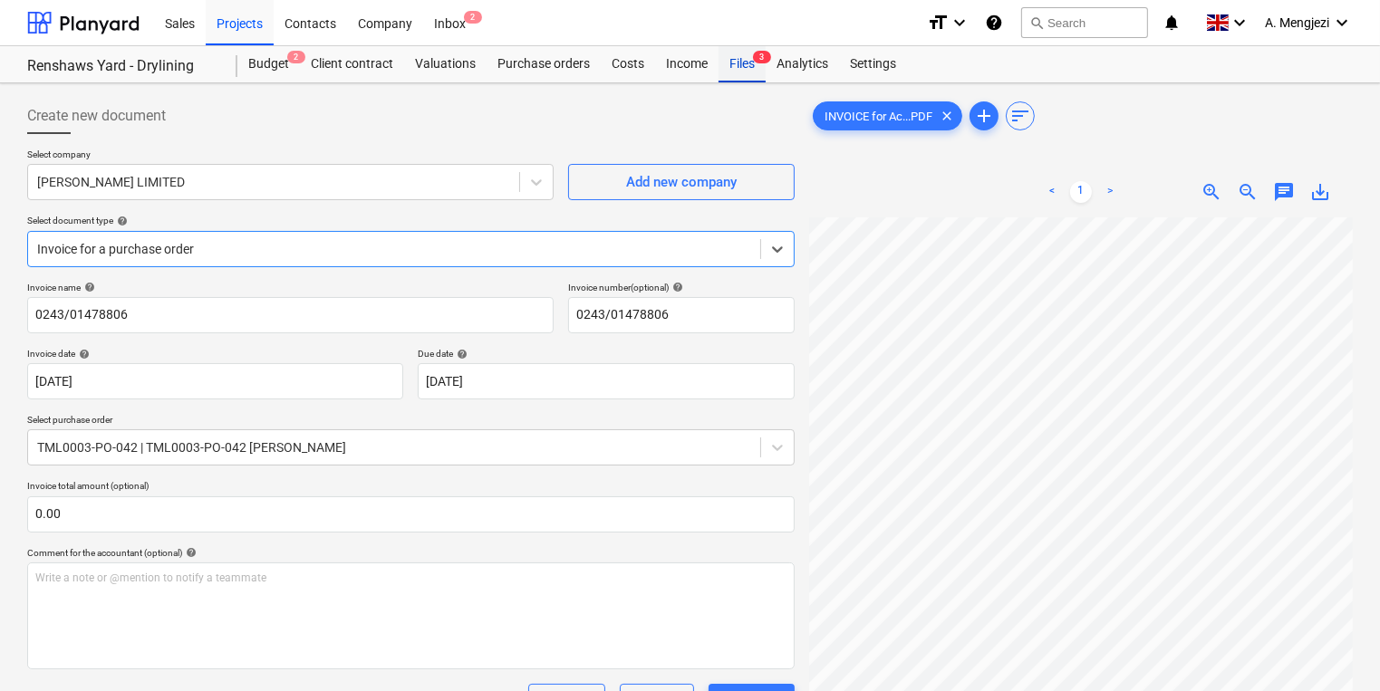
click at [756, 68] on div "Files 3" at bounding box center [741, 64] width 47 height 36
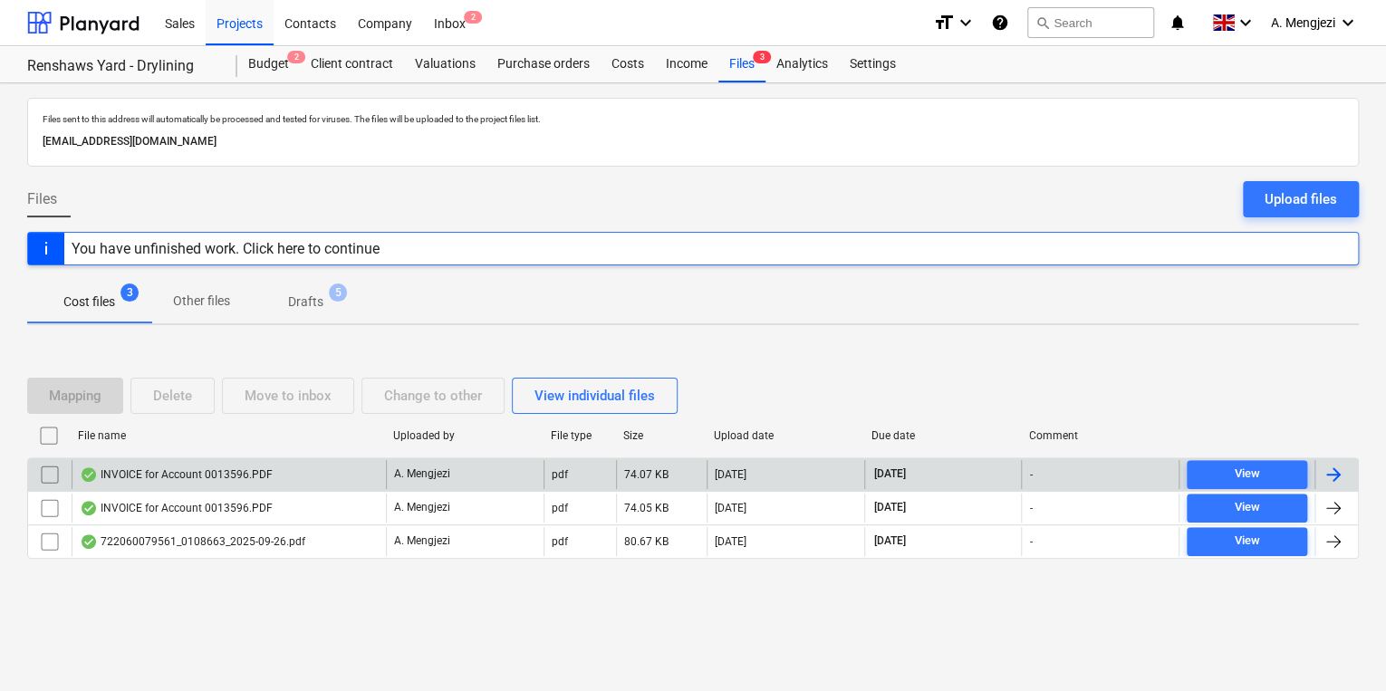
click at [194, 478] on div "INVOICE for Account 0013596.PDF" at bounding box center [176, 475] width 193 height 14
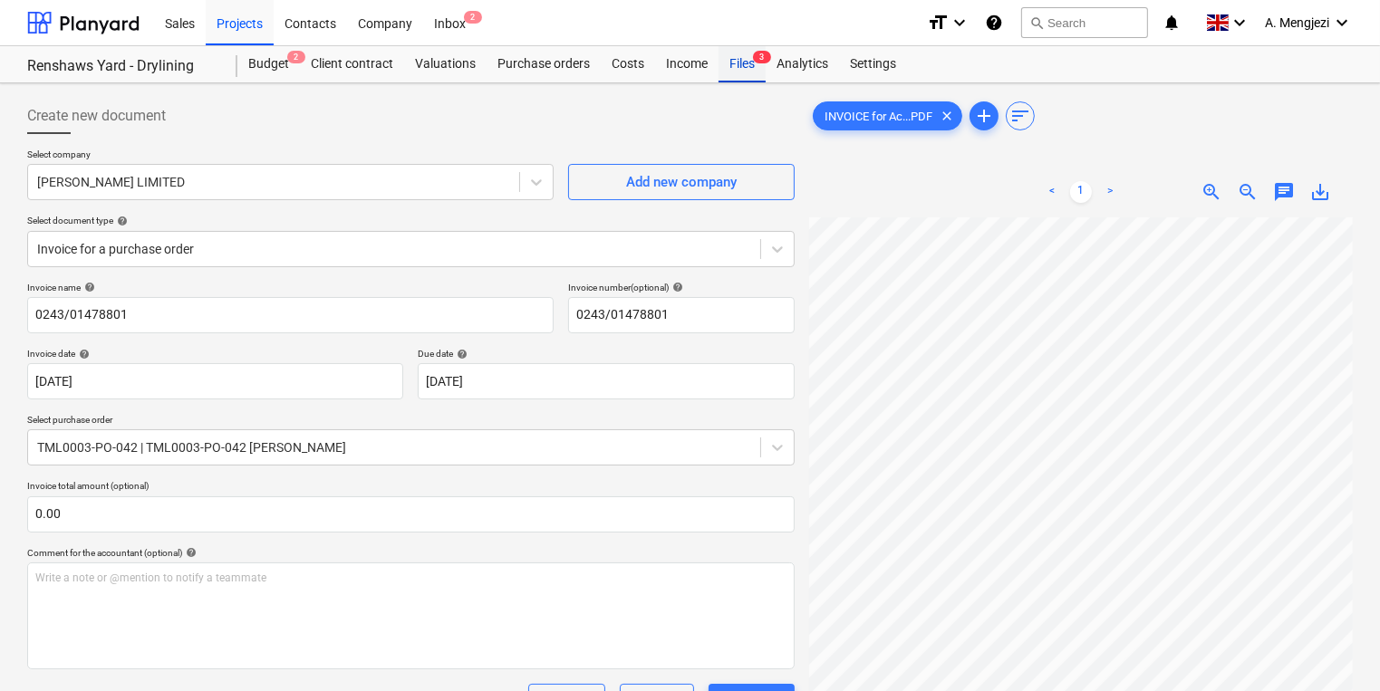
click at [750, 61] on div "Files 3" at bounding box center [741, 64] width 47 height 36
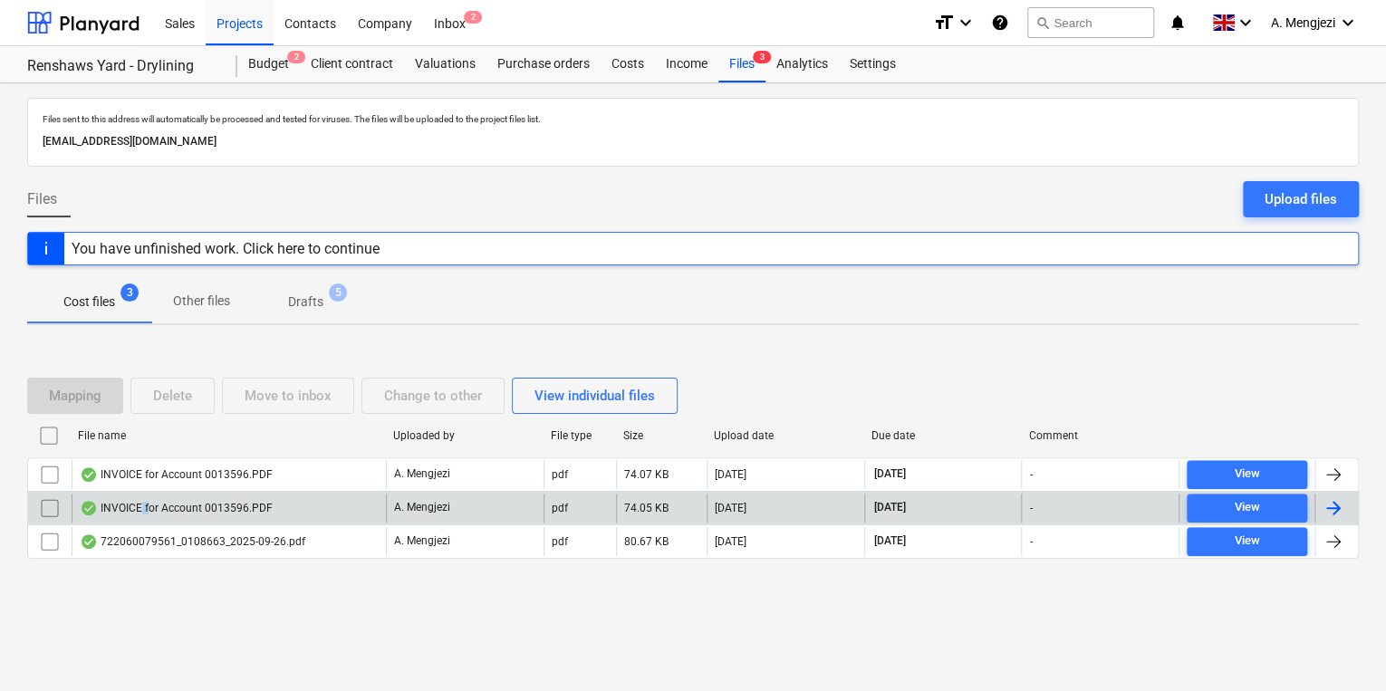
click at [146, 501] on div "INVOICE for Account 0013596.PDF" at bounding box center [176, 508] width 193 height 14
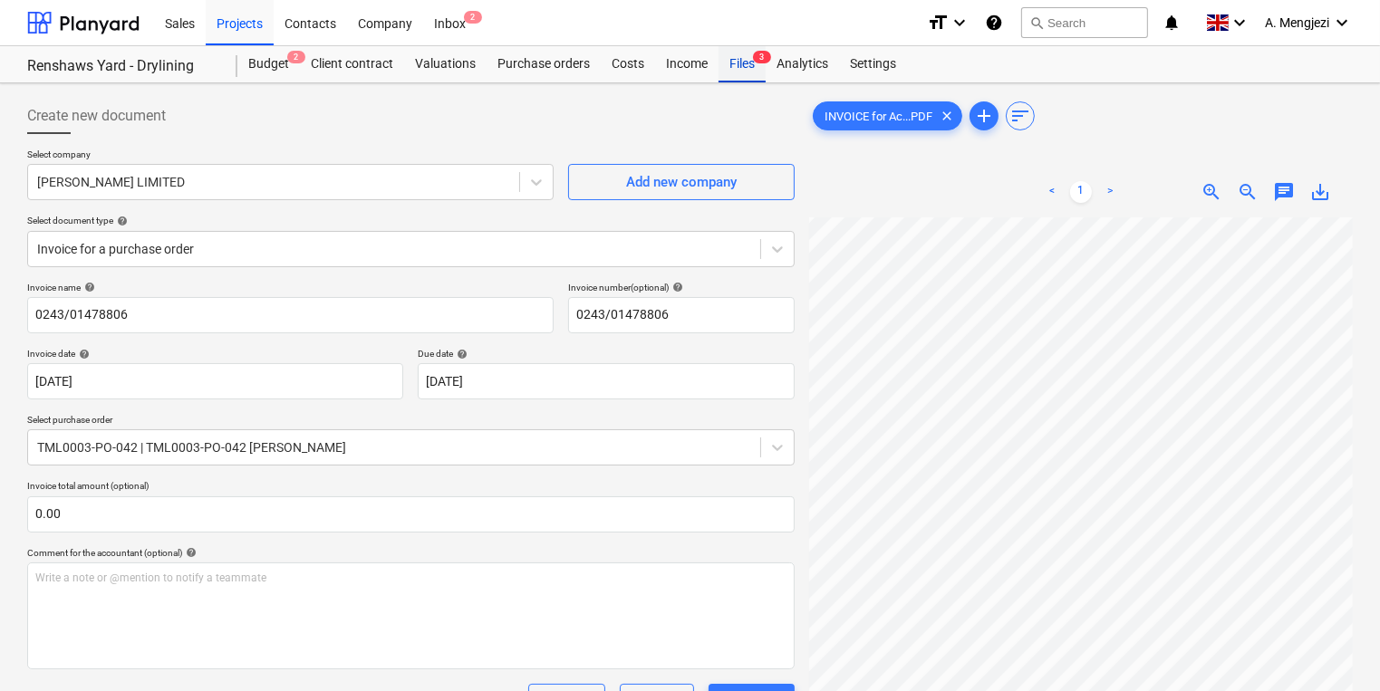
click at [757, 72] on div "Files 3" at bounding box center [741, 64] width 47 height 36
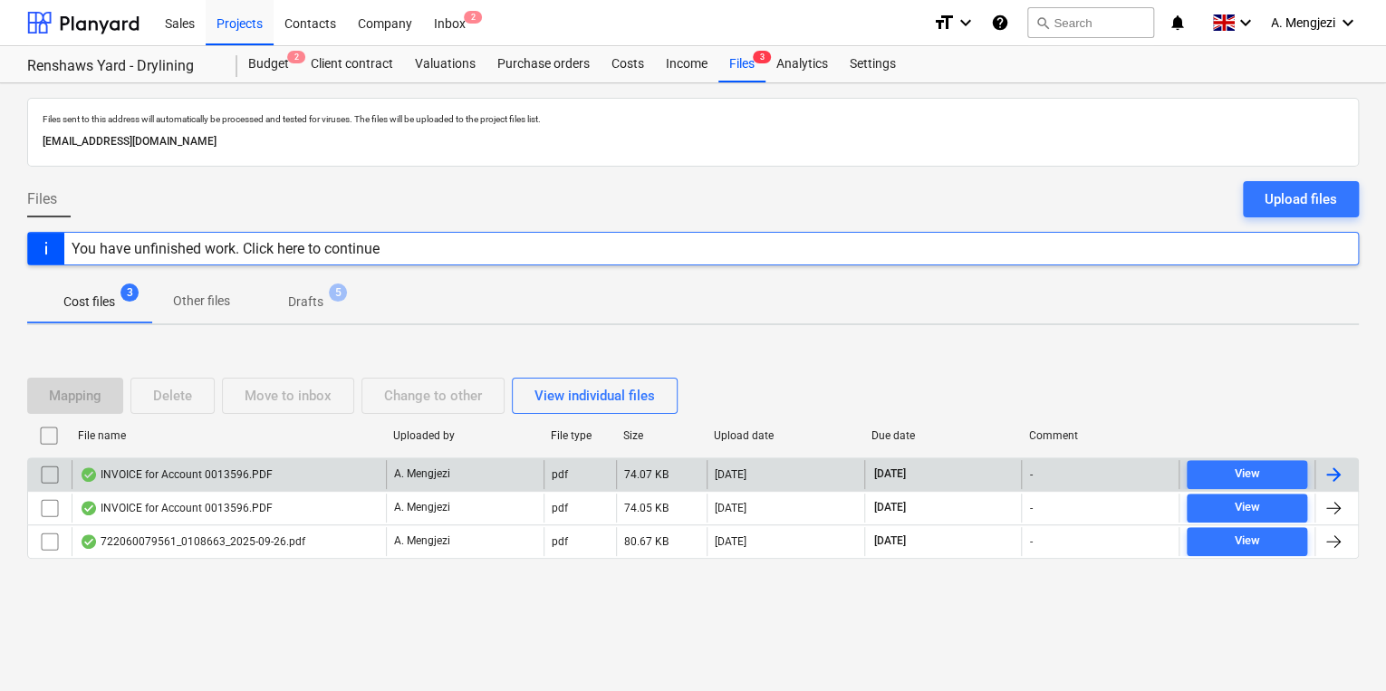
click at [157, 477] on div "INVOICE for Account 0013596.PDF" at bounding box center [176, 475] width 193 height 14
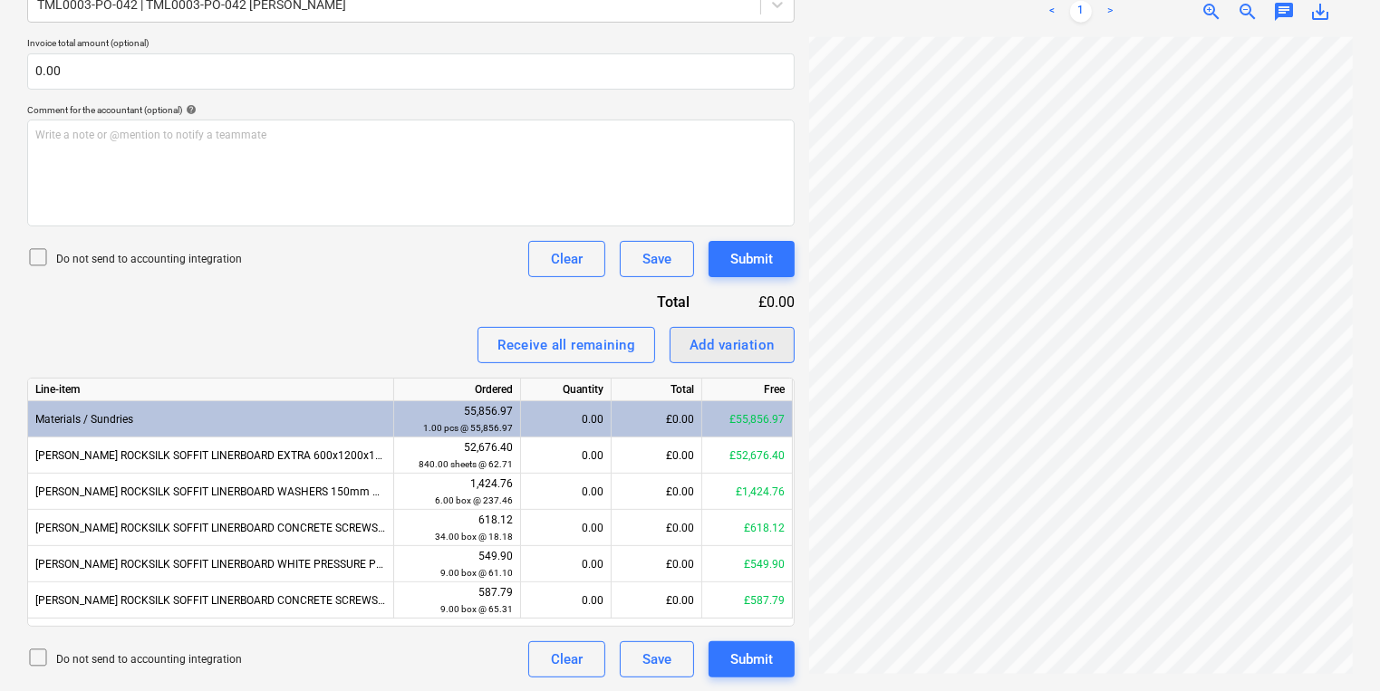
scroll to position [332, 153]
click at [778, 328] on div "Create new document Select company M.MARKOVITZ LIMITED Add new company Select d…" at bounding box center [690, 166] width 1340 height 1037
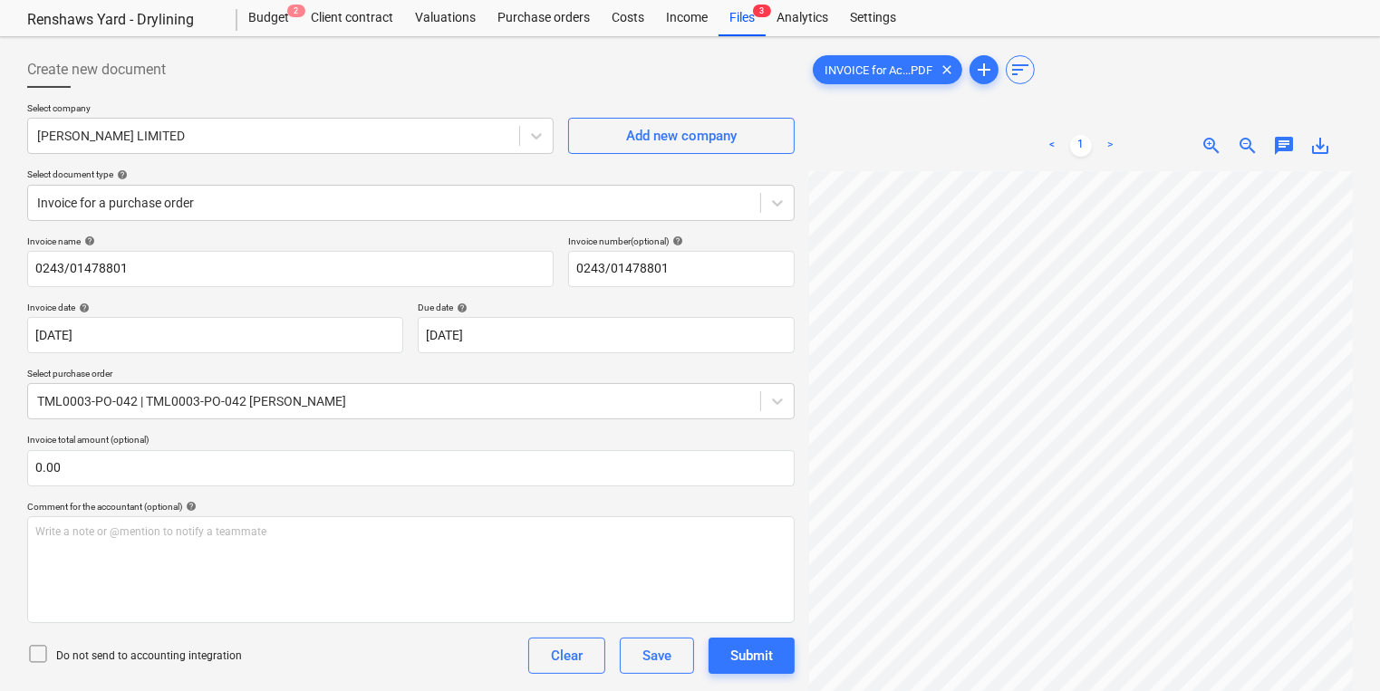
scroll to position [0, 0]
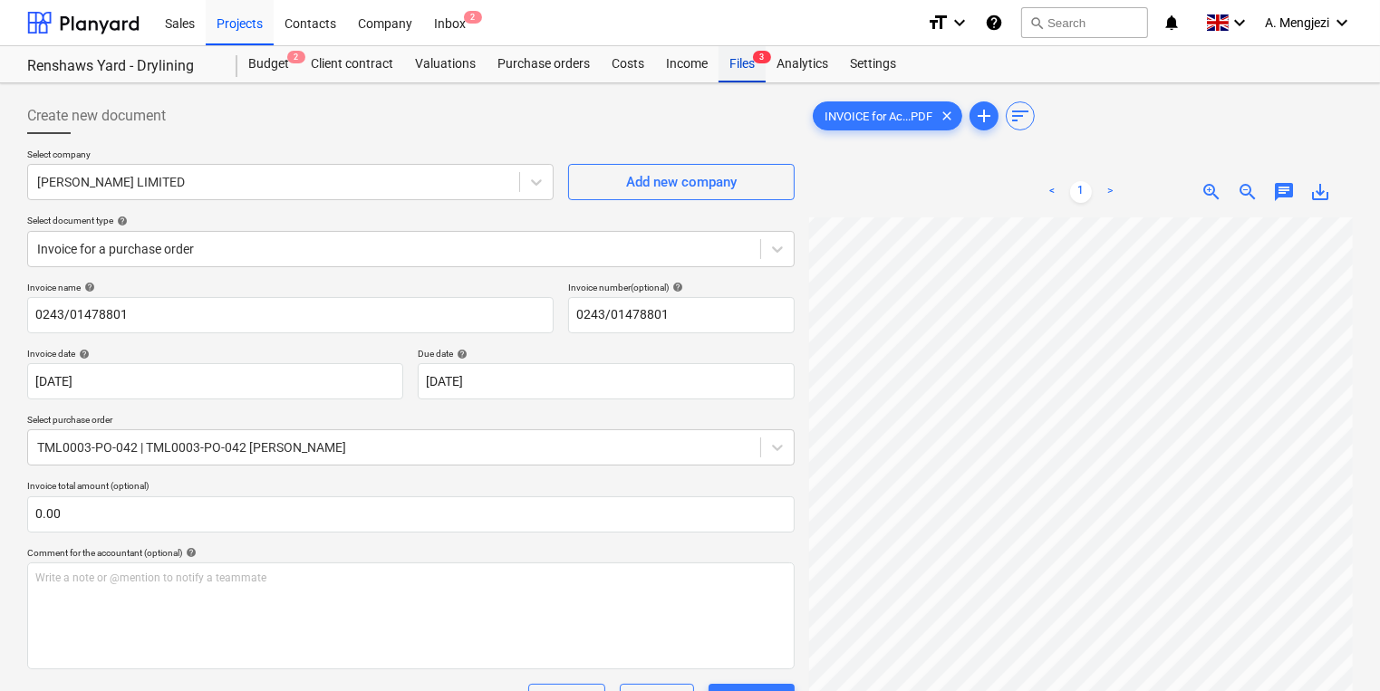
click at [736, 64] on div "Files 3" at bounding box center [741, 64] width 47 height 36
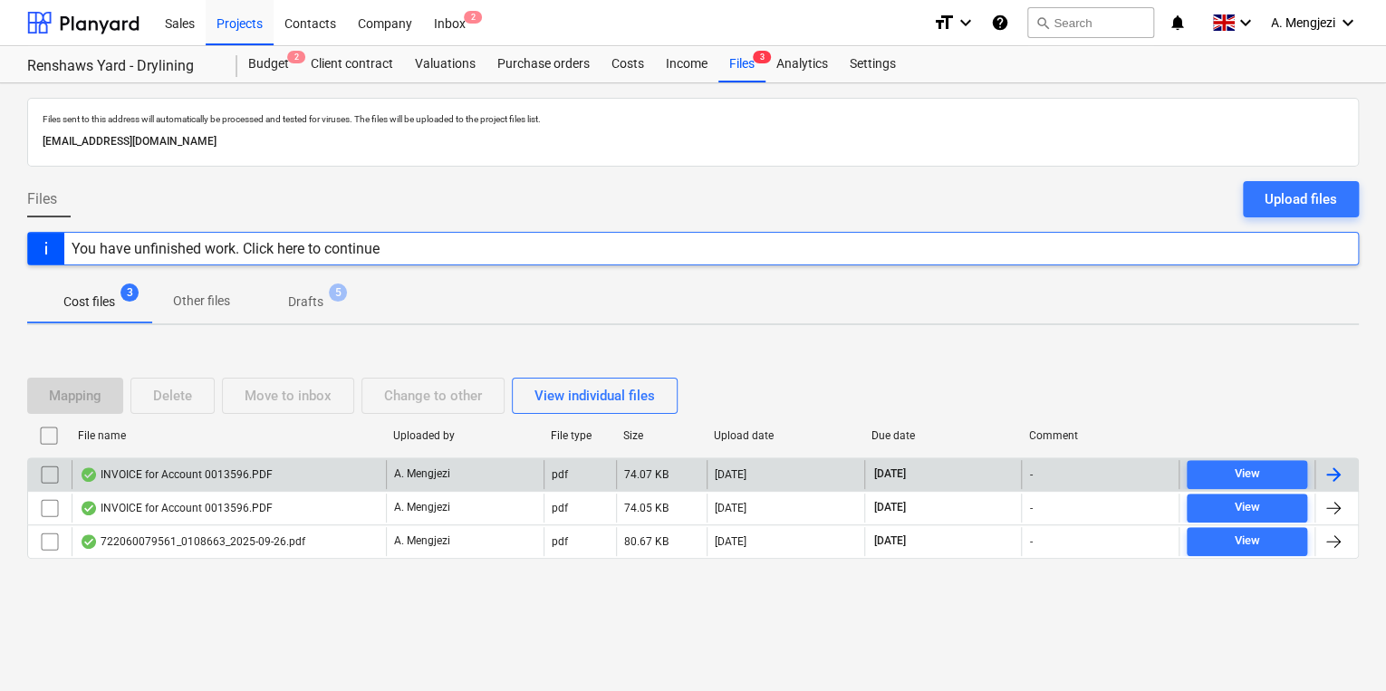
click at [56, 478] on input "checkbox" at bounding box center [49, 474] width 29 height 29
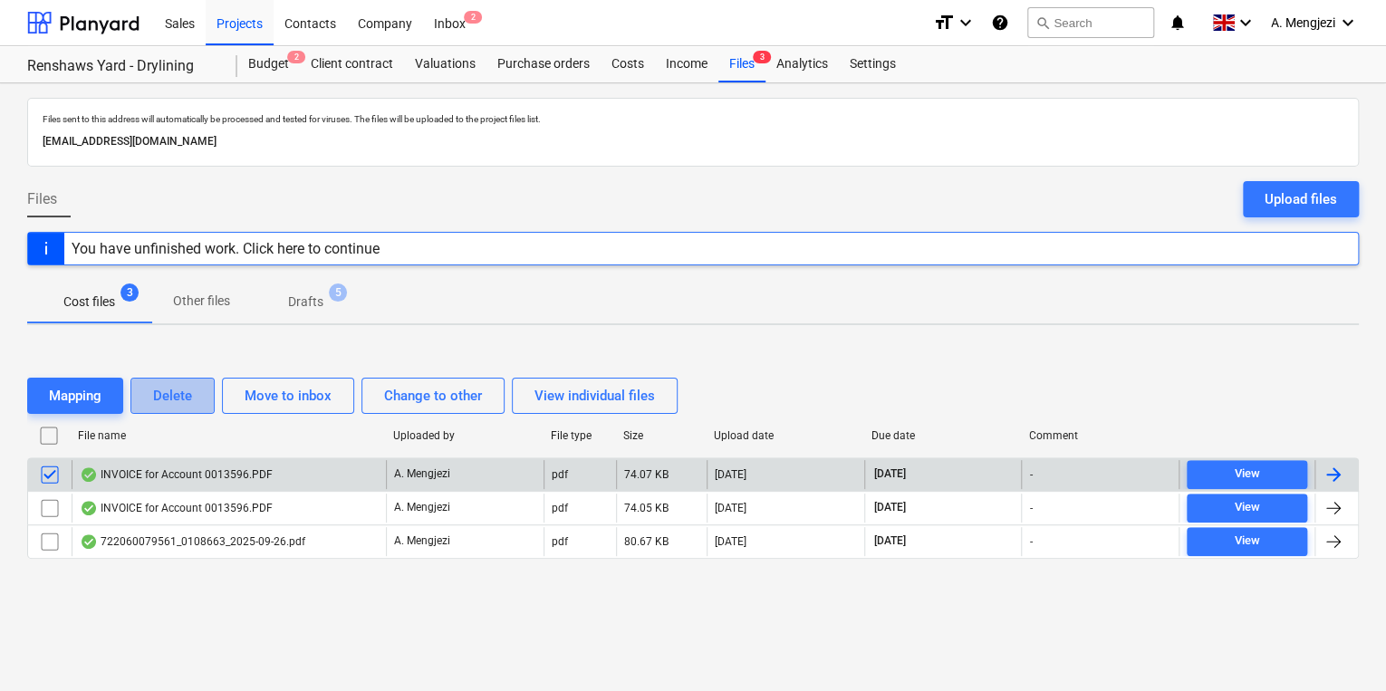
click at [189, 388] on div "Delete" at bounding box center [172, 396] width 39 height 24
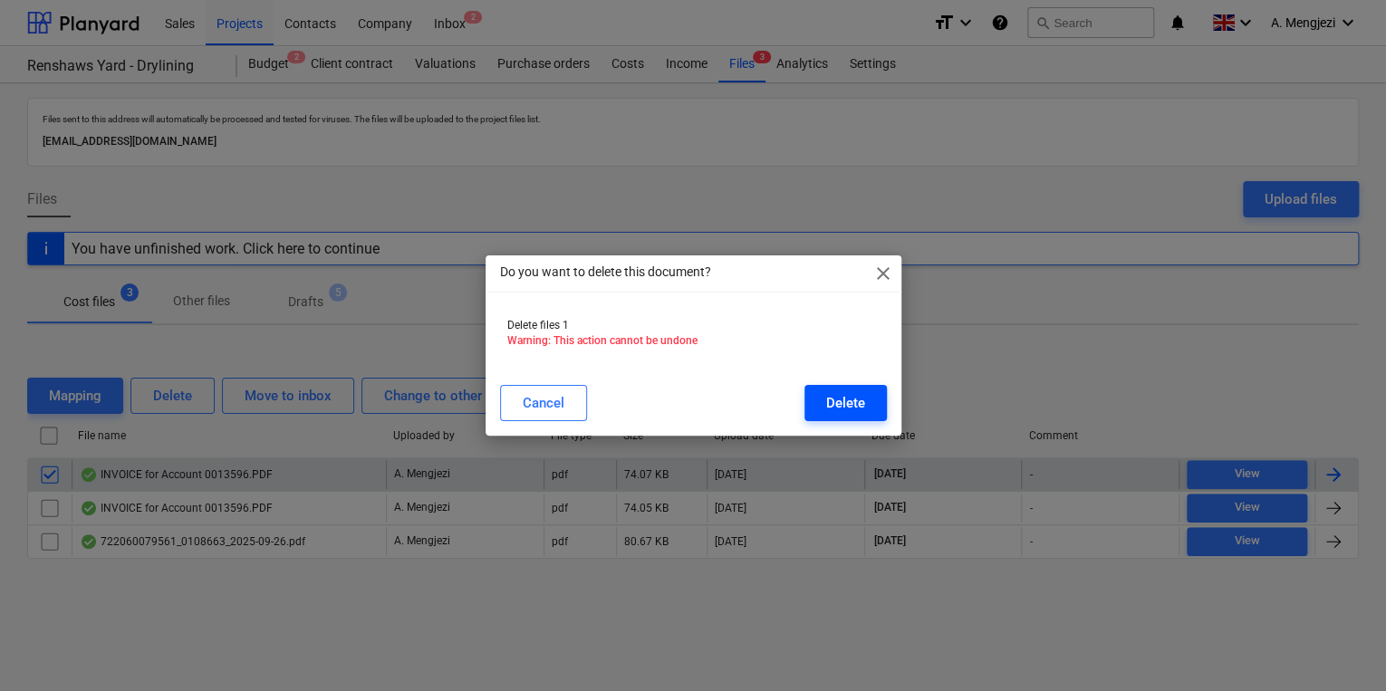
click at [827, 391] on button "Delete" at bounding box center [846, 403] width 82 height 36
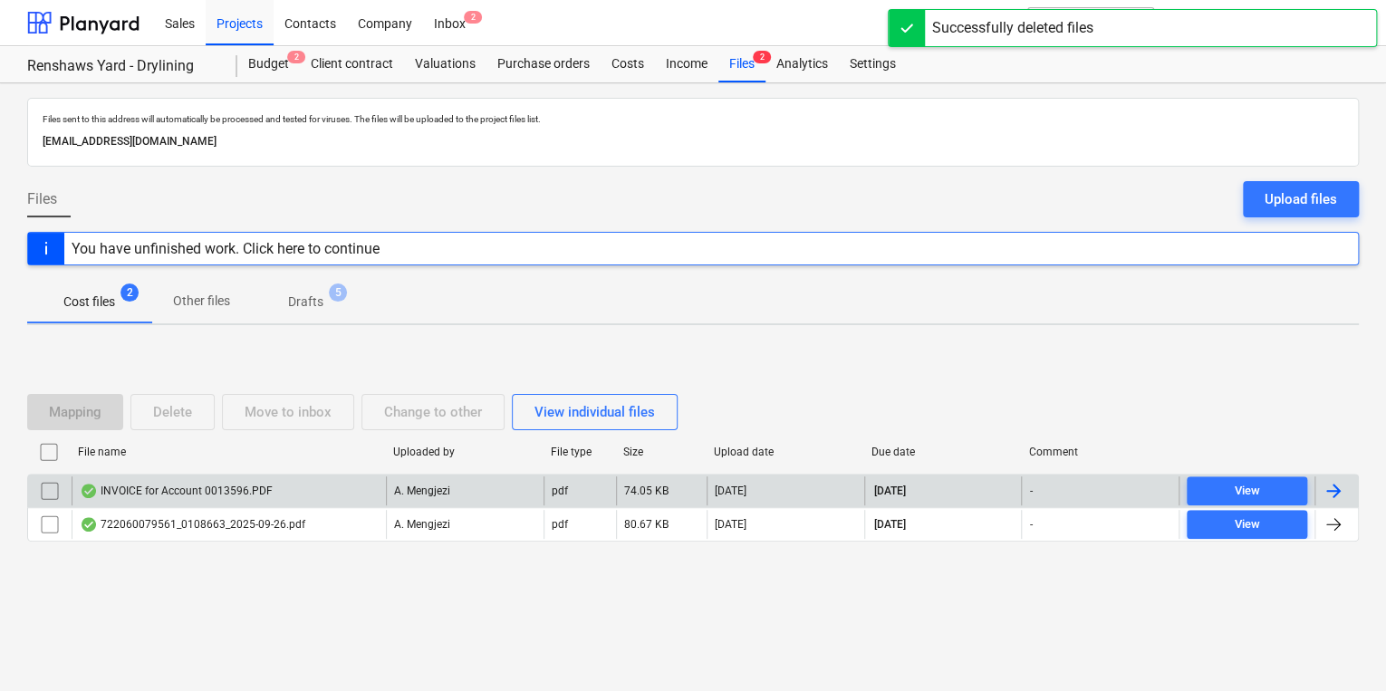
click at [815, 380] on div "Mapping Delete Move to inbox Change to other View individual files File name Up…" at bounding box center [693, 475] width 1332 height 206
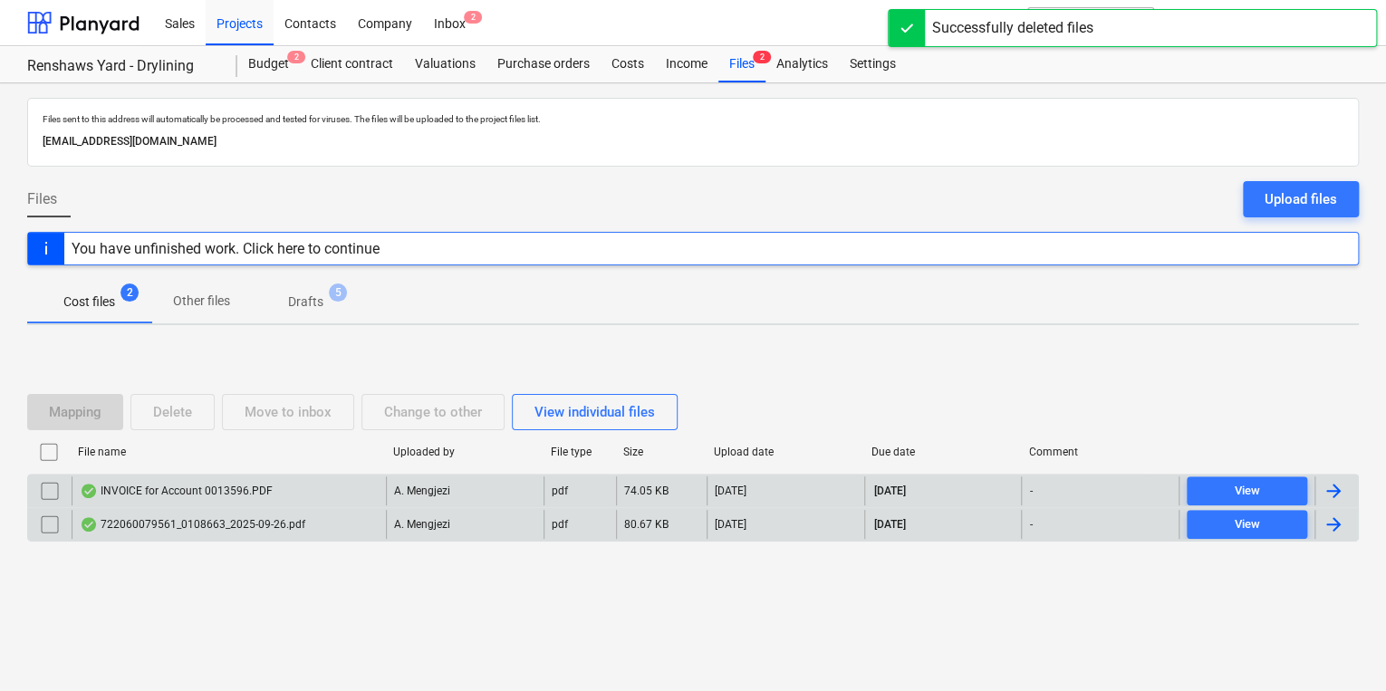
click at [588, 536] on div "pdf" at bounding box center [580, 524] width 72 height 29
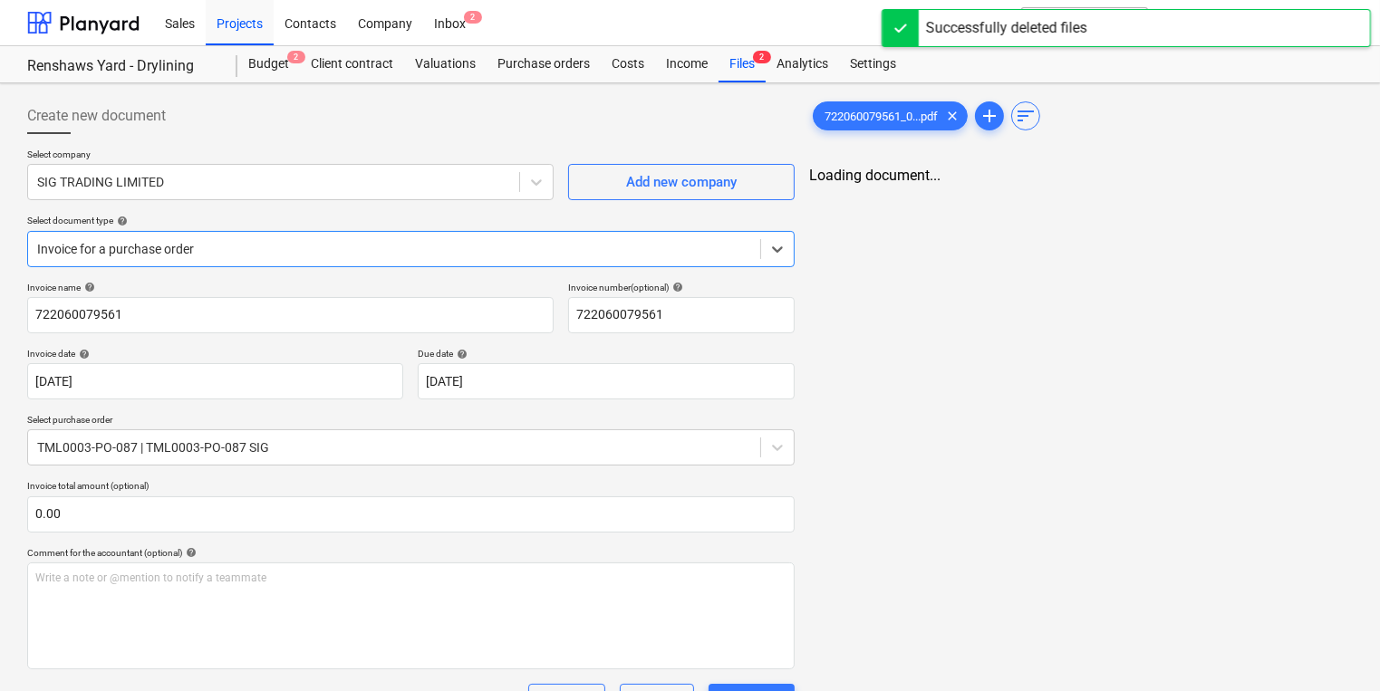
type input "722060079561"
type input "[DATE]"
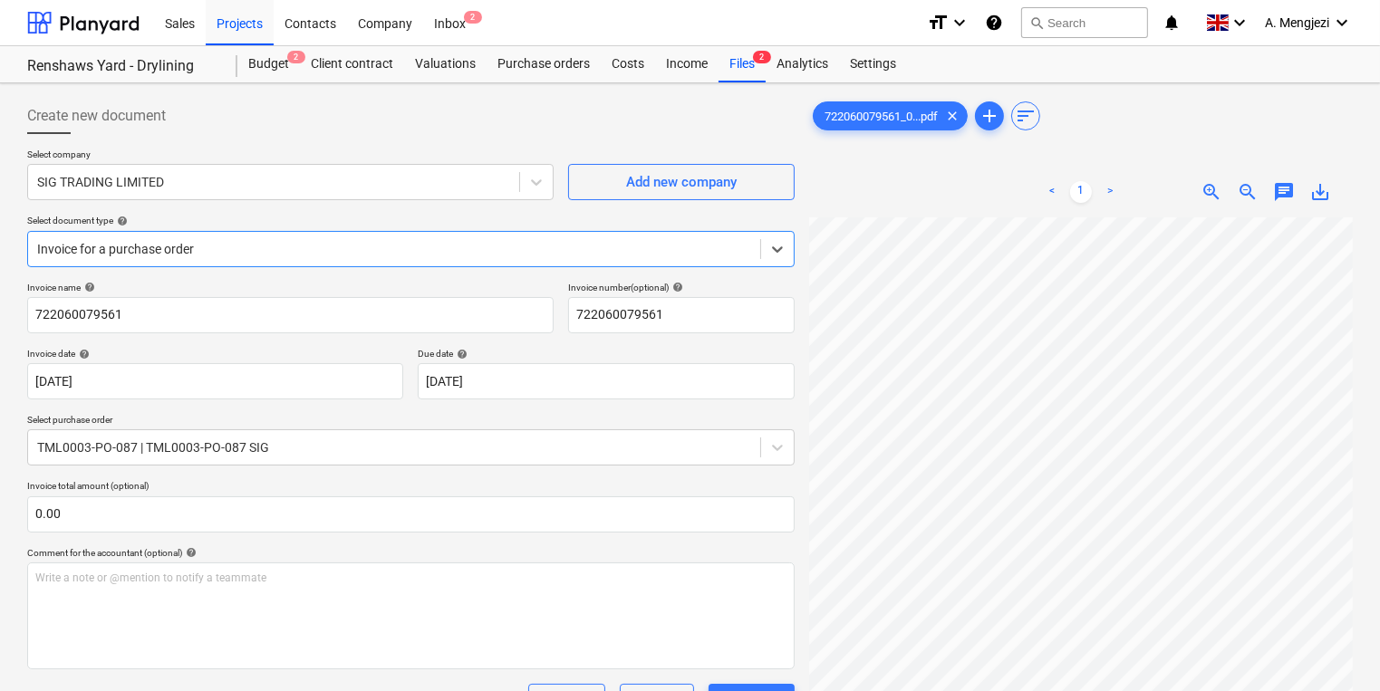
scroll to position [145, 0]
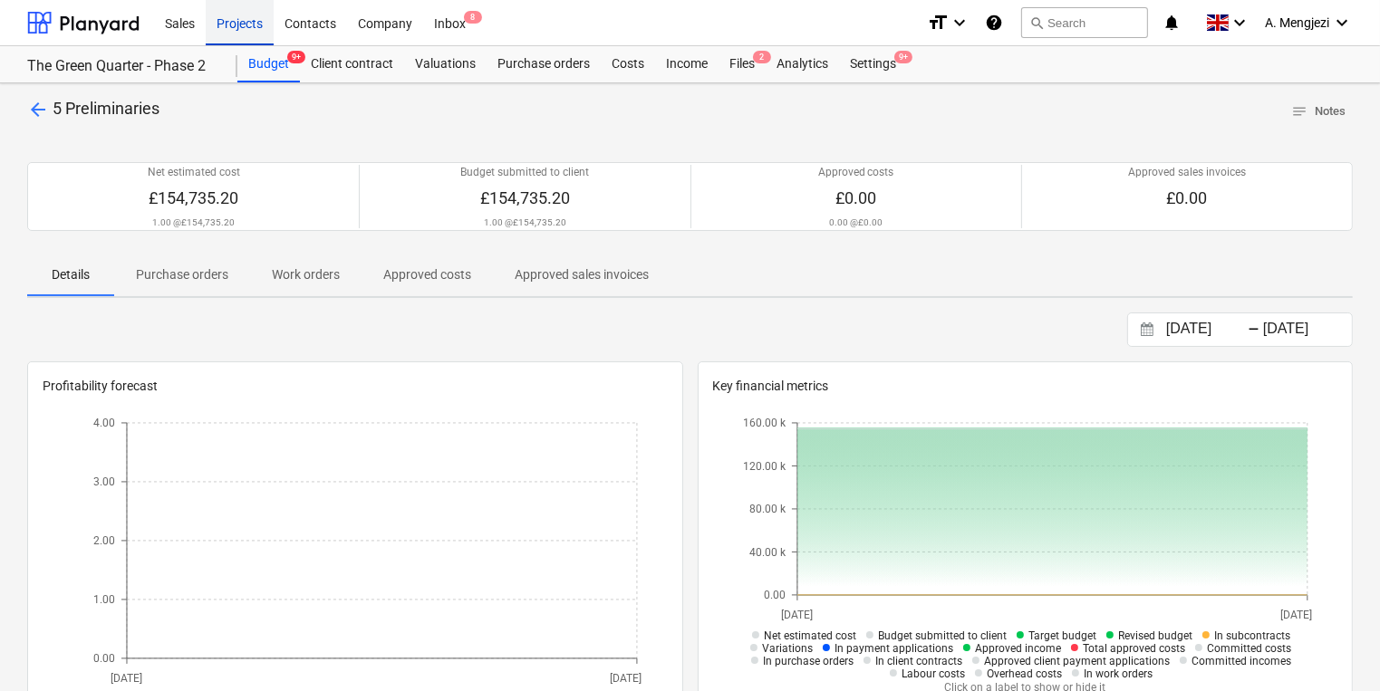
click at [221, 24] on div "Projects" at bounding box center [240, 22] width 68 height 46
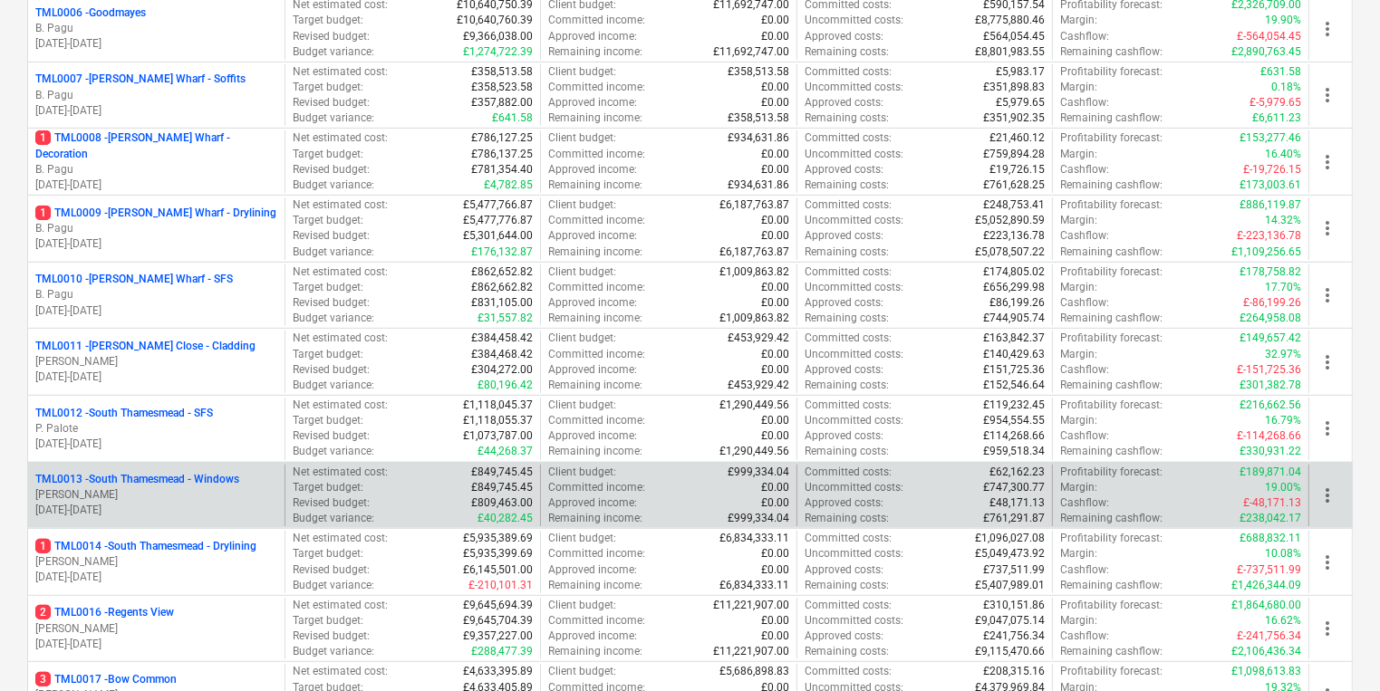
scroll to position [652, 0]
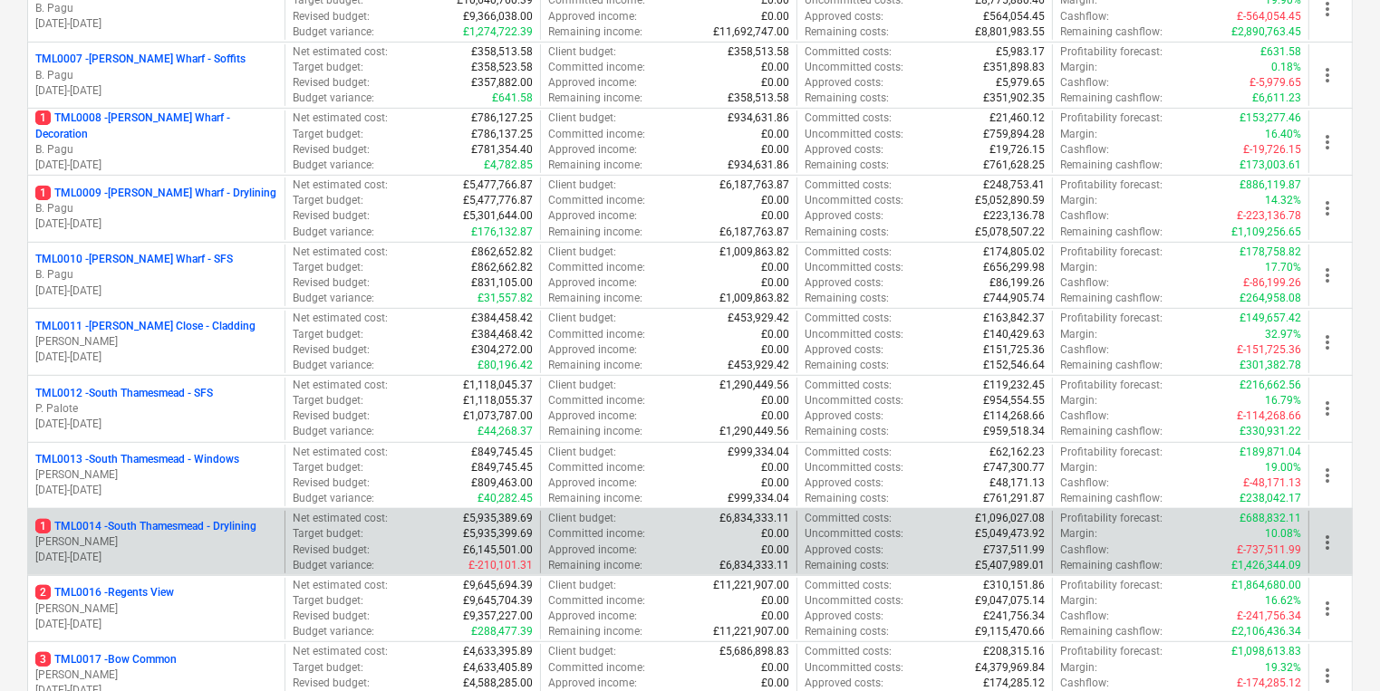
click at [233, 519] on p "1 TML0014 - South Thamesmead - Drylining" at bounding box center [145, 526] width 221 height 15
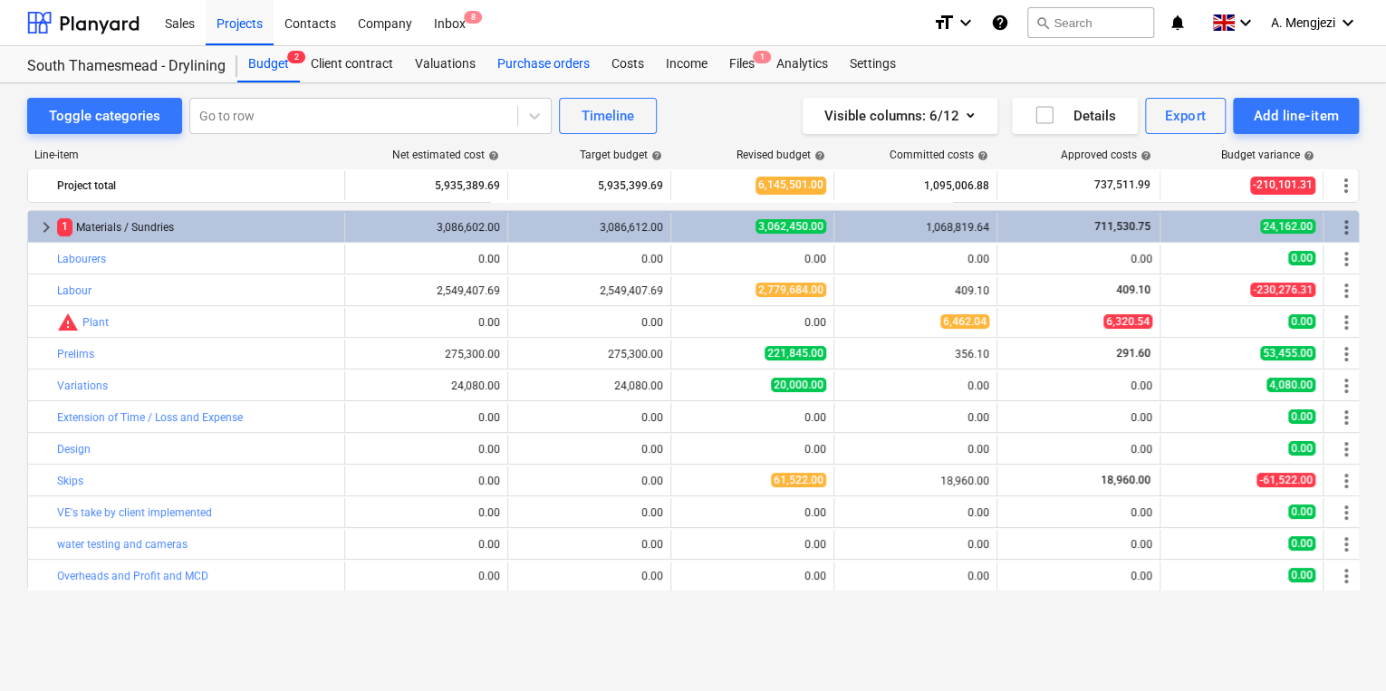
click at [507, 67] on div "Purchase orders" at bounding box center [544, 64] width 114 height 36
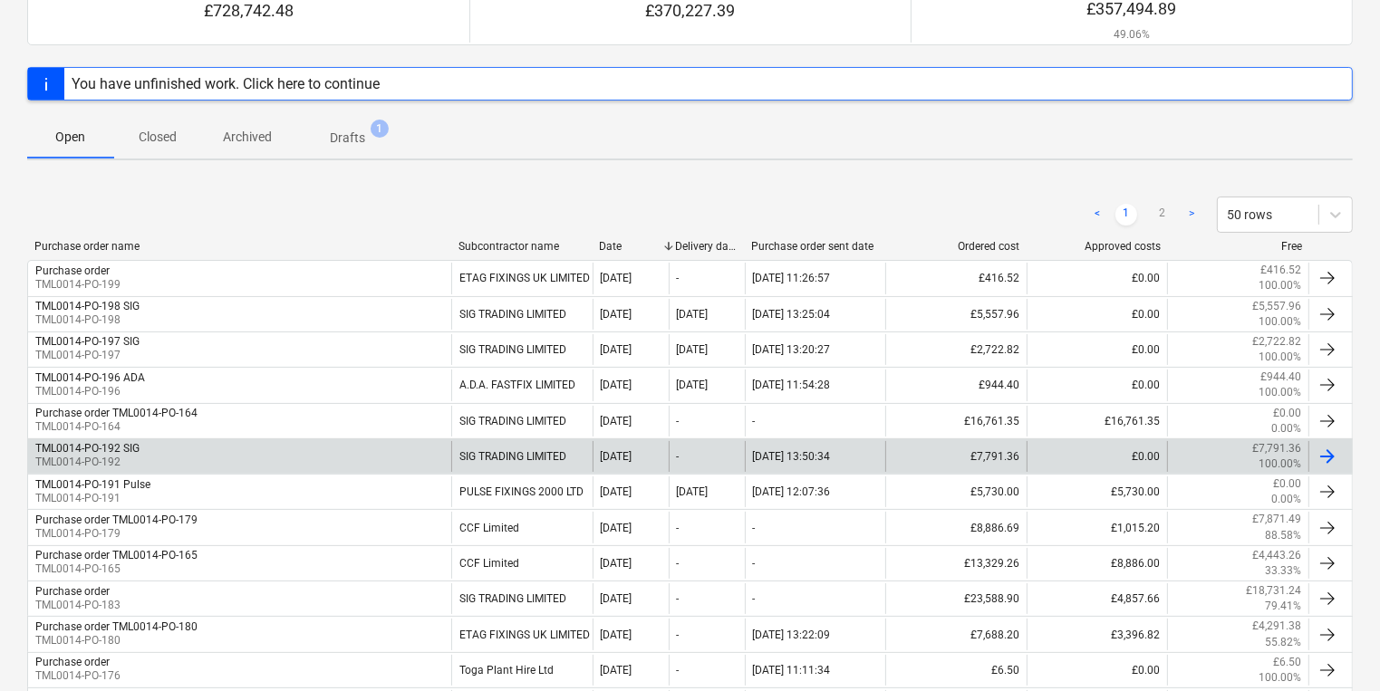
scroll to position [217, 0]
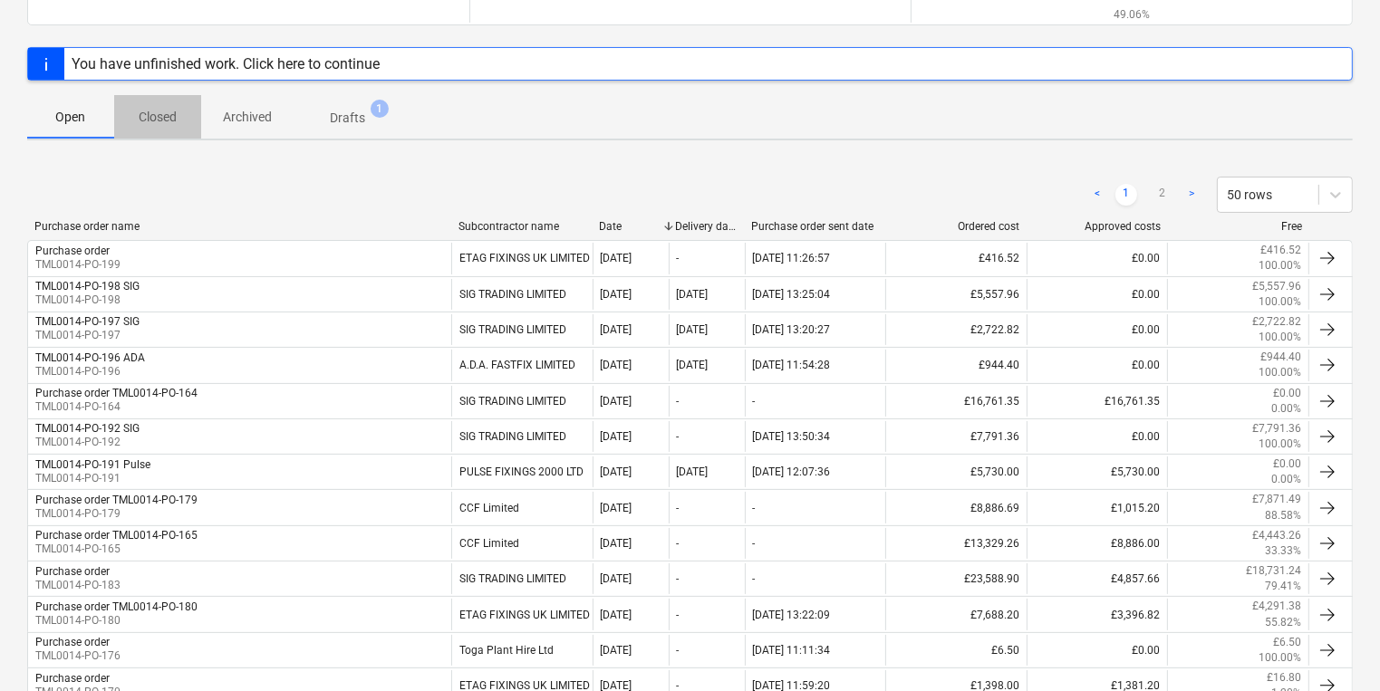
click at [163, 114] on p "Closed" at bounding box center [157, 117] width 43 height 19
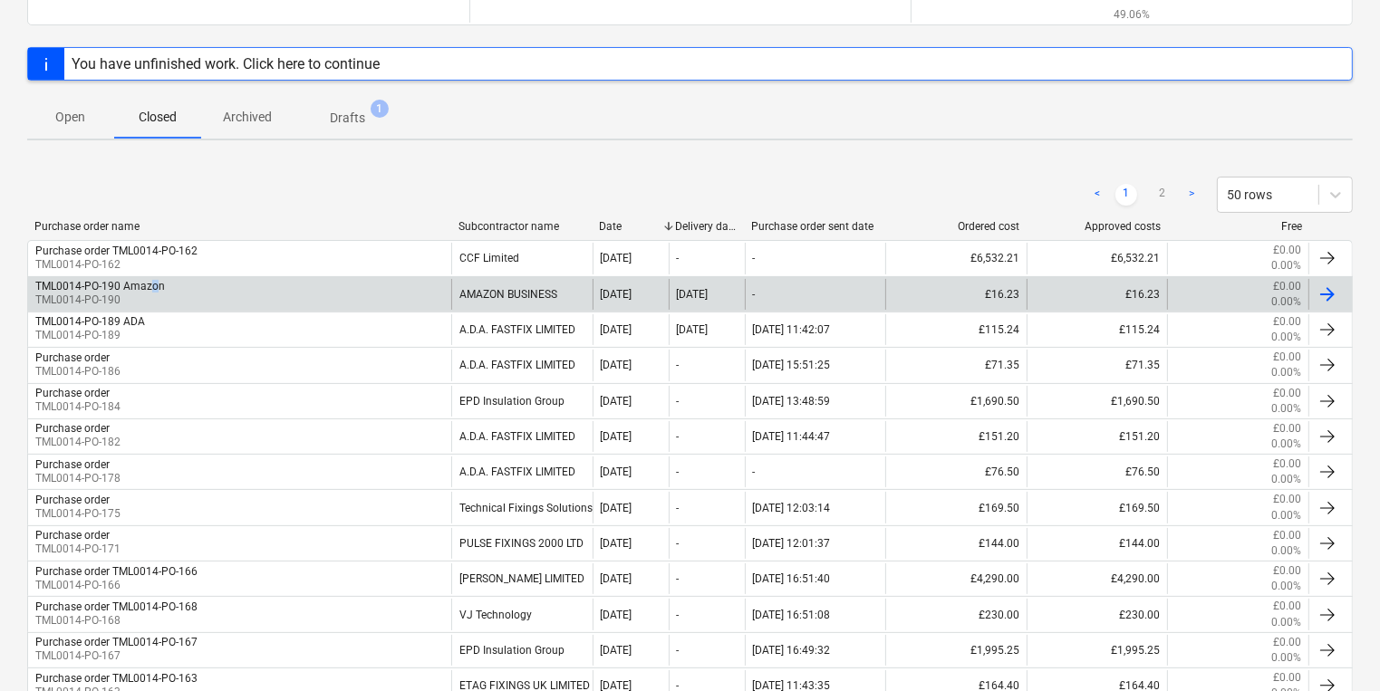
click at [155, 284] on div "TML0014-PO-190 Amazon" at bounding box center [100, 286] width 130 height 13
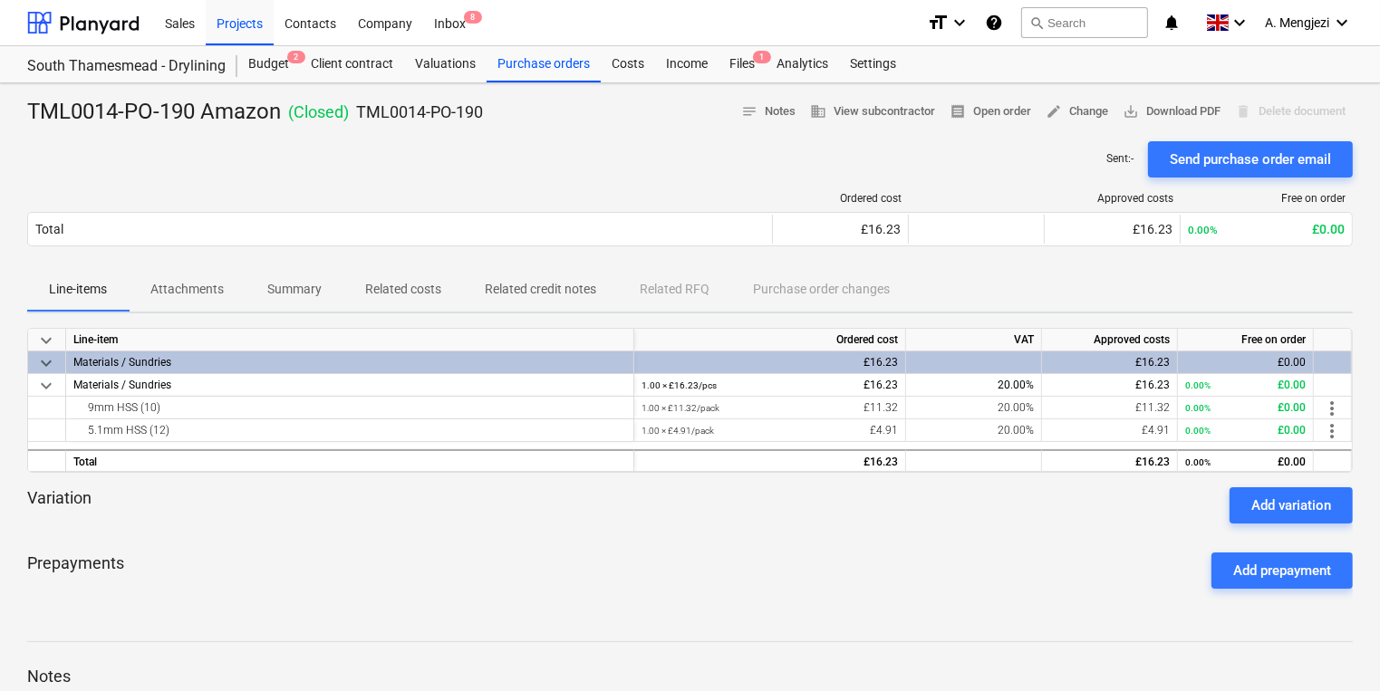
click at [216, 284] on p "Attachments" at bounding box center [186, 289] width 73 height 19
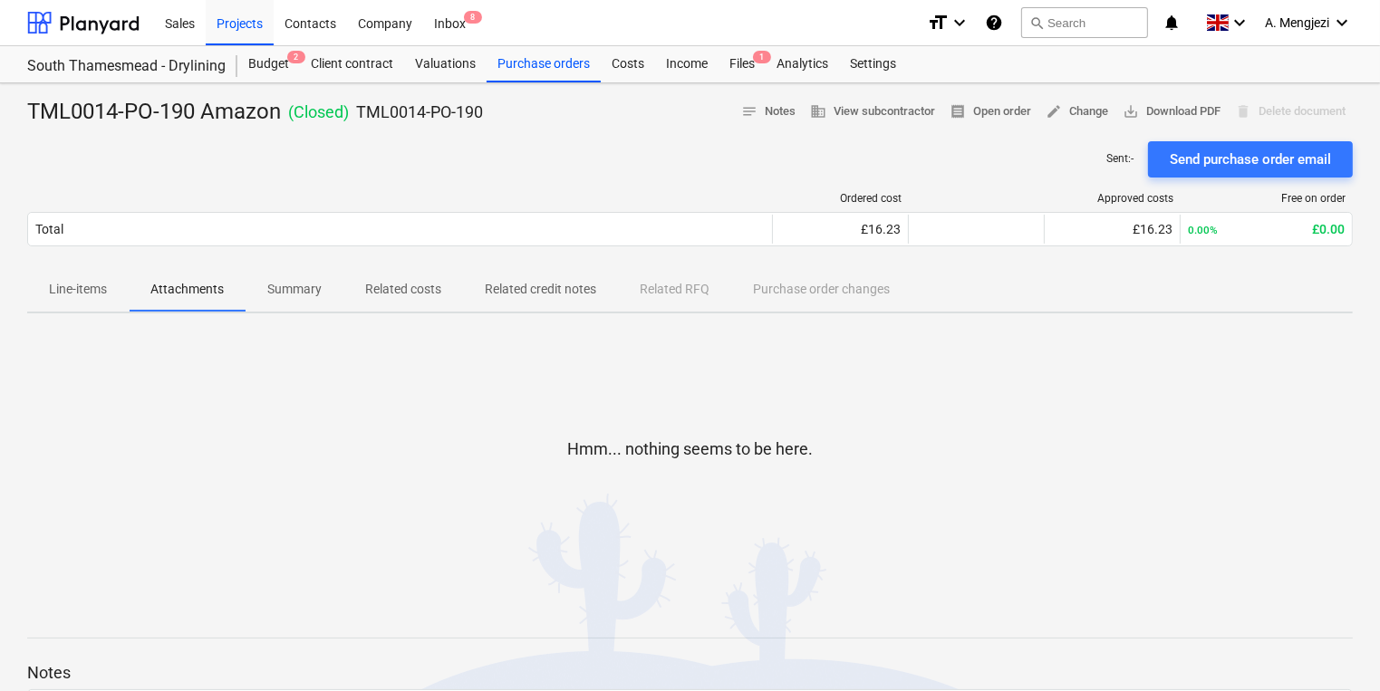
click at [80, 285] on p "Line-items" at bounding box center [78, 289] width 58 height 19
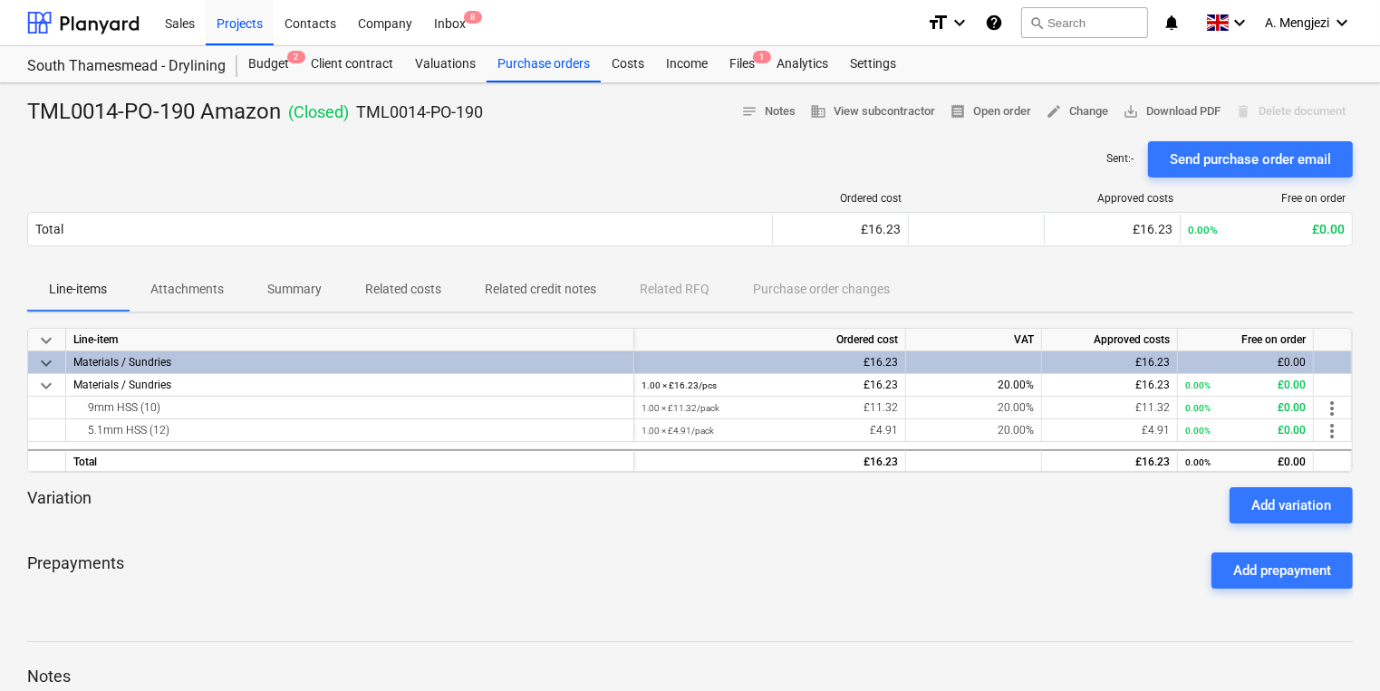
click at [786, 522] on div "Variation Add variation" at bounding box center [690, 505] width 1326 height 36
click at [997, 105] on span "receipt Open order" at bounding box center [991, 111] width 82 height 21
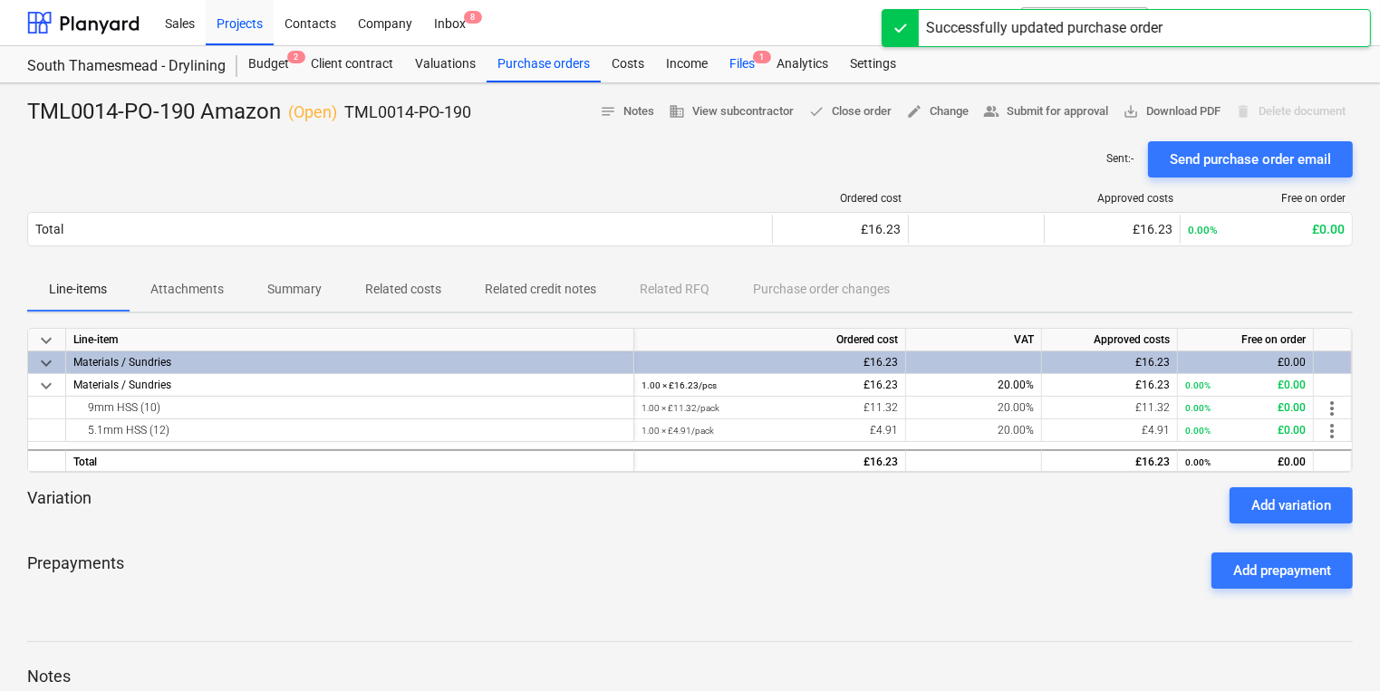
click at [734, 62] on div "Files 1" at bounding box center [741, 64] width 47 height 36
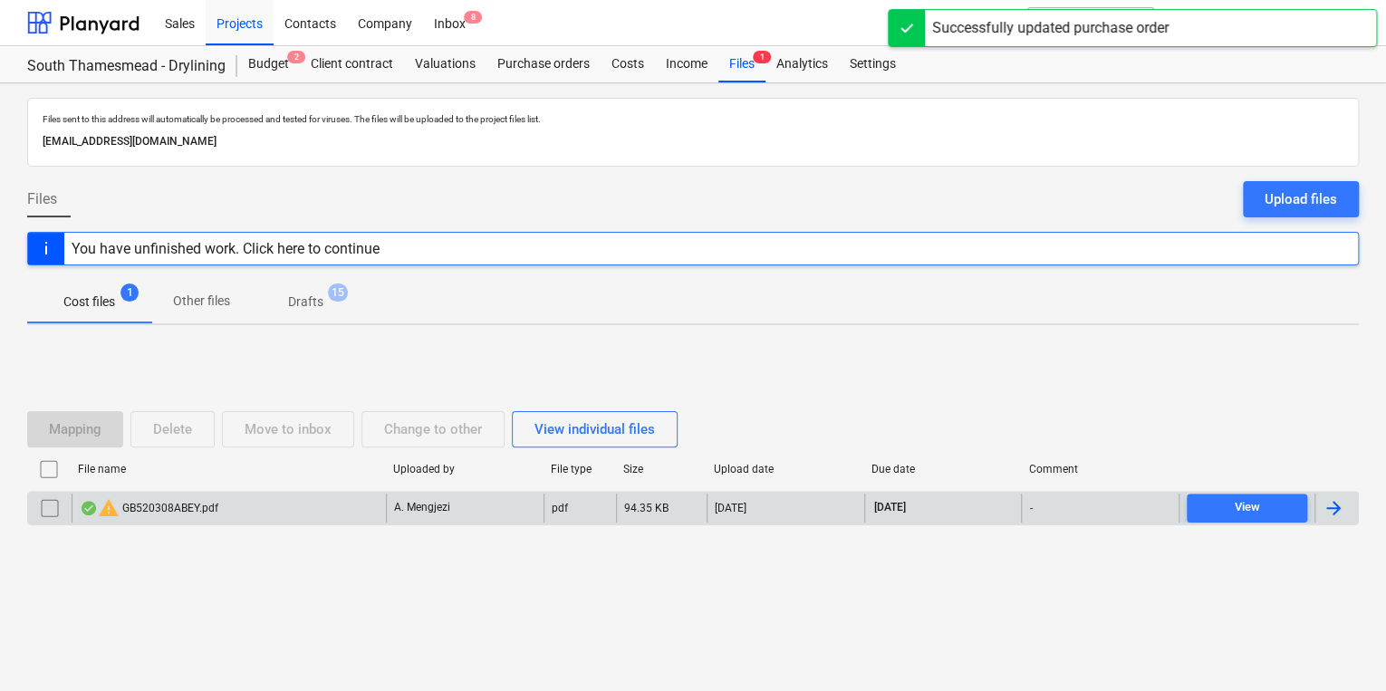
click at [336, 511] on div "warning GB520308ABEY.pdf" at bounding box center [229, 508] width 314 height 29
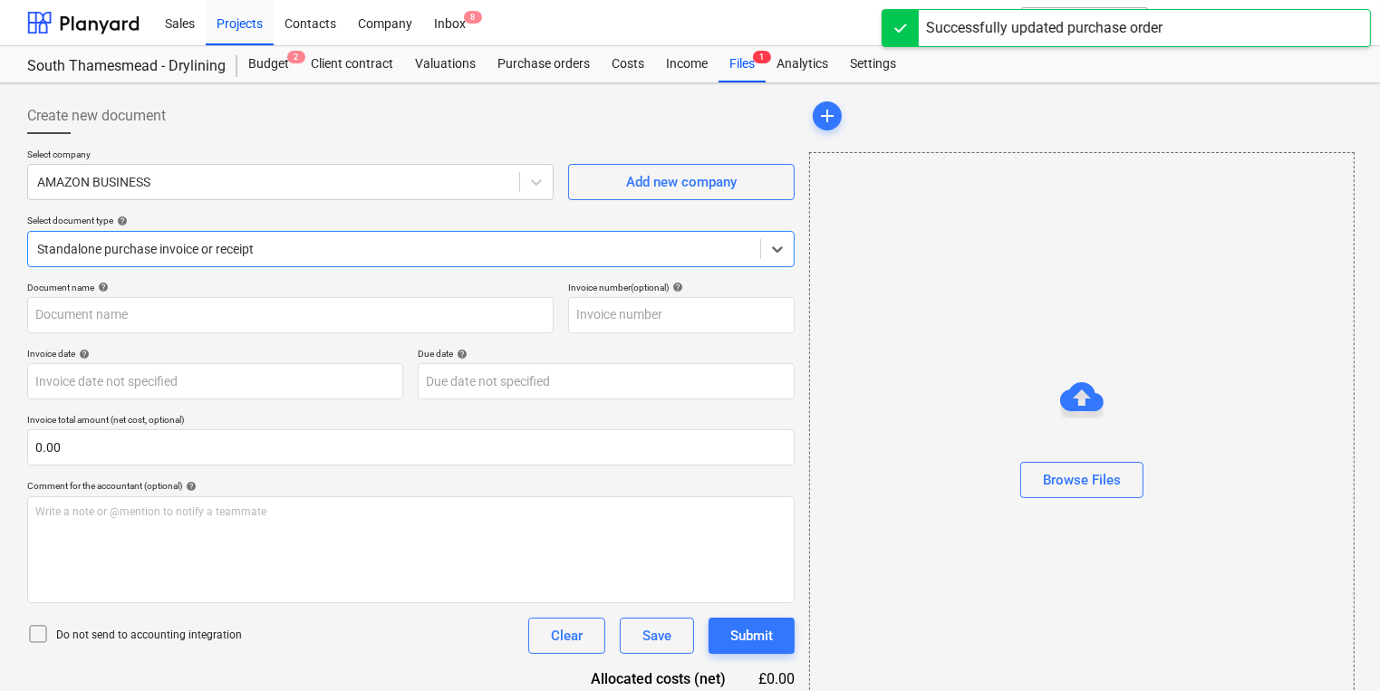
type input "GB520308ABEY"
type input "[DATE]"
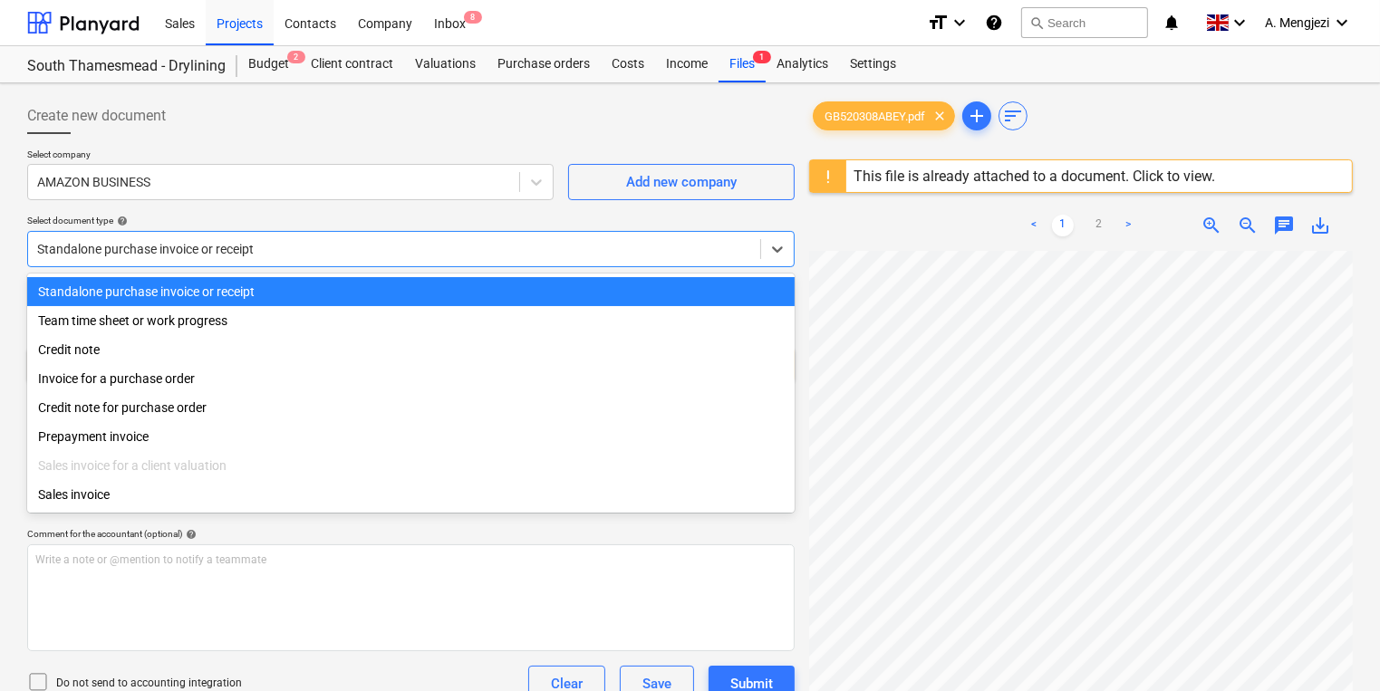
click at [533, 238] on div "Standalone purchase invoice or receipt" at bounding box center [410, 249] width 767 height 36
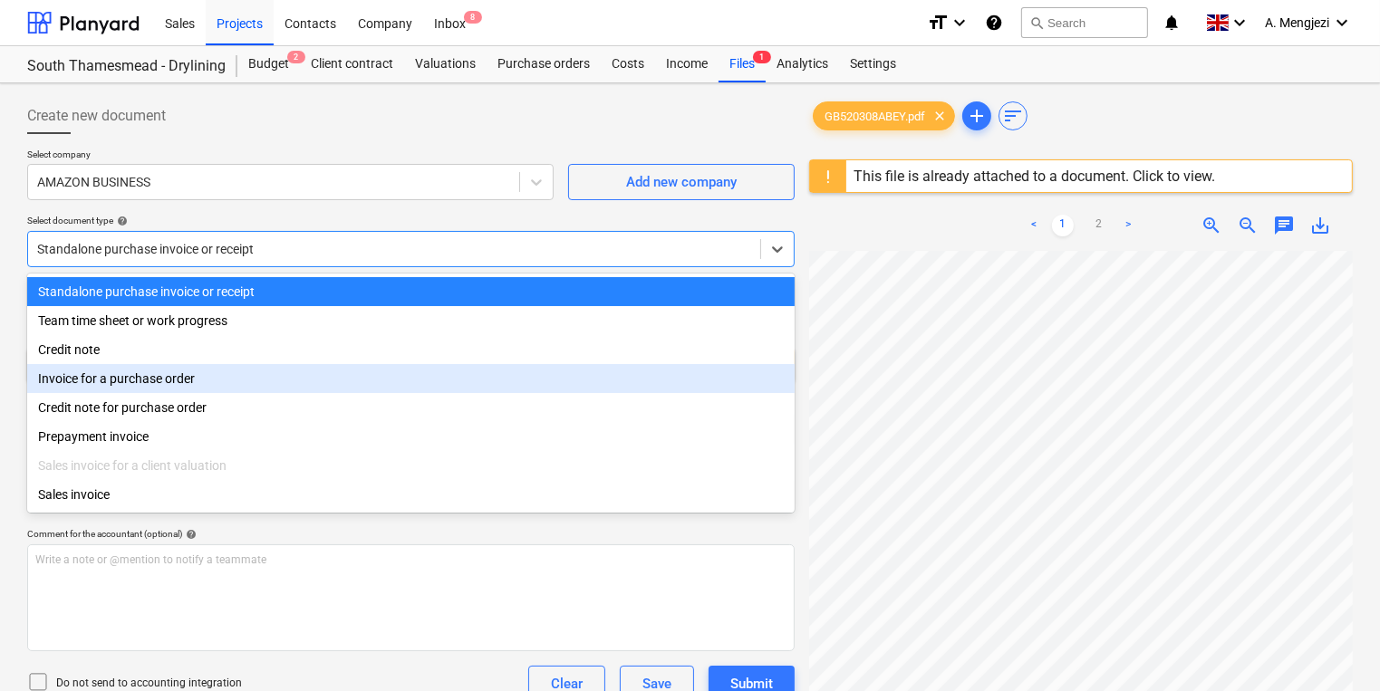
click at [437, 393] on div "Invoice for a purchase order" at bounding box center [410, 378] width 767 height 29
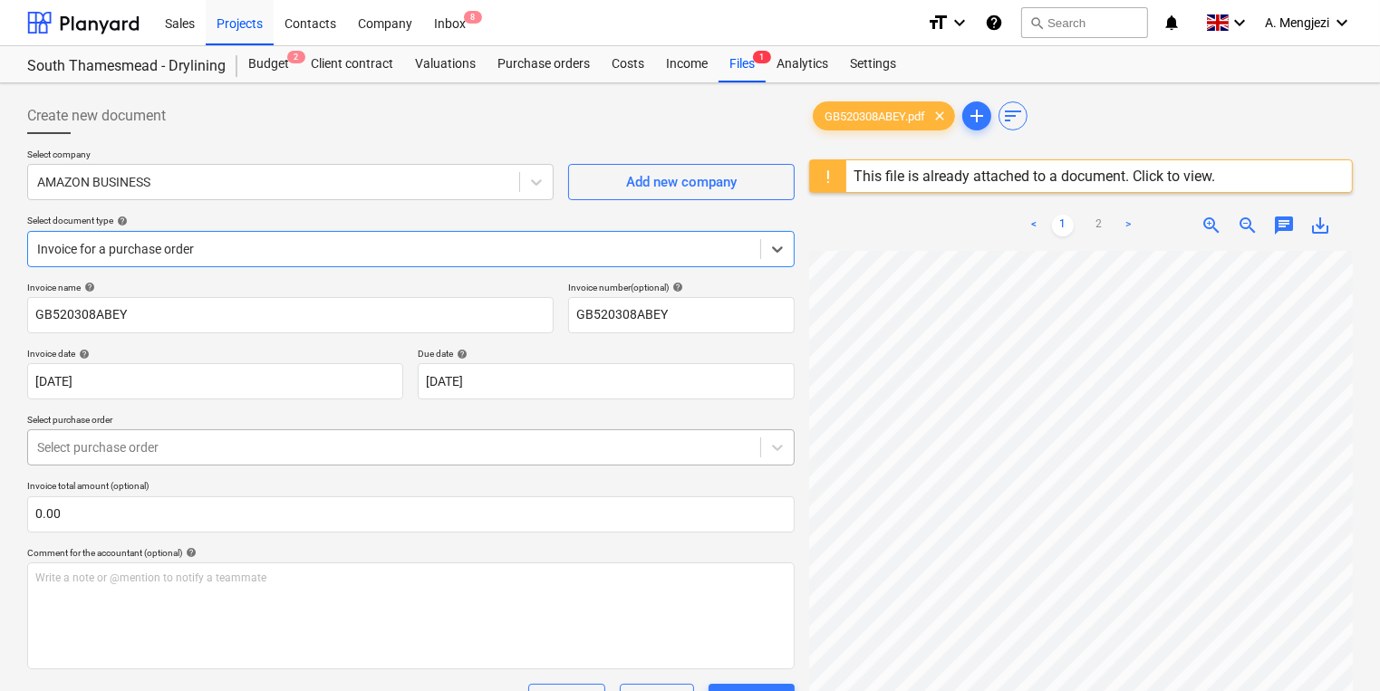
click at [437, 445] on div at bounding box center [394, 448] width 714 height 18
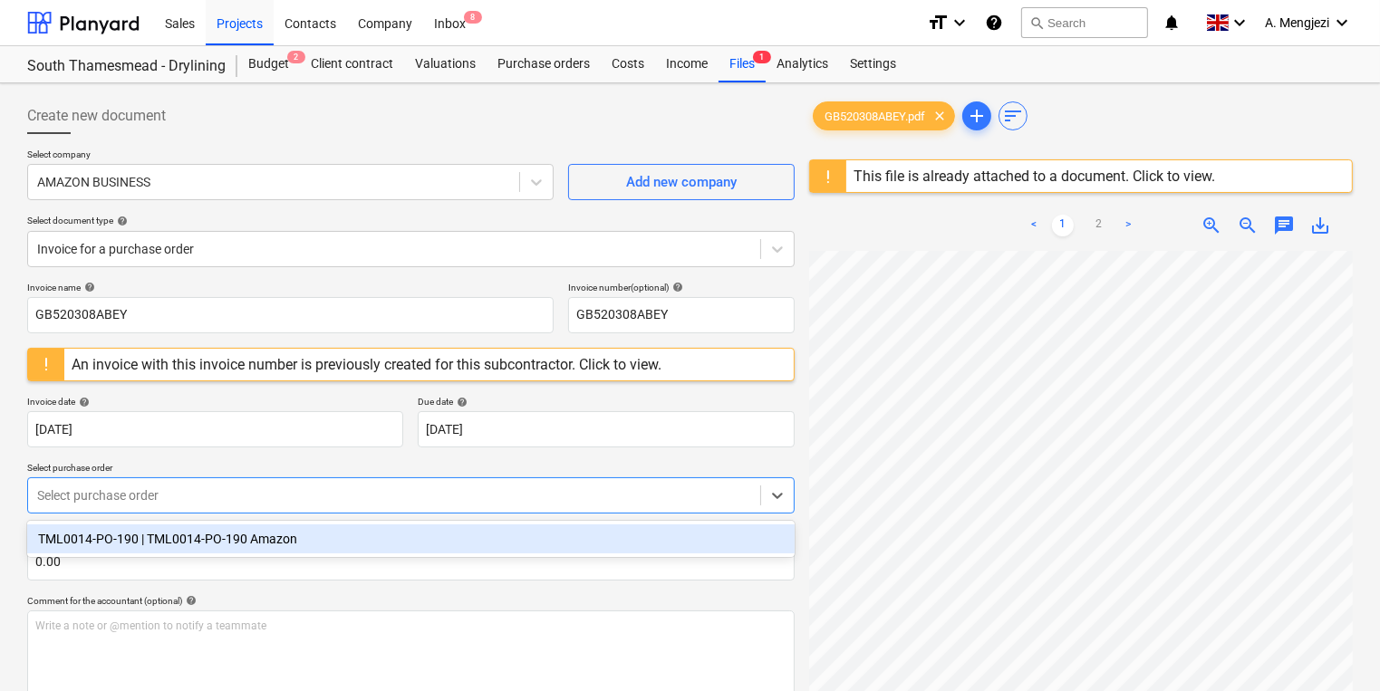
click at [432, 518] on div "Invoice name help GB520308ABEY Invoice number (optional) help GB520308ABEY An i…" at bounding box center [410, 543] width 767 height 522
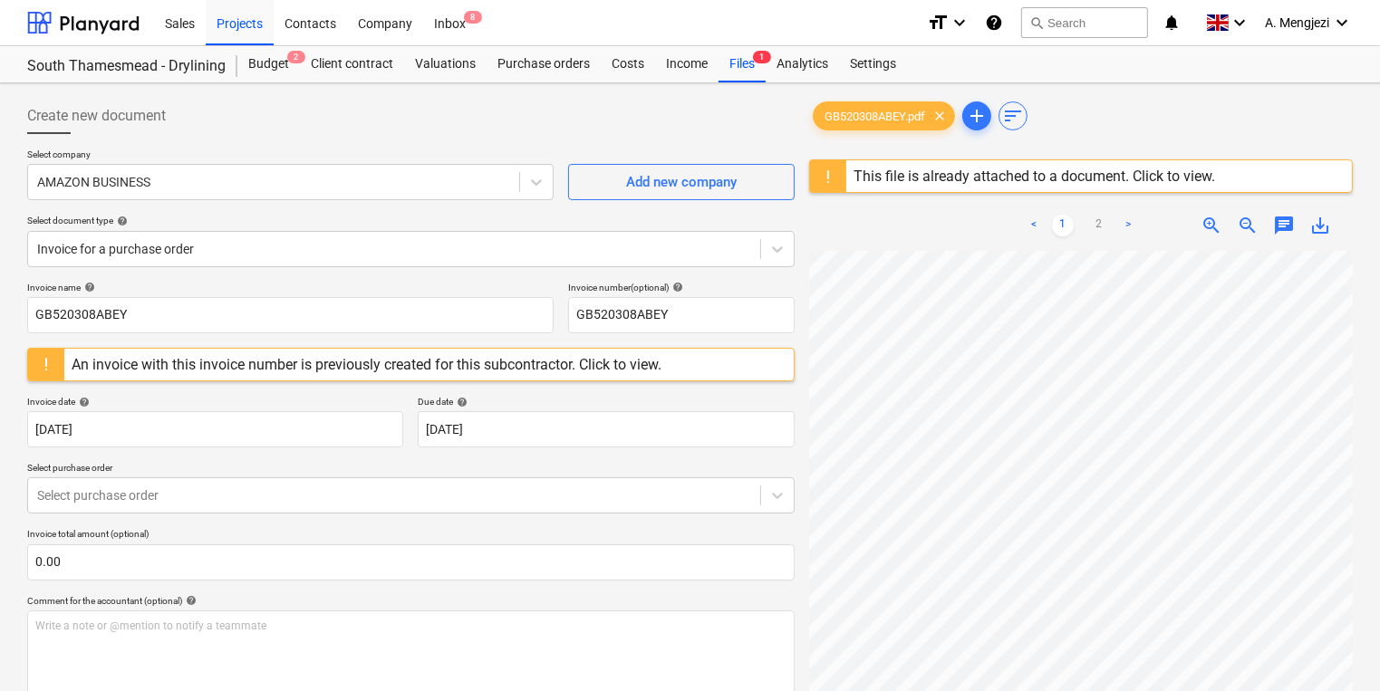
click at [438, 535] on p "Invoice total amount (optional)" at bounding box center [410, 535] width 767 height 15
click at [424, 489] on div at bounding box center [394, 496] width 714 height 18
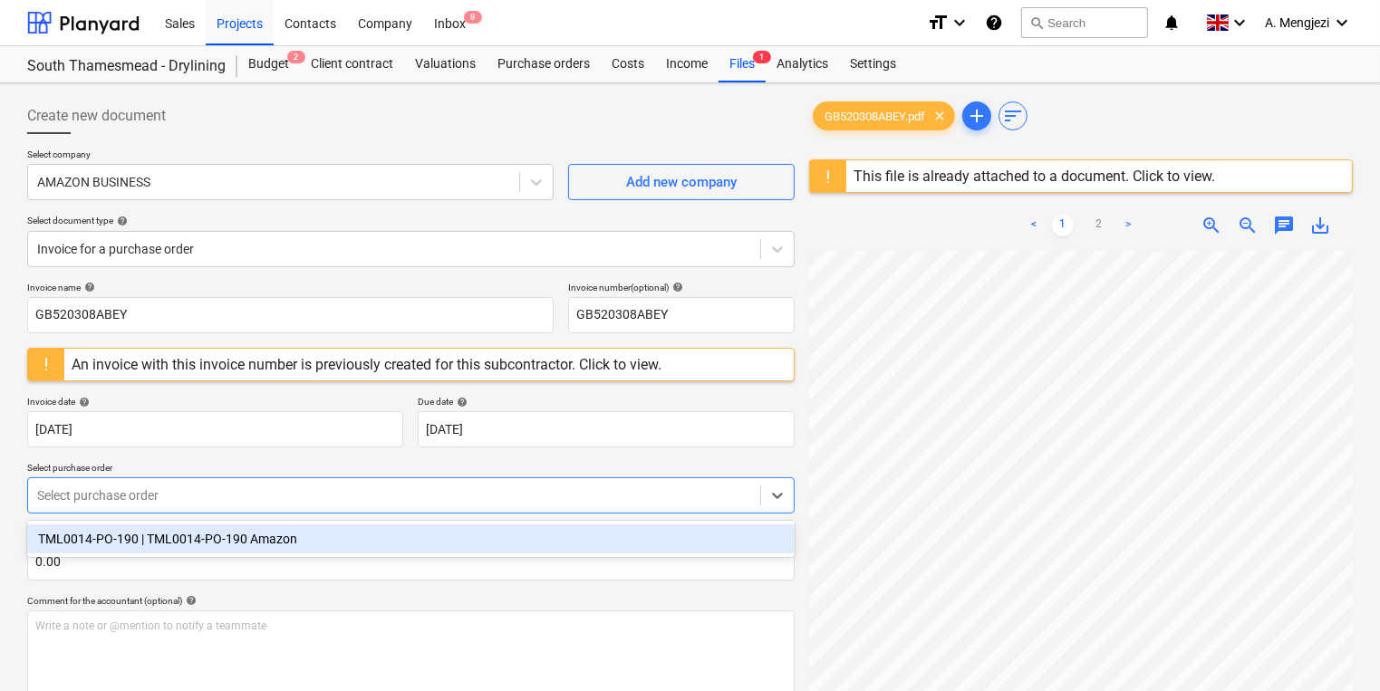
click at [426, 526] on div "TML0014-PO-190 | TML0014-PO-190 Amazon" at bounding box center [410, 539] width 767 height 29
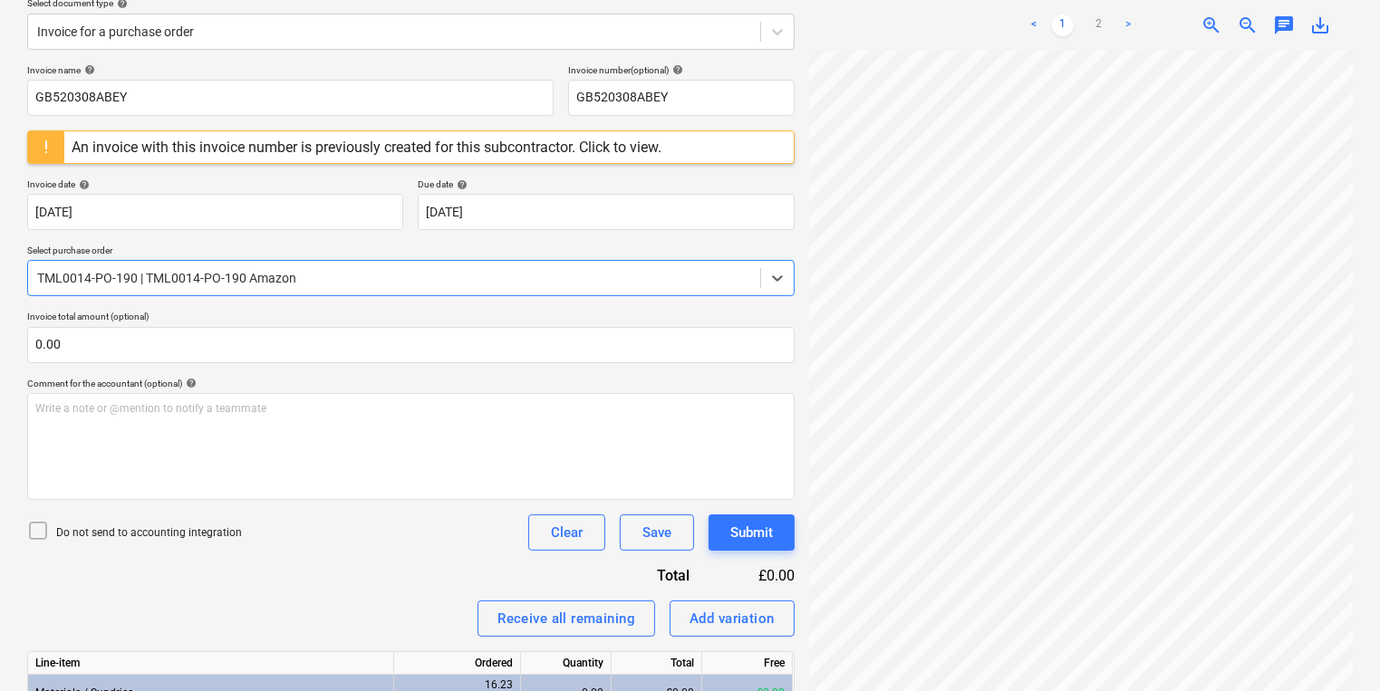
click at [439, 606] on div "Invoice name help GB520308ABEY Invoice number (optional) help GB520308ABEY An i…" at bounding box center [410, 453] width 767 height 778
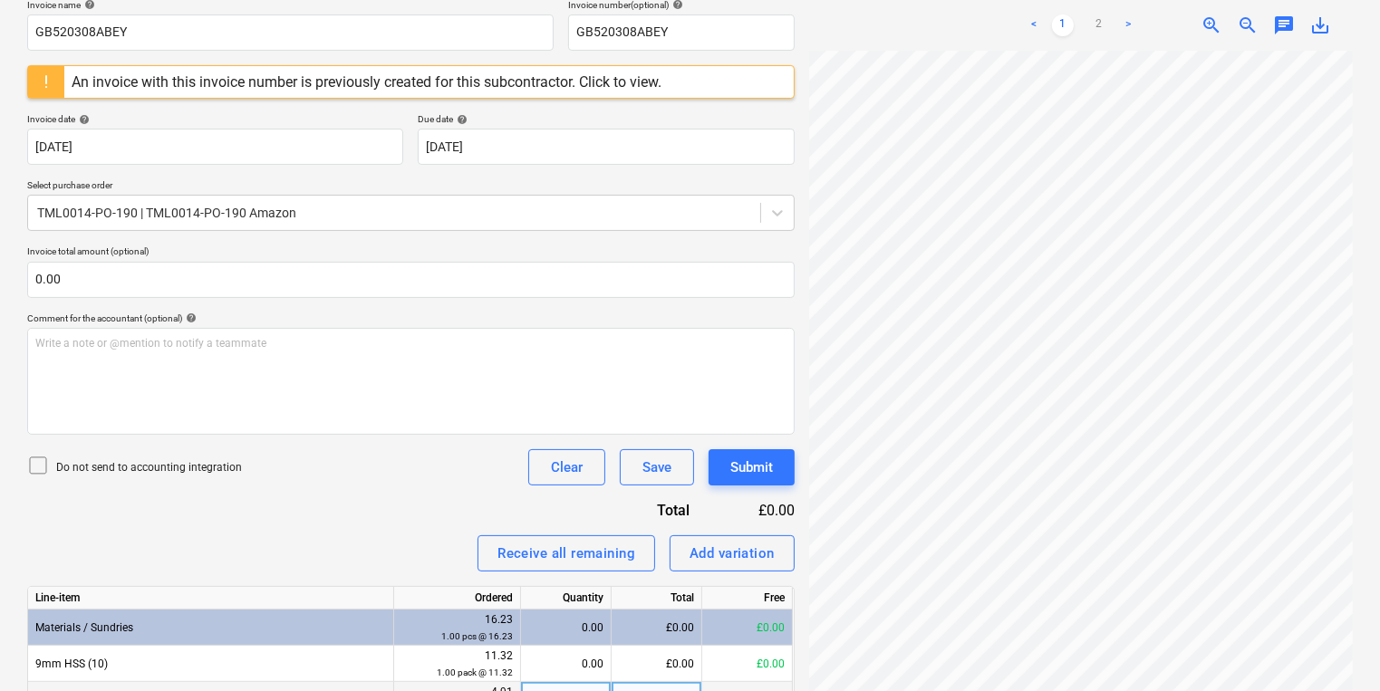
scroll to position [382, 0]
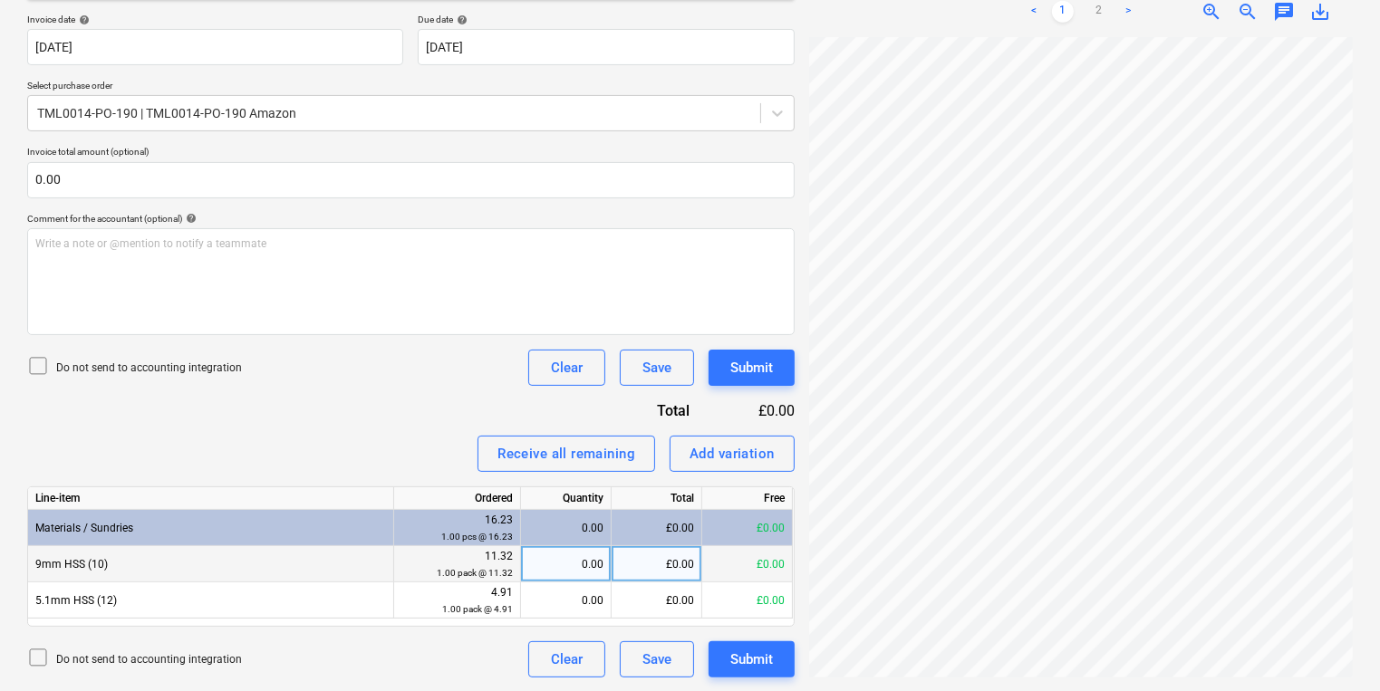
click at [551, 575] on div "0.00" at bounding box center [565, 564] width 75 height 36
type input "1"
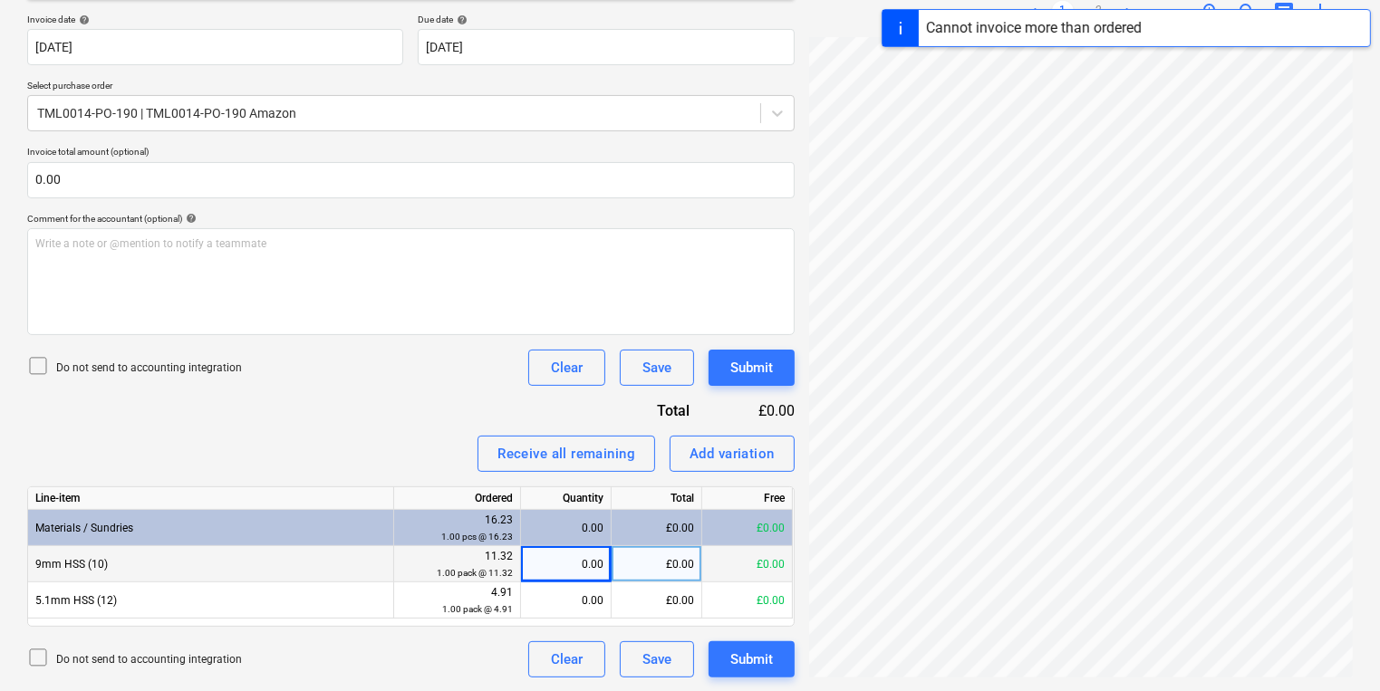
click at [581, 574] on div "0.00" at bounding box center [565, 564] width 75 height 36
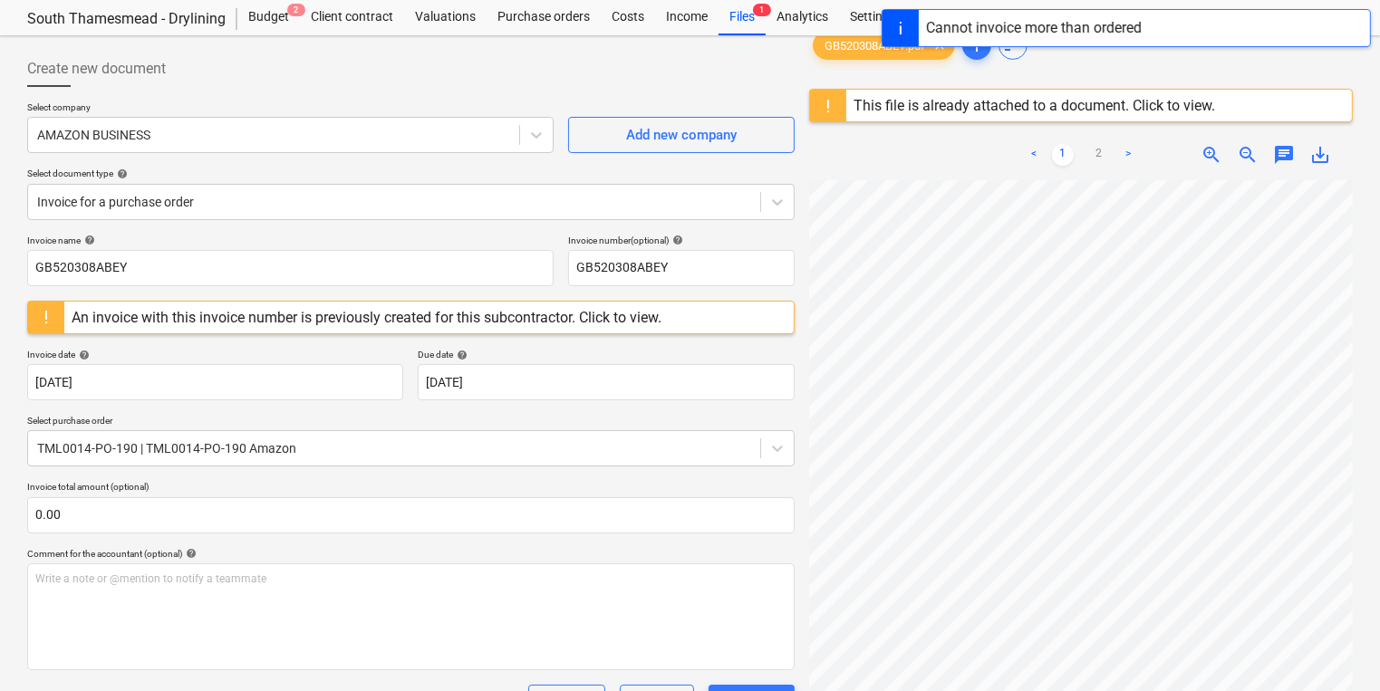
scroll to position [0, 0]
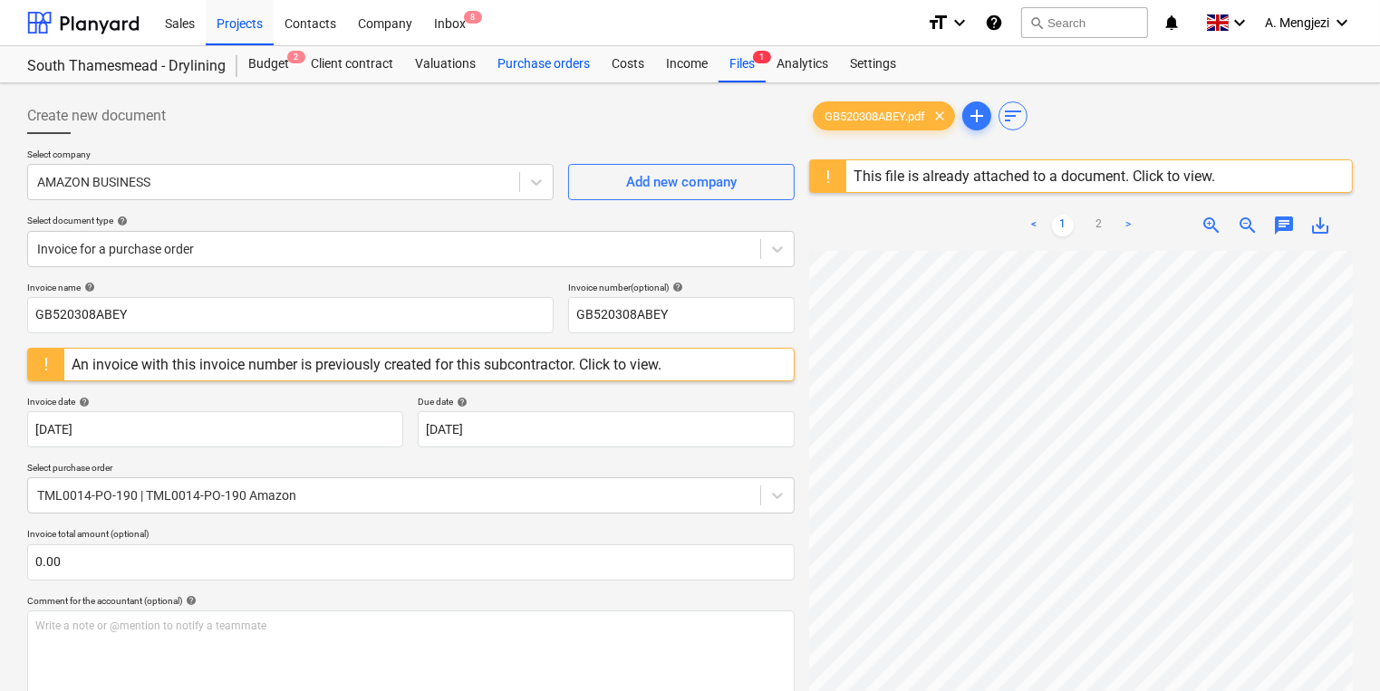
click at [579, 78] on div "Purchase orders" at bounding box center [544, 64] width 114 height 36
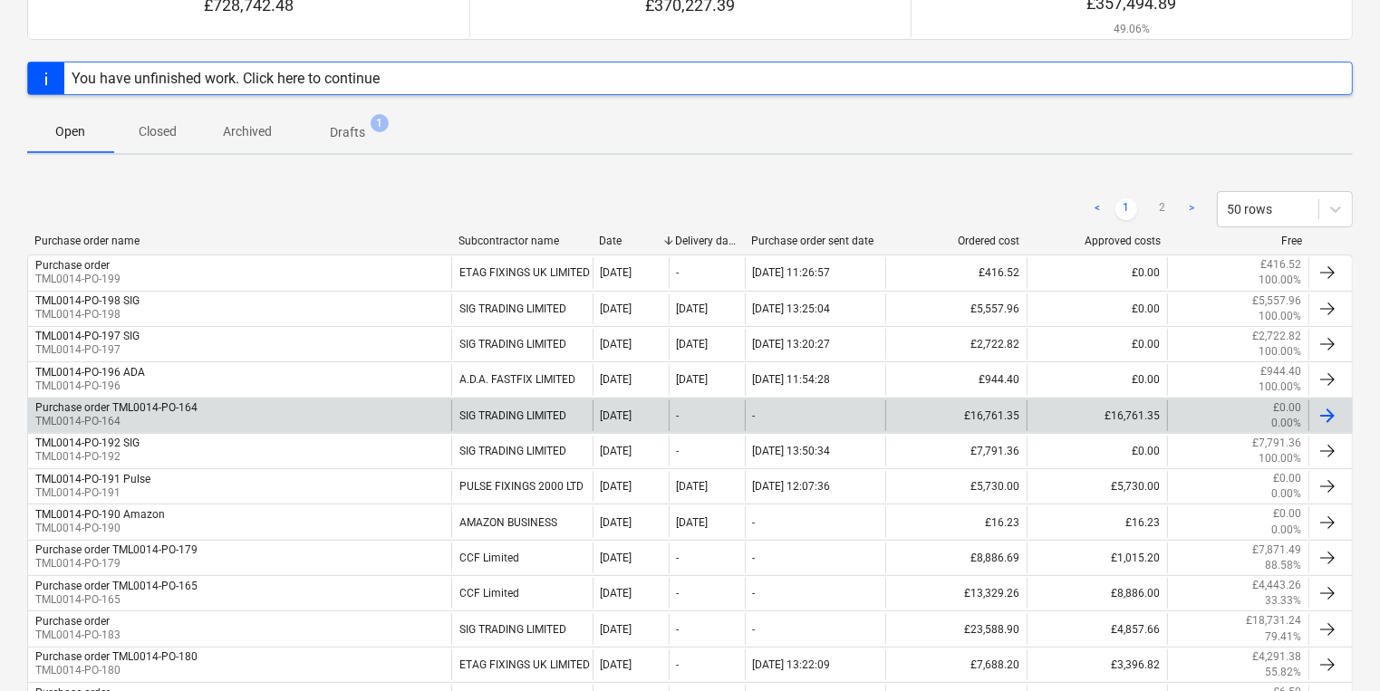
scroll to position [217, 0]
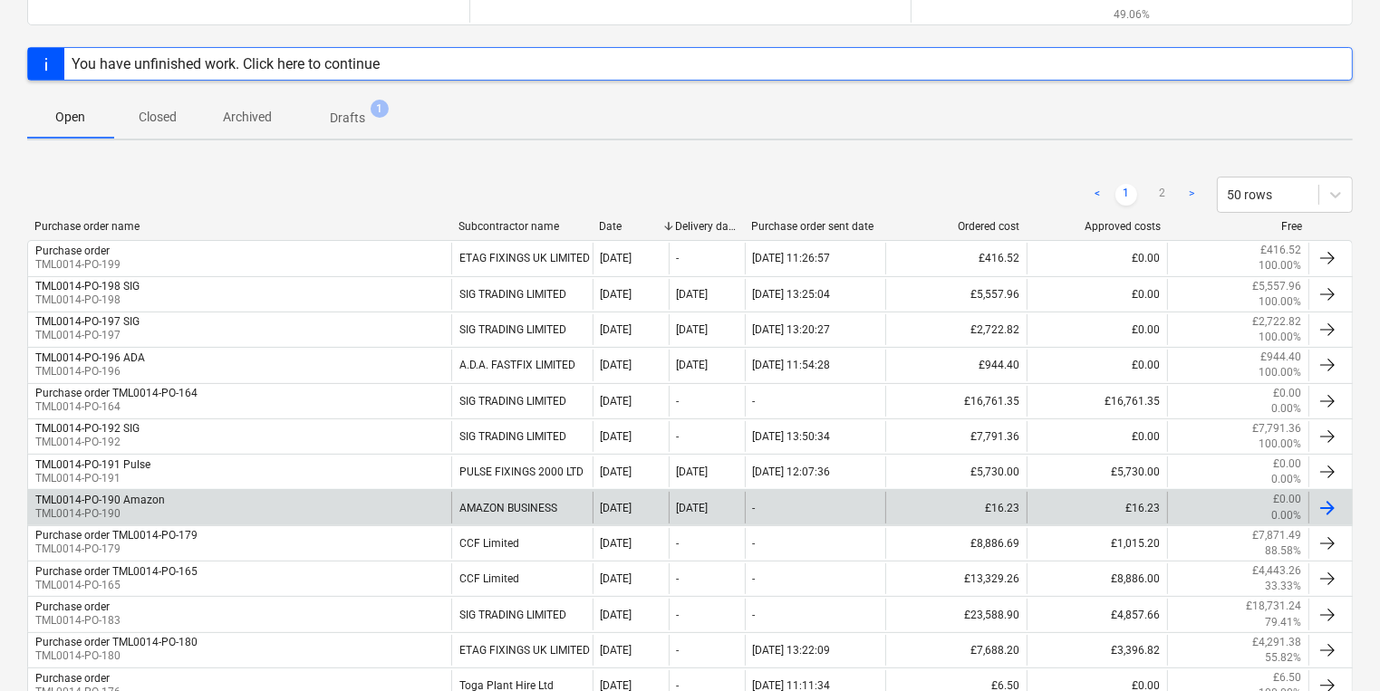
click at [227, 502] on div "TML0014-PO-190 Amazon TML0014-PO-190" at bounding box center [239, 507] width 423 height 31
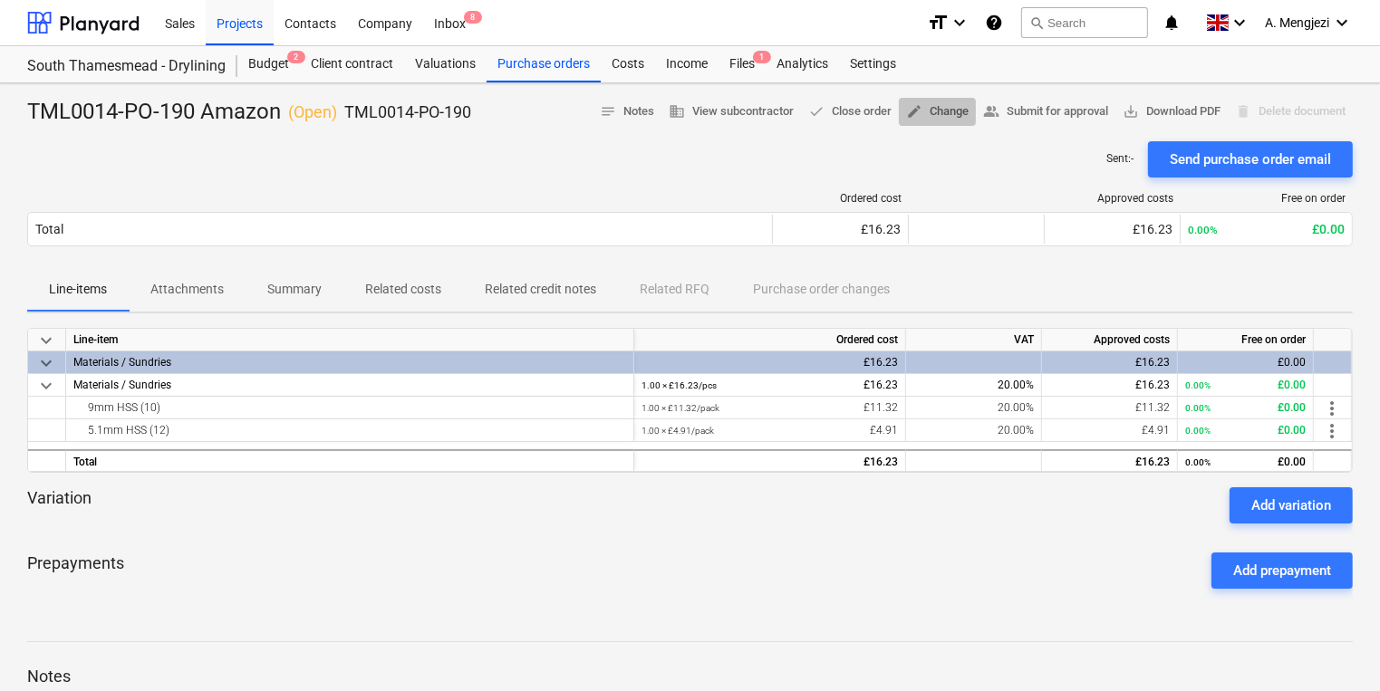
click at [919, 124] on button "edit Change" at bounding box center [937, 112] width 77 height 28
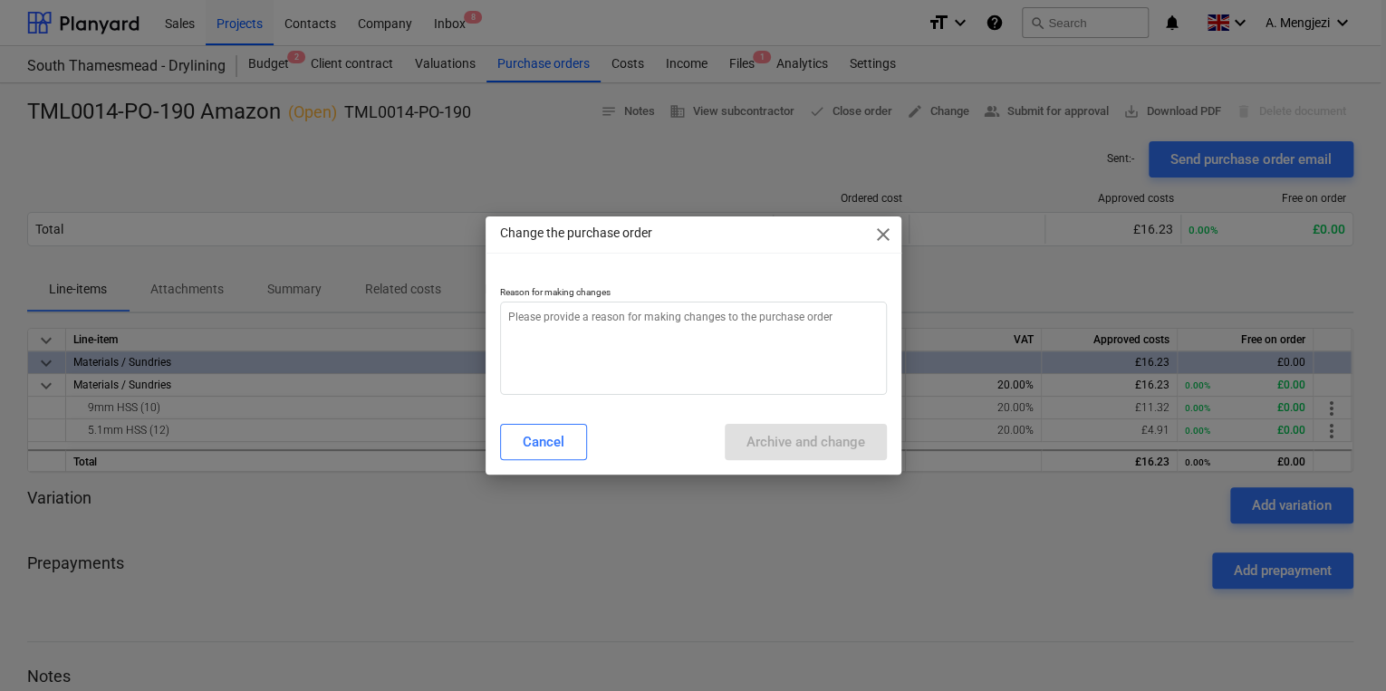
click at [919, 126] on div "Change the purchase order close Reason for making changes Cancel Archive and ch…" at bounding box center [693, 345] width 1386 height 691
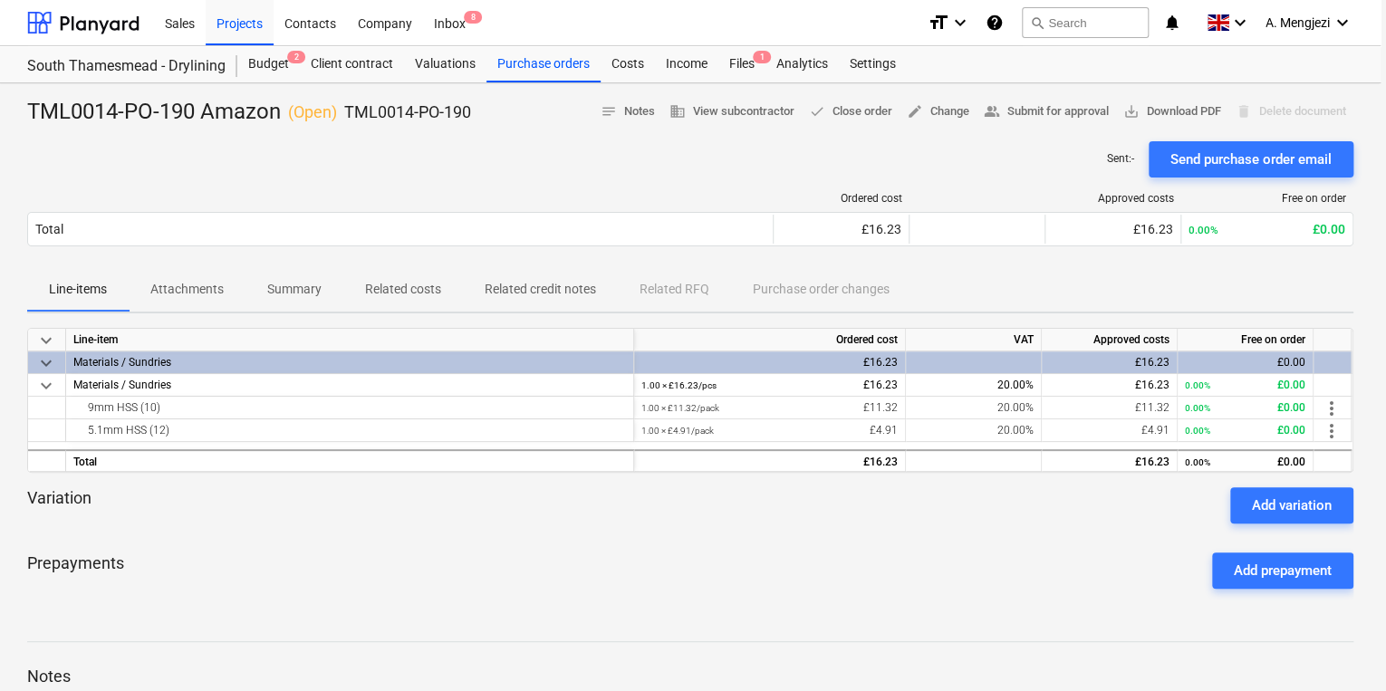
type textarea "x"
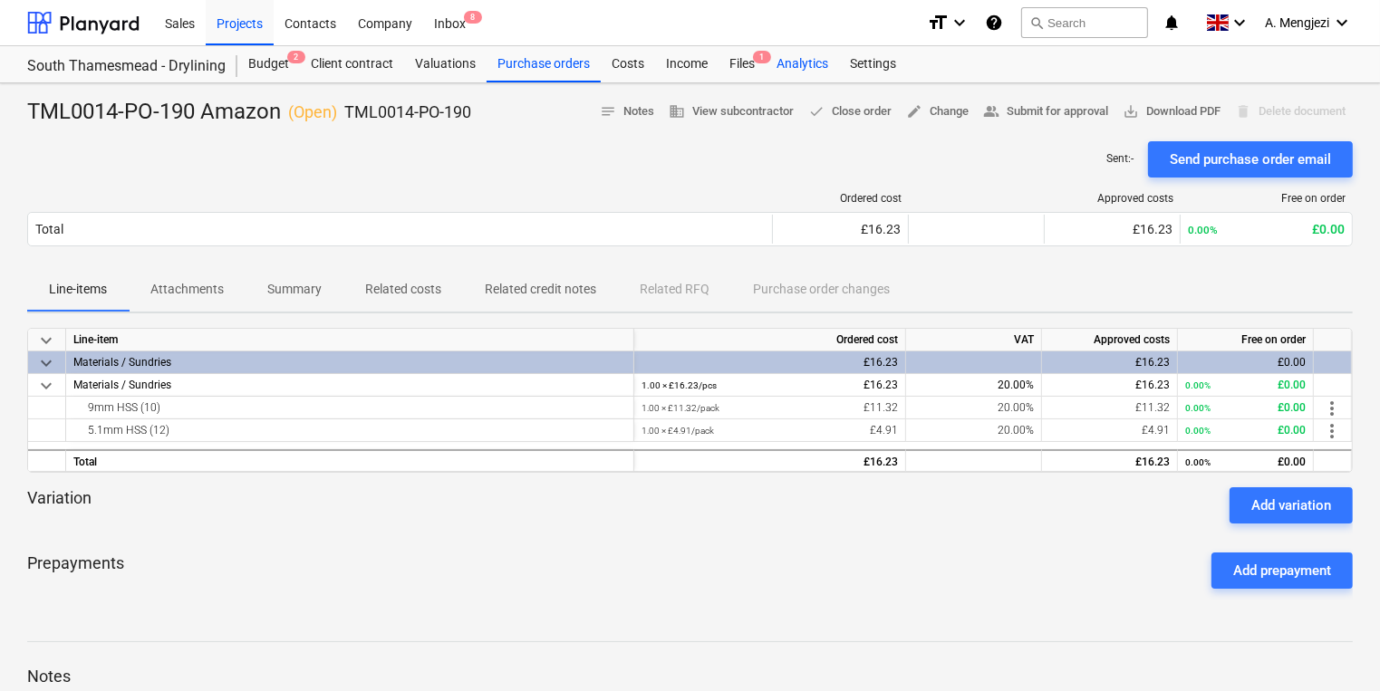
click at [805, 76] on div "Analytics" at bounding box center [802, 64] width 73 height 36
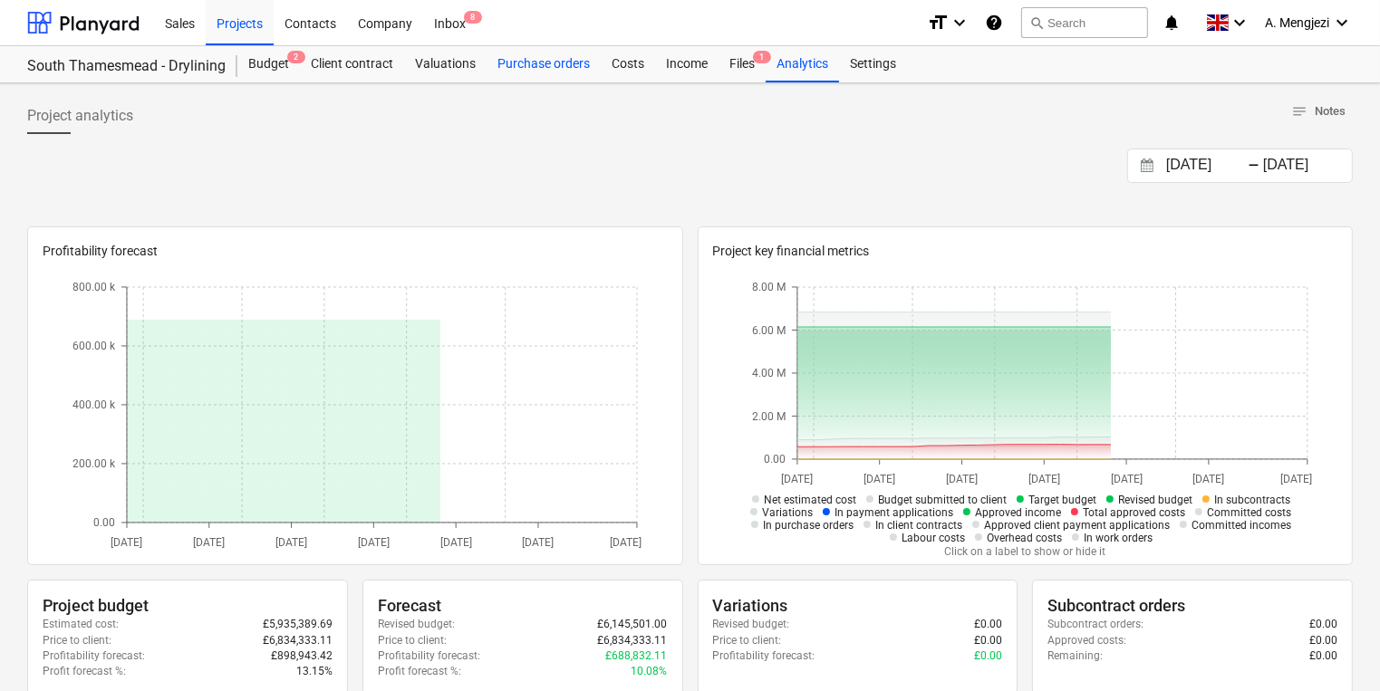
click at [565, 69] on div "Purchase orders" at bounding box center [544, 64] width 114 height 36
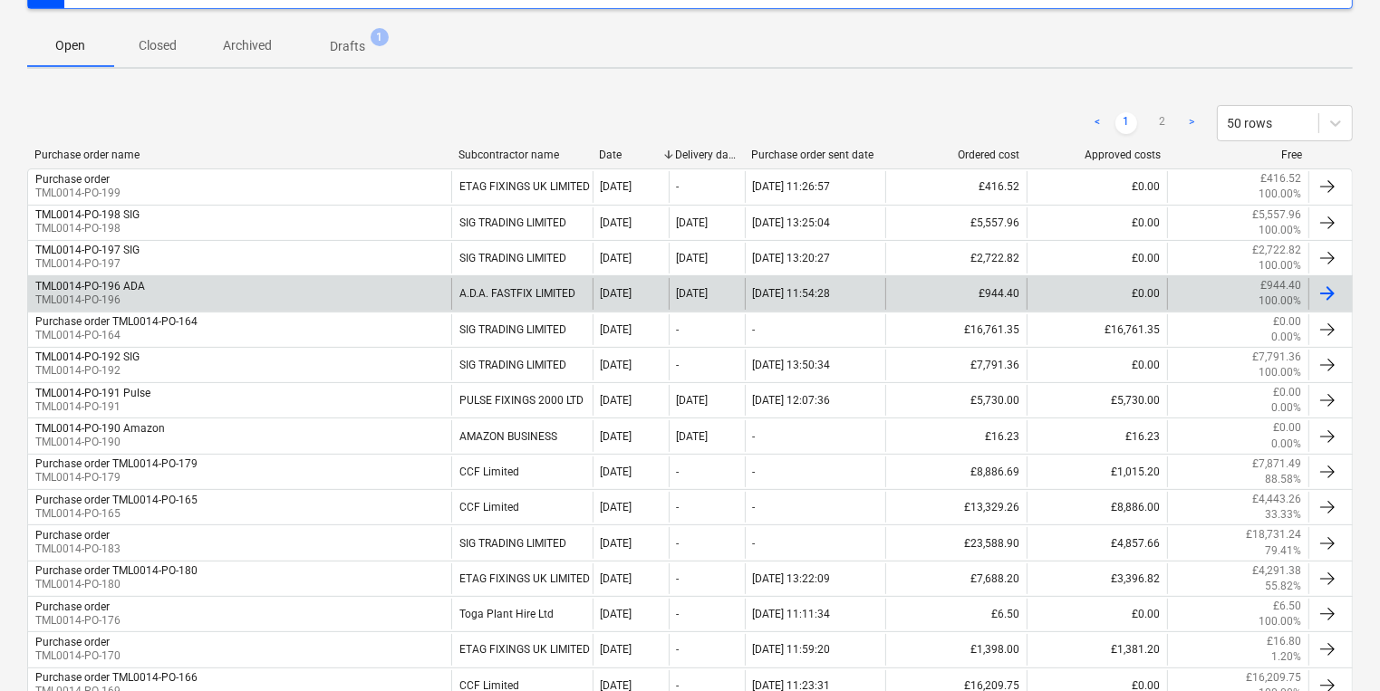
scroll to position [290, 0]
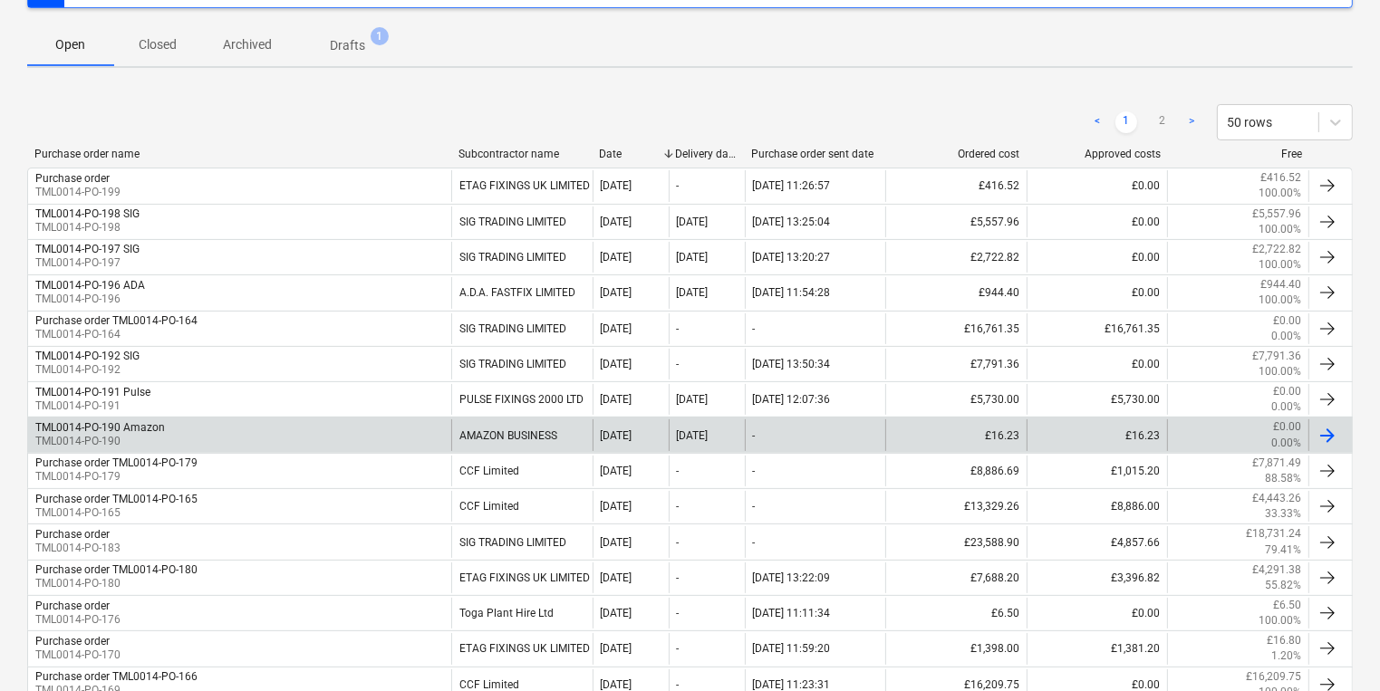
click at [211, 431] on div "TML0014-PO-190 Amazon TML0014-PO-190" at bounding box center [239, 434] width 423 height 31
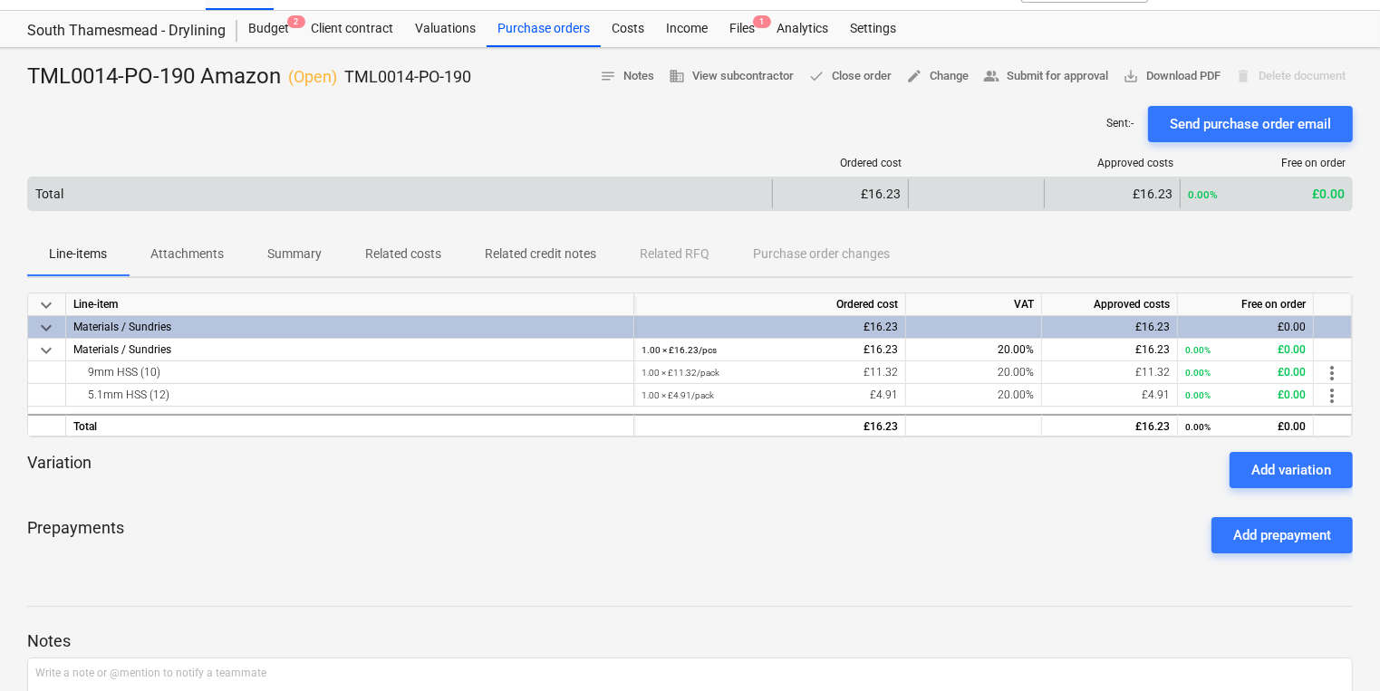
scroll to position [34, 0]
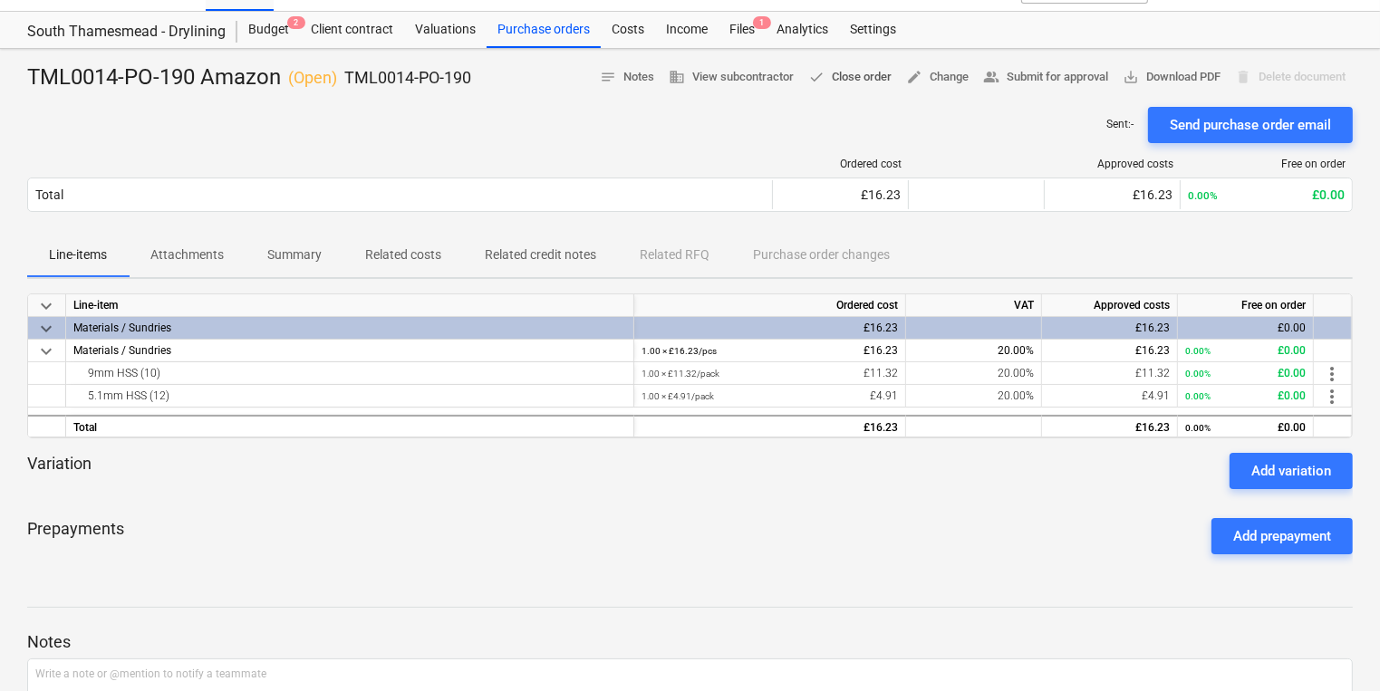
click at [826, 73] on span "done Close order" at bounding box center [849, 77] width 83 height 21
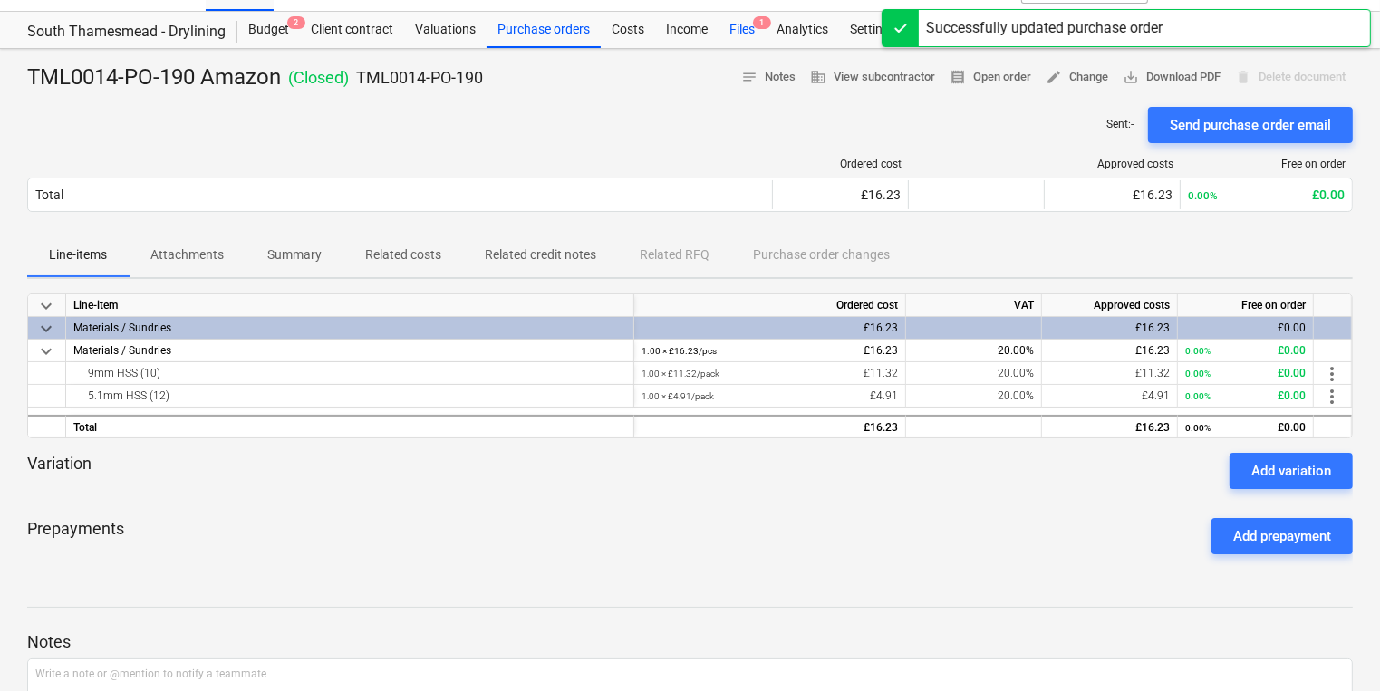
click at [732, 36] on div "Files 1" at bounding box center [741, 30] width 47 height 36
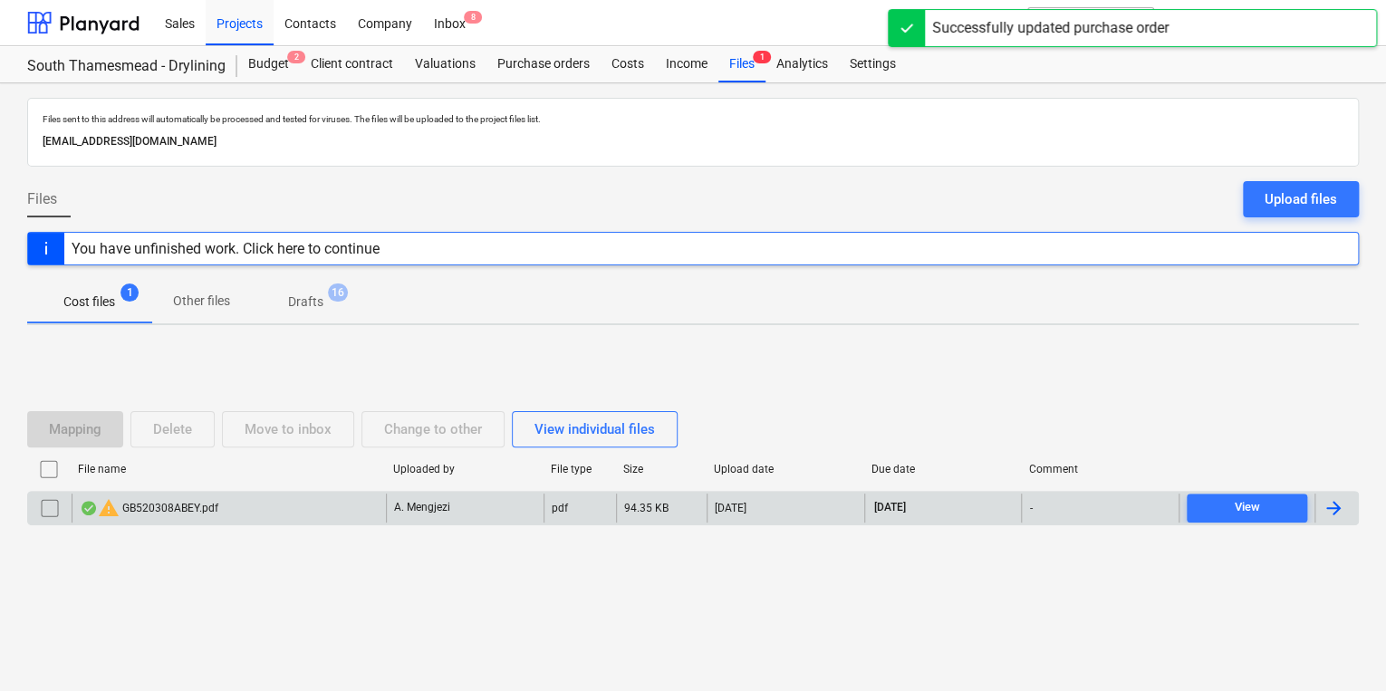
click at [50, 501] on input "checkbox" at bounding box center [49, 508] width 29 height 29
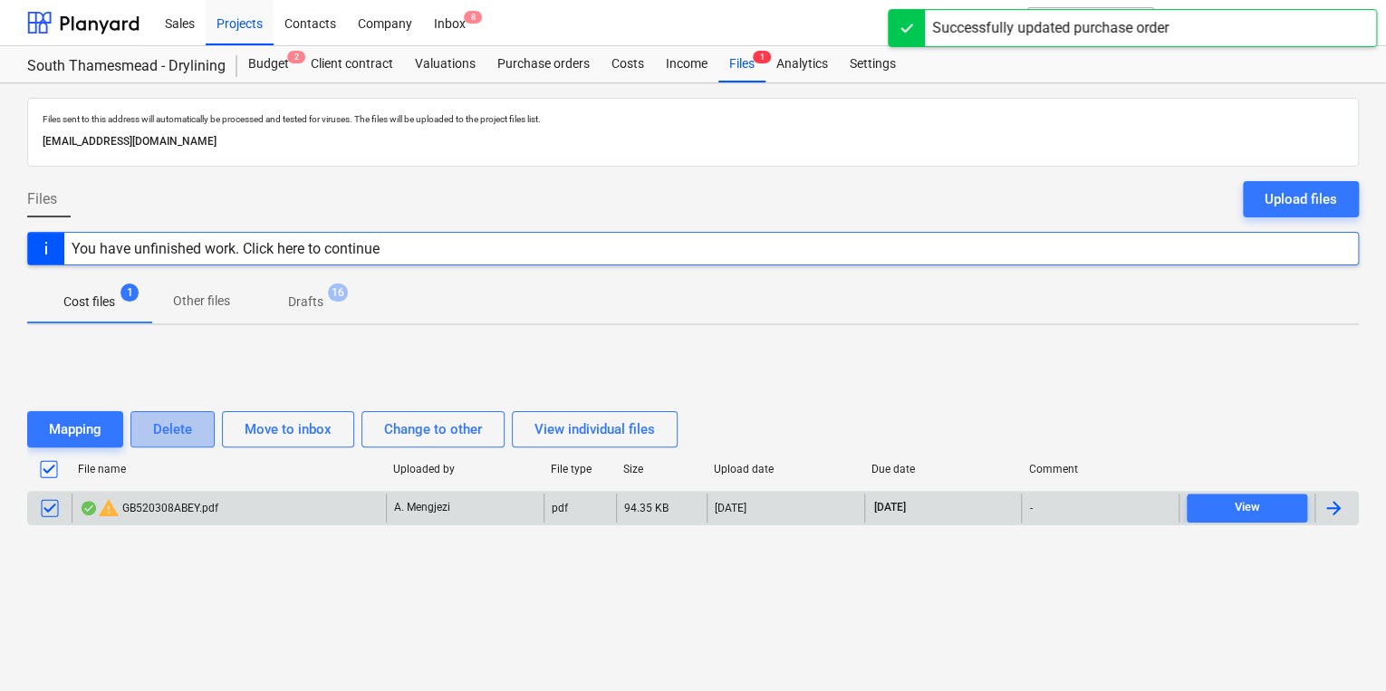
click at [188, 423] on div "Delete" at bounding box center [172, 430] width 39 height 24
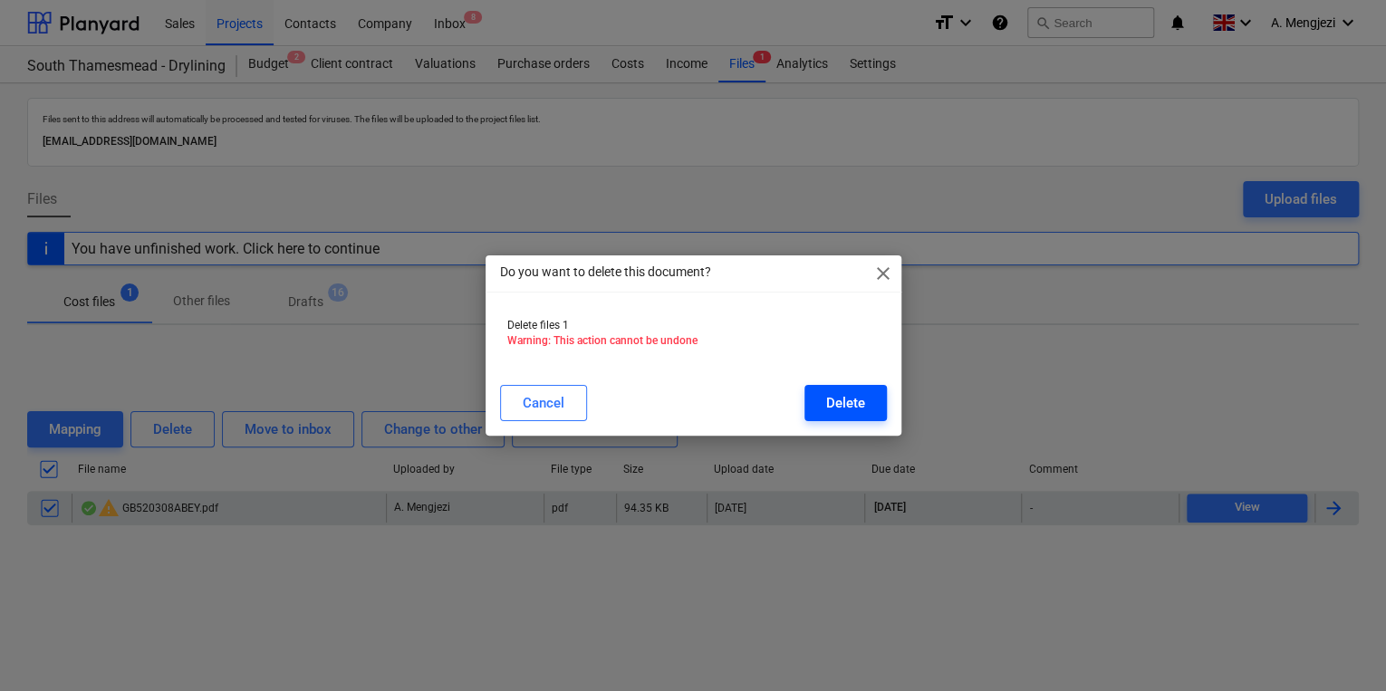
click at [865, 402] on button "Delete" at bounding box center [846, 403] width 82 height 36
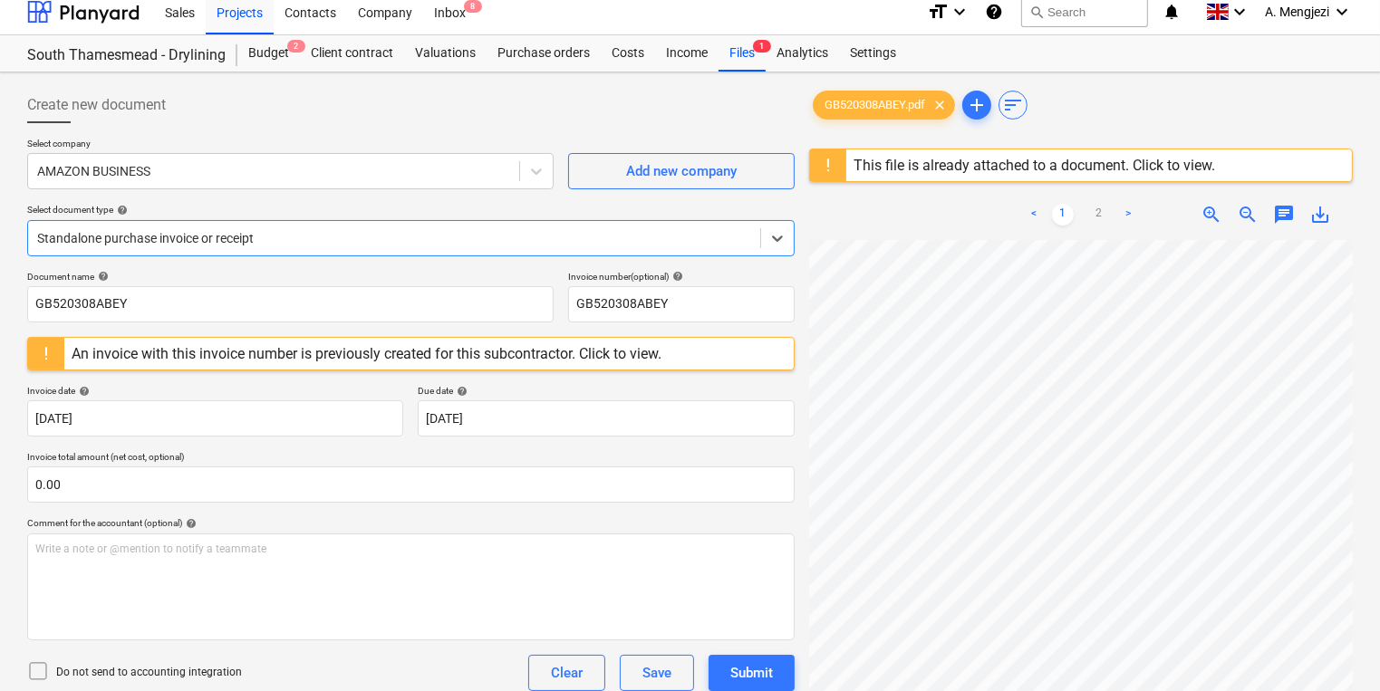
scroll to position [145, 0]
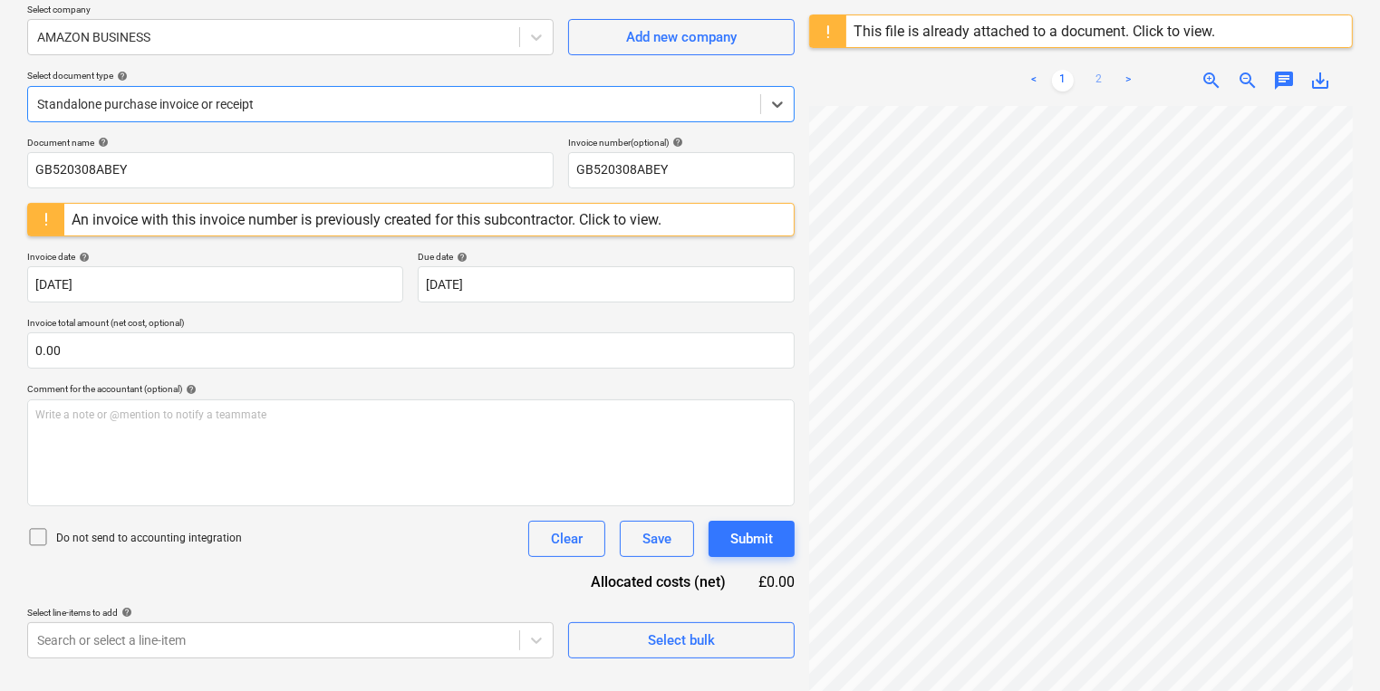
click at [1093, 82] on link "2" at bounding box center [1099, 81] width 22 height 22
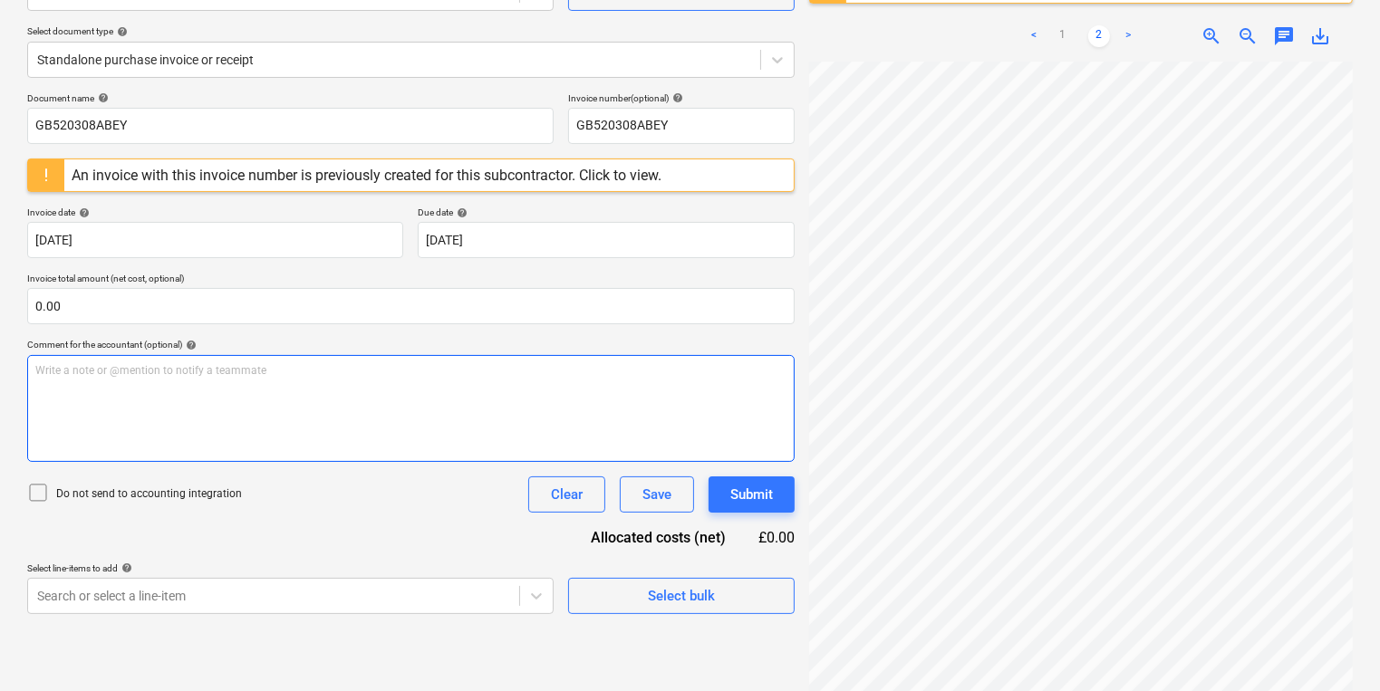
scroll to position [214, 0]
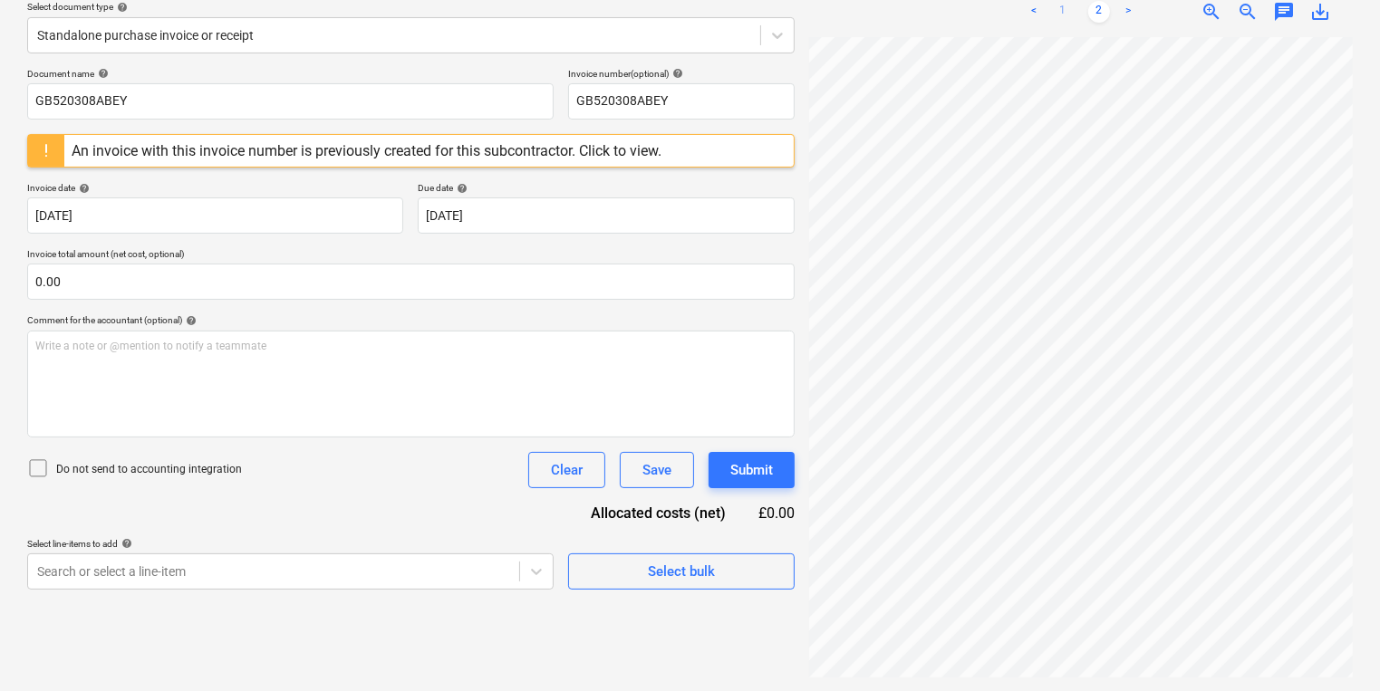
click at [1065, 7] on link "1" at bounding box center [1063, 12] width 22 height 22
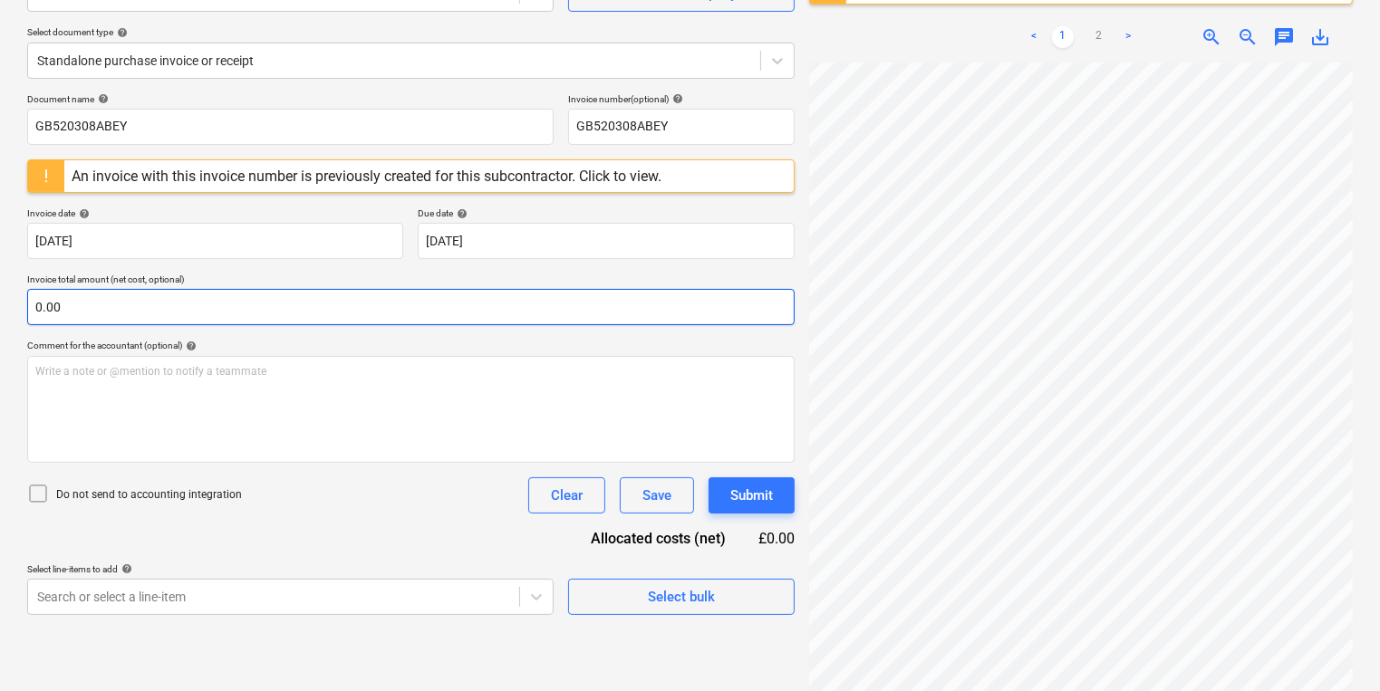
scroll to position [141, 0]
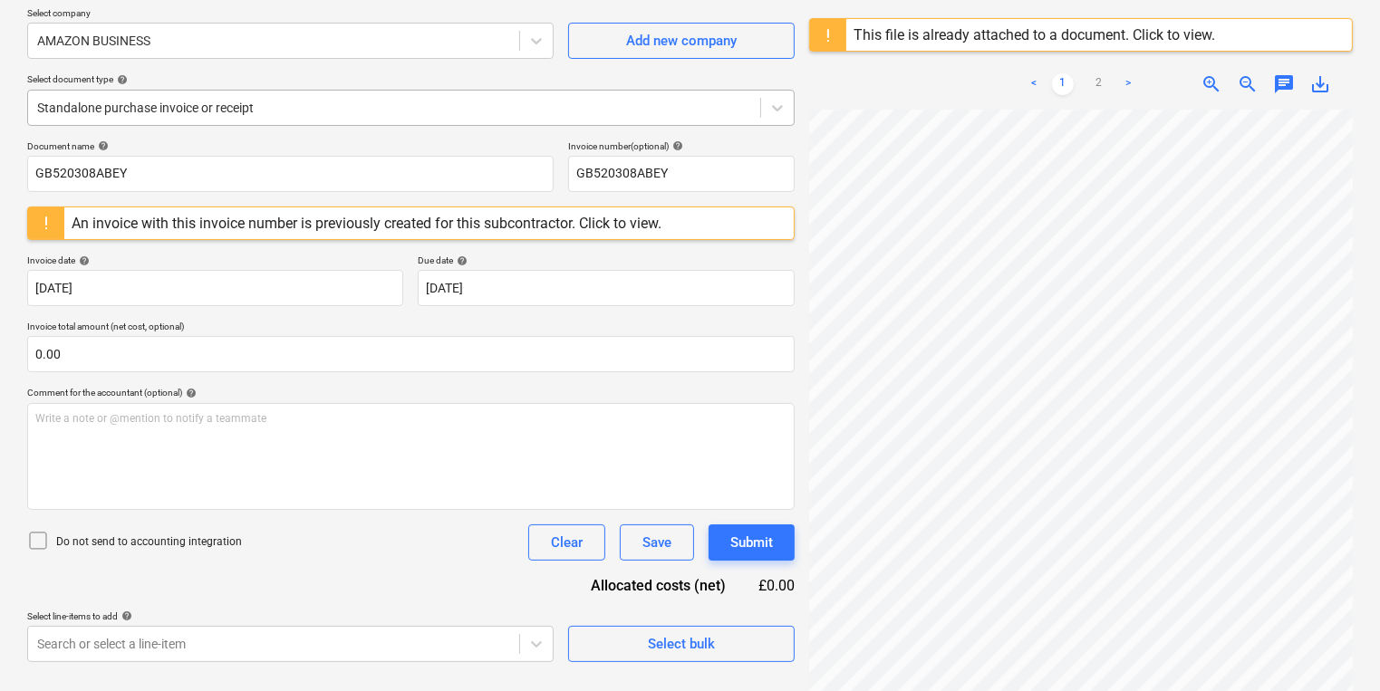
click at [284, 92] on div "Standalone purchase invoice or receipt" at bounding box center [410, 108] width 767 height 36
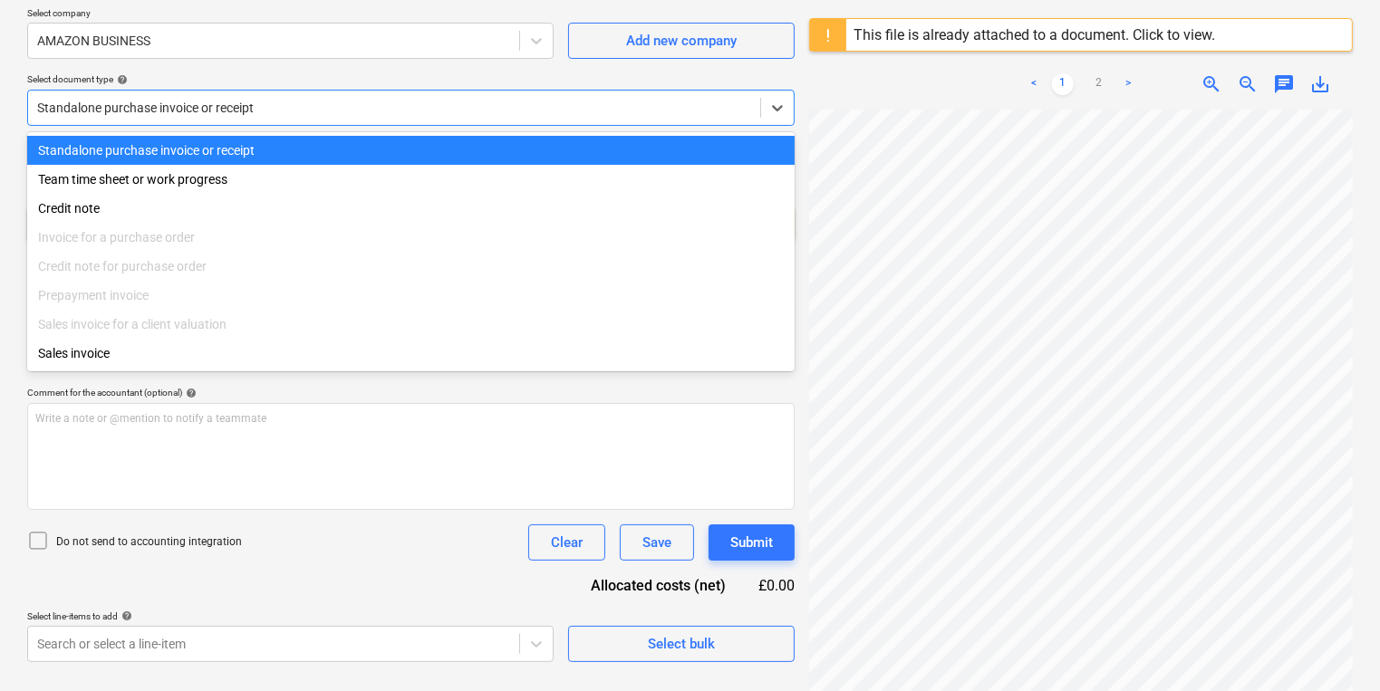
click at [302, 116] on div "Standalone purchase invoice or receipt" at bounding box center [394, 107] width 732 height 25
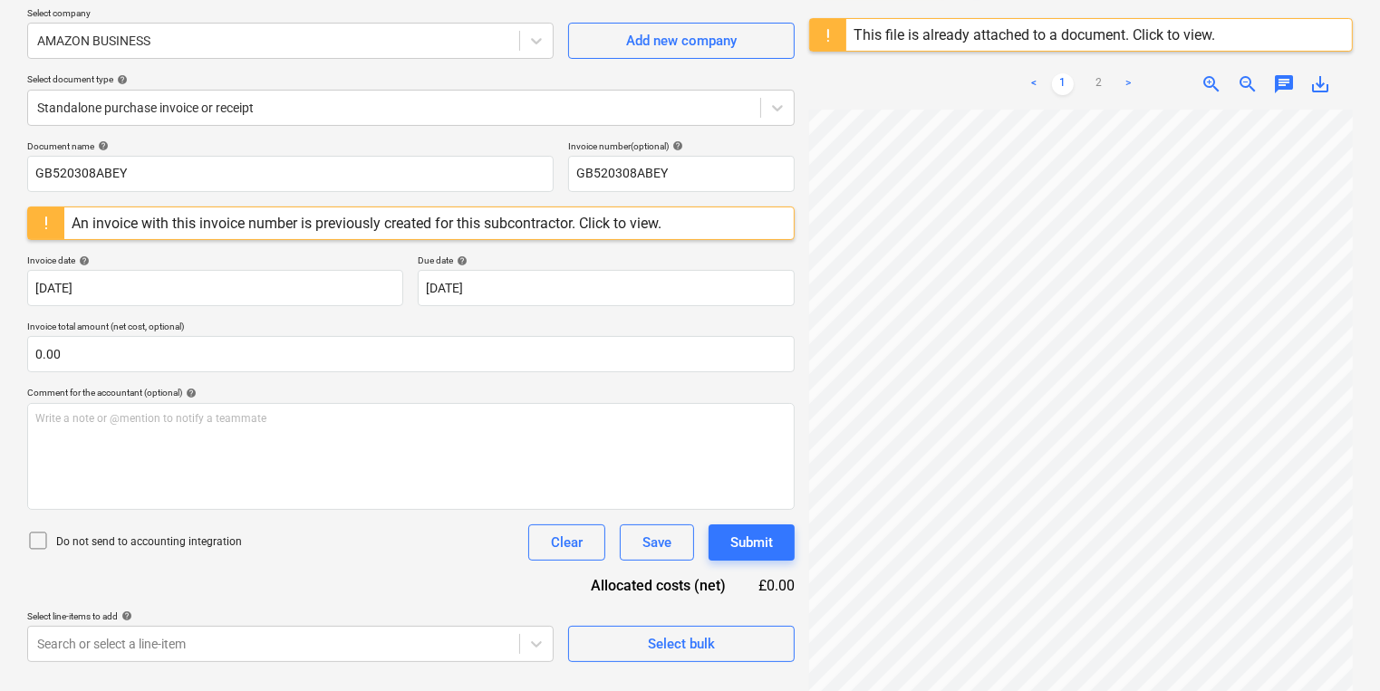
click at [1085, 80] on ul "< 1 2 >" at bounding box center [1080, 84] width 171 height 22
click at [1085, 79] on ul "< 1 2 >" at bounding box center [1080, 84] width 171 height 22
click at [1095, 76] on link "2" at bounding box center [1099, 84] width 22 height 22
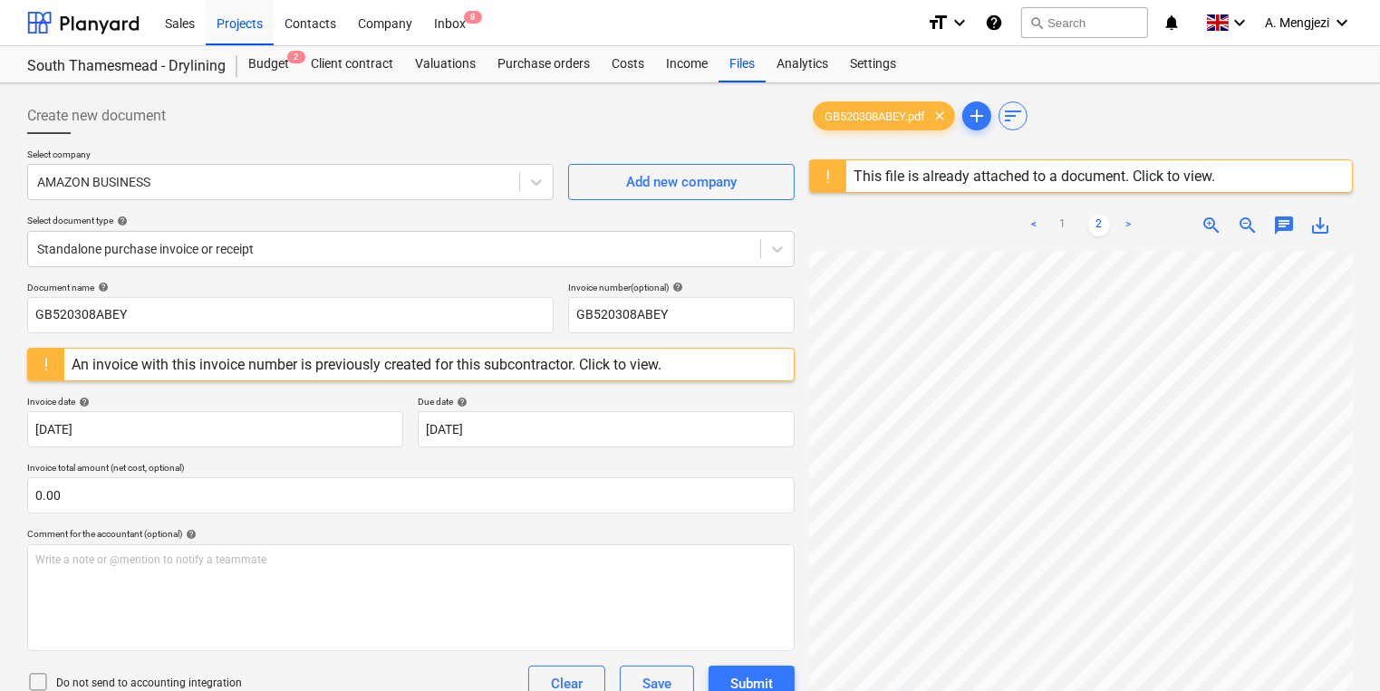
scroll to position [0, 0]
click at [475, 121] on div "Create new document" at bounding box center [410, 116] width 767 height 36
click at [680, 62] on div "Income" at bounding box center [686, 64] width 63 height 36
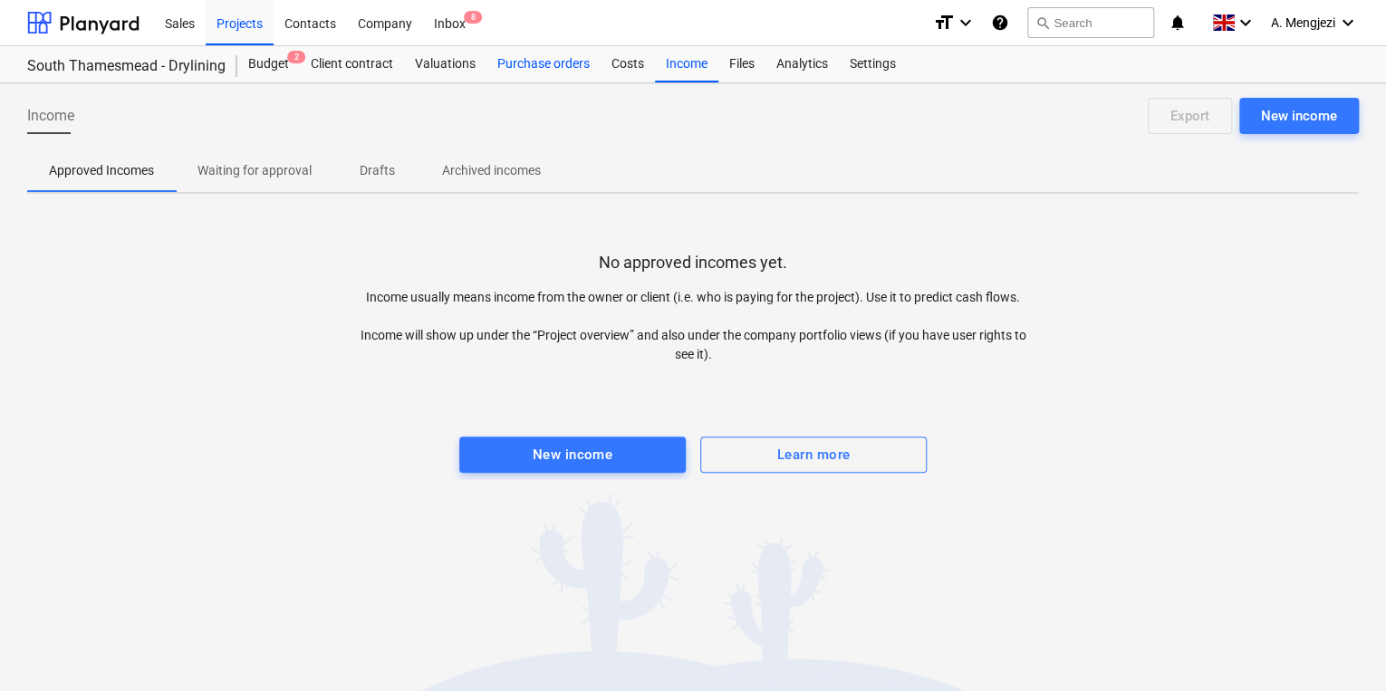
click at [551, 62] on div "Purchase orders" at bounding box center [544, 64] width 114 height 36
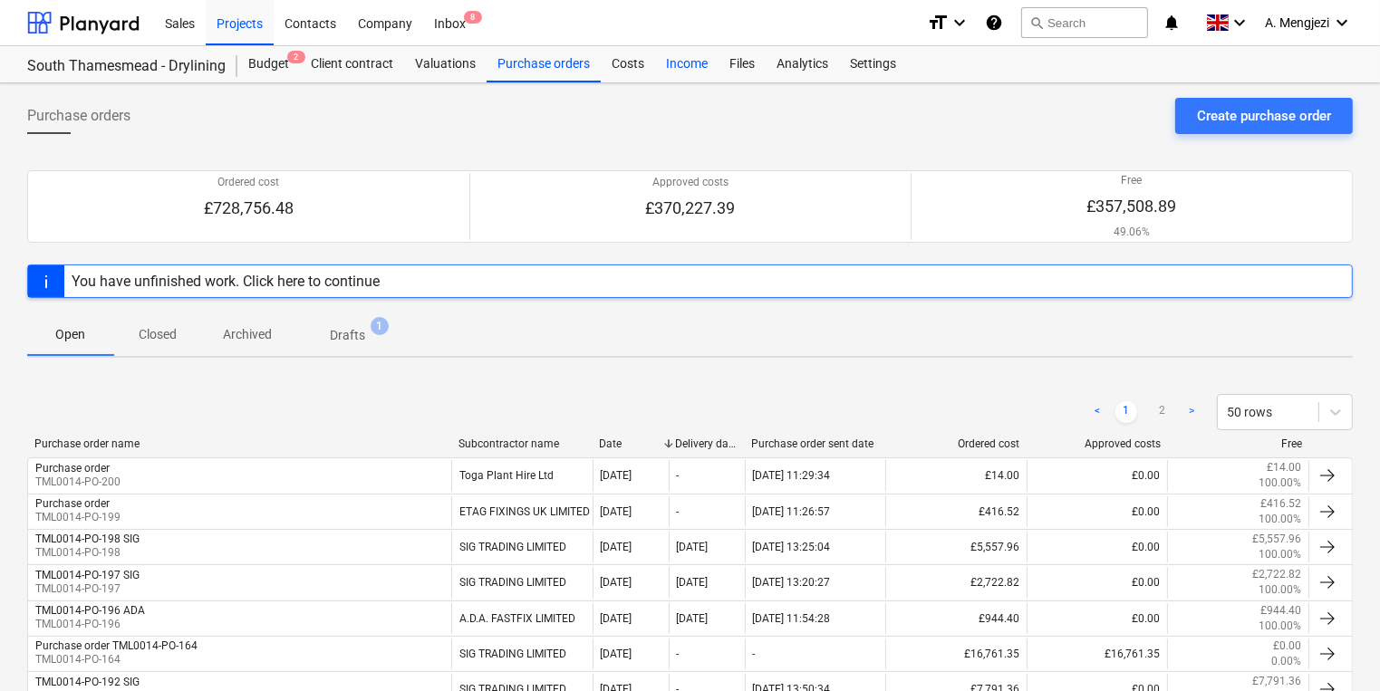
drag, startPoint x: 713, startPoint y: 61, endPoint x: 795, endPoint y: 61, distance: 82.4
click at [712, 61] on div "Income" at bounding box center [686, 64] width 63 height 36
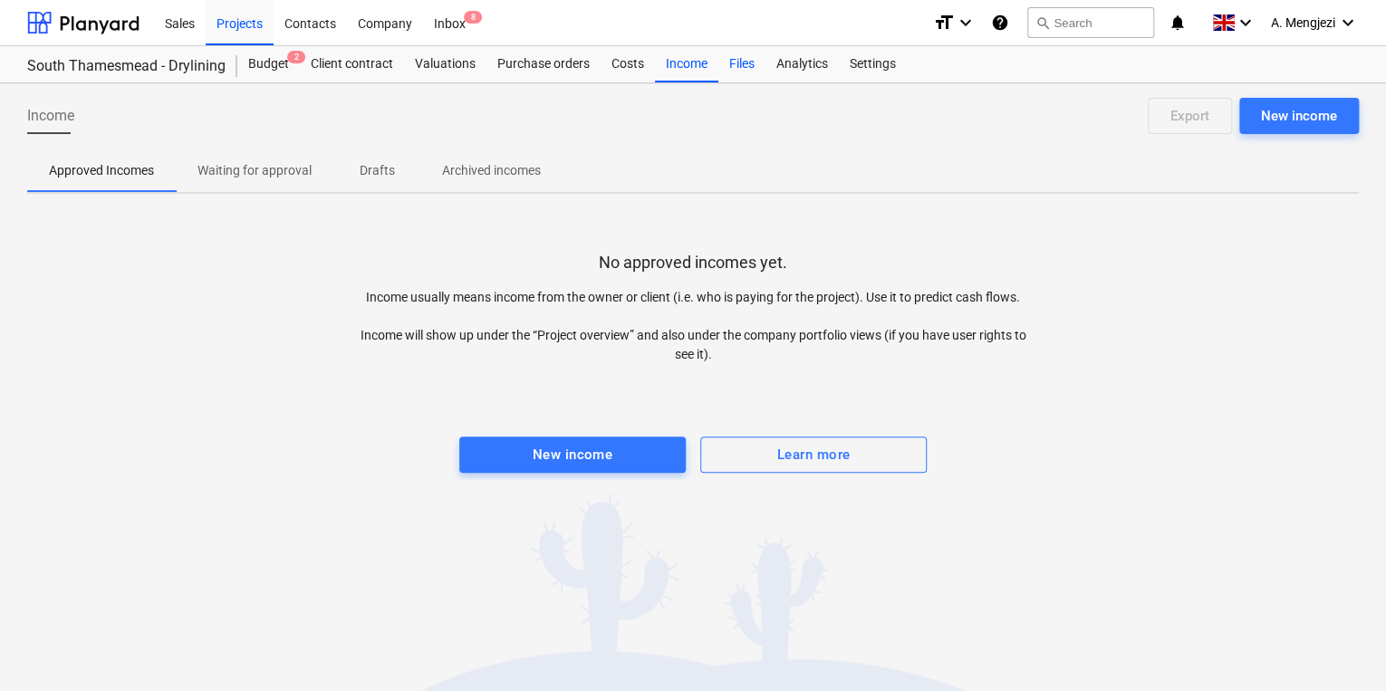
click at [737, 72] on div "Files" at bounding box center [741, 64] width 47 height 36
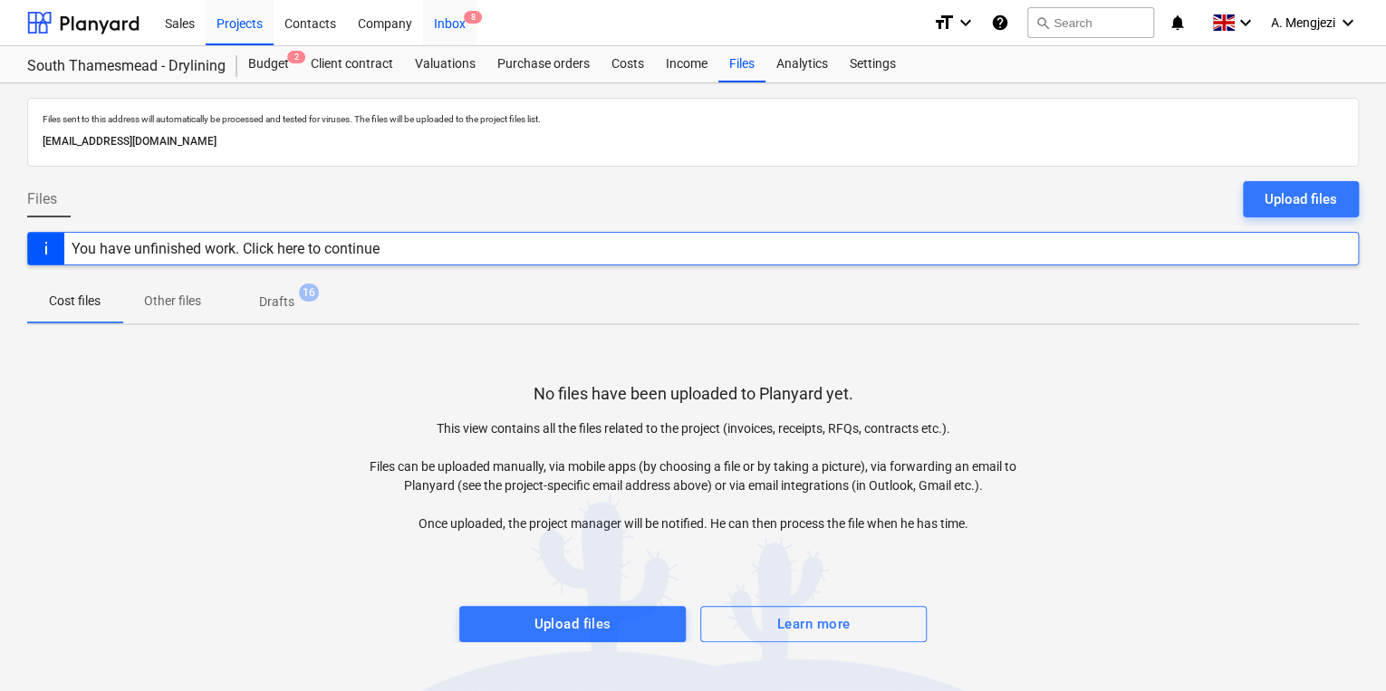
click at [468, 27] on div "Inbox 8" at bounding box center [449, 22] width 53 height 46
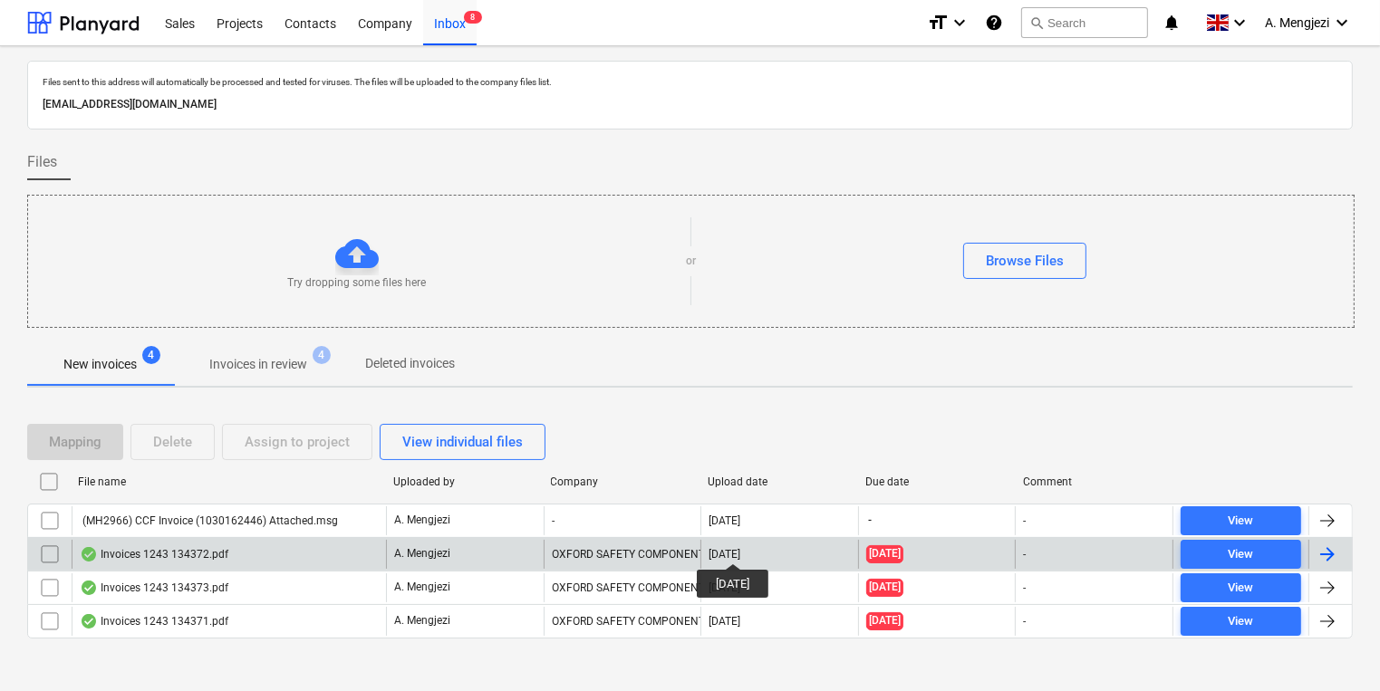
click at [740, 548] on div "[DATE]" at bounding box center [725, 554] width 32 height 13
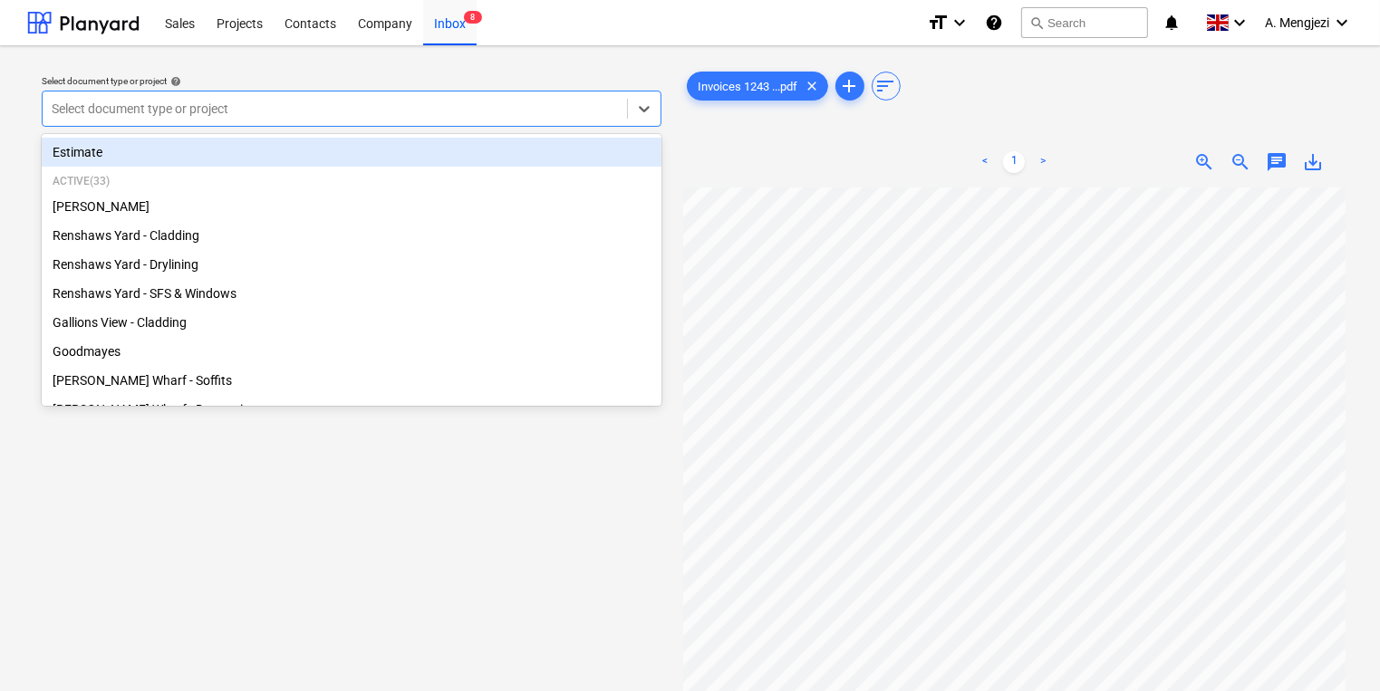
click at [477, 94] on div "Select document type or project" at bounding box center [352, 109] width 620 height 36
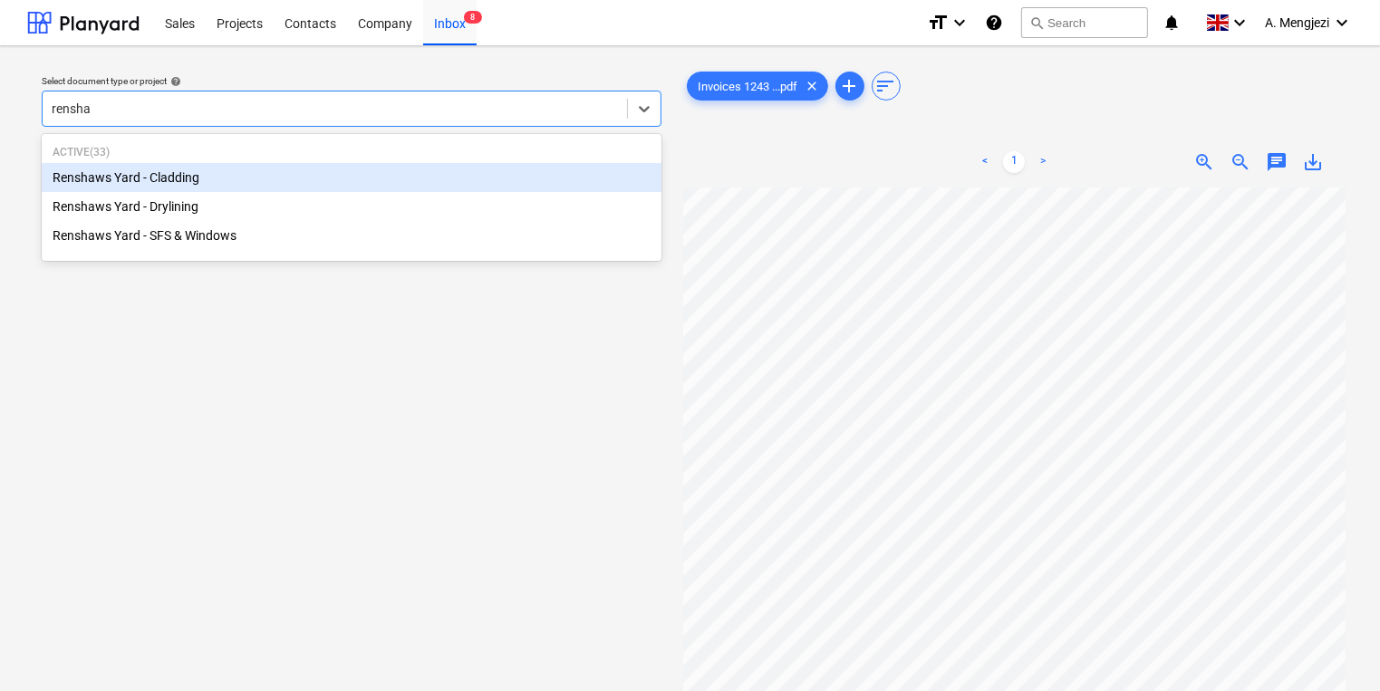
type input "renshaw"
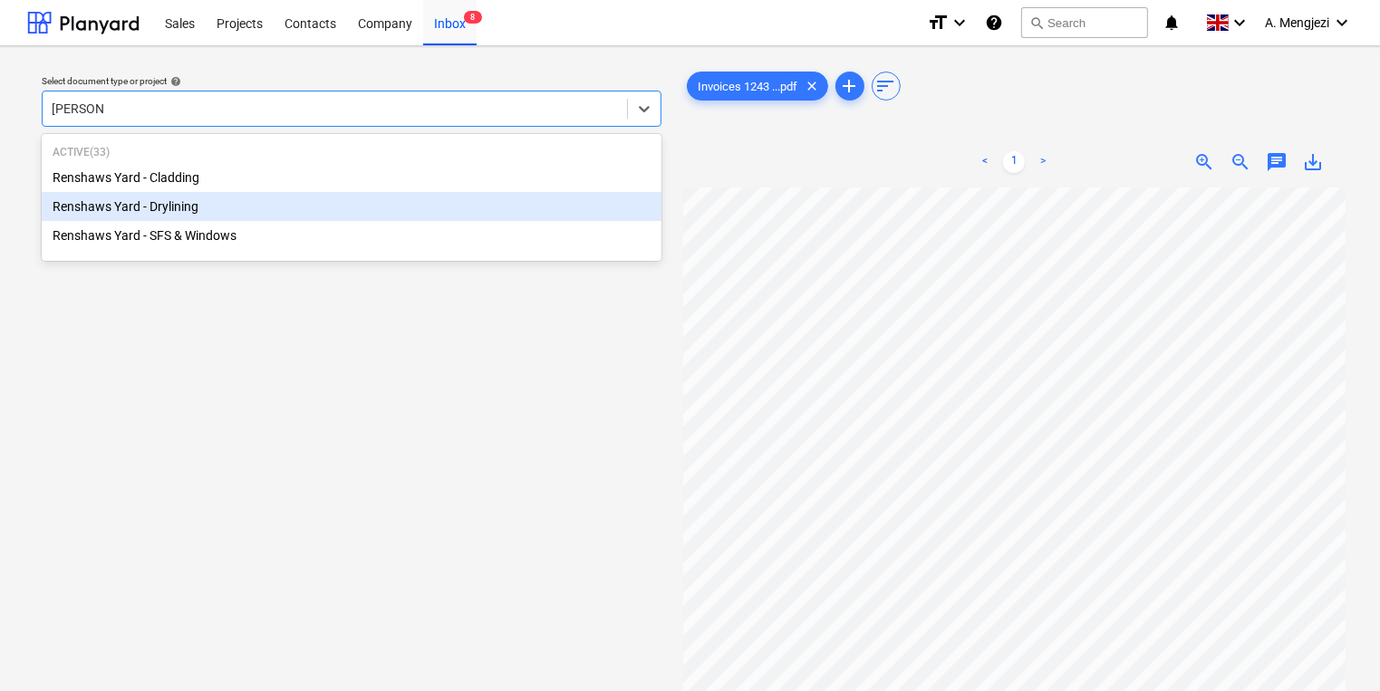
click at [290, 200] on div "Renshaws Yard - Drylining" at bounding box center [352, 206] width 620 height 29
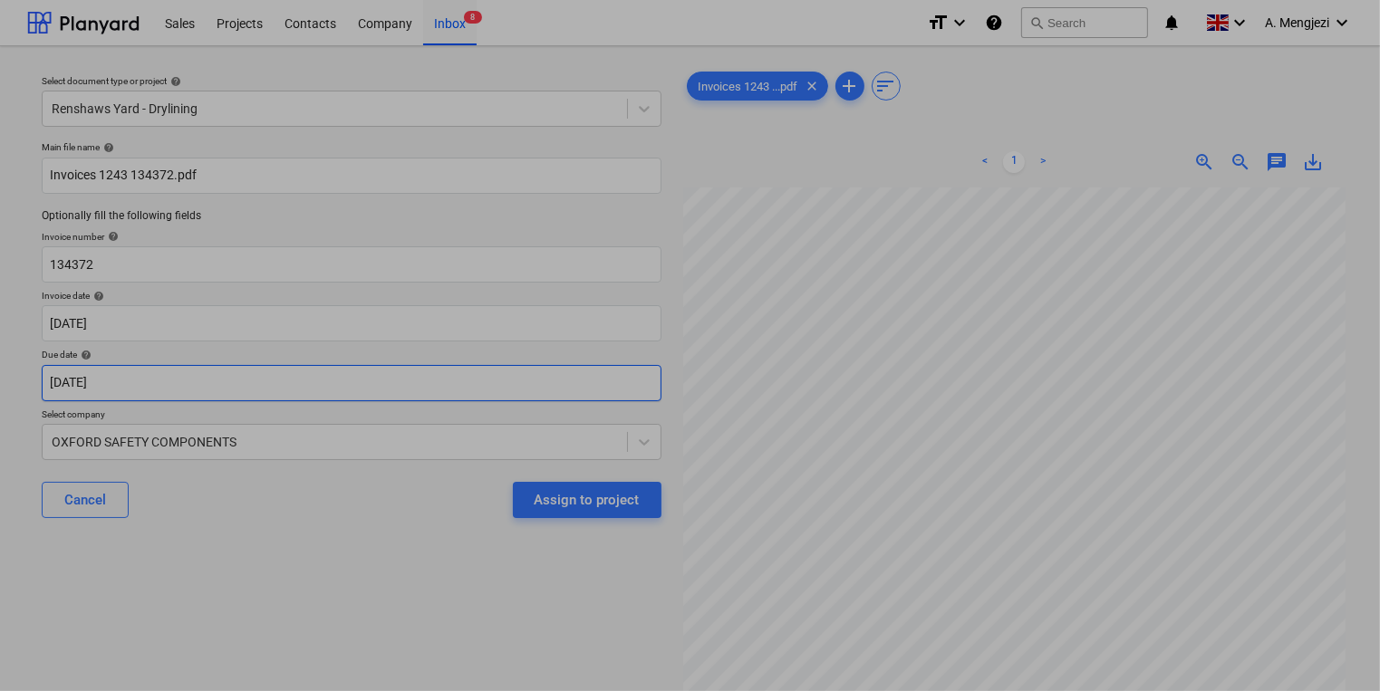
click at [464, 377] on body "Sales Projects Contacts Company Inbox 8 format_size keyboard_arrow_down help se…" at bounding box center [690, 345] width 1380 height 691
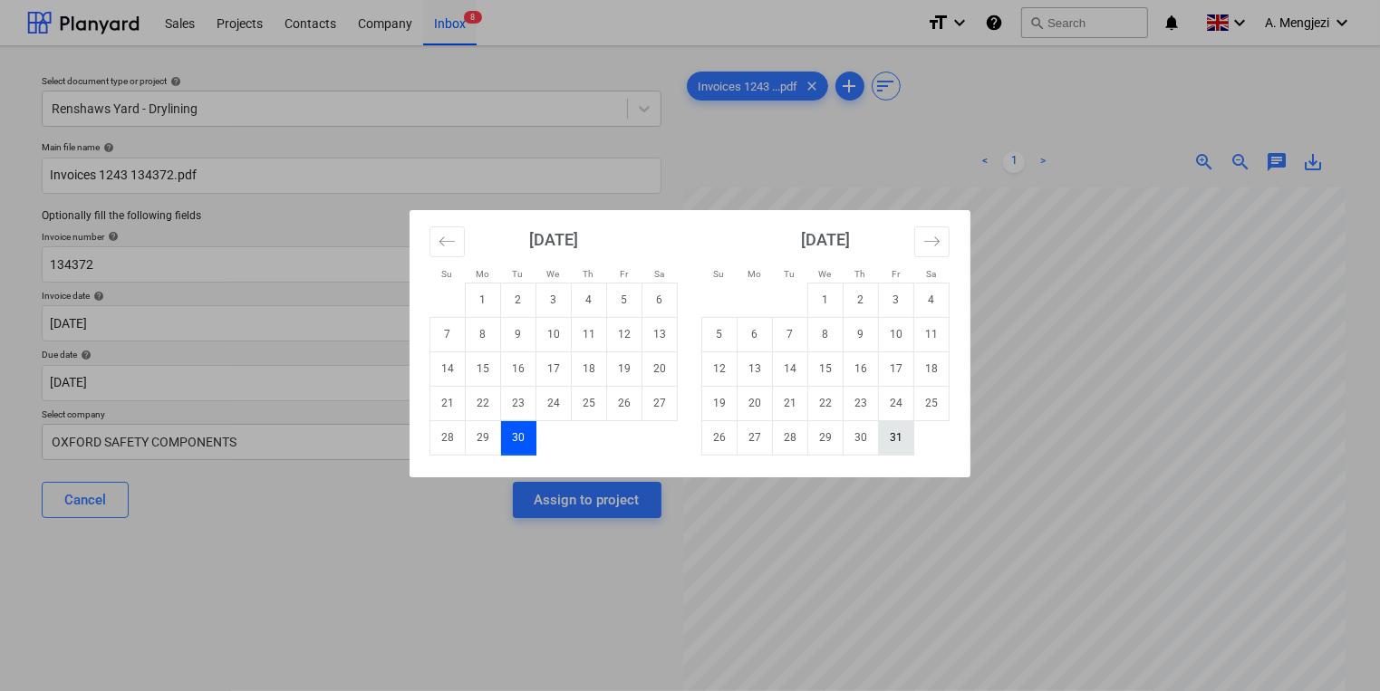
click at [891, 441] on td "31" at bounding box center [896, 437] width 35 height 34
type input "[DATE]"
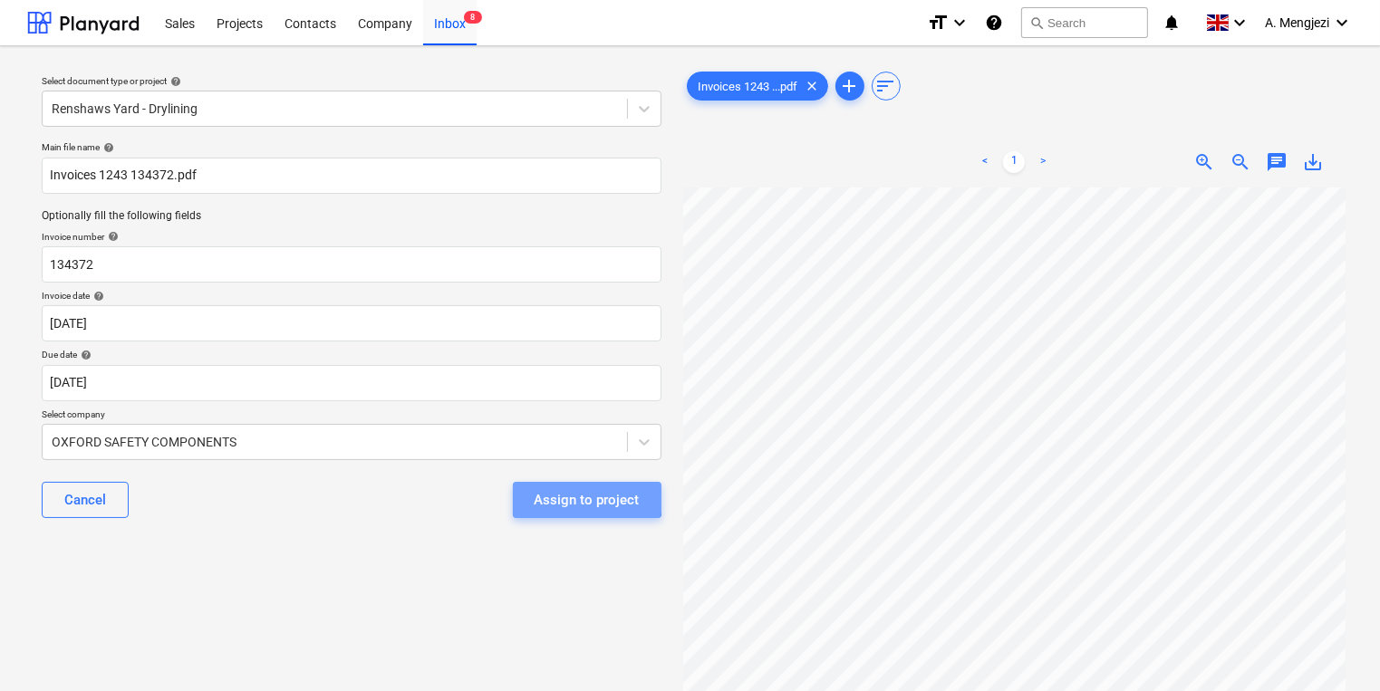
click at [588, 497] on div "Assign to project" at bounding box center [587, 500] width 105 height 24
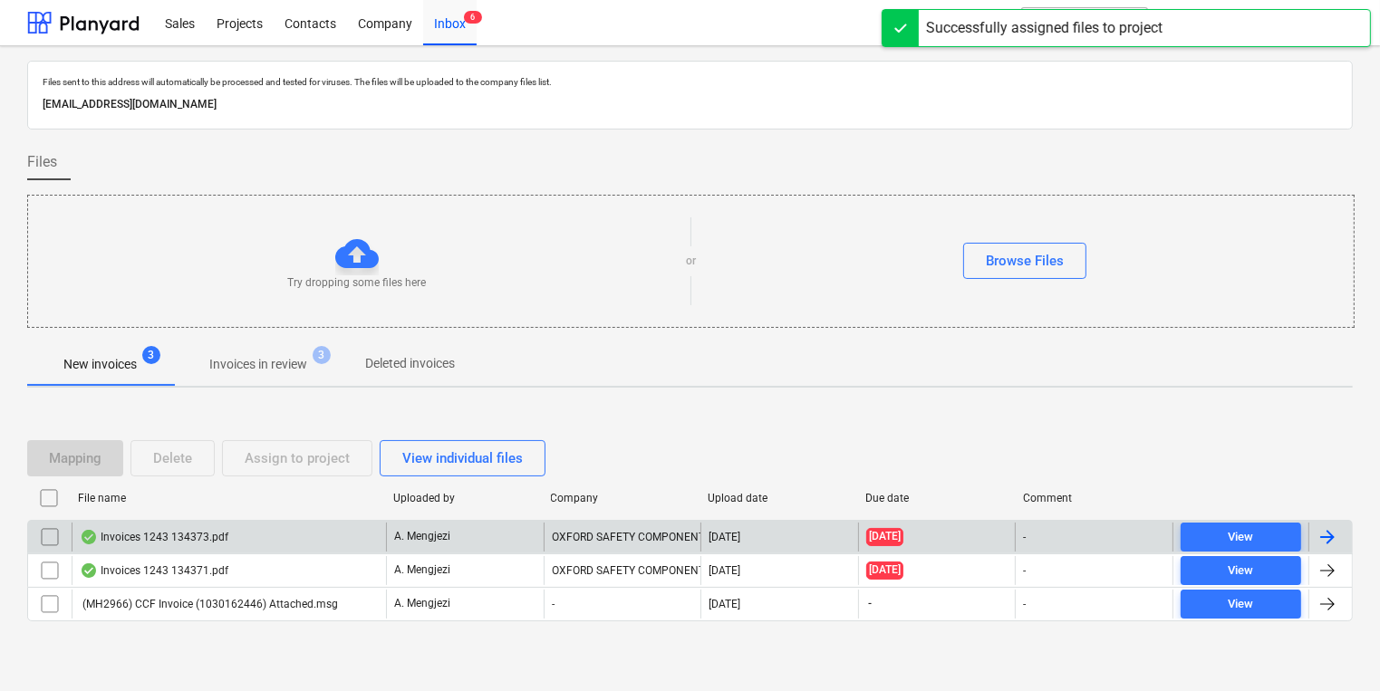
click at [373, 528] on div "Invoices 1243 134373.pdf" at bounding box center [229, 537] width 314 height 29
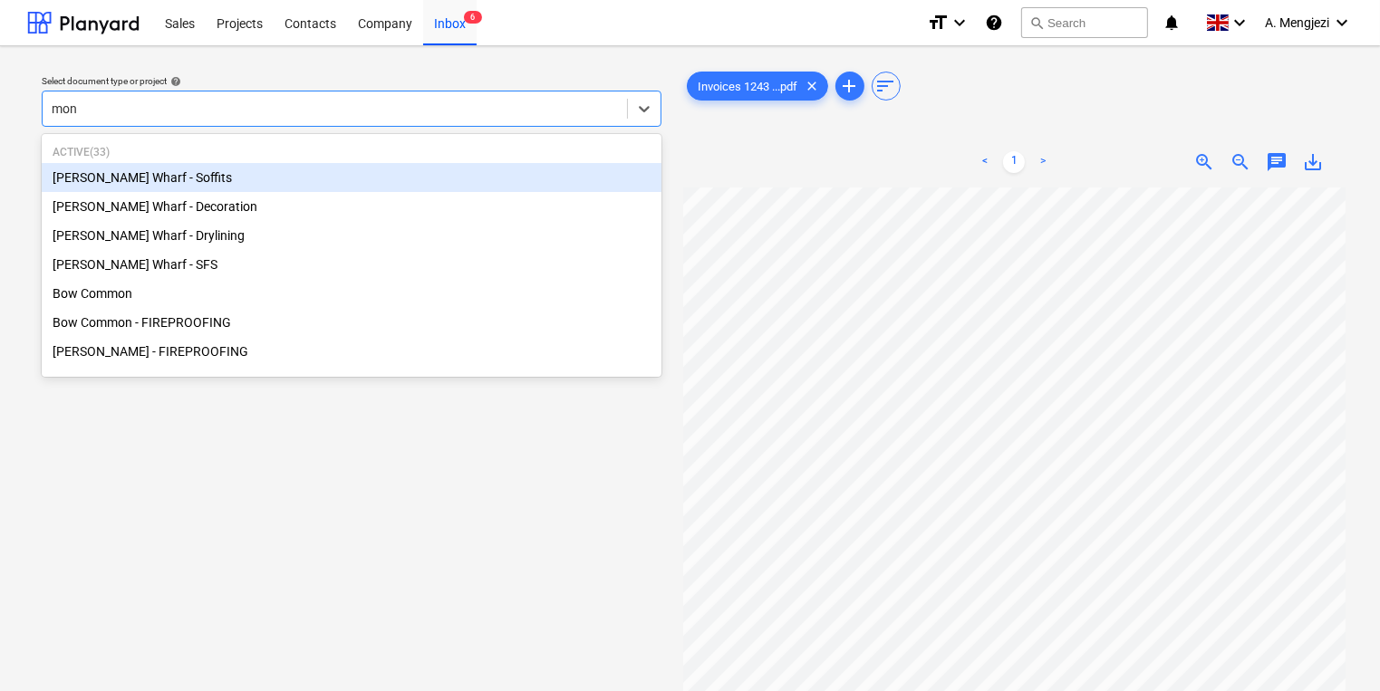
type input "mont"
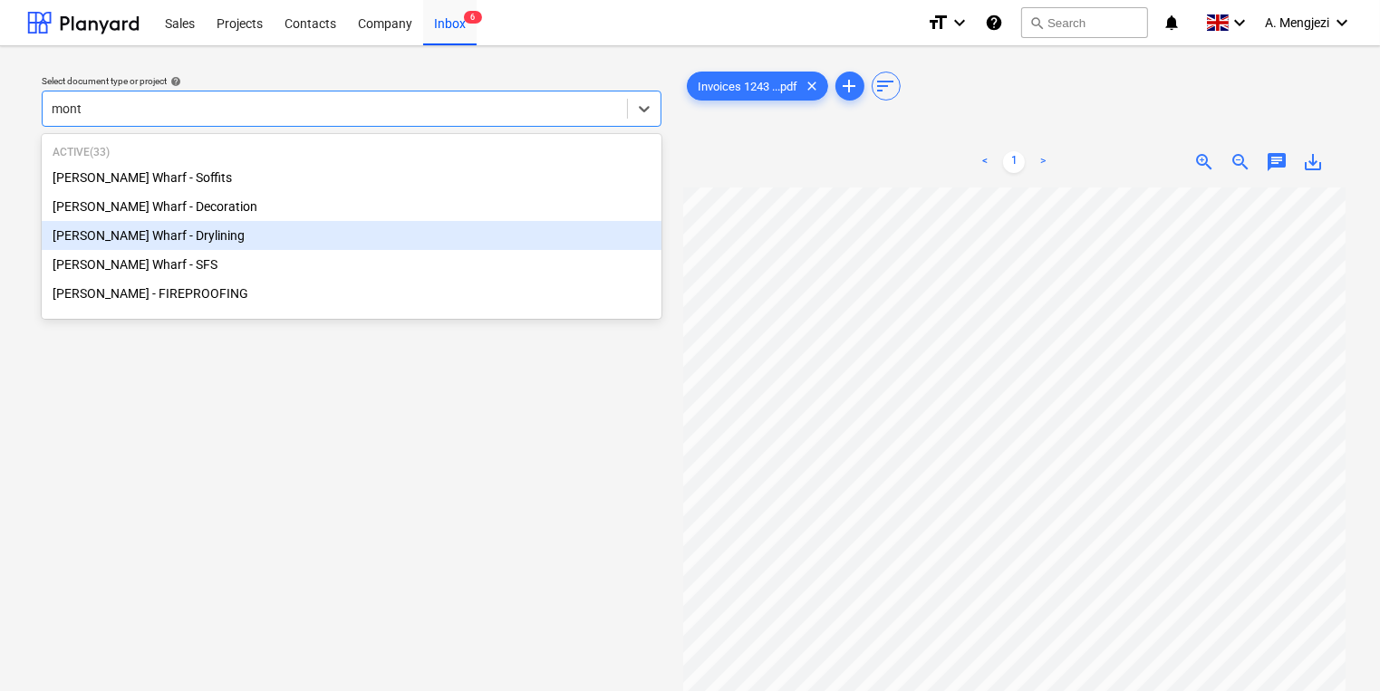
click at [372, 236] on div "[PERSON_NAME] Wharf - Drylining" at bounding box center [352, 235] width 620 height 29
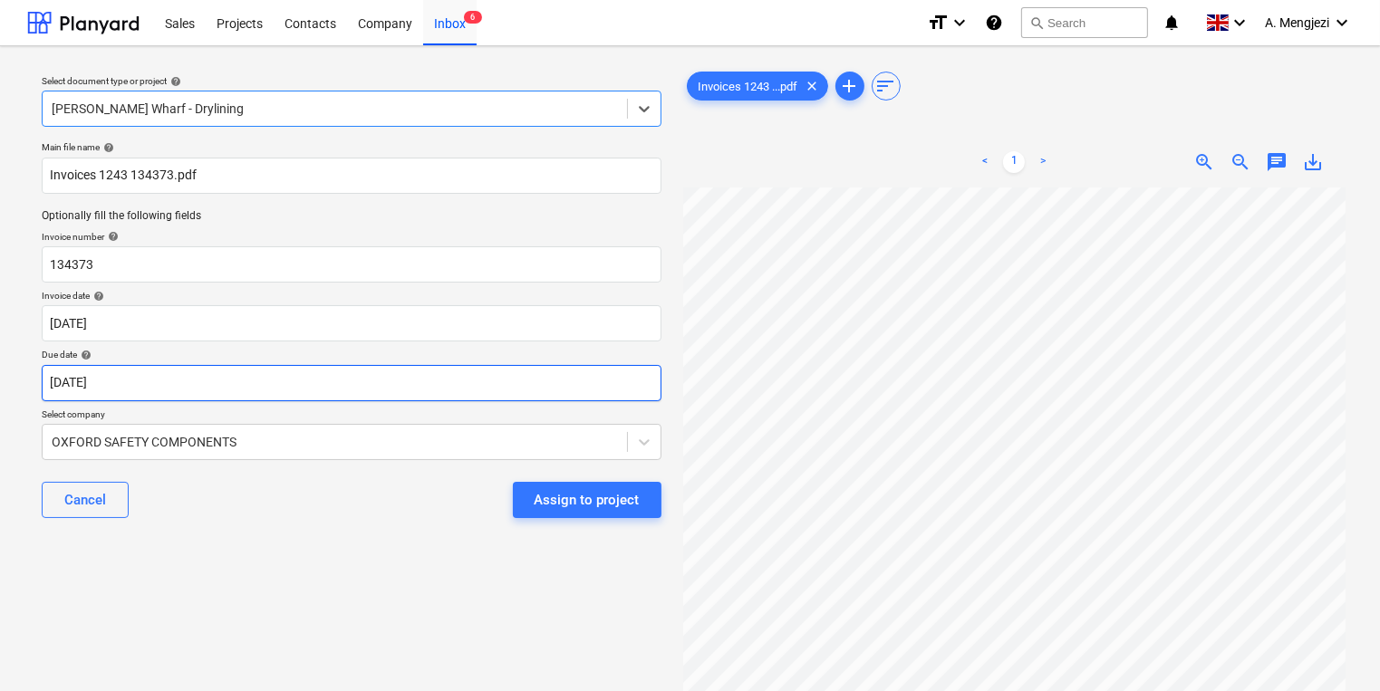
click at [326, 381] on body "Sales Projects Contacts Company Inbox 6 format_size keyboard_arrow_down help se…" at bounding box center [690, 345] width 1380 height 691
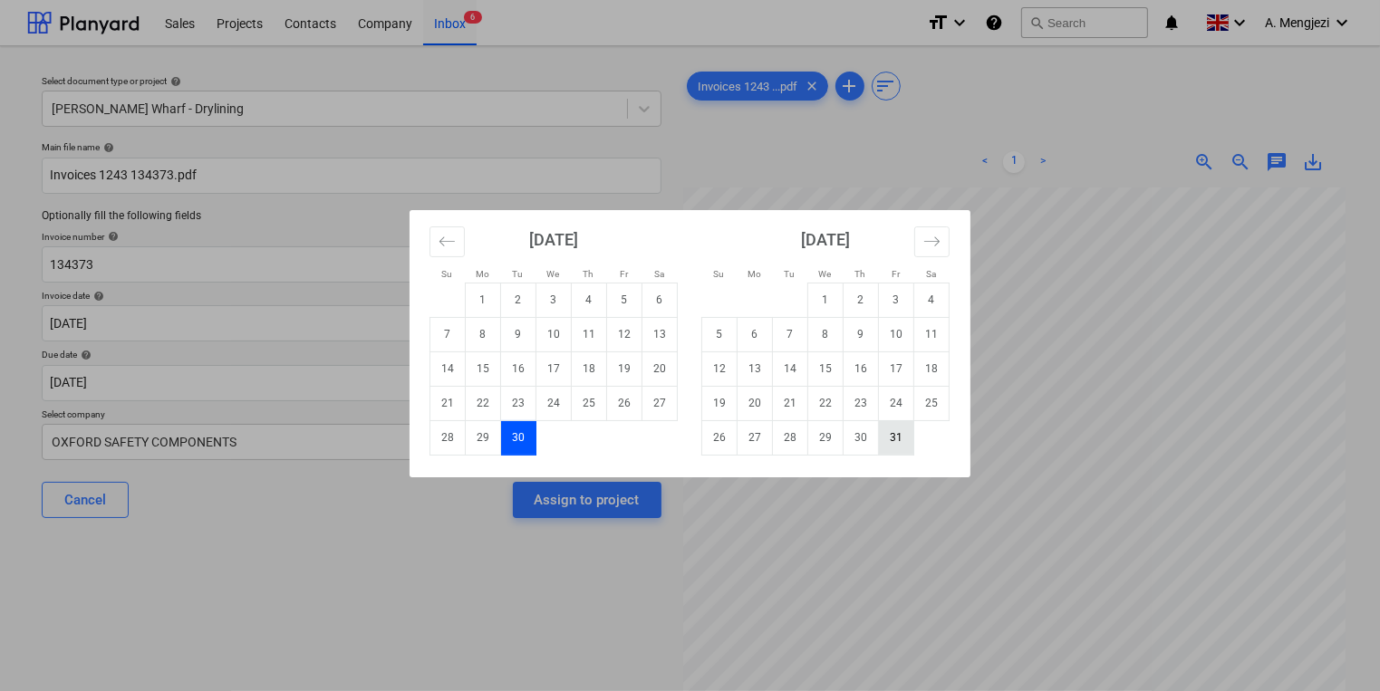
click at [910, 440] on td "31" at bounding box center [896, 437] width 35 height 34
type input "[DATE]"
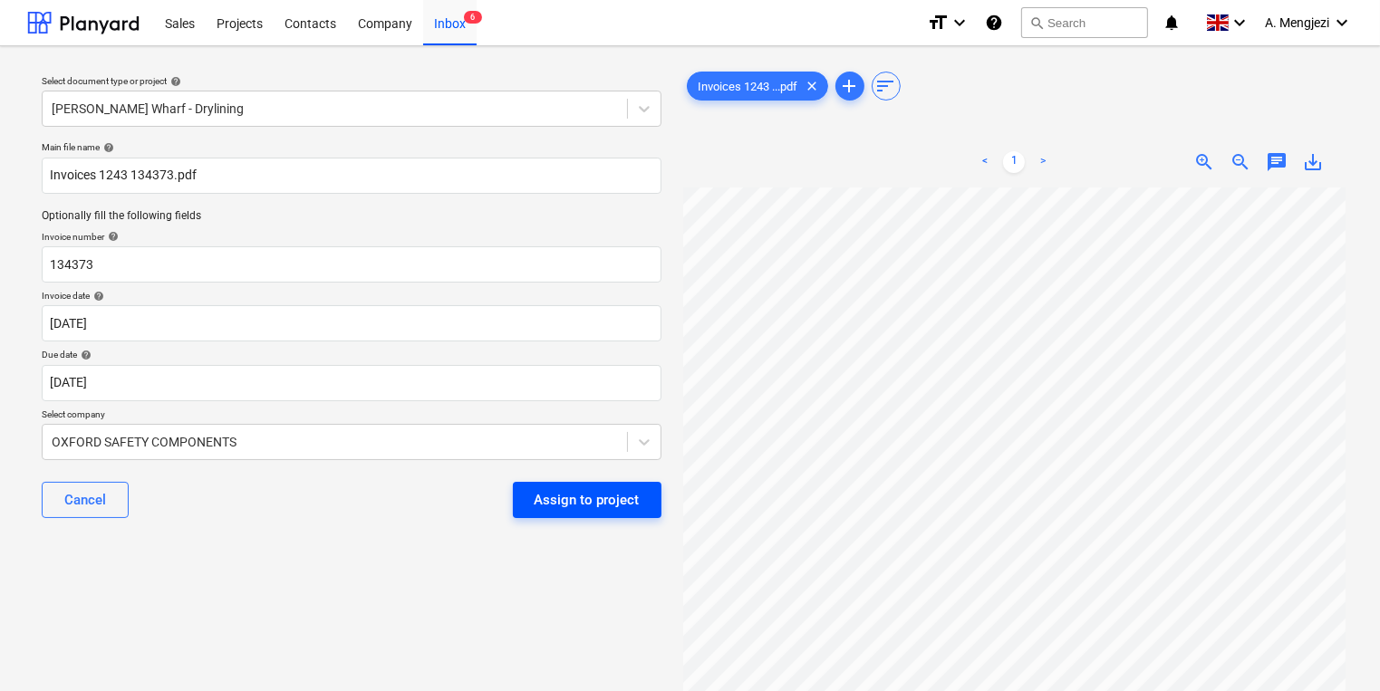
click at [612, 494] on div "Assign to project" at bounding box center [587, 500] width 105 height 24
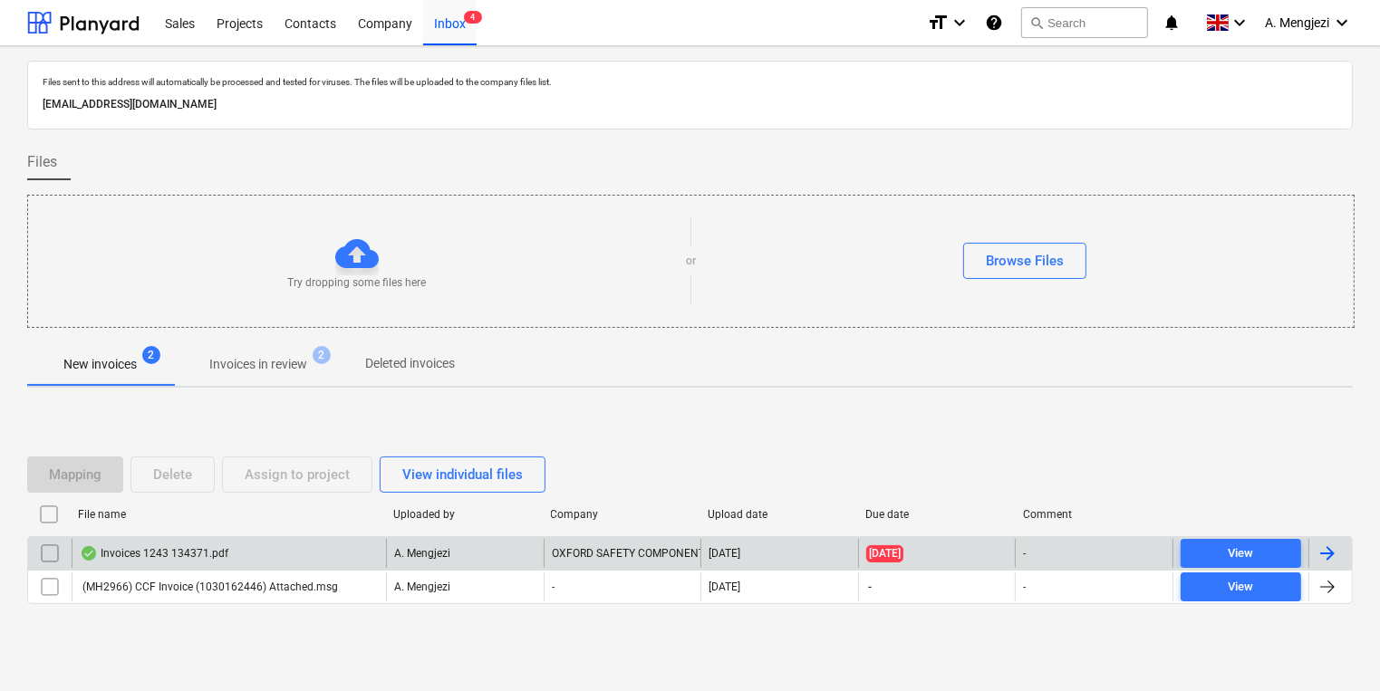
click at [521, 558] on div "A. Mengjezi" at bounding box center [465, 553] width 158 height 29
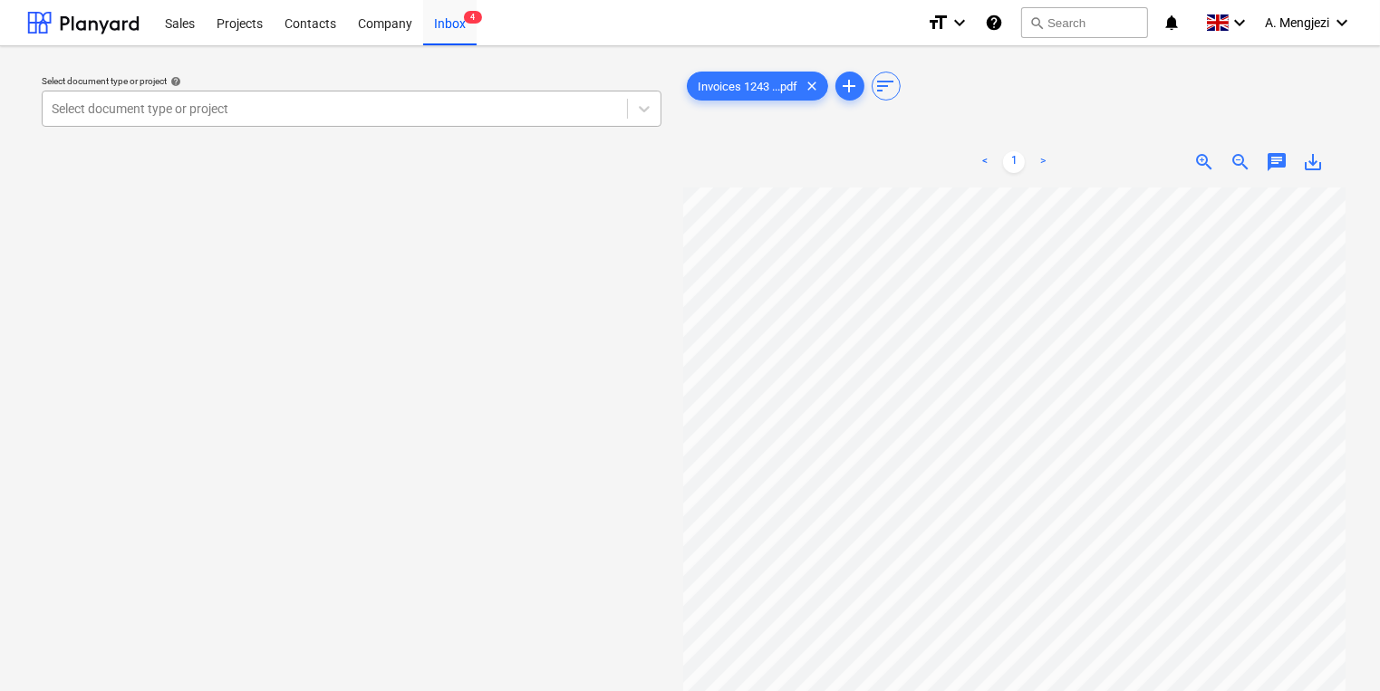
click at [460, 100] on div "Select document type or project" at bounding box center [335, 108] width 584 height 25
click at [475, 98] on div "Select document type or project" at bounding box center [335, 108] width 584 height 25
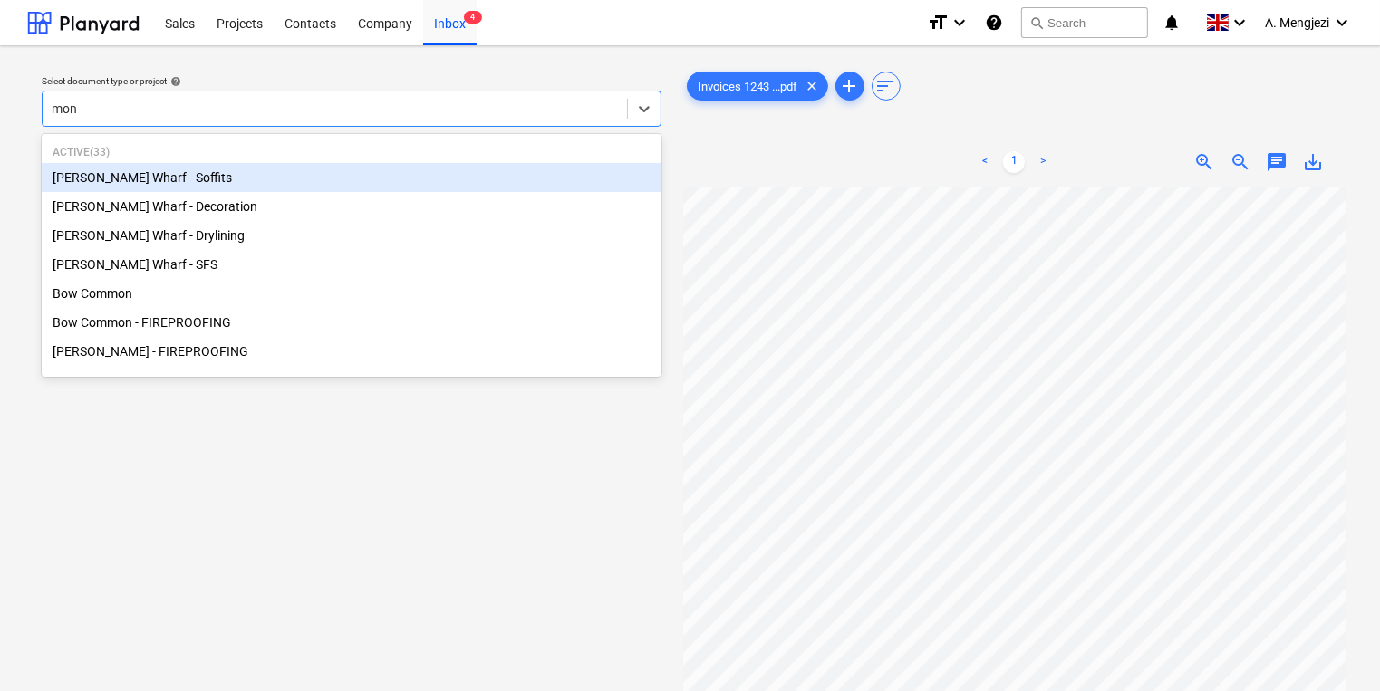
type input "mont"
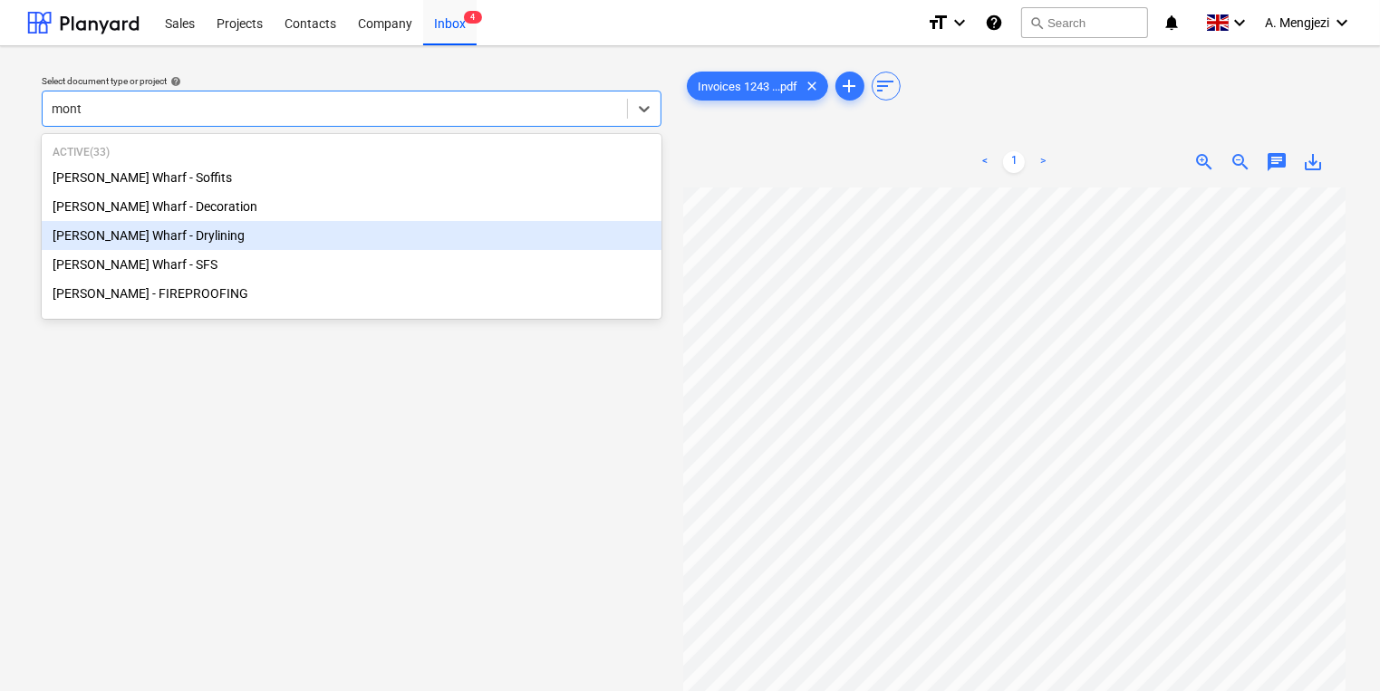
click at [384, 247] on div "[PERSON_NAME] Wharf - Drylining" at bounding box center [352, 235] width 620 height 29
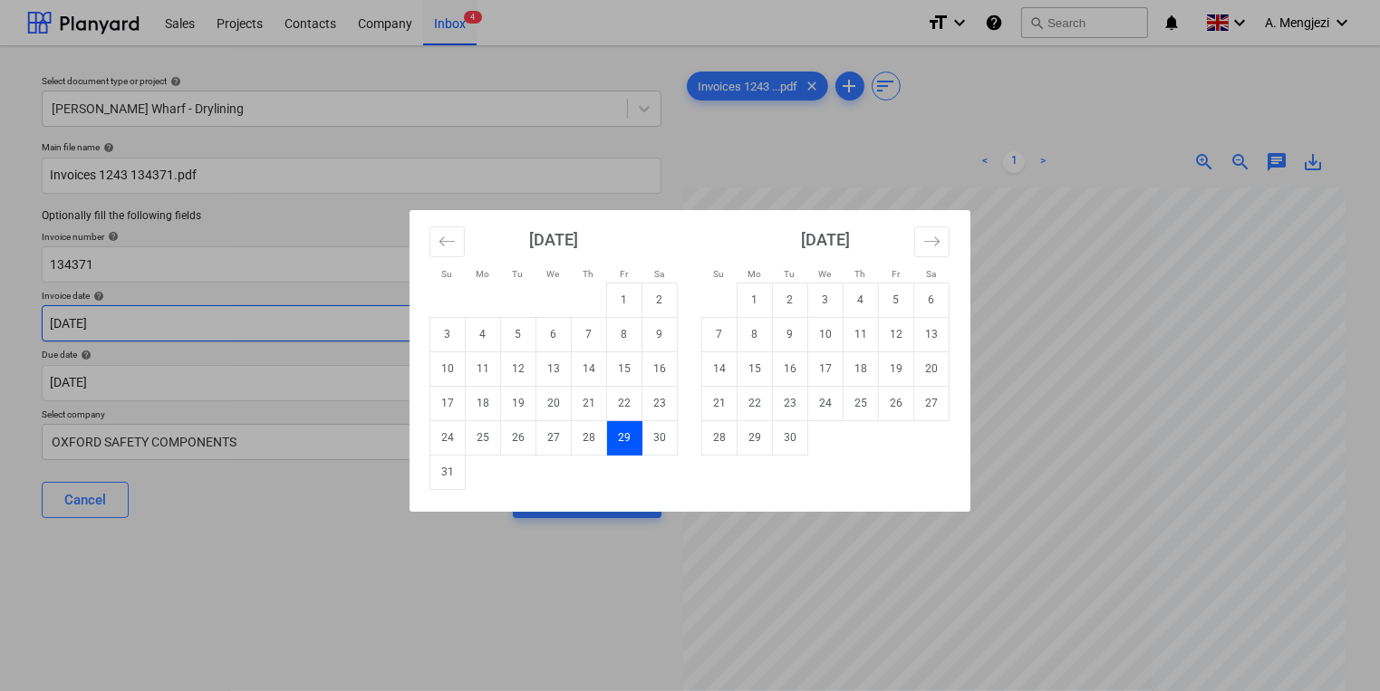
click at [439, 311] on body "Sales Projects Contacts Company Inbox 4 format_size keyboard_arrow_down help se…" at bounding box center [690, 345] width 1380 height 691
click at [802, 440] on td "30" at bounding box center [790, 437] width 35 height 34
type input "30 Sep 2025"
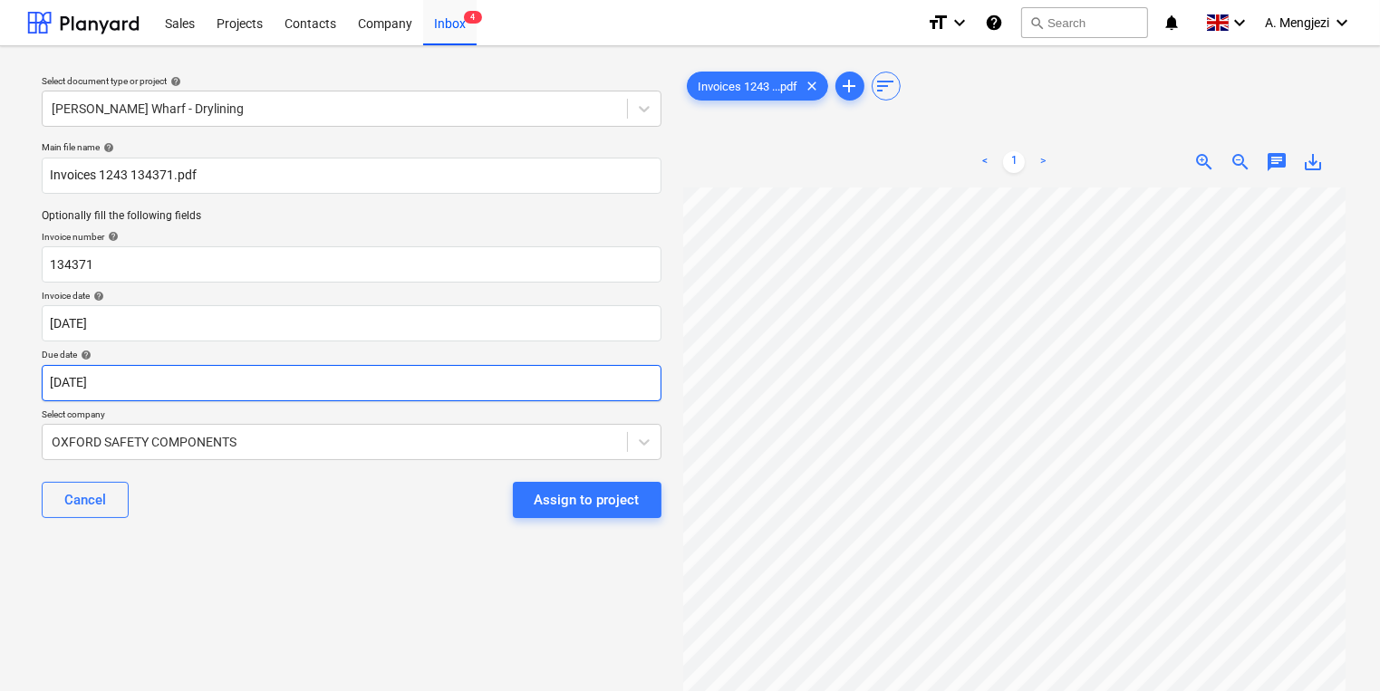
click at [620, 373] on body "Sales Projects Contacts Company Inbox 4 format_size keyboard_arrow_down help se…" at bounding box center [690, 345] width 1380 height 691
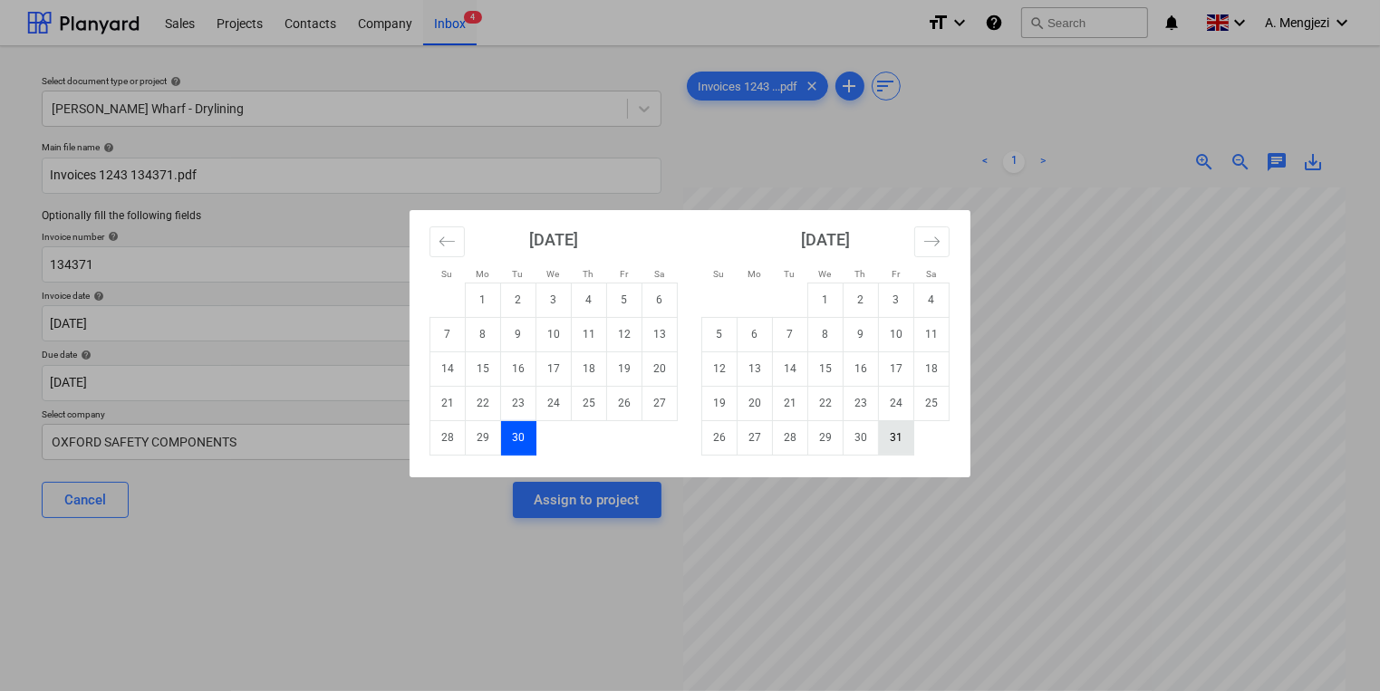
click at [889, 446] on td "31" at bounding box center [896, 437] width 35 height 34
type input "[DATE]"
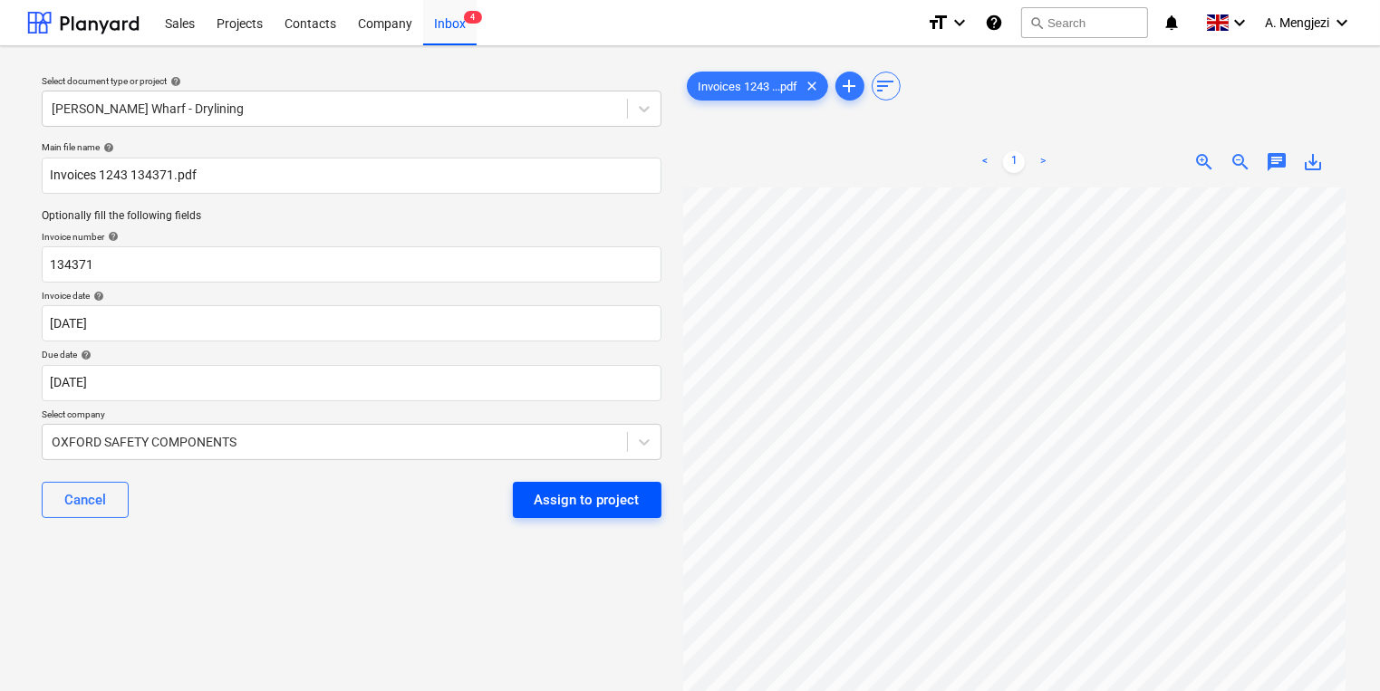
click at [629, 505] on div "Assign to project" at bounding box center [587, 500] width 105 height 24
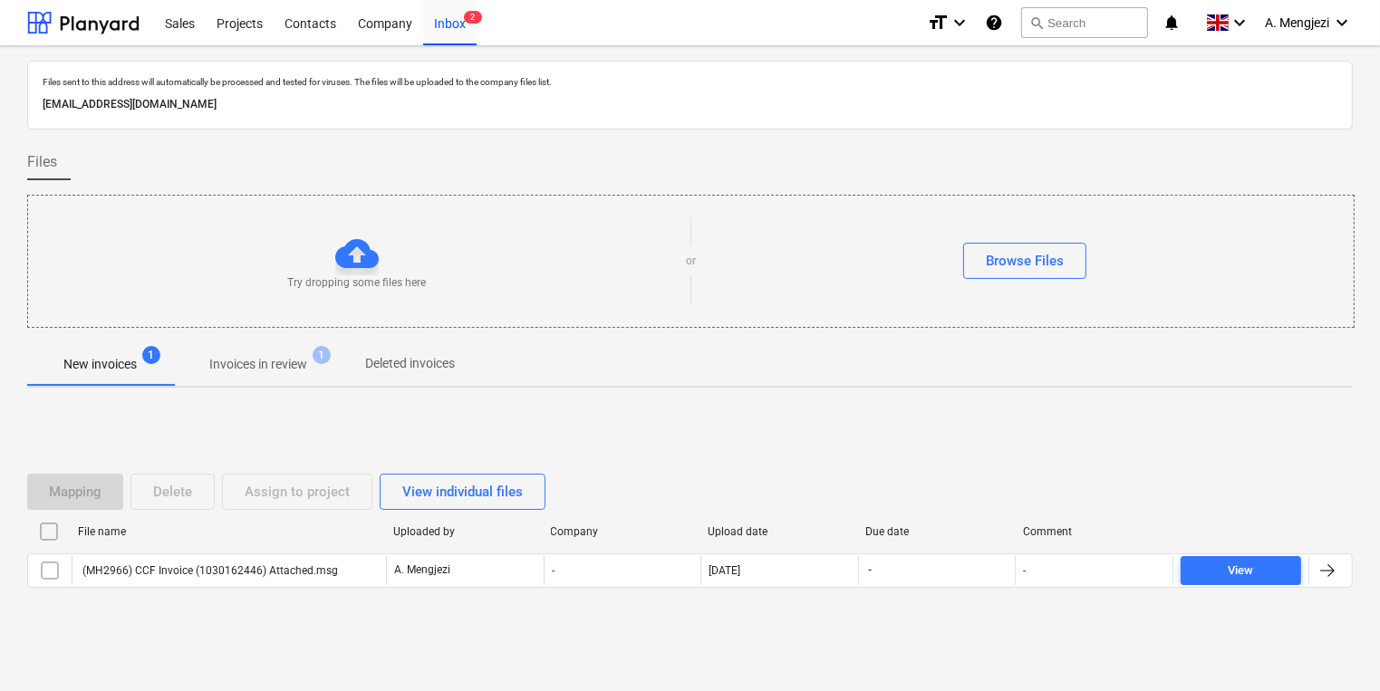
click at [292, 371] on p "Invoices in review" at bounding box center [258, 364] width 98 height 19
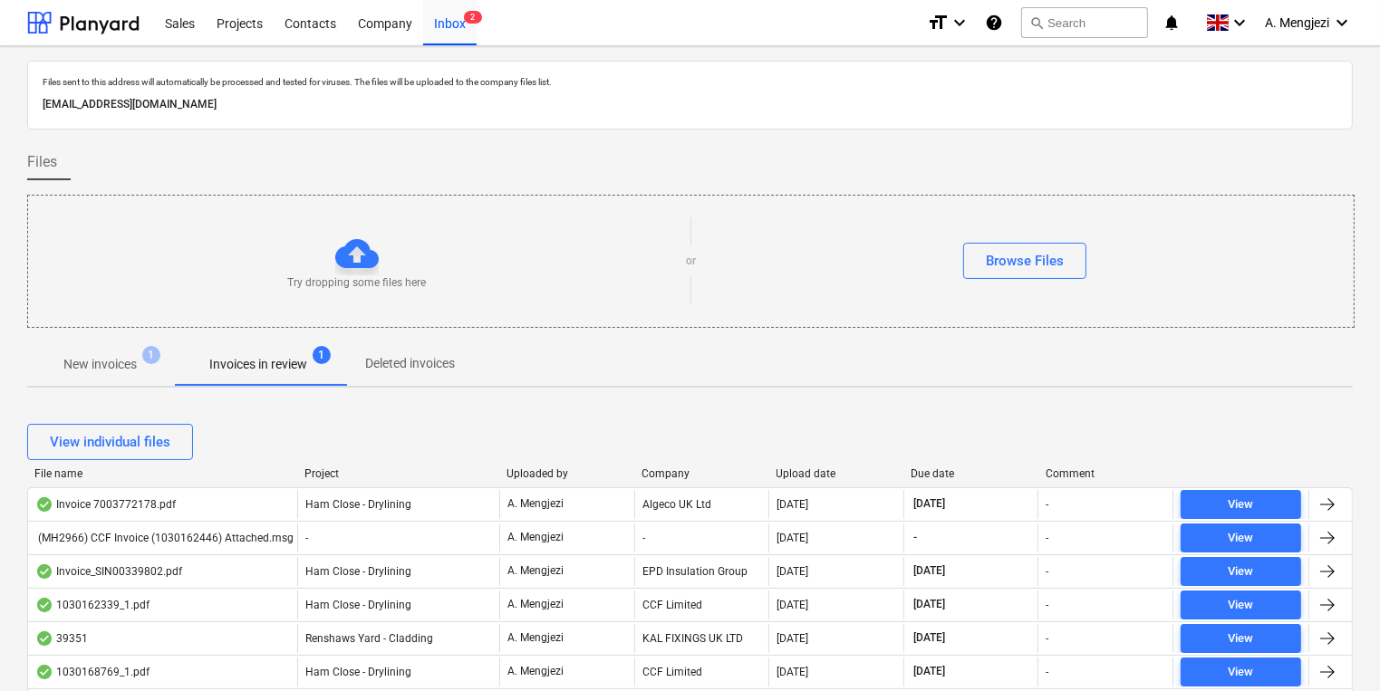
click at [336, 472] on div "Project" at bounding box center [398, 474] width 188 height 13
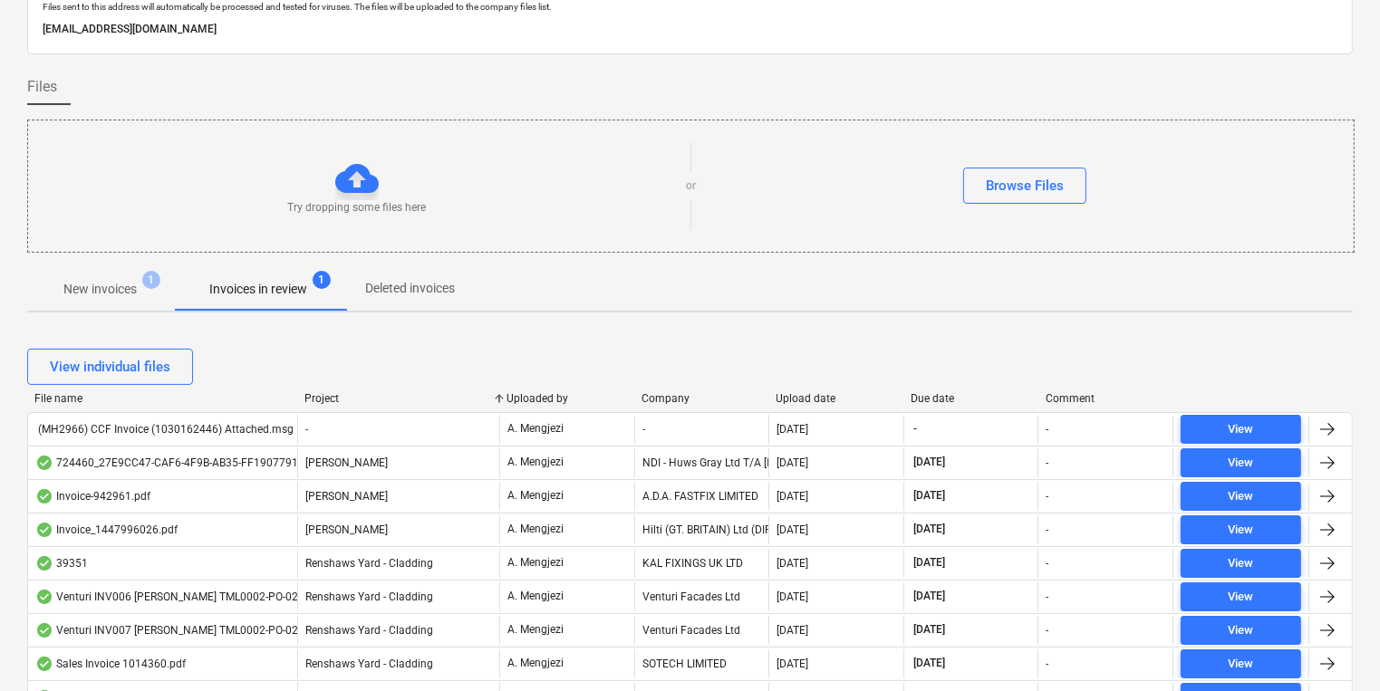
scroll to position [145, 0]
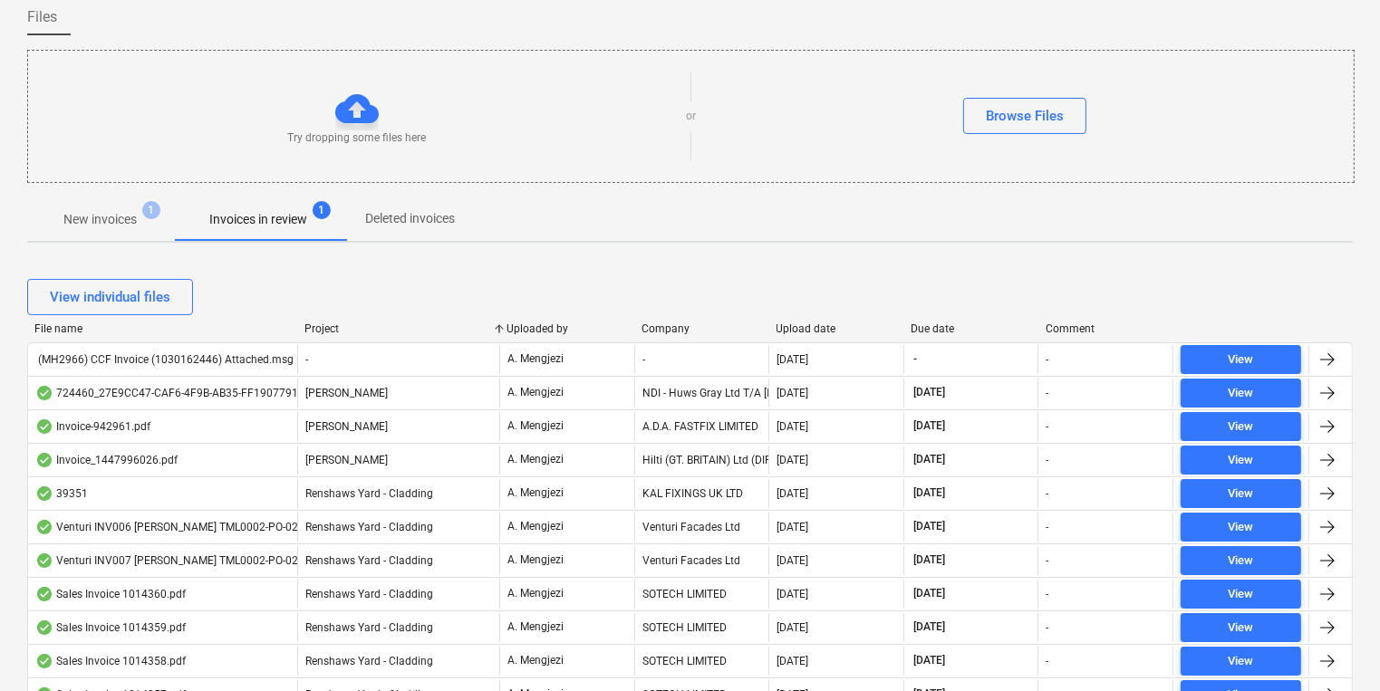
click at [400, 417] on div "[PERSON_NAME]" at bounding box center [398, 426] width 202 height 29
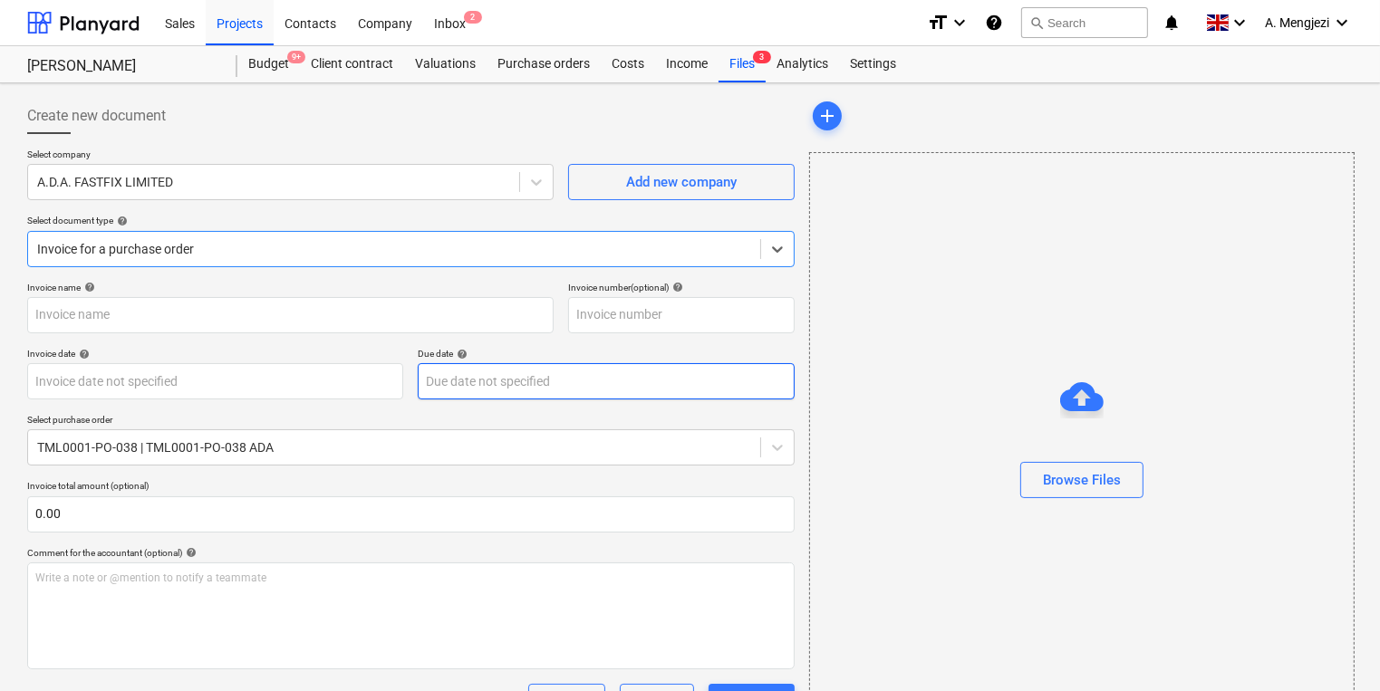
type input "942961"
type input "[DATE]"
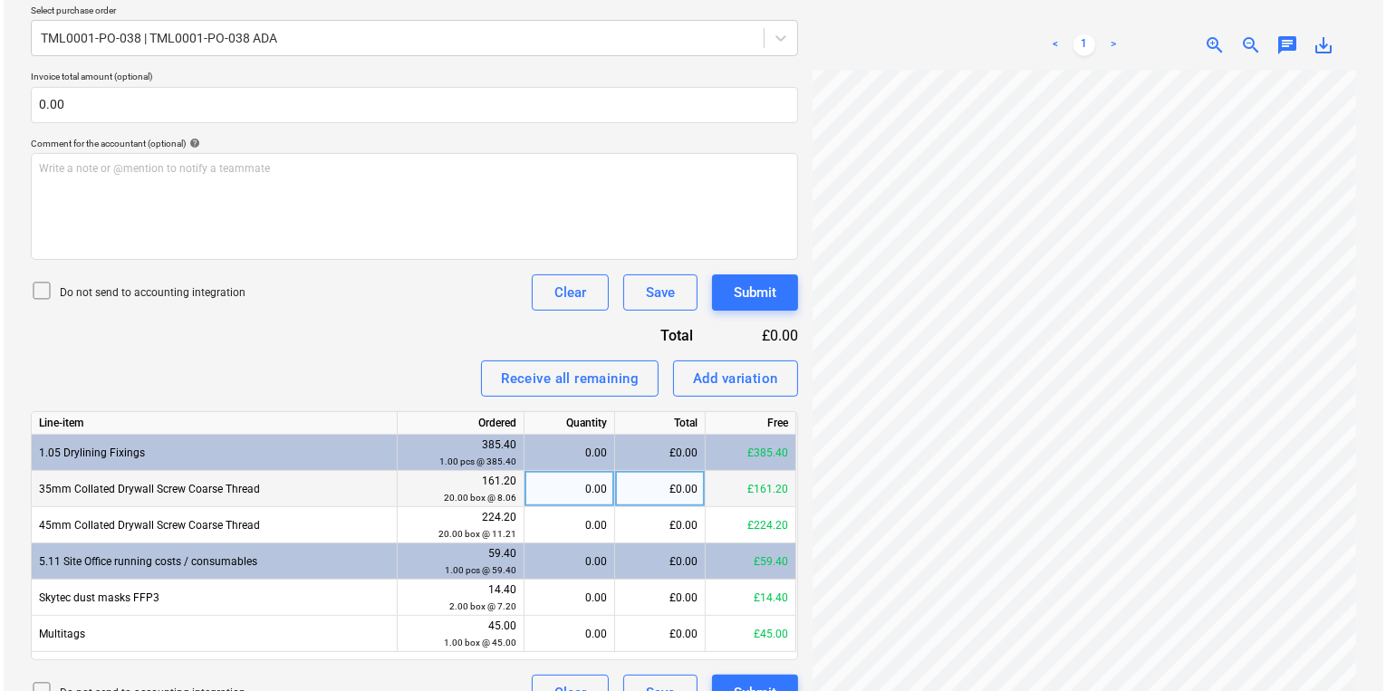
scroll to position [443, 0]
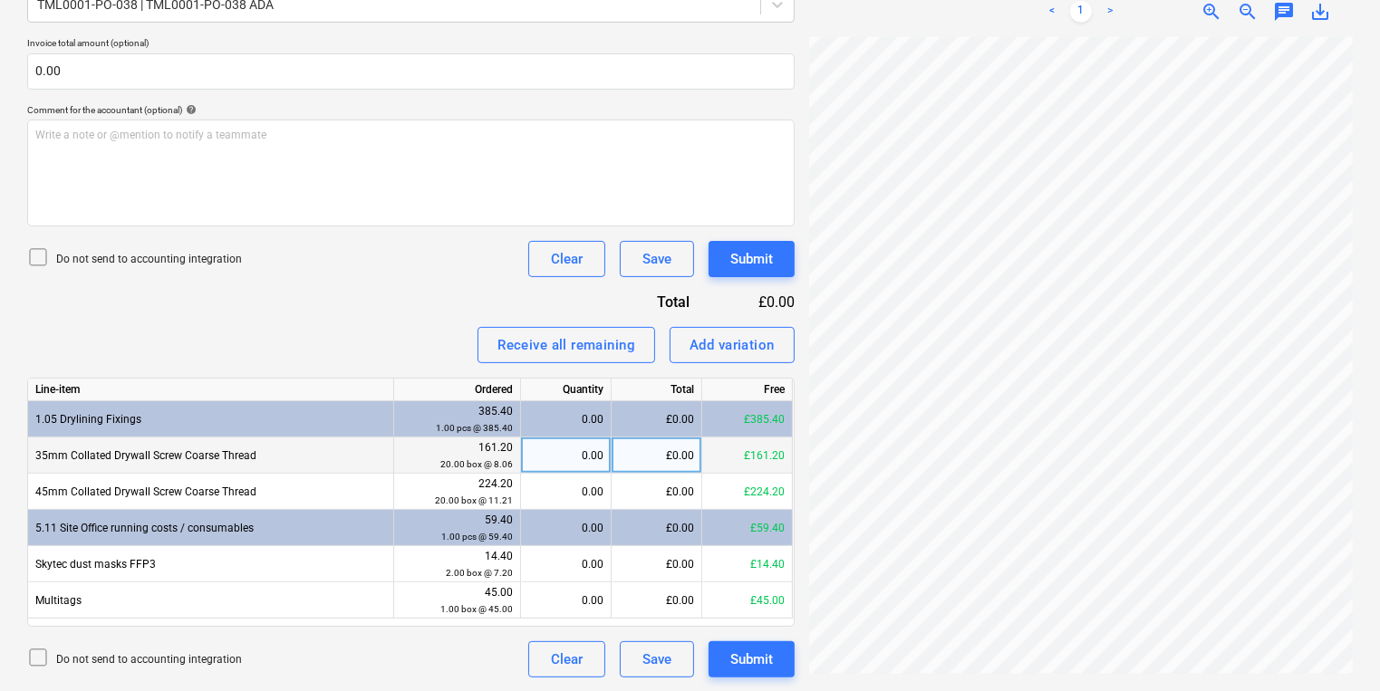
click at [560, 449] on div "0.00" at bounding box center [565, 456] width 75 height 36
type input "20"
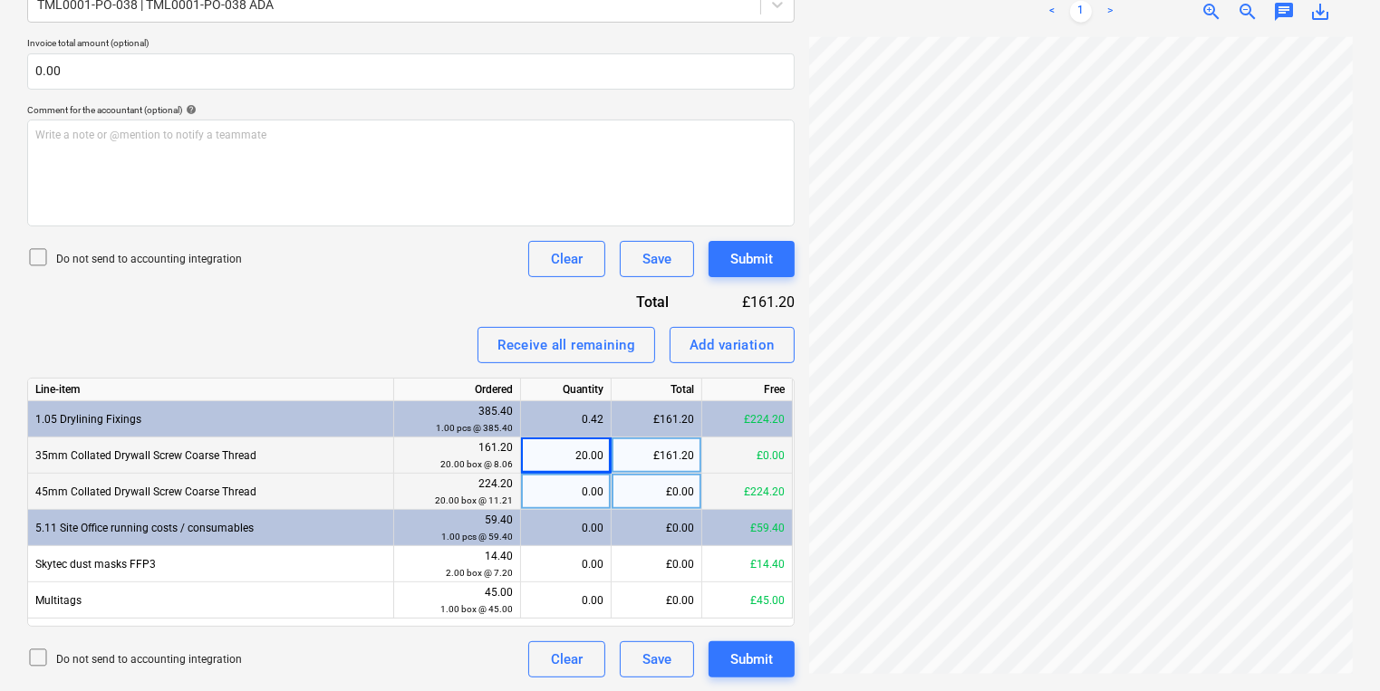
click at [602, 504] on div "0.00" at bounding box center [565, 492] width 75 height 36
type input "20"
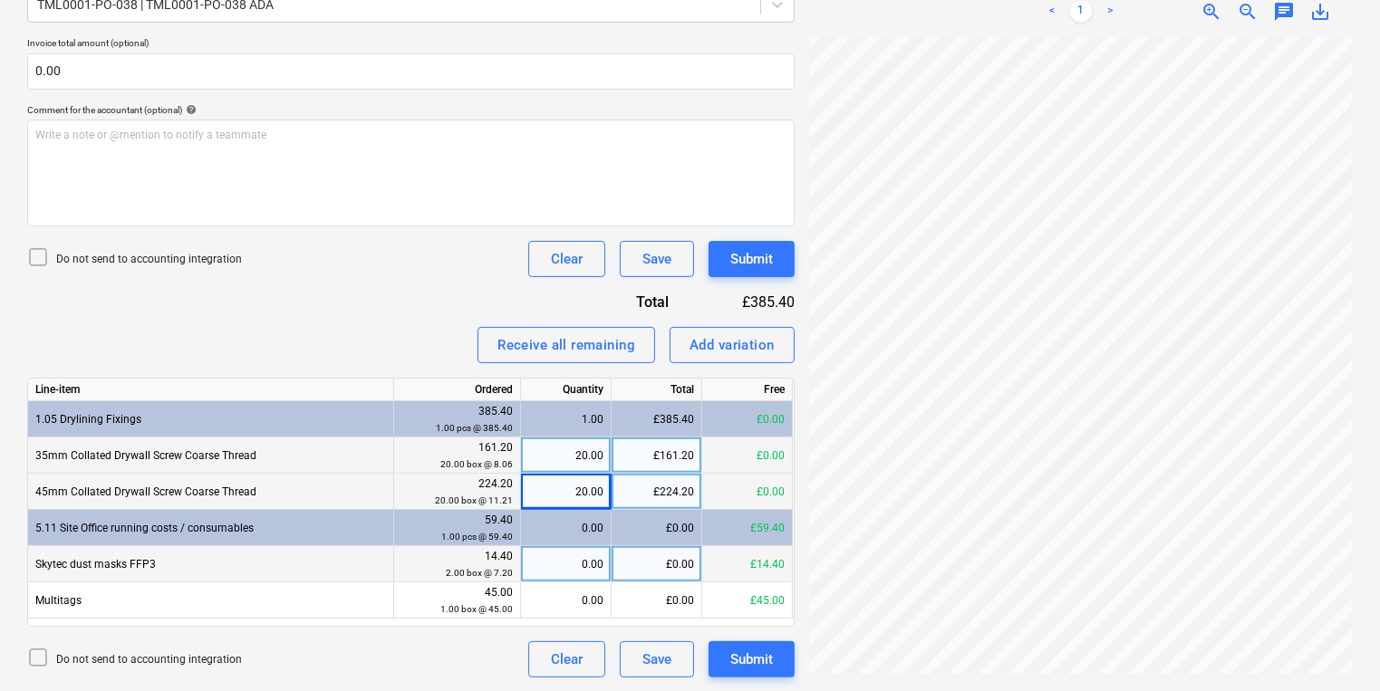
click at [597, 568] on div "0.00" at bounding box center [565, 564] width 75 height 36
type input "2"
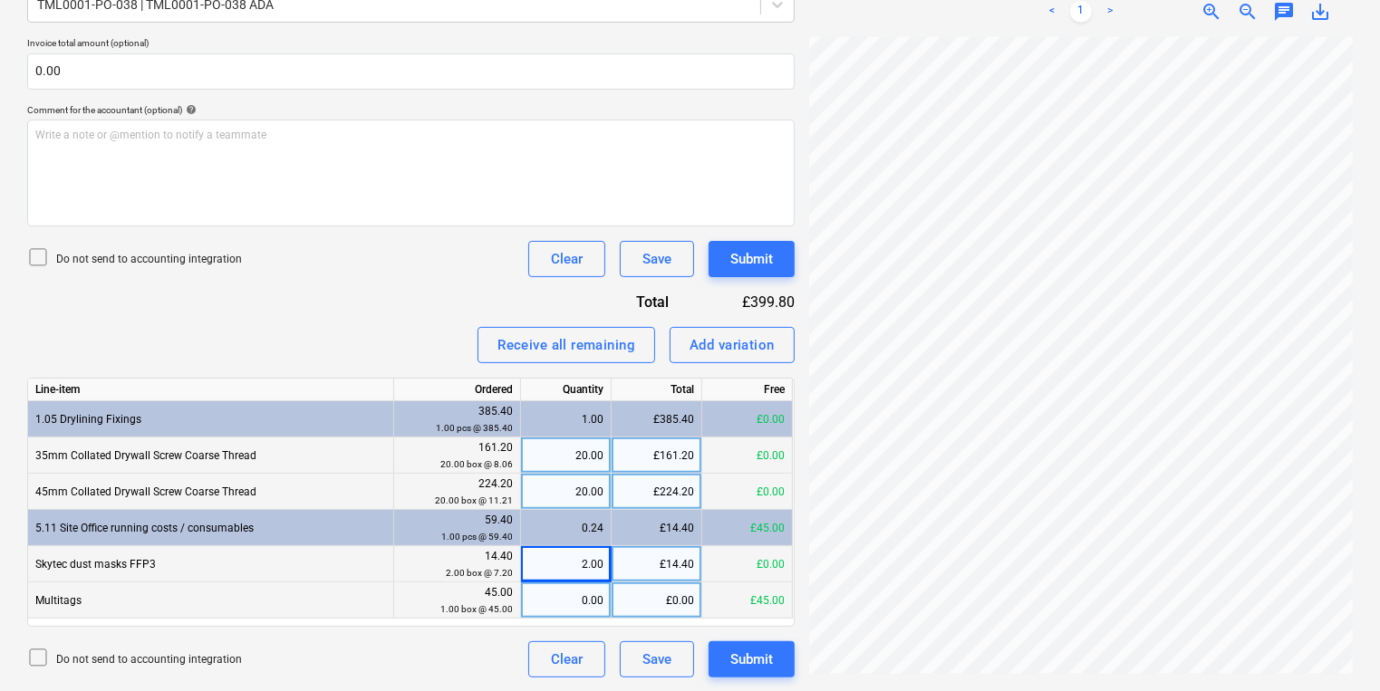
click at [582, 612] on div "0.00" at bounding box center [565, 601] width 75 height 36
type input "1"
click at [787, 658] on button "Submit" at bounding box center [752, 659] width 86 height 36
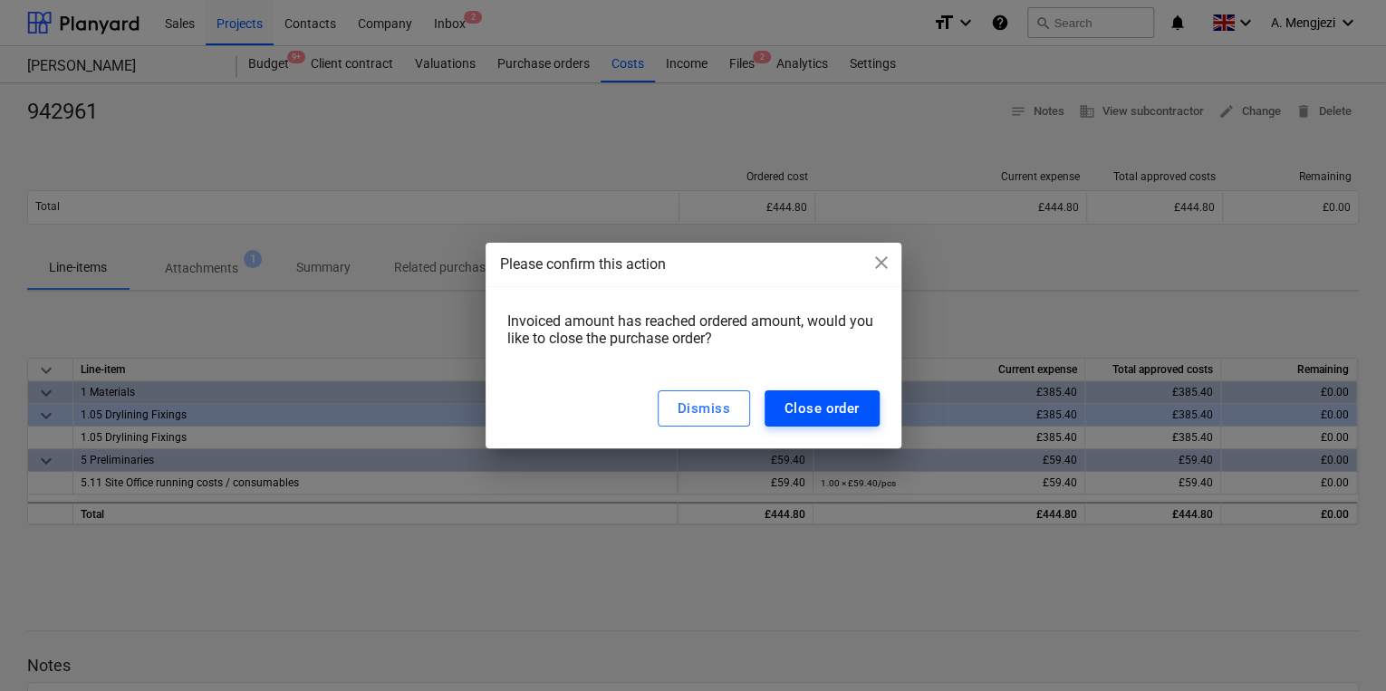
click at [858, 427] on button "Close order" at bounding box center [822, 409] width 115 height 36
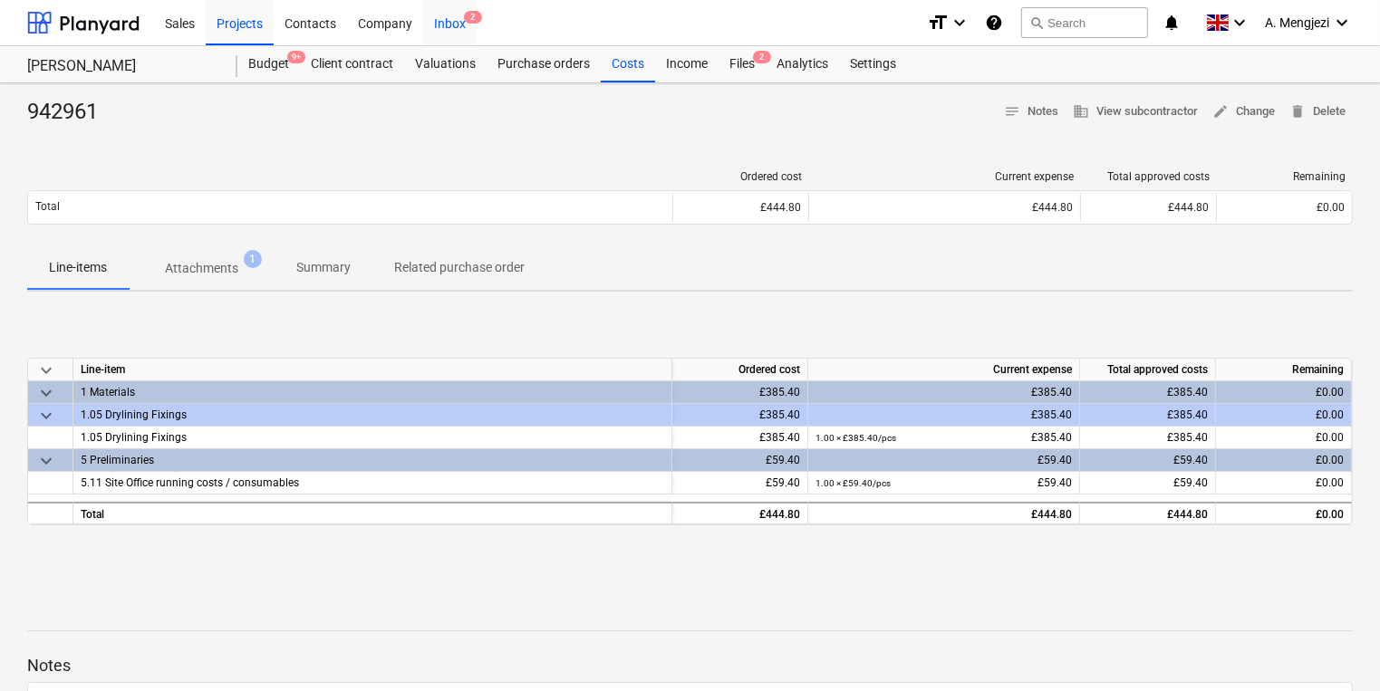
click at [467, 14] on span "2" at bounding box center [473, 17] width 18 height 13
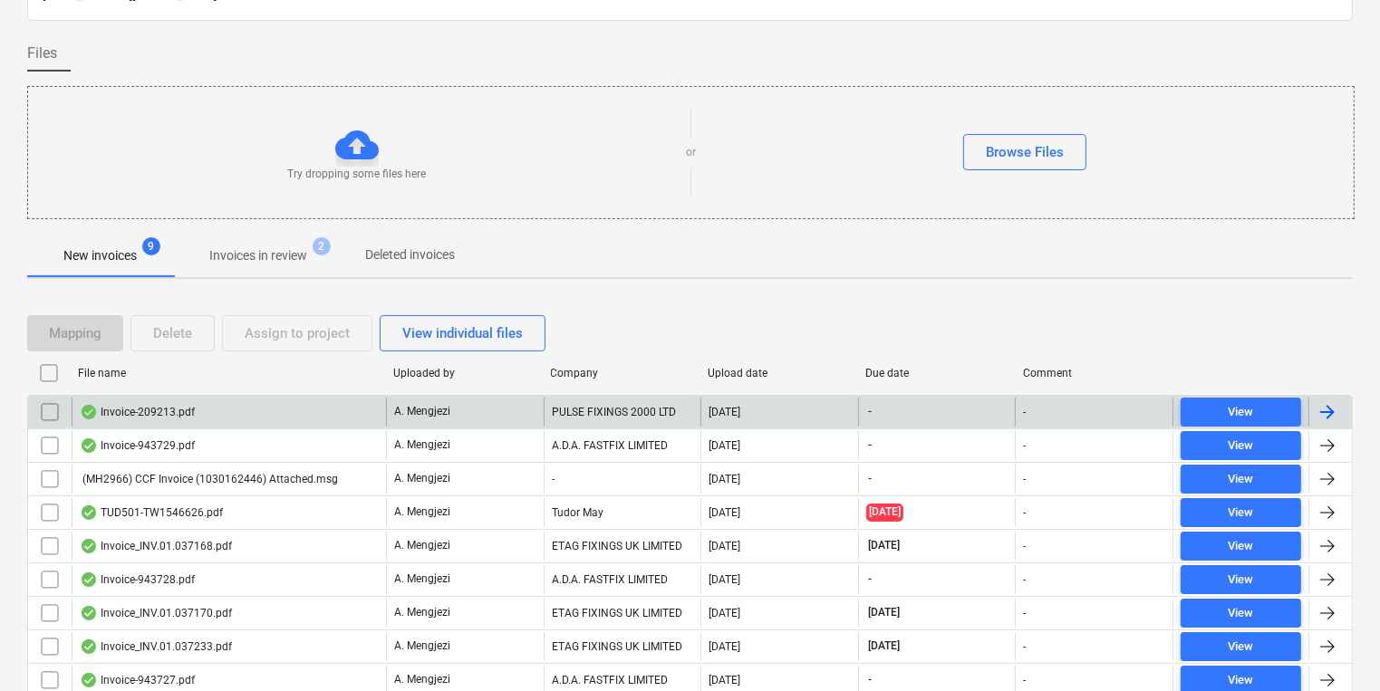
scroll to position [177, 0]
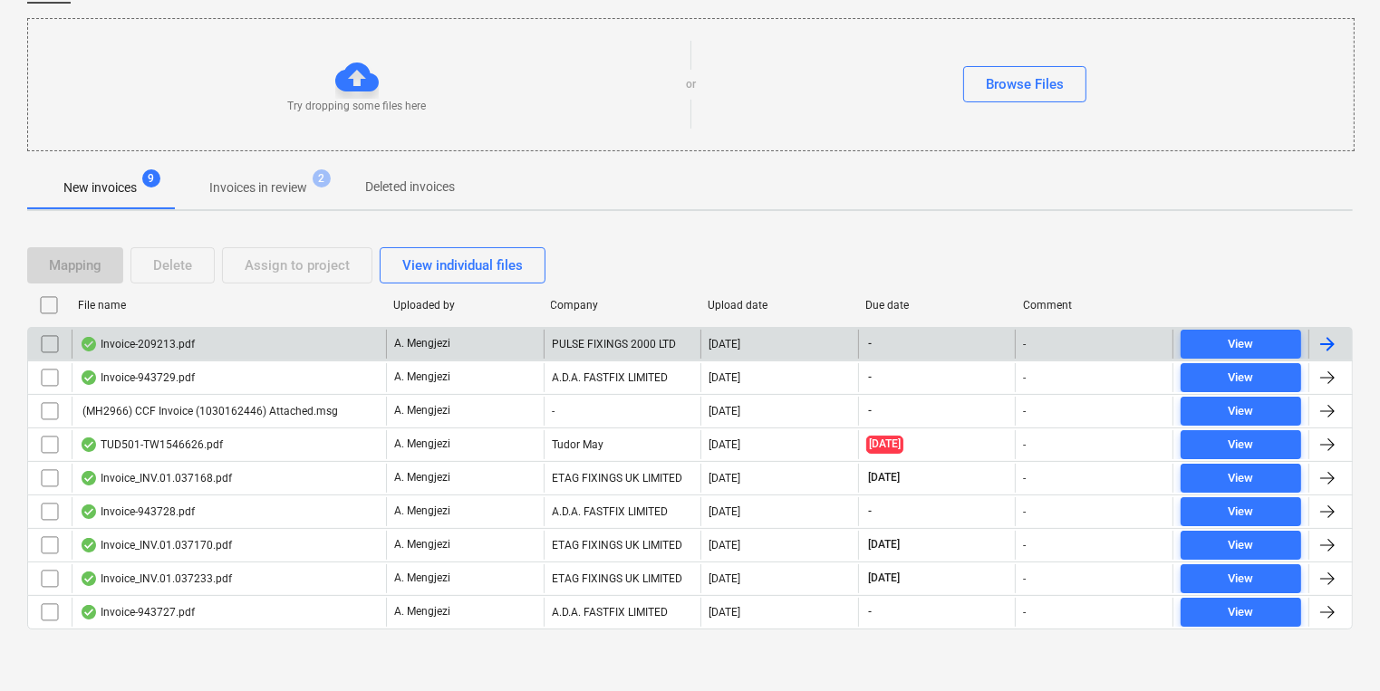
click at [372, 341] on div "Invoice-209213.pdf" at bounding box center [229, 344] width 314 height 29
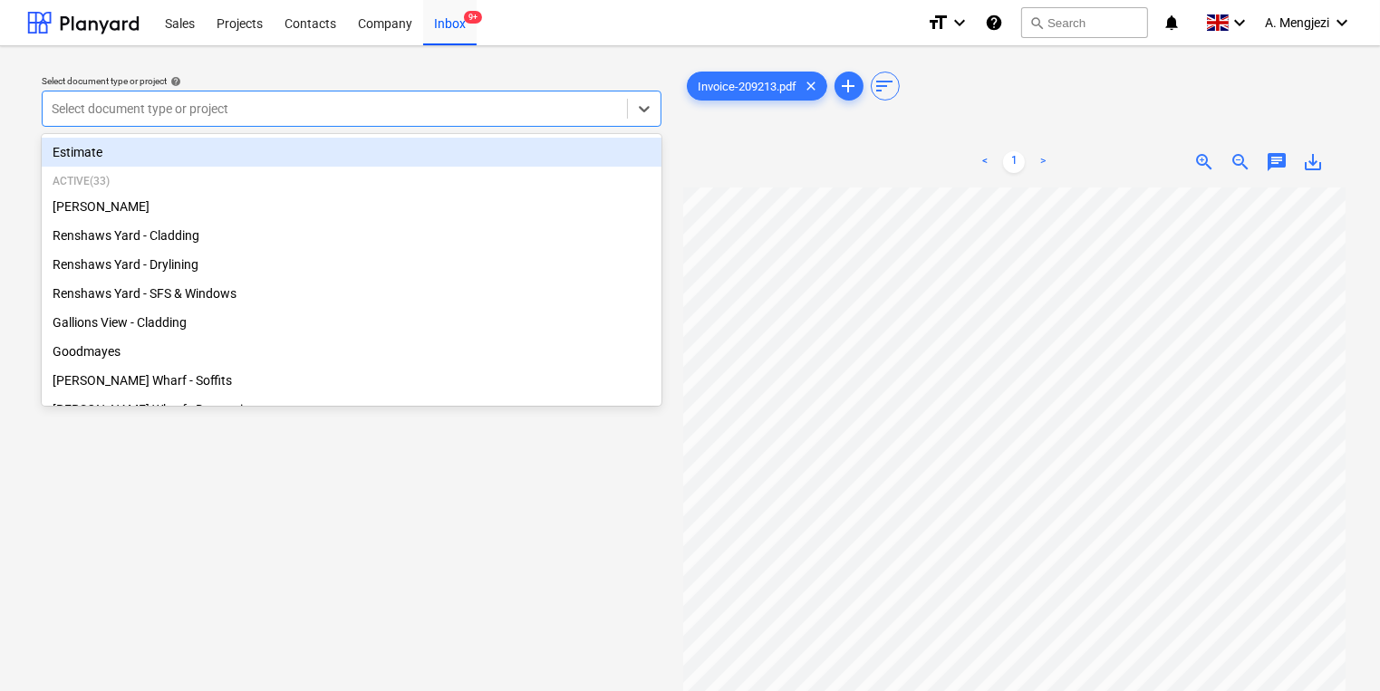
click at [411, 109] on div at bounding box center [335, 109] width 566 height 18
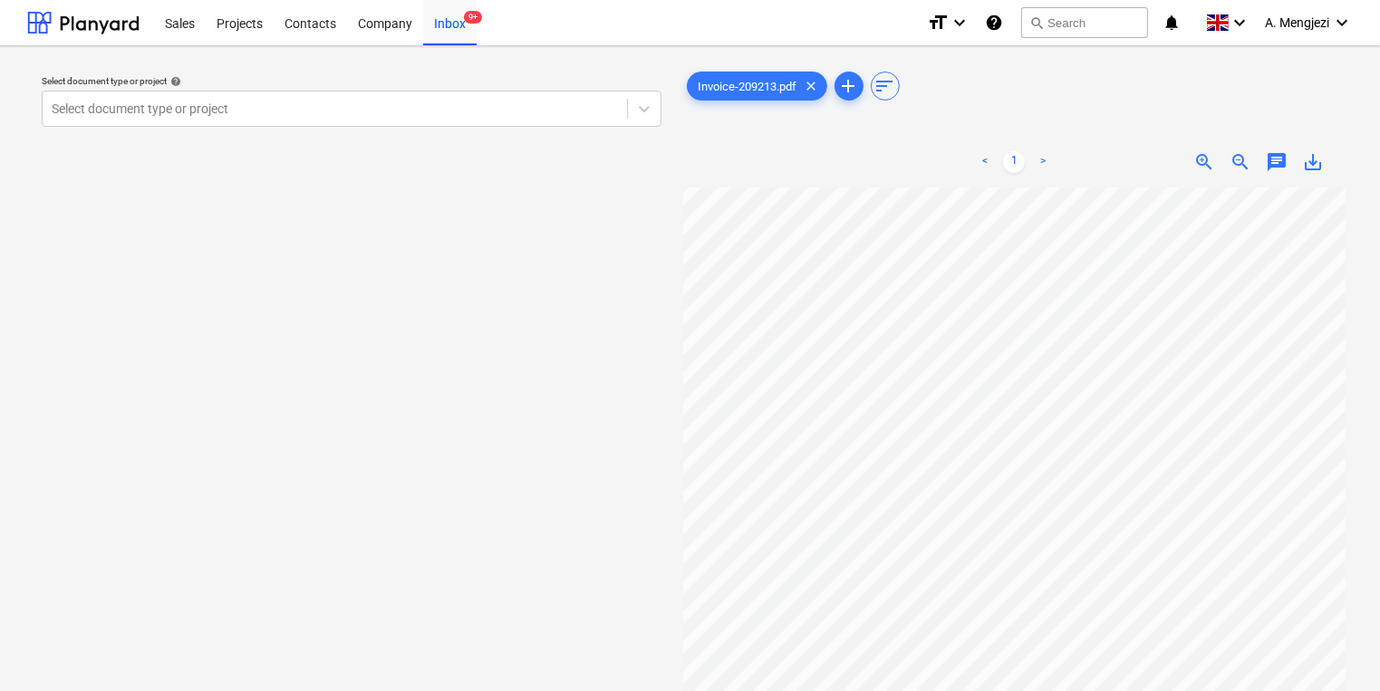
scroll to position [181, 22]
click at [316, 114] on div at bounding box center [335, 109] width 566 height 18
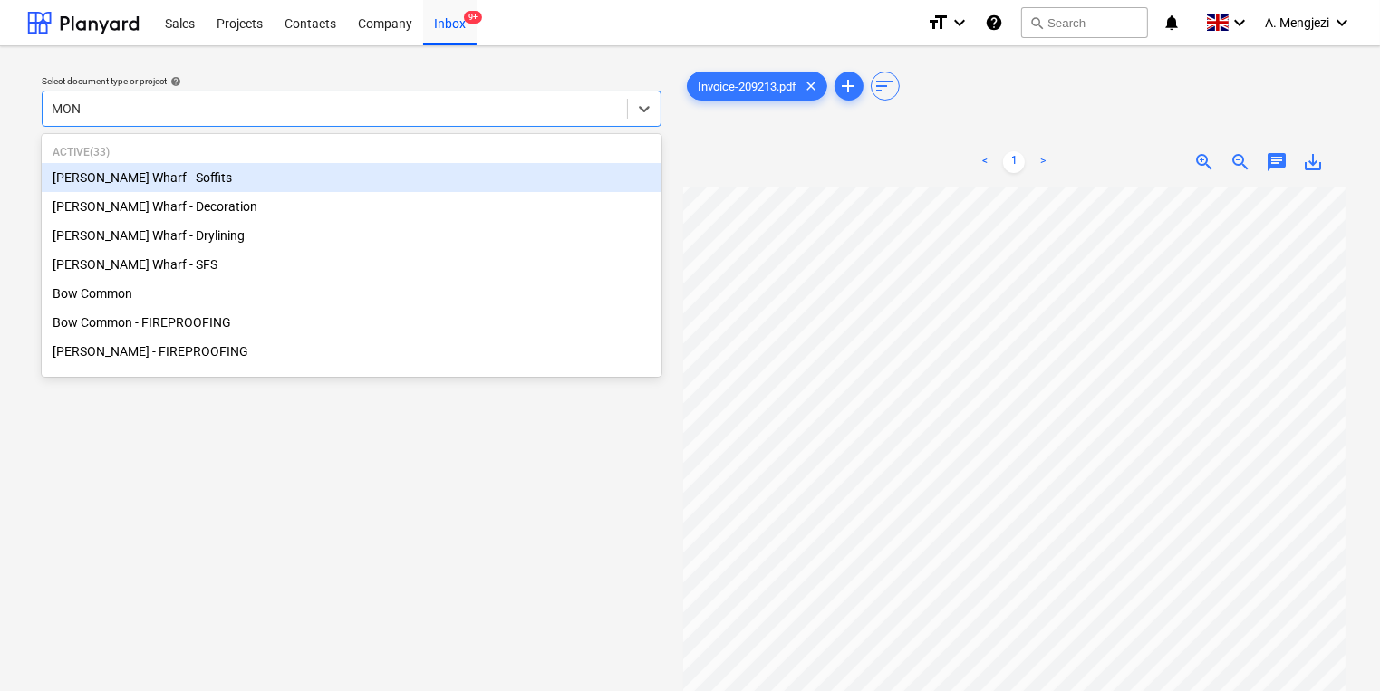
type input "MONT"
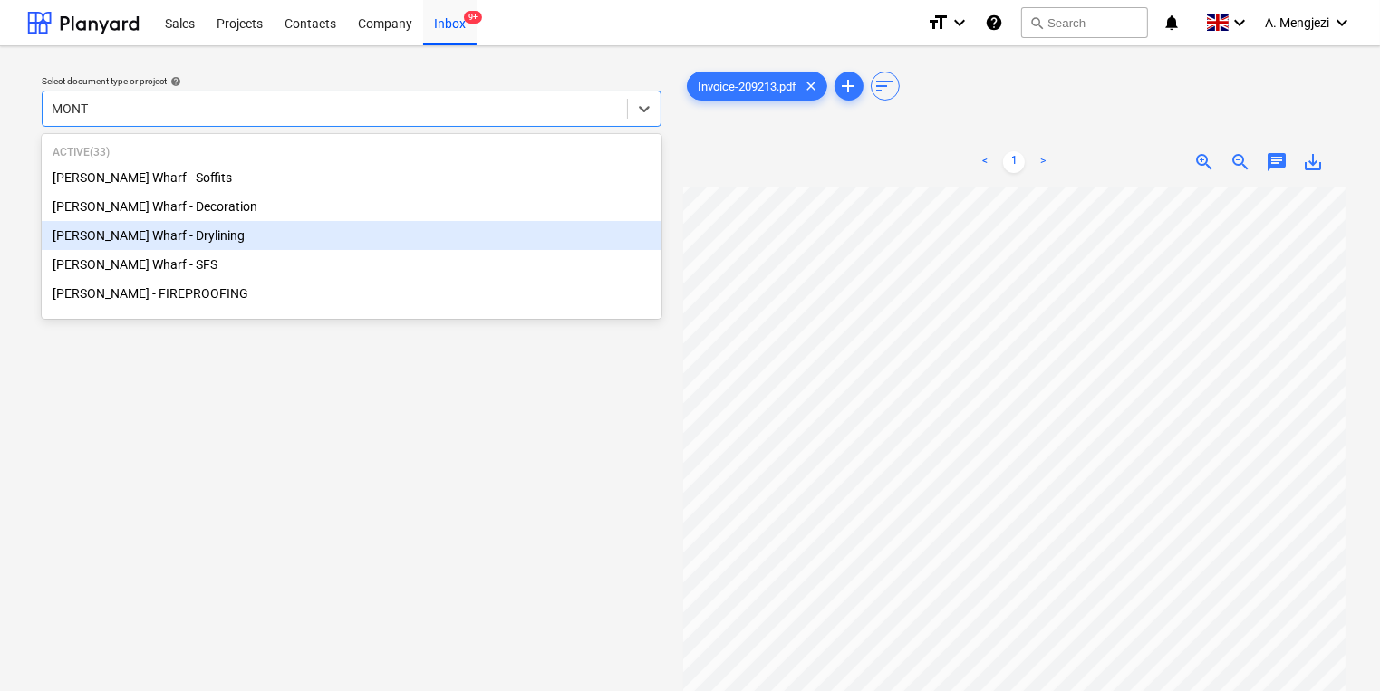
click at [299, 225] on div "[PERSON_NAME] Wharf - Drylining" at bounding box center [352, 235] width 620 height 29
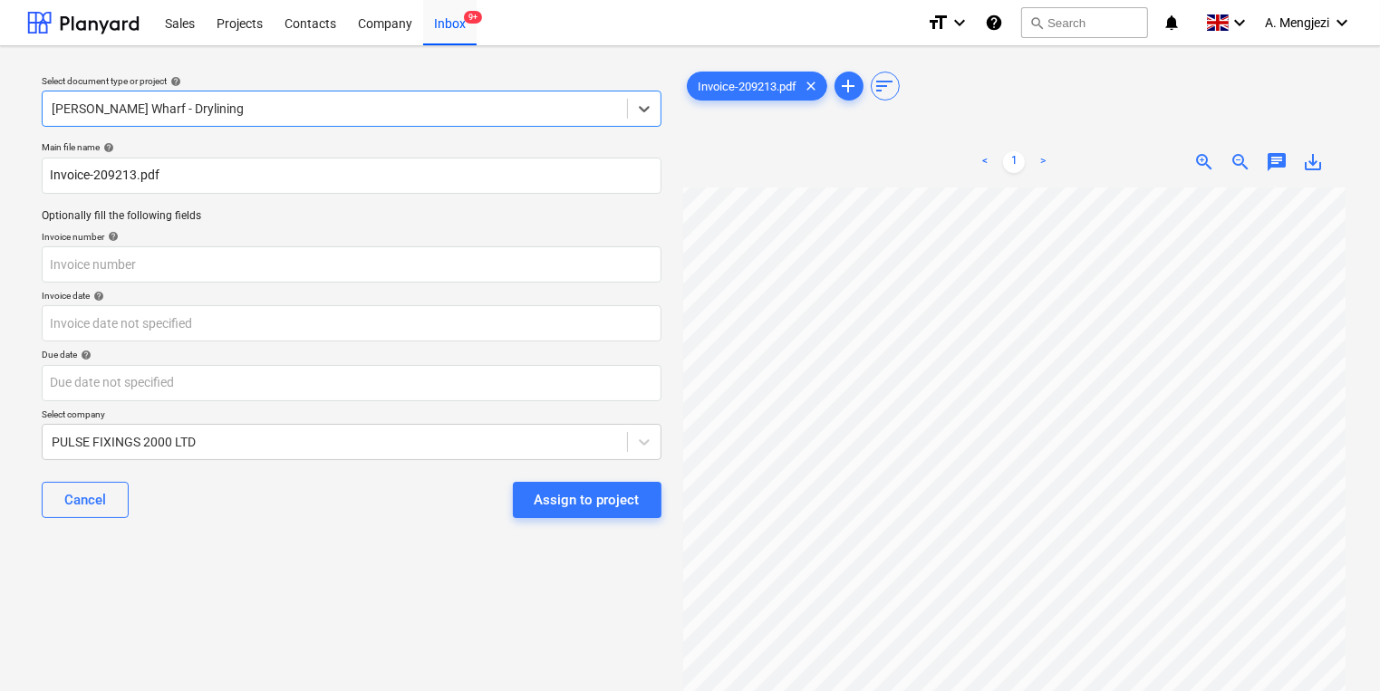
click at [299, 244] on p "Invoice number help" at bounding box center [352, 238] width 620 height 15
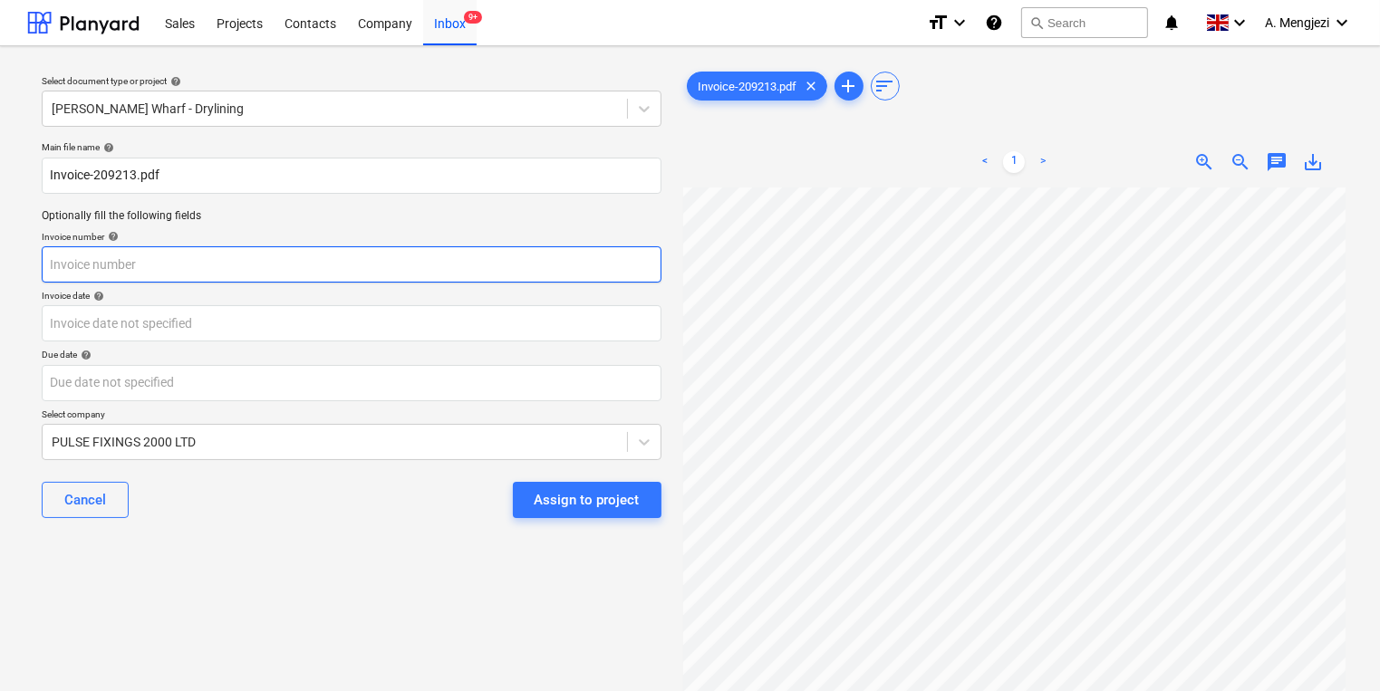
scroll to position [0, 22]
click at [564, 246] on input "text" at bounding box center [352, 264] width 620 height 36
click at [568, 260] on input "text" at bounding box center [352, 264] width 620 height 36
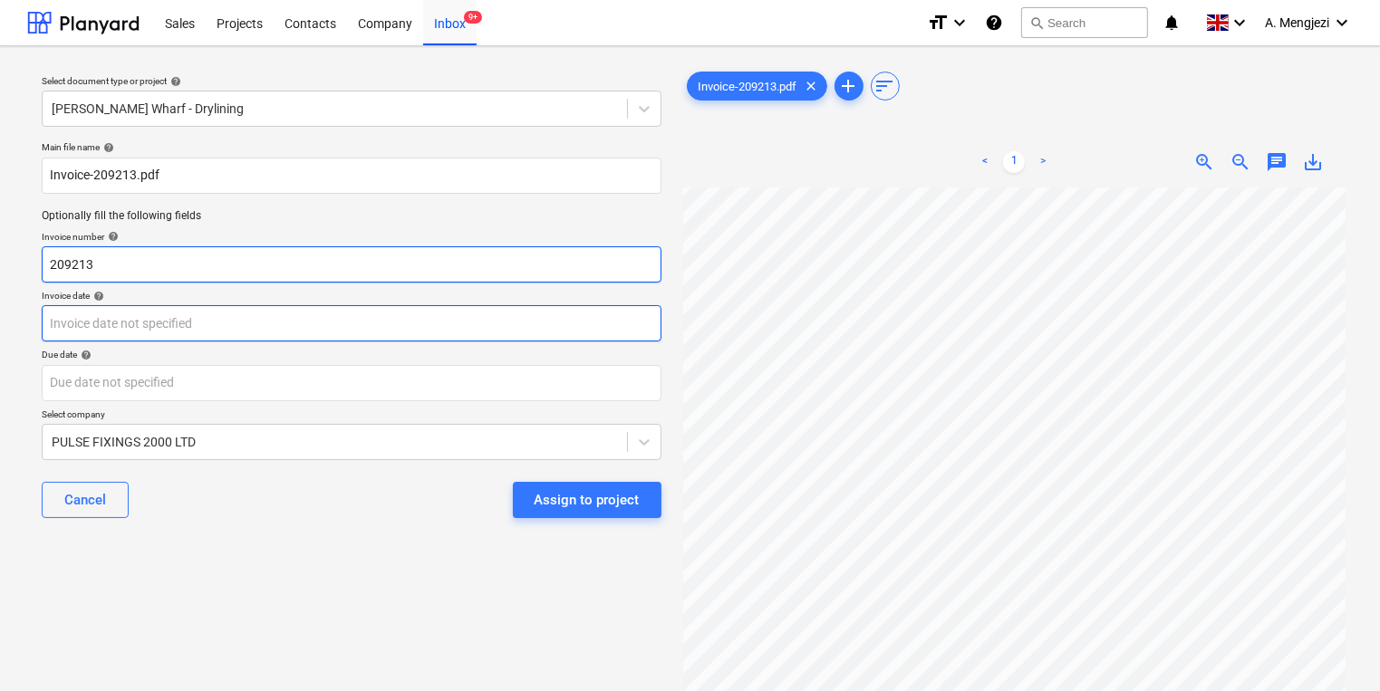
type input "209213"
click at [468, 328] on body "Sales Projects Contacts Company Inbox 9+ format_size keyboard_arrow_down help s…" at bounding box center [690, 345] width 1380 height 691
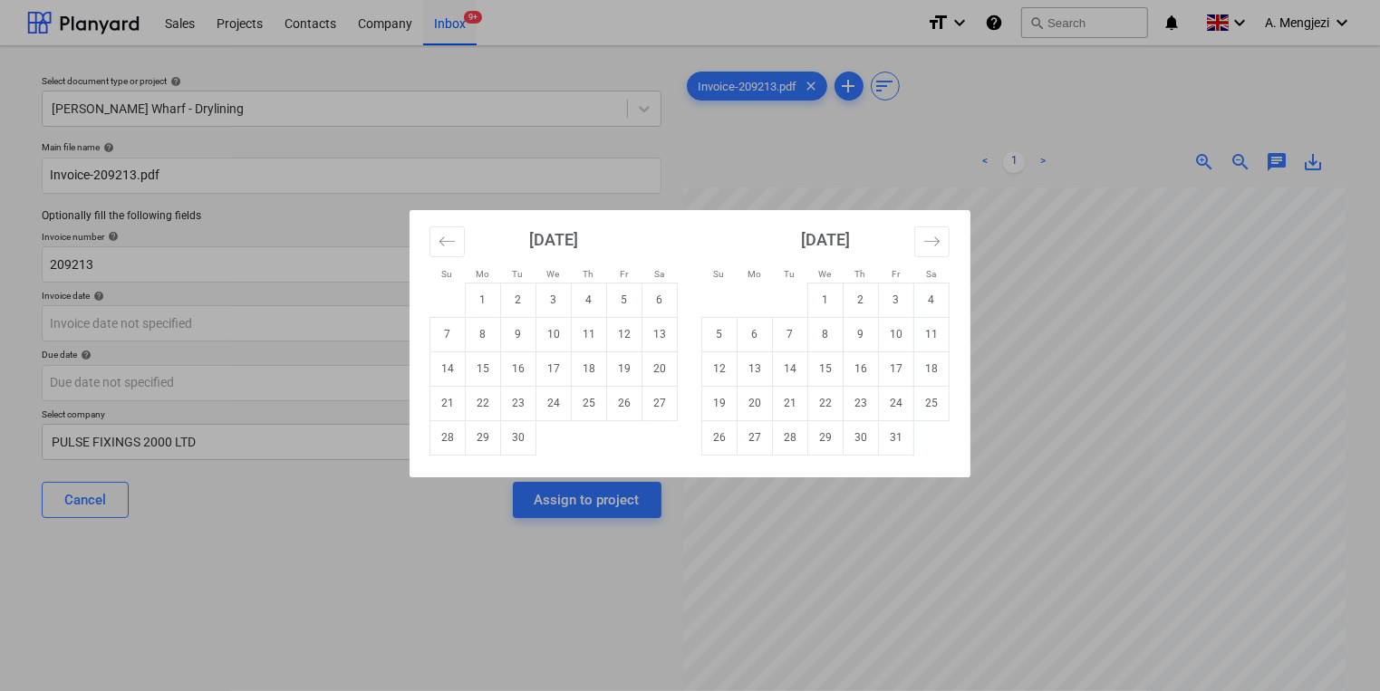
click at [536, 434] on td "Calendar" at bounding box center [553, 437] width 35 height 34
click at [515, 434] on td "30" at bounding box center [518, 437] width 35 height 34
type input "30 Sep 2025"
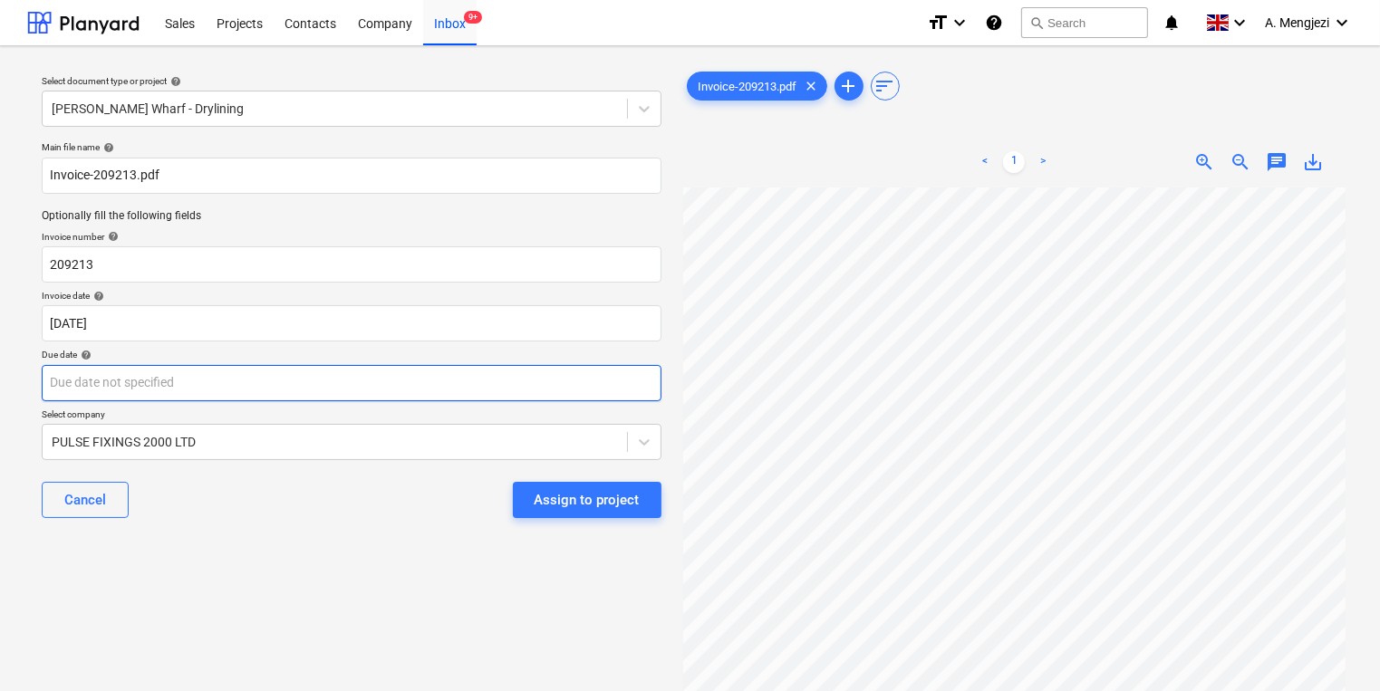
click at [516, 366] on body "Sales Projects Contacts Company Inbox 9+ format_size keyboard_arrow_down help s…" at bounding box center [690, 345] width 1380 height 691
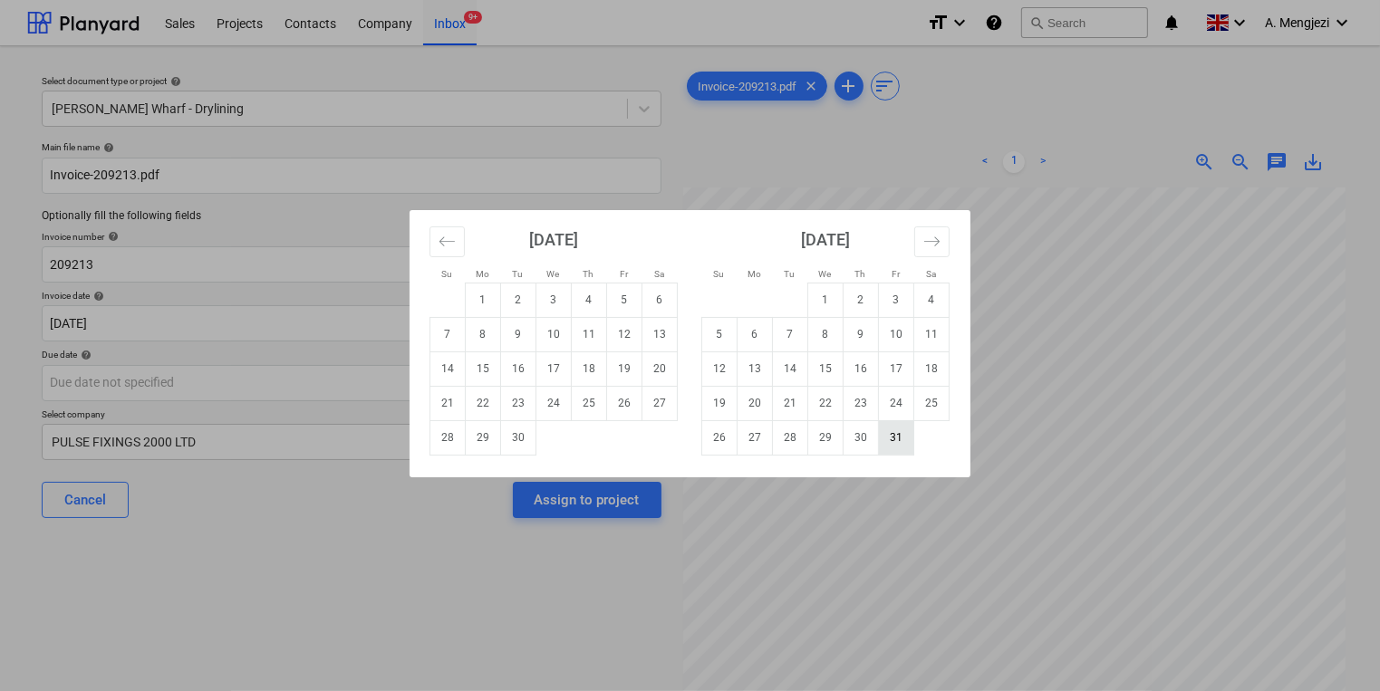
click at [899, 437] on td "31" at bounding box center [896, 437] width 35 height 34
type input "[DATE]"
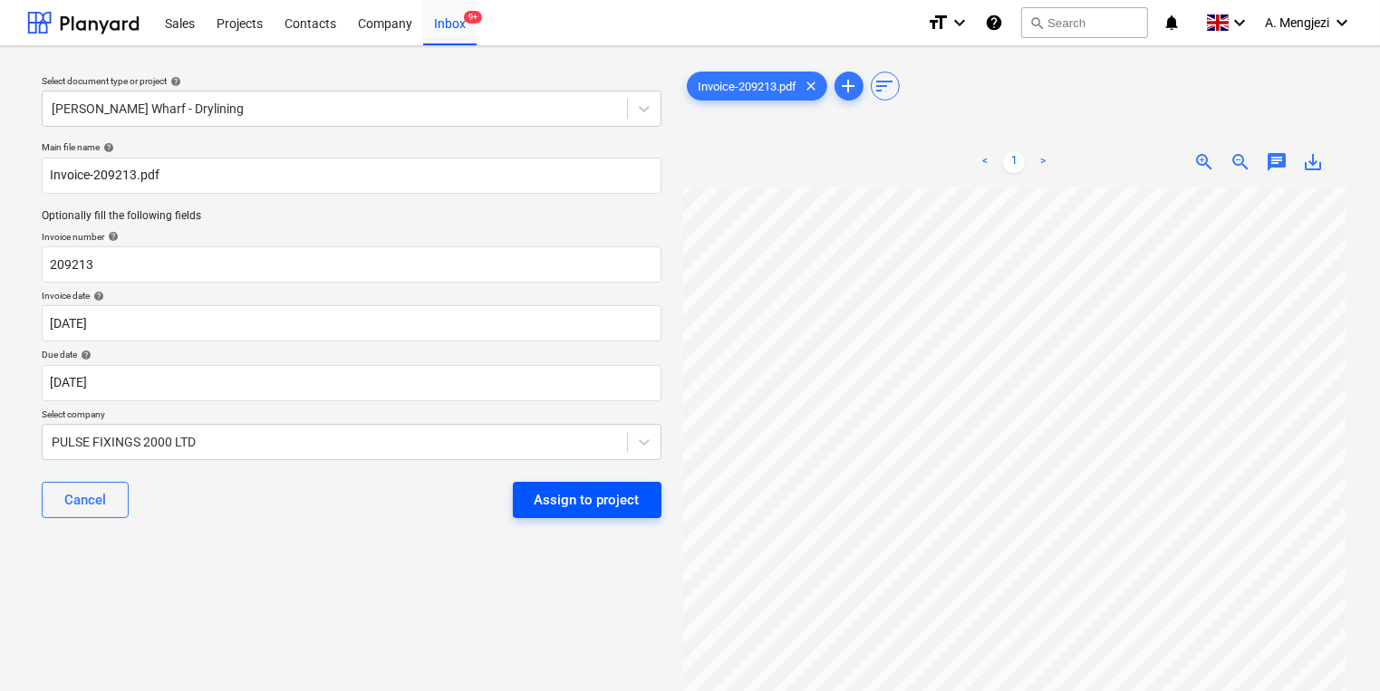
click at [654, 500] on button "Assign to project" at bounding box center [587, 500] width 149 height 36
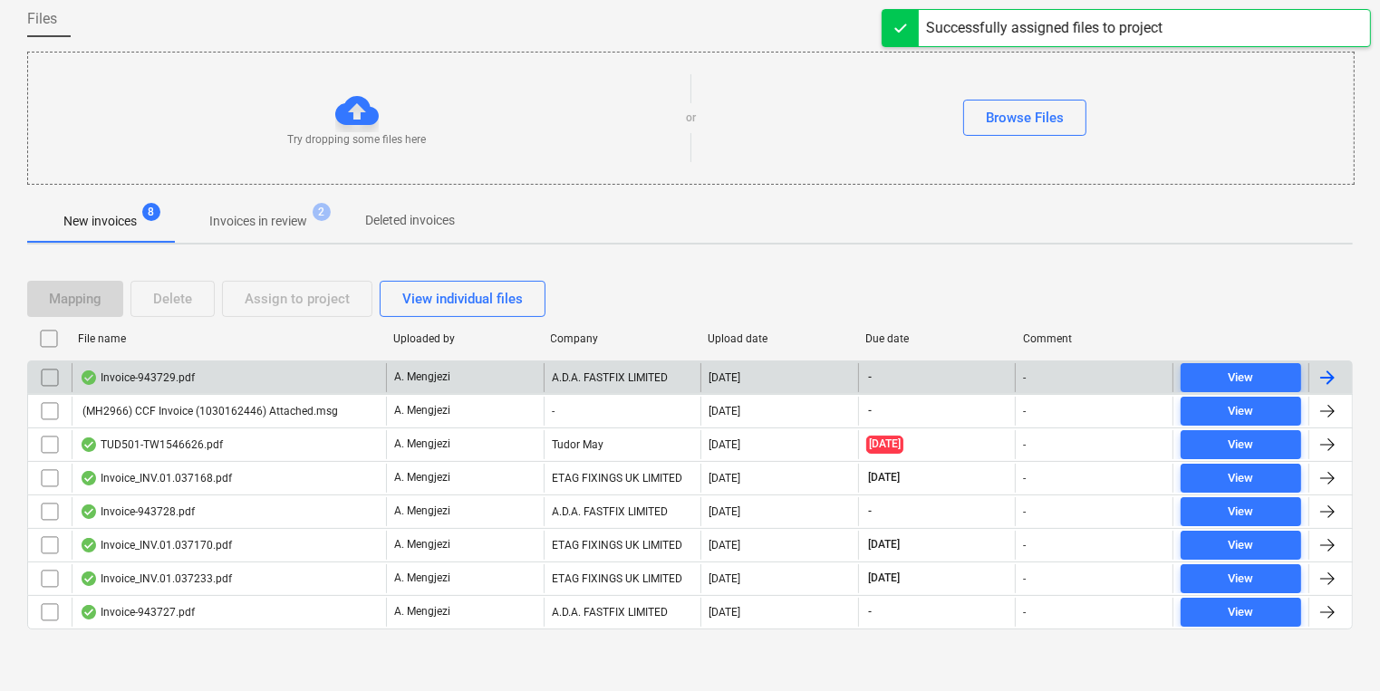
click at [460, 370] on div "A. Mengjezi" at bounding box center [465, 377] width 158 height 29
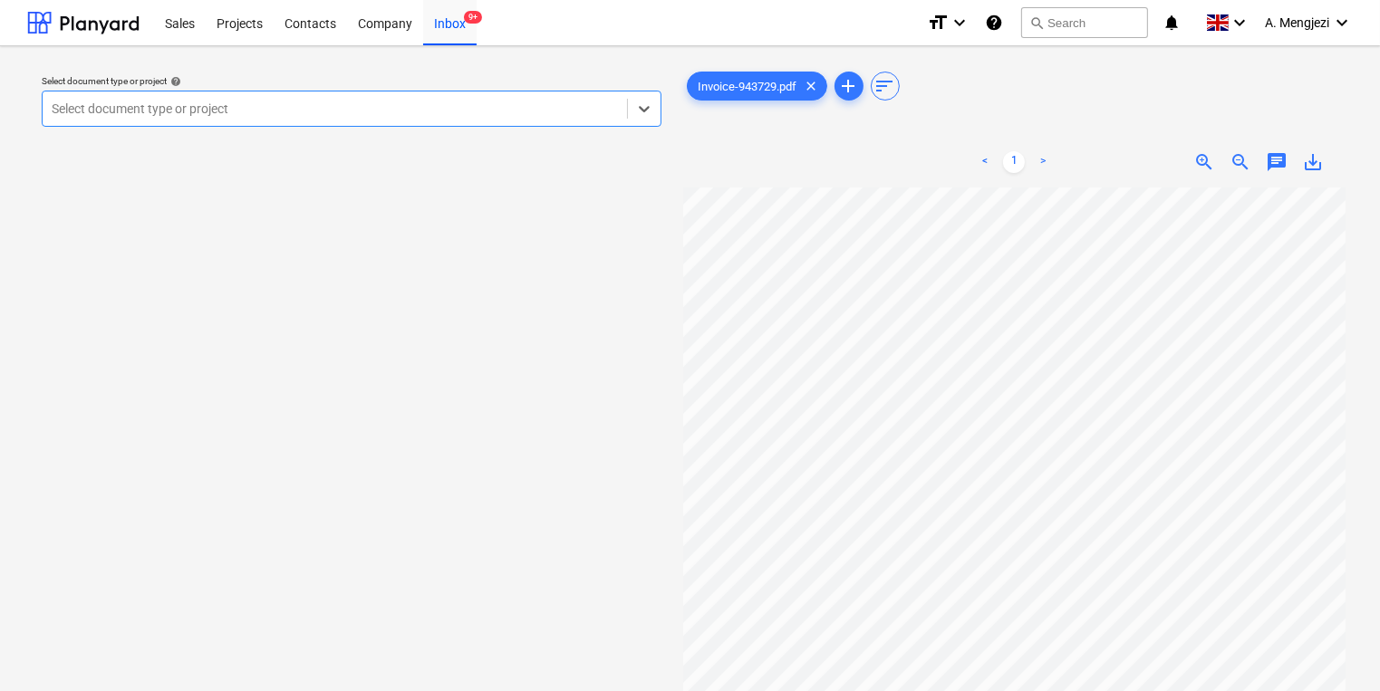
click at [217, 106] on div at bounding box center [335, 109] width 566 height 18
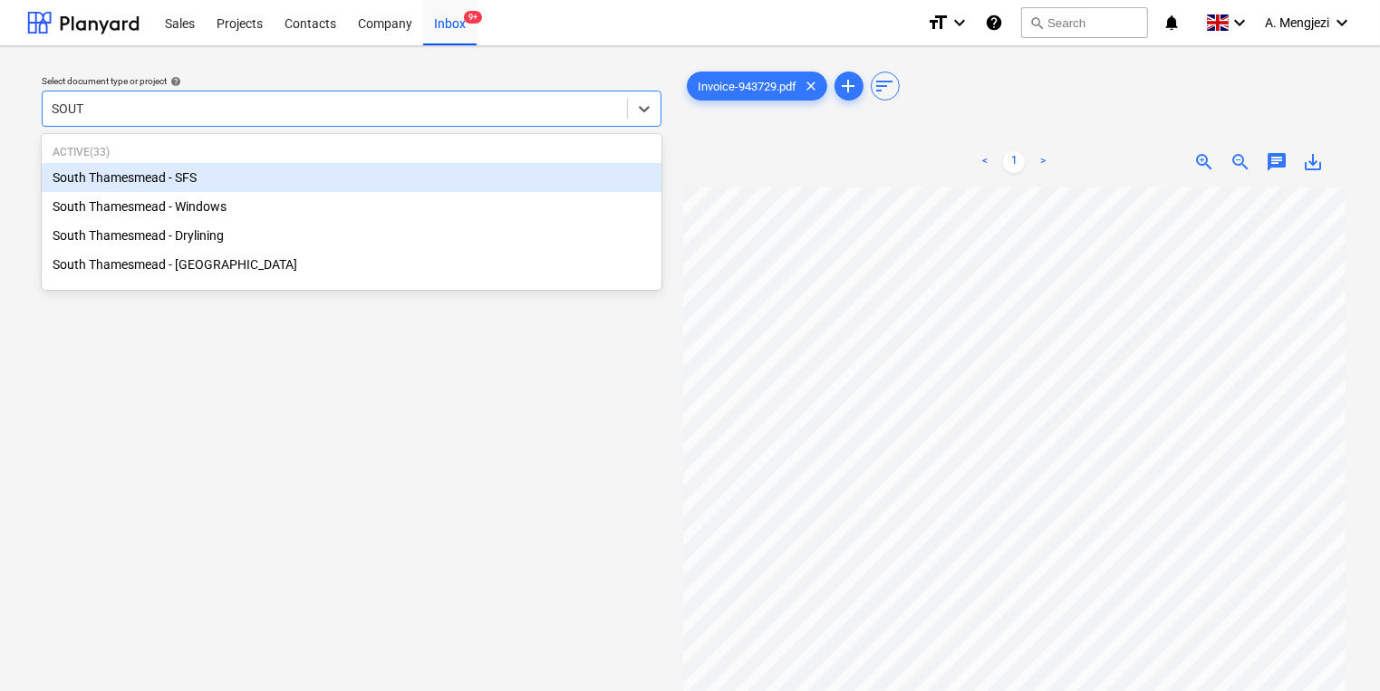
type input "SOUTH"
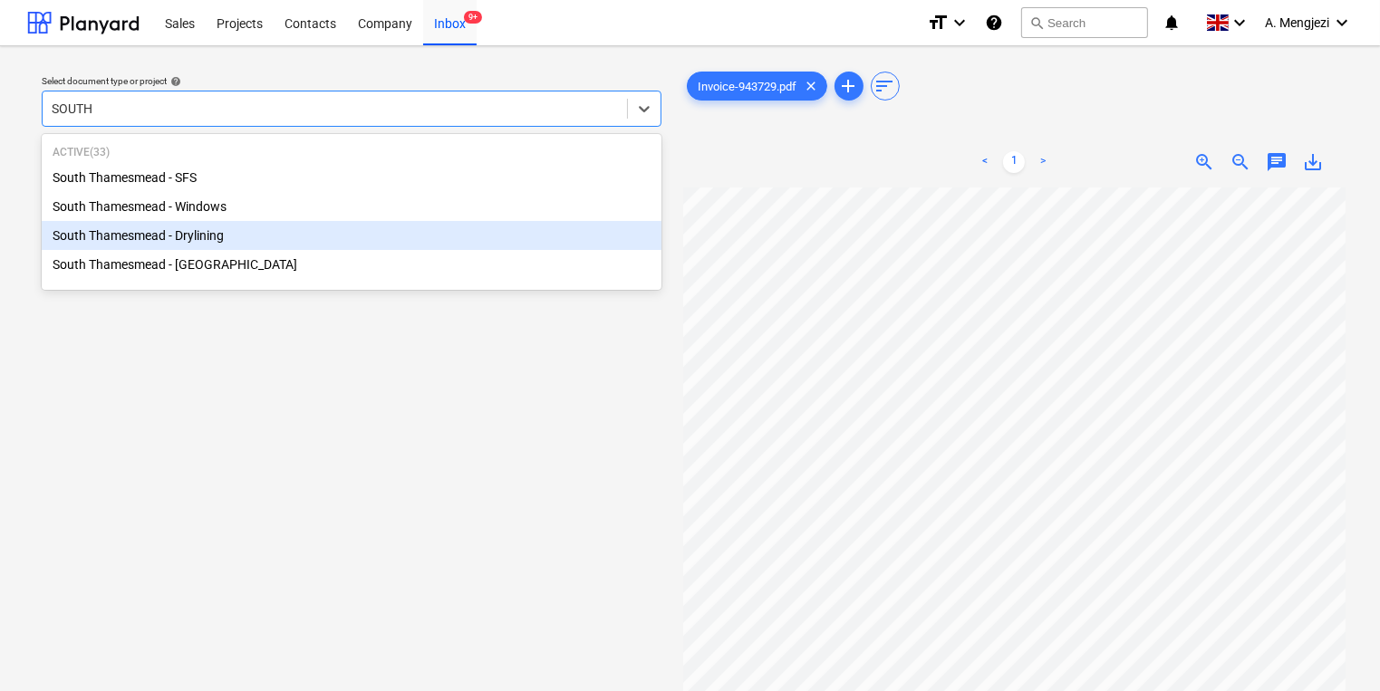
click at [185, 242] on div "South Thamesmead - Drylining" at bounding box center [352, 235] width 620 height 29
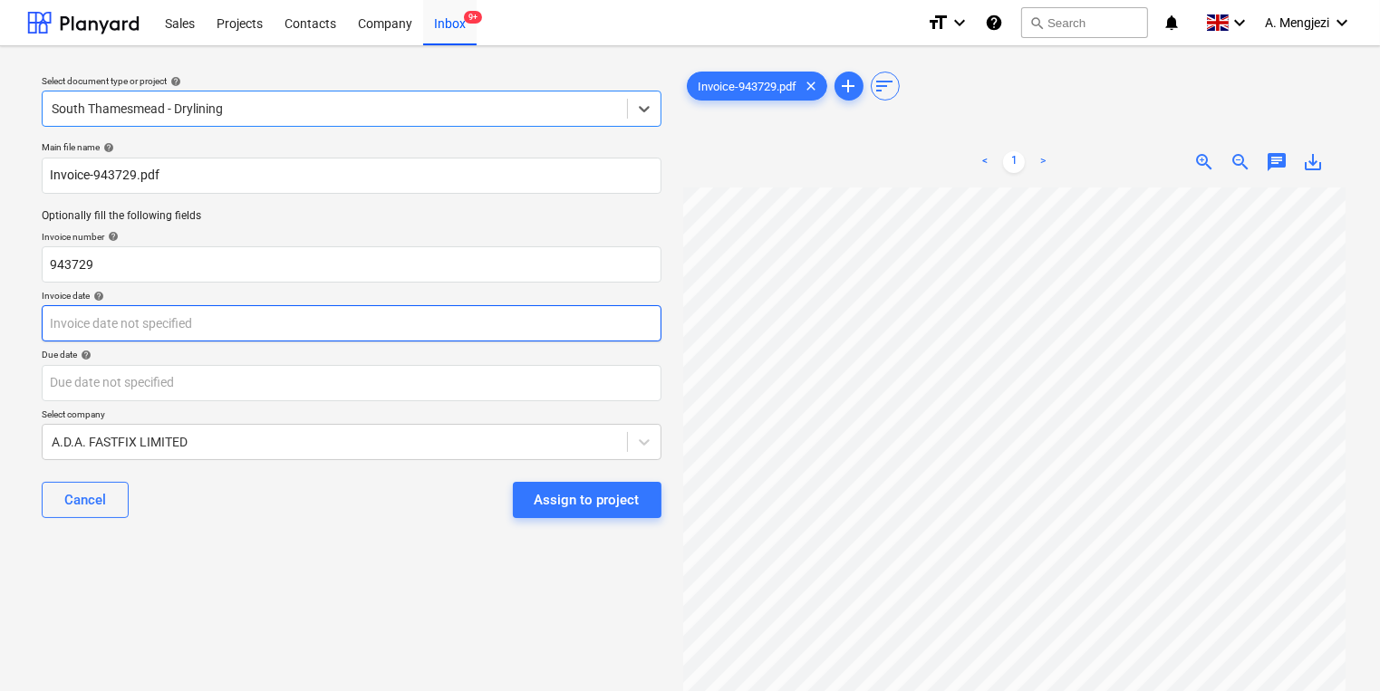
click at [239, 330] on body "Sales Projects Contacts Company Inbox 9+ format_size keyboard_arrow_down help s…" at bounding box center [690, 345] width 1380 height 691
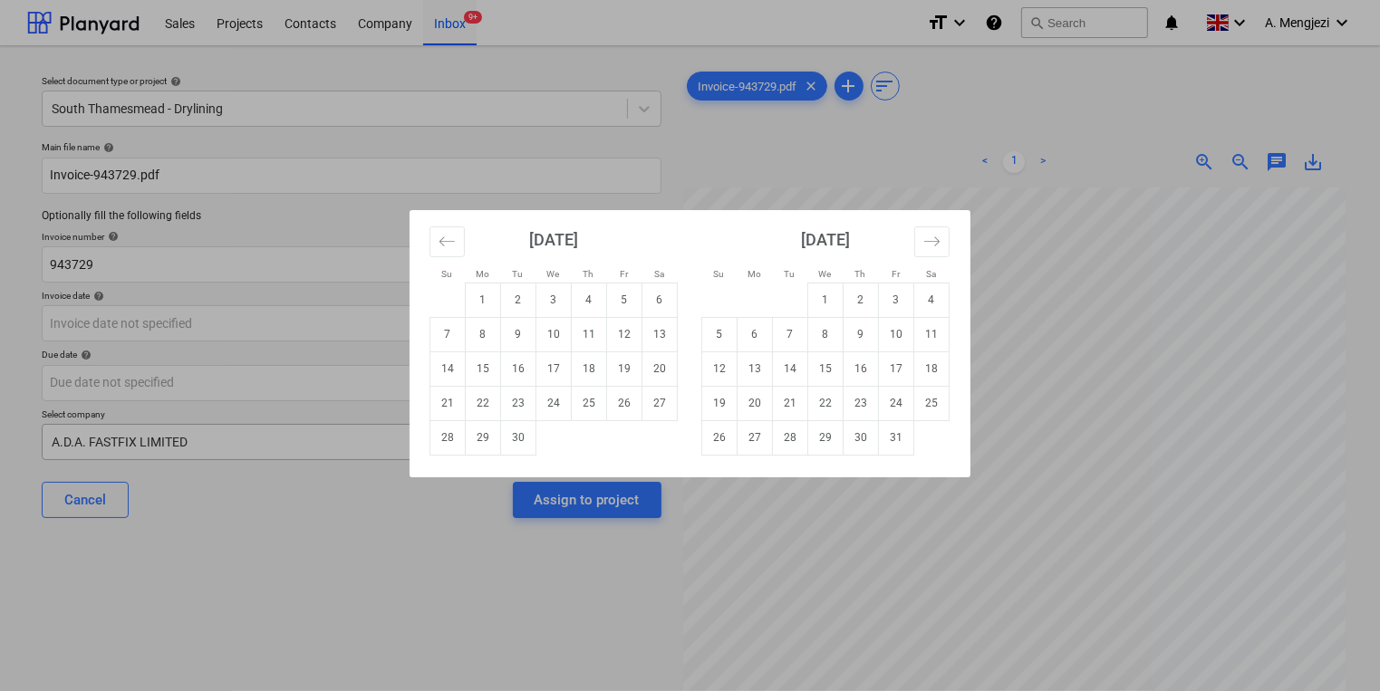
click at [523, 448] on td "30" at bounding box center [518, 437] width 35 height 34
type input "30 Sep 2025"
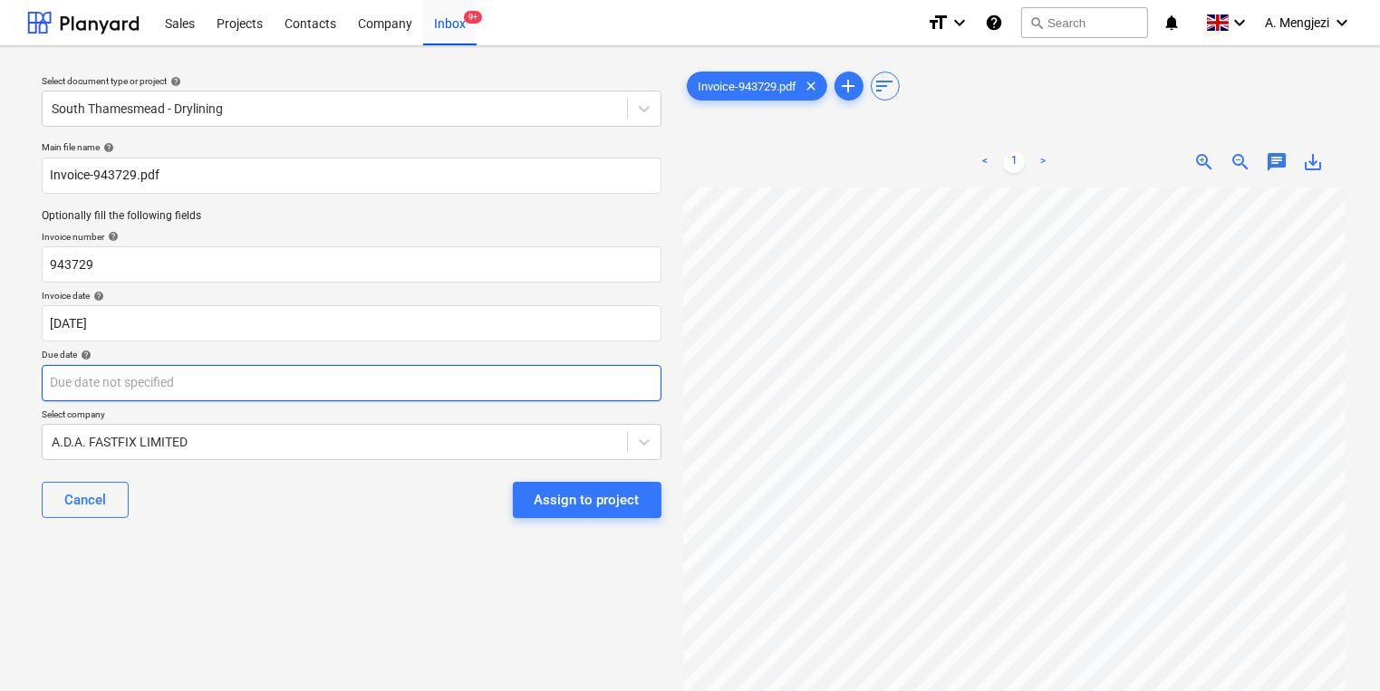
click at [602, 388] on body "Sales Projects Contacts Company Inbox 9+ format_size keyboard_arrow_down help s…" at bounding box center [690, 345] width 1380 height 691
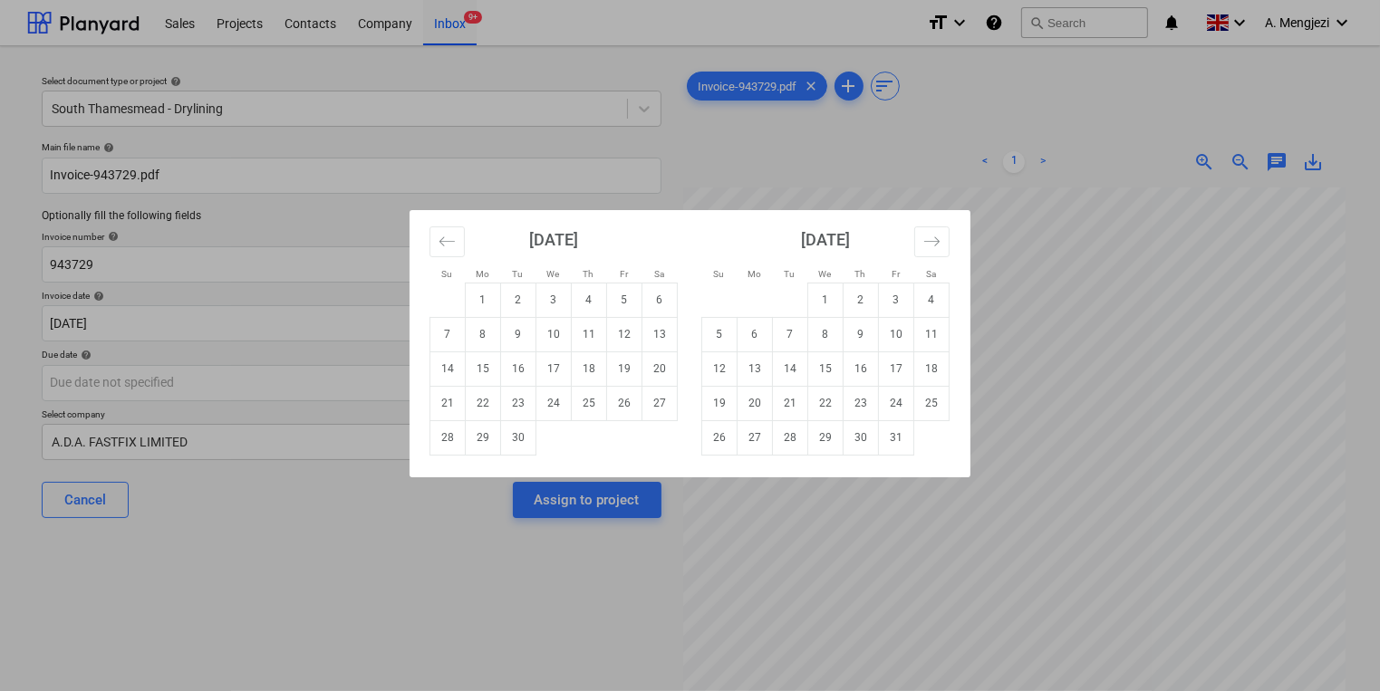
click at [899, 456] on div "[DATE] 1 2 3 4 5 6 7 8 9 10 11 12 13 14 15 16 17 18 19 20 21 22 23 24 25 26 27 …" at bounding box center [961, 350] width 1087 height 280
click at [897, 443] on td "31" at bounding box center [896, 437] width 35 height 34
type input "[DATE]"
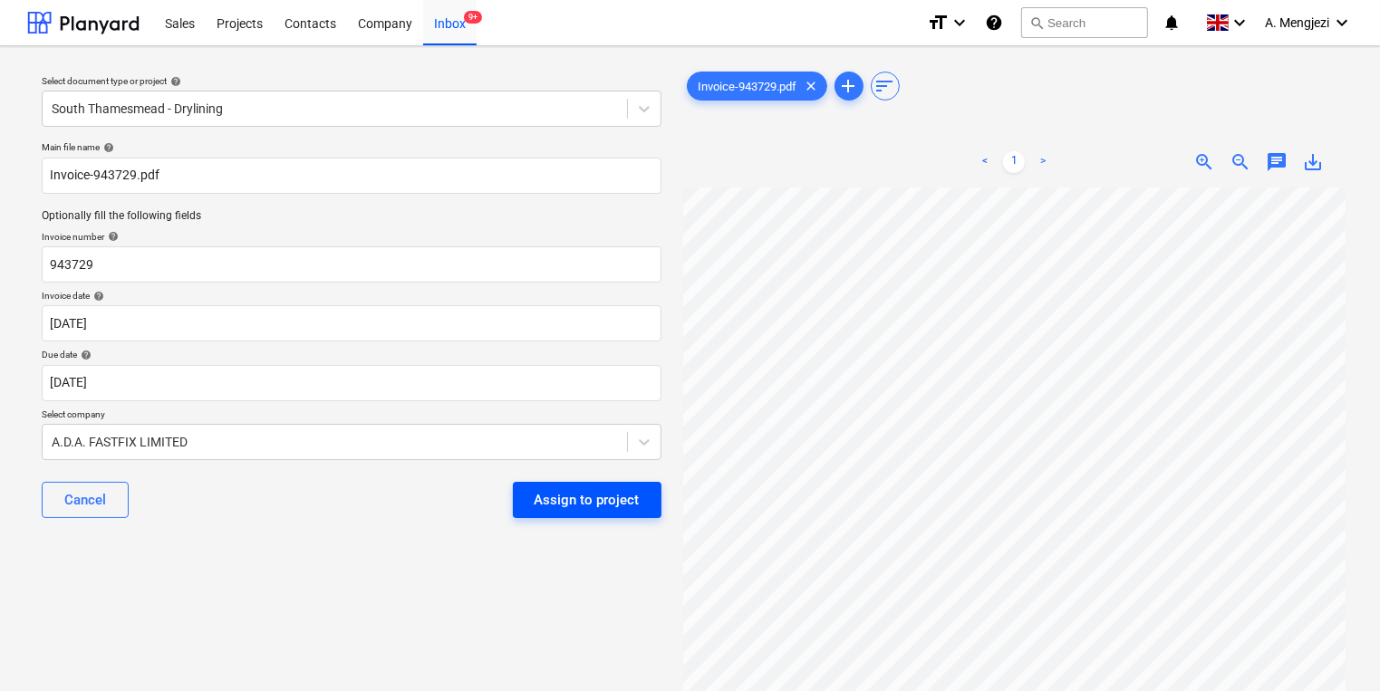
click at [598, 486] on button "Assign to project" at bounding box center [587, 500] width 149 height 36
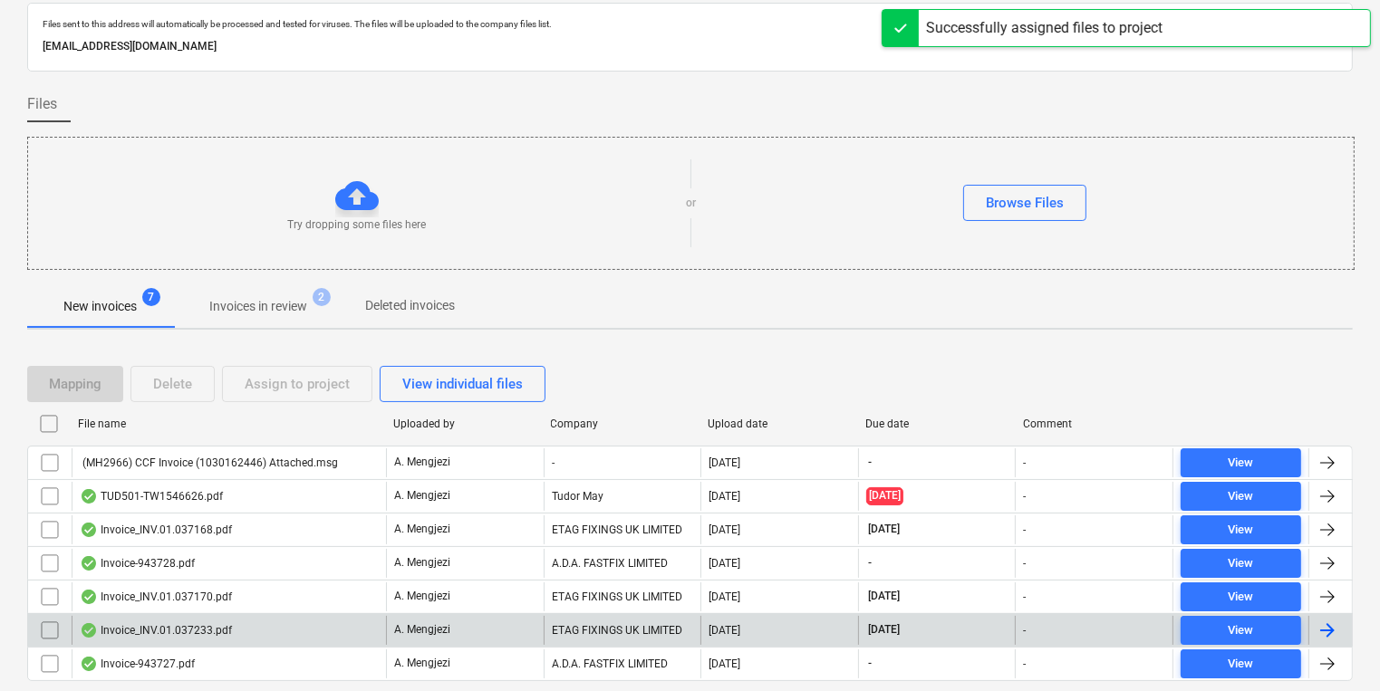
scroll to position [110, 0]
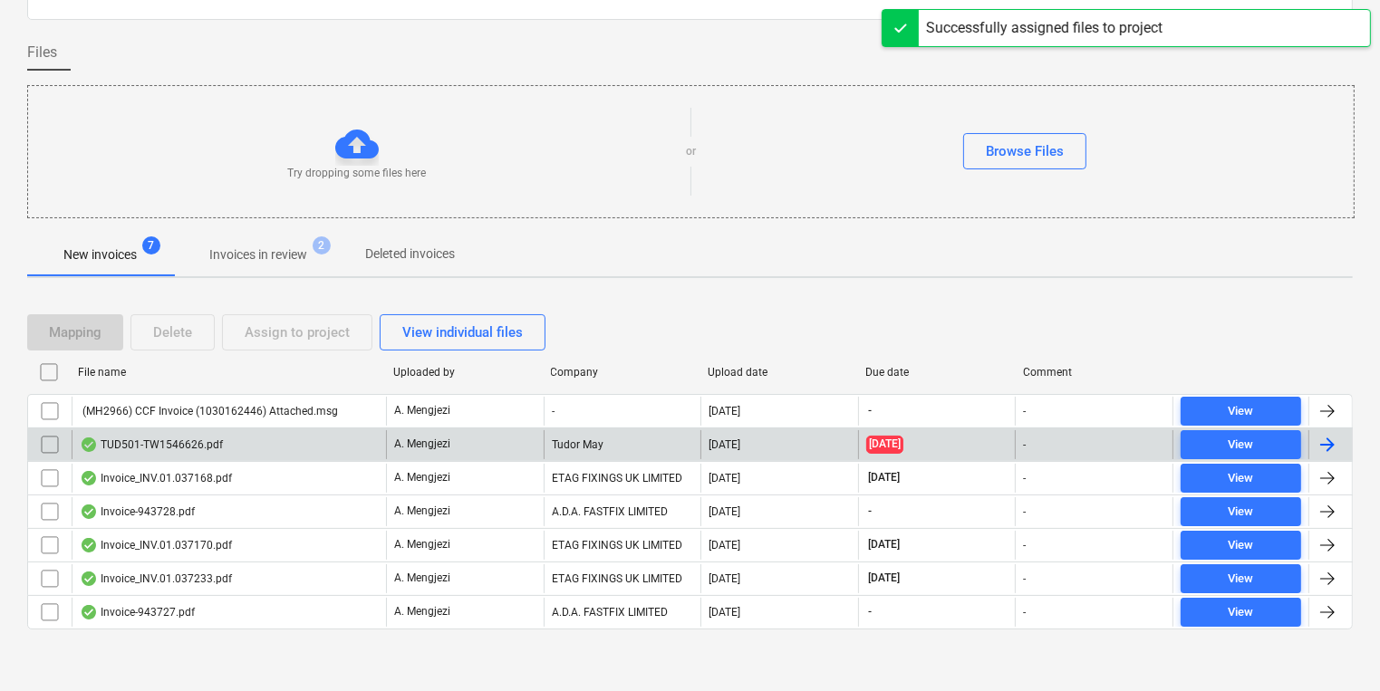
click at [561, 428] on div "TUD501-TW1546626.pdf A. Mengjezi Tudor May 30.09.2025 30.09.2025 - View" at bounding box center [690, 445] width 1326 height 34
click at [564, 436] on div "Tudor May" at bounding box center [623, 444] width 158 height 29
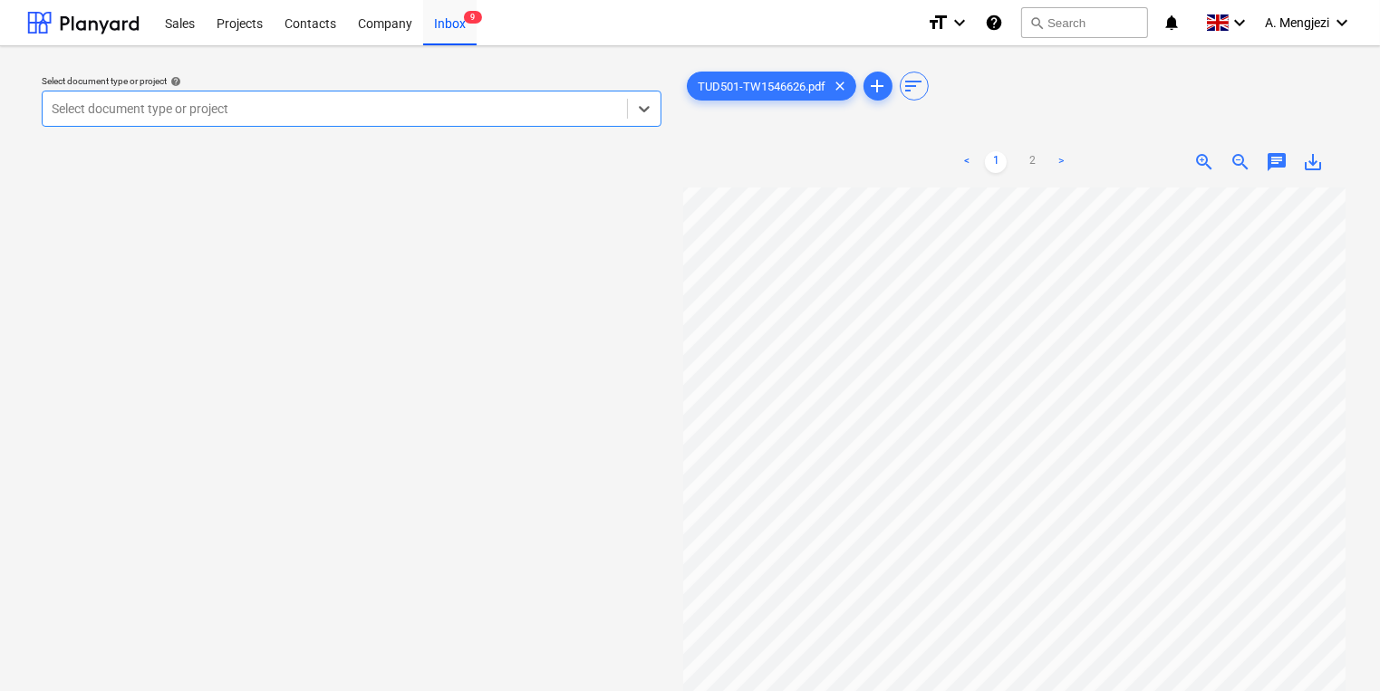
scroll to position [325, 0]
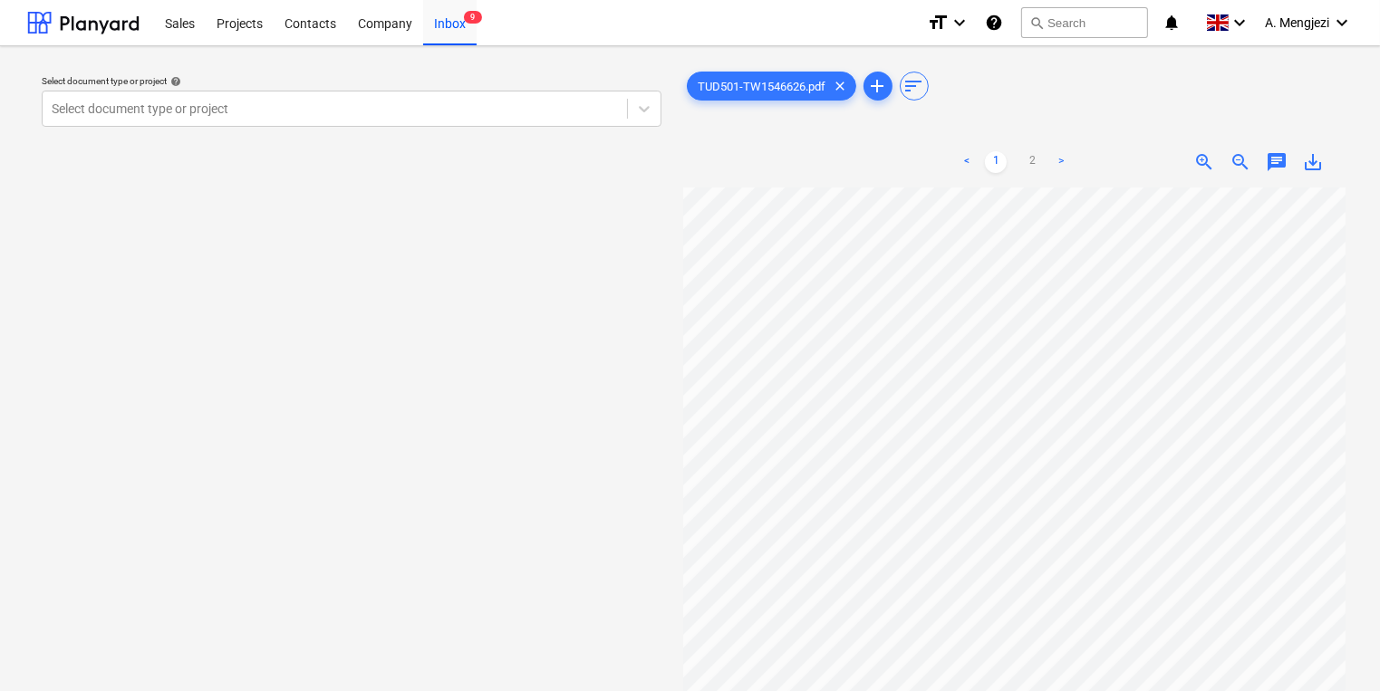
click at [415, 83] on div "Select document type or project help" at bounding box center [352, 81] width 620 height 12
click at [454, 123] on div "Select document type or project" at bounding box center [352, 109] width 620 height 36
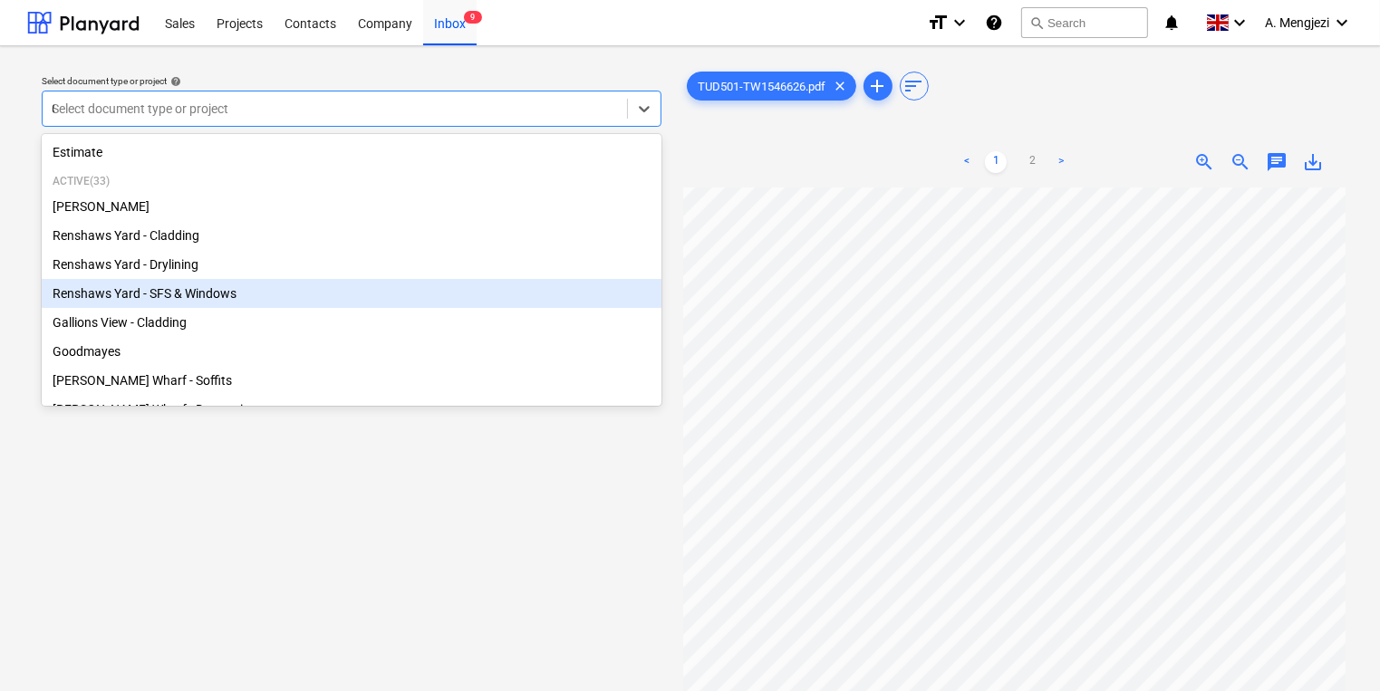
type input "GR"
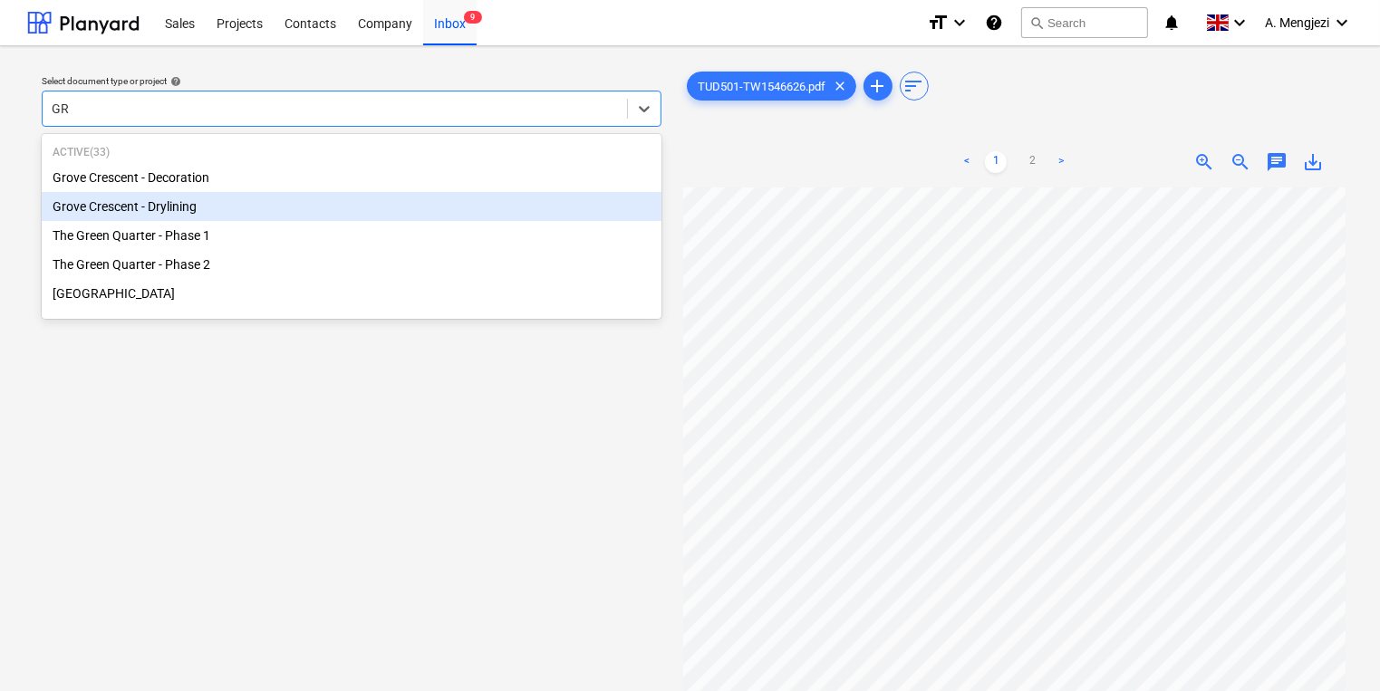
click at [358, 210] on div "Grove Crescent - Drylining" at bounding box center [352, 206] width 620 height 29
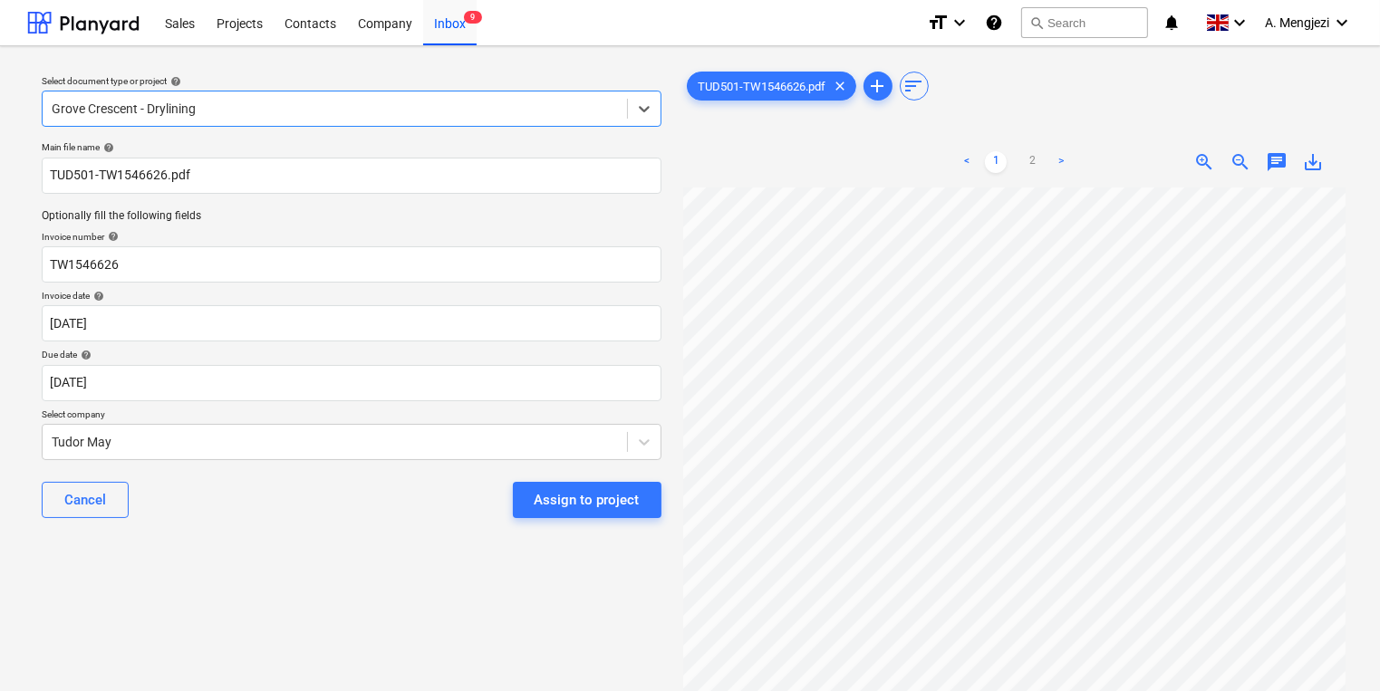
scroll to position [35, 0]
click at [408, 354] on div "Due date help" at bounding box center [352, 355] width 620 height 12
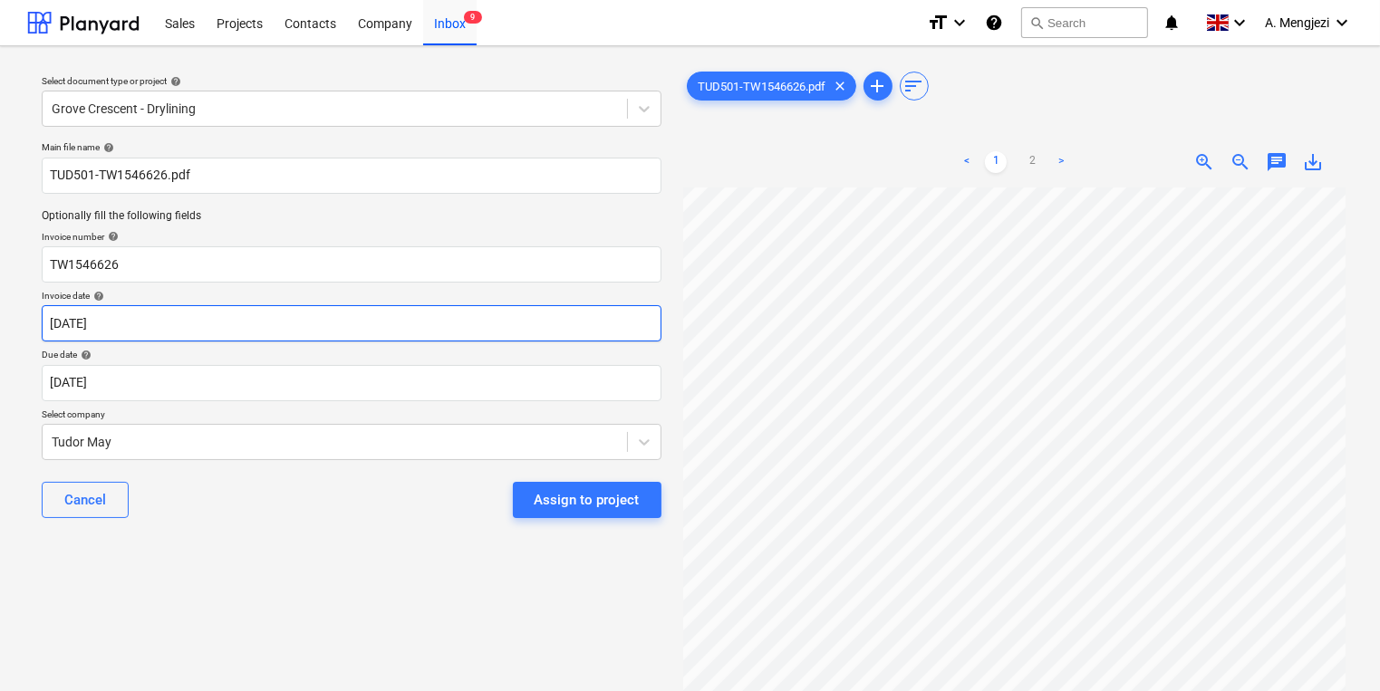
click at [522, 337] on body "Sales Projects Contacts Company Inbox 9 format_size keyboard_arrow_down help se…" at bounding box center [690, 345] width 1380 height 691
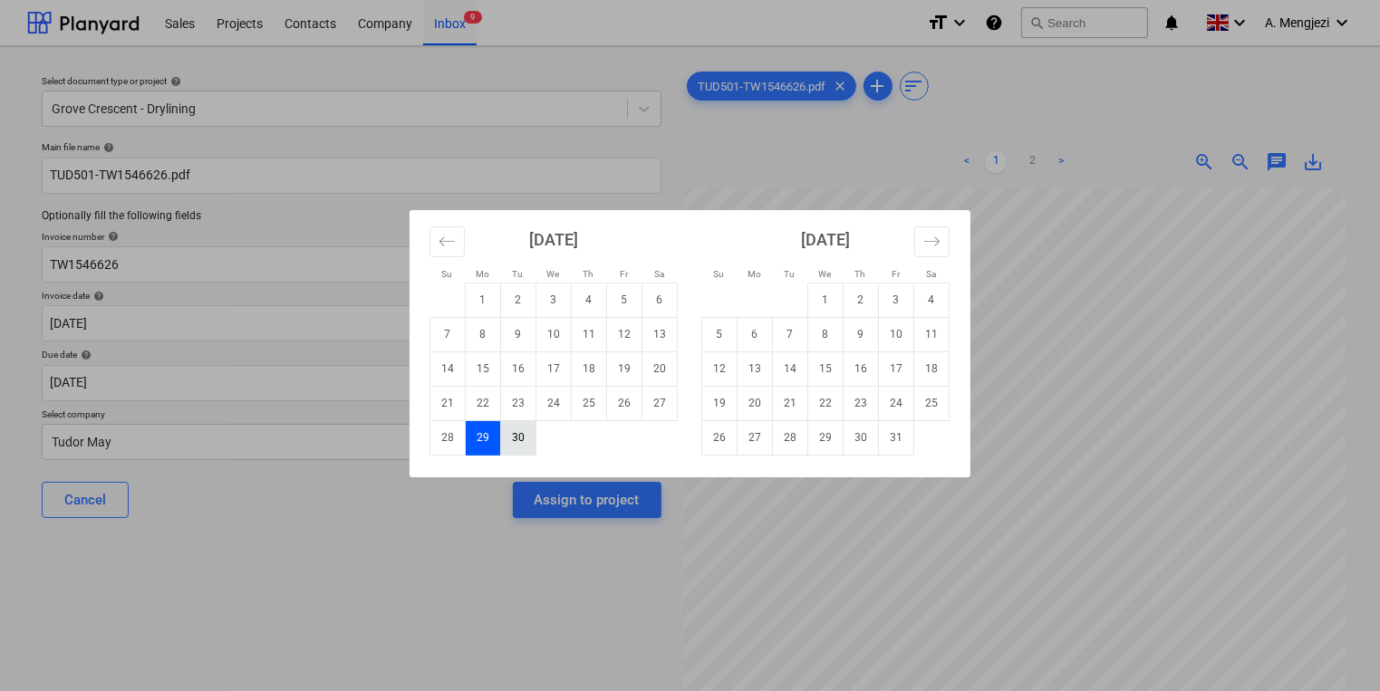
click at [518, 433] on td "30" at bounding box center [518, 437] width 35 height 34
type input "30 Sep 2025"
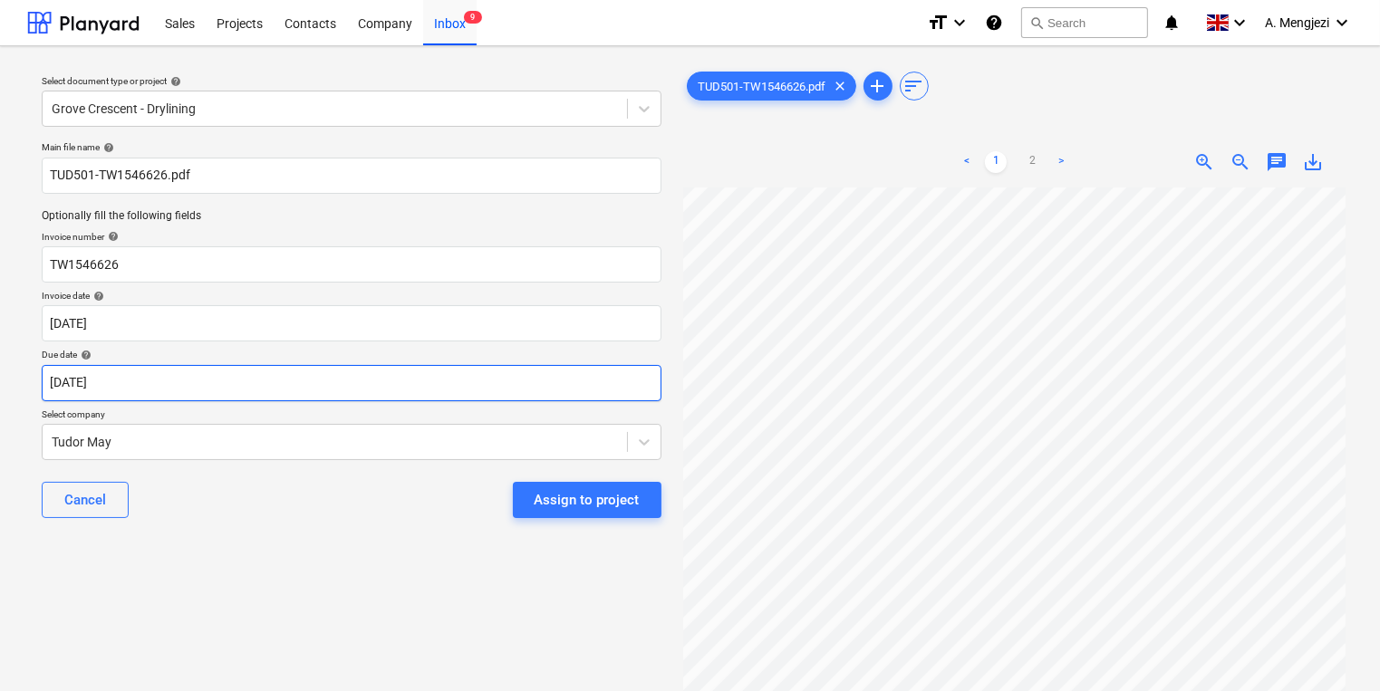
click at [565, 373] on body "Sales Projects Contacts Company Inbox 9 format_size keyboard_arrow_down help se…" at bounding box center [690, 345] width 1380 height 691
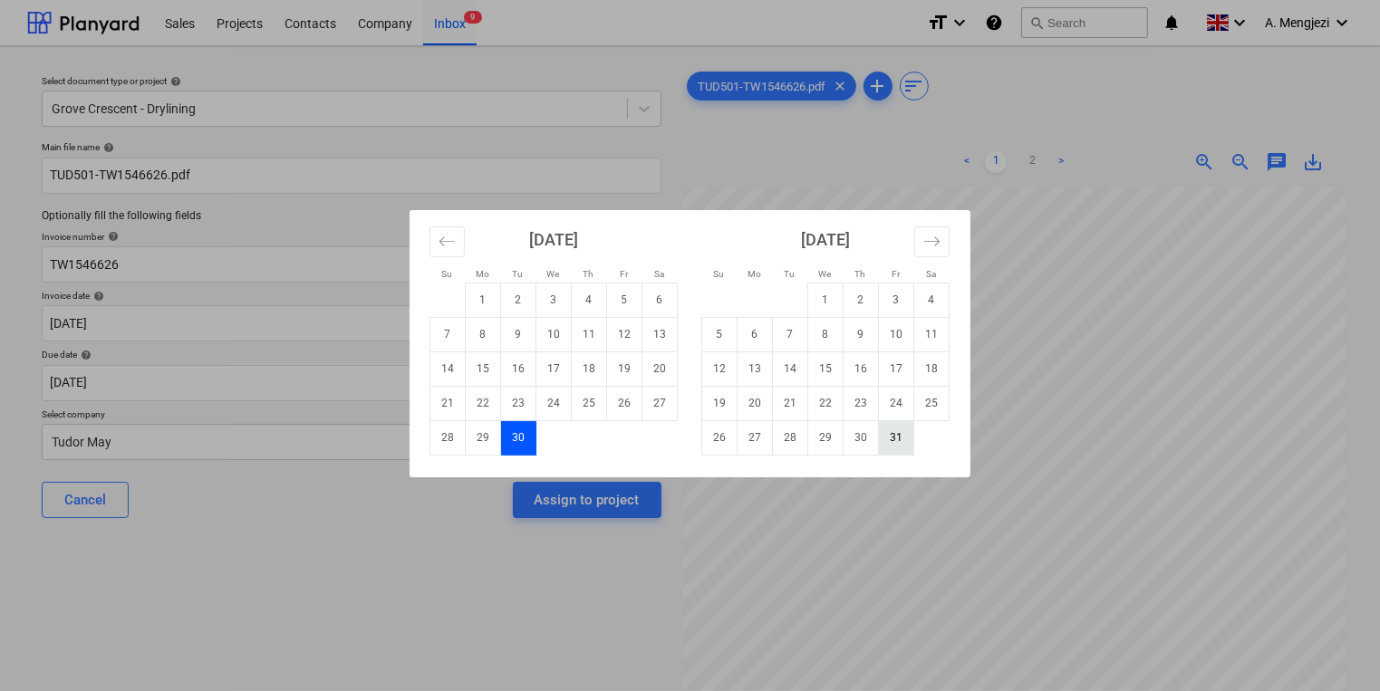
click at [888, 439] on td "31" at bounding box center [896, 437] width 35 height 34
type input "[DATE]"
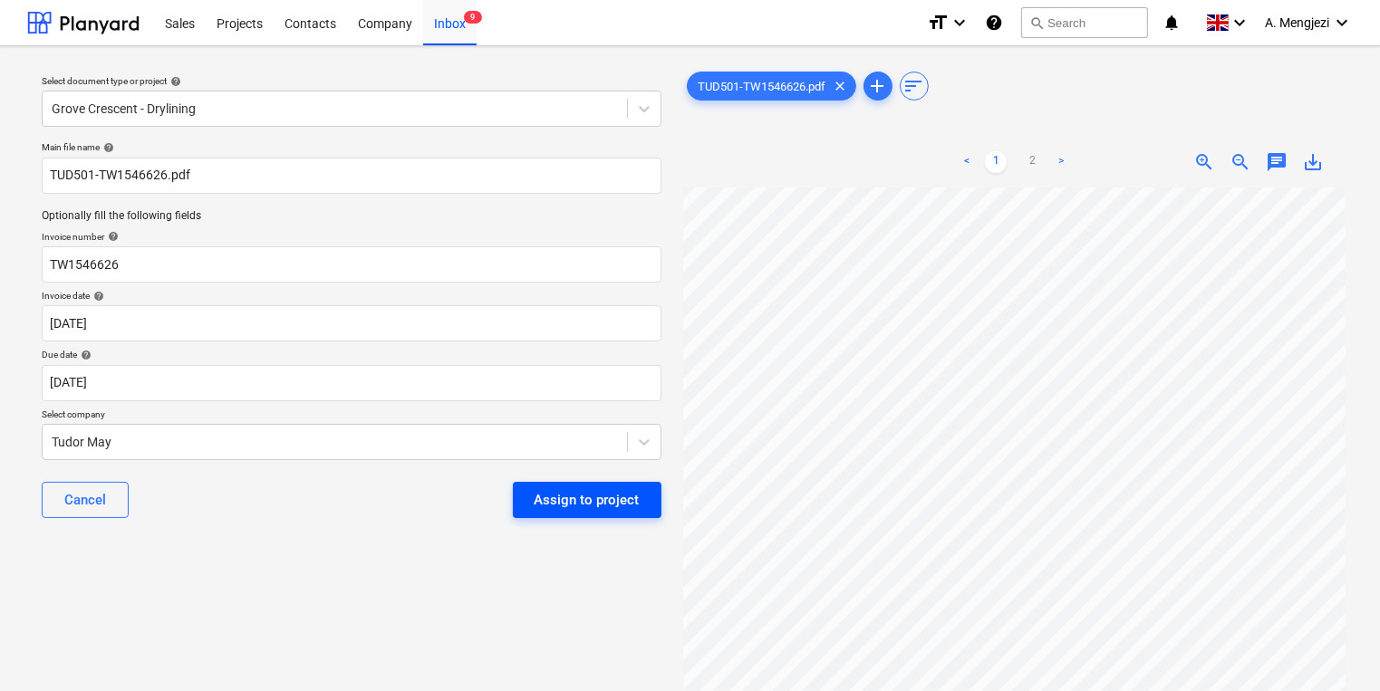
click at [574, 515] on button "Assign to project" at bounding box center [587, 500] width 149 height 36
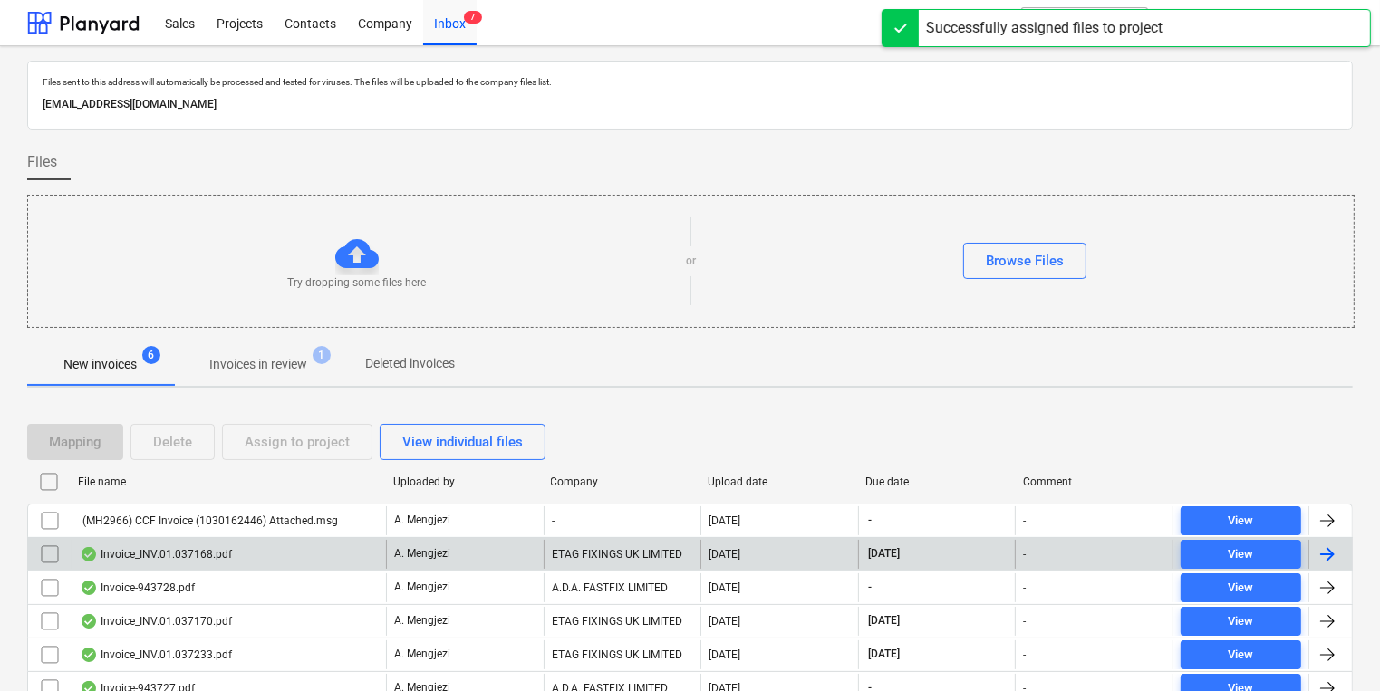
click at [512, 561] on div "A. Mengjezi" at bounding box center [465, 554] width 158 height 29
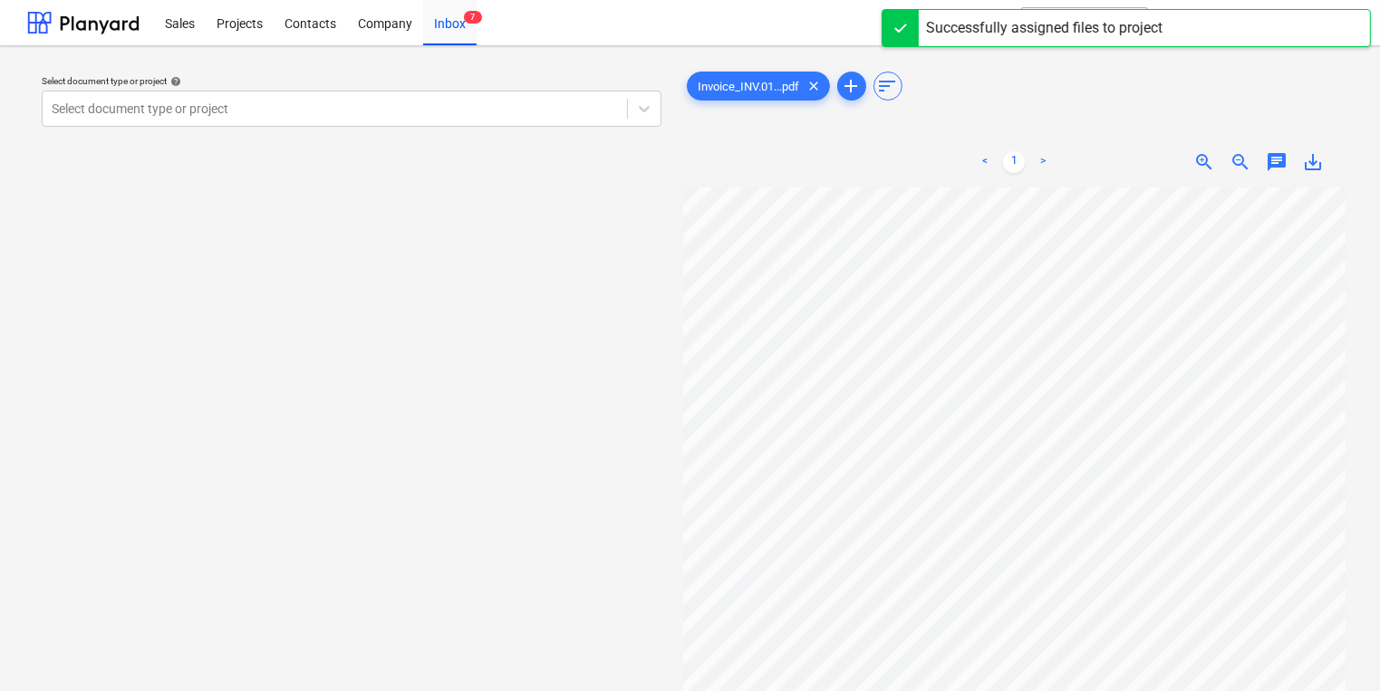
click at [460, 130] on div "Select document type or project help Select document type or project" at bounding box center [351, 101] width 634 height 66
click at [459, 119] on div "Select document type or project" at bounding box center [335, 108] width 584 height 25
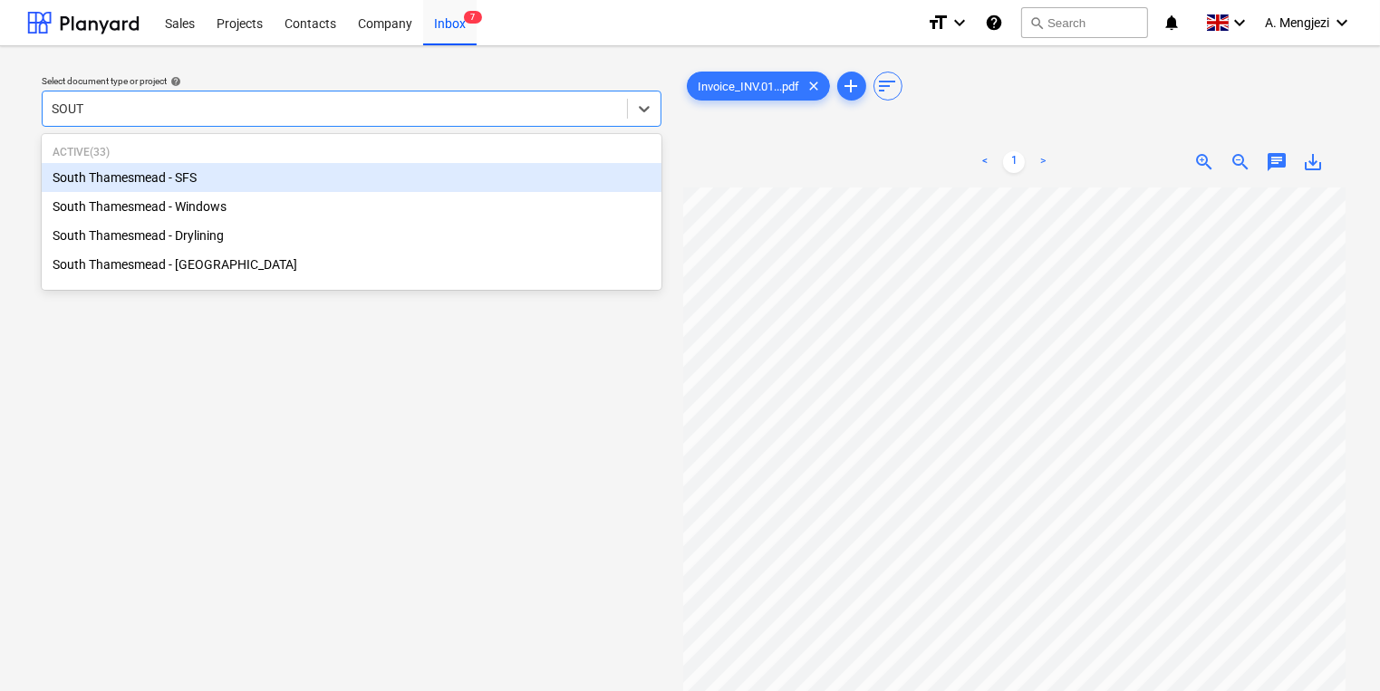
type input "SOUTH"
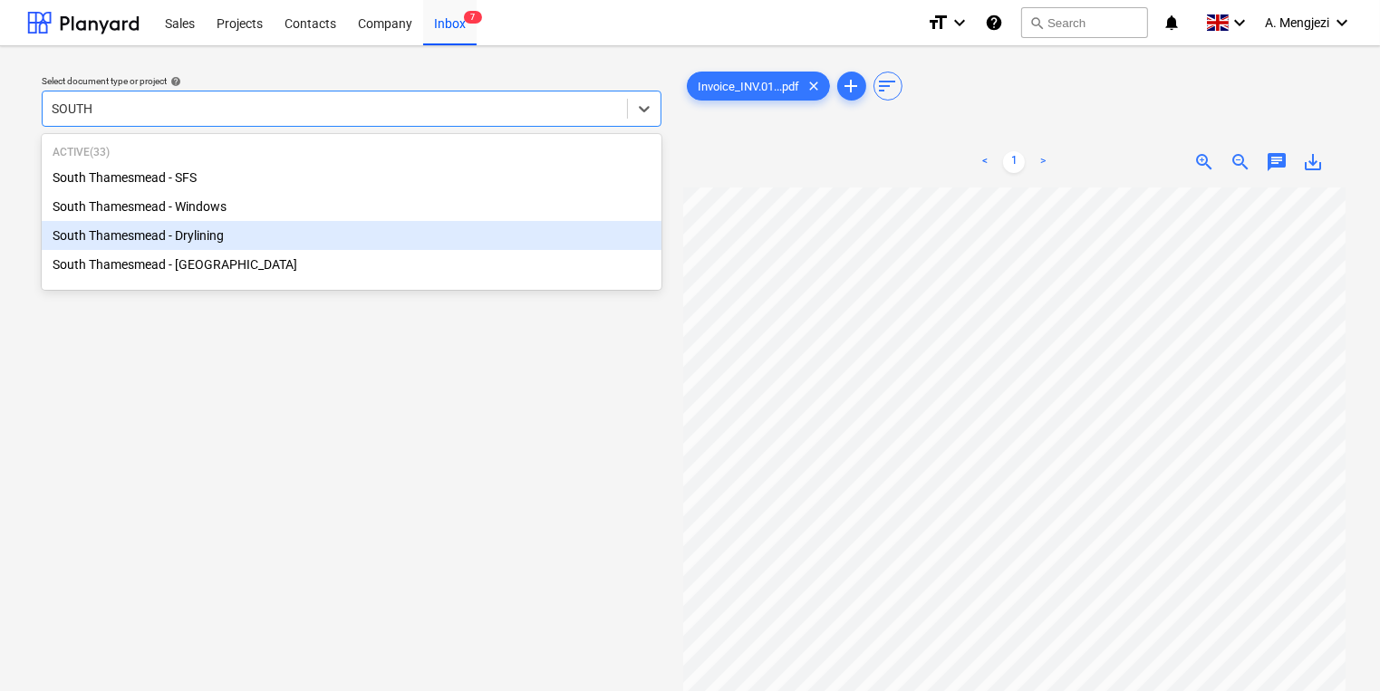
click at [203, 228] on div "South Thamesmead - Drylining" at bounding box center [352, 235] width 620 height 29
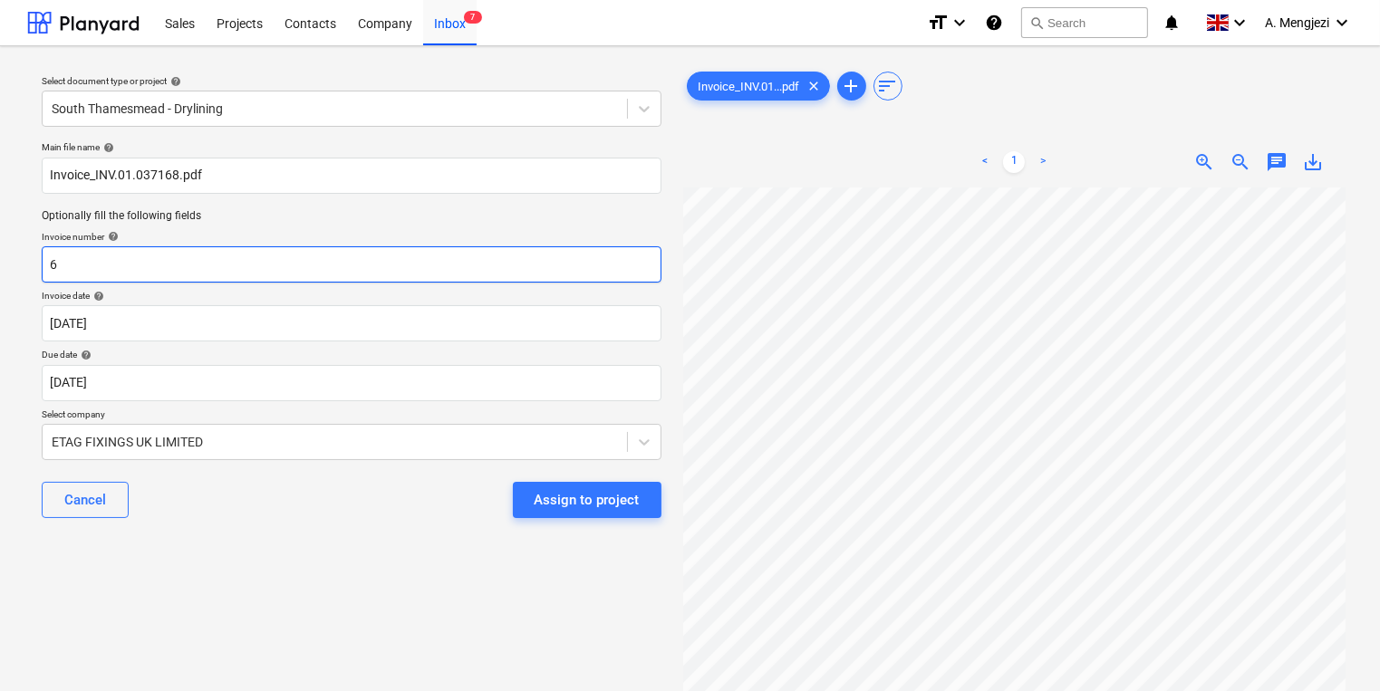
click at [181, 265] on input "6" at bounding box center [352, 264] width 620 height 36
type input "i"
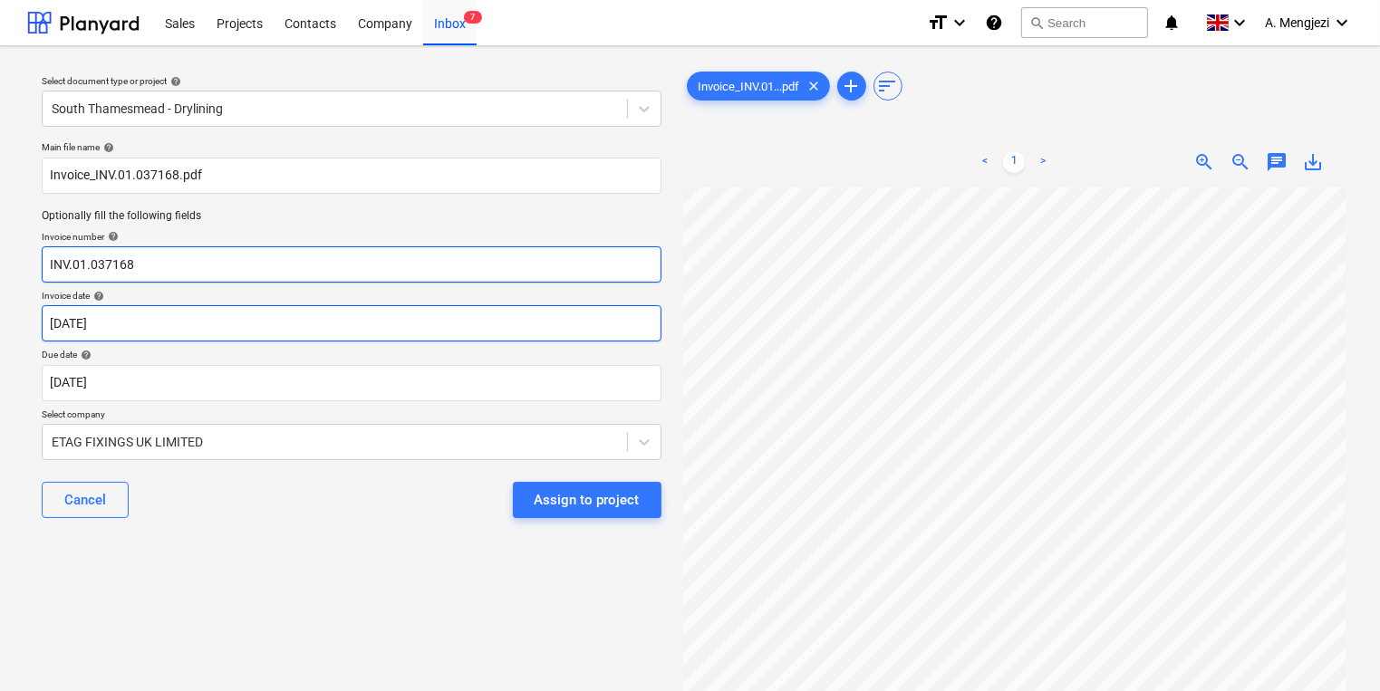
type input "INV.01.037168"
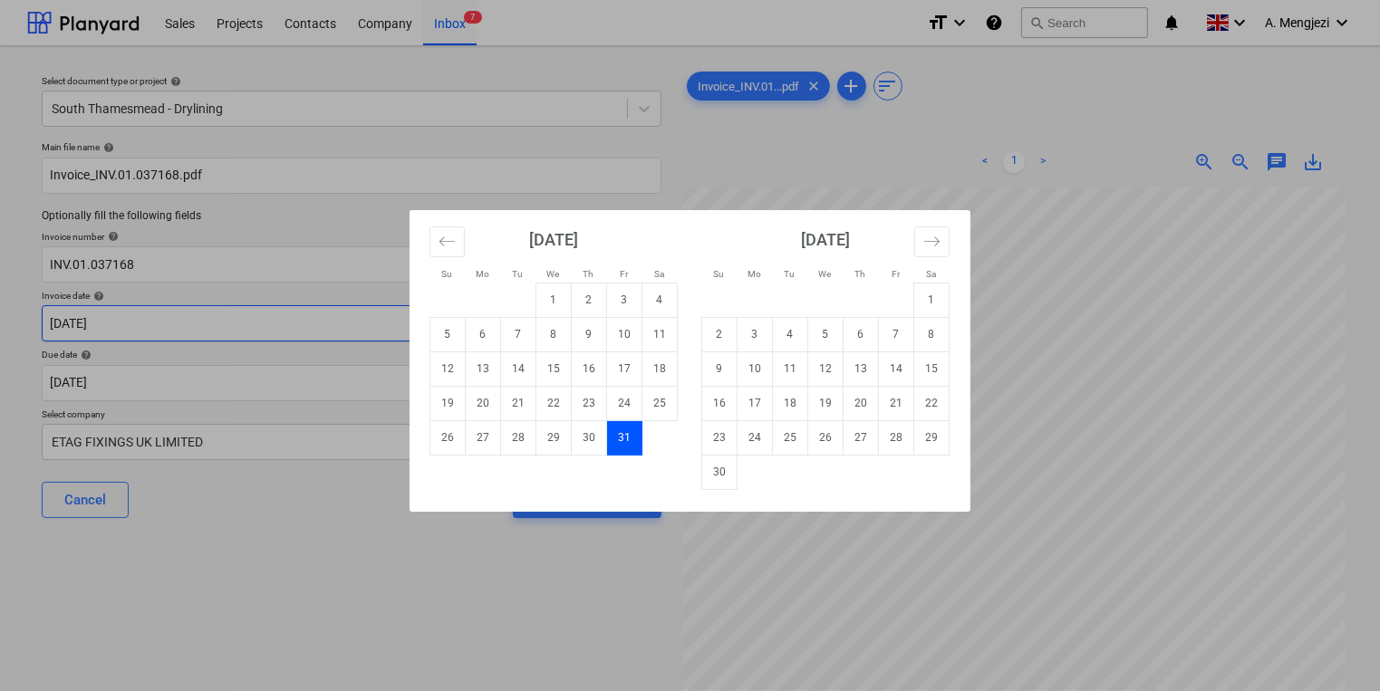
click at [211, 333] on body "Sales Projects Contacts Company Inbox 7 format_size keyboard_arrow_down help se…" at bounding box center [690, 345] width 1380 height 691
click at [933, 139] on div "Su Mo Tu We Th Fr Sa Su Mo Tu We Th Fr Sa September 2025 1 2 3 4 5 6 7 8 9 10 1…" at bounding box center [690, 345] width 1380 height 691
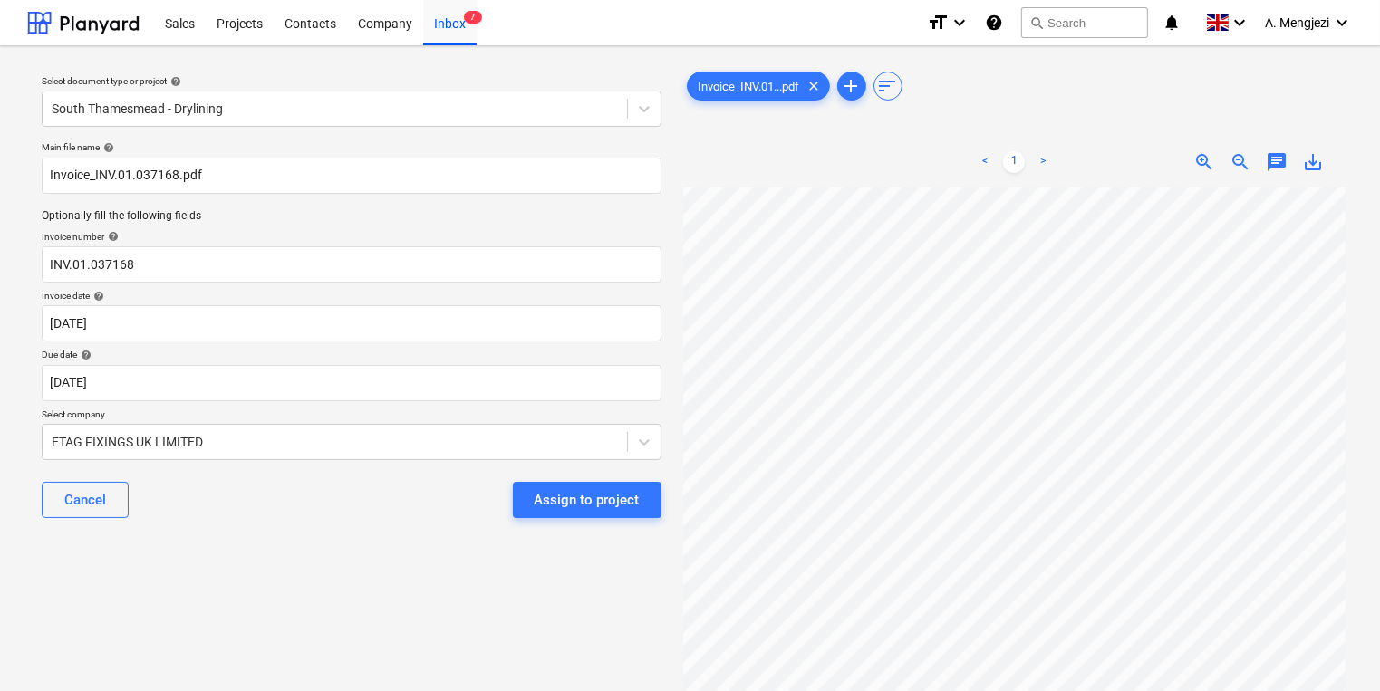
scroll to position [9, 24]
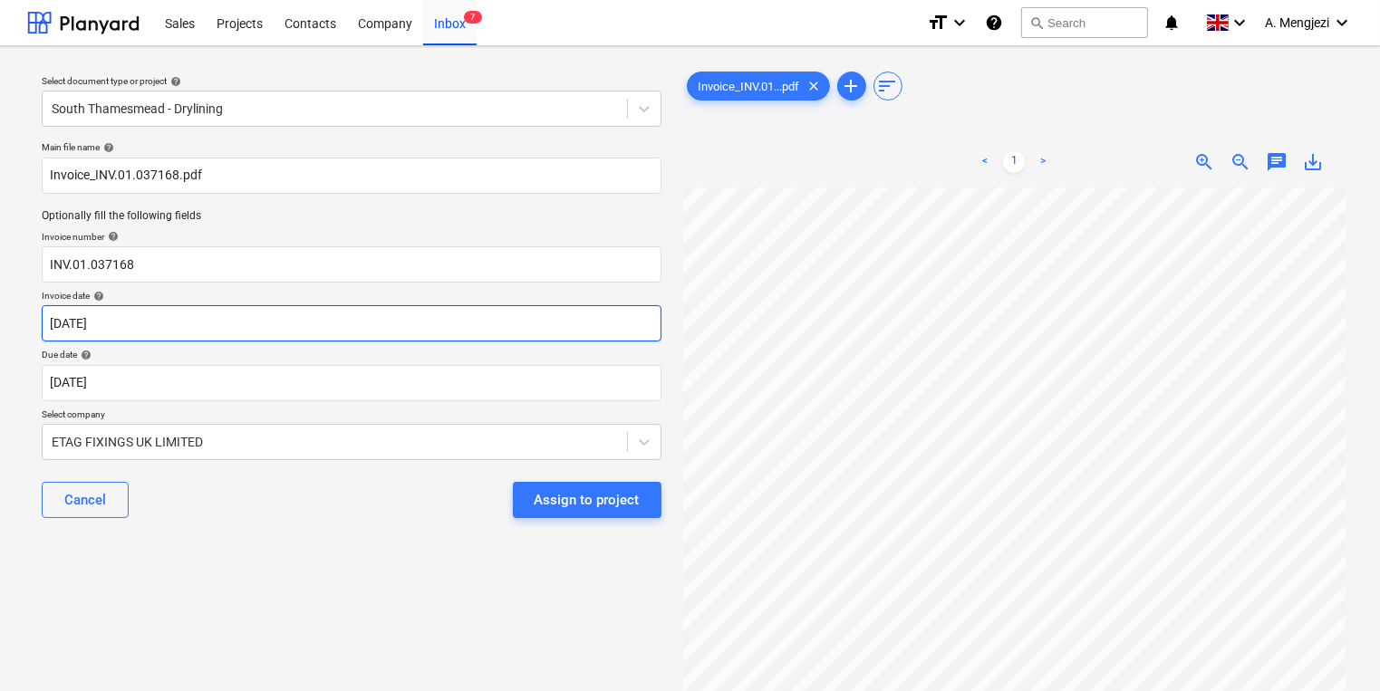
click at [281, 319] on body "Sales Projects Contacts Company Inbox 7 format_size keyboard_arrow_down help se…" at bounding box center [690, 345] width 1380 height 691
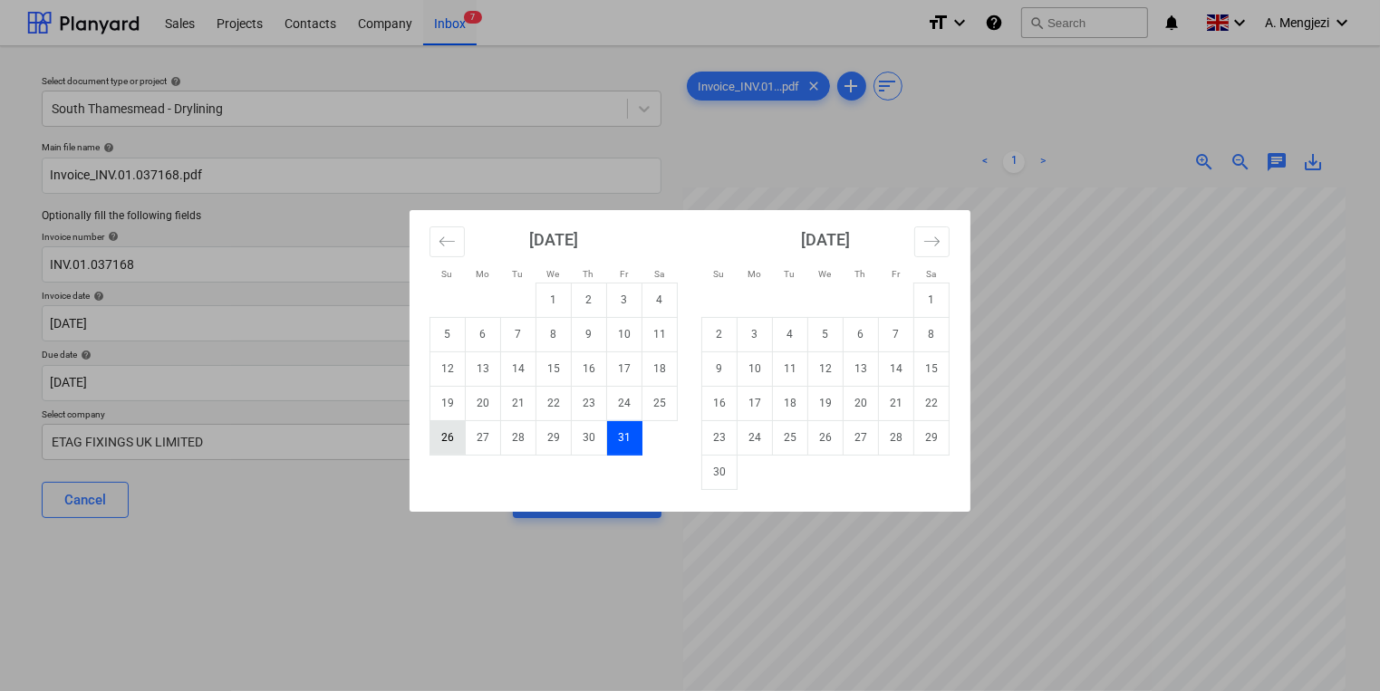
click at [463, 446] on td "26" at bounding box center [447, 437] width 35 height 34
type input "[DATE]"
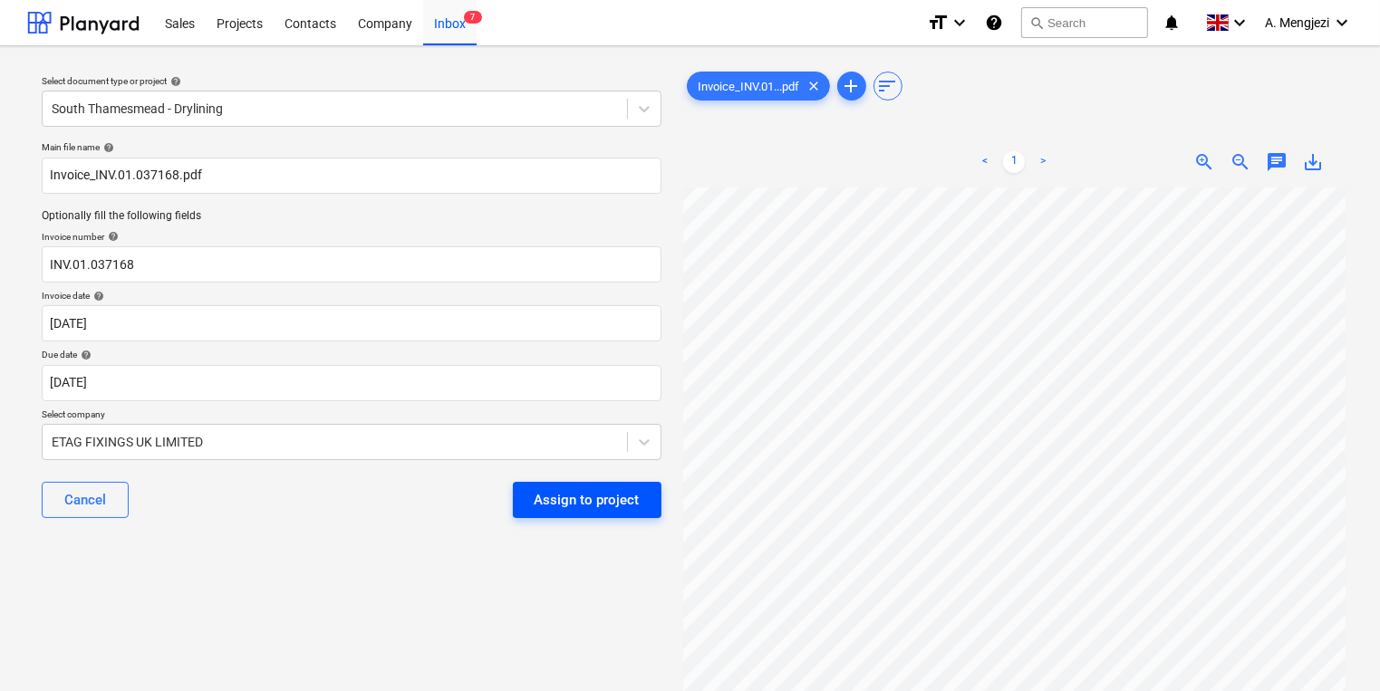
click at [602, 507] on div "Assign to project" at bounding box center [587, 500] width 105 height 24
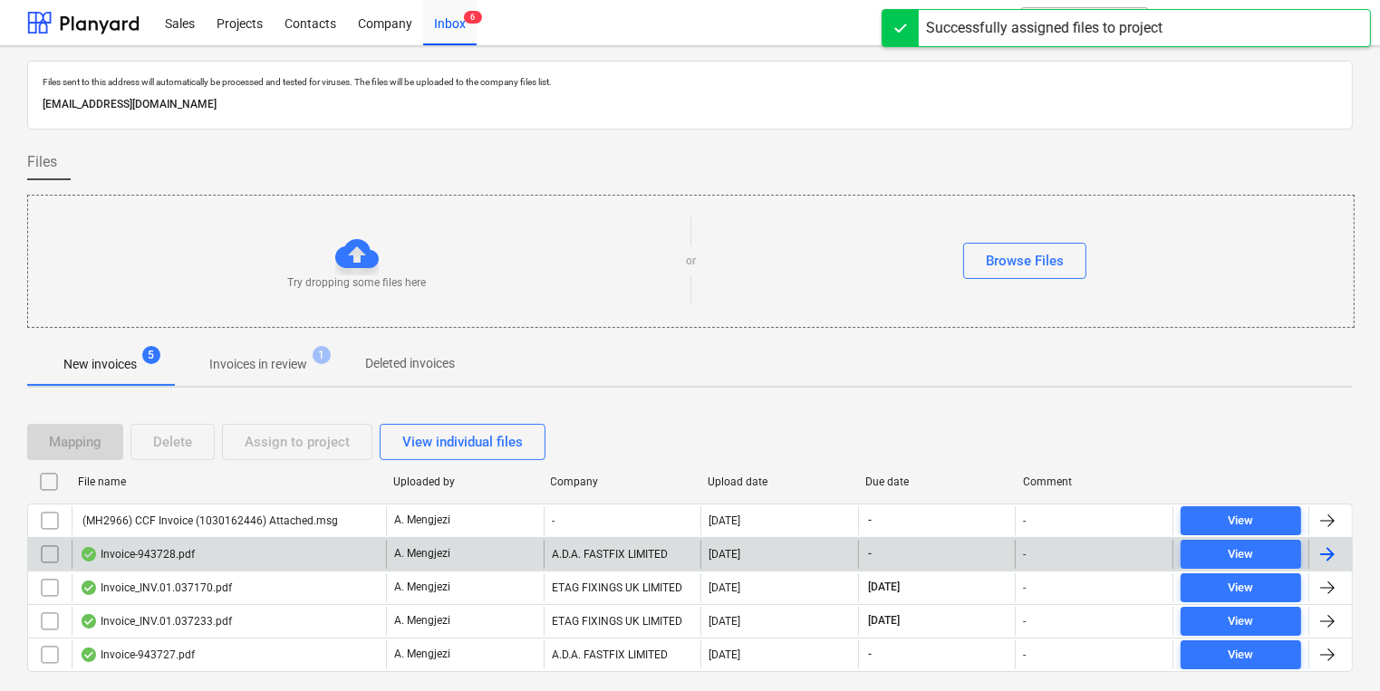
click at [313, 562] on div "Invoice-943728.pdf" at bounding box center [229, 554] width 314 height 29
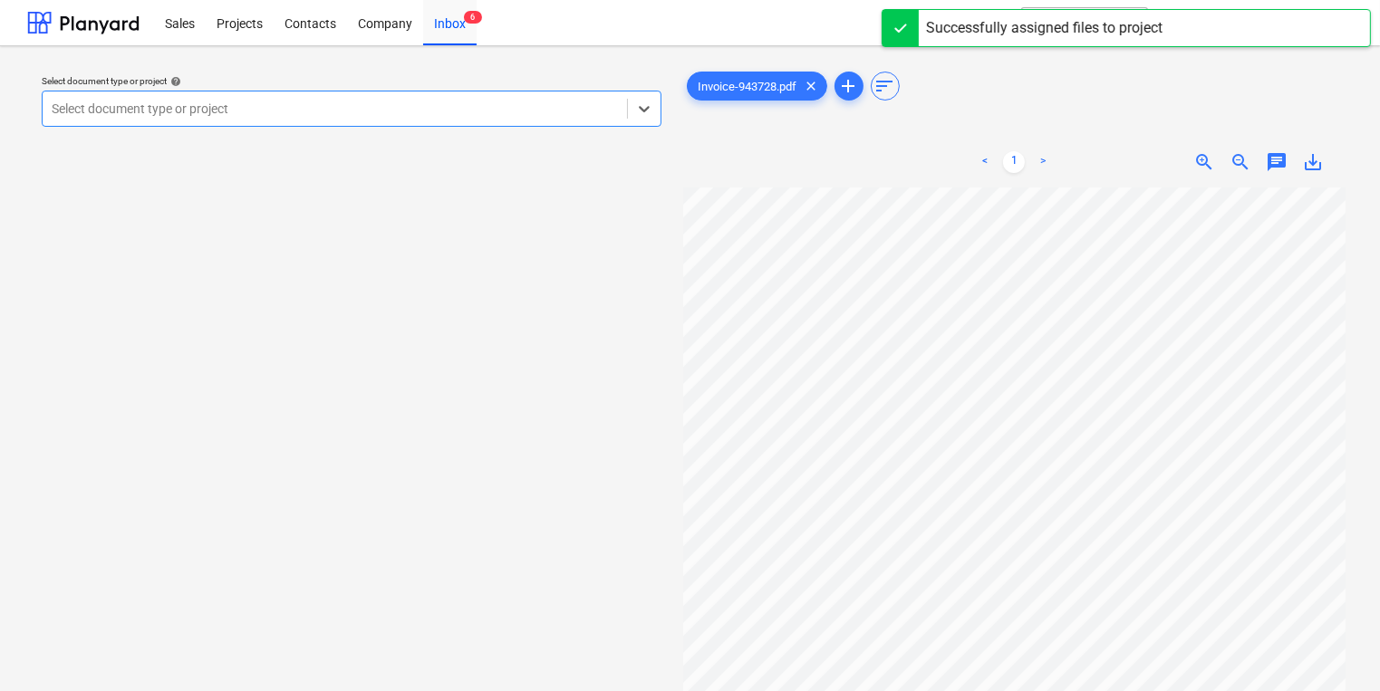
click at [562, 114] on div at bounding box center [335, 109] width 566 height 18
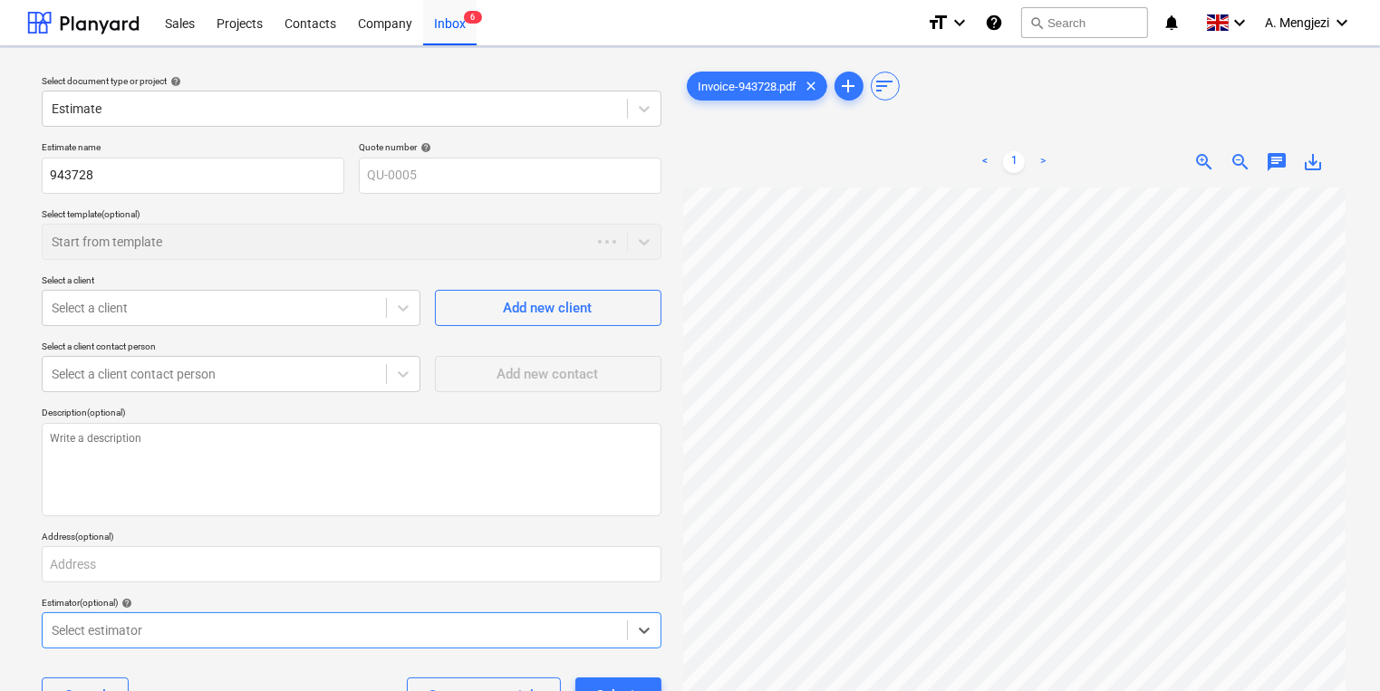
type textarea "x"
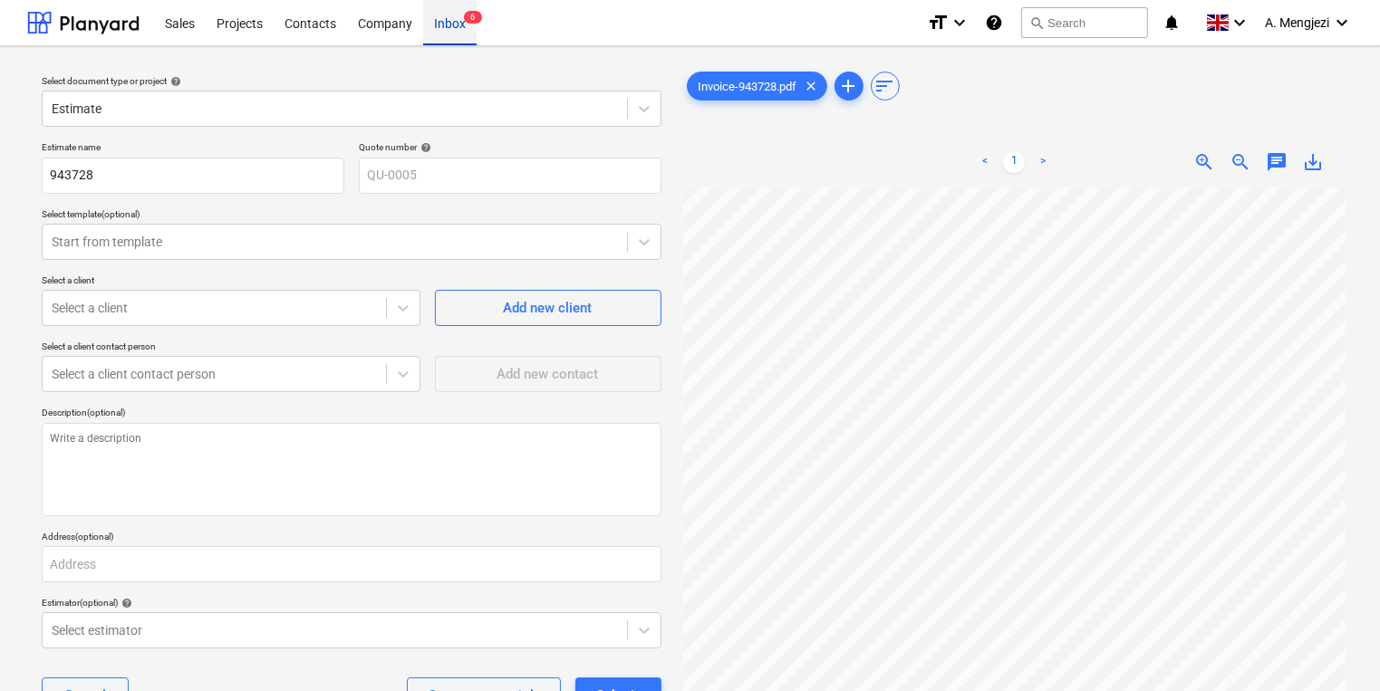
click at [468, 41] on div "Inbox 6" at bounding box center [449, 22] width 53 height 46
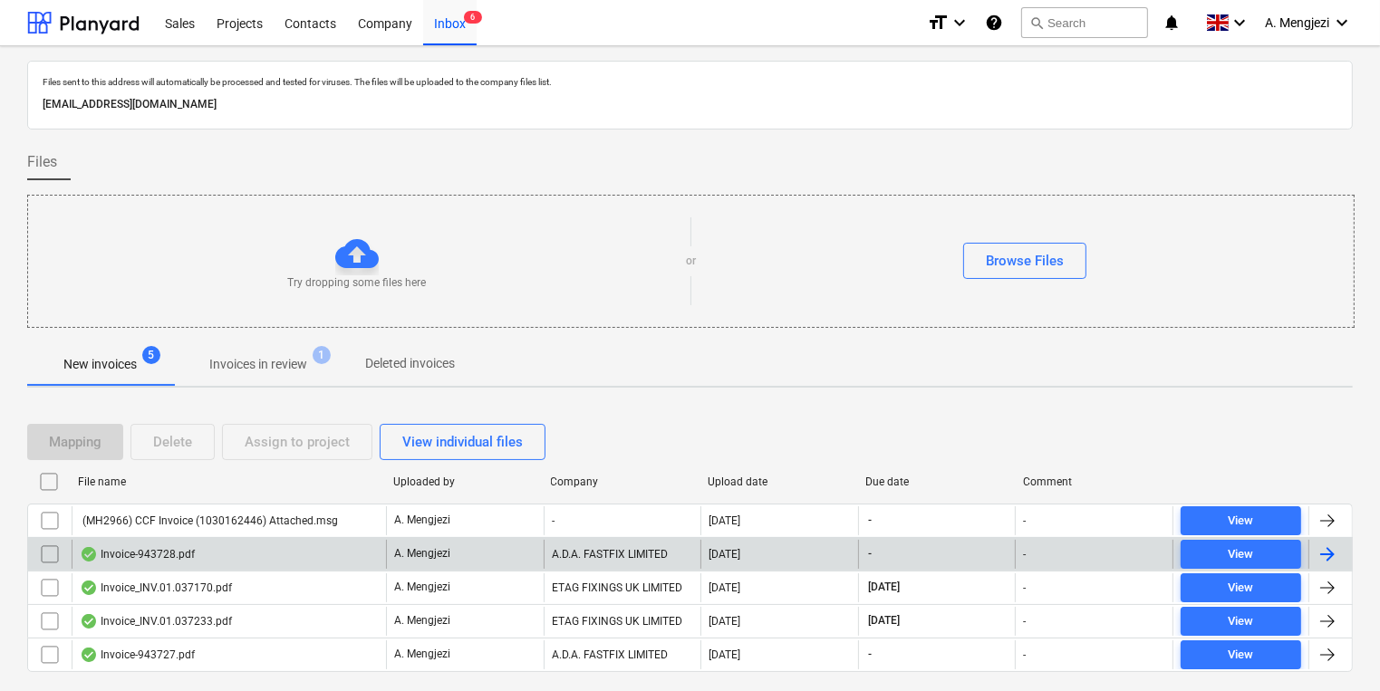
click at [250, 544] on div "Invoice-943728.pdf" at bounding box center [229, 554] width 314 height 29
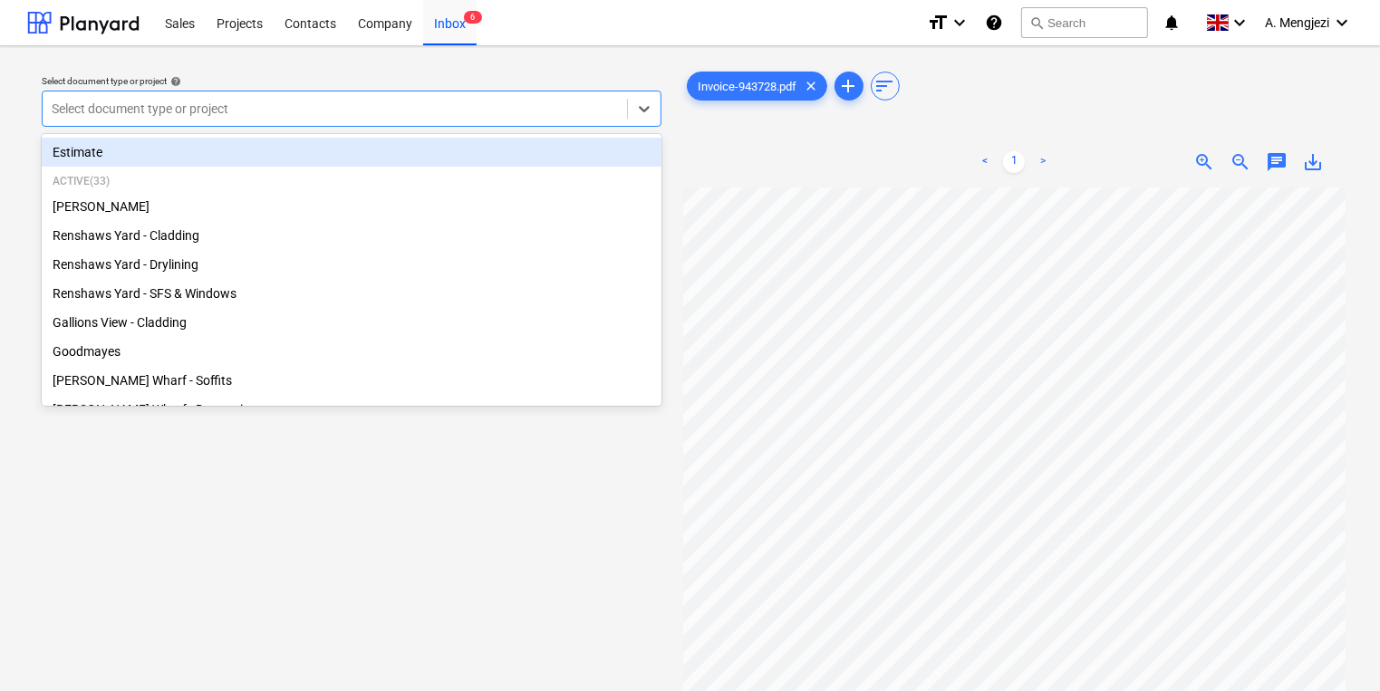
click at [338, 112] on div at bounding box center [335, 109] width 566 height 18
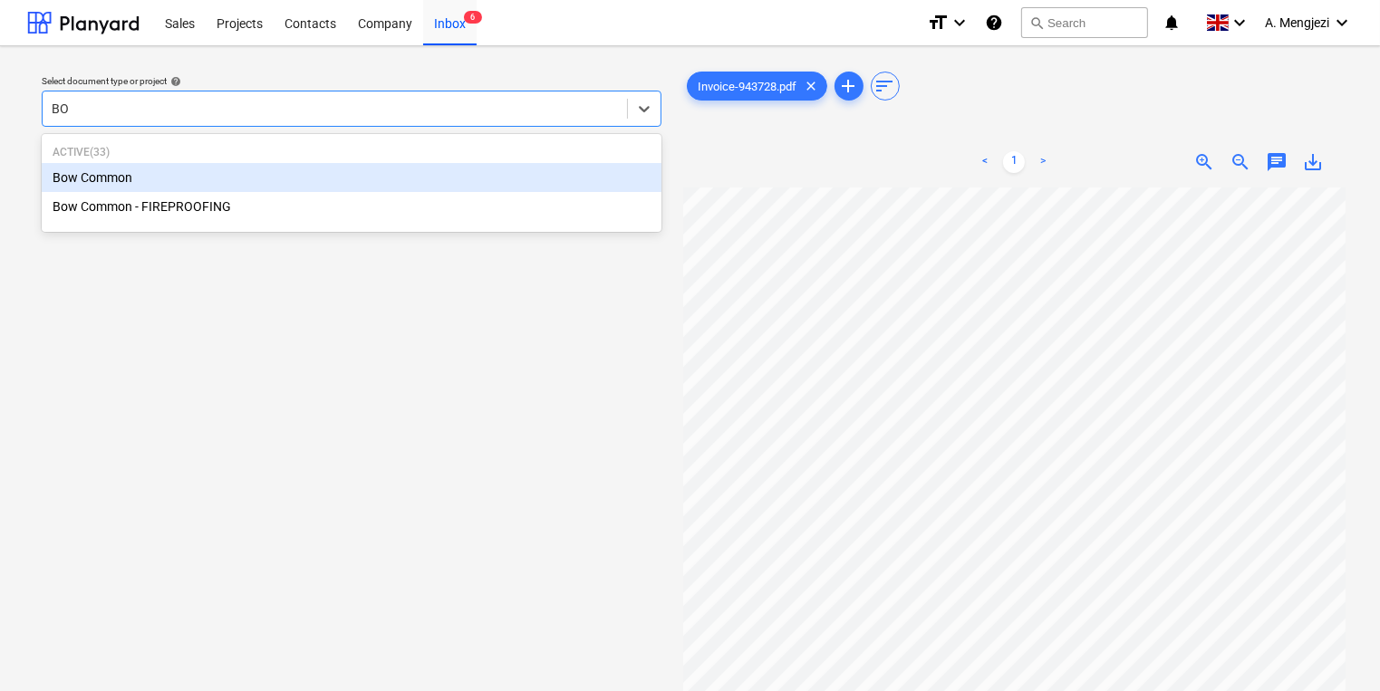
type input "BOW"
click at [411, 169] on div "Bow Common" at bounding box center [352, 177] width 620 height 29
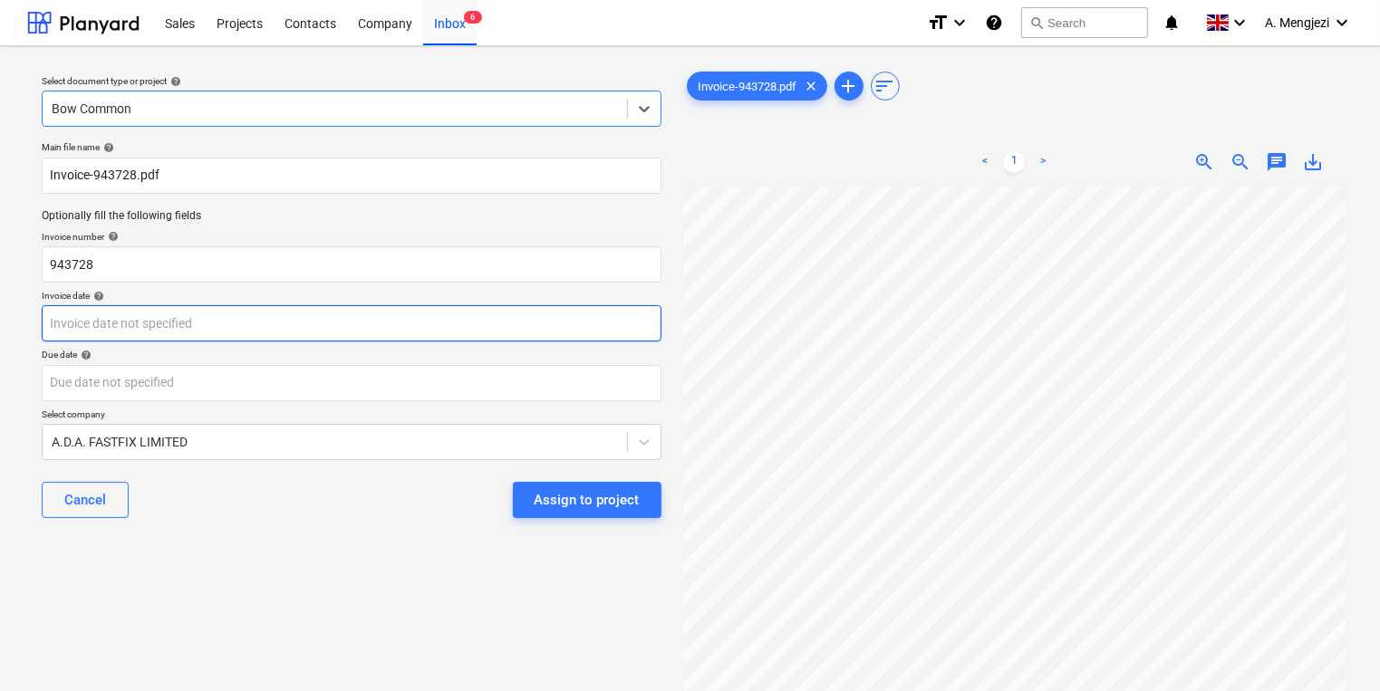
click at [435, 331] on body "Sales Projects Contacts Company Inbox 6 format_size keyboard_arrow_down help se…" at bounding box center [690, 345] width 1380 height 691
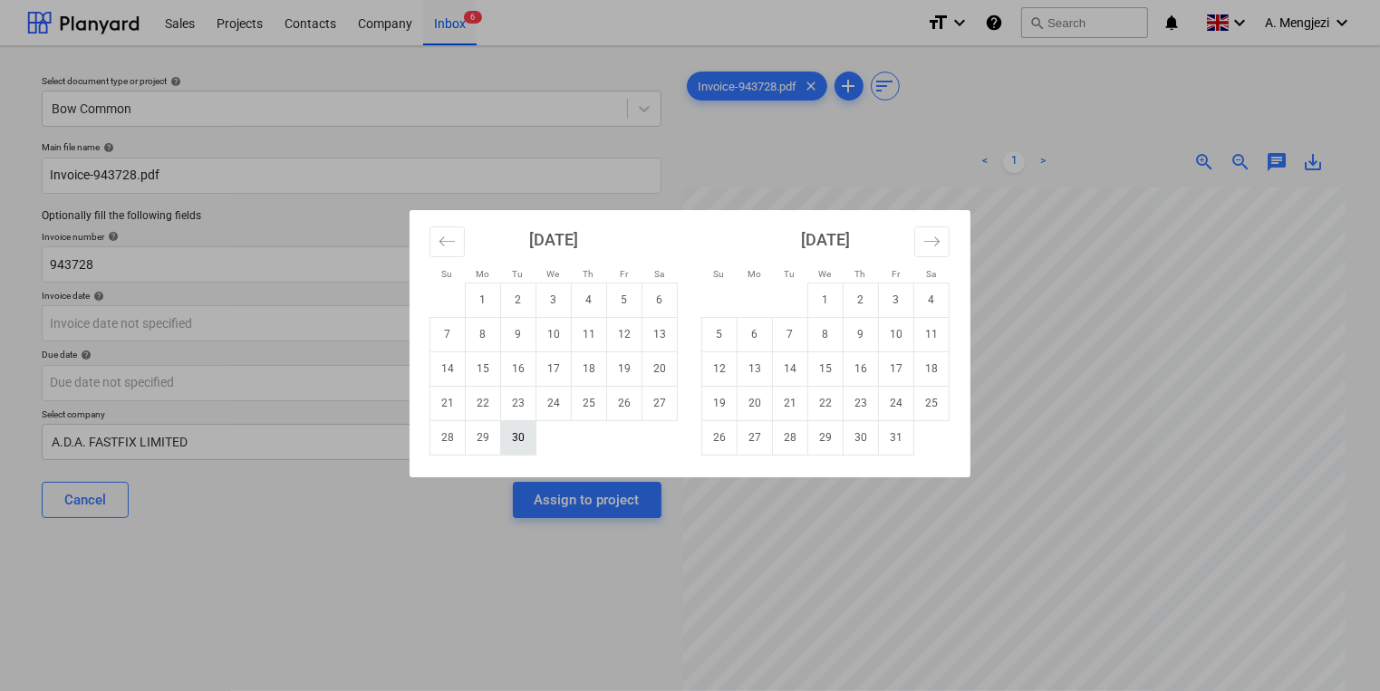
click at [526, 440] on td "30" at bounding box center [518, 437] width 35 height 34
type input "30 Sep 2025"
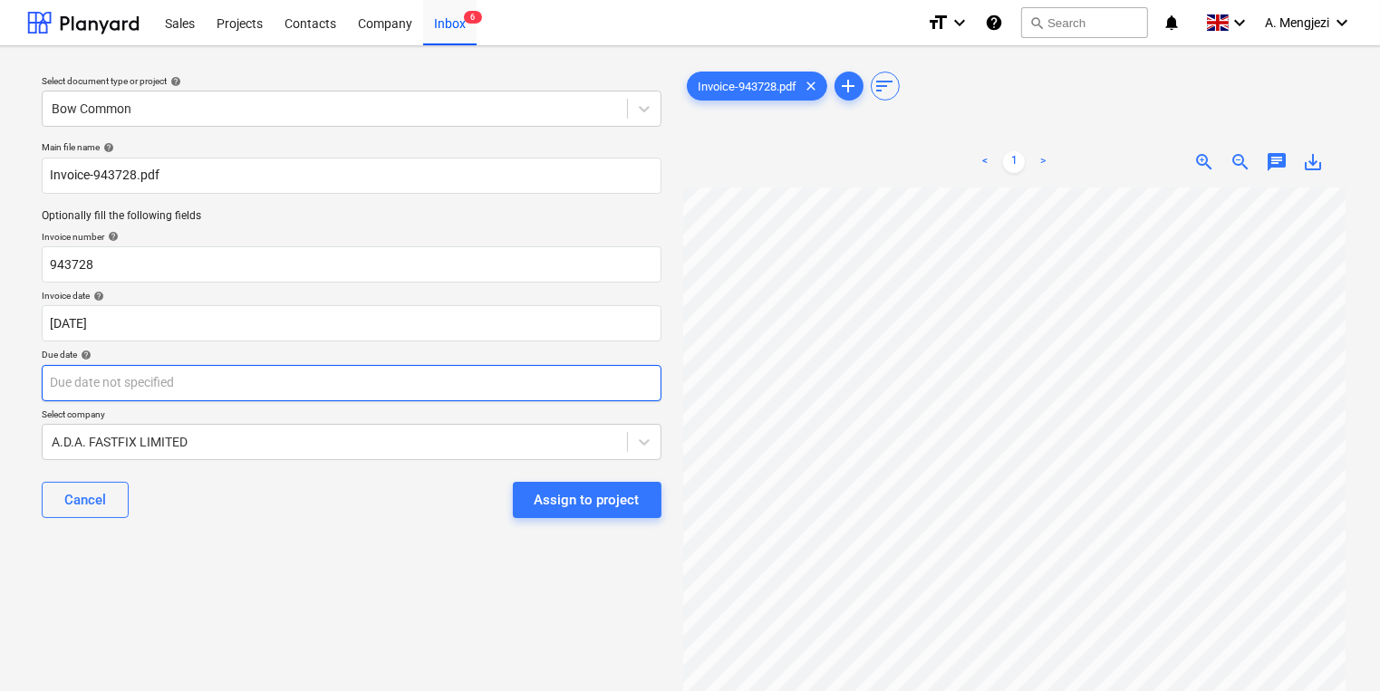
click at [529, 387] on body "Sales Projects Contacts Company Inbox 6 format_size keyboard_arrow_down help se…" at bounding box center [690, 345] width 1380 height 691
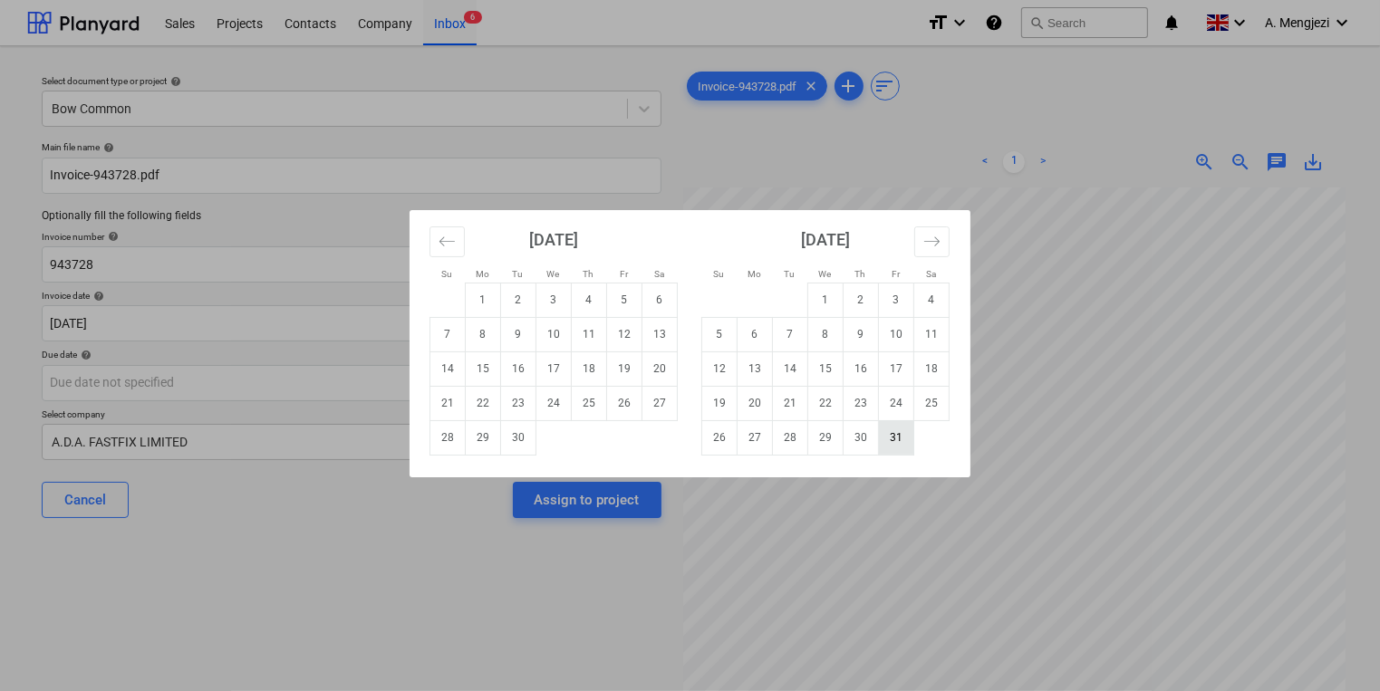
click at [892, 442] on td "31" at bounding box center [896, 437] width 35 height 34
type input "[DATE]"
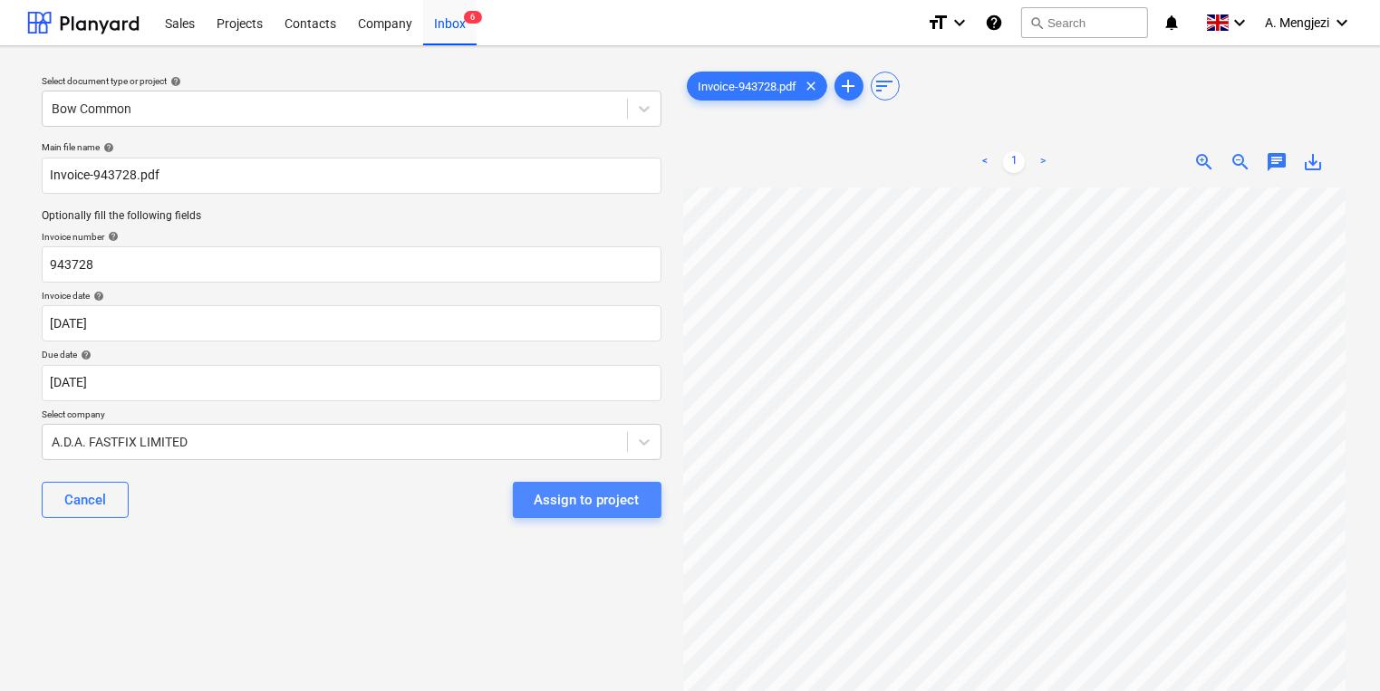
click at [598, 492] on div "Assign to project" at bounding box center [587, 500] width 105 height 24
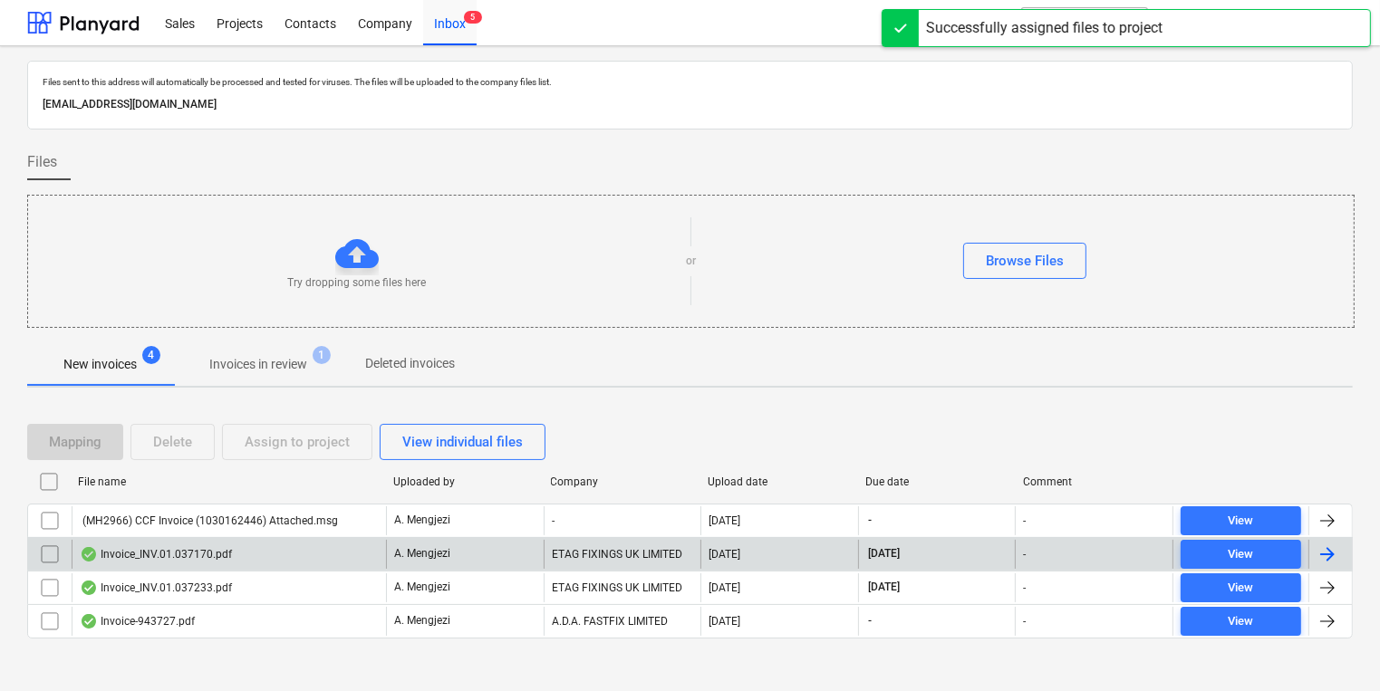
click at [566, 563] on div "ETAG FIXINGS UK LIMITED" at bounding box center [623, 554] width 158 height 29
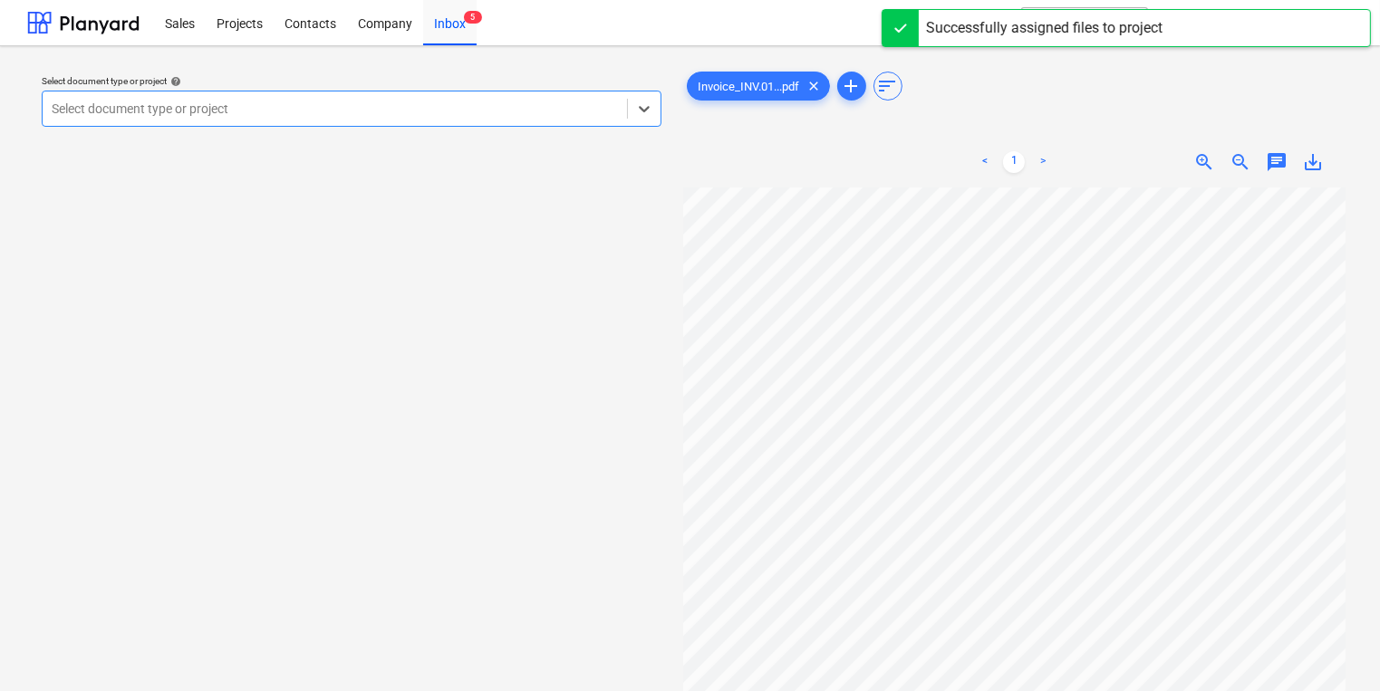
scroll to position [10, 39]
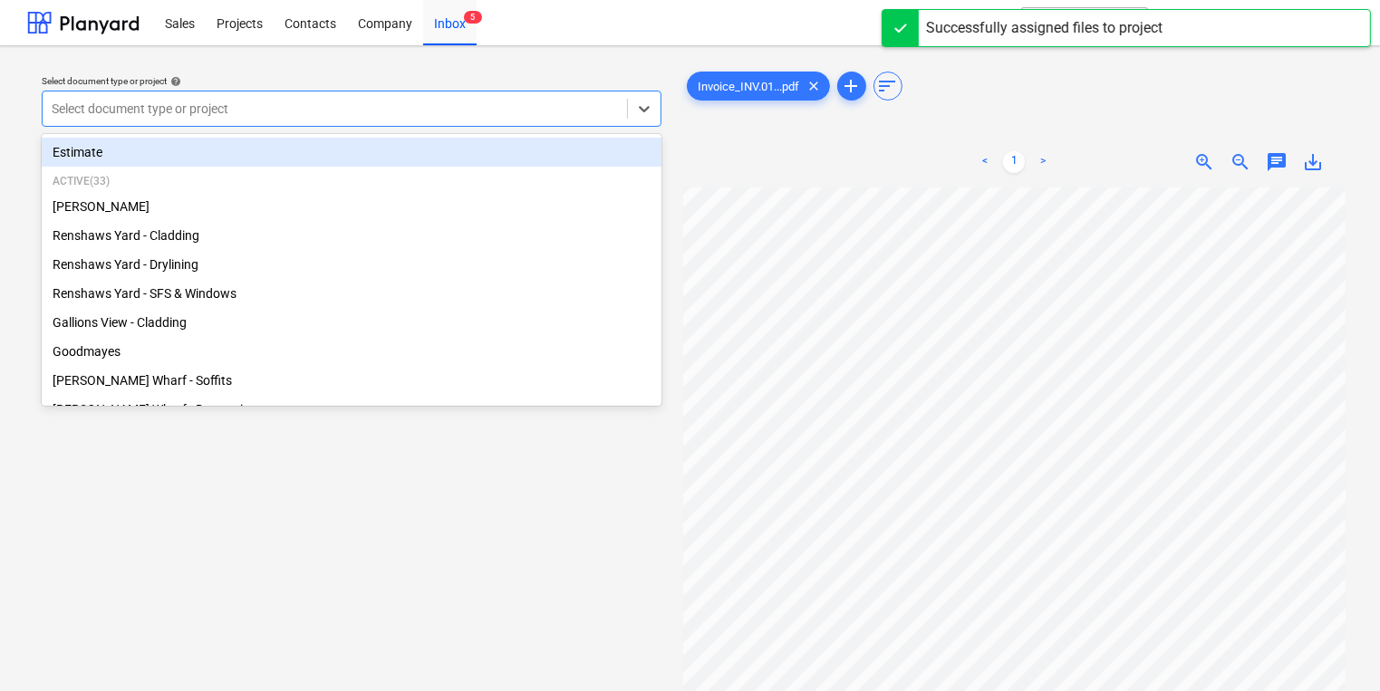
click at [448, 104] on div at bounding box center [335, 109] width 566 height 18
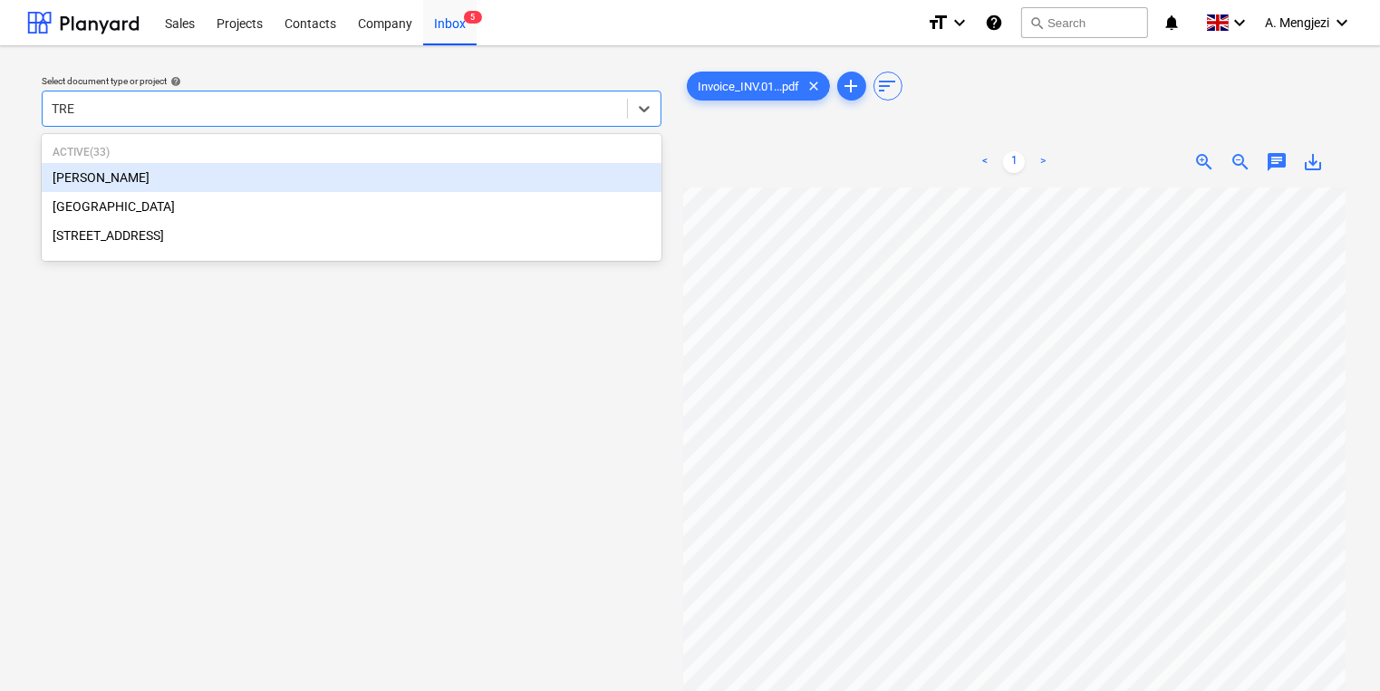
type input "TREN"
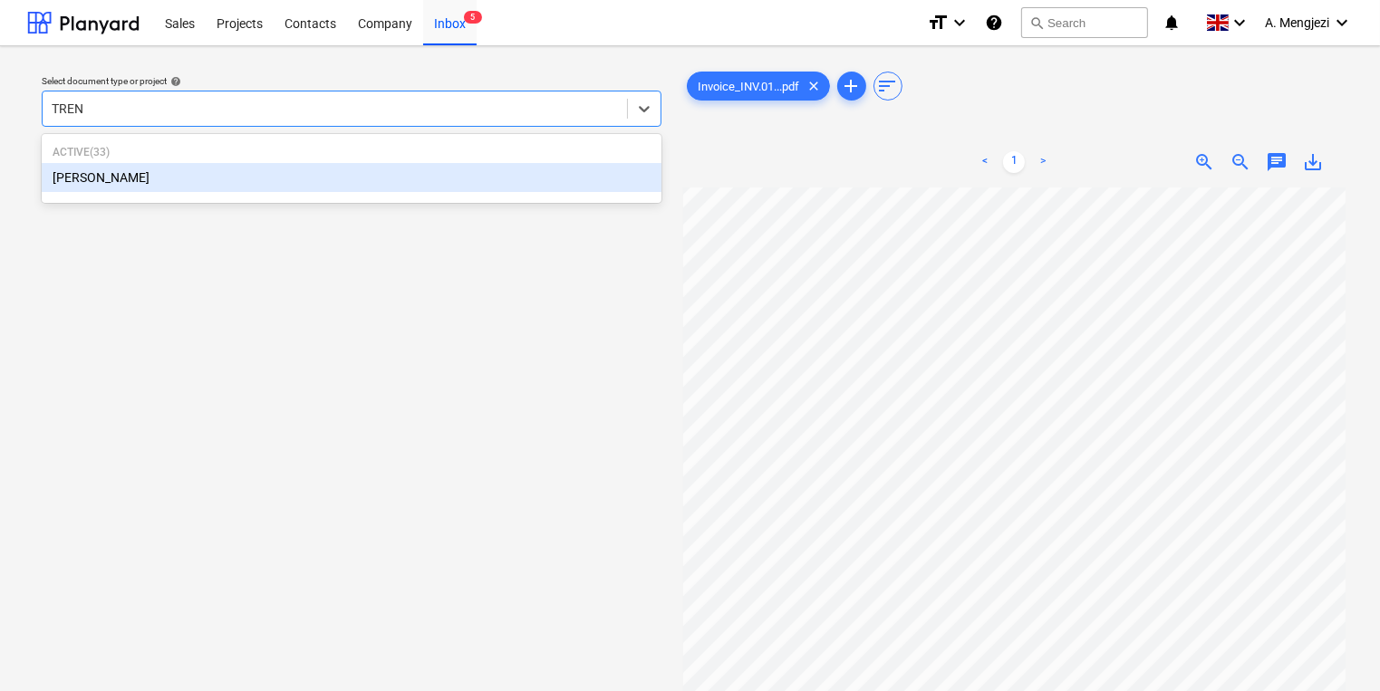
click at [227, 178] on div "[PERSON_NAME]" at bounding box center [352, 177] width 620 height 29
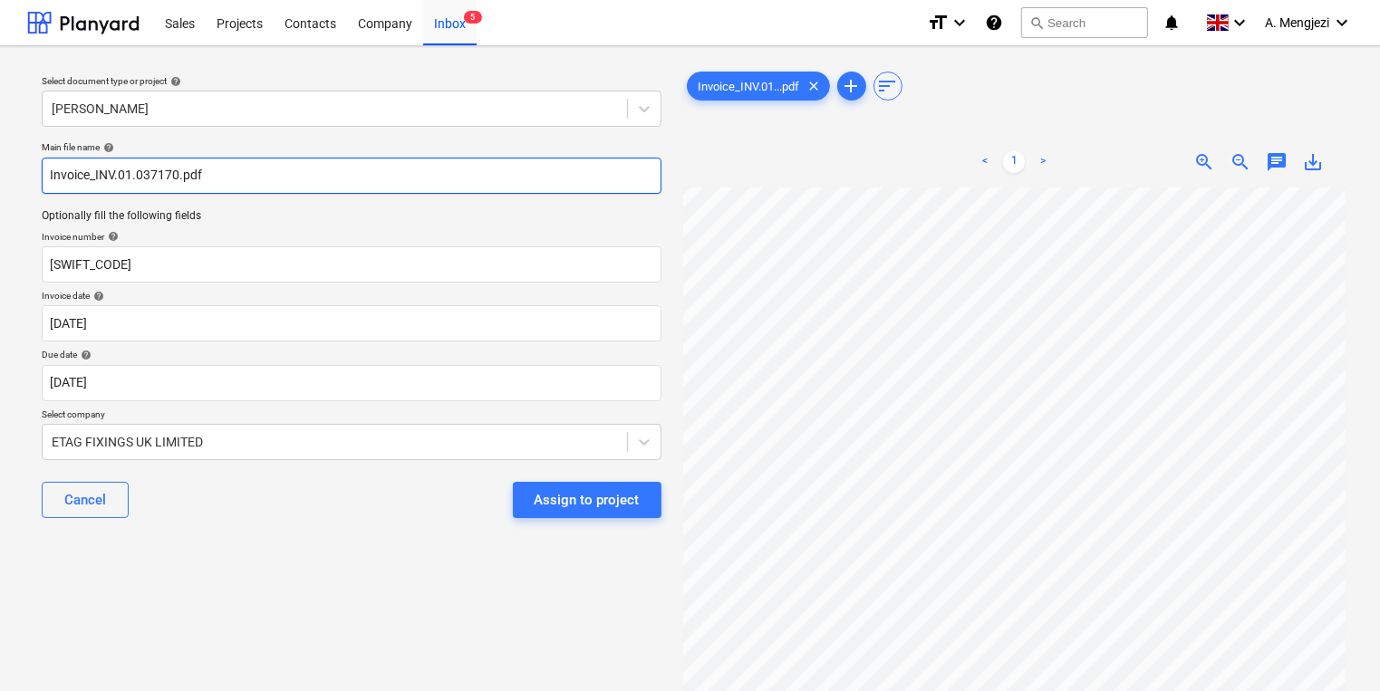
drag, startPoint x: 178, startPoint y: 171, endPoint x: 94, endPoint y: 169, distance: 83.4
click at [94, 169] on input "Invoice_INV.01.037170.pdf" at bounding box center [352, 176] width 620 height 36
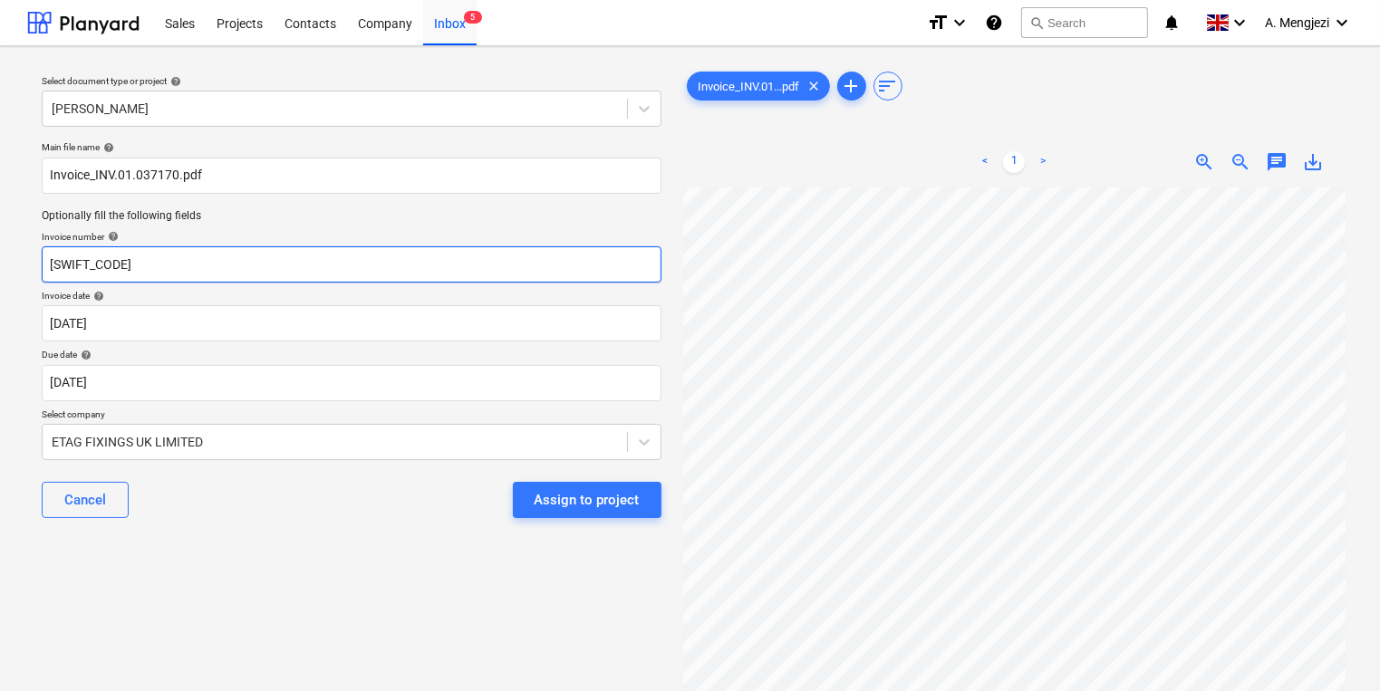
drag, startPoint x: 163, startPoint y: 261, endPoint x: -63, endPoint y: 235, distance: 227.1
click at [0, 235] on html "Sales Projects Contacts Company Inbox 5 format_size keyboard_arrow_down help se…" at bounding box center [690, 345] width 1380 height 691
paste input "INV.01.037170"
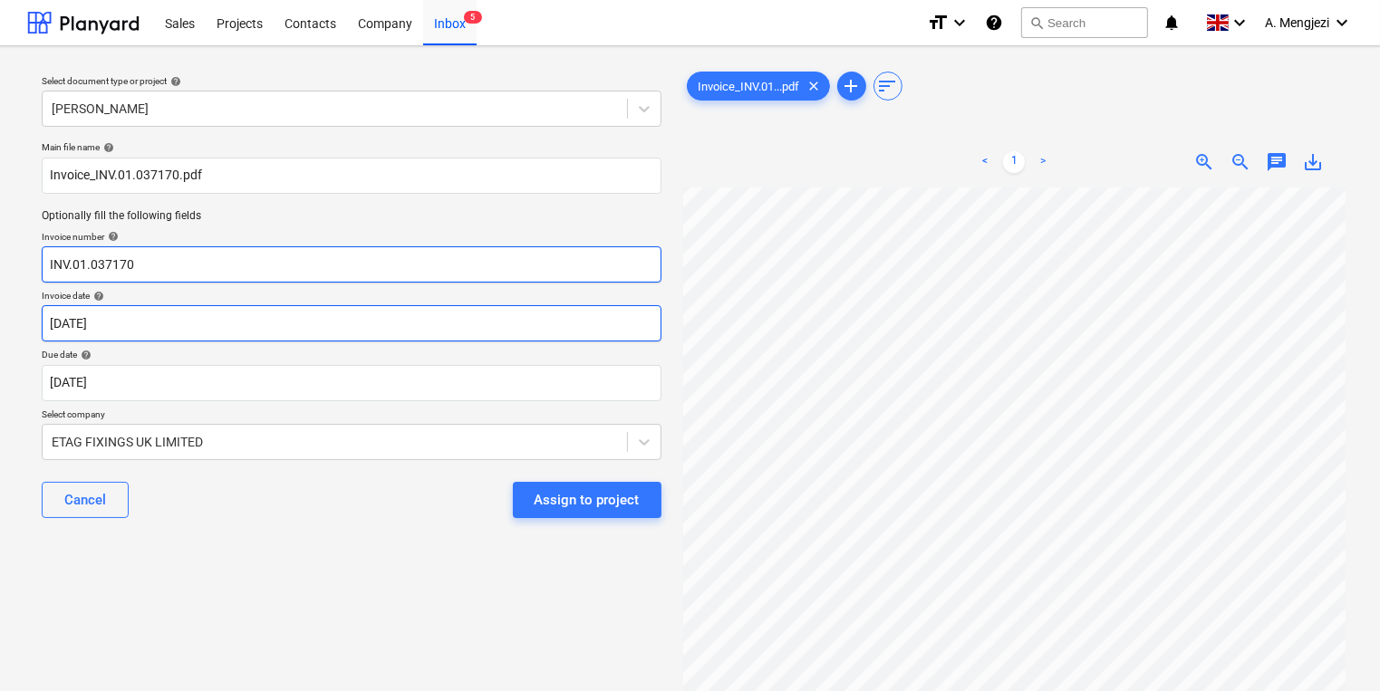
type input "INV.01.037170"
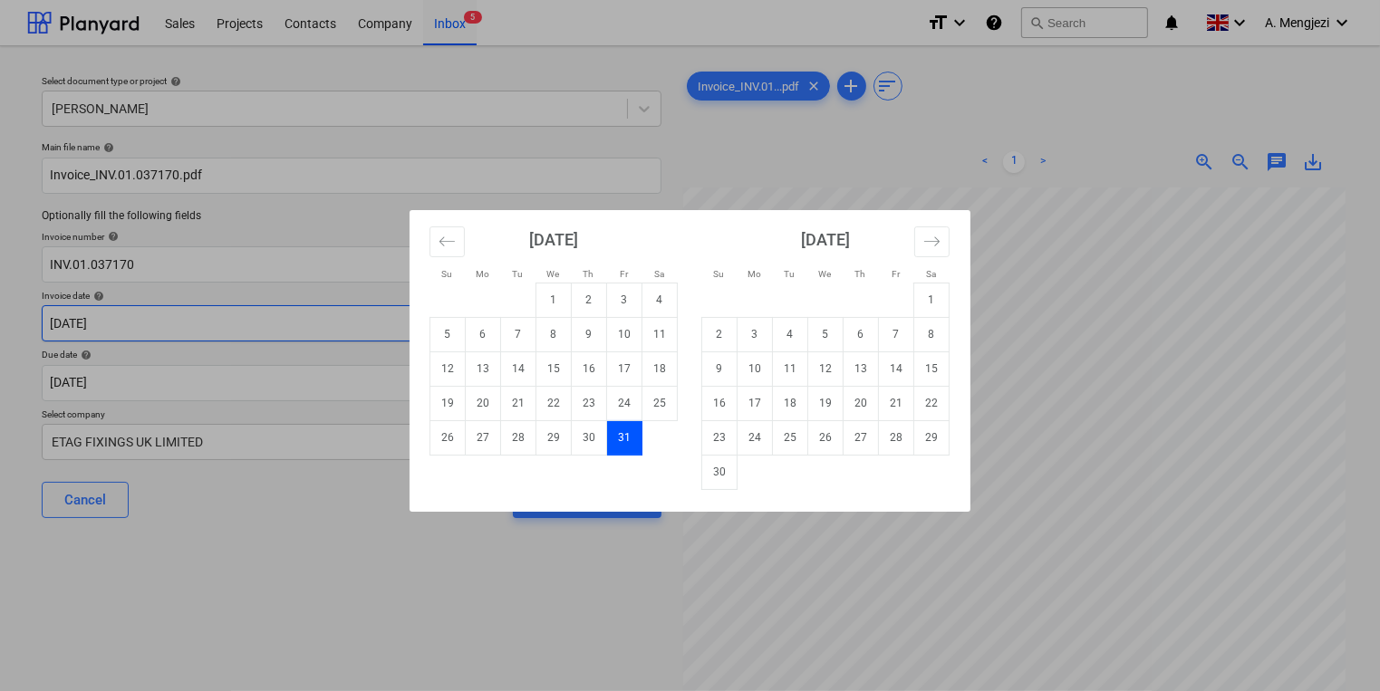
click at [207, 312] on body "Sales Projects Contacts Company Inbox 5 format_size keyboard_arrow_down help se…" at bounding box center [690, 345] width 1380 height 691
click at [452, 428] on td "26" at bounding box center [447, 437] width 35 height 34
type input "[DATE]"
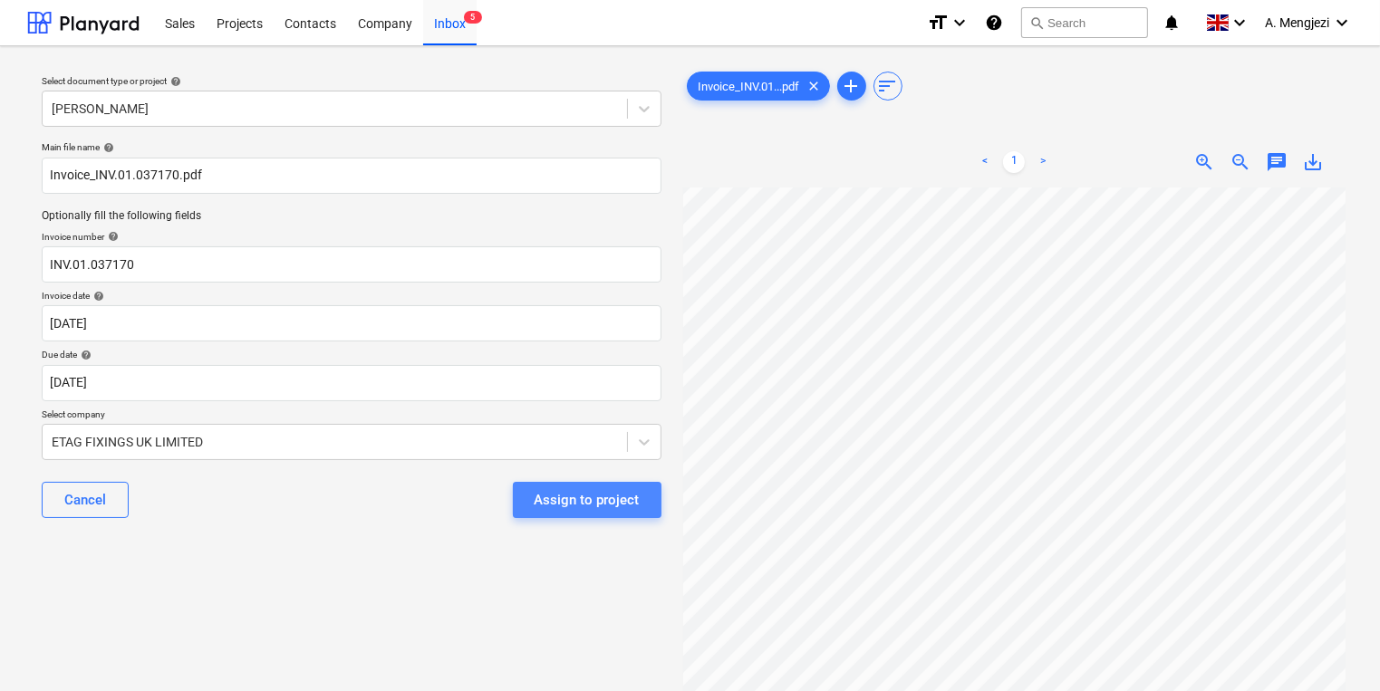
click at [632, 497] on div "Assign to project" at bounding box center [587, 500] width 105 height 24
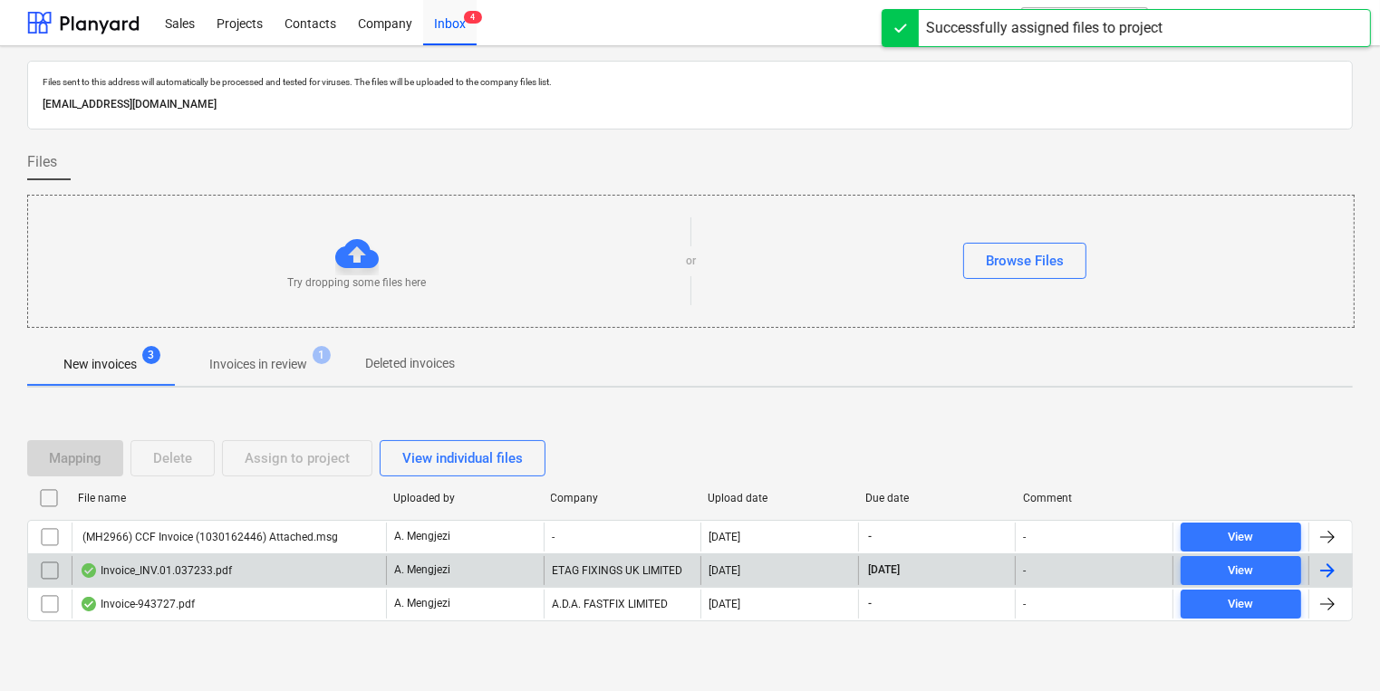
click at [205, 565] on div "Invoice_INV.01.037233.pdf" at bounding box center [156, 571] width 152 height 14
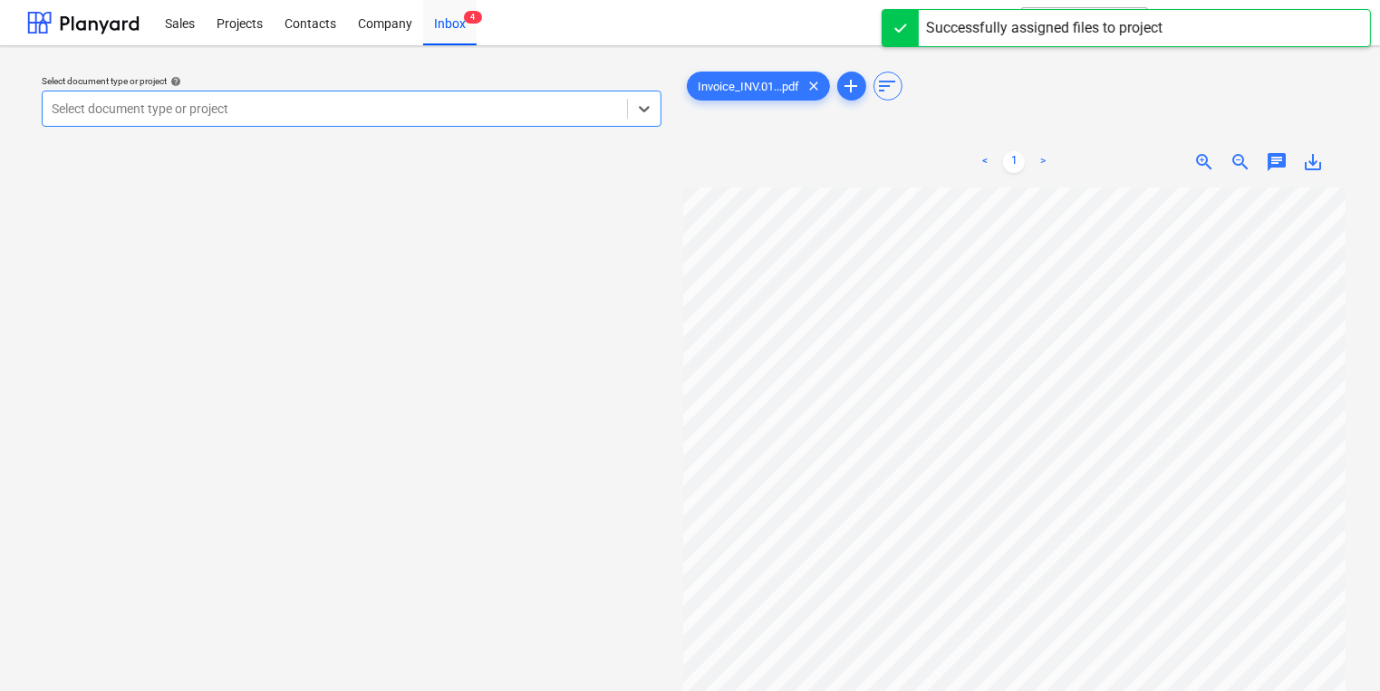
scroll to position [18, 39]
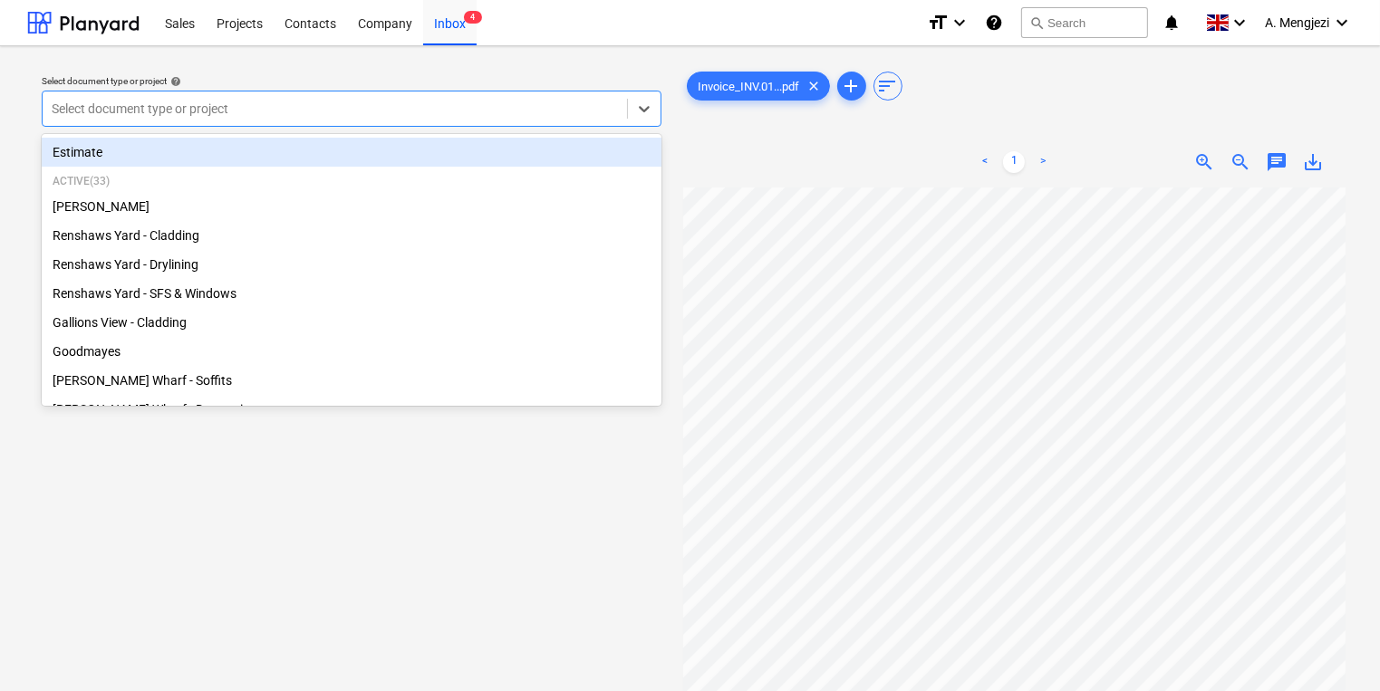
click at [323, 104] on div at bounding box center [335, 109] width 566 height 18
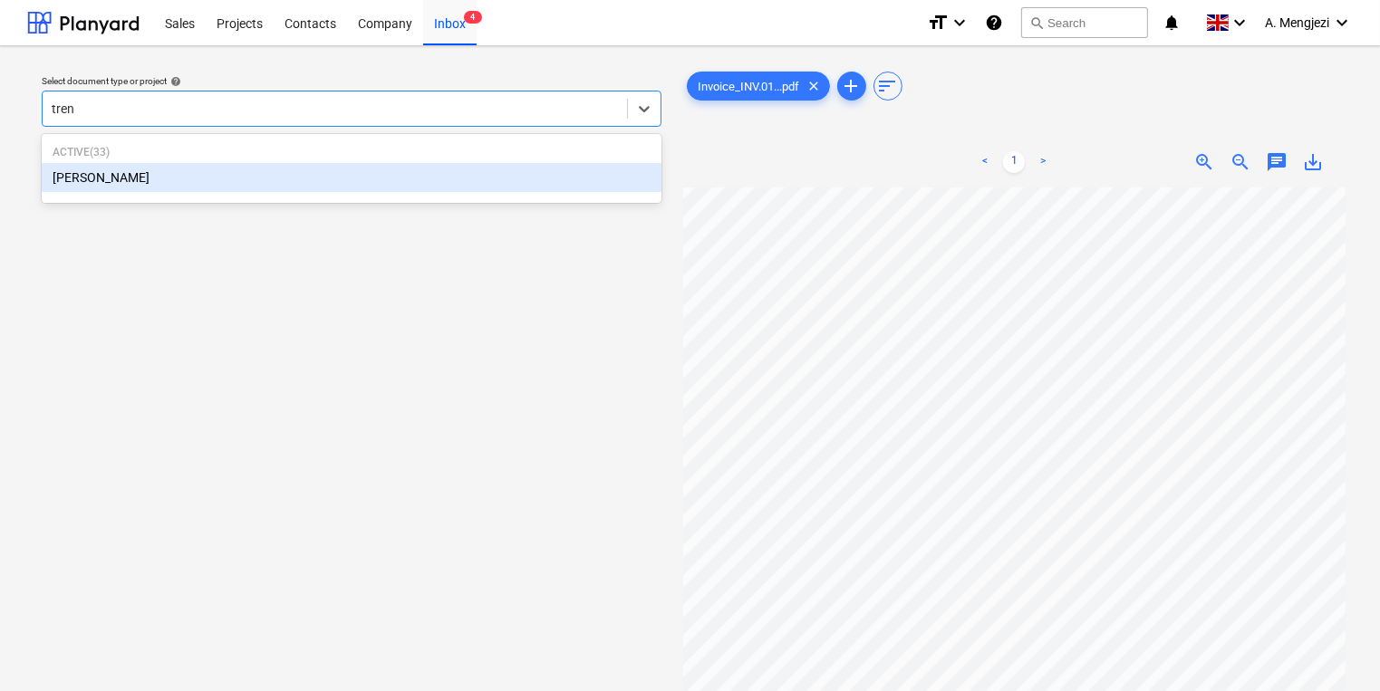
type input "trent"
click at [348, 166] on div "[PERSON_NAME]" at bounding box center [352, 177] width 620 height 29
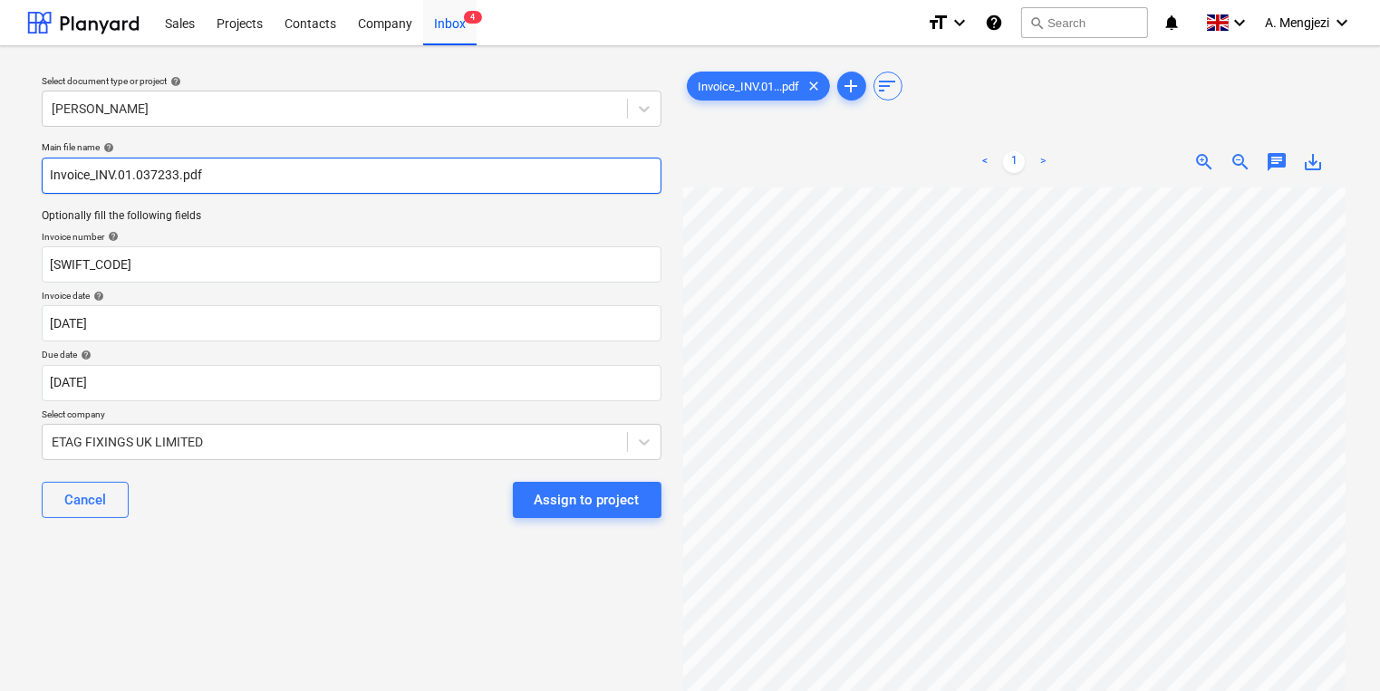
drag, startPoint x: 177, startPoint y: 177, endPoint x: 97, endPoint y: 178, distance: 79.8
click at [97, 178] on input "Invoice_INV.01.037233.pdf" at bounding box center [352, 176] width 620 height 36
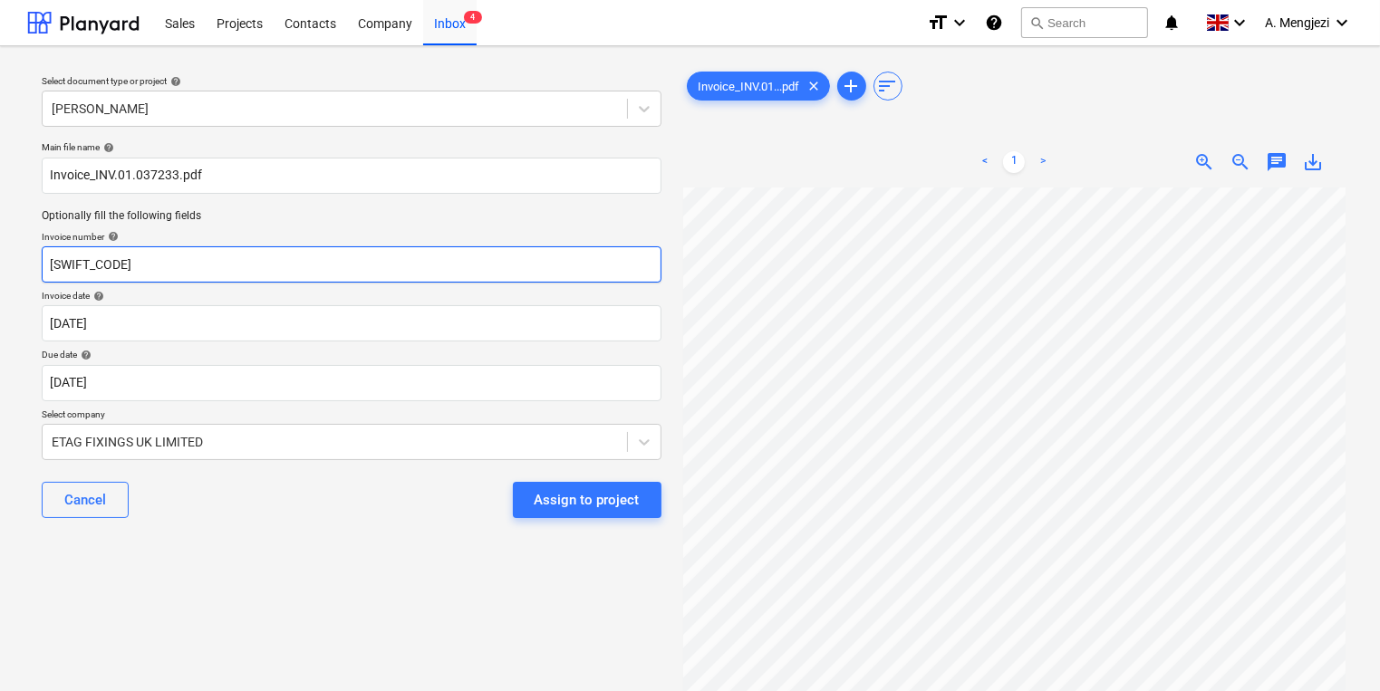
drag, startPoint x: 152, startPoint y: 272, endPoint x: 14, endPoint y: 272, distance: 137.7
click at [14, 272] on div "Select document type or project help Trent Park Main file name help Invoice_INV…" at bounding box center [690, 448] width 1380 height 804
paste input "INV.01.037233"
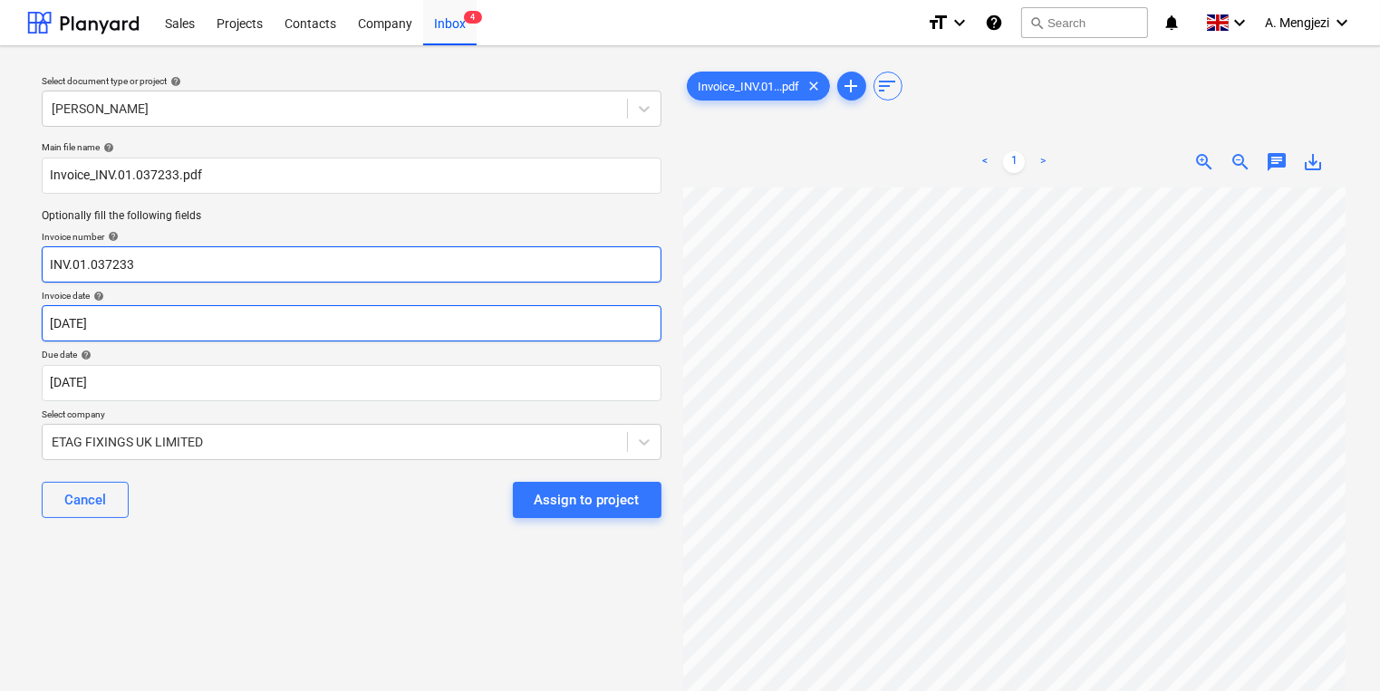
type input "INV.01.037233"
click at [174, 317] on body "Sales Projects Contacts Company Inbox 4 format_size keyboard_arrow_down help se…" at bounding box center [690, 345] width 1380 height 691
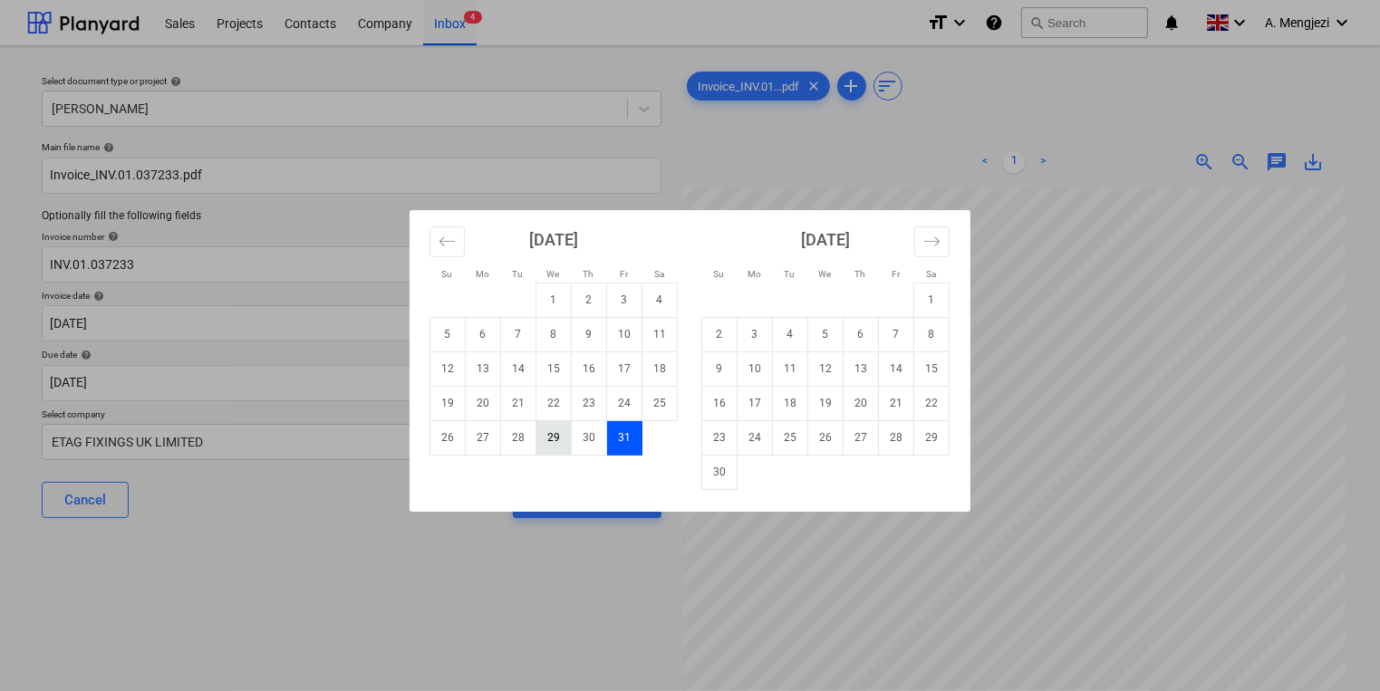
click at [555, 432] on td "29" at bounding box center [553, 437] width 35 height 34
type input "29 Oct 2025"
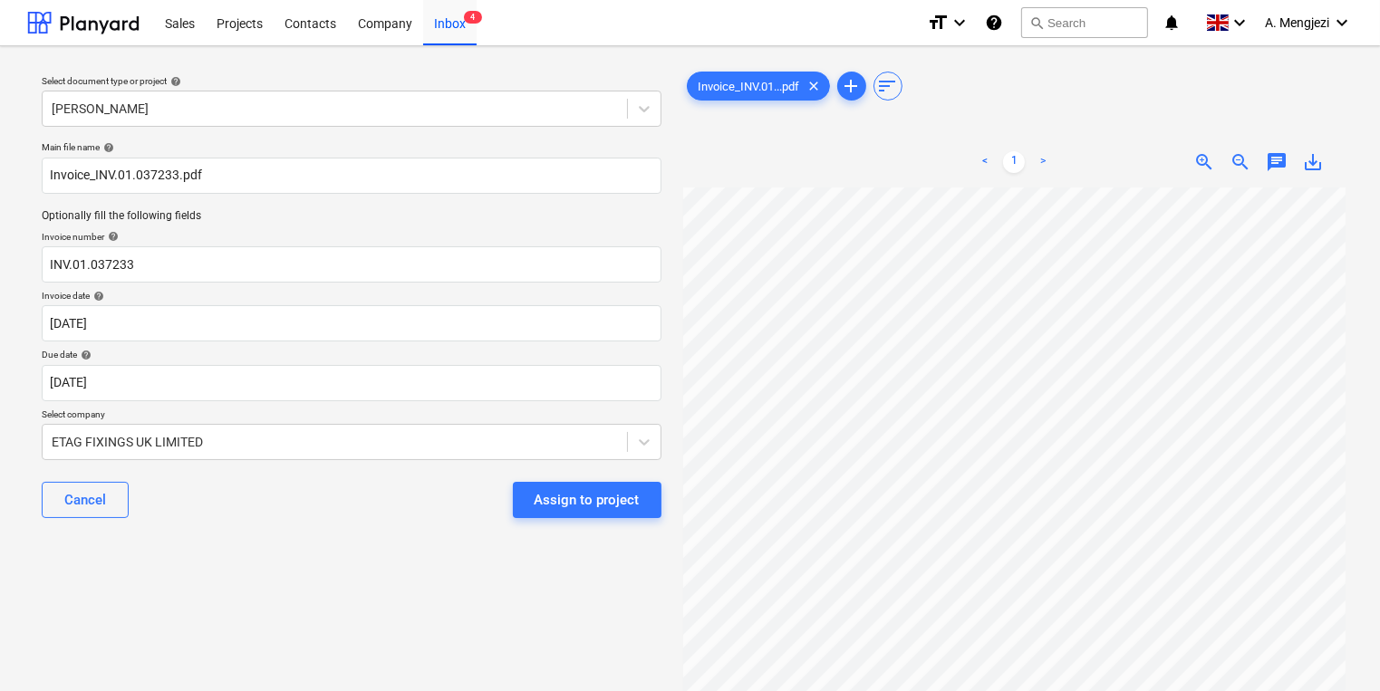
click at [420, 486] on div "Cancel Assign to project" at bounding box center [352, 500] width 620 height 65
click at [582, 489] on div "Assign to project" at bounding box center [587, 500] width 105 height 24
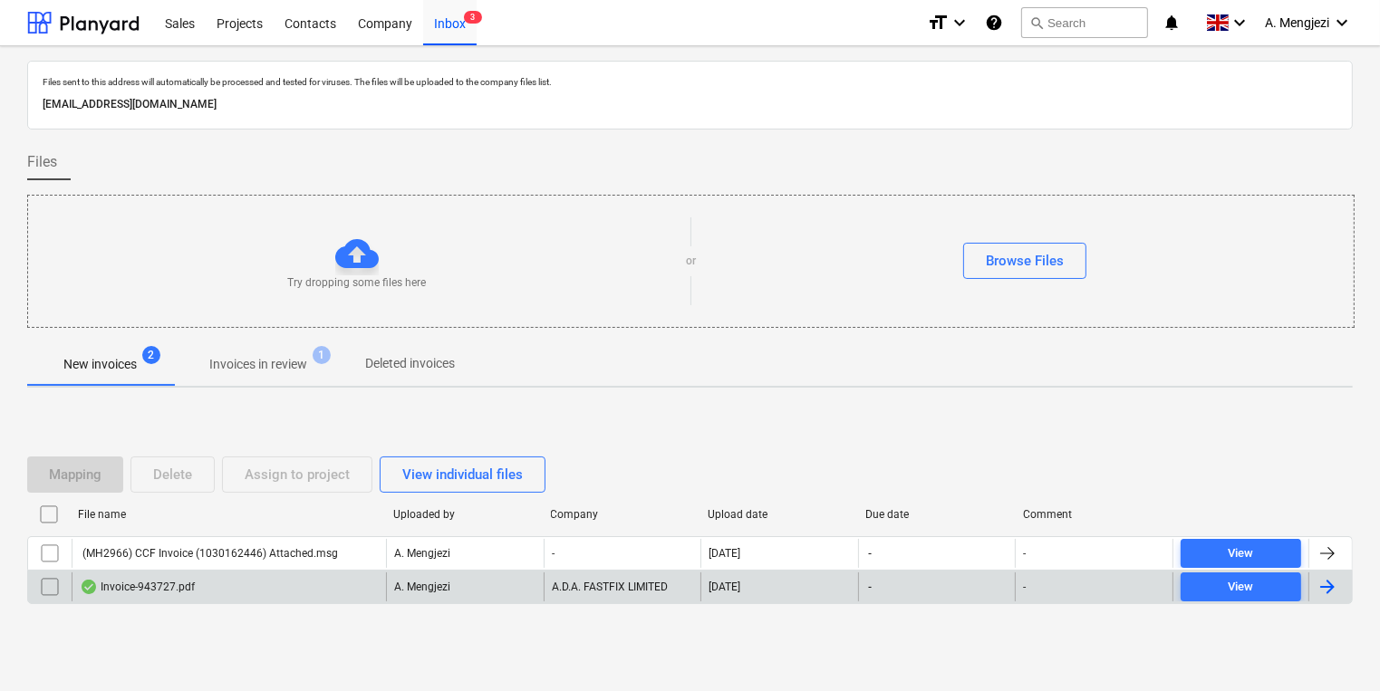
click at [268, 573] on div "Invoice-943727.pdf" at bounding box center [229, 587] width 314 height 29
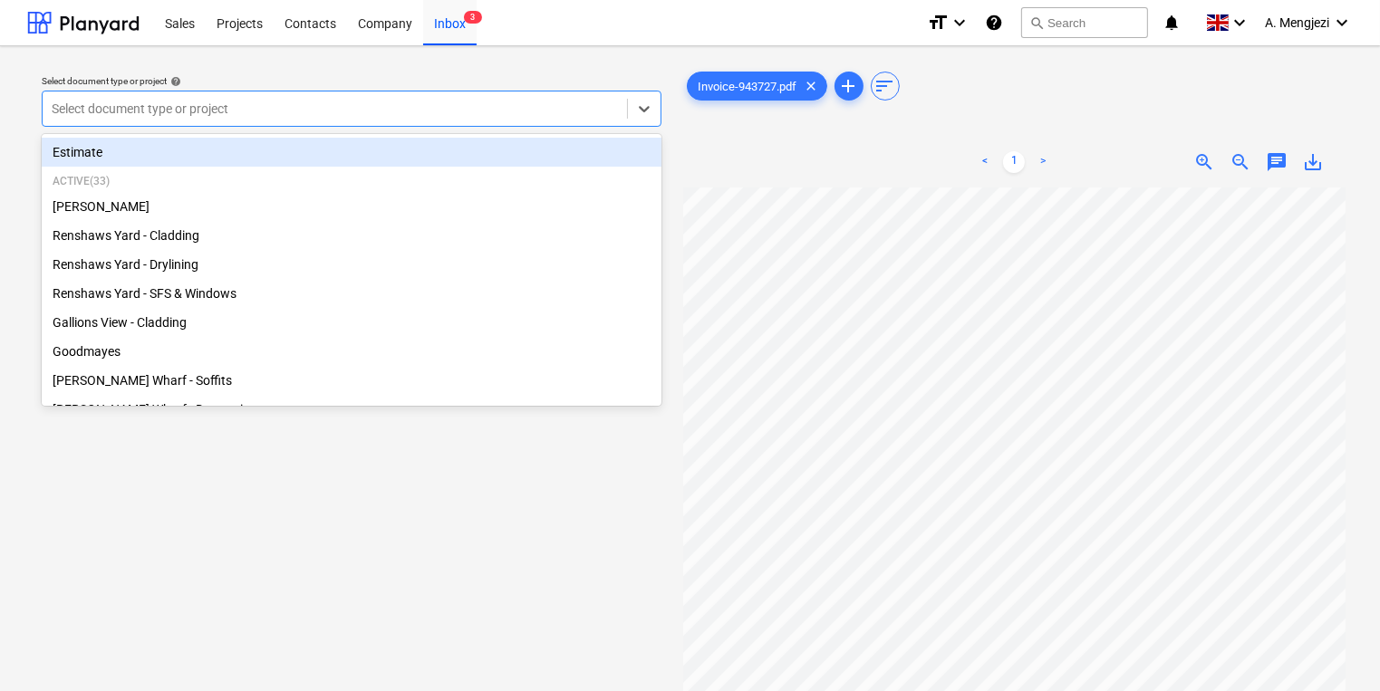
drag, startPoint x: 533, startPoint y: 105, endPoint x: 530, endPoint y: 116, distance: 11.2
click at [530, 115] on div "Select document type or project" at bounding box center [335, 108] width 584 height 25
type input "mon"
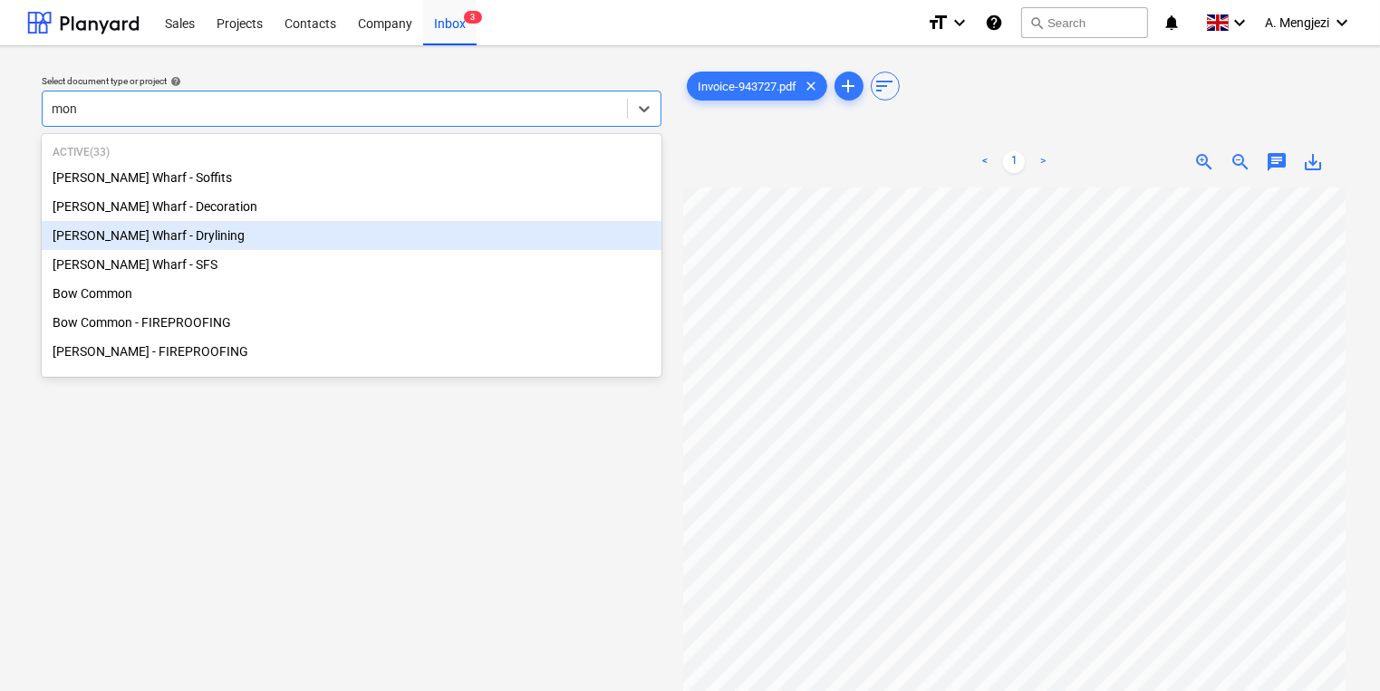
click at [254, 230] on div "[PERSON_NAME] Wharf - Drylining" at bounding box center [352, 235] width 620 height 29
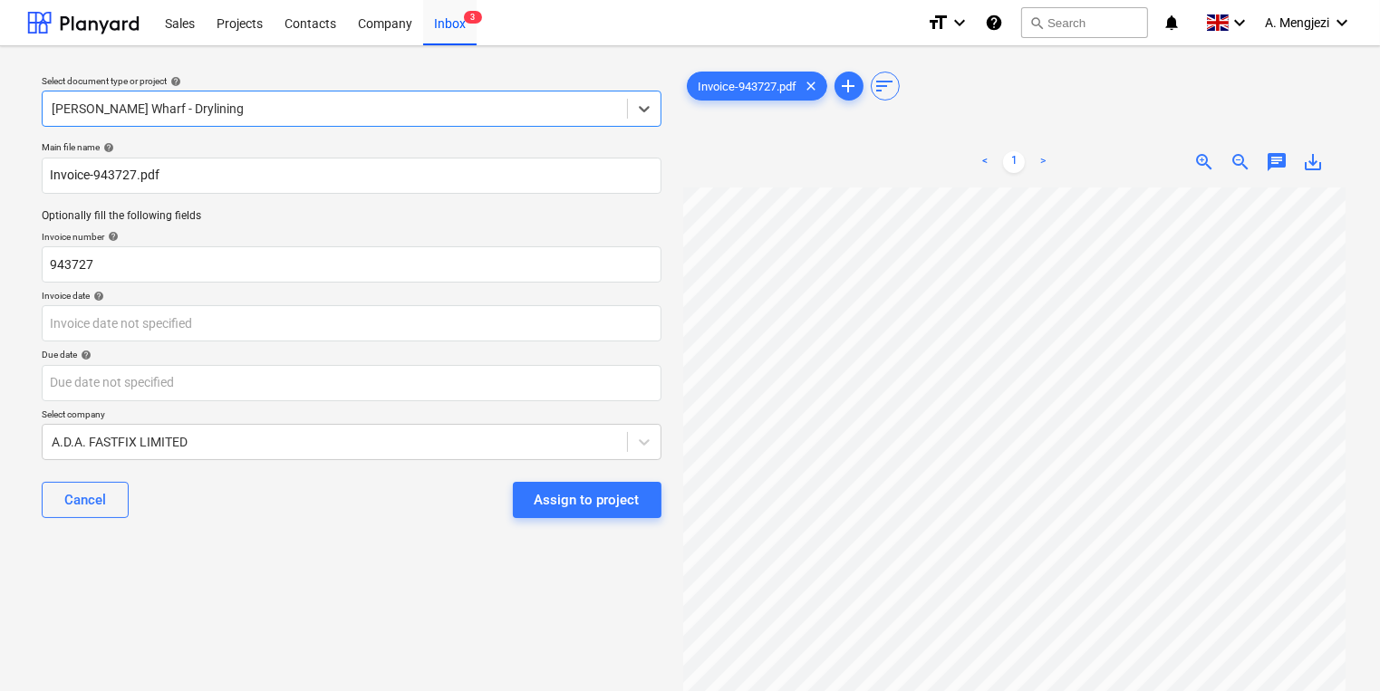
click at [444, 349] on div "Due date help" at bounding box center [352, 355] width 620 height 12
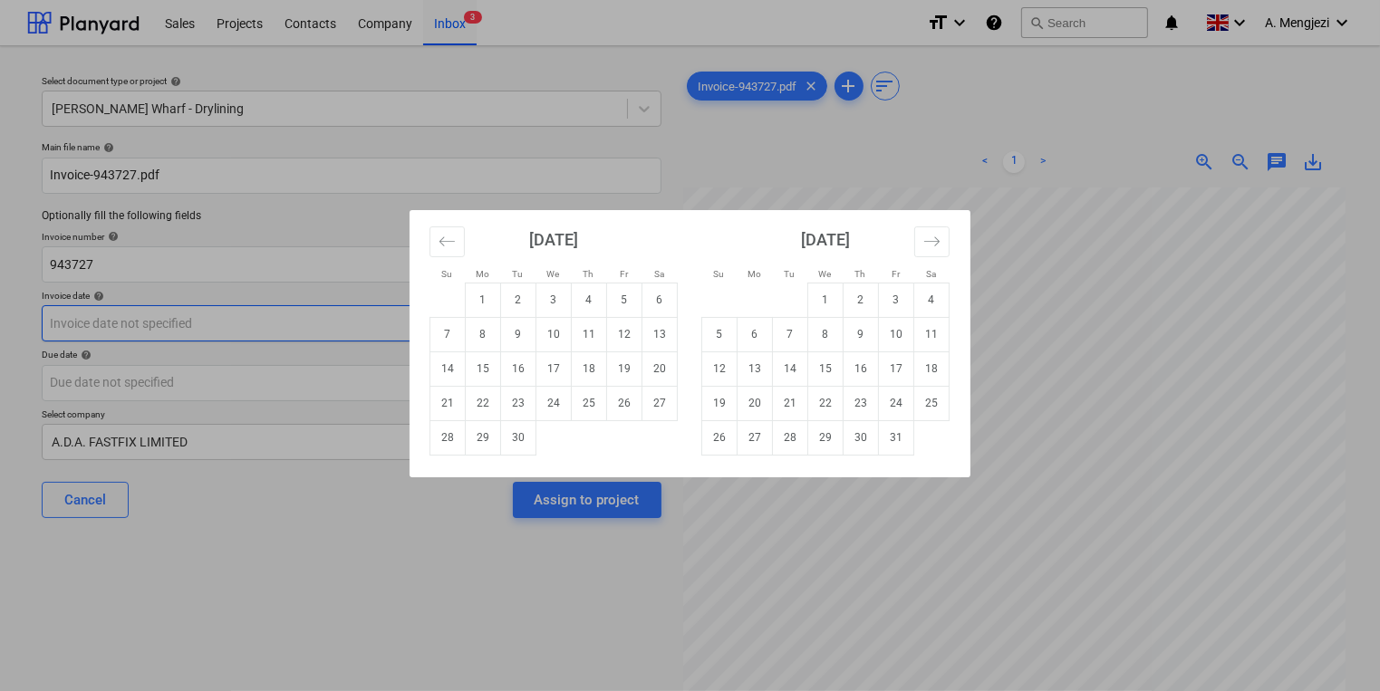
click at [501, 322] on body "Sales Projects Contacts Company Inbox 3 format_size keyboard_arrow_down help se…" at bounding box center [690, 345] width 1380 height 691
click at [523, 439] on td "30" at bounding box center [518, 437] width 35 height 34
type input "30 Sep 2025"
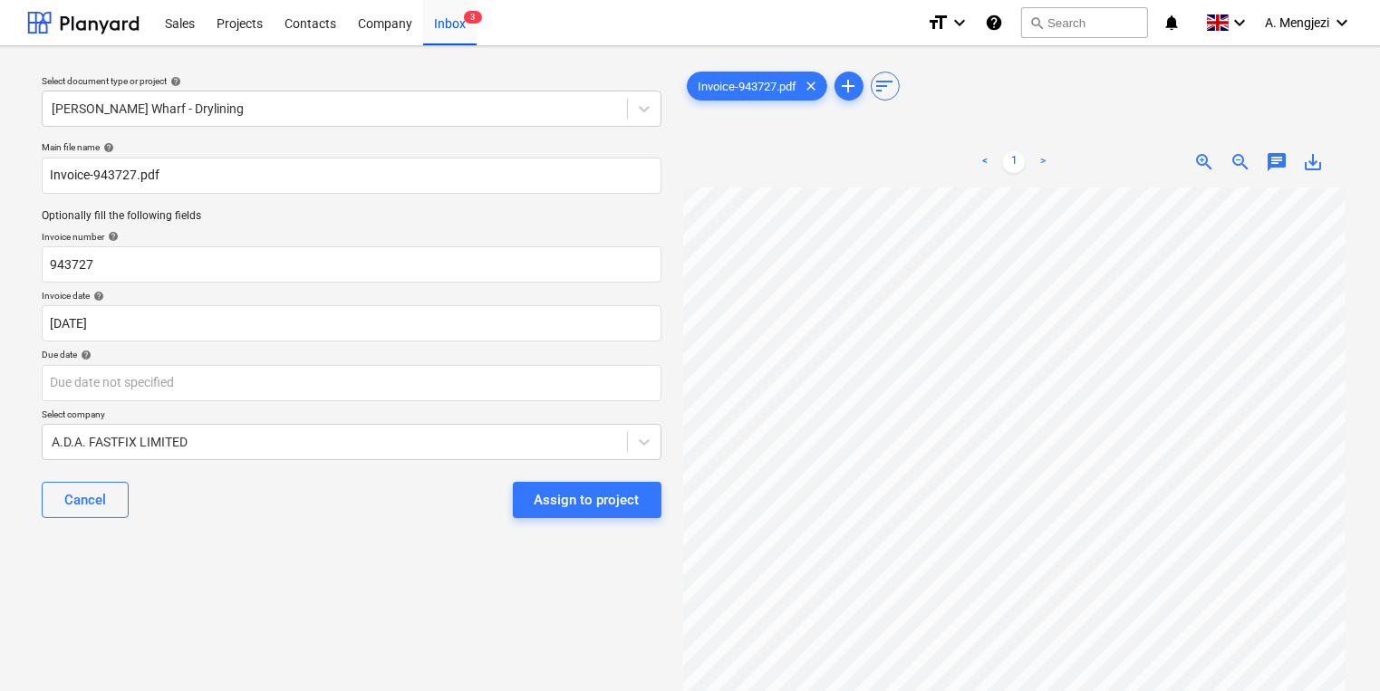
click at [518, 400] on div at bounding box center [352, 383] width 620 height 36
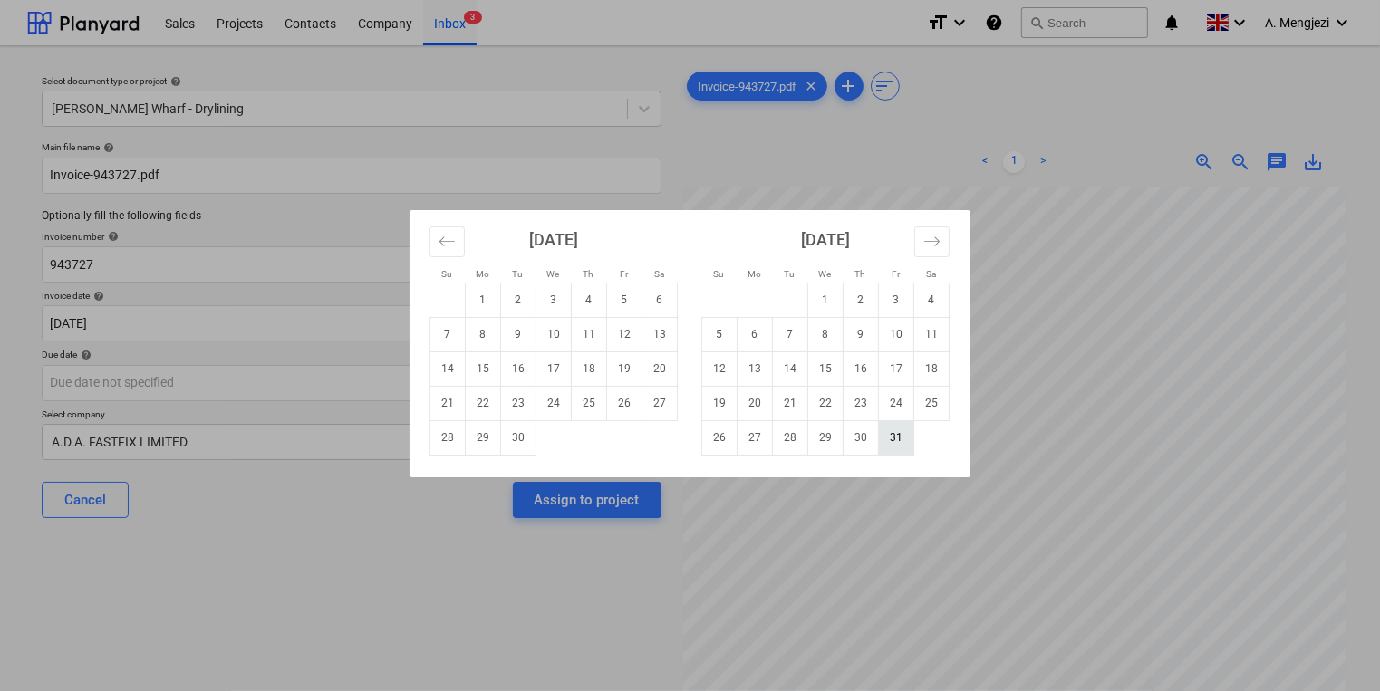
click at [899, 445] on td "31" at bounding box center [896, 437] width 35 height 34
type input "[DATE]"
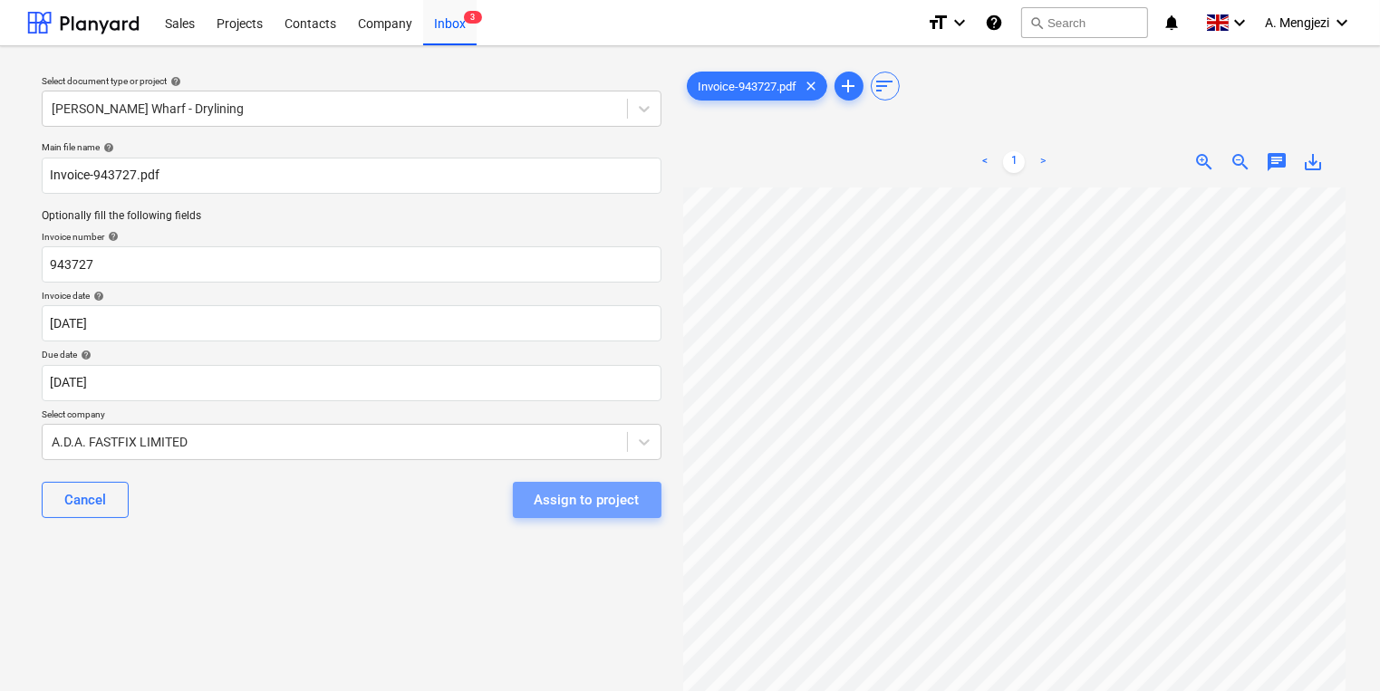
click at [633, 493] on div "Assign to project" at bounding box center [587, 500] width 105 height 24
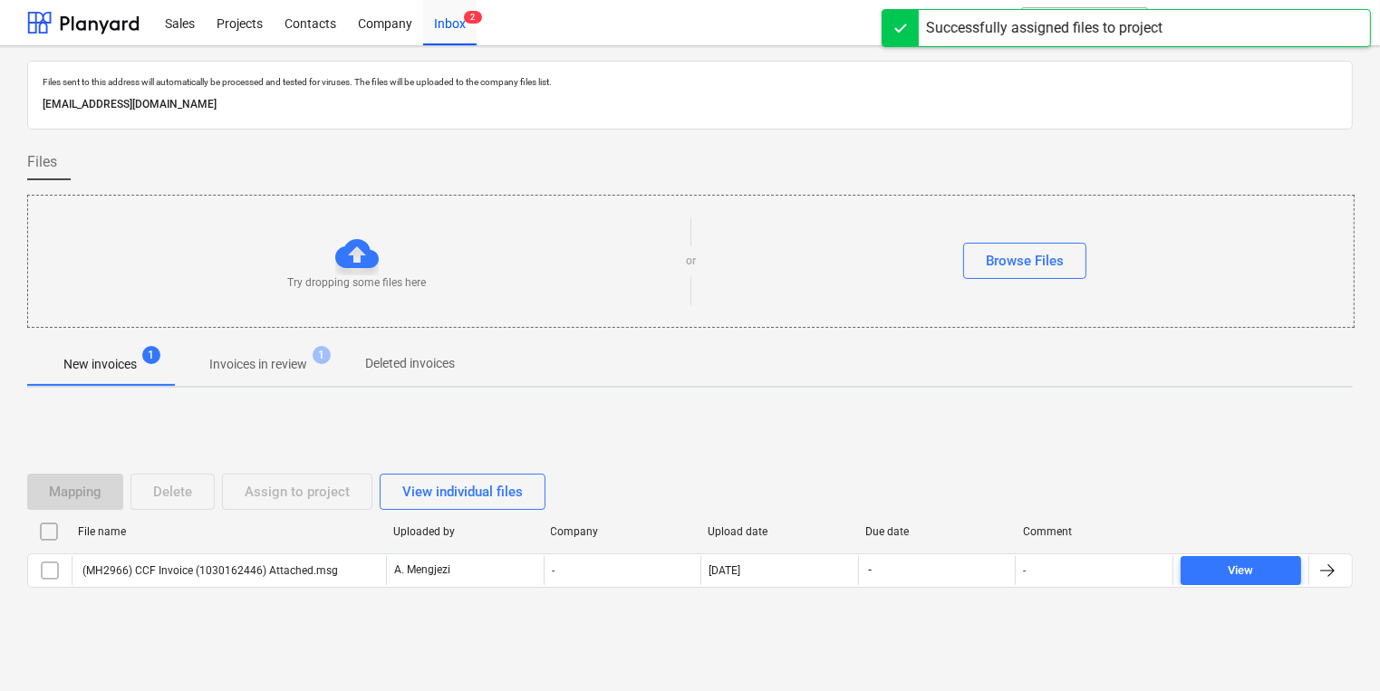
click at [621, 463] on div "Mapping Delete Assign to project View individual files File name Uploaded by Co…" at bounding box center [690, 538] width 1326 height 172
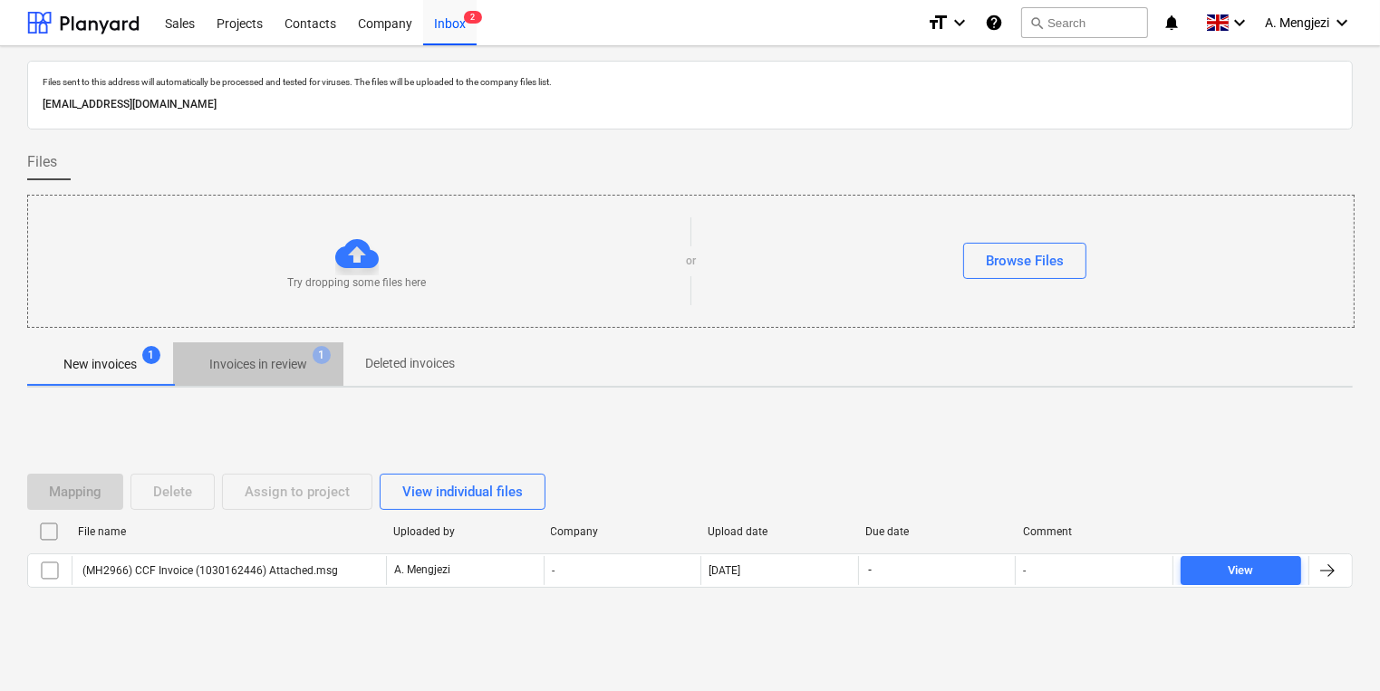
click at [229, 368] on p "Invoices in review" at bounding box center [258, 364] width 98 height 19
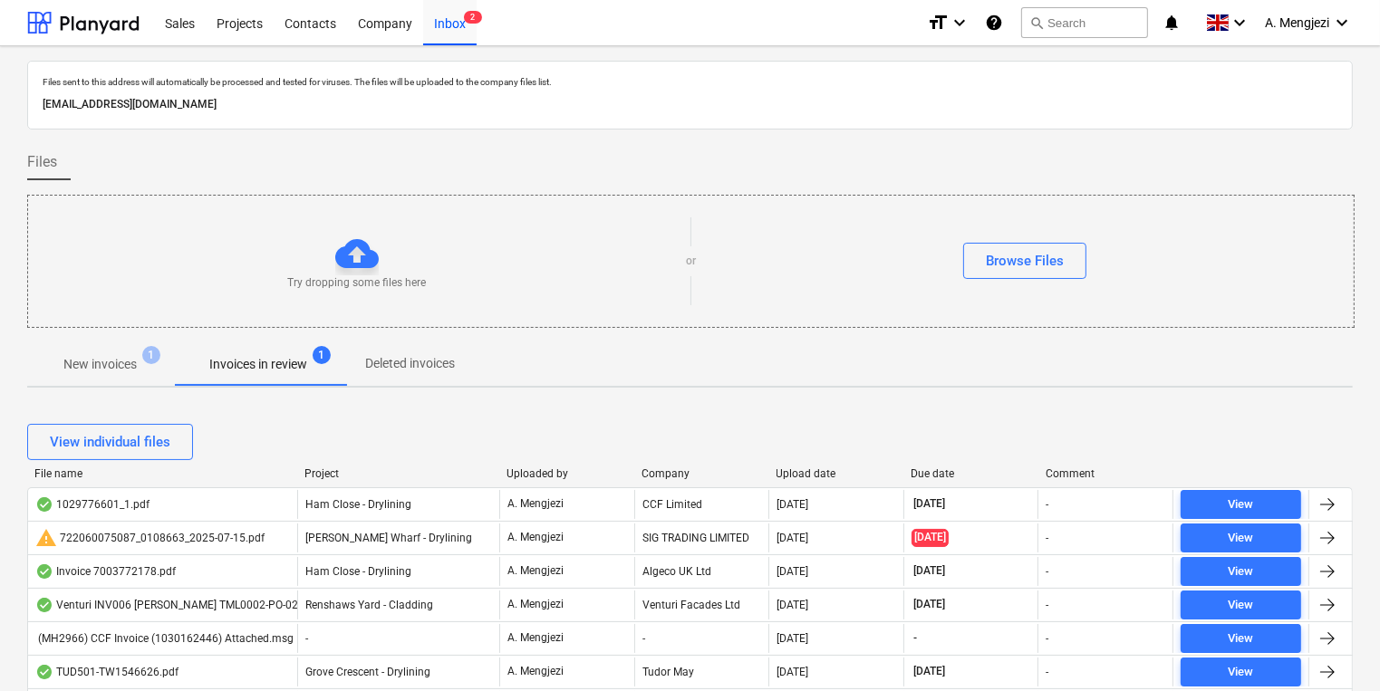
click at [330, 474] on div "Project" at bounding box center [398, 474] width 188 height 13
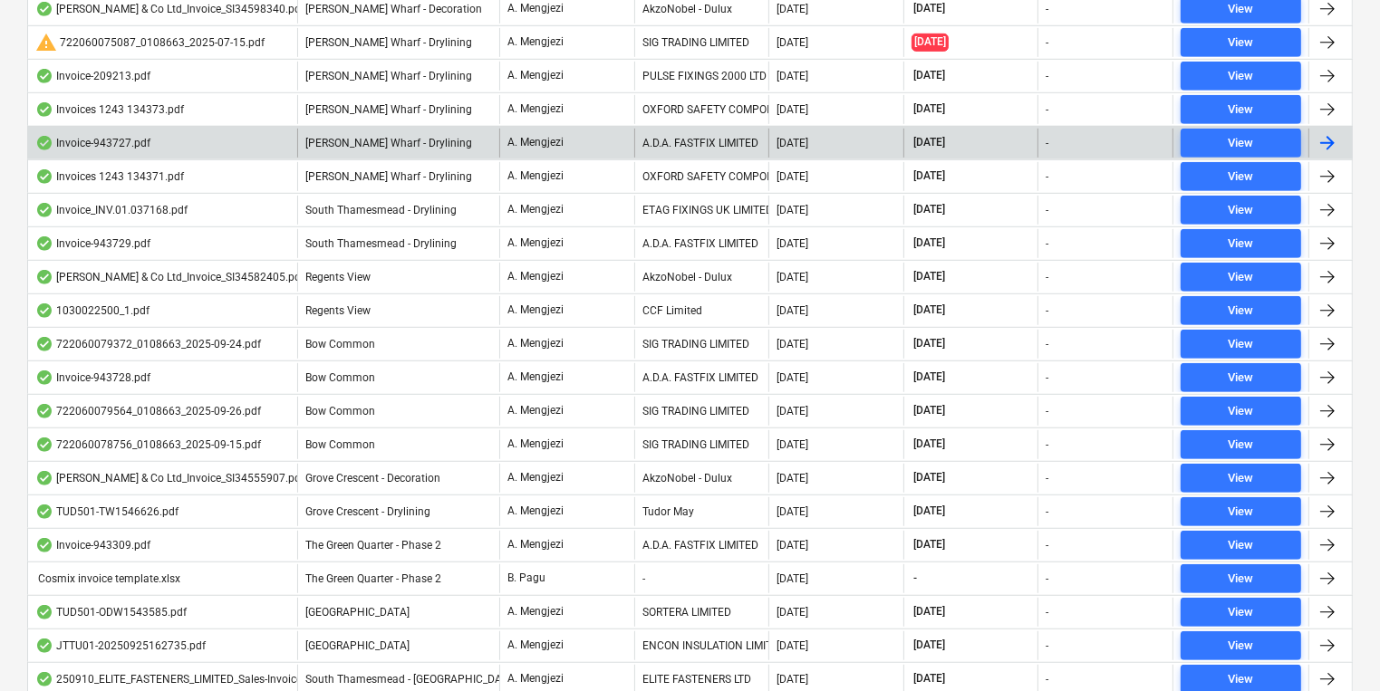
scroll to position [1087, 0]
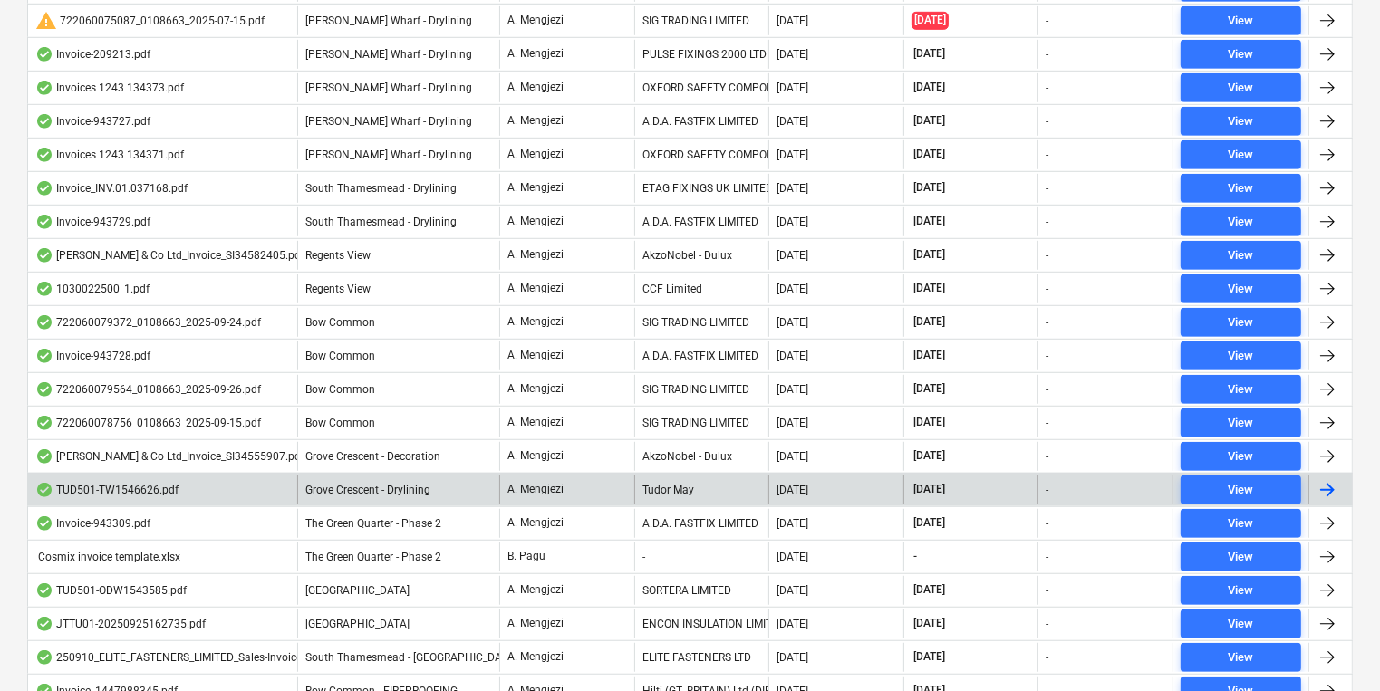
click at [518, 482] on p "A. Mengjezi" at bounding box center [535, 489] width 56 height 15
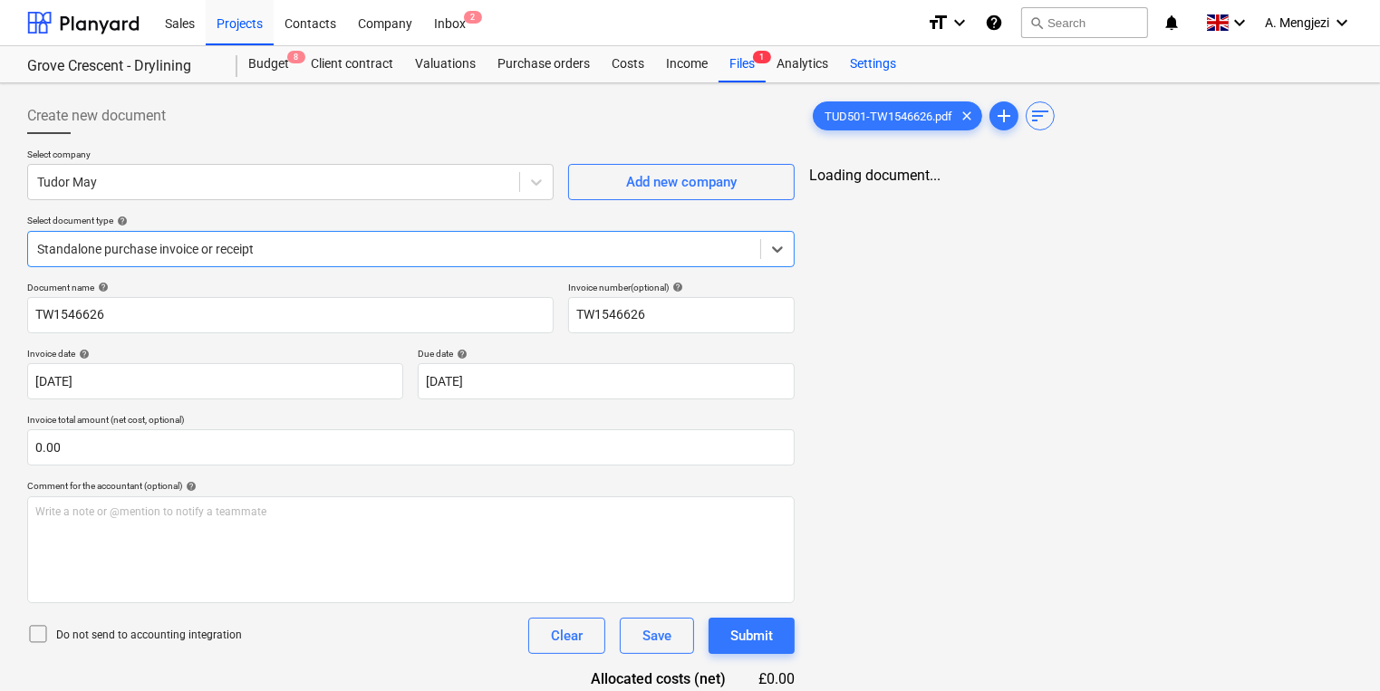
click at [888, 71] on div "Settings" at bounding box center [873, 64] width 68 height 36
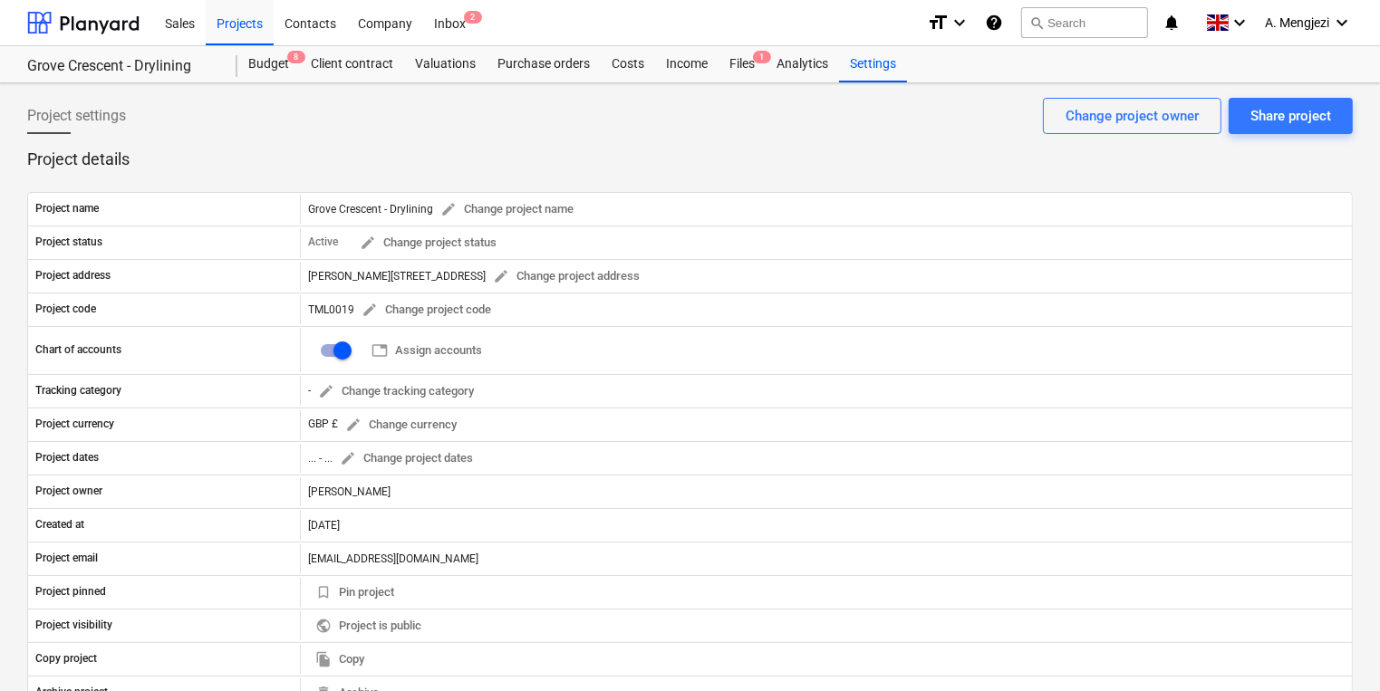
click at [893, 120] on div "Project settings Share project Change project owner" at bounding box center [690, 123] width 1326 height 51
click at [741, 68] on div "Files 1" at bounding box center [741, 64] width 47 height 36
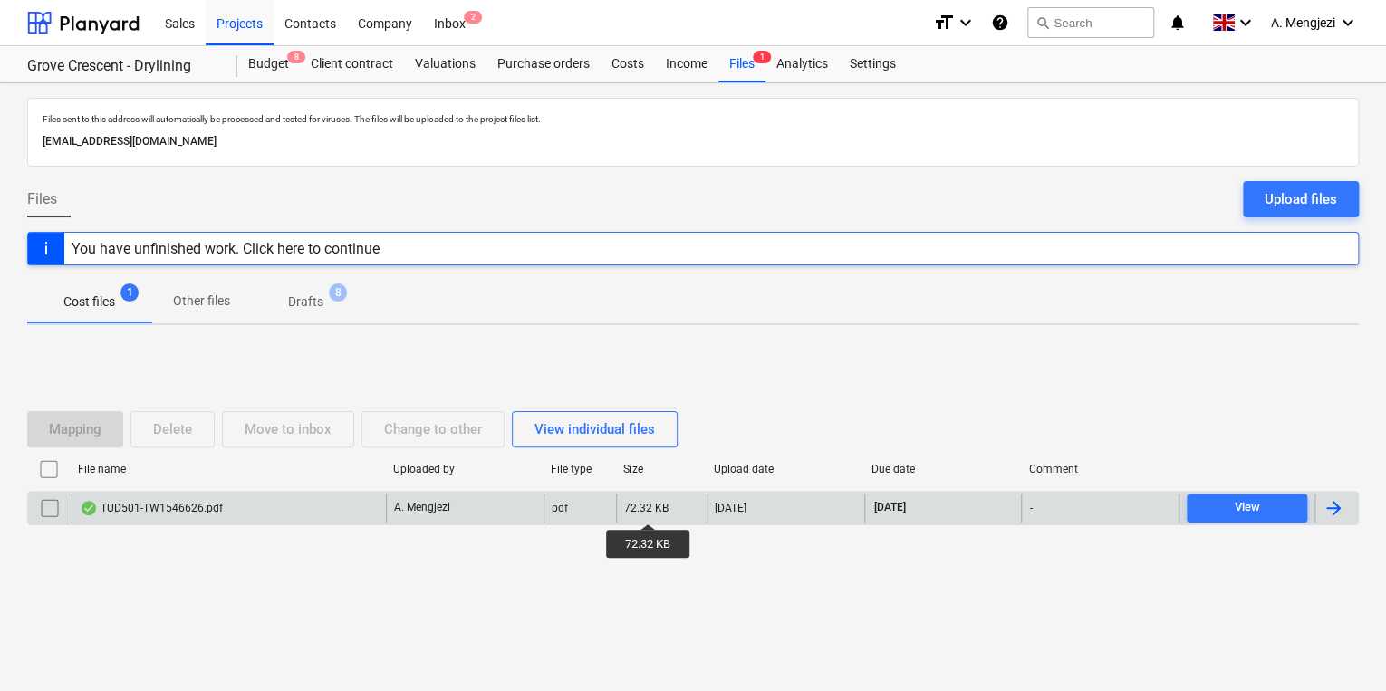
click at [649, 507] on div "72.32 KB" at bounding box center [646, 508] width 44 height 13
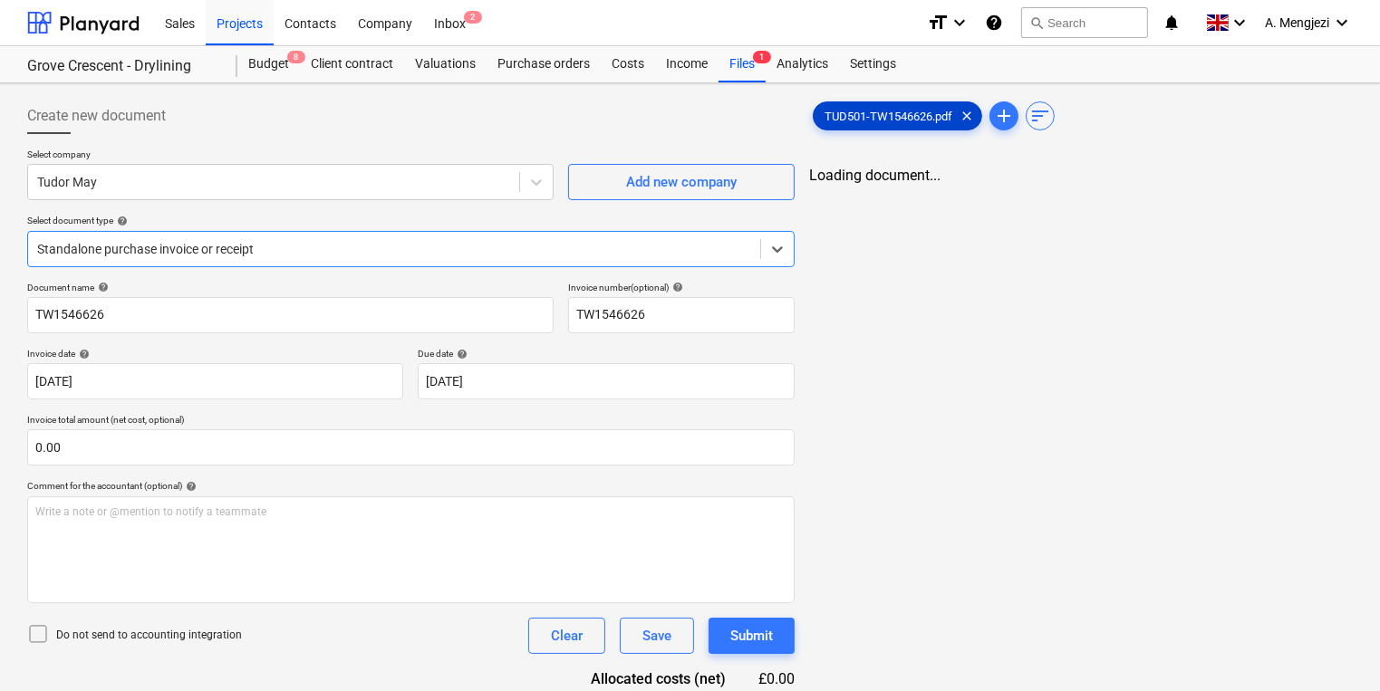
click at [866, 116] on span "TUD501-TW1546626.pdf" at bounding box center [888, 117] width 149 height 14
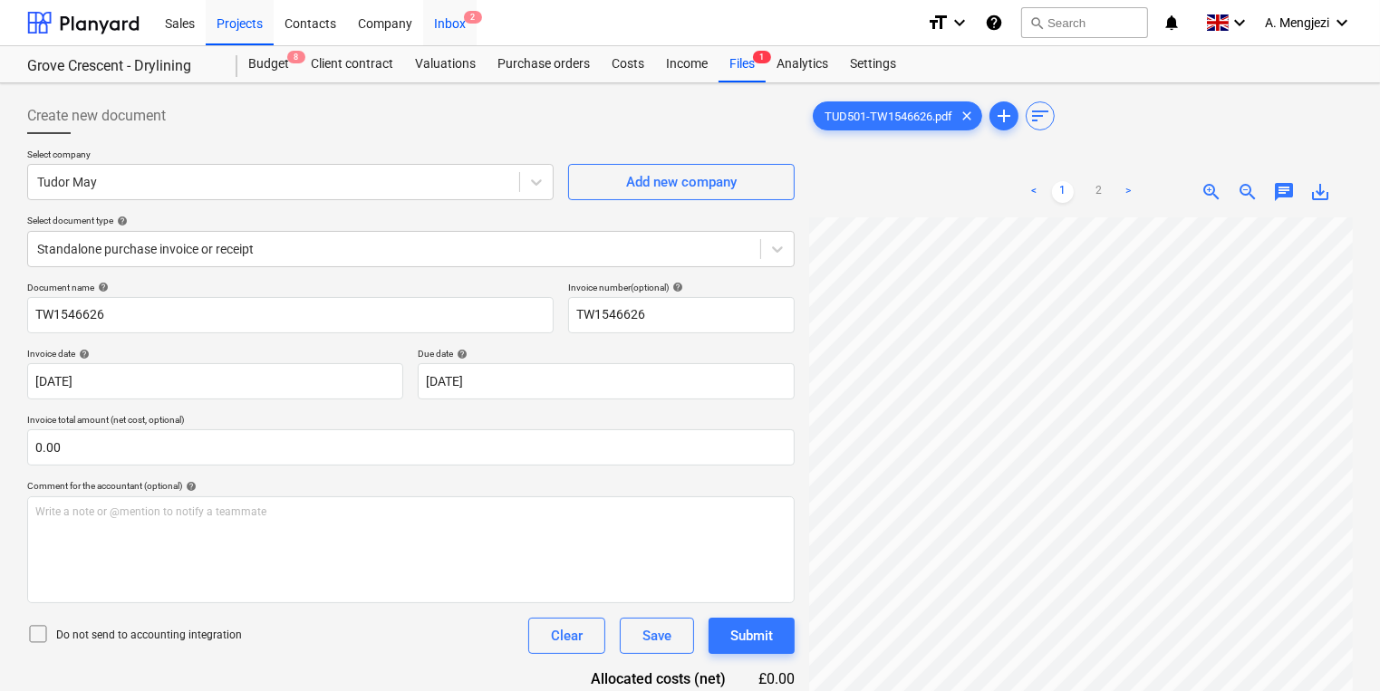
click at [451, 30] on div "Inbox 2" at bounding box center [449, 22] width 53 height 46
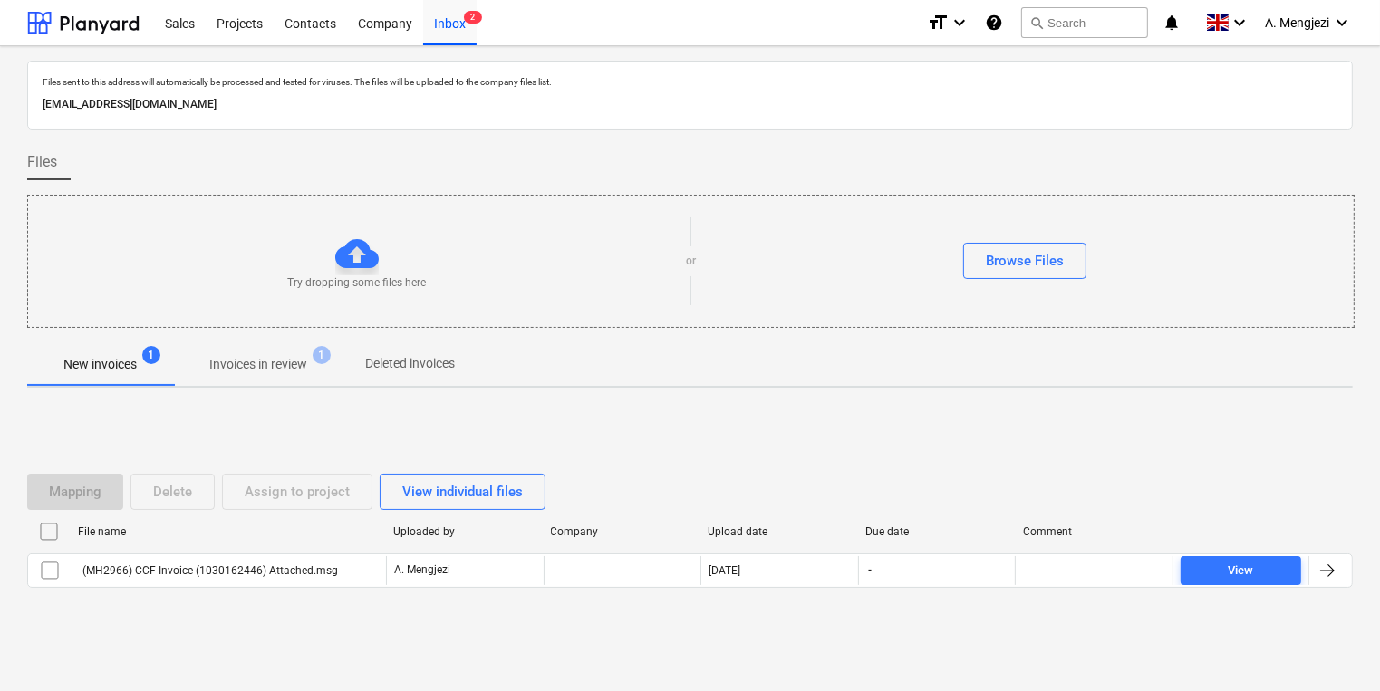
click at [280, 342] on button "Invoices in review 1" at bounding box center [258, 363] width 170 height 43
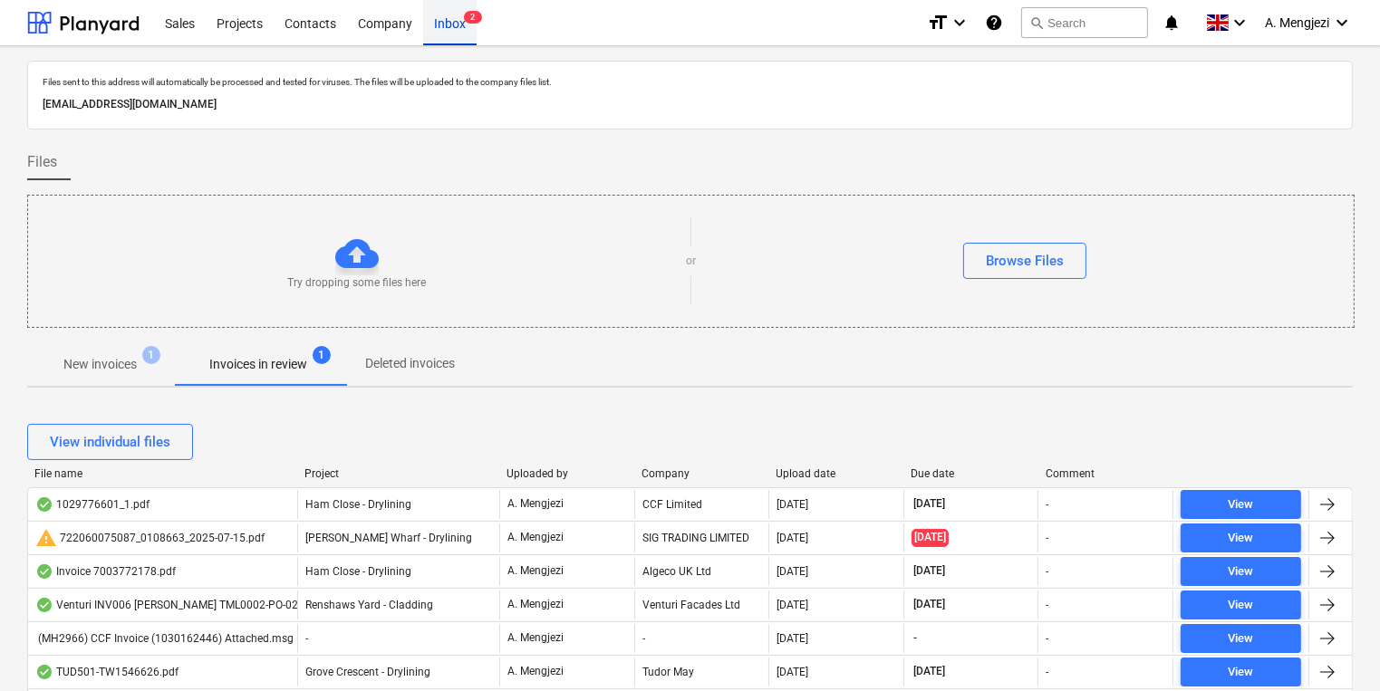
click at [450, 24] on div "Inbox 2" at bounding box center [449, 22] width 53 height 46
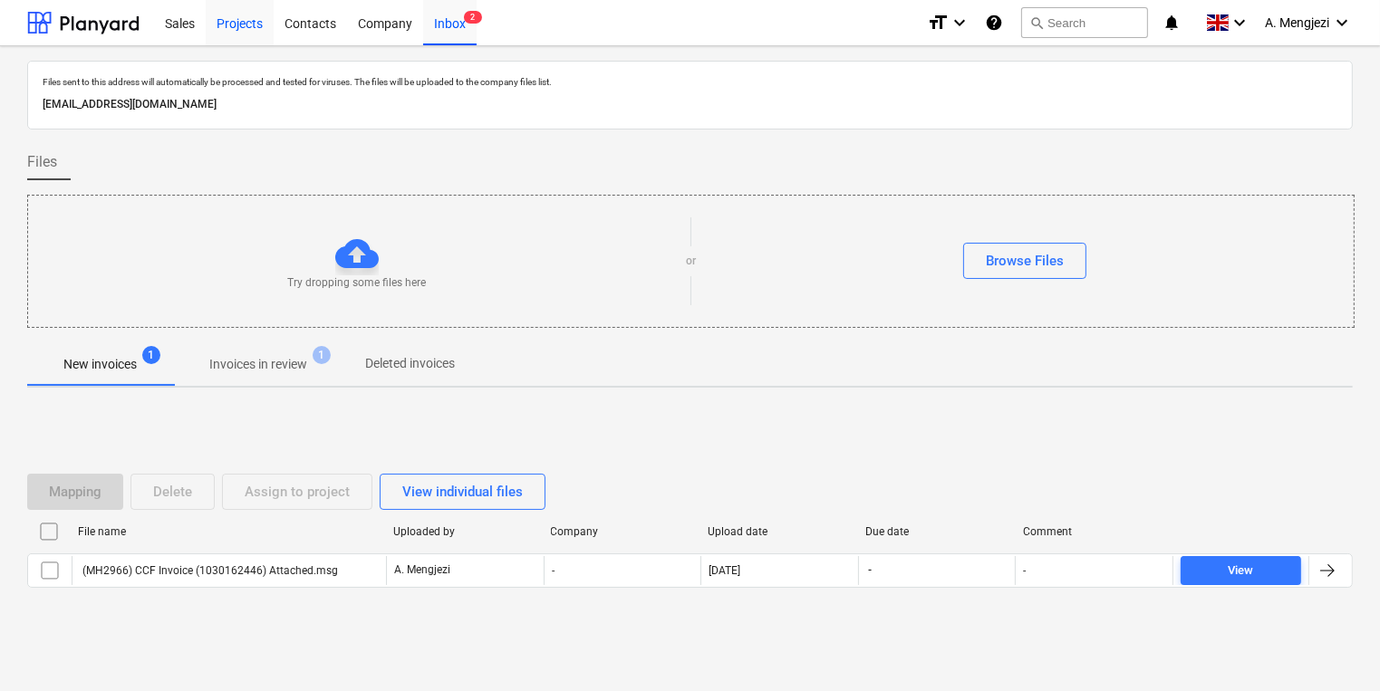
click at [256, 29] on div "Projects" at bounding box center [240, 22] width 68 height 46
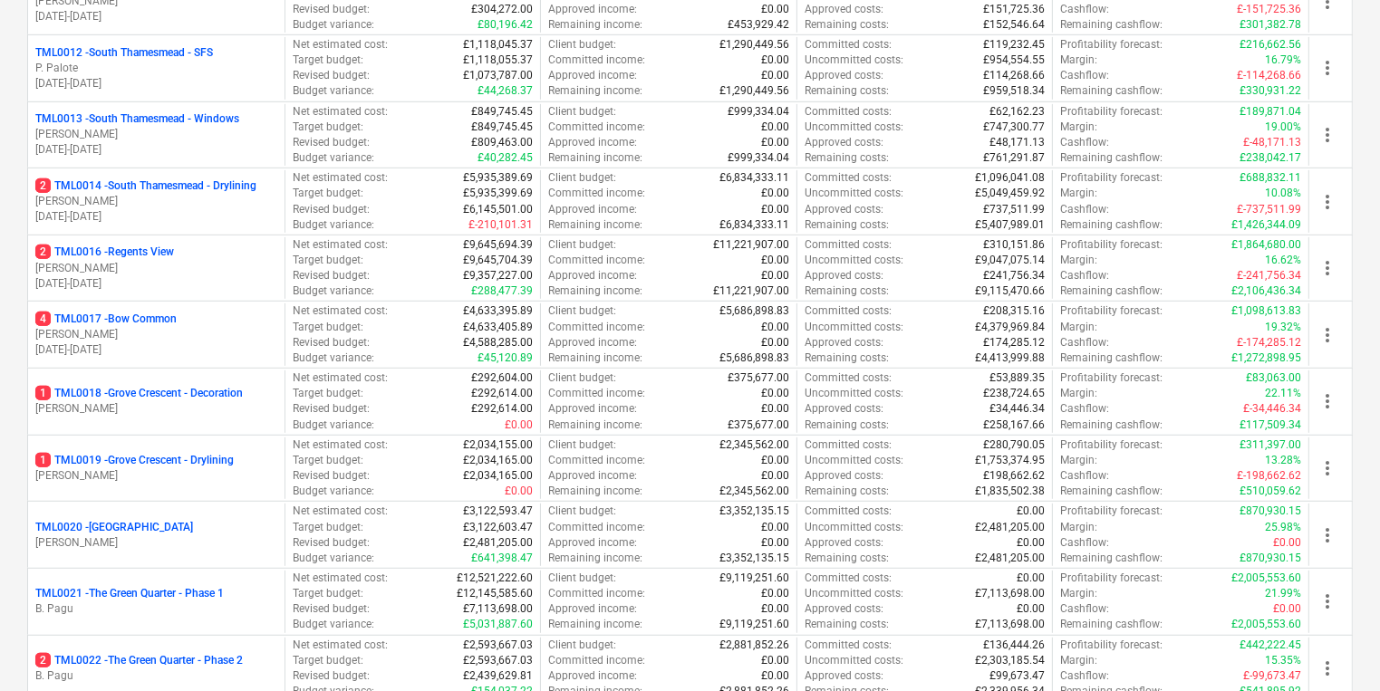
scroll to position [1015, 0]
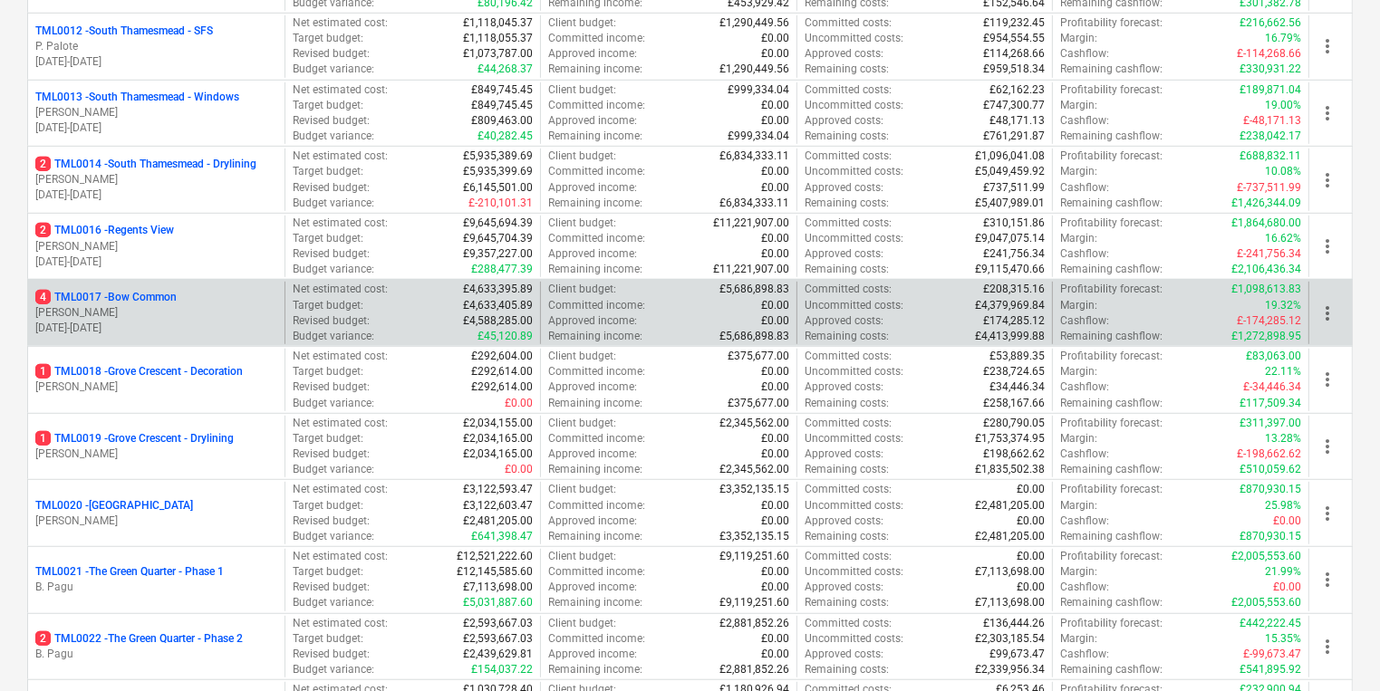
click at [209, 282] on div "4 TML0017 - Bow Common R. Williamson 04.03.2024 - 20.10.2025" at bounding box center [156, 313] width 256 height 63
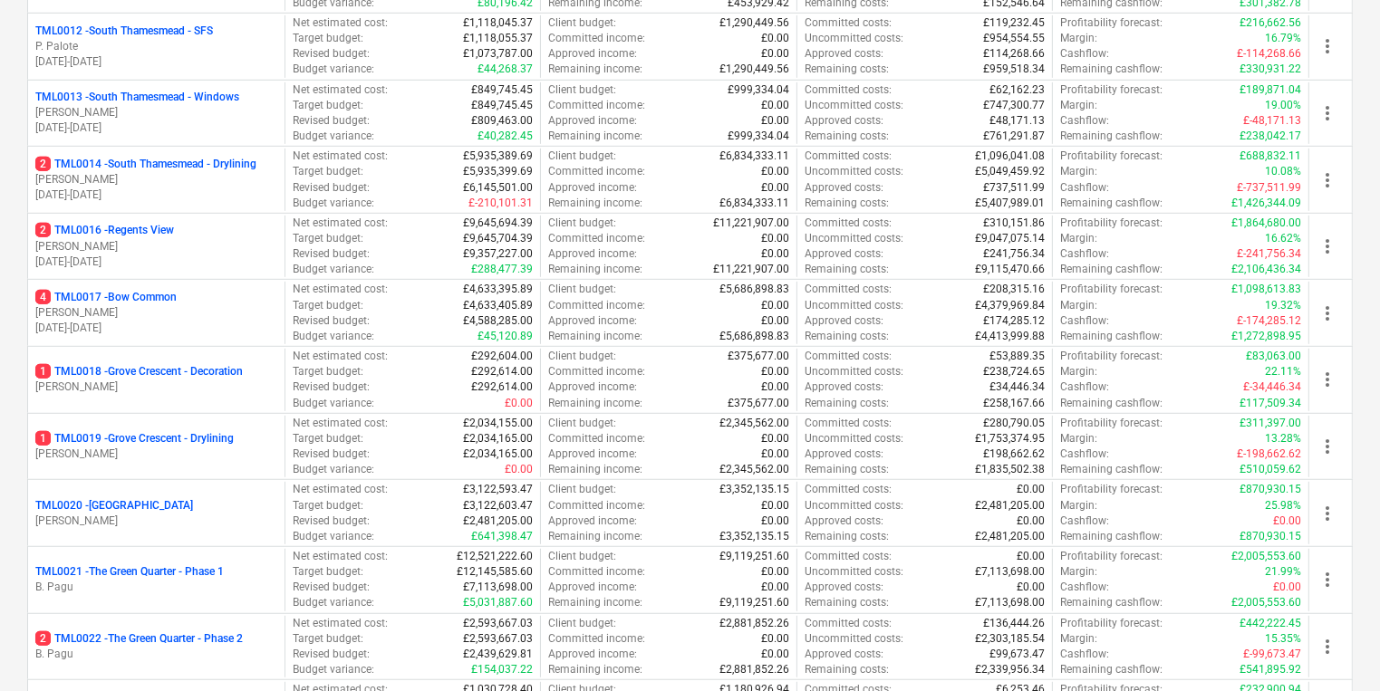
click at [236, 291] on div "4 TML0017 - Bow Common" at bounding box center [156, 297] width 242 height 15
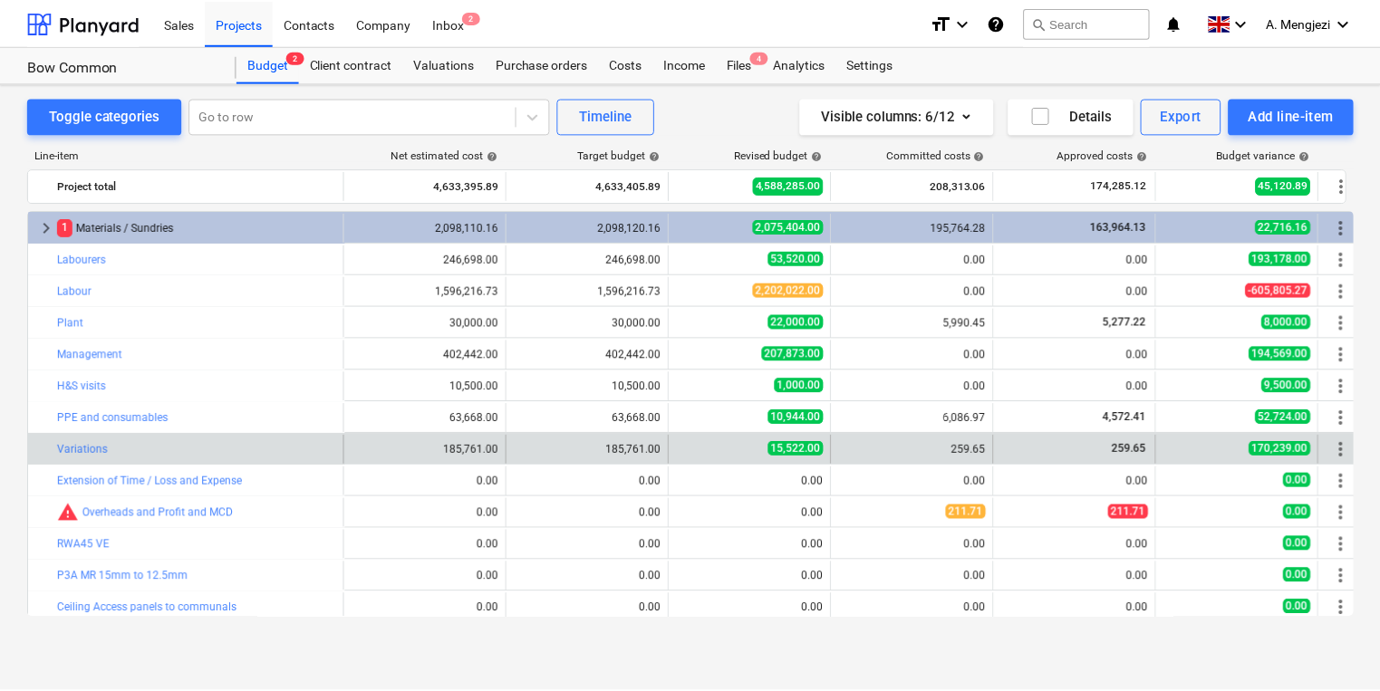
scroll to position [70, 0]
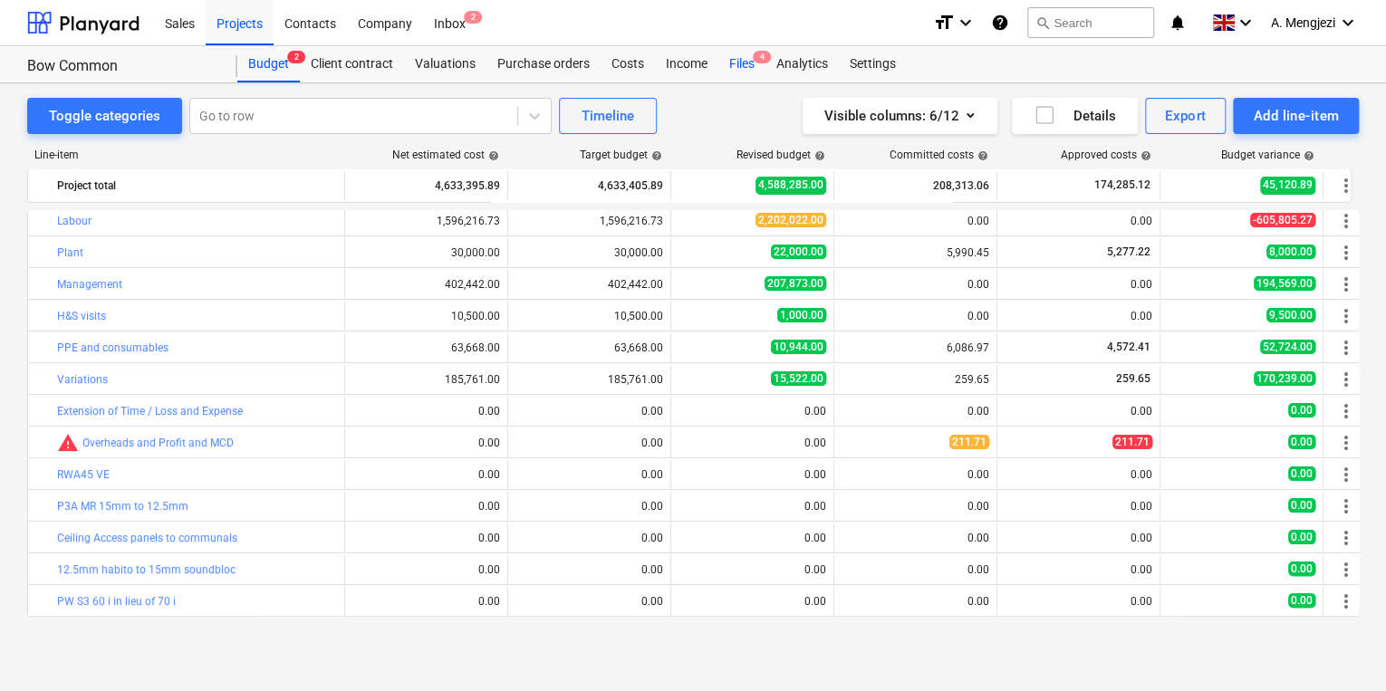
click at [728, 64] on div "Files 4" at bounding box center [741, 64] width 47 height 36
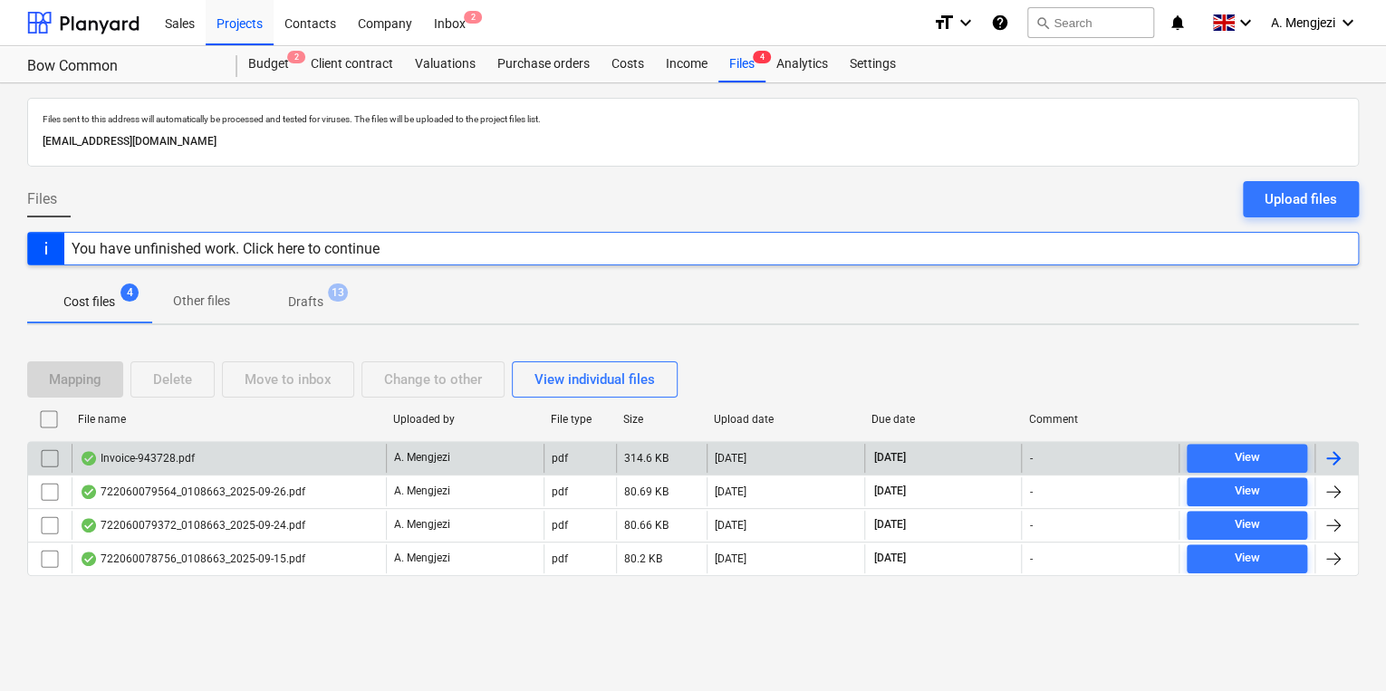
click at [221, 468] on div "Invoice-943728.pdf" at bounding box center [229, 458] width 314 height 29
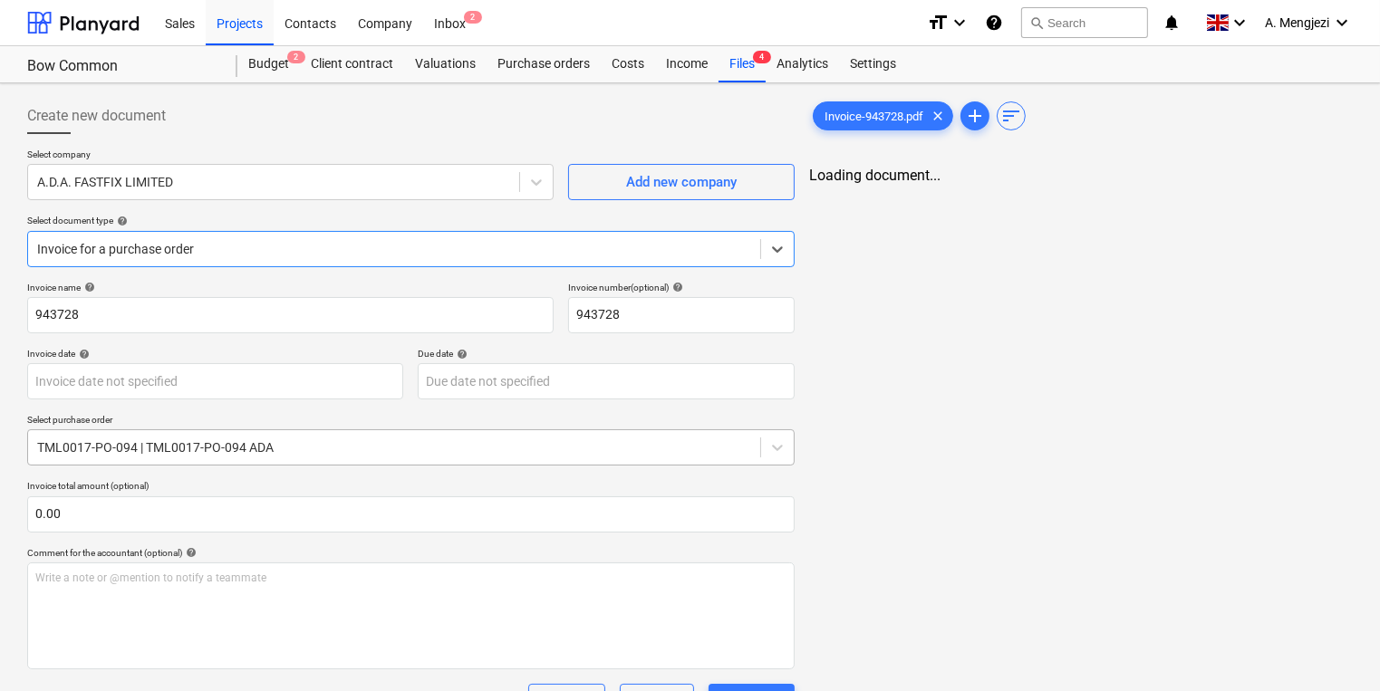
type input "30 Sep 2025"
type input "[DATE]"
click at [893, 113] on span "Invoice-943728.pdf" at bounding box center [874, 117] width 121 height 14
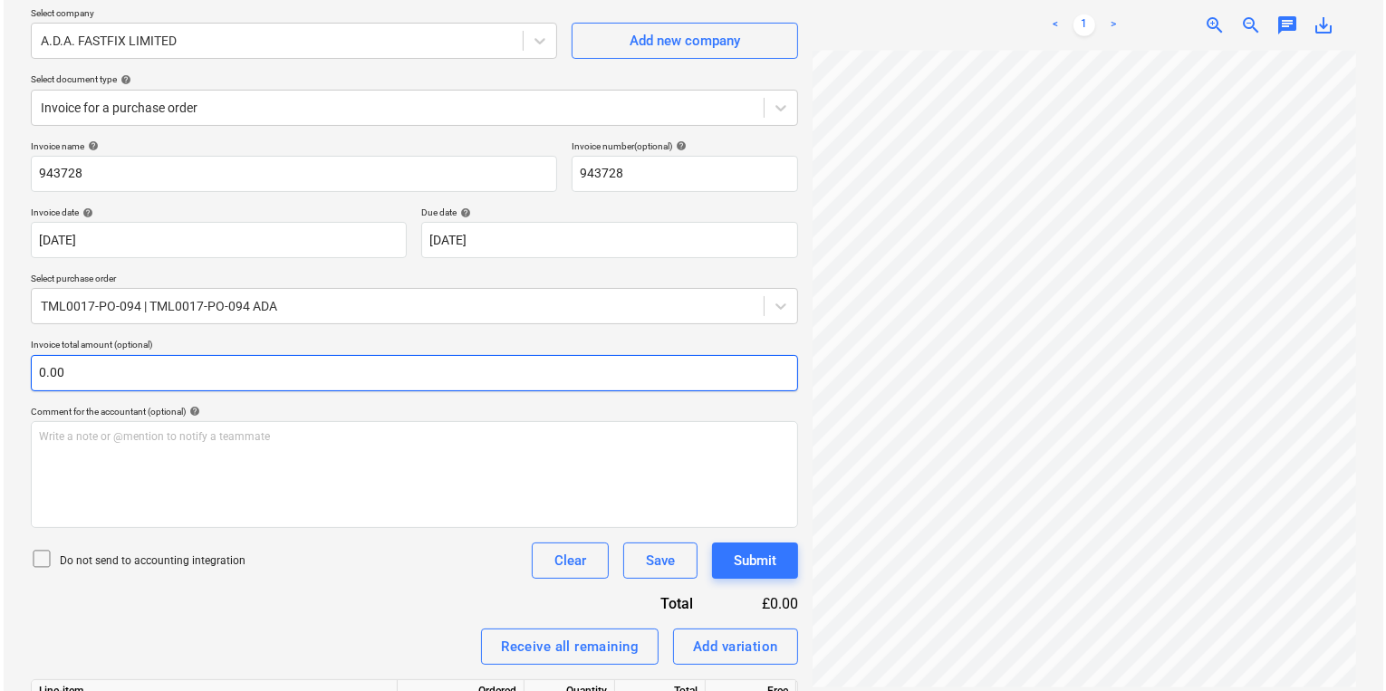
scroll to position [362, 0]
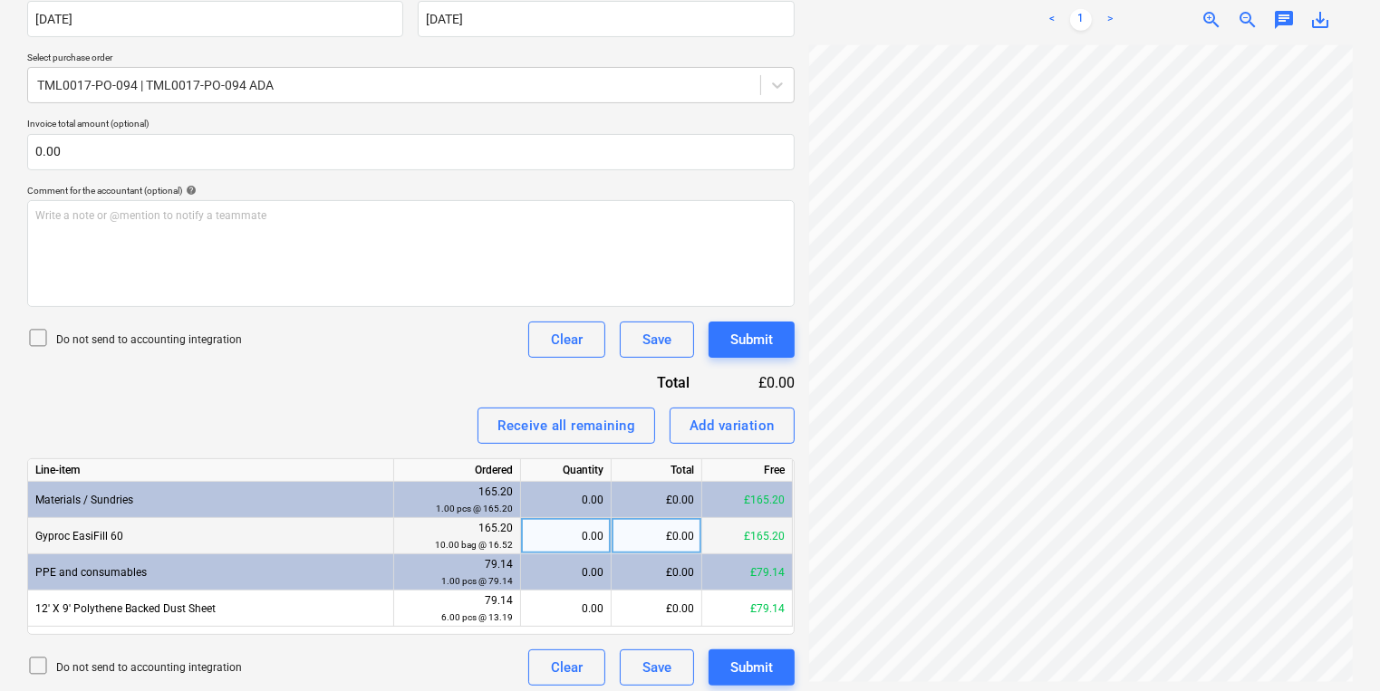
click at [597, 529] on div "0.00" at bounding box center [565, 536] width 75 height 36
type input "10"
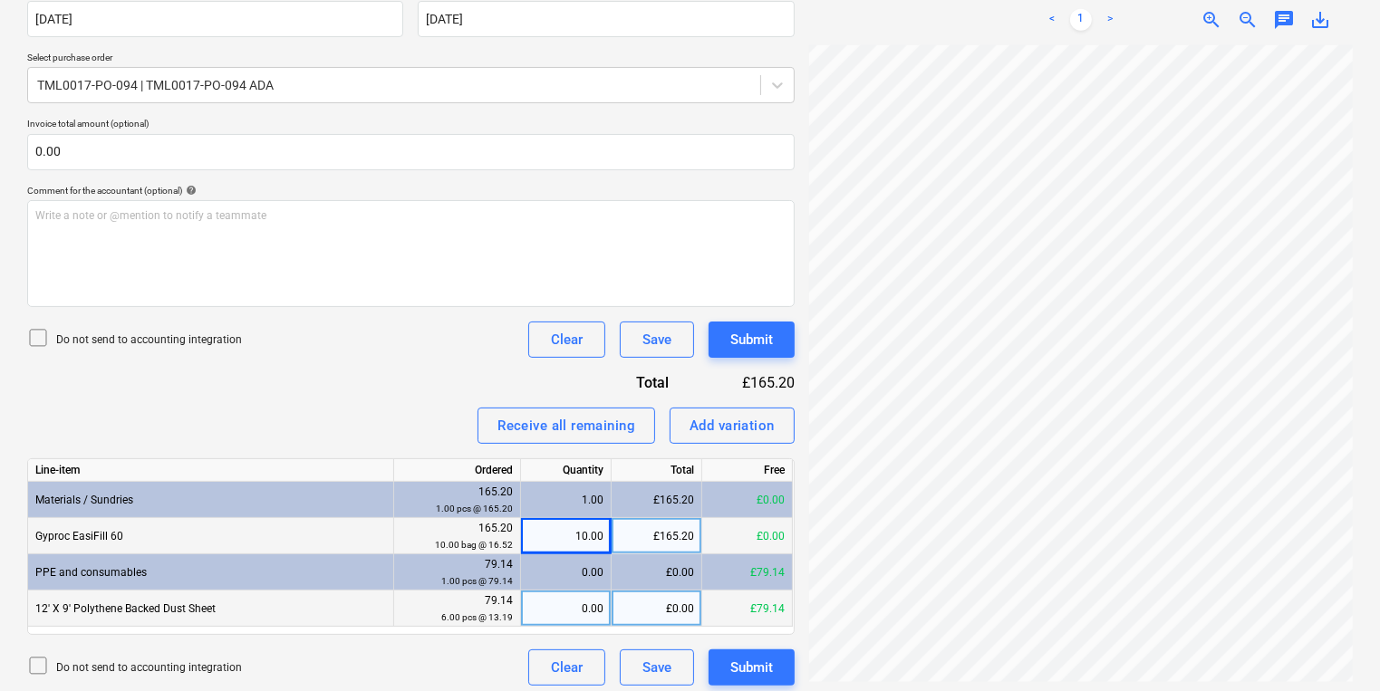
click at [565, 612] on div "0.00" at bounding box center [565, 609] width 75 height 36
type input "6"
click at [760, 665] on div "Submit" at bounding box center [751, 668] width 43 height 24
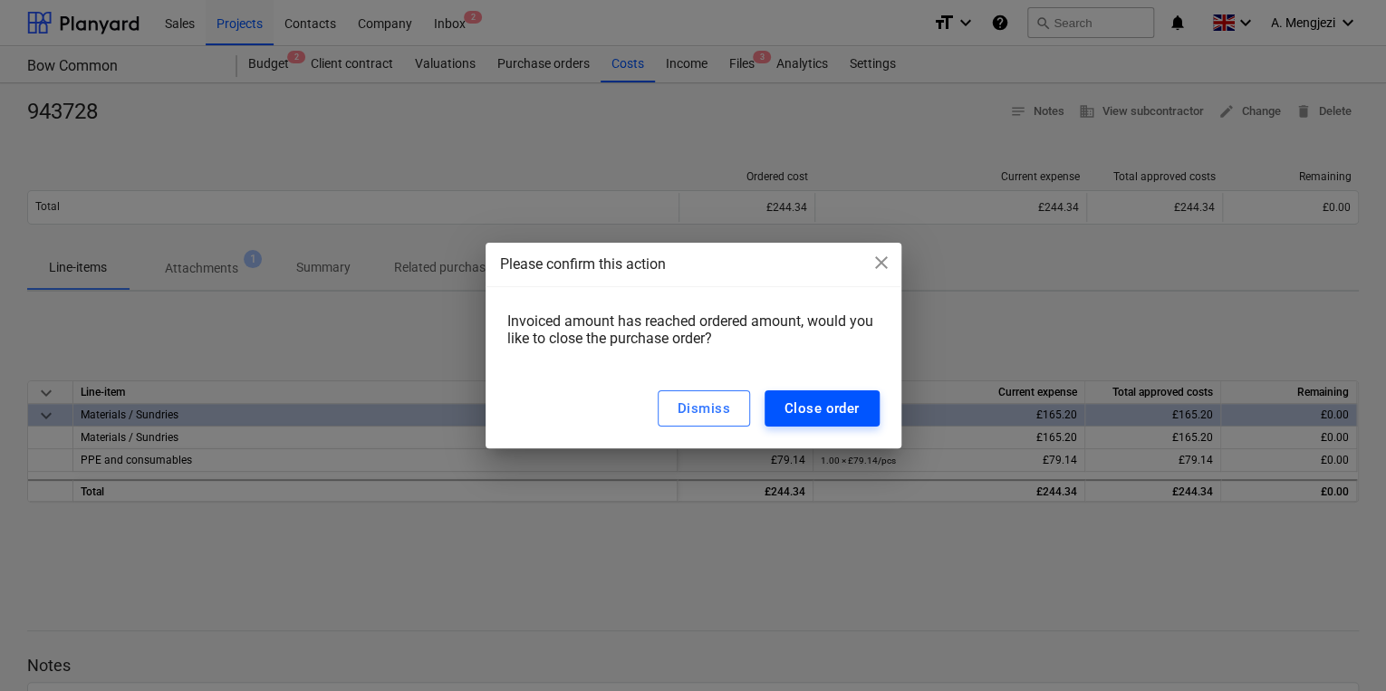
click at [844, 413] on div "Close order" at bounding box center [822, 409] width 75 height 24
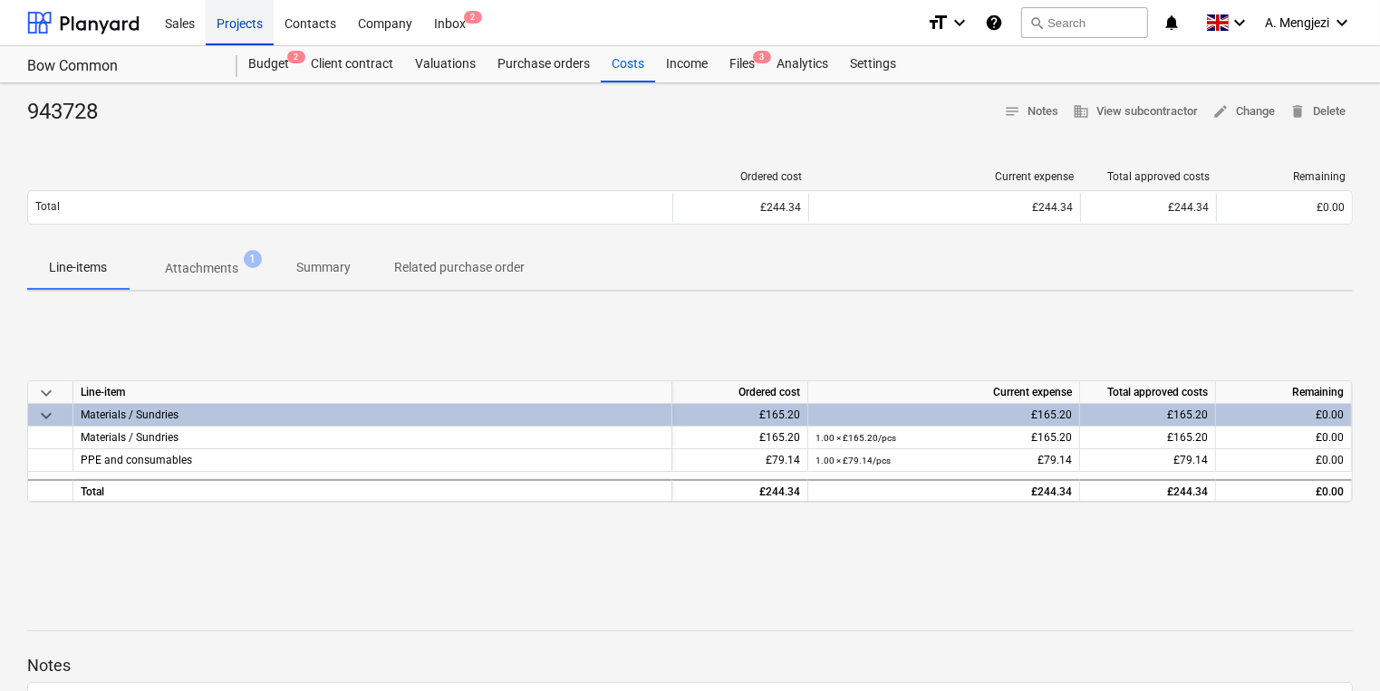
click at [218, 16] on div "Projects" at bounding box center [240, 22] width 68 height 46
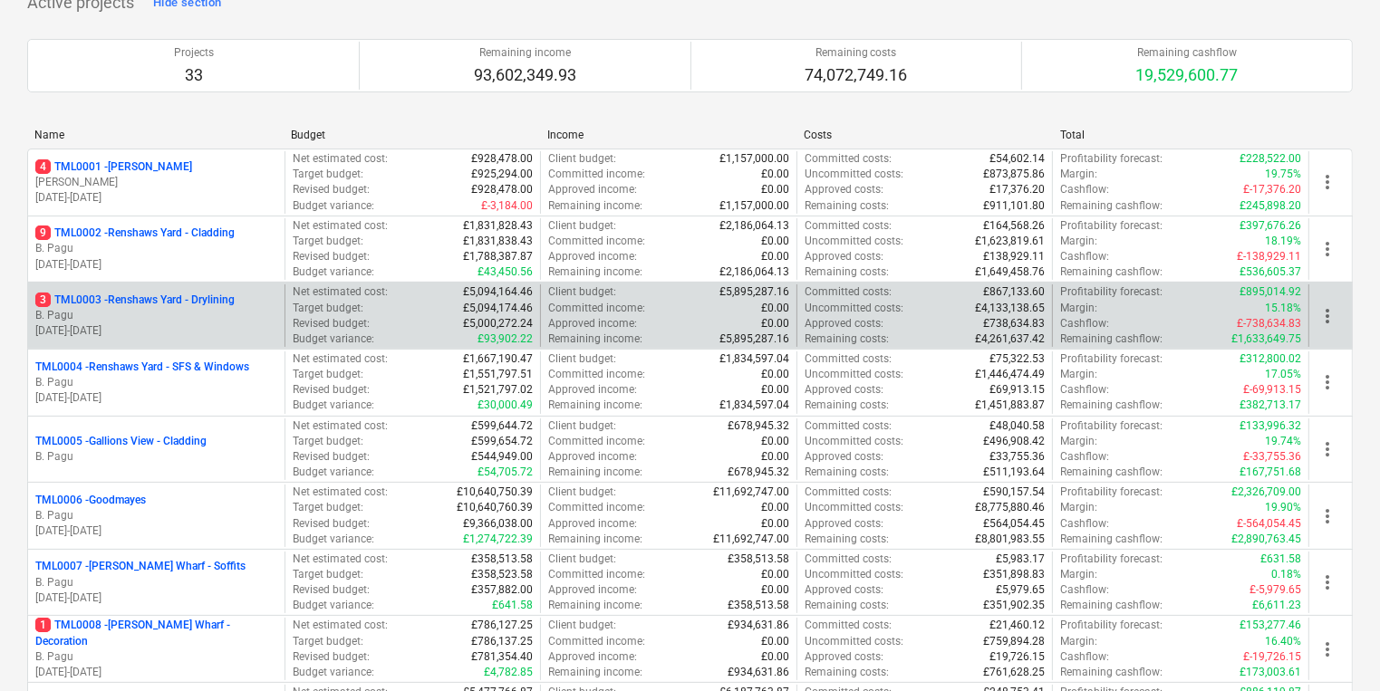
scroll to position [362, 0]
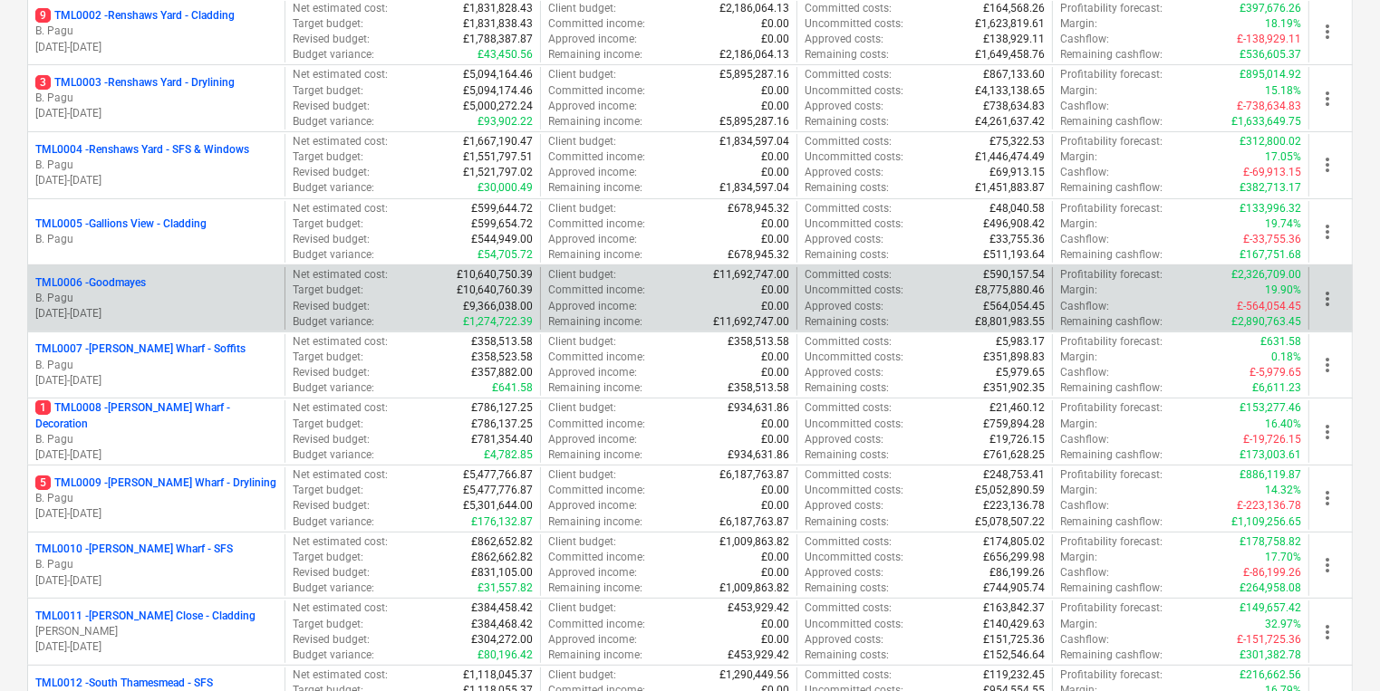
click at [217, 308] on p "28.11.2023 - 25.06.2025" at bounding box center [156, 313] width 242 height 15
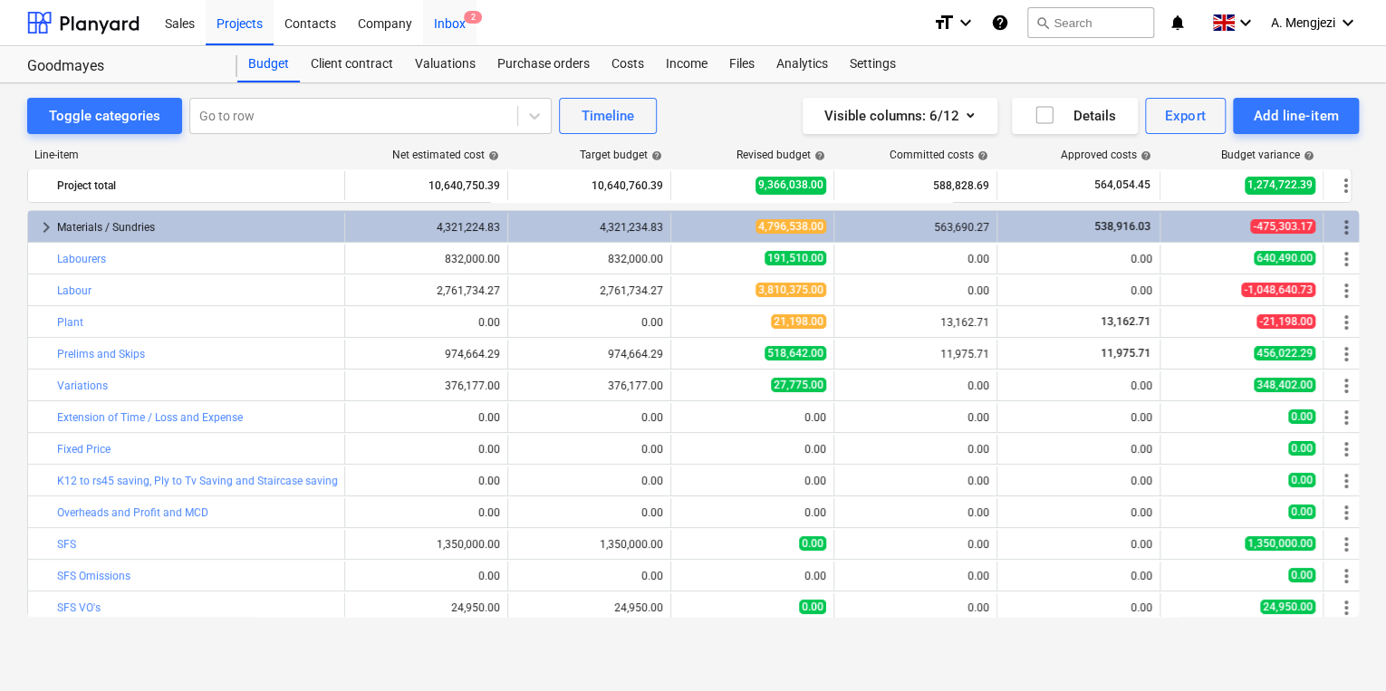
click at [439, 15] on div "Inbox 2" at bounding box center [449, 22] width 53 height 46
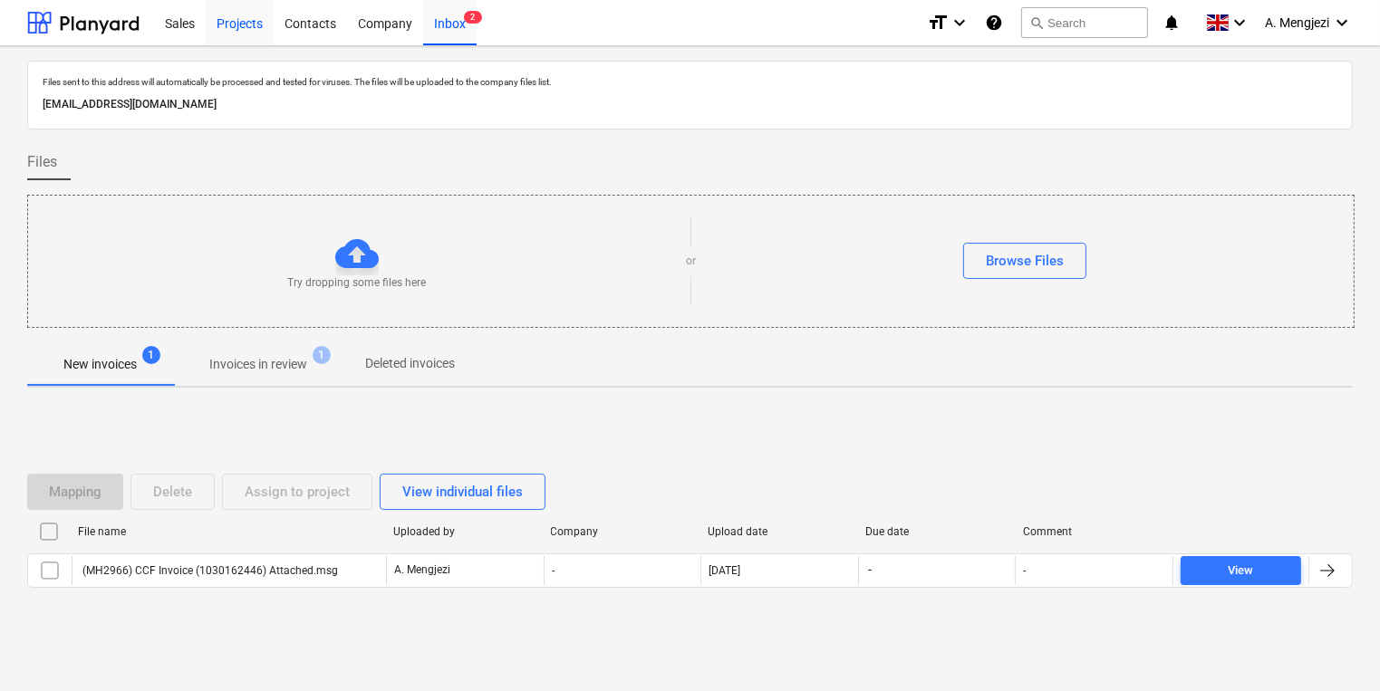
click at [224, 34] on div "Projects" at bounding box center [240, 22] width 68 height 46
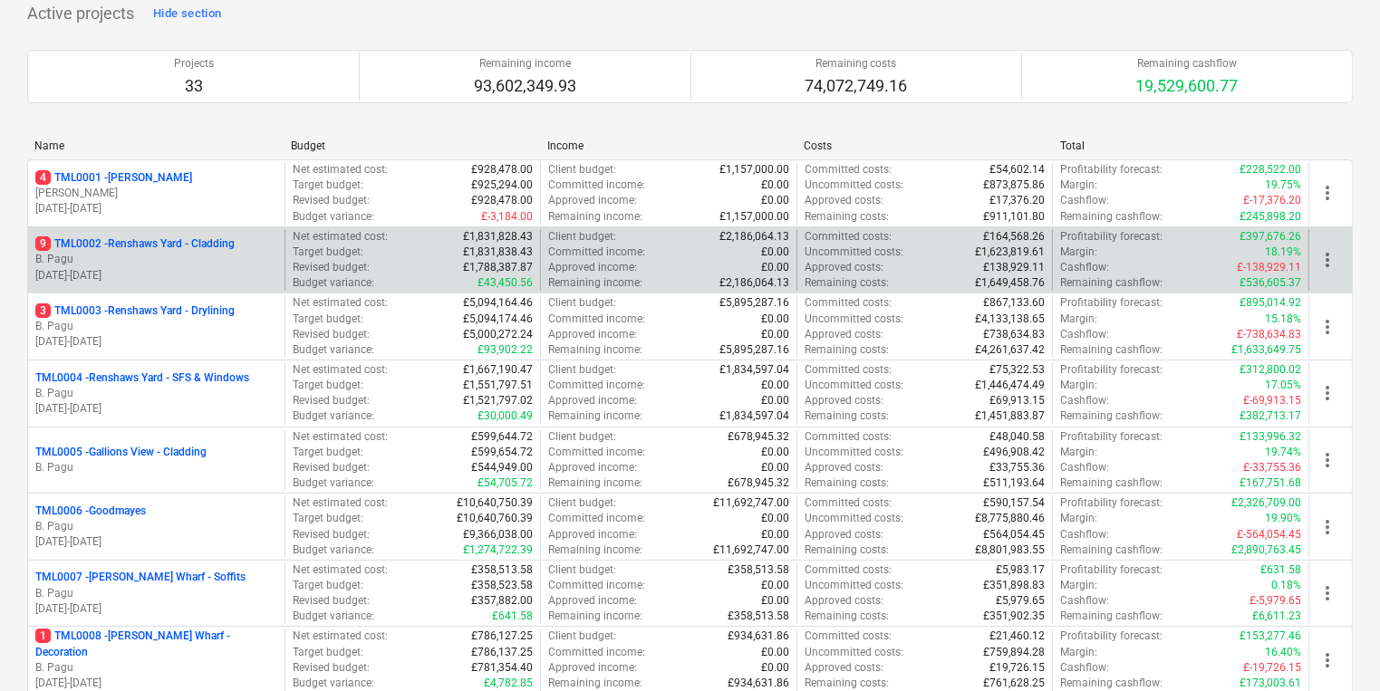
scroll to position [362, 0]
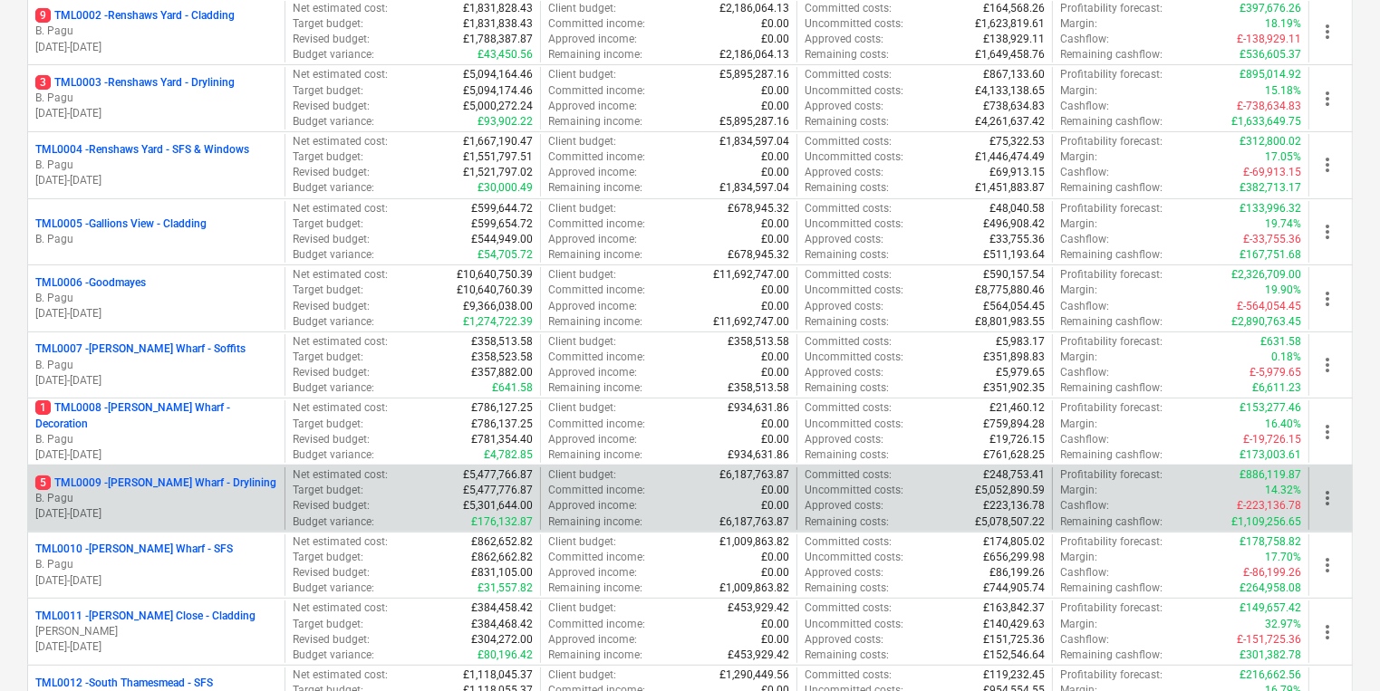
click at [118, 518] on p "01.03.2024 - 31.10.2025" at bounding box center [156, 513] width 242 height 15
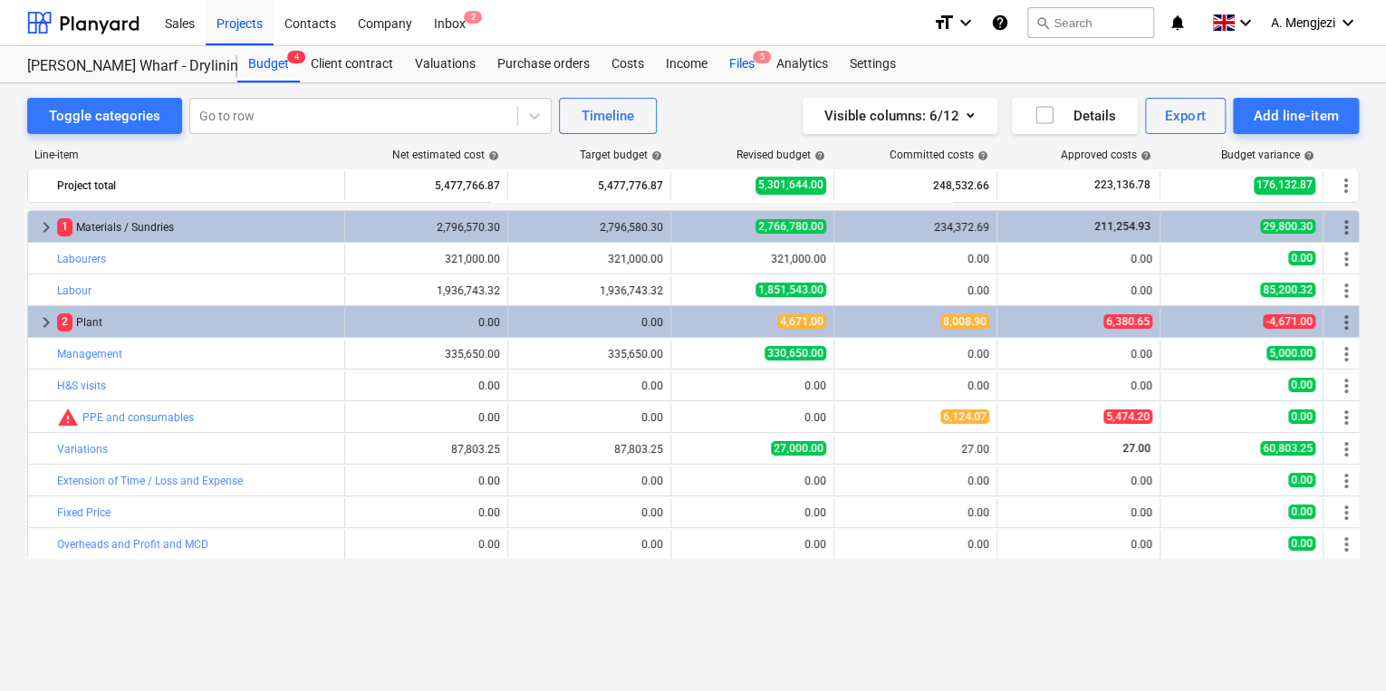
click at [750, 77] on div "Files 5" at bounding box center [741, 64] width 47 height 36
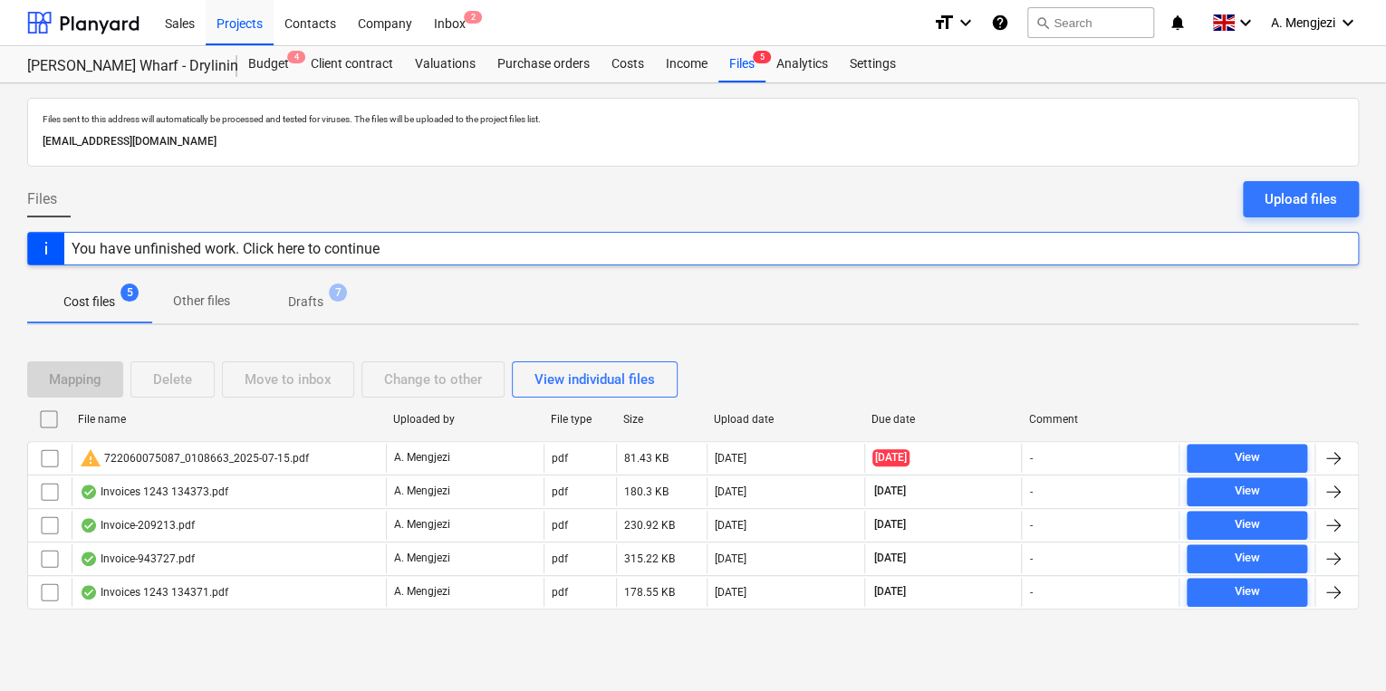
click at [157, 662] on div "Files sent to this address will automatically be processed and tested for virus…" at bounding box center [693, 387] width 1386 height 608
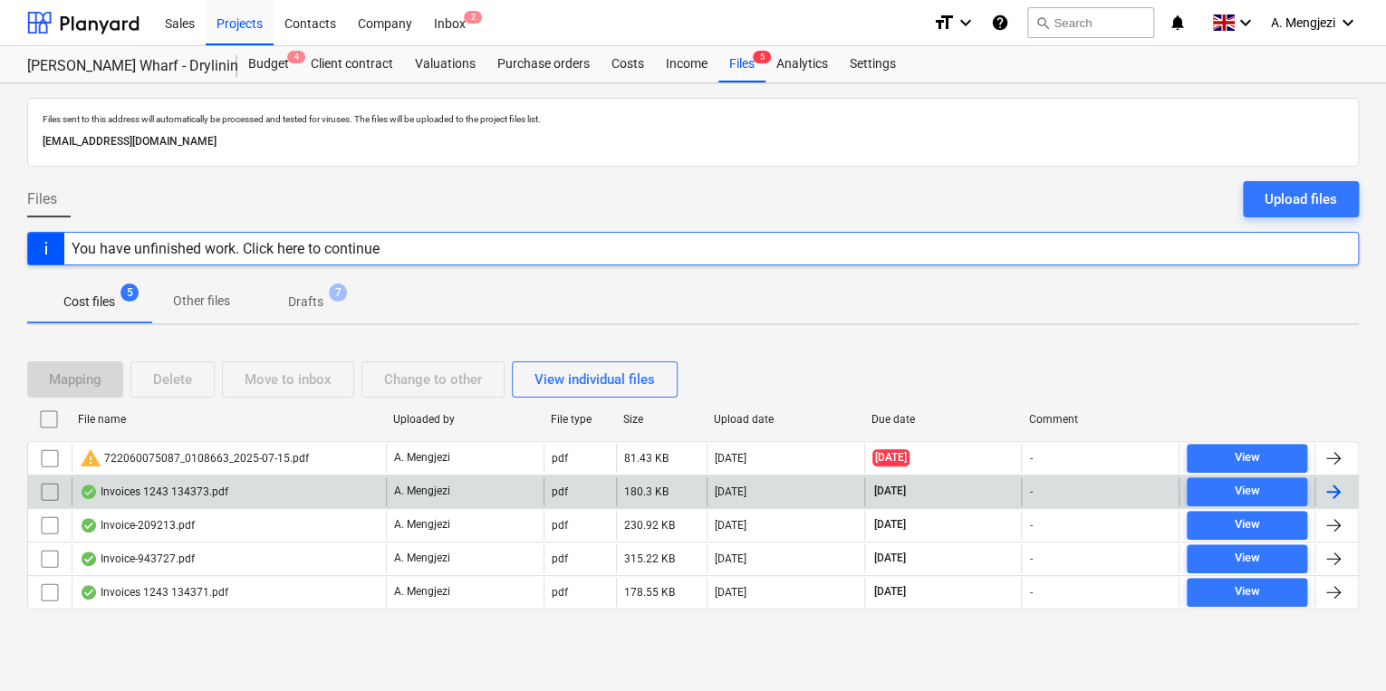
click at [240, 482] on div "Invoices 1243 134373.pdf" at bounding box center [229, 491] width 314 height 29
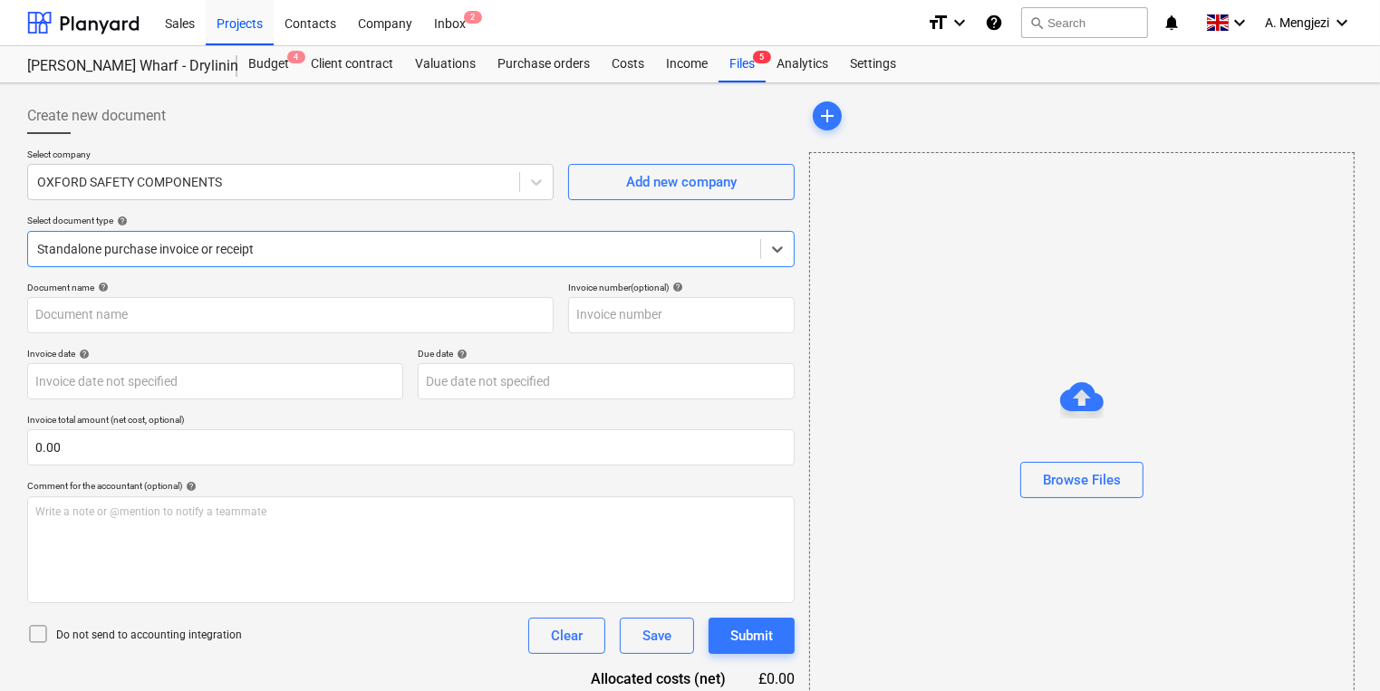
type input "134373"
type input "30 Sep 2025"
type input "[DATE]"
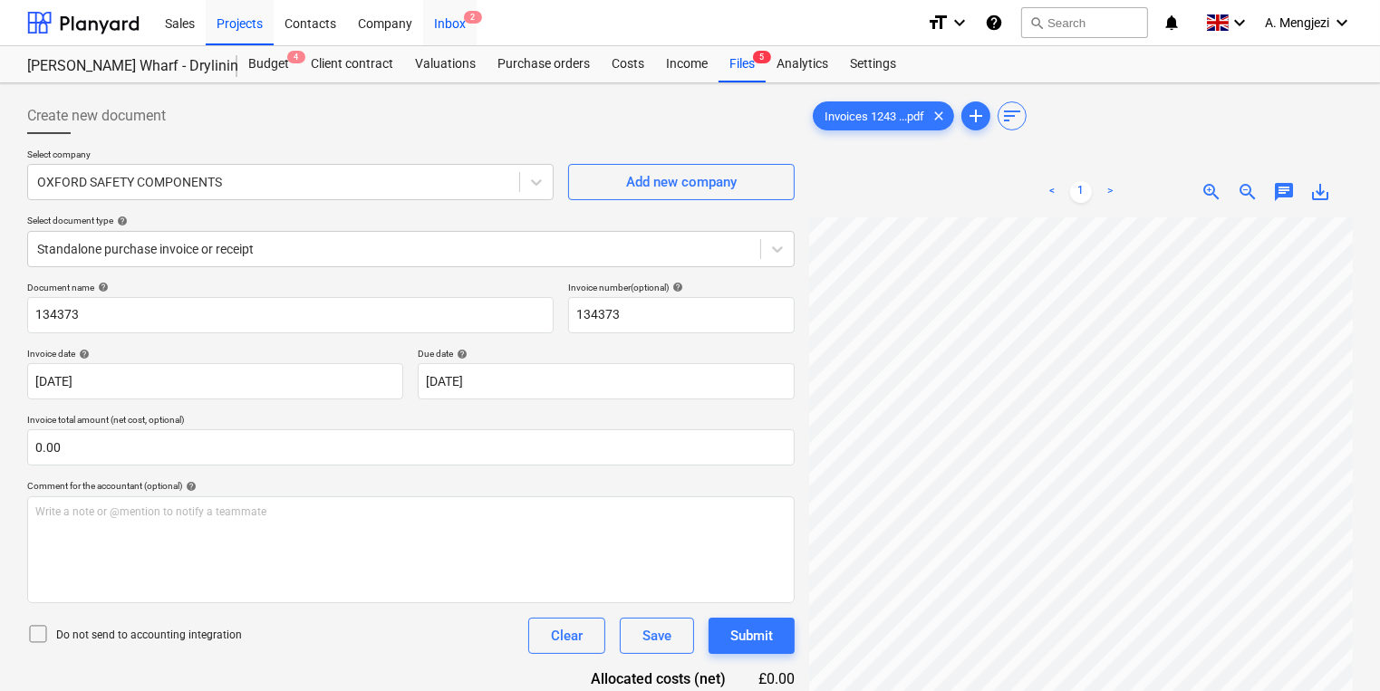
click at [450, 38] on div "Inbox 2" at bounding box center [449, 22] width 53 height 46
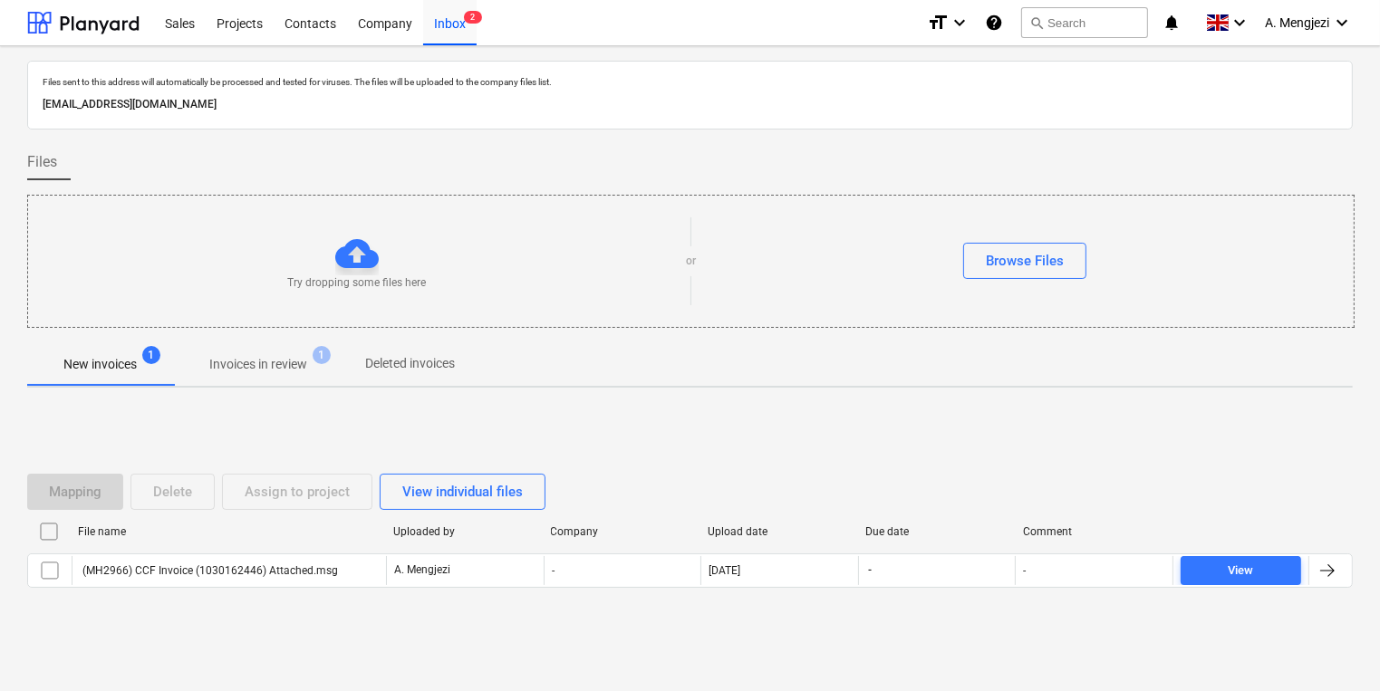
click at [299, 374] on span "Invoices in review 1" at bounding box center [258, 364] width 170 height 33
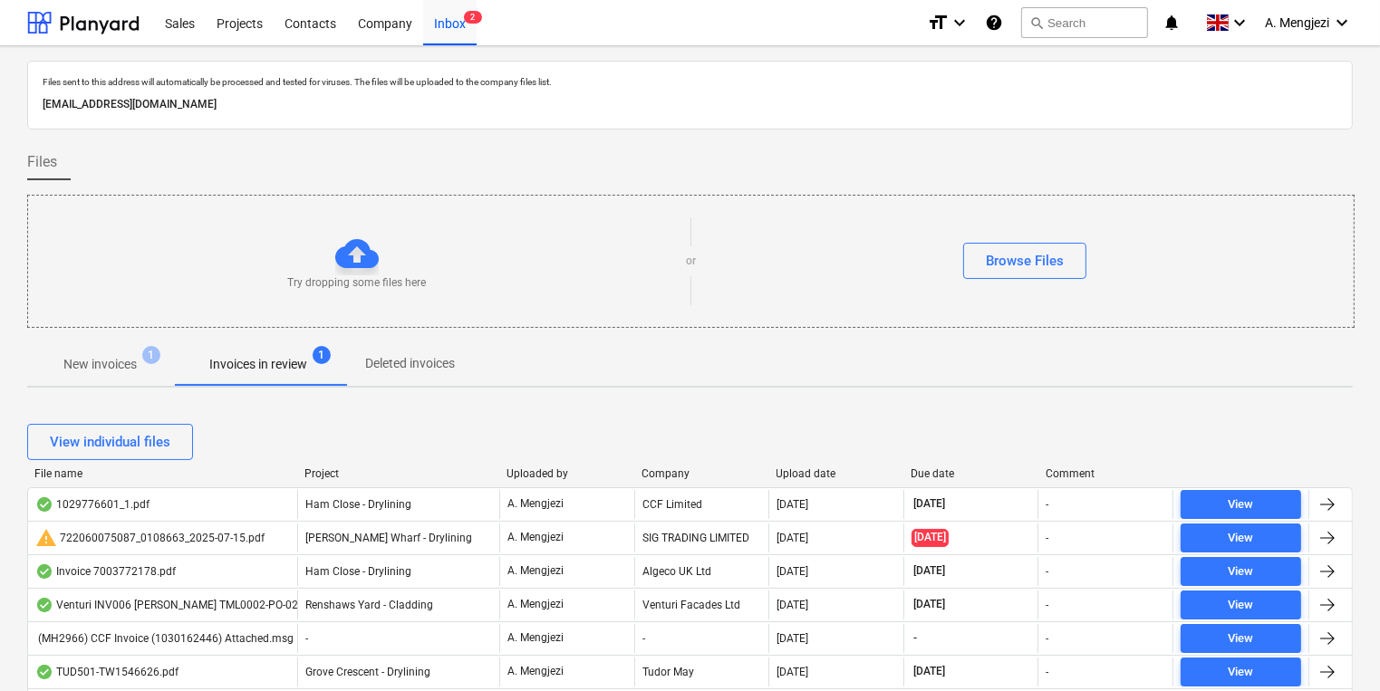
click at [979, 178] on div "Files" at bounding box center [690, 162] width 1326 height 36
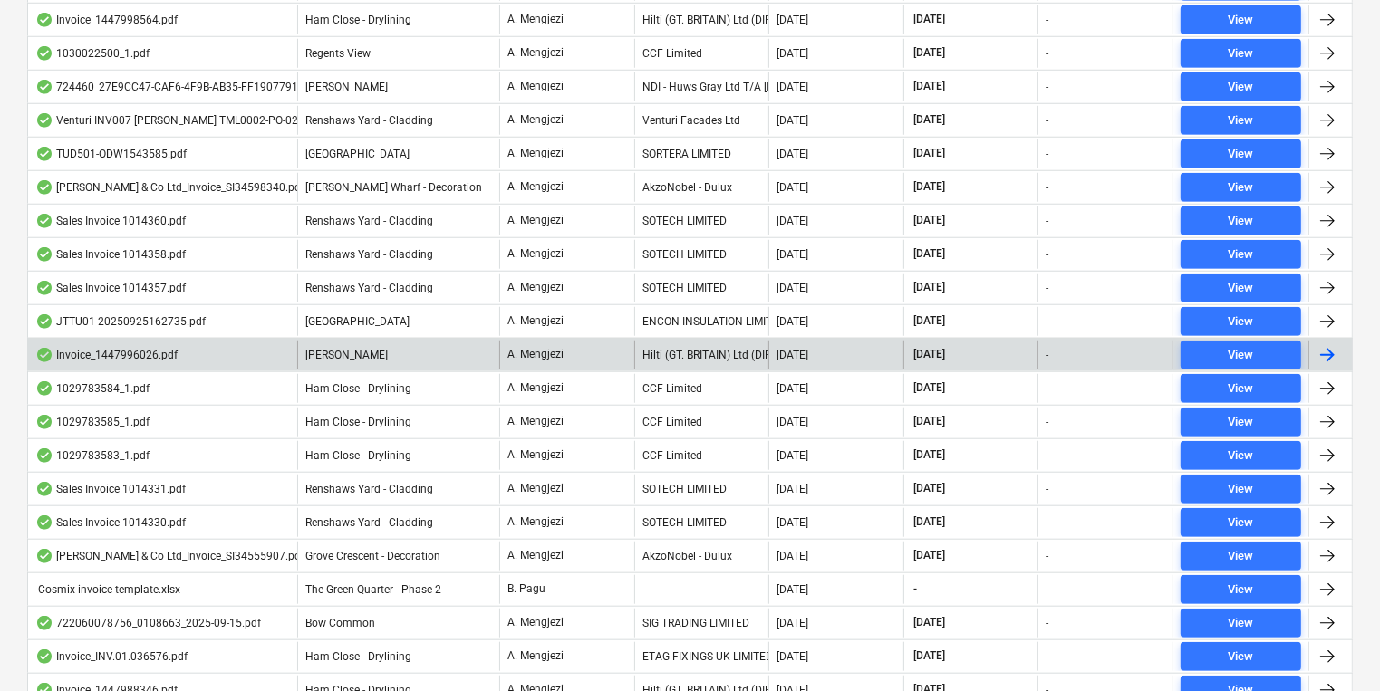
scroll to position [1627, 0]
